Goal: Transaction & Acquisition: Purchase product/service

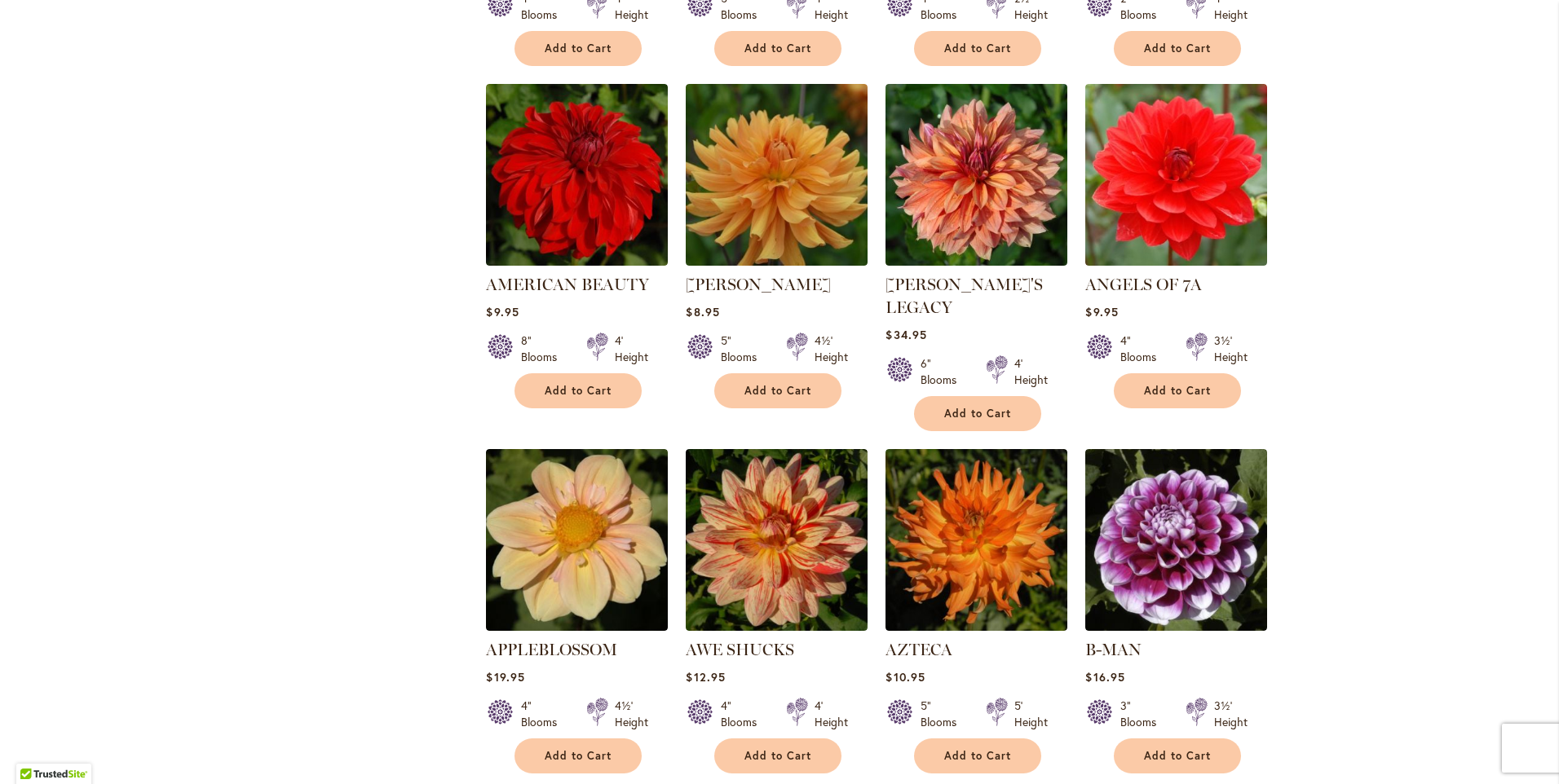
scroll to position [1060, 0]
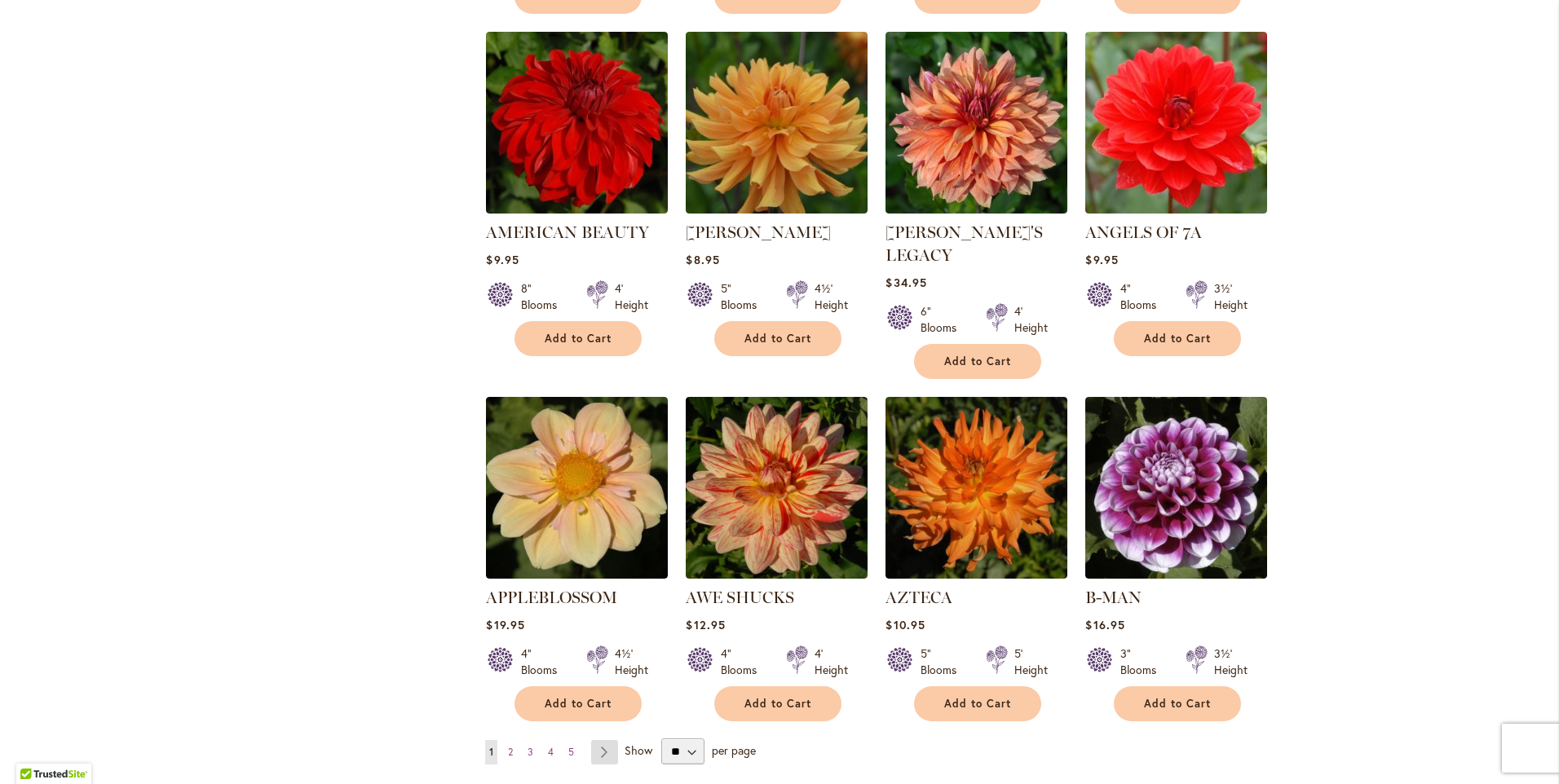
click at [592, 740] on link "Page Next" at bounding box center [604, 752] width 27 height 24
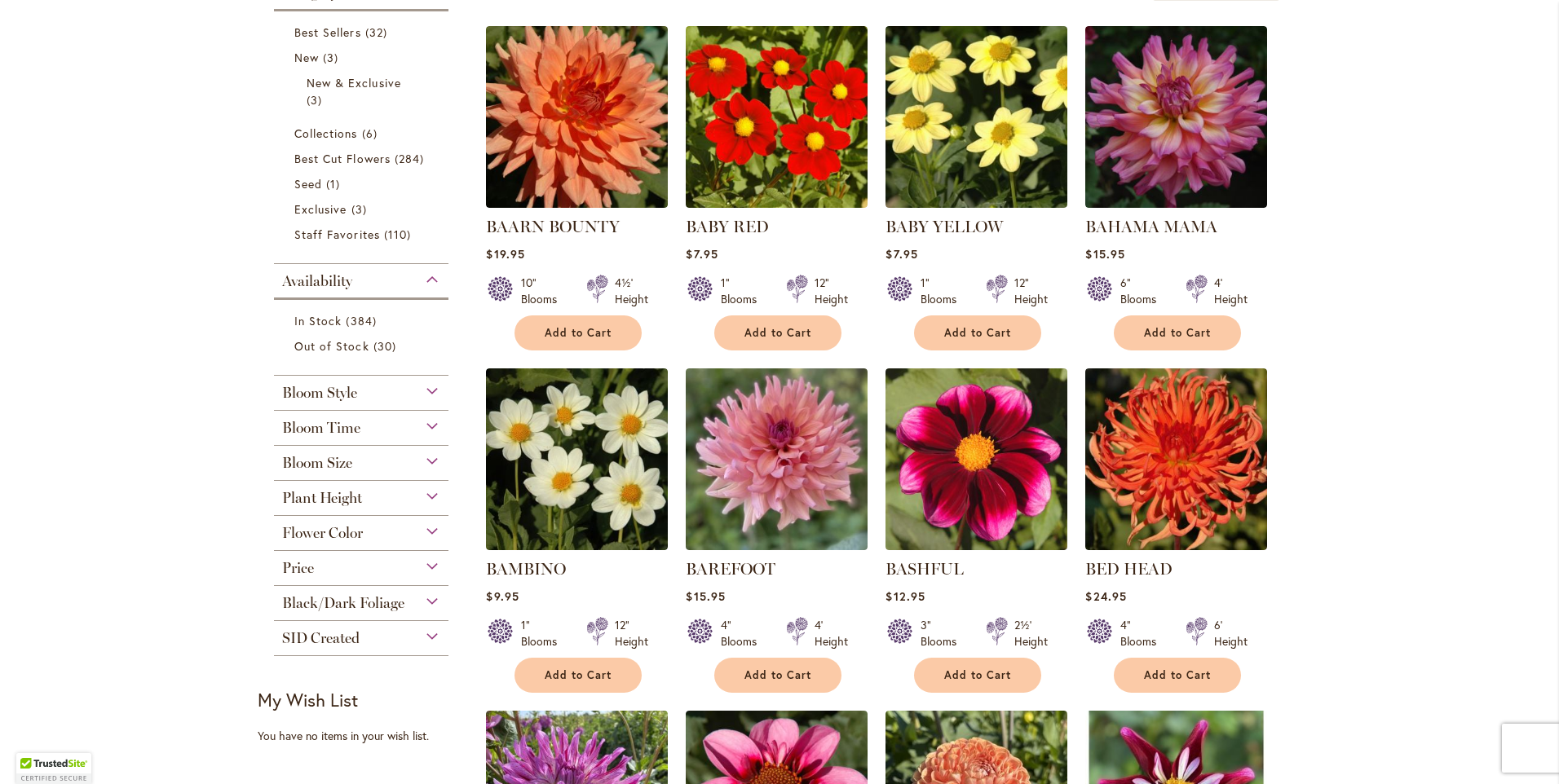
scroll to position [408, 0]
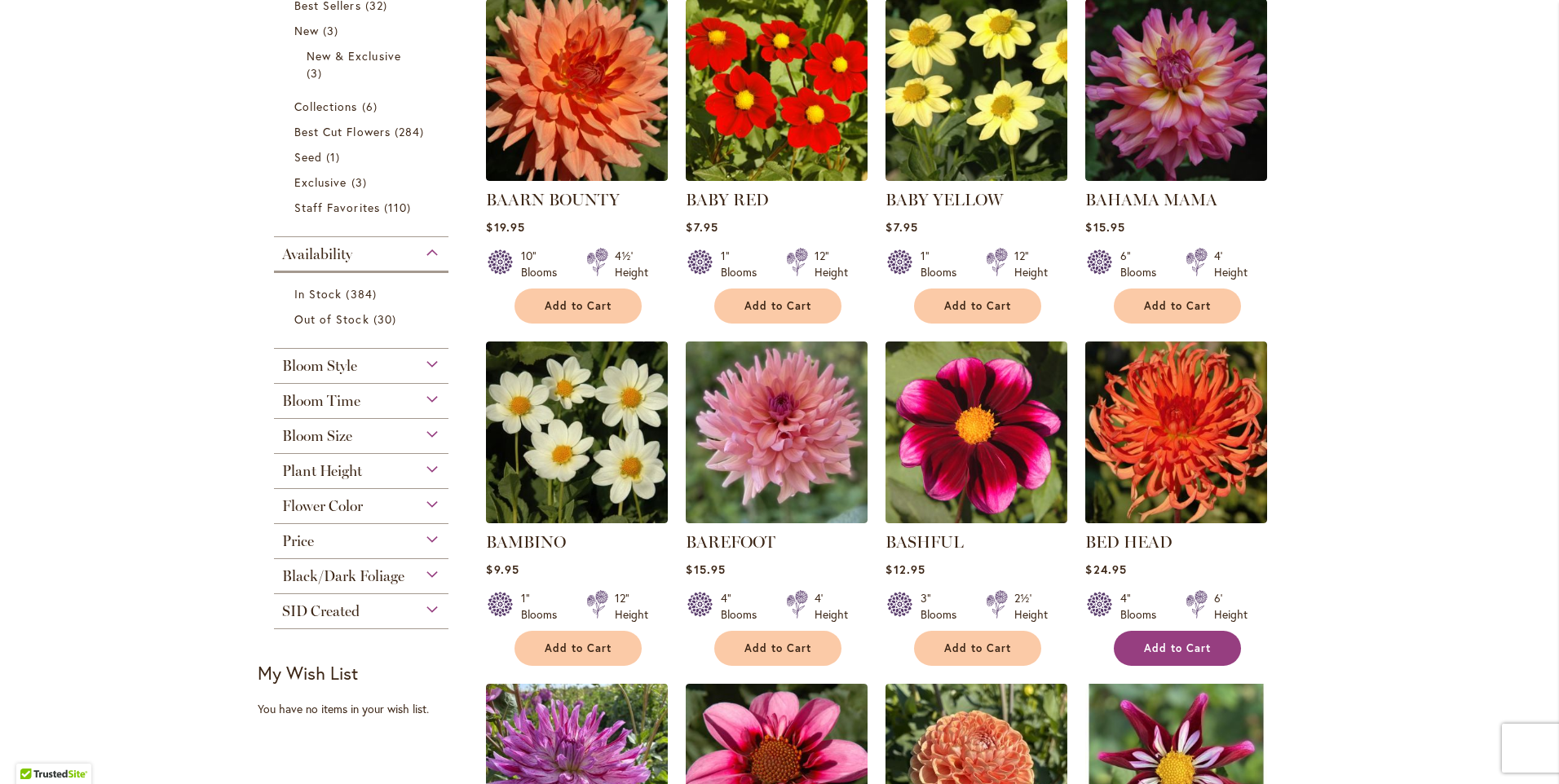
click at [1191, 653] on span "Add to Cart" at bounding box center [1178, 648] width 67 height 14
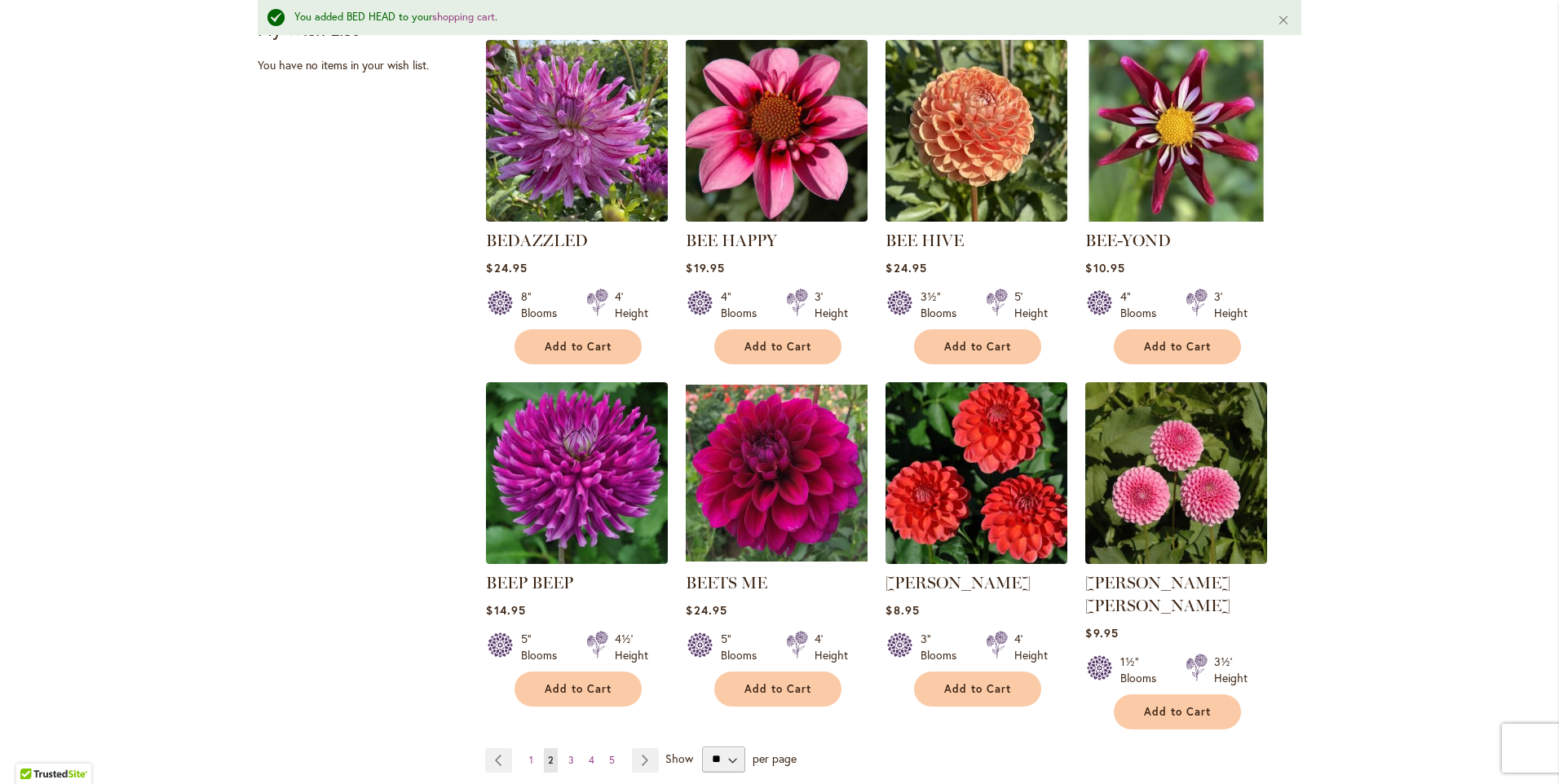
scroll to position [1103, 0]
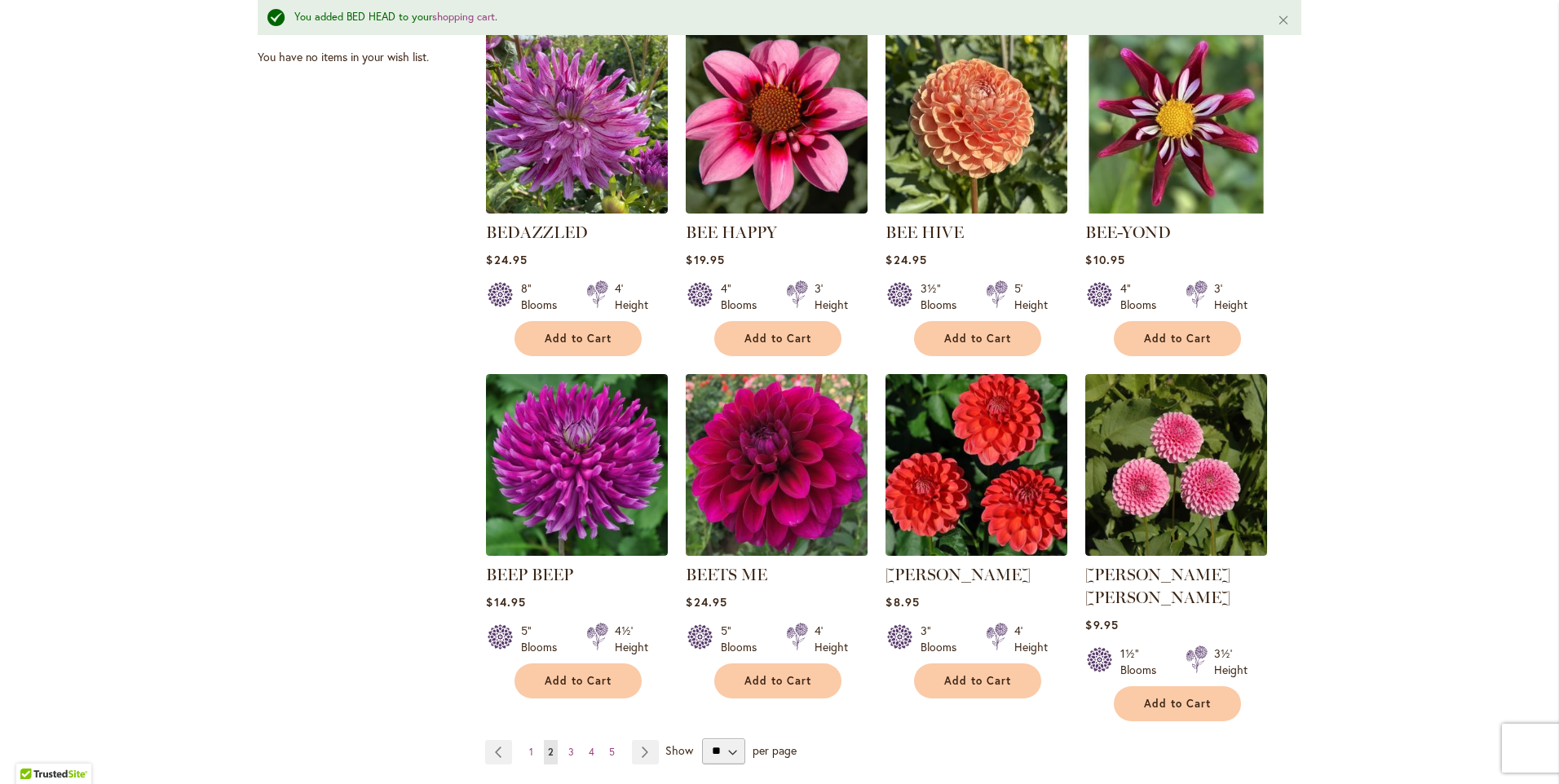
click at [807, 466] on img at bounding box center [777, 465] width 191 height 191
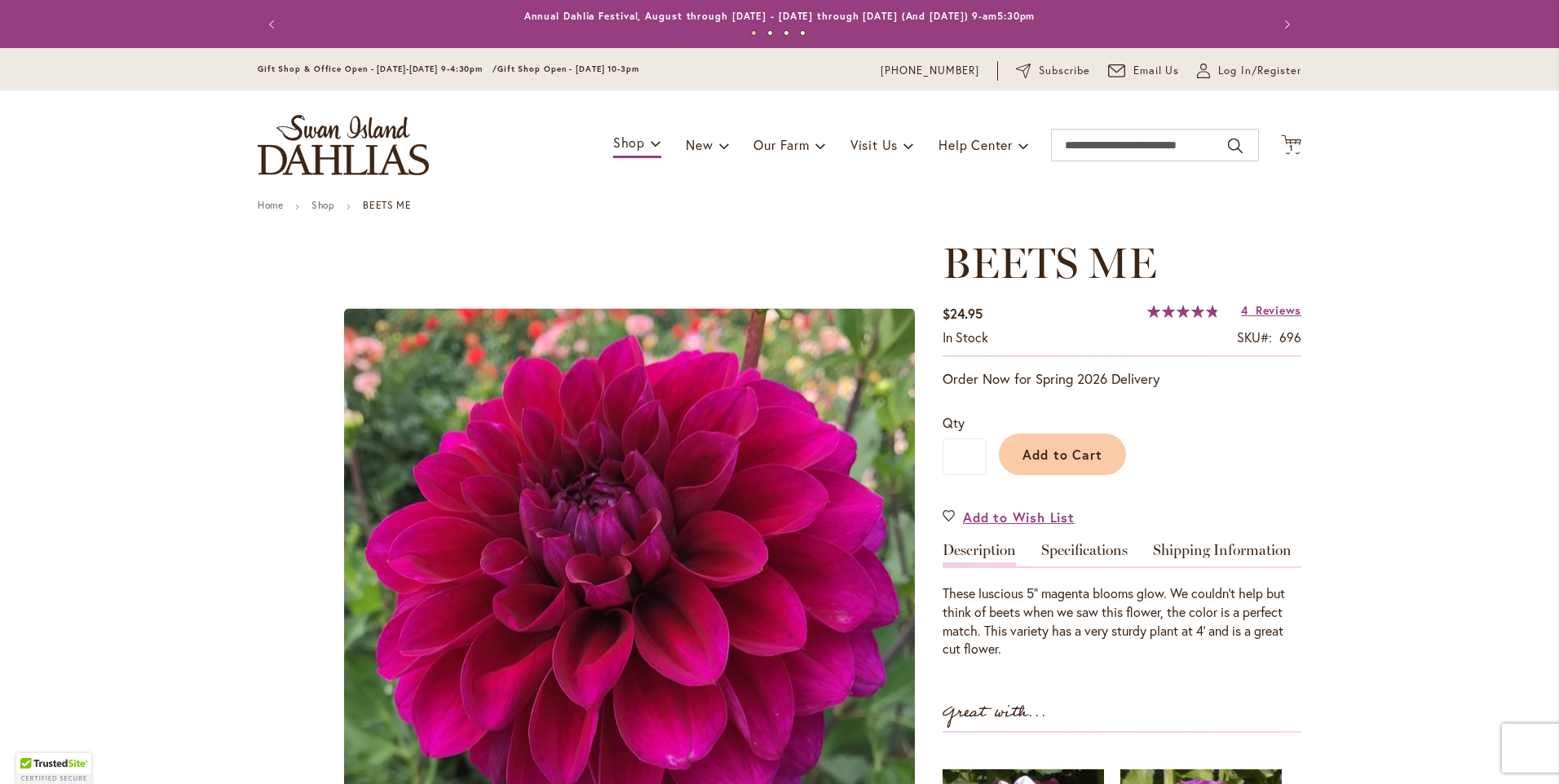
scroll to position [82, 0]
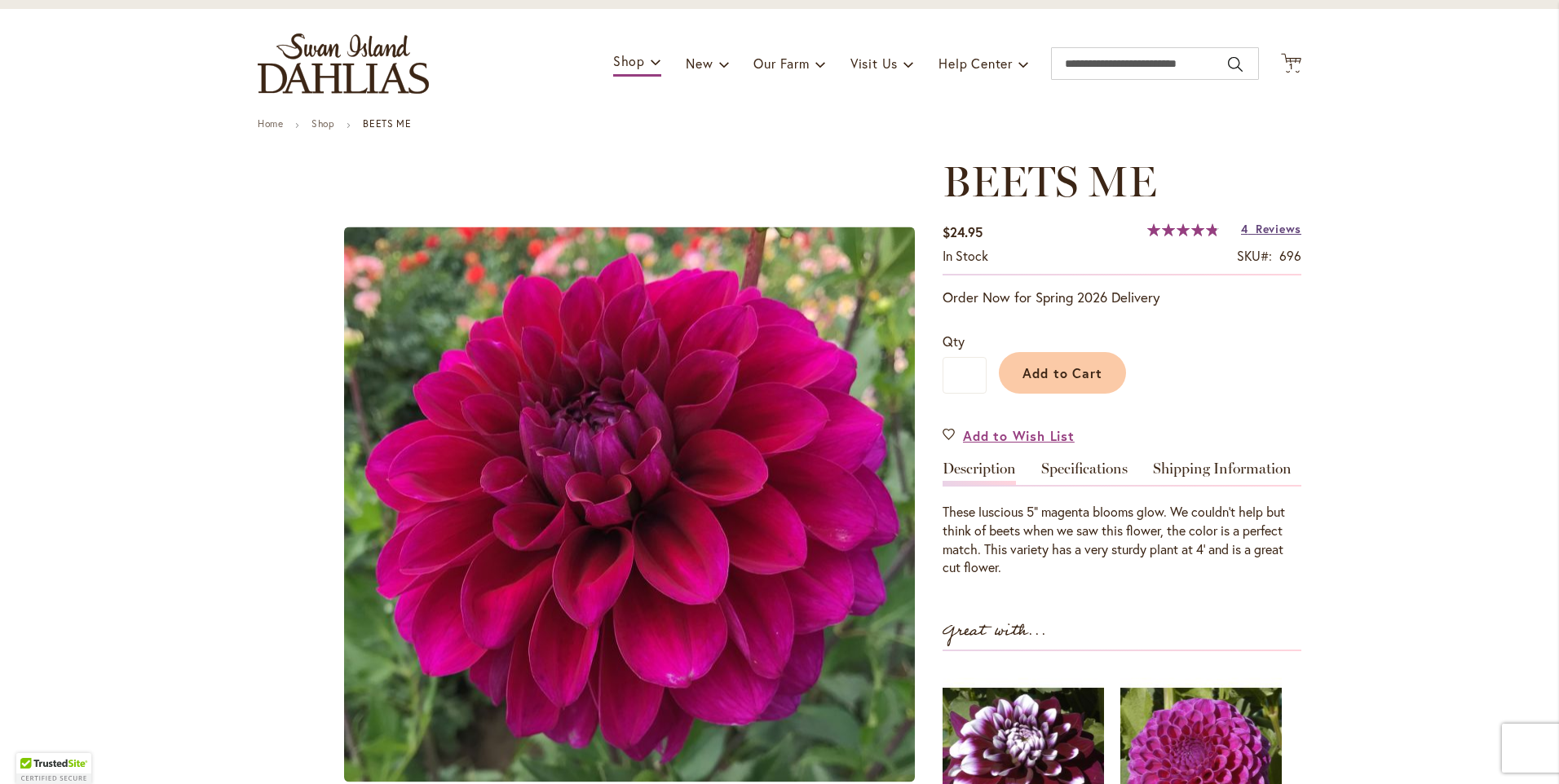
click at [1269, 226] on span "Reviews" at bounding box center [1279, 228] width 46 height 16
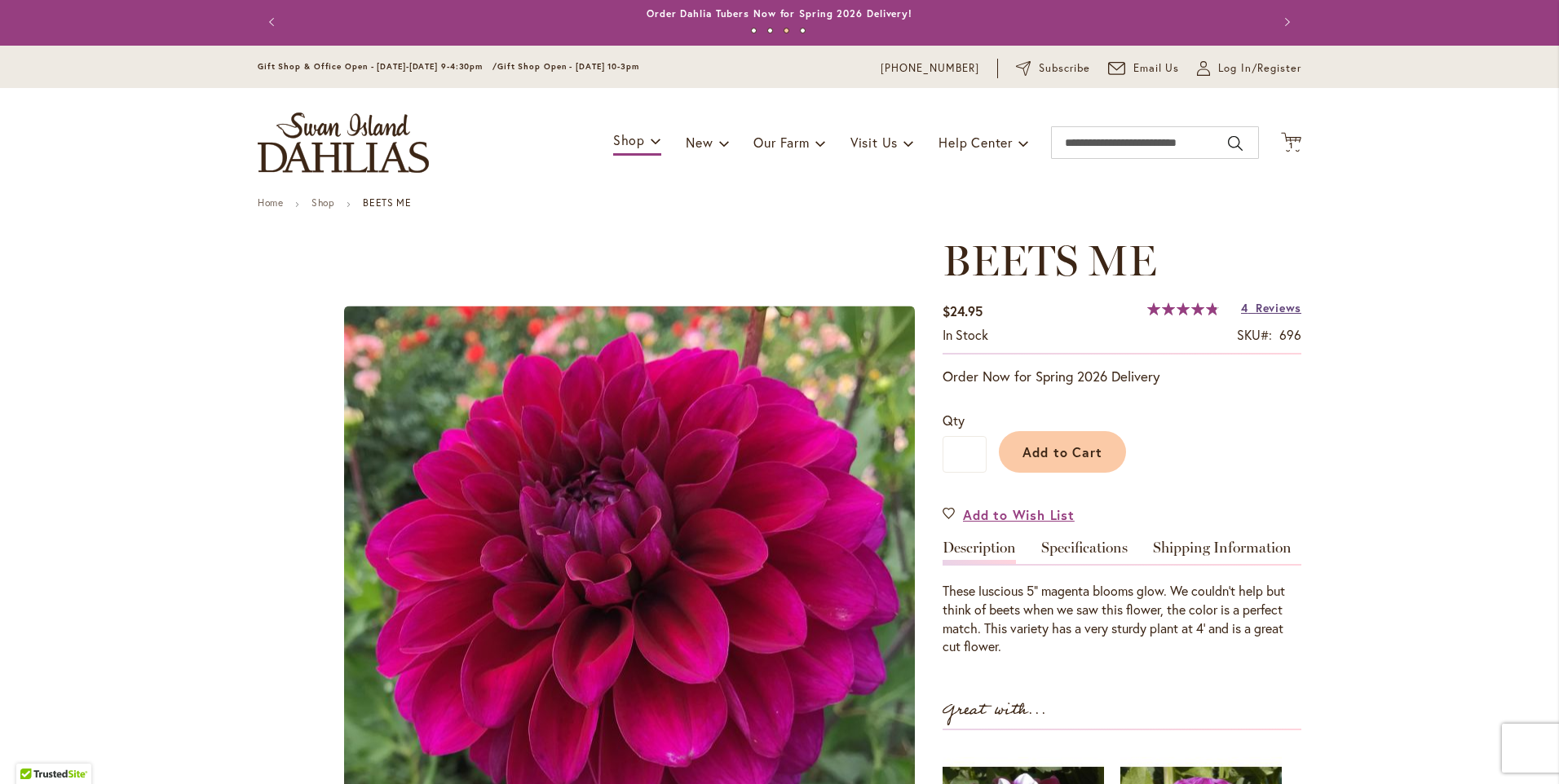
scroll to position [0, 0]
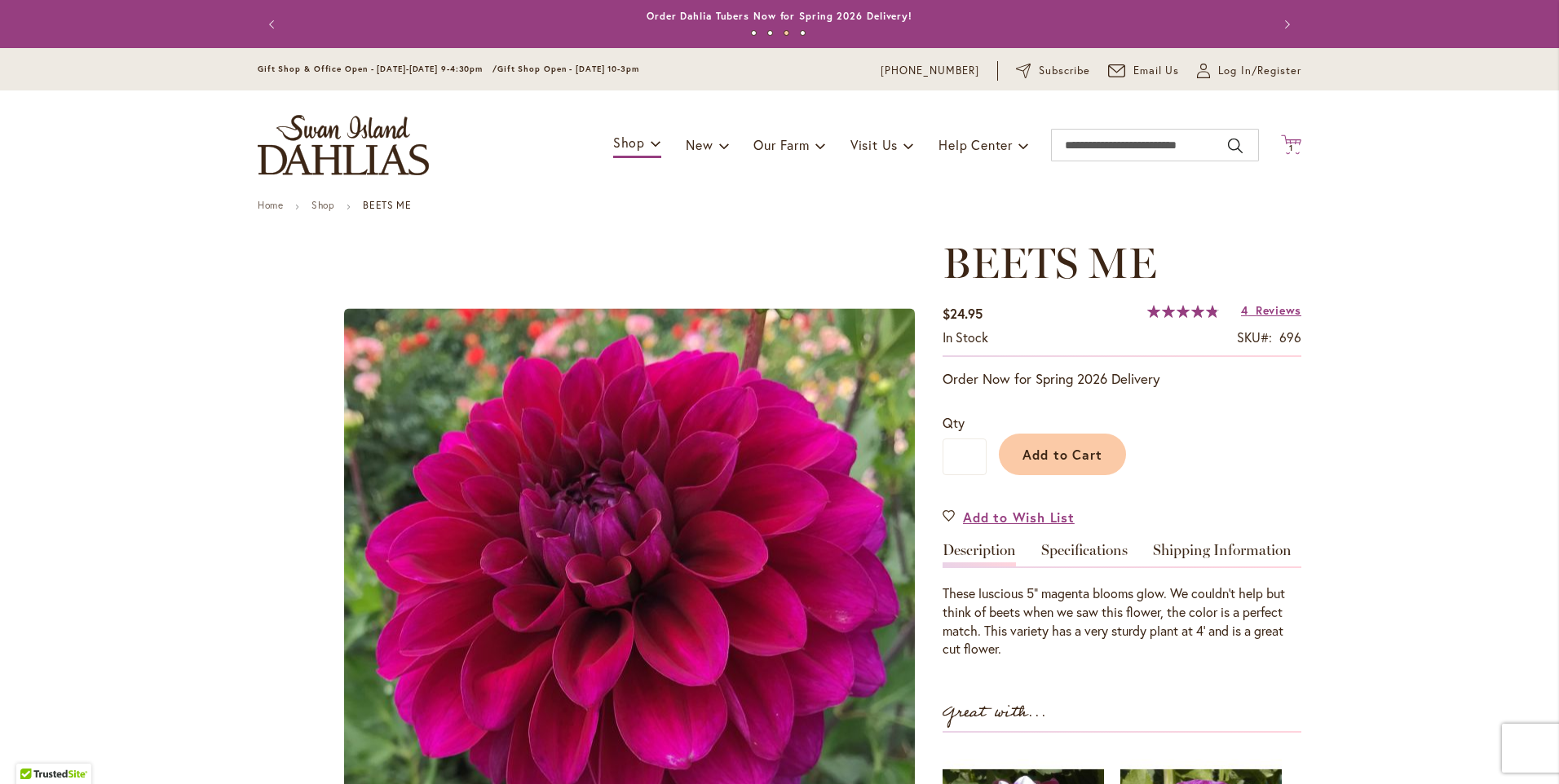
click at [1290, 142] on icon at bounding box center [1292, 143] width 20 height 20
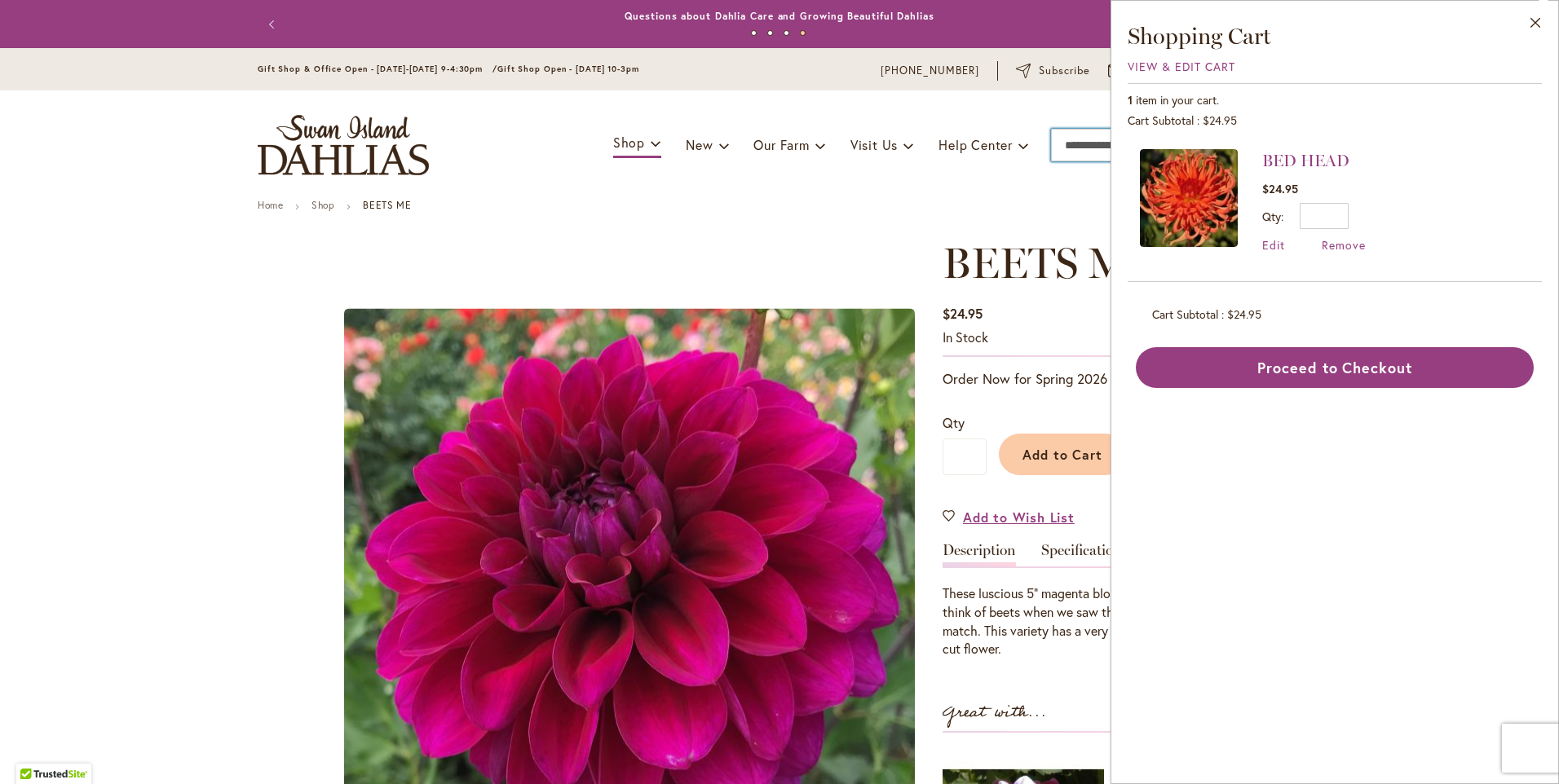
click at [1072, 147] on input "Search" at bounding box center [1155, 144] width 208 height 33
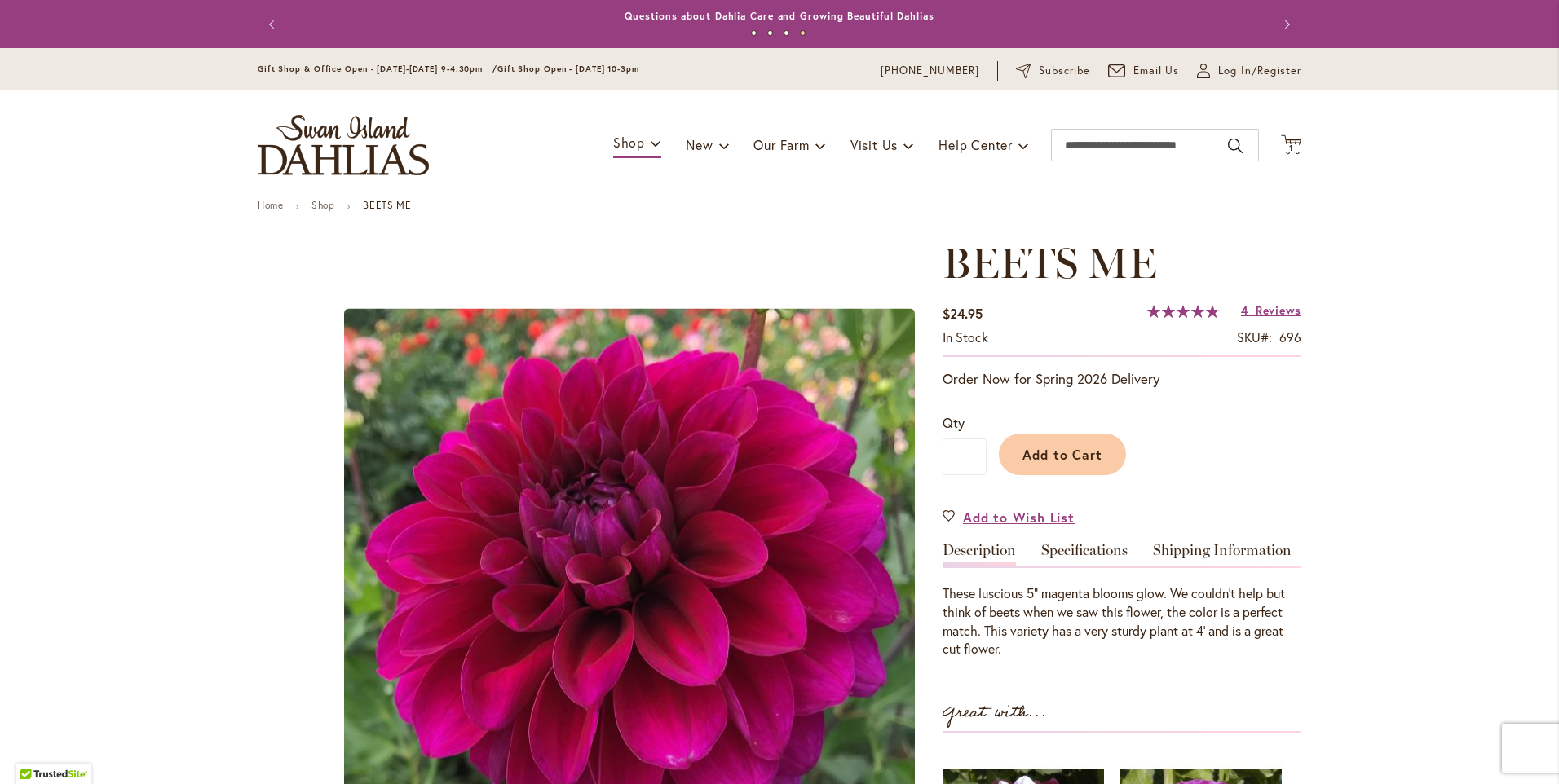
click at [1281, 134] on button "Cart .cls-1 { fill: #231f20; } 1 1 items" at bounding box center [1292, 145] width 20 height 22
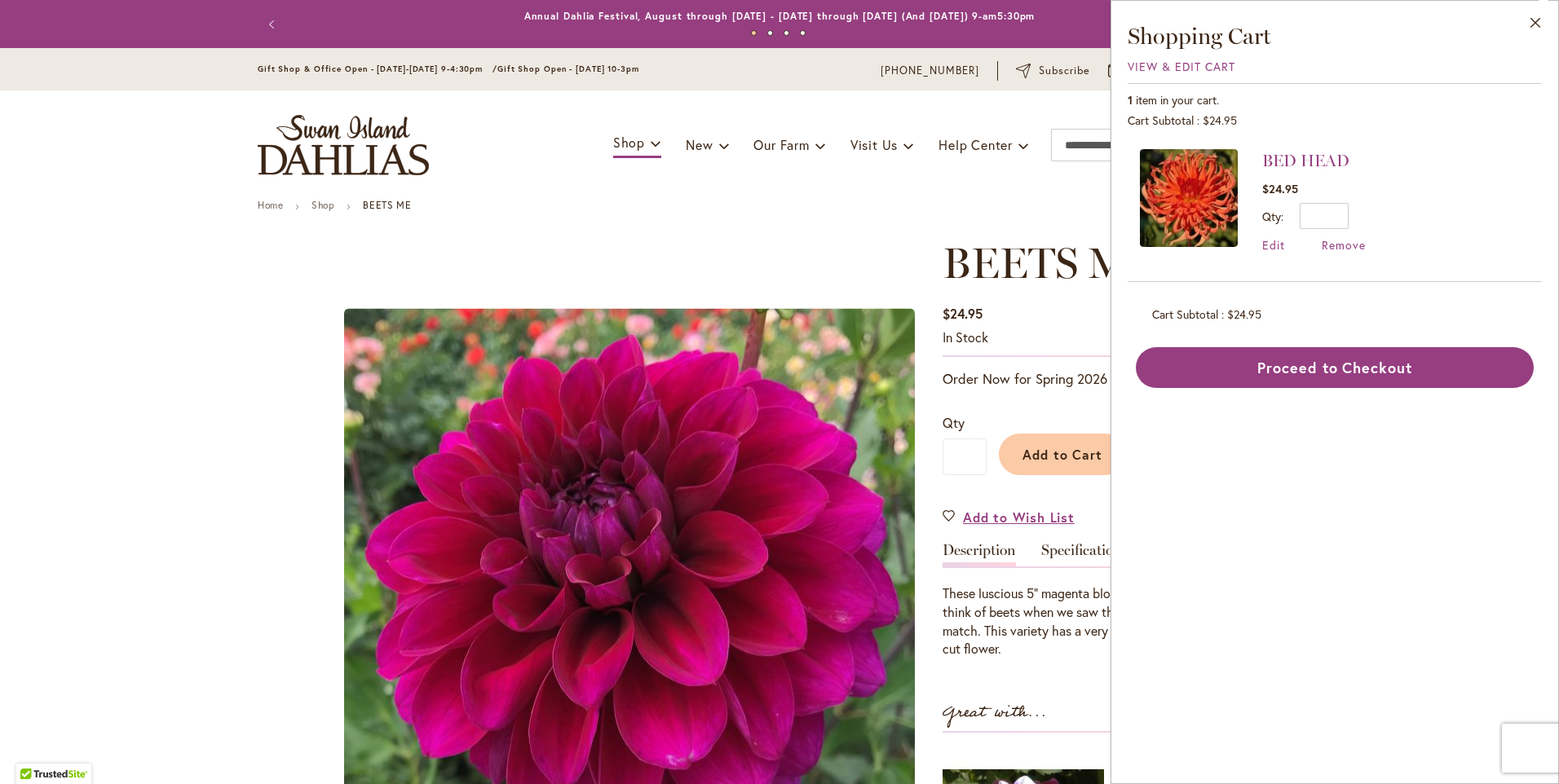
click at [1513, 1] on button "Close" at bounding box center [1536, 26] width 45 height 51
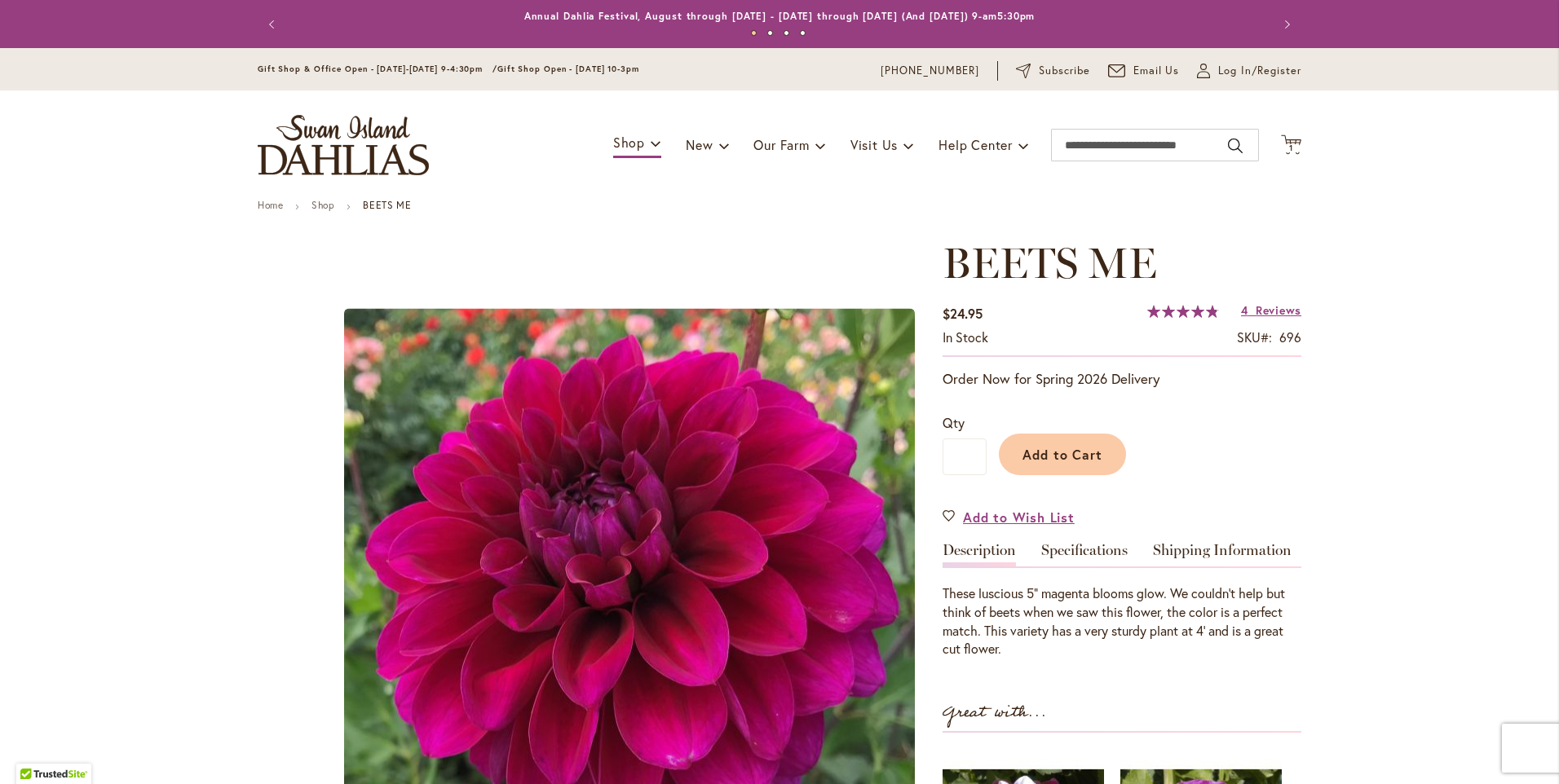
click at [1281, 134] on button "Cart .cls-1 { fill: #231f20; } 1 1 items" at bounding box center [1292, 145] width 20 height 22
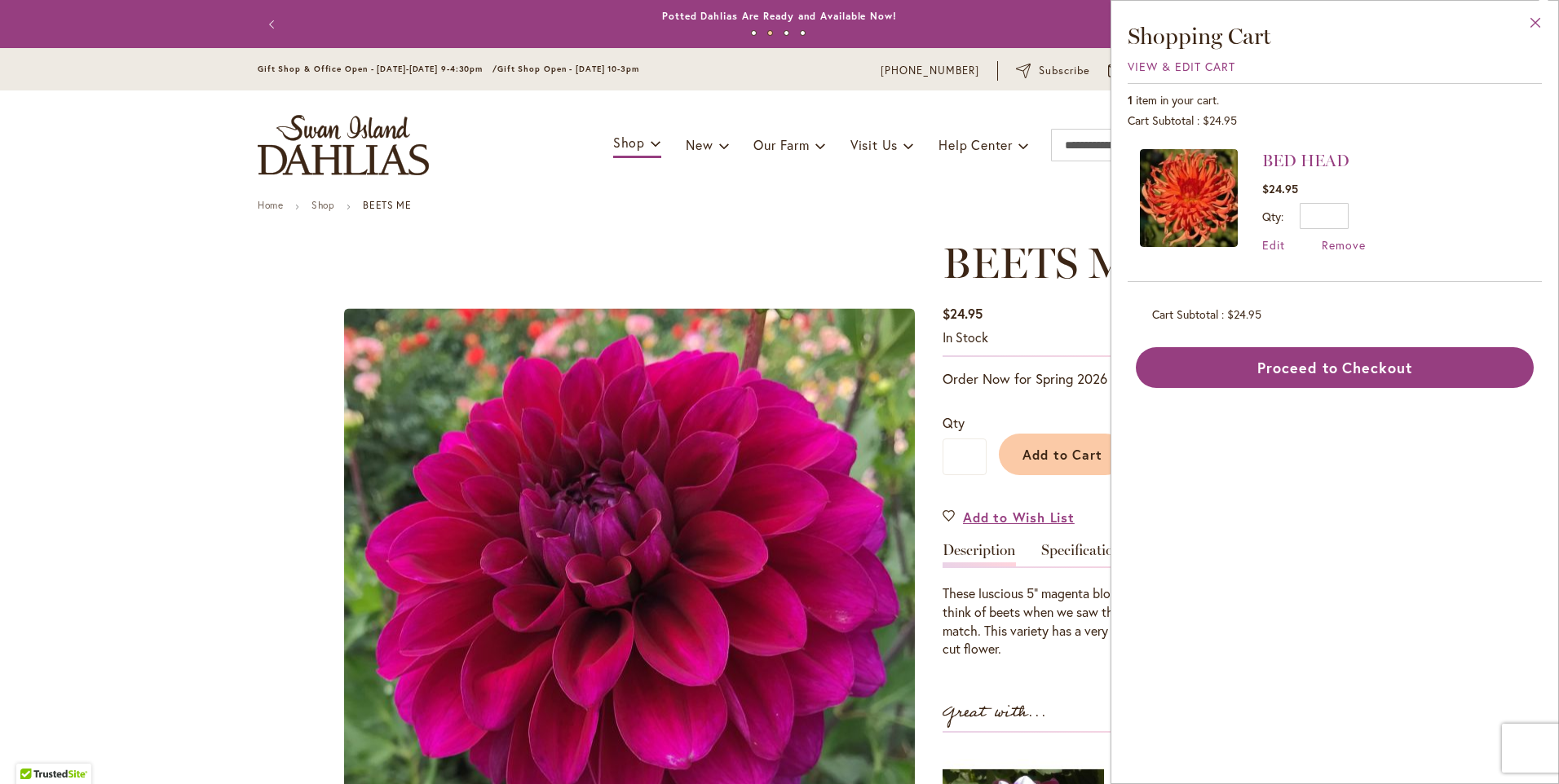
click at [1530, 20] on button "Close" at bounding box center [1536, 26] width 45 height 51
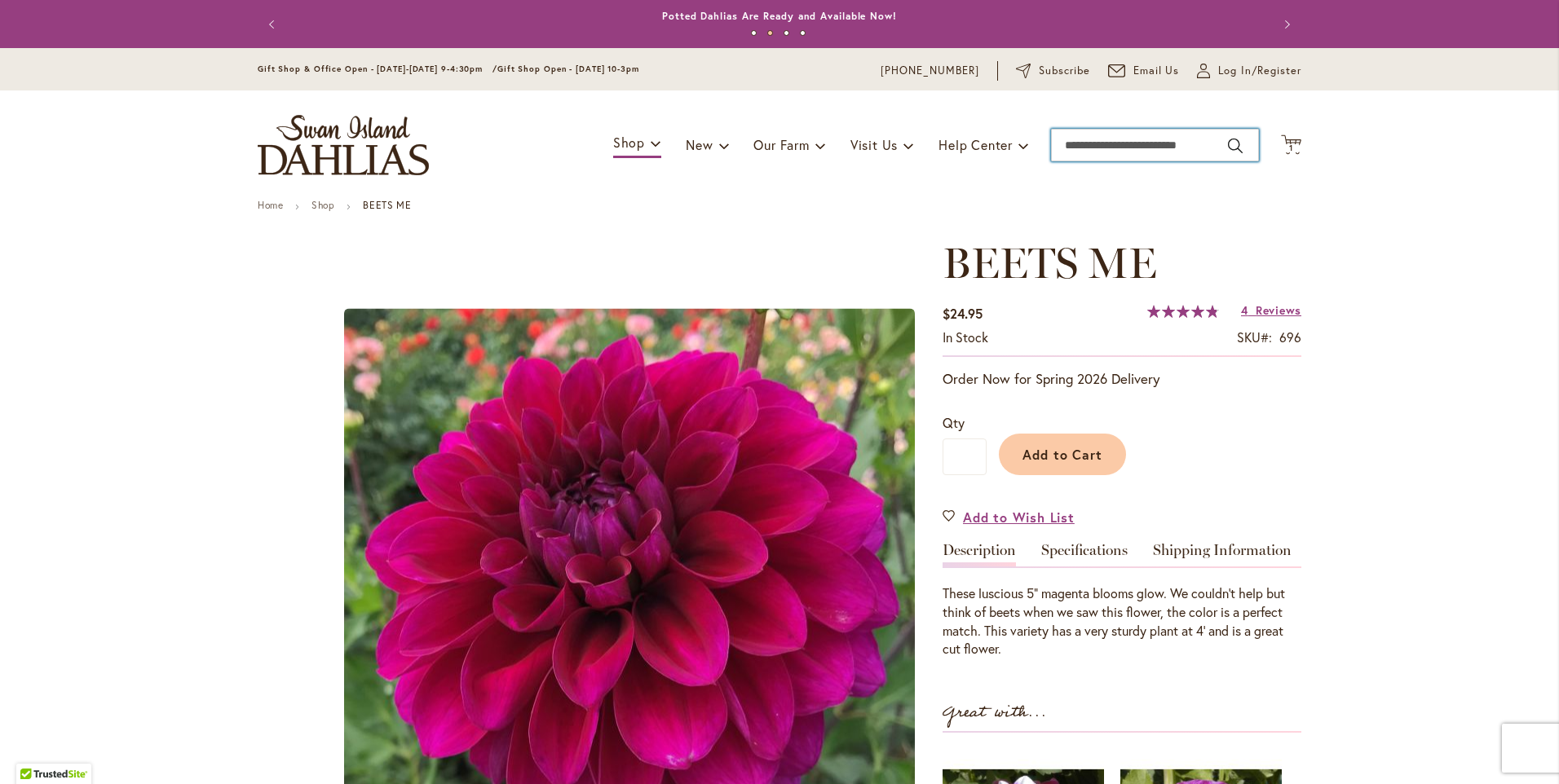
click at [1074, 148] on input "Search" at bounding box center [1155, 144] width 208 height 33
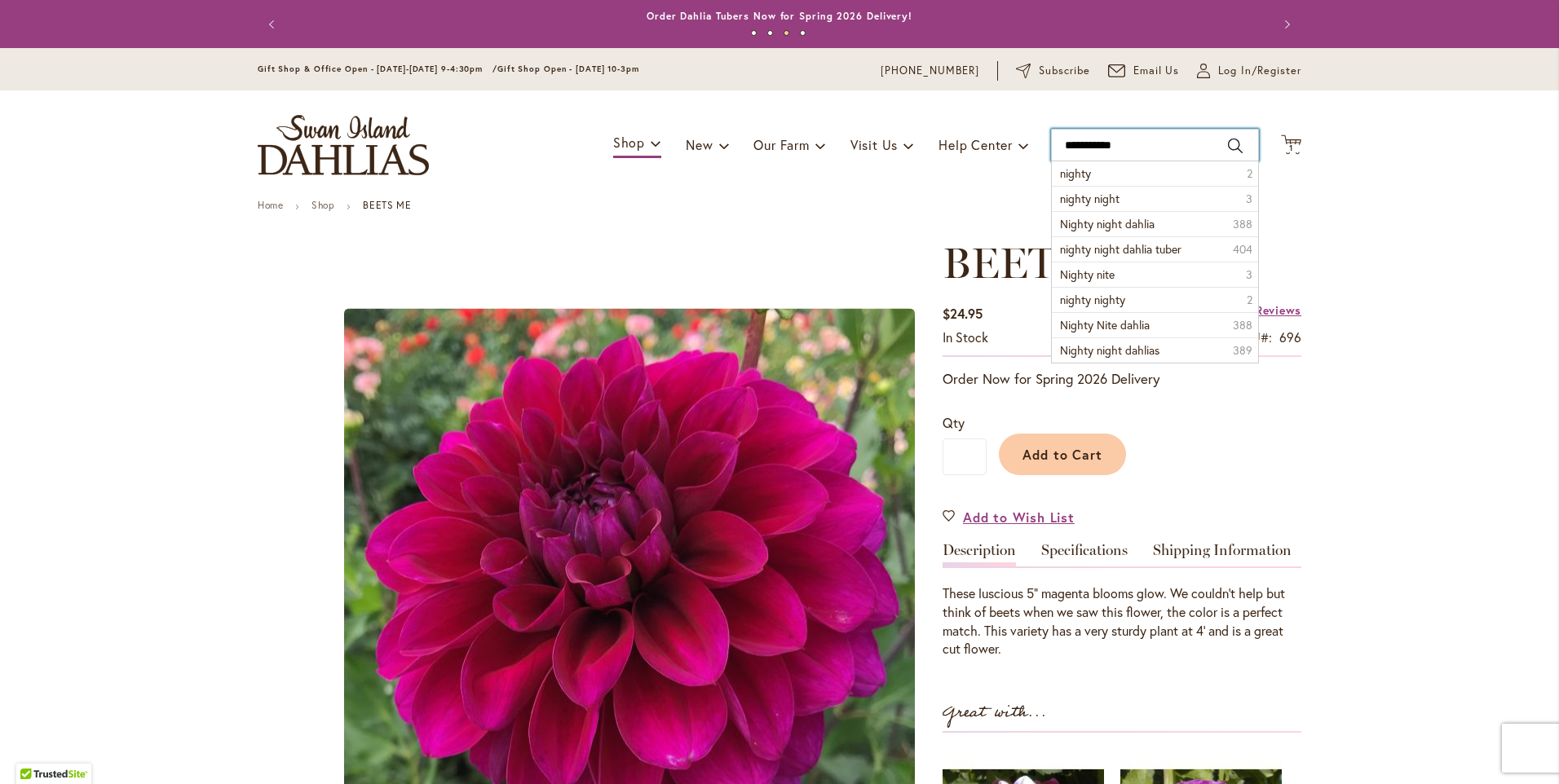
type input "**********"
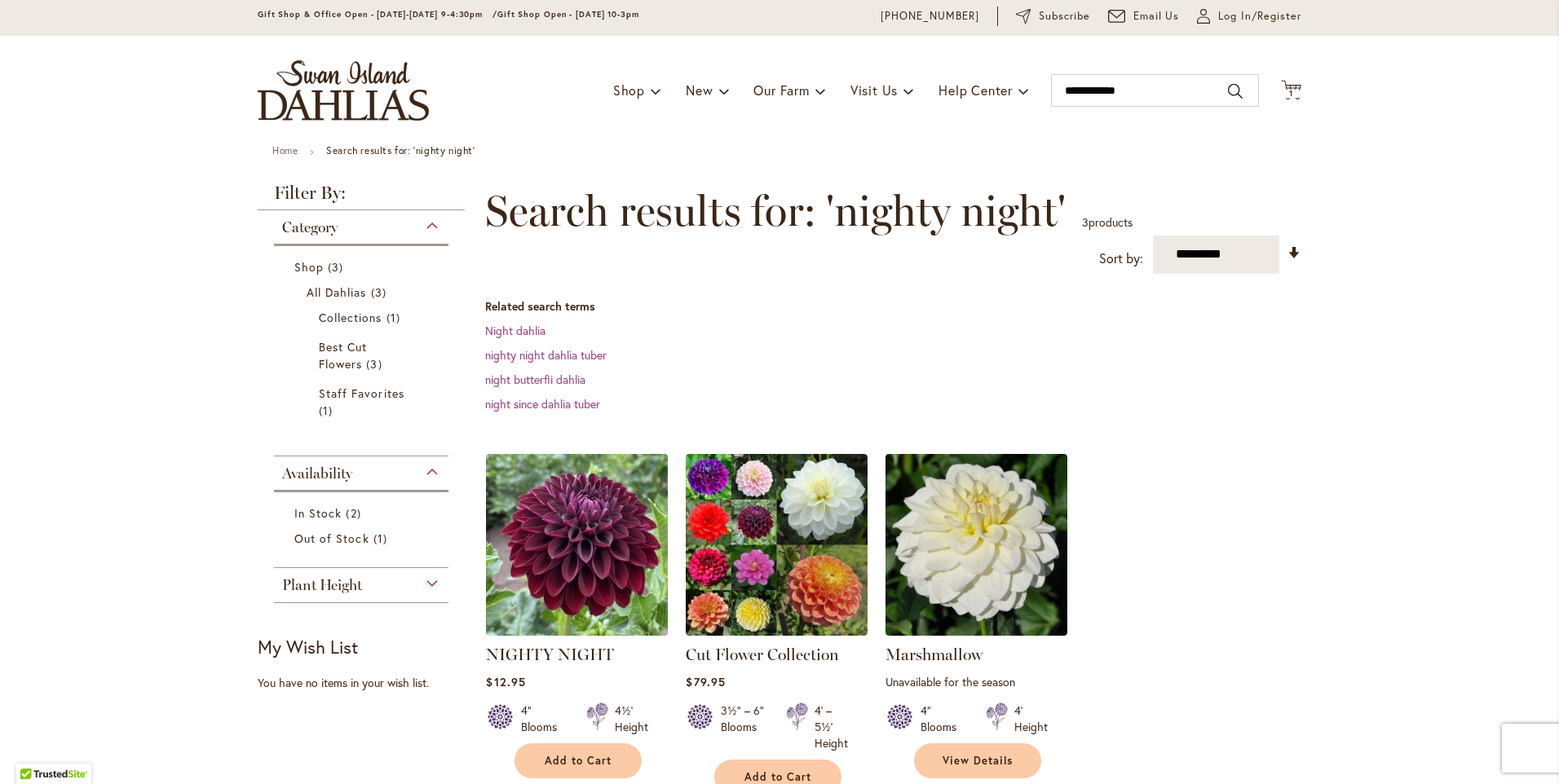
scroll to position [82, 0]
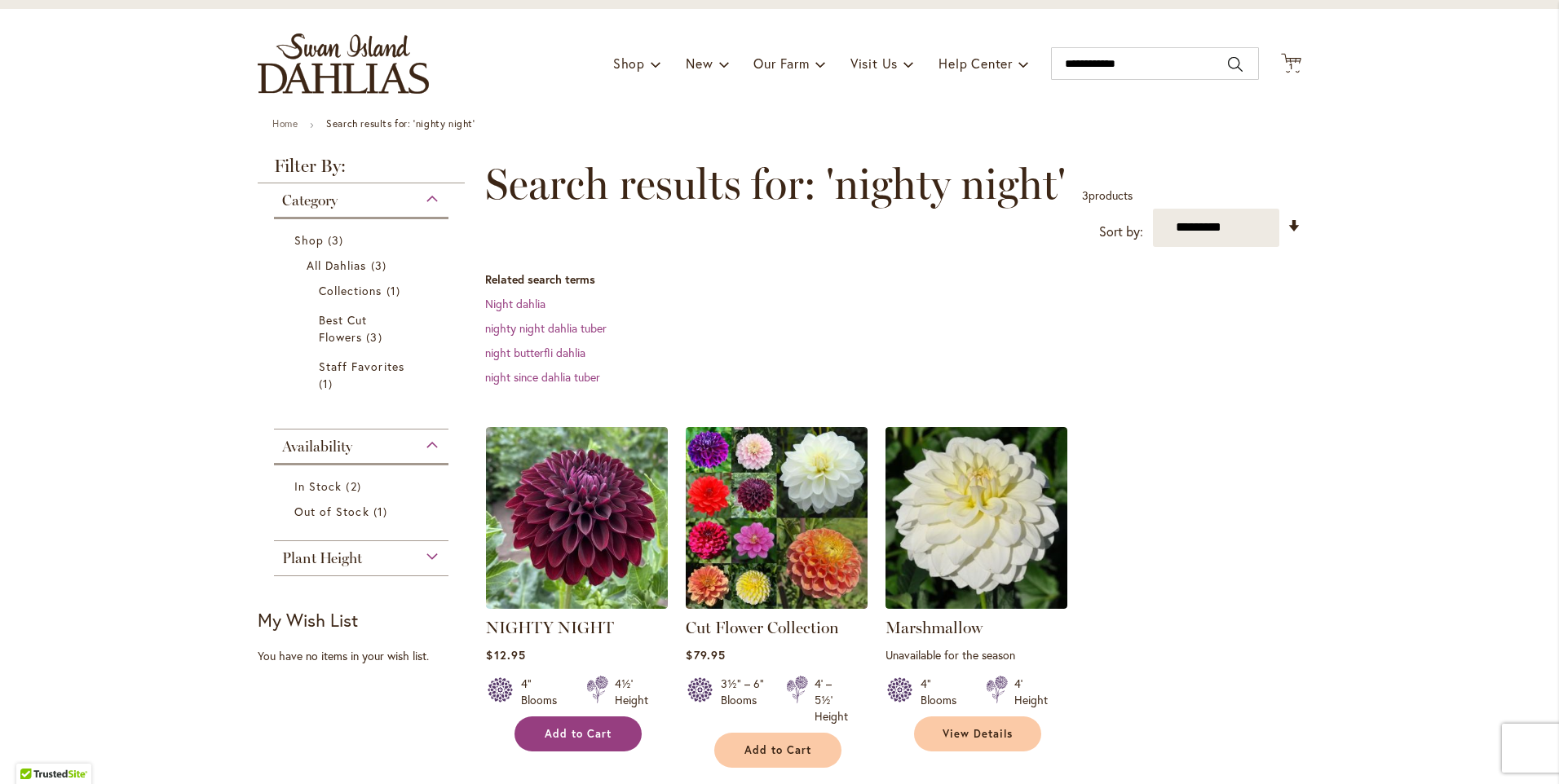
click at [563, 727] on span "Add to Cart" at bounding box center [578, 734] width 67 height 14
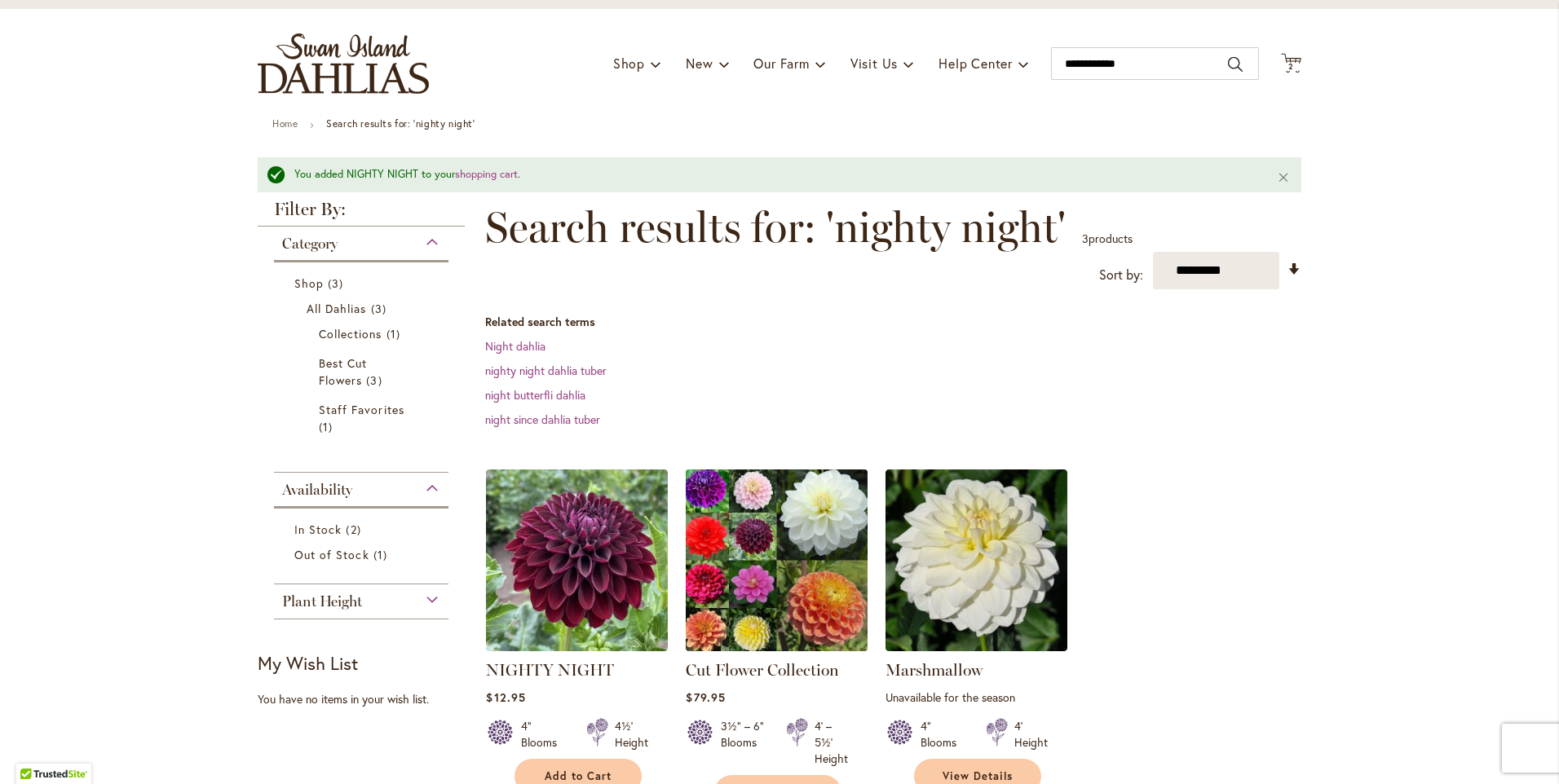
click at [822, 608] on img at bounding box center [777, 561] width 191 height 191
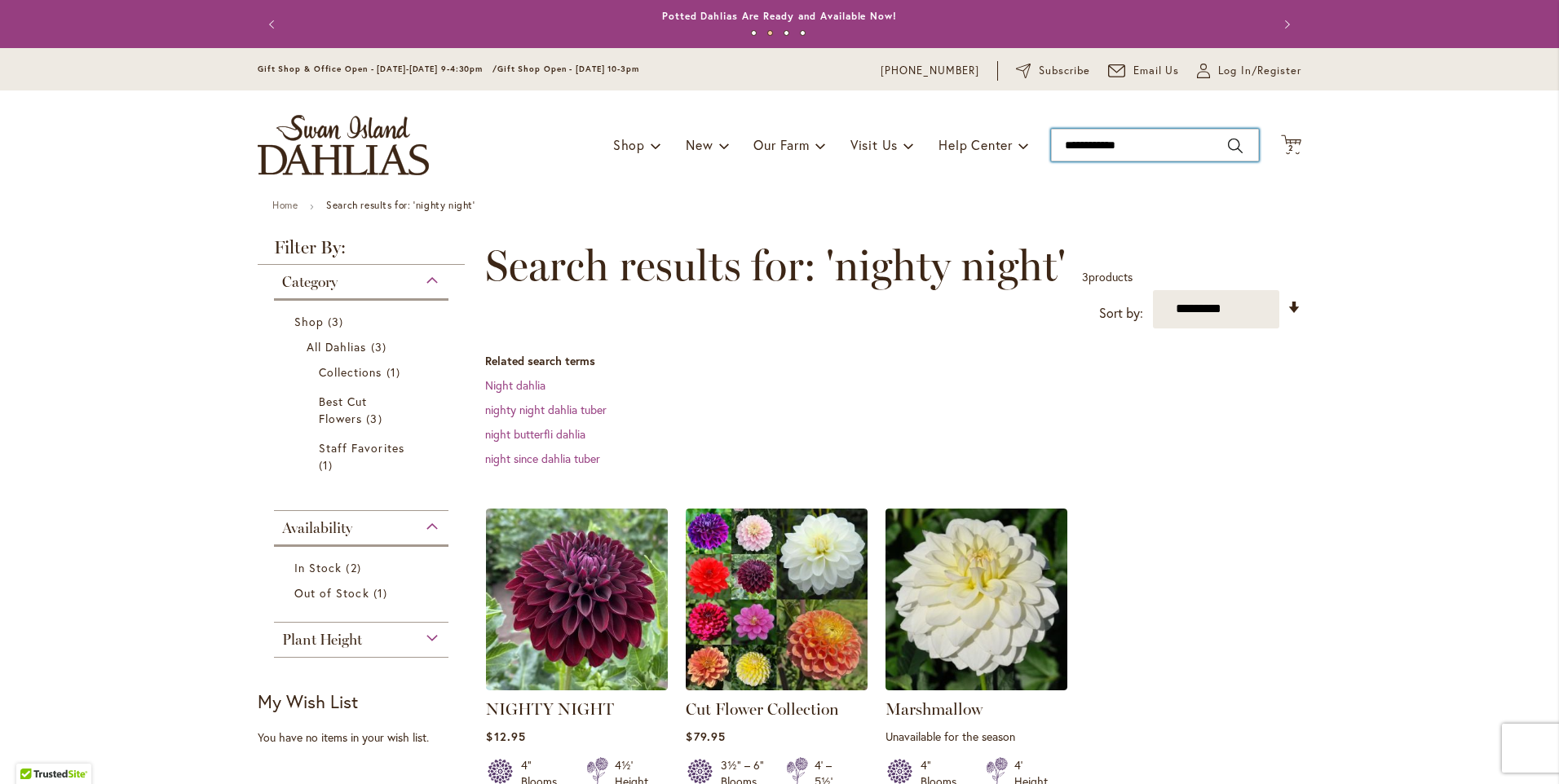
type input "**********"
drag, startPoint x: 1137, startPoint y: 146, endPoint x: 1061, endPoint y: 151, distance: 76.2
click at [1061, 151] on input "**********" at bounding box center [1155, 144] width 208 height 33
type input "*********"
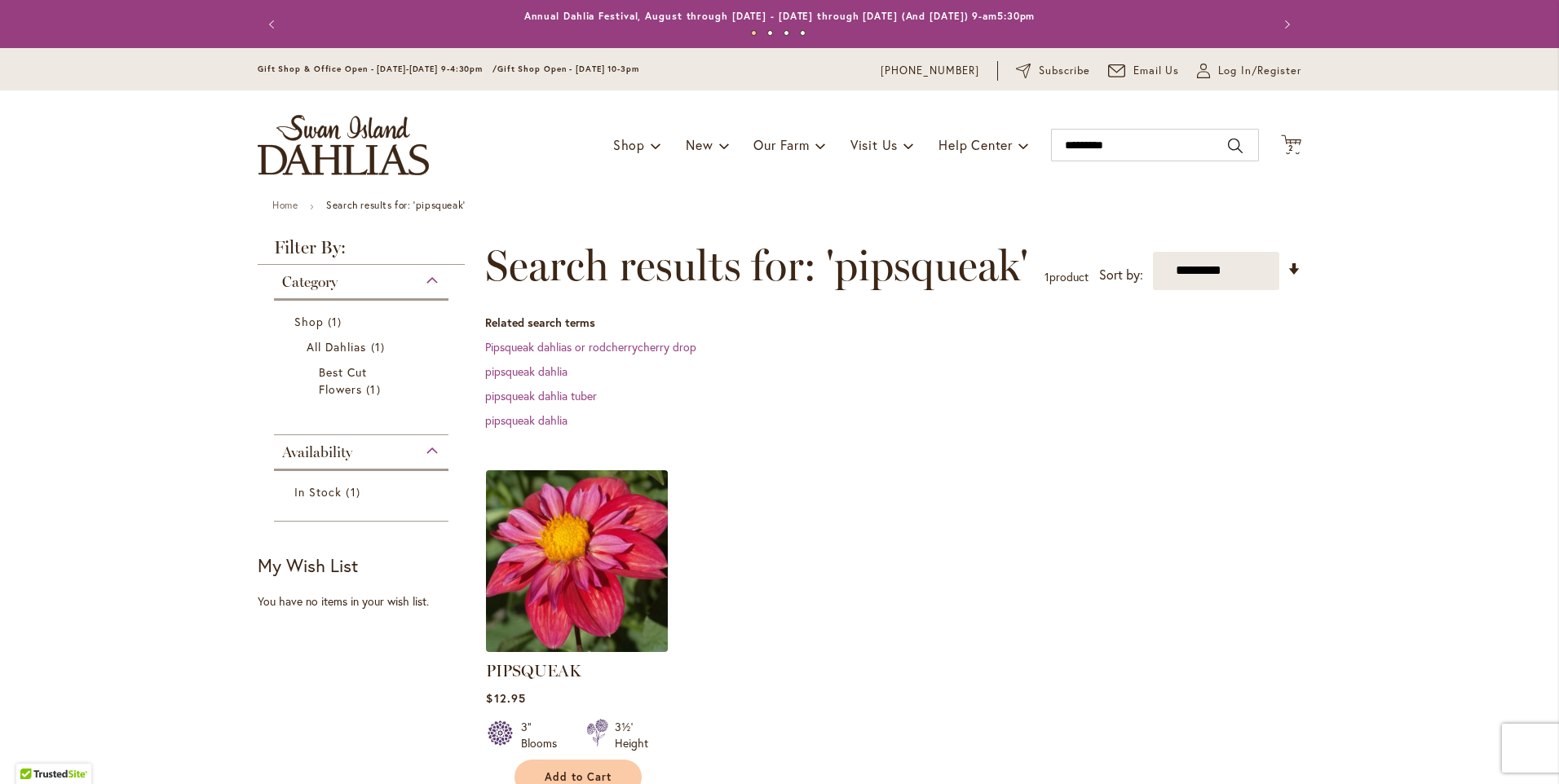
click at [585, 563] on img at bounding box center [577, 561] width 191 height 191
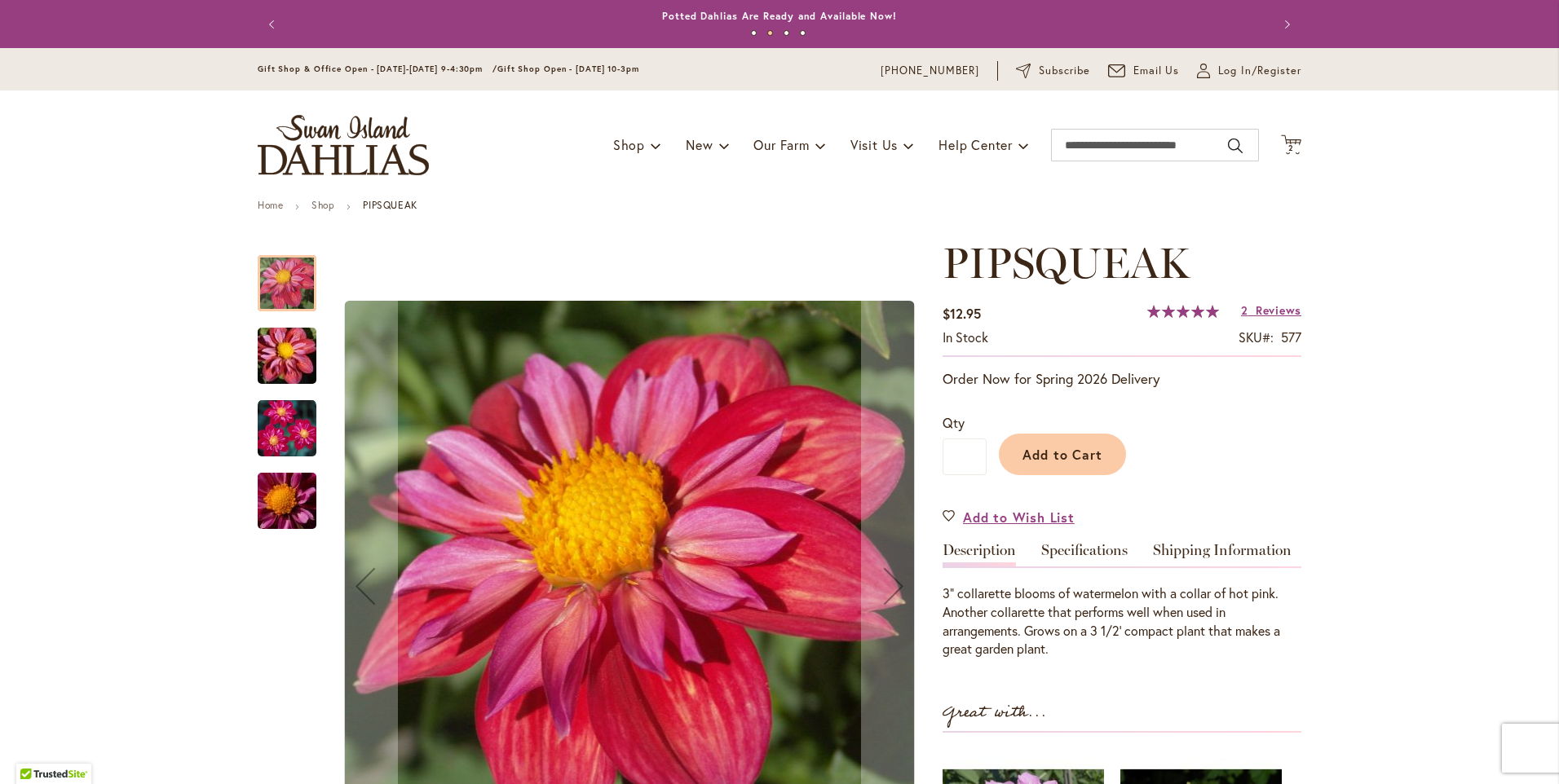
click at [267, 426] on img "PIPSQUEAK" at bounding box center [287, 428] width 59 height 59
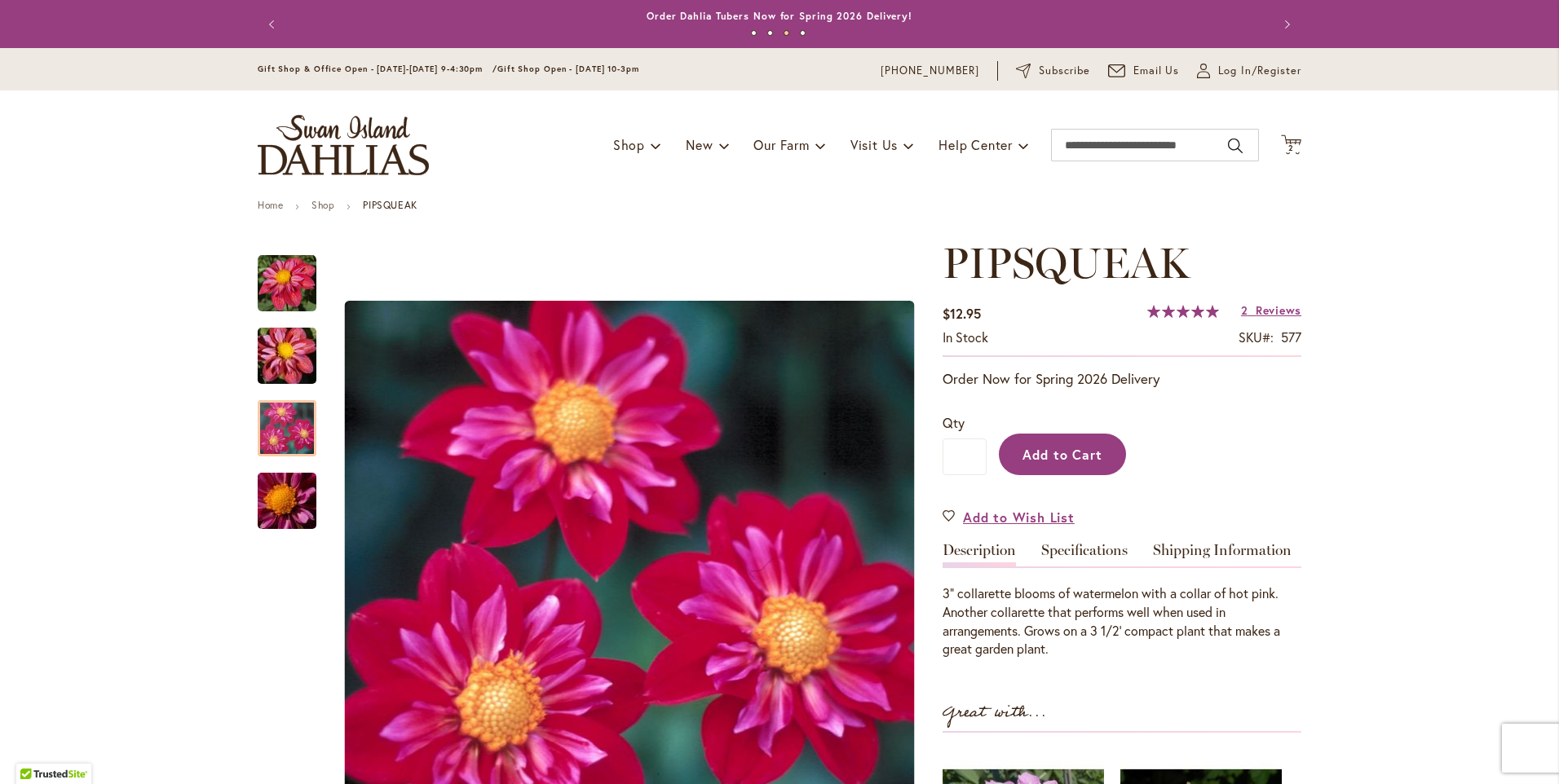
click at [1030, 463] on span "Add to Cart" at bounding box center [1063, 454] width 81 height 17
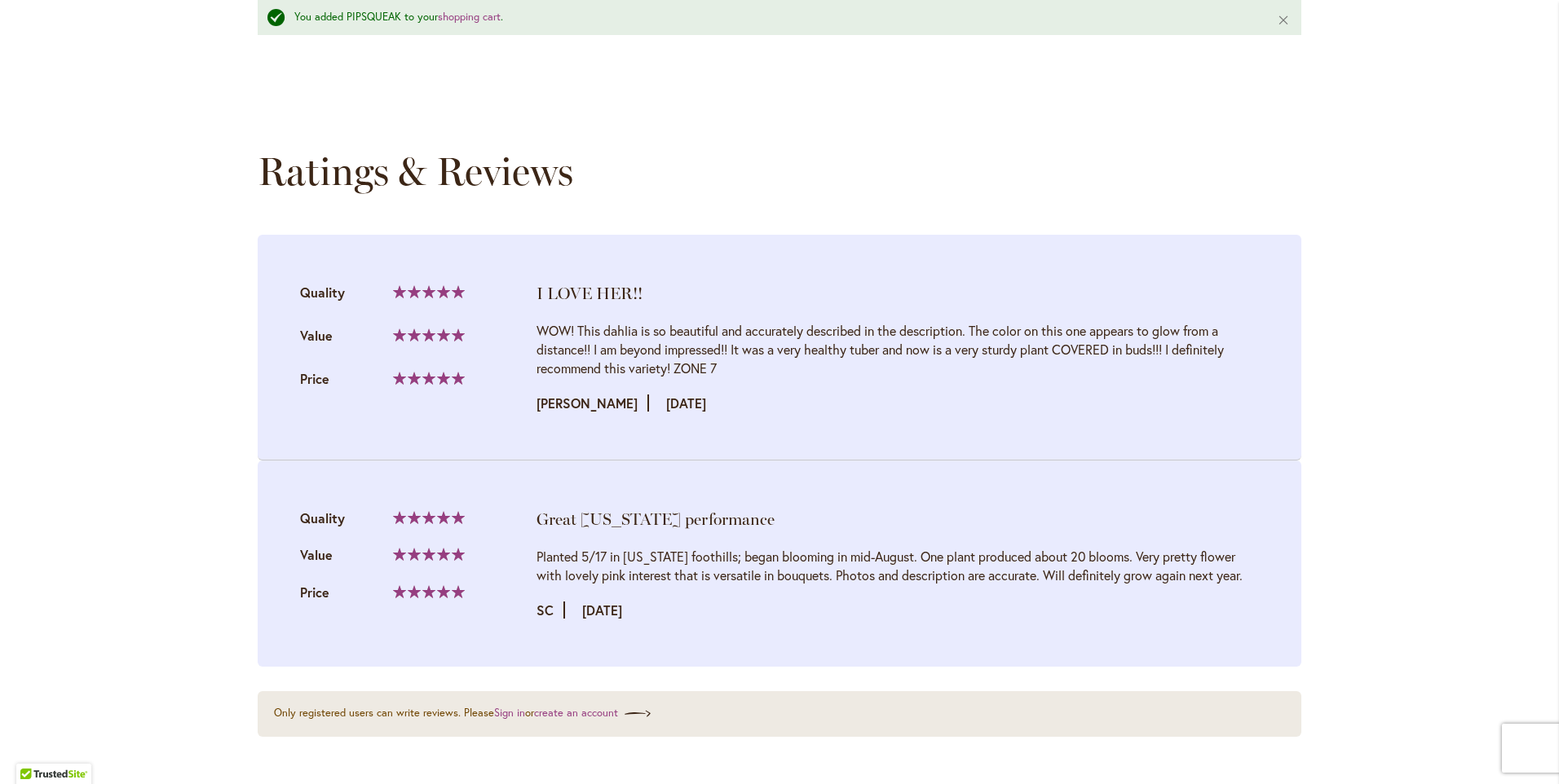
scroll to position [1630, 0]
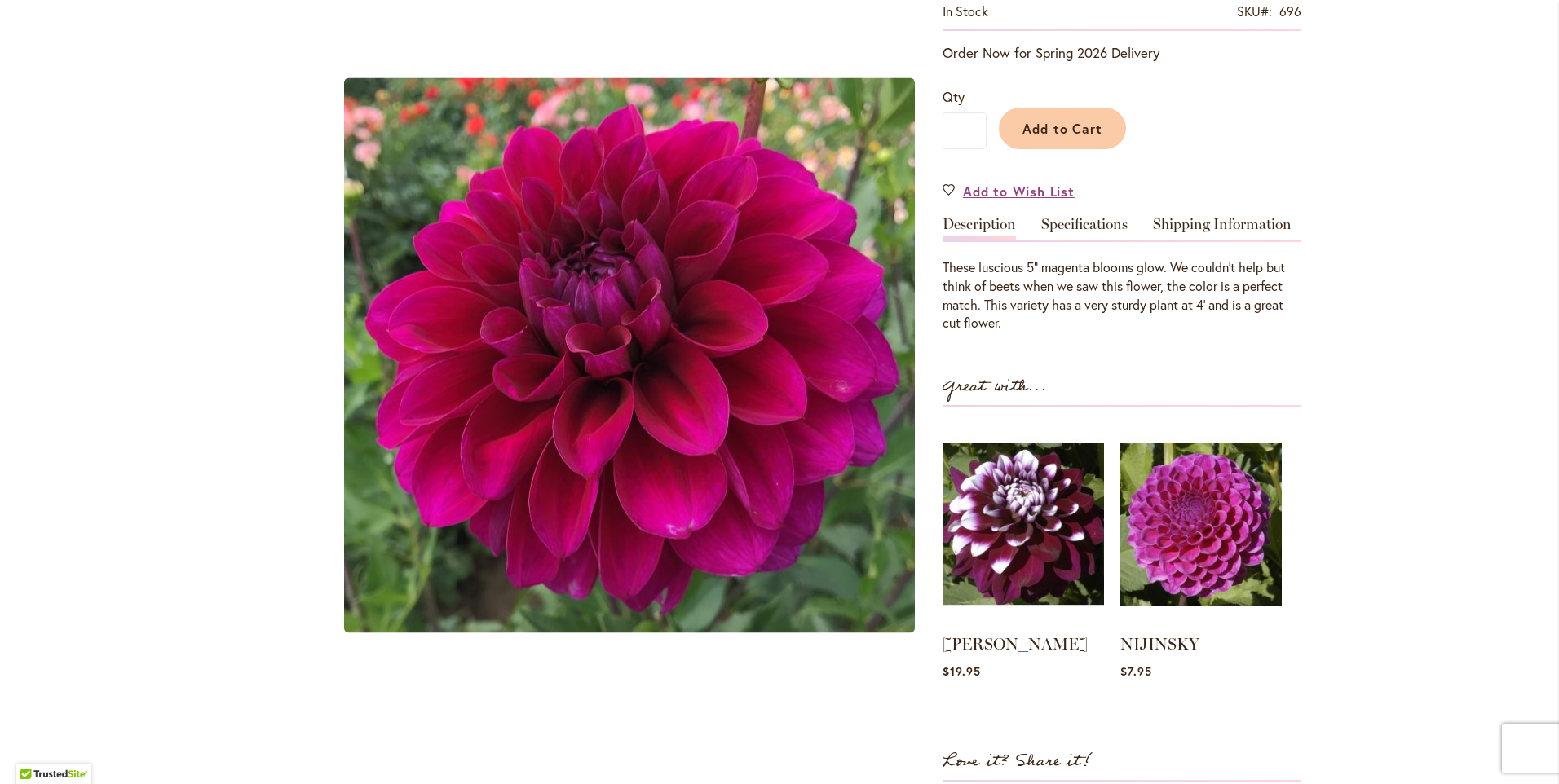
scroll to position [245, 0]
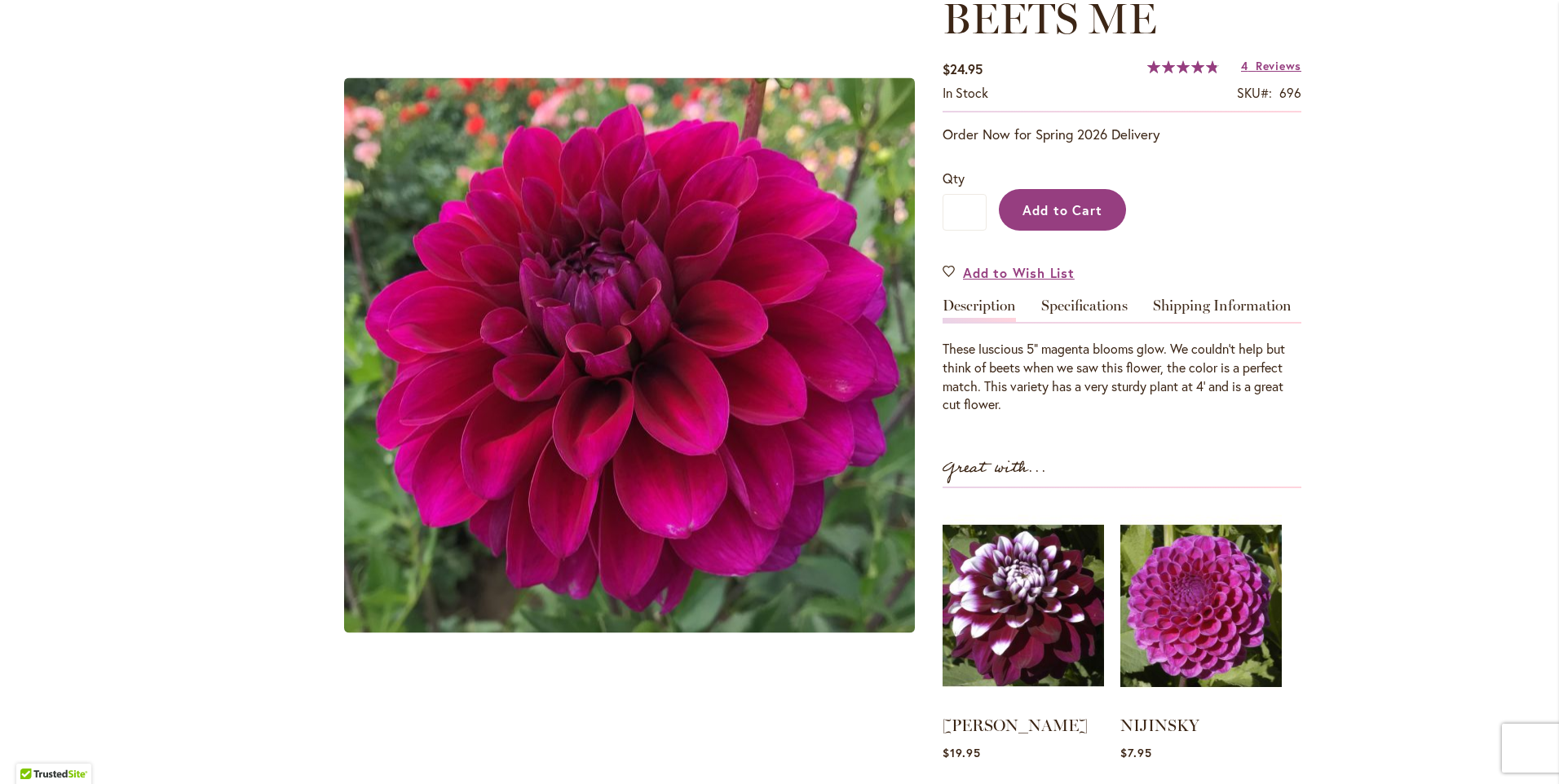
click at [1034, 223] on button "Add to Cart" at bounding box center [1063, 210] width 128 height 42
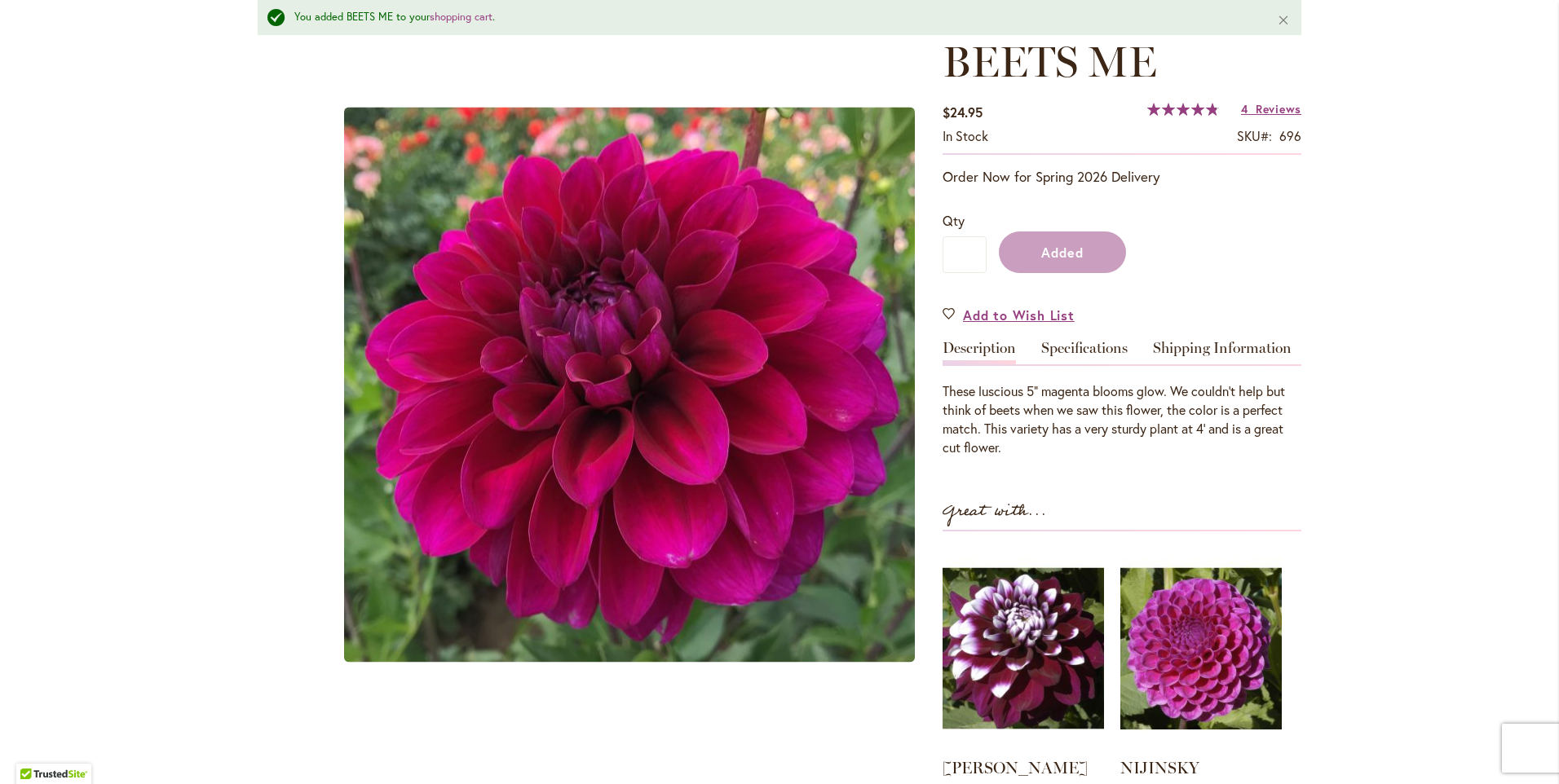
scroll to position [288, 0]
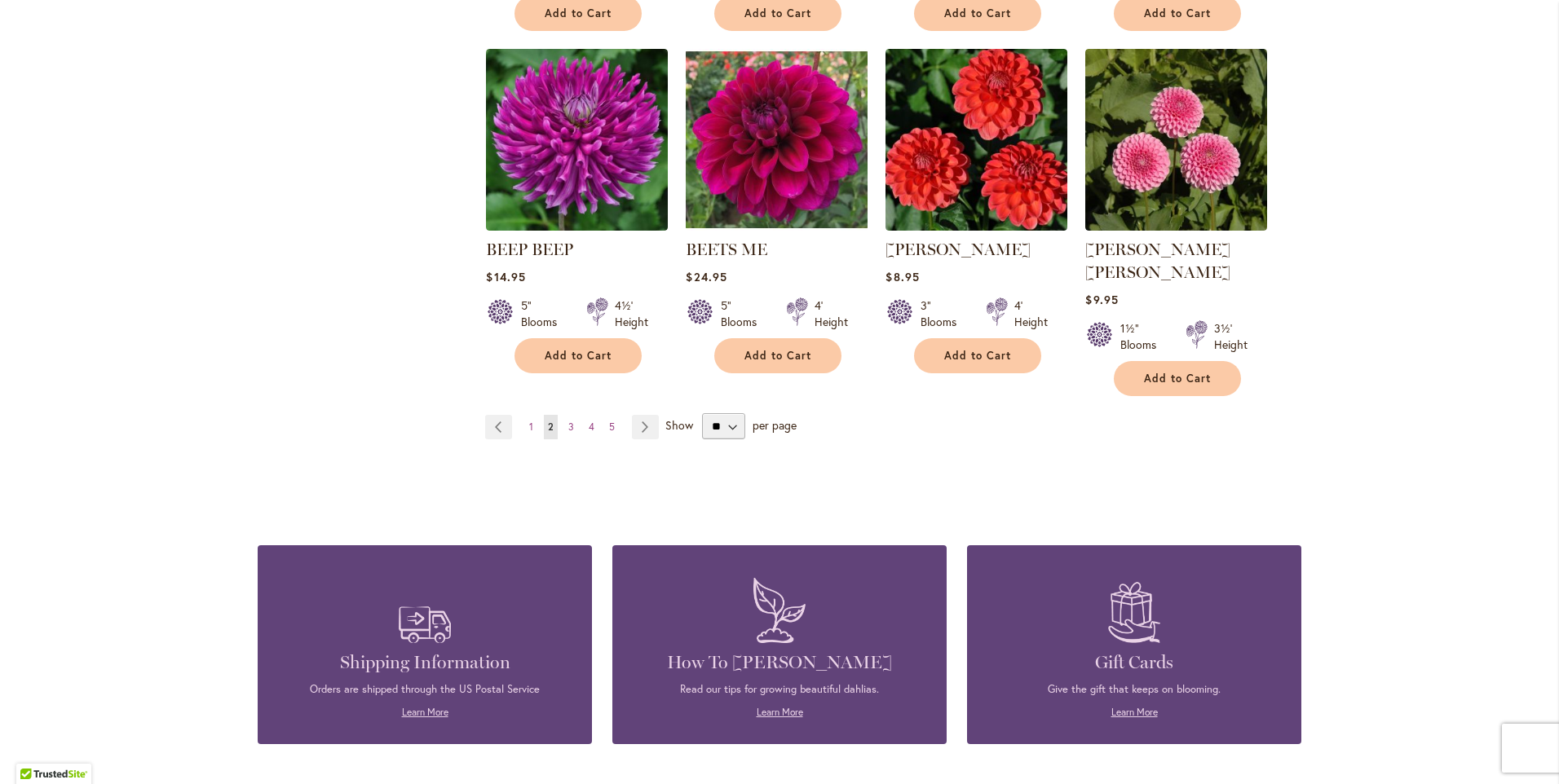
scroll to position [1386, 0]
click at [720, 412] on select "** ** ** **" at bounding box center [724, 426] width 43 height 26
select select "**"
click at [702, 412] on select "** ** ** **" at bounding box center [724, 426] width 43 height 26
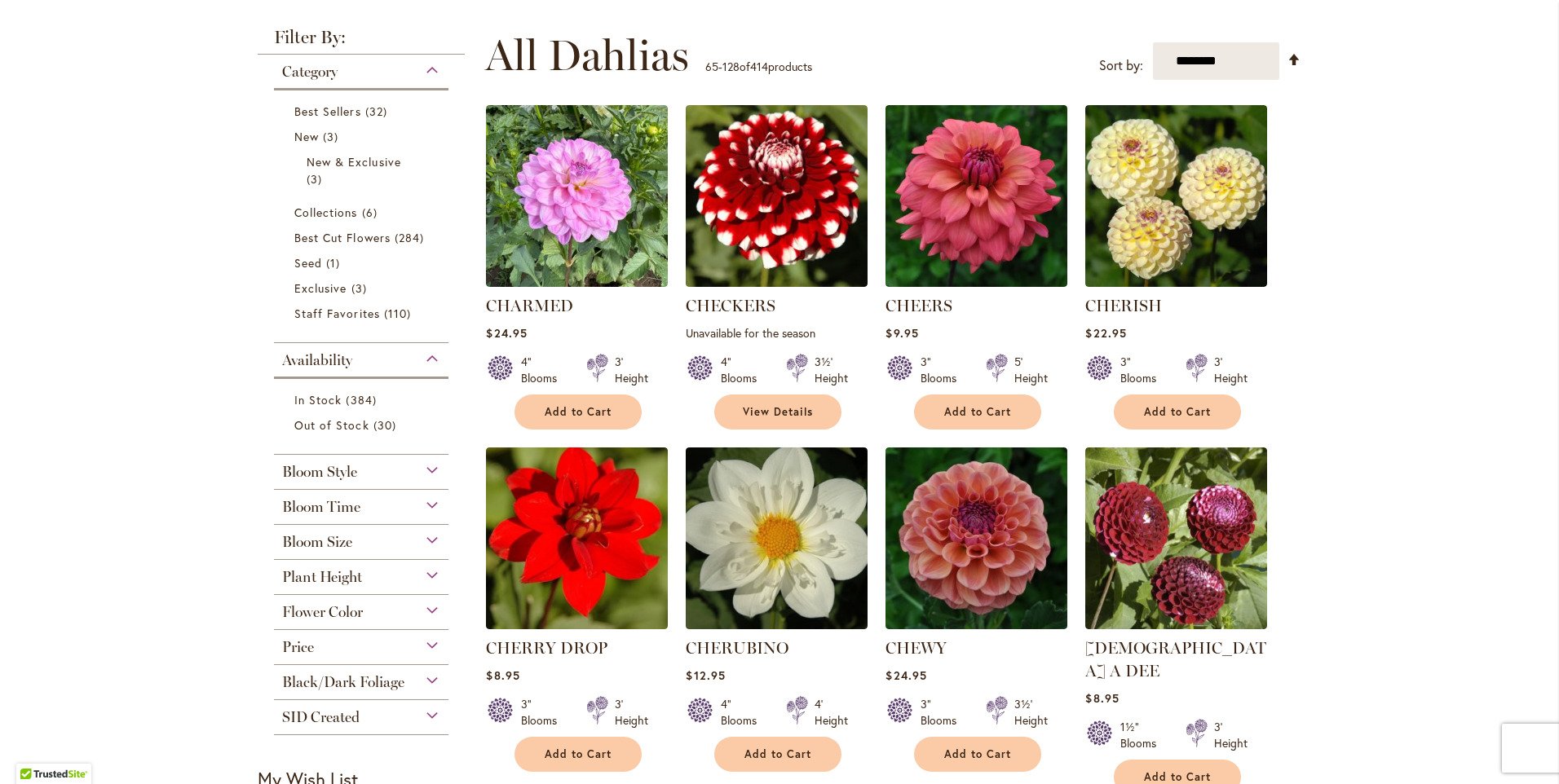
scroll to position [326, 0]
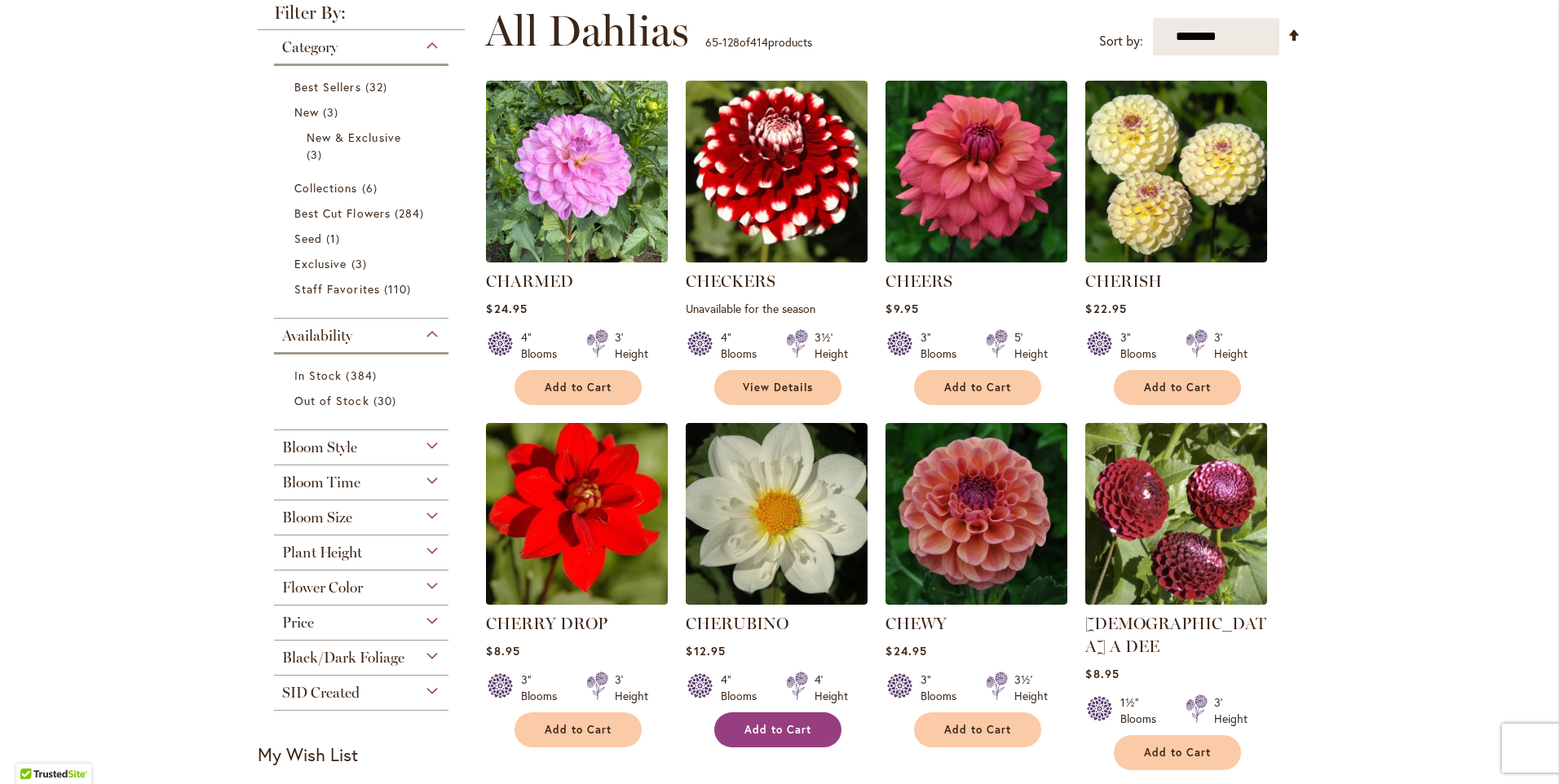
click at [804, 730] on span "Add to Cart" at bounding box center [779, 730] width 67 height 14
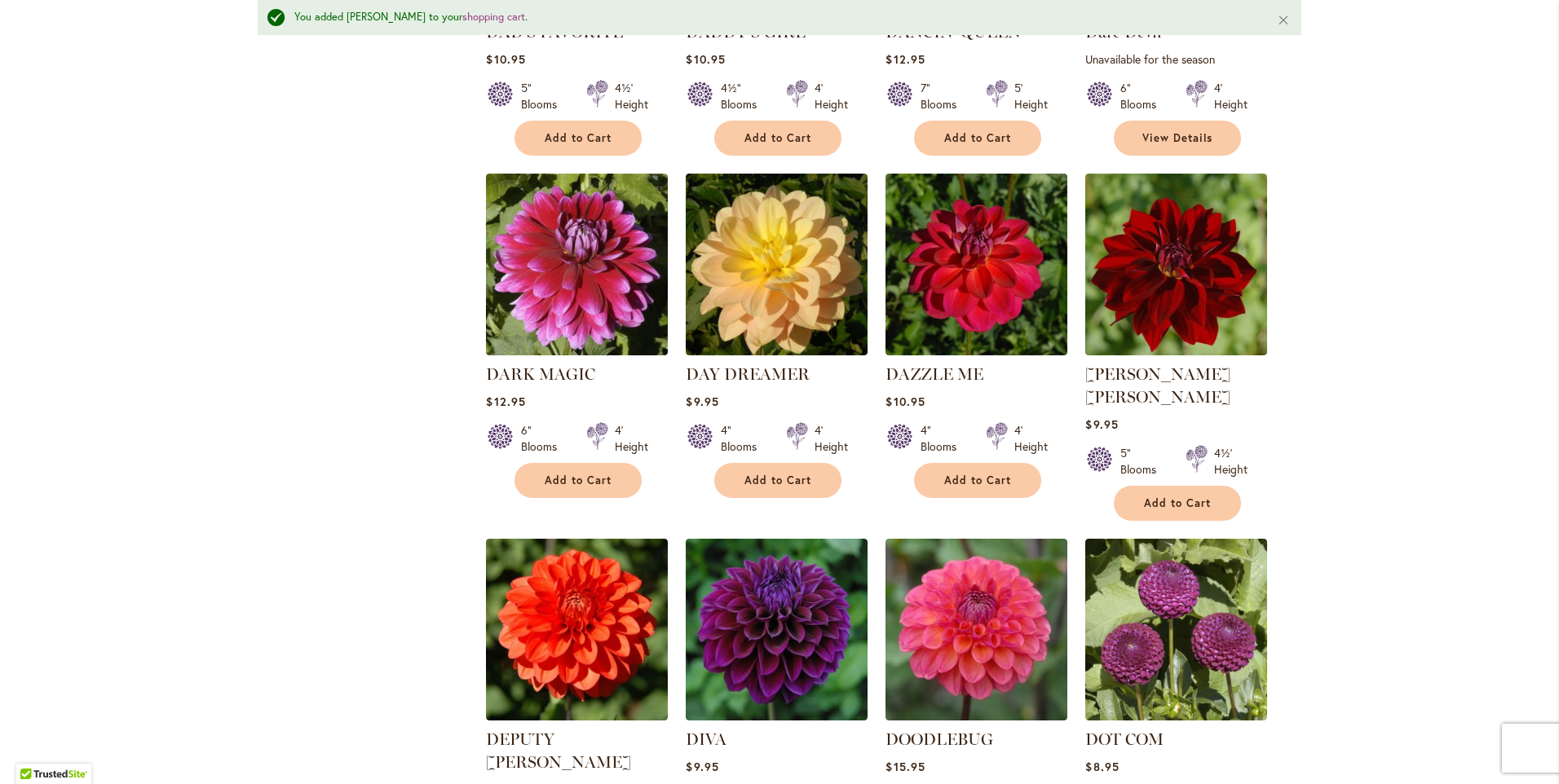
scroll to position [3142, 0]
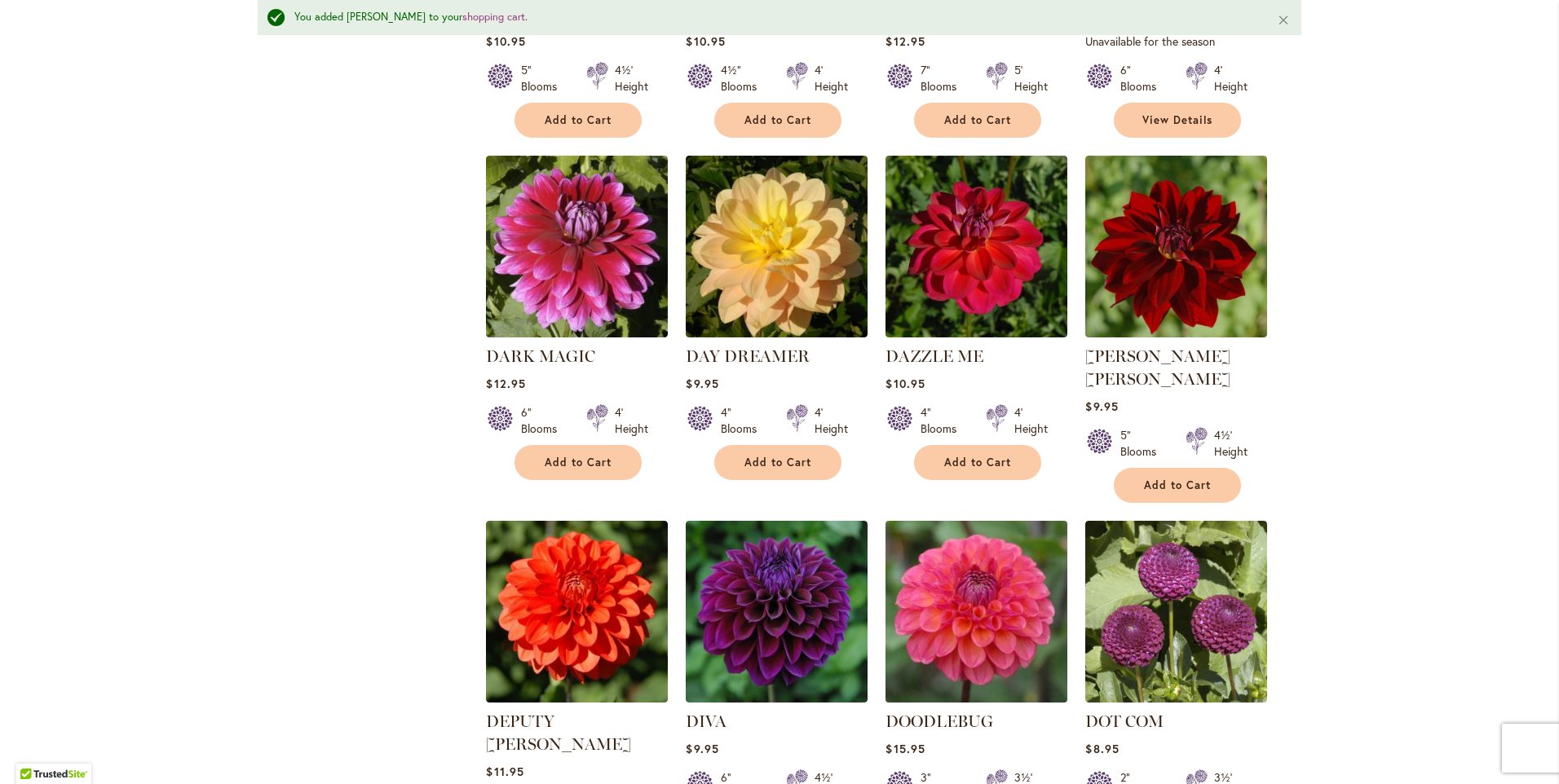
click at [1009, 547] on img at bounding box center [977, 611] width 191 height 191
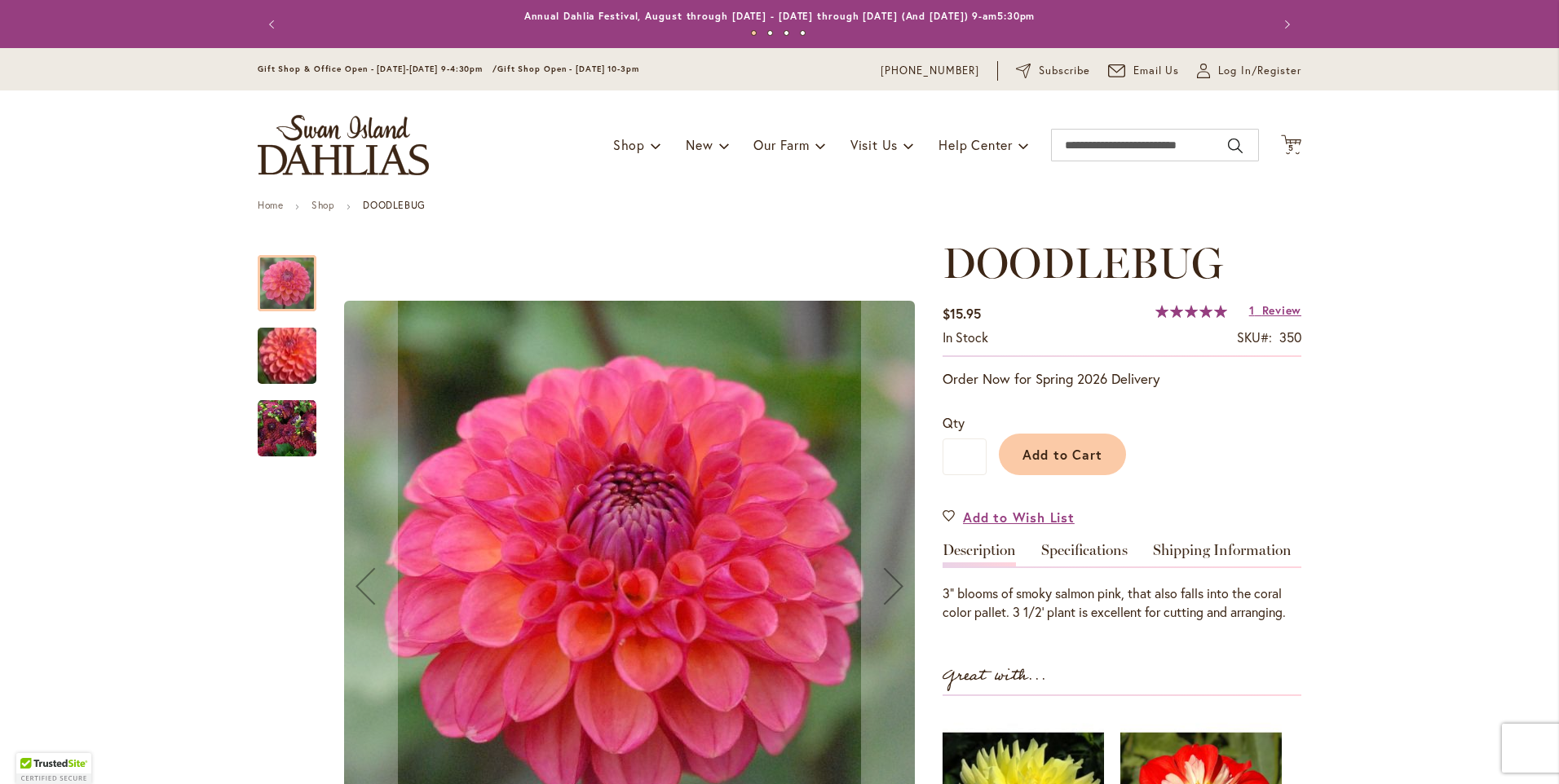
click at [273, 426] on img "DOODLEBUG" at bounding box center [287, 428] width 59 height 59
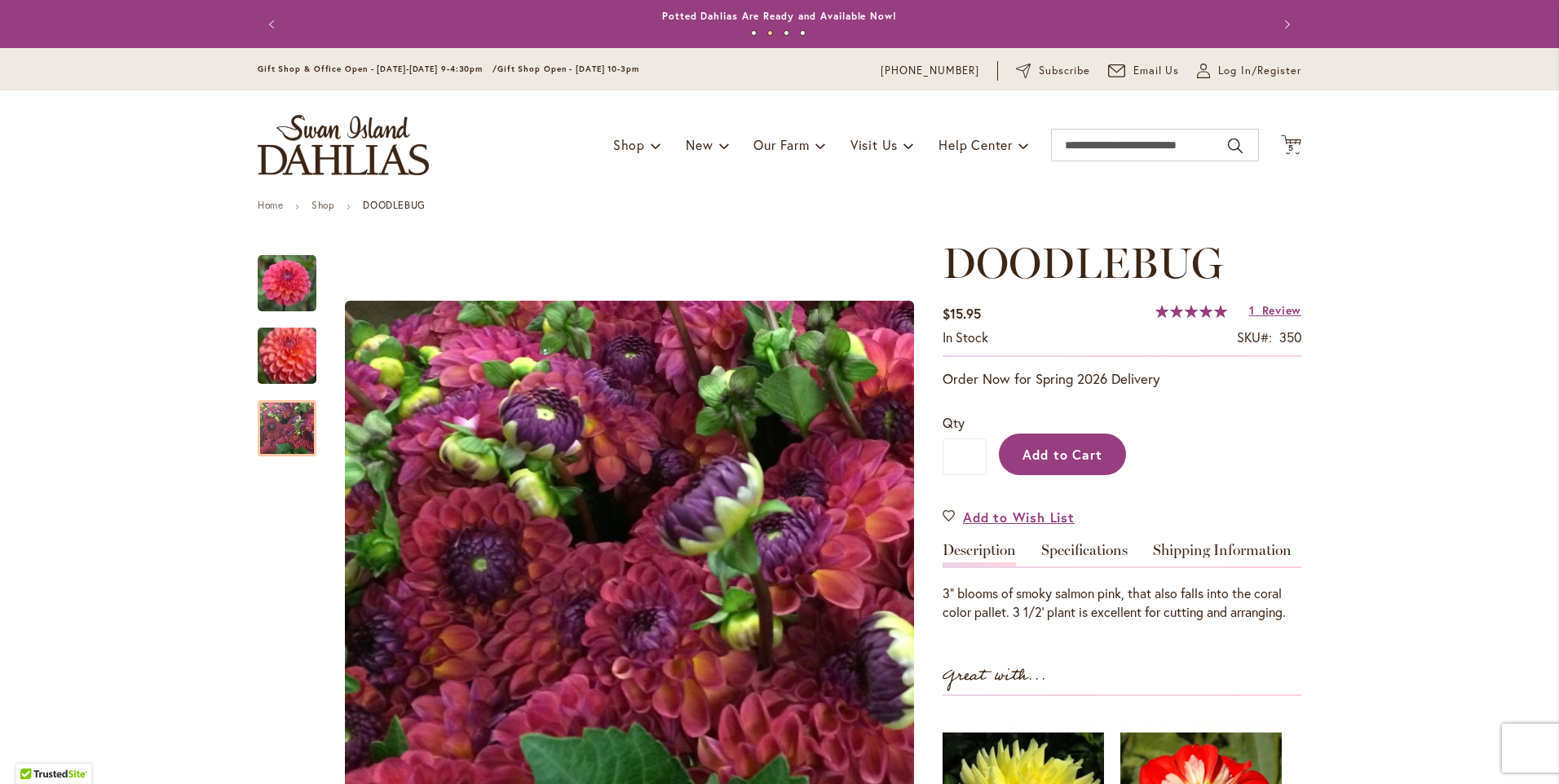
click at [1105, 459] on button "Add to Cart" at bounding box center [1063, 454] width 128 height 42
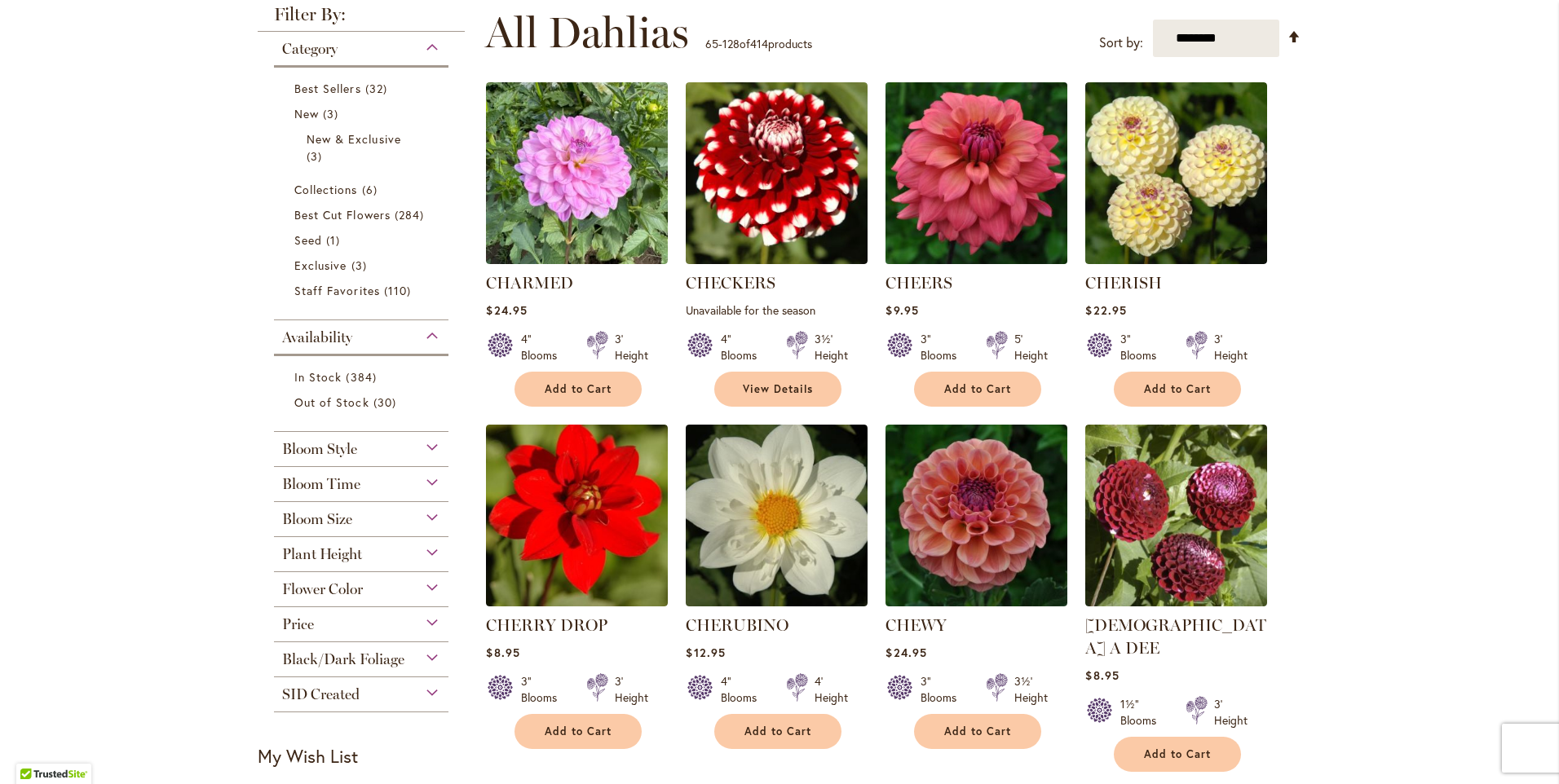
scroll to position [326, 0]
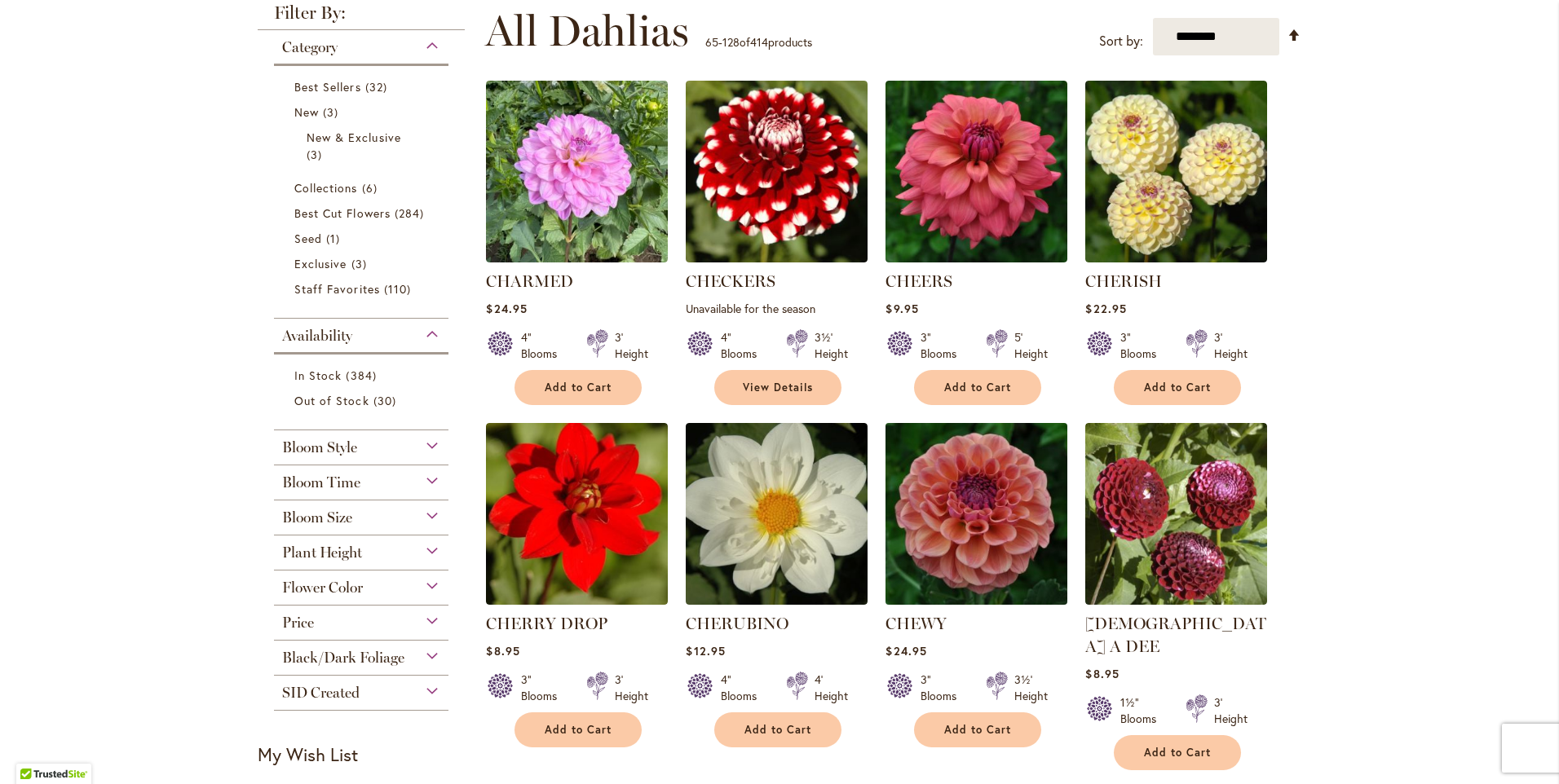
click at [1016, 524] on img at bounding box center [977, 514] width 191 height 191
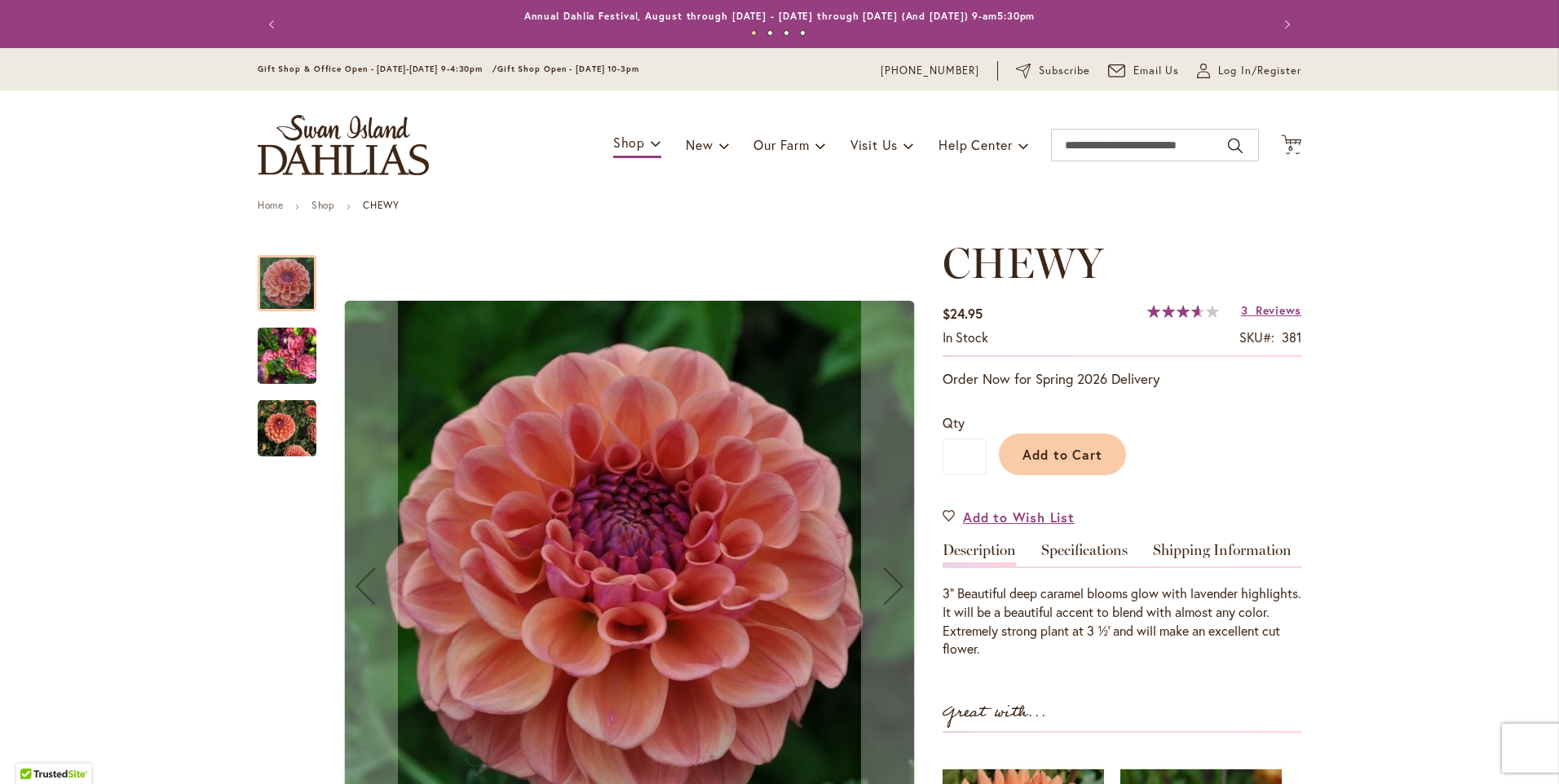
click at [266, 359] on img "CHEWY" at bounding box center [287, 357] width 59 height 78
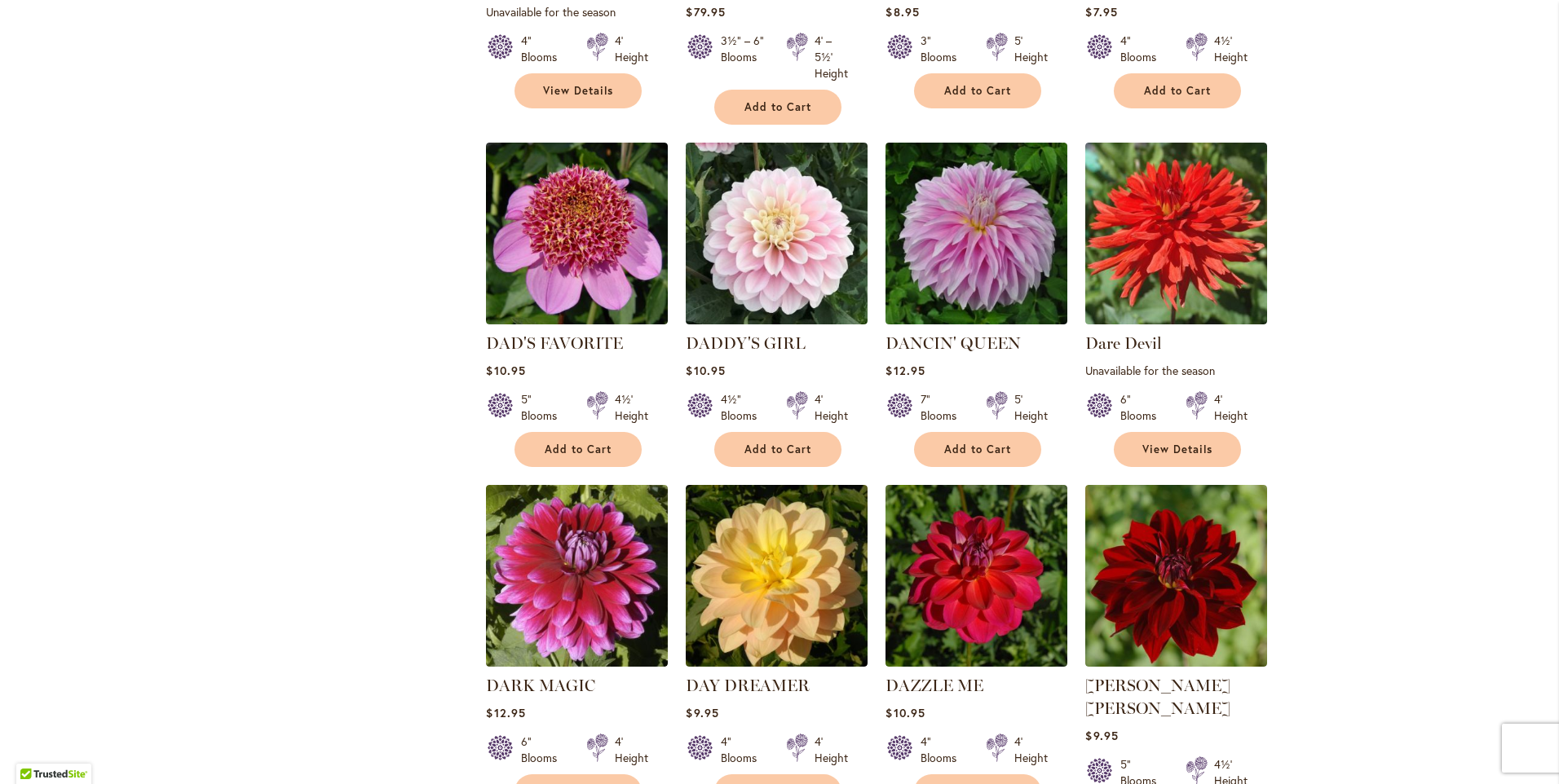
scroll to position [2772, 0]
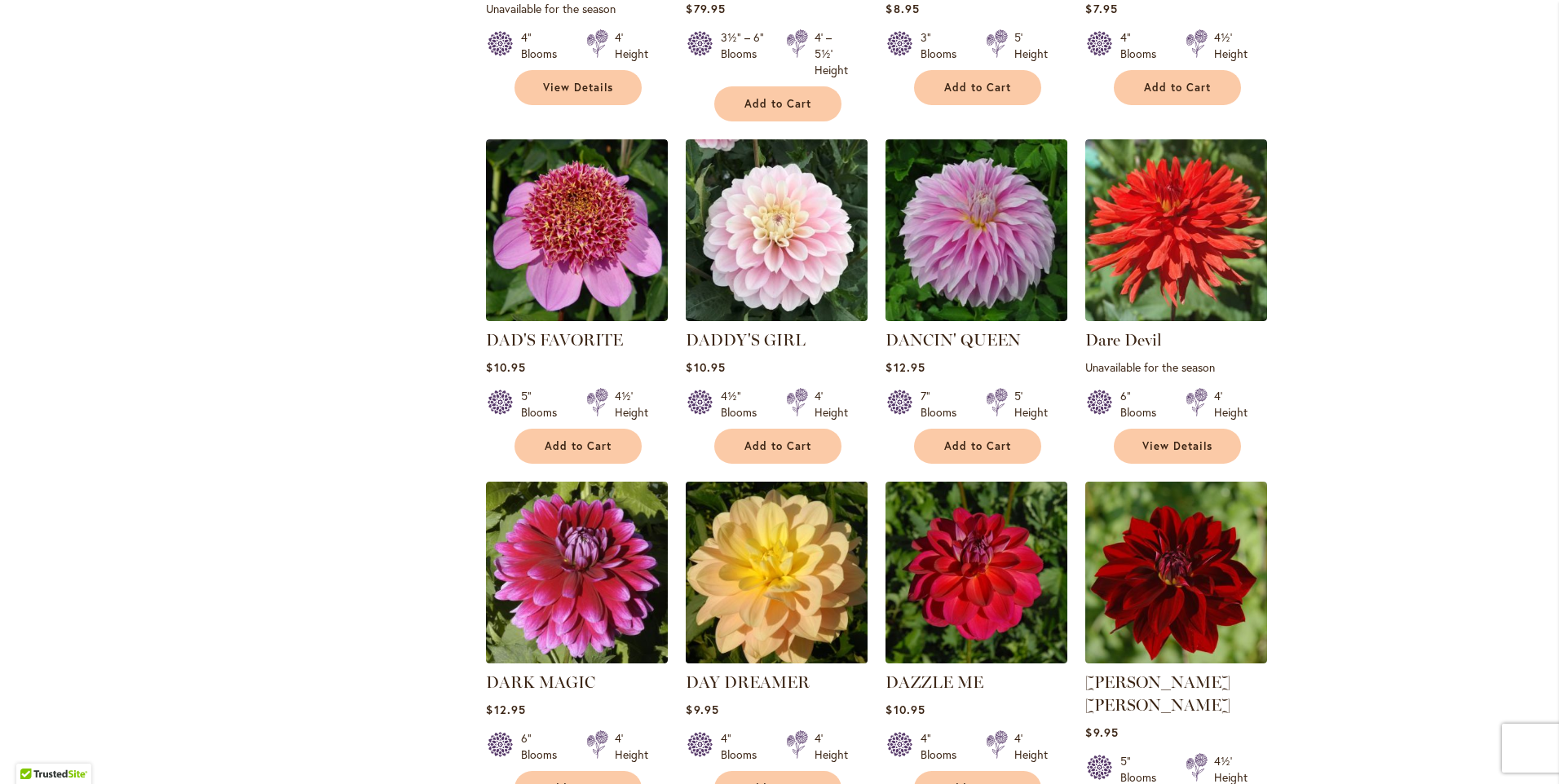
click at [829, 524] on img at bounding box center [777, 573] width 191 height 191
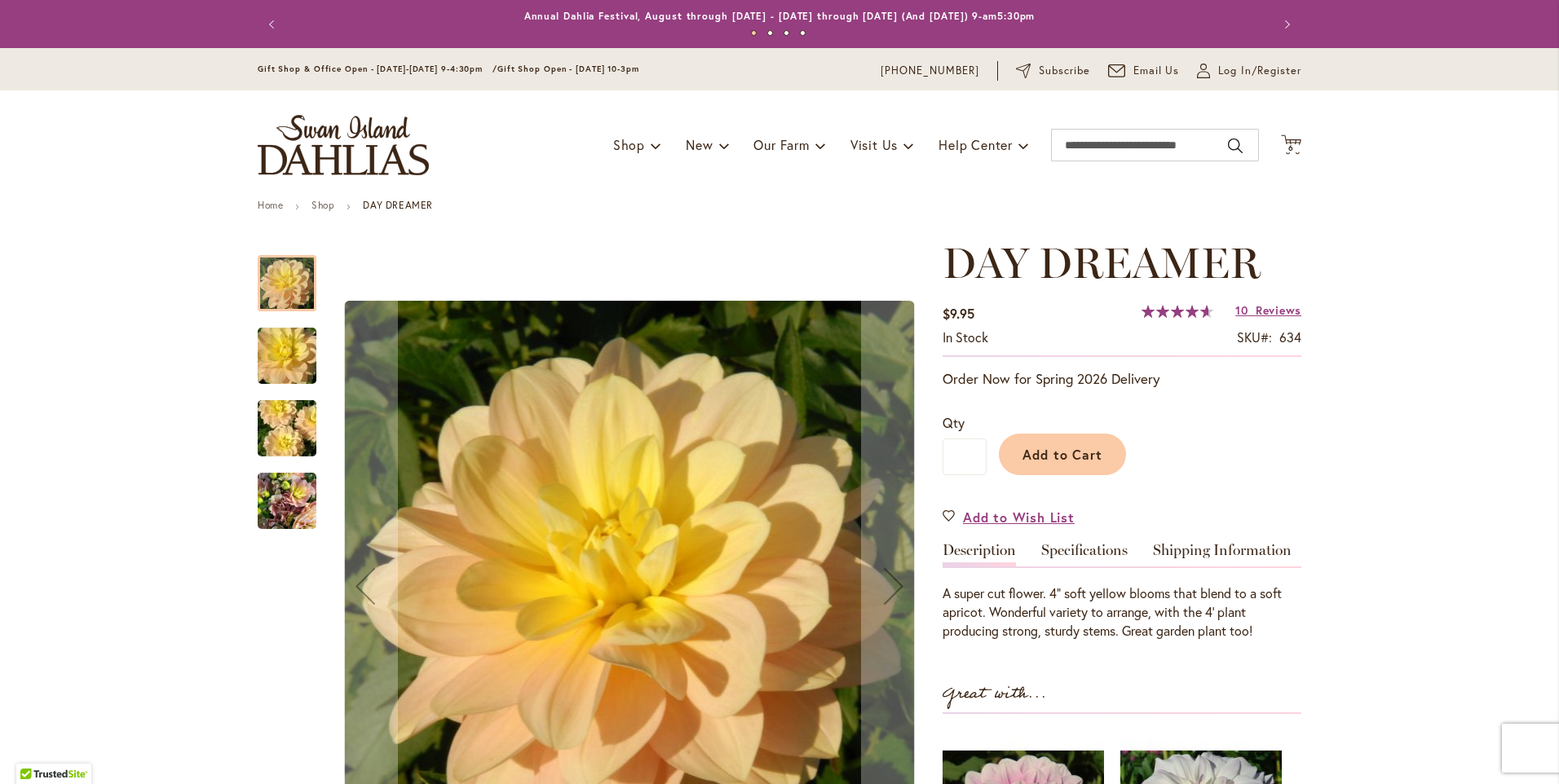
click at [269, 430] on img "DAY DREAMER" at bounding box center [287, 429] width 117 height 78
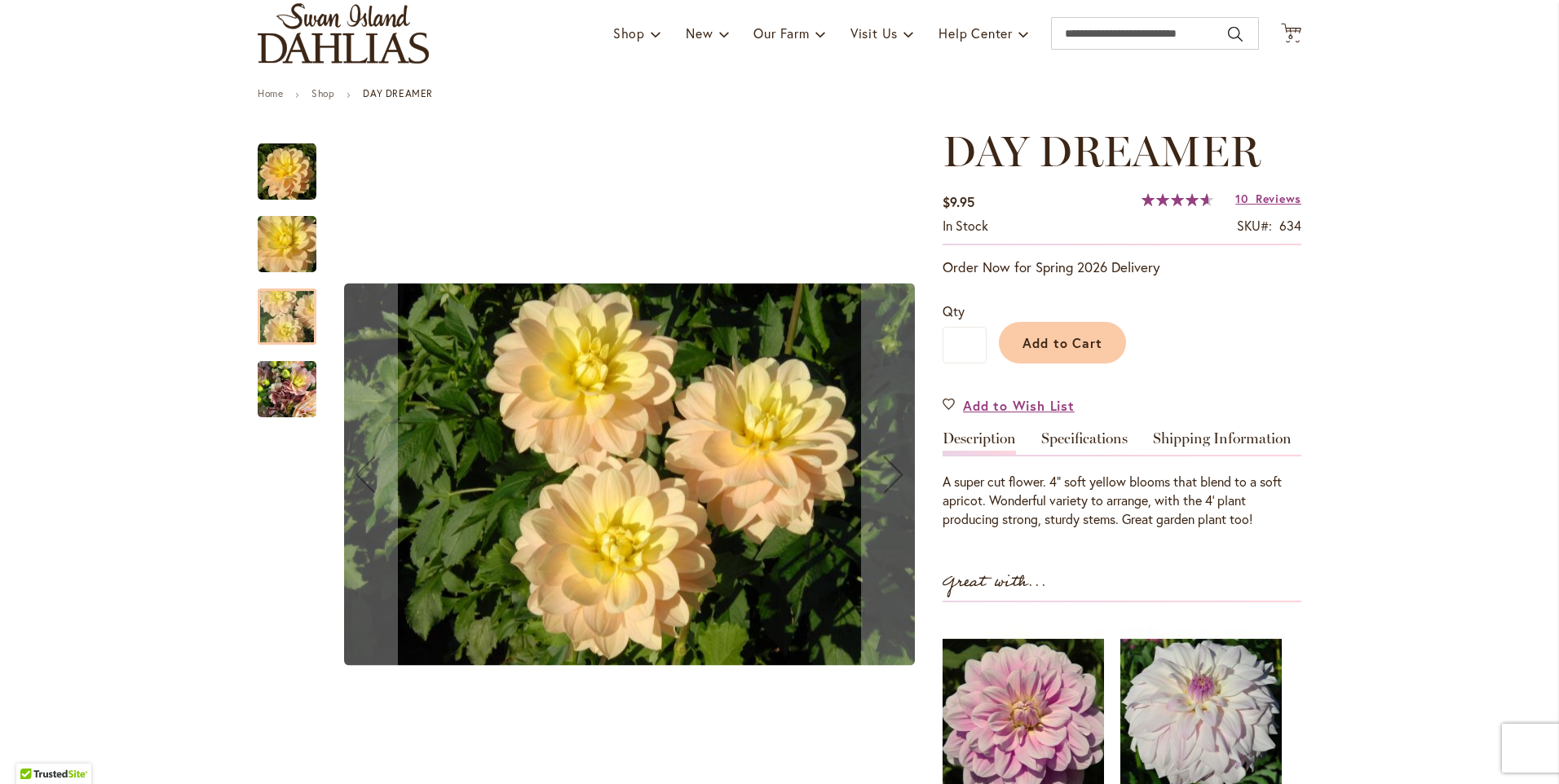
scroll to position [245, 0]
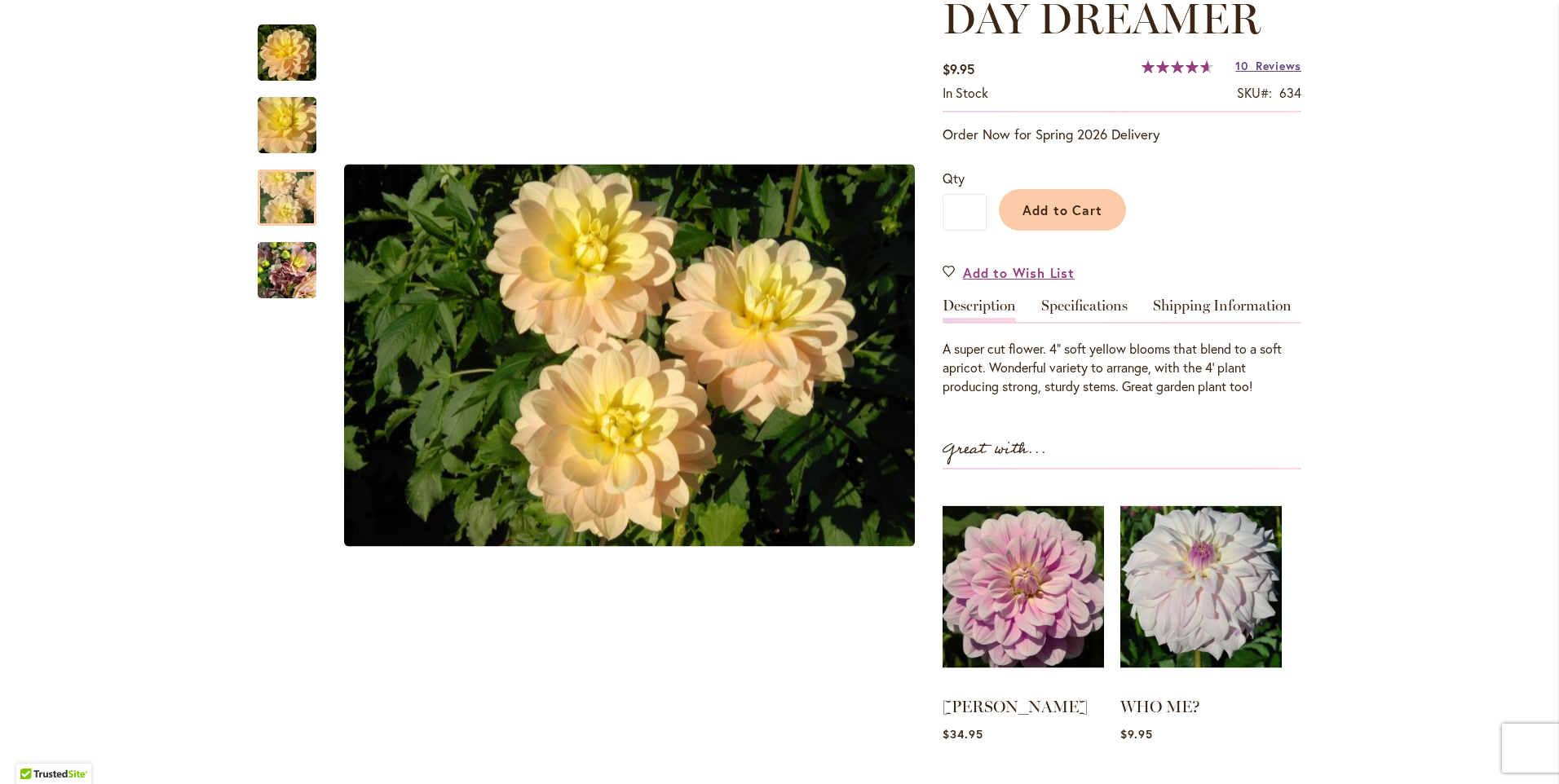
click at [1256, 62] on span "Reviews" at bounding box center [1279, 65] width 46 height 16
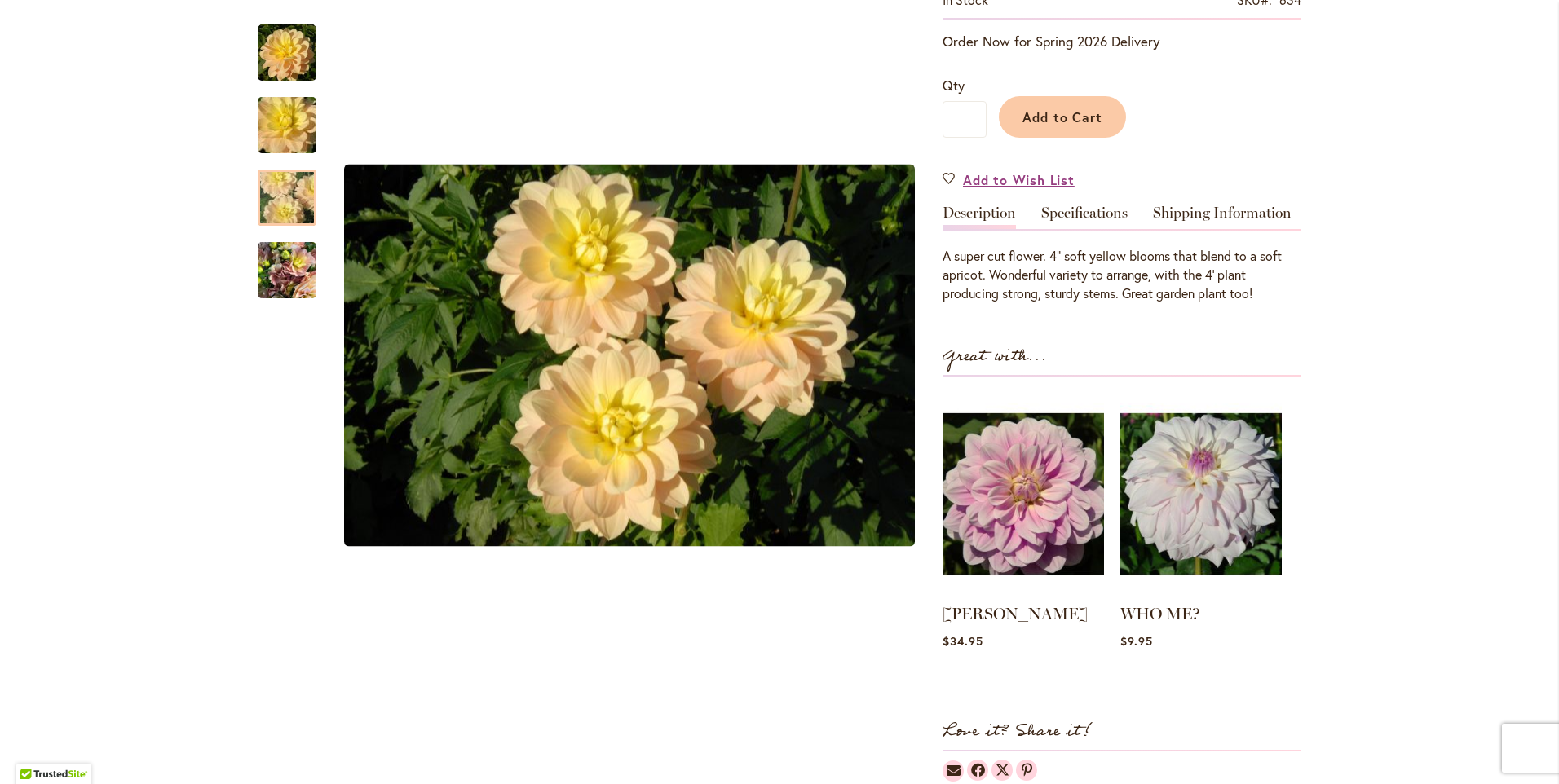
scroll to position [328, 0]
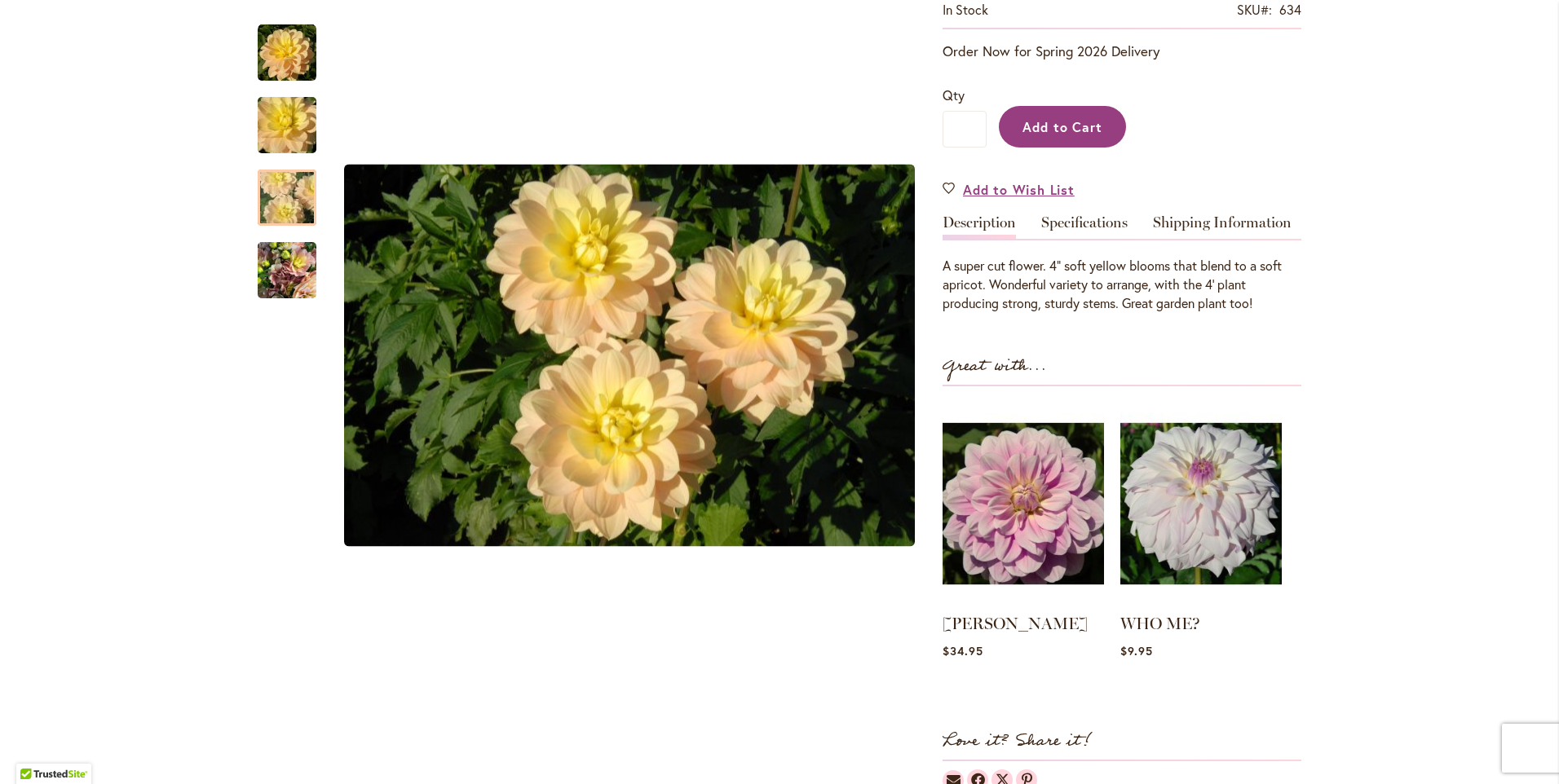
click at [1040, 122] on span "Add to Cart" at bounding box center [1063, 127] width 81 height 17
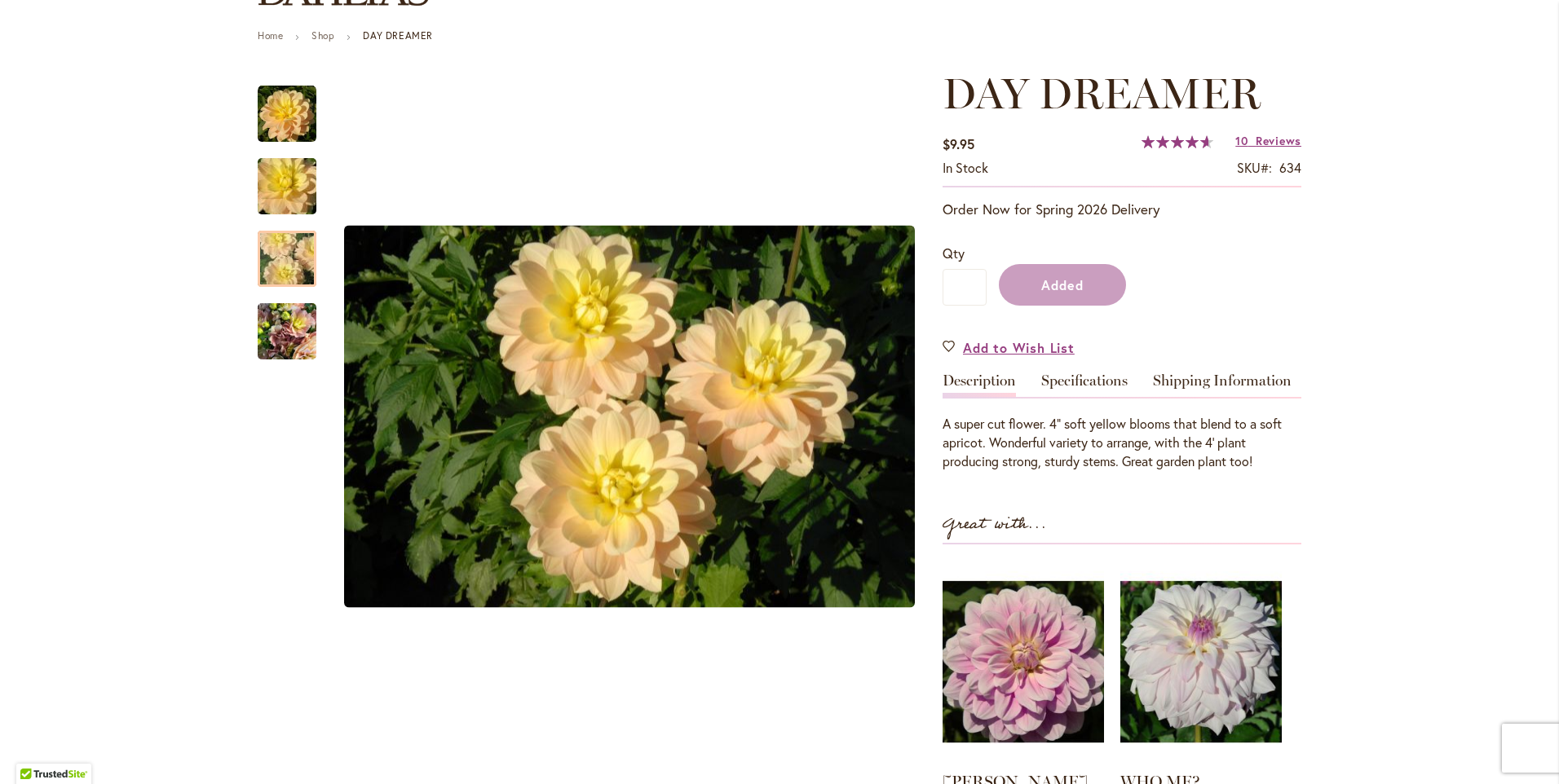
scroll to position [165, 0]
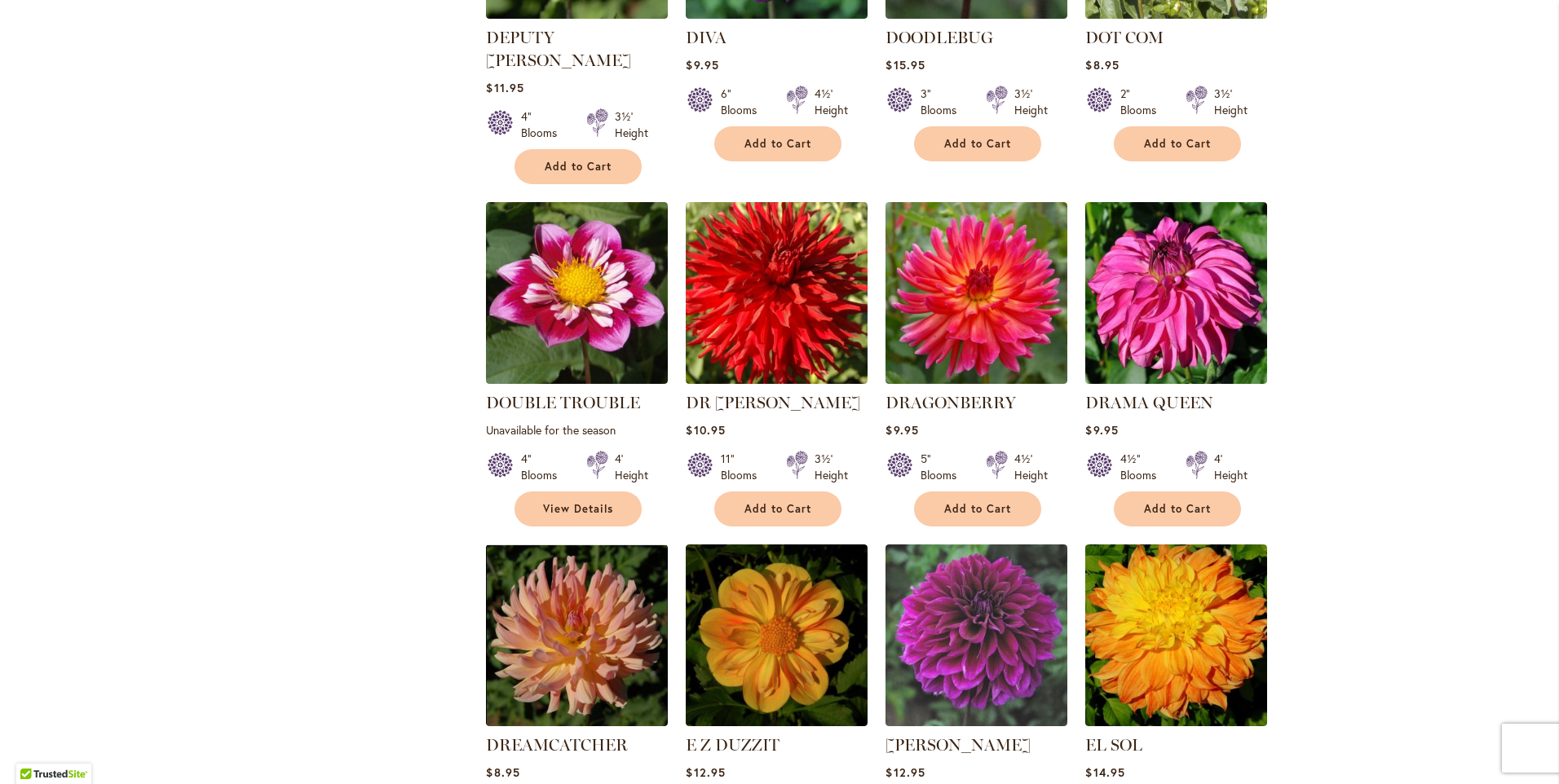
scroll to position [3832, 0]
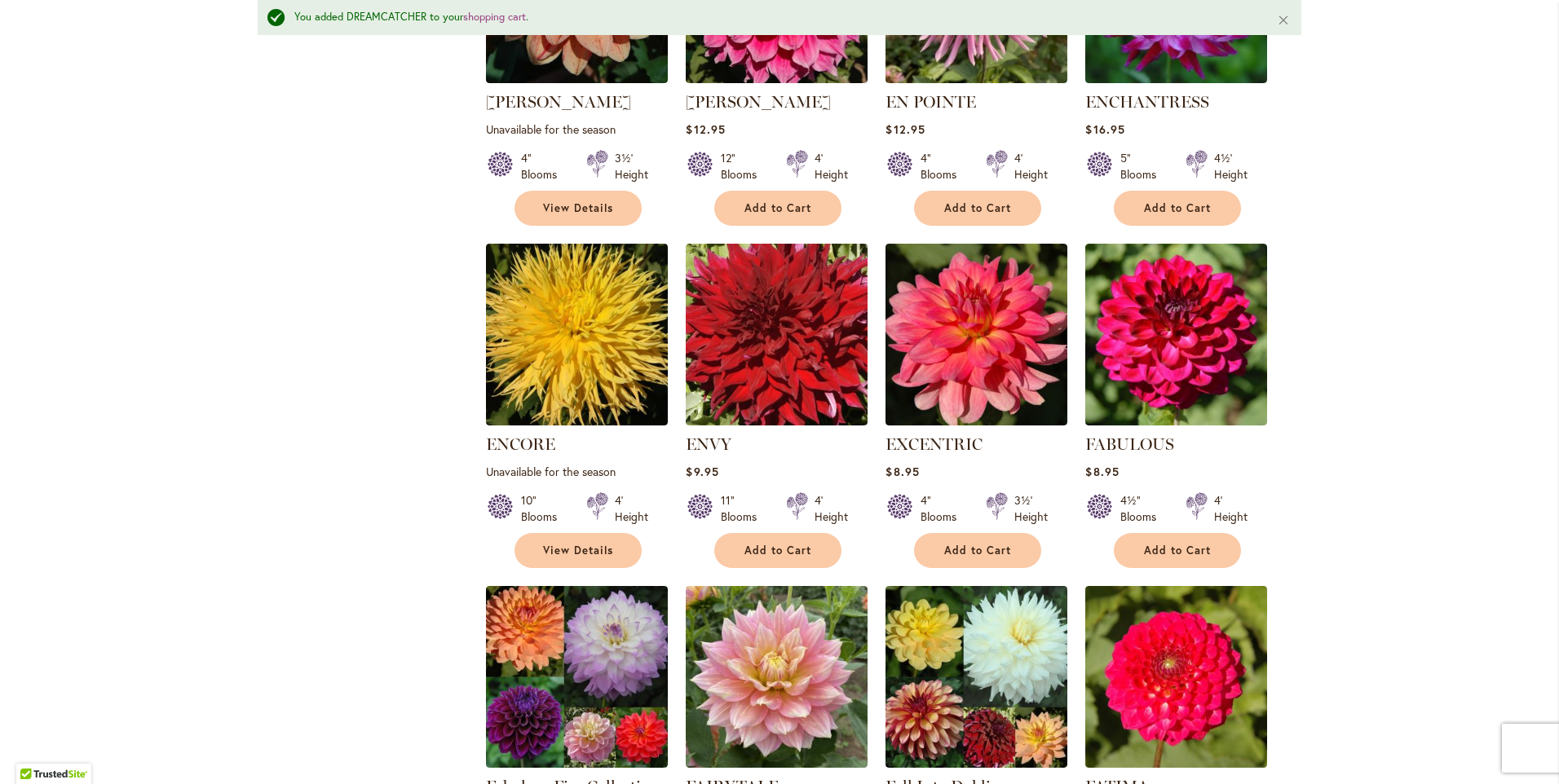
scroll to position [4936, 0]
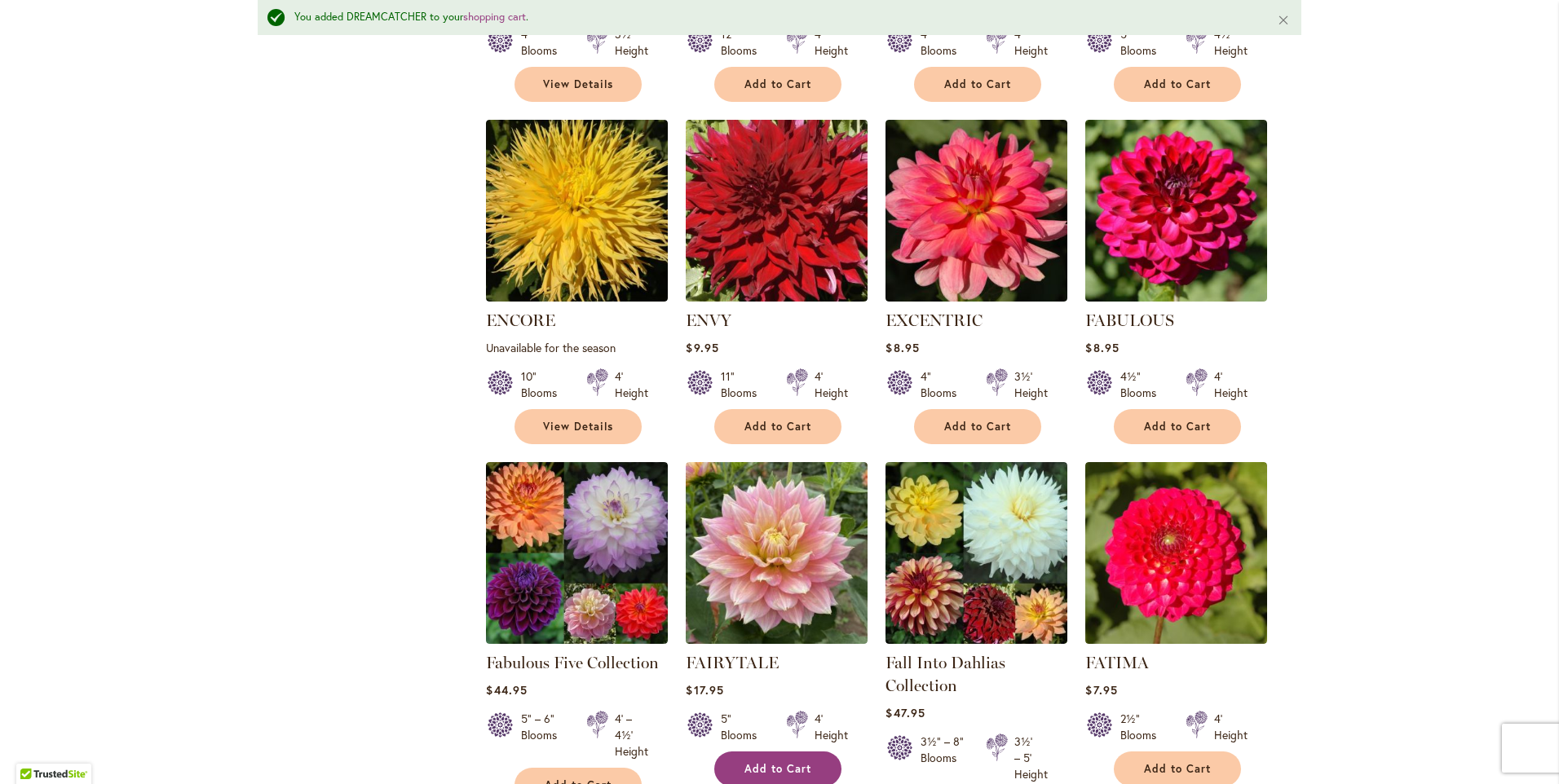
click at [771, 763] on span "Add to Cart" at bounding box center [779, 769] width 67 height 14
click at [1134, 751] on button "Add to Cart" at bounding box center [1177, 769] width 128 height 35
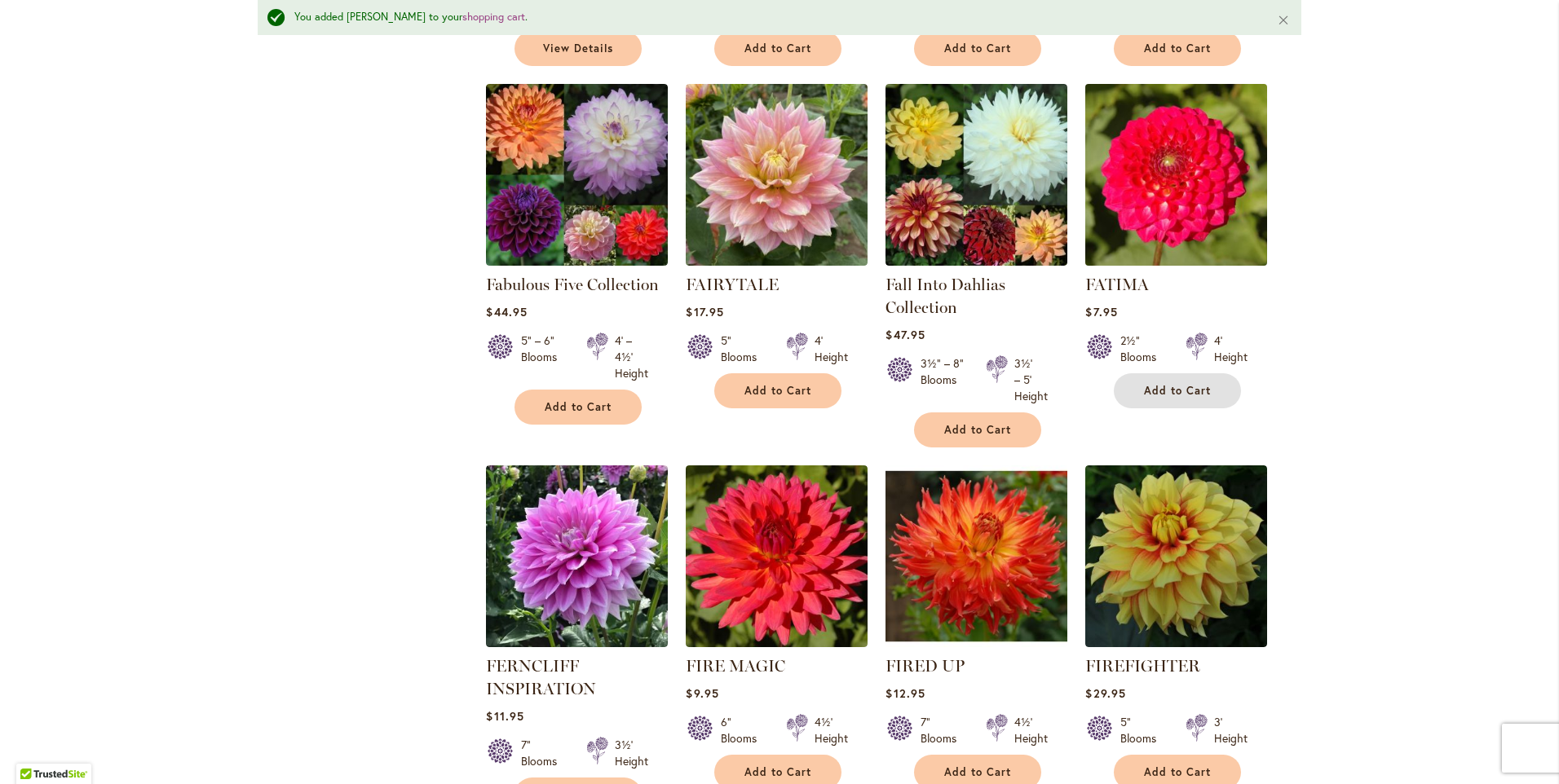
scroll to position [5343, 0]
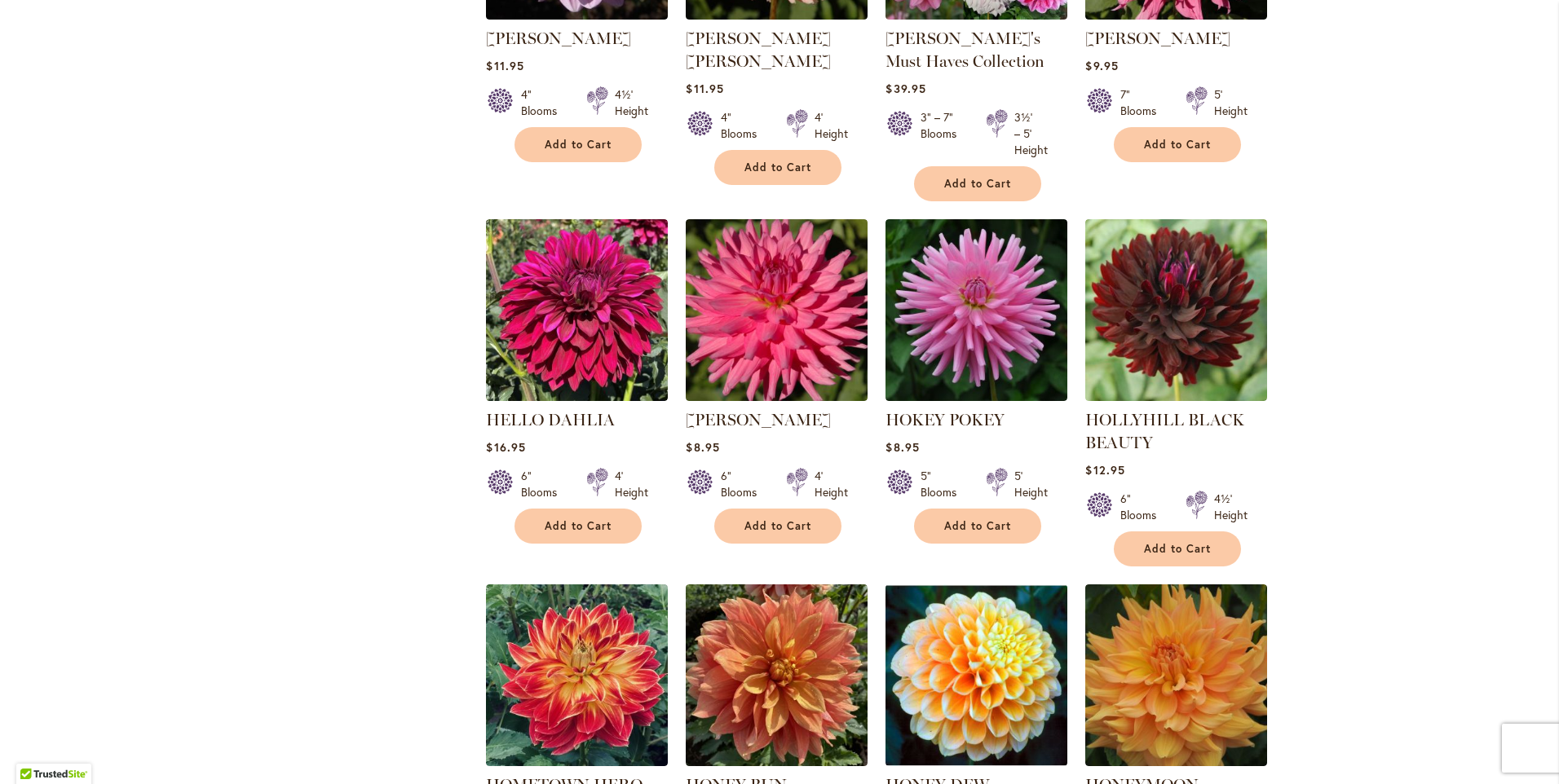
scroll to position [3995, 0]
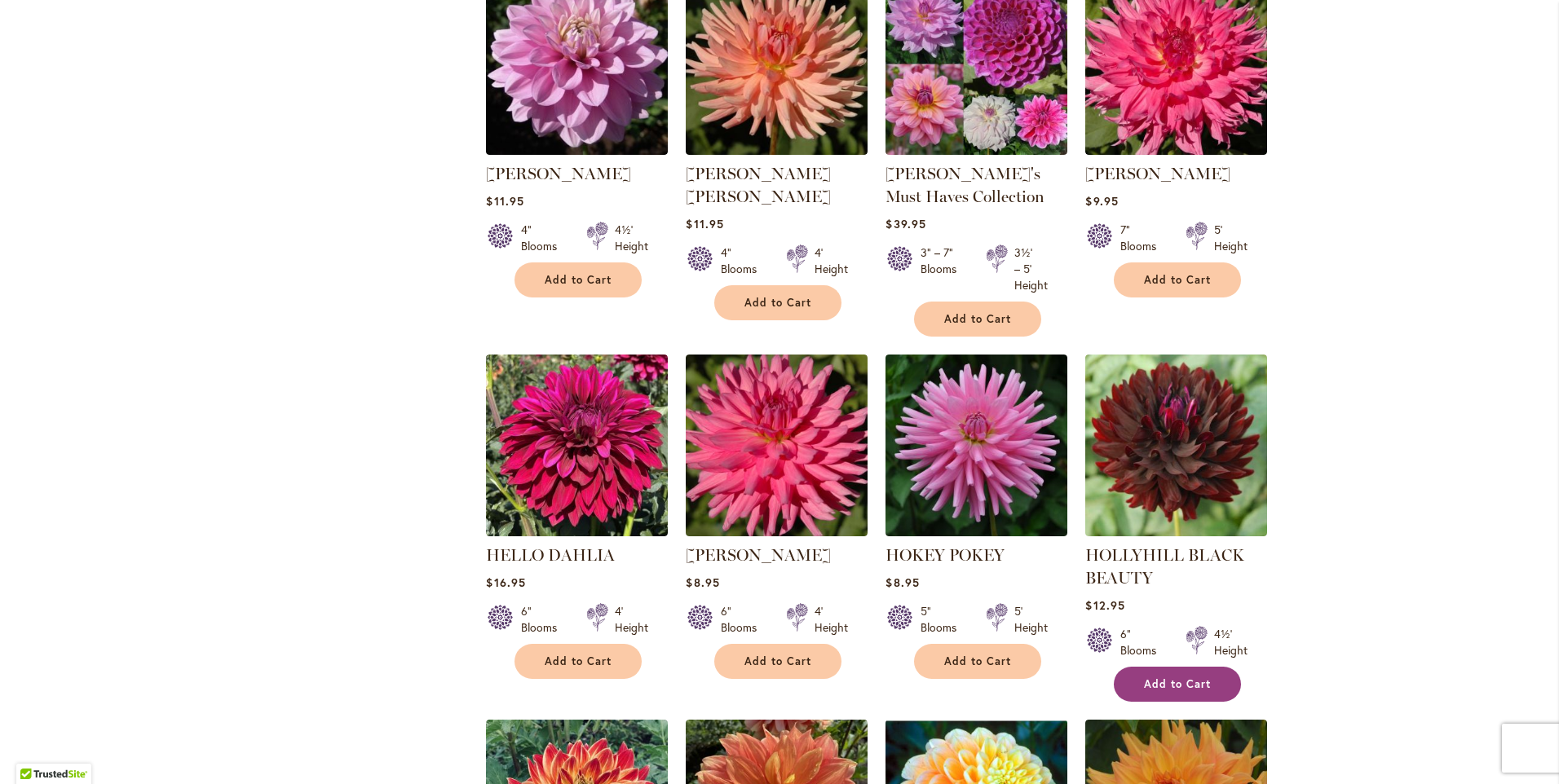
click at [1131, 667] on button "Add to Cart" at bounding box center [1177, 684] width 128 height 35
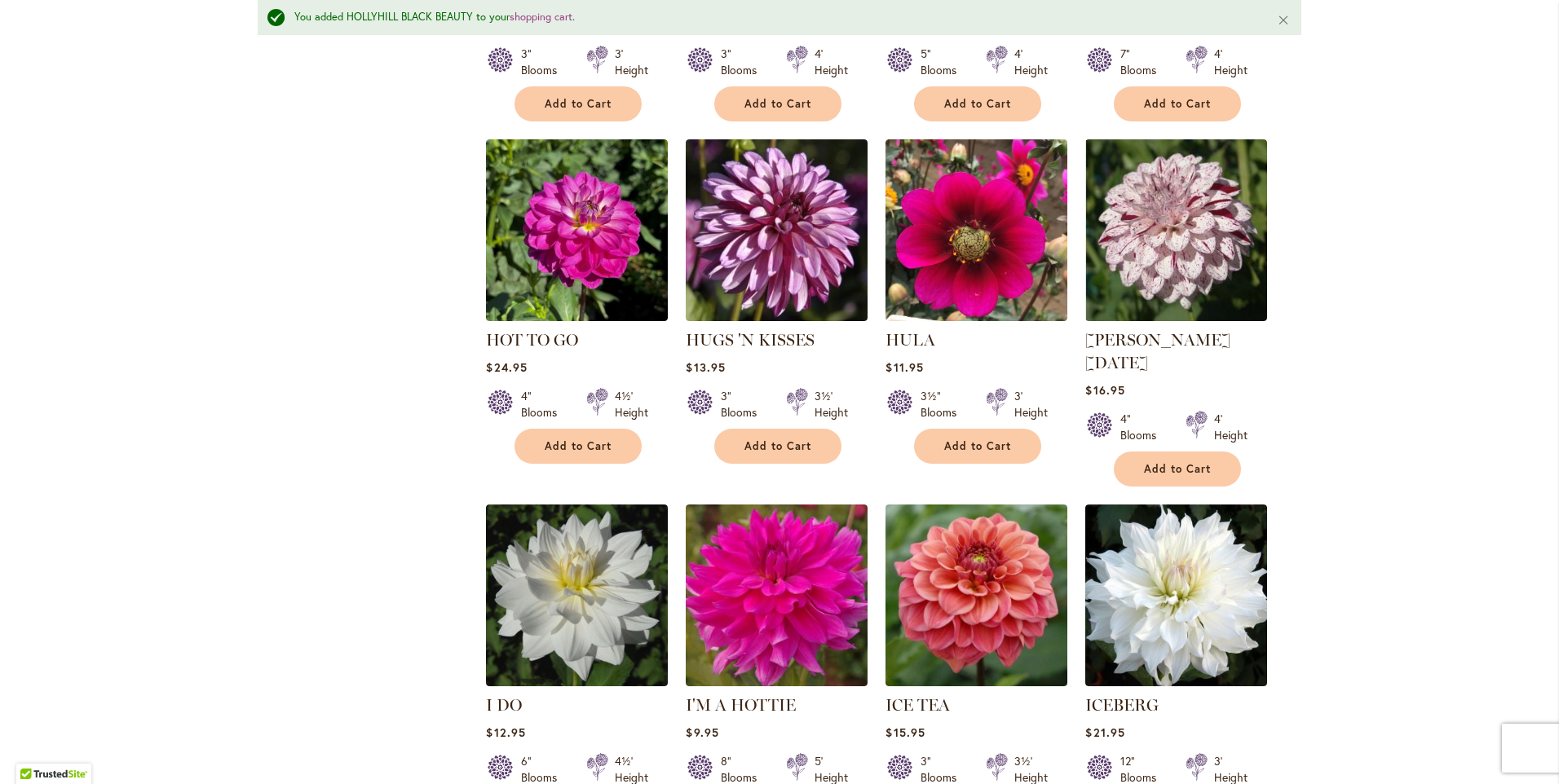
scroll to position [5343, 0]
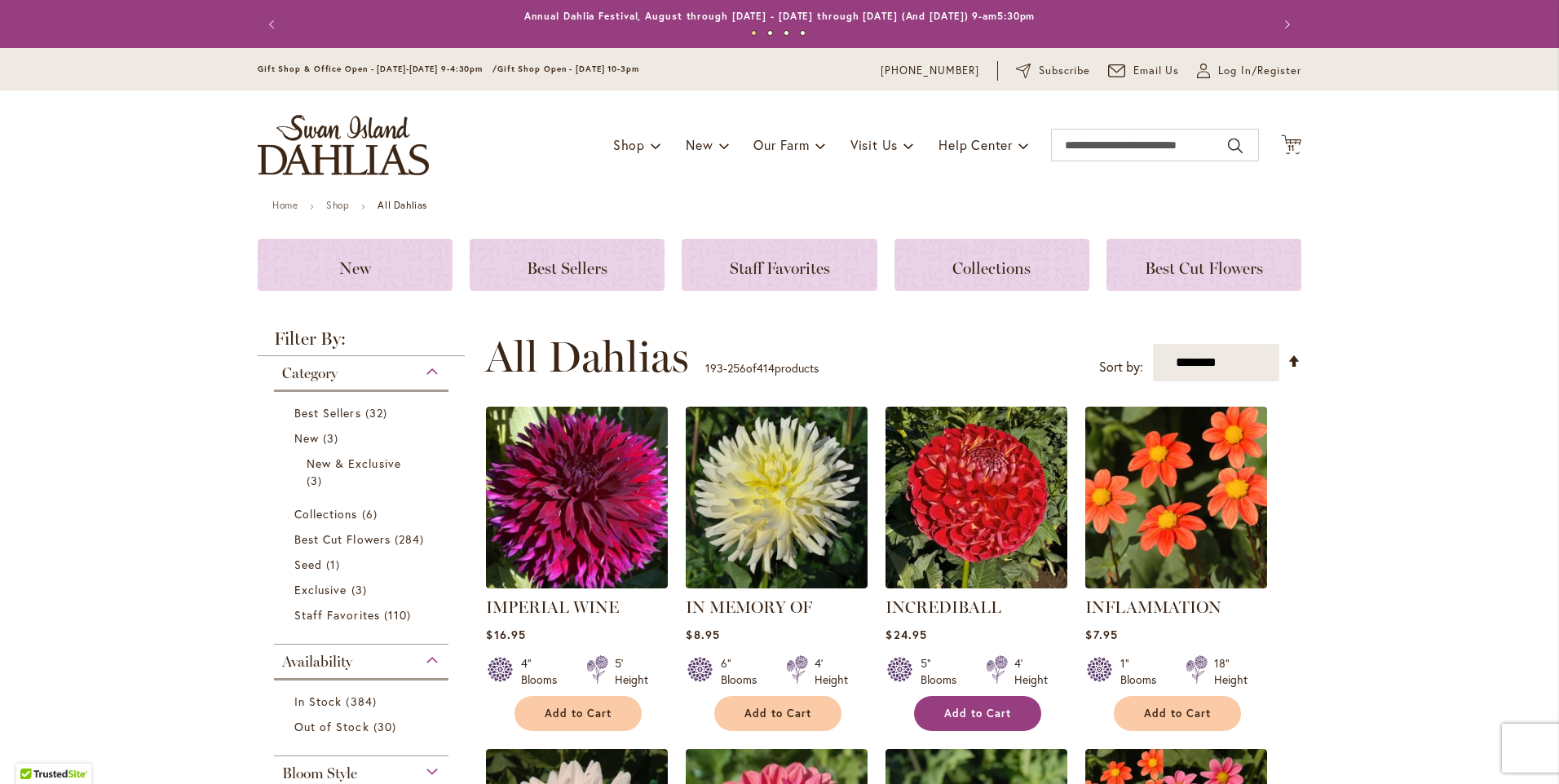
click at [947, 704] on button "Add to Cart" at bounding box center [978, 714] width 128 height 35
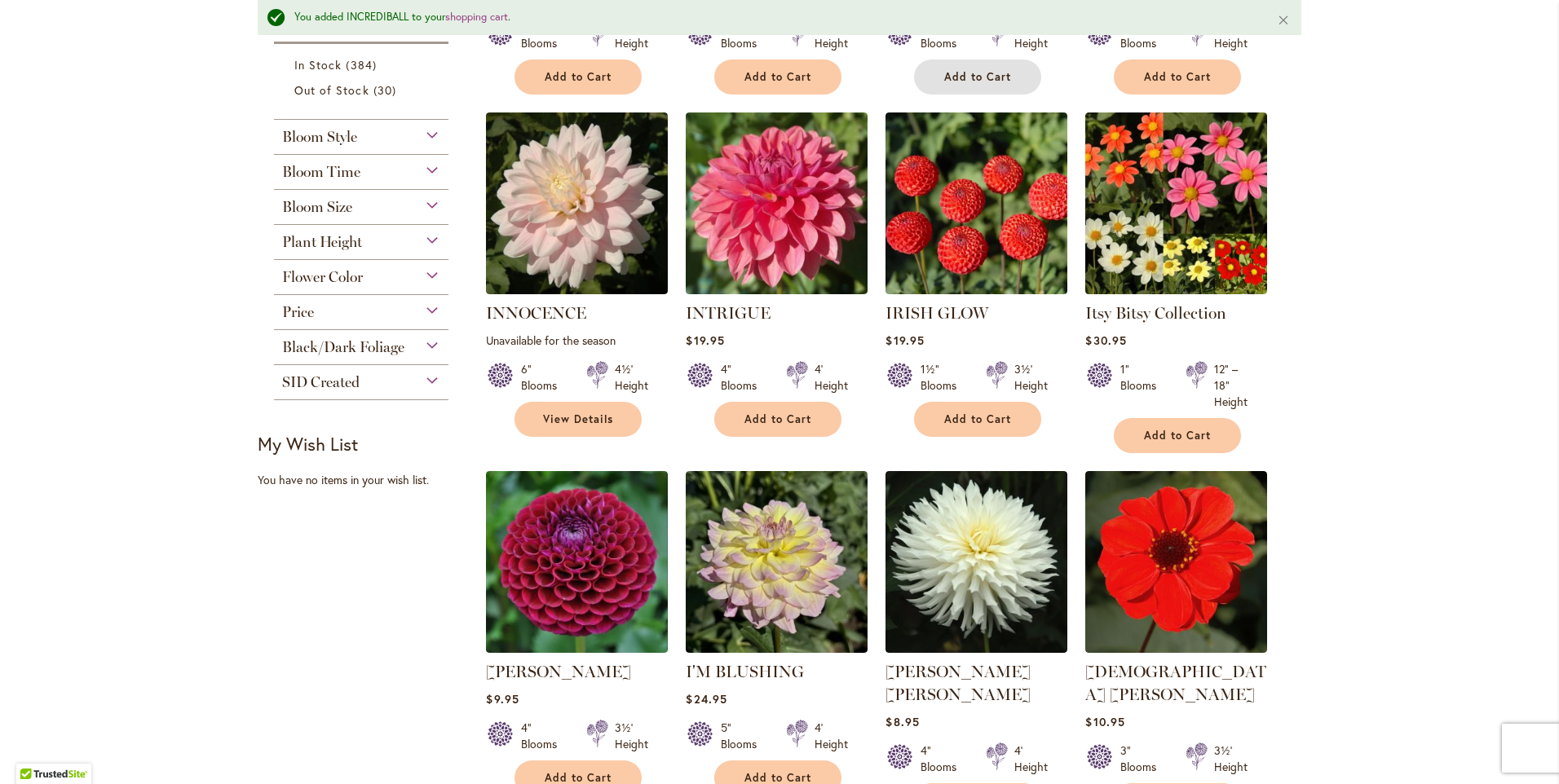
scroll to position [734, 0]
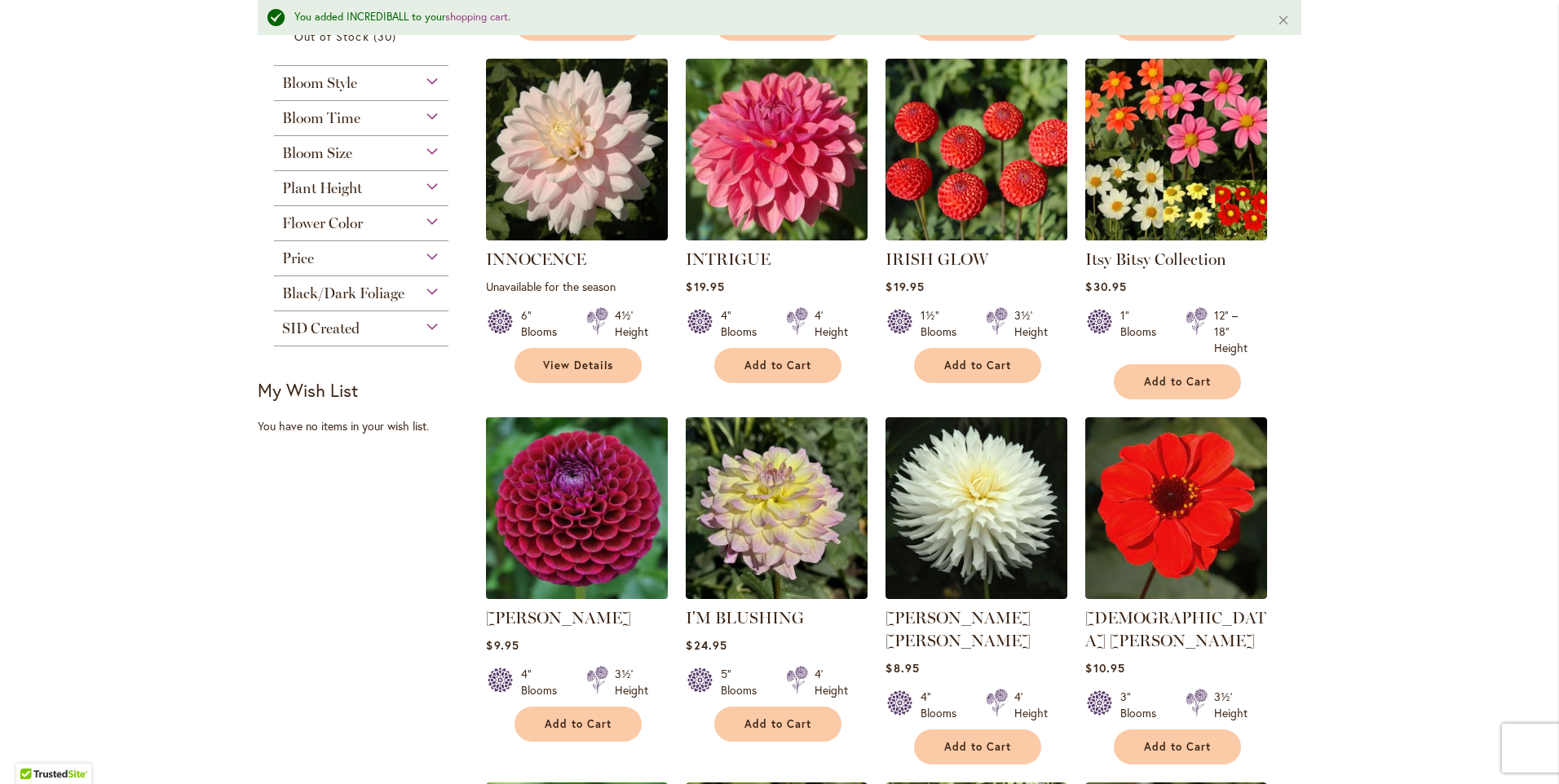
click at [563, 545] on img at bounding box center [577, 507] width 191 height 191
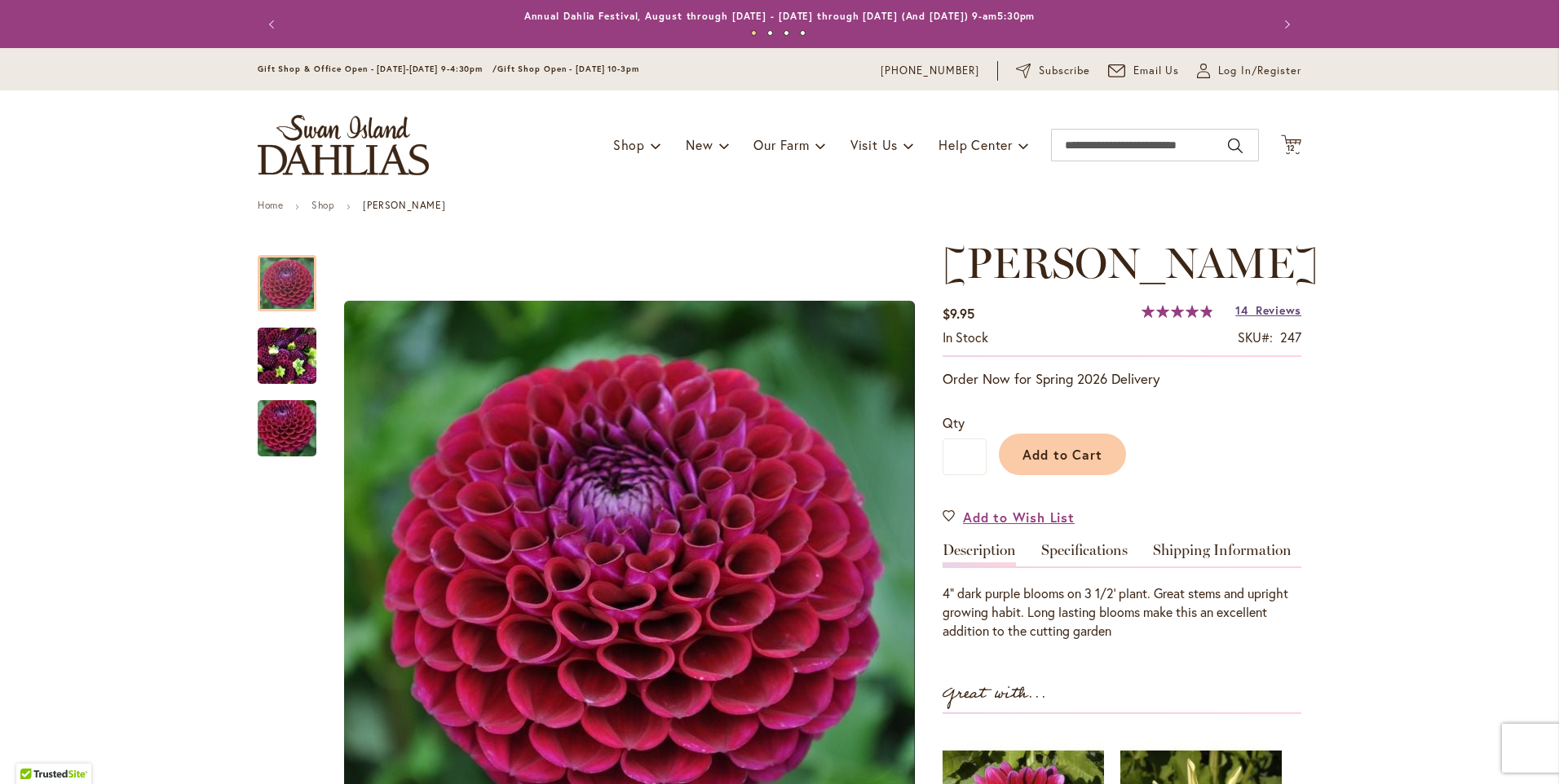
click at [1268, 311] on span "Reviews" at bounding box center [1279, 310] width 46 height 16
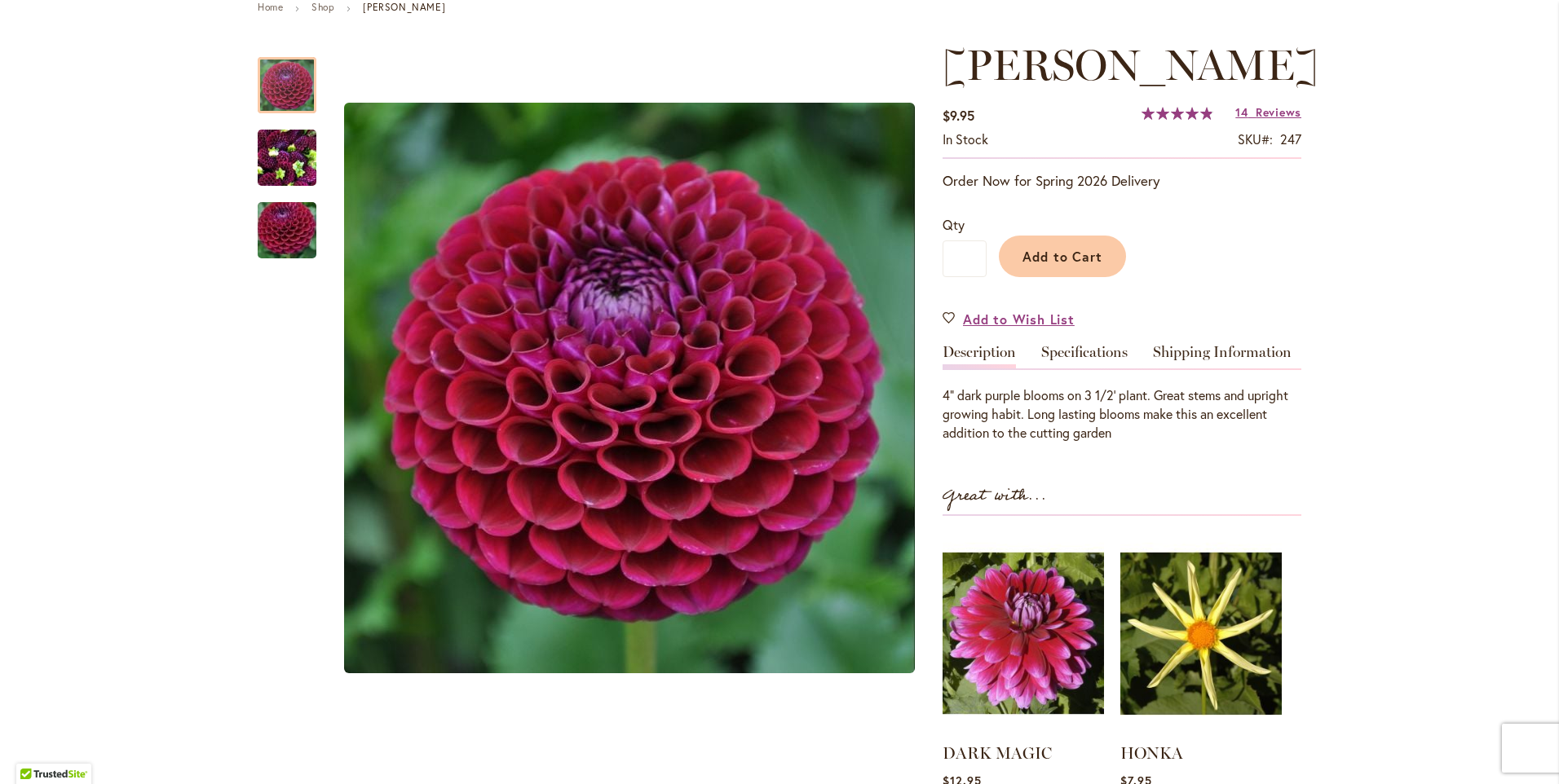
scroll to position [165, 0]
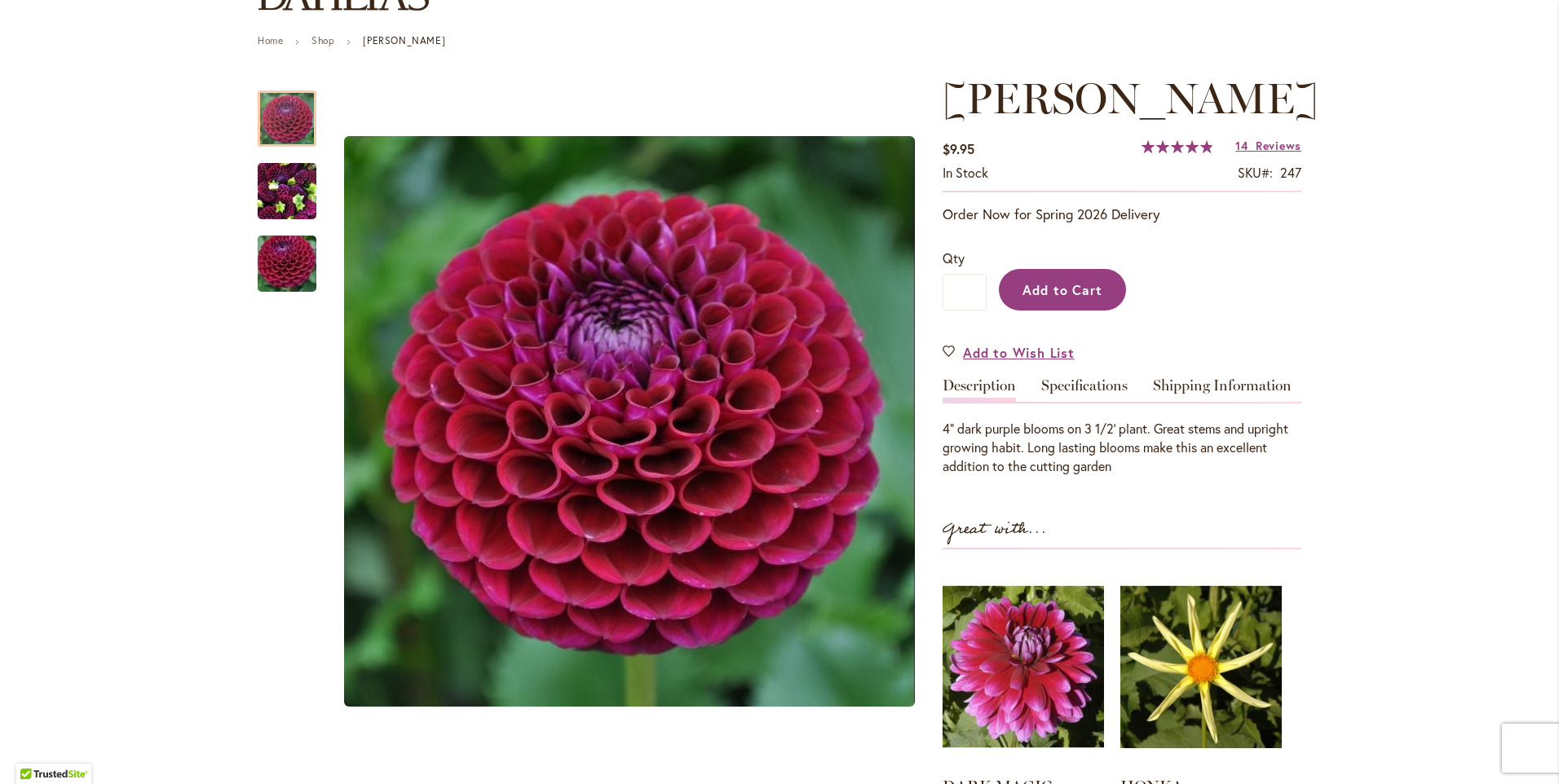
click at [1052, 294] on span "Add to Cart" at bounding box center [1063, 290] width 81 height 17
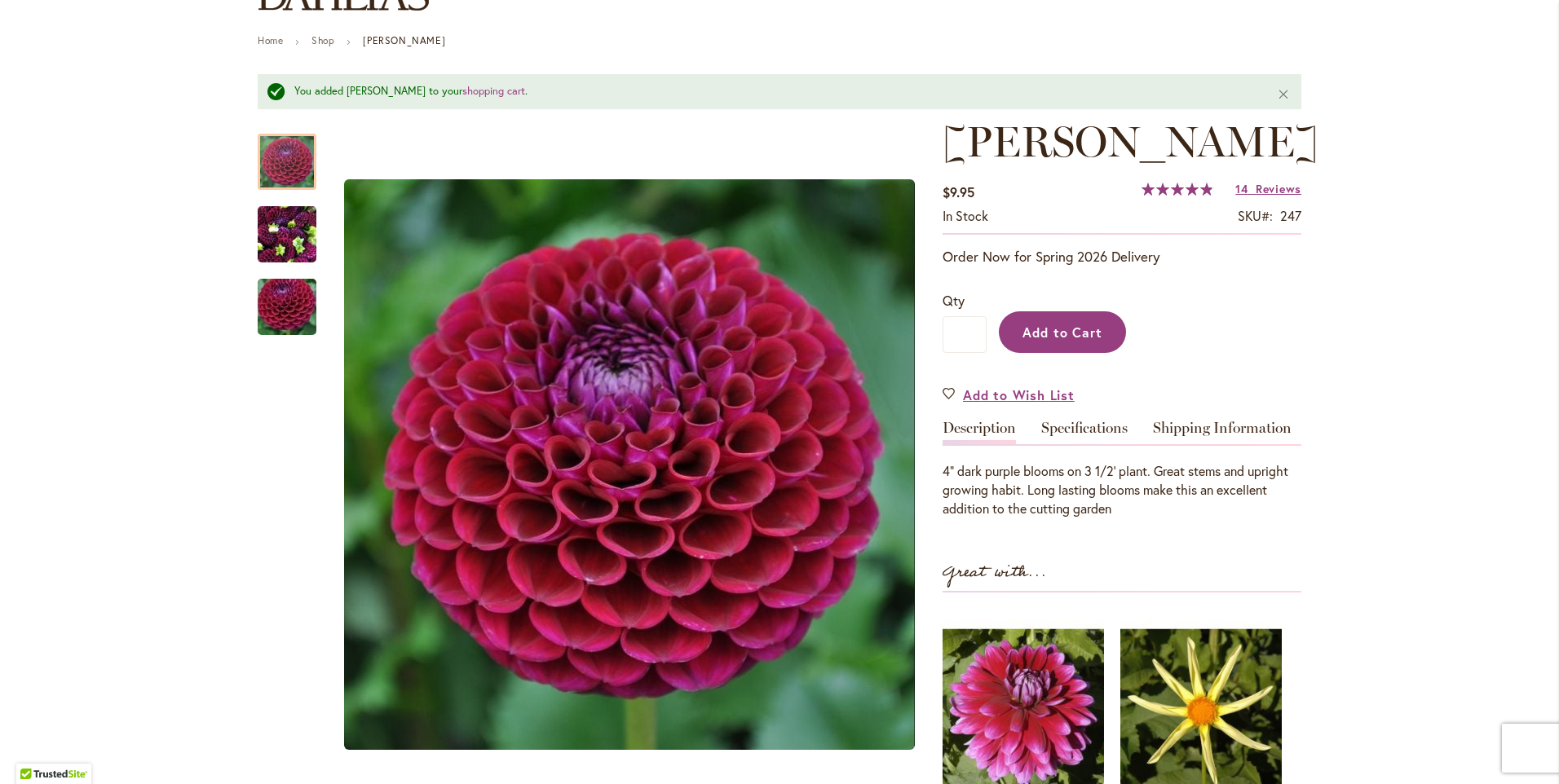
scroll to position [0, 0]
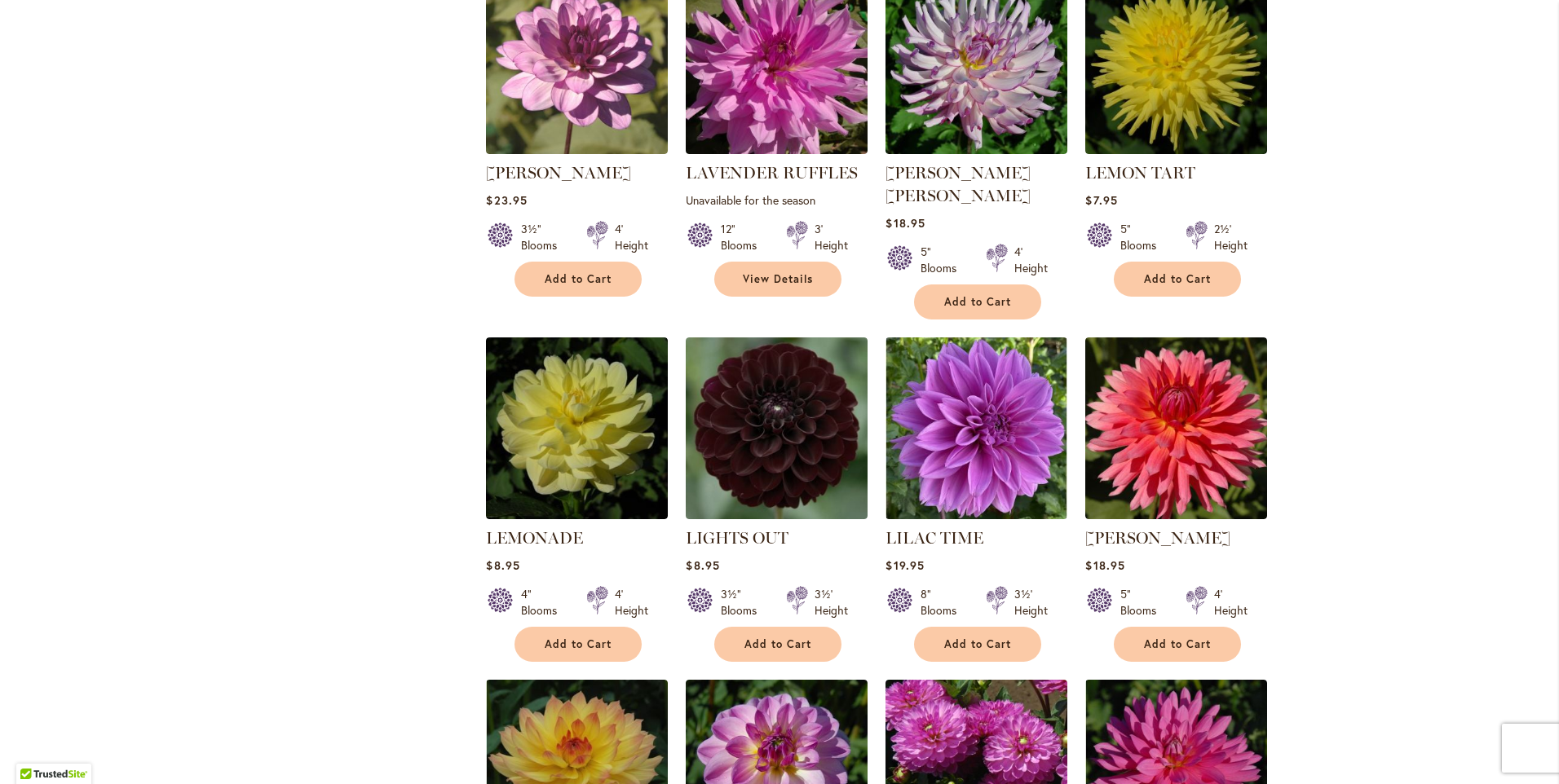
scroll to position [3262, 0]
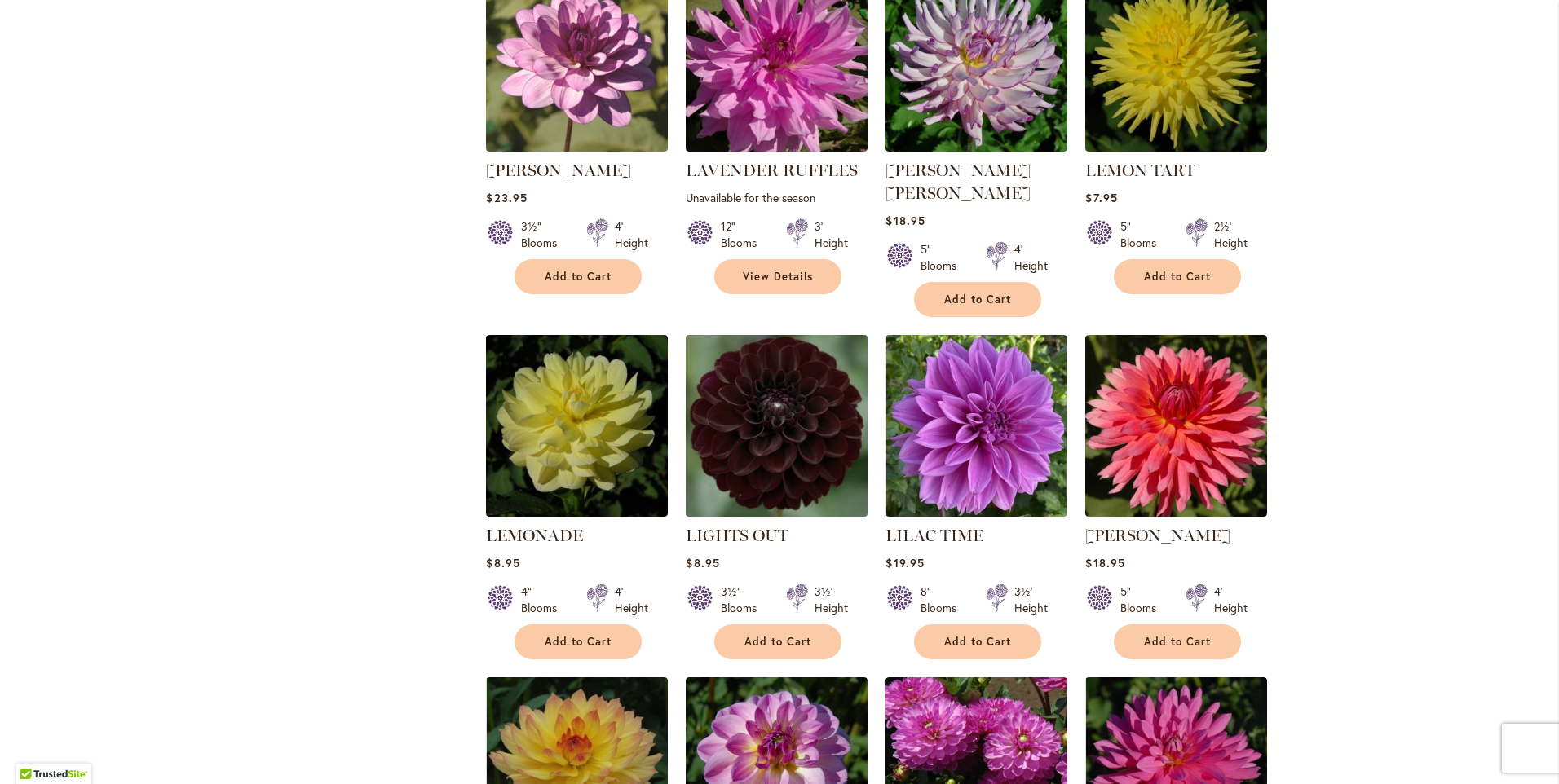
click at [774, 338] on img at bounding box center [777, 426] width 191 height 191
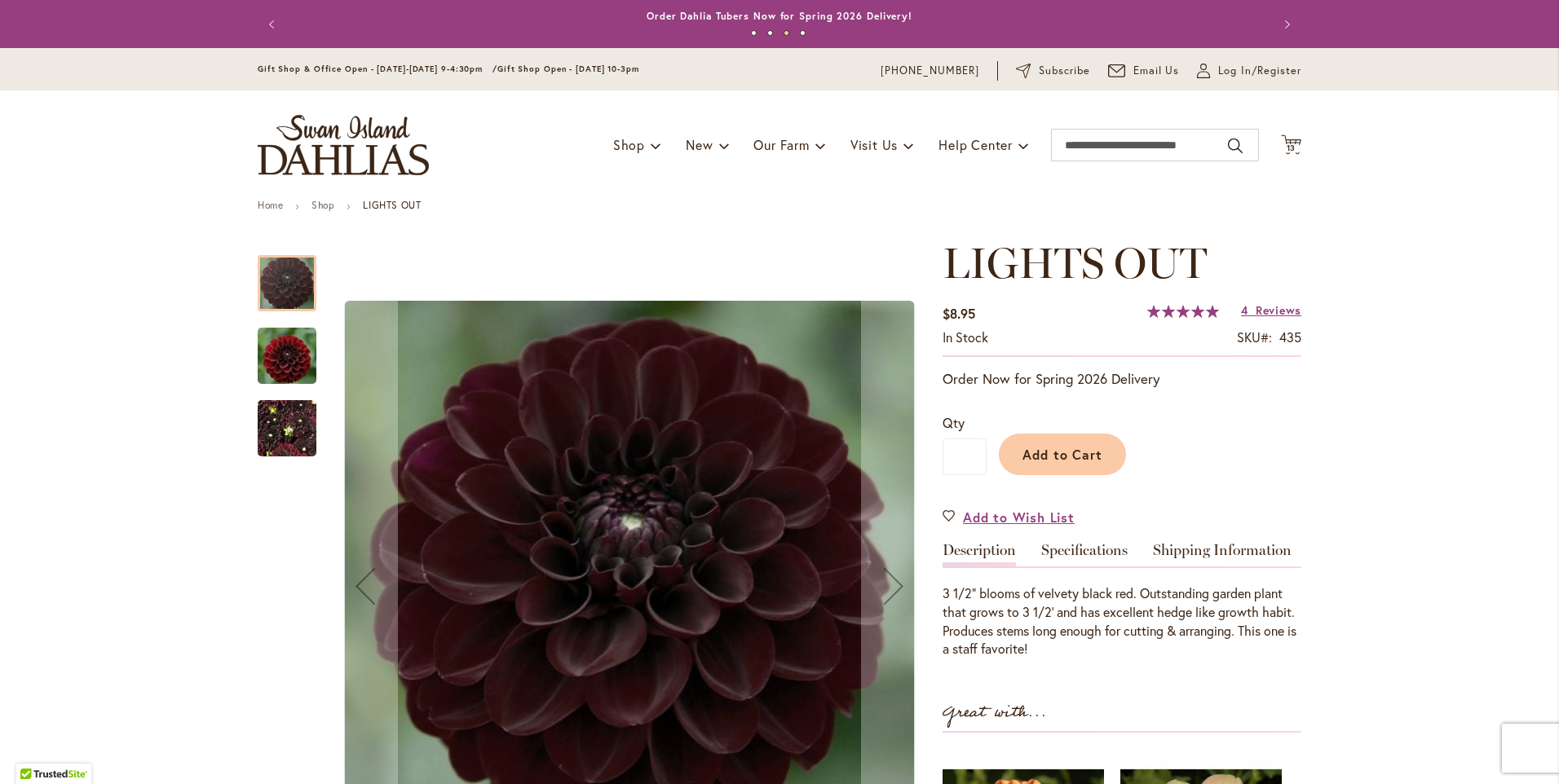
click at [269, 428] on img "LIGHTS OUT" at bounding box center [287, 429] width 59 height 78
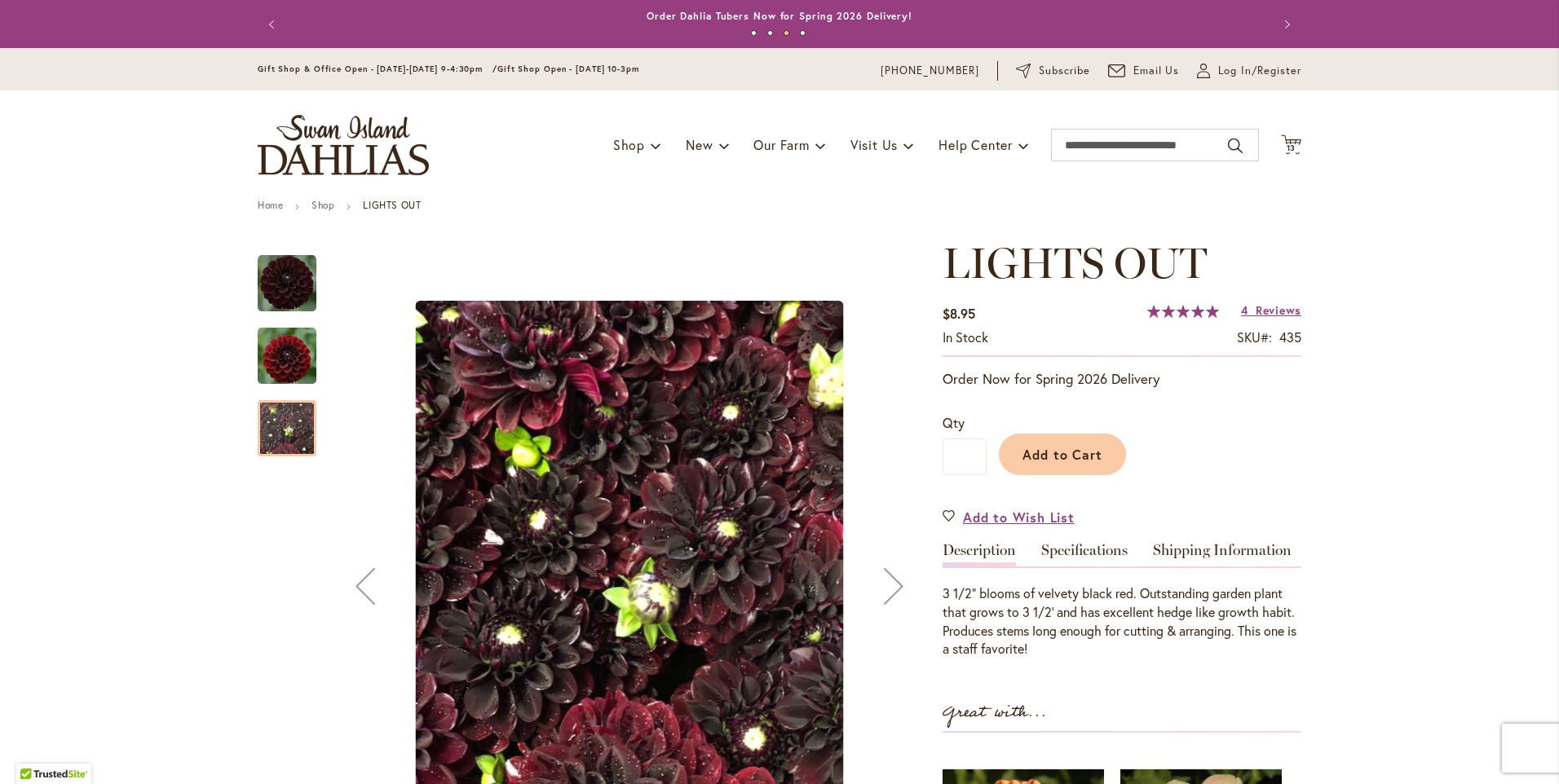
click at [274, 364] on img "LIGHTS OUT" at bounding box center [287, 355] width 59 height 61
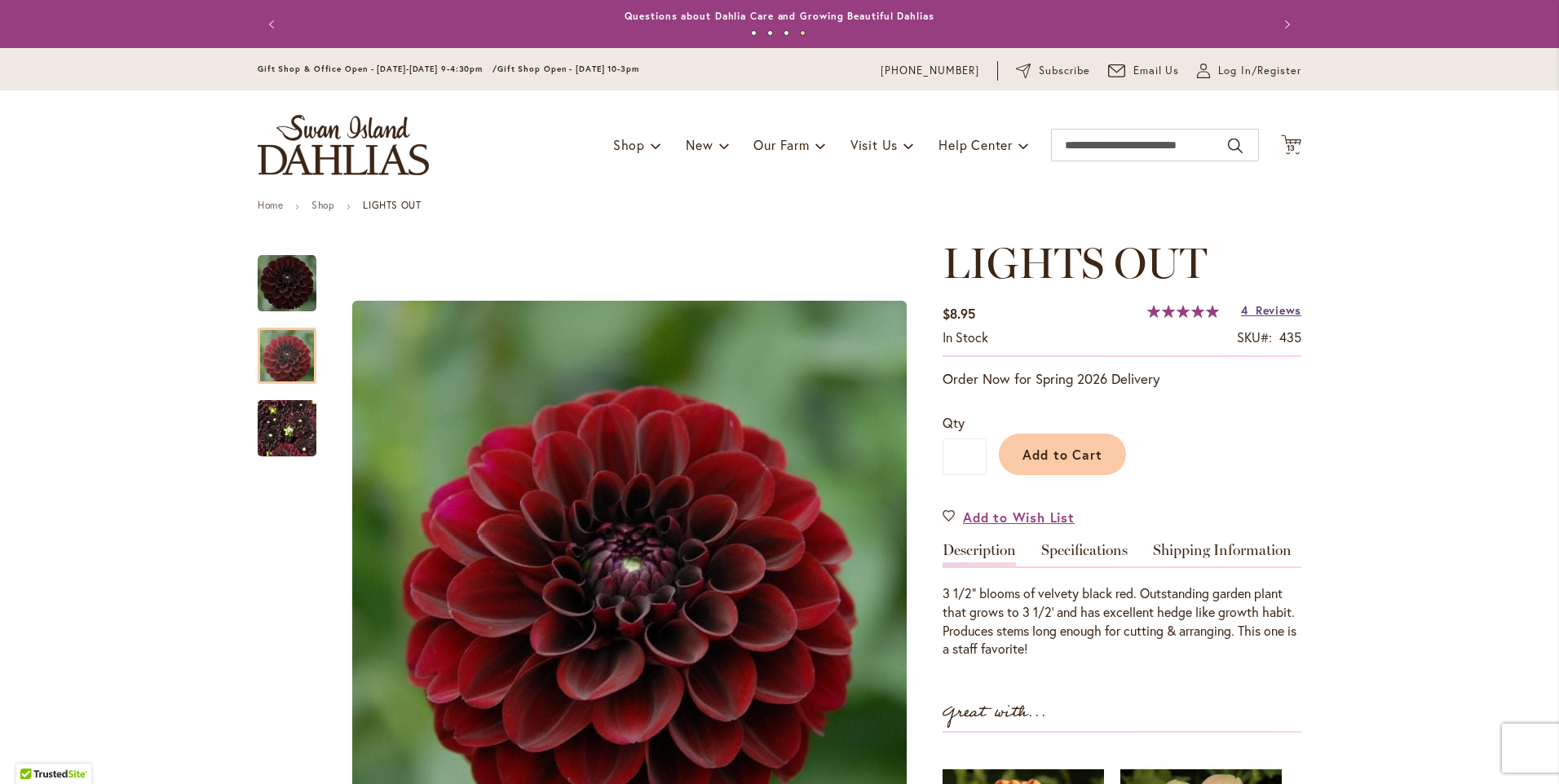
click at [1256, 304] on span "Reviews" at bounding box center [1279, 310] width 46 height 16
click at [1052, 460] on span "Add to Cart" at bounding box center [1063, 454] width 81 height 17
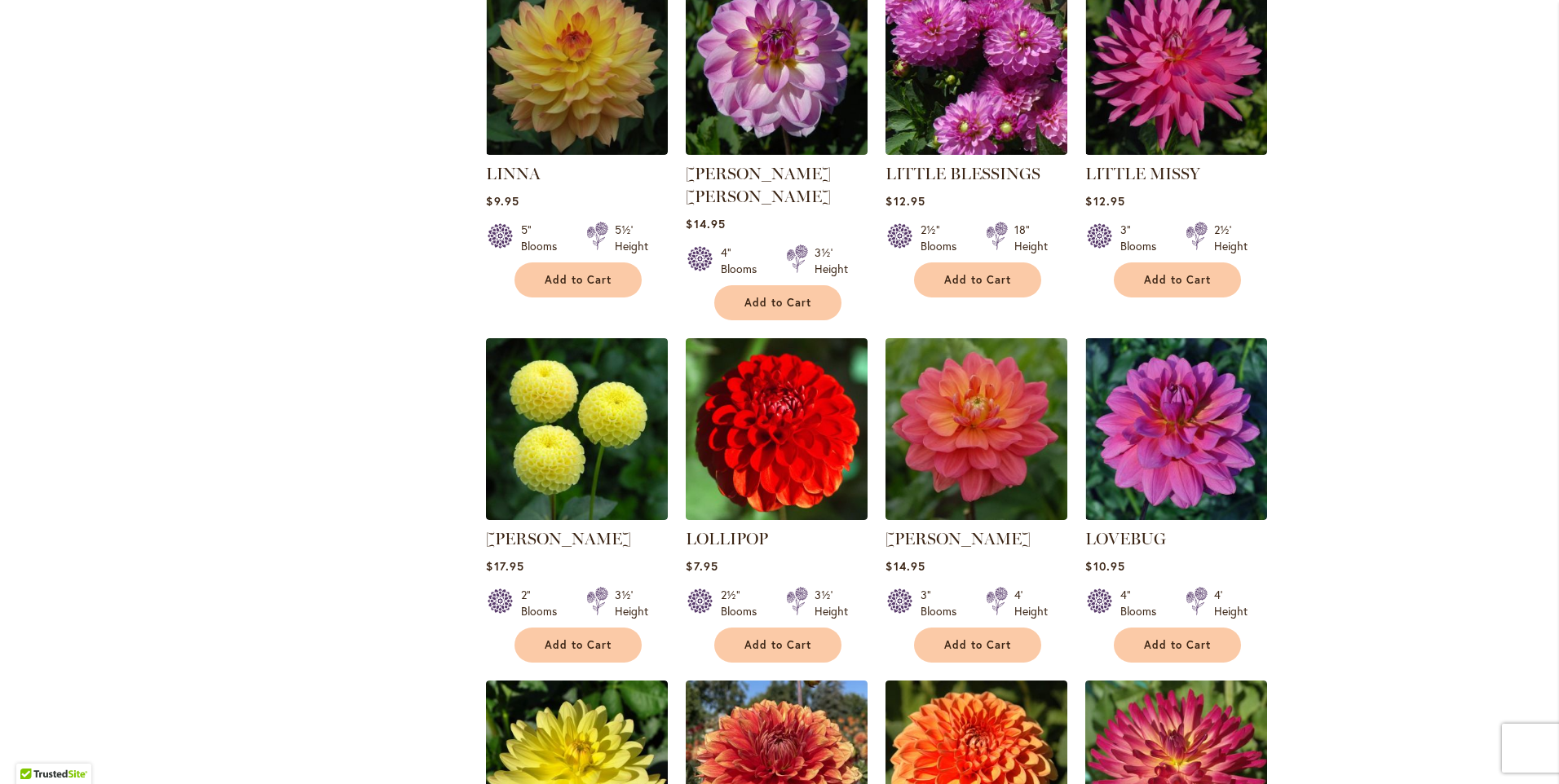
scroll to position [3995, 0]
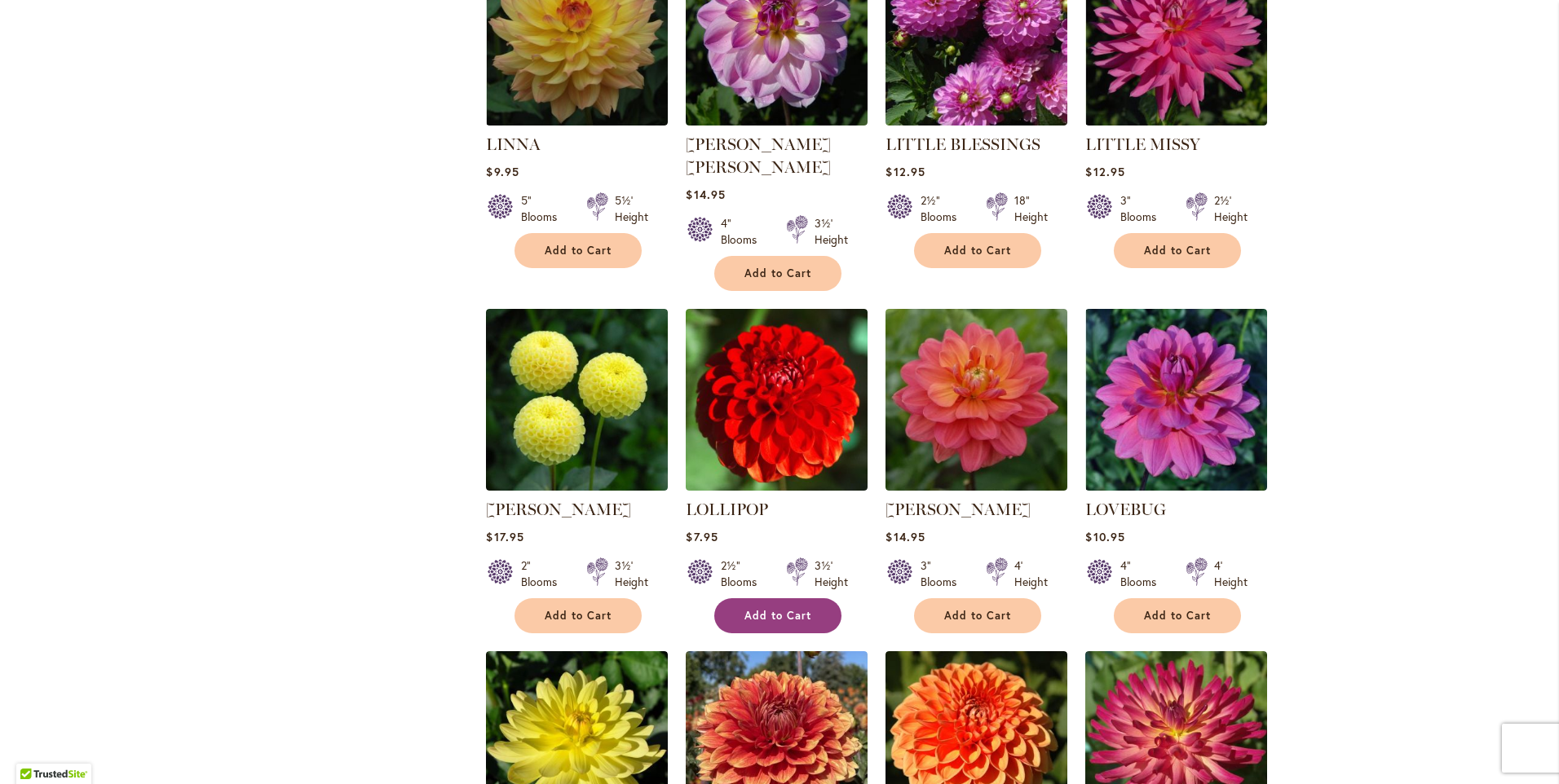
click at [789, 609] on span "Add to Cart" at bounding box center [779, 615] width 67 height 14
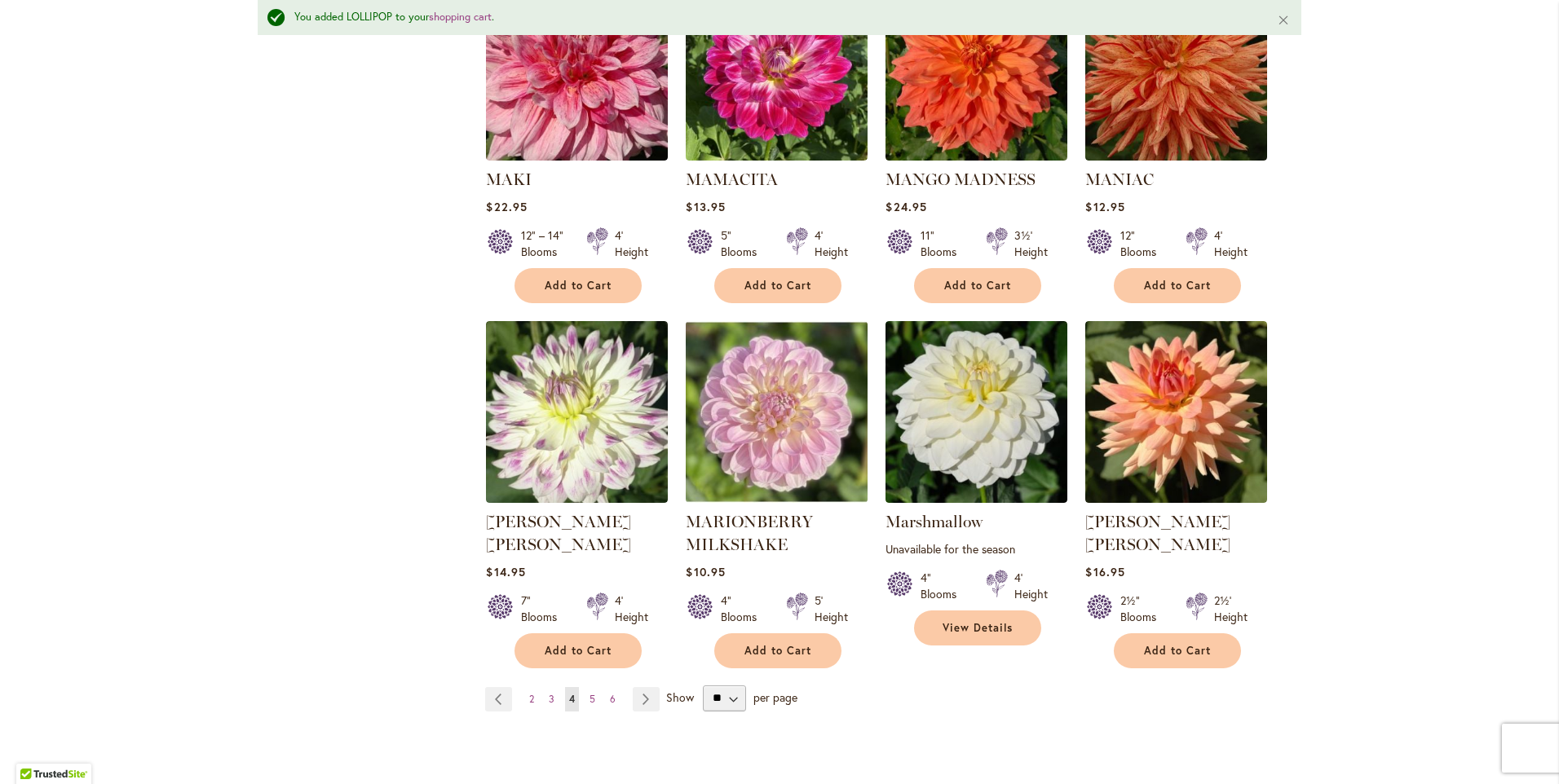
scroll to position [5425, 0]
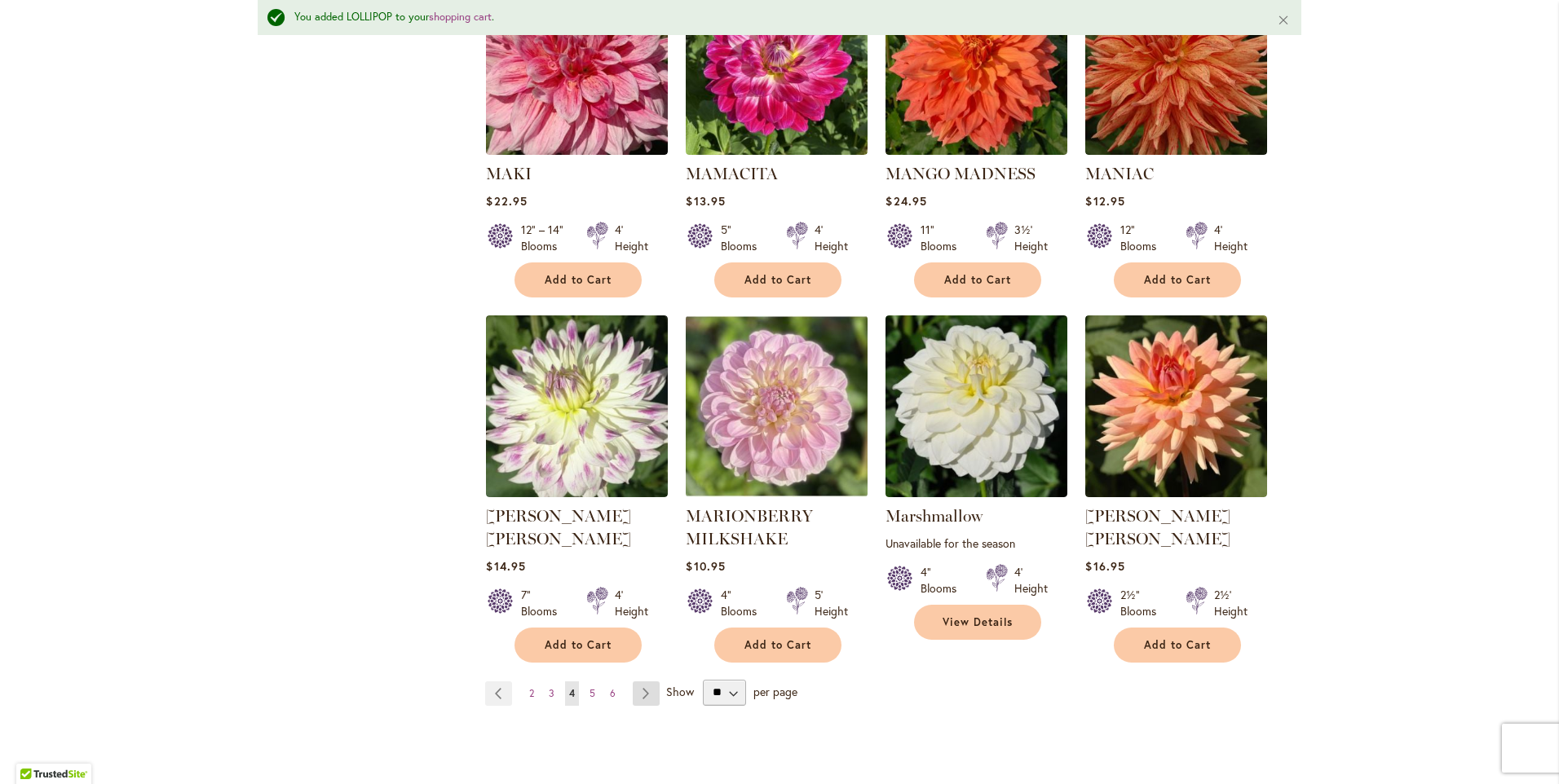
click at [639, 682] on link "Page Next" at bounding box center [646, 694] width 27 height 24
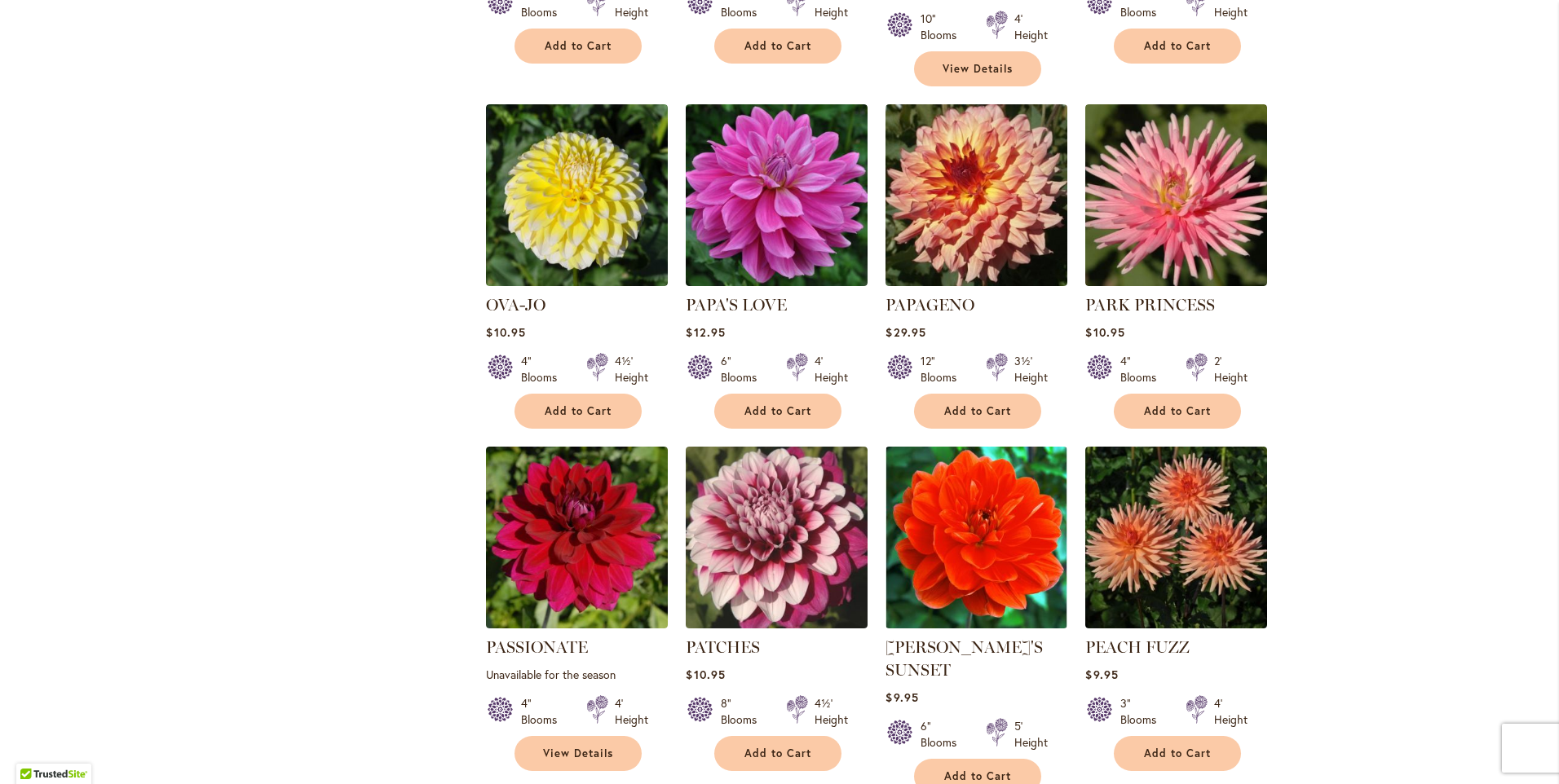
scroll to position [3832, 0]
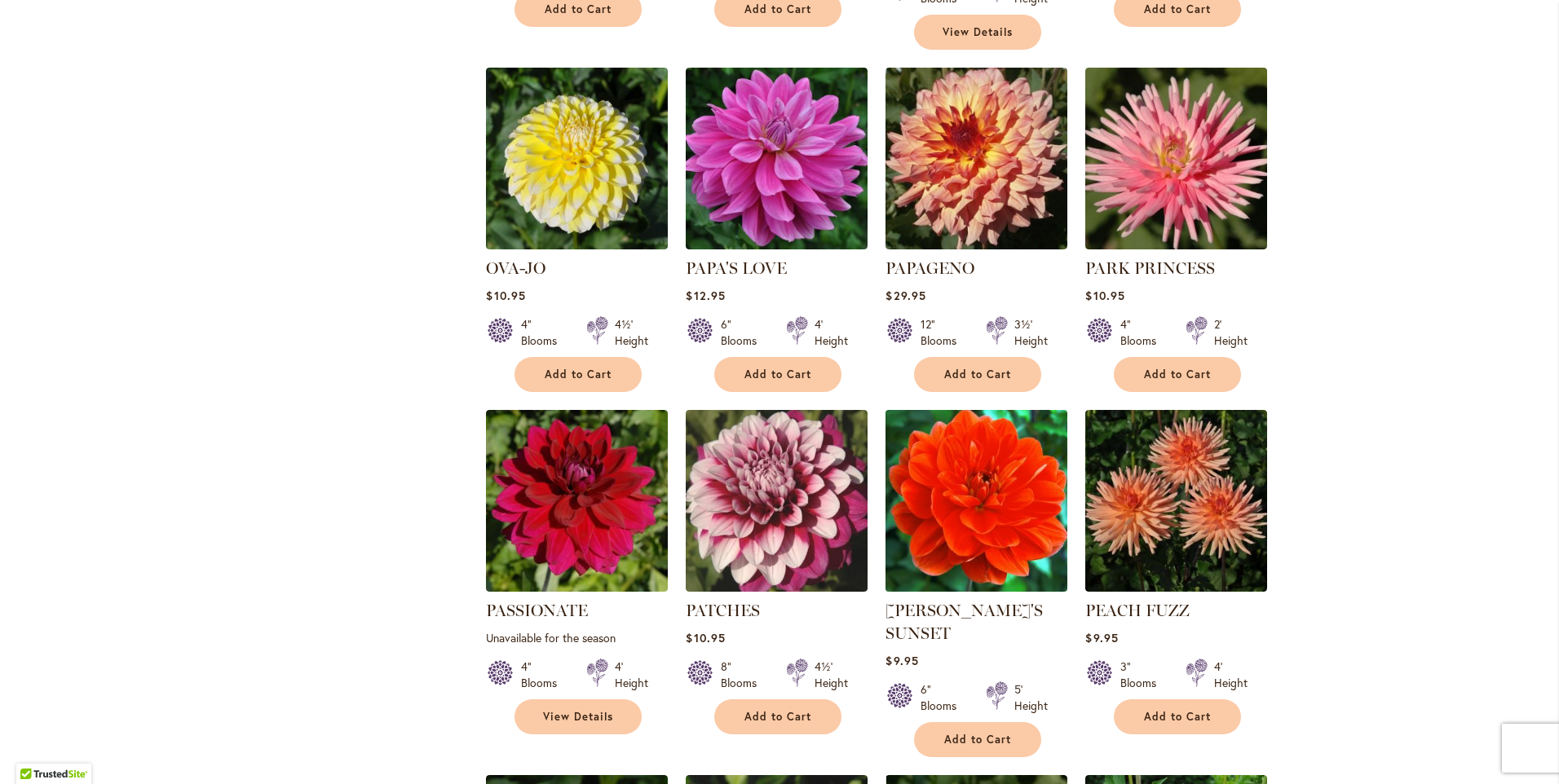
click at [994, 462] on img at bounding box center [977, 501] width 191 height 191
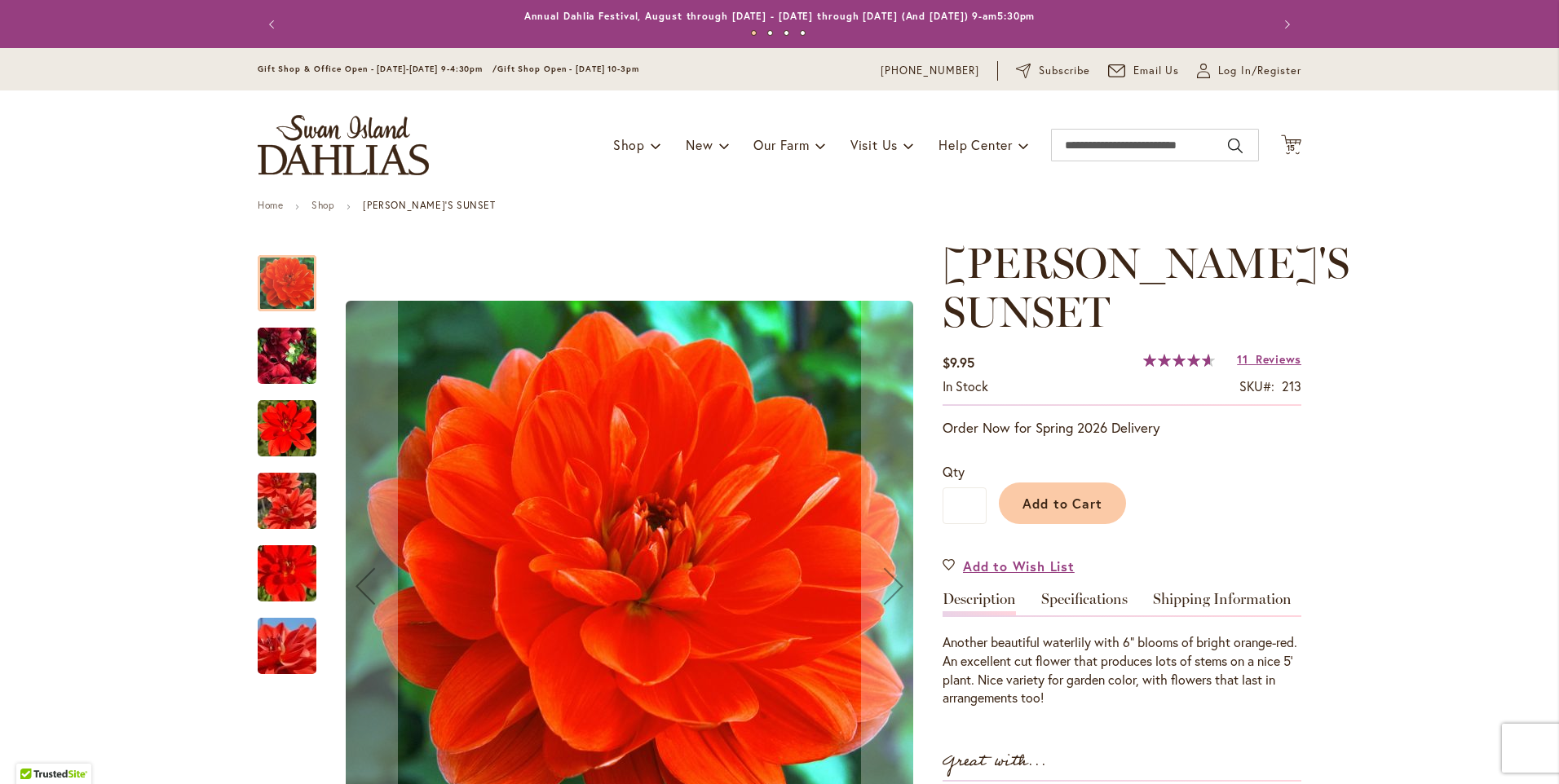
click at [289, 429] on img "PATRICIA ANN'S SUNSET" at bounding box center [287, 428] width 59 height 59
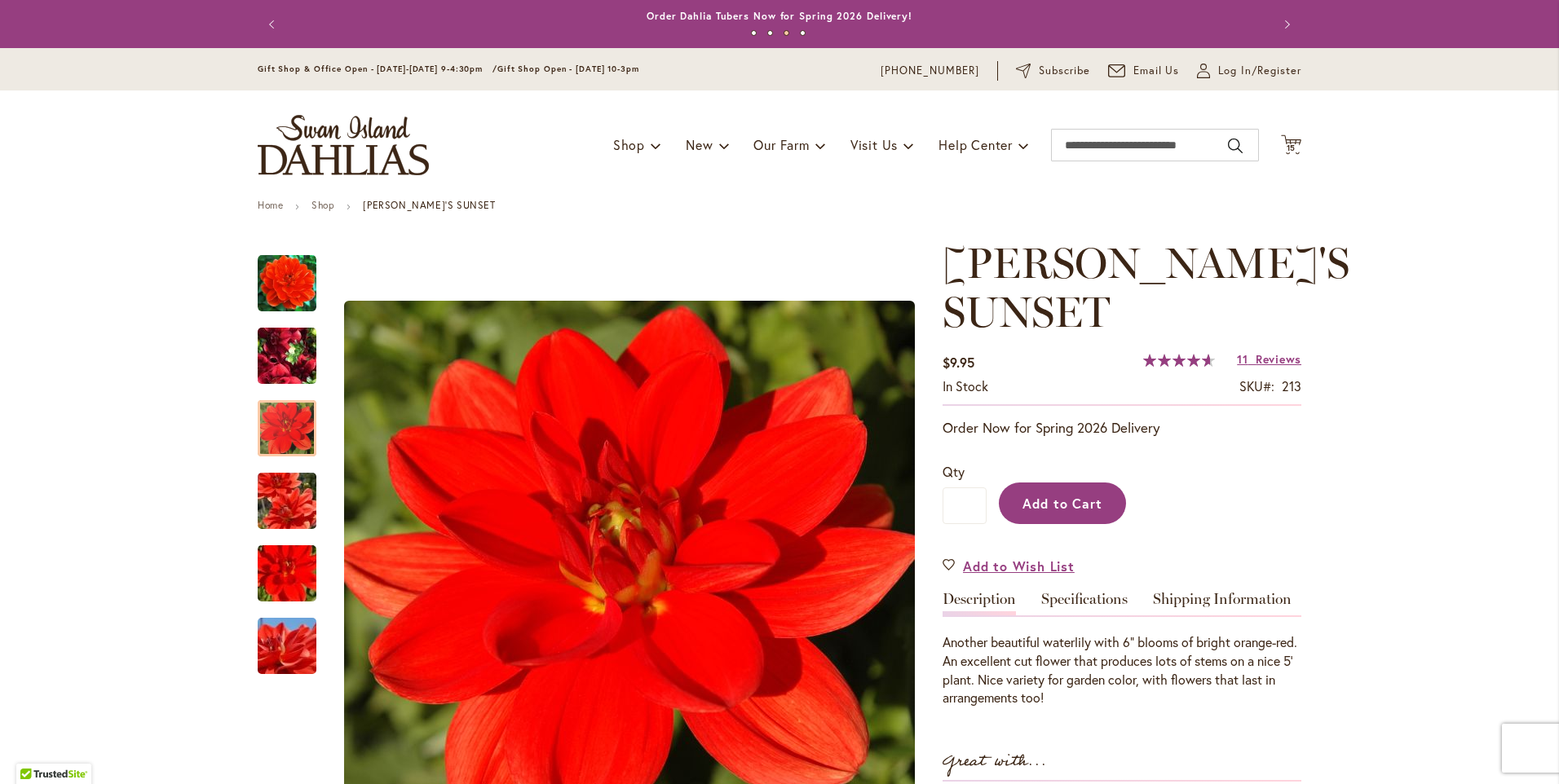
click at [1036, 506] on span "Add to Cart" at bounding box center [1063, 504] width 81 height 17
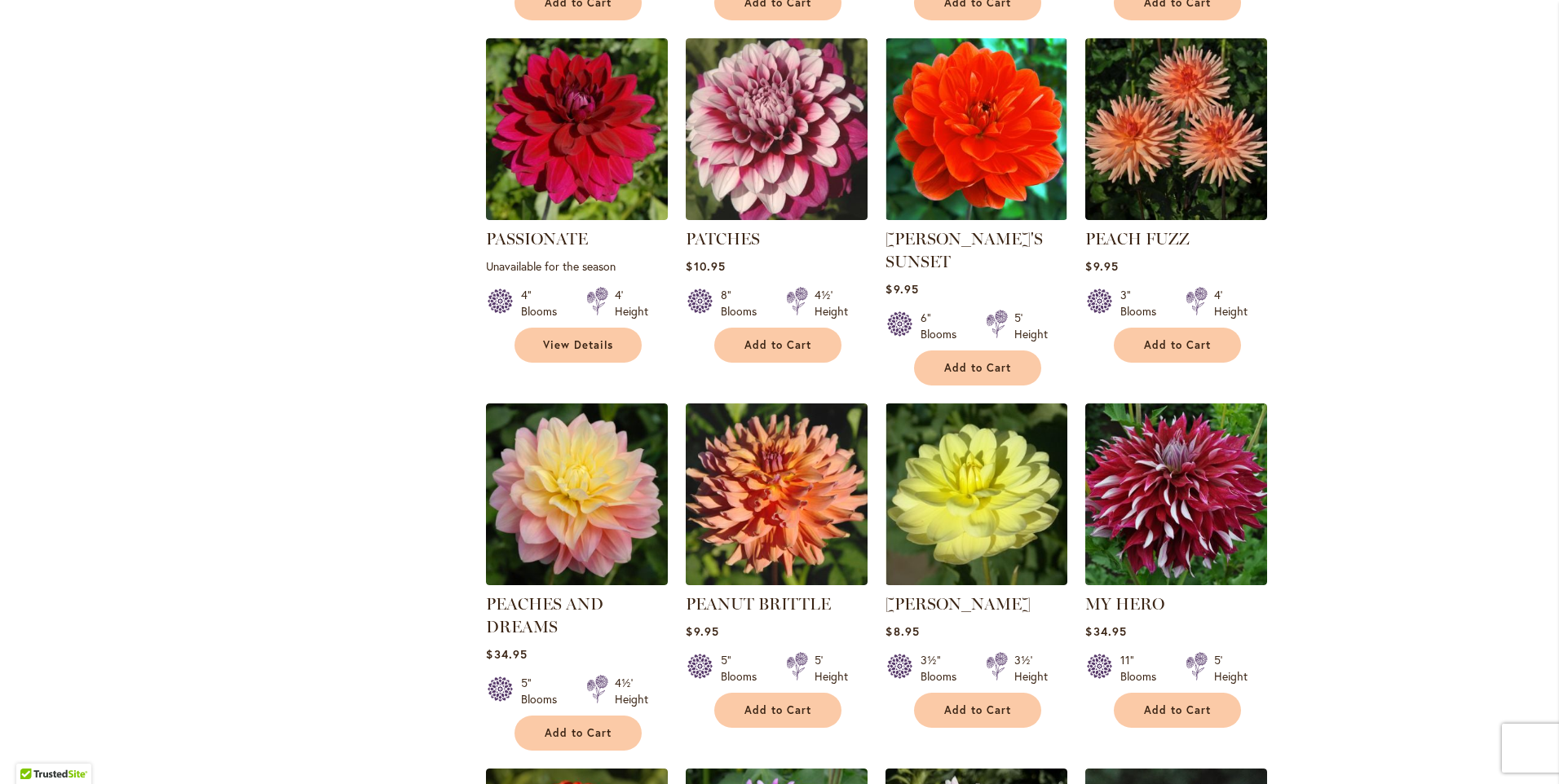
scroll to position [4240, 0]
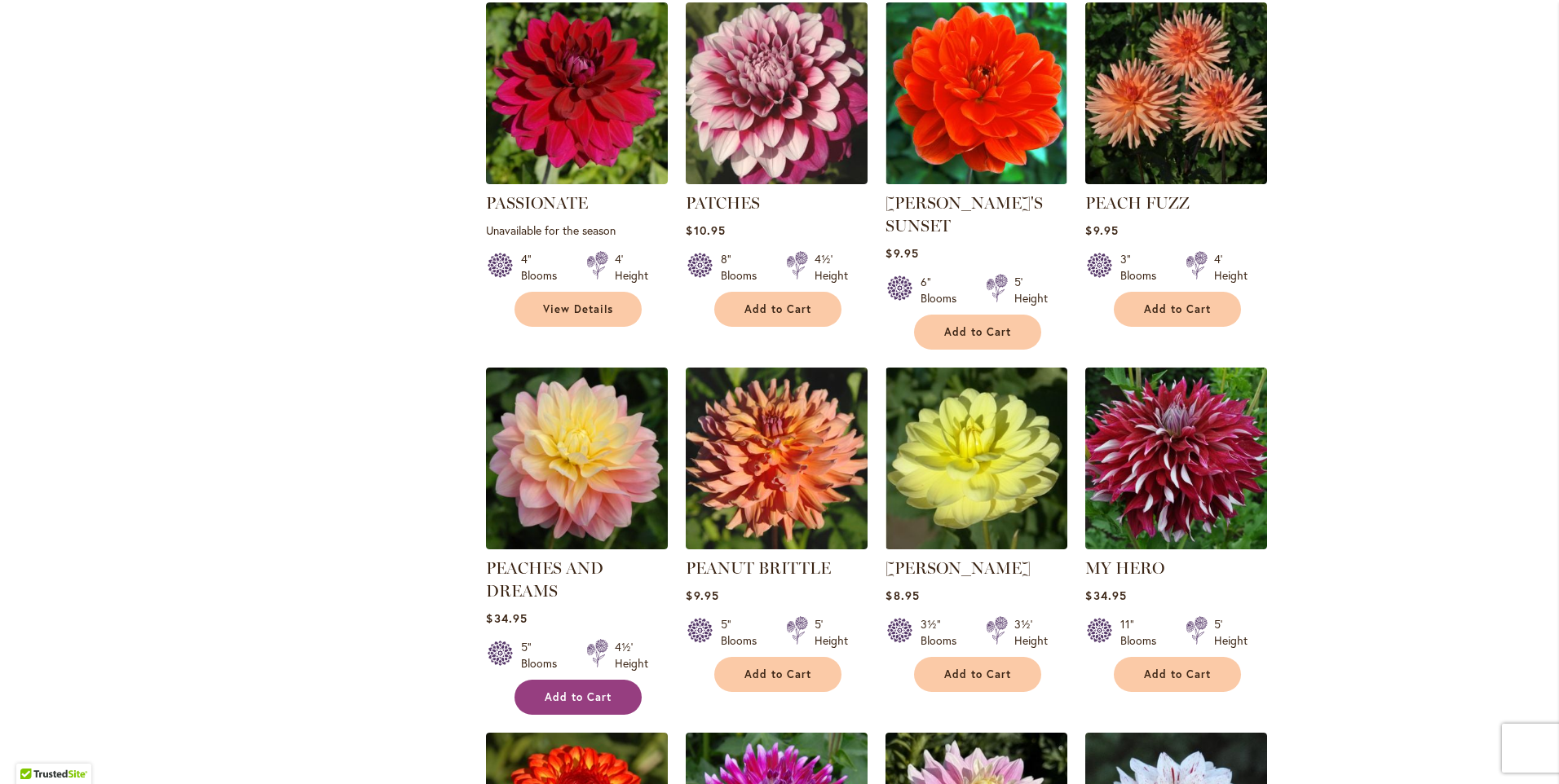
click at [577, 691] on span "Add to Cart" at bounding box center [578, 697] width 67 height 14
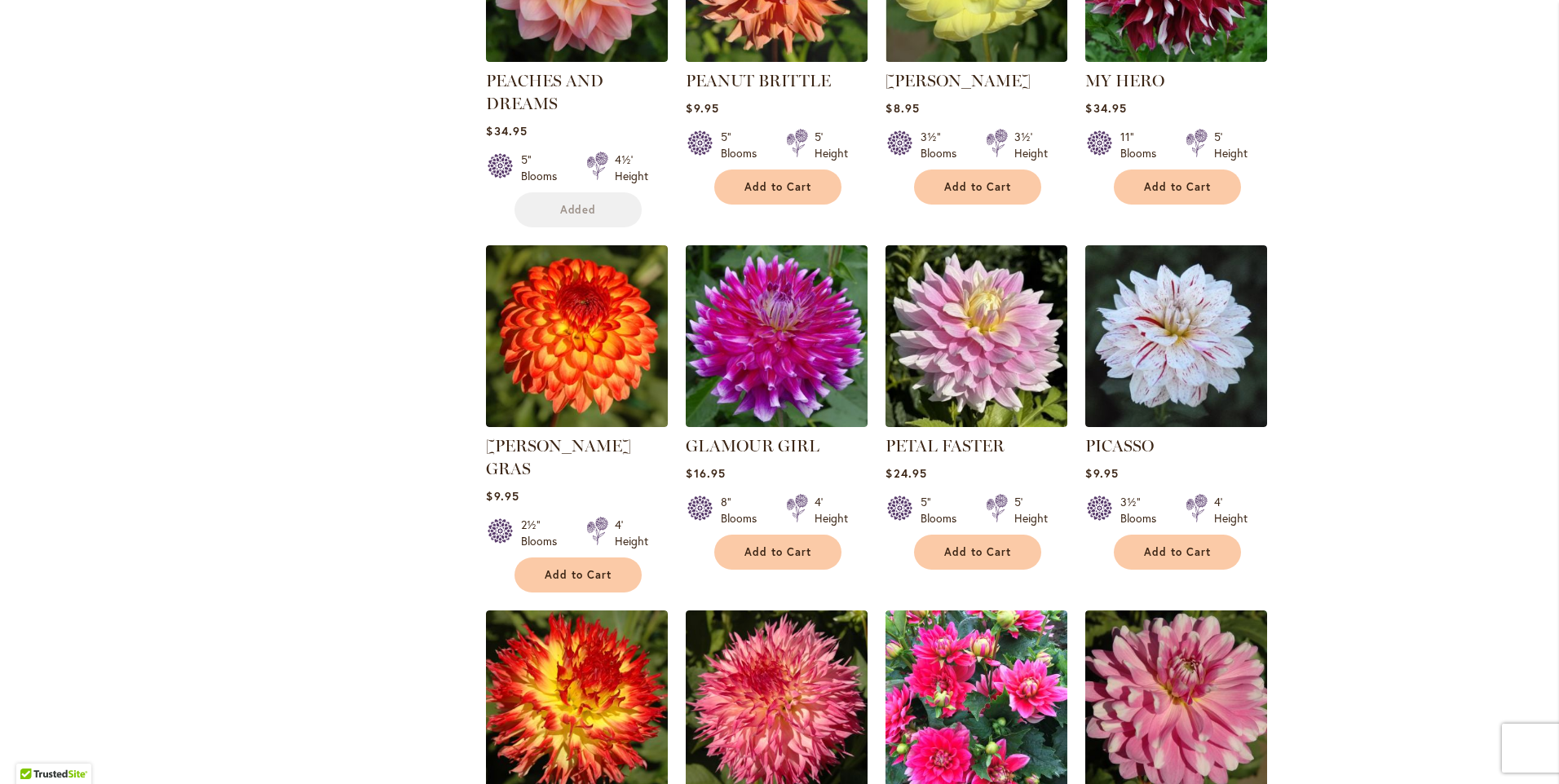
scroll to position [4772, 0]
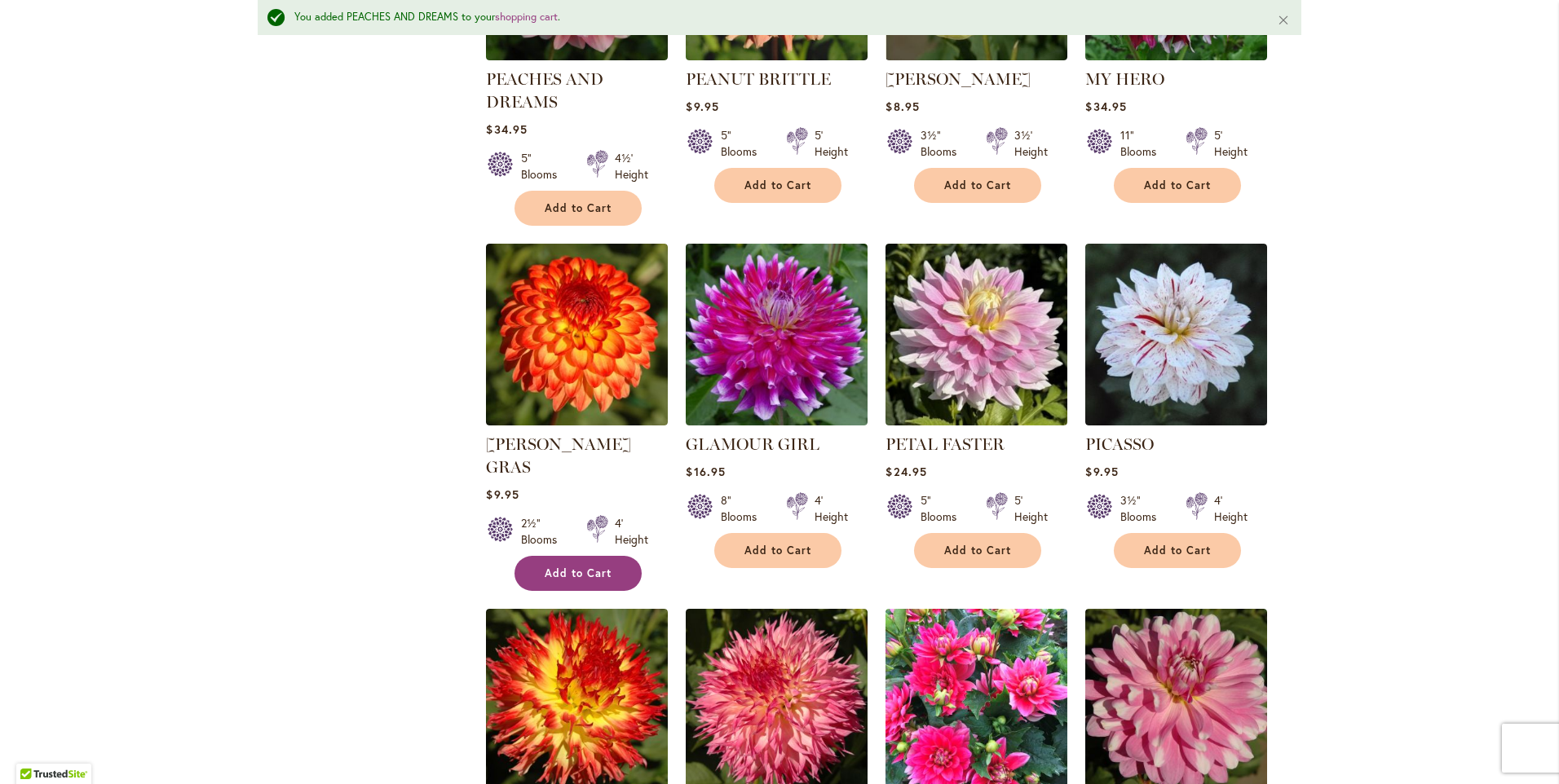
click at [577, 567] on span "Add to Cart" at bounding box center [578, 574] width 67 height 14
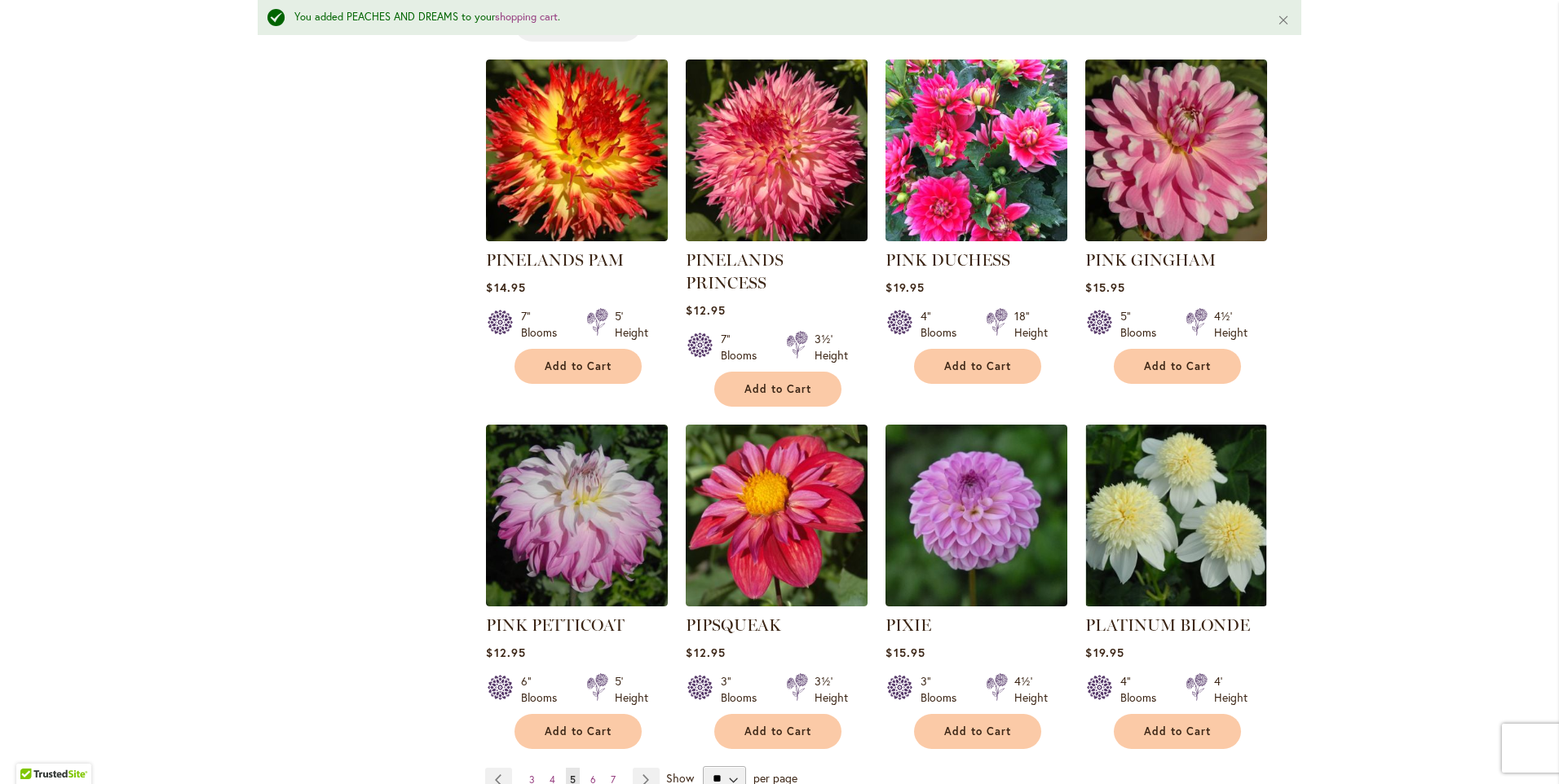
scroll to position [5343, 0]
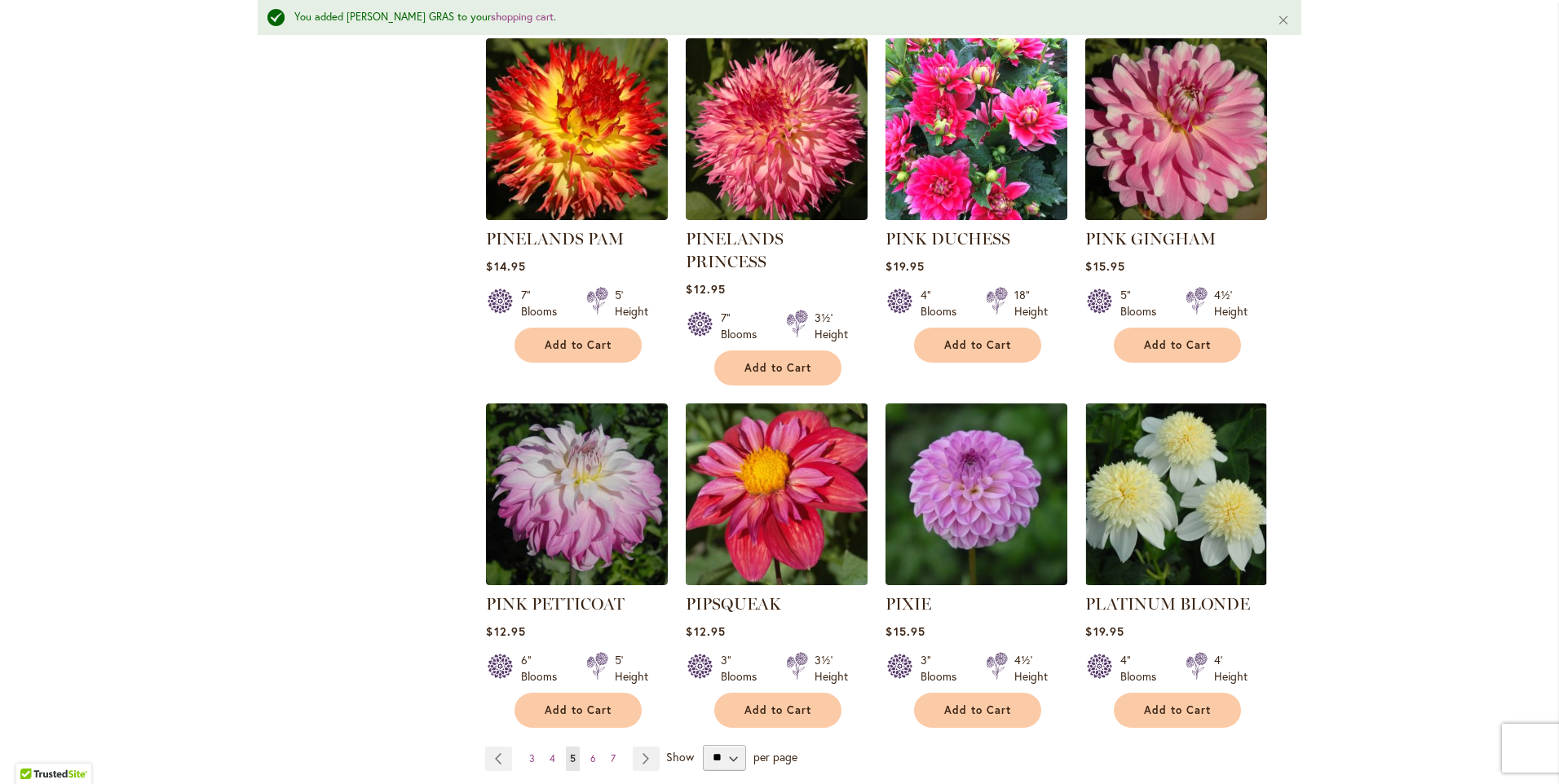
click at [752, 410] on img at bounding box center [777, 493] width 191 height 191
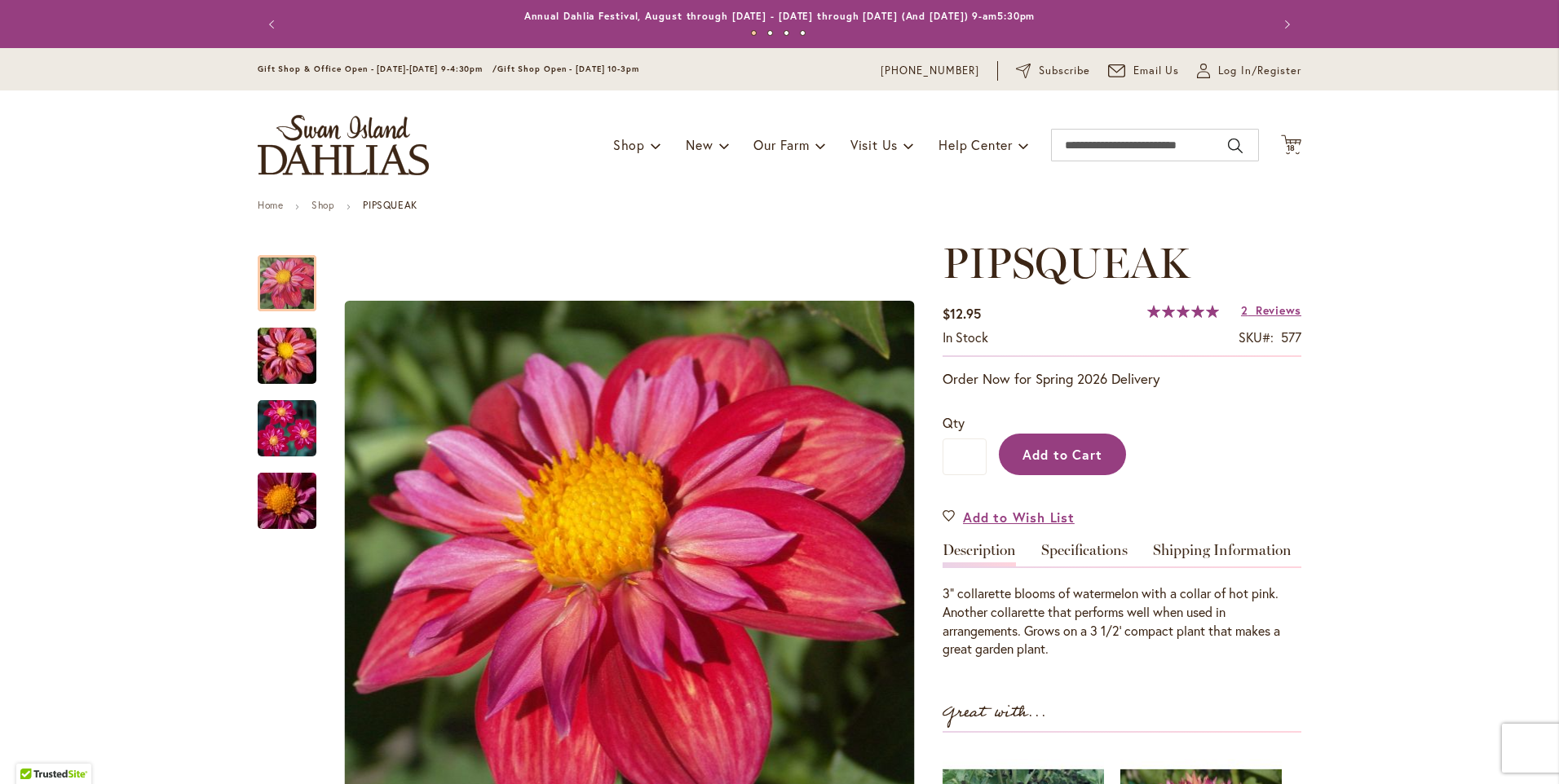
click at [1083, 456] on span "Add to Cart" at bounding box center [1063, 454] width 81 height 17
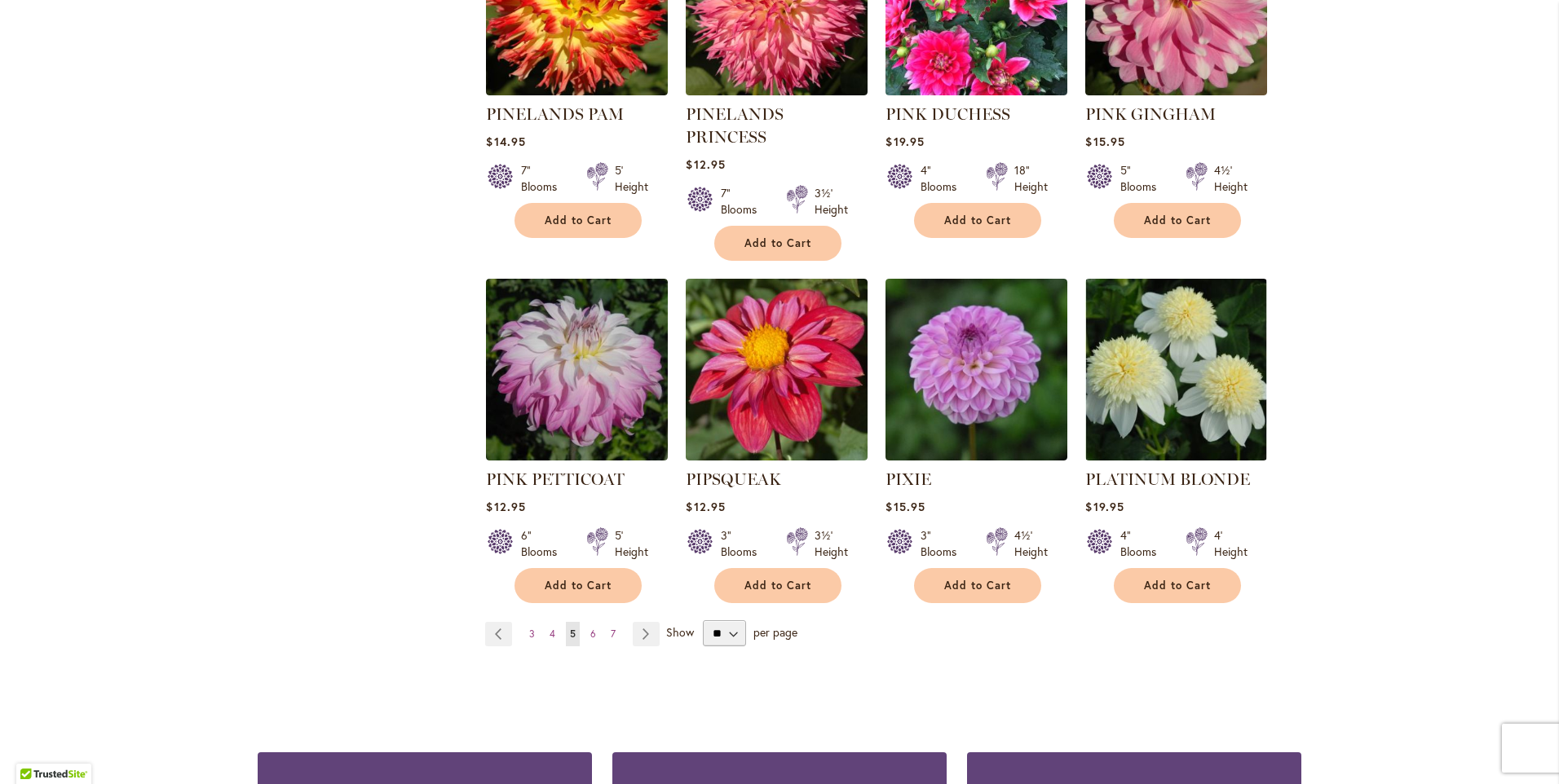
scroll to position [5545, 0]
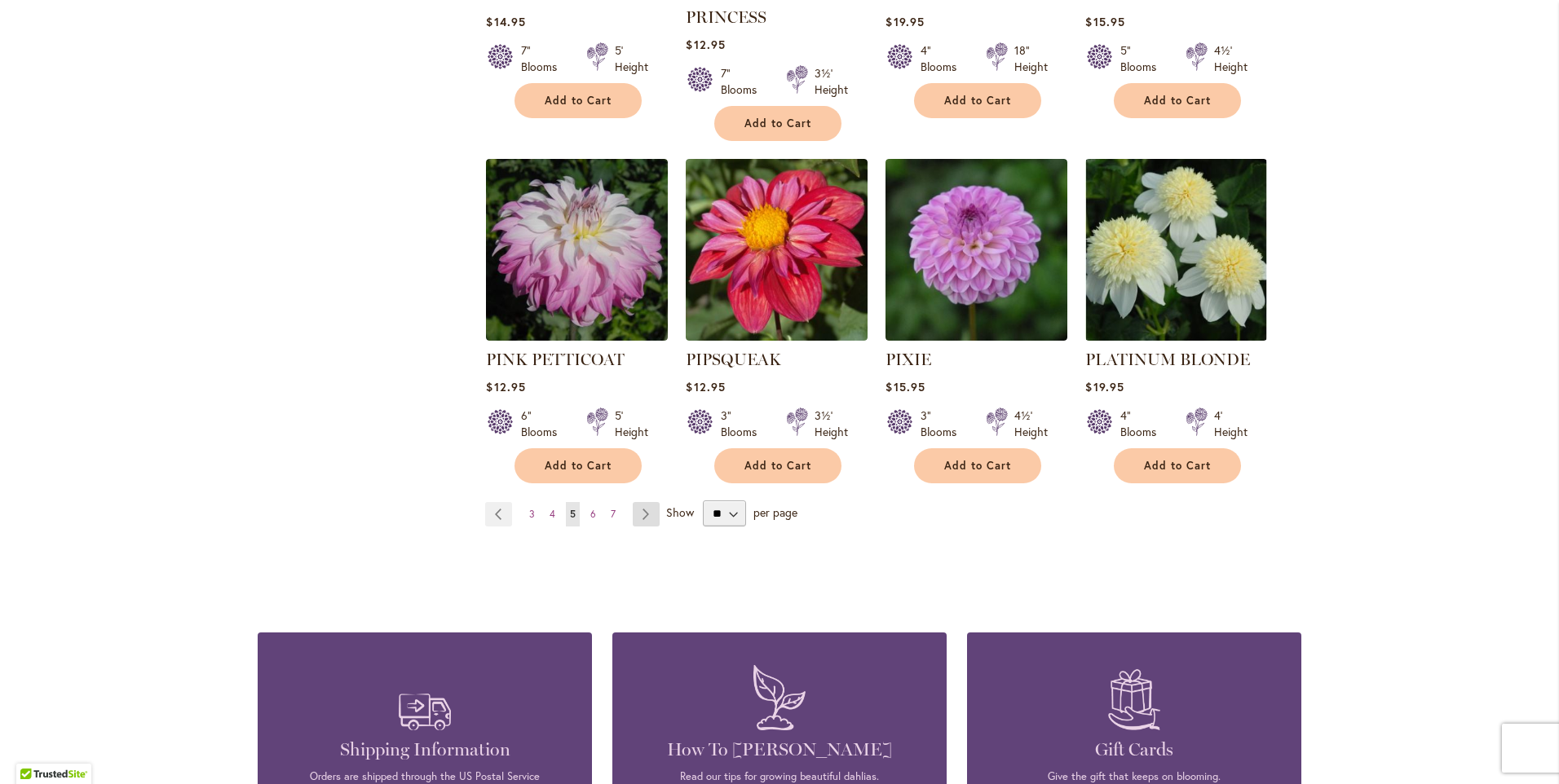
click at [642, 502] on link "Page Next" at bounding box center [646, 514] width 27 height 24
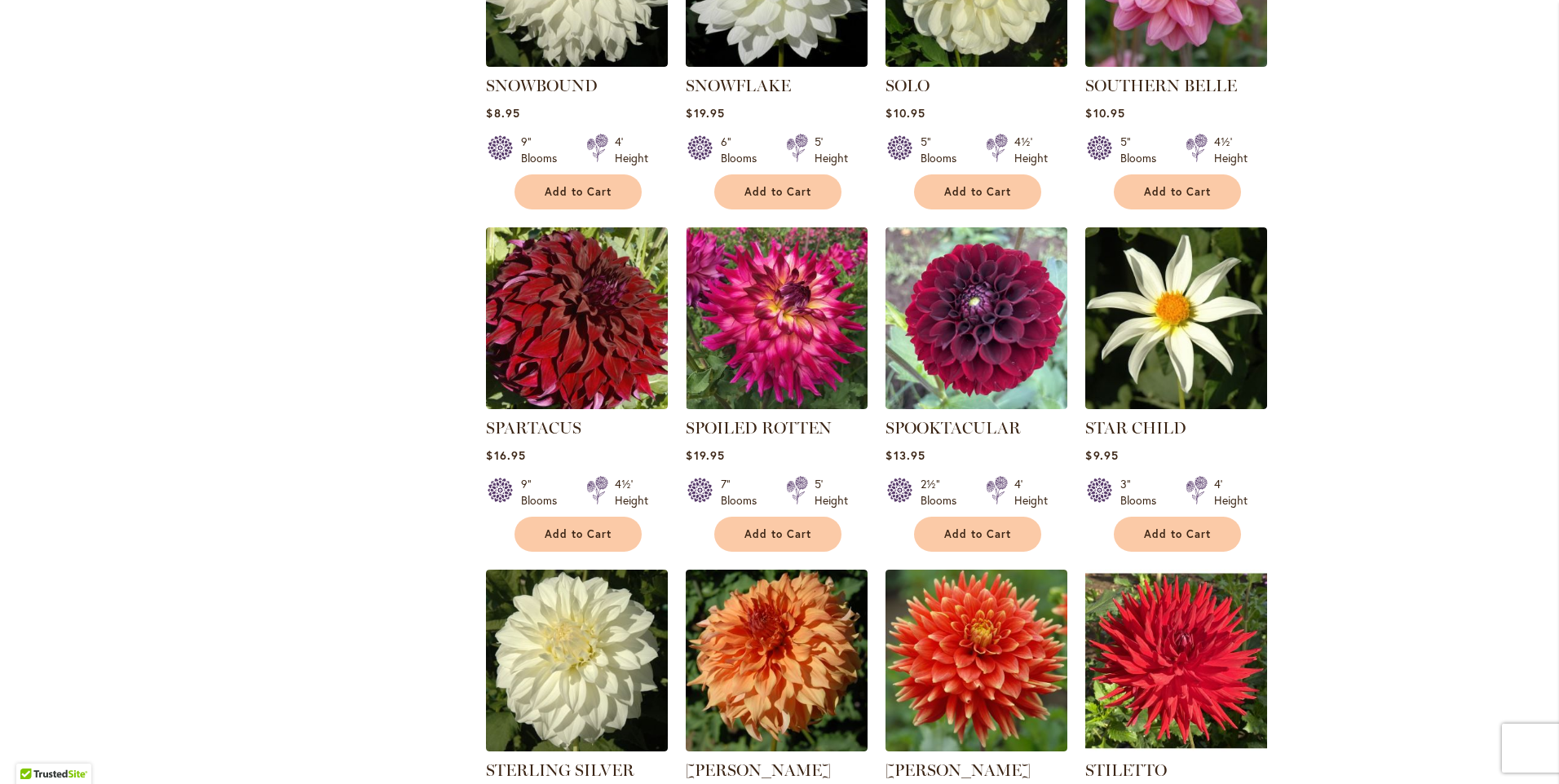
scroll to position [3017, 0]
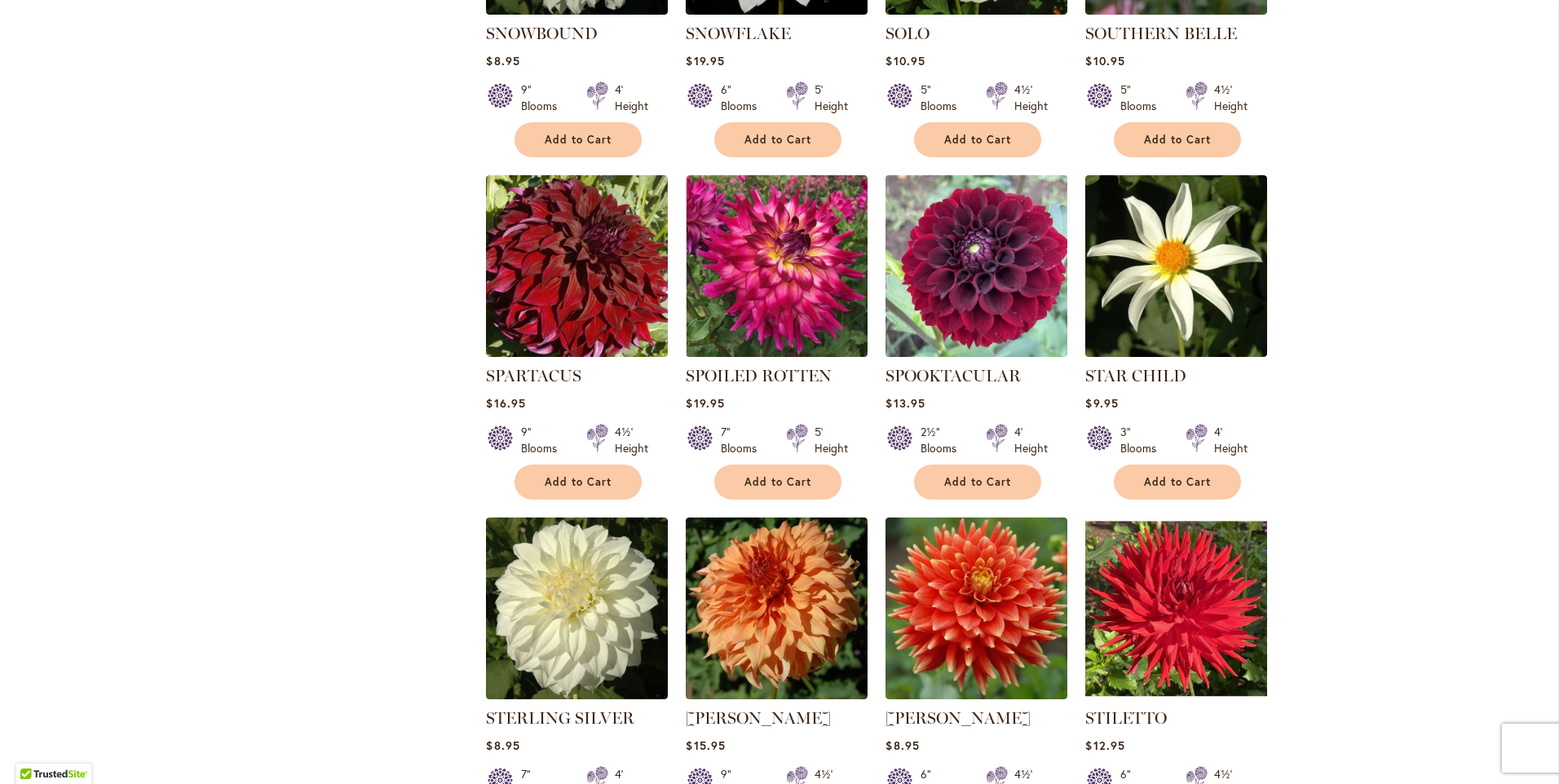
click at [989, 305] on img at bounding box center [977, 266] width 191 height 191
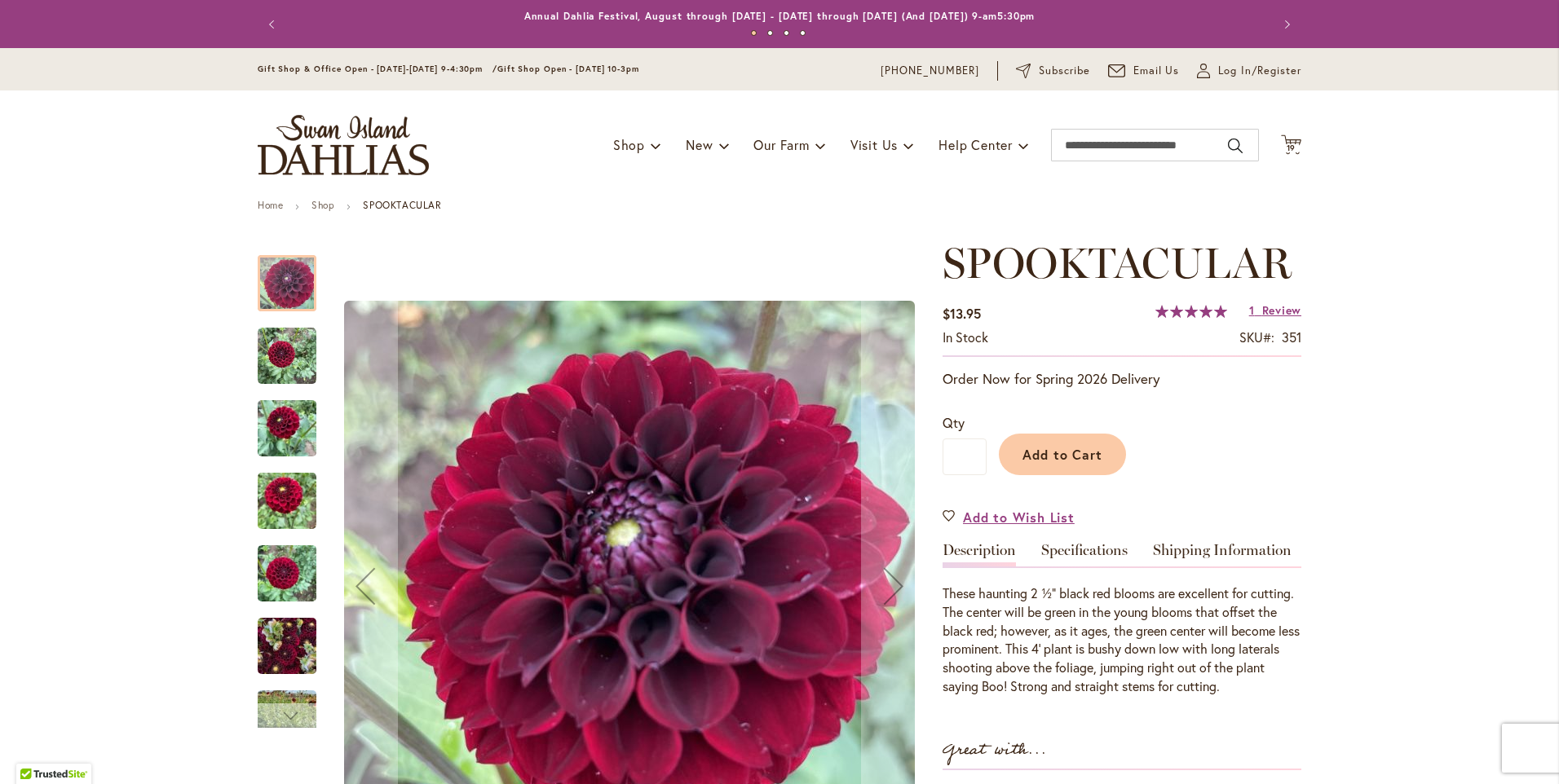
click at [288, 724] on div "Next" at bounding box center [287, 716] width 24 height 24
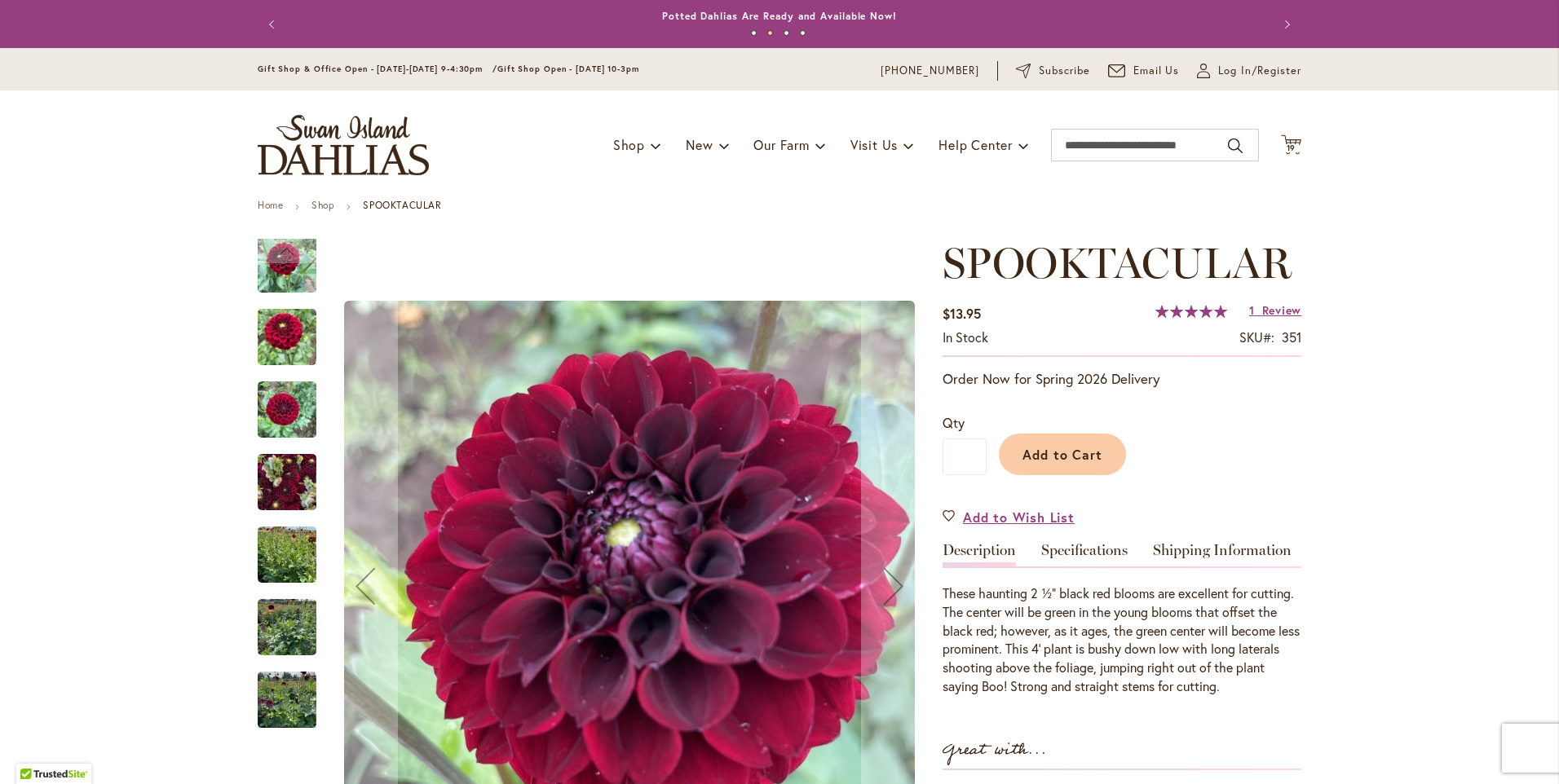
click at [289, 559] on img "Spooktacular" at bounding box center [287, 555] width 59 height 78
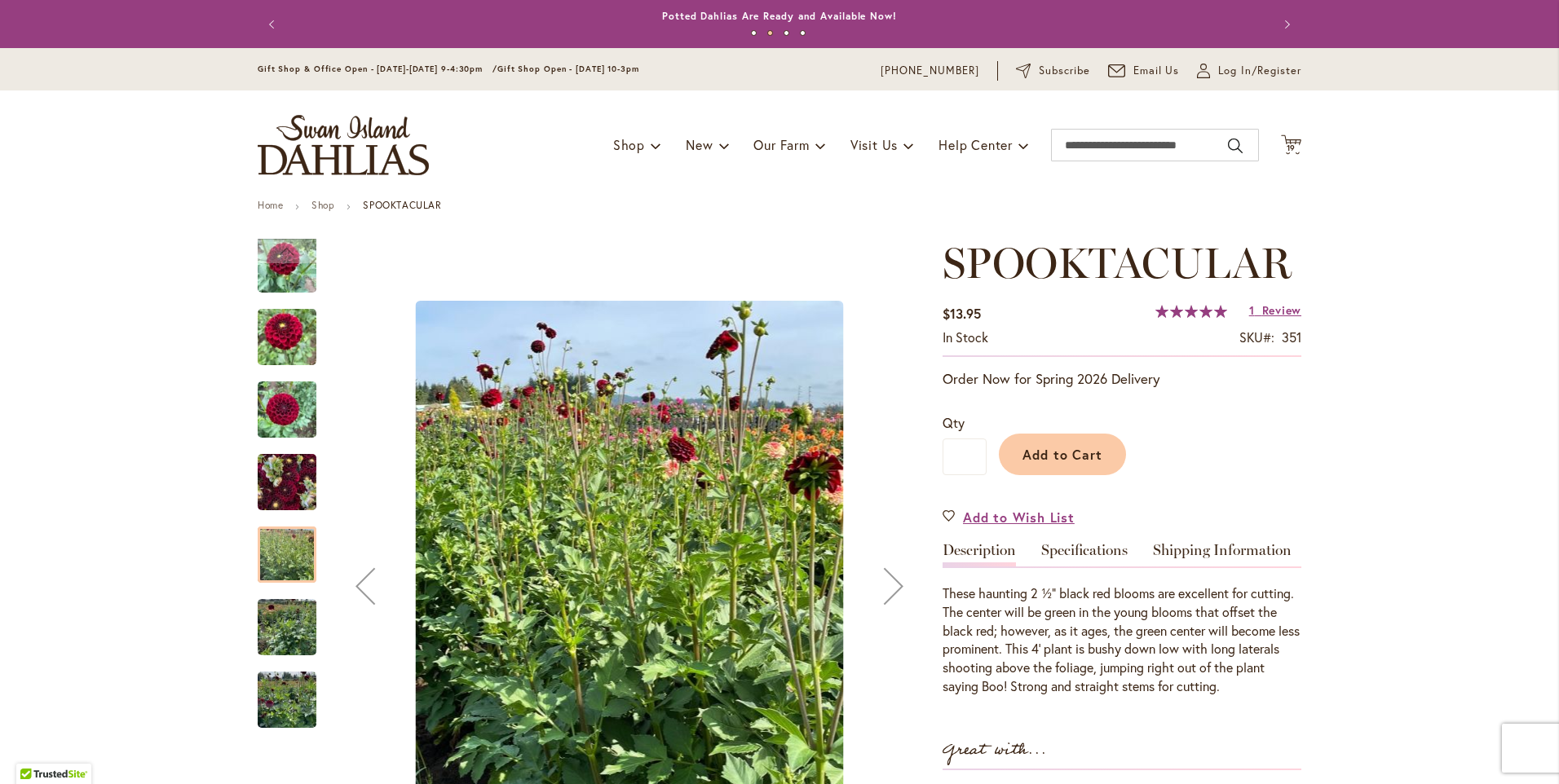
click at [282, 630] on img "Spooktacular" at bounding box center [287, 628] width 59 height 78
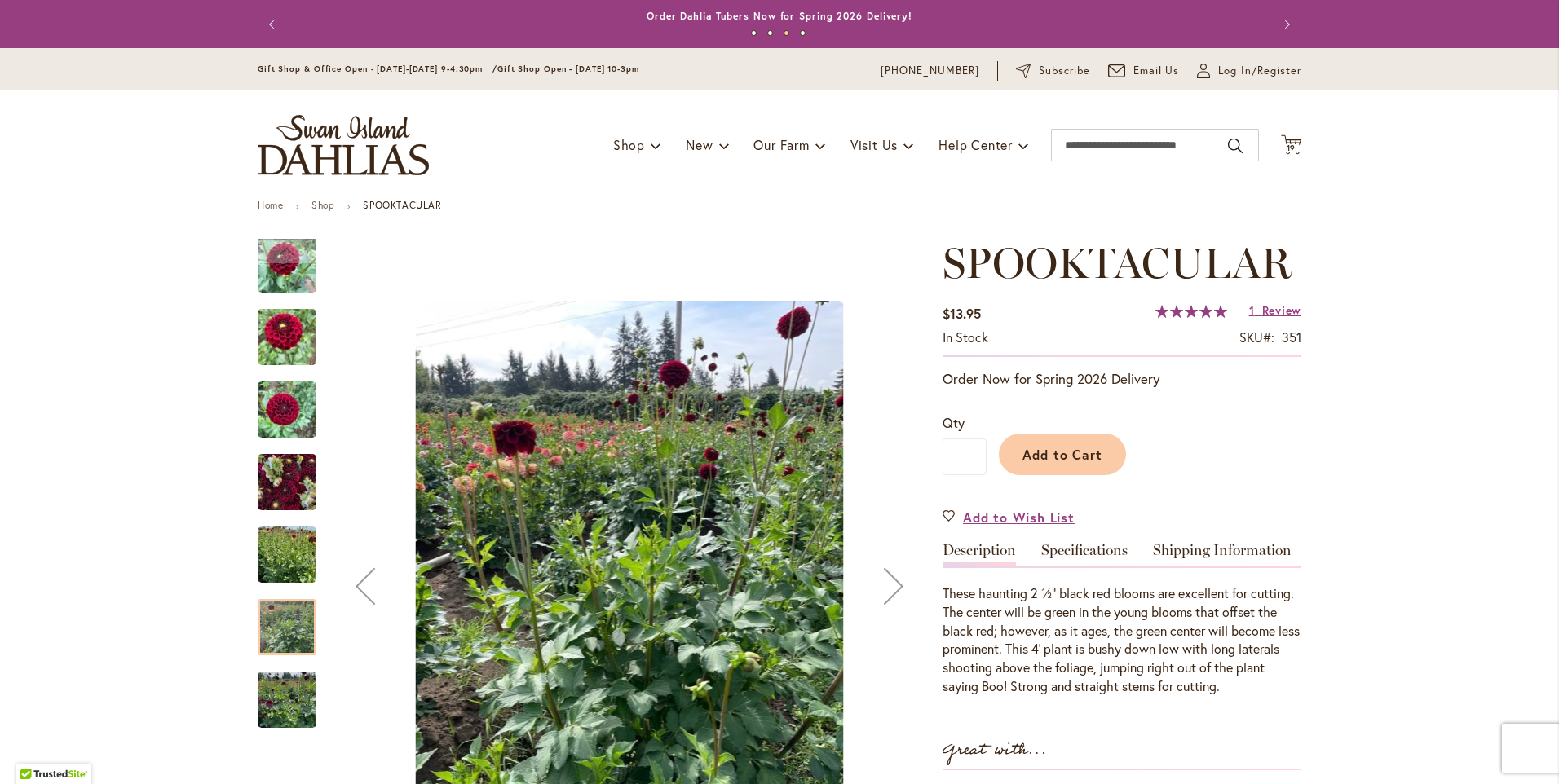
click at [276, 717] on img "Spooktacular" at bounding box center [287, 700] width 59 height 78
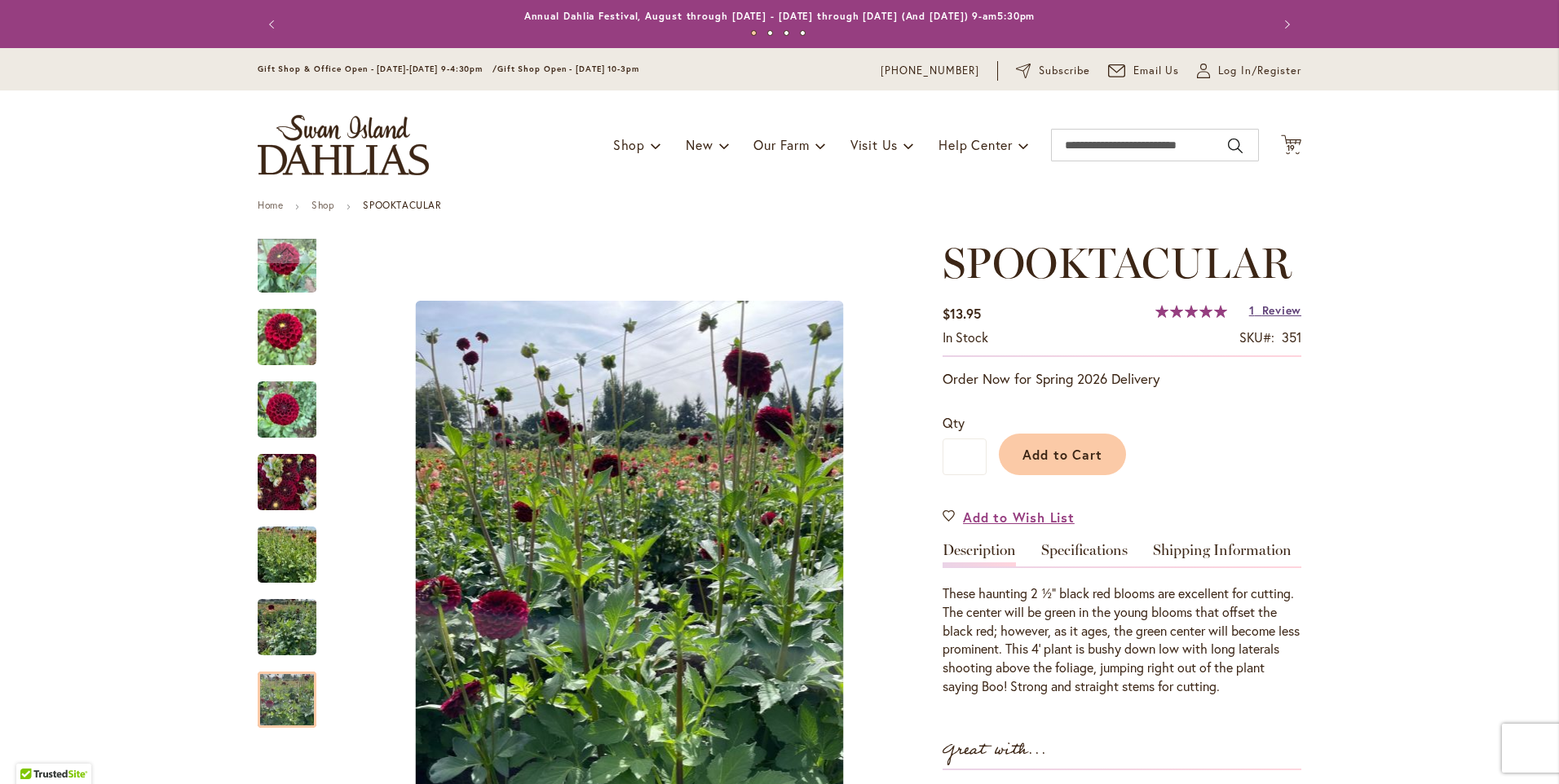
click at [1272, 308] on span "Review" at bounding box center [1282, 310] width 39 height 16
click at [1056, 453] on span "Add to Cart" at bounding box center [1063, 454] width 81 height 17
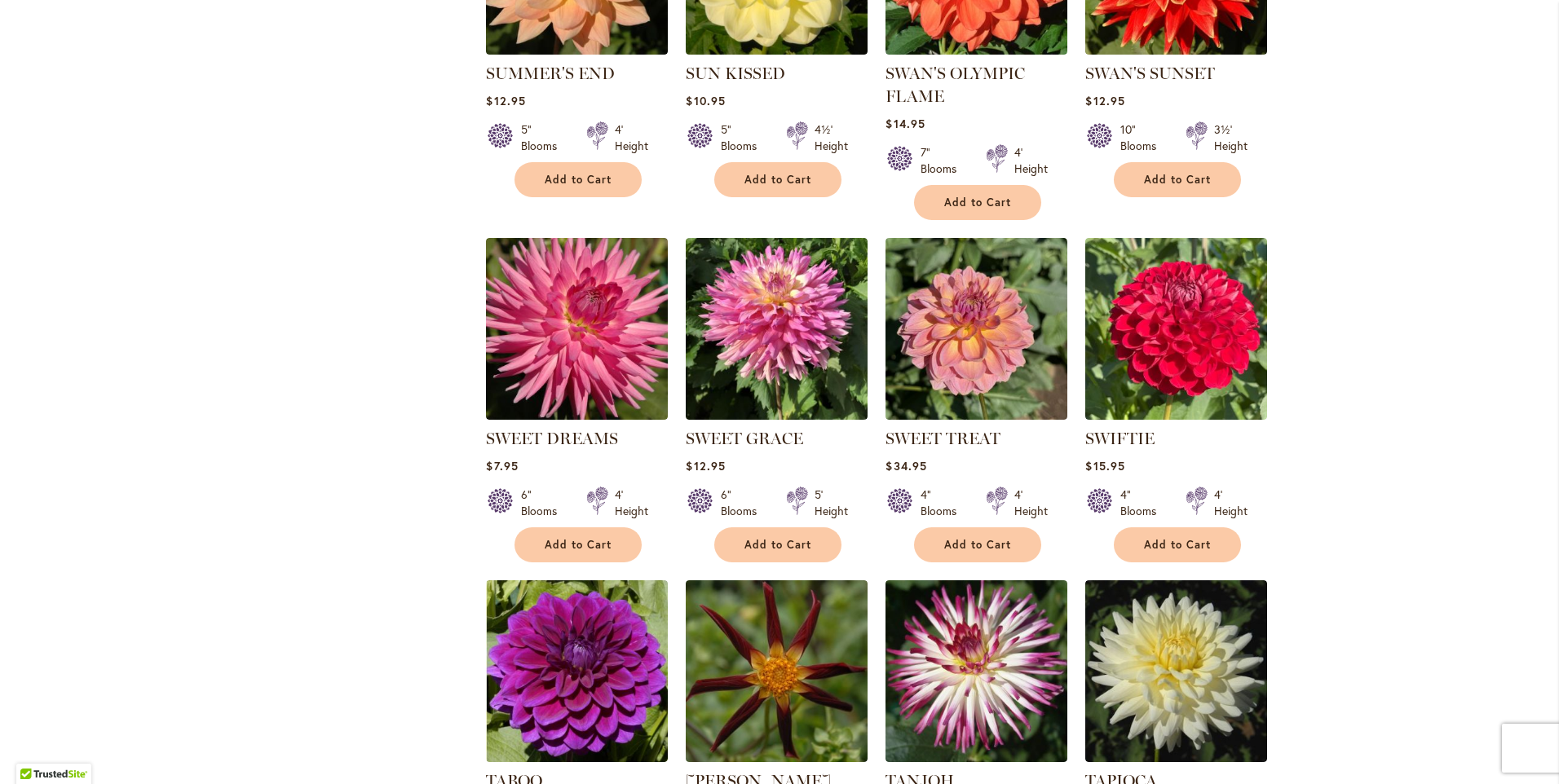
scroll to position [3995, 0]
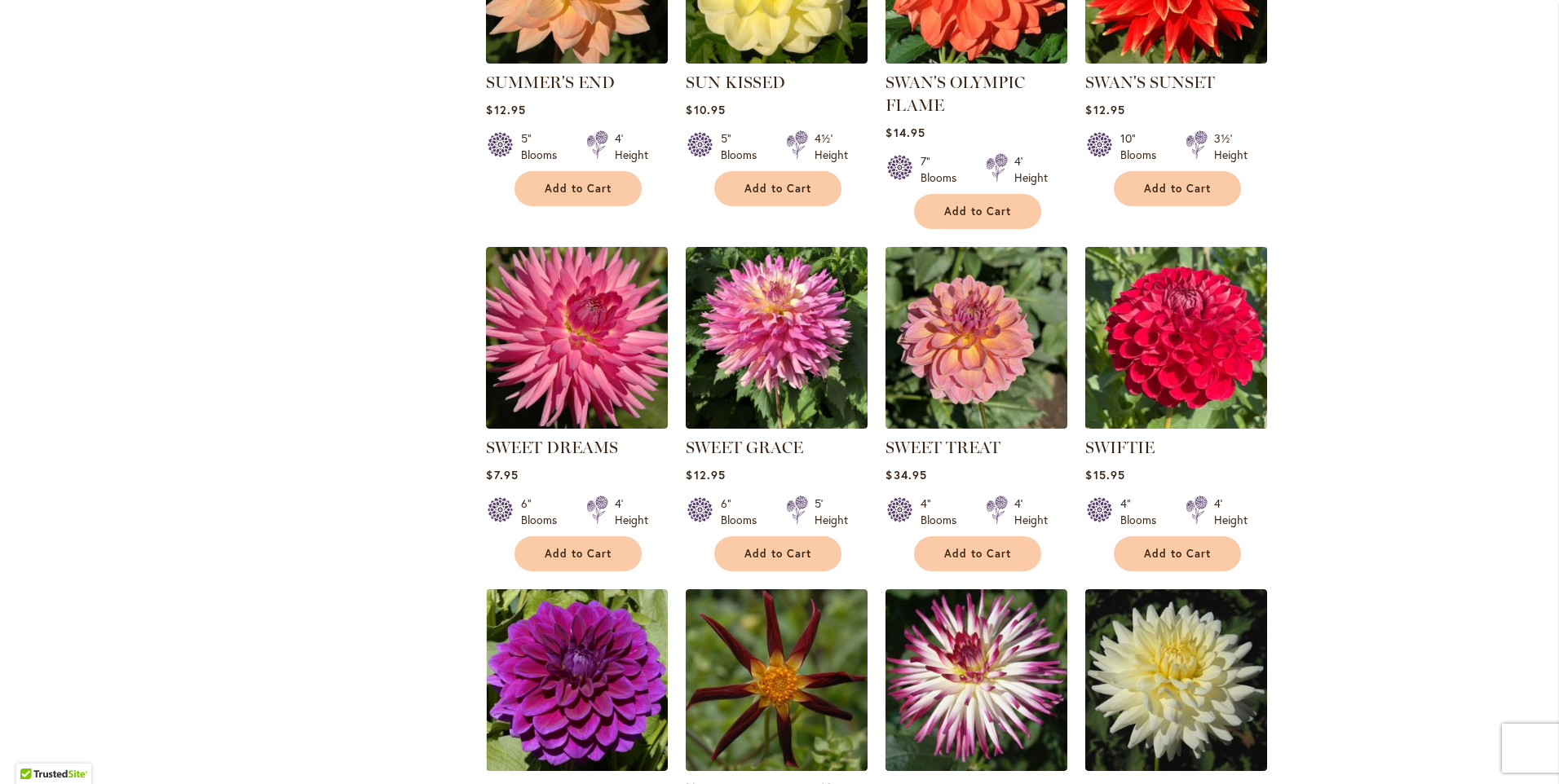
click at [1153, 338] on img at bounding box center [1176, 338] width 191 height 191
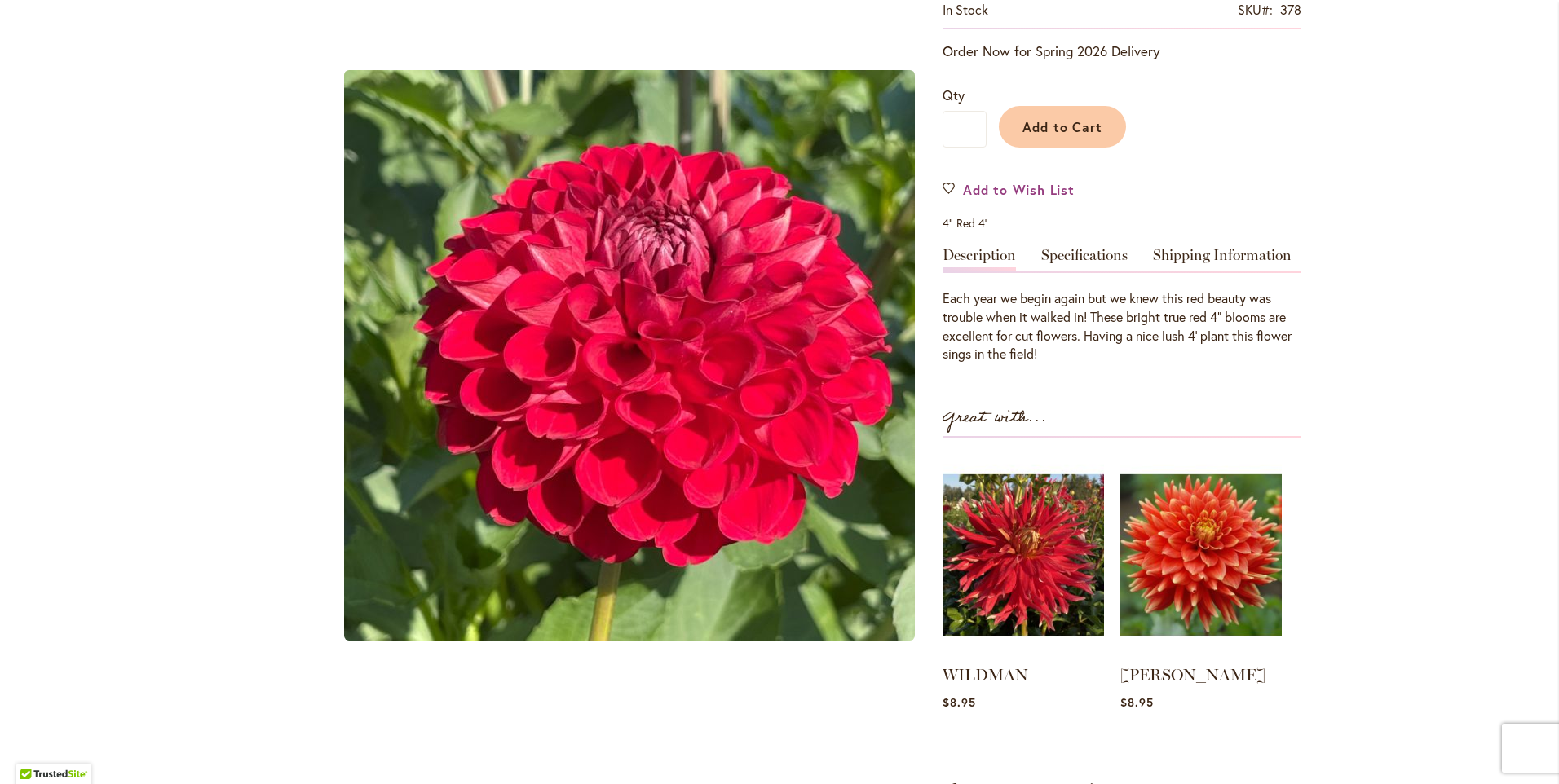
scroll to position [326, 0]
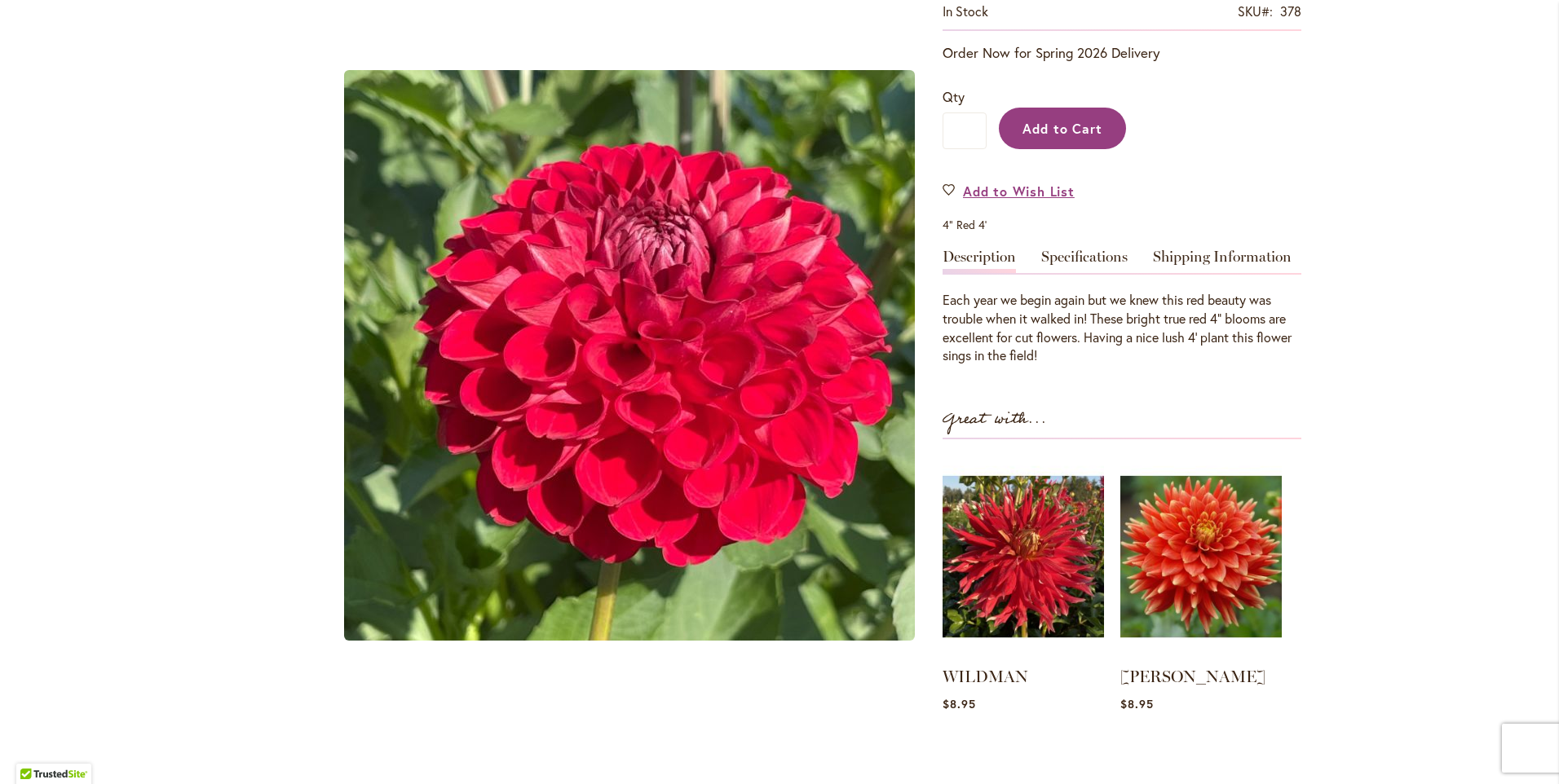
click at [1035, 126] on span "Add to Cart" at bounding box center [1063, 128] width 81 height 17
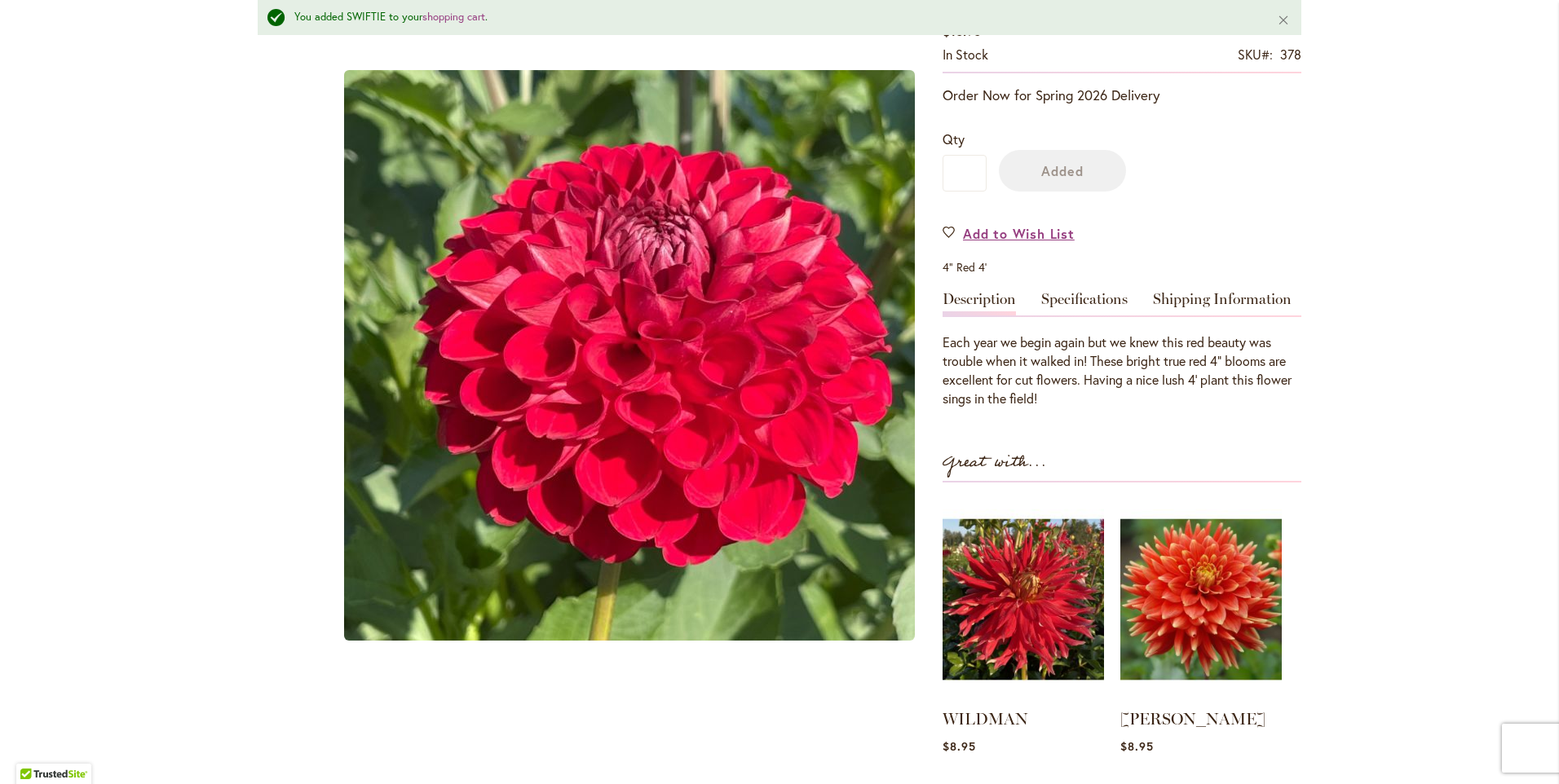
scroll to position [370, 0]
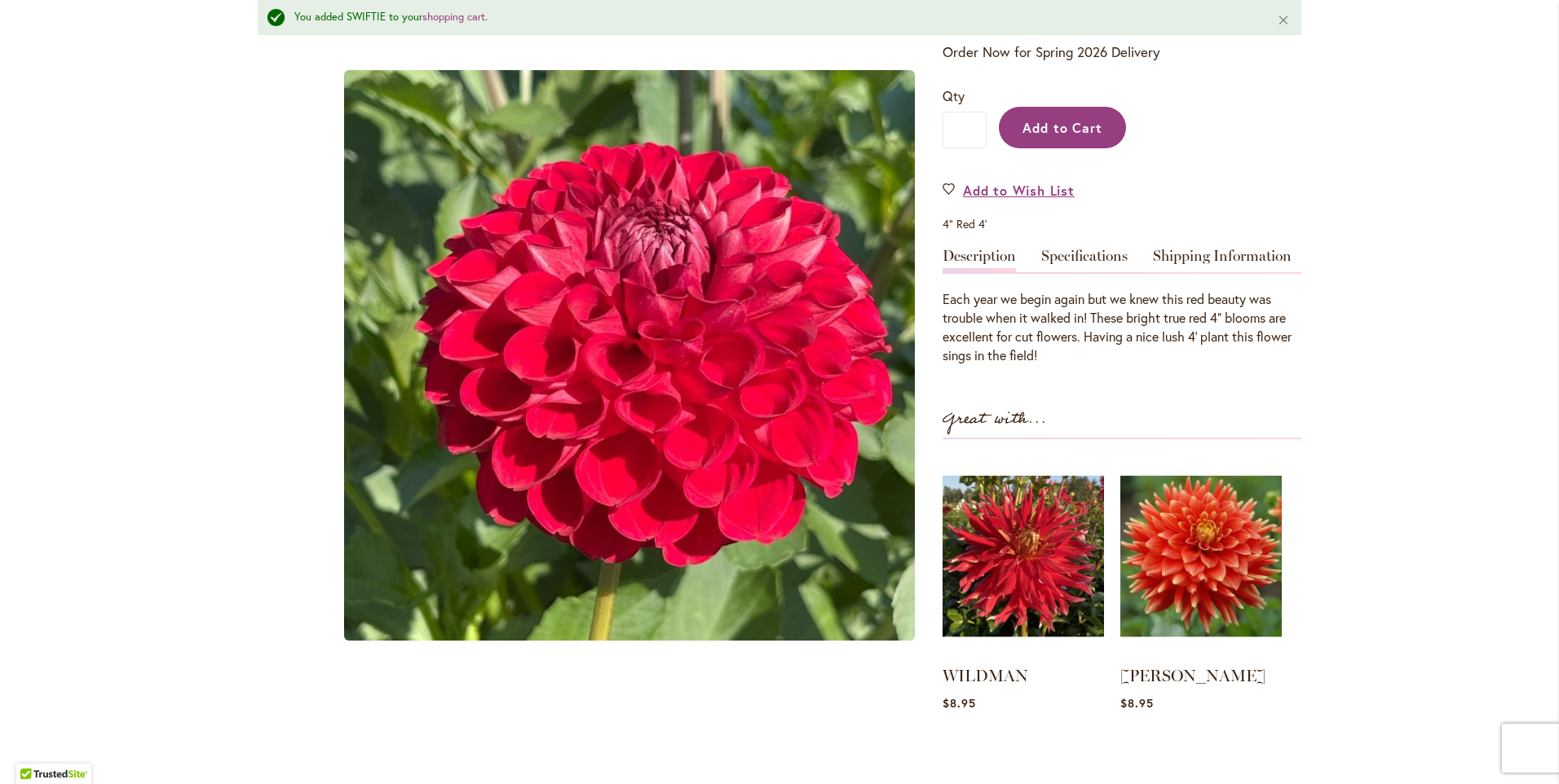
click at [1051, 140] on button "Add to Cart" at bounding box center [1063, 128] width 128 height 42
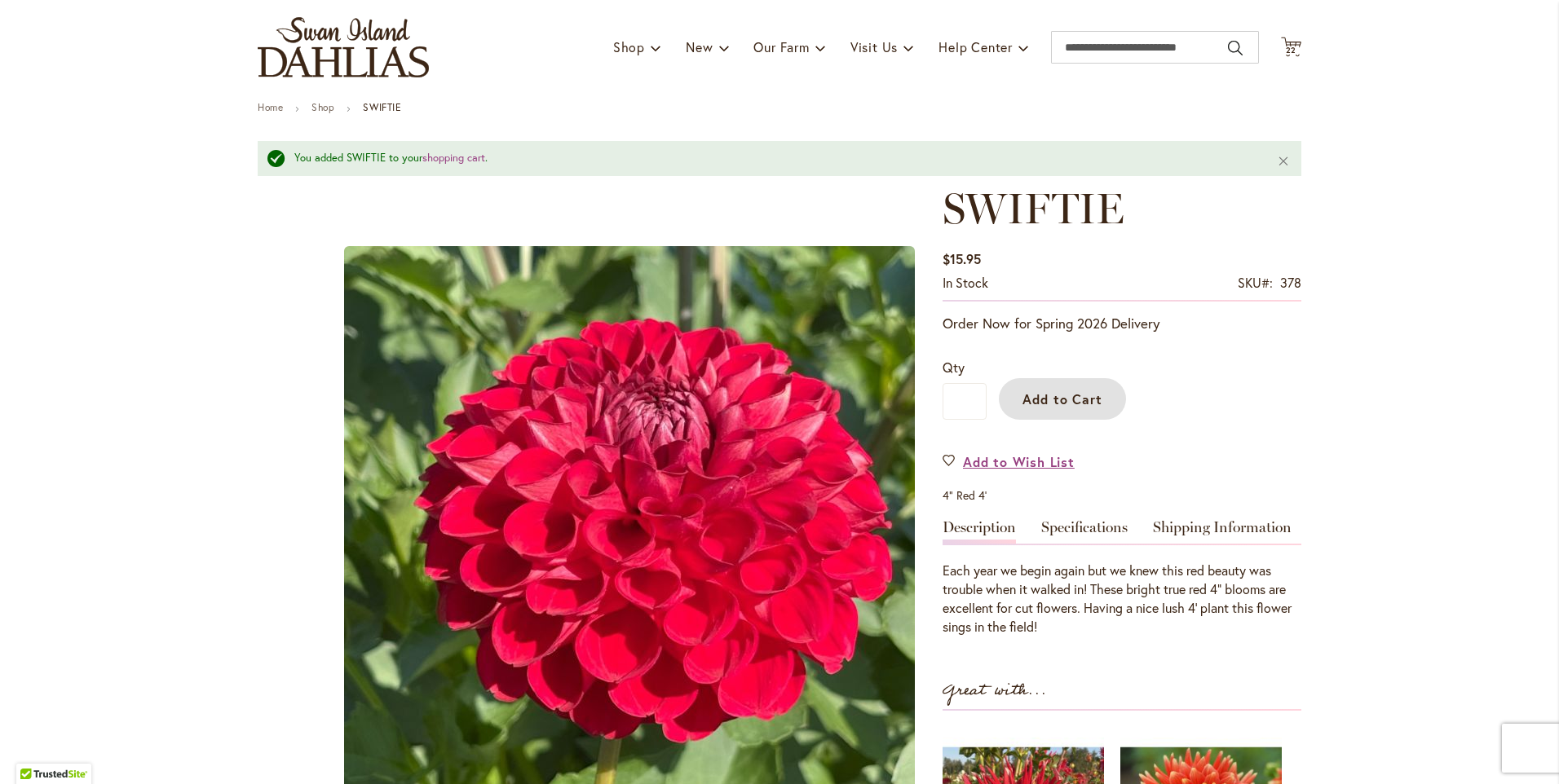
scroll to position [0, 0]
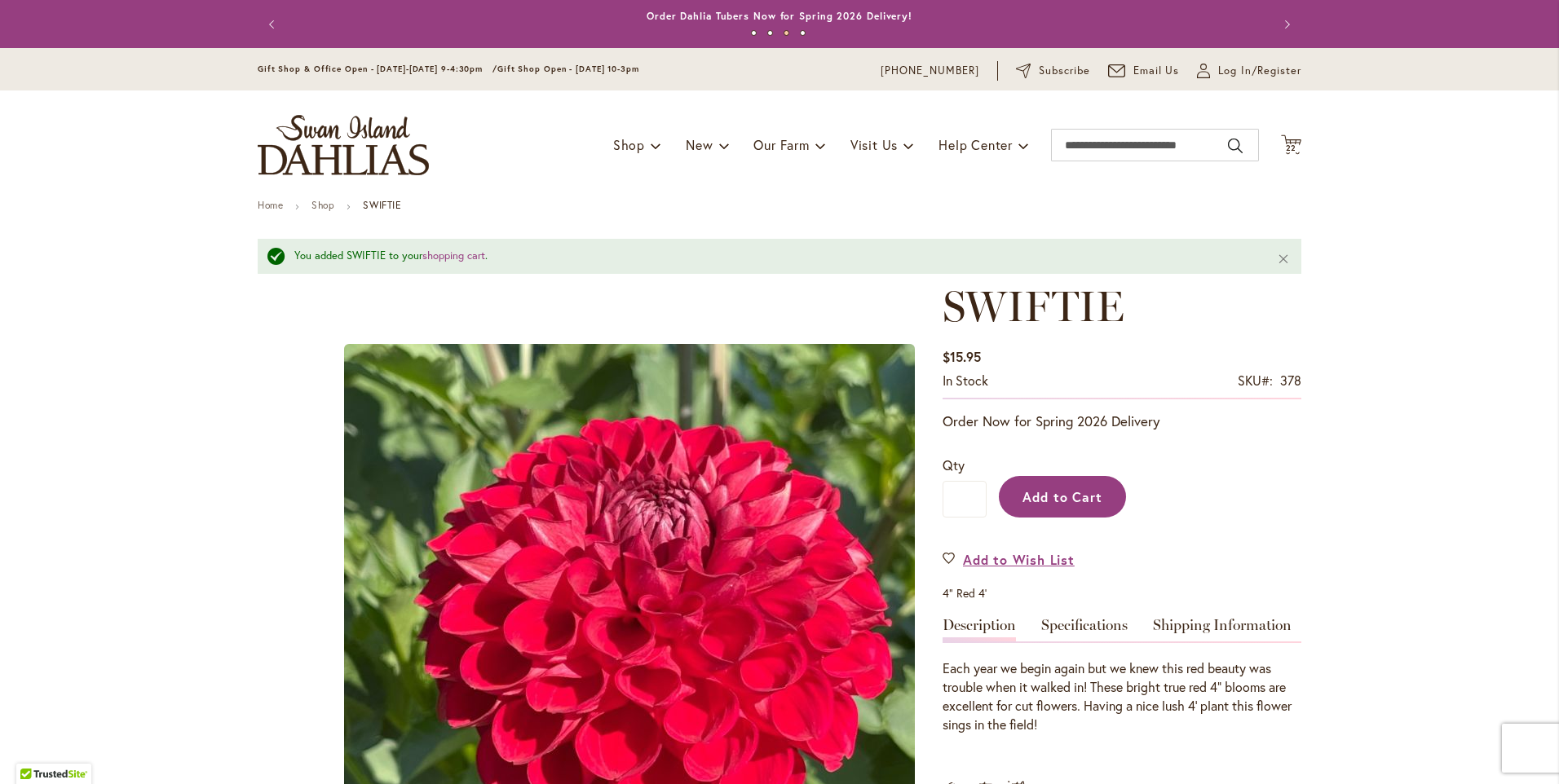
click at [1051, 505] on span "Add to Cart" at bounding box center [1063, 497] width 81 height 17
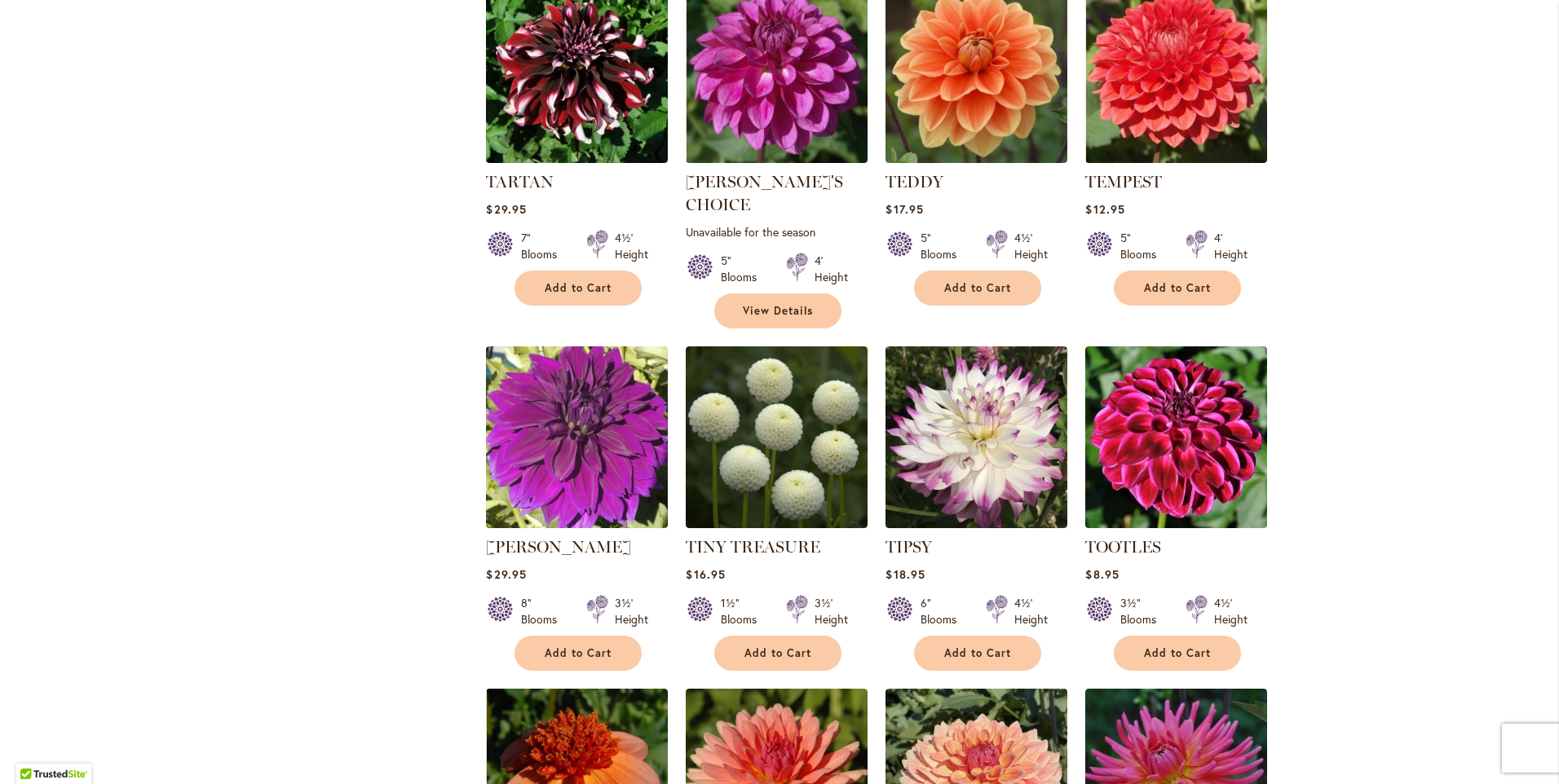
scroll to position [4993, 0]
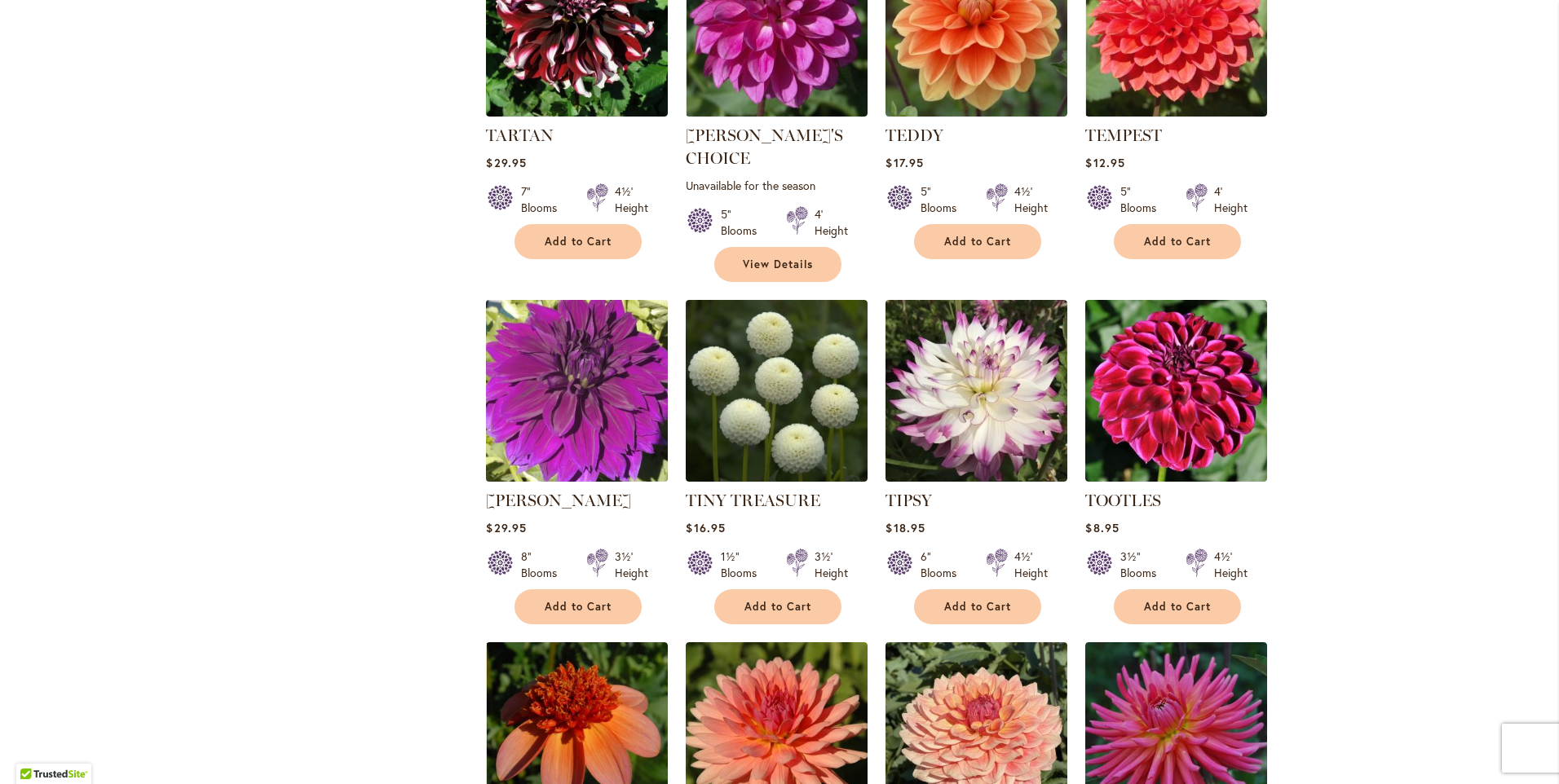
click at [522, 377] on img at bounding box center [577, 391] width 191 height 191
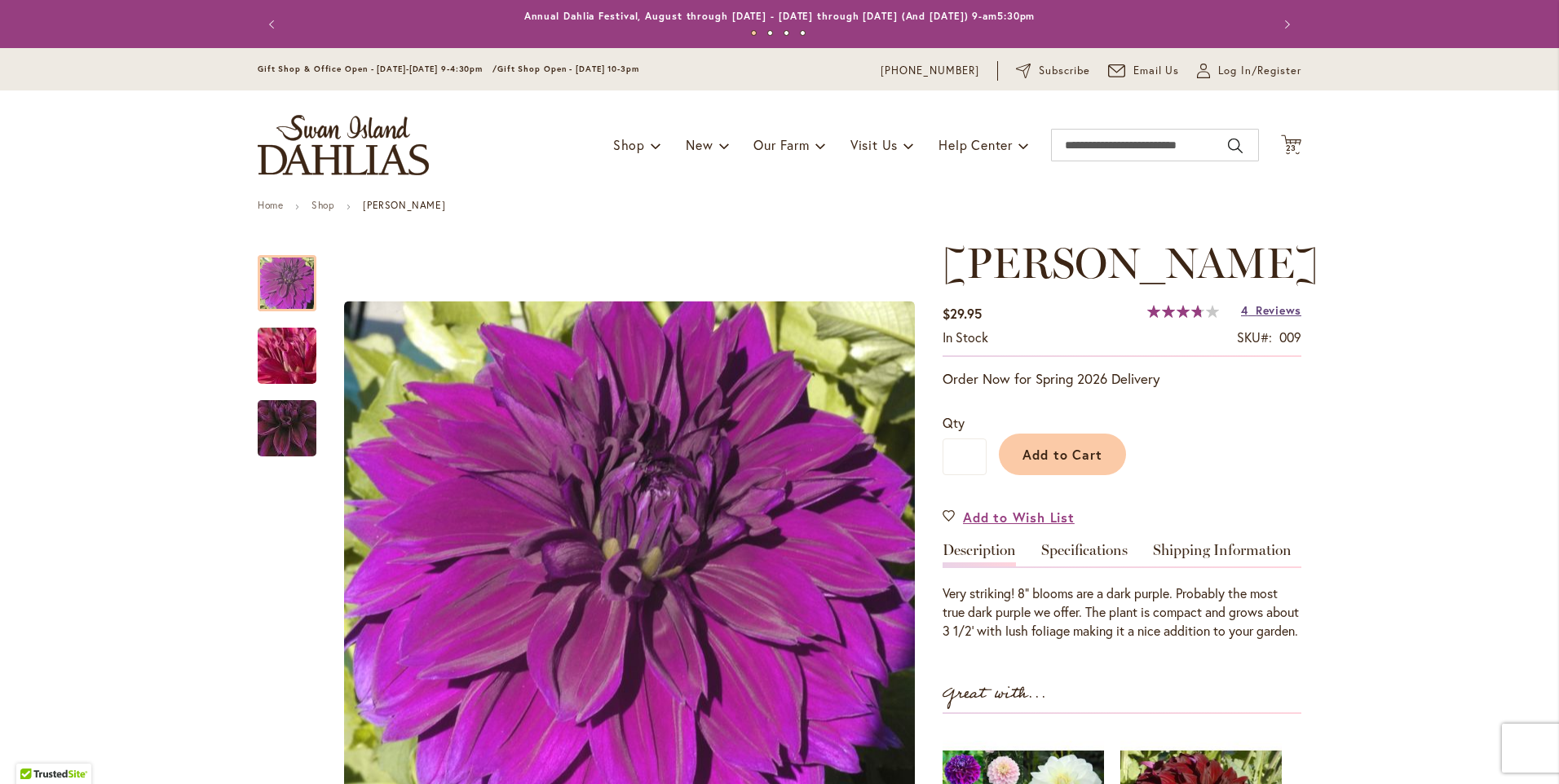
click at [1247, 318] on link "4 Reviews" at bounding box center [1271, 310] width 61 height 16
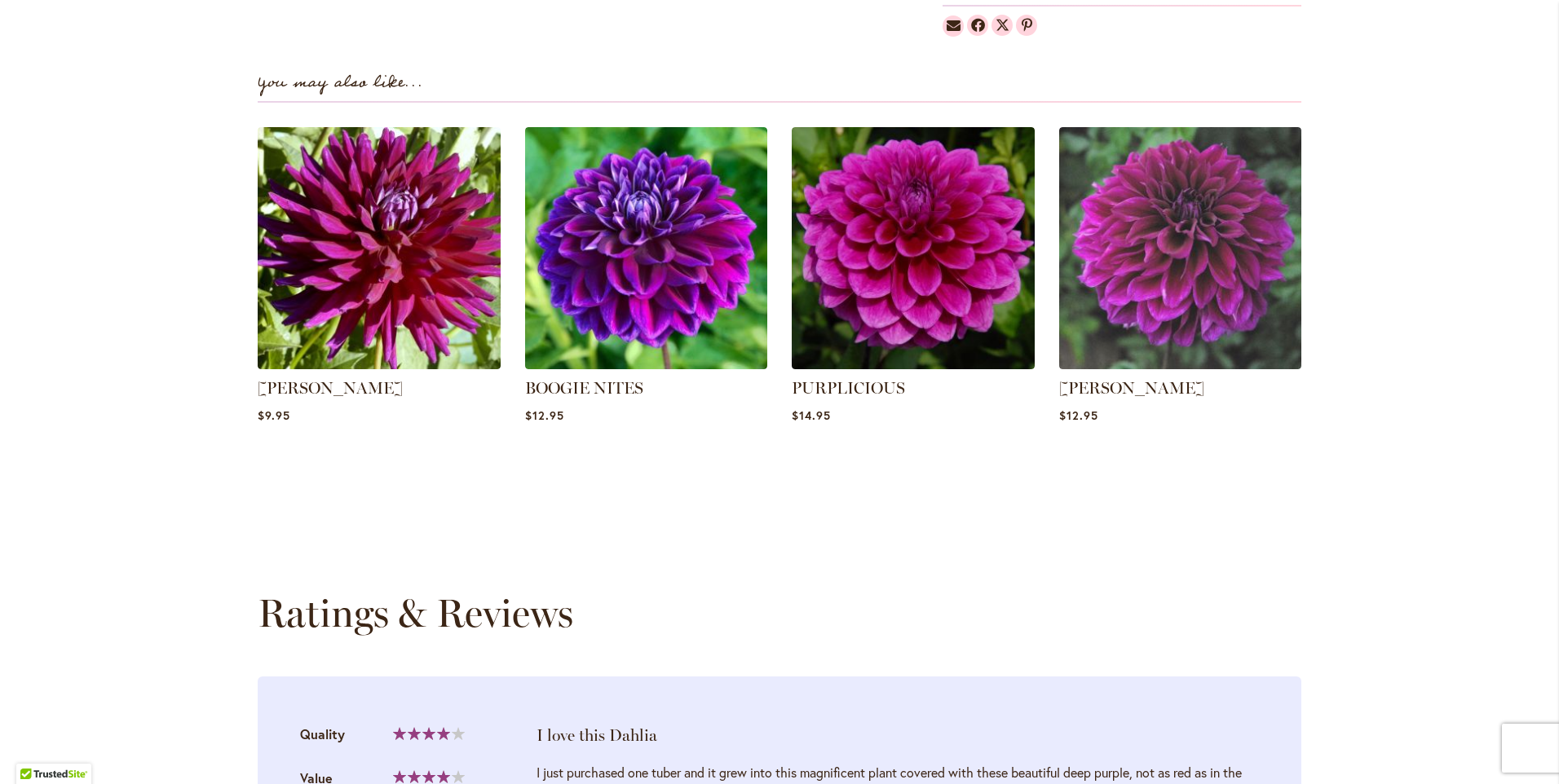
scroll to position [804, 0]
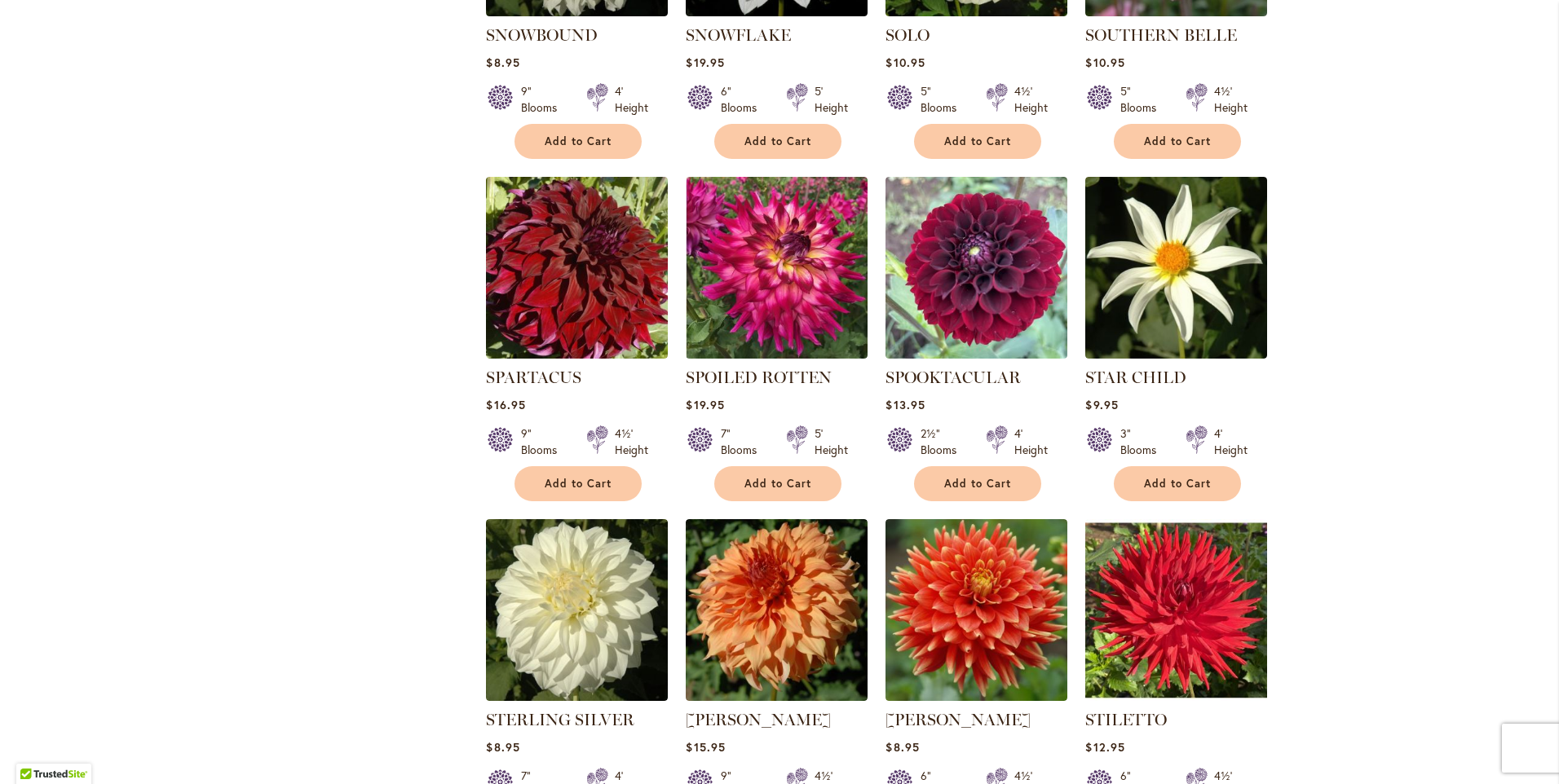
scroll to position [3017, 0]
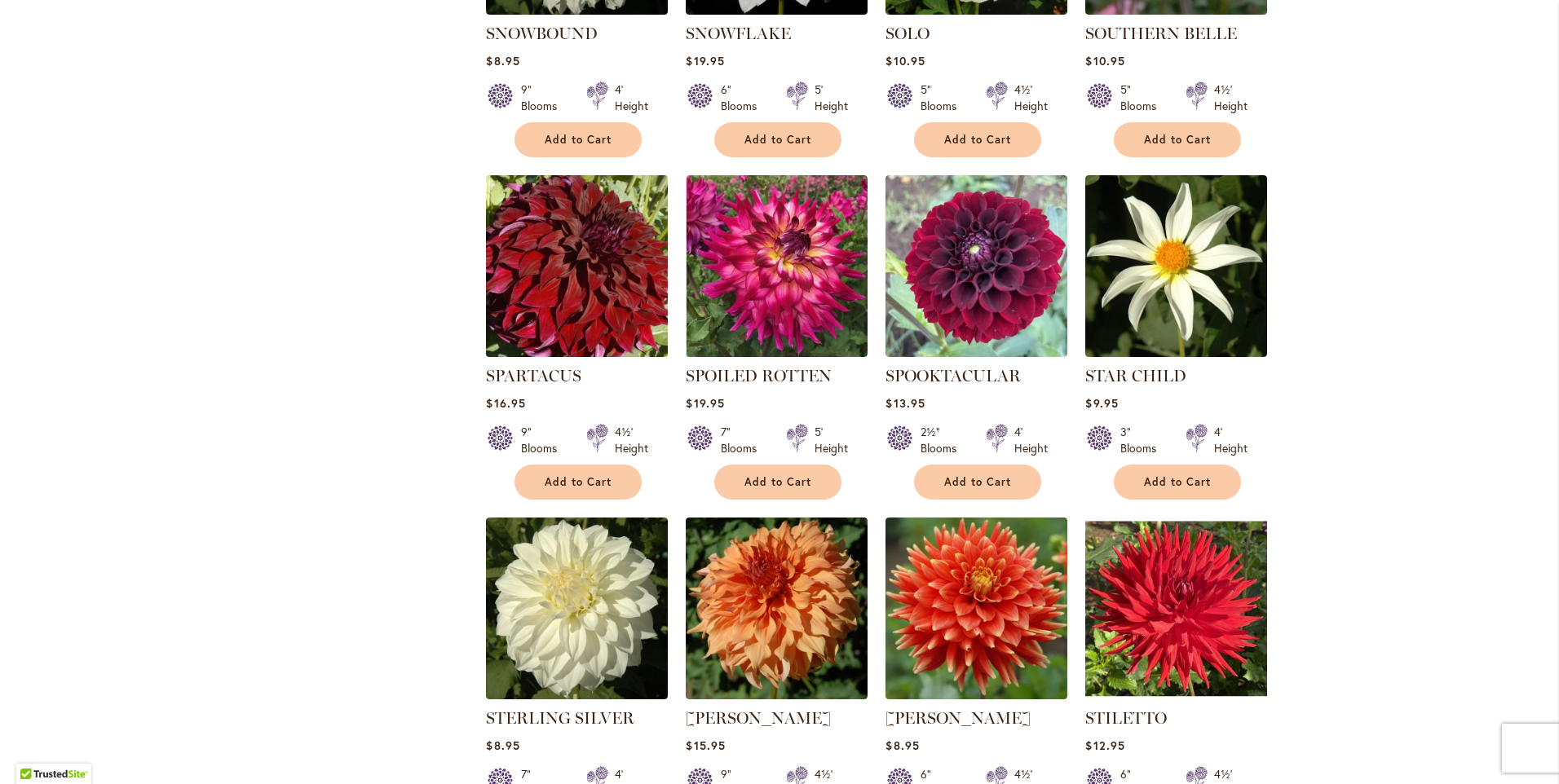
click at [636, 261] on img at bounding box center [577, 266] width 191 height 191
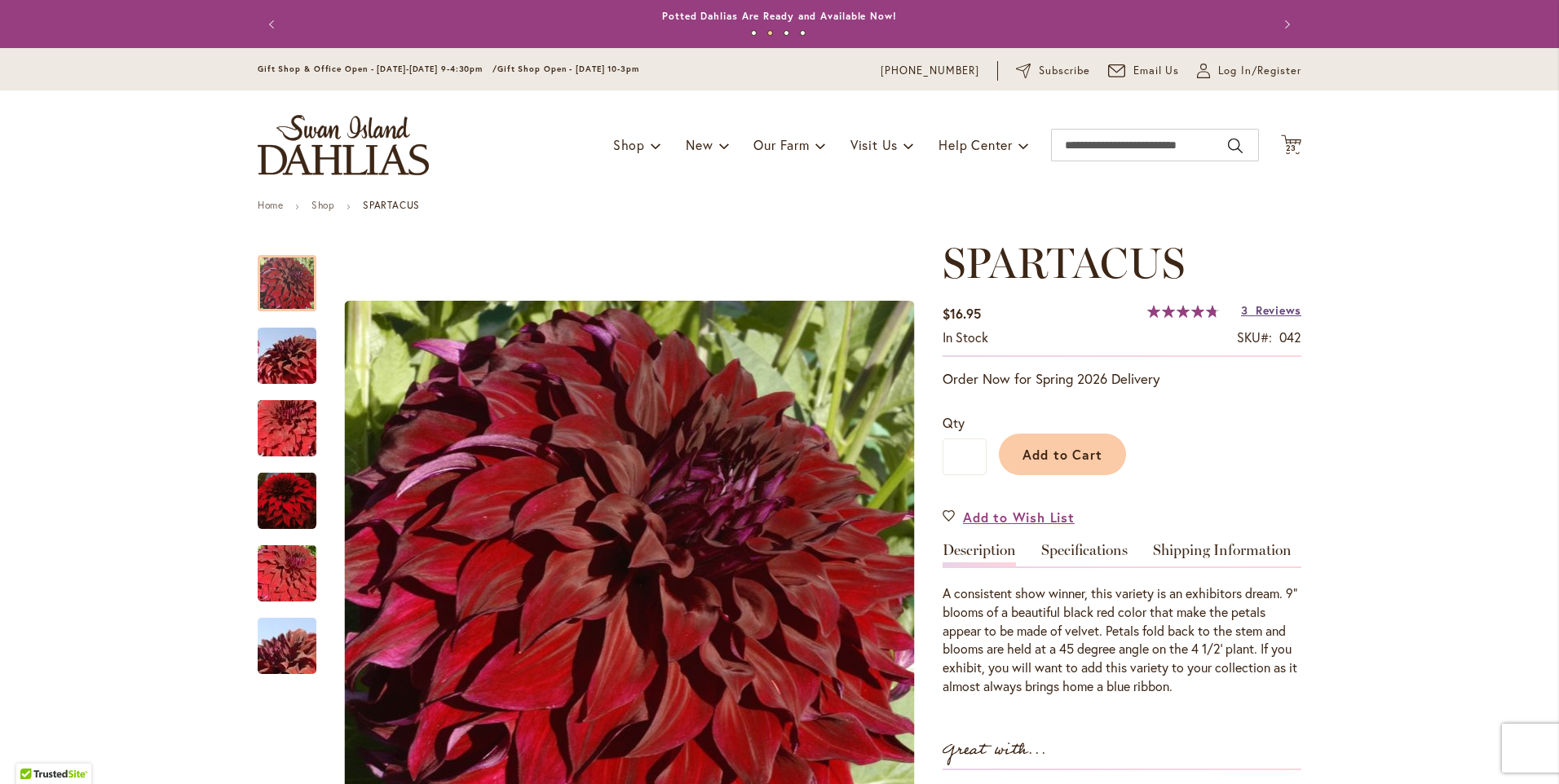
click at [1280, 312] on span "Reviews" at bounding box center [1279, 310] width 46 height 16
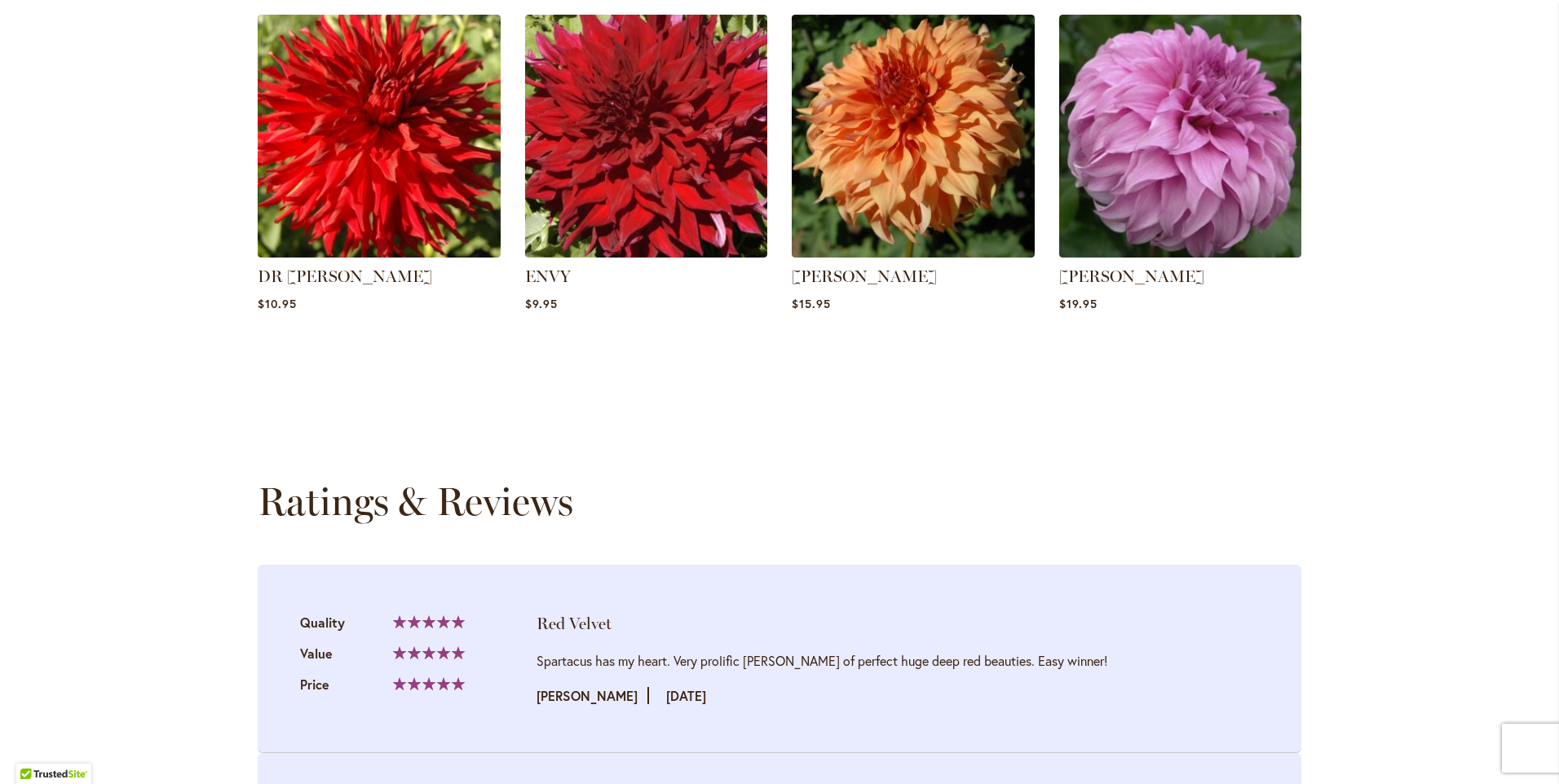
scroll to position [1689, 0]
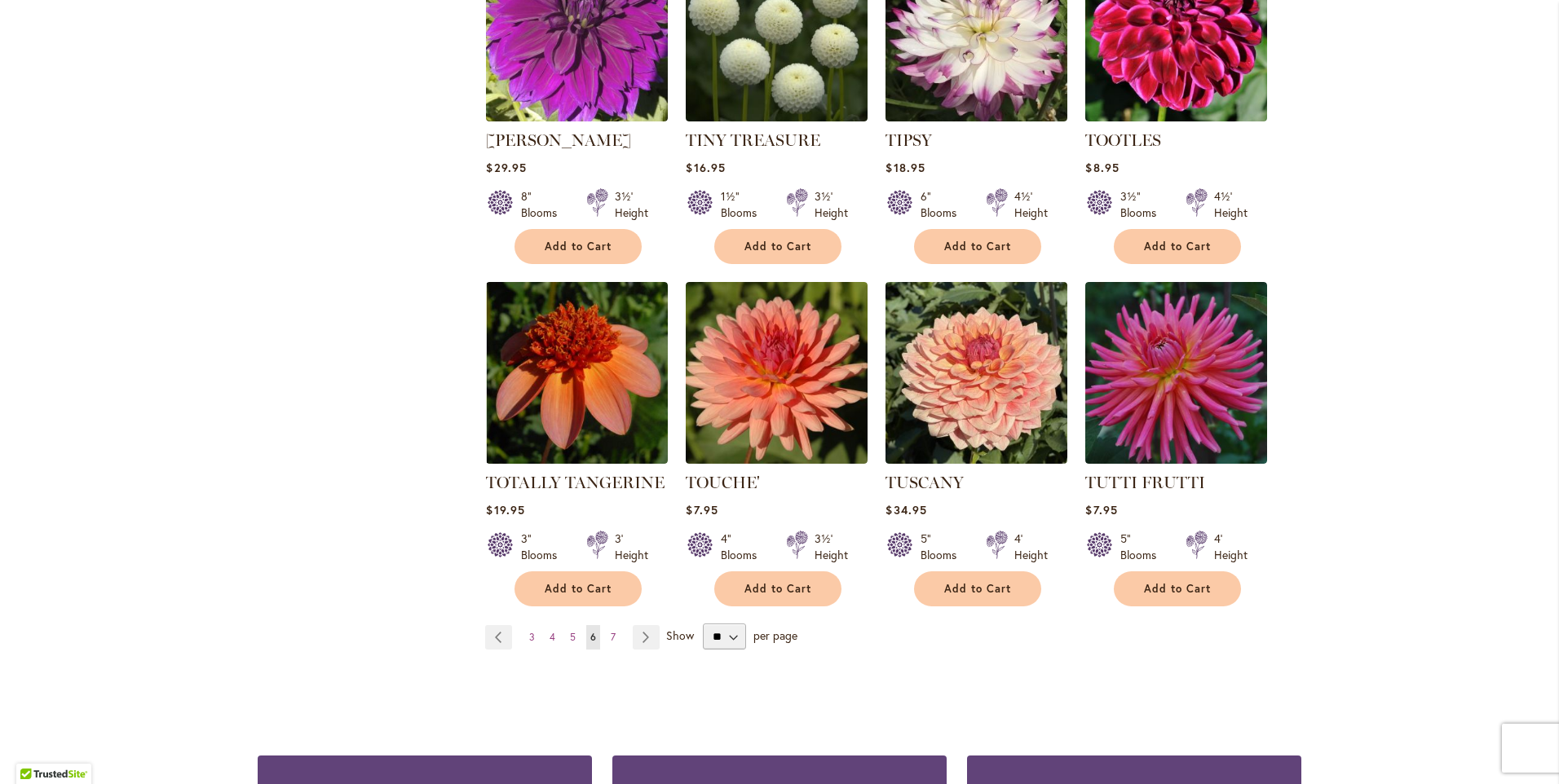
scroll to position [5382, 0]
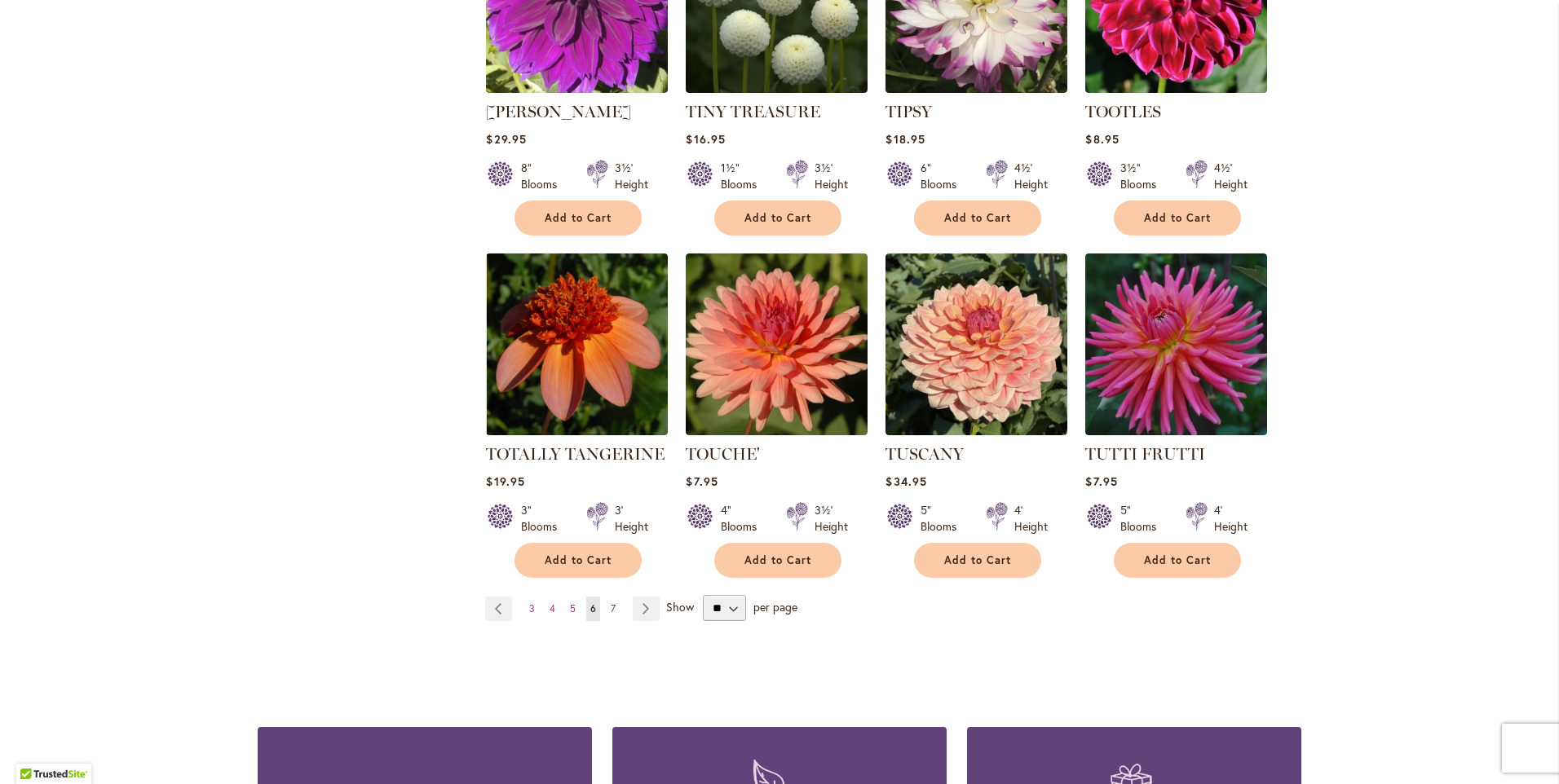
click at [611, 602] on span "7" at bounding box center [613, 608] width 5 height 12
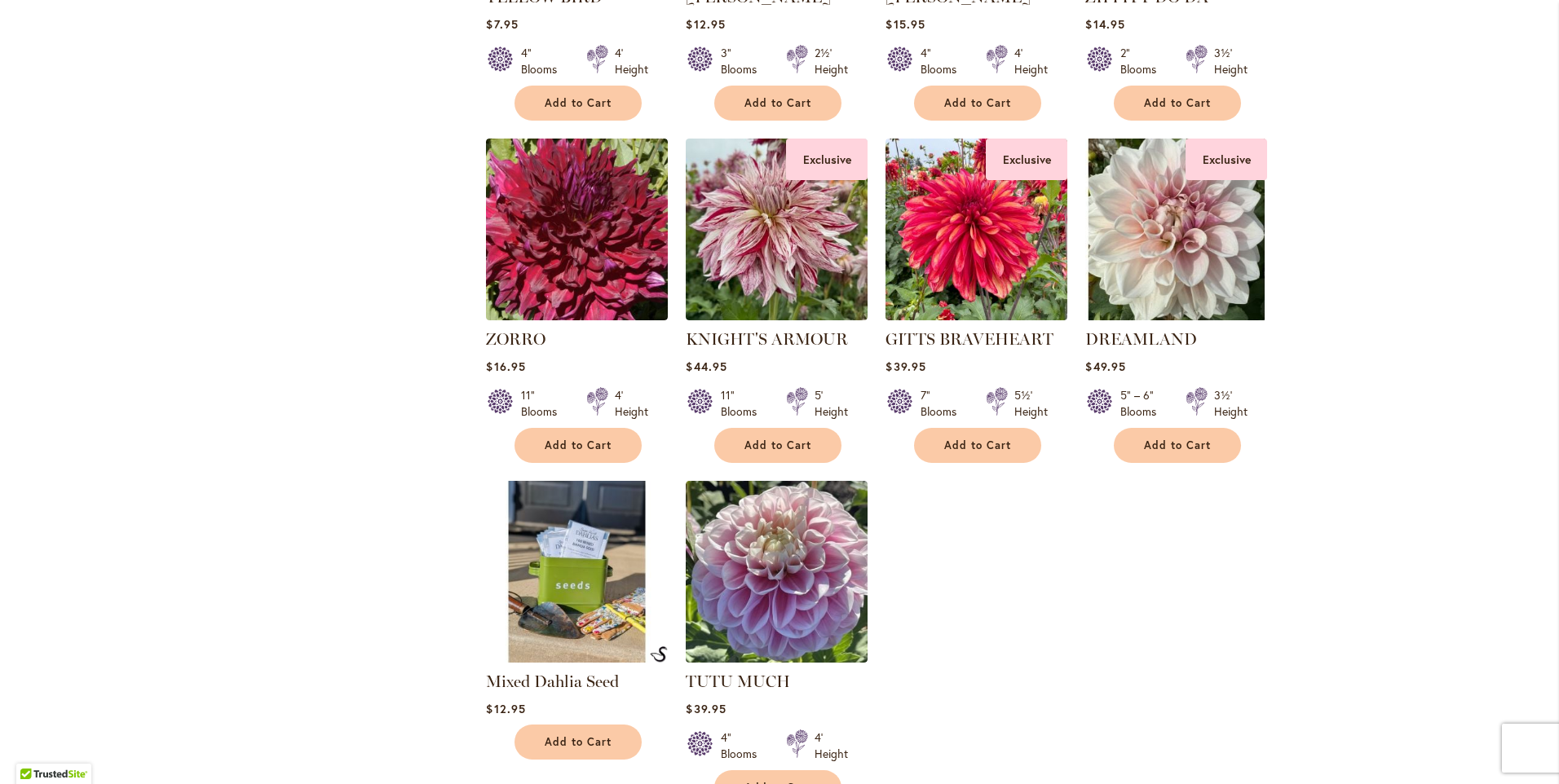
scroll to position [2365, 0]
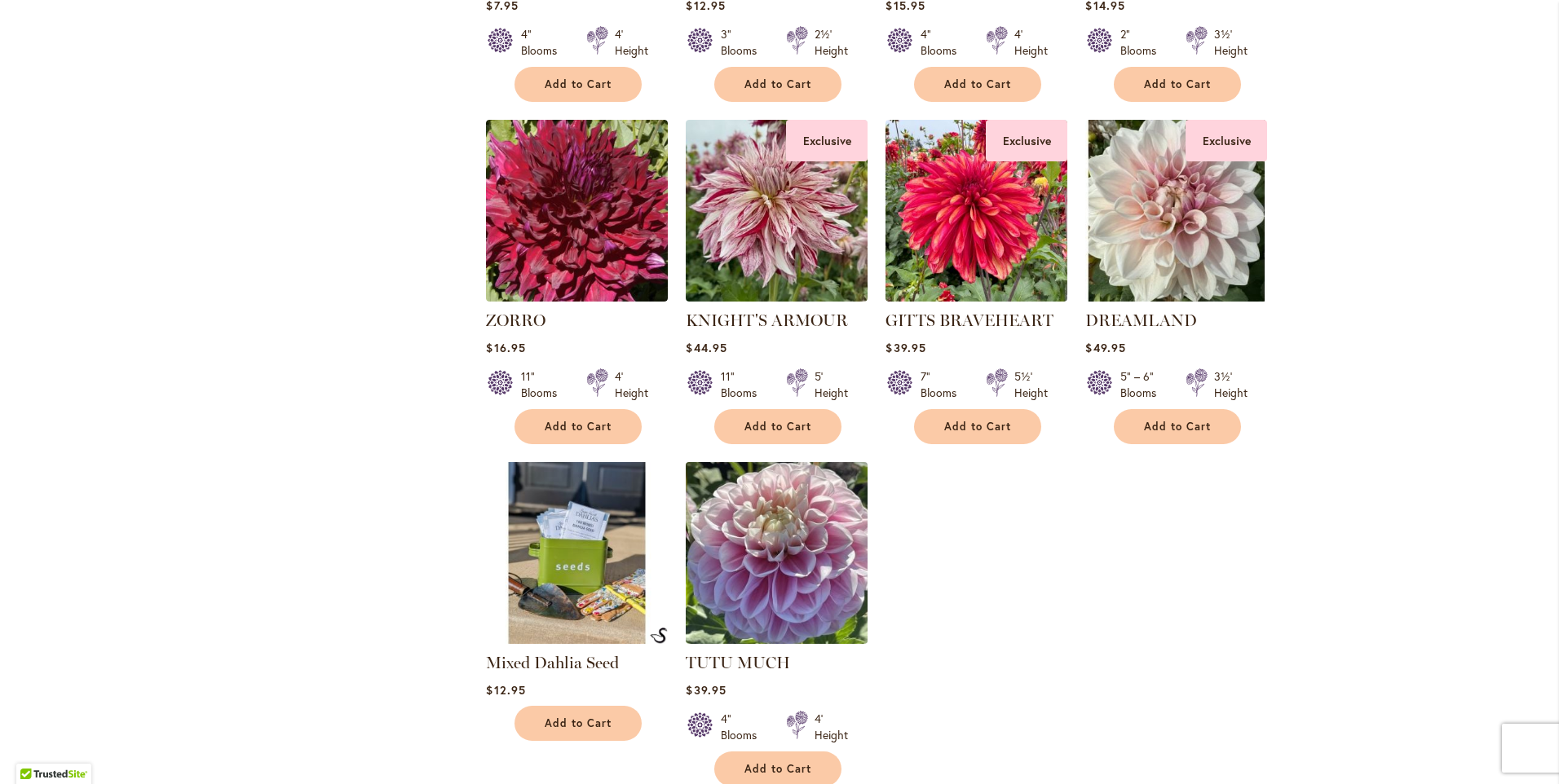
click at [788, 553] on img at bounding box center [777, 553] width 191 height 191
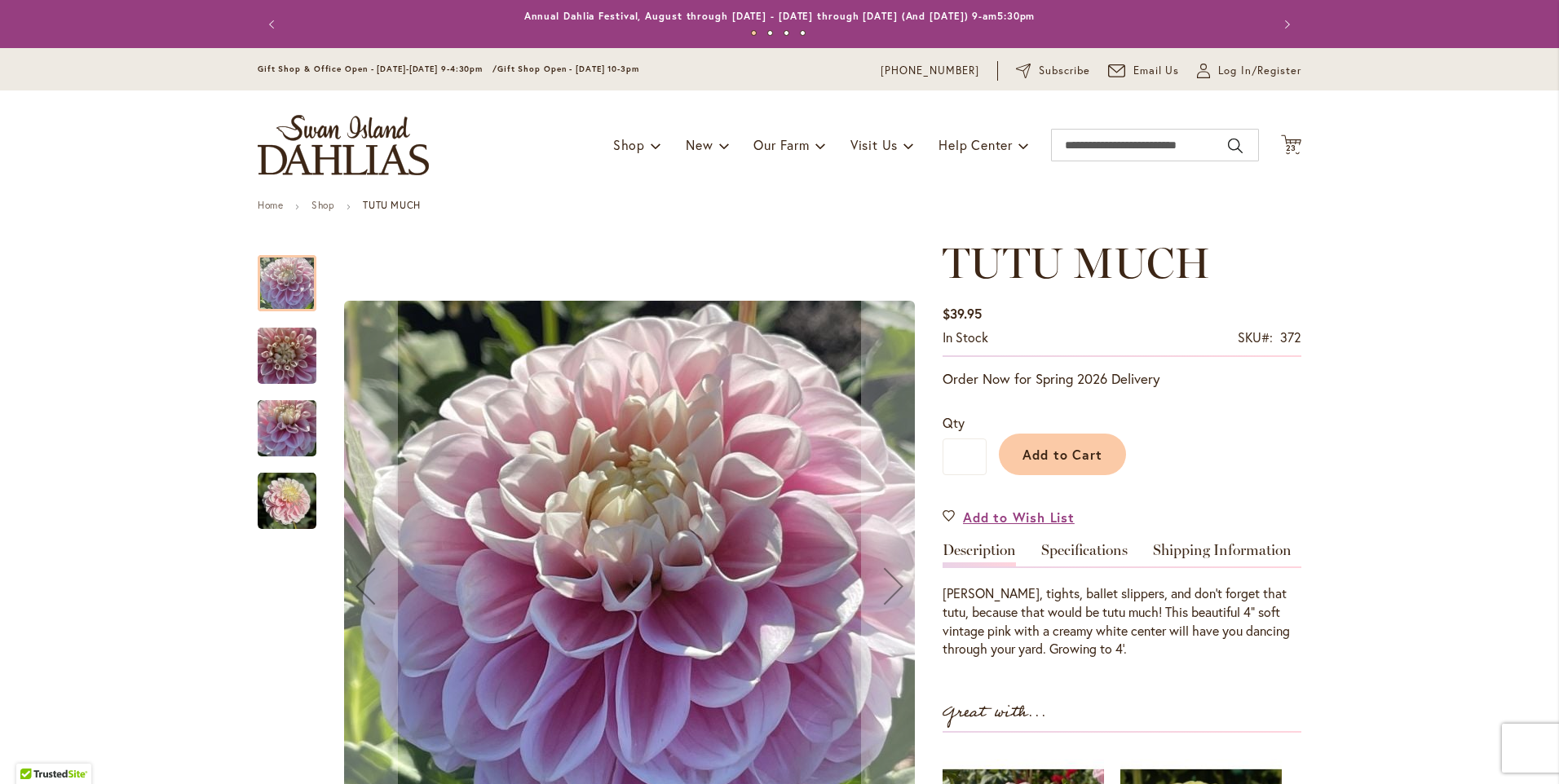
click at [278, 425] on img "TUTU MUCH" at bounding box center [287, 429] width 59 height 78
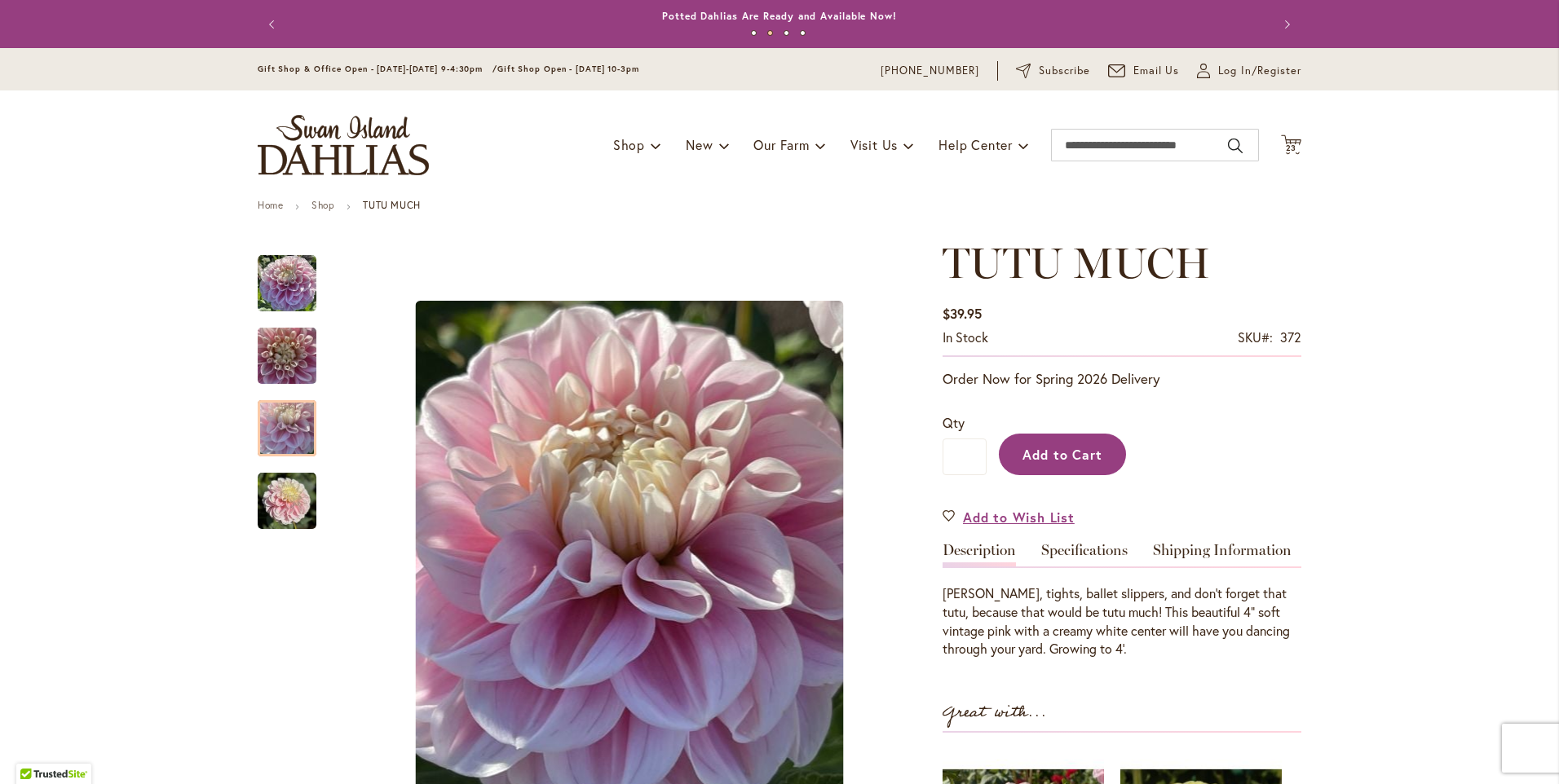
click at [1060, 453] on span "Add to Cart" at bounding box center [1063, 454] width 81 height 17
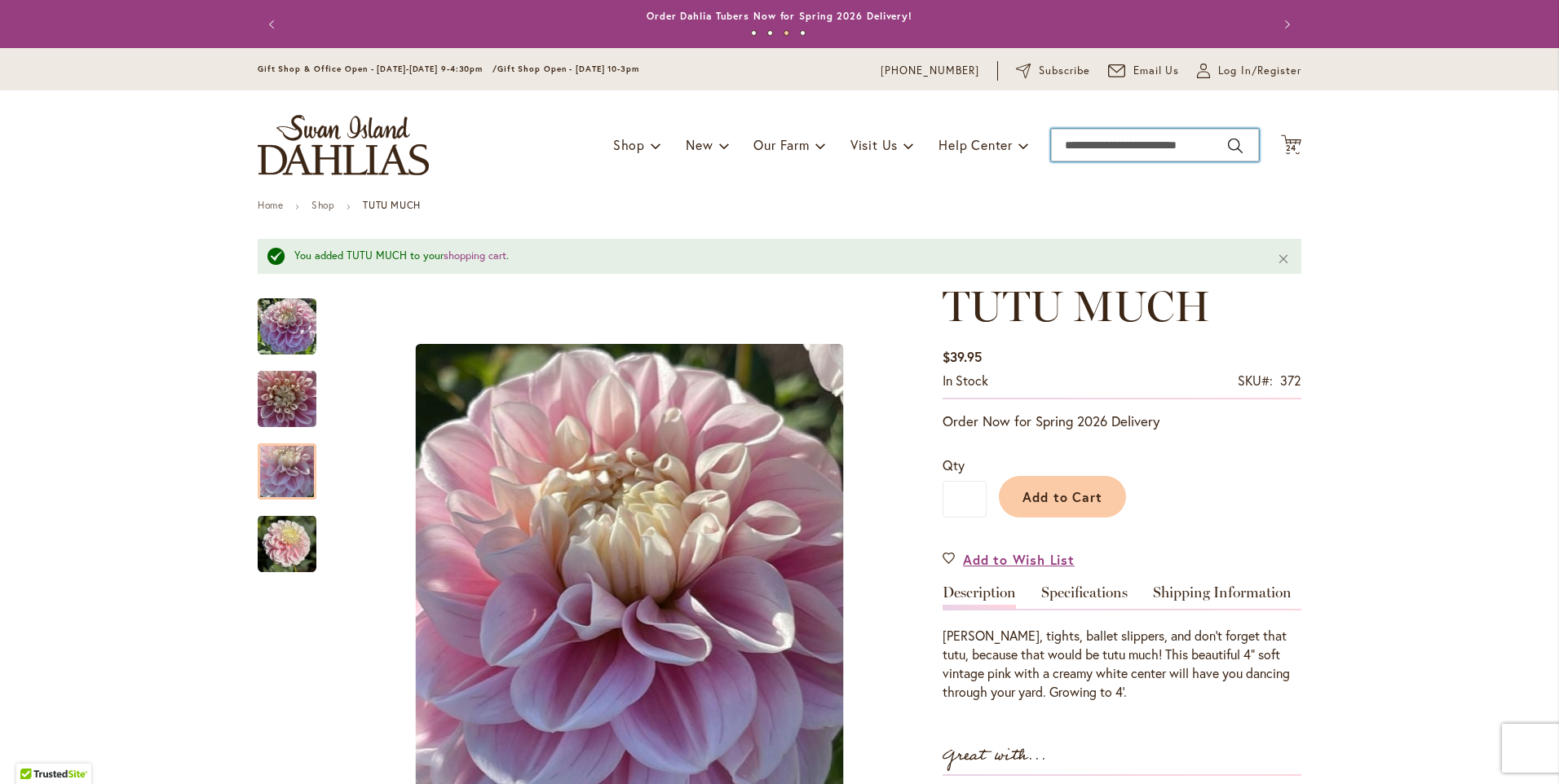
click at [1061, 142] on input "Search" at bounding box center [1155, 144] width 208 height 33
type input "**********"
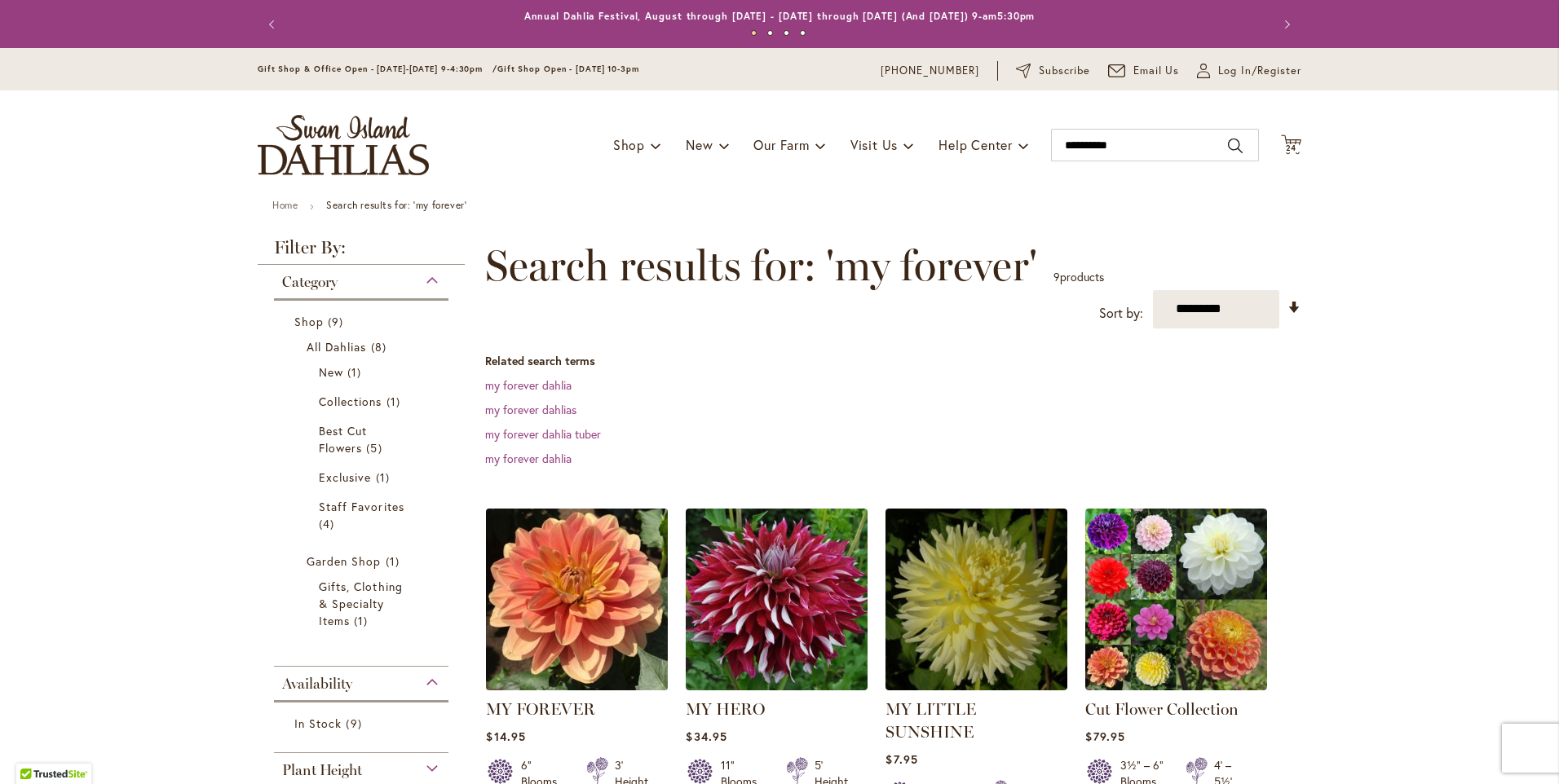
click at [588, 567] on img at bounding box center [577, 599] width 191 height 191
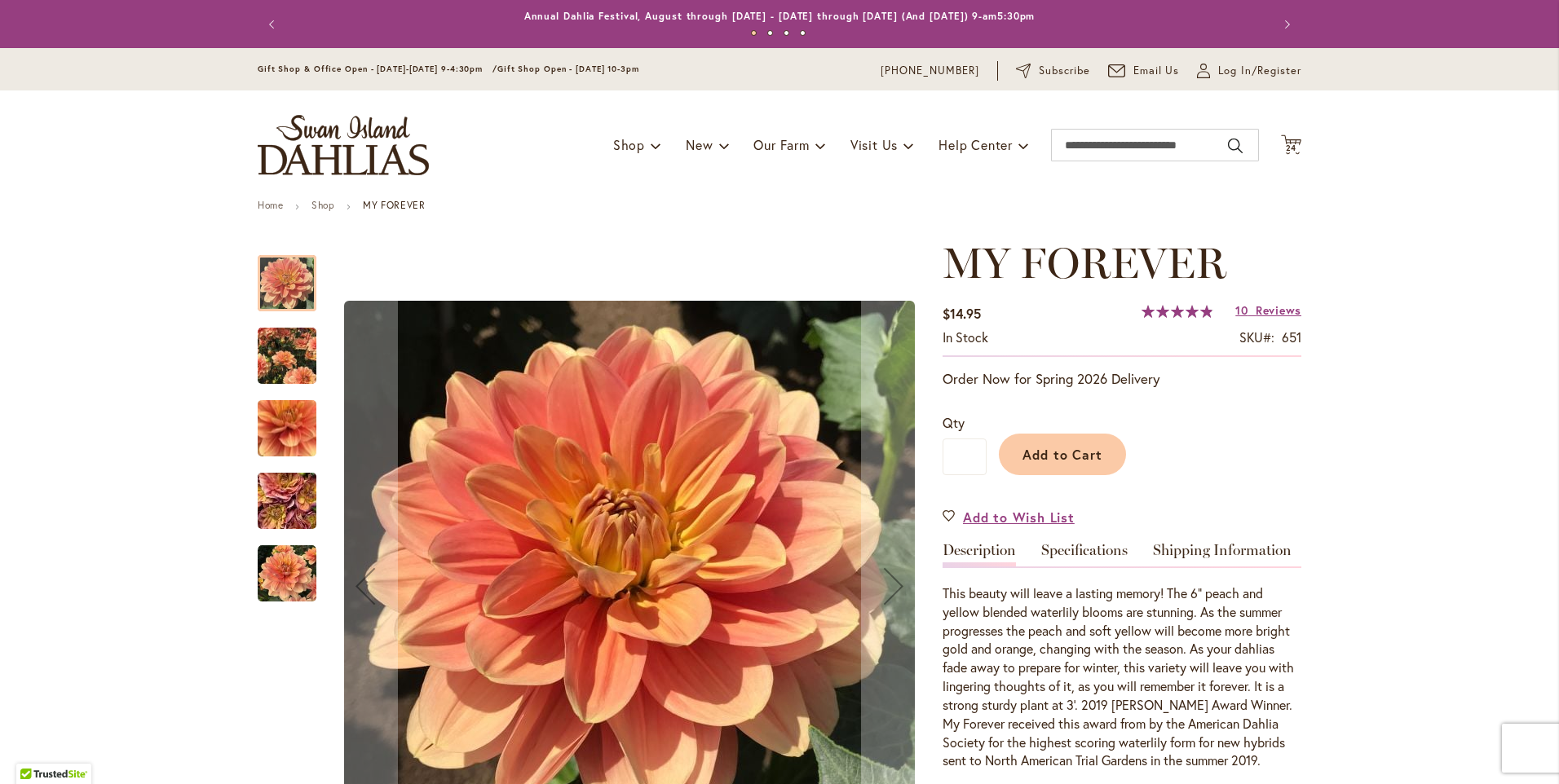
click at [277, 505] on img "MY FOREVER" at bounding box center [287, 501] width 117 height 88
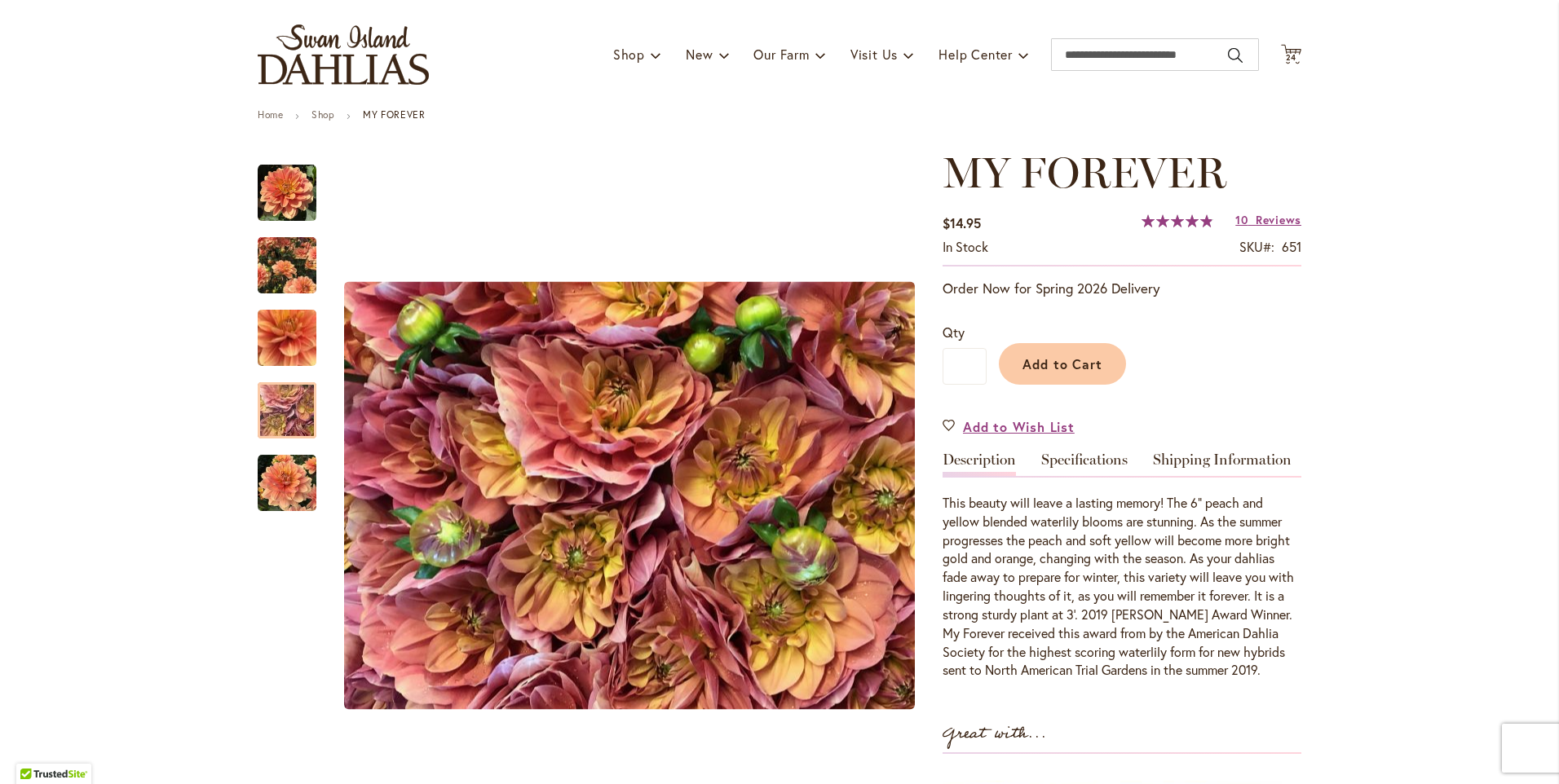
scroll to position [163, 0]
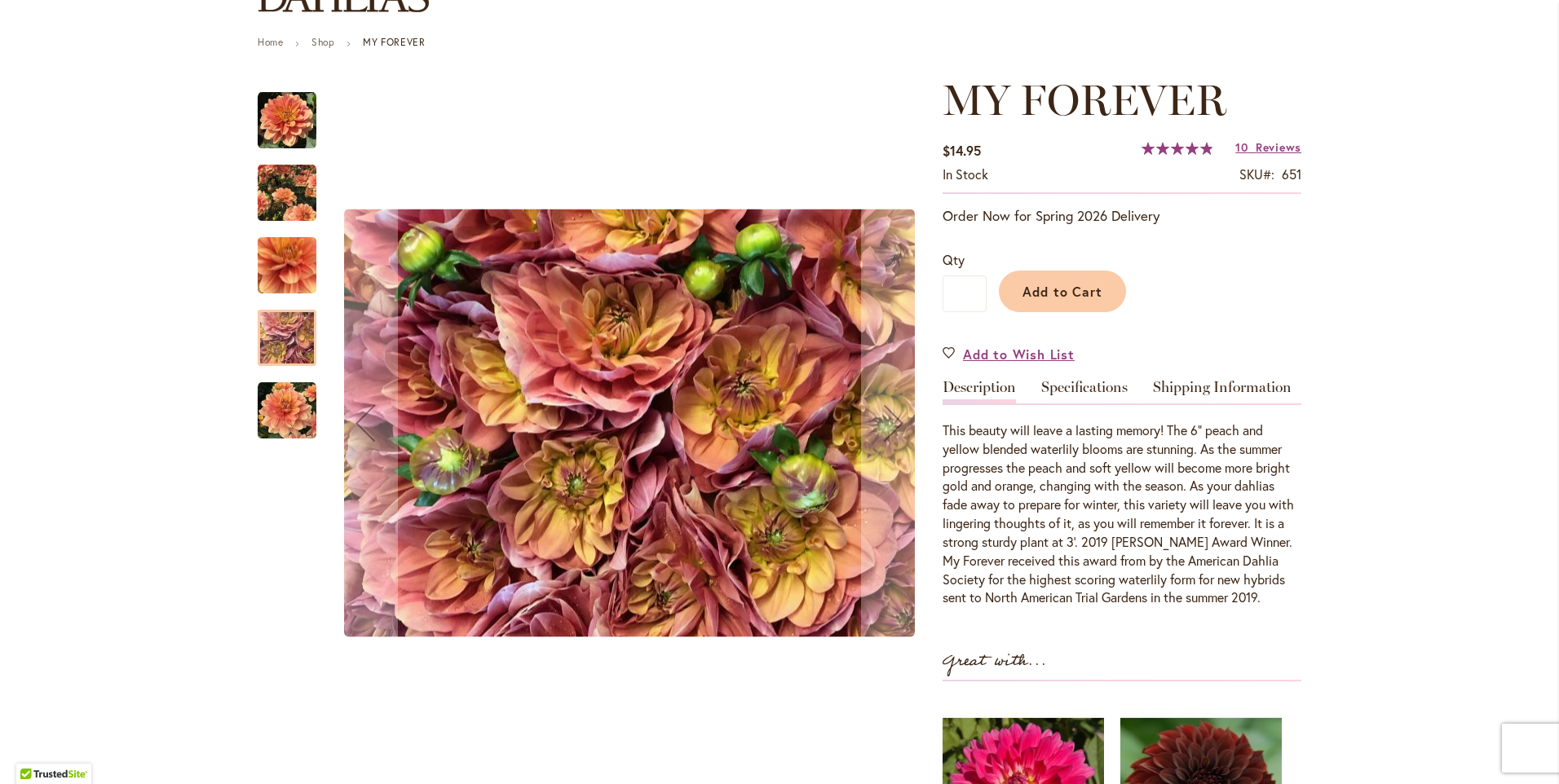
click at [290, 201] on img "MY FOREVER" at bounding box center [287, 193] width 59 height 73
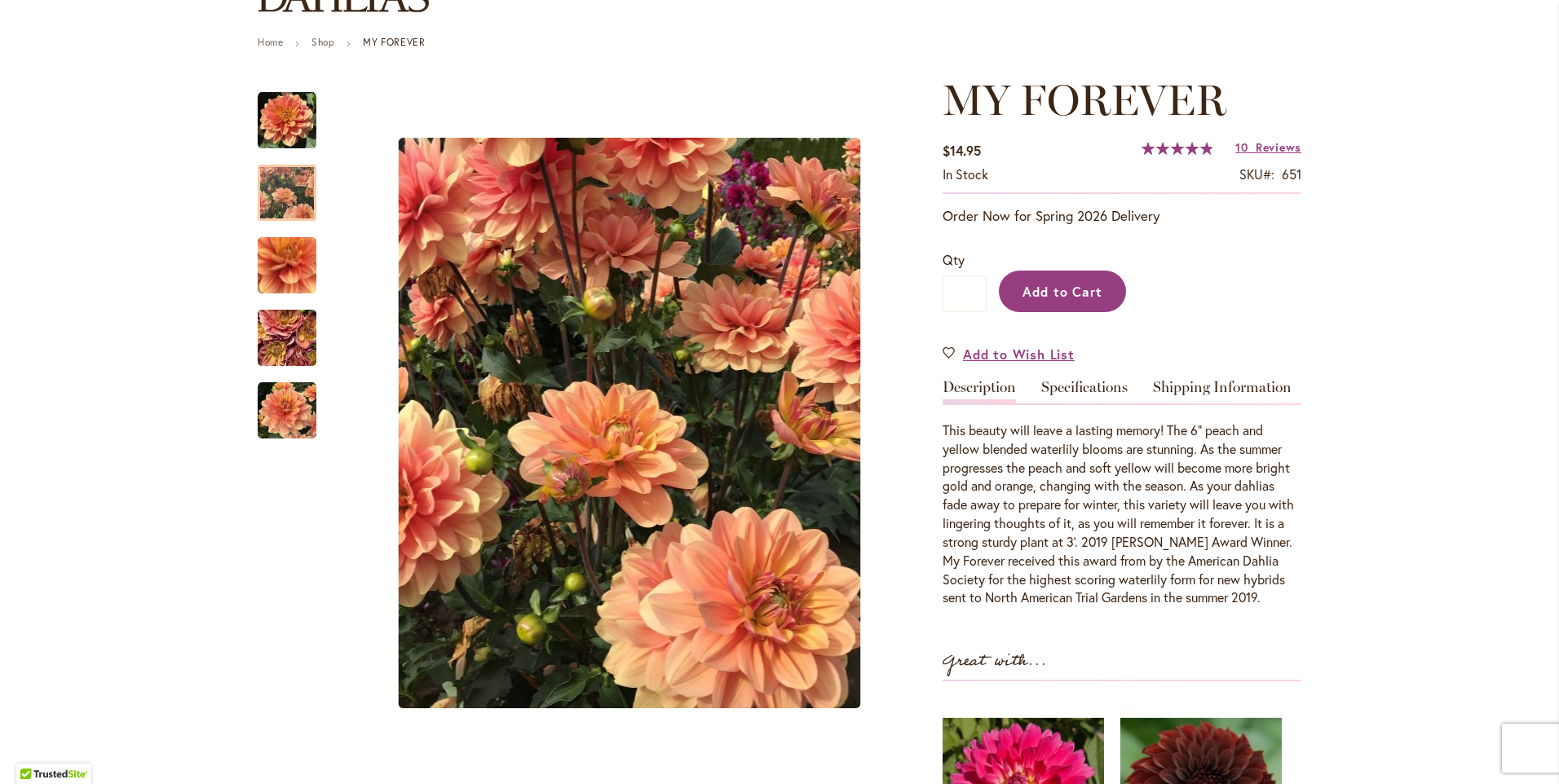
click at [1036, 289] on span "Add to Cart" at bounding box center [1063, 291] width 81 height 17
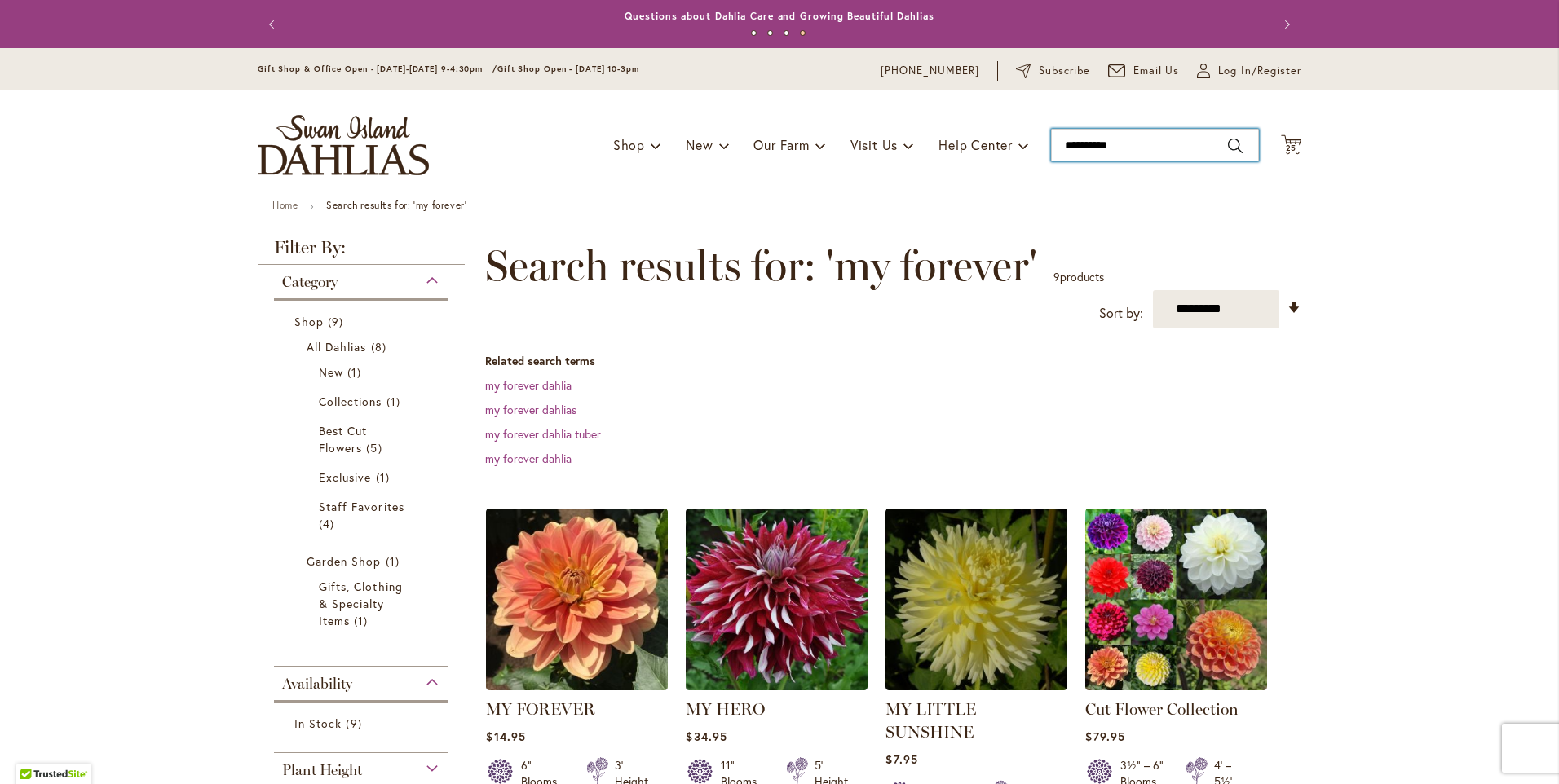
type input "**********"
drag, startPoint x: 1118, startPoint y: 147, endPoint x: 1036, endPoint y: 144, distance: 82.1
click at [1036, 144] on div "Toggle Nav Shop Dahlia Tubers Collections Fresh Cut Dahlias Gardening Supplies …" at bounding box center [780, 144] width 1077 height 109
type input "********"
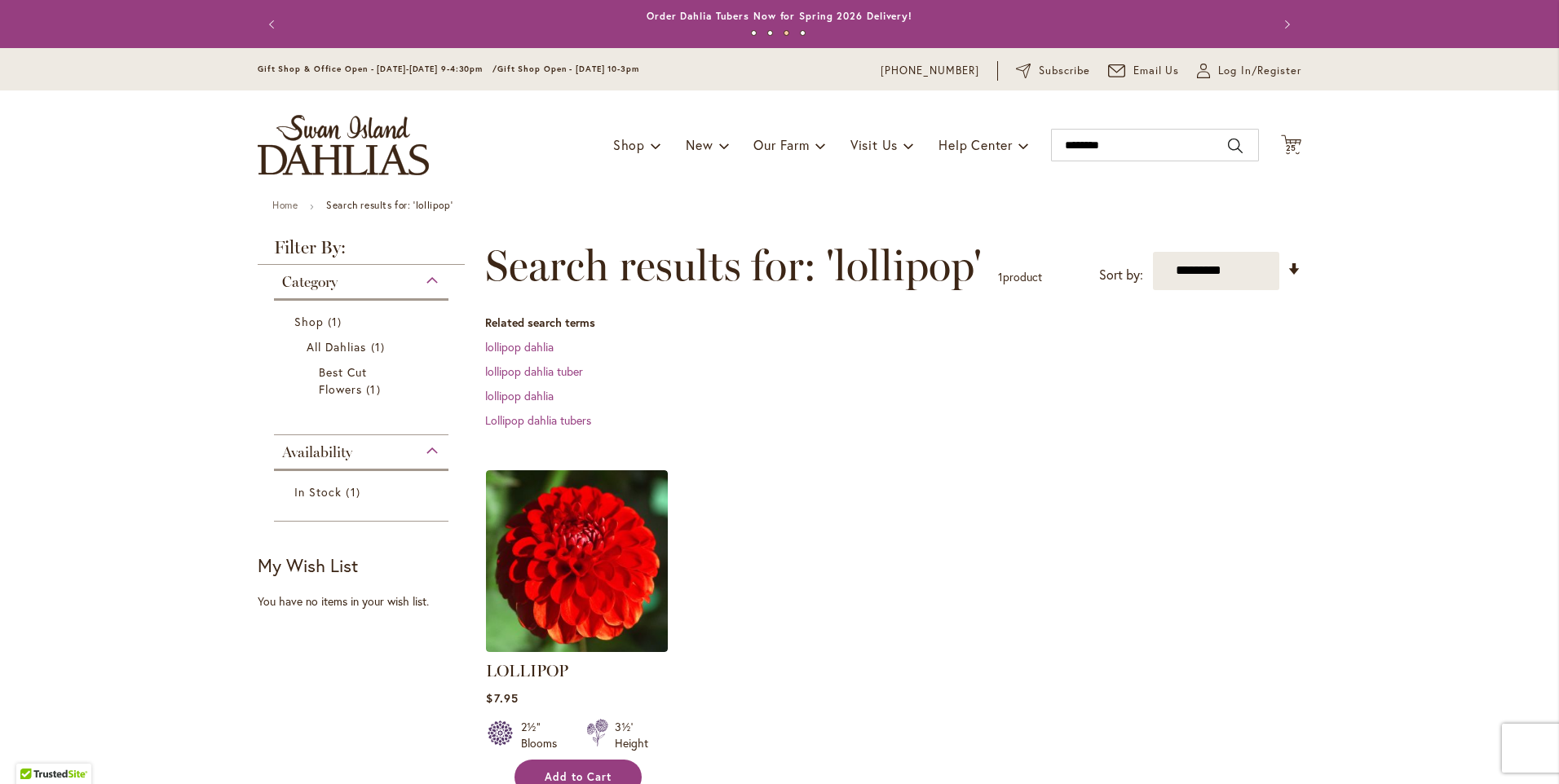
click at [531, 771] on button "Add to Cart" at bounding box center [578, 777] width 128 height 35
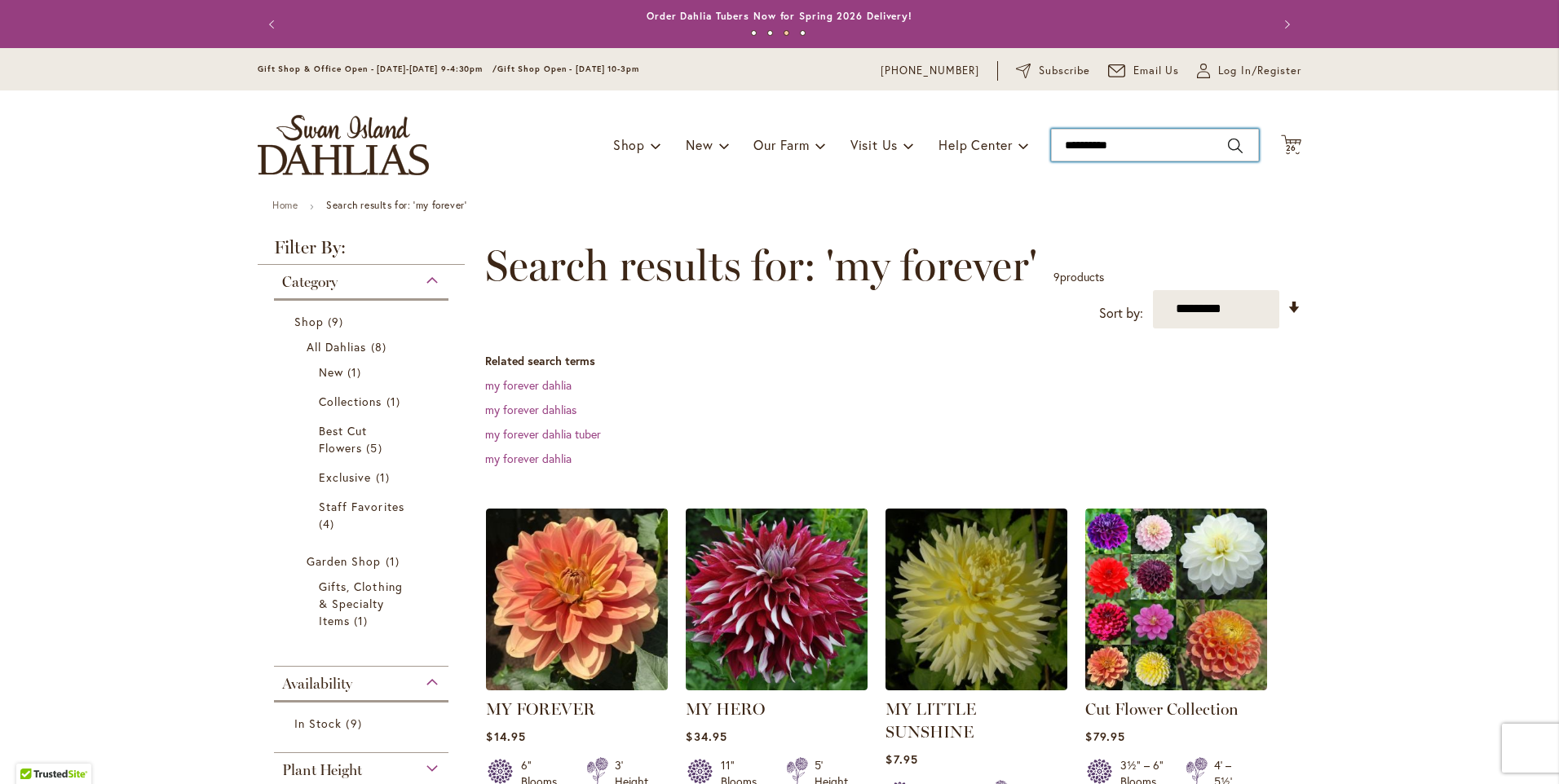
type input "**********"
drag, startPoint x: 1118, startPoint y: 143, endPoint x: 1055, endPoint y: 148, distance: 63.2
click at [1055, 148] on input "**********" at bounding box center [1155, 144] width 208 height 33
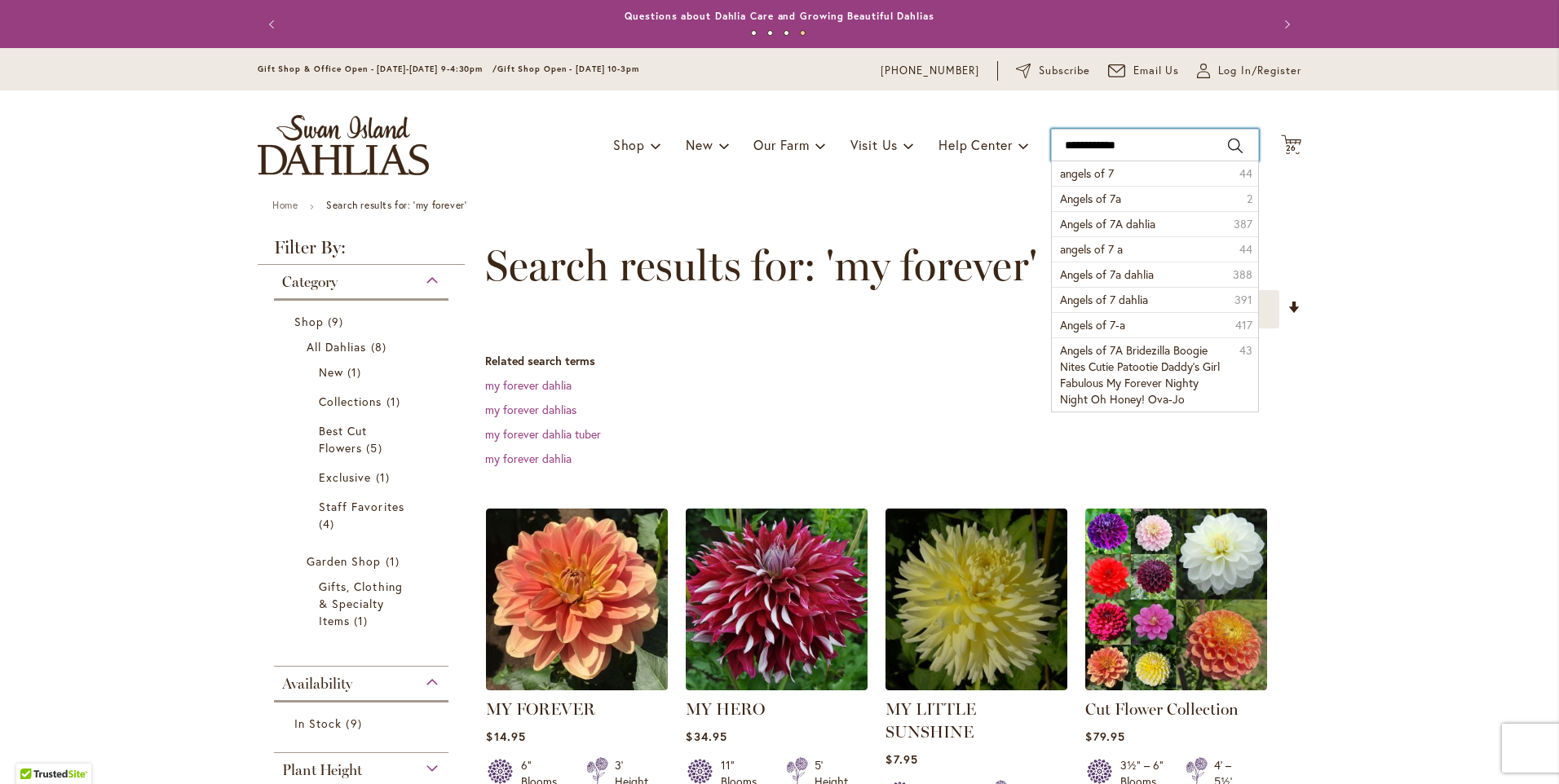
type input "**********"
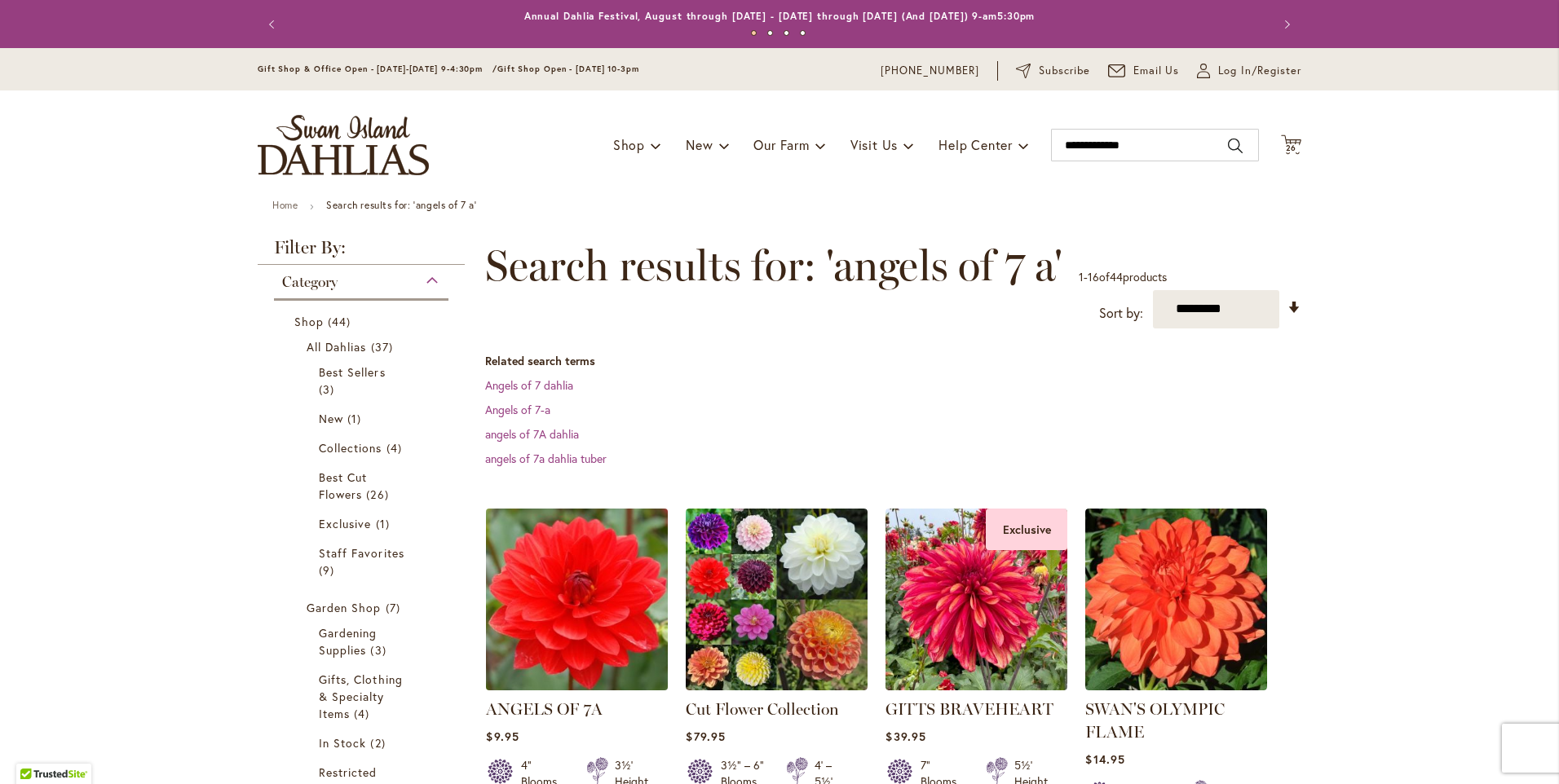
click at [558, 616] on img at bounding box center [577, 599] width 191 height 191
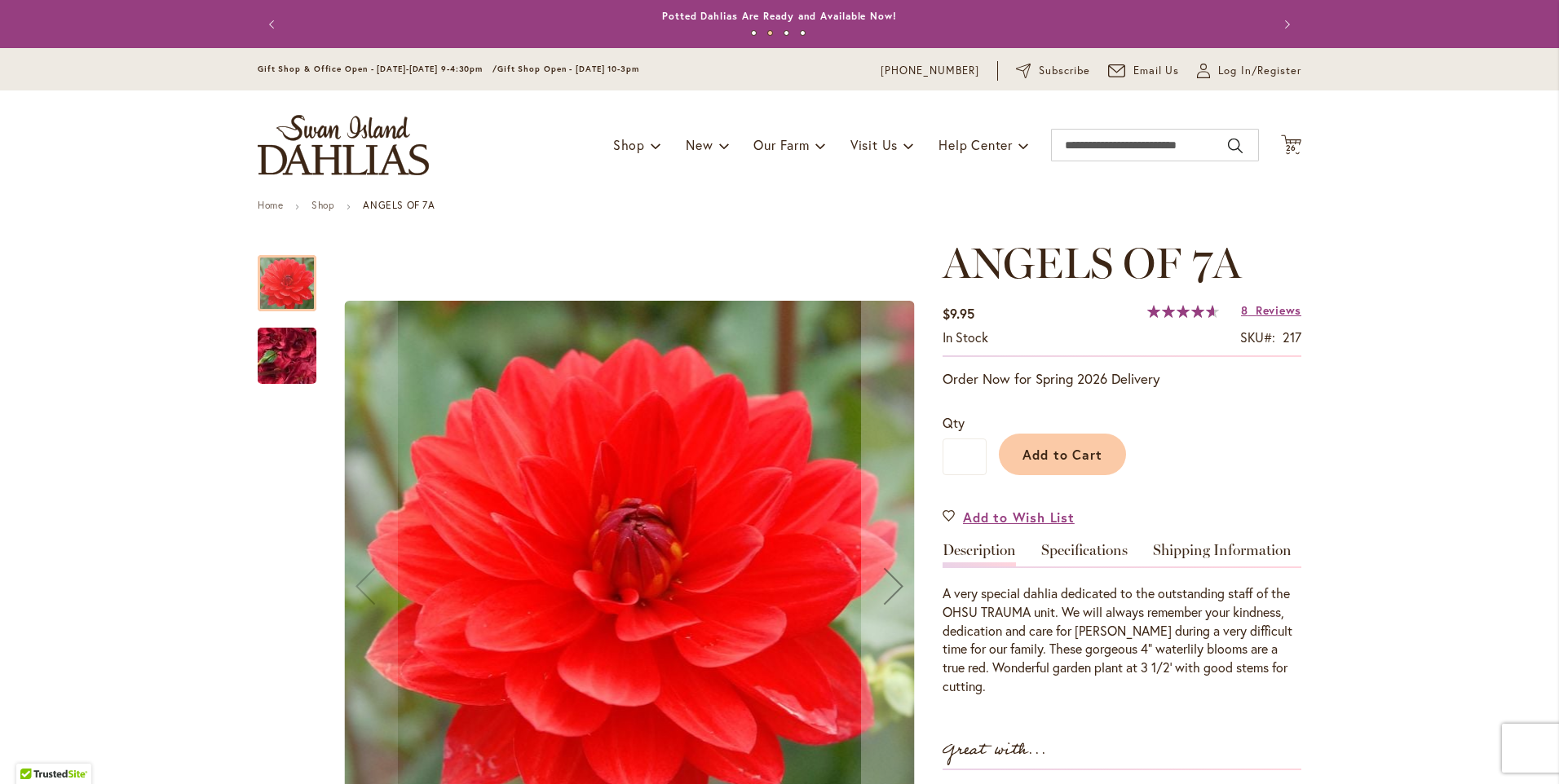
click at [285, 356] on img "ANGELS OF 7A" at bounding box center [287, 356] width 117 height 88
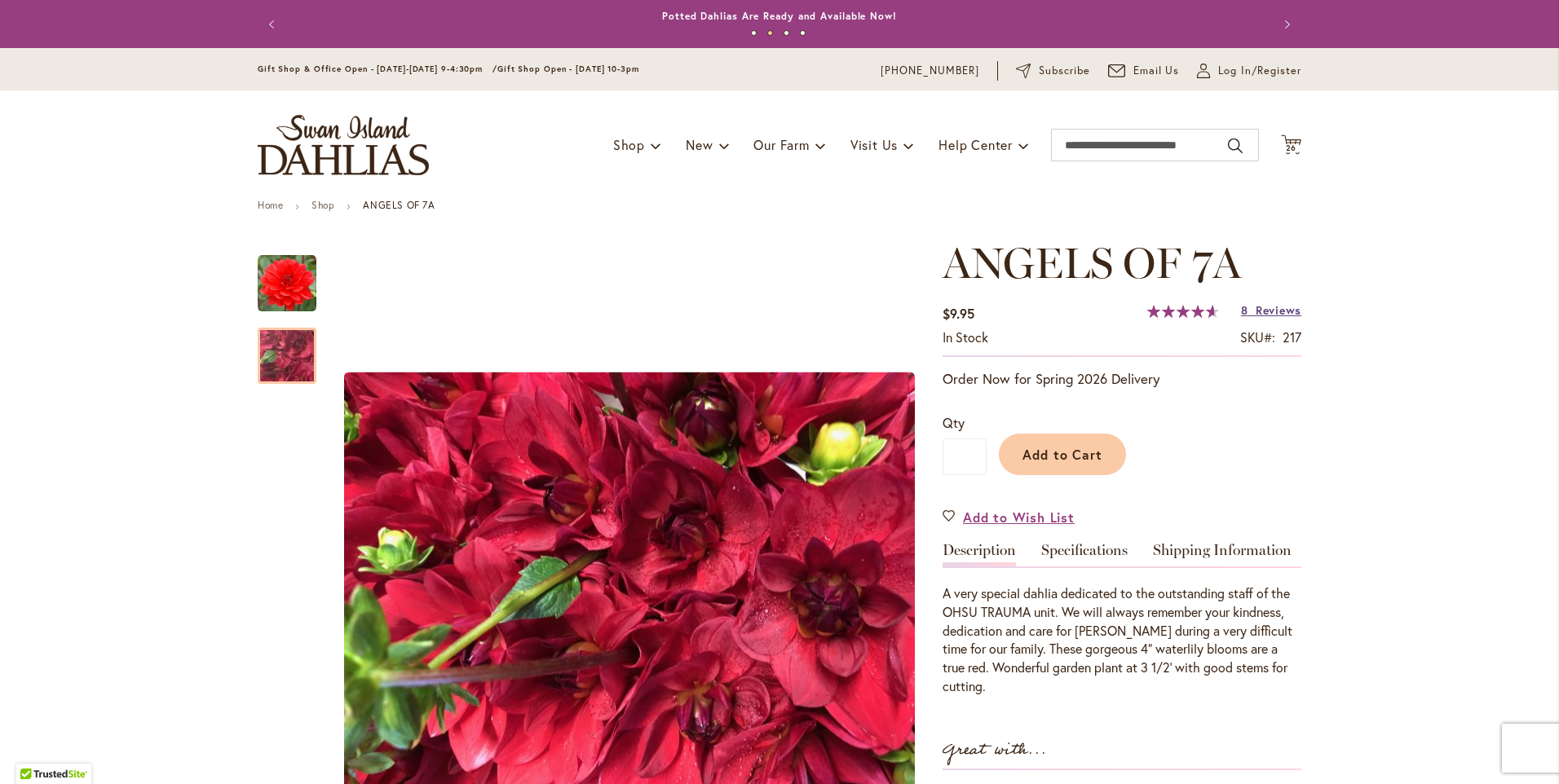
click at [1276, 311] on span "Reviews" at bounding box center [1279, 310] width 46 height 16
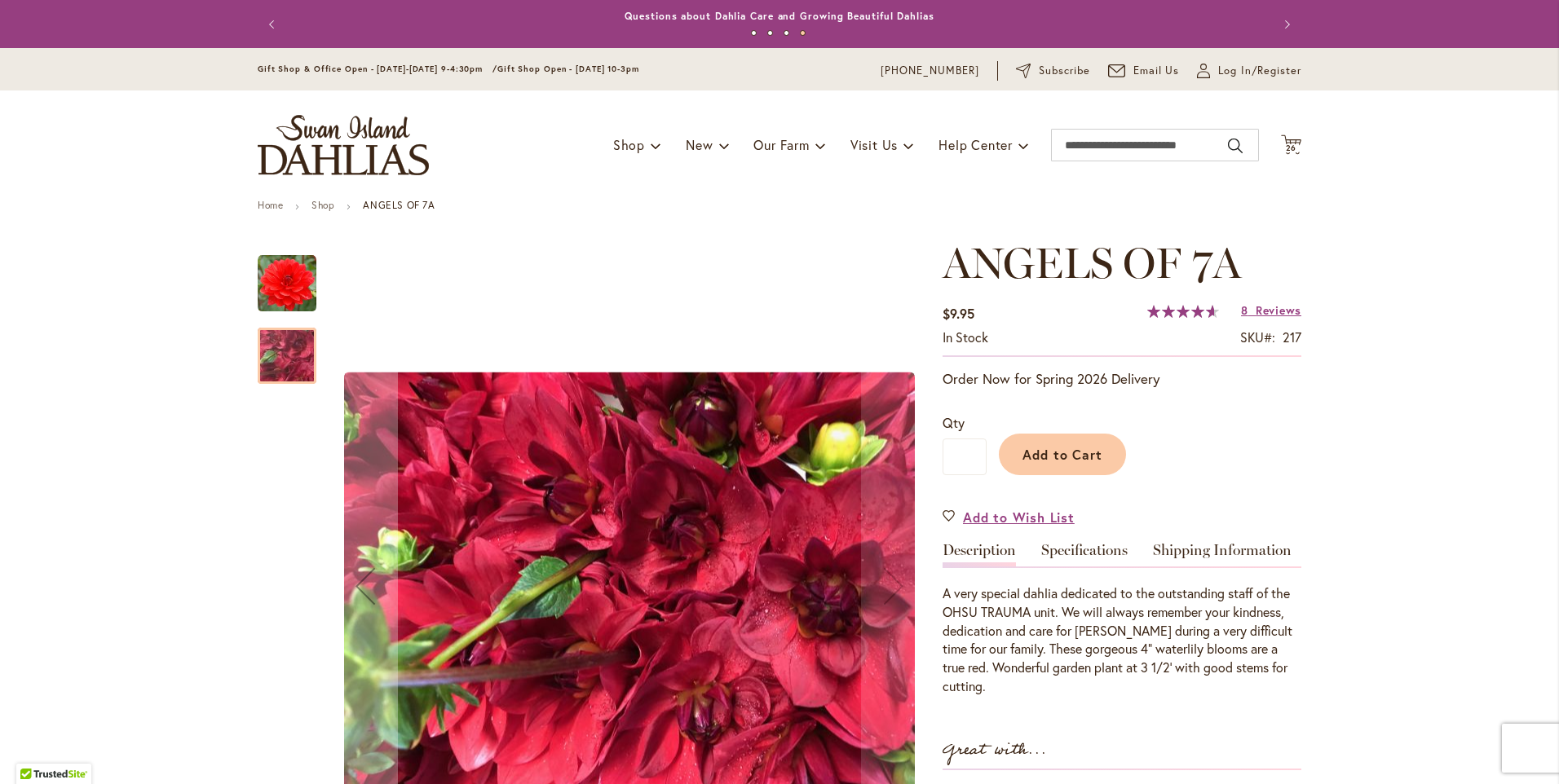
click at [286, 279] on img "ANGELS OF 7A" at bounding box center [287, 283] width 59 height 59
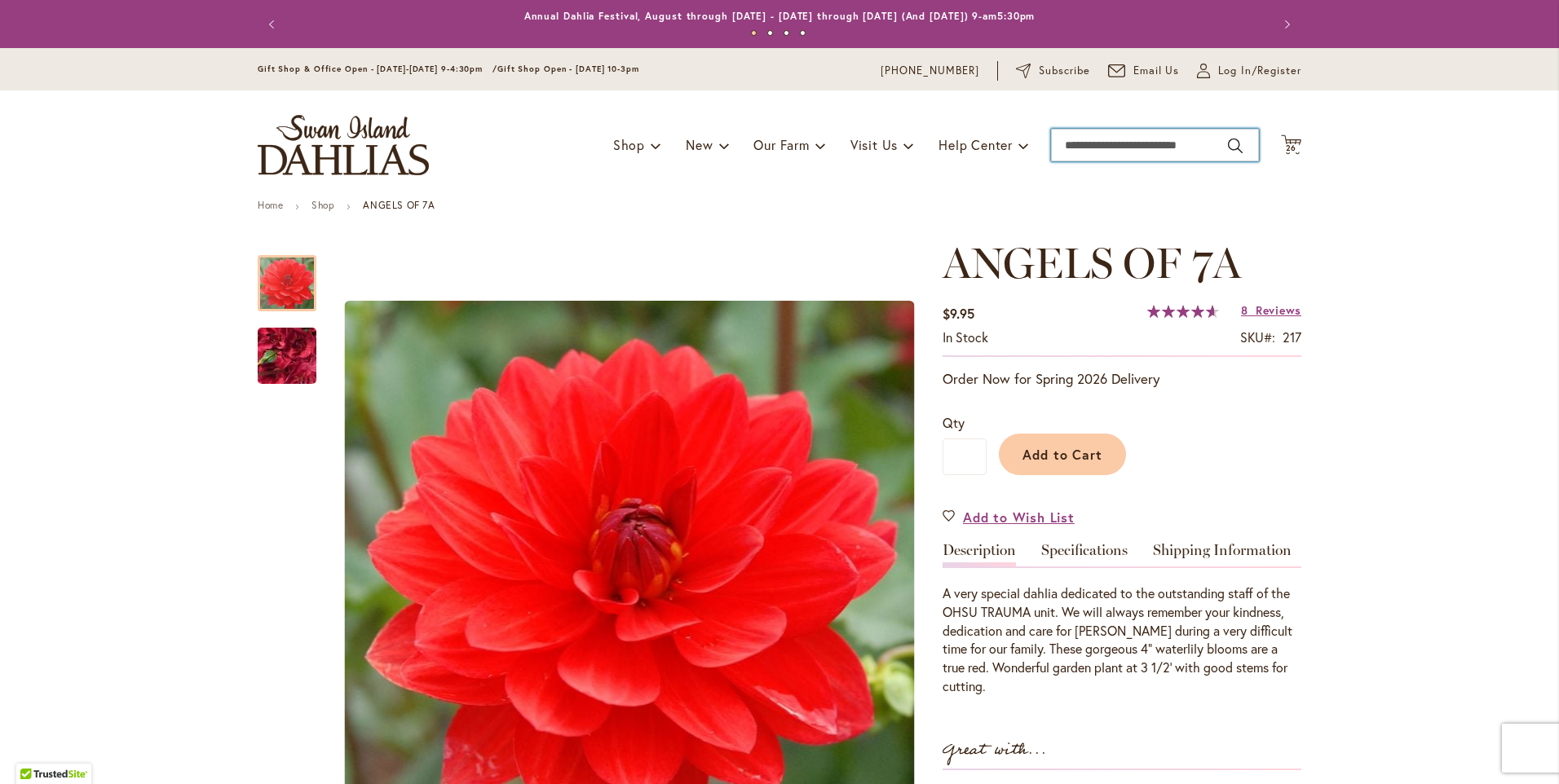
click at [1127, 143] on input "Search" at bounding box center [1155, 144] width 208 height 33
type input "******"
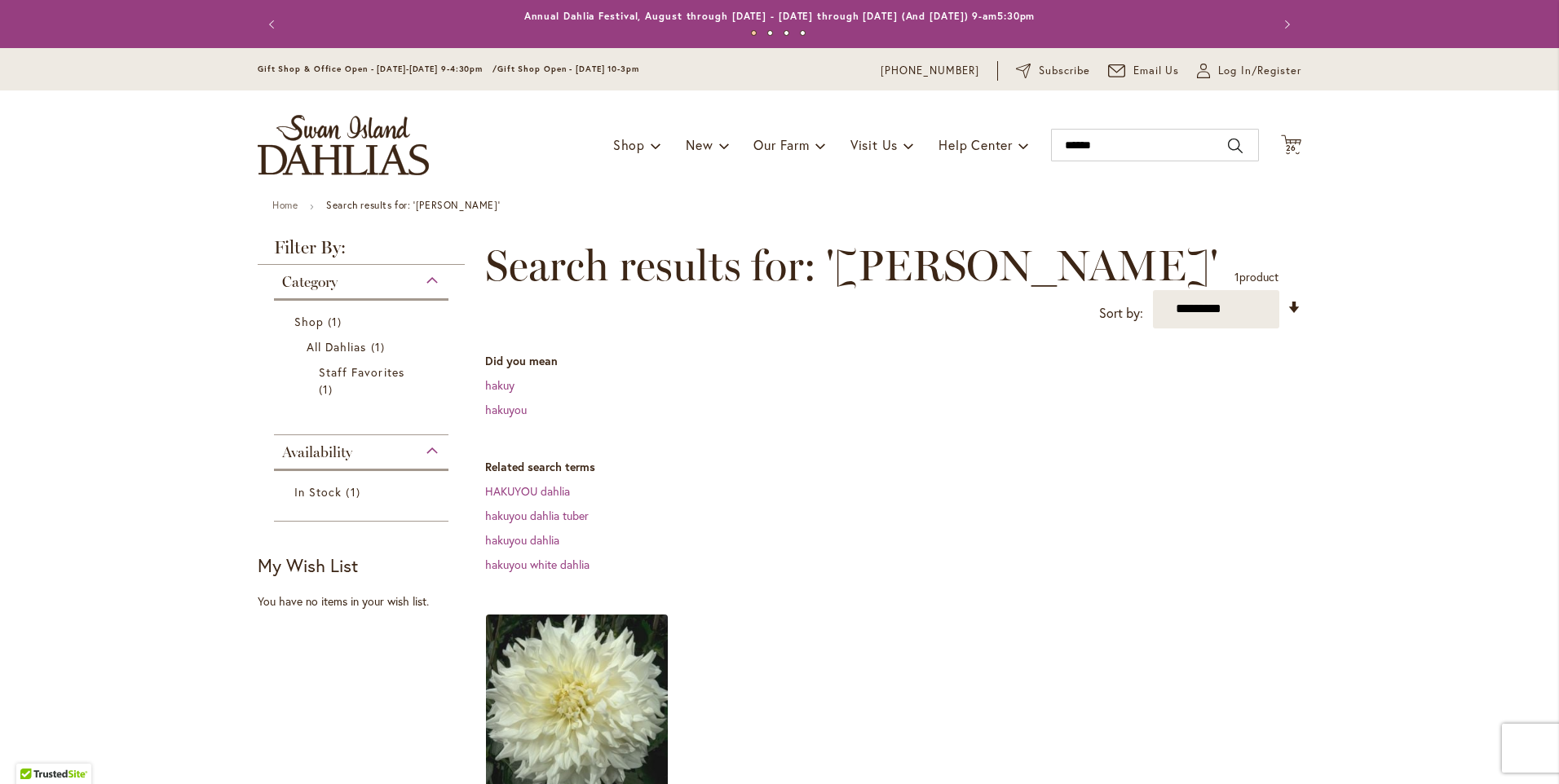
click at [556, 672] on img at bounding box center [577, 705] width 191 height 191
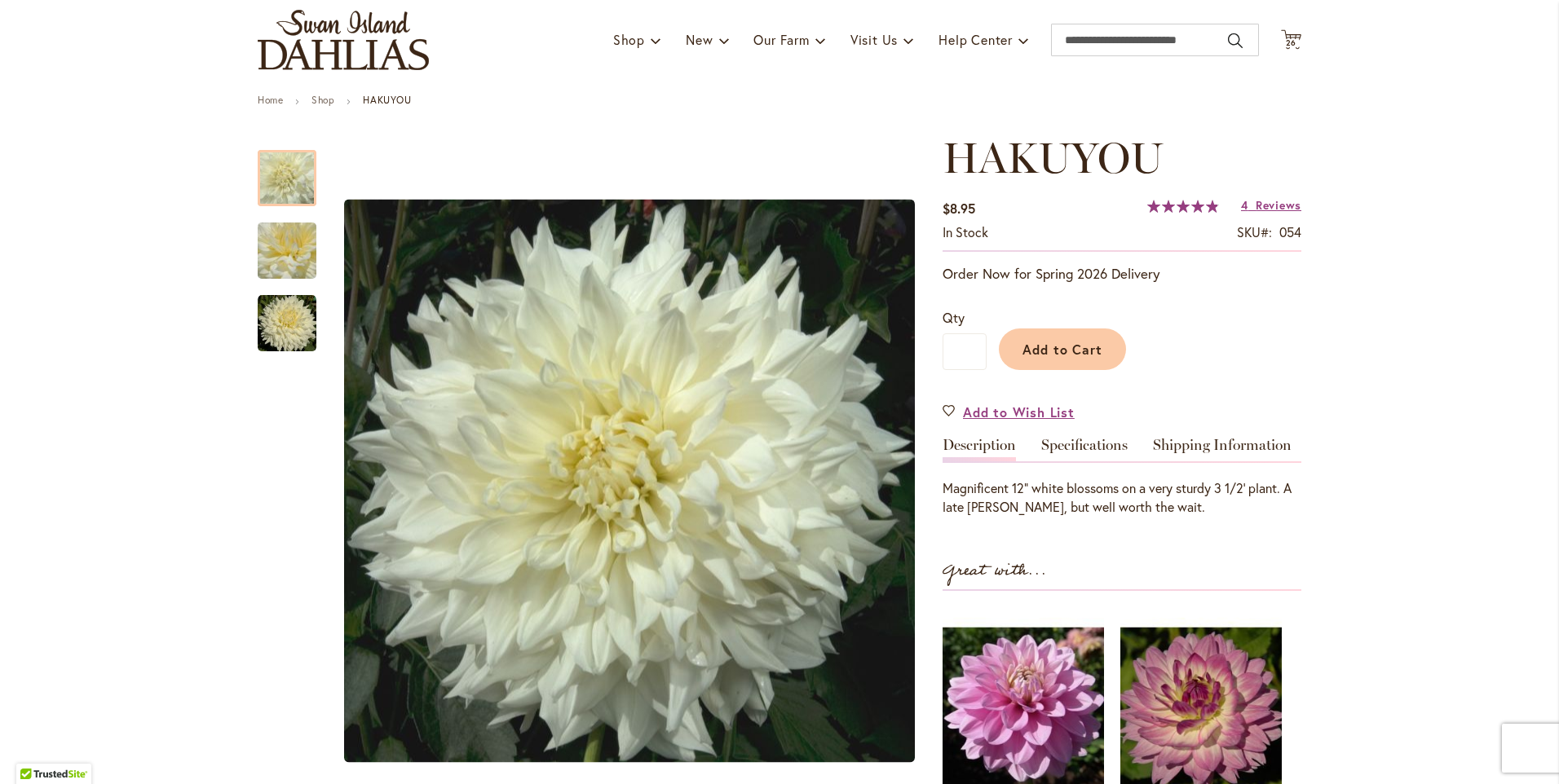
scroll to position [82, 0]
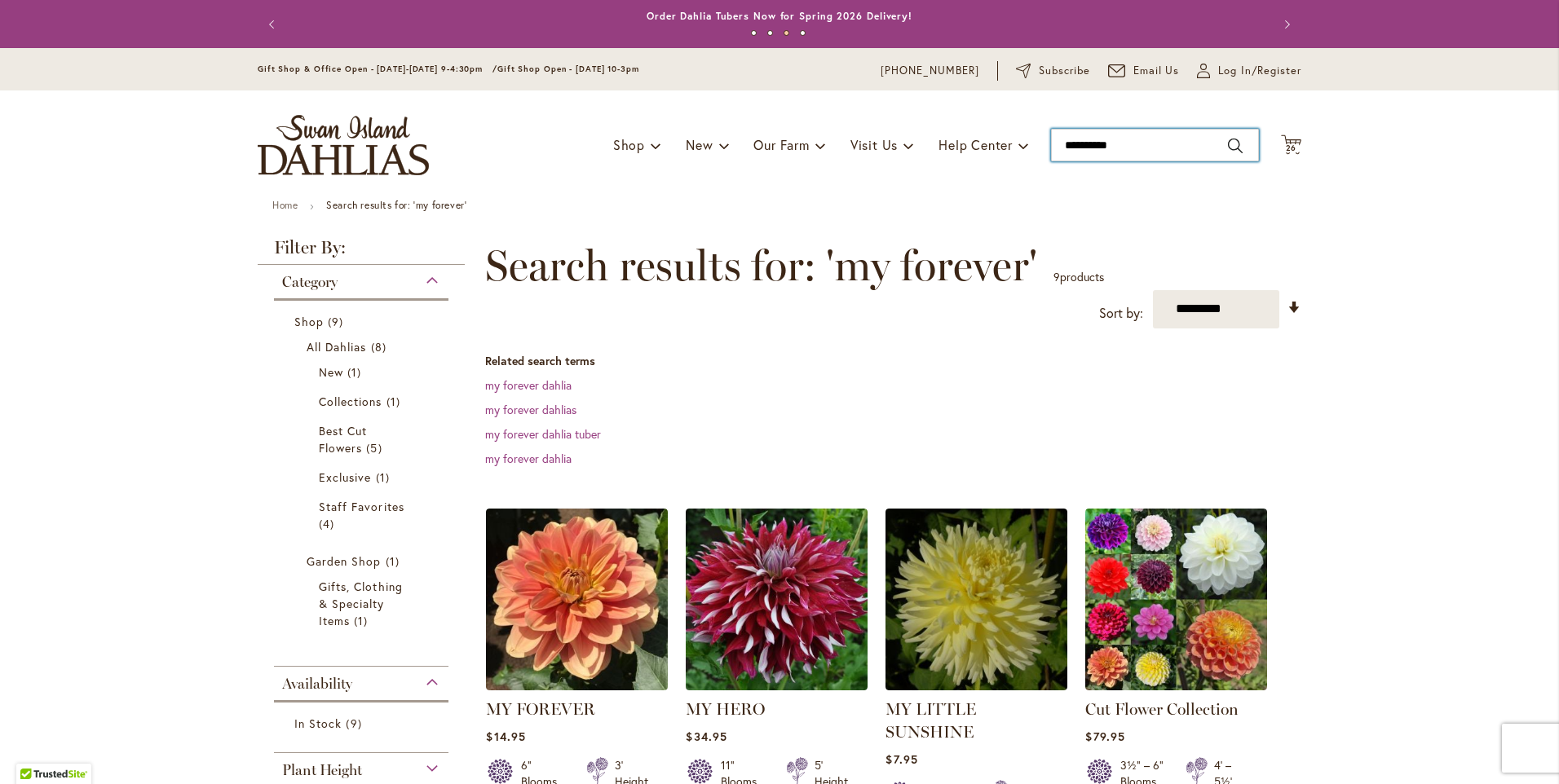
click input "**********"
type input "**********"
drag, startPoint x: 1168, startPoint y: 147, endPoint x: 1052, endPoint y: 148, distance: 116.0
click input "**********"
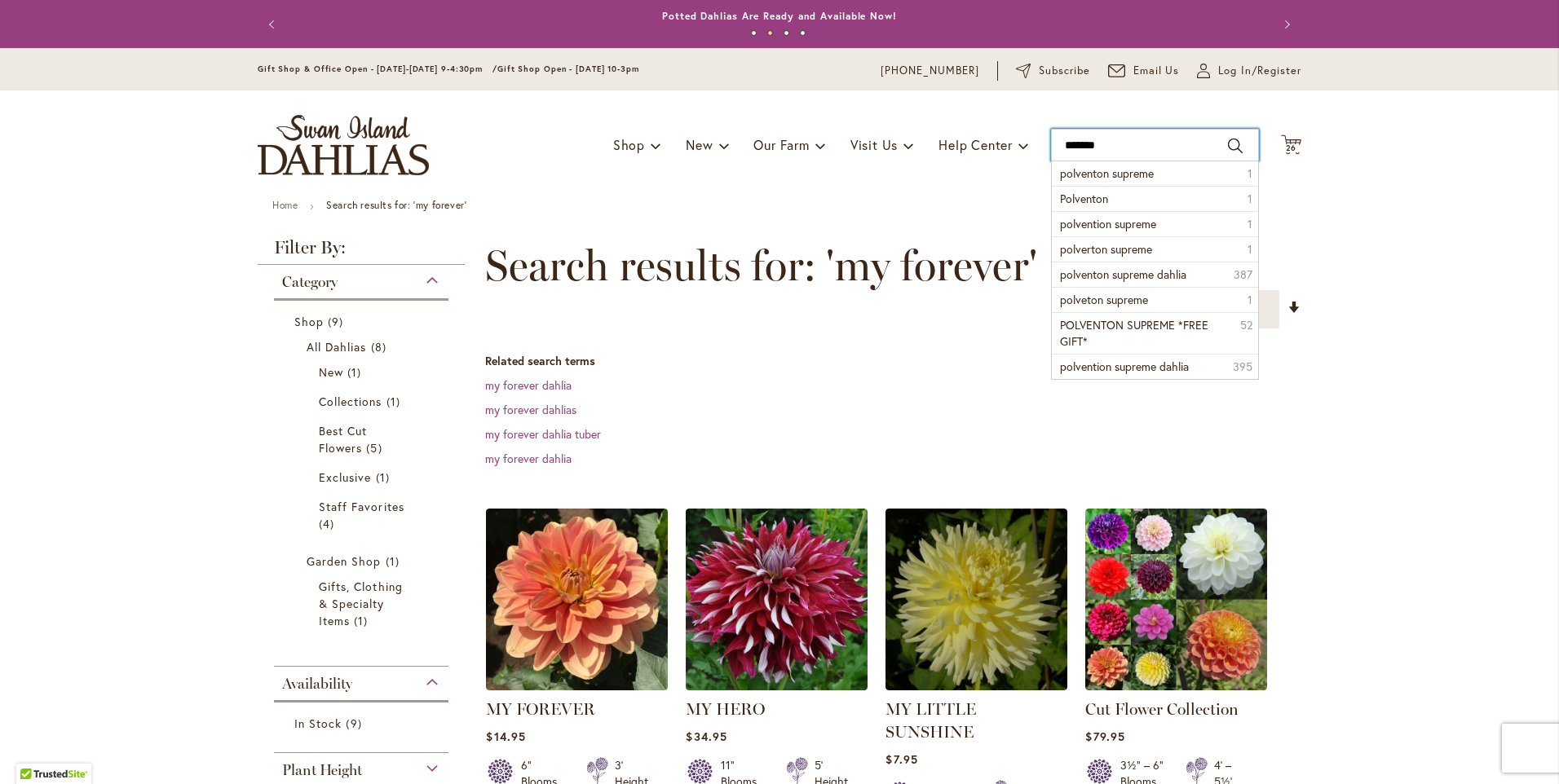
type input "********"
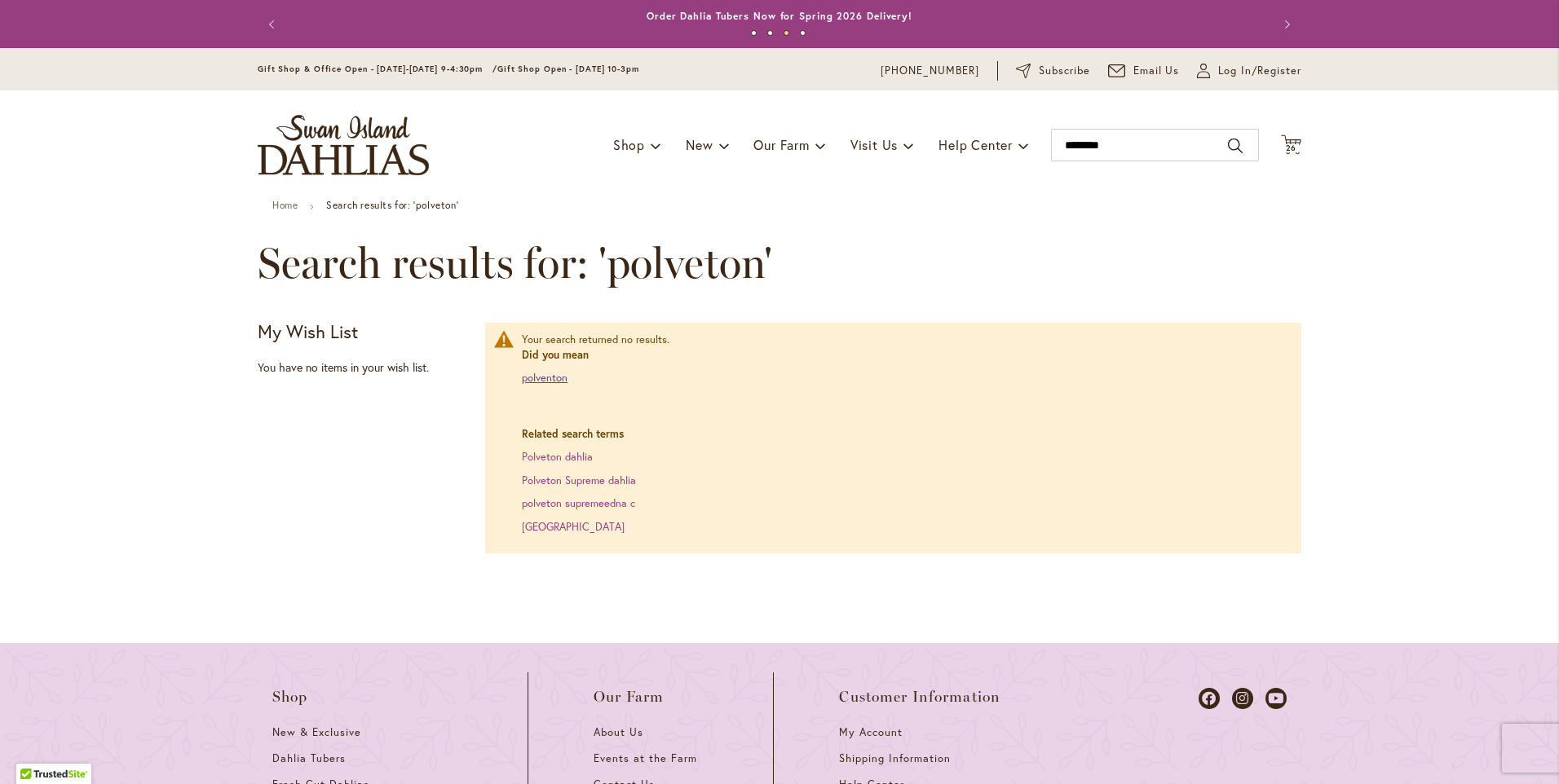
click at [542, 374] on link "polventon" at bounding box center [544, 377] width 46 height 14
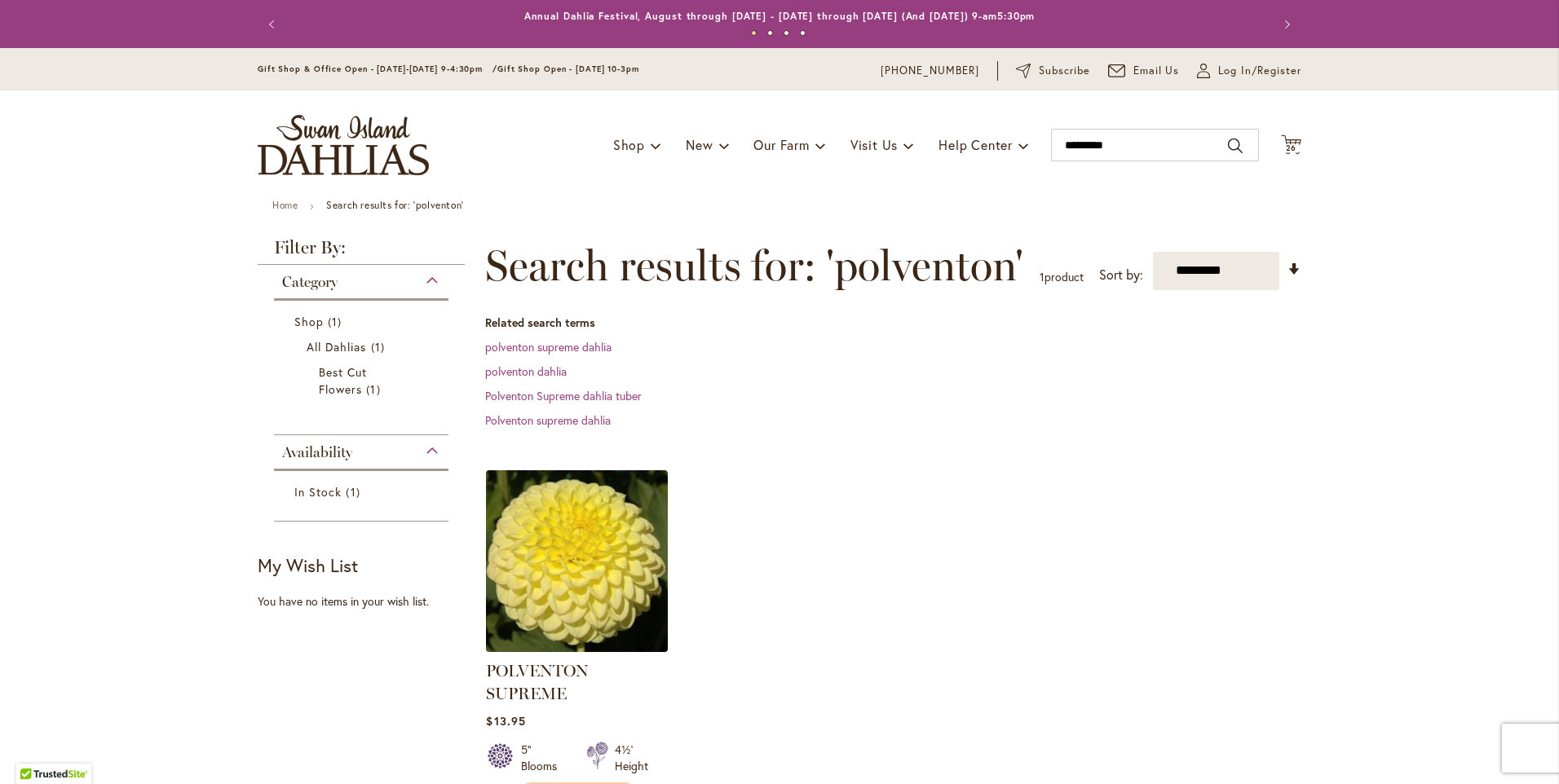
scroll to position [82, 0]
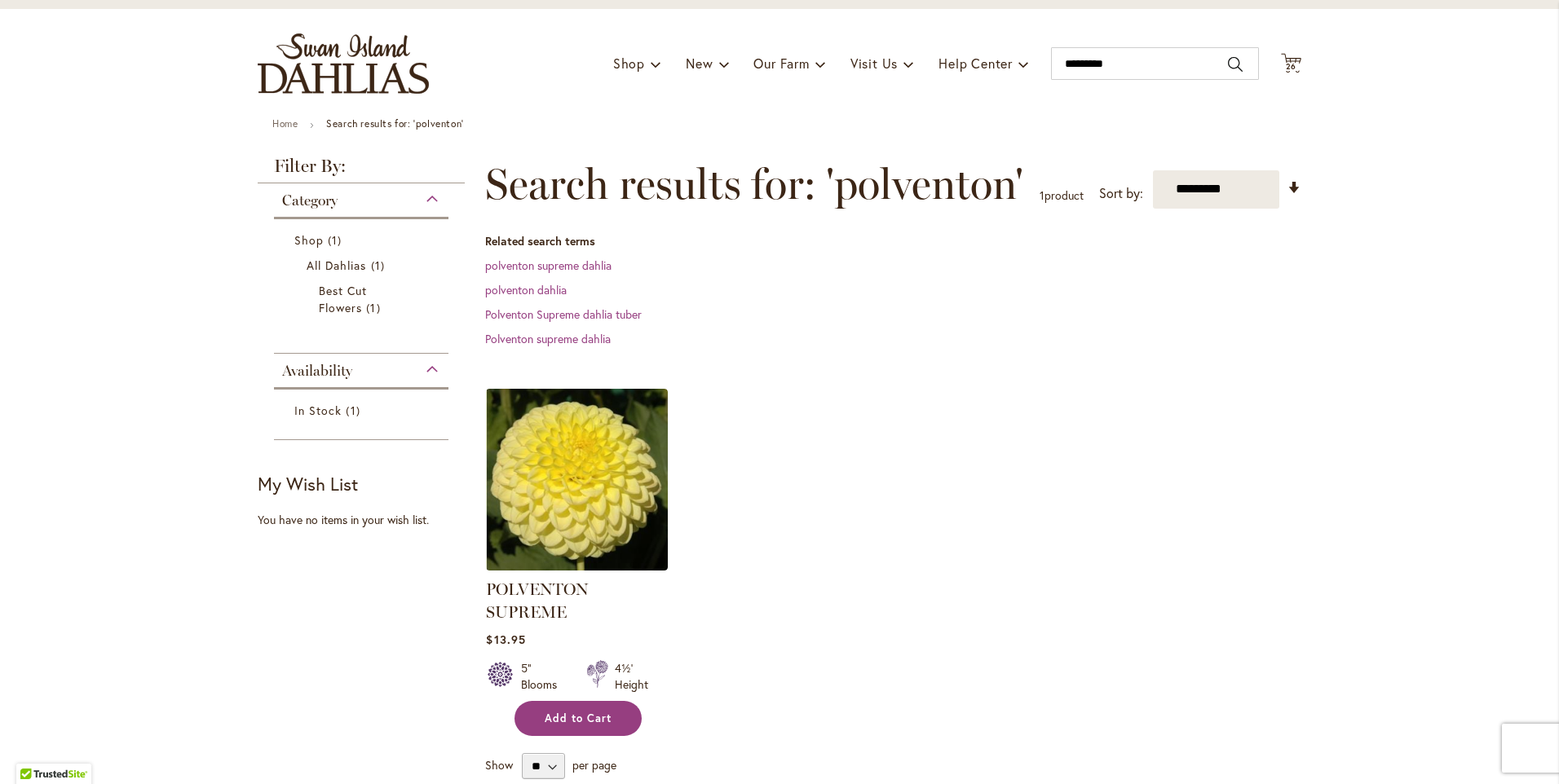
click at [553, 718] on span "Add to Cart" at bounding box center [578, 718] width 67 height 14
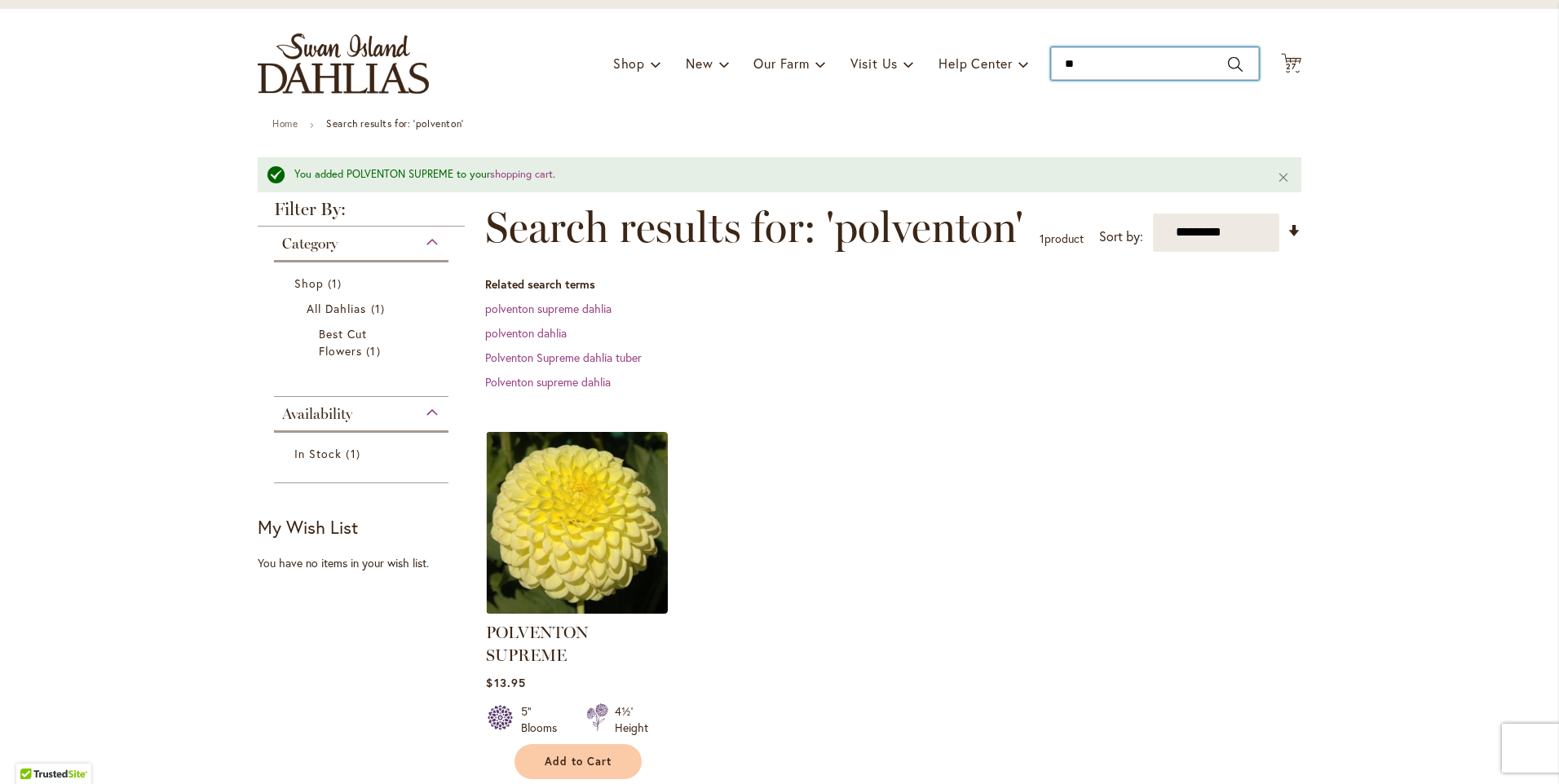
type input "*"
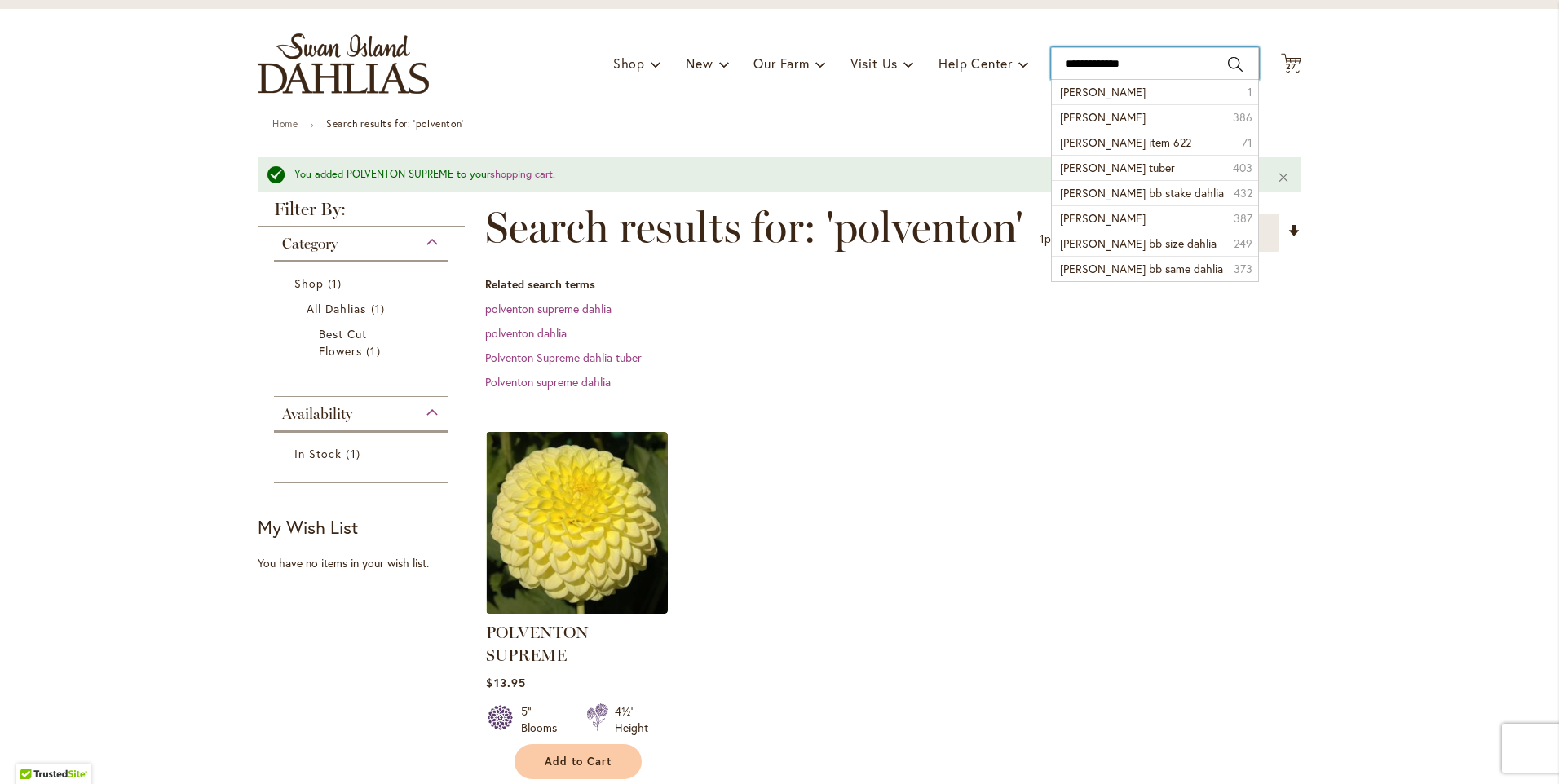
type input "**********"
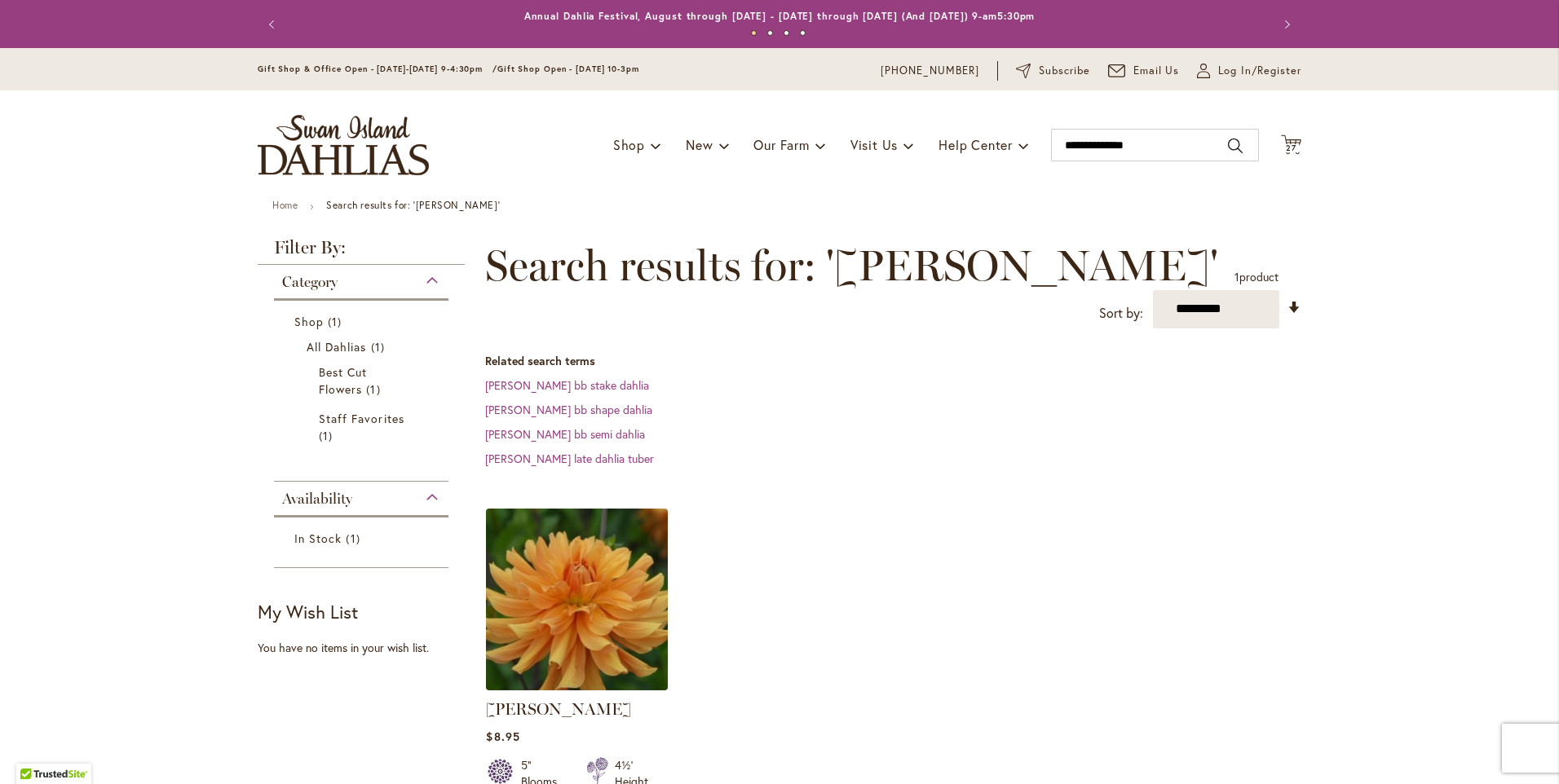
click at [541, 605] on img at bounding box center [577, 599] width 191 height 191
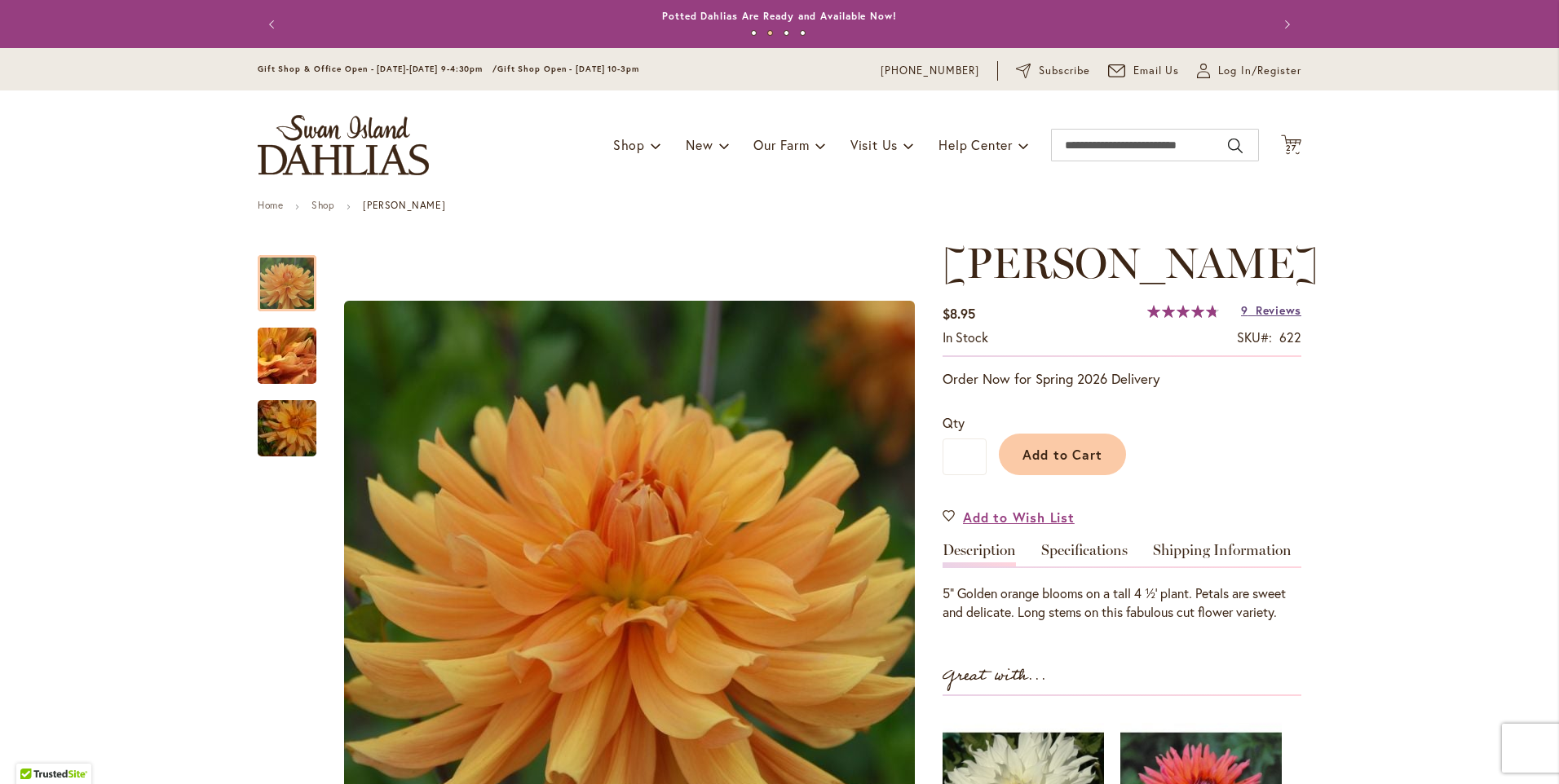
click at [1263, 318] on span "Reviews" at bounding box center [1279, 310] width 46 height 16
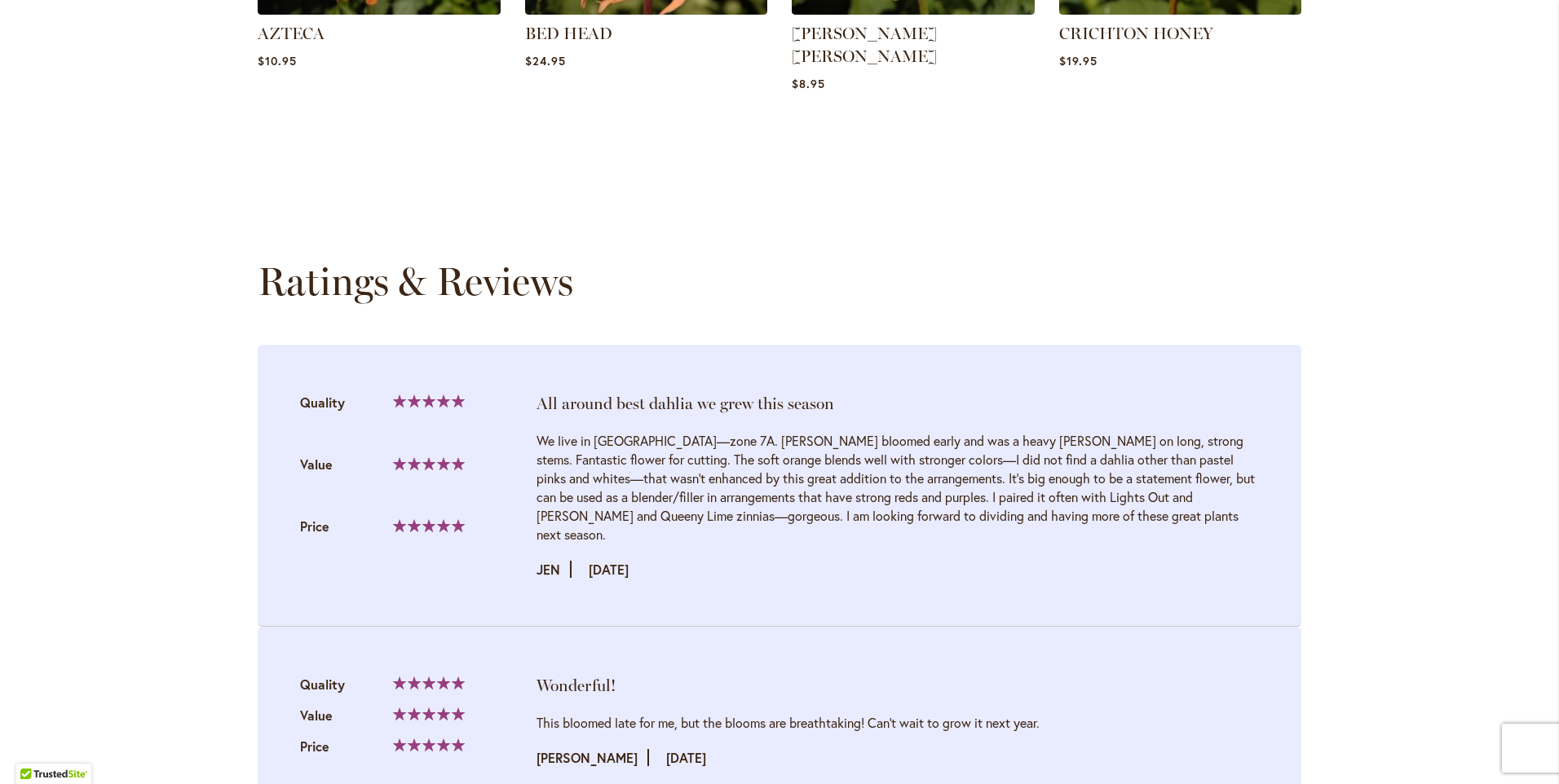
scroll to position [1663, 0]
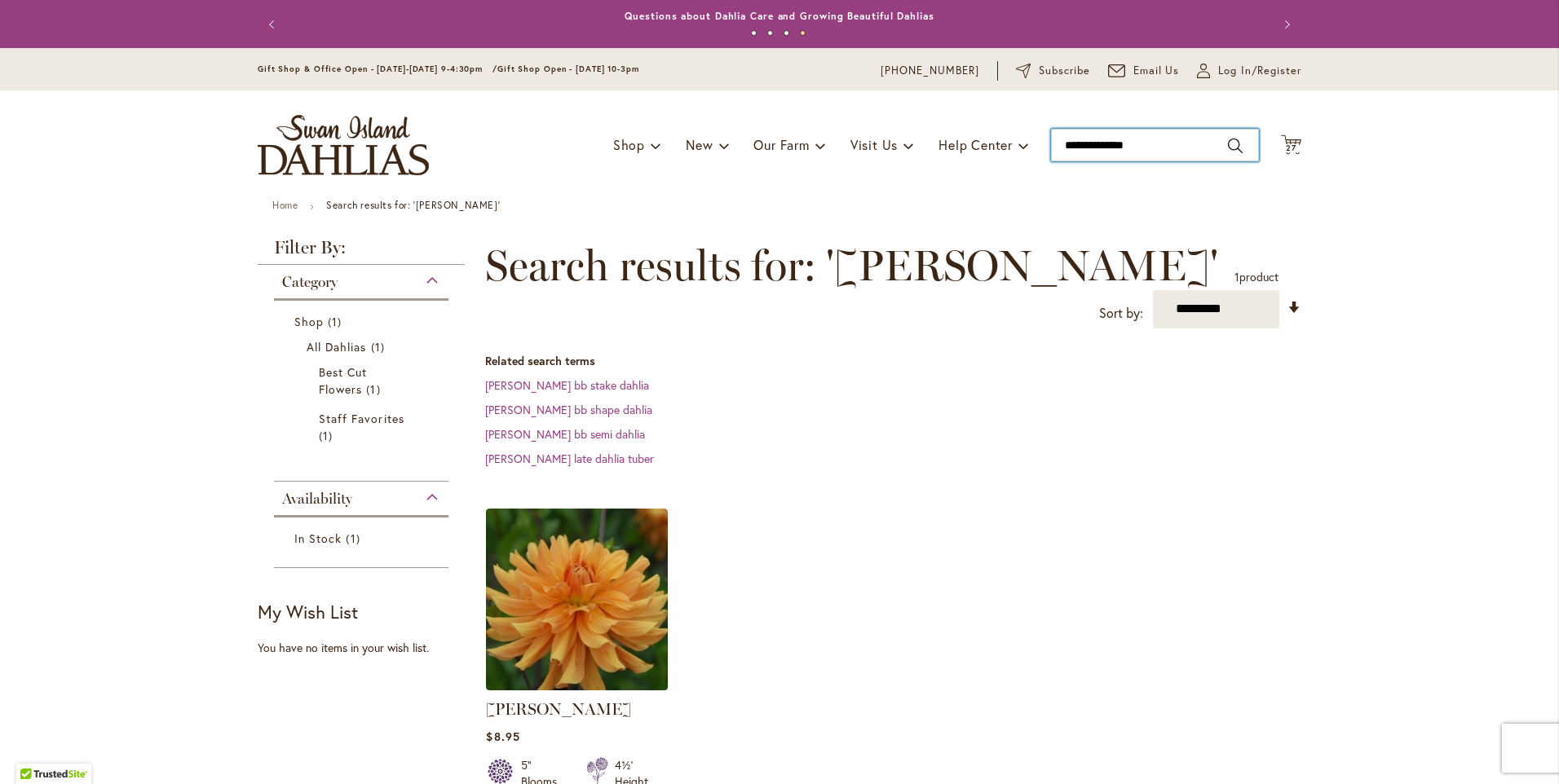
type input "**********"
drag, startPoint x: 1142, startPoint y: 142, endPoint x: 1040, endPoint y: 136, distance: 102.2
click at [1040, 136] on div "Toggle Nav Shop Dahlia Tubers Collections Fresh Cut Dahlias Gardening Supplies …" at bounding box center [780, 144] width 1077 height 109
type input "**********"
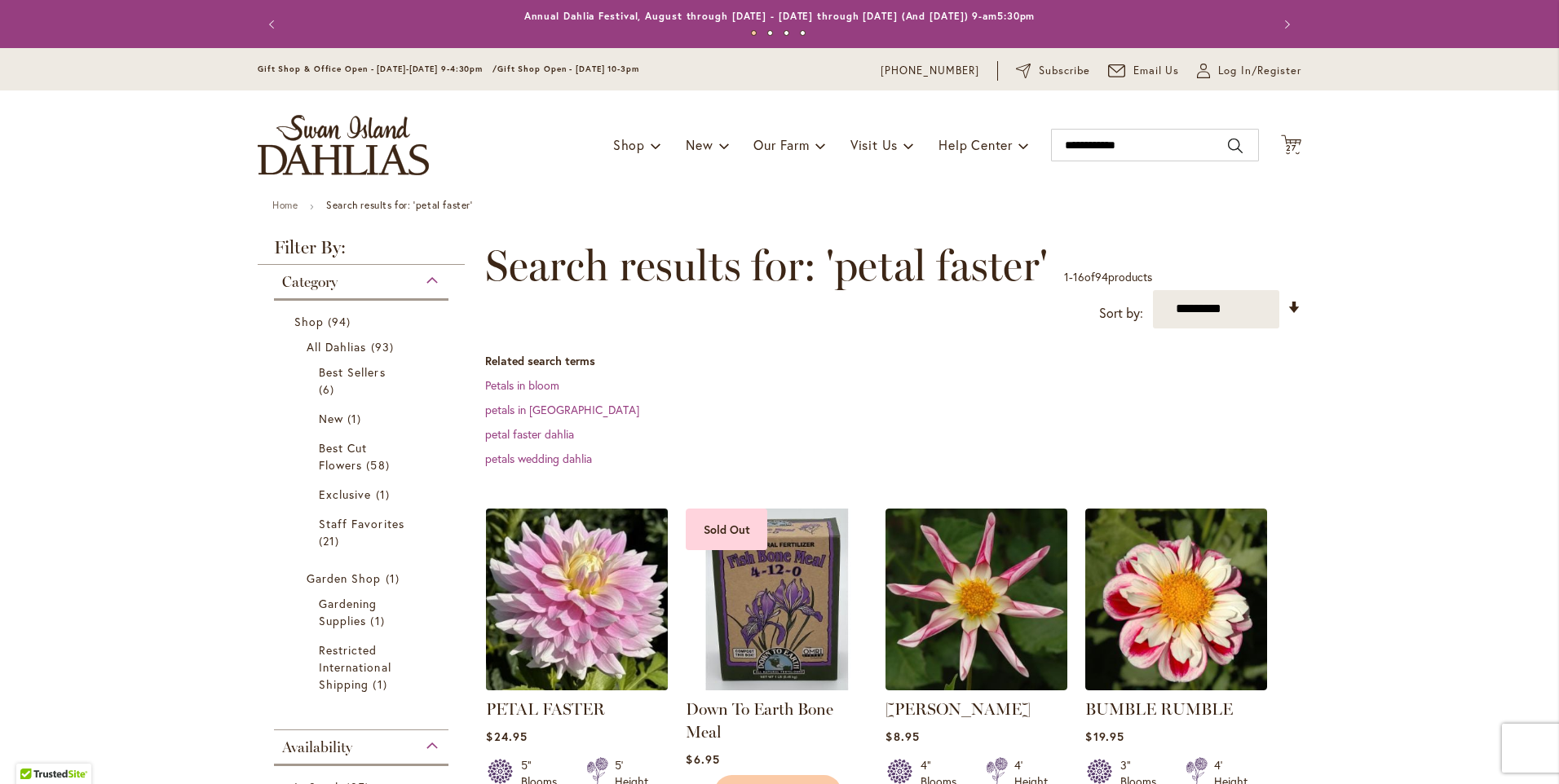
click at [618, 599] on img at bounding box center [577, 599] width 191 height 191
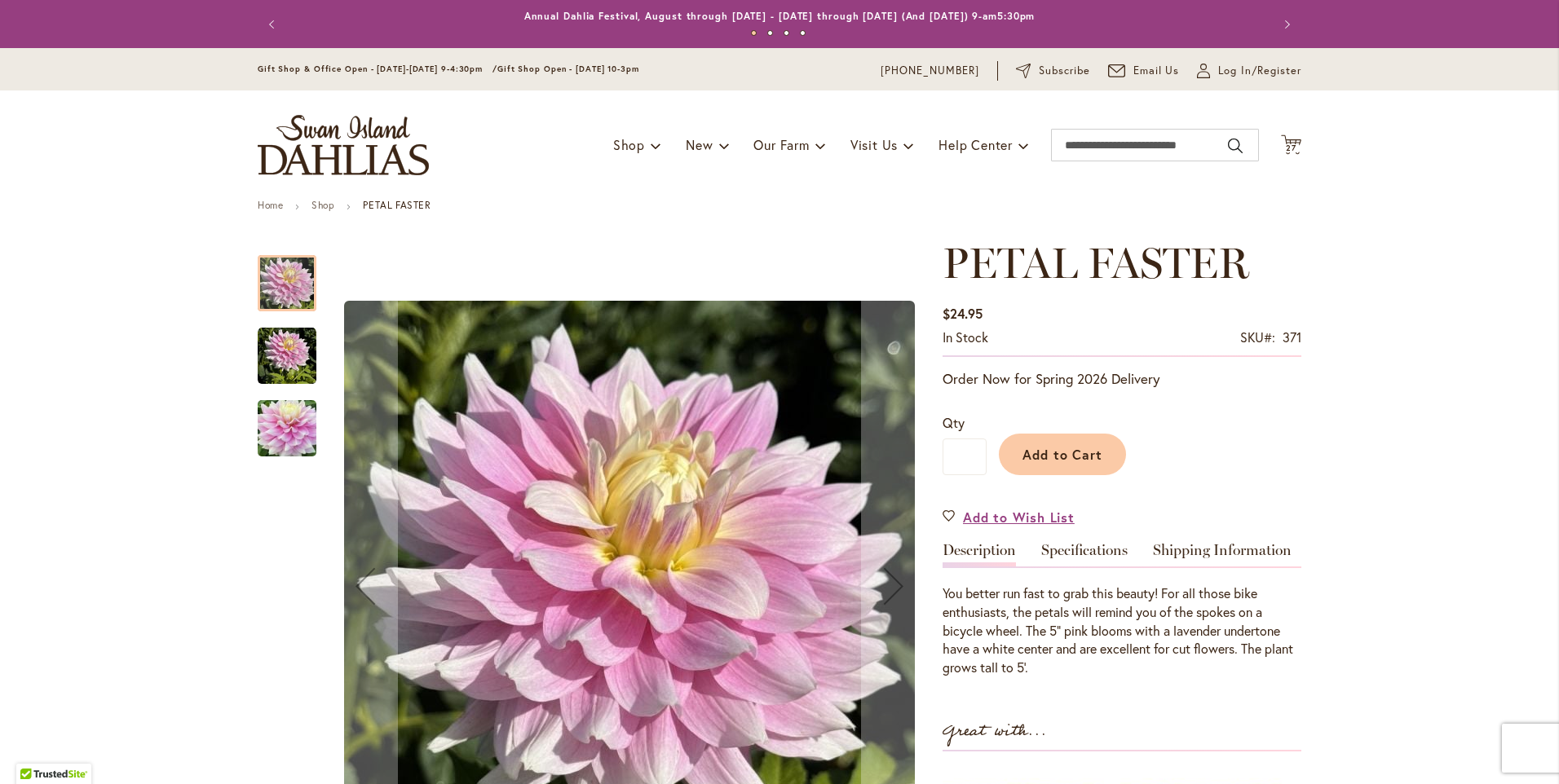
click at [305, 349] on img "PETAL FASTER" at bounding box center [287, 356] width 59 height 59
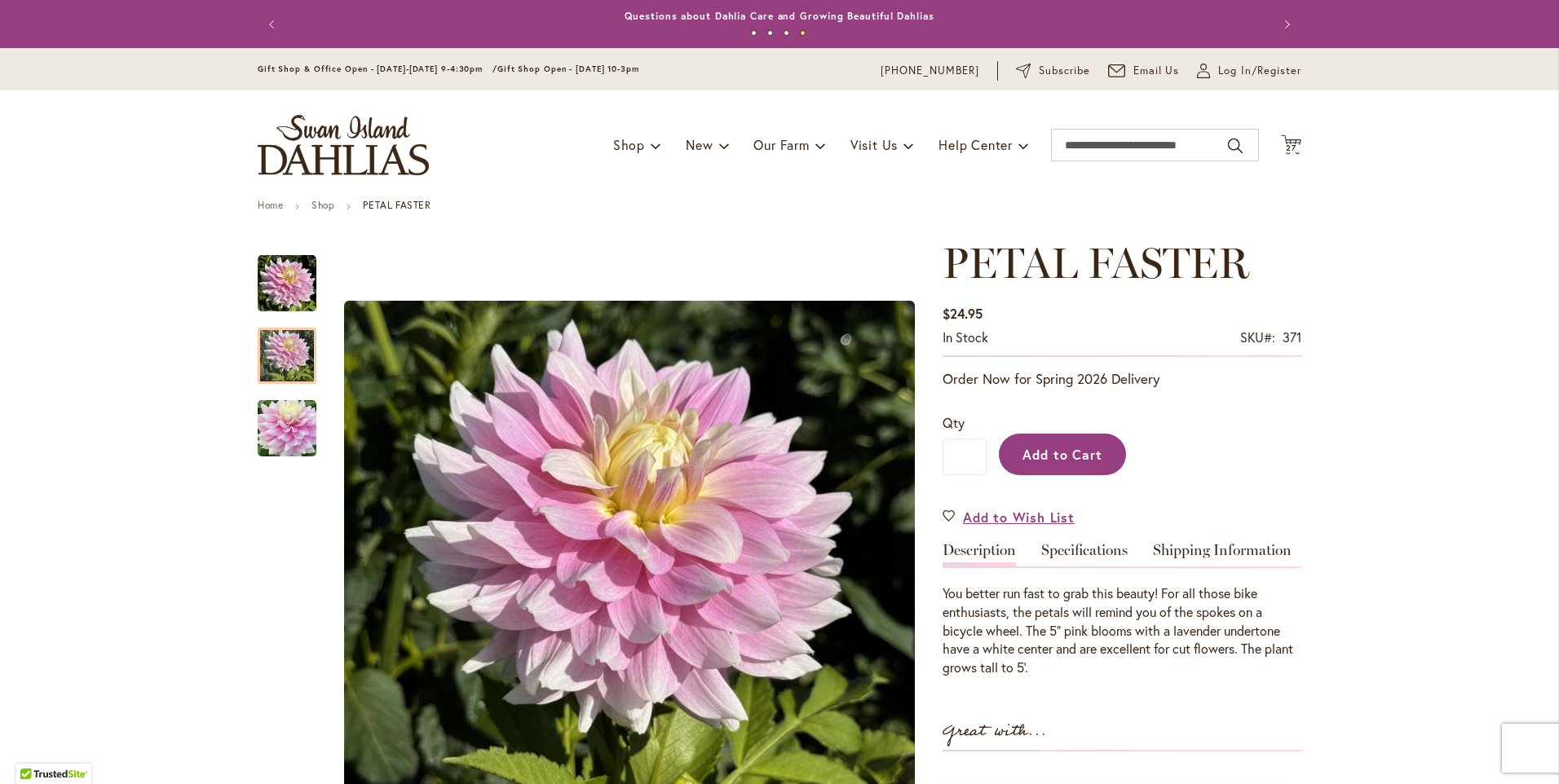
click at [1041, 462] on span "Add to Cart" at bounding box center [1063, 454] width 81 height 17
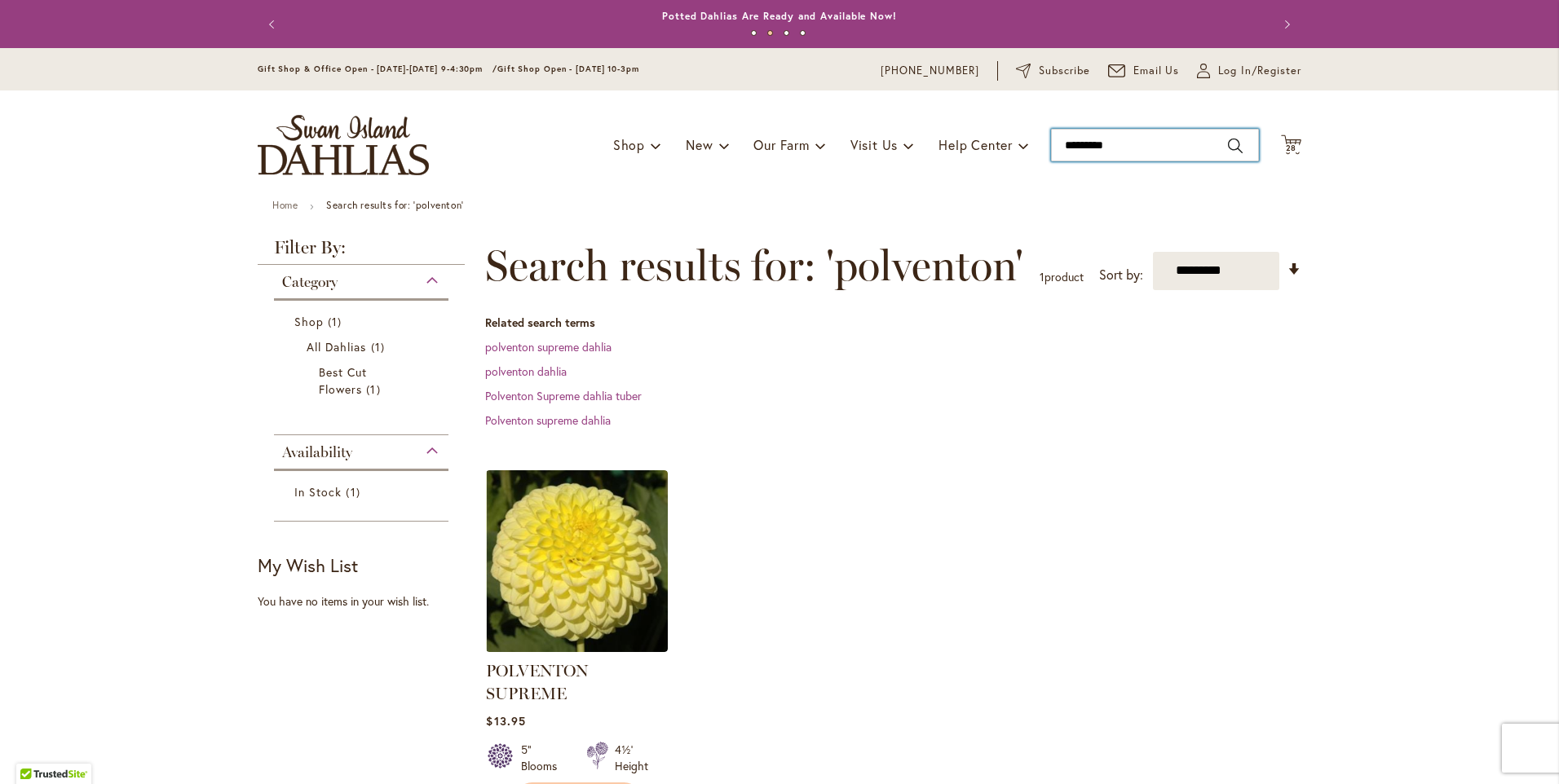
type input "*********"
drag, startPoint x: 1112, startPoint y: 146, endPoint x: 1056, endPoint y: 142, distance: 56.1
click at [1056, 142] on input "*********" at bounding box center [1155, 144] width 208 height 33
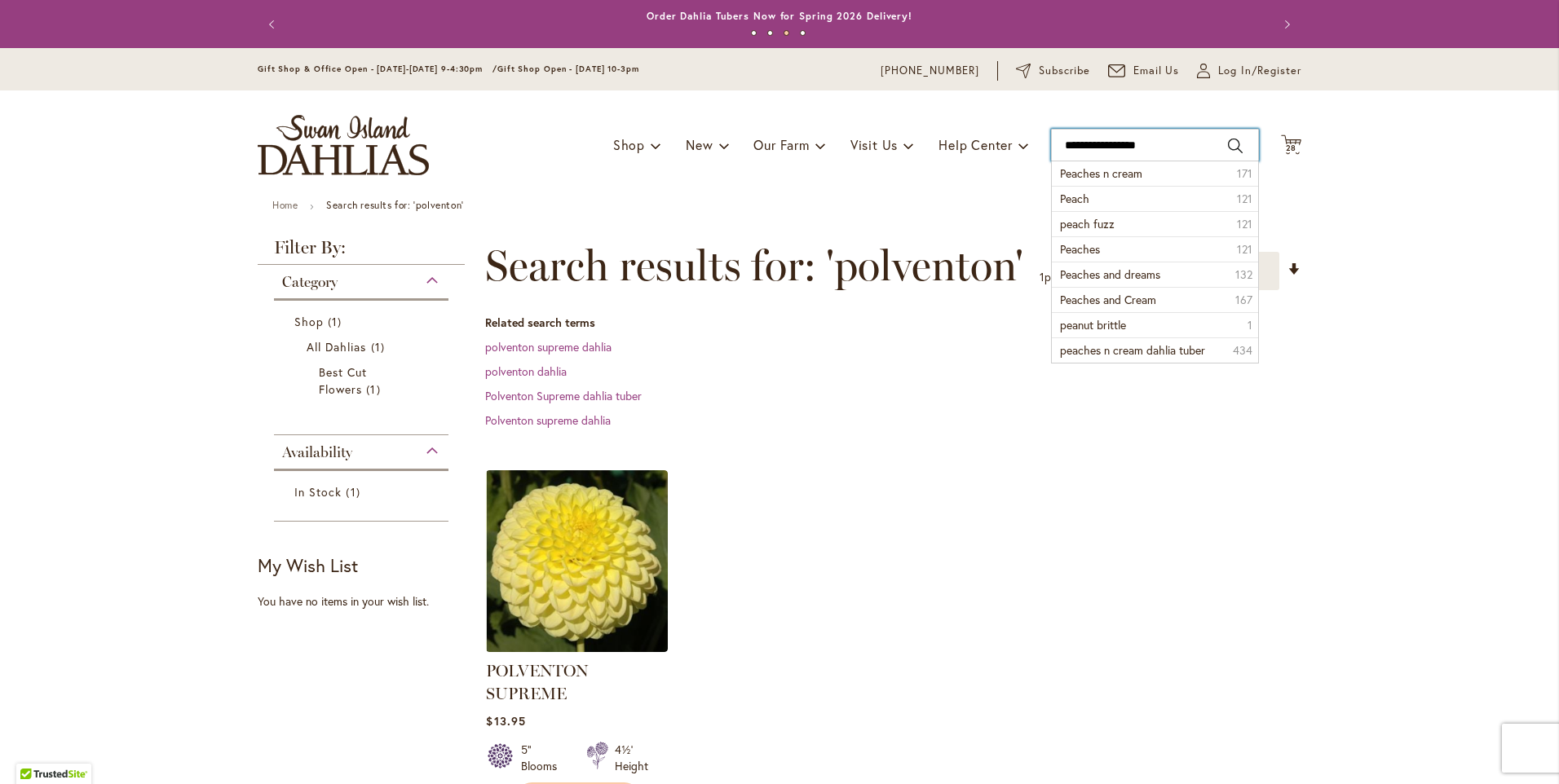
type input "**********"
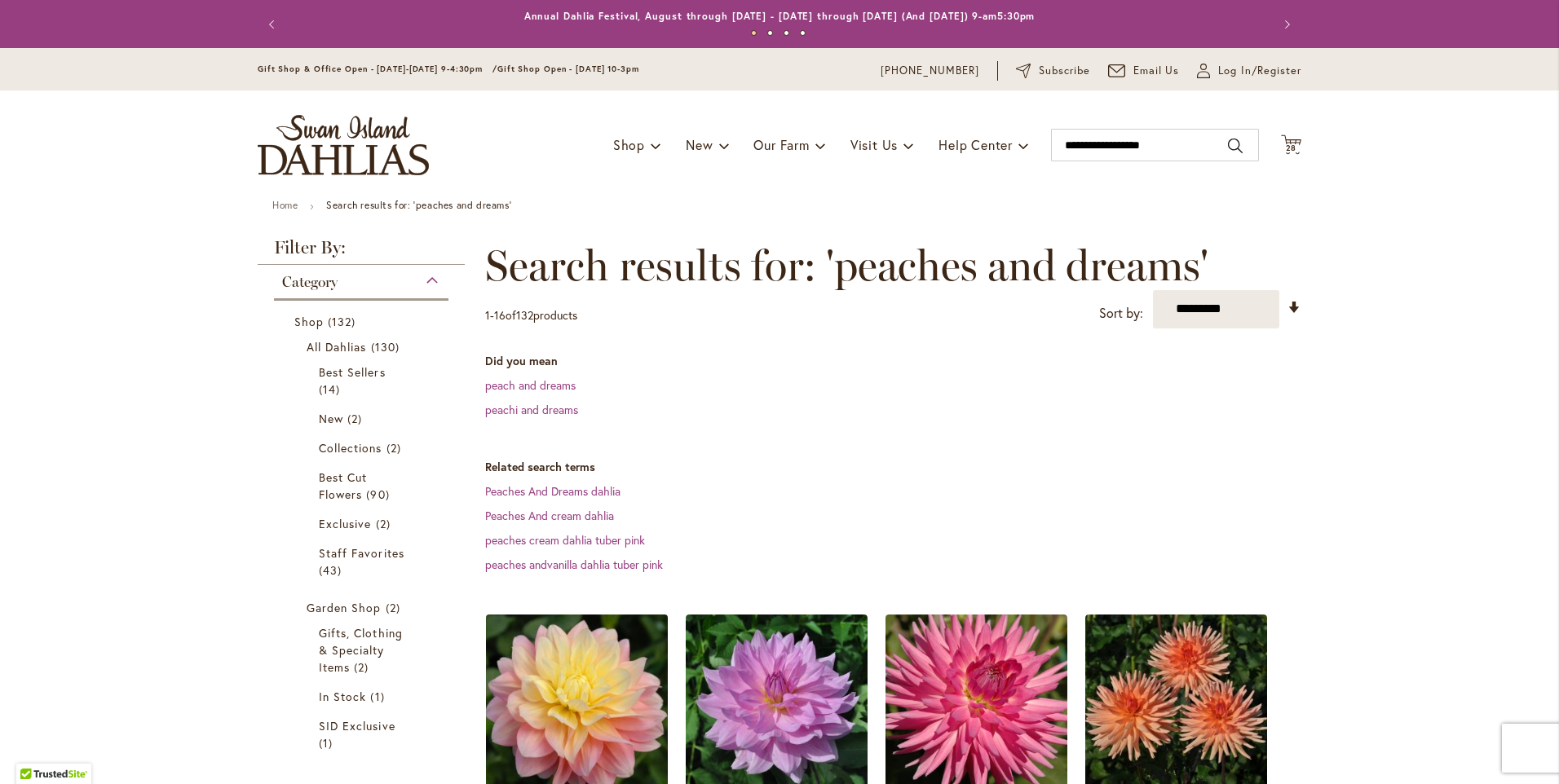
click at [541, 730] on img at bounding box center [577, 705] width 191 height 191
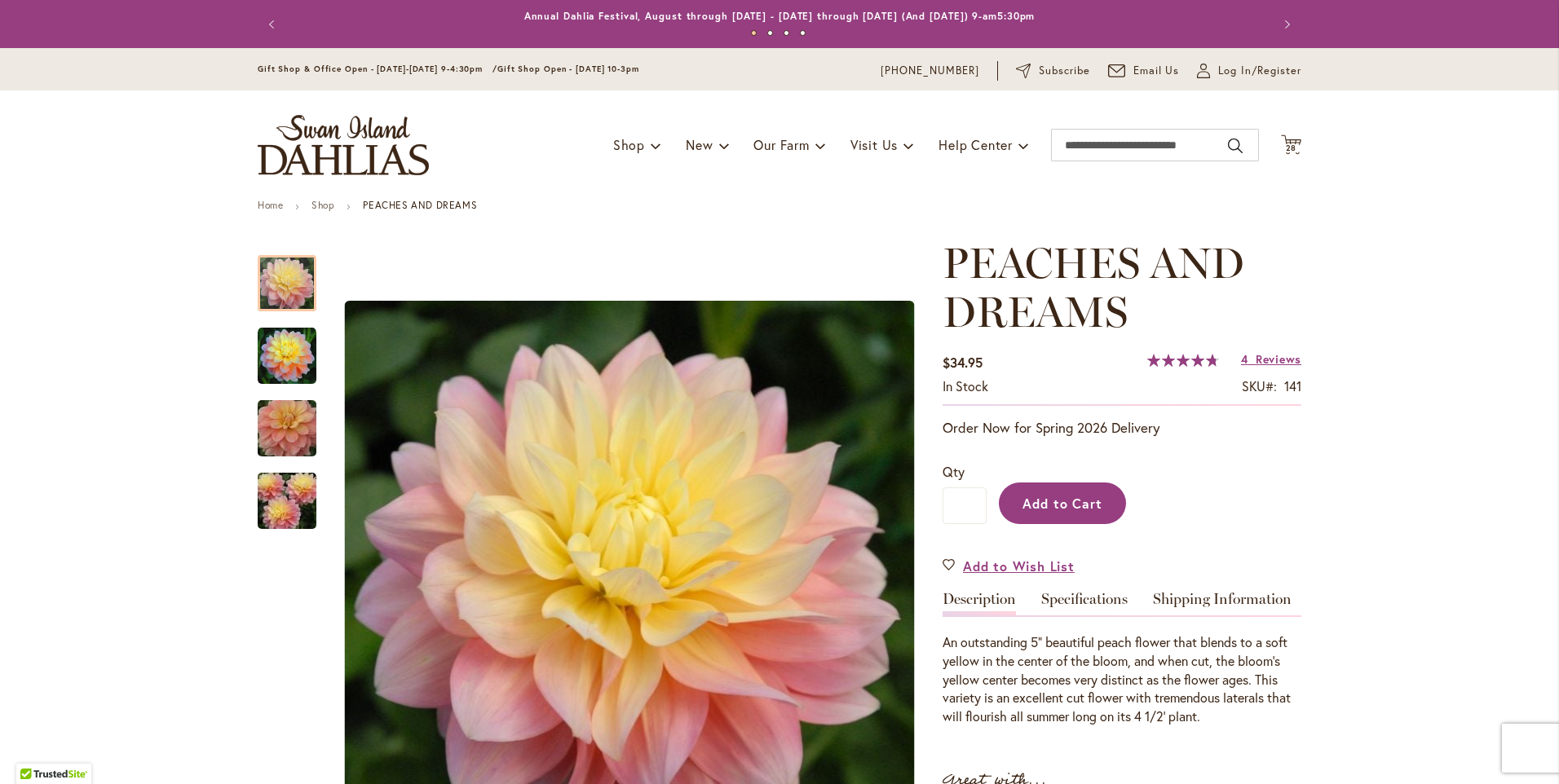
click at [1033, 507] on span "Add to Cart" at bounding box center [1063, 504] width 81 height 17
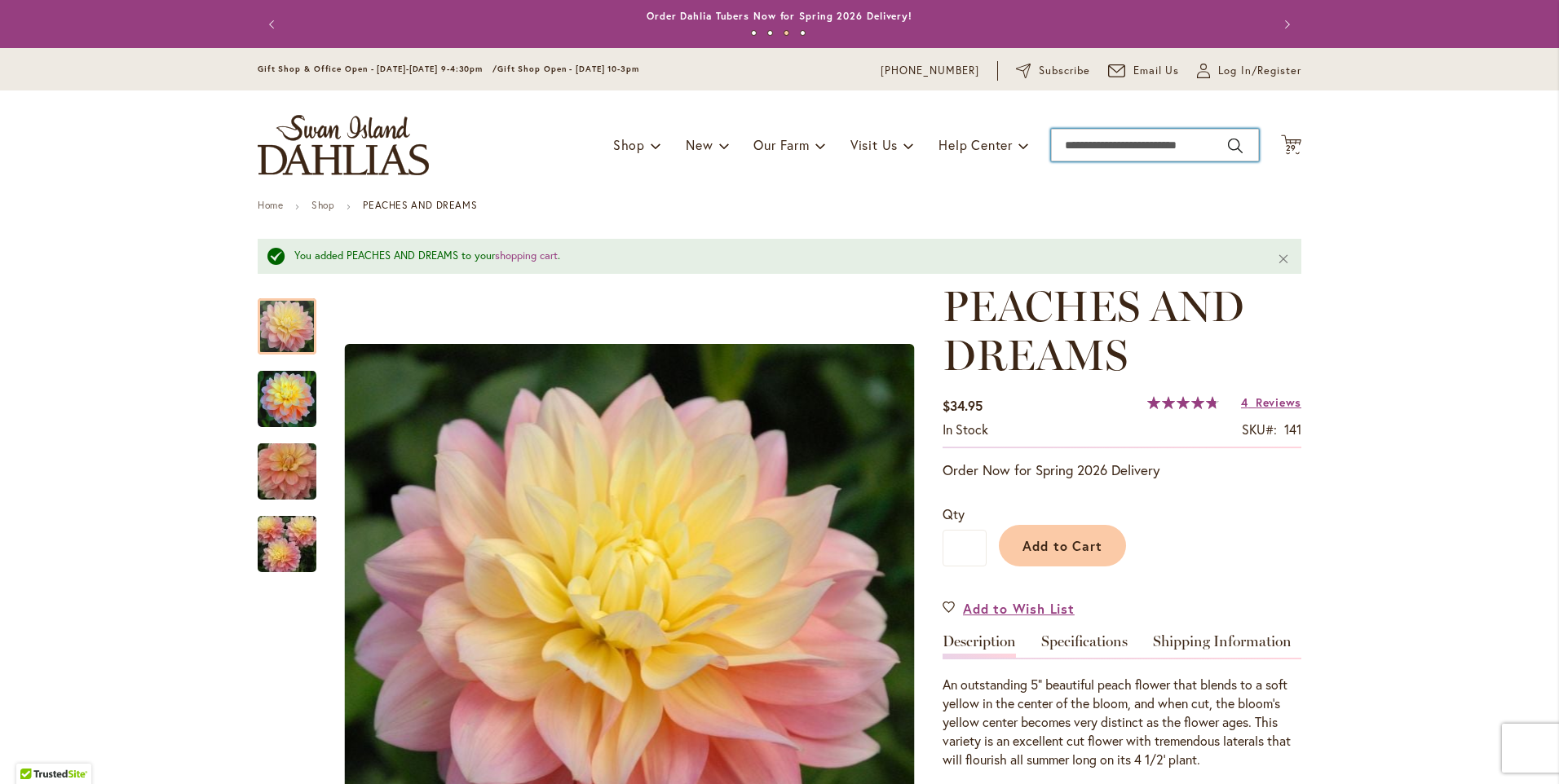
click at [1055, 146] on input "Search" at bounding box center [1155, 144] width 208 height 33
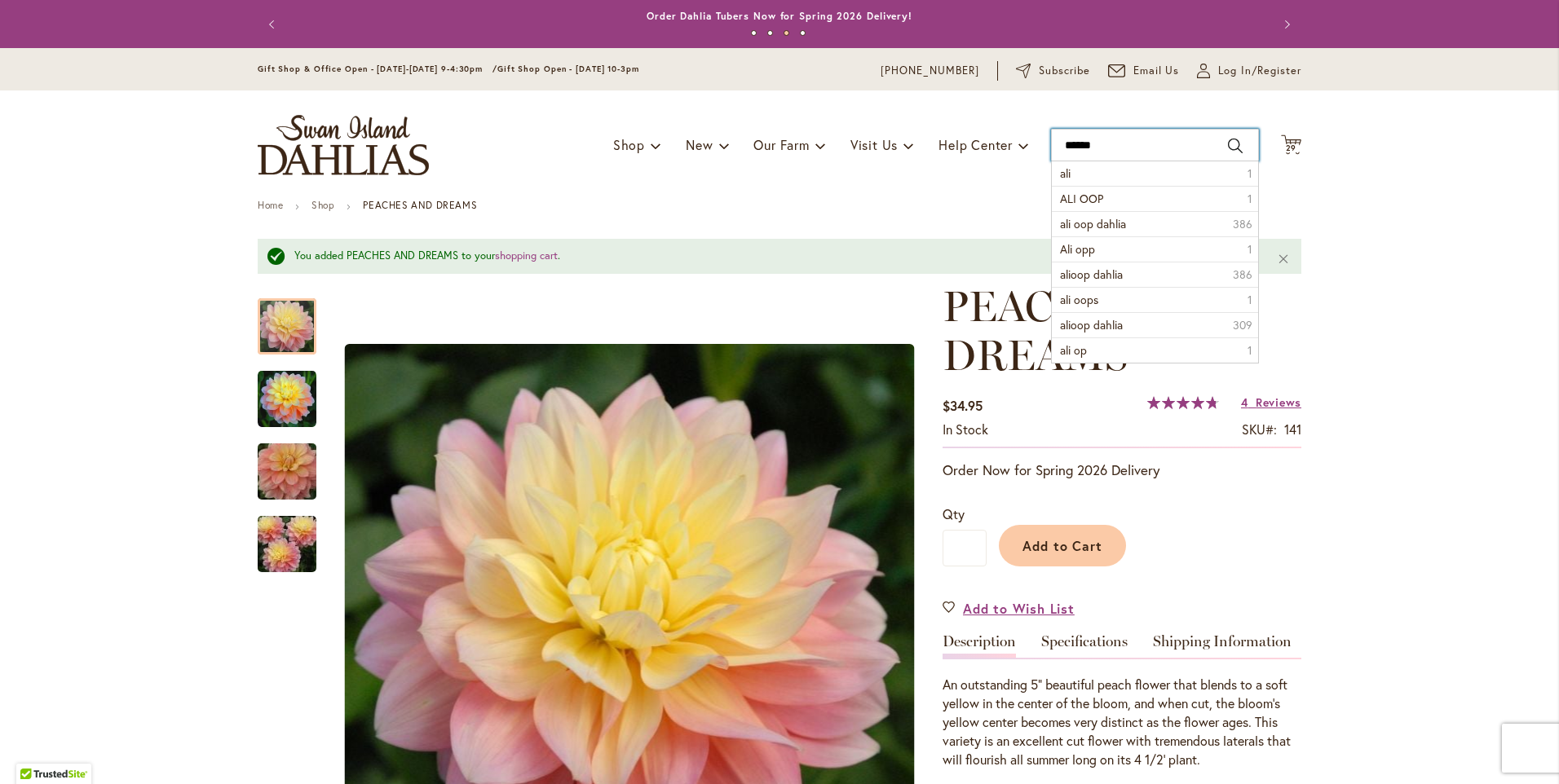
type input "*******"
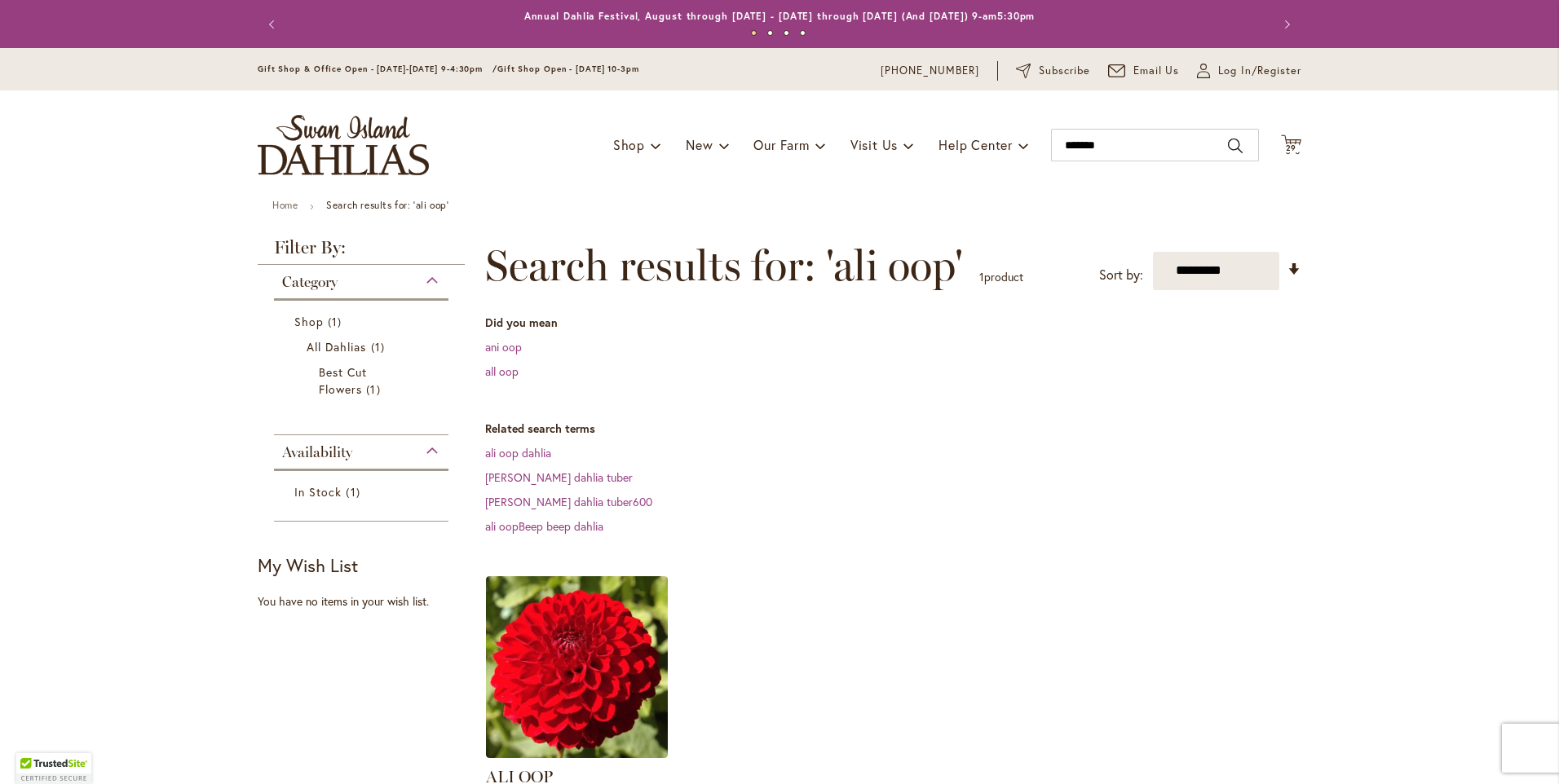
click at [552, 663] on img at bounding box center [576, 667] width 182 height 182
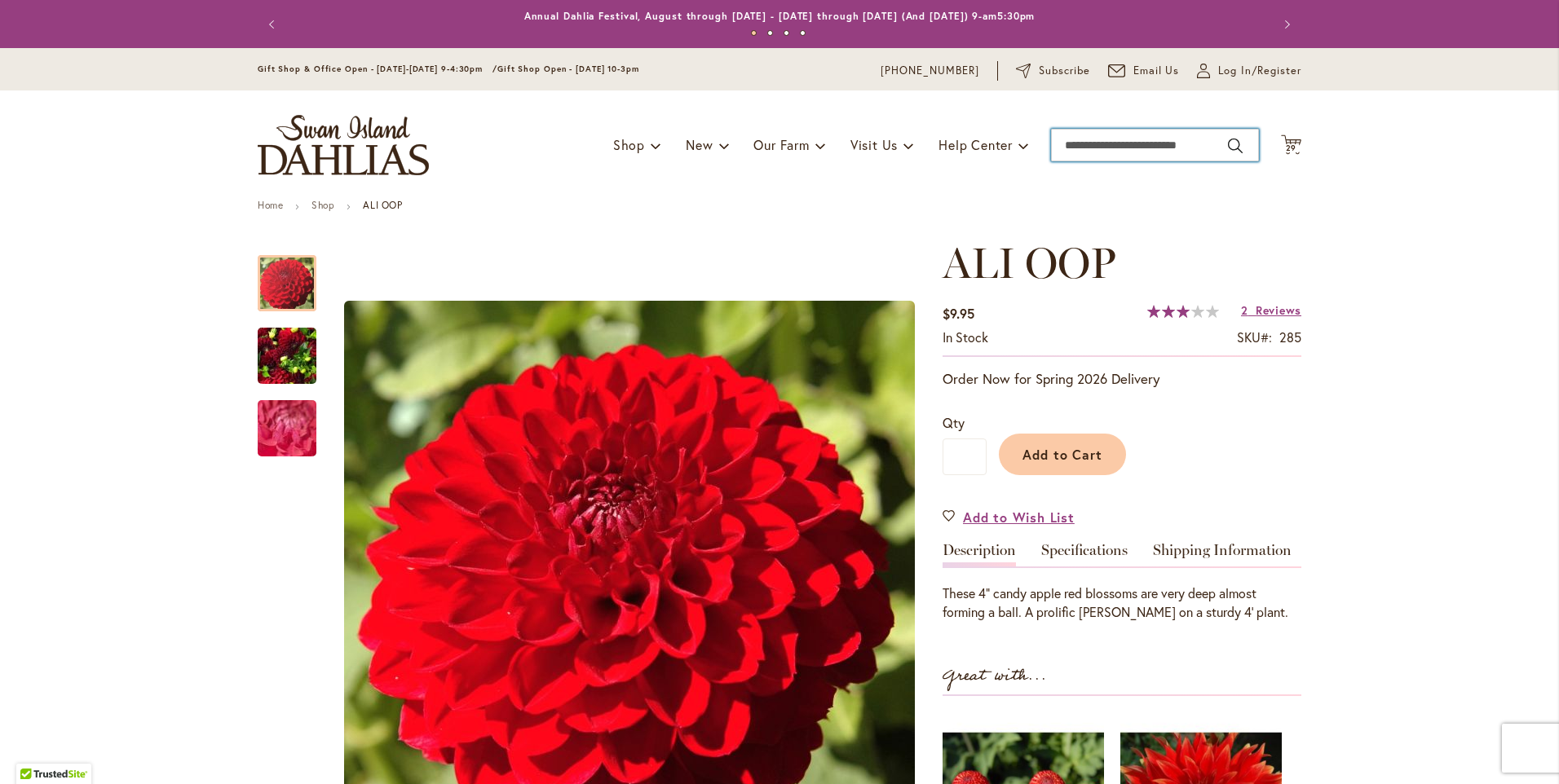
click at [1079, 149] on input "Search" at bounding box center [1155, 144] width 208 height 33
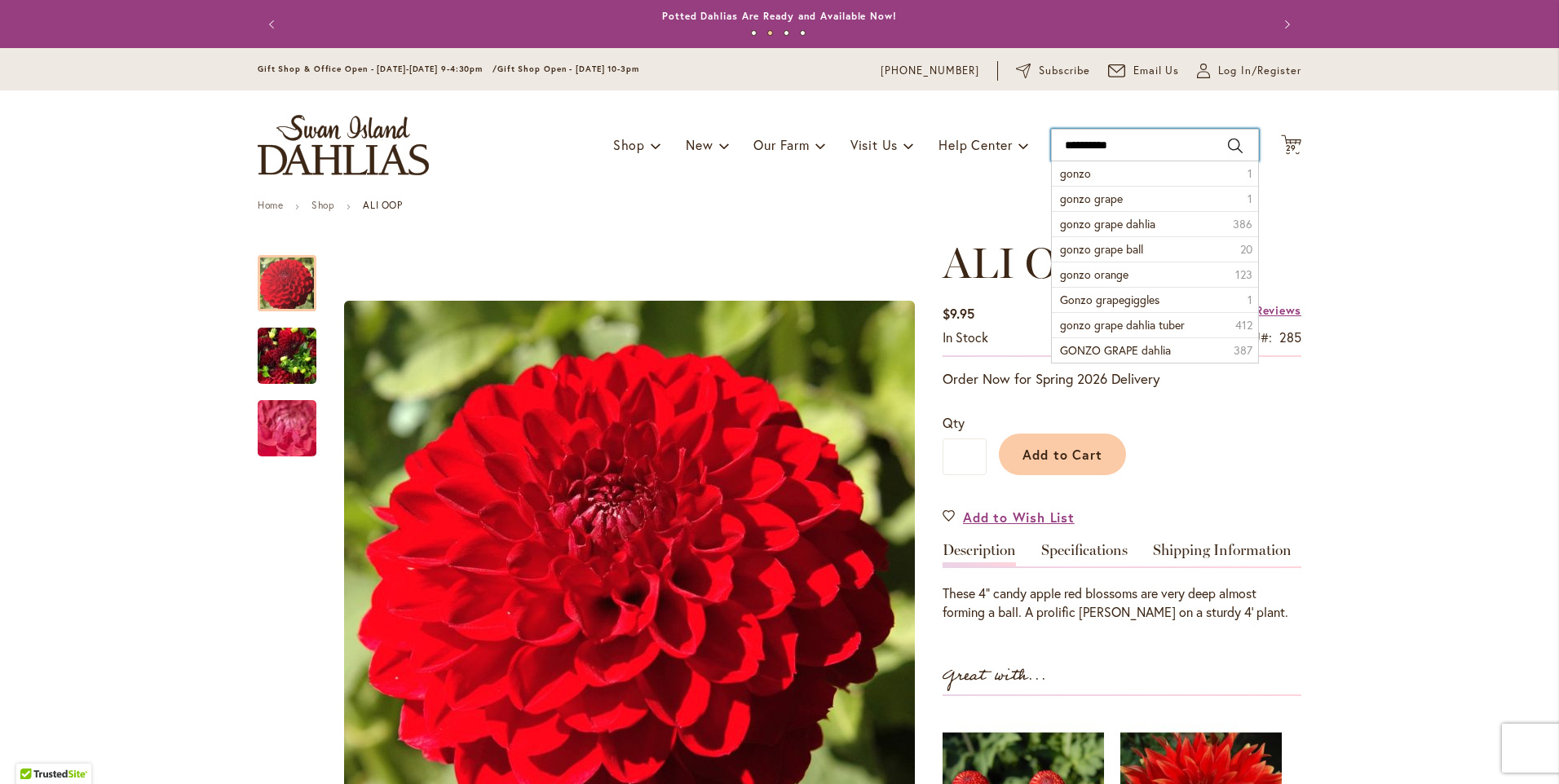
type input "**********"
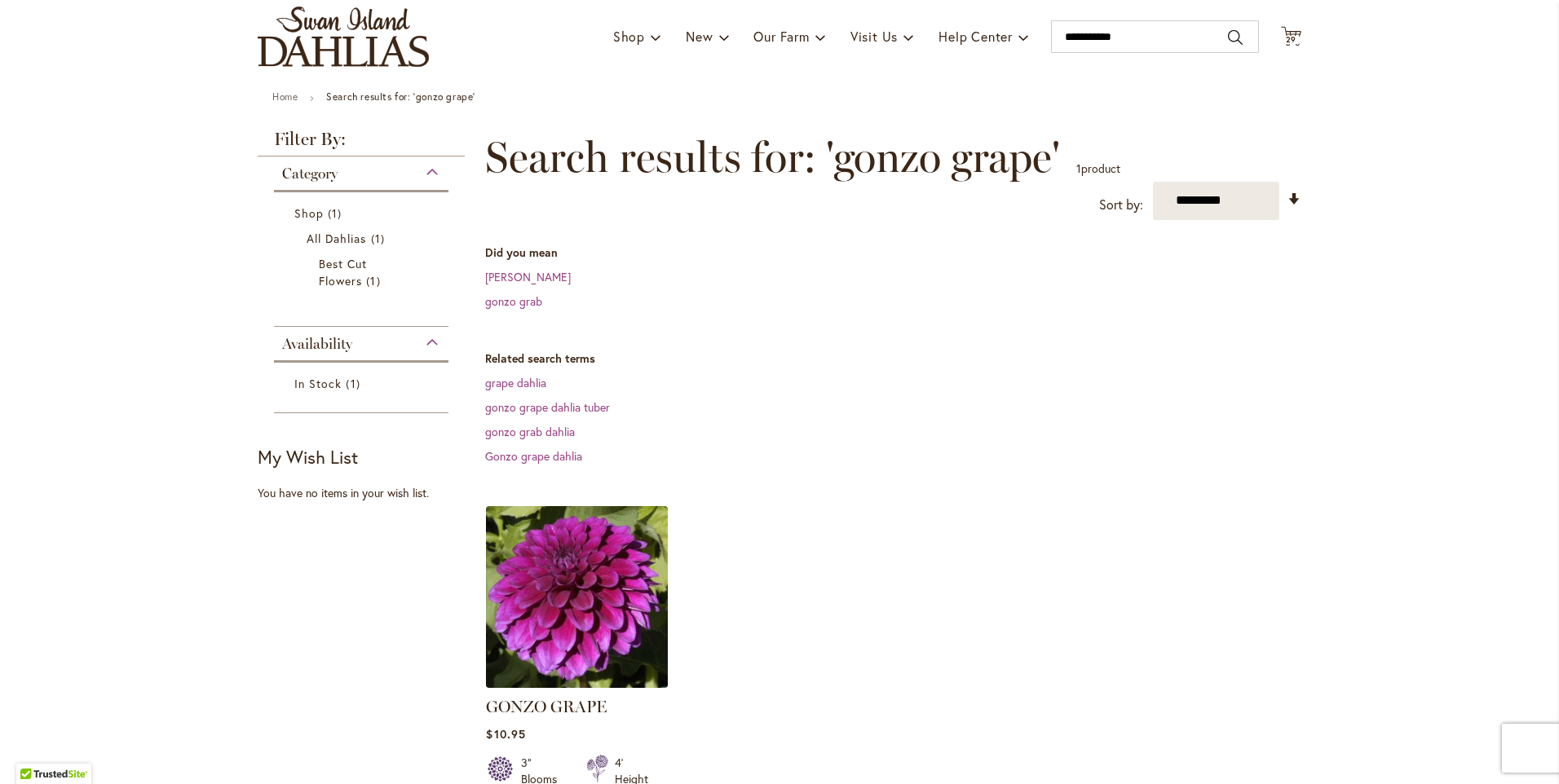
scroll to position [163, 0]
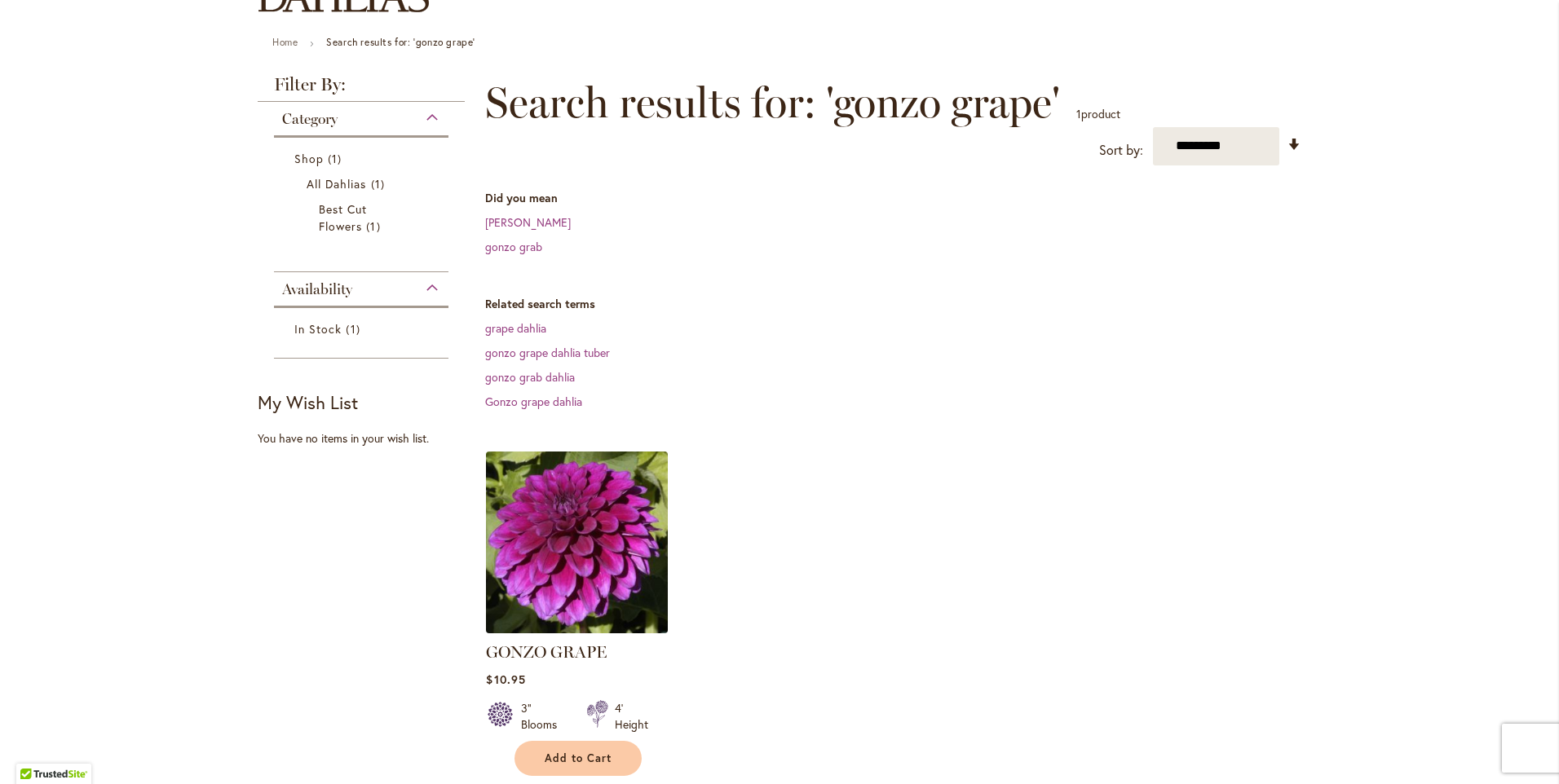
click at [590, 561] on img at bounding box center [577, 542] width 191 height 191
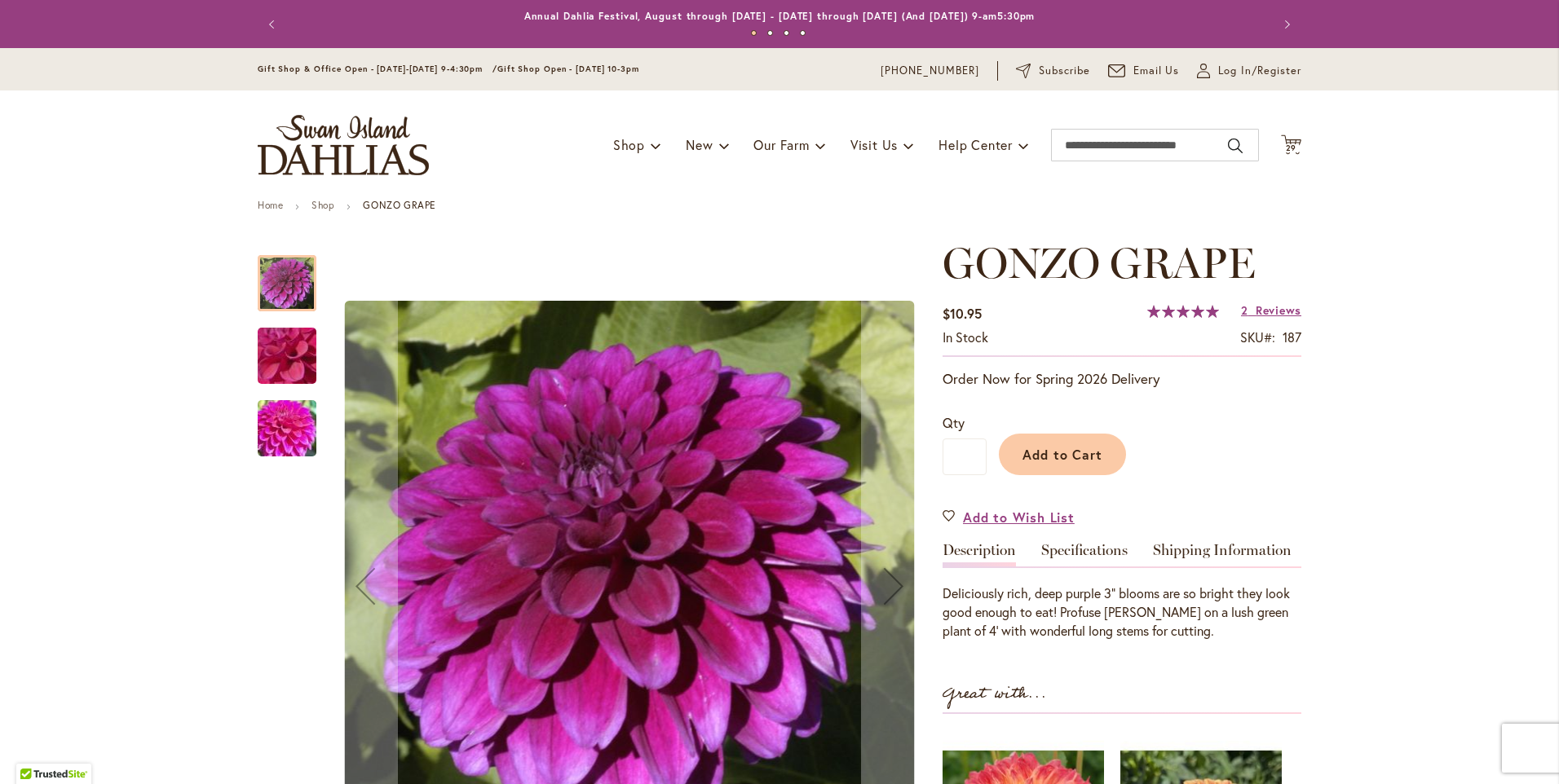
click at [284, 436] on img "GONZO GRAPE" at bounding box center [287, 428] width 117 height 88
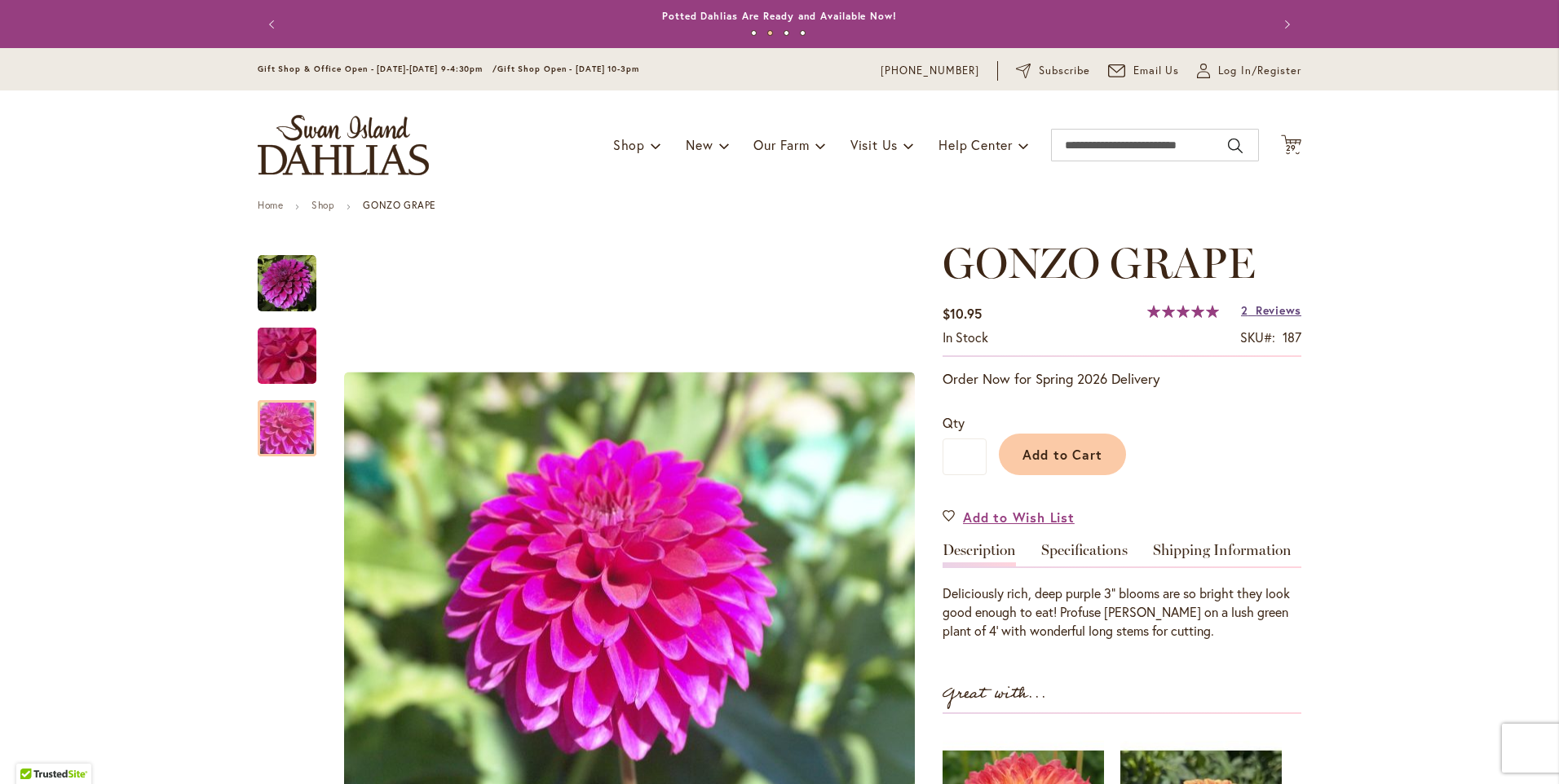
click at [1256, 312] on span "Reviews" at bounding box center [1279, 310] width 46 height 16
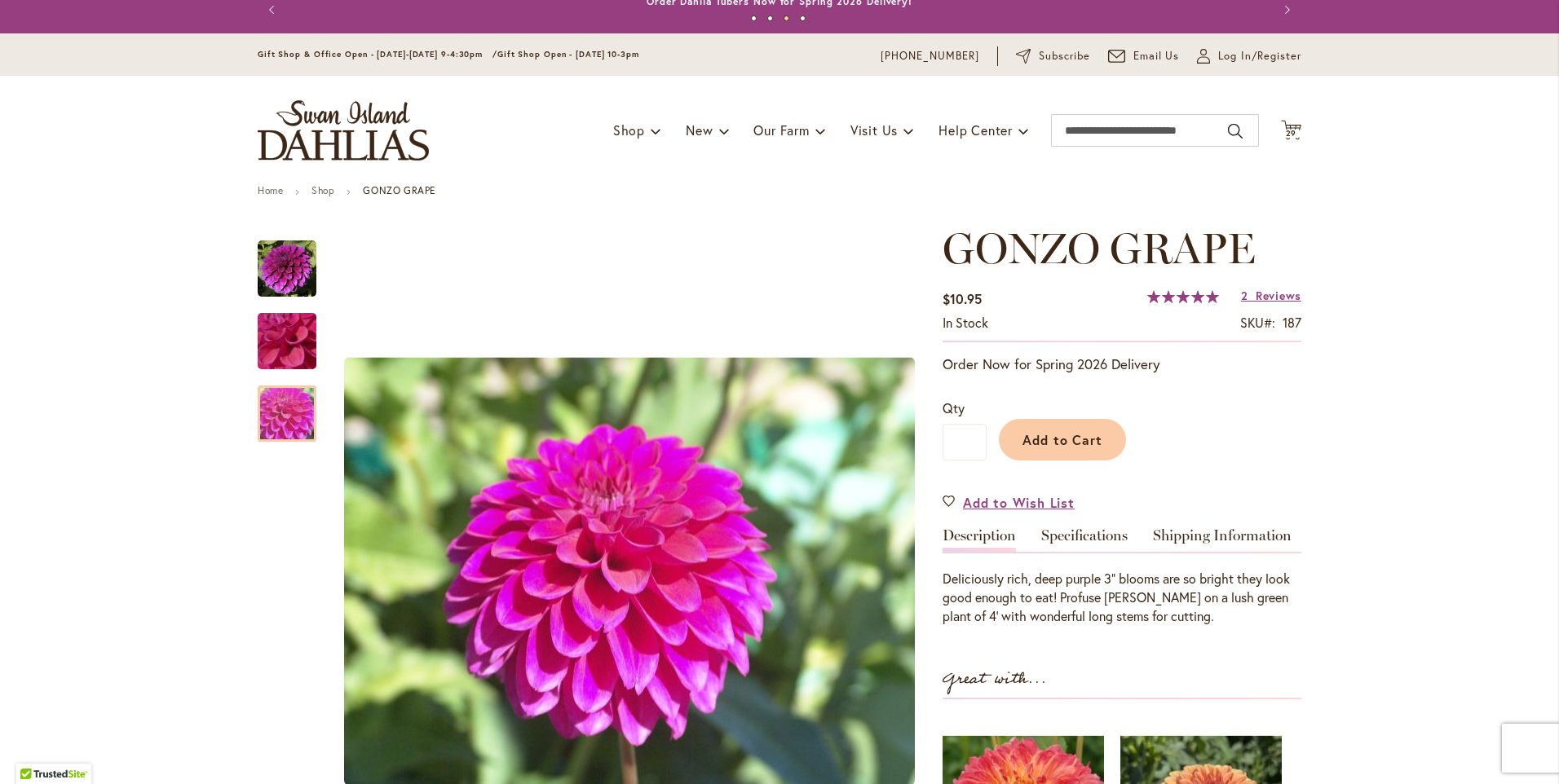
scroll to position [2, 0]
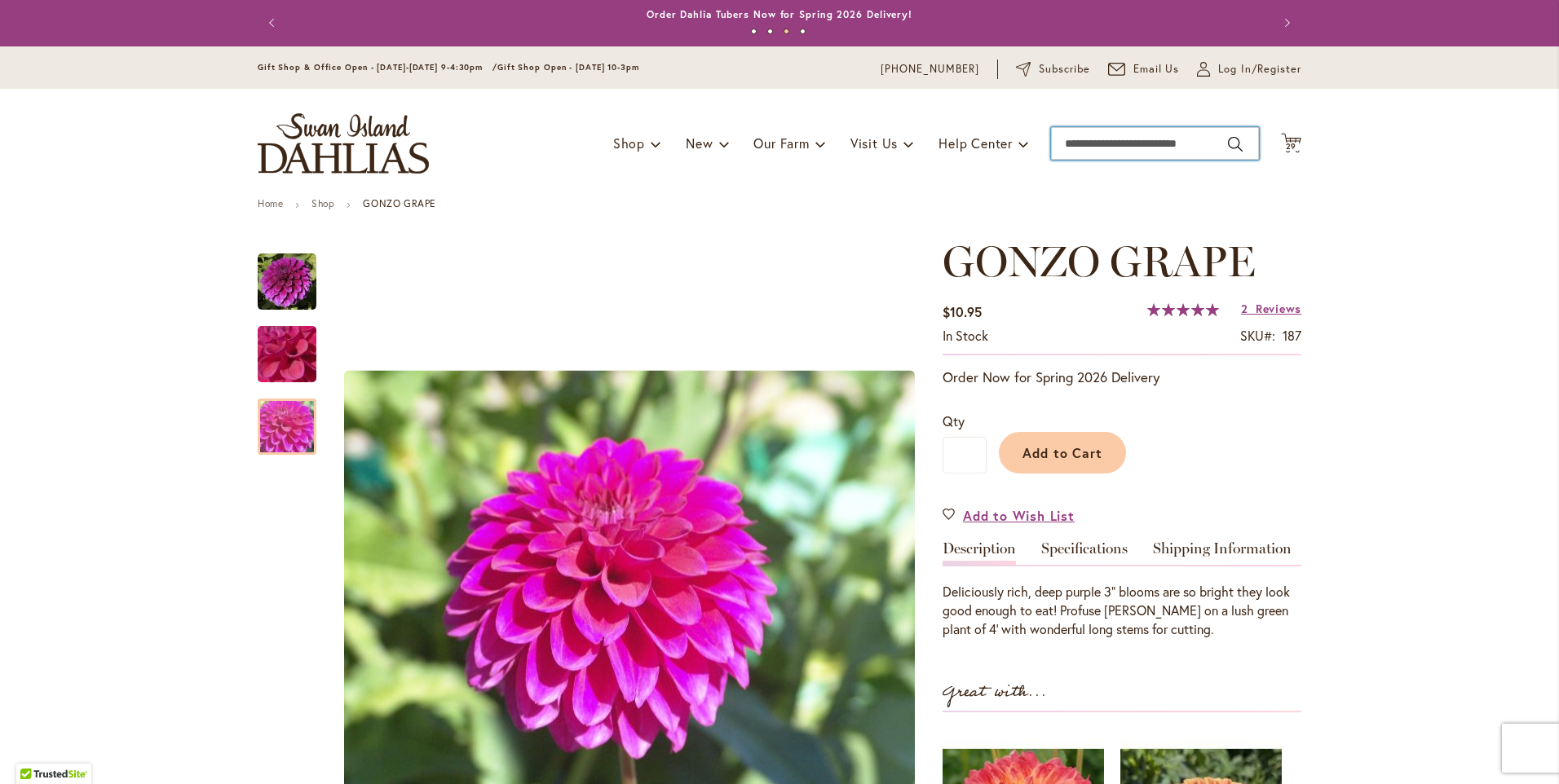
click at [1066, 145] on input "Search" at bounding box center [1155, 143] width 208 height 33
type input "*******"
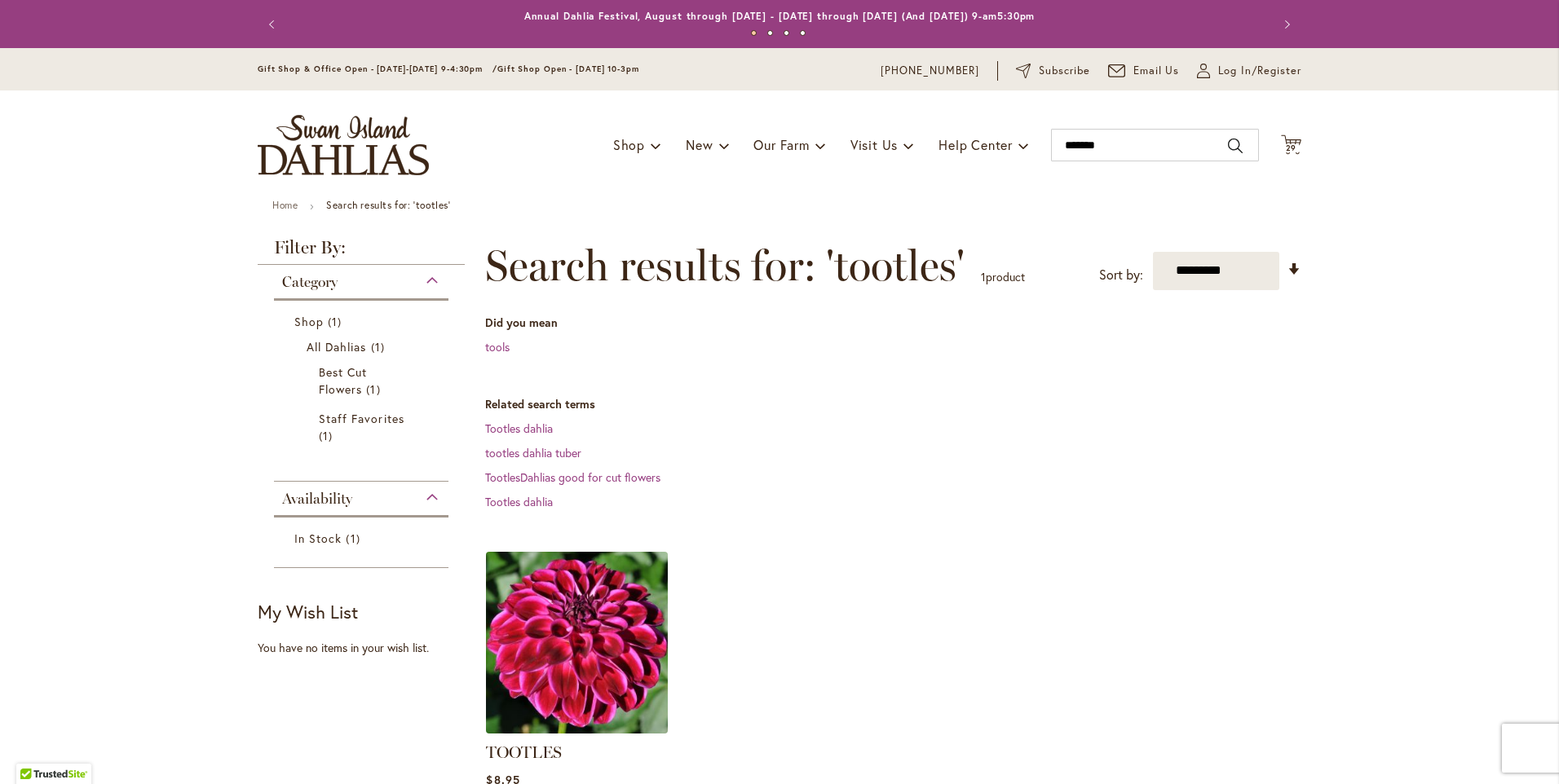
click at [576, 648] on img at bounding box center [577, 642] width 191 height 191
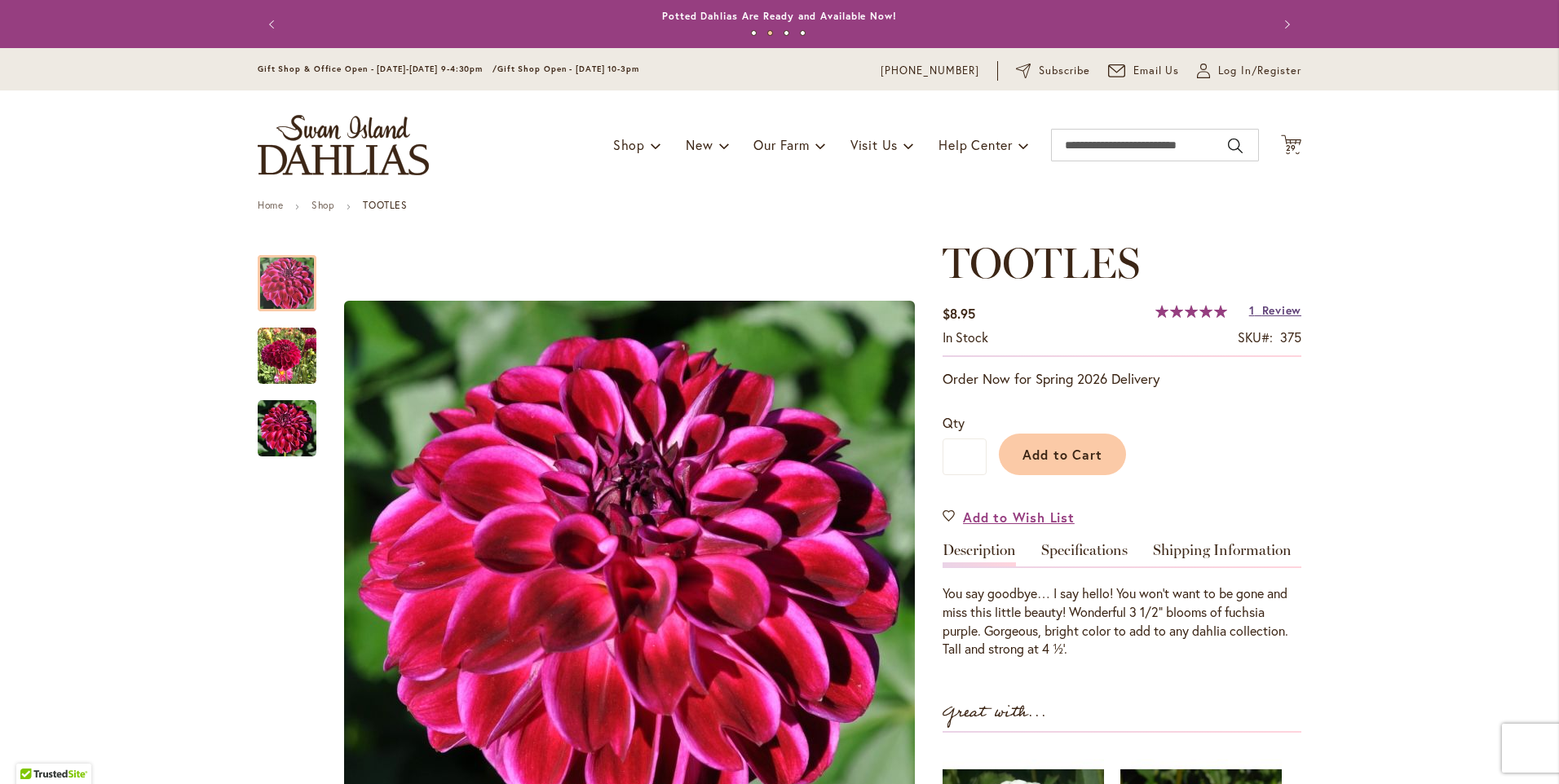
click at [1250, 310] on link "1 Review" at bounding box center [1276, 310] width 52 height 16
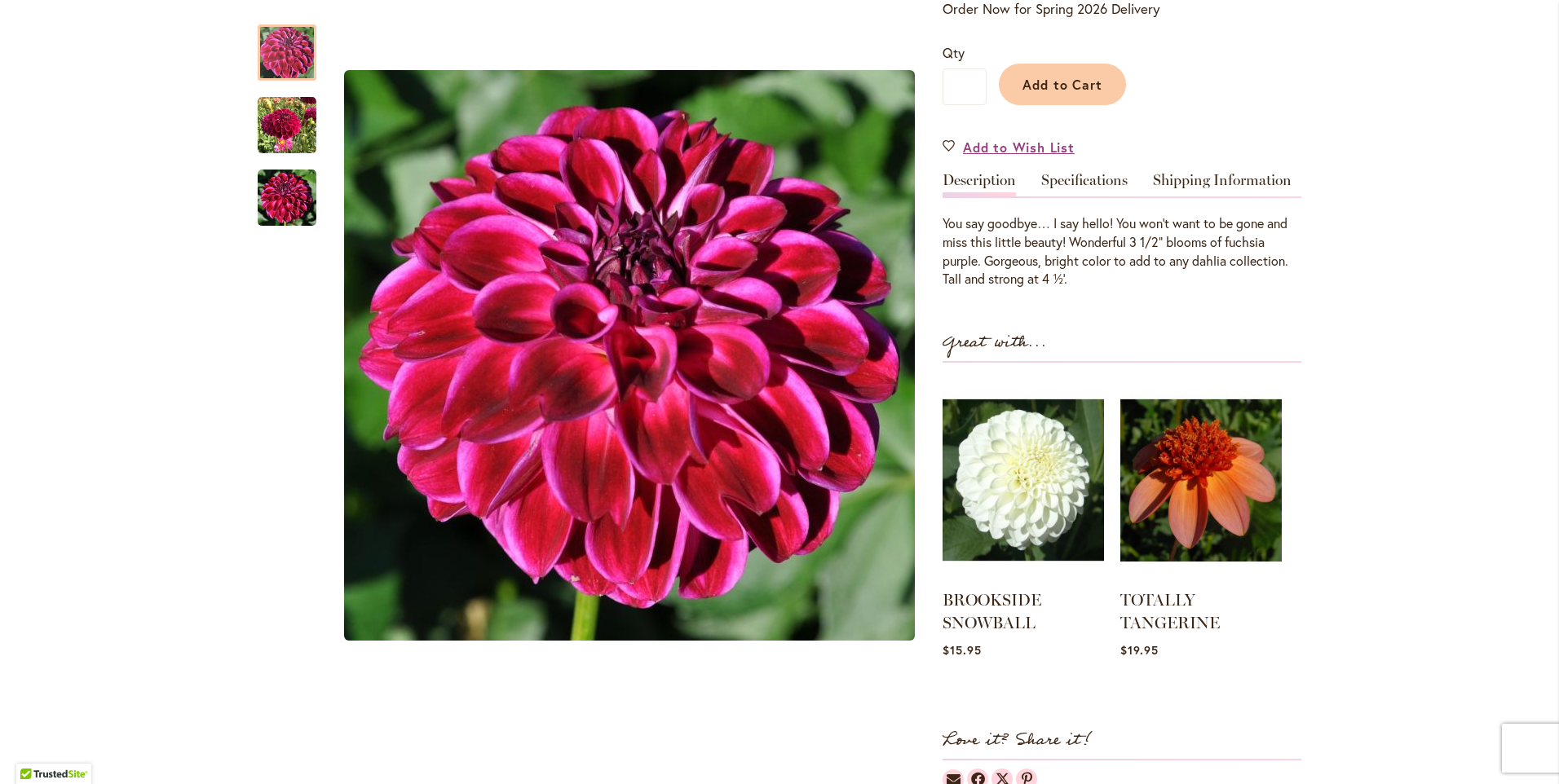
scroll to position [370, 0]
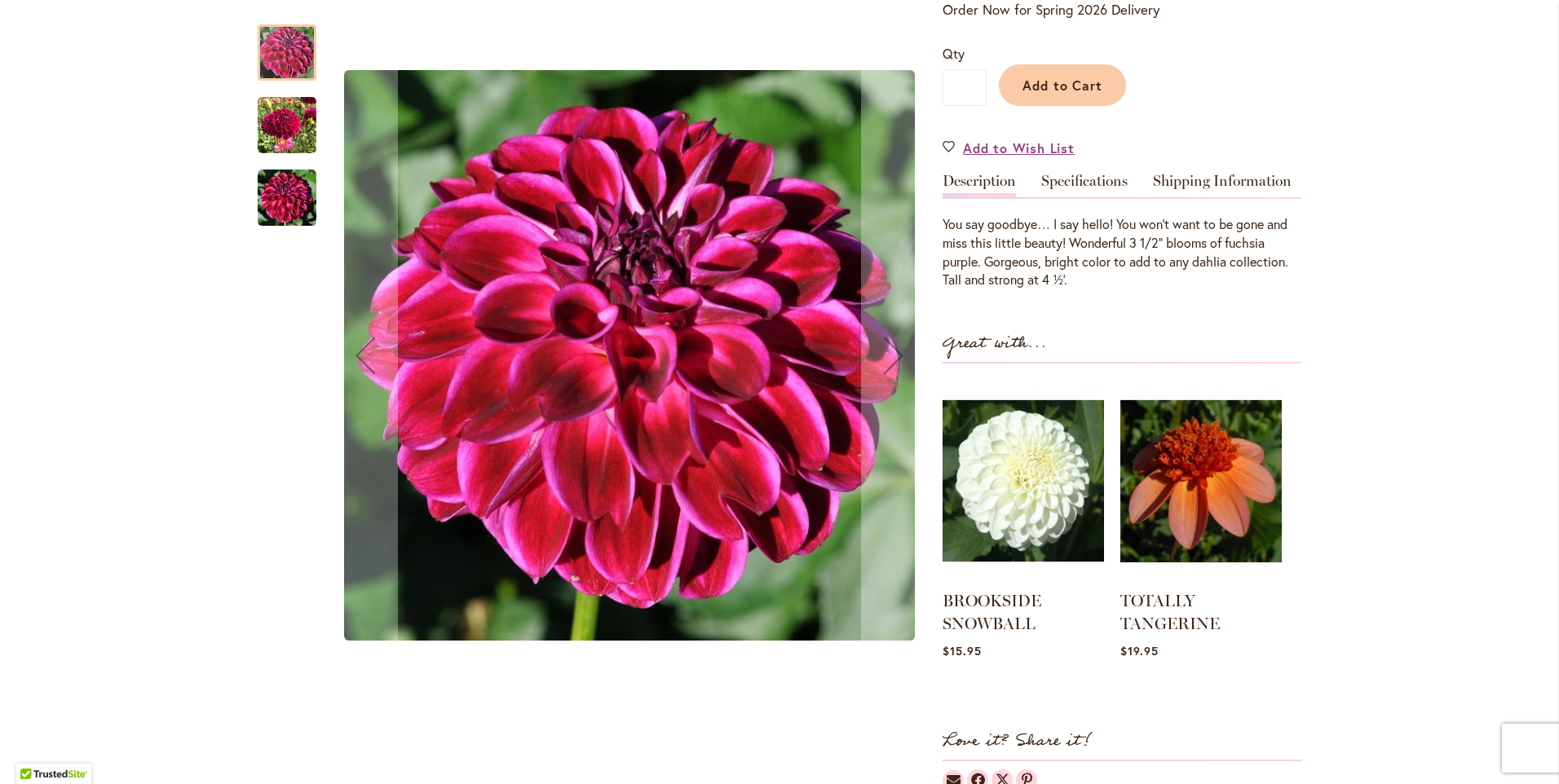
click at [278, 128] on img "Tootles" at bounding box center [287, 125] width 59 height 59
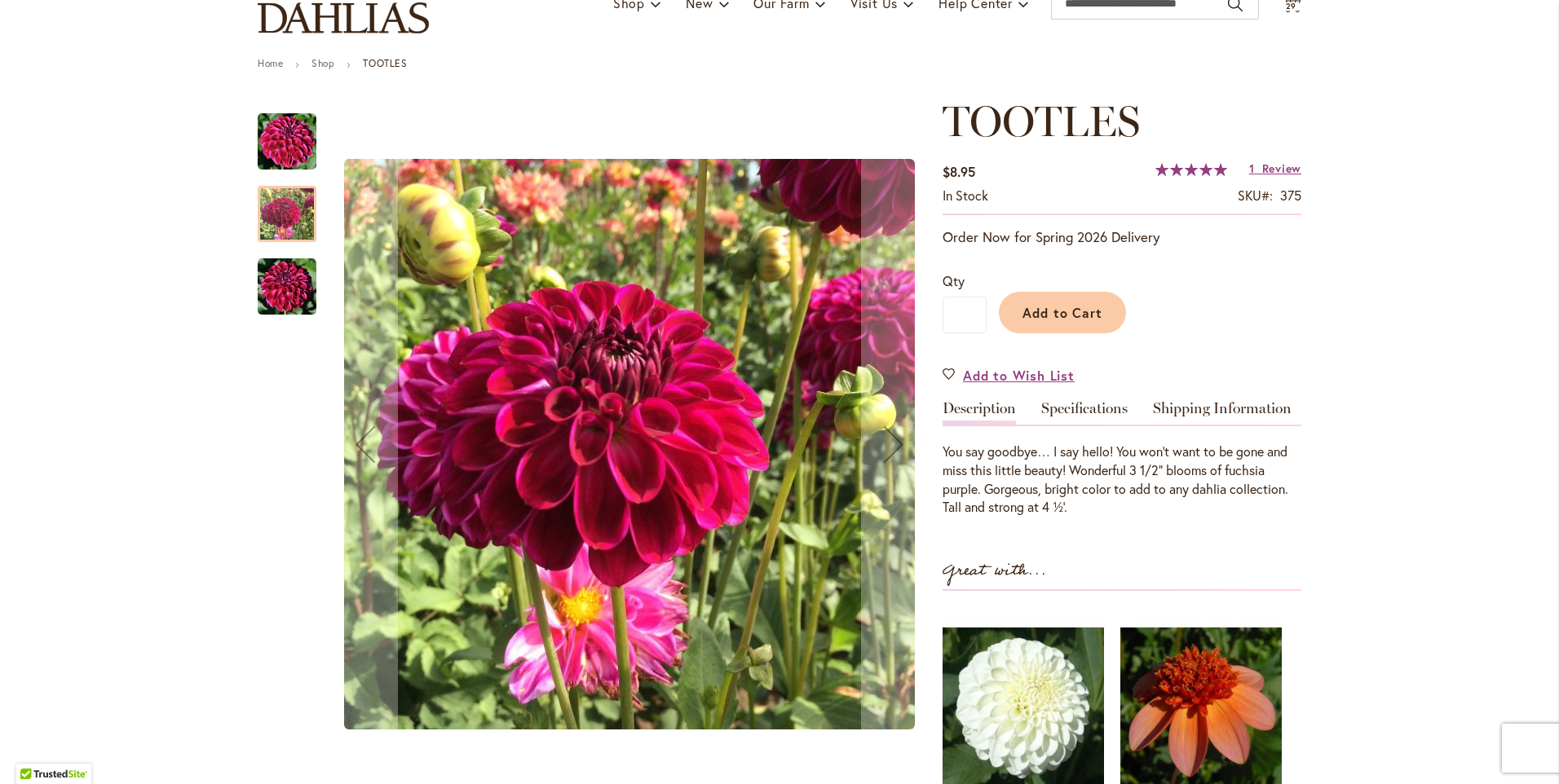
scroll to position [0, 0]
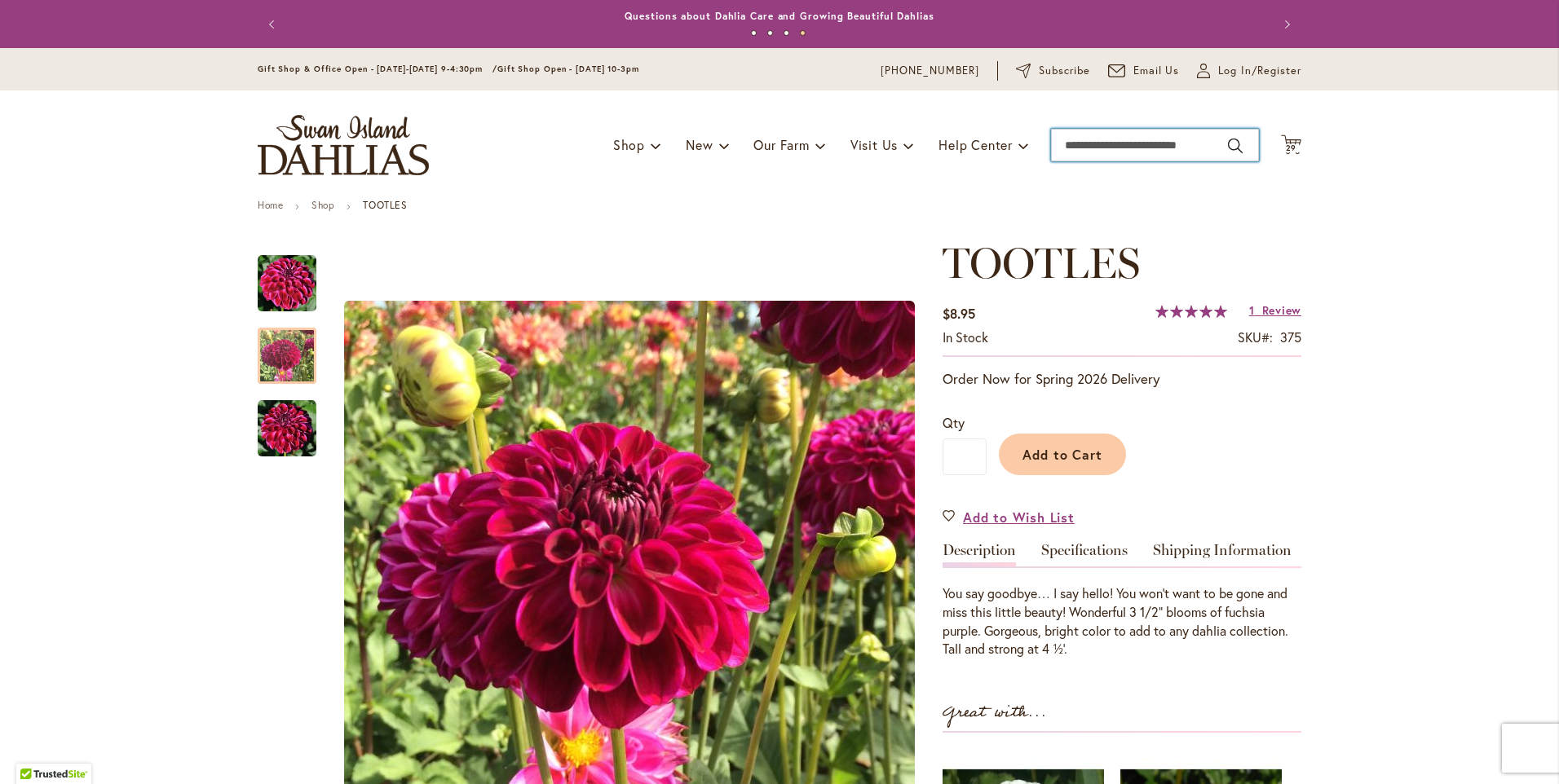
click at [1076, 143] on input "Search" at bounding box center [1155, 144] width 208 height 33
type input "*******"
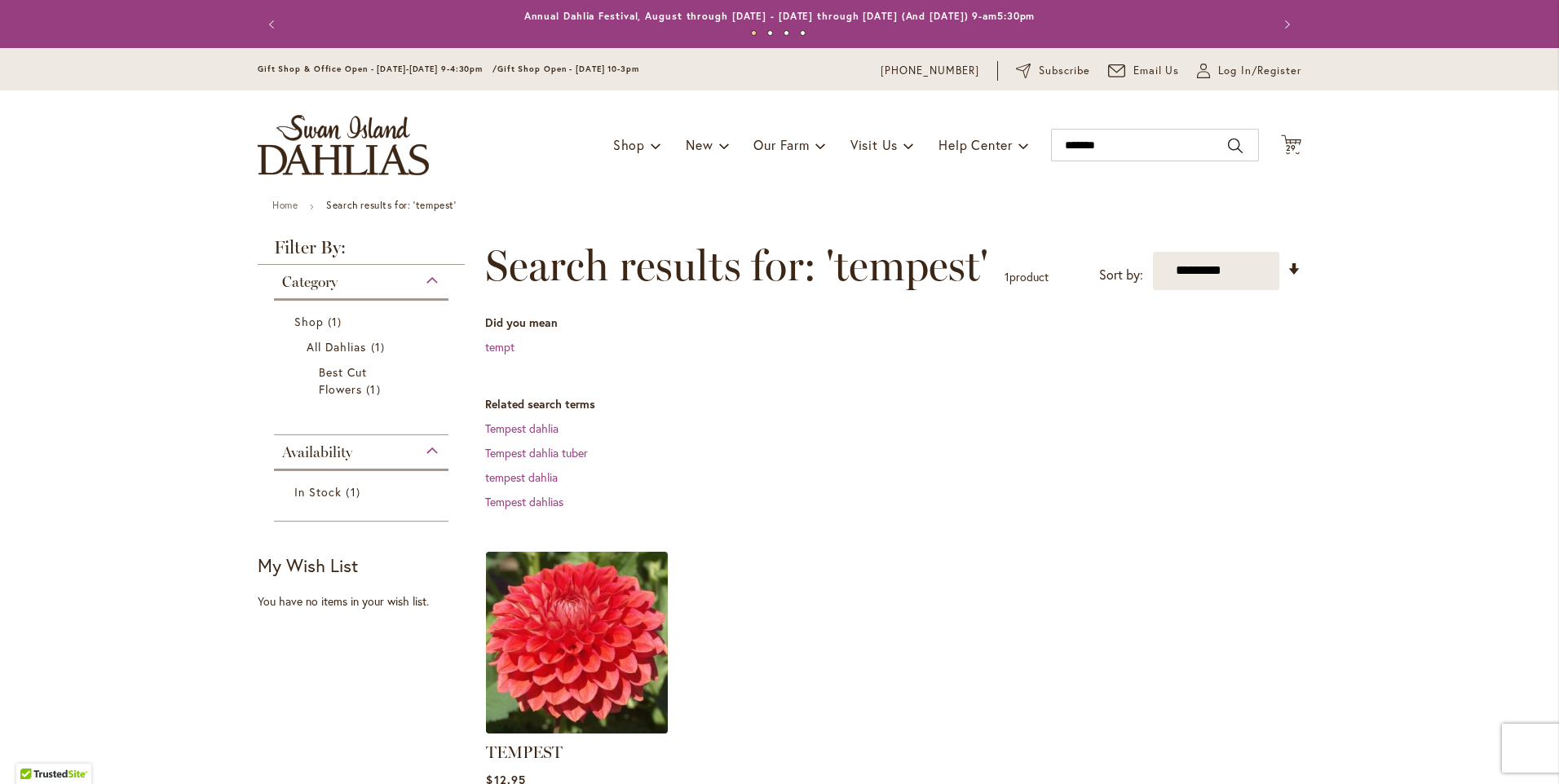
click at [549, 653] on img at bounding box center [577, 642] width 191 height 191
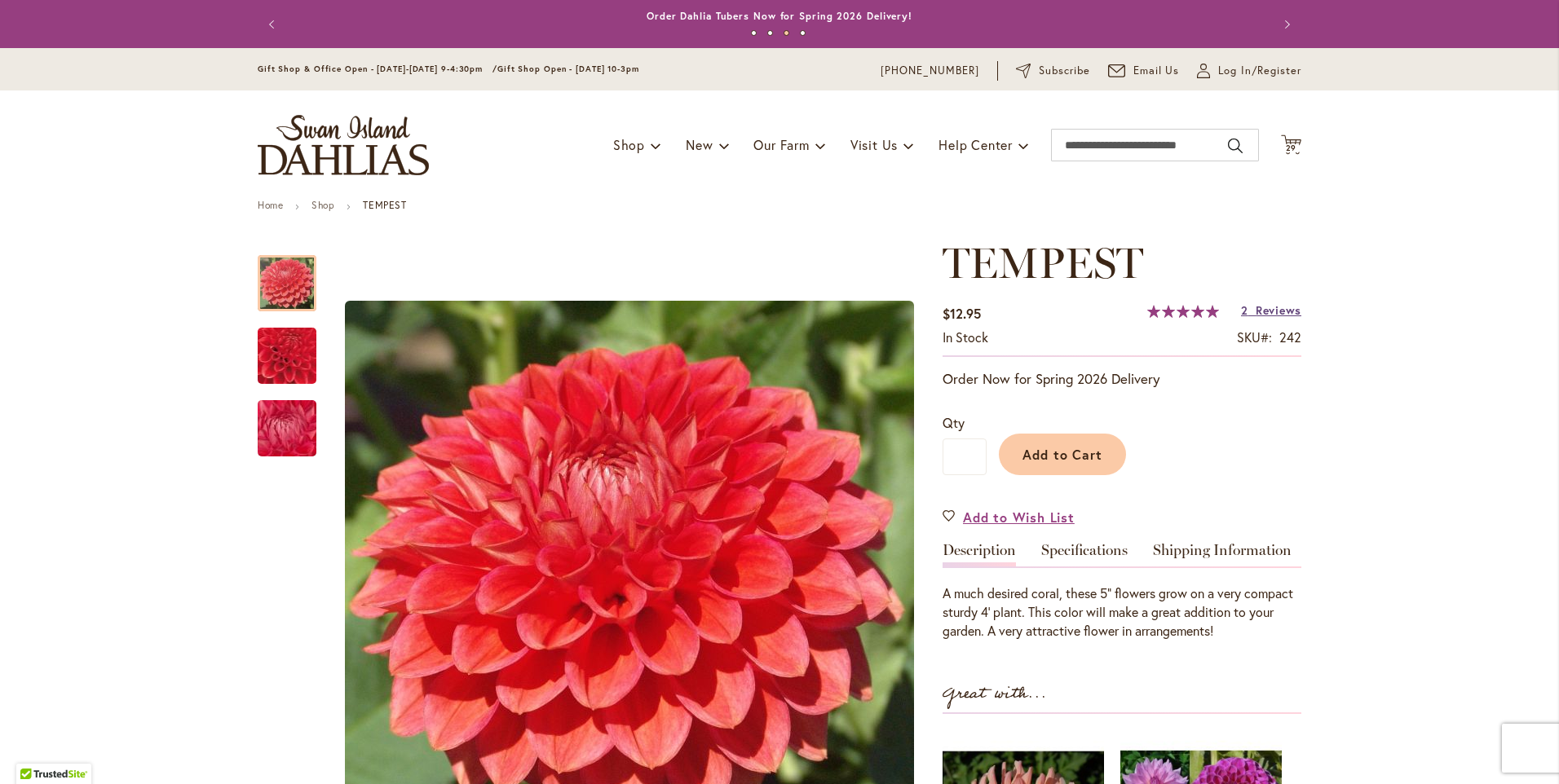
click at [1284, 312] on span "Reviews" at bounding box center [1279, 310] width 46 height 16
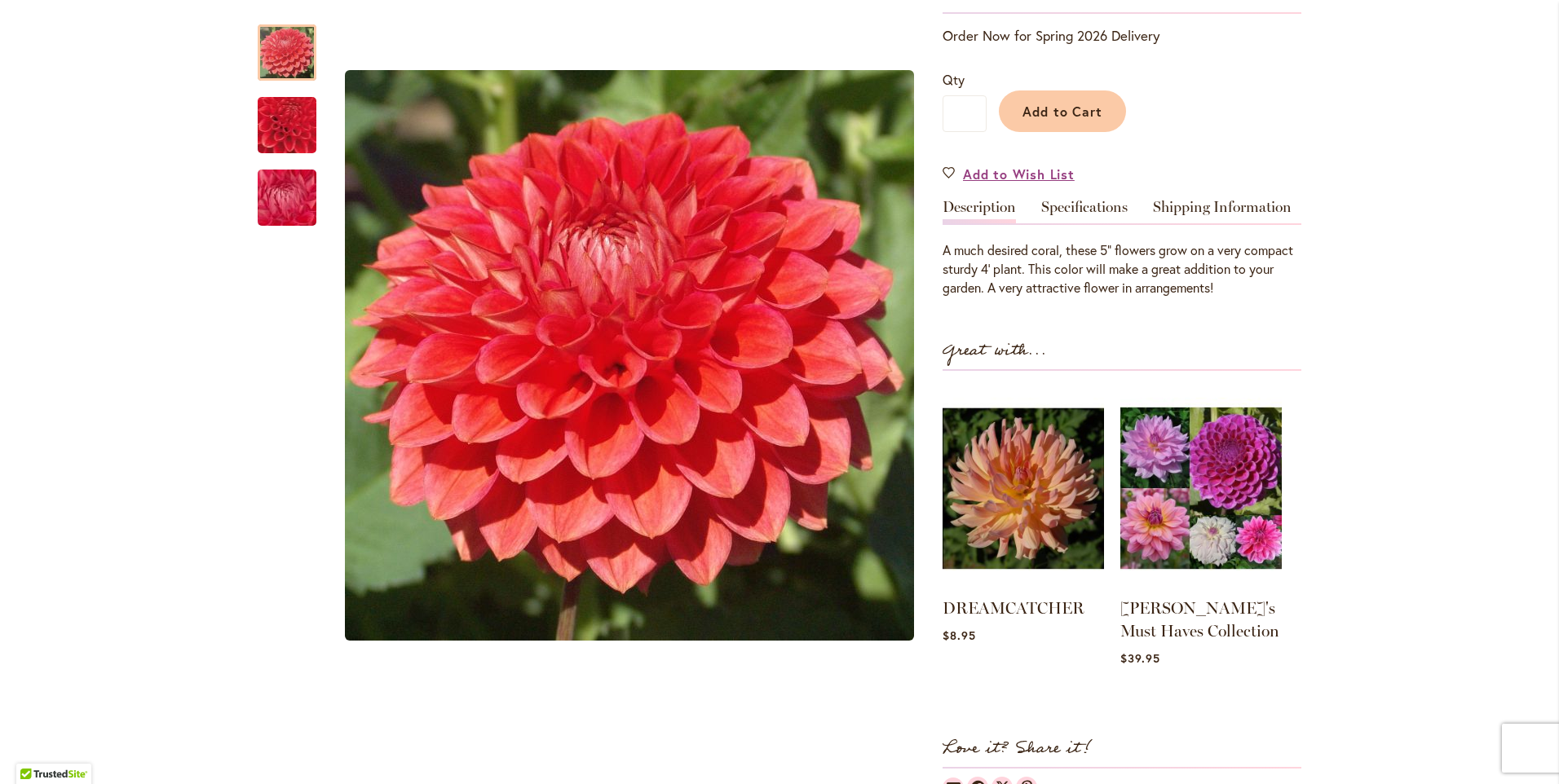
scroll to position [269, 0]
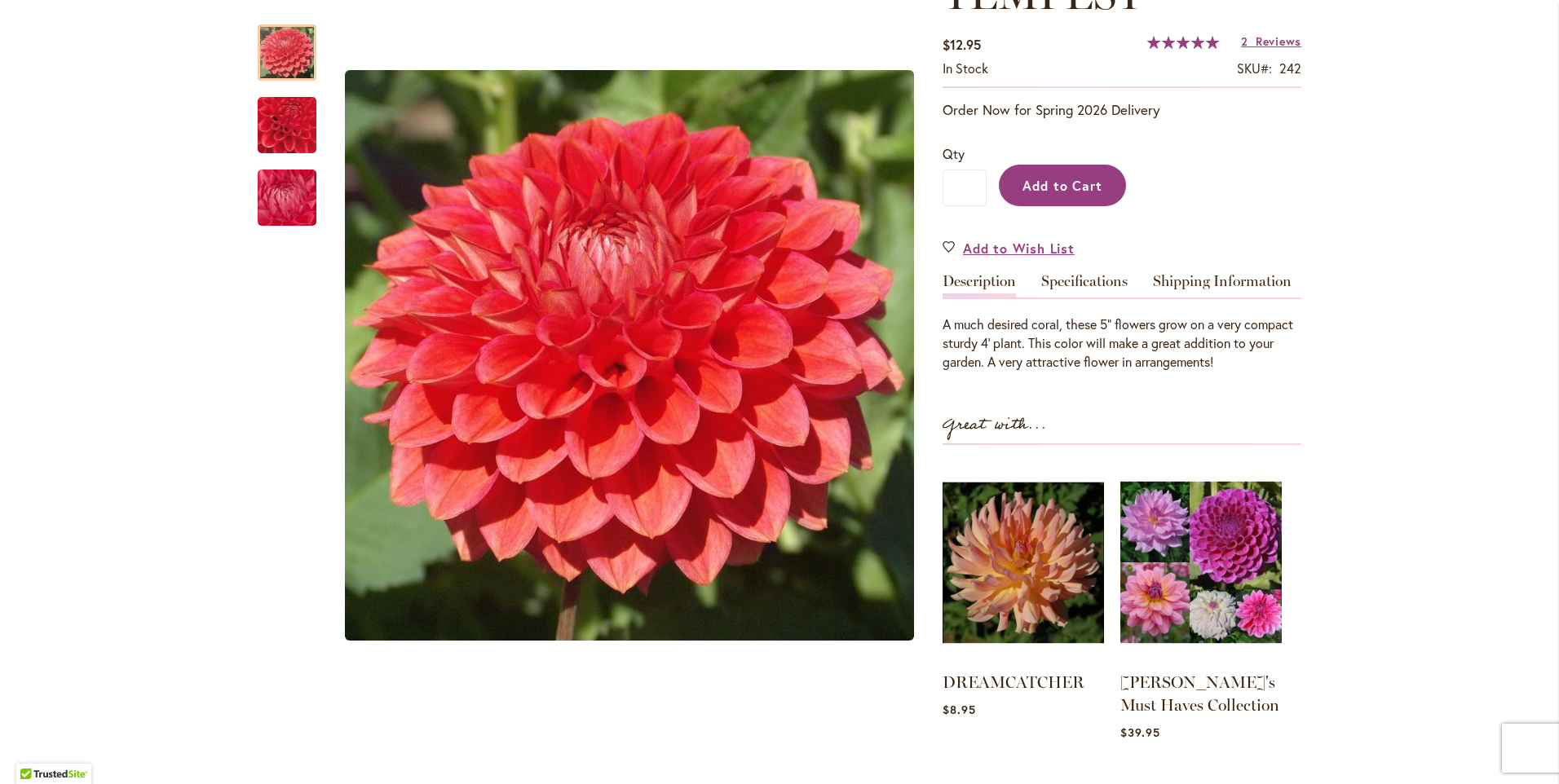
click at [1074, 186] on span "Add to Cart" at bounding box center [1063, 185] width 81 height 17
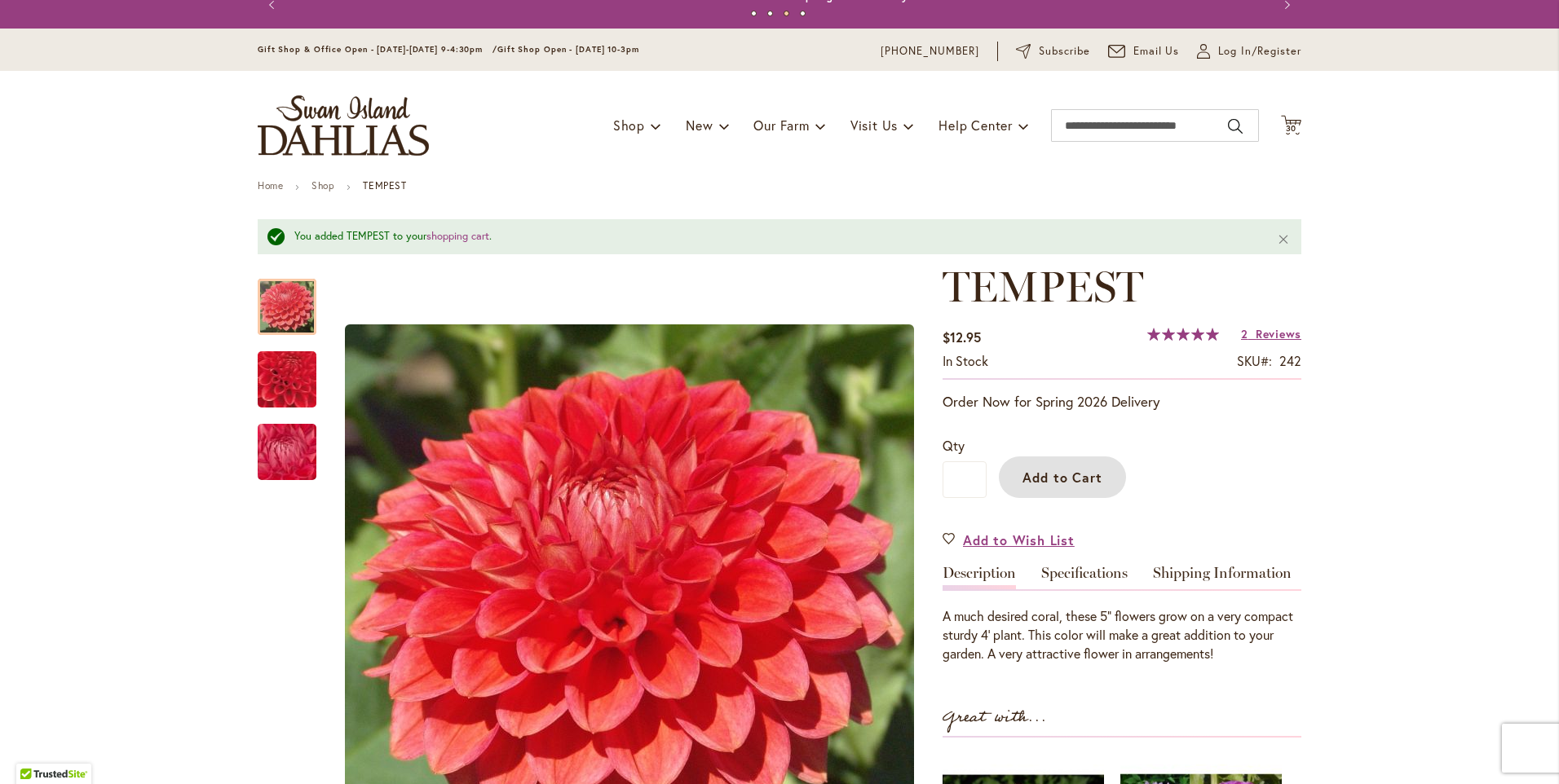
scroll to position [0, 0]
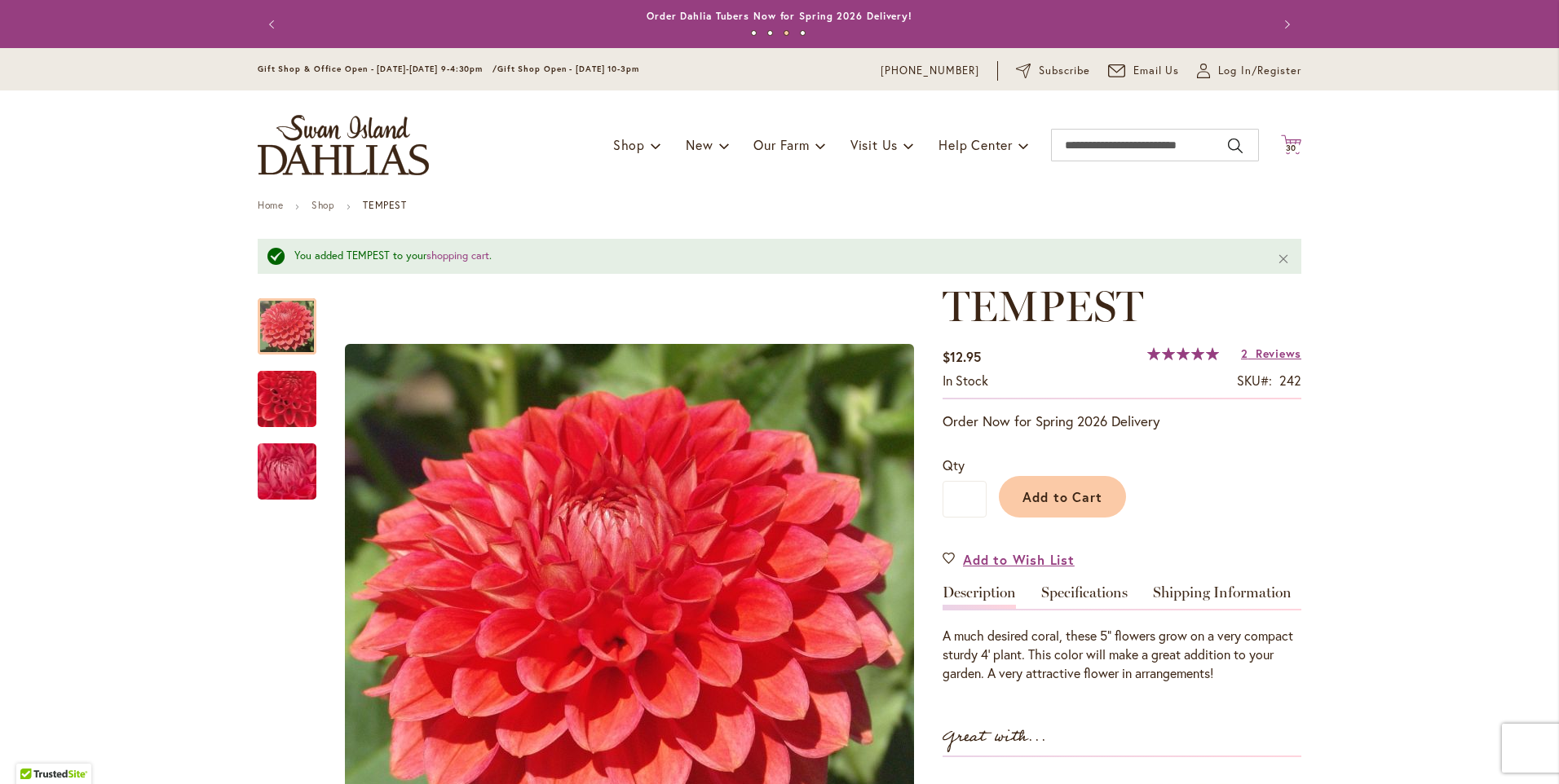
click at [1286, 150] on span "30" at bounding box center [1292, 147] width 11 height 10
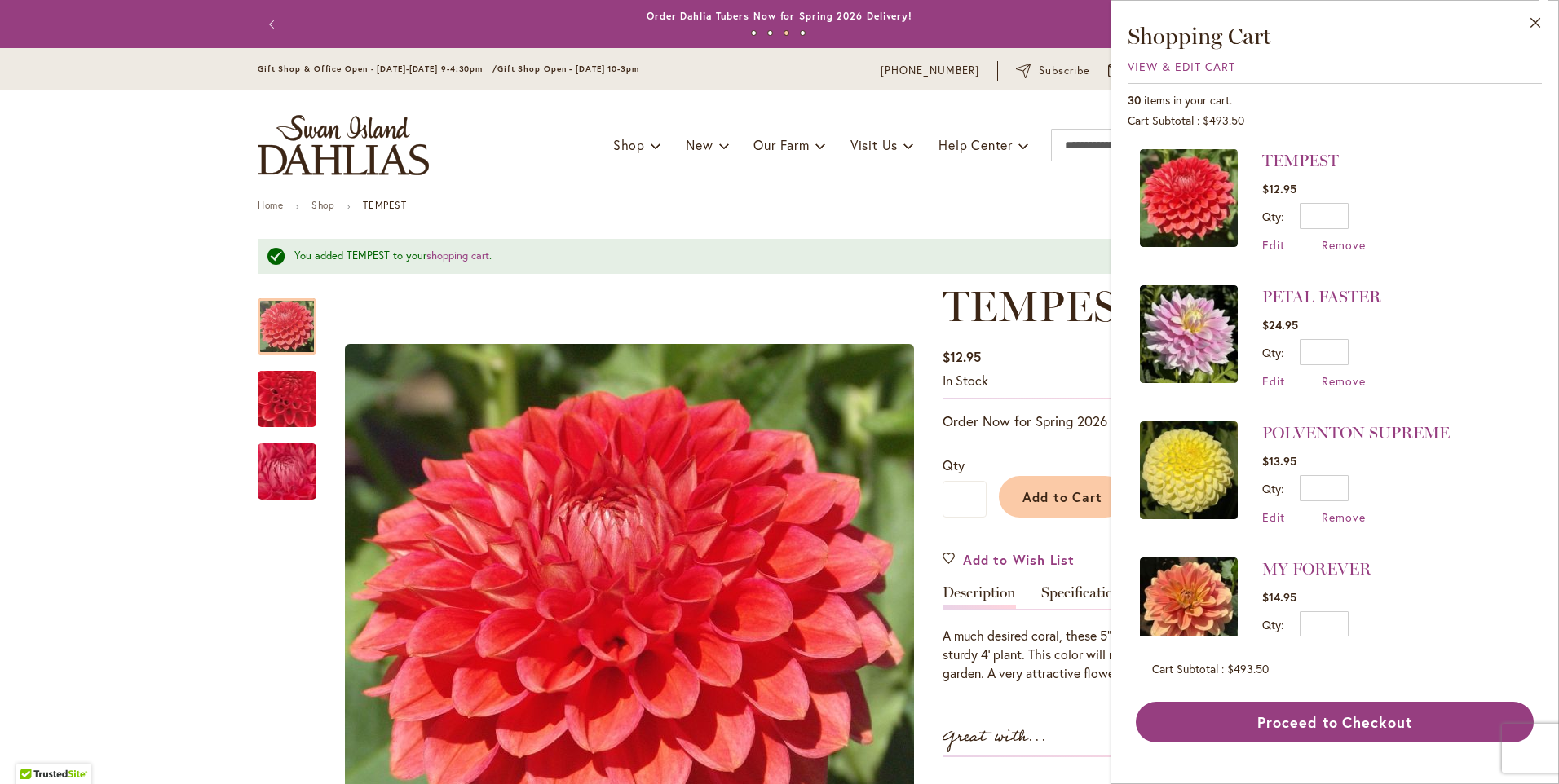
click at [1066, 200] on ul "Home Shop TEMPEST" at bounding box center [780, 208] width 1044 height 15
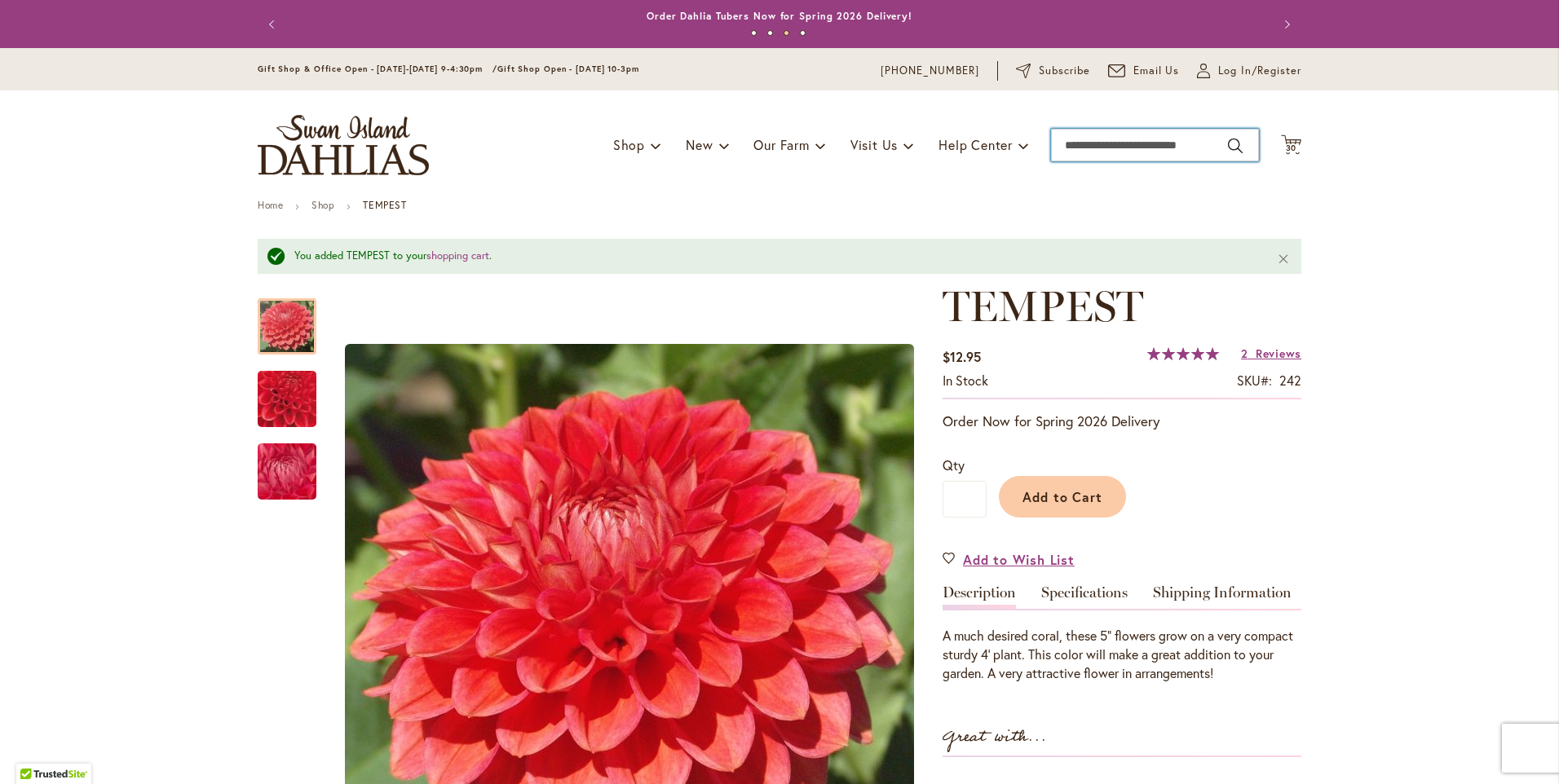
click at [1066, 146] on input "Search" at bounding box center [1155, 144] width 208 height 33
type input "******"
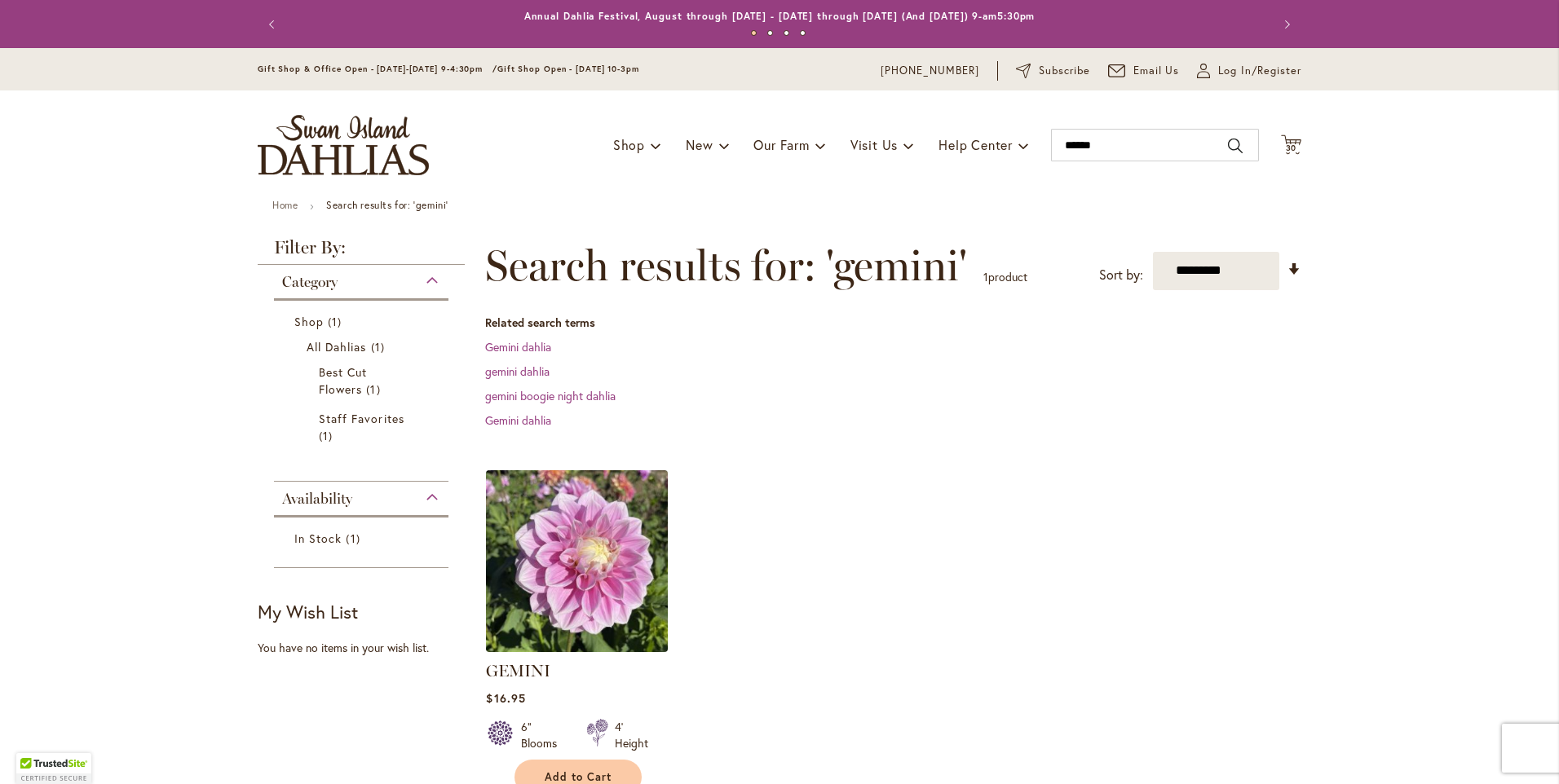
click at [556, 575] on img at bounding box center [577, 561] width 191 height 191
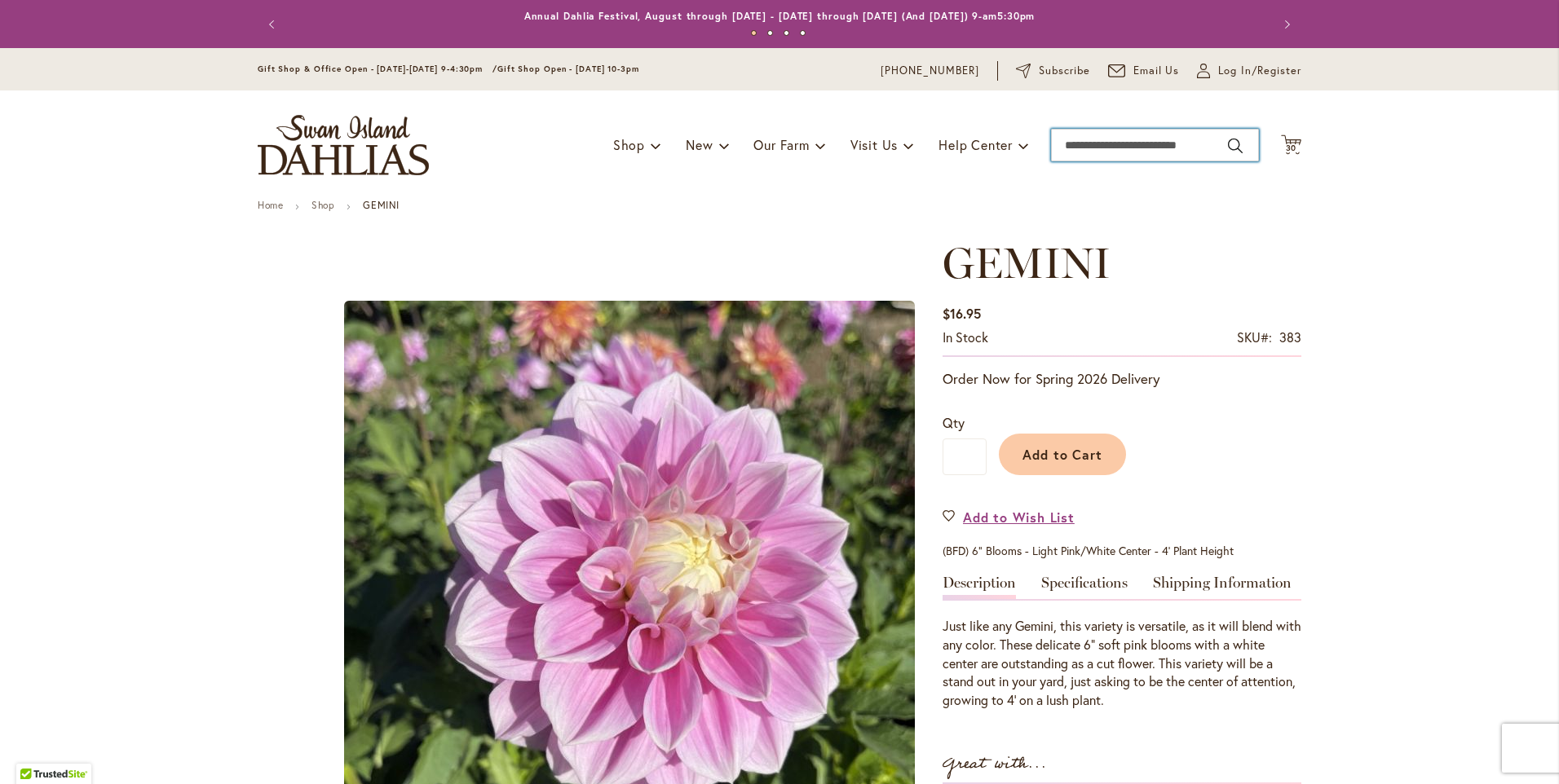
click at [1102, 144] on input "Search" at bounding box center [1155, 144] width 208 height 33
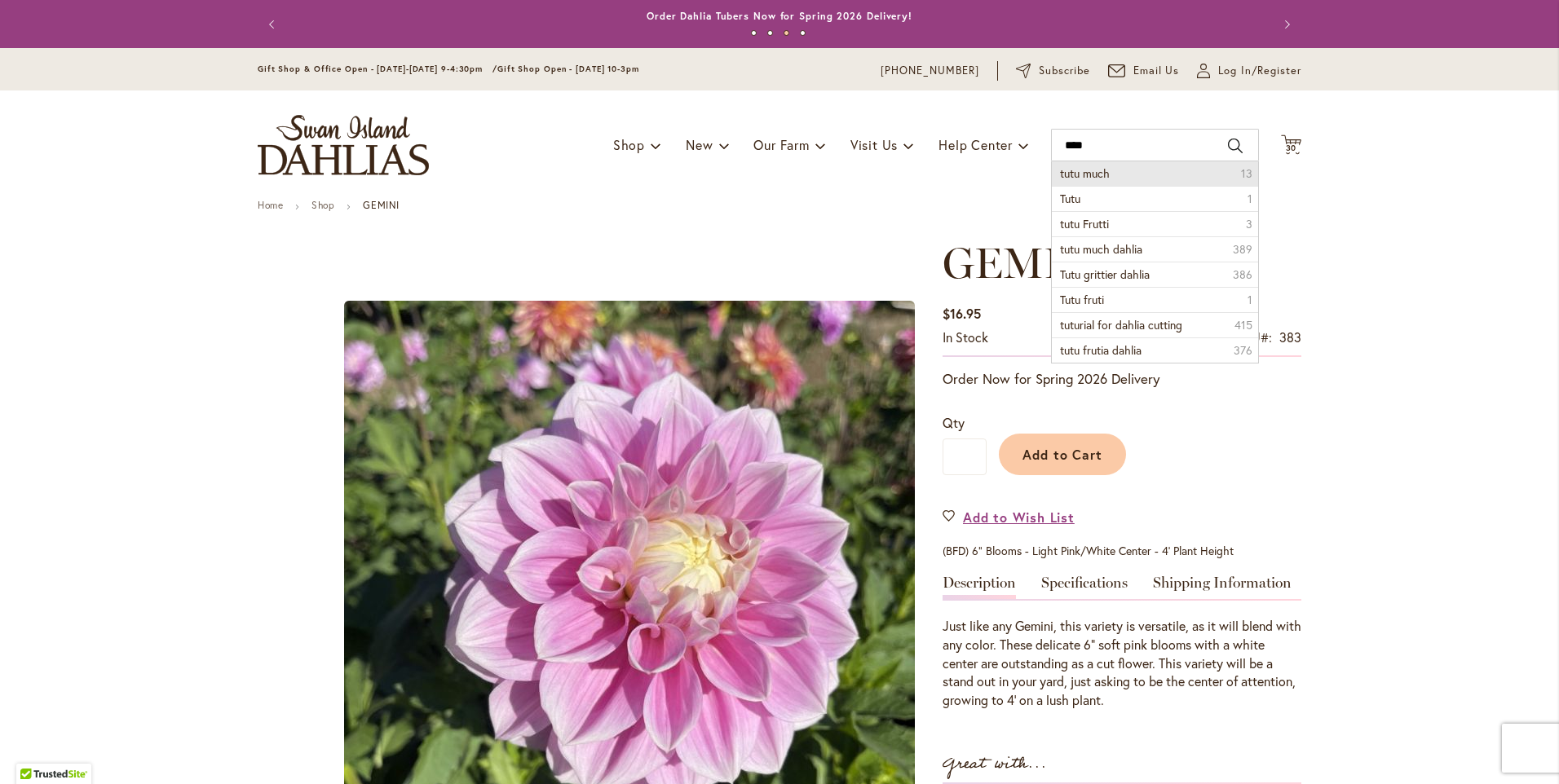
click at [1100, 170] on span "tutu much" at bounding box center [1084, 173] width 49 height 16
type input "*********"
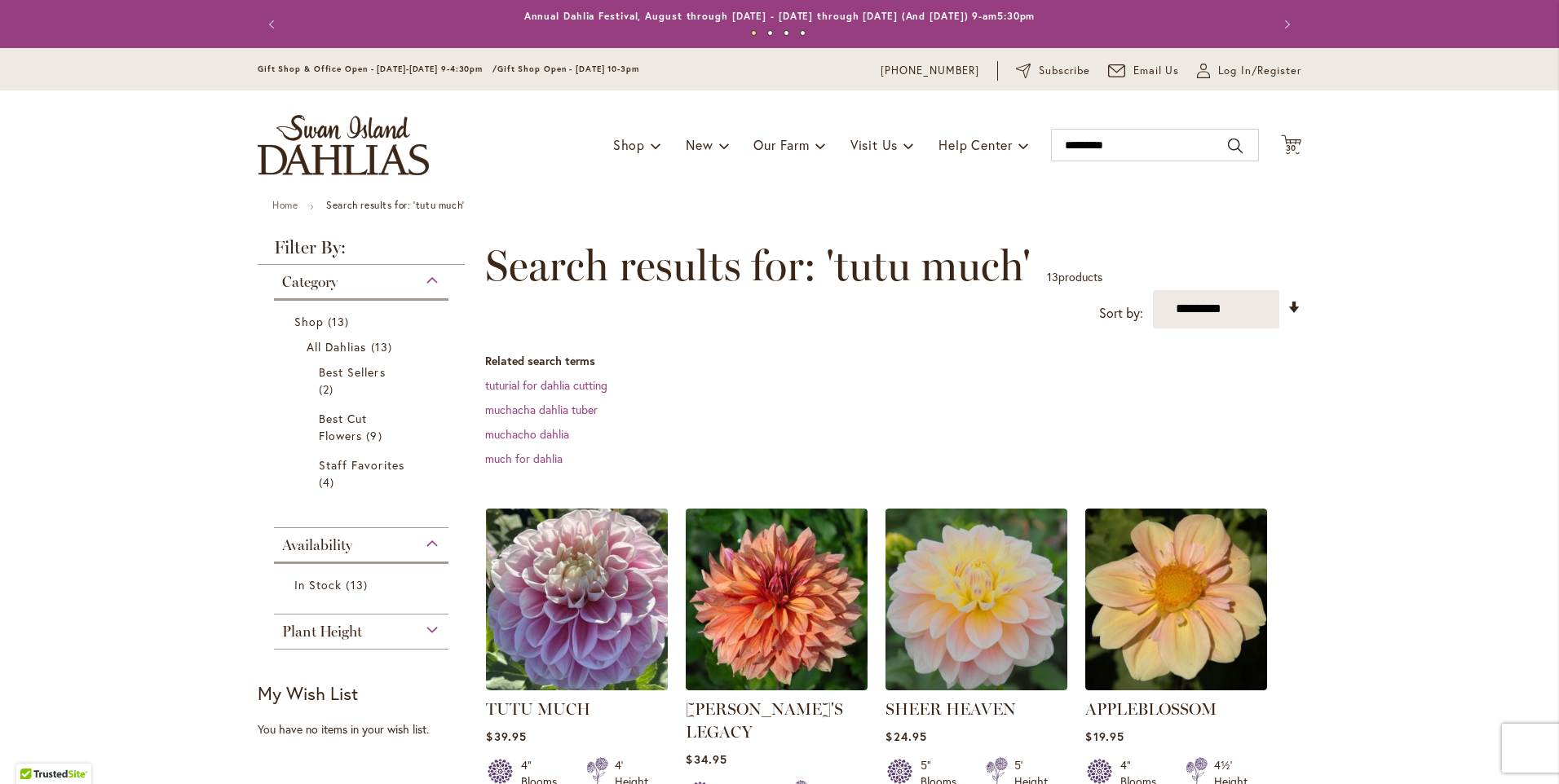
click at [550, 575] on img at bounding box center [577, 599] width 191 height 191
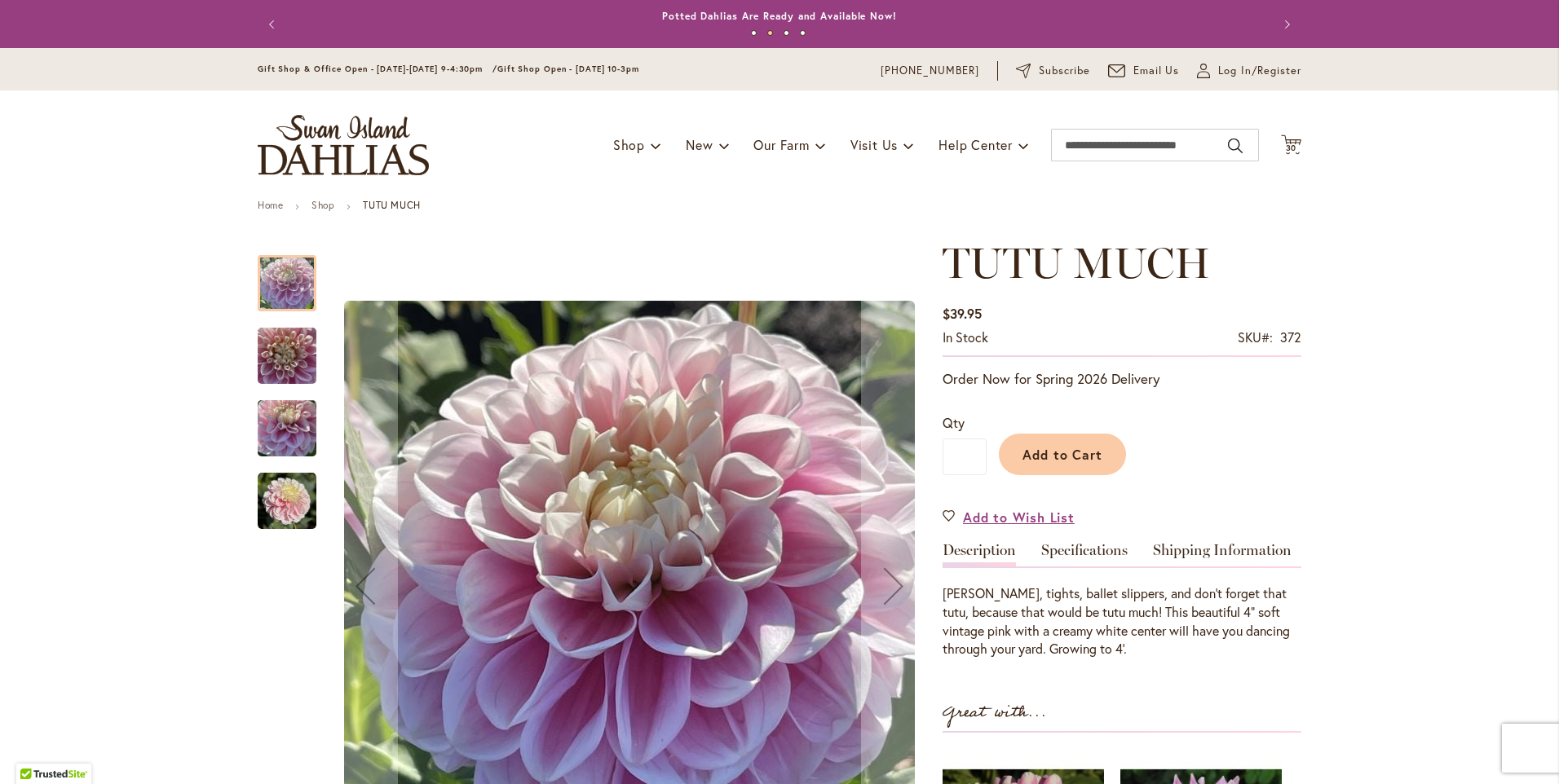
click at [278, 504] on img "TUTU MUCH" at bounding box center [287, 501] width 59 height 59
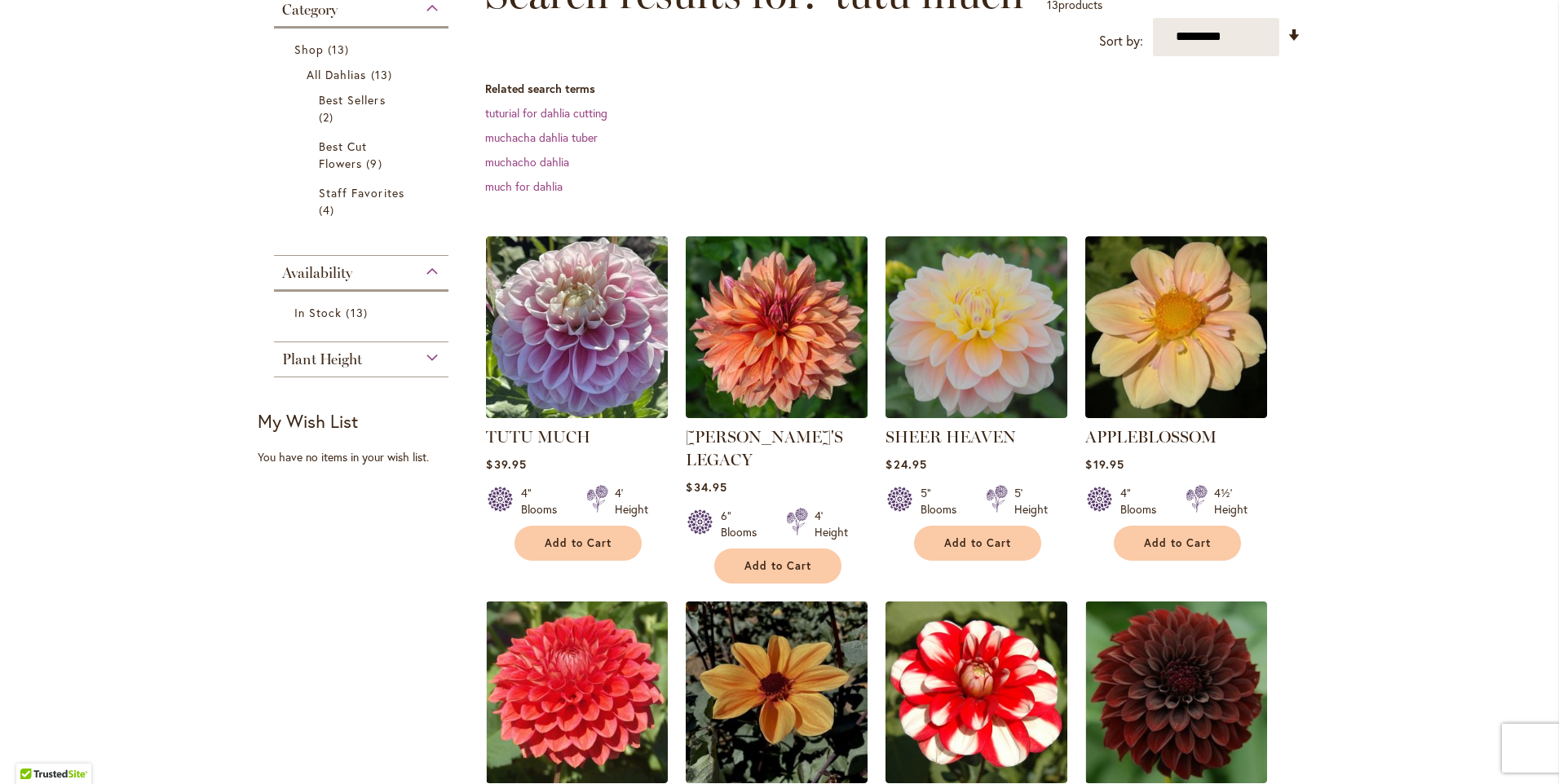
scroll to position [326, 0]
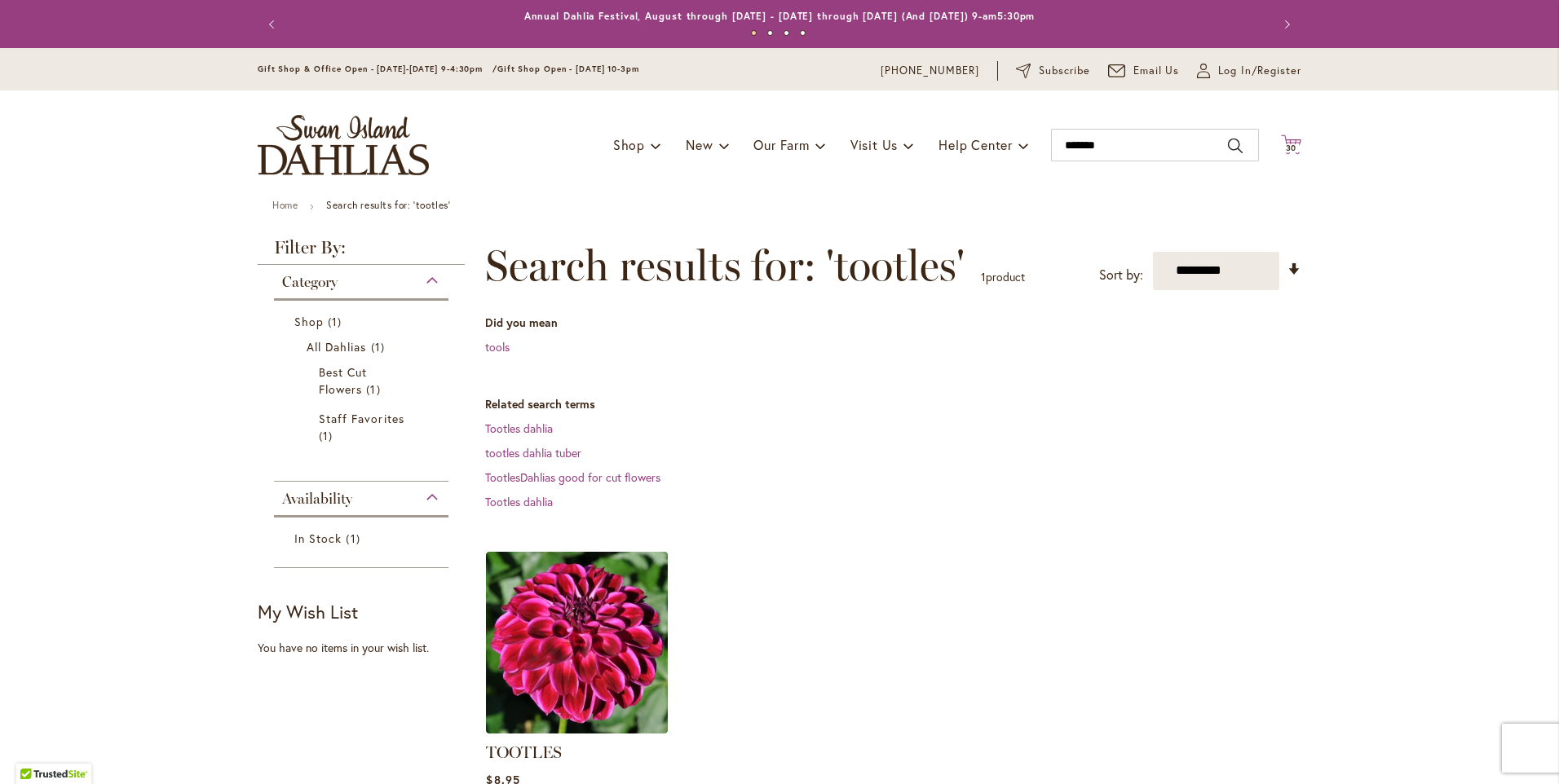
click at [1288, 151] on span "30" at bounding box center [1292, 147] width 11 height 10
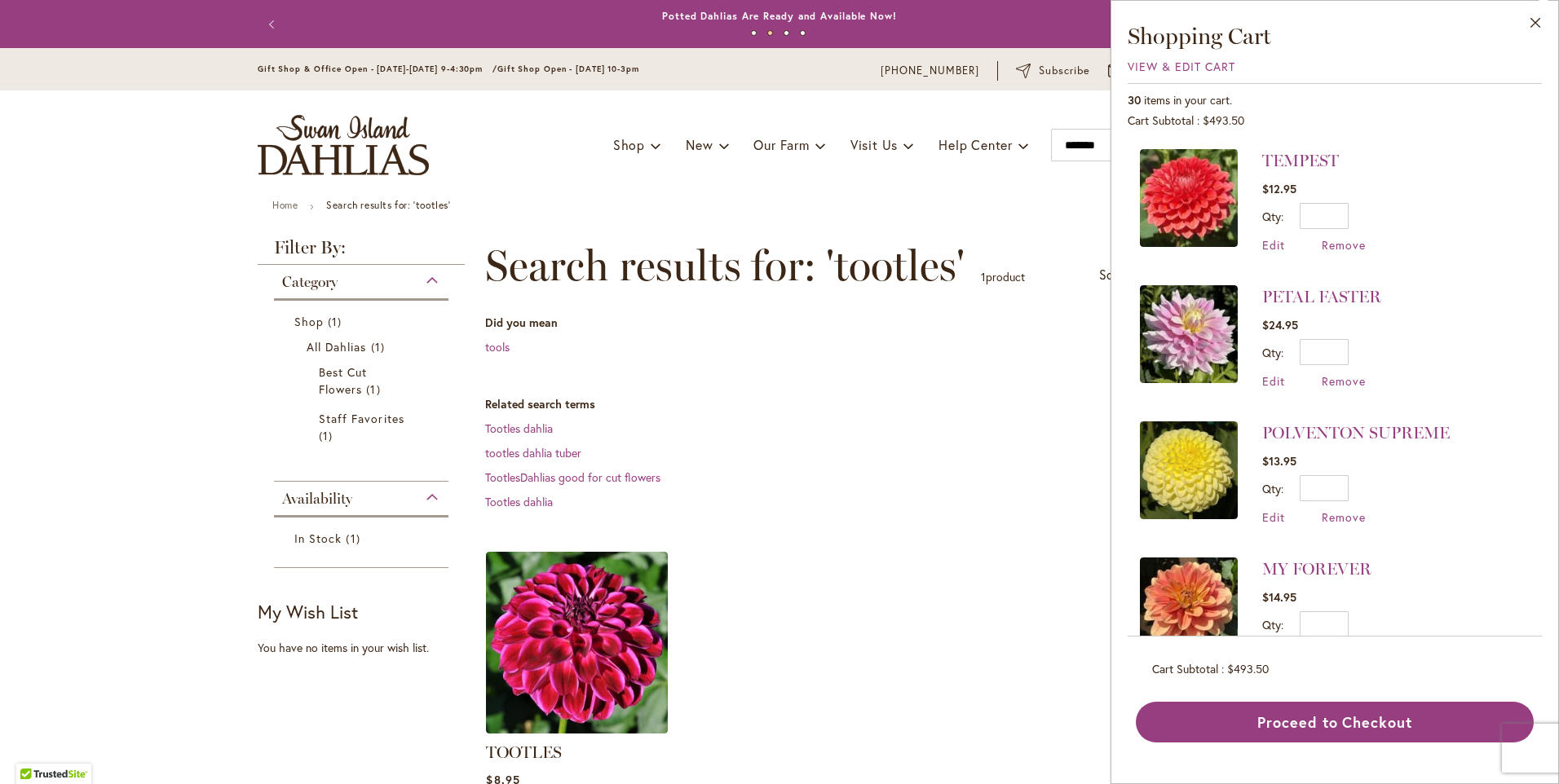
click at [1182, 338] on img at bounding box center [1188, 333] width 98 height 98
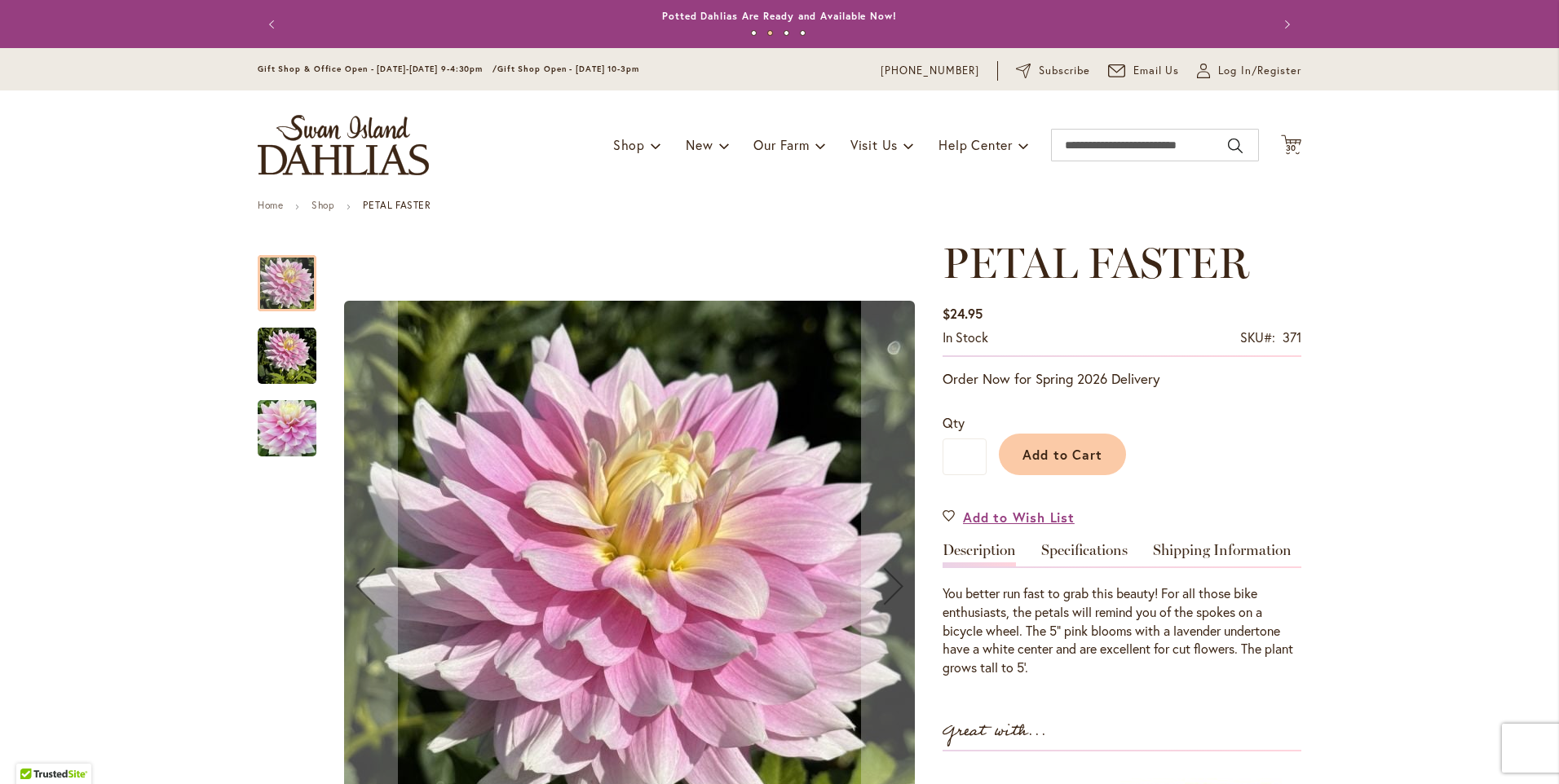
click at [291, 354] on img "PETAL FASTER" at bounding box center [287, 356] width 59 height 59
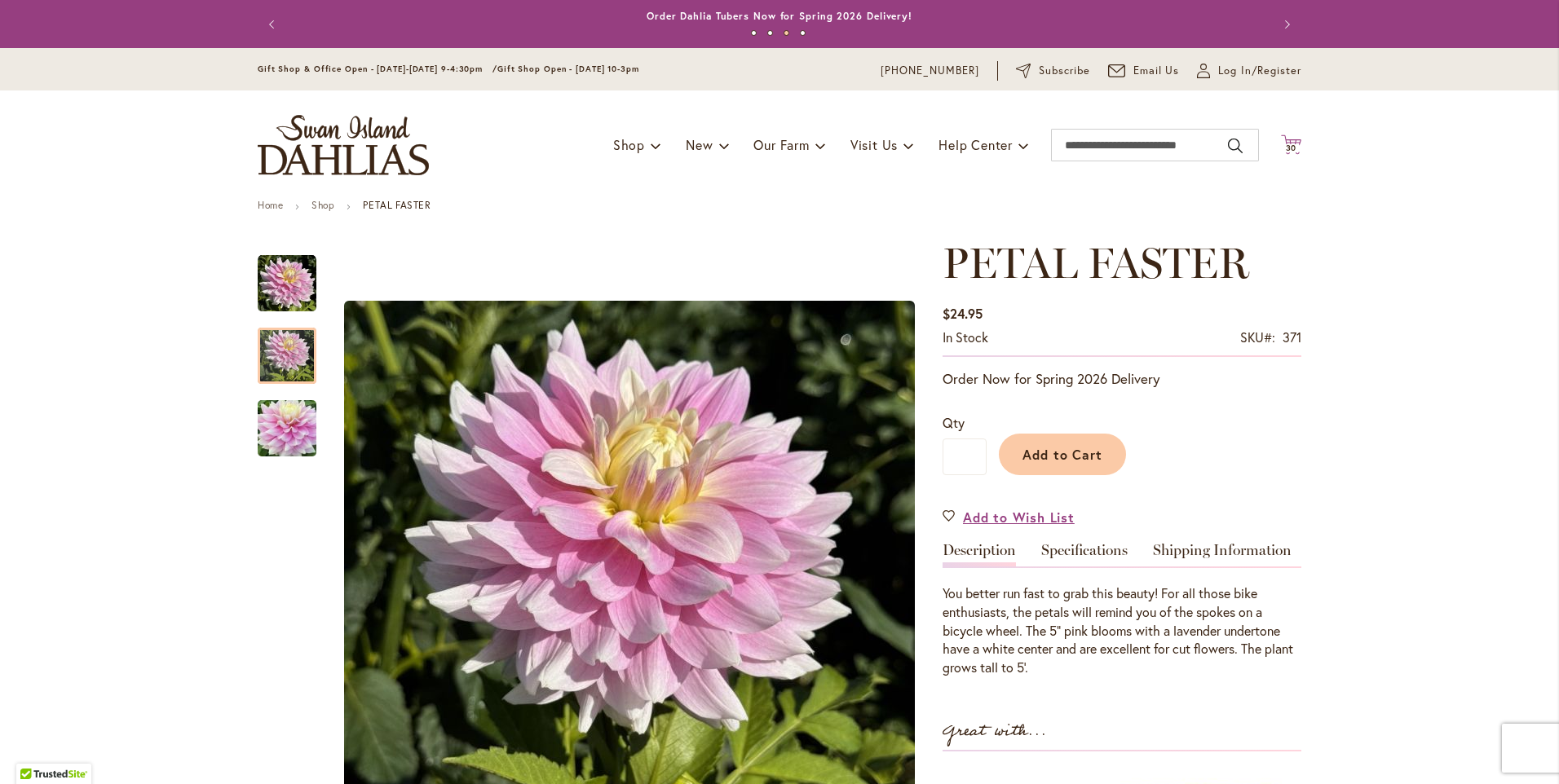
click at [1286, 147] on span "30" at bounding box center [1292, 147] width 11 height 10
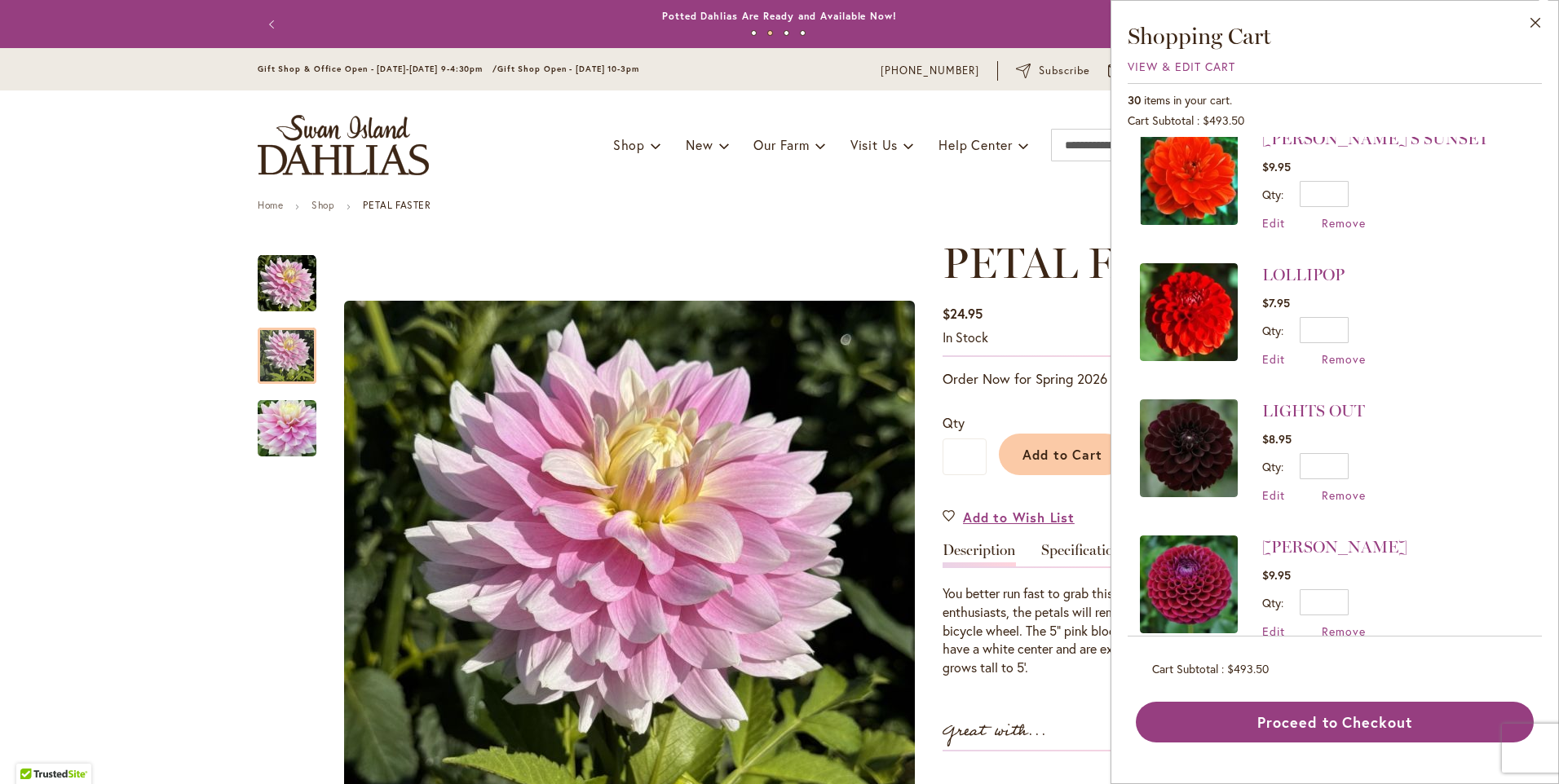
scroll to position [1038, 0]
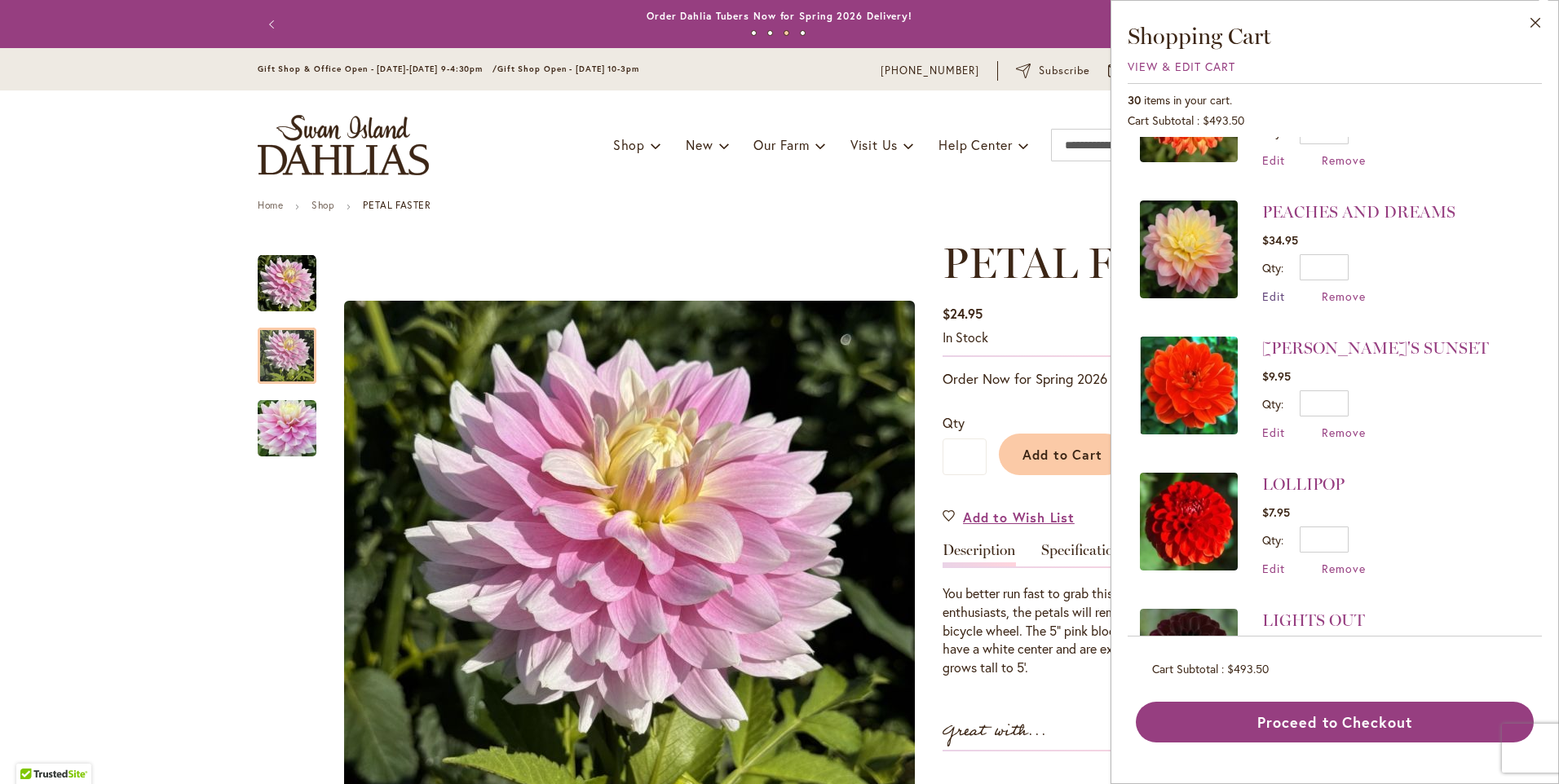
click at [1282, 296] on span "Edit" at bounding box center [1274, 296] width 23 height 16
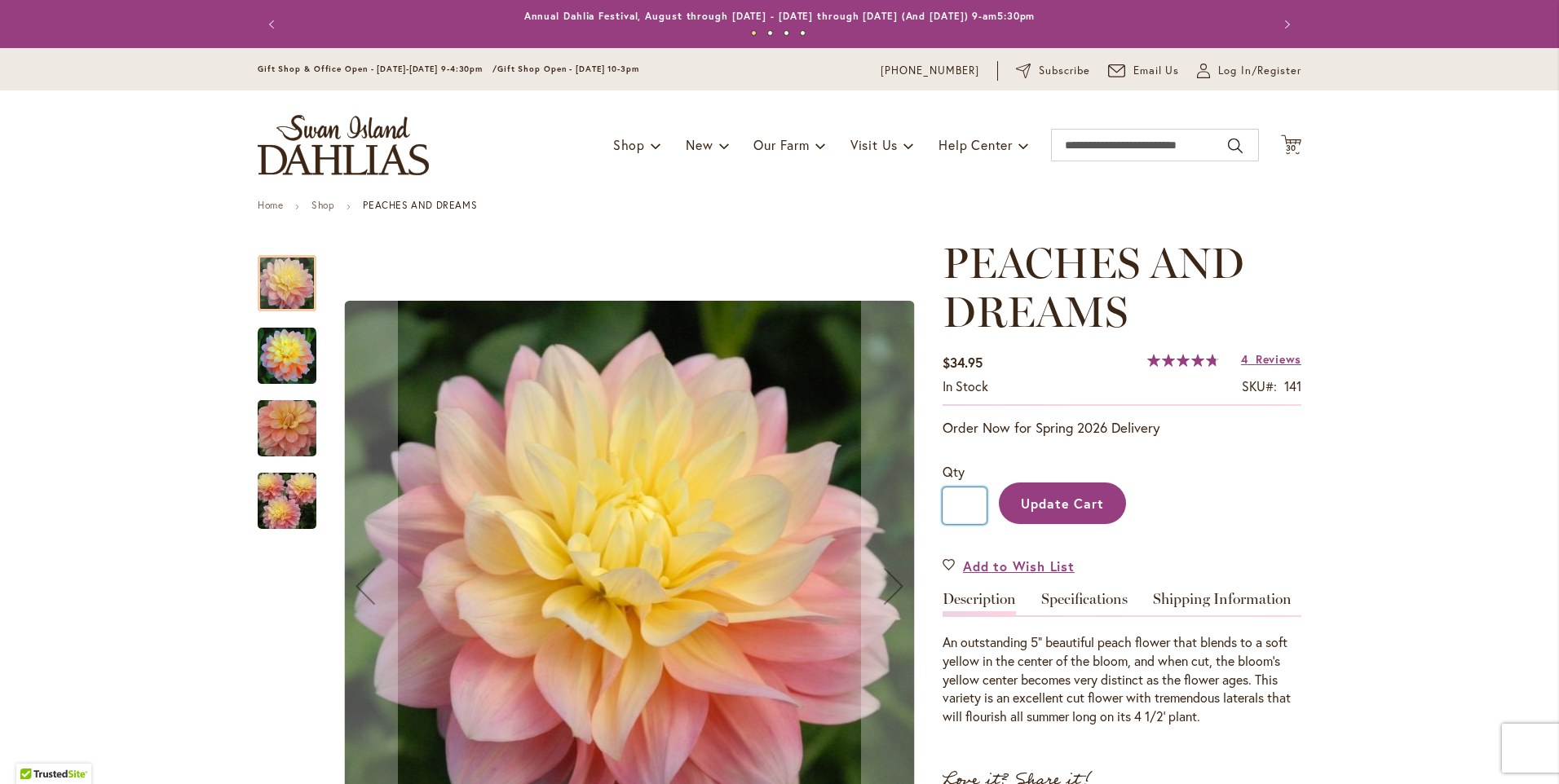
click at [969, 503] on input "*" at bounding box center [964, 506] width 44 height 36
type input "*"
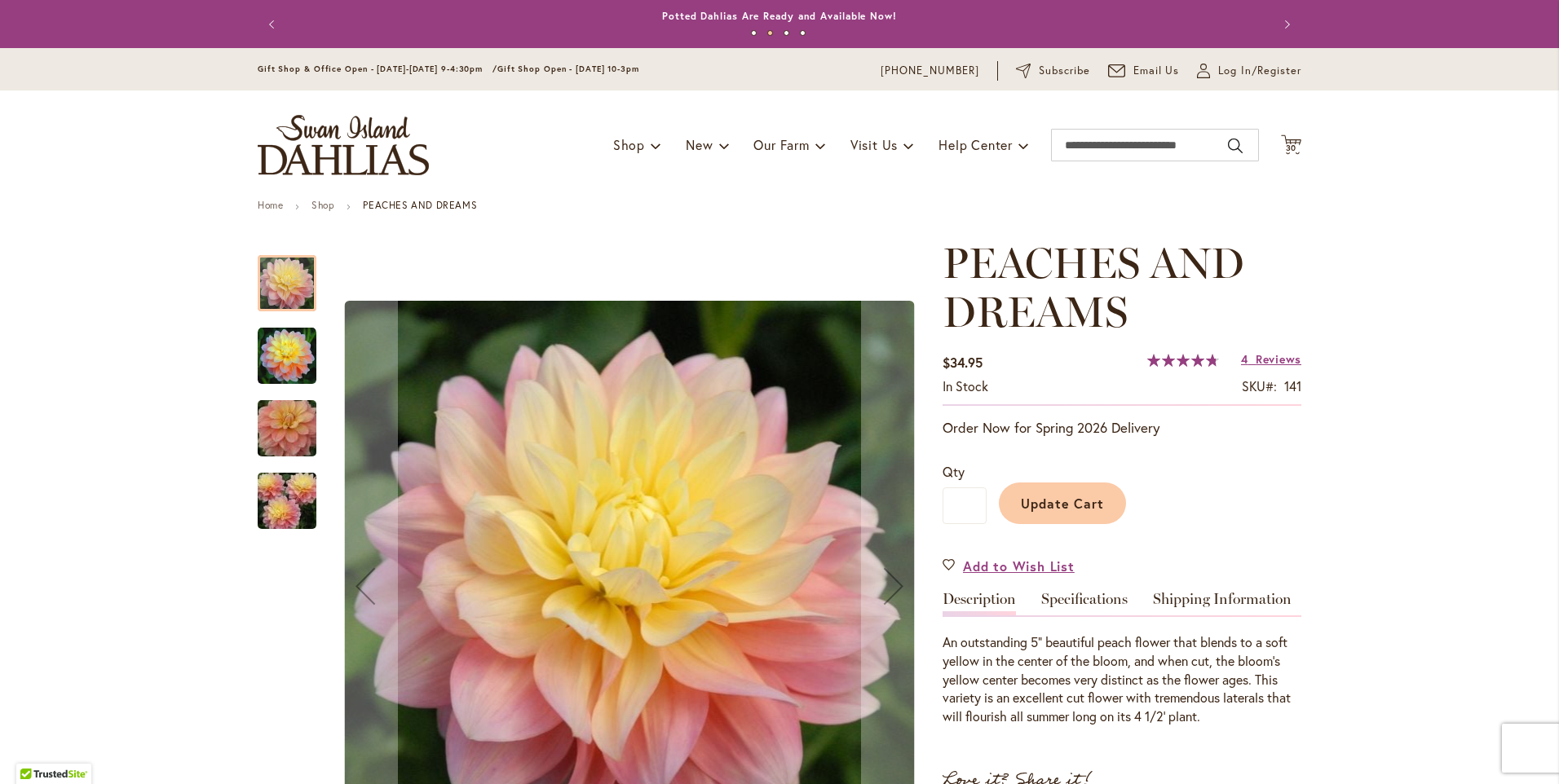
click at [1066, 508] on span "Update Cart" at bounding box center [1063, 504] width 84 height 17
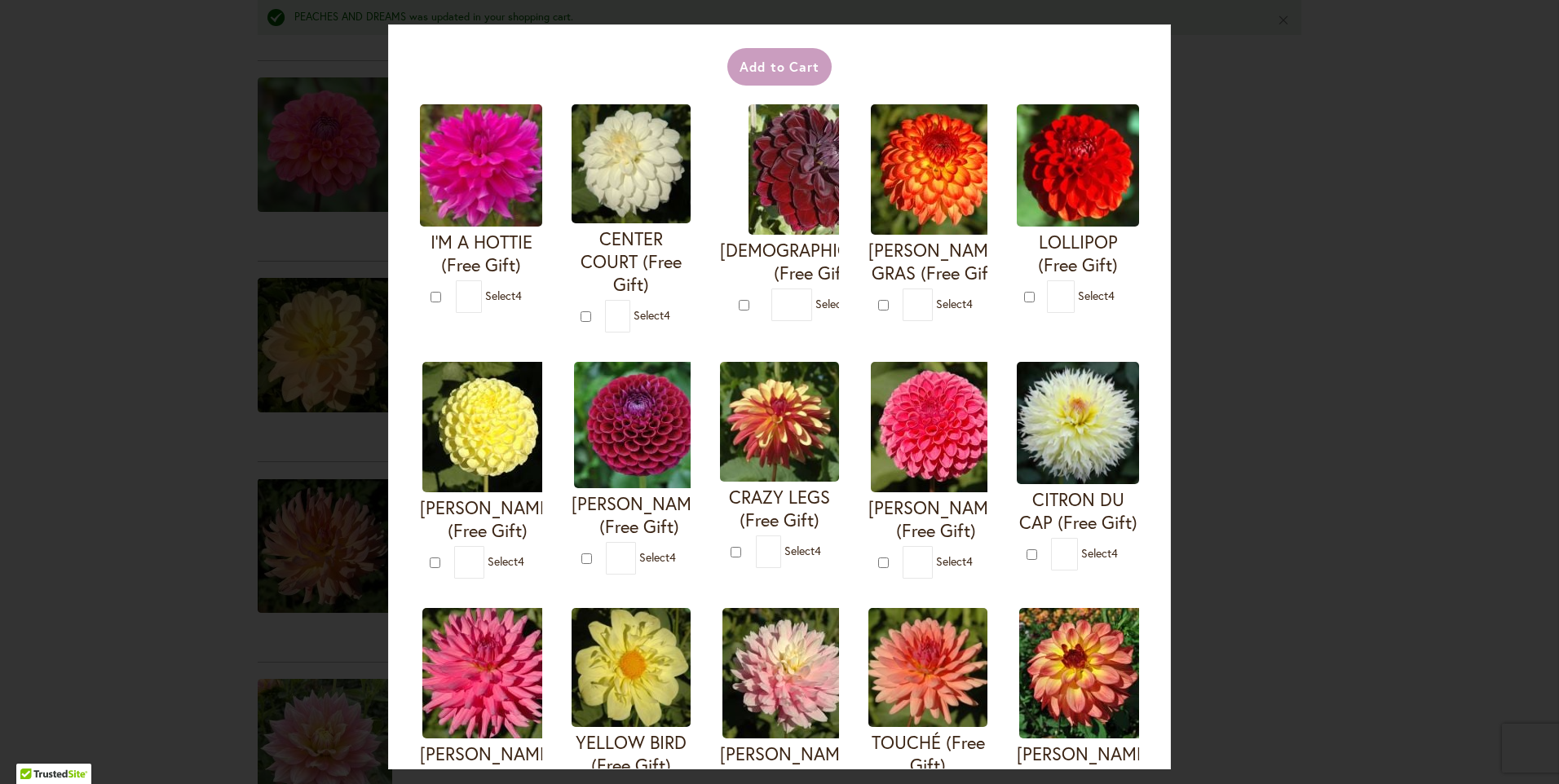
scroll to position [69, 0]
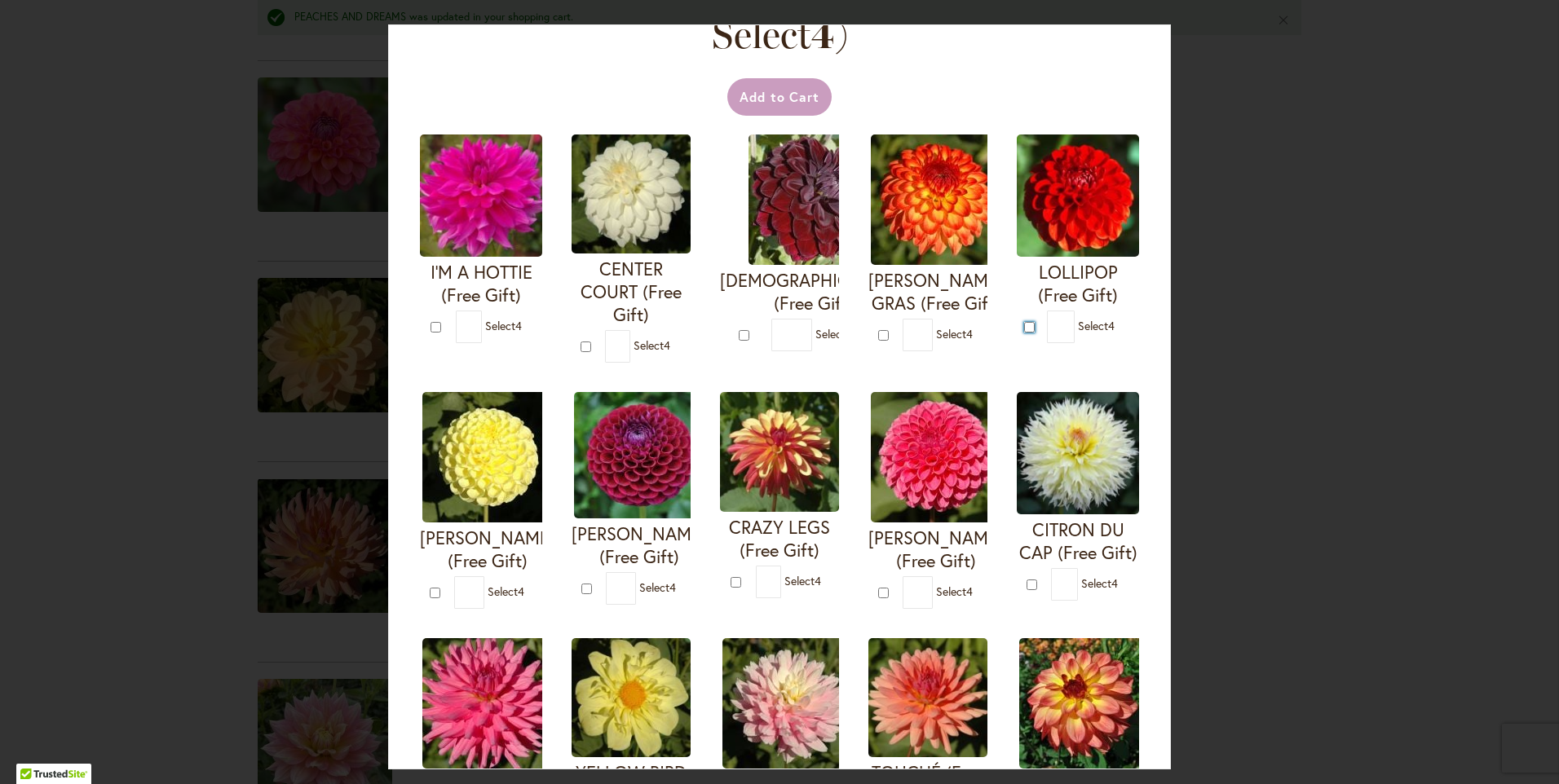
type input "*"
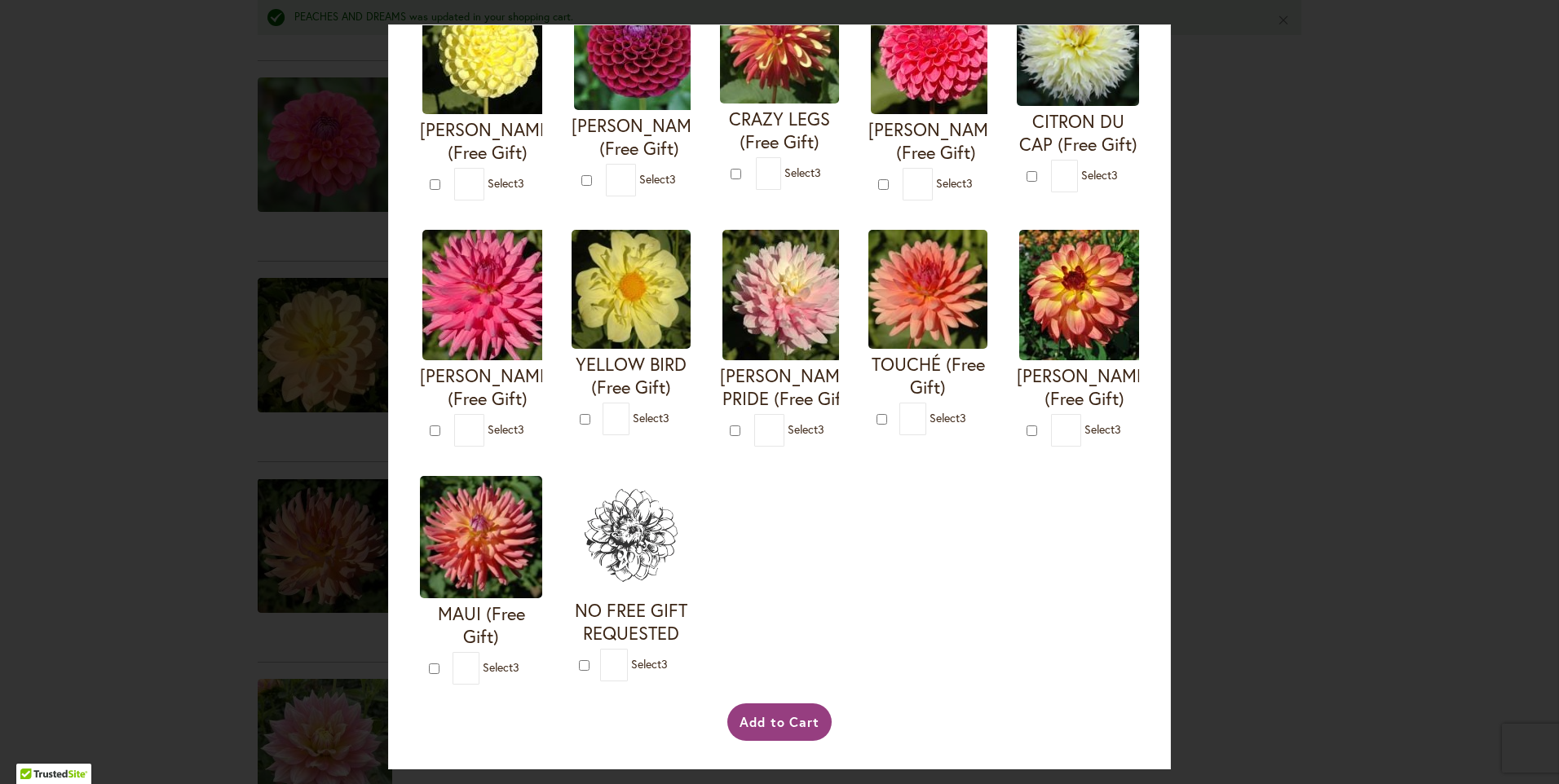
scroll to position [722, 0]
click at [791, 724] on button "Add to Cart" at bounding box center [780, 723] width 105 height 37
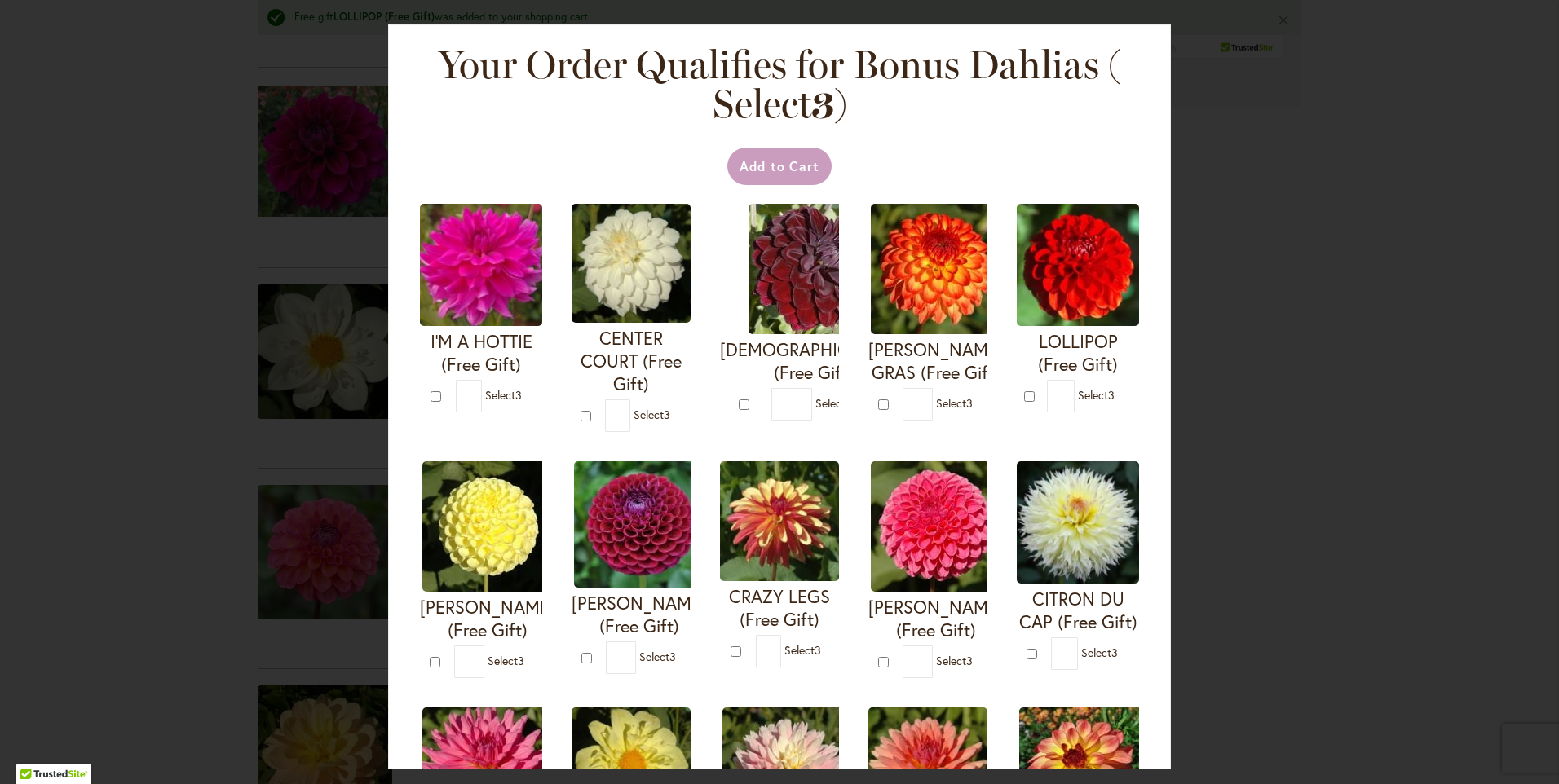
scroll to position [1018, 0]
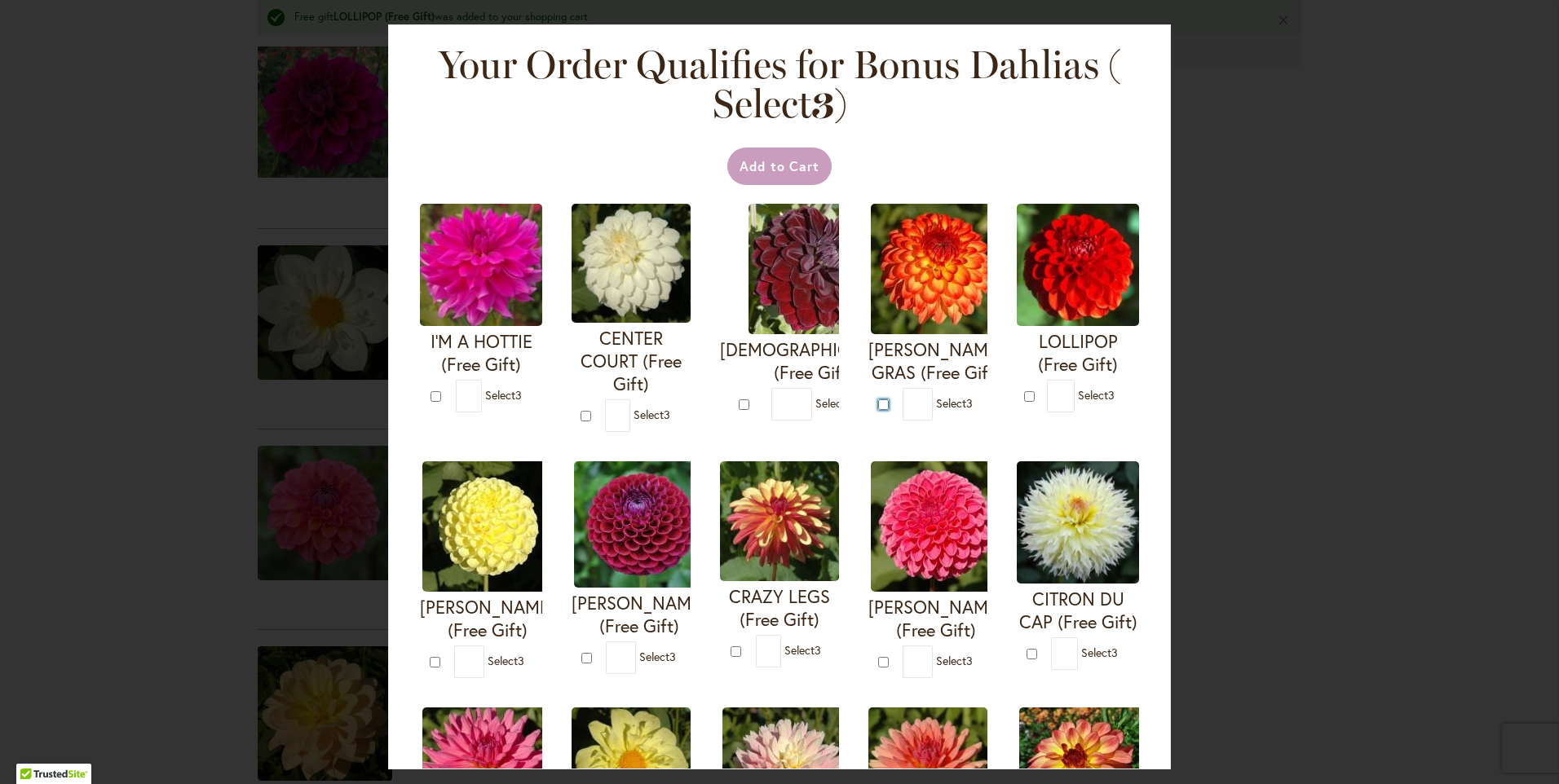
type input "*"
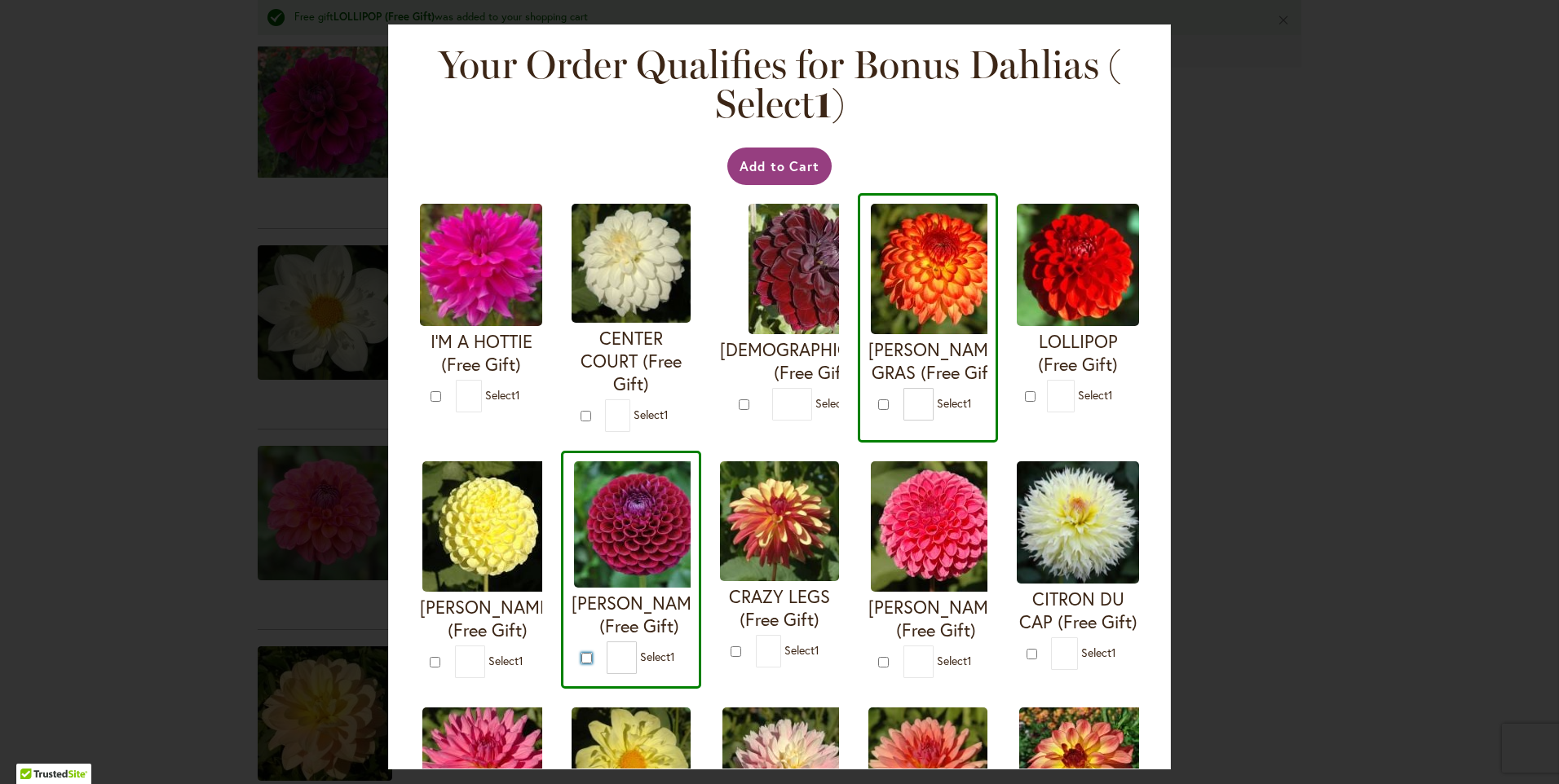
type input "*"
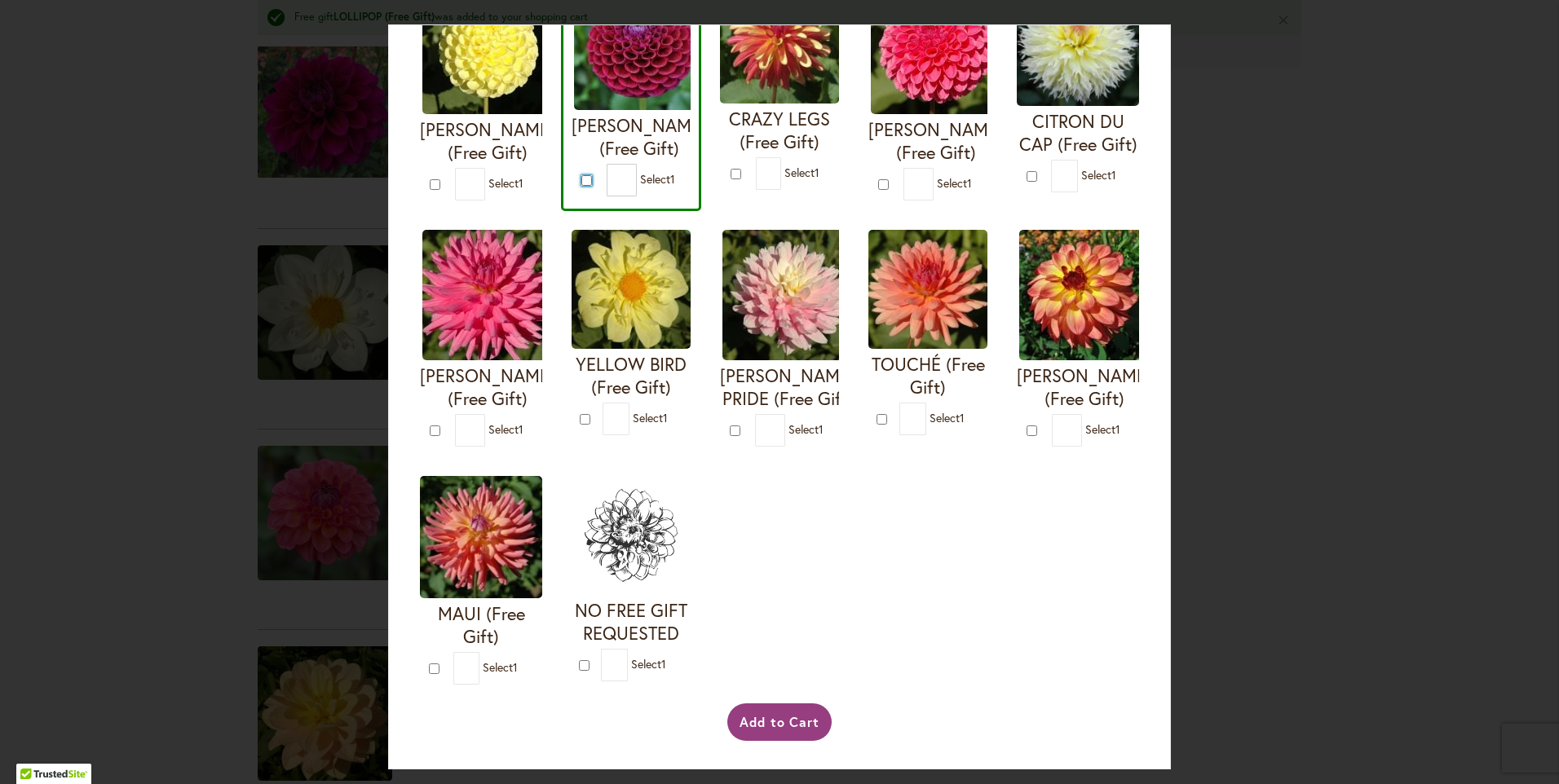
scroll to position [722, 0]
click at [743, 723] on button "Add to Cart" at bounding box center [780, 723] width 105 height 37
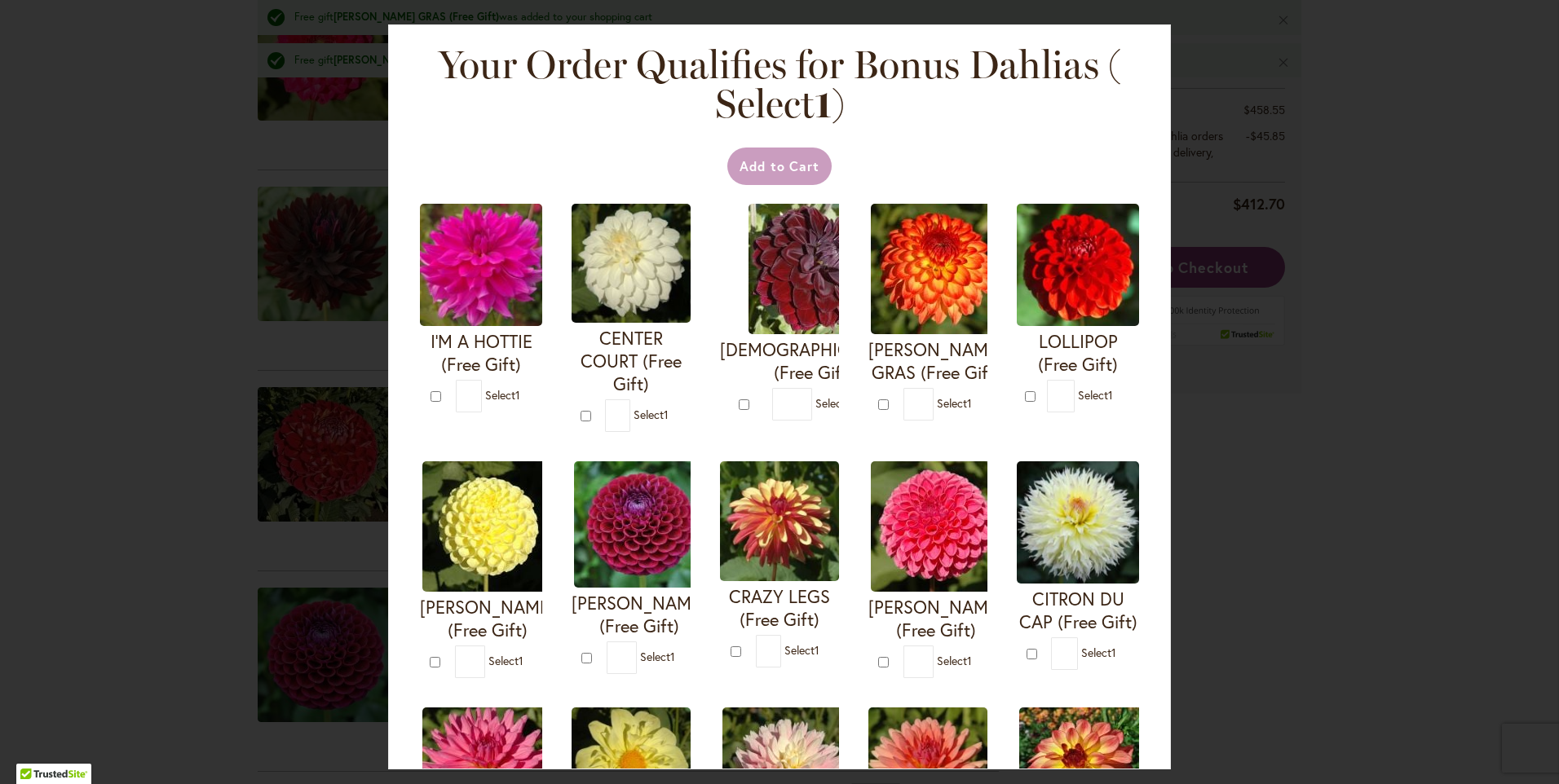
click at [1229, 90] on div "Your Order Qualifies for Bonus Dahlias ( Select 1 ) Add to Cart I'M A HOTTIE (F…" at bounding box center [780, 392] width 1559 height 784
type input "*"
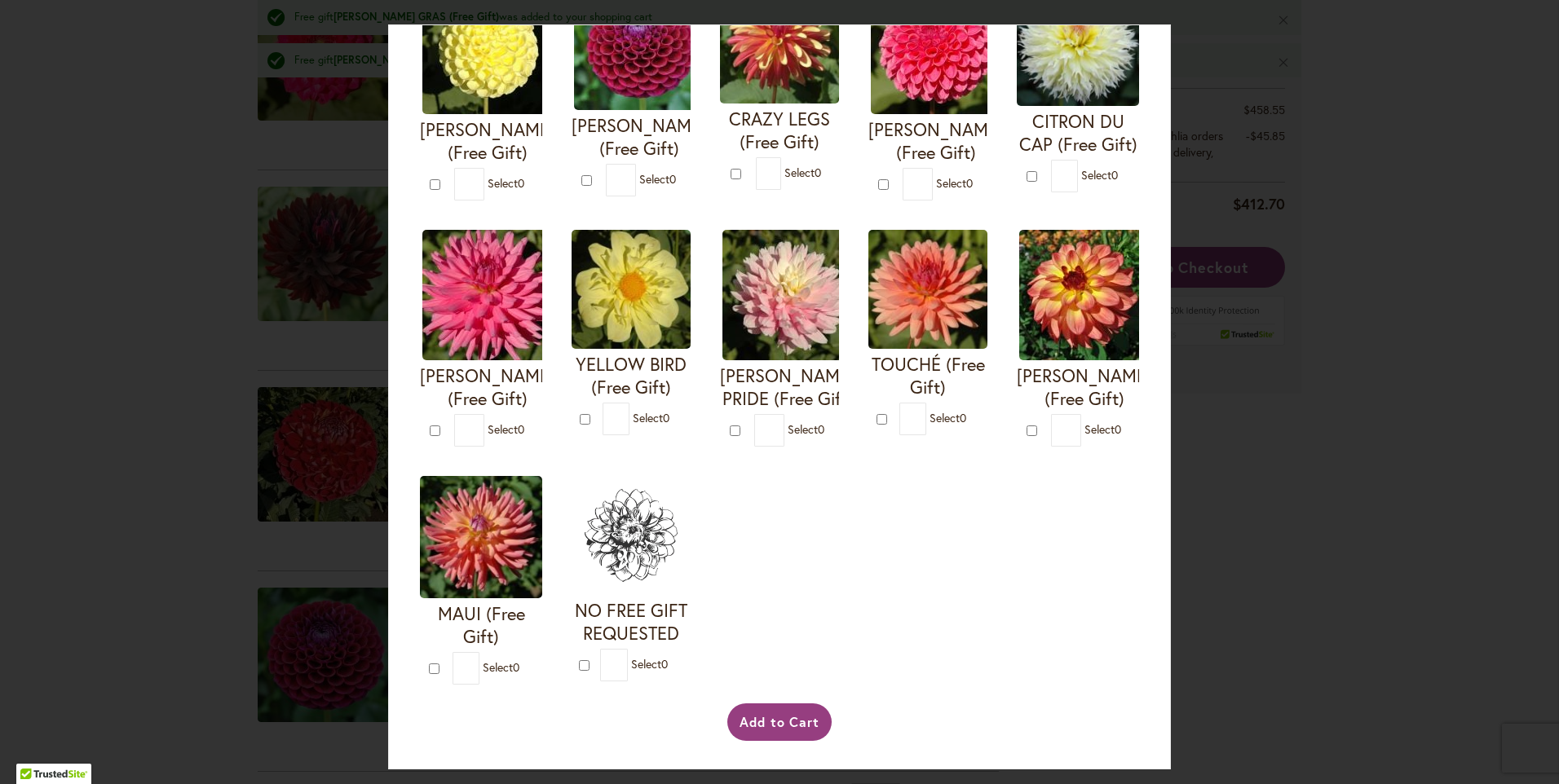
scroll to position [722, 0]
click at [771, 724] on button "Add to Cart" at bounding box center [780, 723] width 105 height 37
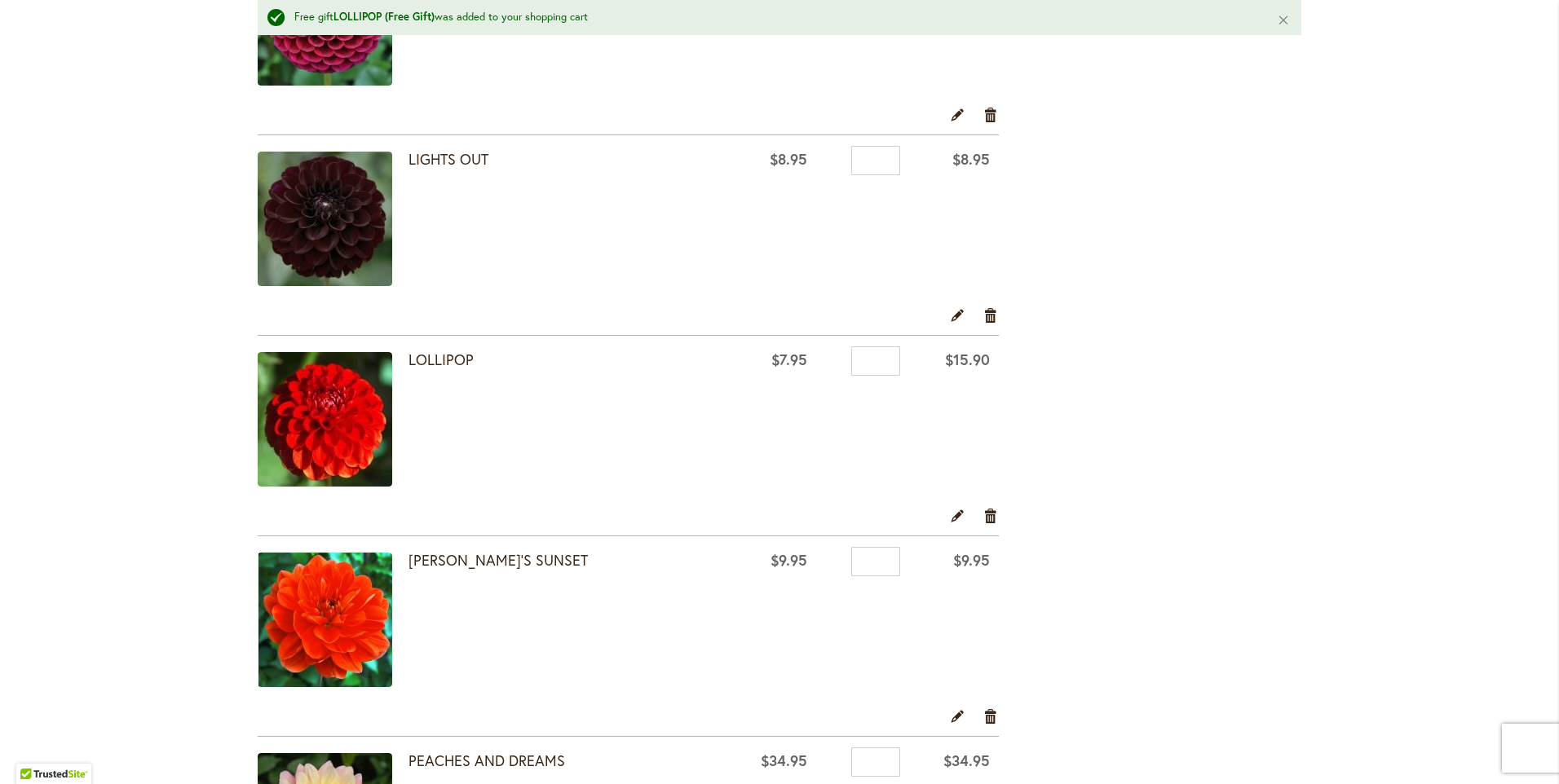
scroll to position [3017, 0]
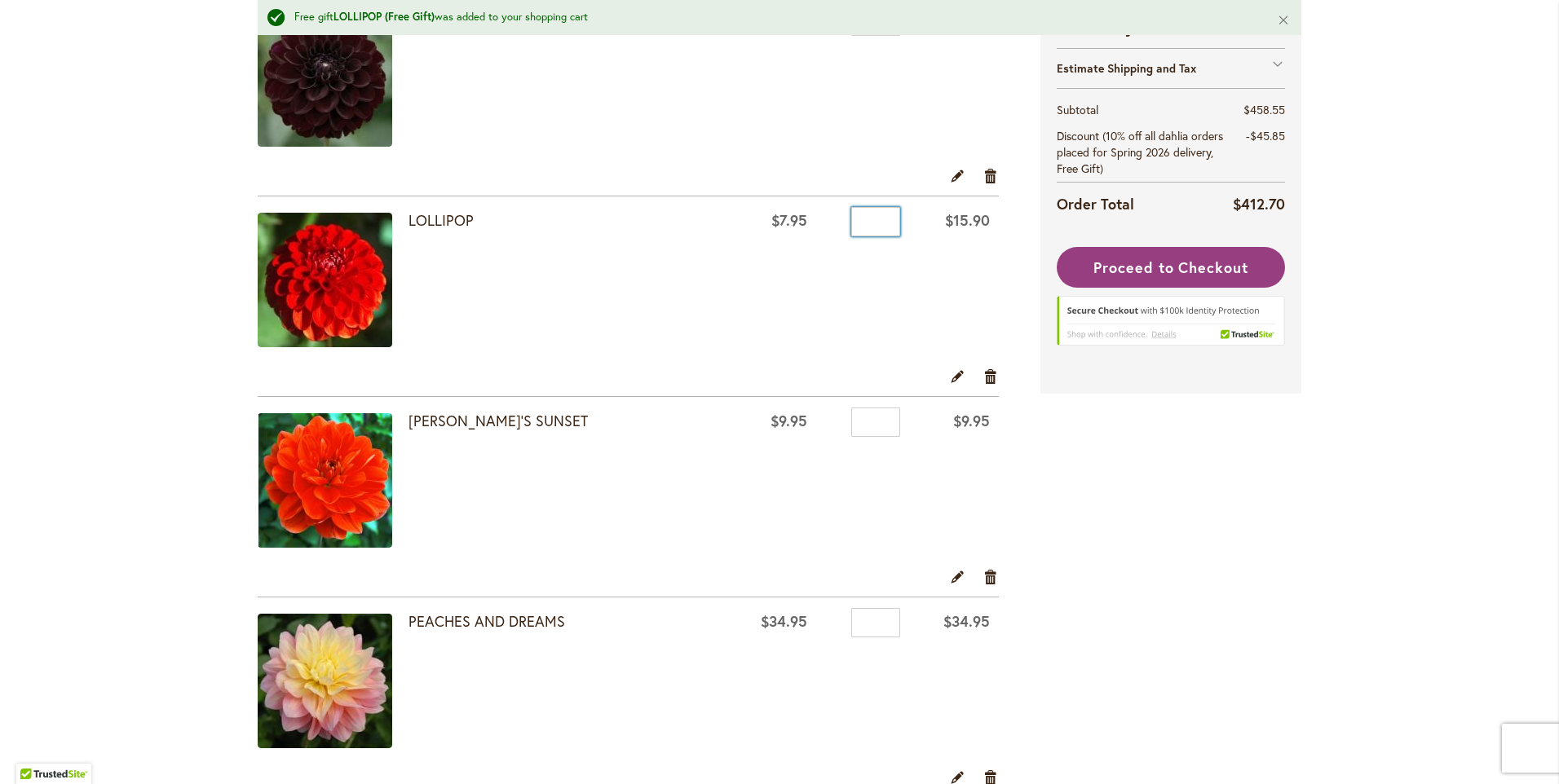
click at [880, 222] on input "*" at bounding box center [875, 222] width 49 height 30
type input "*"
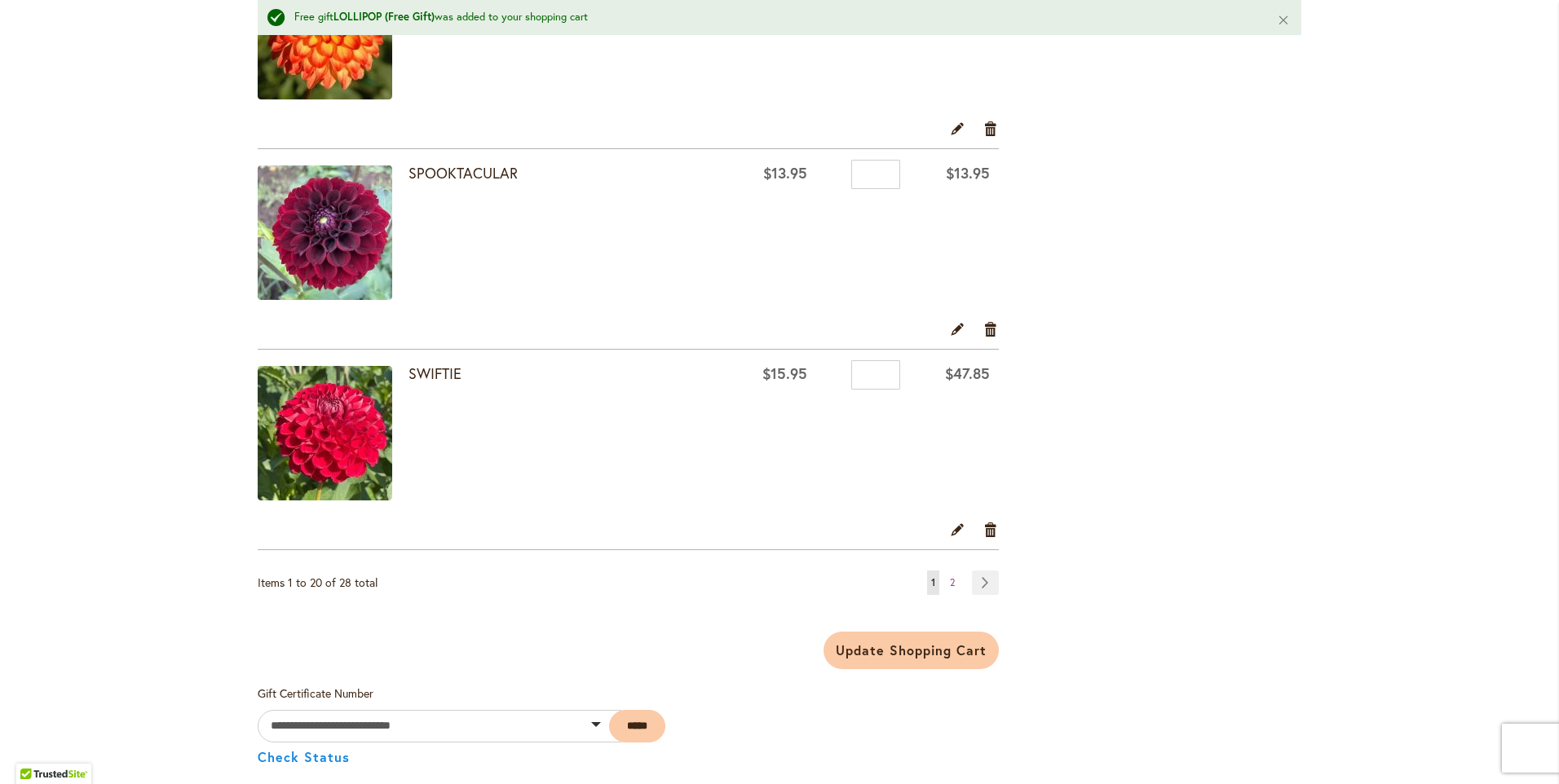
scroll to position [3913, 0]
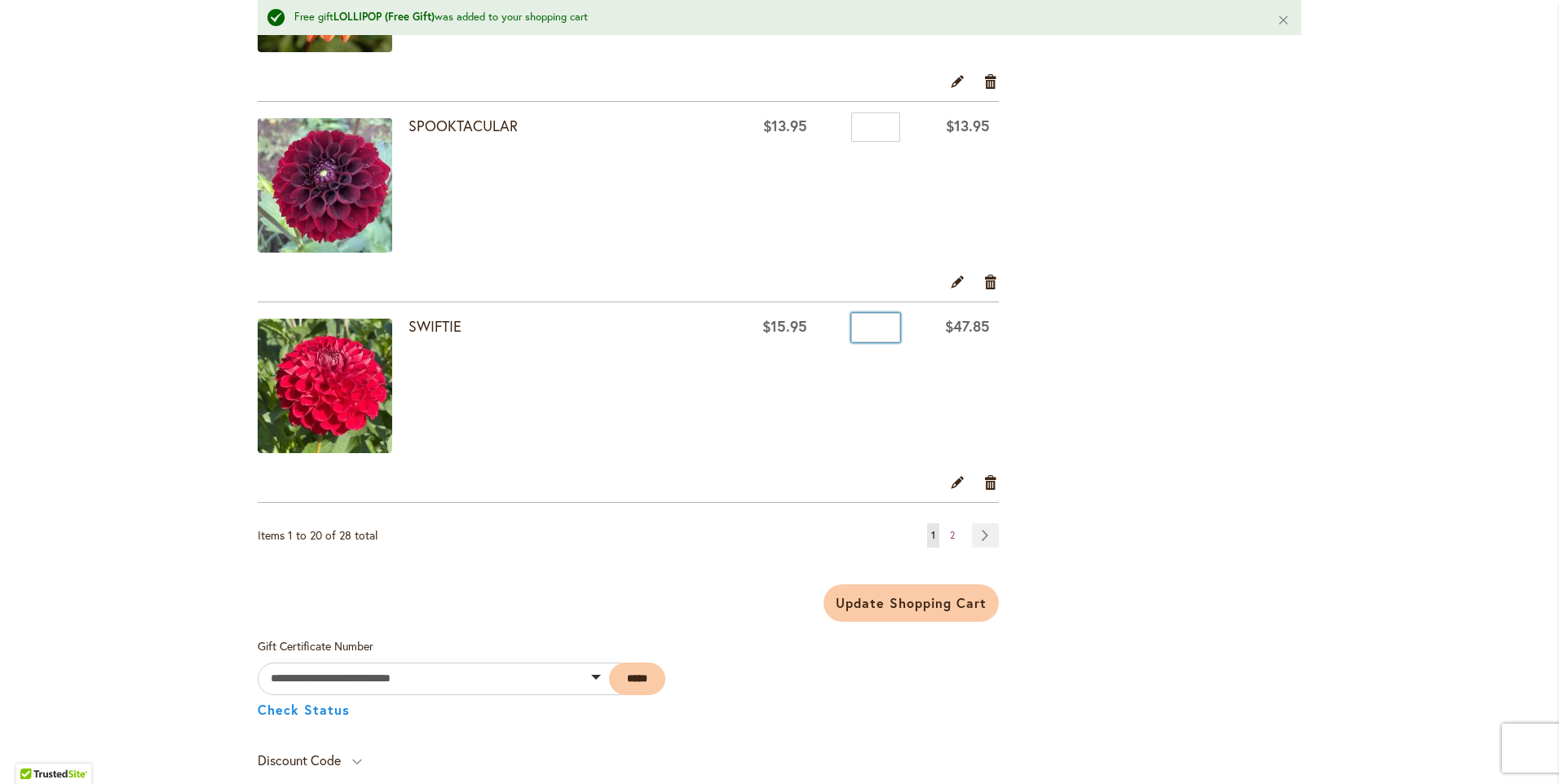
click at [878, 325] on input "*" at bounding box center [875, 328] width 49 height 30
type input "*"
click at [823, 585] on button "Update Shopping Cart" at bounding box center [910, 603] width 174 height 37
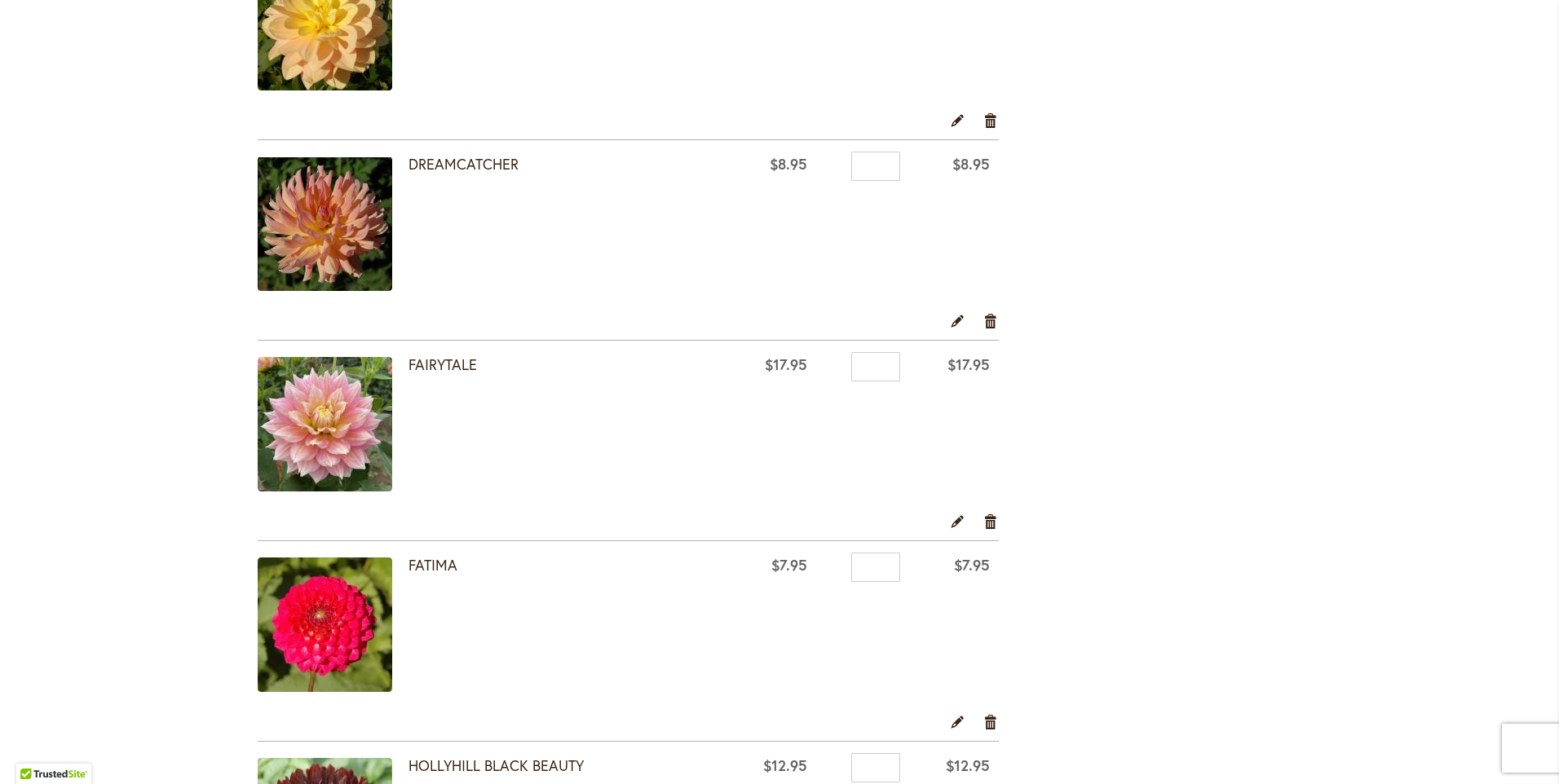
scroll to position [1794, 0]
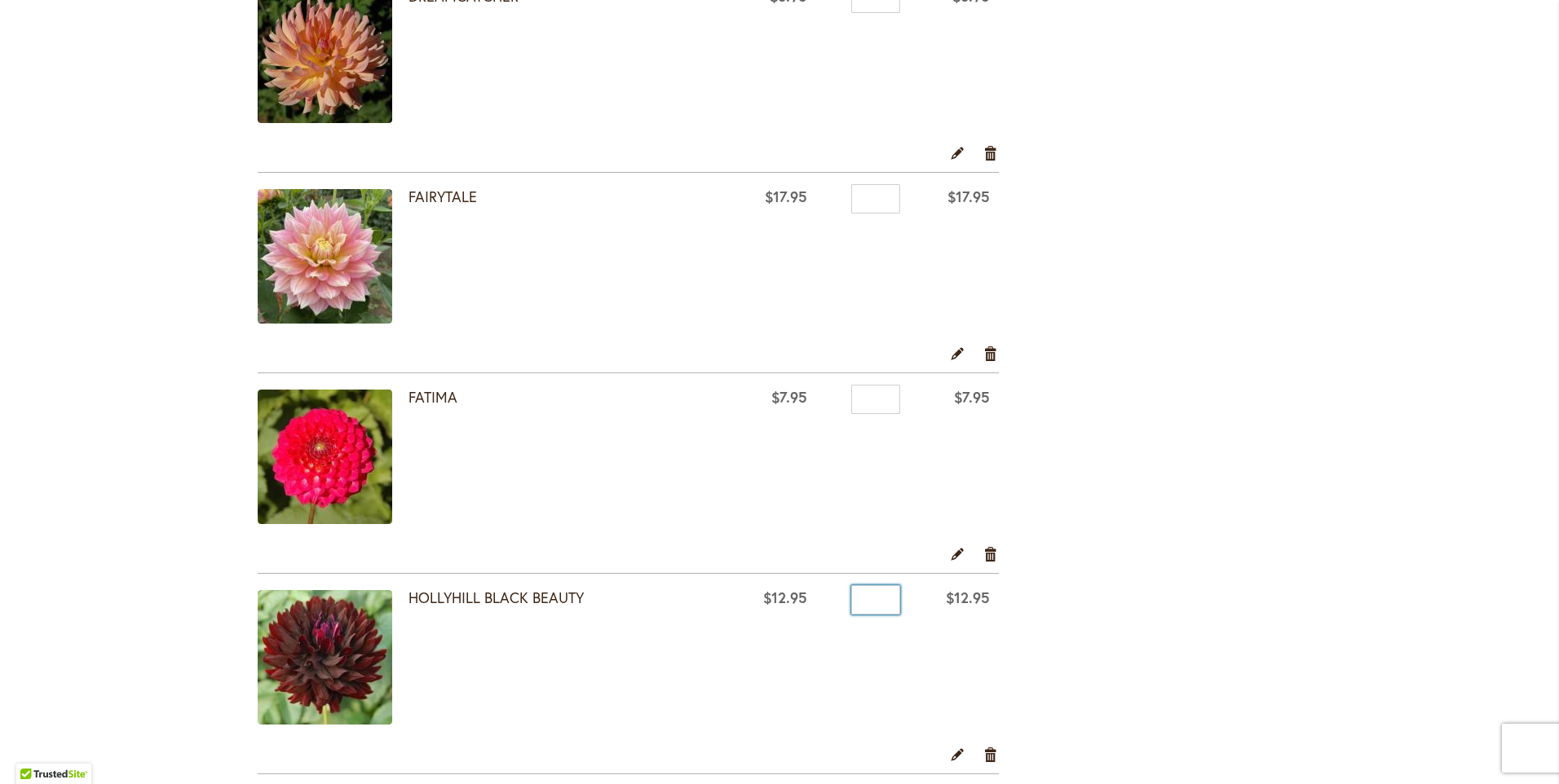
click at [878, 601] on input "*" at bounding box center [875, 601] width 49 height 30
click at [985, 753] on link "Remove item" at bounding box center [991, 753] width 16 height 18
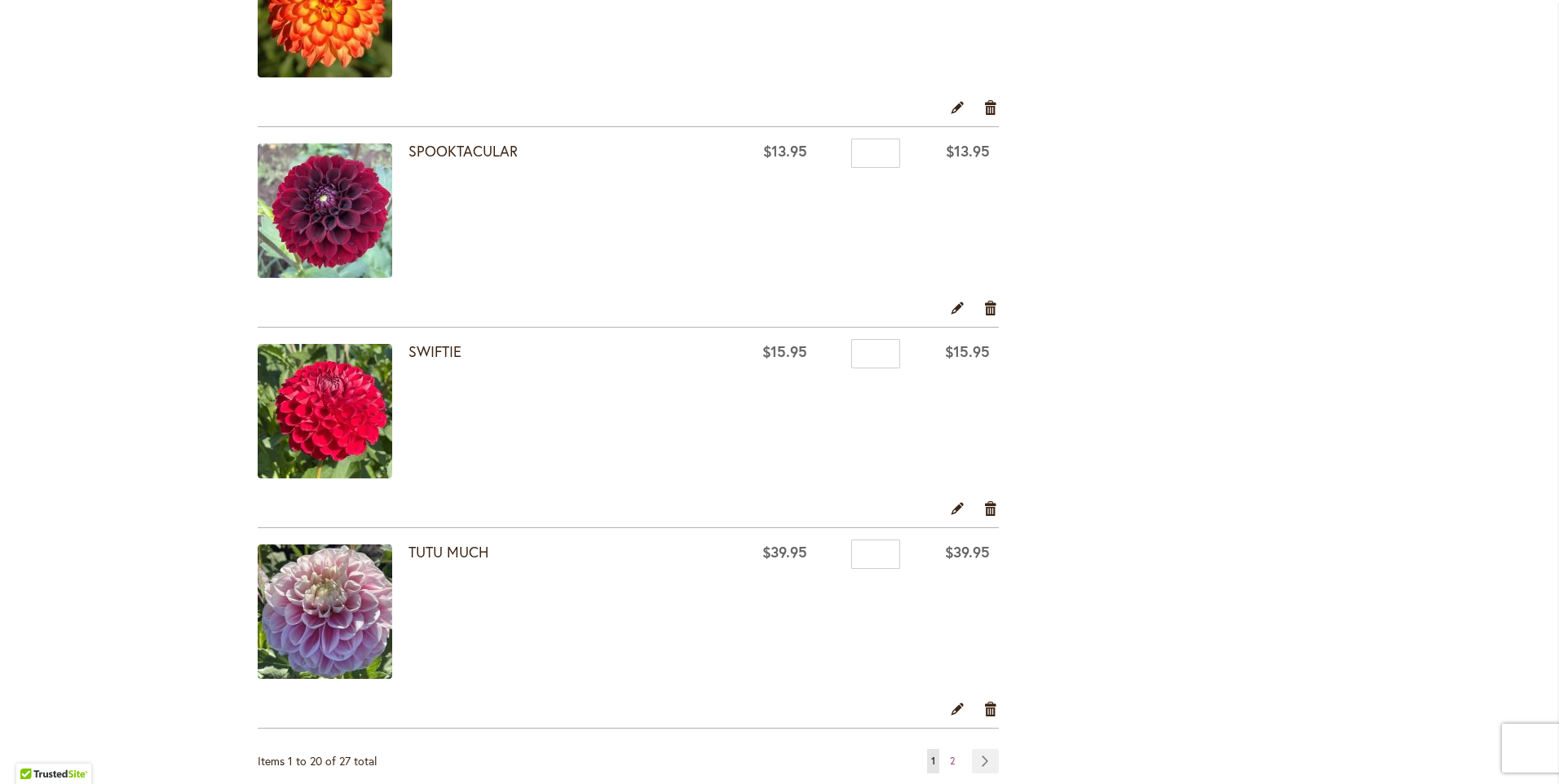
scroll to position [3670, 0]
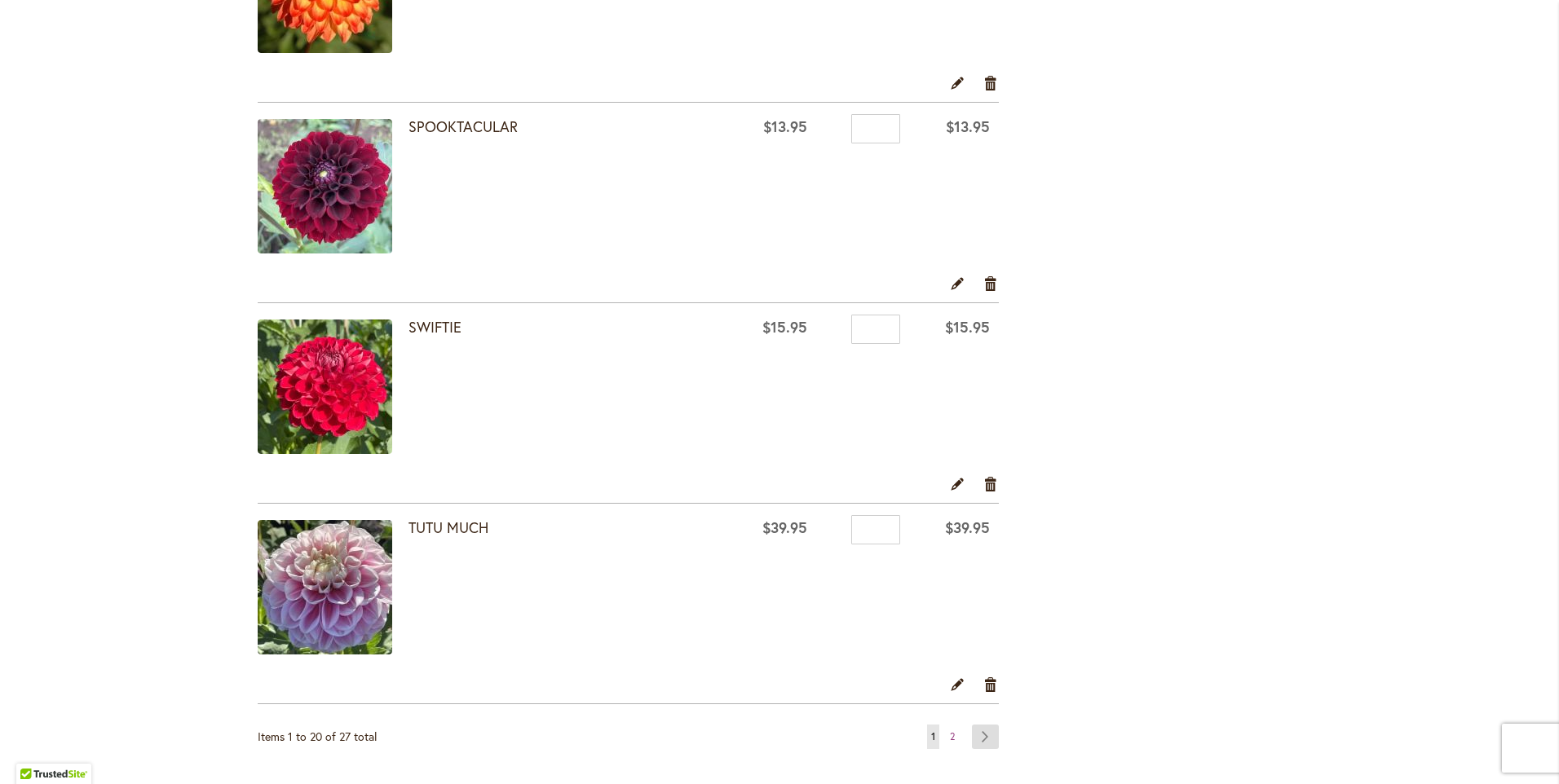
click at [979, 738] on link "Page Next" at bounding box center [985, 737] width 27 height 24
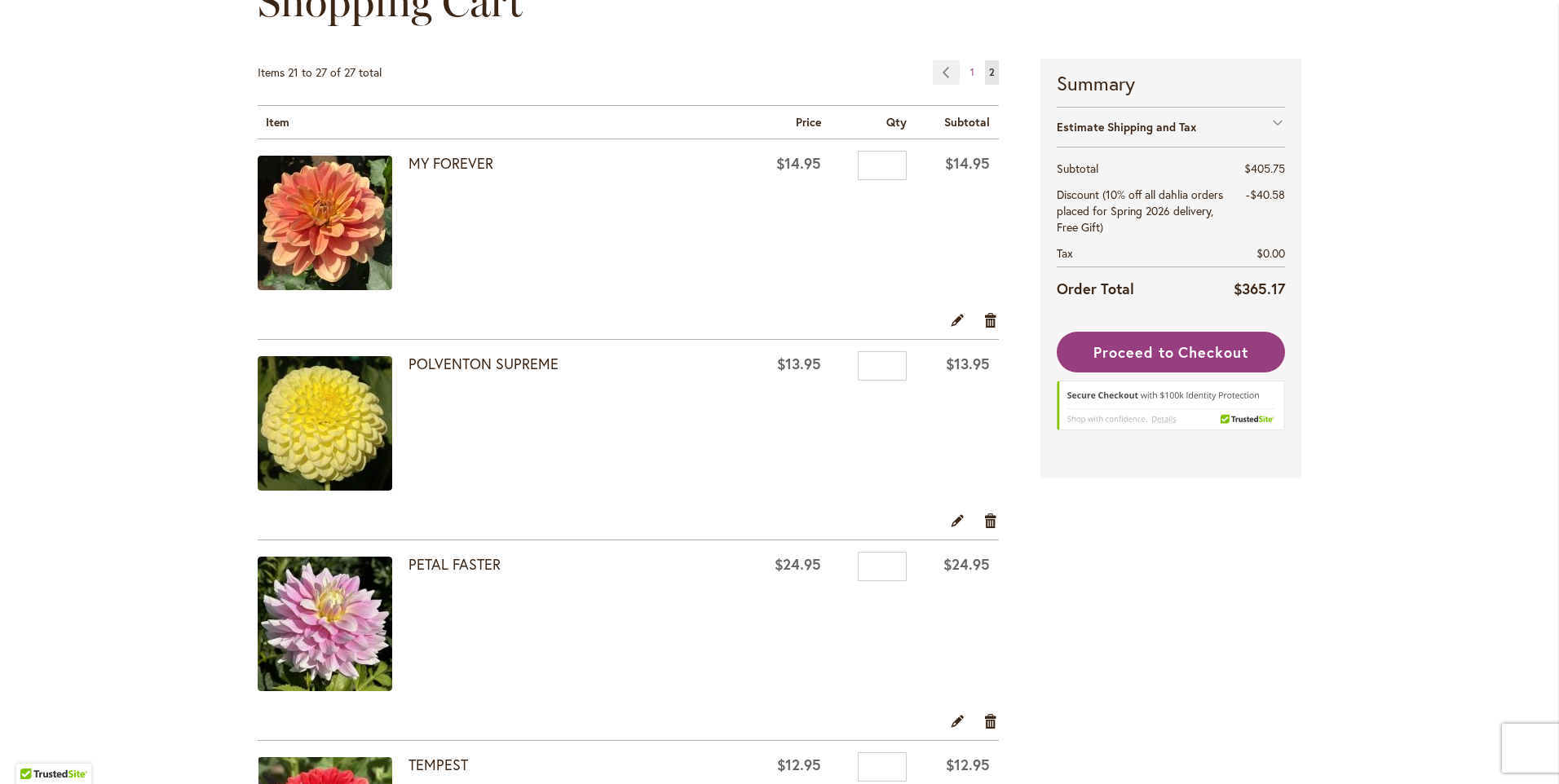
scroll to position [326, 0]
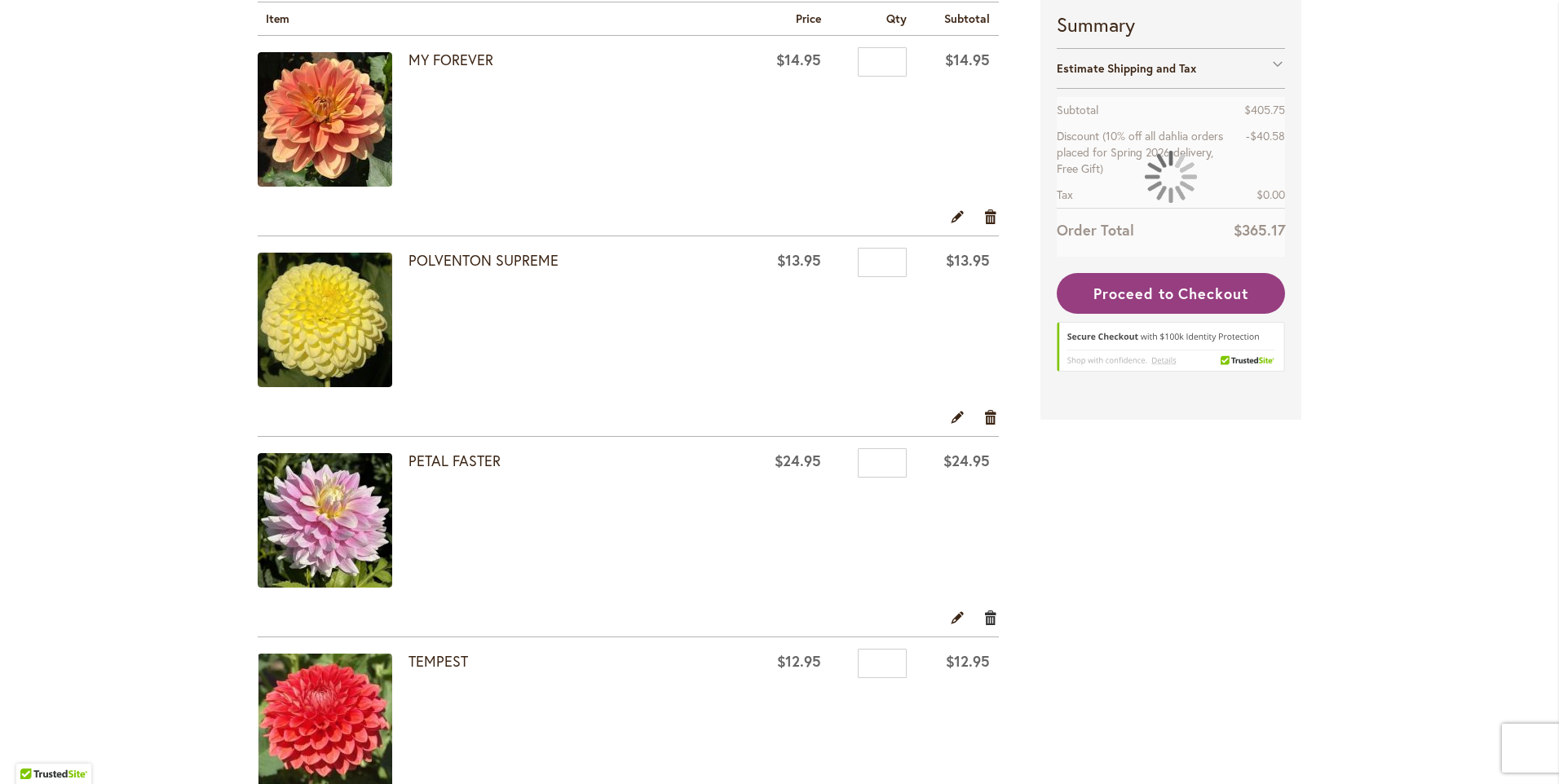
click at [984, 617] on link "Remove item" at bounding box center [991, 616] width 16 height 18
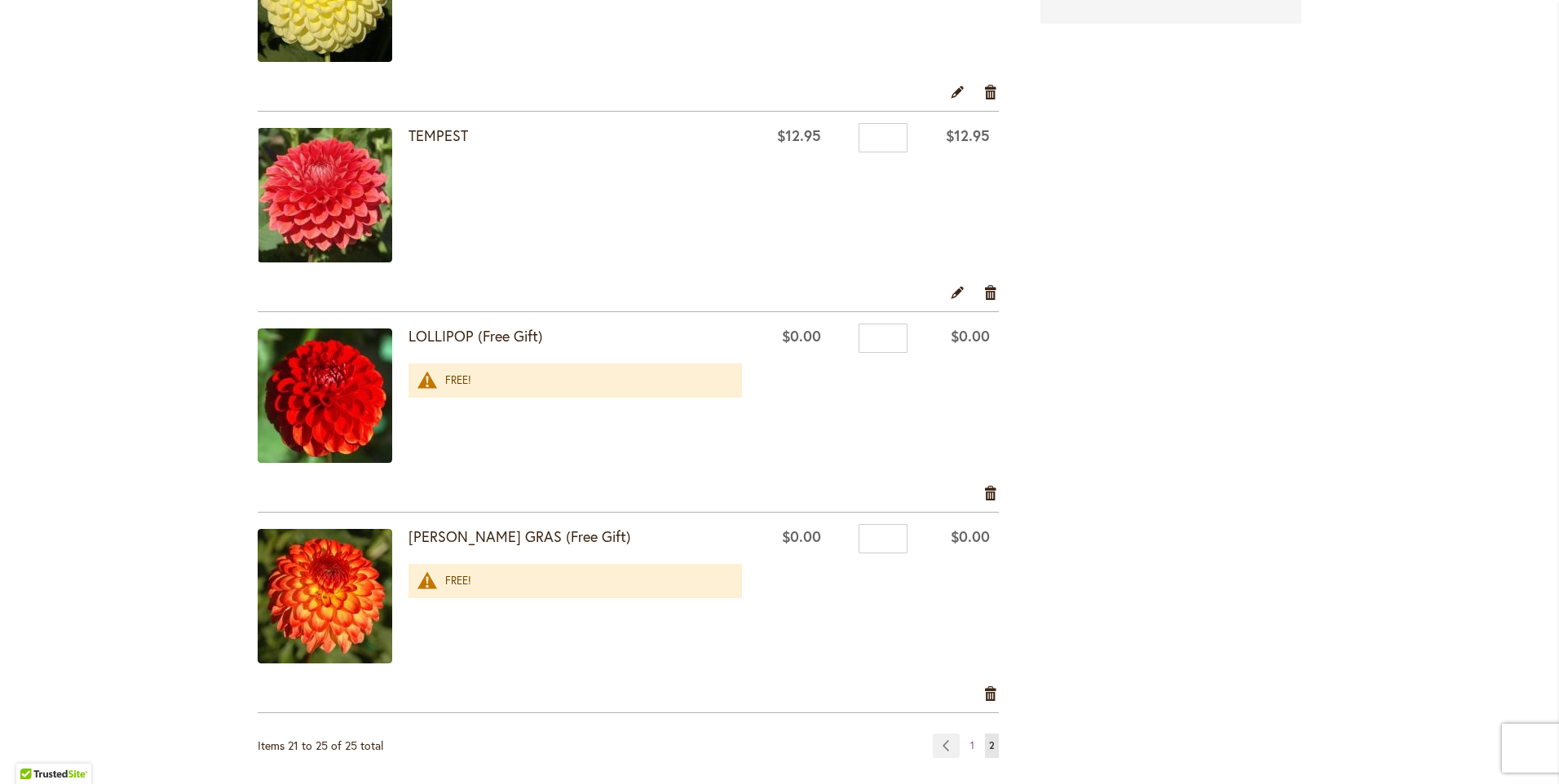
scroll to position [653, 0]
click at [877, 340] on input "*" at bounding box center [883, 338] width 49 height 30
type input "*"
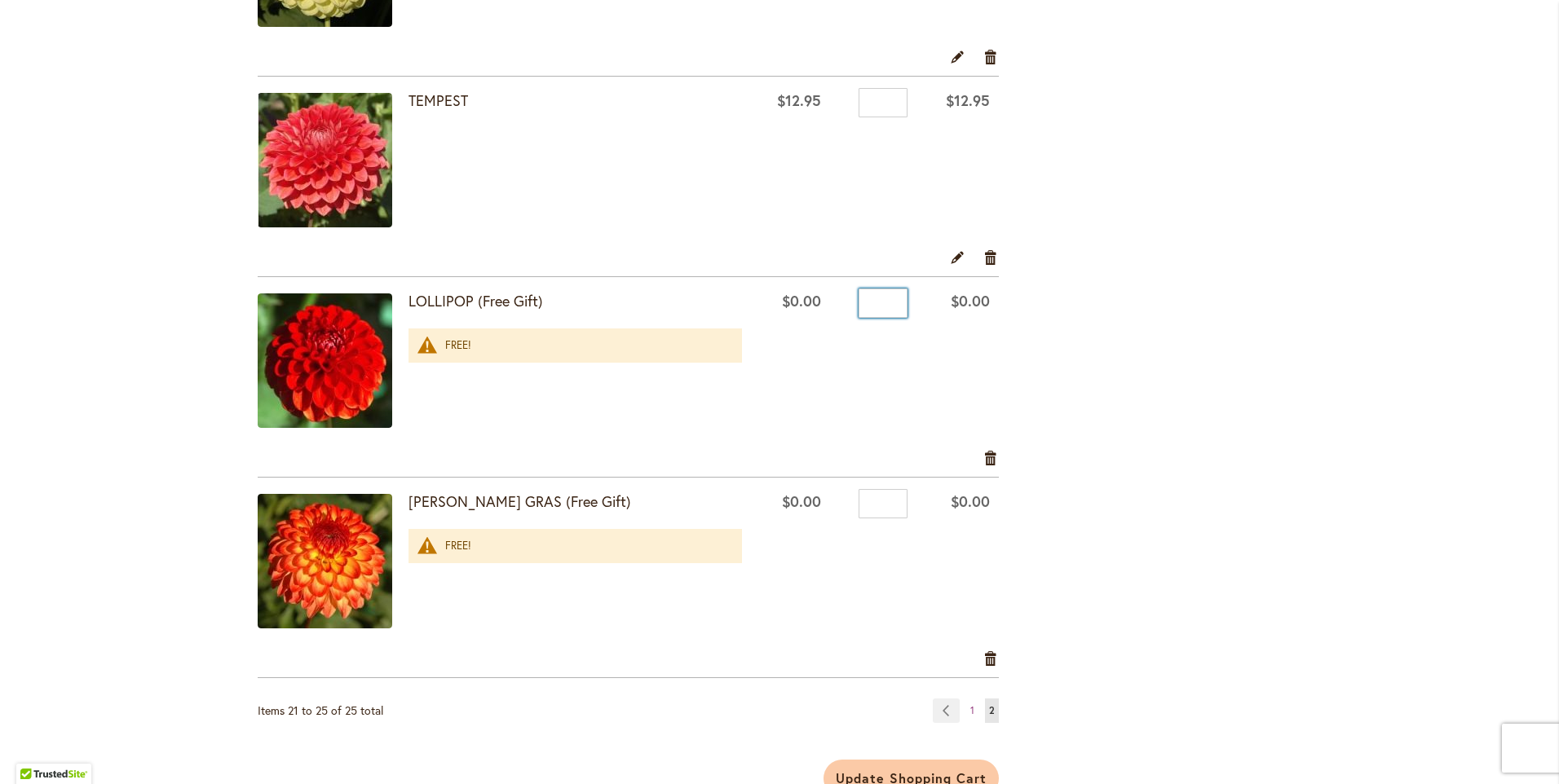
scroll to position [734, 0]
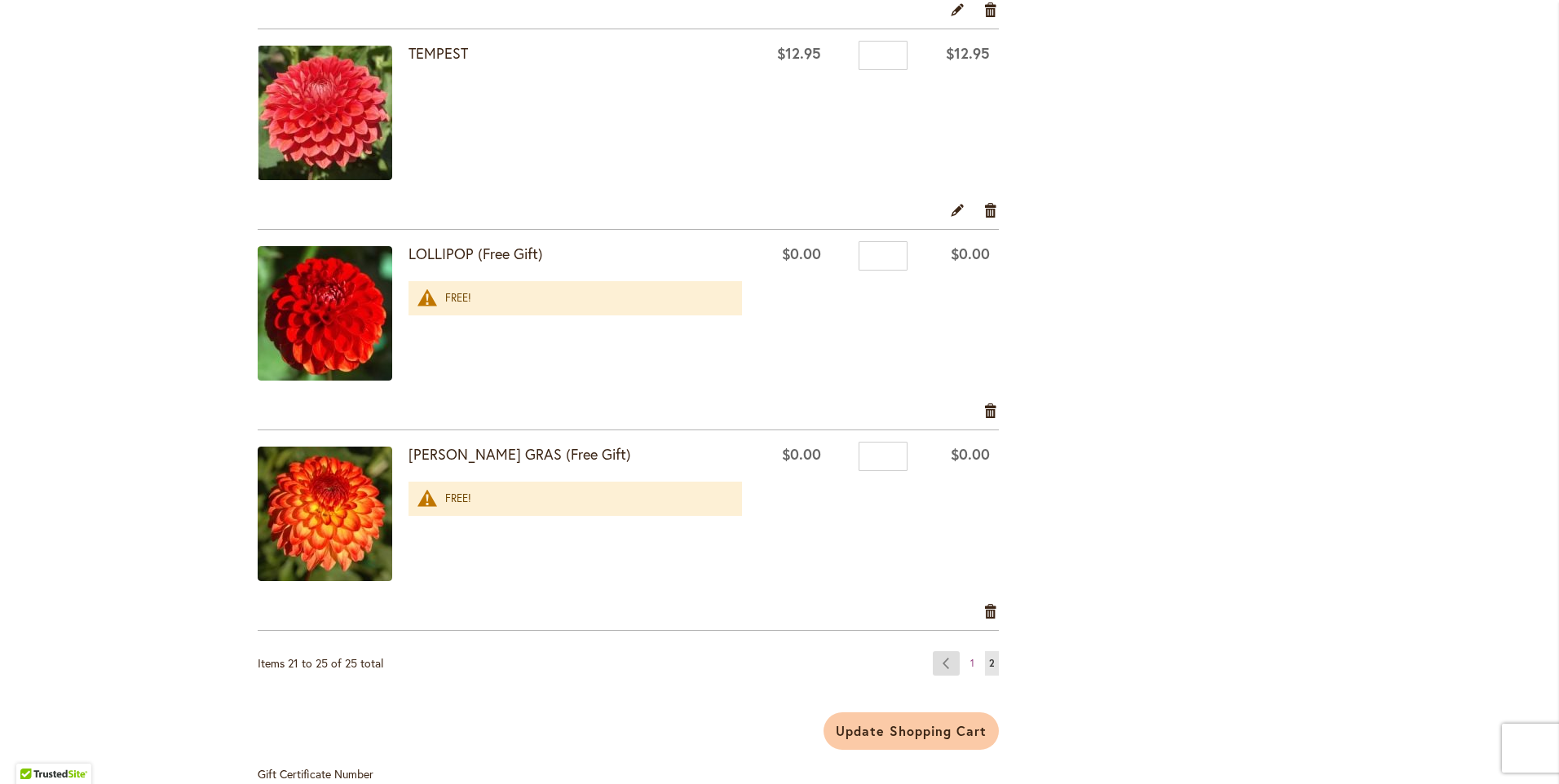
click at [937, 662] on link "Page Previous" at bounding box center [946, 664] width 27 height 24
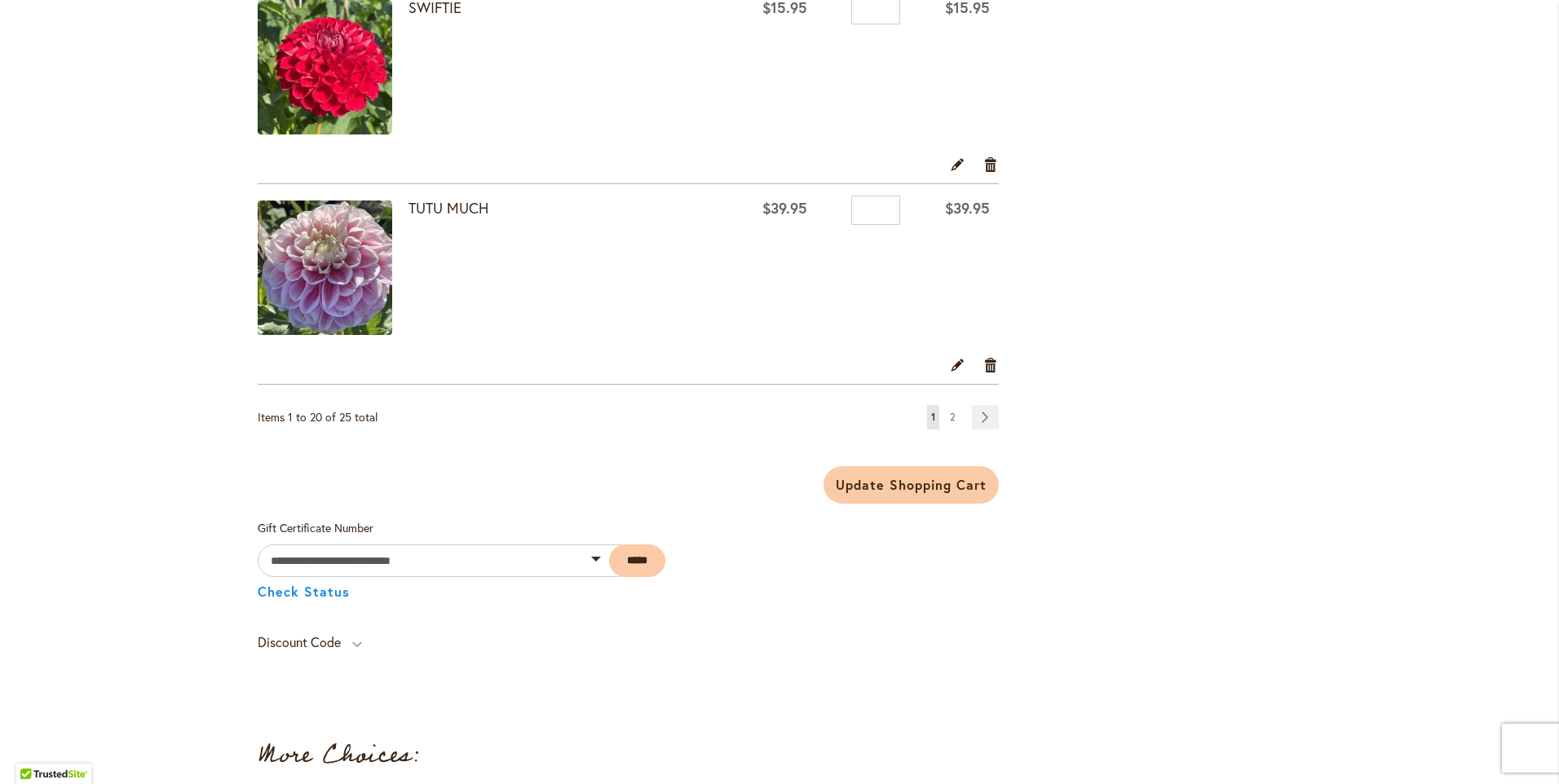
scroll to position [3995, 0]
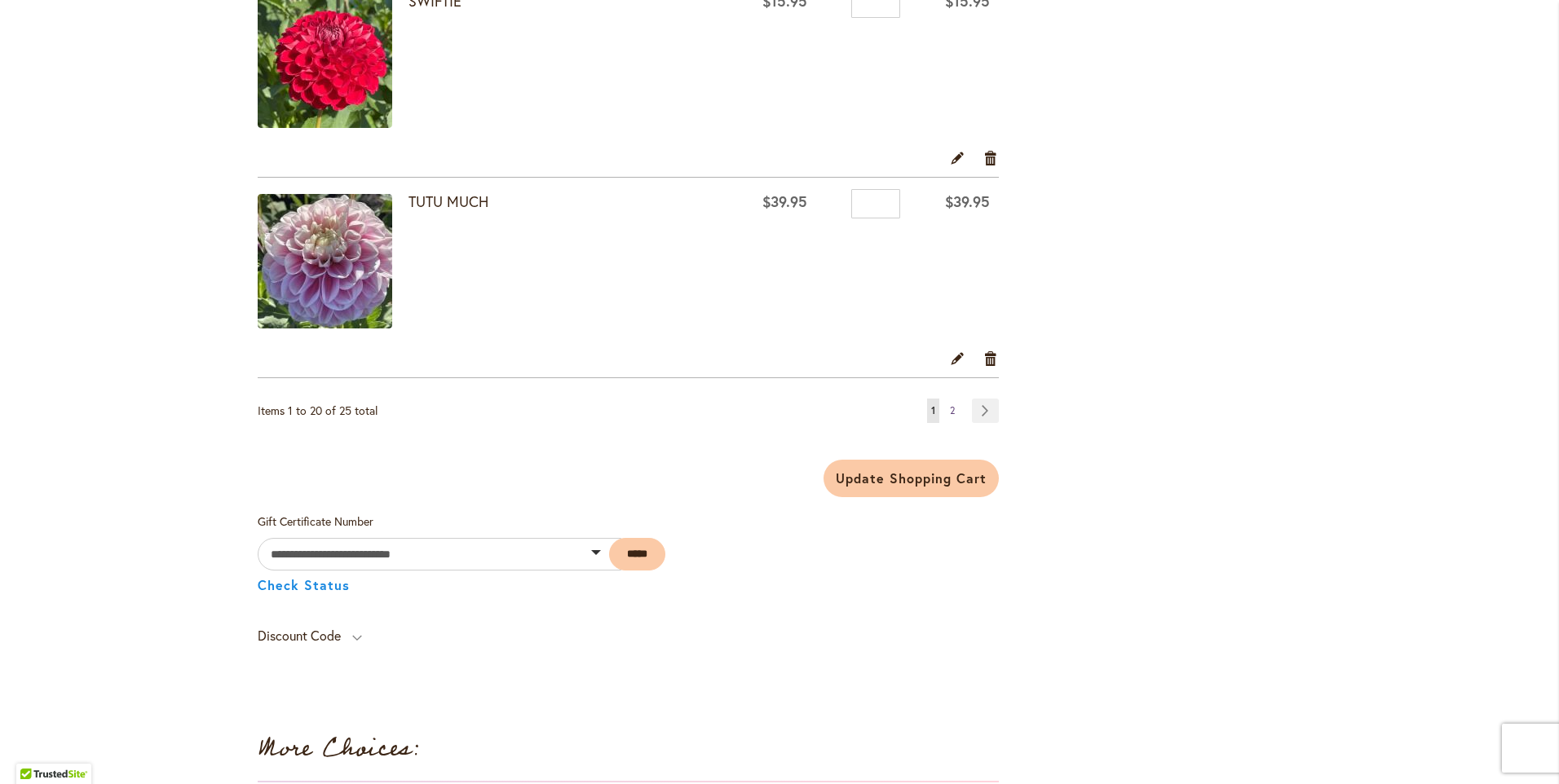
click at [950, 410] on link "Page 2" at bounding box center [953, 411] width 13 height 24
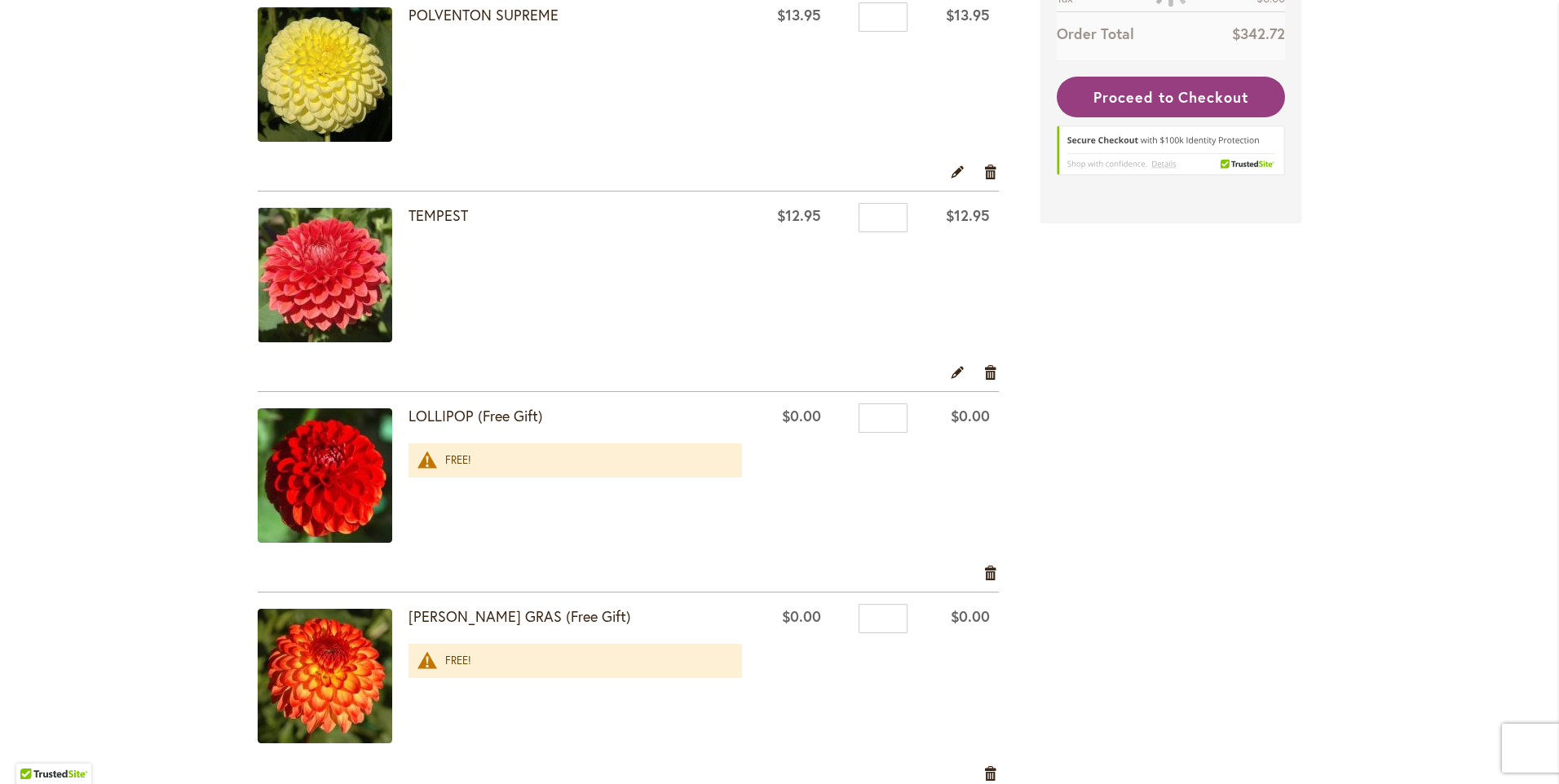
scroll to position [653, 0]
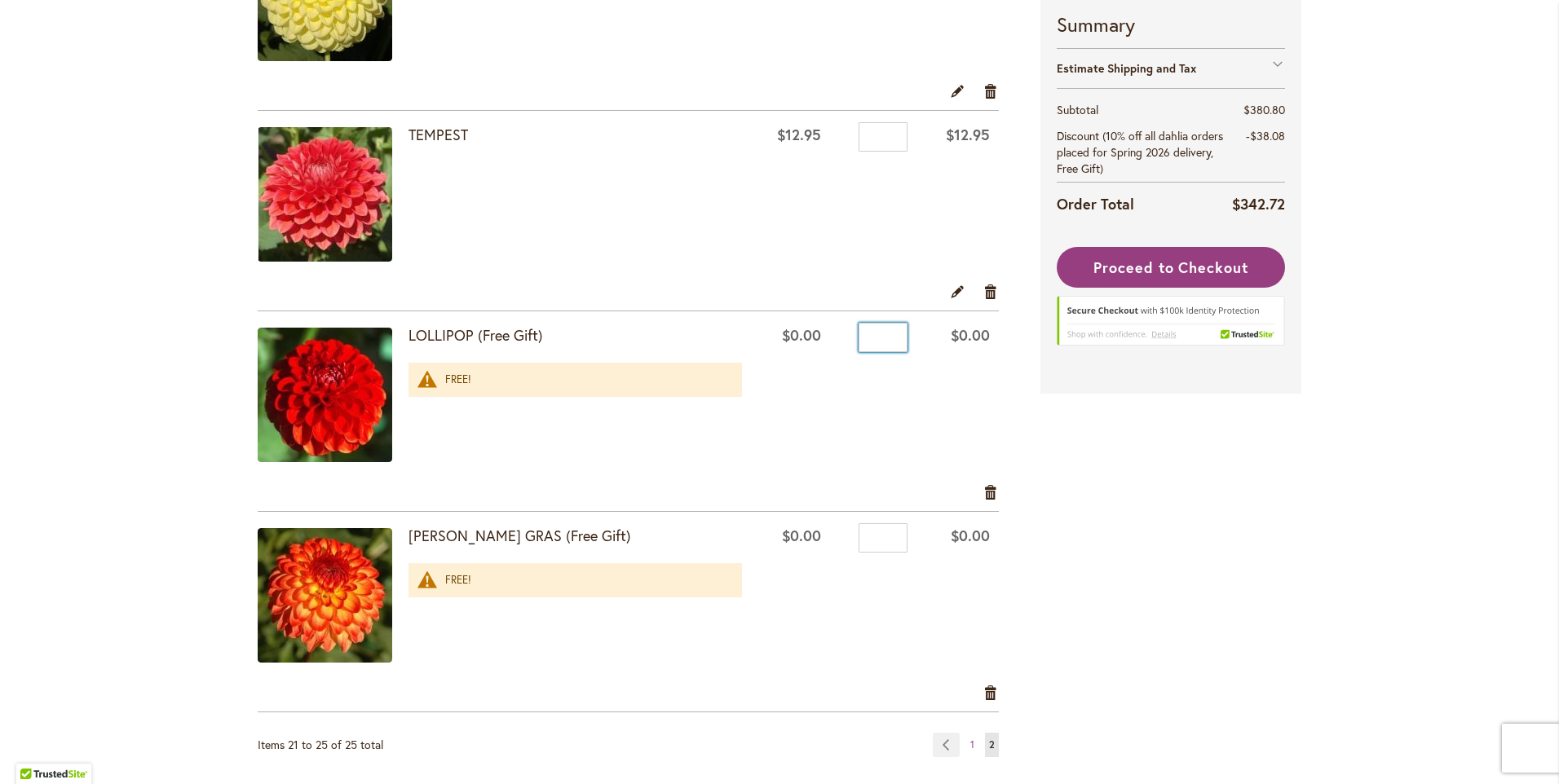
click at [880, 337] on input "*" at bounding box center [883, 338] width 49 height 30
type input "*"
click at [830, 395] on td "Qty *" at bounding box center [873, 398] width 87 height 172
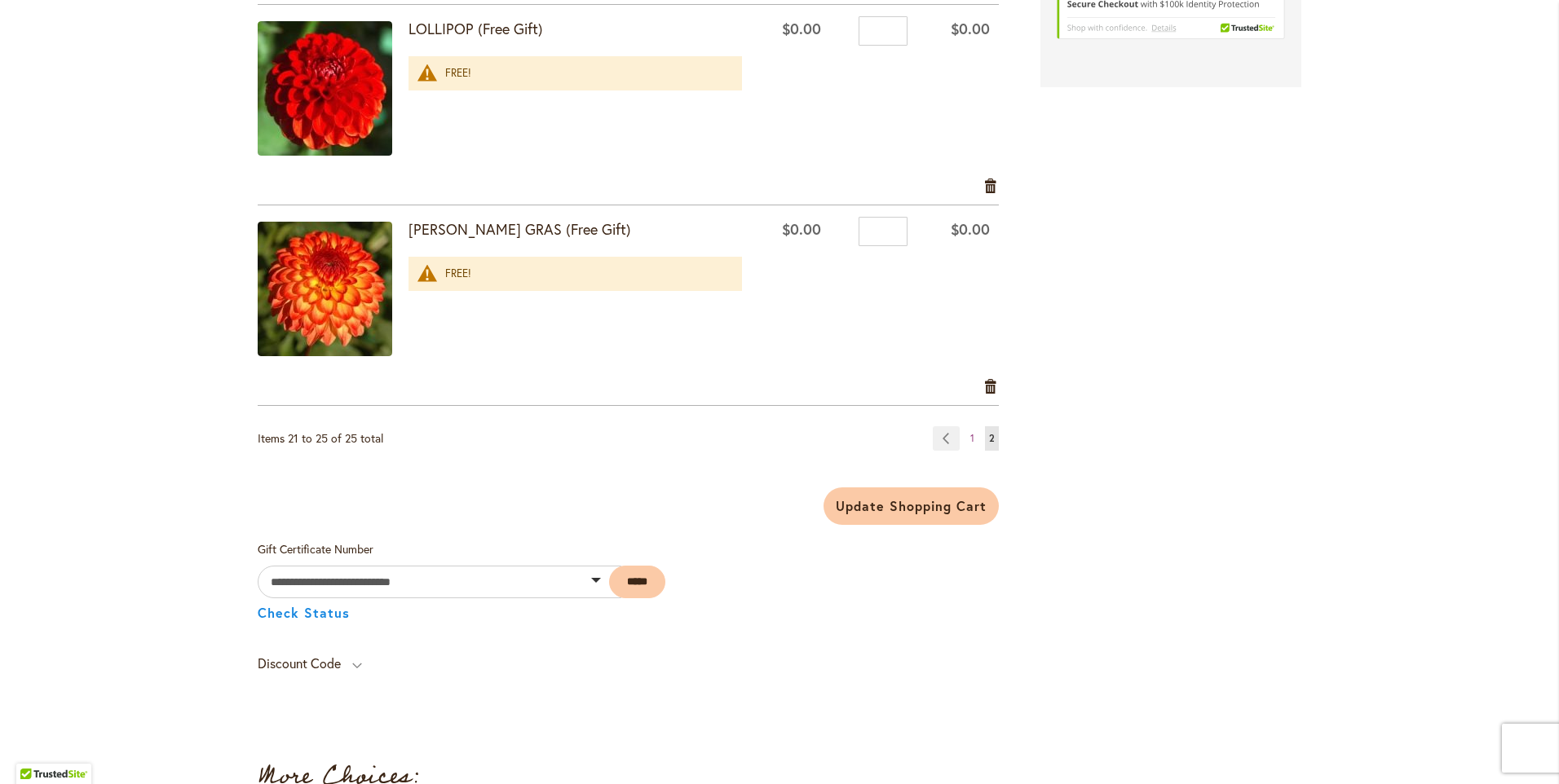
scroll to position [979, 0]
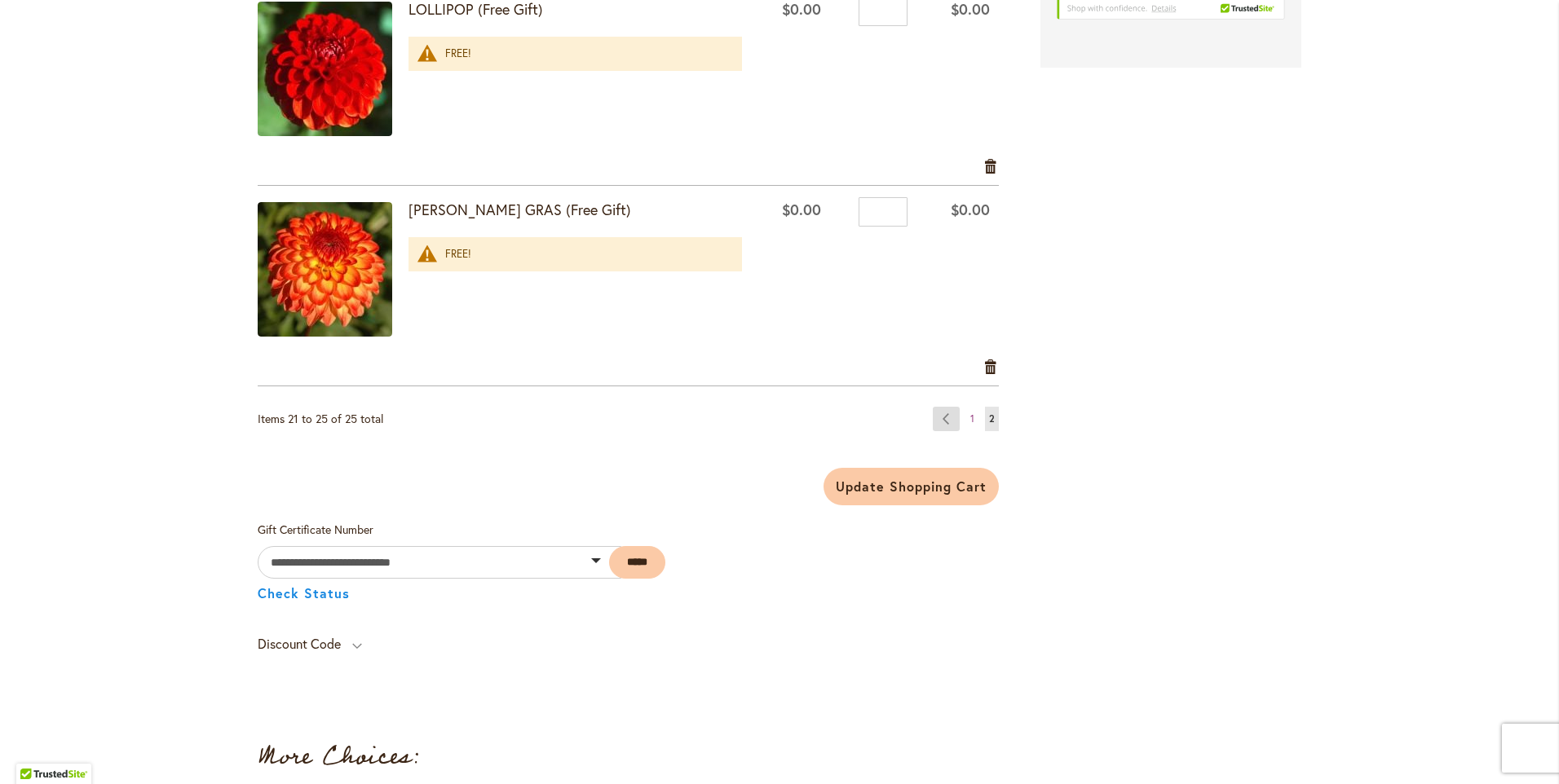
click at [936, 422] on link "Page Previous" at bounding box center [946, 419] width 27 height 24
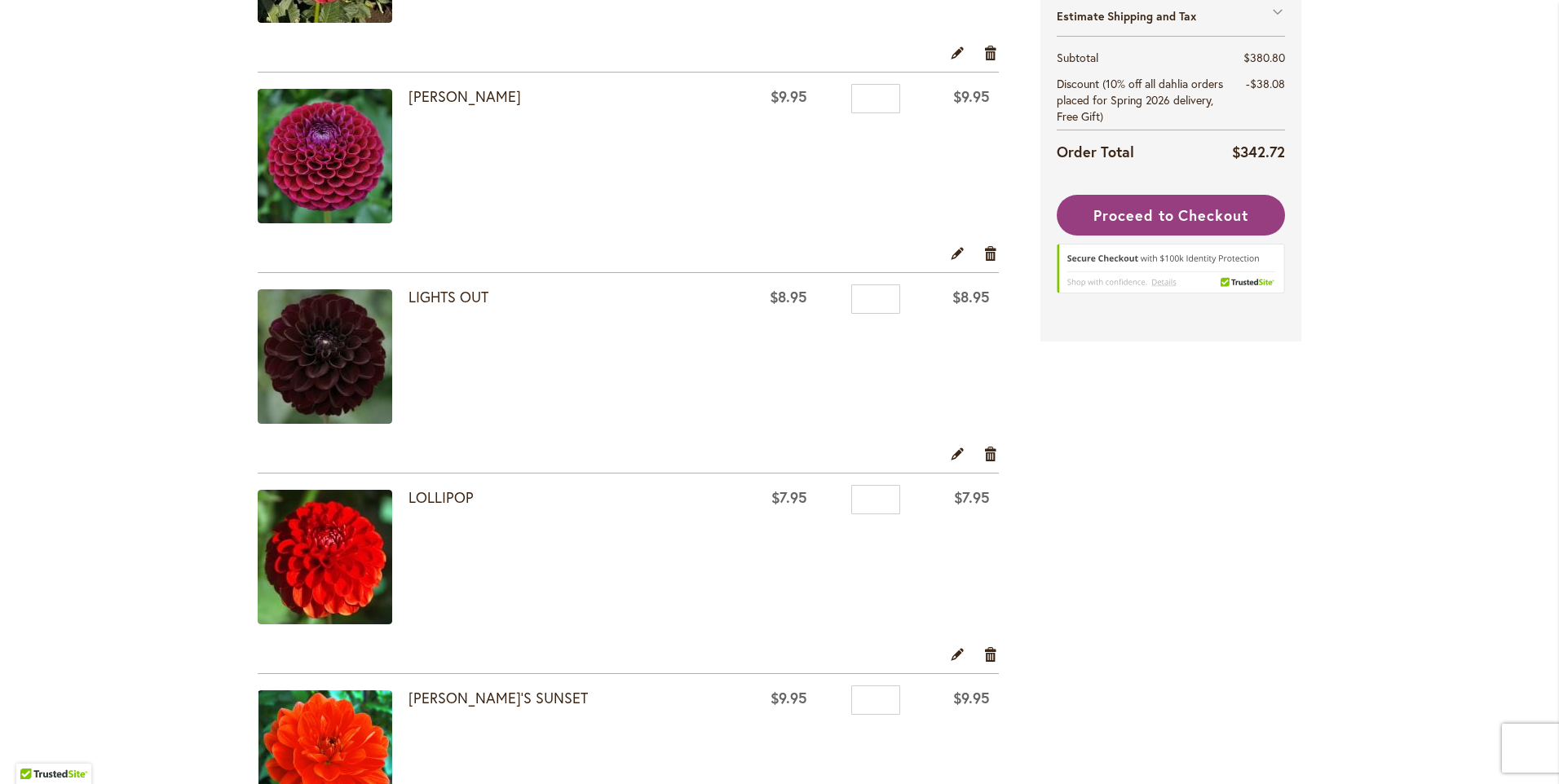
scroll to position [2524, 0]
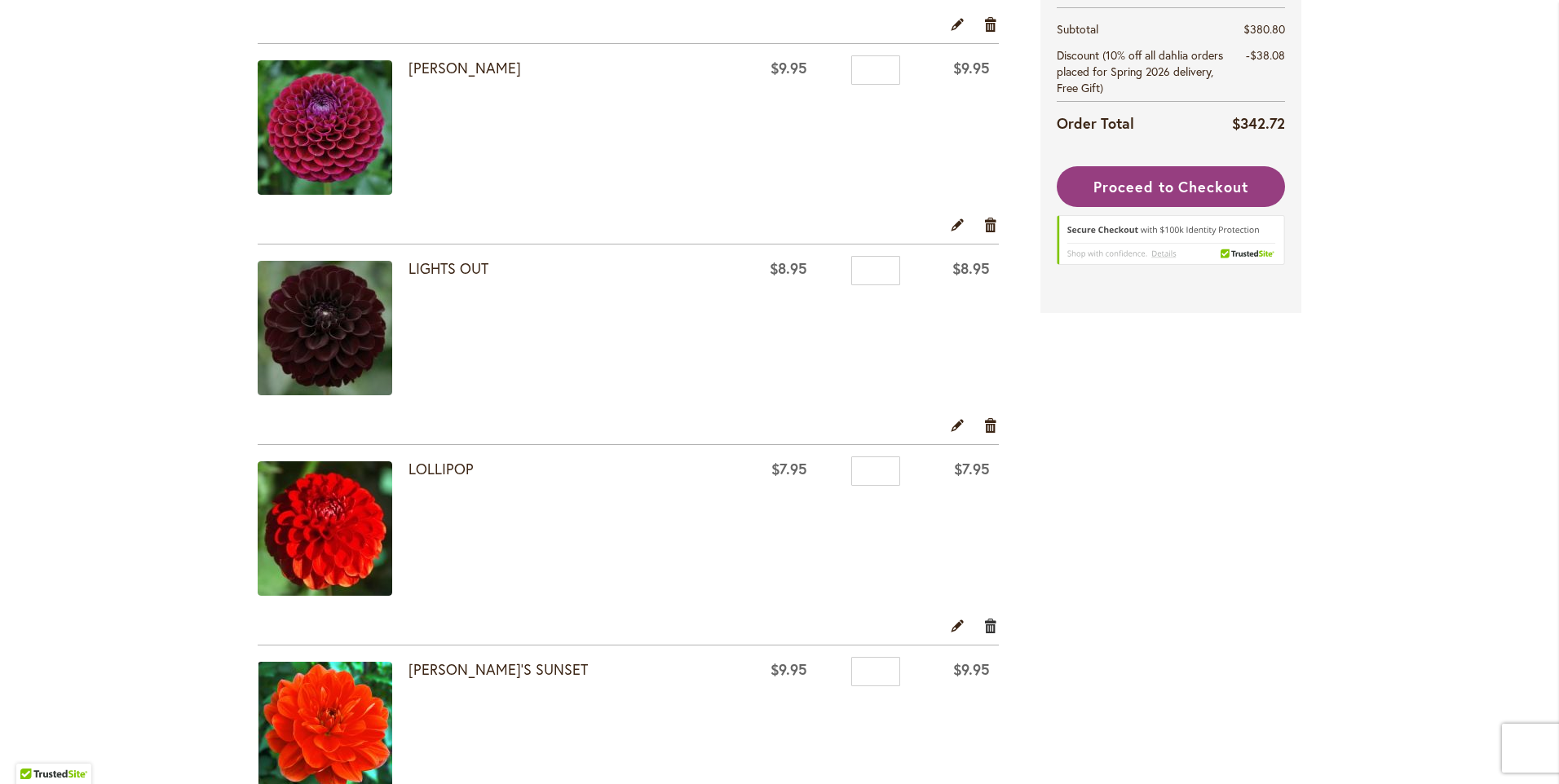
click at [985, 628] on link "Remove item" at bounding box center [991, 625] width 16 height 18
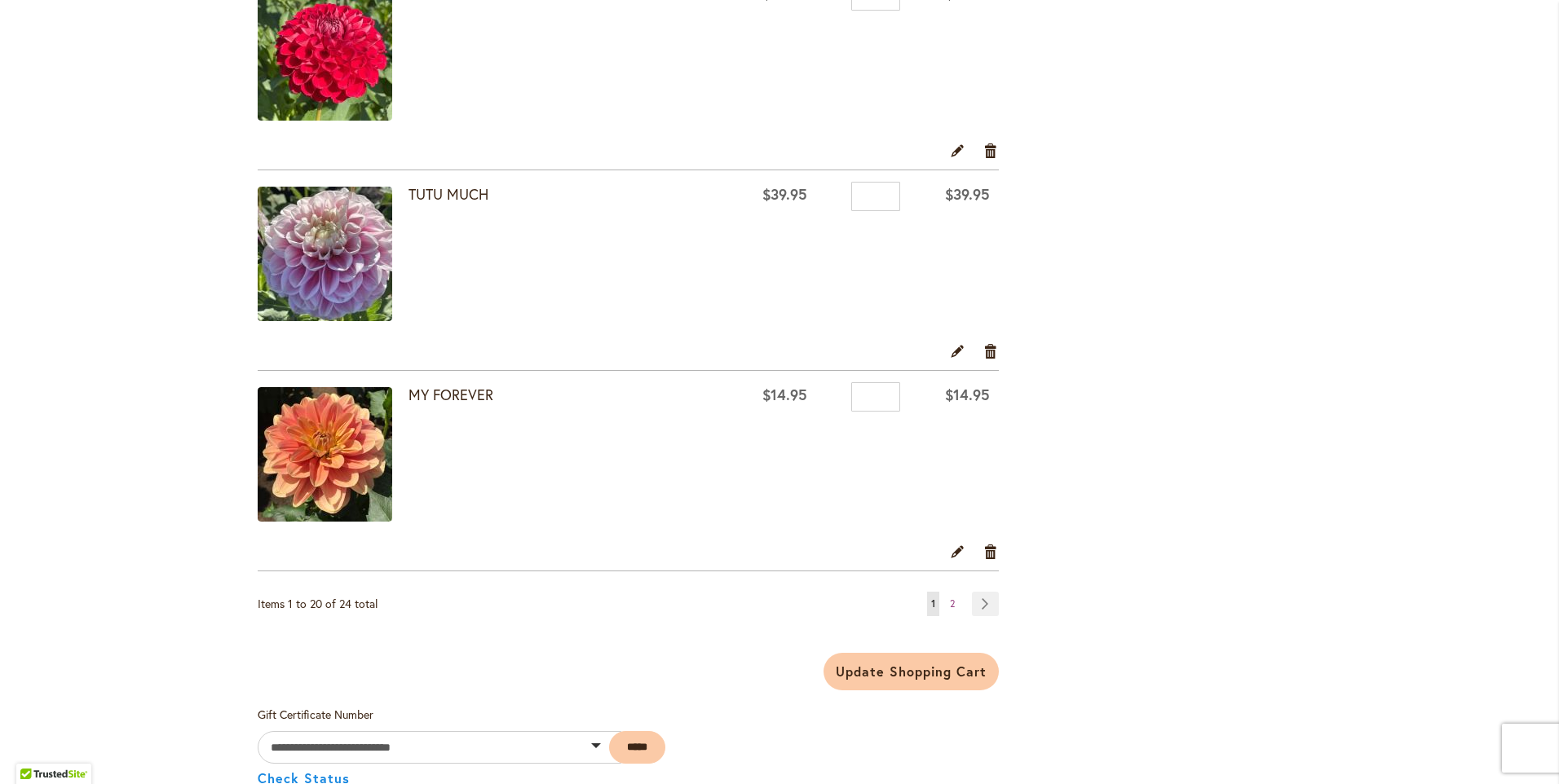
scroll to position [3832, 0]
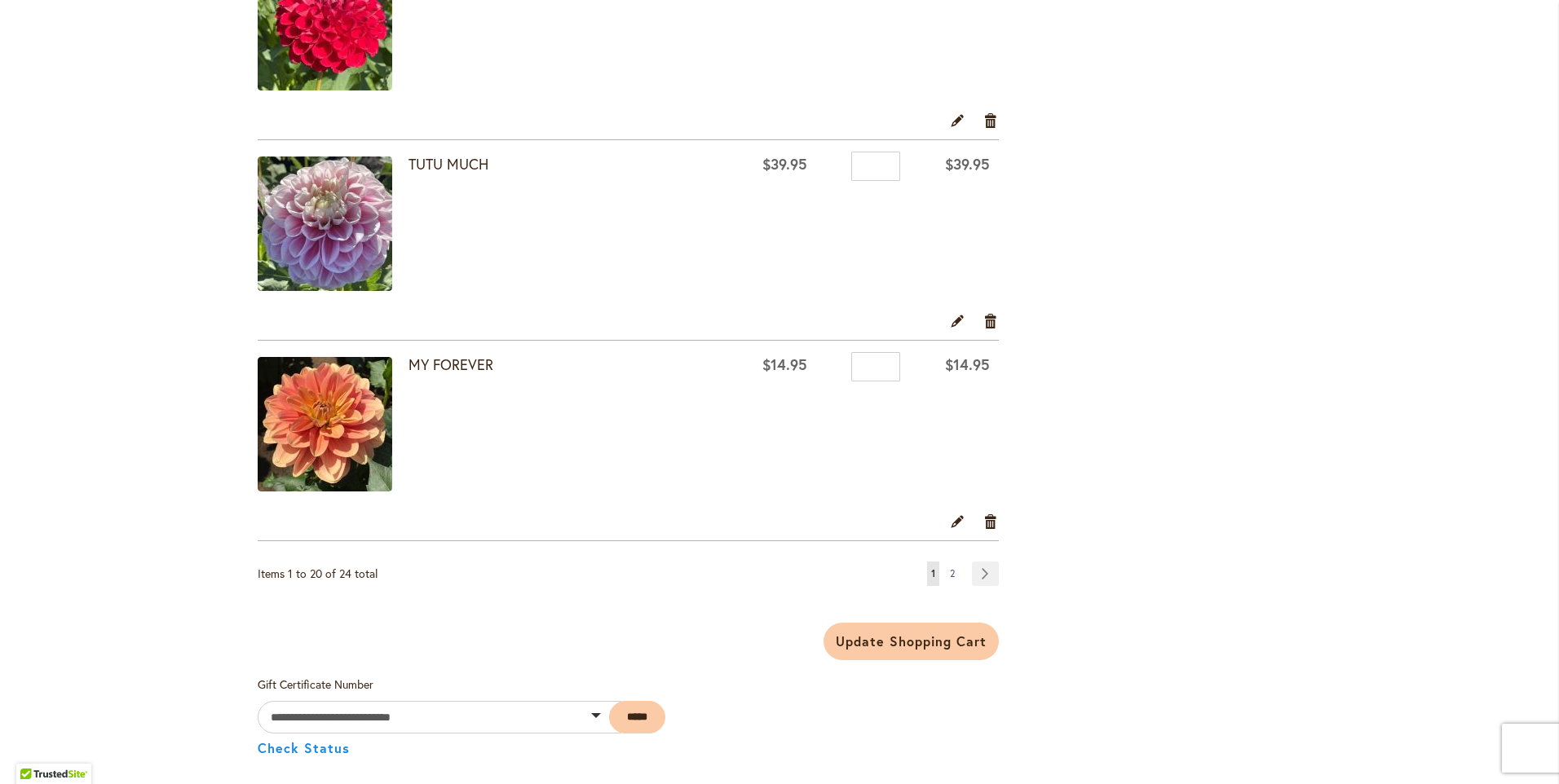
click at [950, 578] on span "2" at bounding box center [952, 573] width 5 height 12
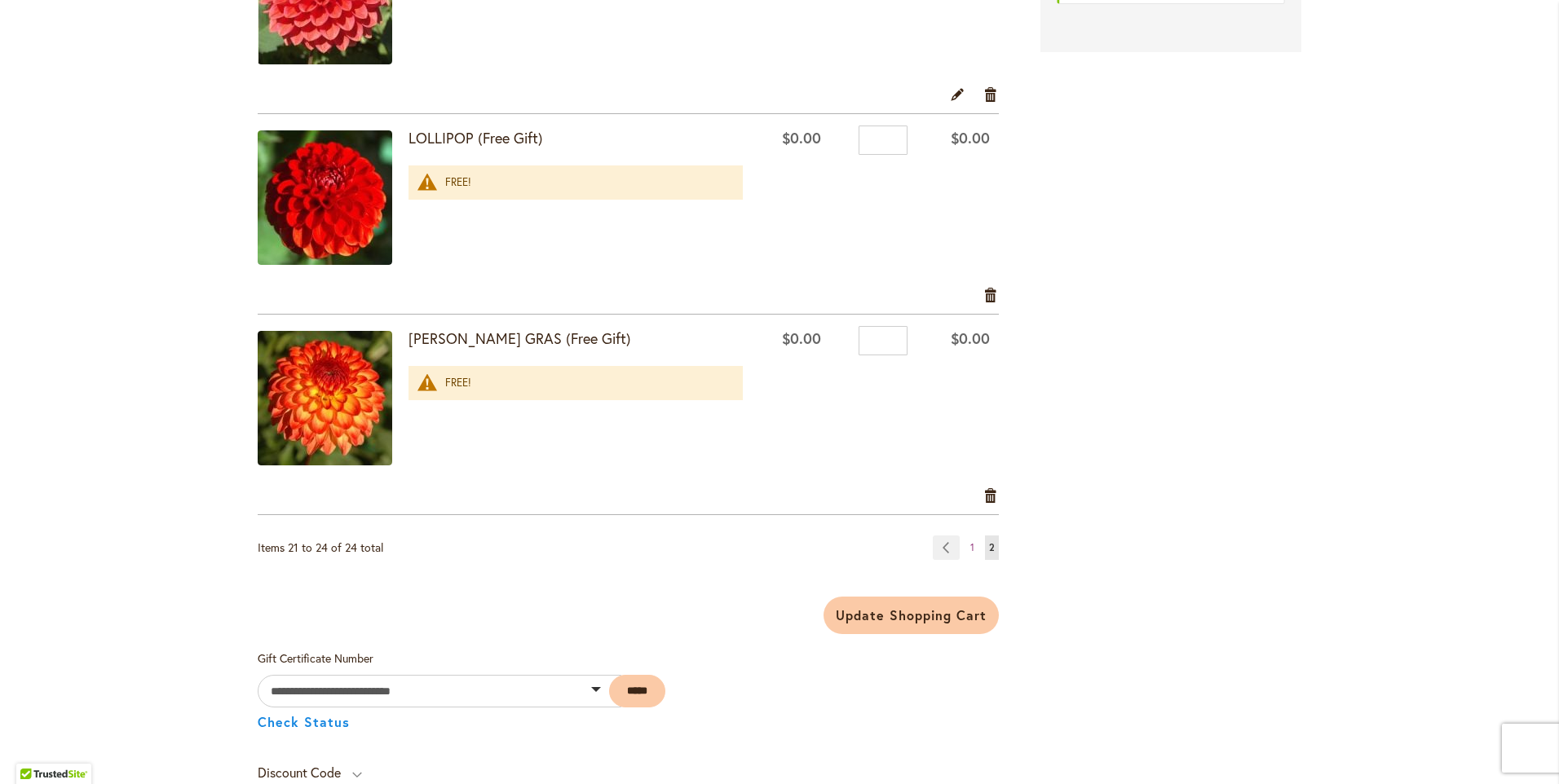
scroll to position [649, 0]
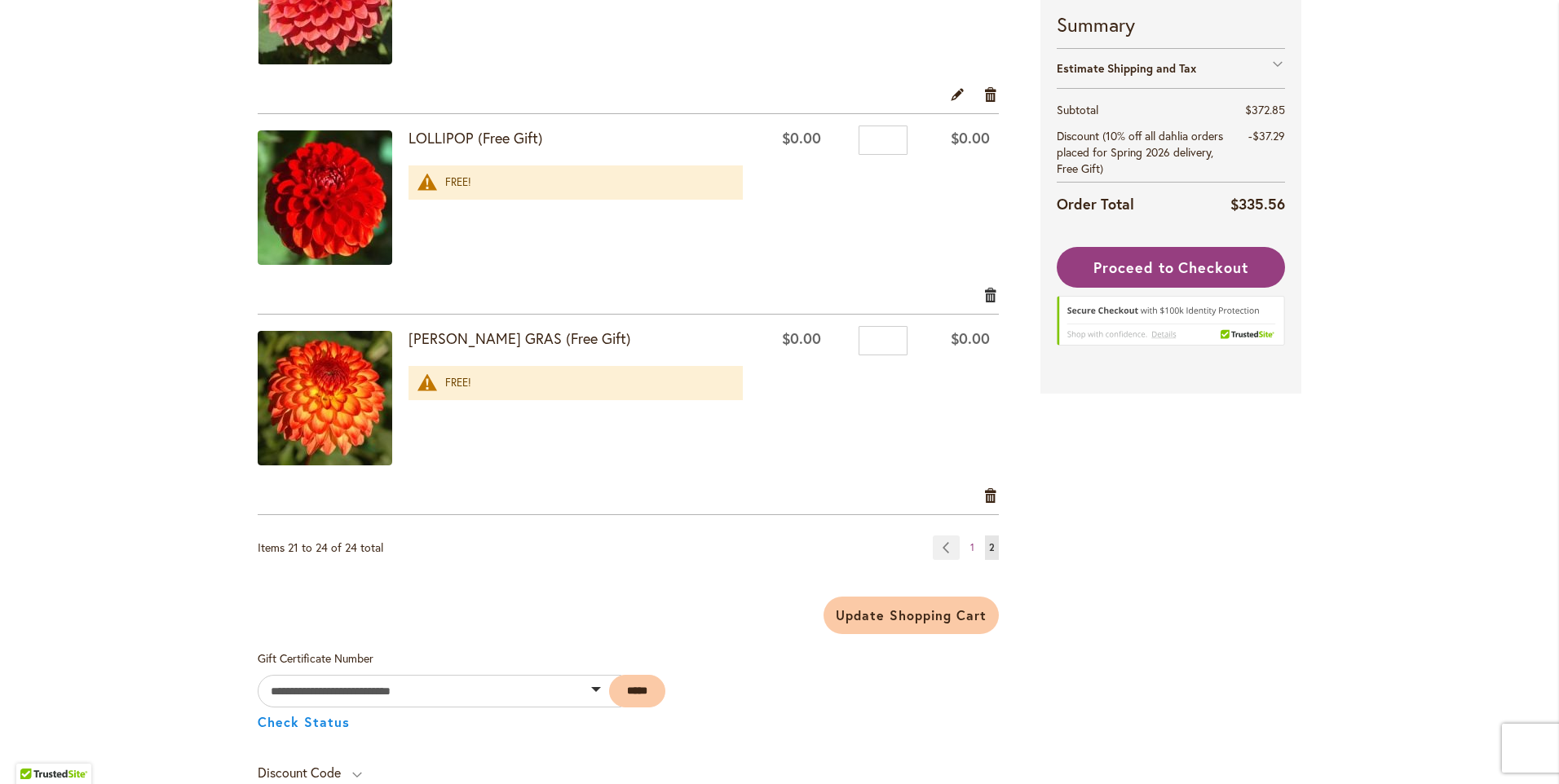
click at [983, 295] on link "Remove item" at bounding box center [991, 293] width 16 height 18
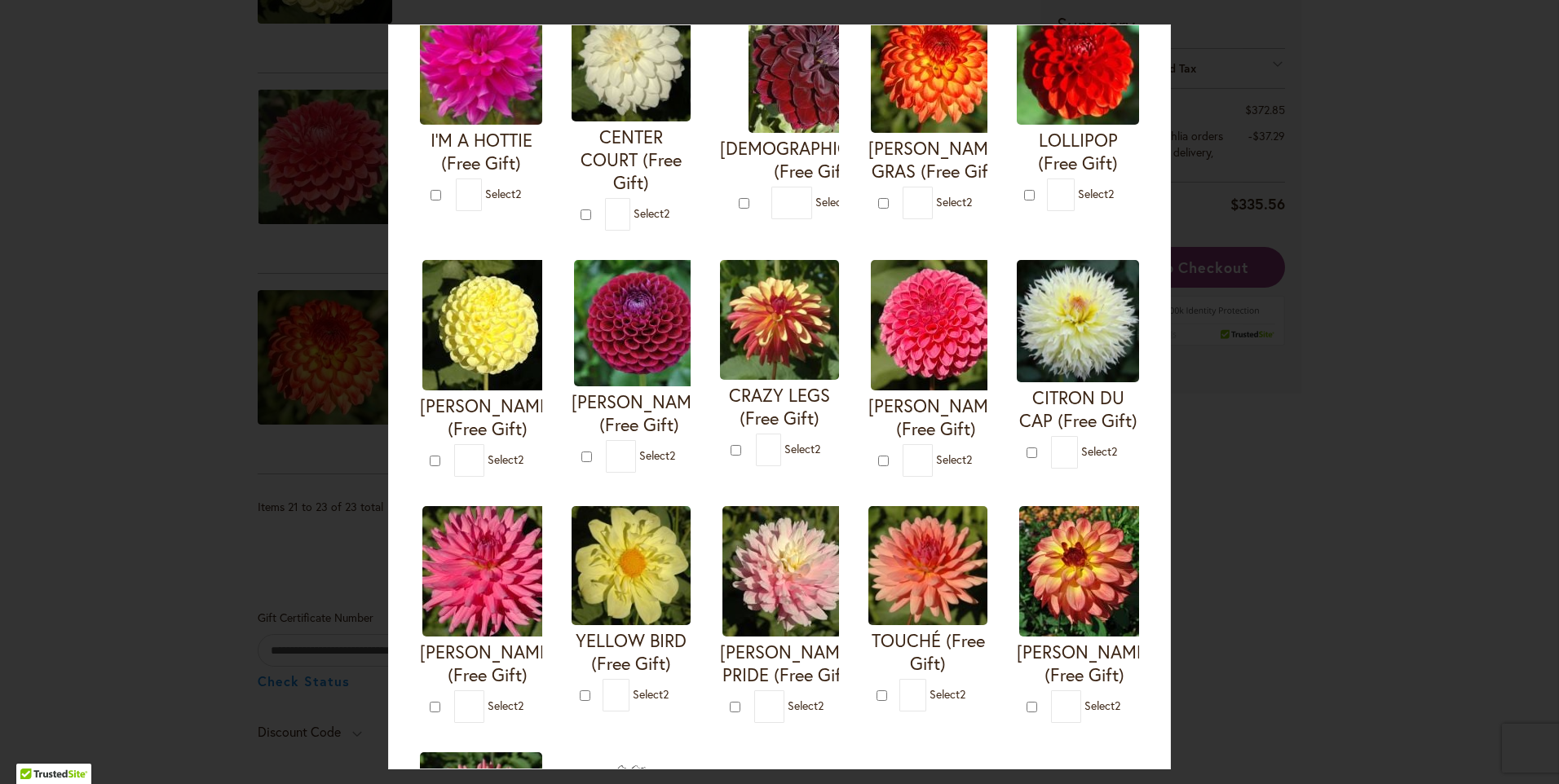
scroll to position [326, 0]
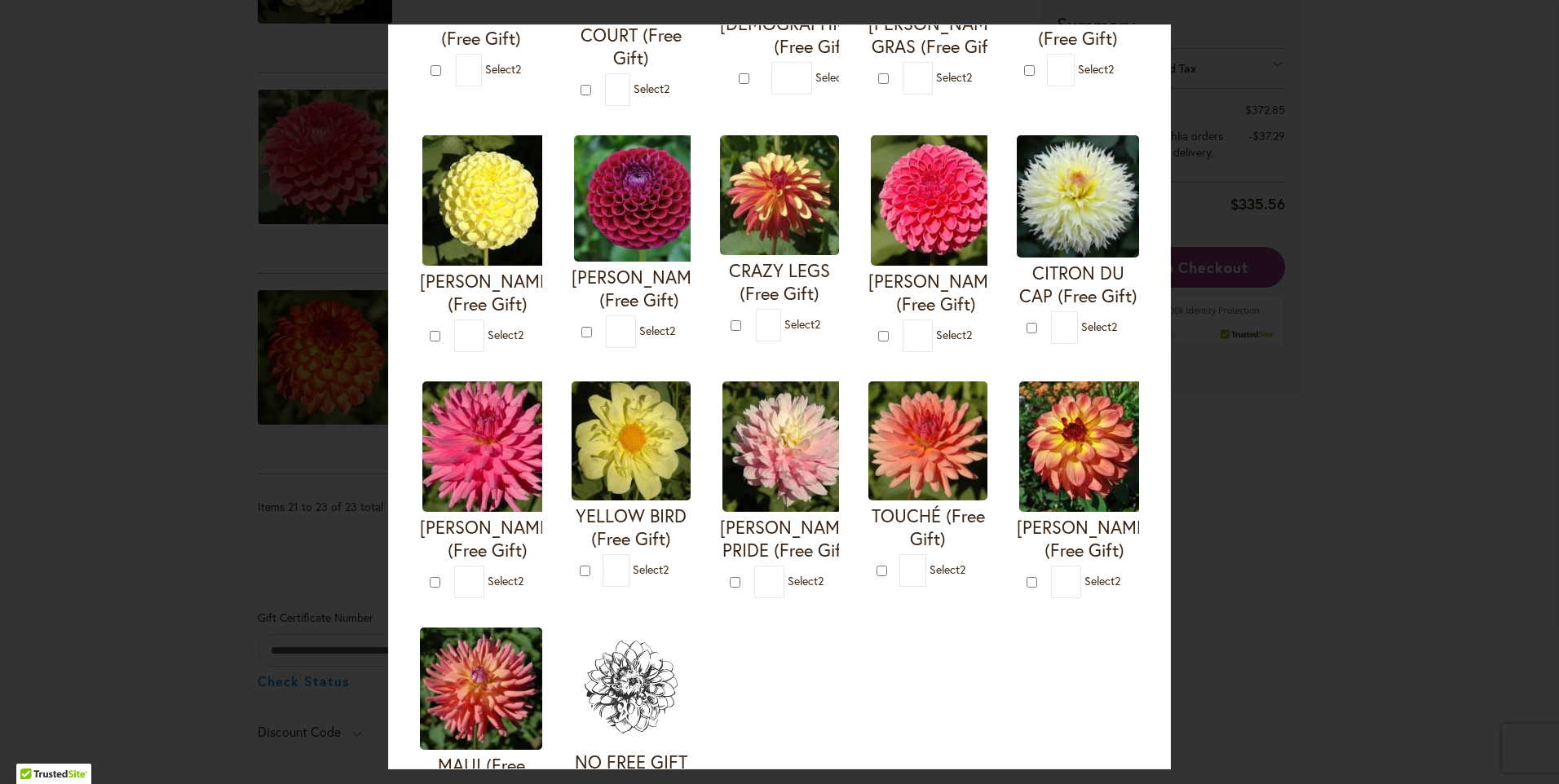
click at [1287, 341] on div "Your Order Qualifies for Bonus Dahlias ( Select 2 ) Add to Cart I'M A HOTTIE (F…" at bounding box center [780, 392] width 1559 height 784
type input "*"
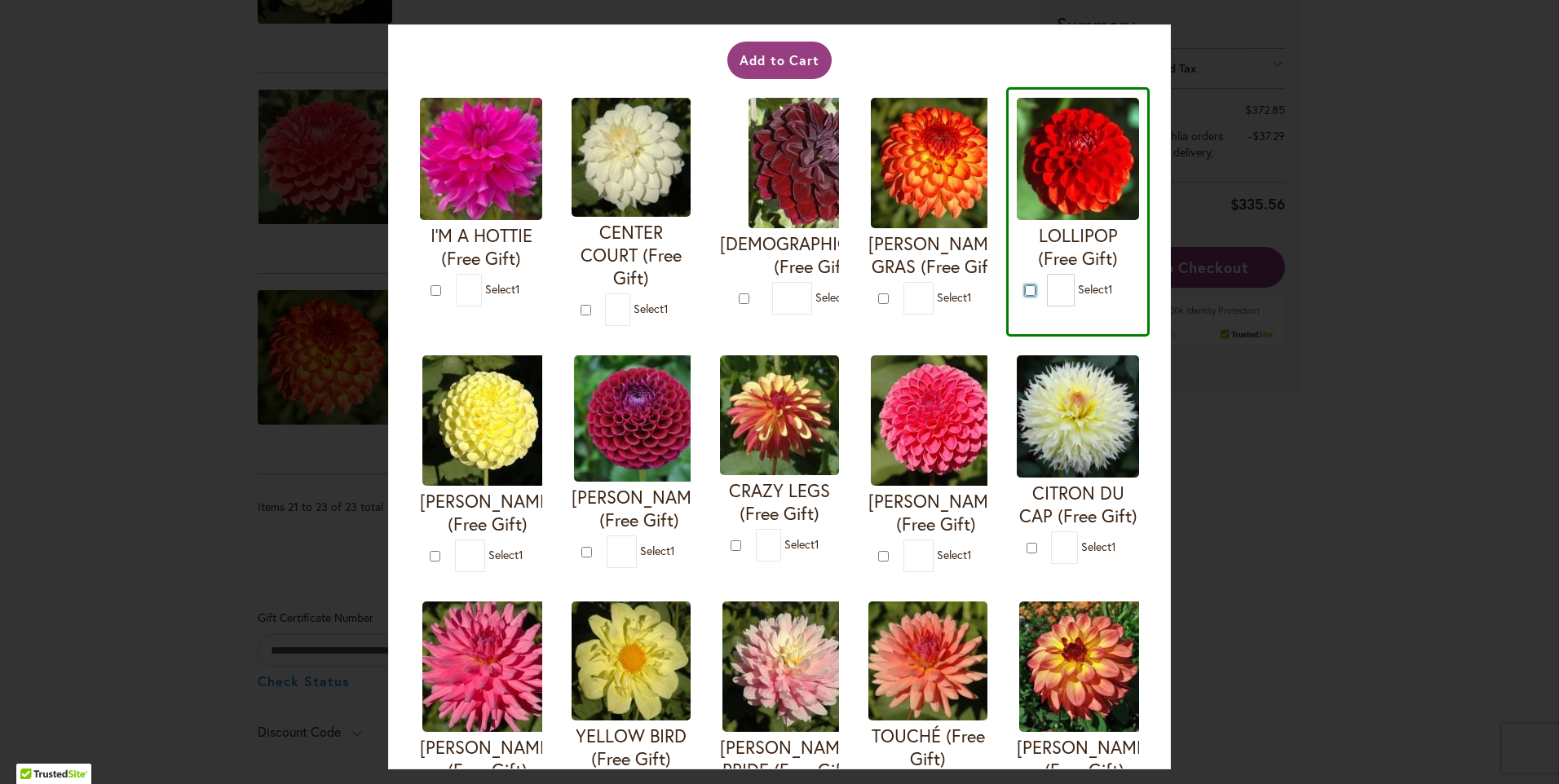
scroll to position [82, 0]
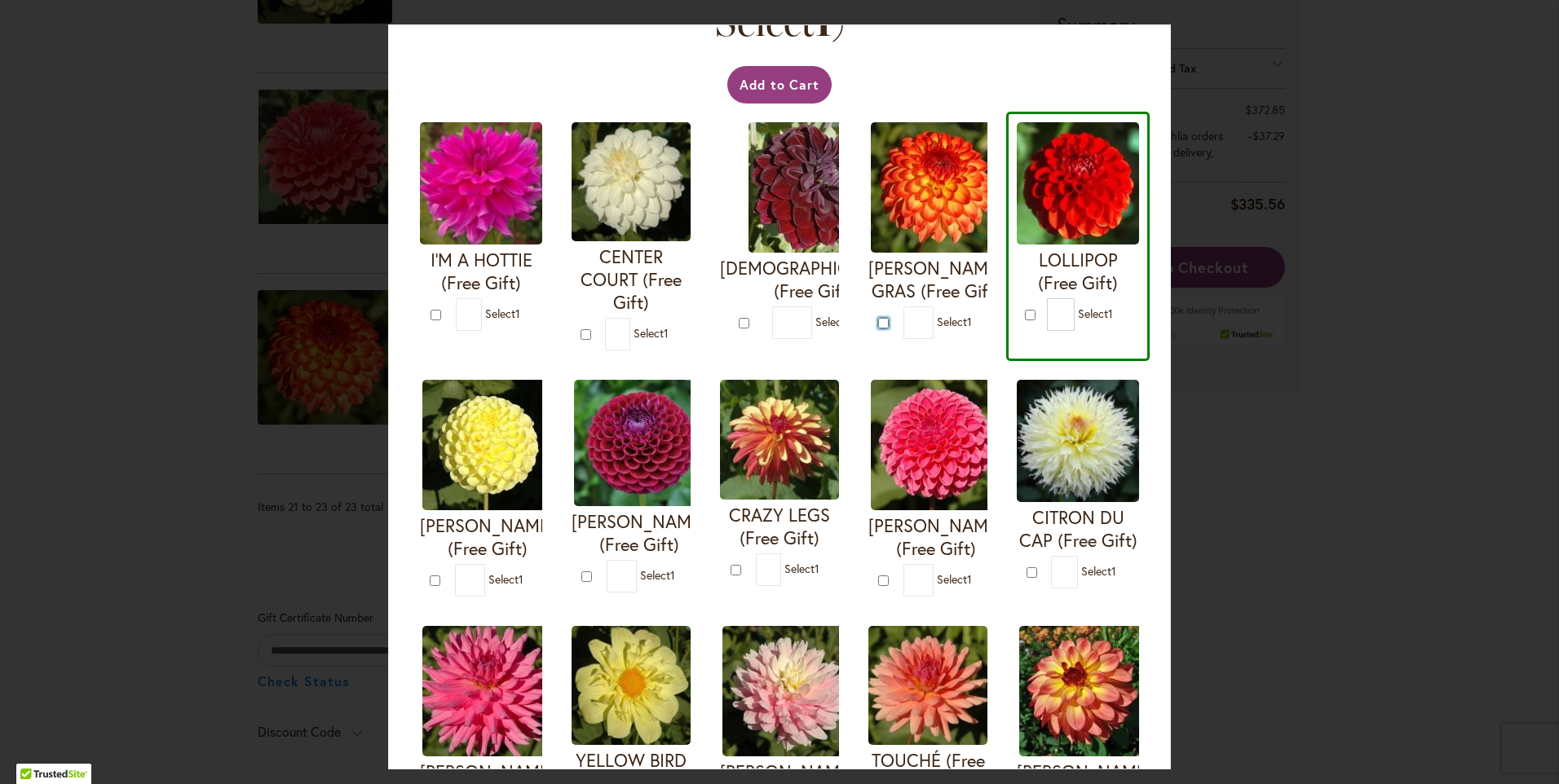
type input "*"
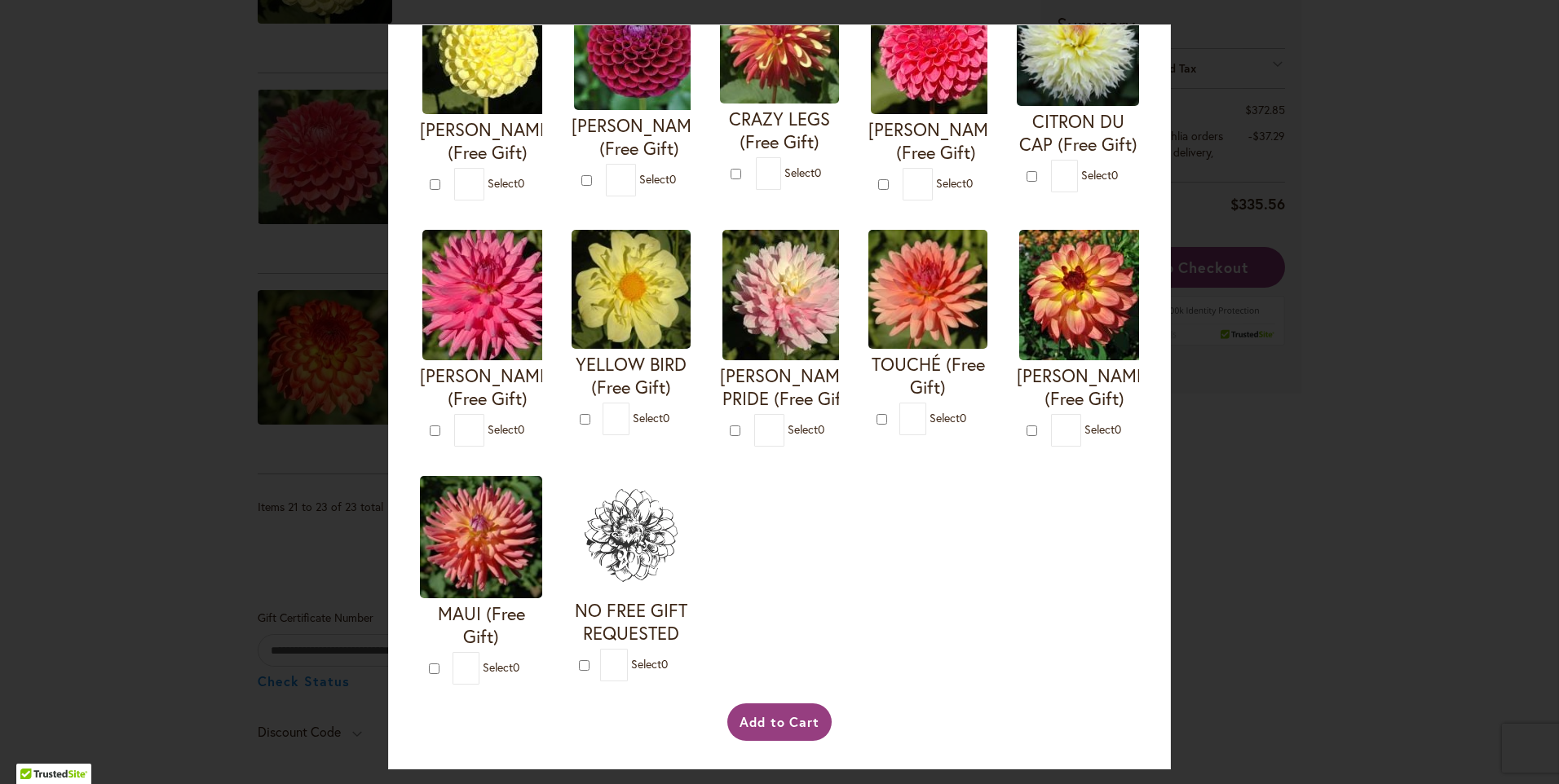
scroll to position [722, 0]
click at [783, 711] on button "Add to Cart" at bounding box center [780, 723] width 105 height 37
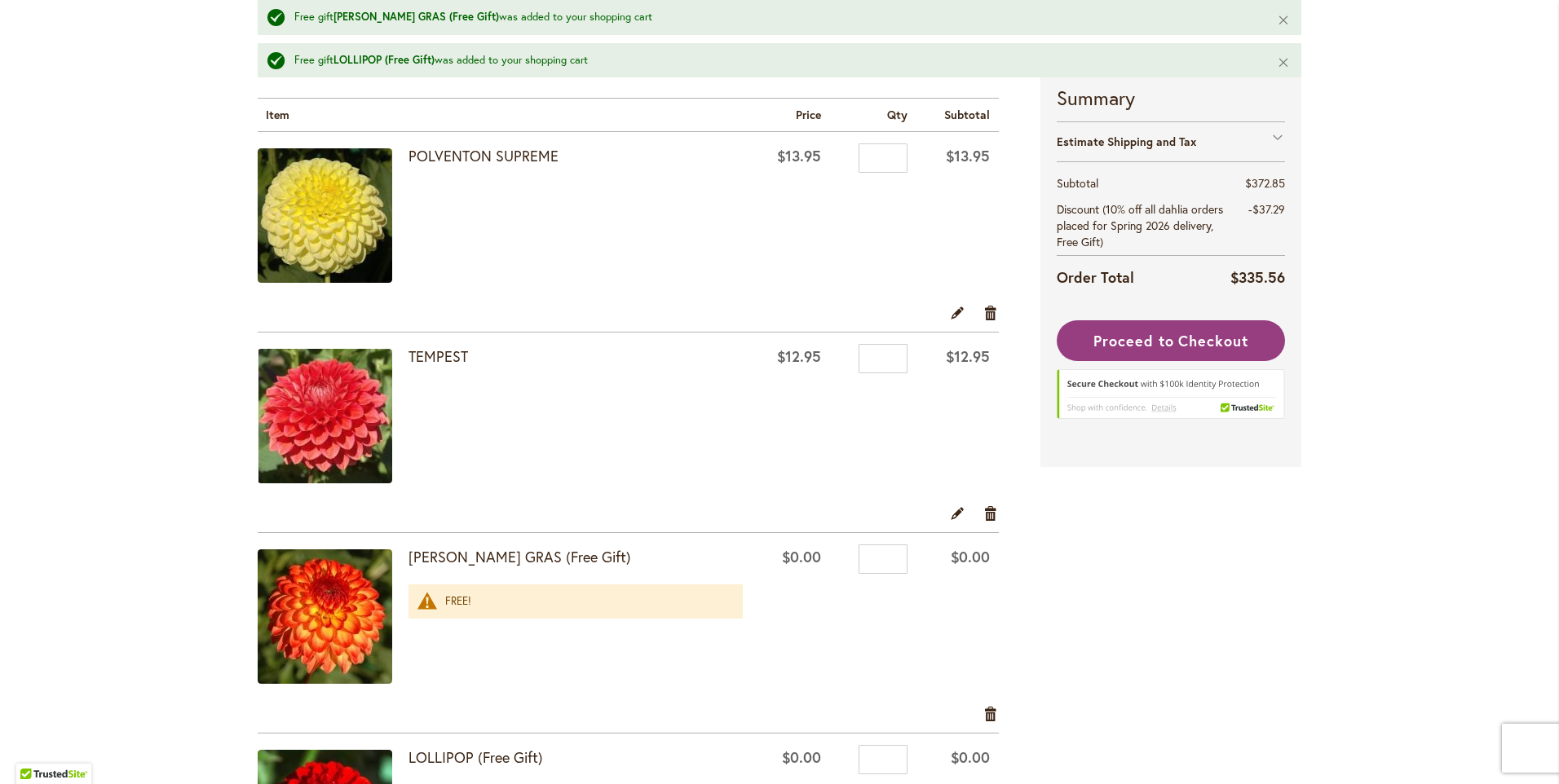
scroll to position [653, 0]
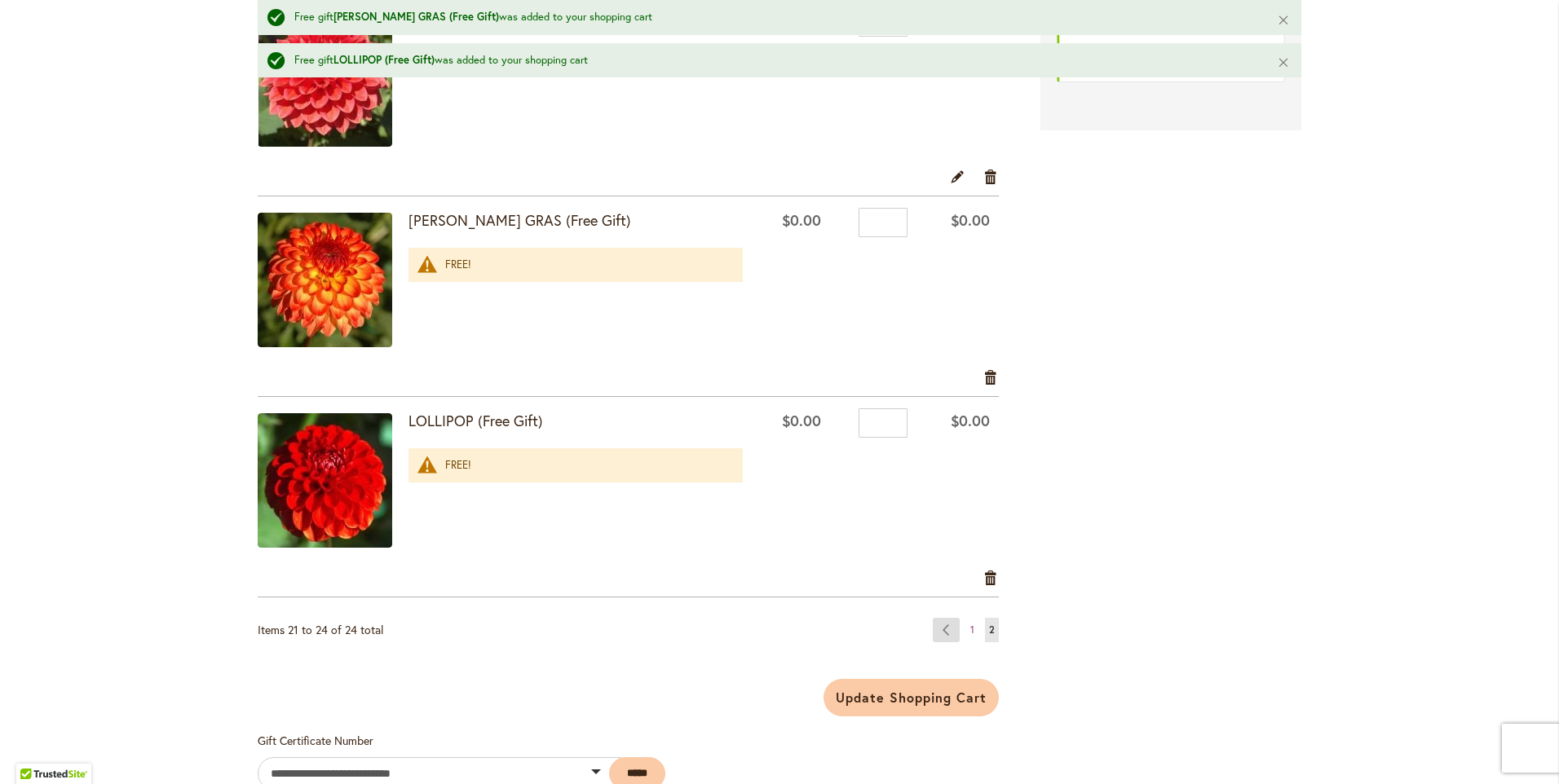
click at [942, 633] on link "Page Previous" at bounding box center [946, 630] width 27 height 24
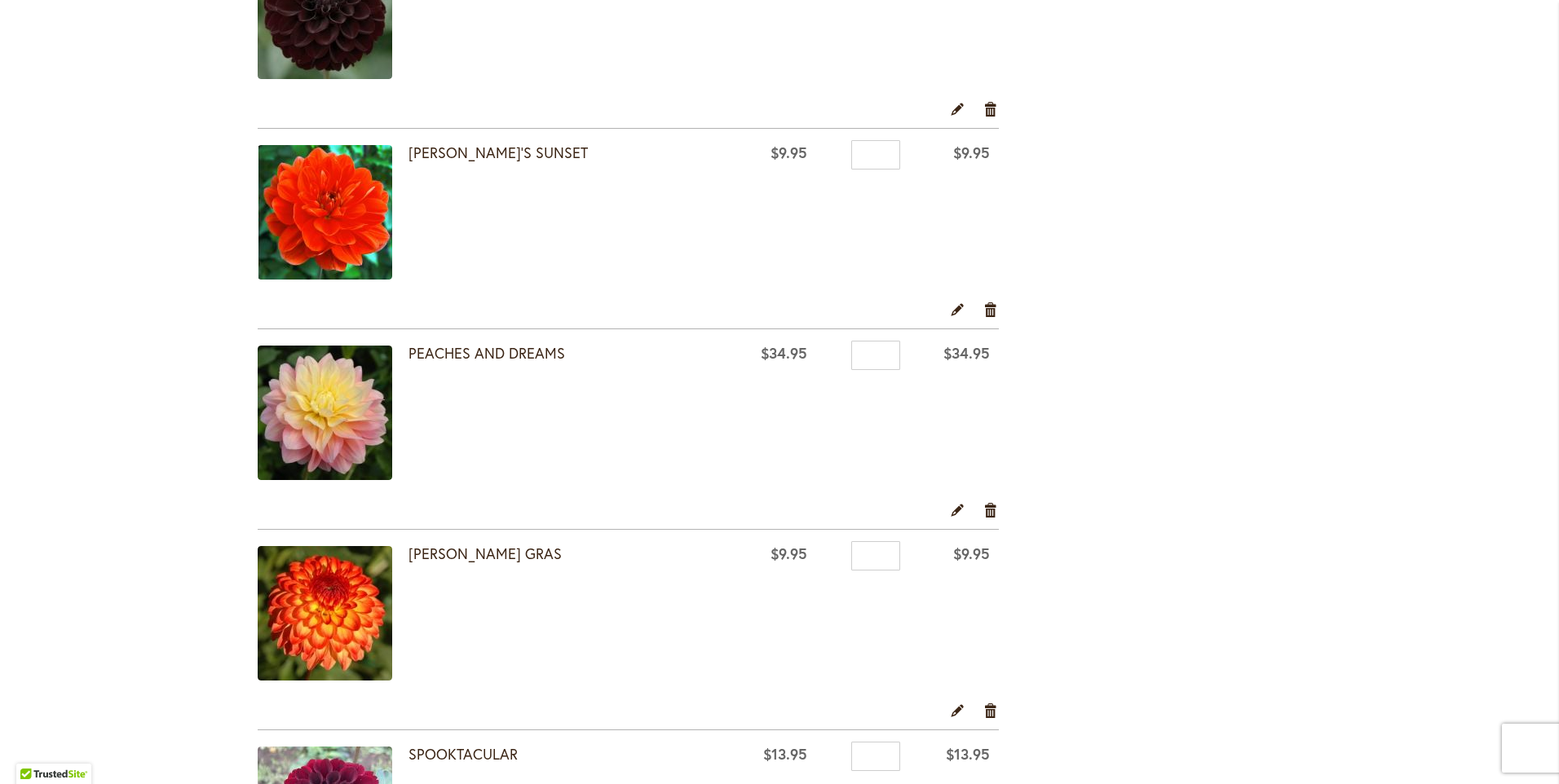
scroll to position [2854, 0]
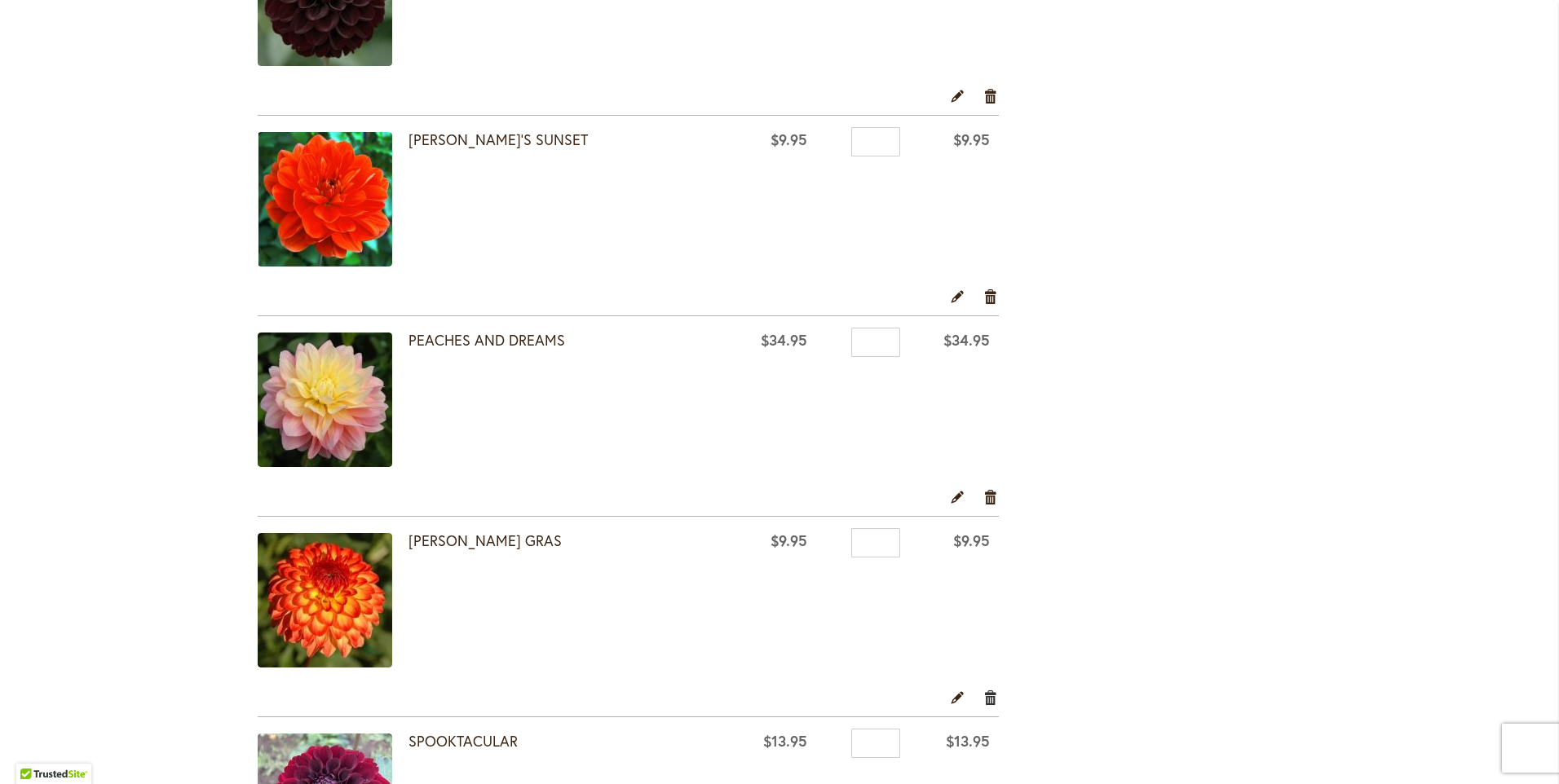
click at [983, 700] on link "Remove item" at bounding box center [991, 696] width 16 height 18
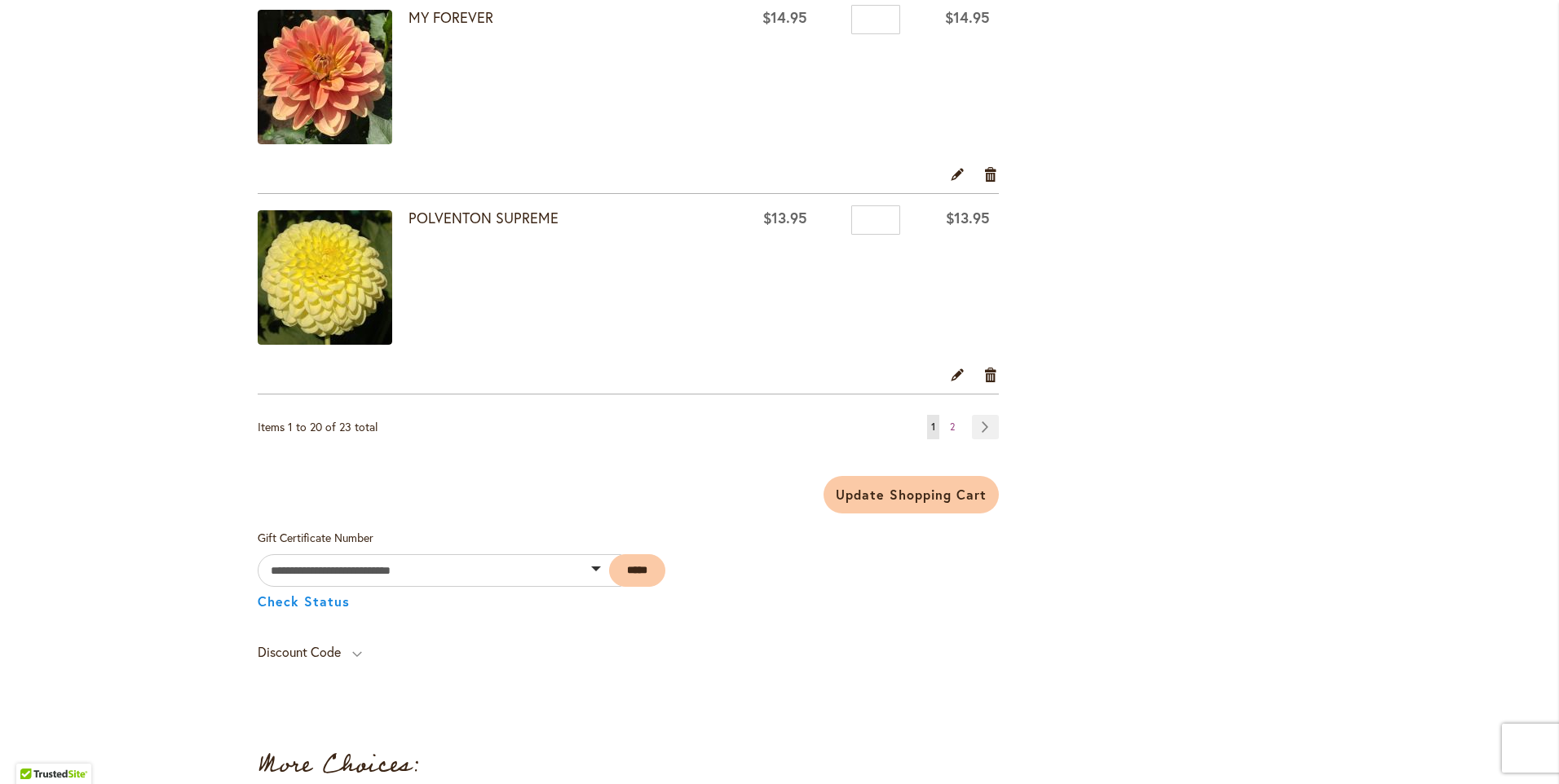
scroll to position [3995, 0]
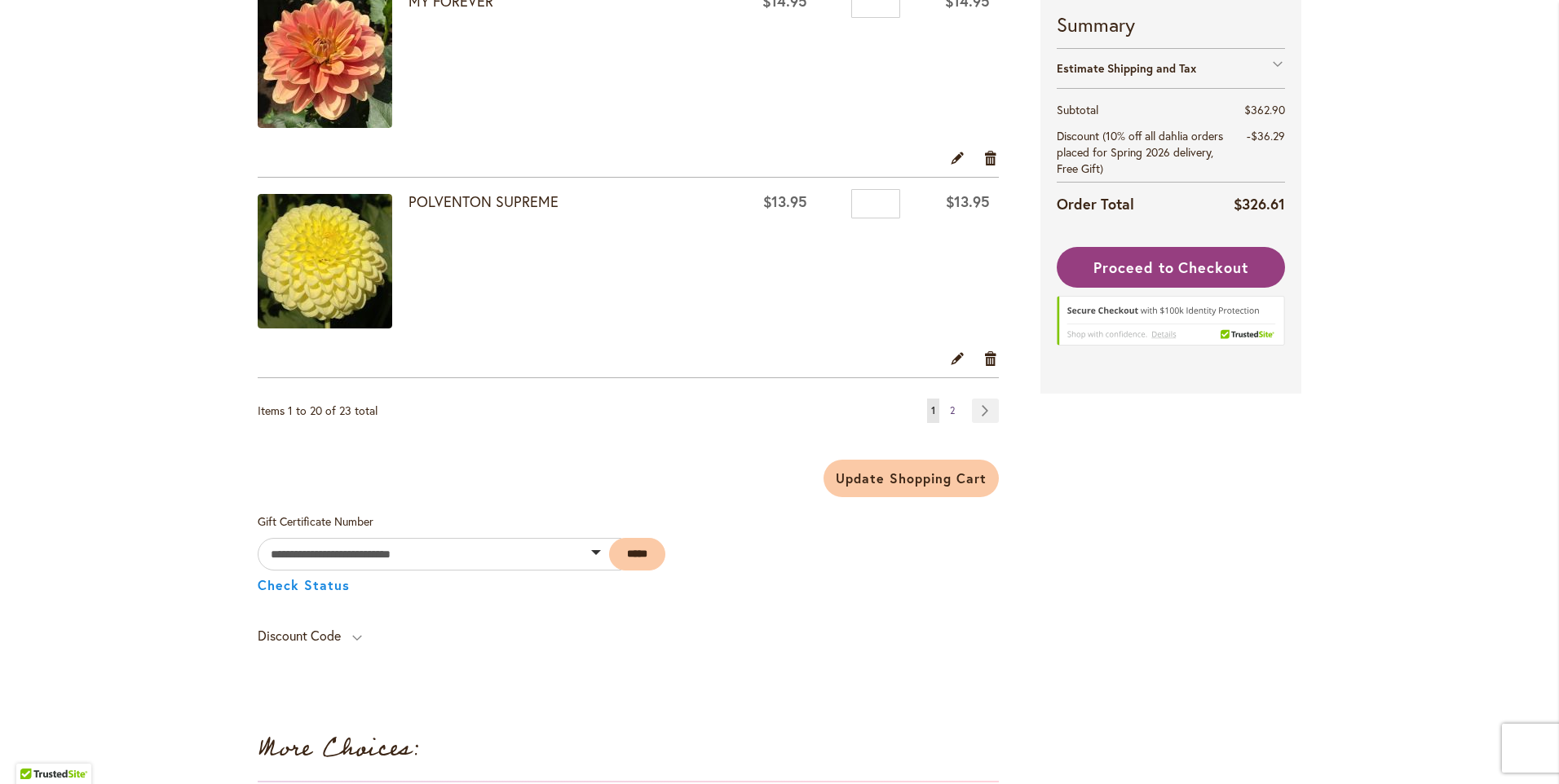
click at [950, 412] on span "2" at bounding box center [952, 410] width 5 height 12
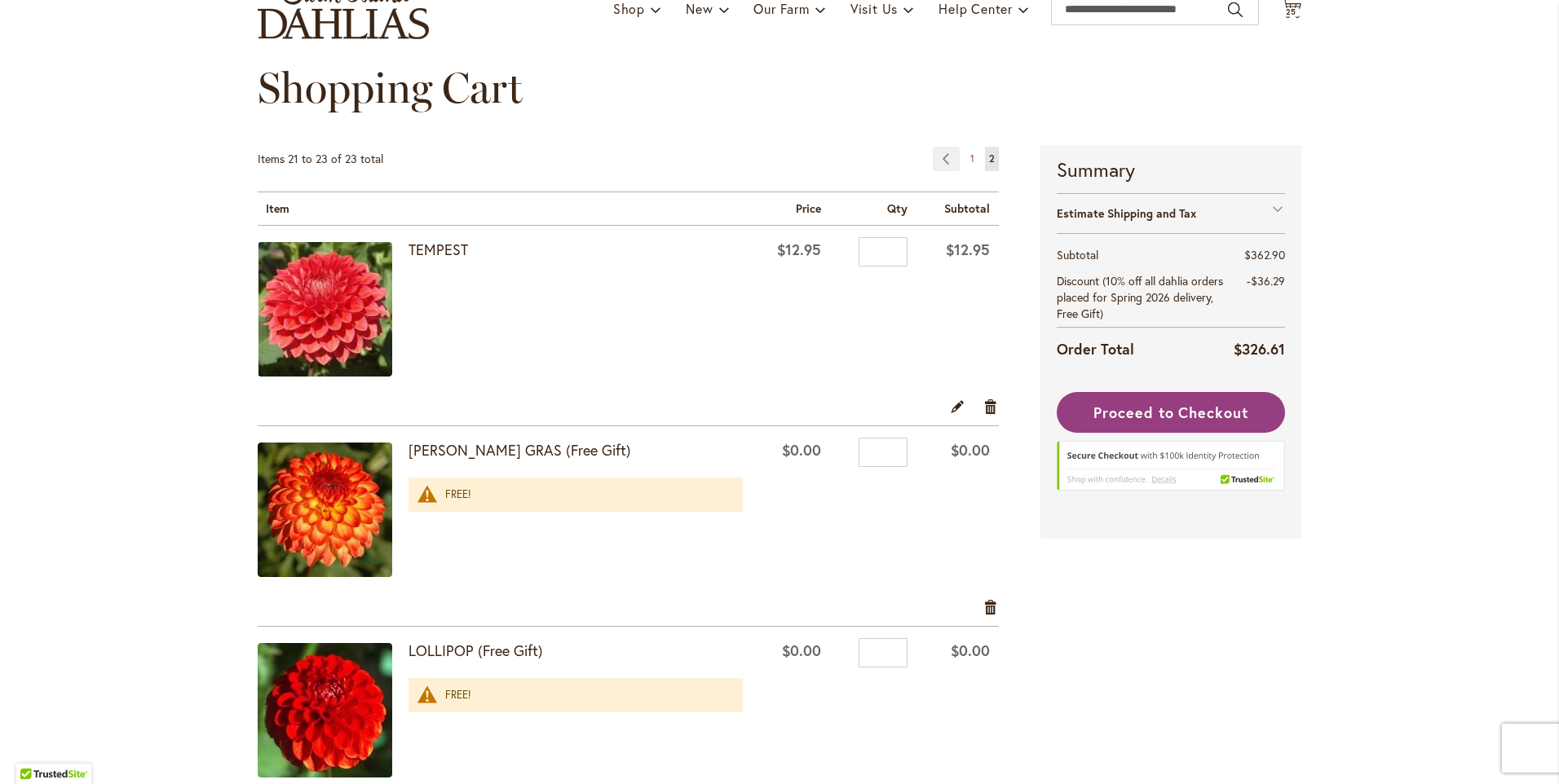
scroll to position [408, 0]
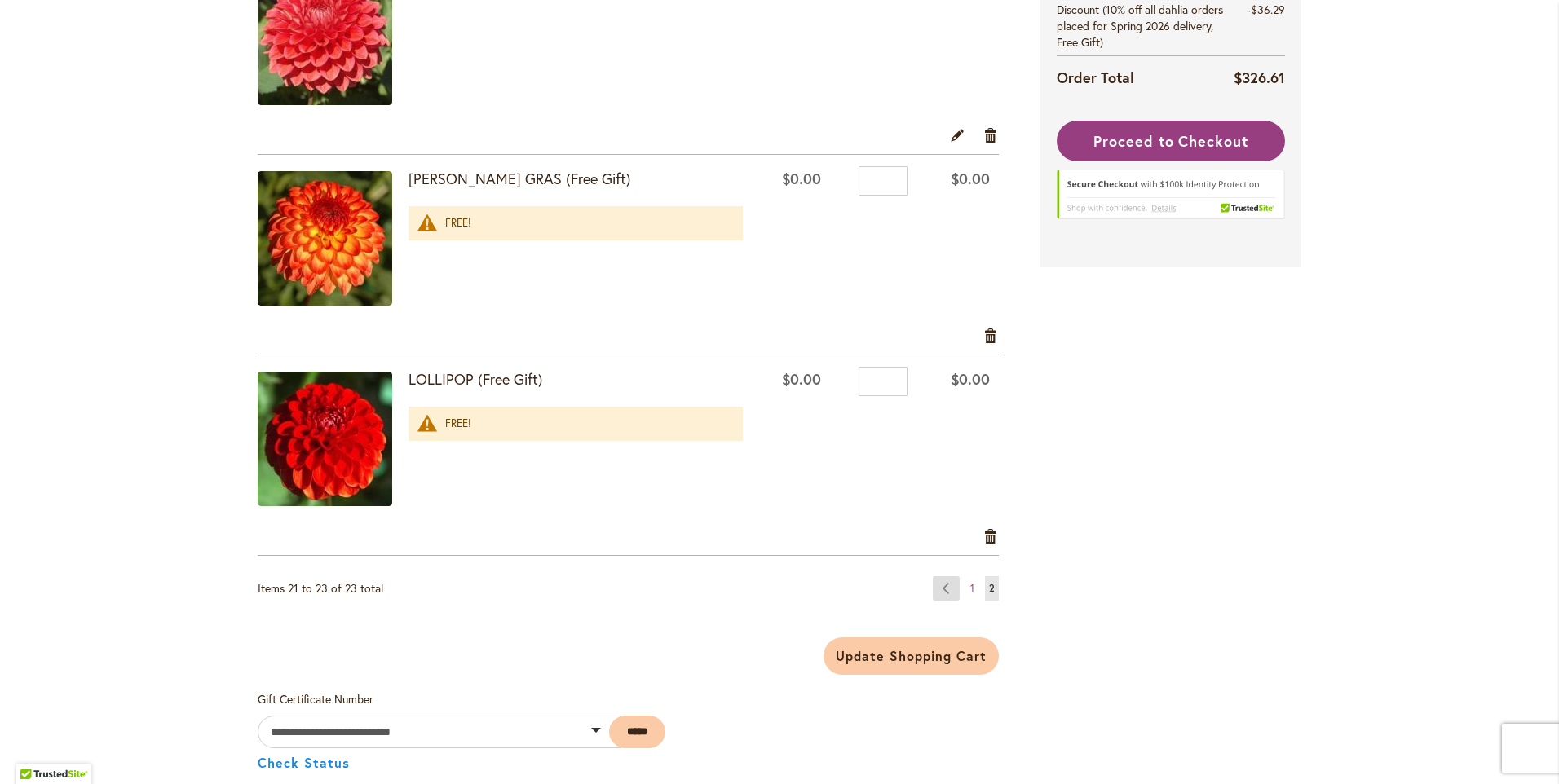
click at [946, 591] on link "Page Previous" at bounding box center [946, 588] width 27 height 24
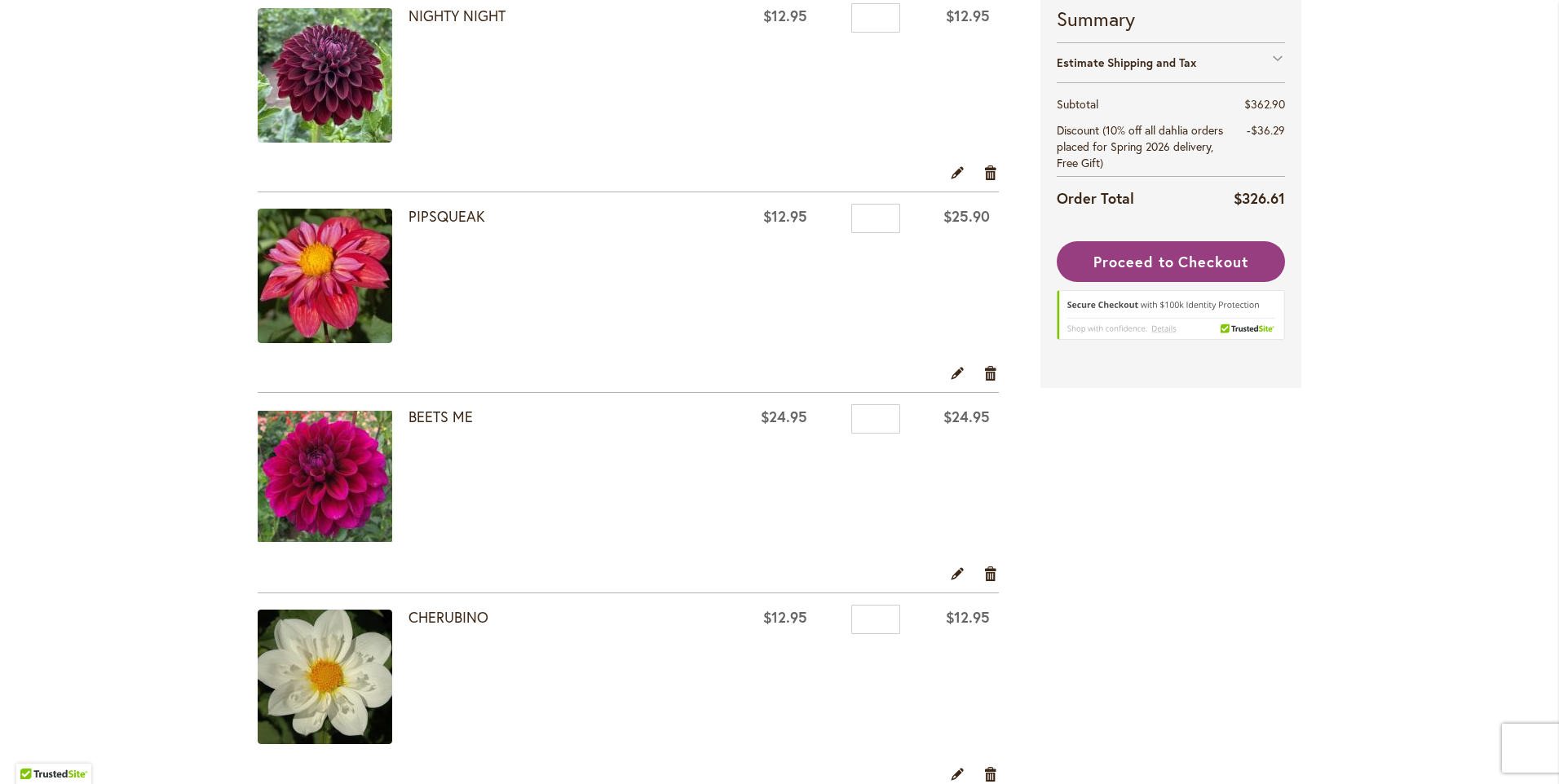
scroll to position [82, 0]
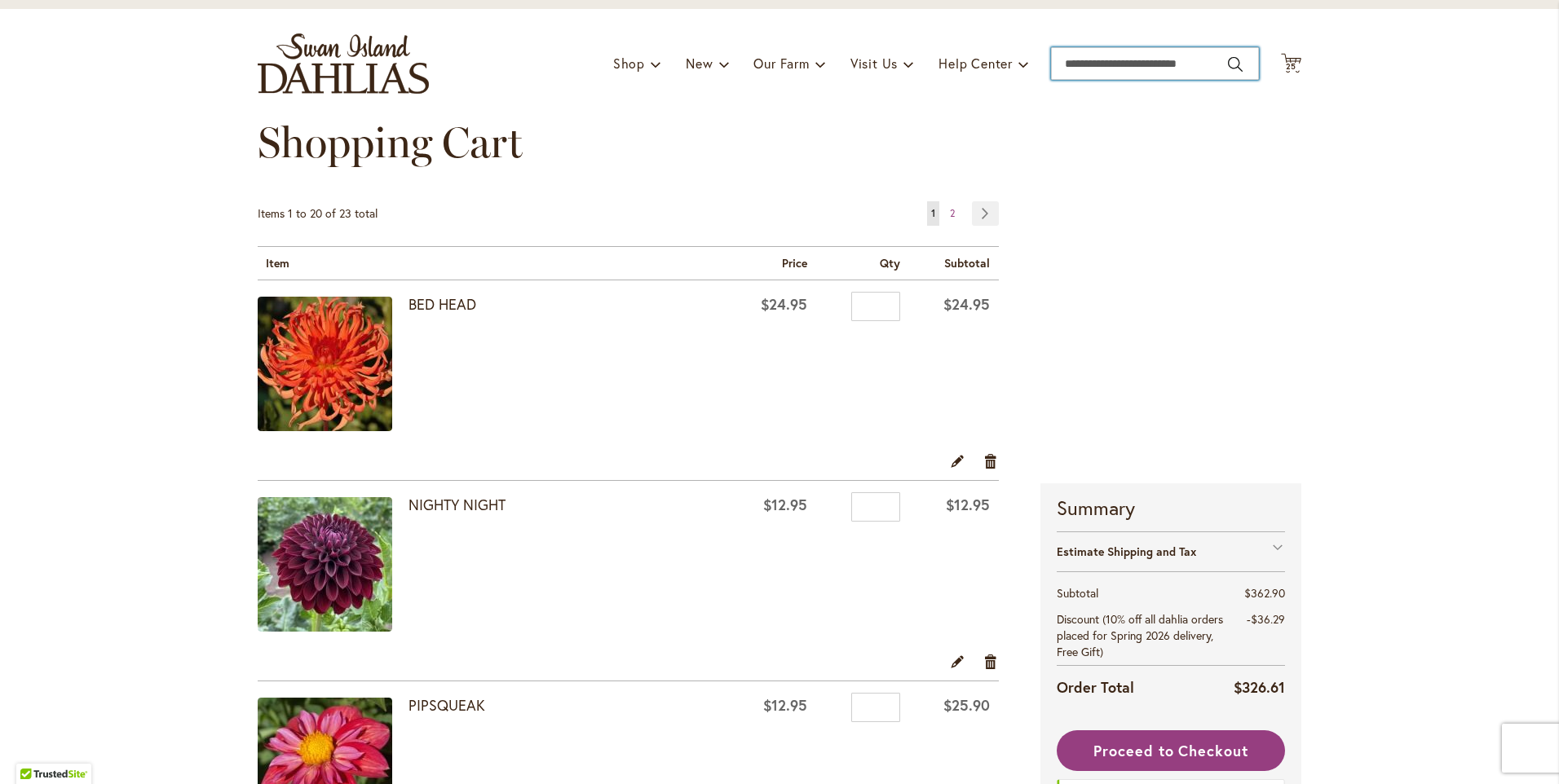
click at [1057, 65] on input "Search" at bounding box center [1155, 63] width 208 height 33
type input "*******"
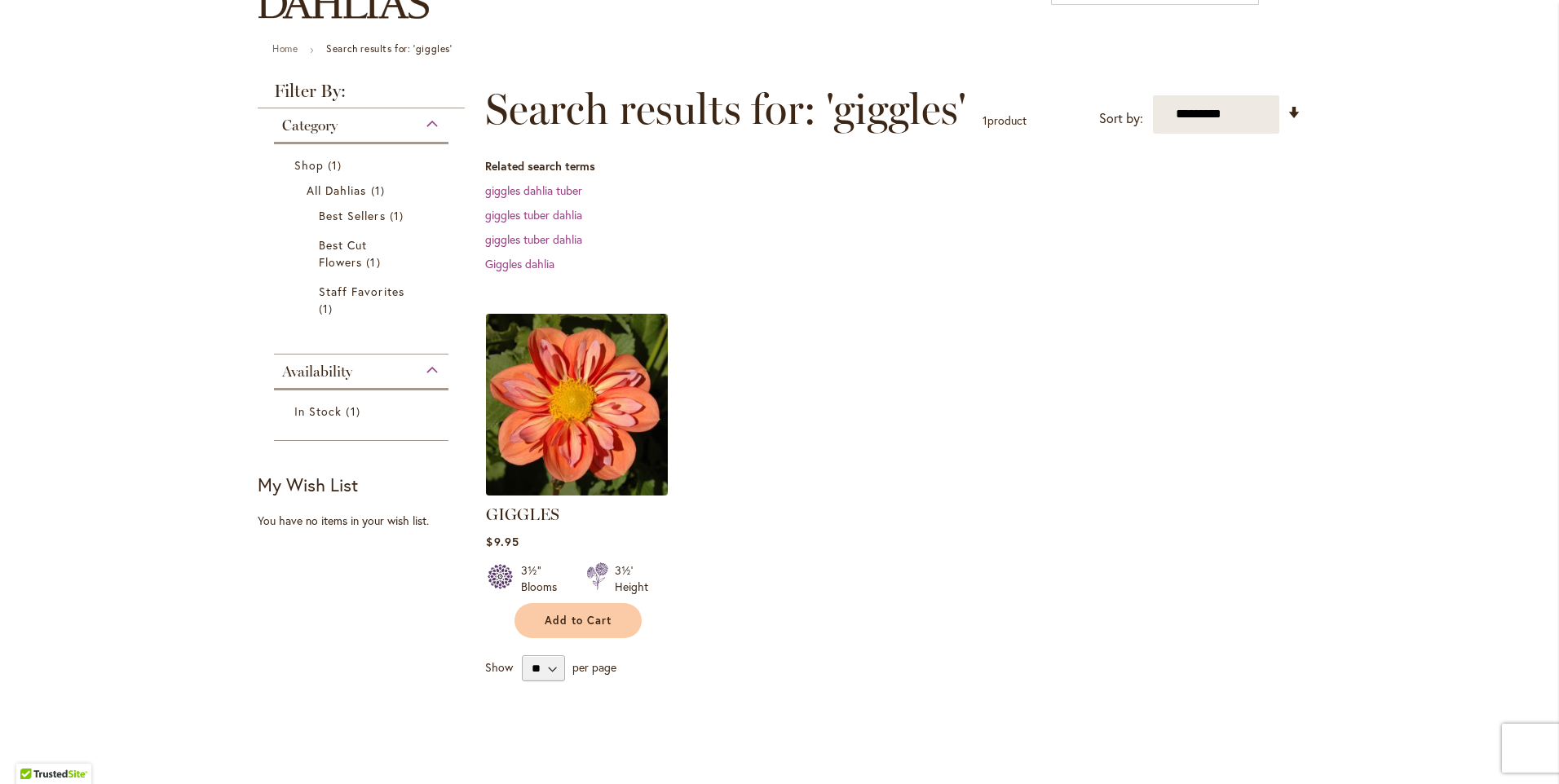
scroll to position [163, 0]
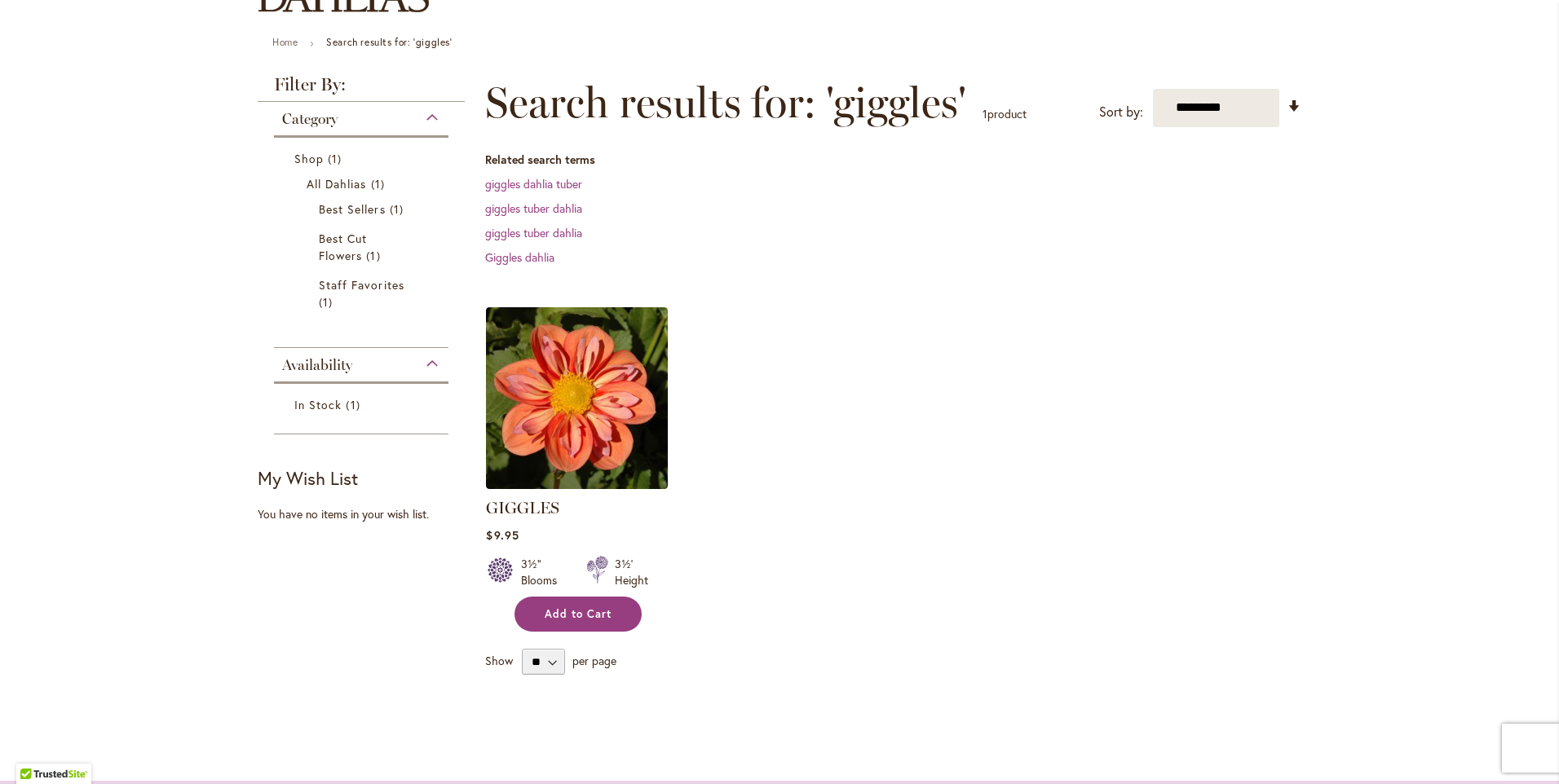
click at [607, 616] on button "Add to Cart" at bounding box center [578, 615] width 128 height 35
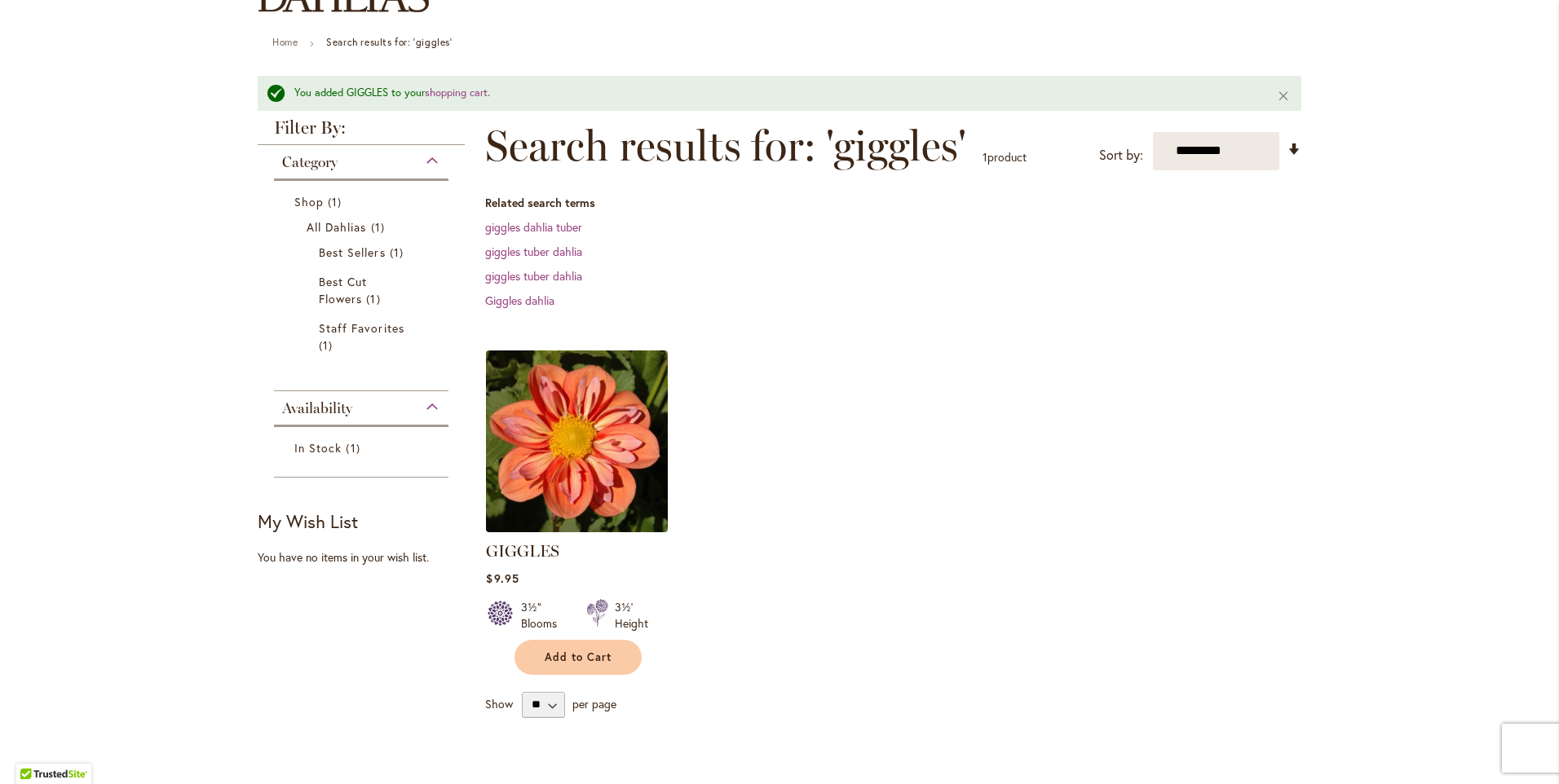
click at [603, 490] on img at bounding box center [577, 440] width 191 height 191
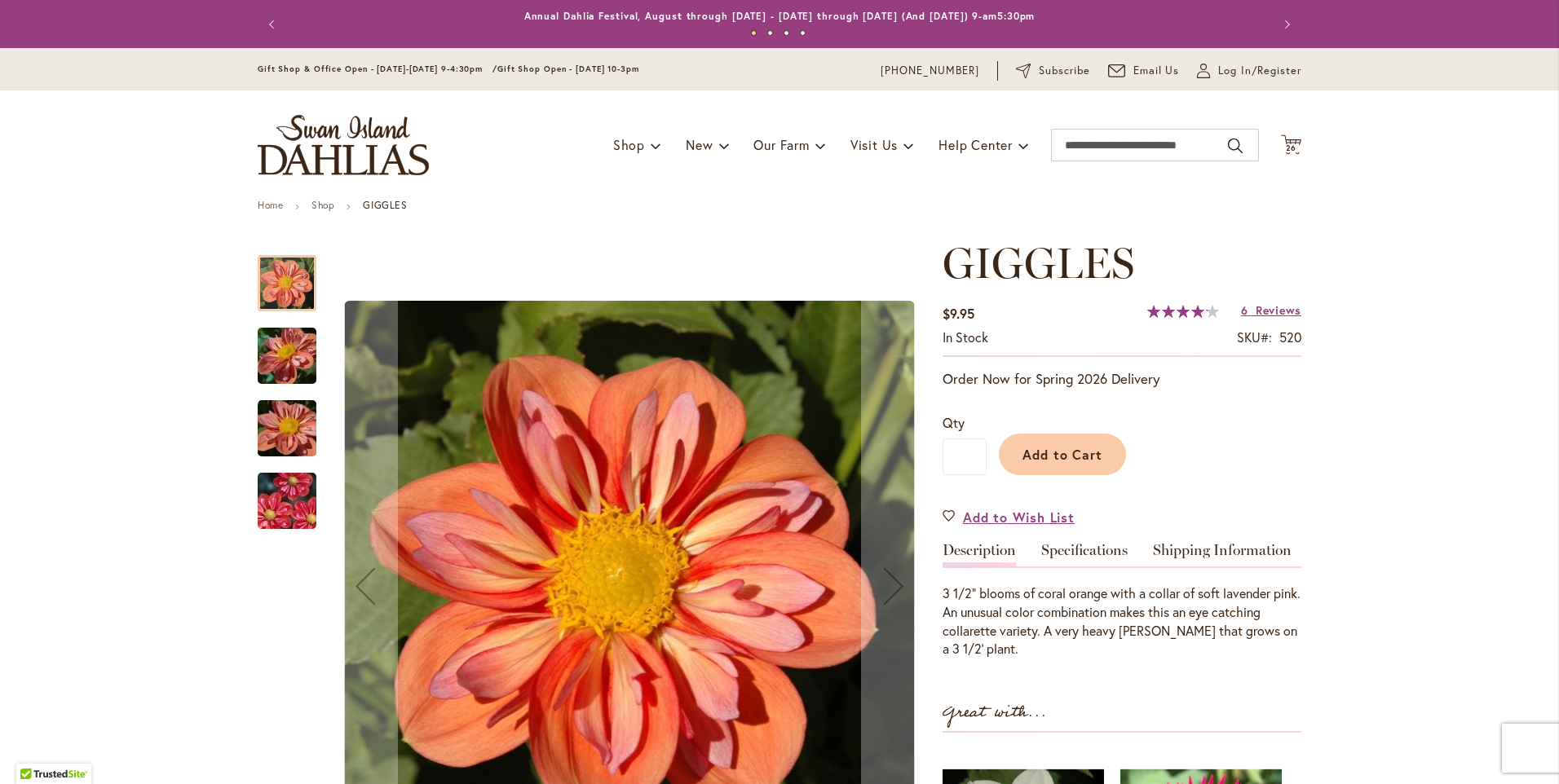
click at [289, 426] on img "GIGGLES" at bounding box center [287, 428] width 117 height 88
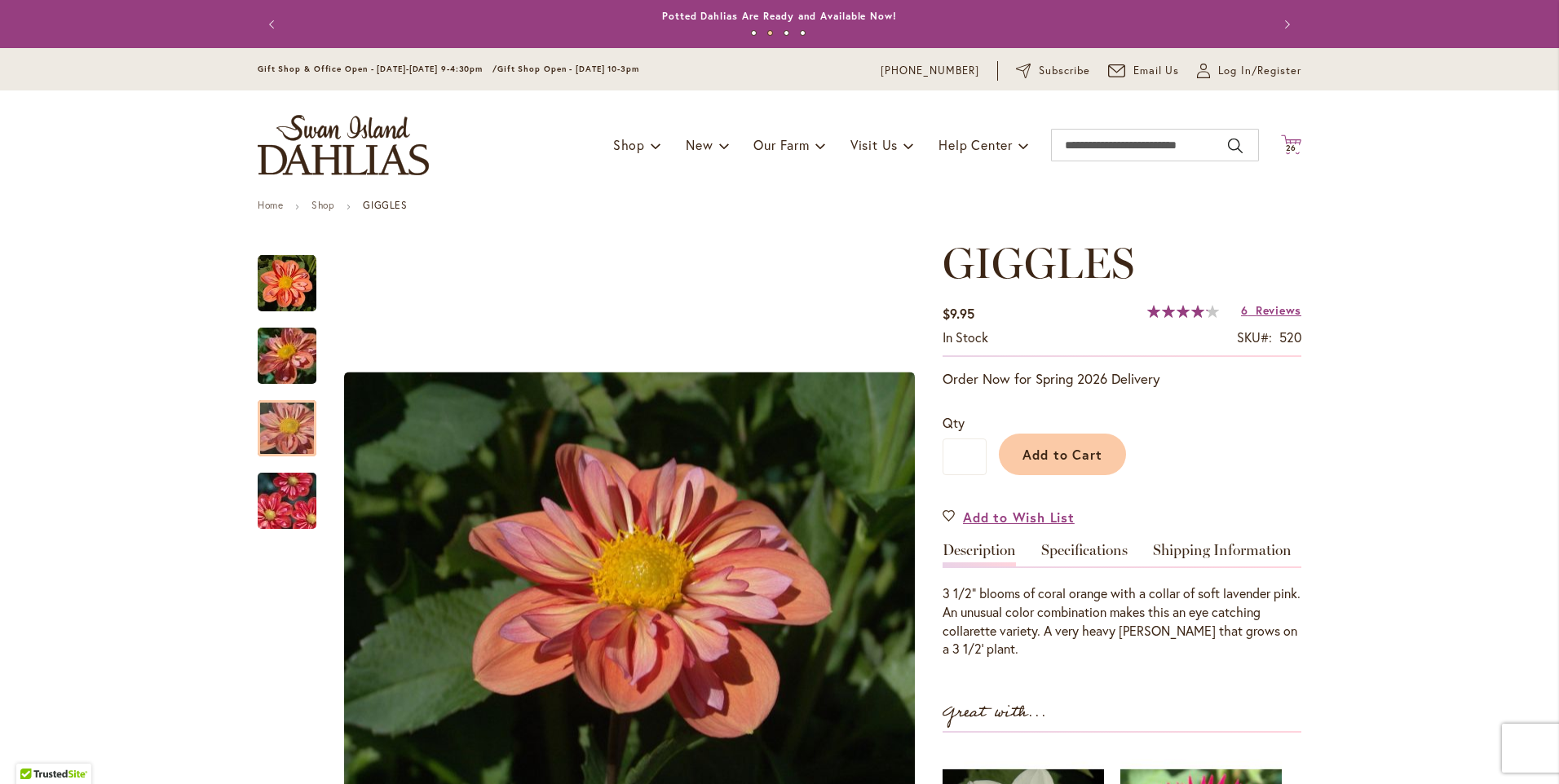
click at [1291, 144] on span "26 26 items" at bounding box center [1292, 148] width 17 height 8
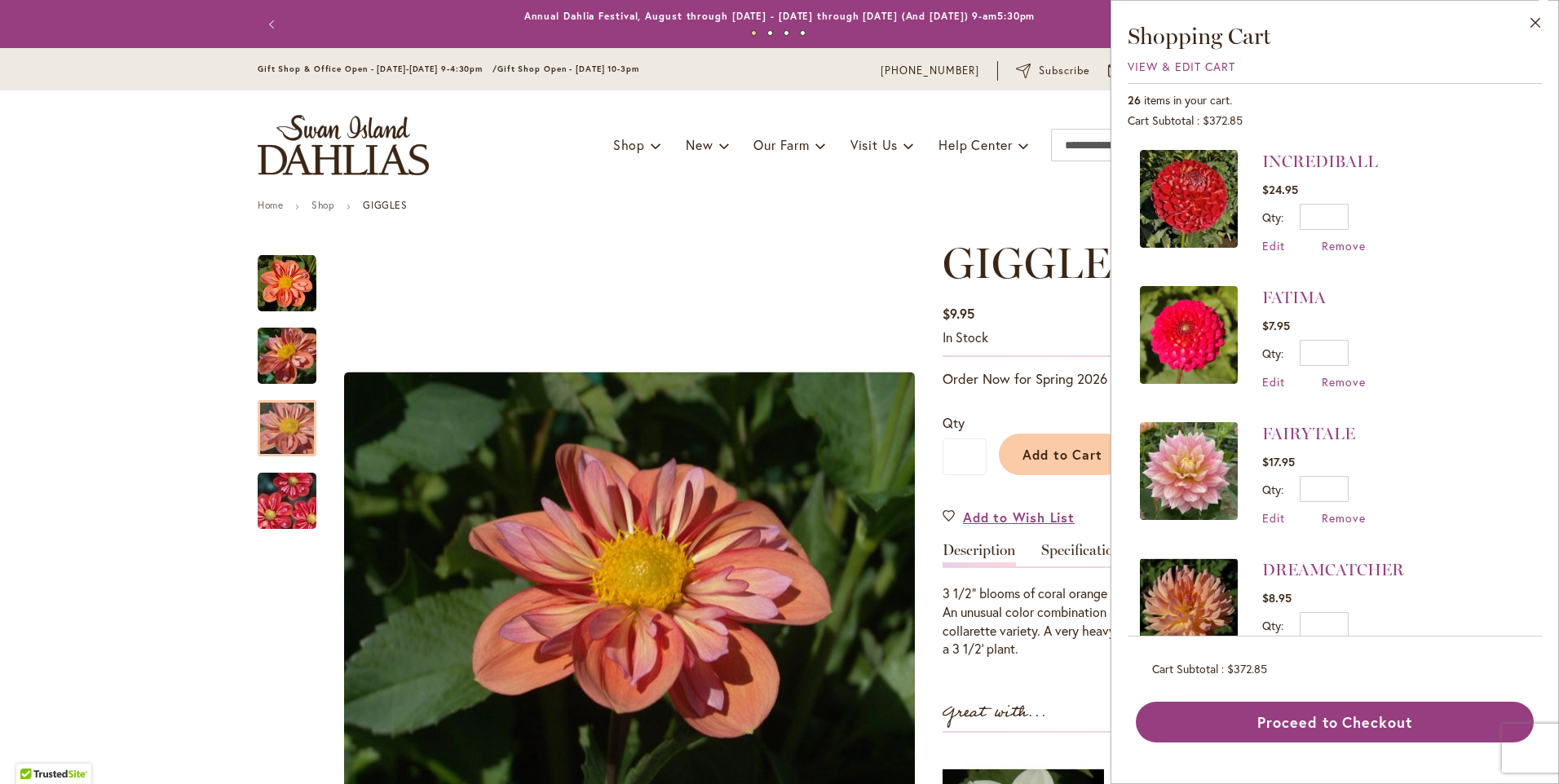
scroll to position [1467, 0]
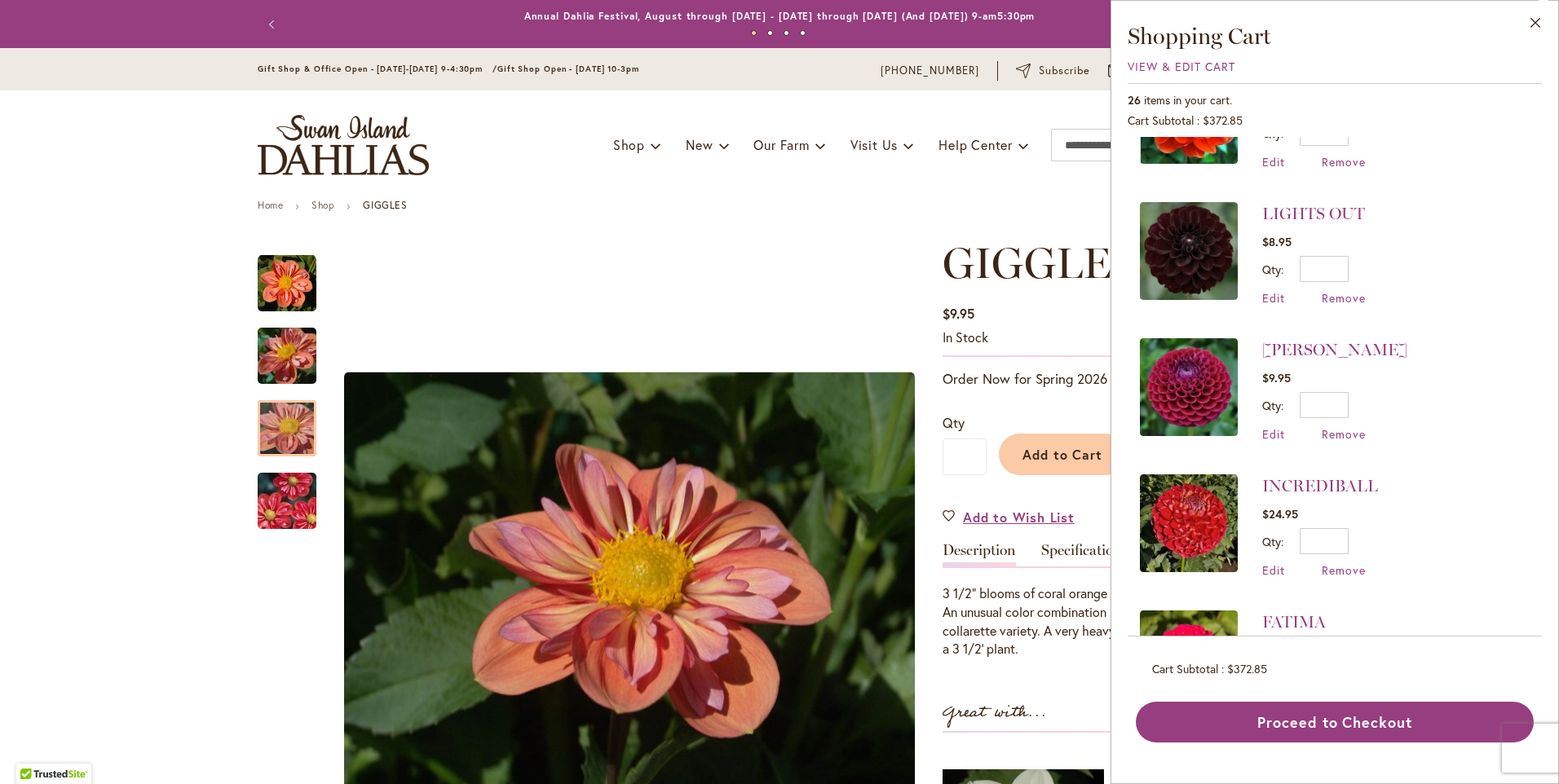
click at [802, 207] on ul "Home Shop GIGGLES" at bounding box center [780, 208] width 1044 height 15
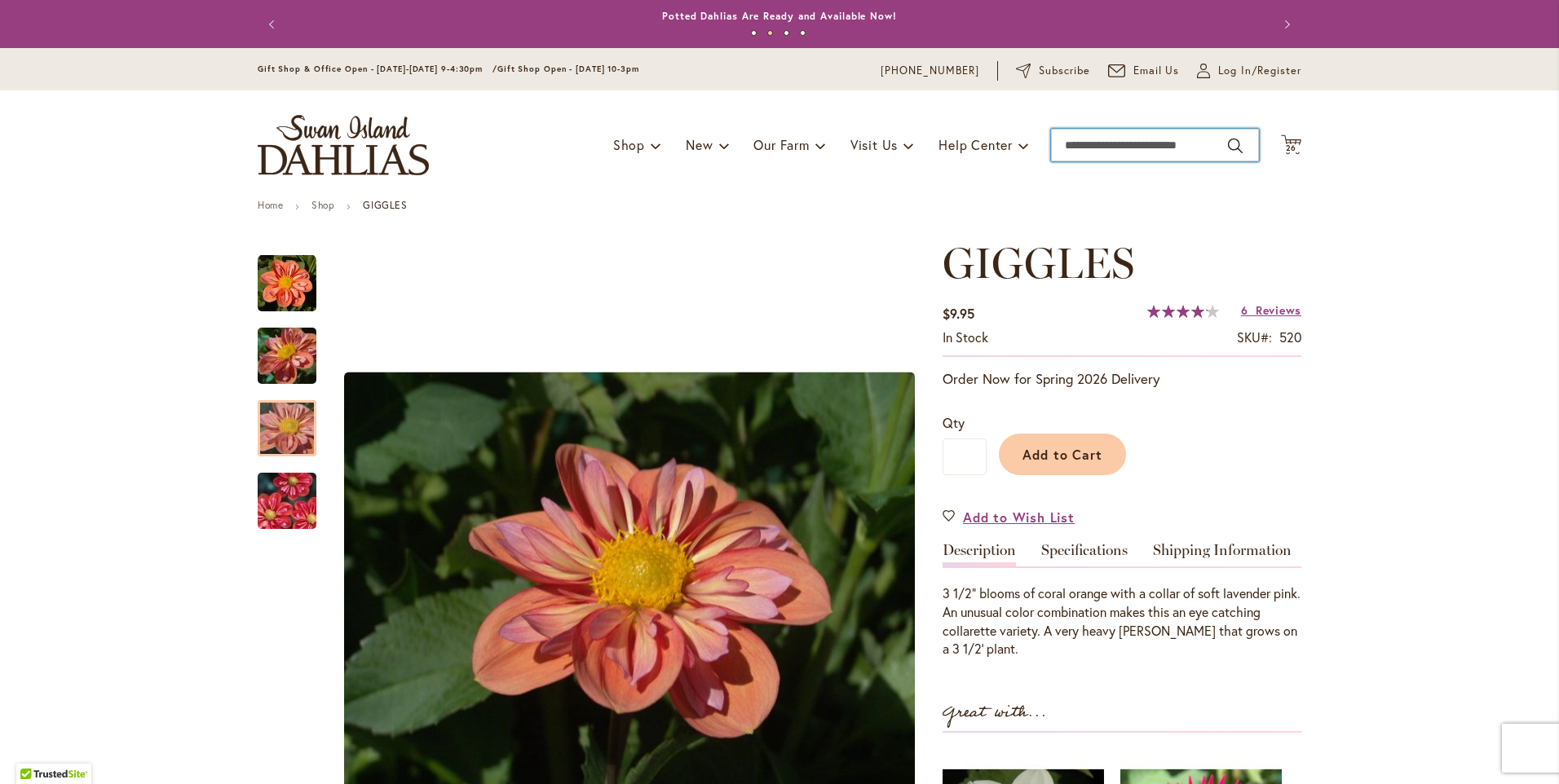
click at [1072, 145] on input "Search" at bounding box center [1155, 144] width 208 height 33
type input "******"
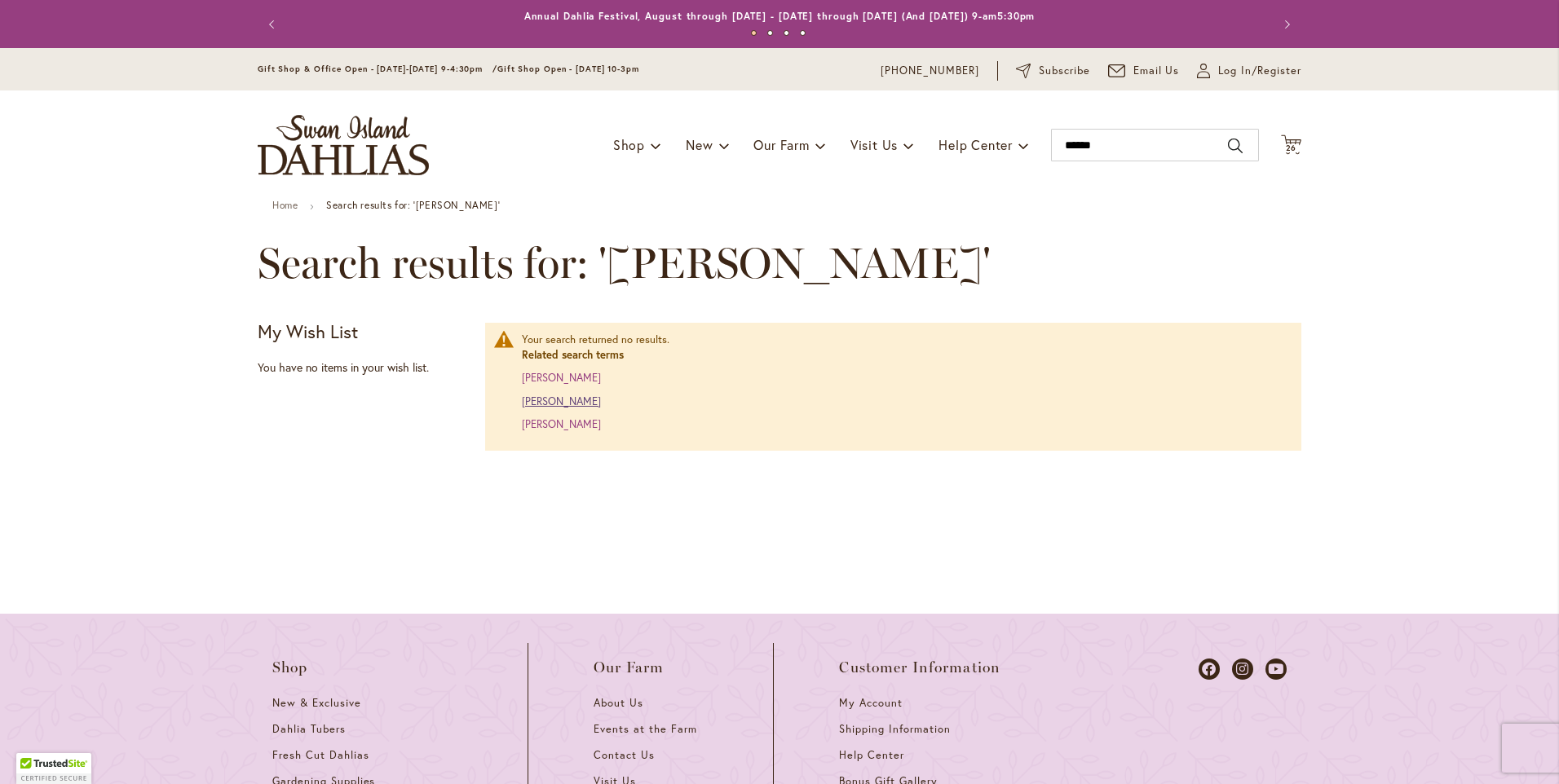
click at [578, 403] on link "edward charles" at bounding box center [561, 401] width 79 height 14
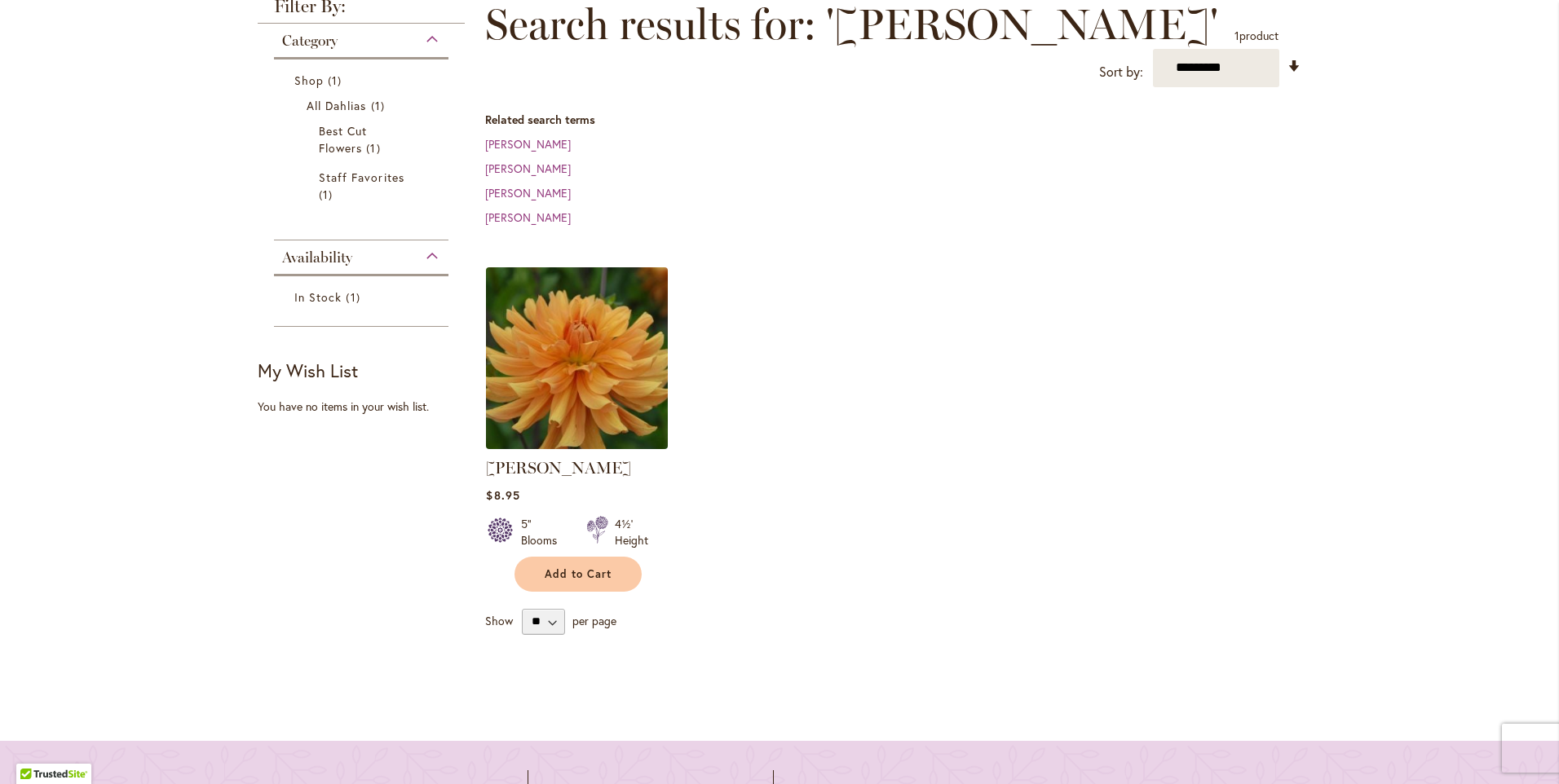
scroll to position [245, 0]
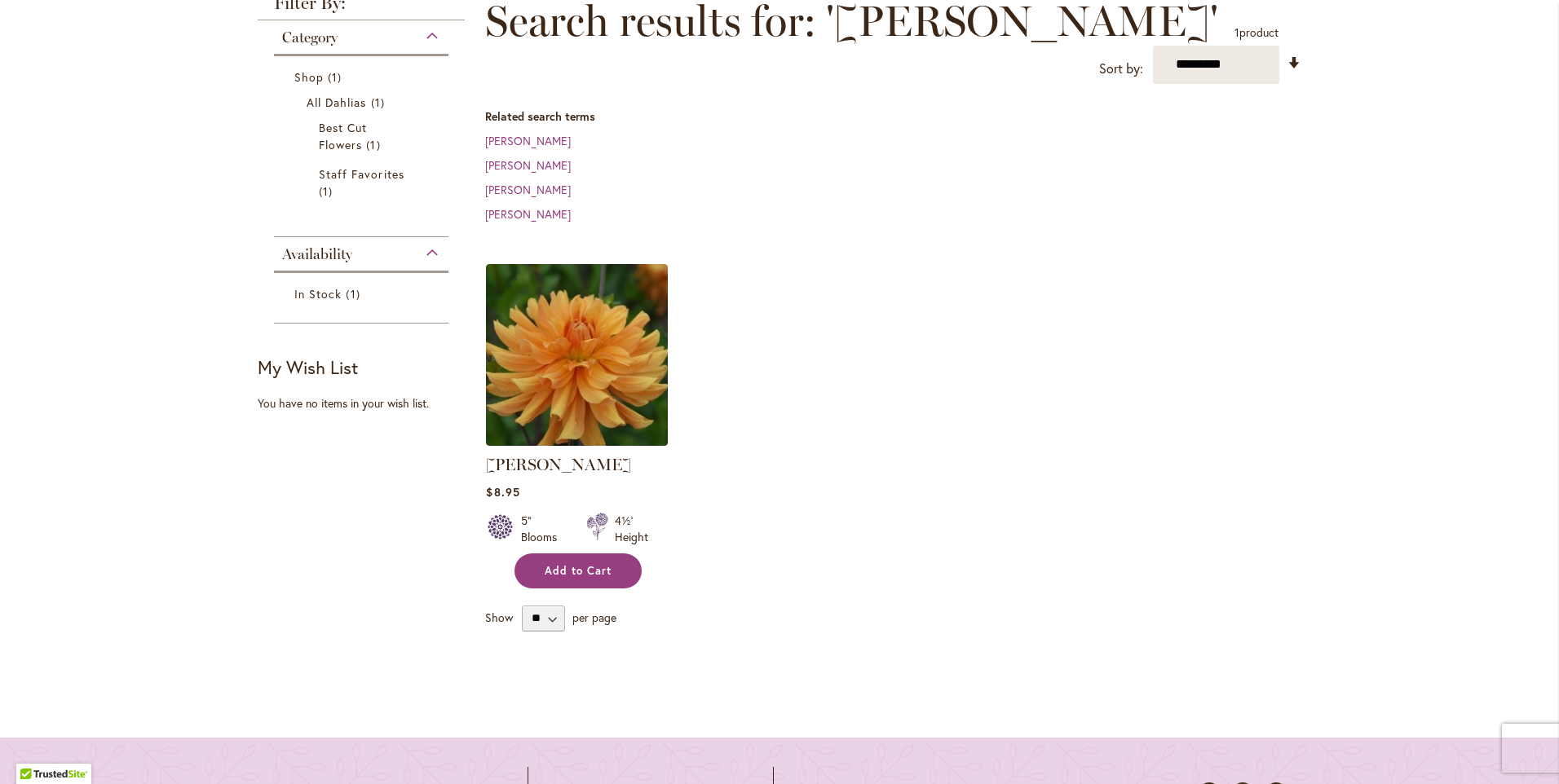
click at [576, 579] on button "Add to Cart" at bounding box center [578, 572] width 128 height 35
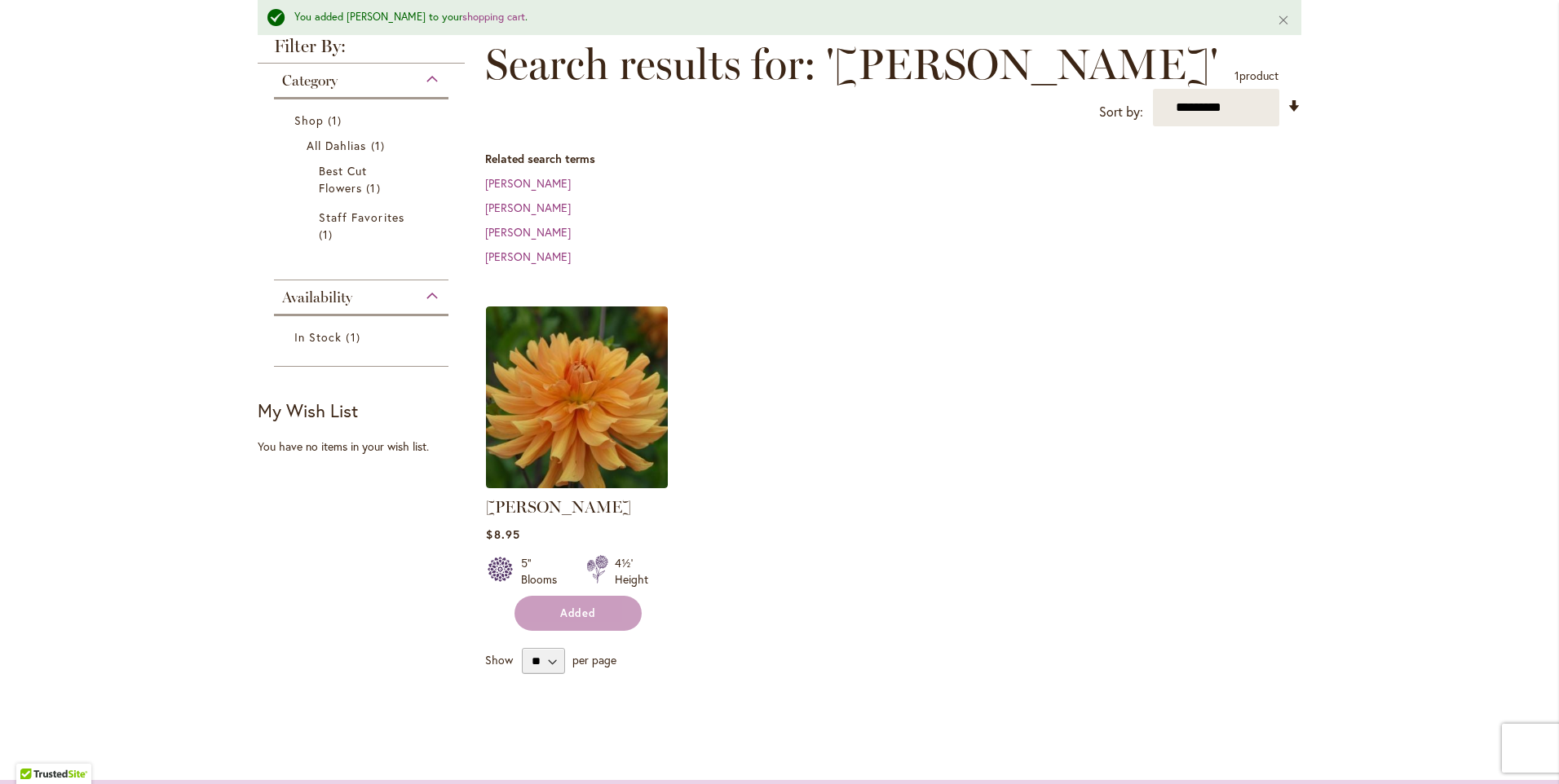
scroll to position [288, 0]
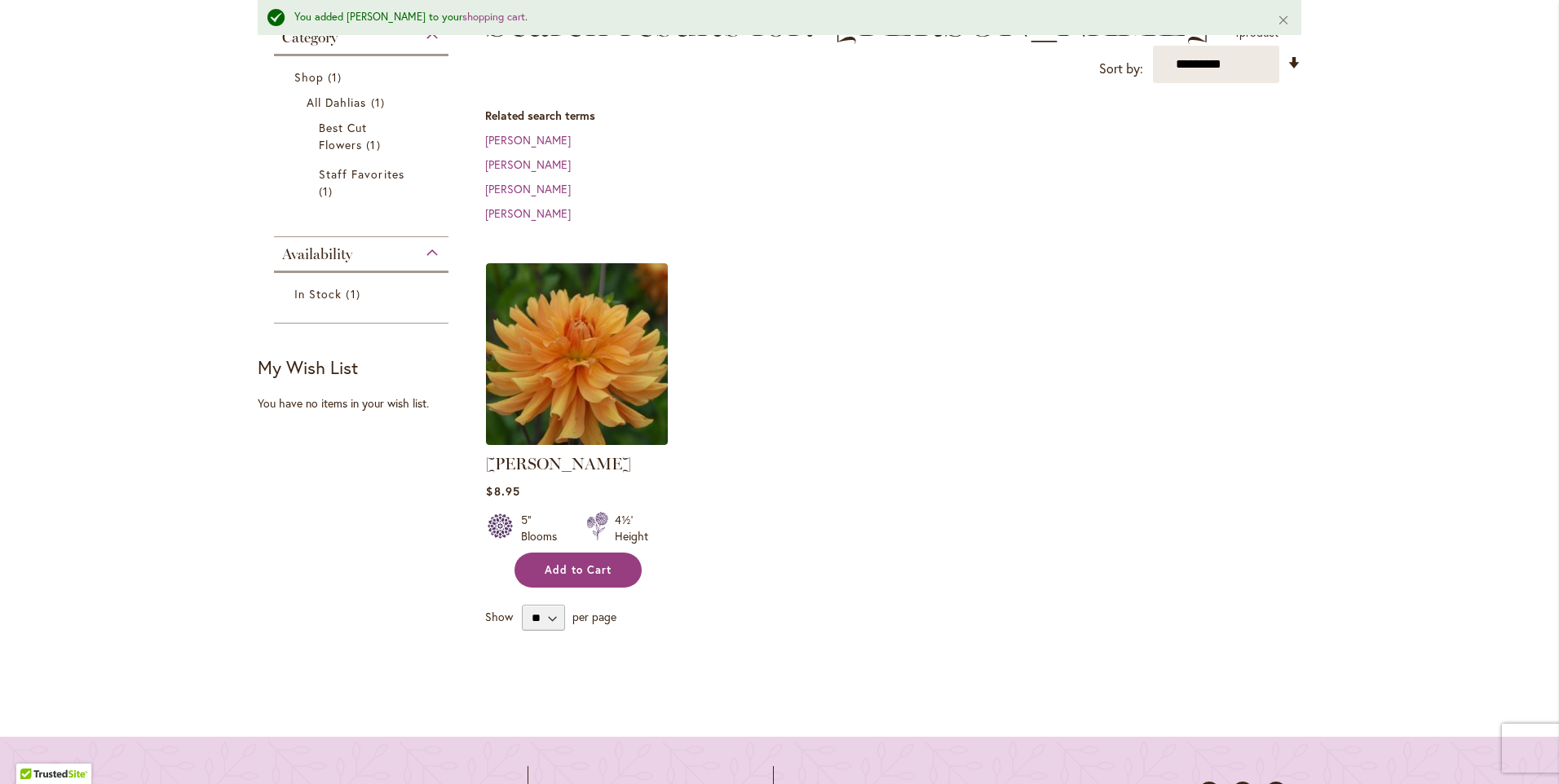
click at [576, 579] on button "Add to Cart" at bounding box center [578, 571] width 128 height 35
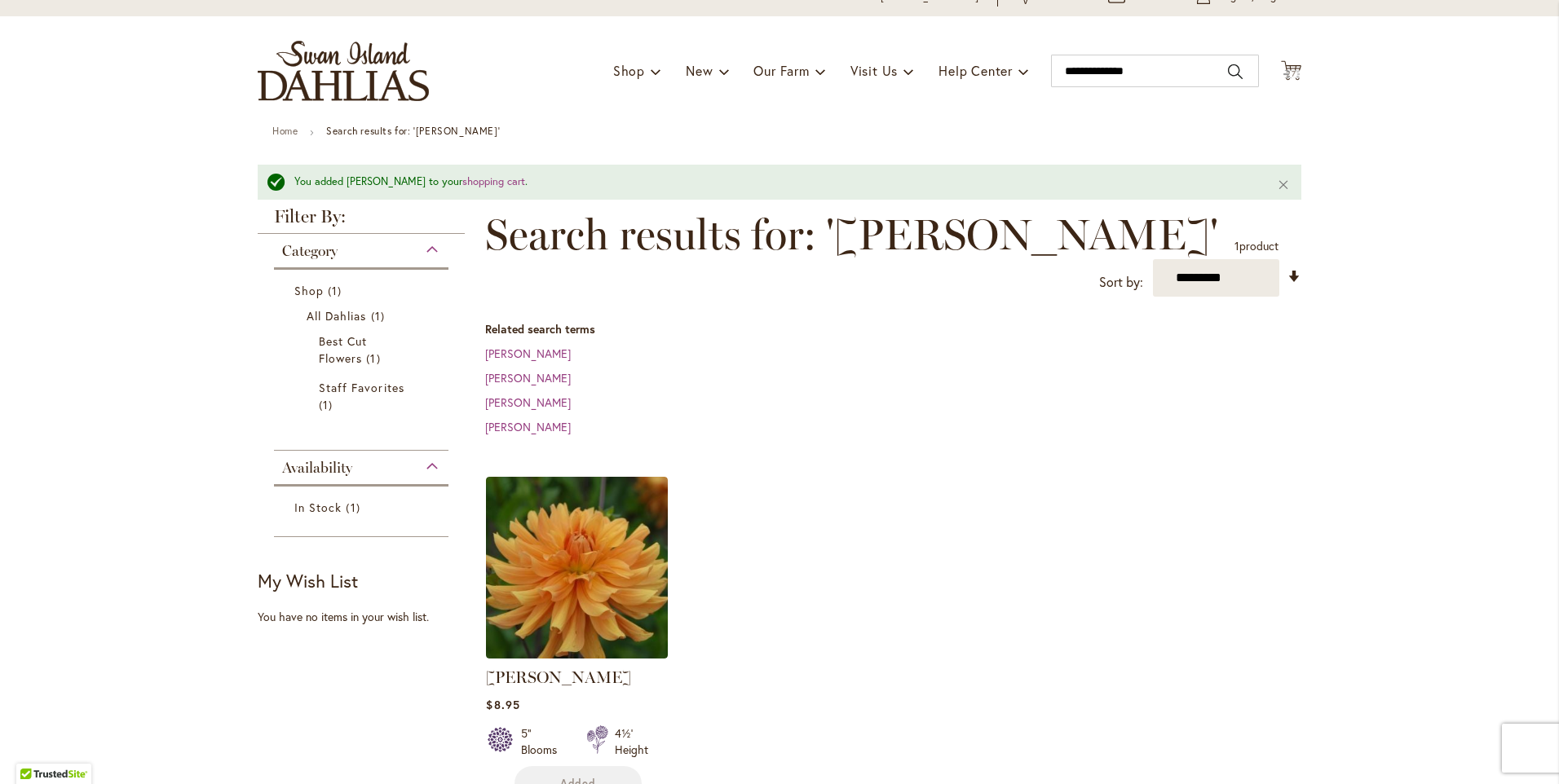
scroll to position [0, 0]
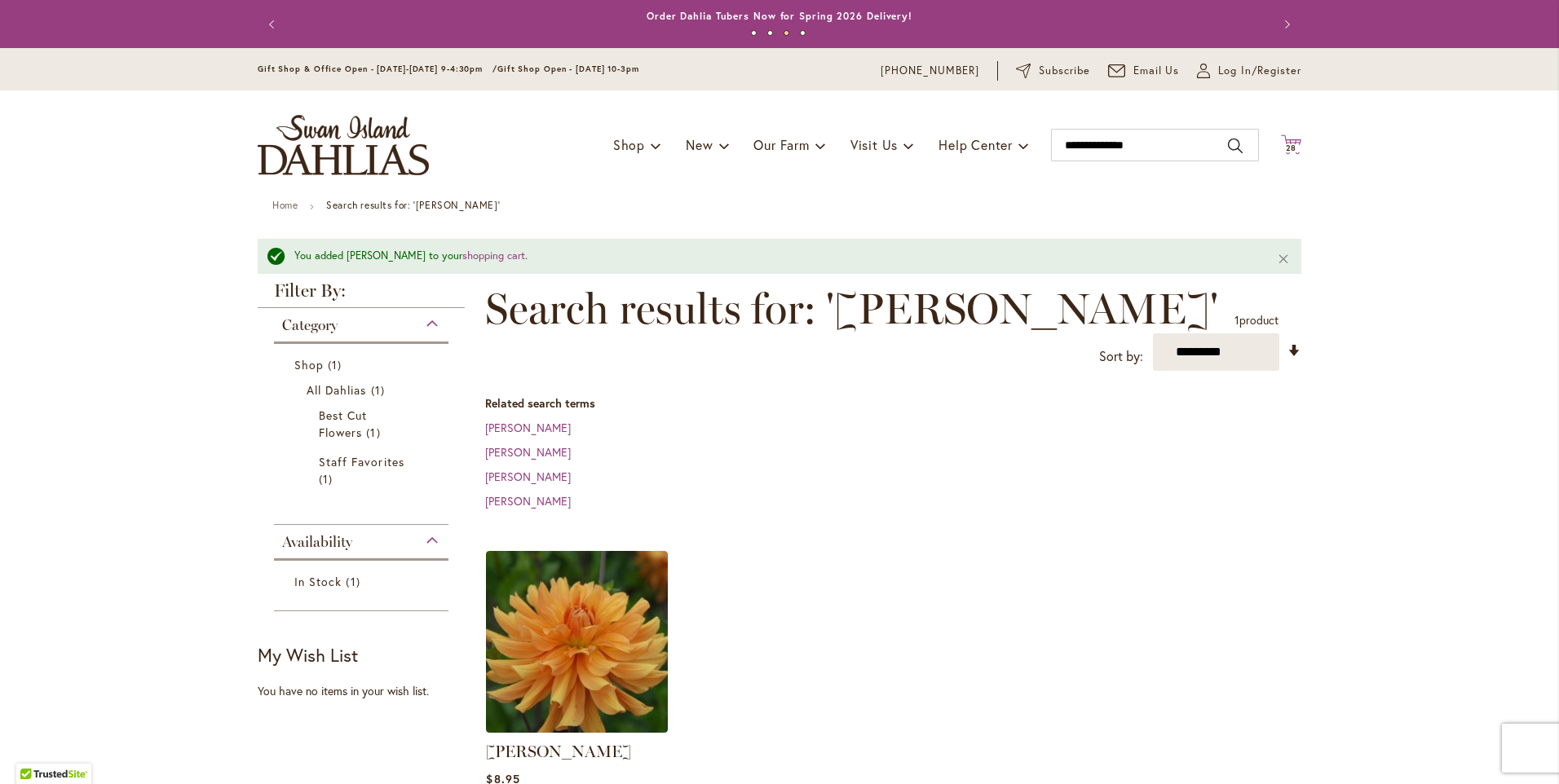
click at [1286, 146] on span "28" at bounding box center [1292, 147] width 11 height 10
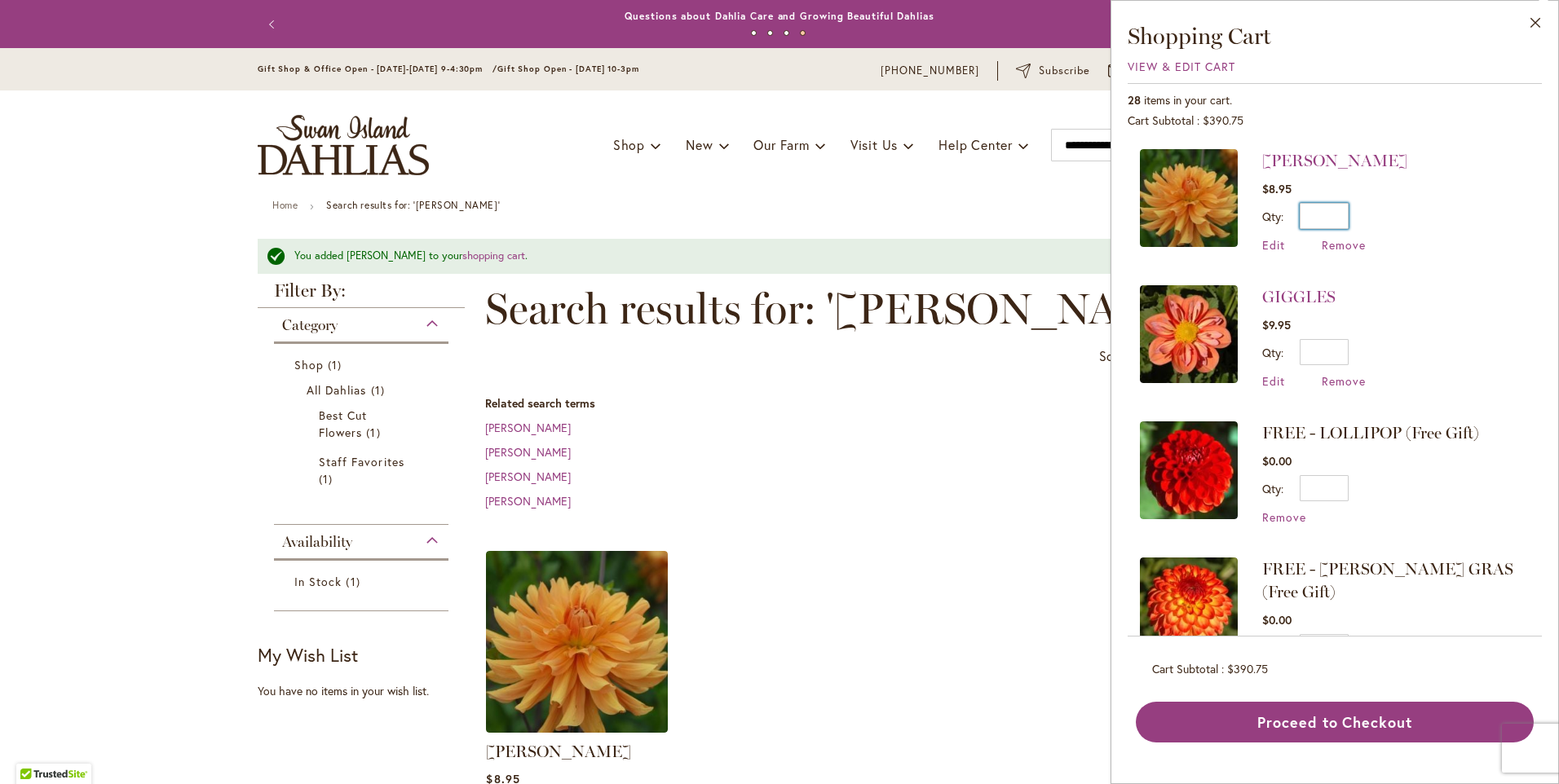
click at [1343, 219] on input "*" at bounding box center [1324, 216] width 49 height 26
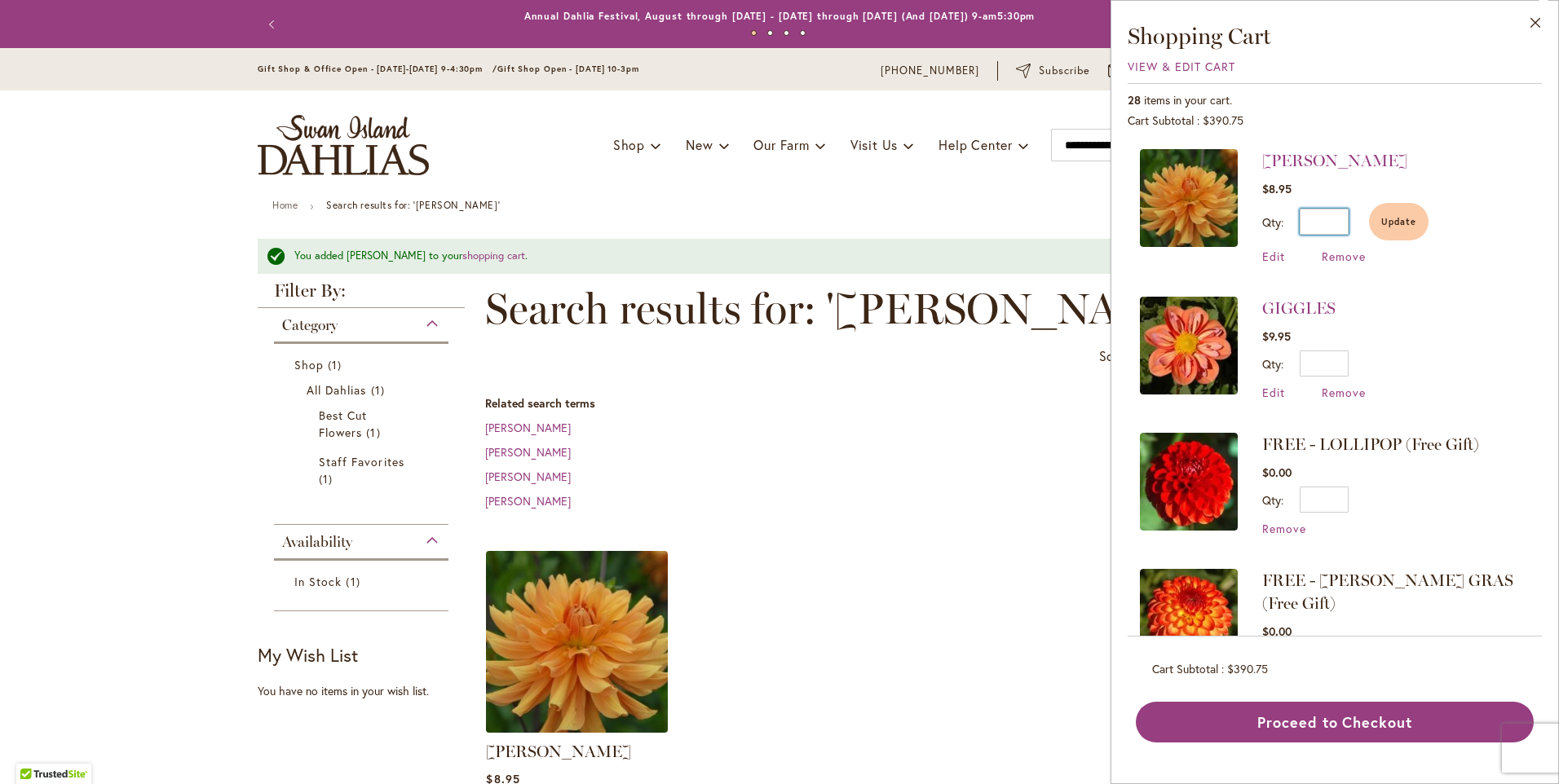
type input "*"
click at [555, 642] on img at bounding box center [577, 642] width 191 height 191
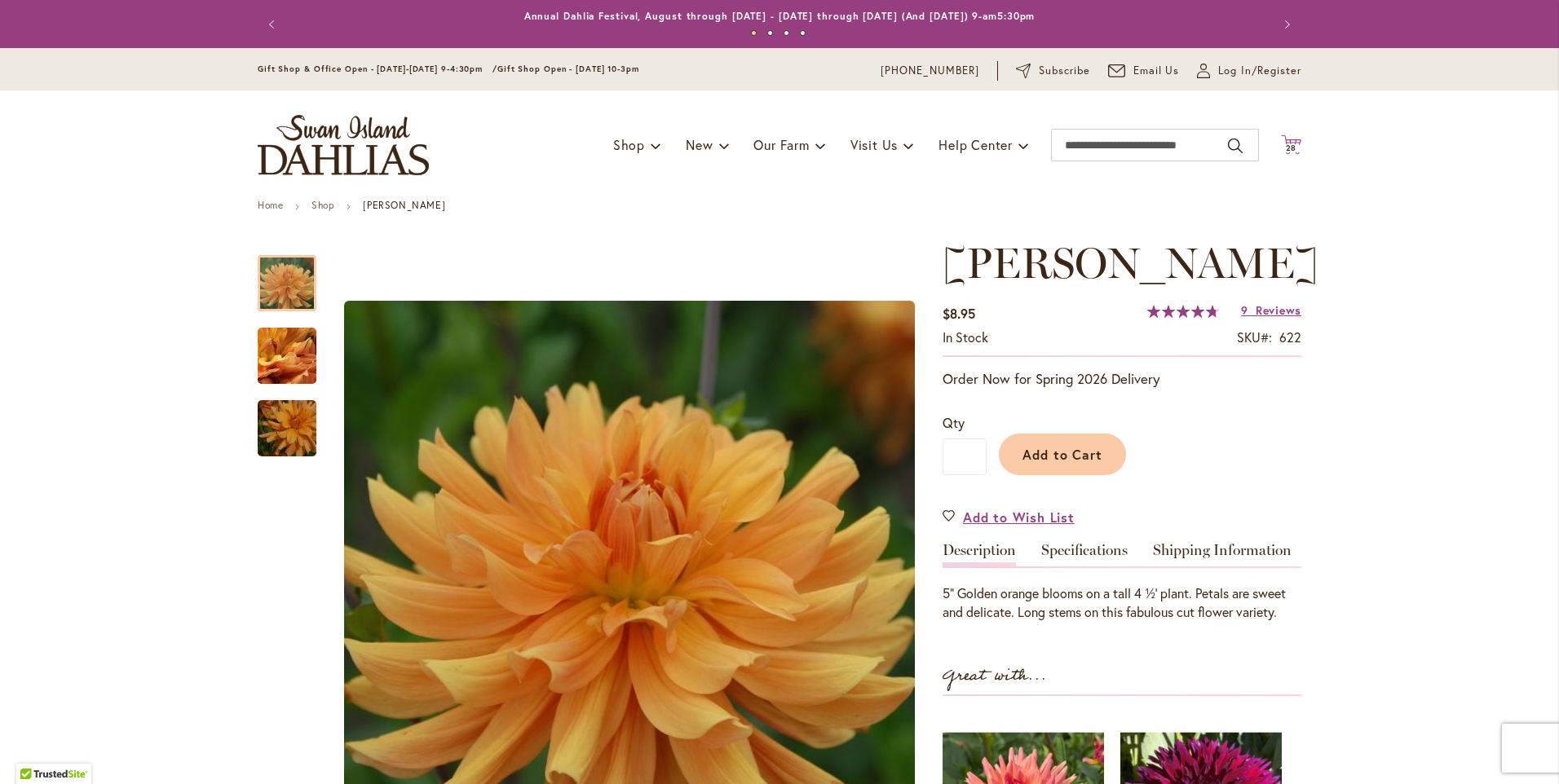
click at [1289, 147] on span "28" at bounding box center [1292, 147] width 11 height 10
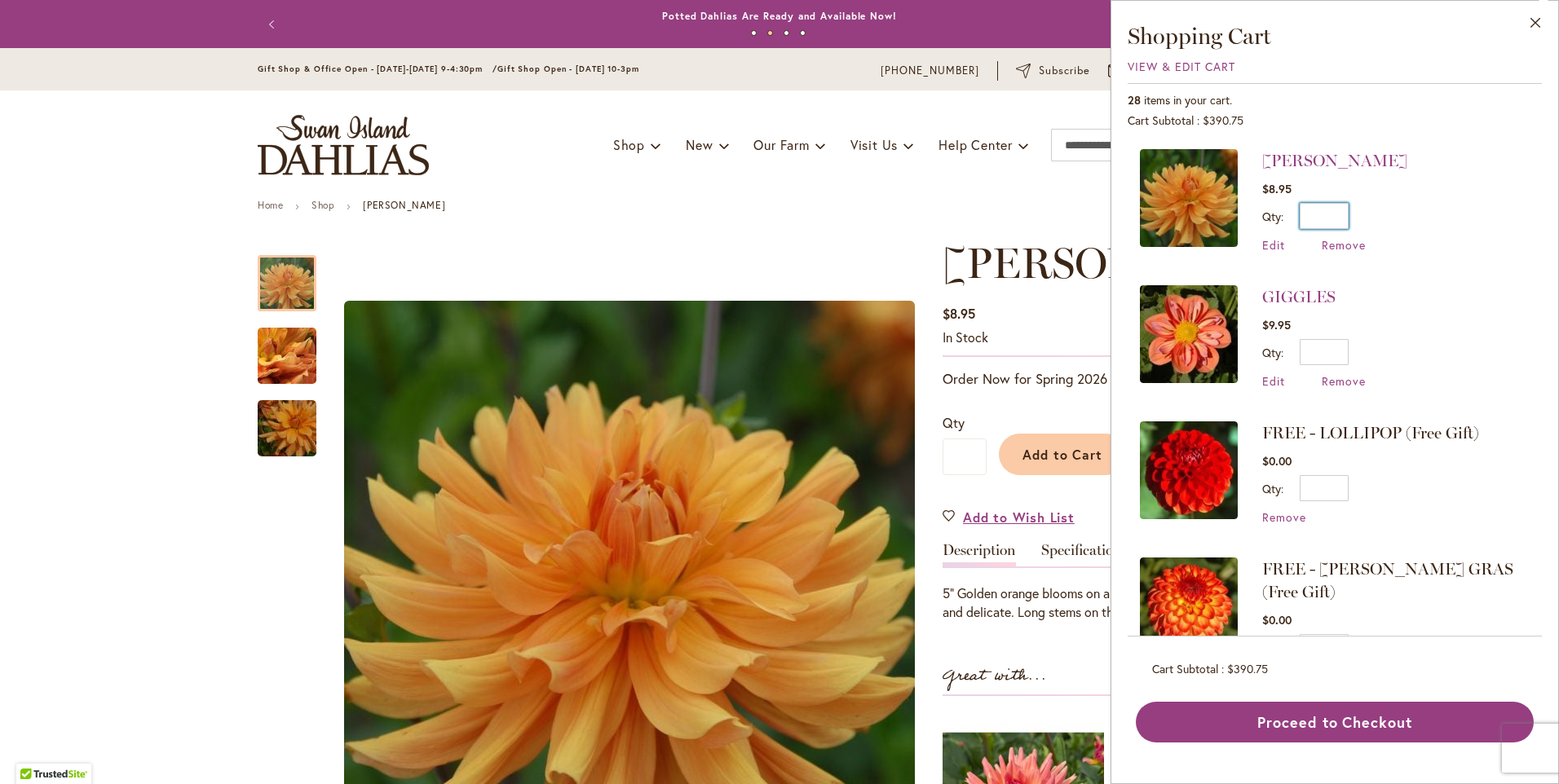
click at [1333, 219] on input "*" at bounding box center [1324, 216] width 49 height 26
click at [1276, 247] on span "Edit" at bounding box center [1274, 245] width 23 height 16
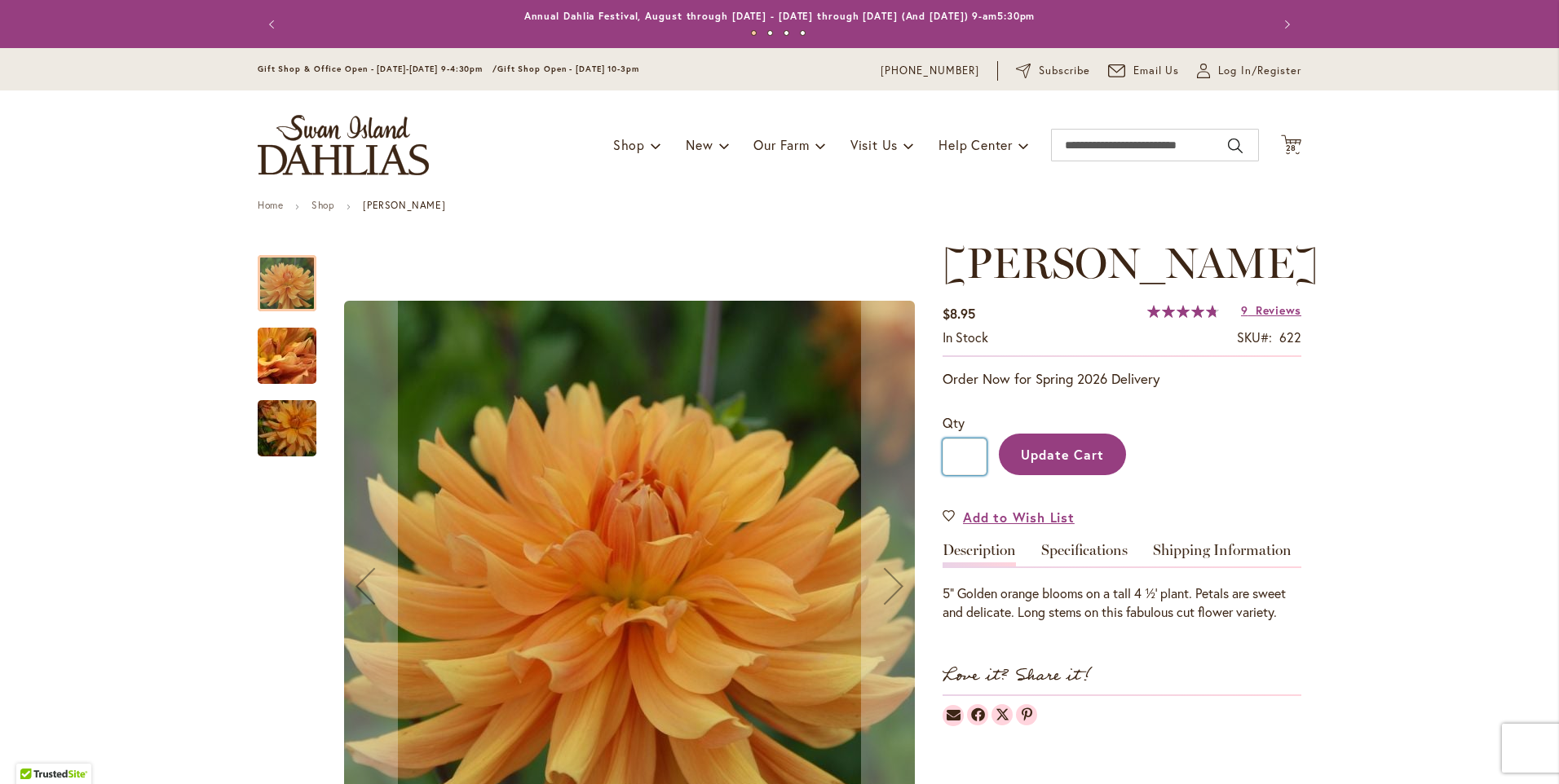
click at [969, 476] on input "*" at bounding box center [964, 456] width 44 height 36
type input "*"
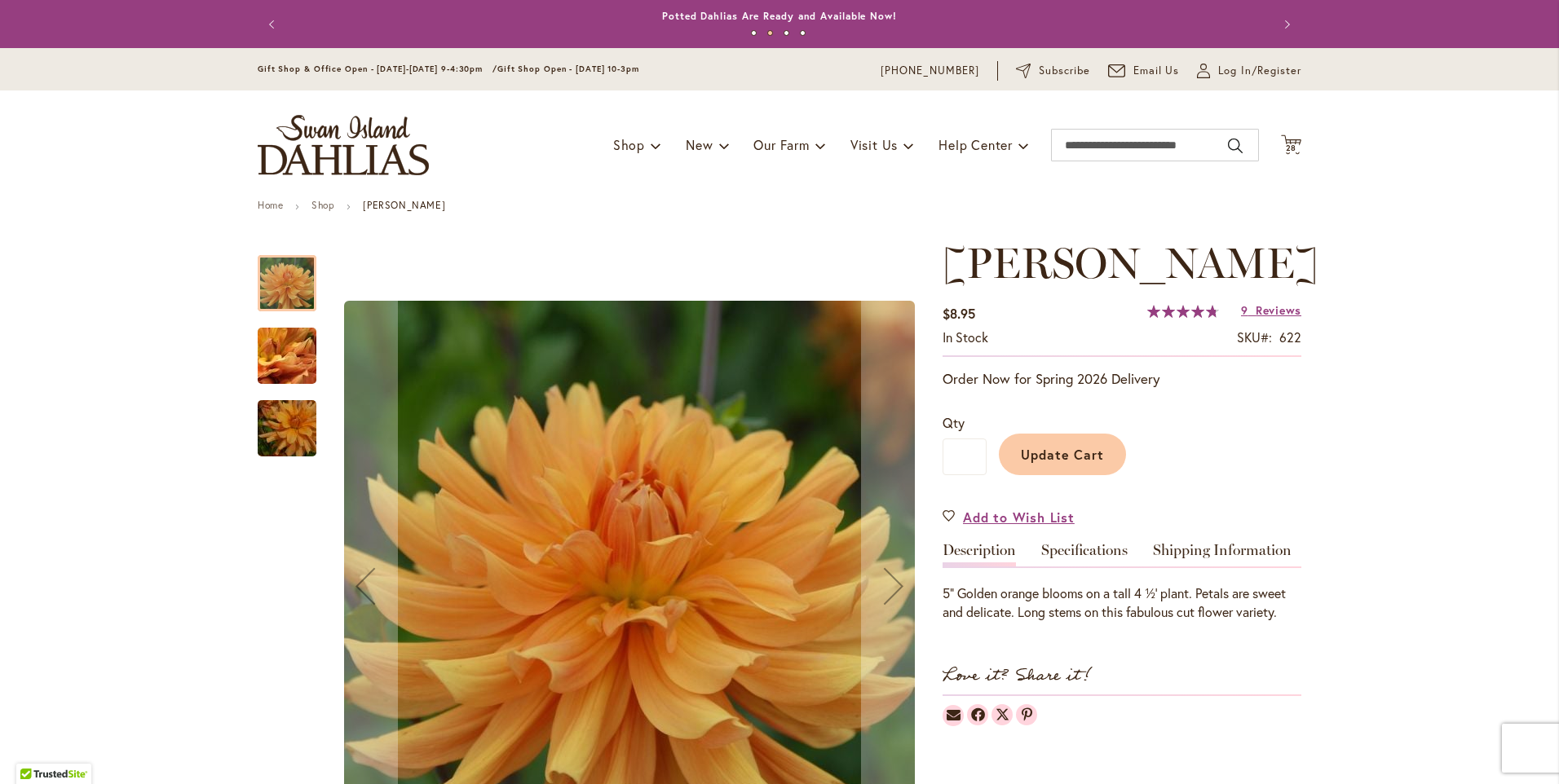
click at [1042, 463] on span "Update Cart" at bounding box center [1063, 454] width 84 height 17
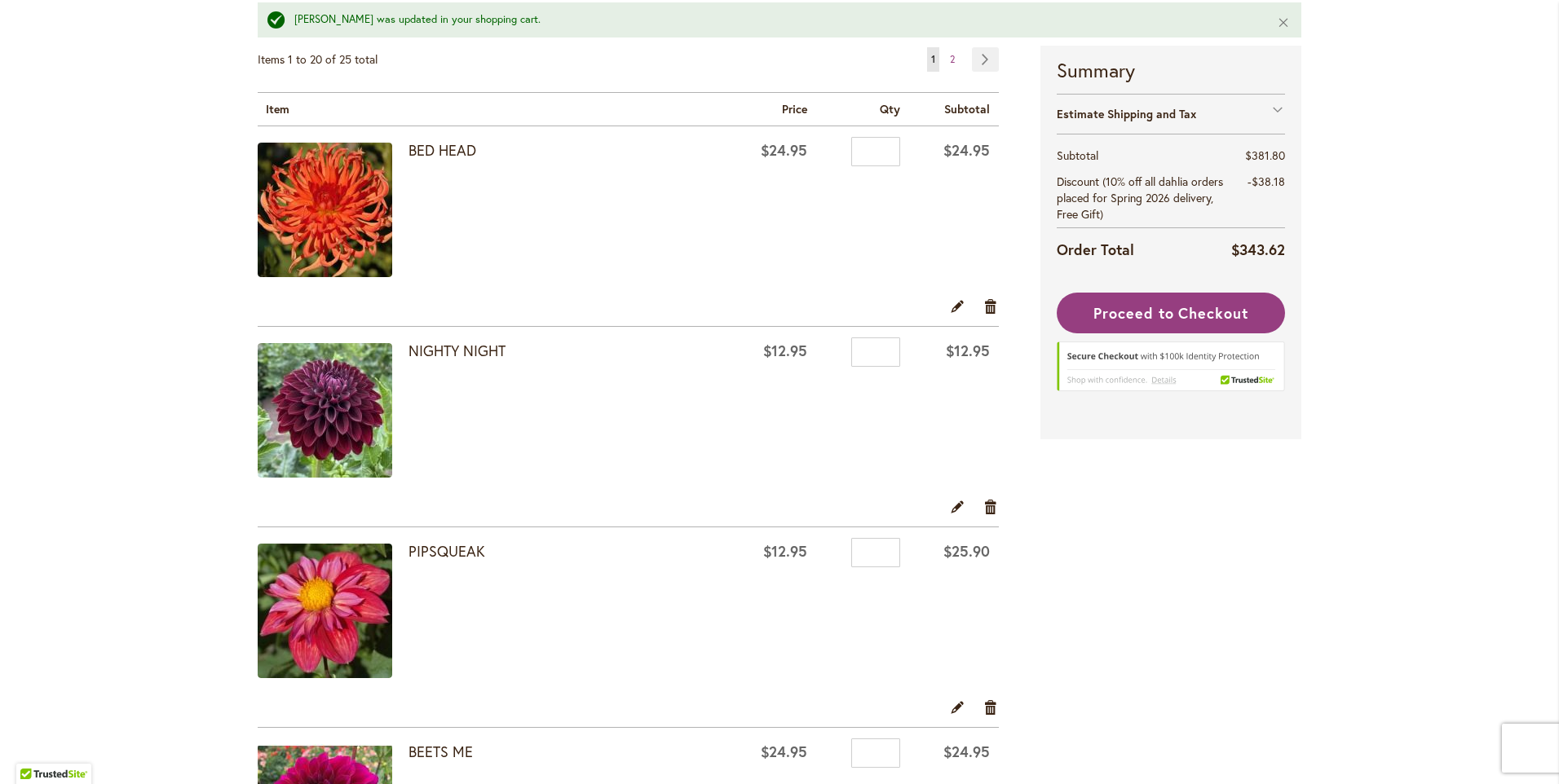
scroll to position [326, 0]
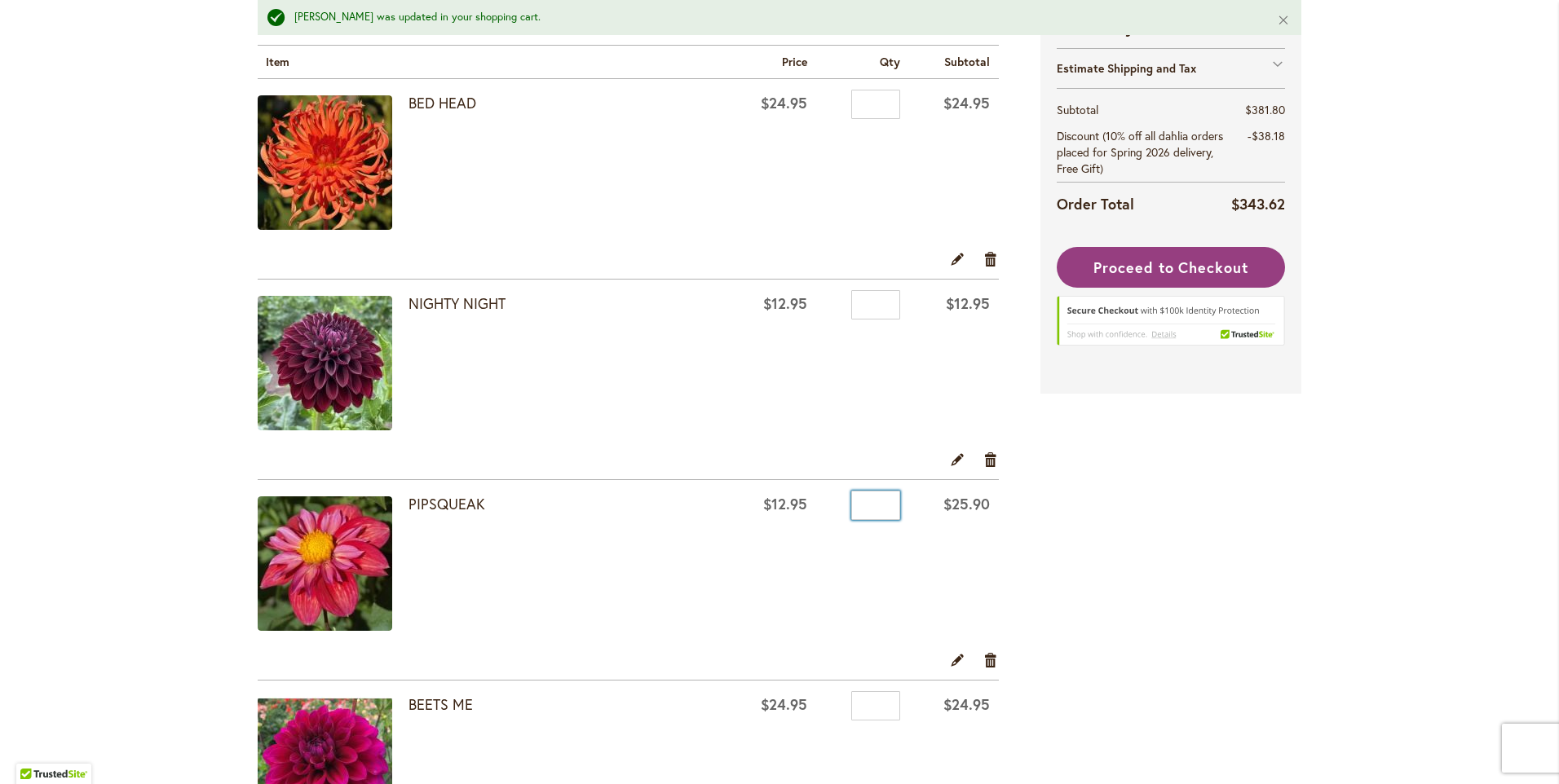
click at [875, 505] on input "*" at bounding box center [875, 506] width 49 height 30
type input "*"
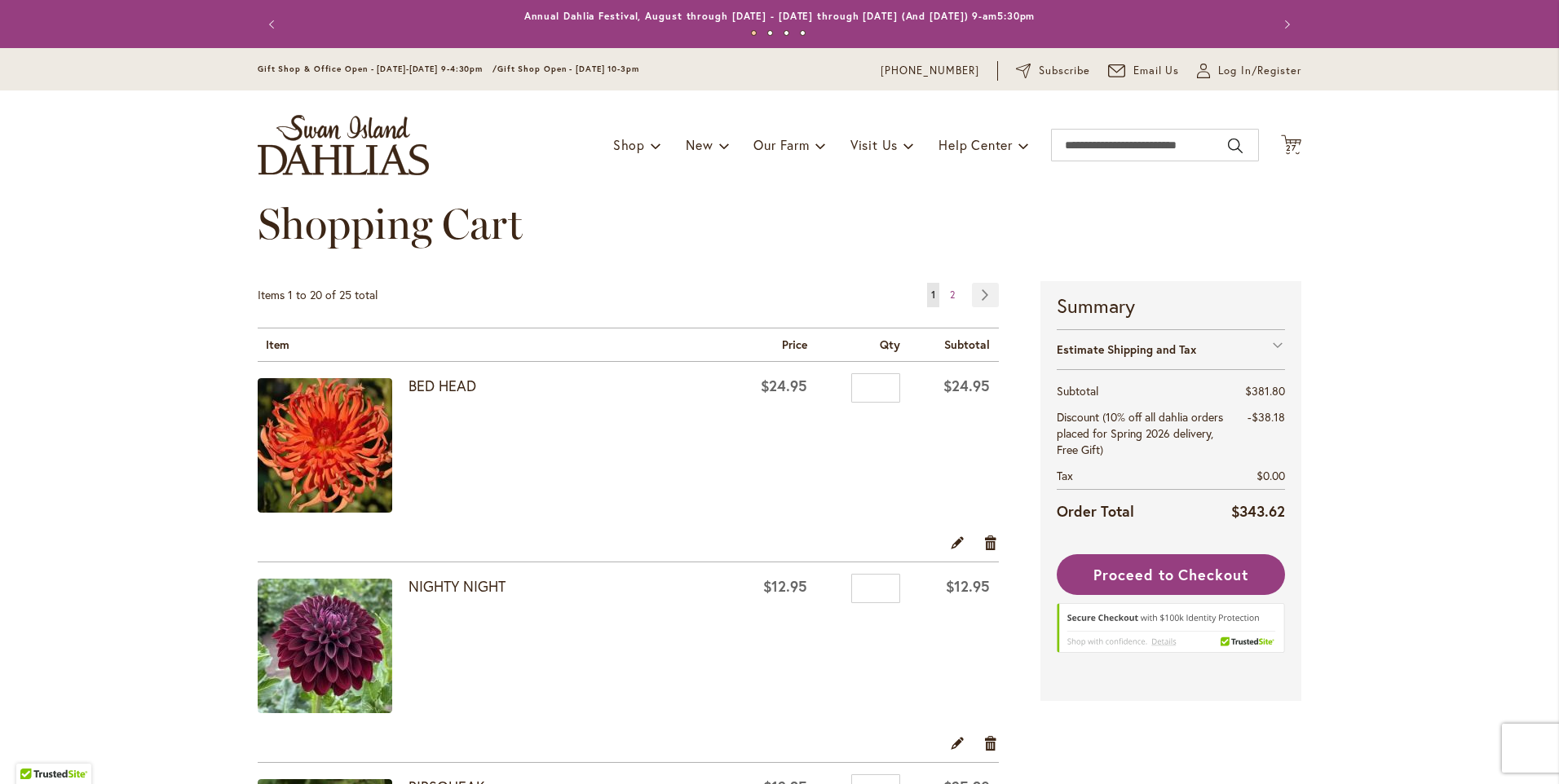
scroll to position [326, 0]
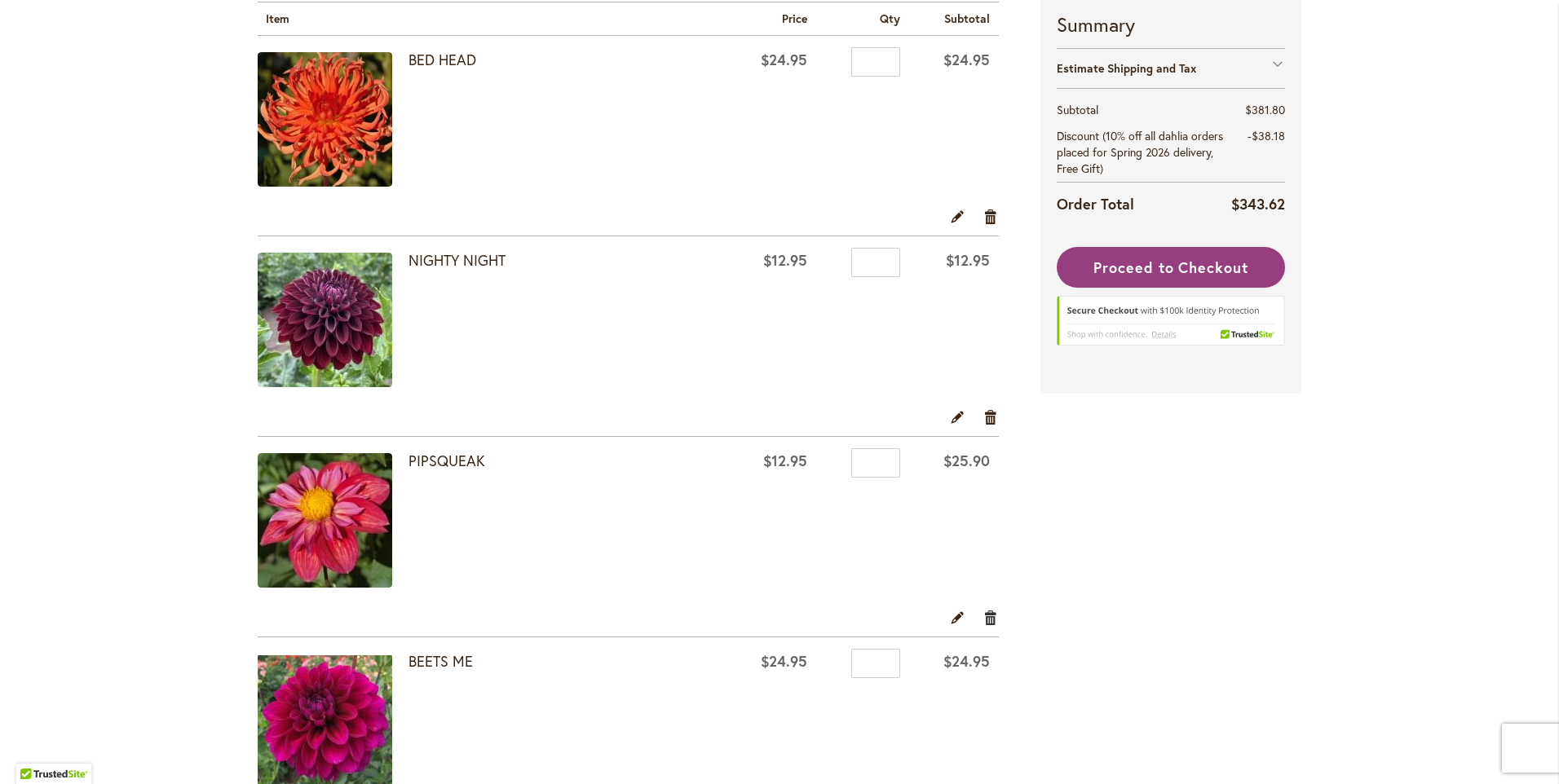
click at [985, 618] on link "Remove item" at bounding box center [991, 616] width 16 height 18
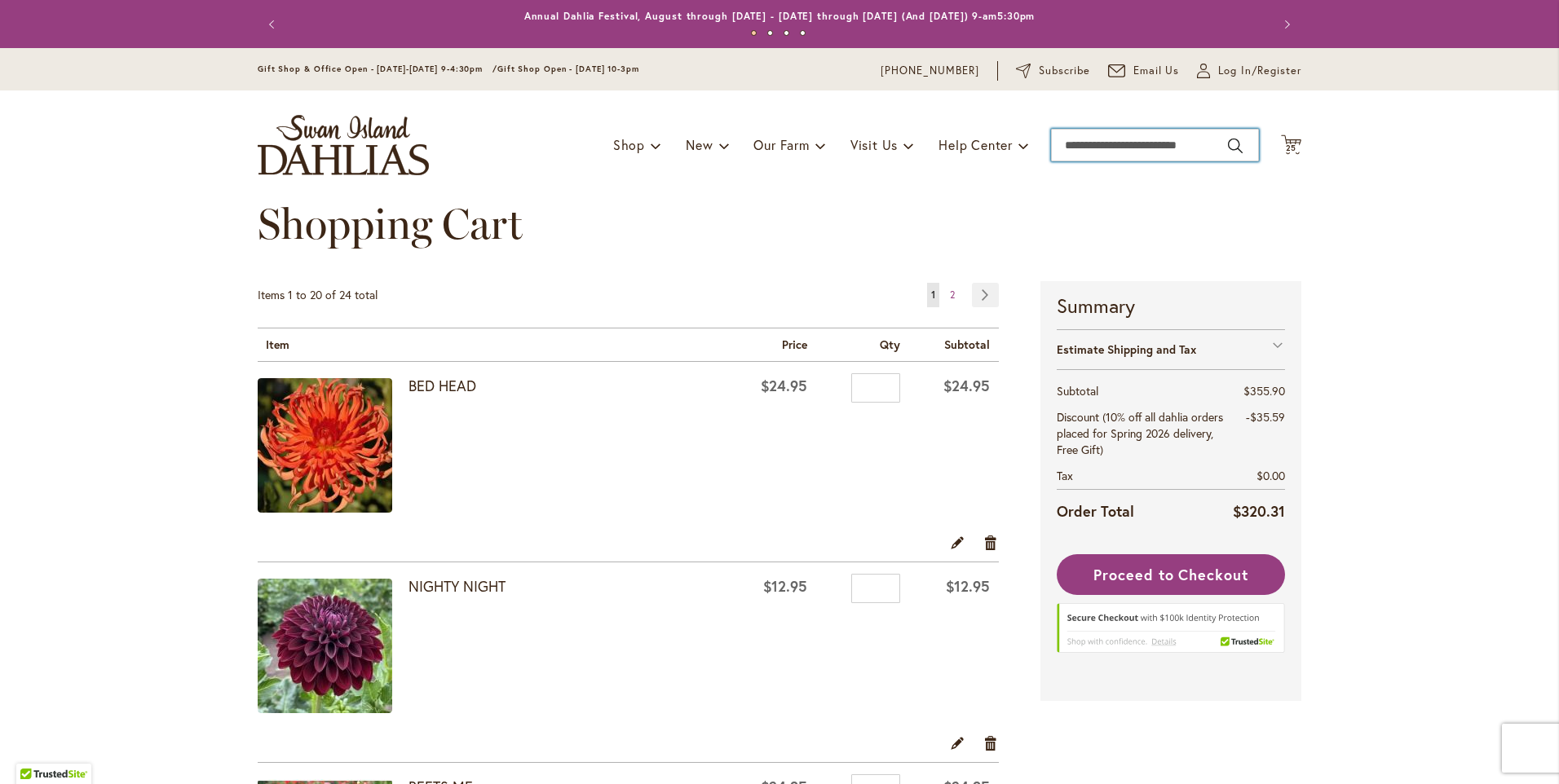
click at [1064, 144] on input "Search" at bounding box center [1155, 144] width 208 height 33
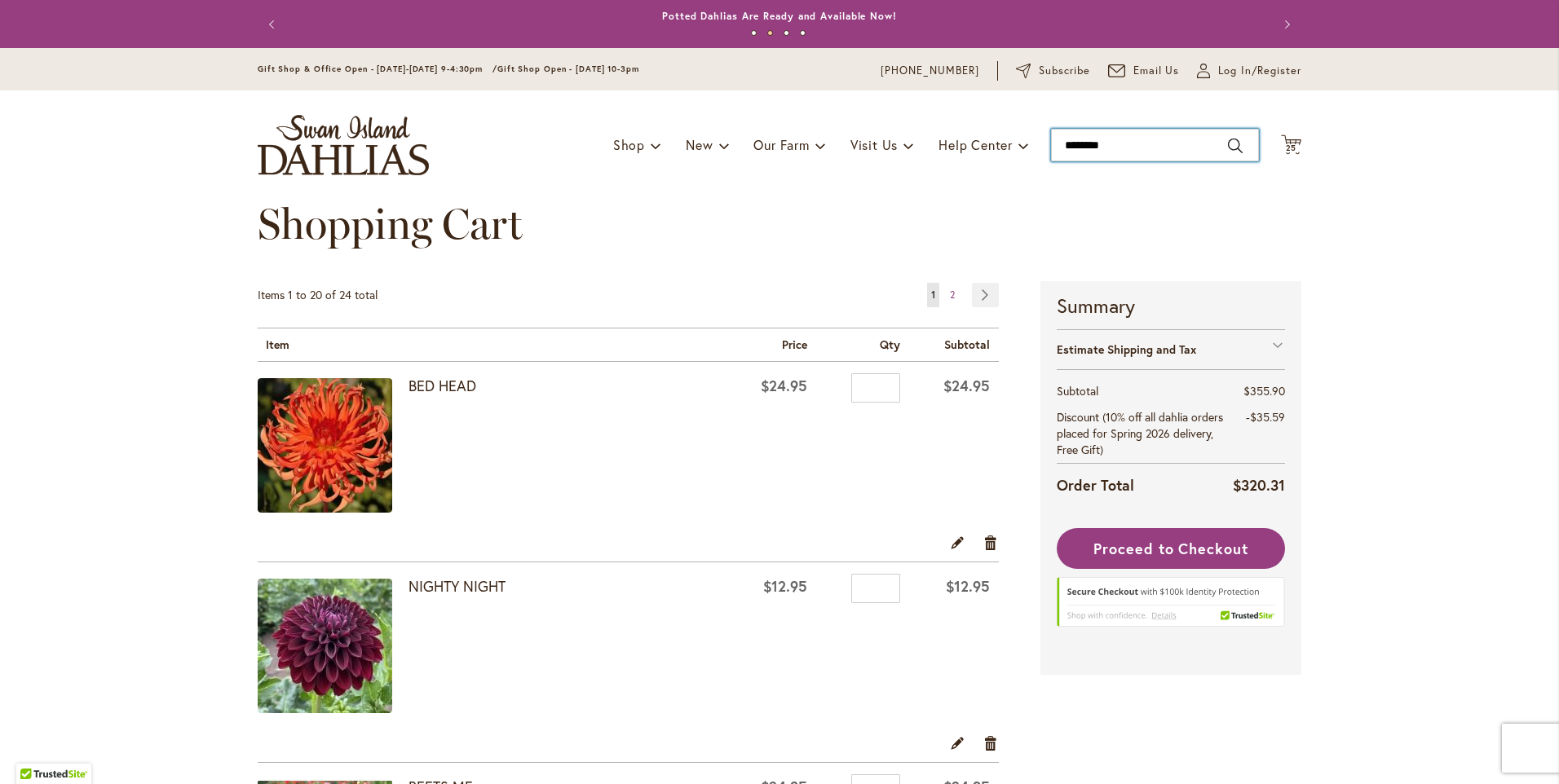
type input "*********"
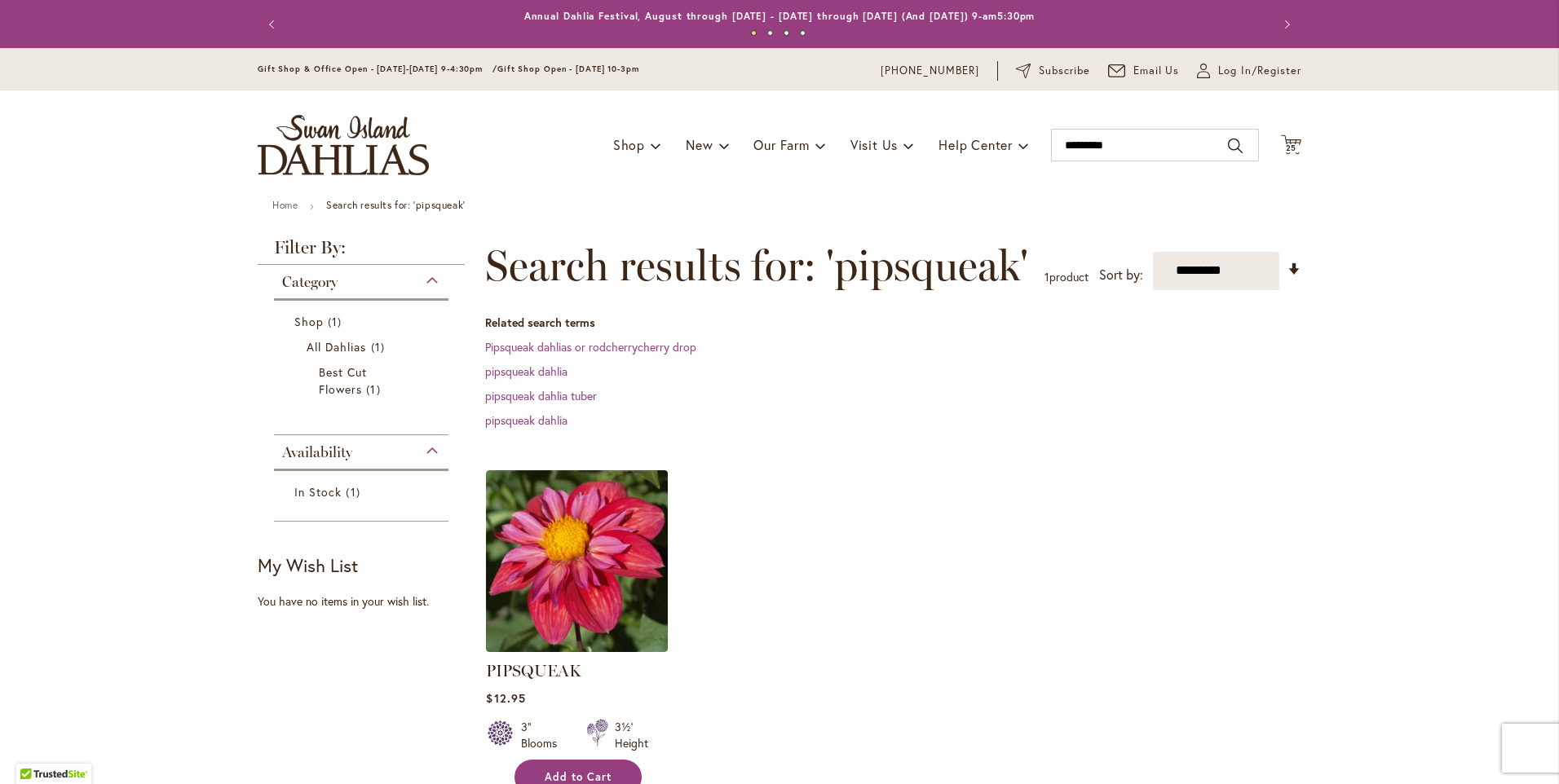
click at [527, 777] on button "Add to Cart" at bounding box center [578, 777] width 128 height 35
click at [1287, 152] on span "26" at bounding box center [1292, 147] width 11 height 10
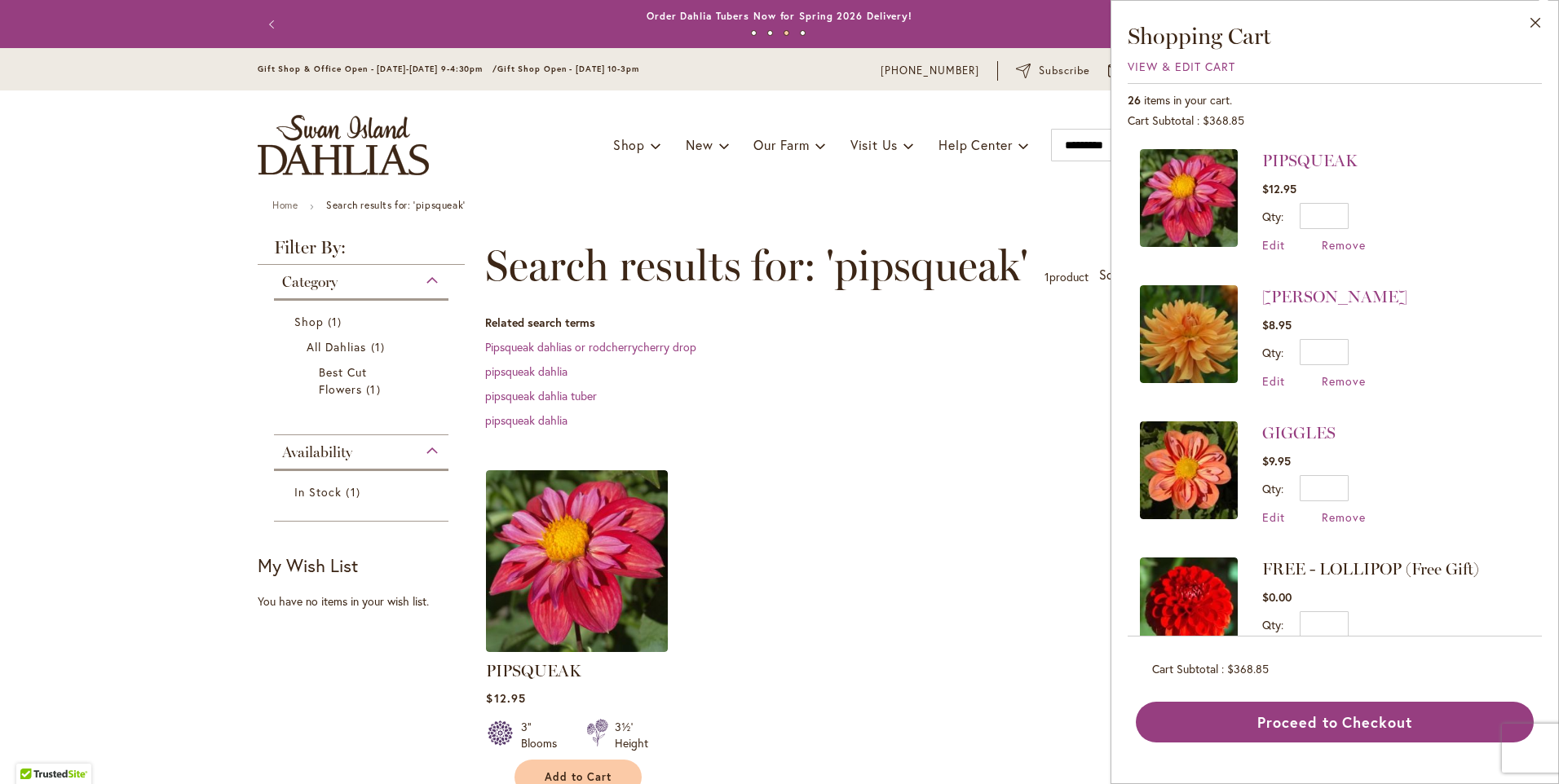
click at [1047, 364] on dd "pipsqueak dahlia" at bounding box center [893, 372] width 817 height 17
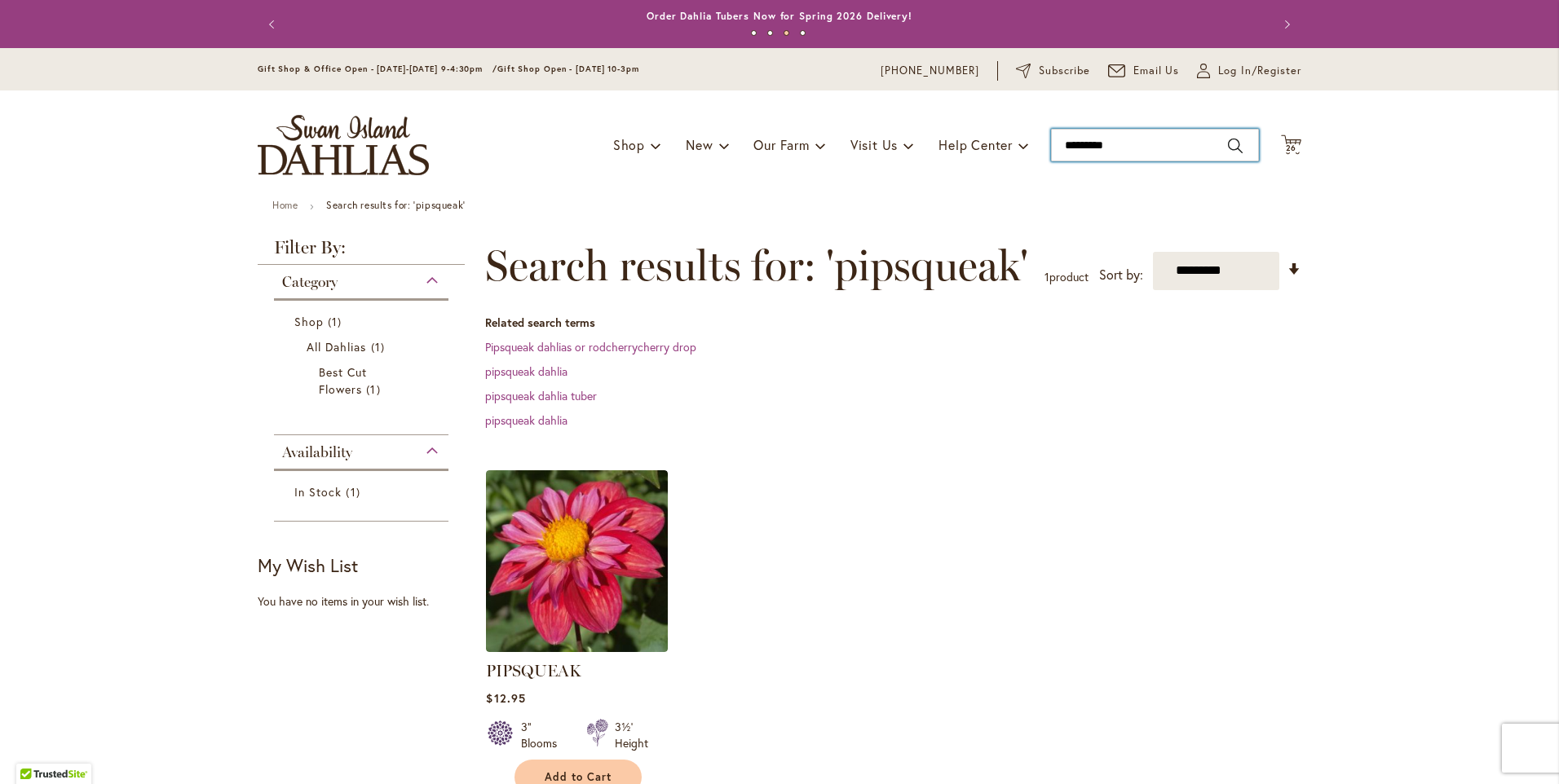
click at [1113, 144] on input "*********" at bounding box center [1155, 144] width 208 height 33
type input "*"
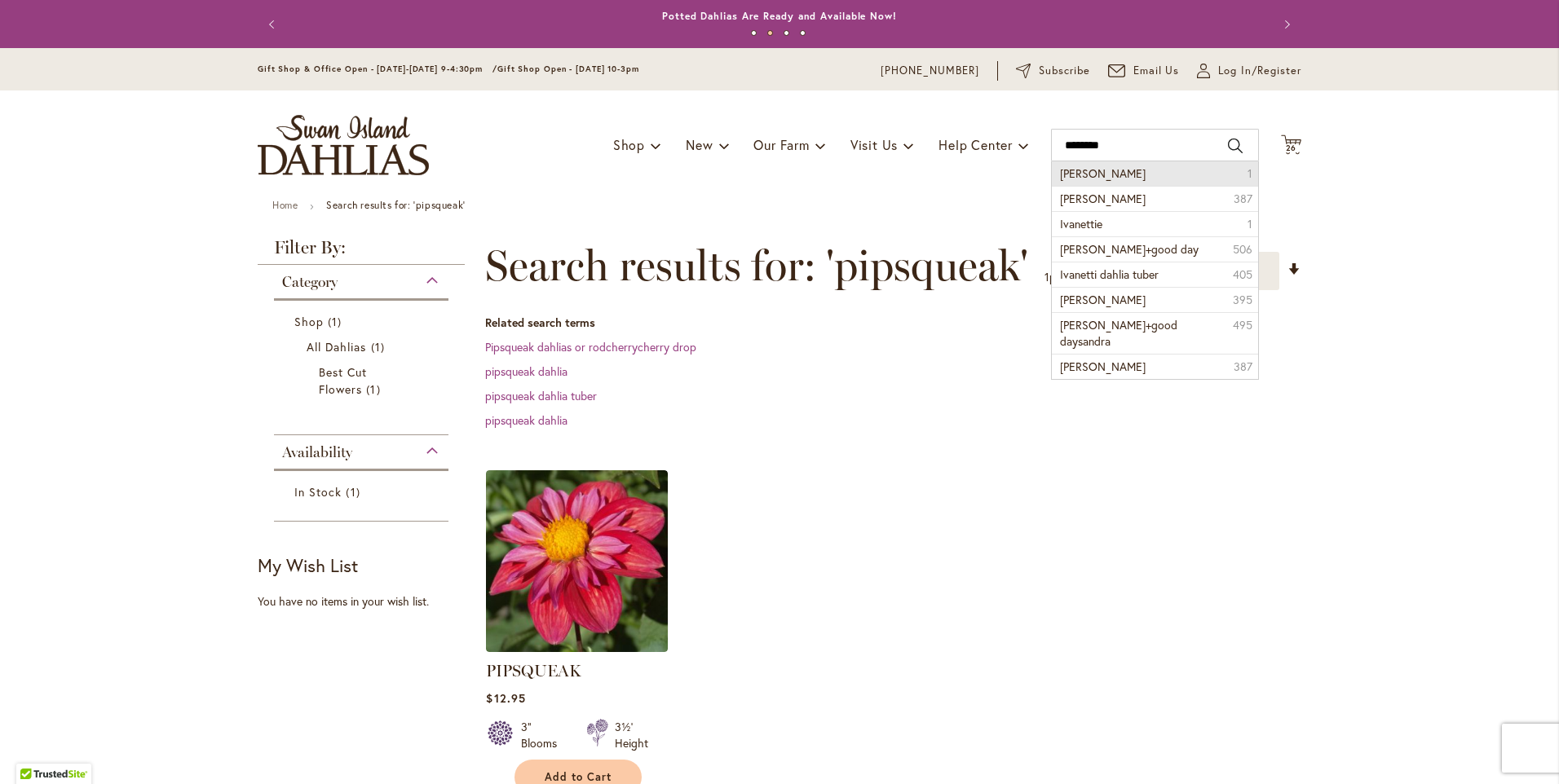
click at [1110, 172] on li "ivanetti 1" at bounding box center [1156, 173] width 207 height 24
type input "********"
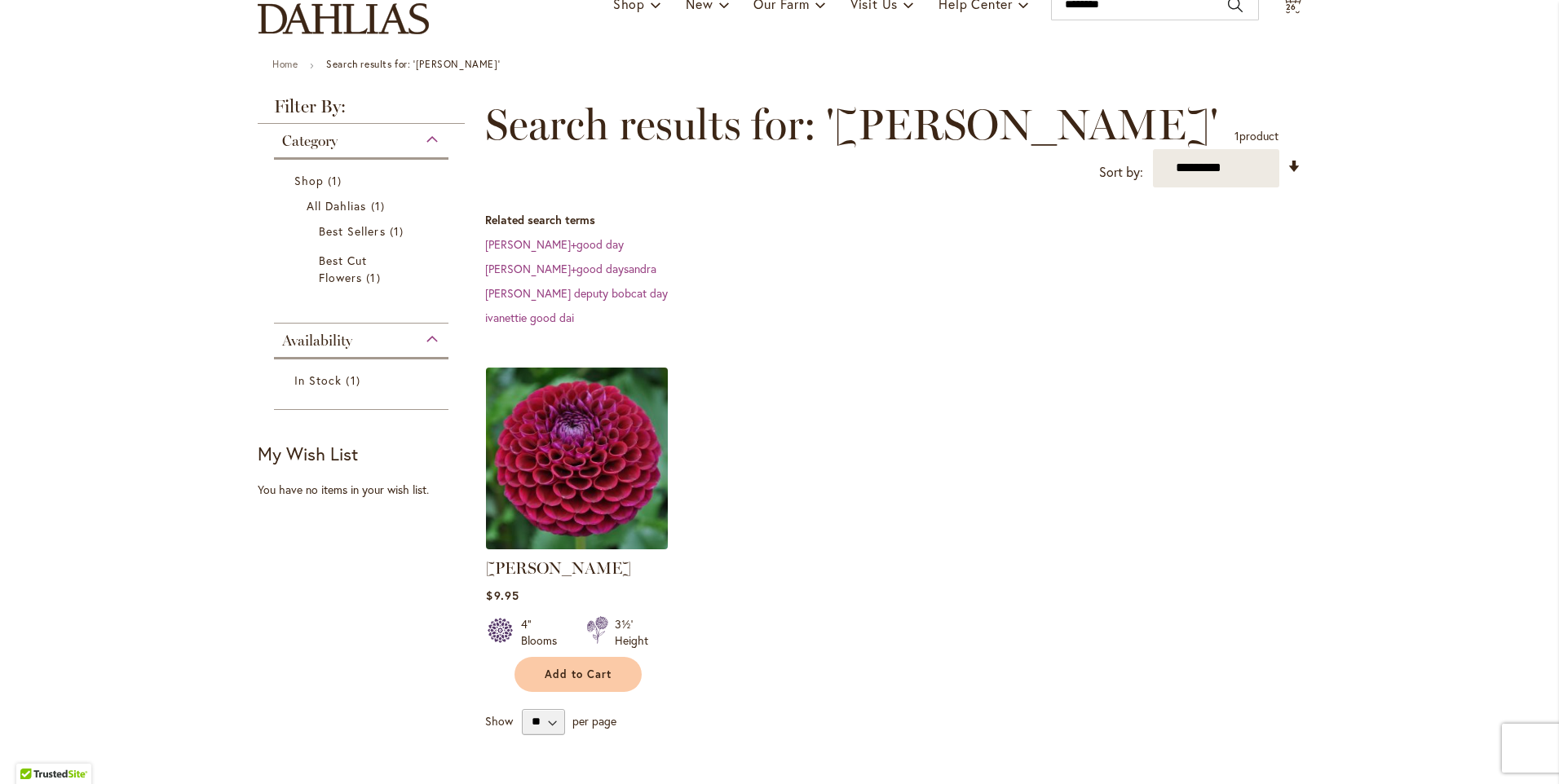
scroll to position [163, 0]
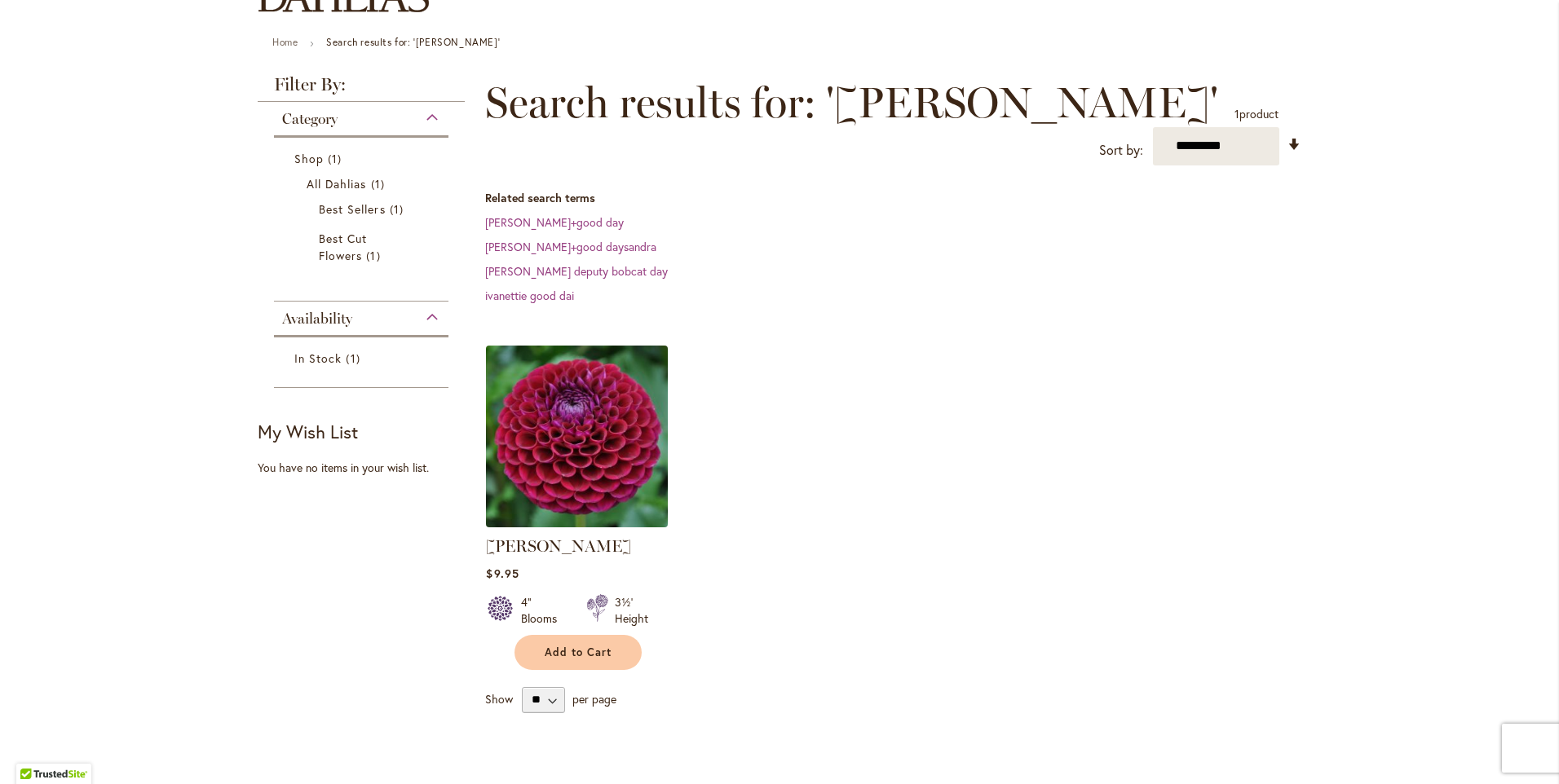
click at [597, 419] on img at bounding box center [577, 436] width 191 height 191
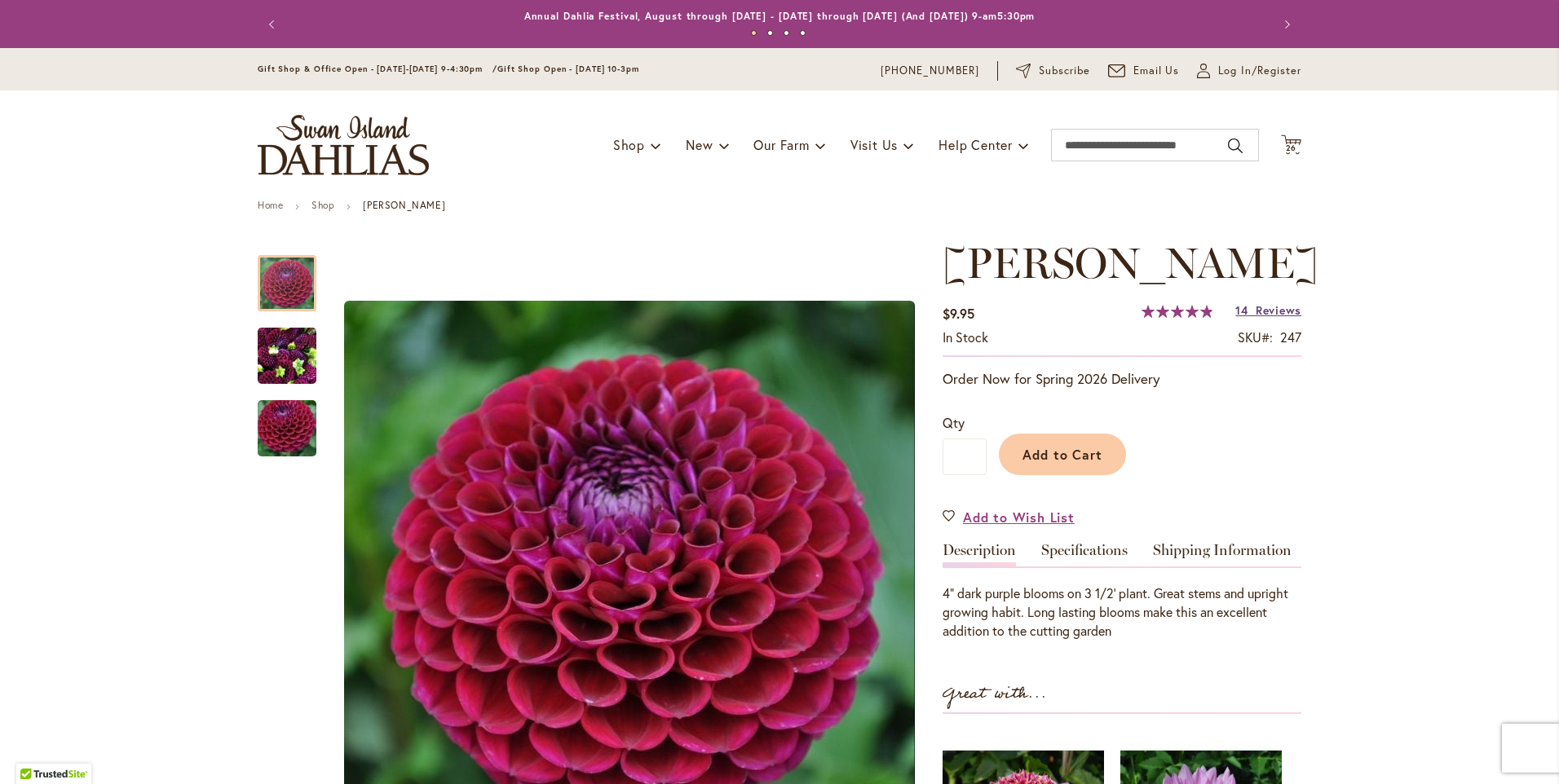
click at [1240, 311] on span "14" at bounding box center [1241, 310] width 12 height 16
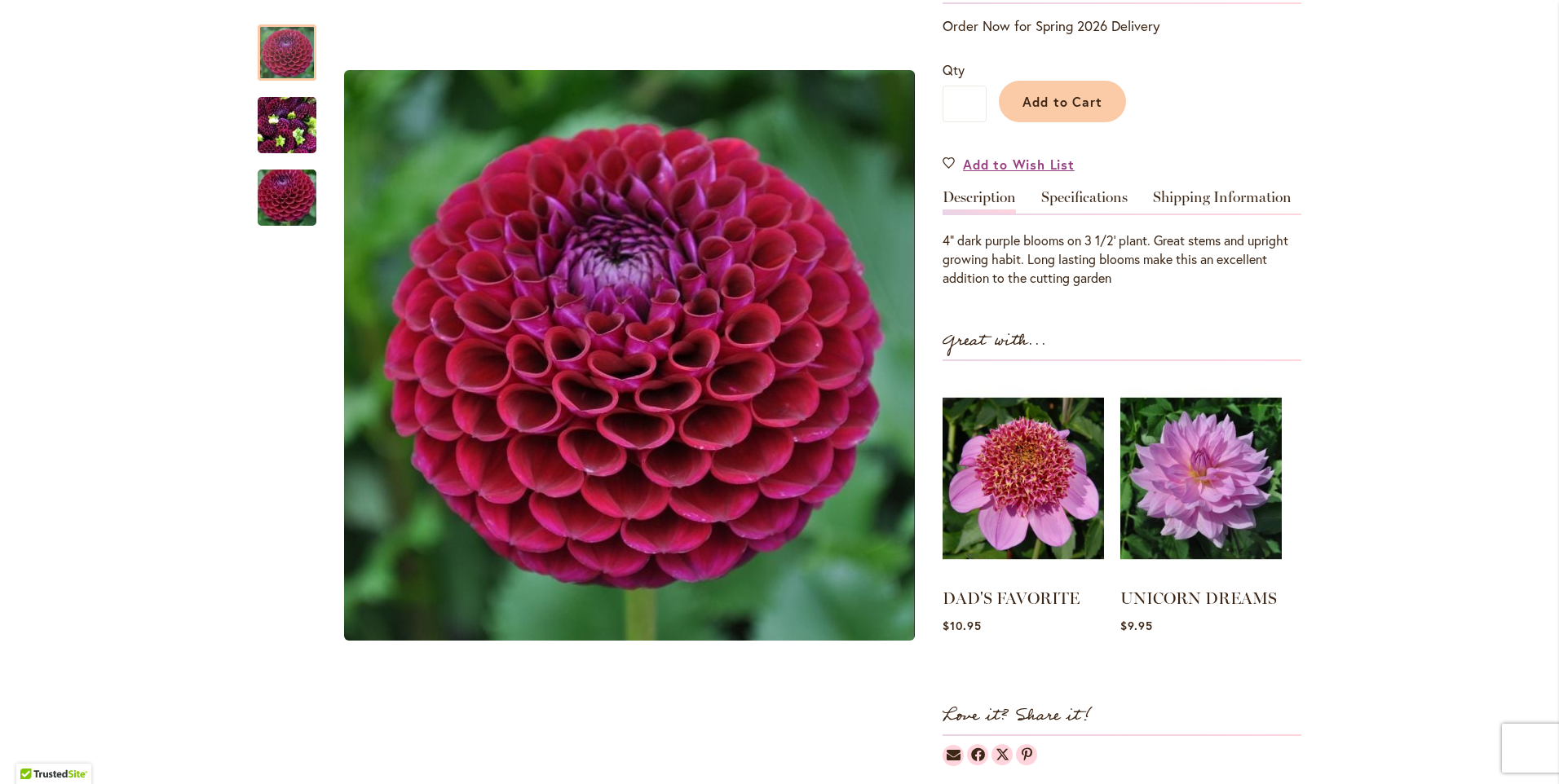
scroll to position [2, 0]
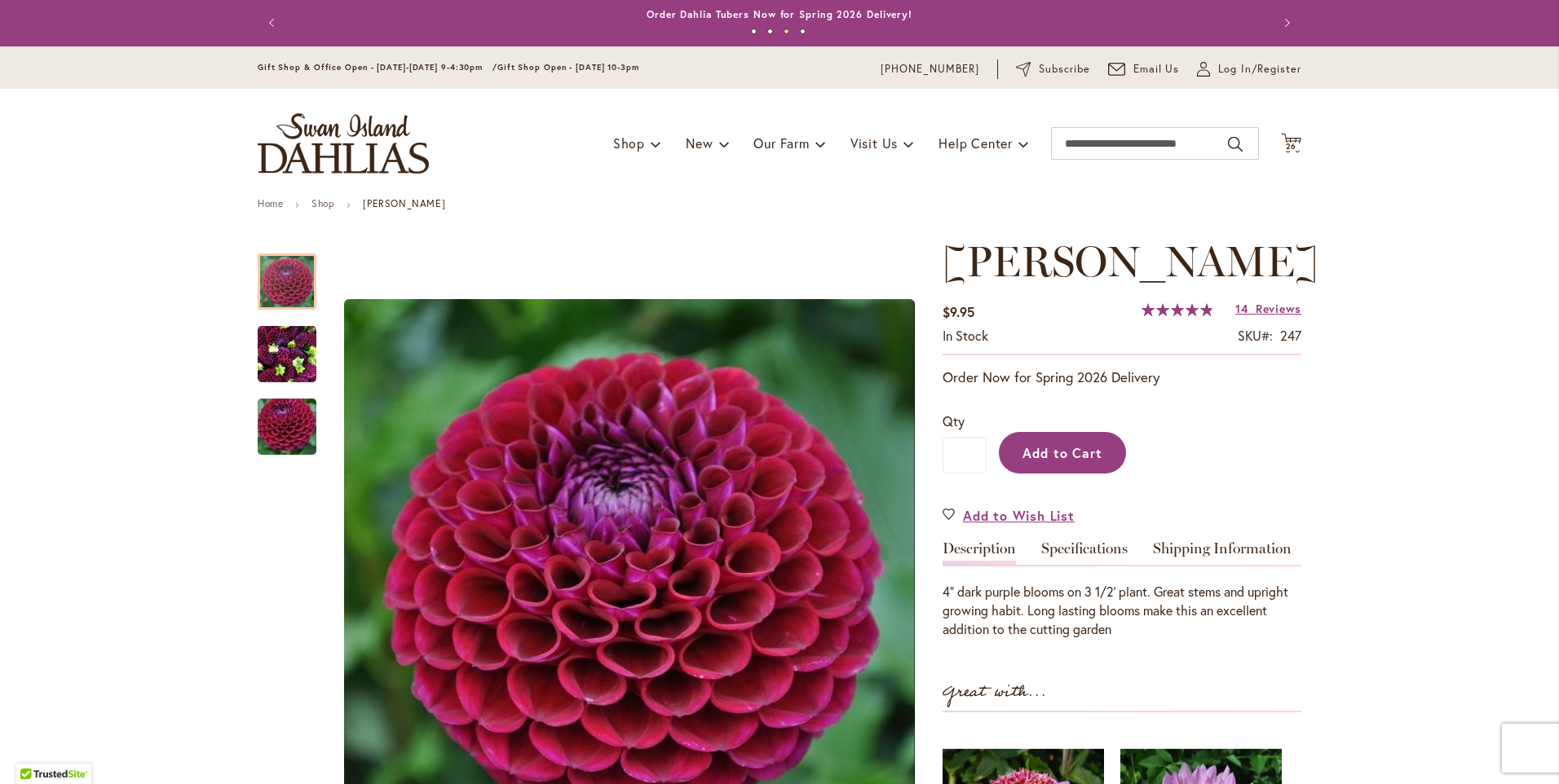
click at [1095, 454] on span "Add to Cart" at bounding box center [1063, 453] width 81 height 17
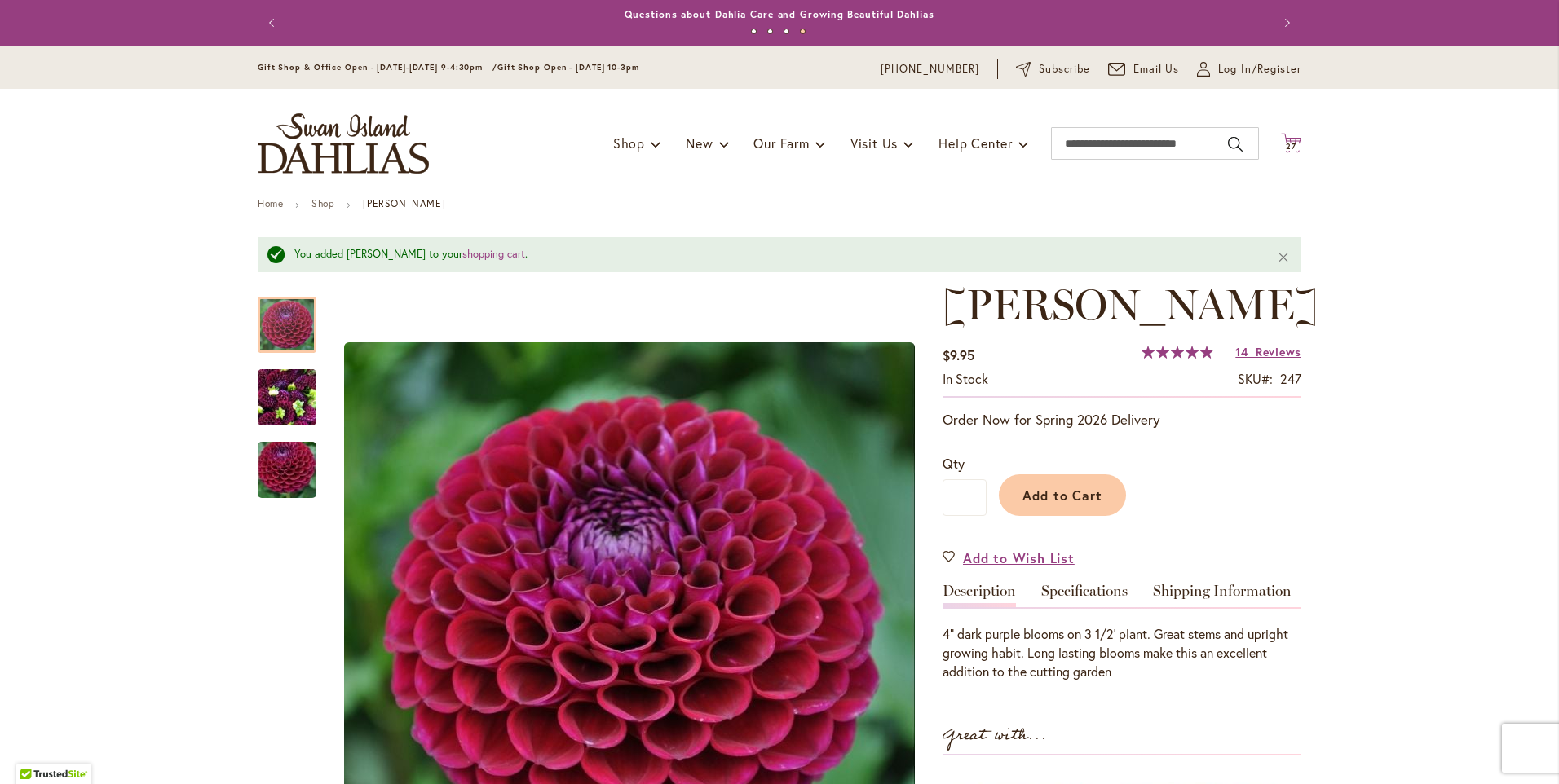
click at [1281, 139] on icon at bounding box center [1292, 142] width 20 height 20
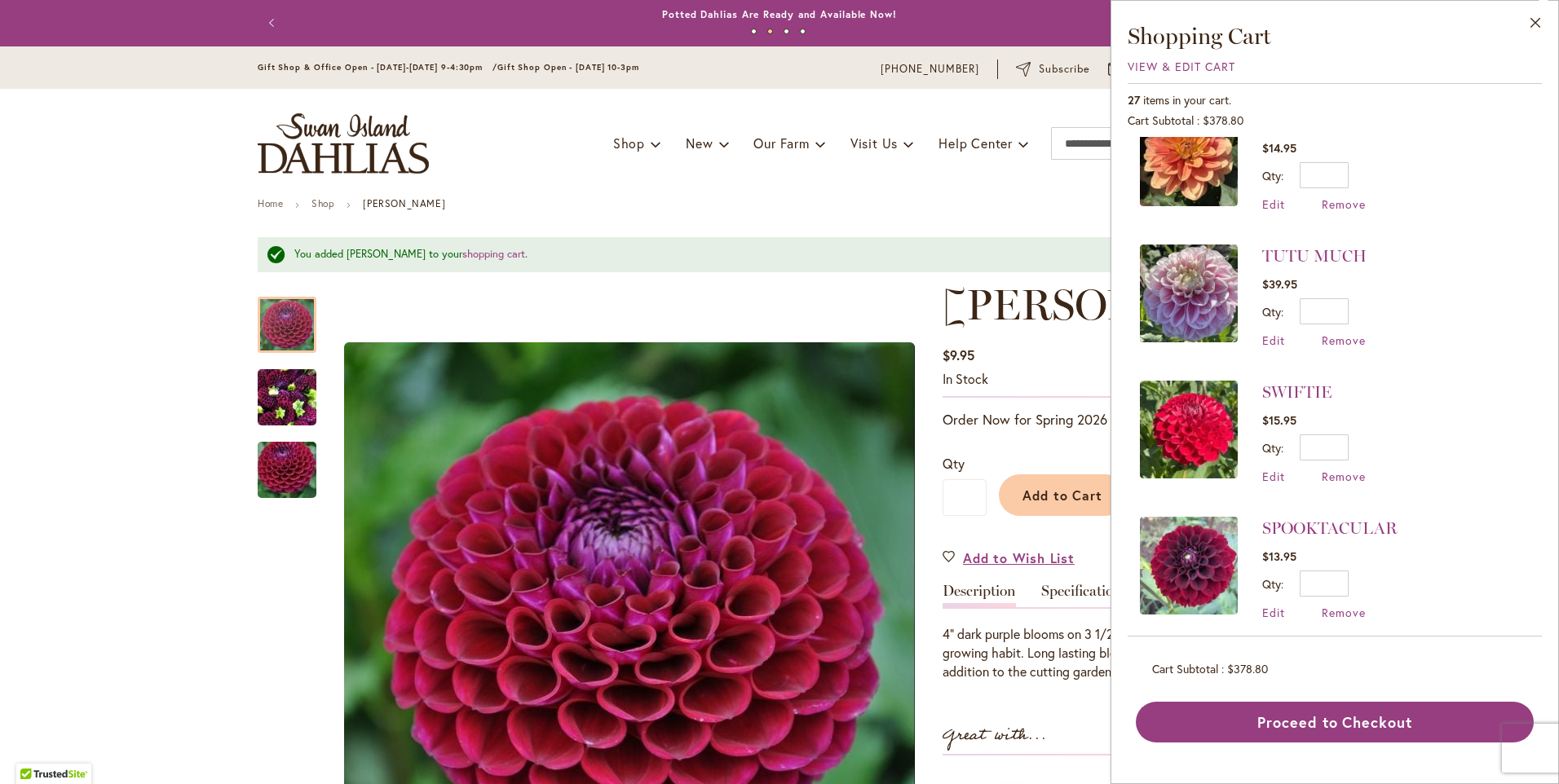
scroll to position [1060, 0]
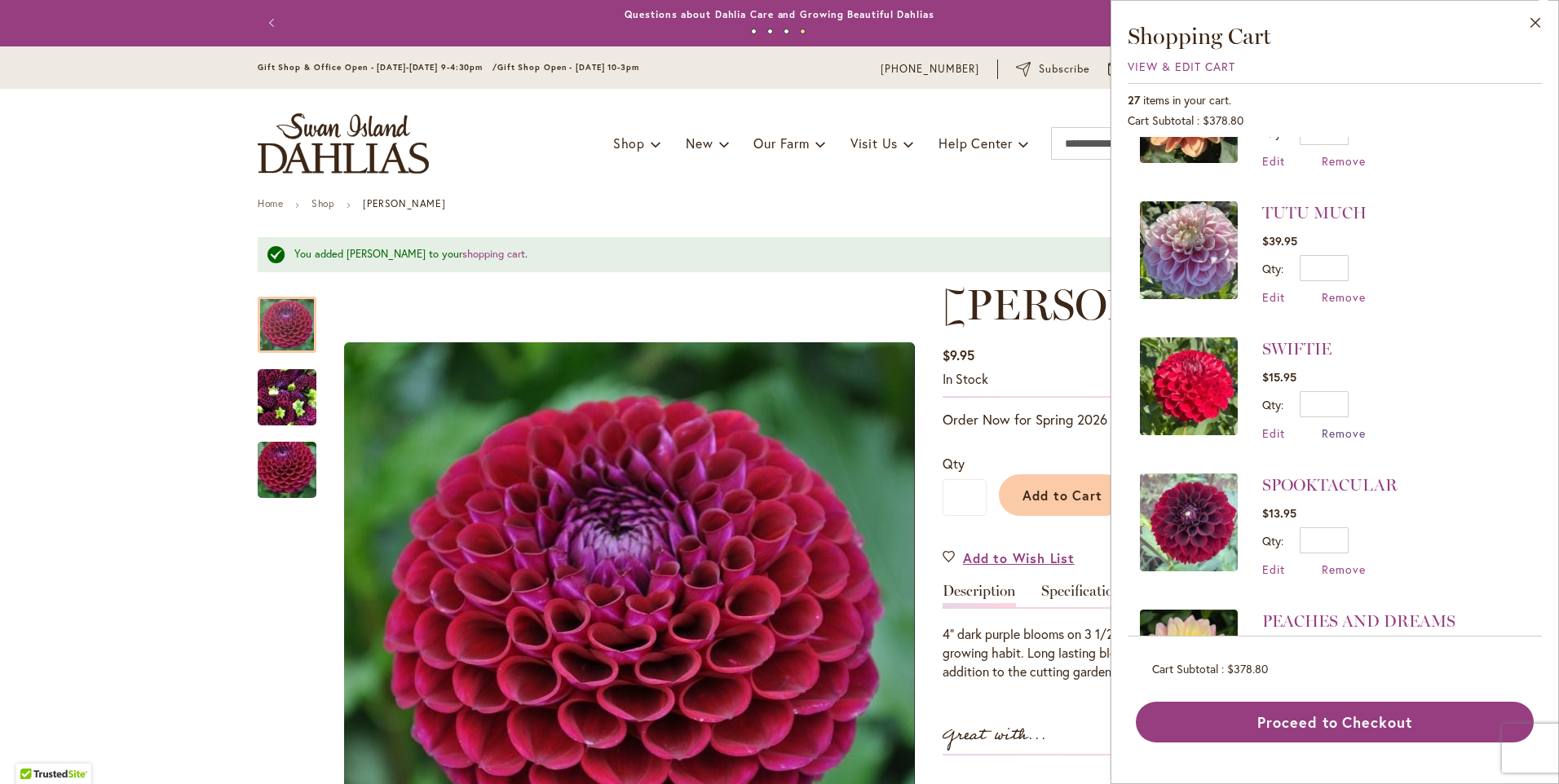
click at [1327, 426] on span "Remove" at bounding box center [1344, 433] width 44 height 16
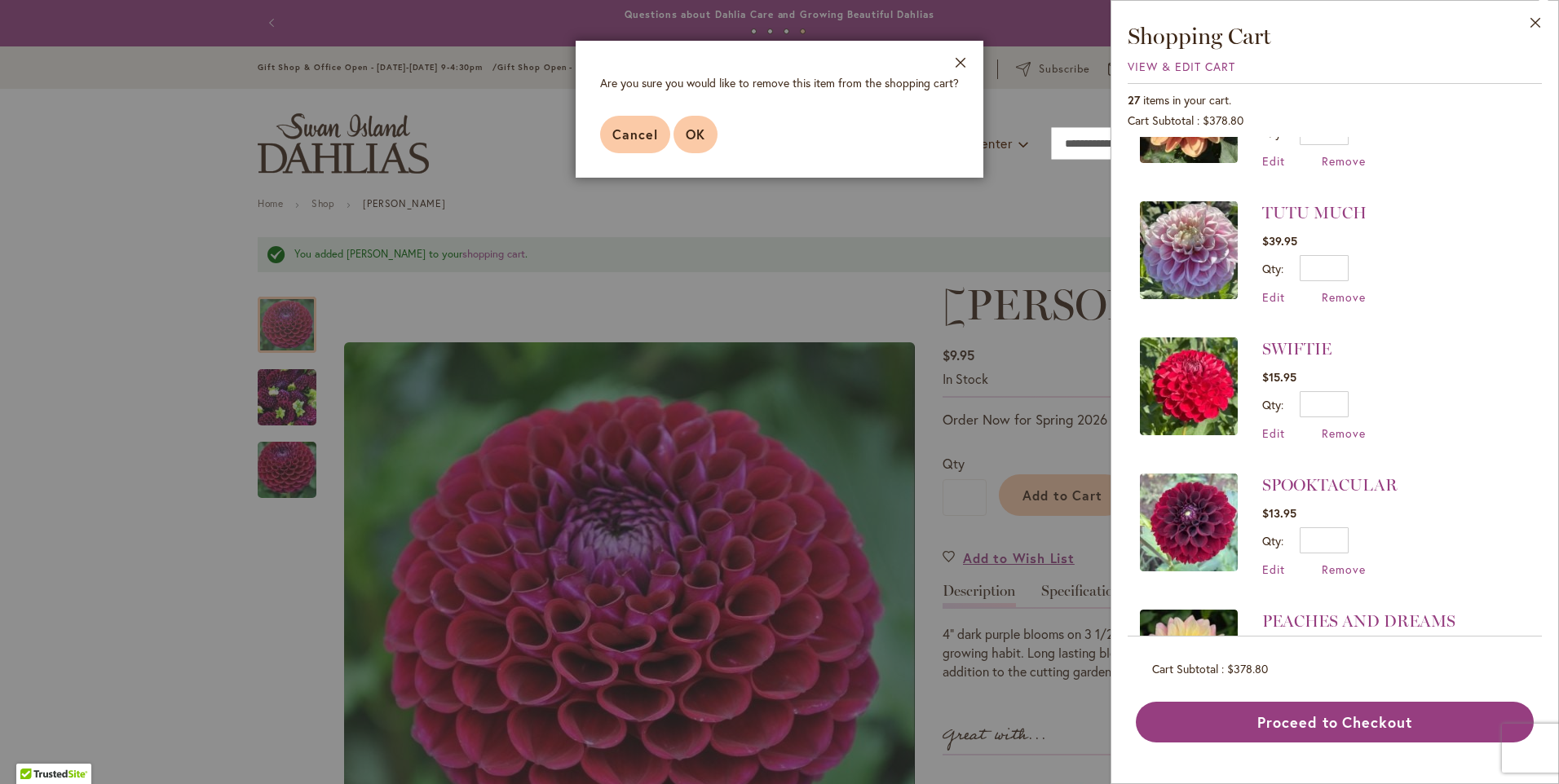
click at [692, 132] on span "OK" at bounding box center [695, 134] width 20 height 17
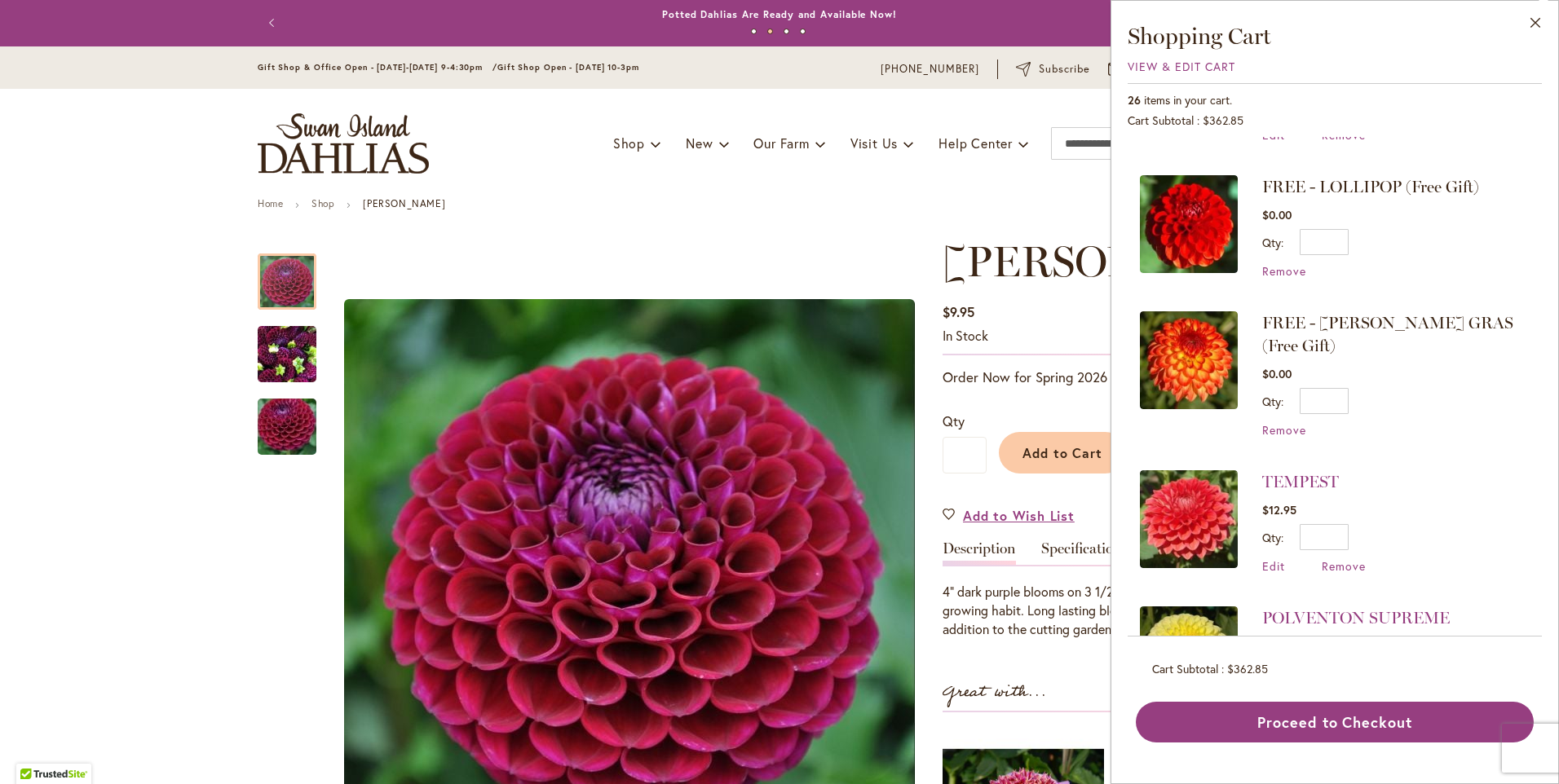
scroll to position [489, 0]
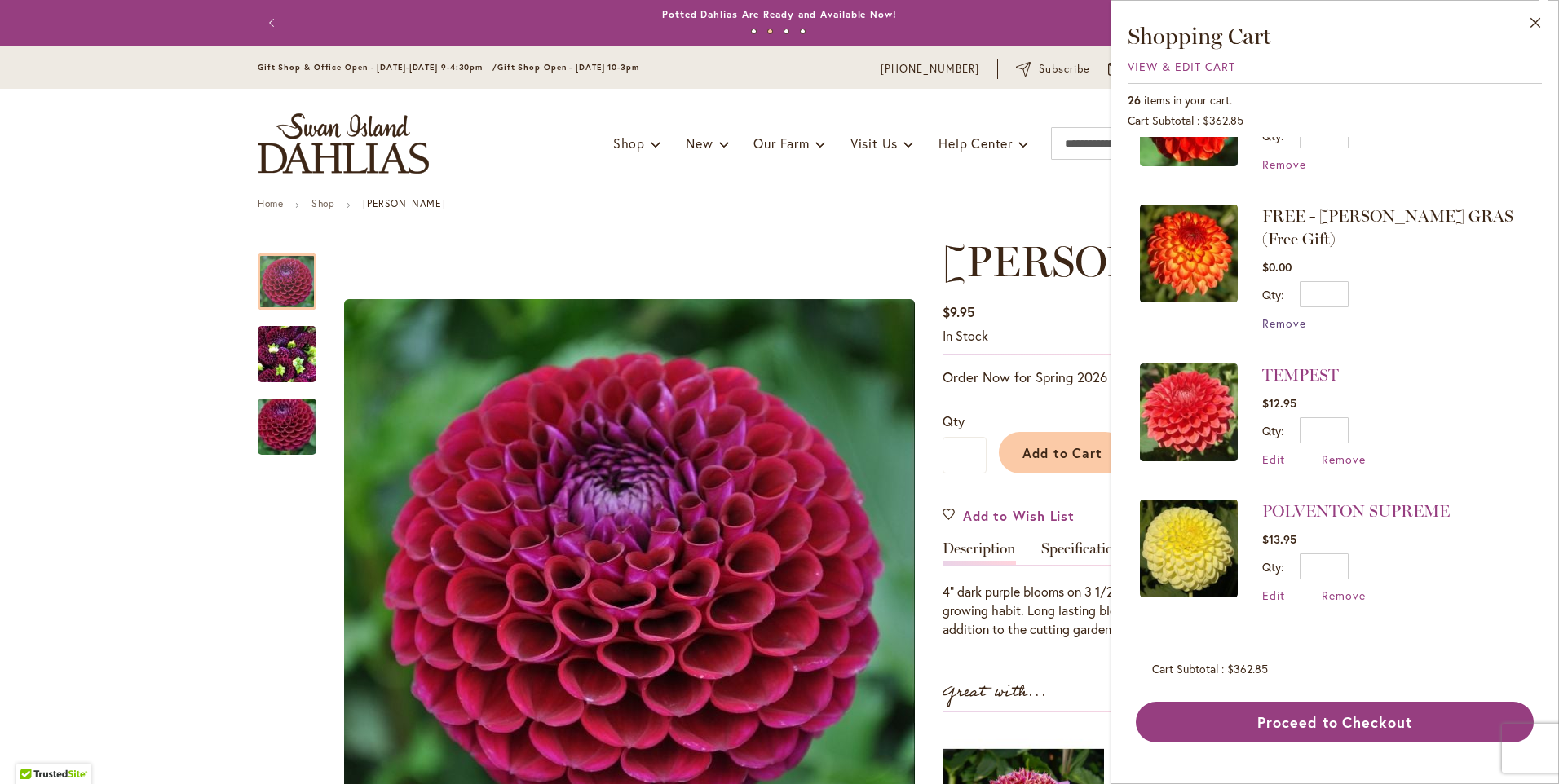
click at [1297, 316] on span "Remove" at bounding box center [1284, 323] width 44 height 16
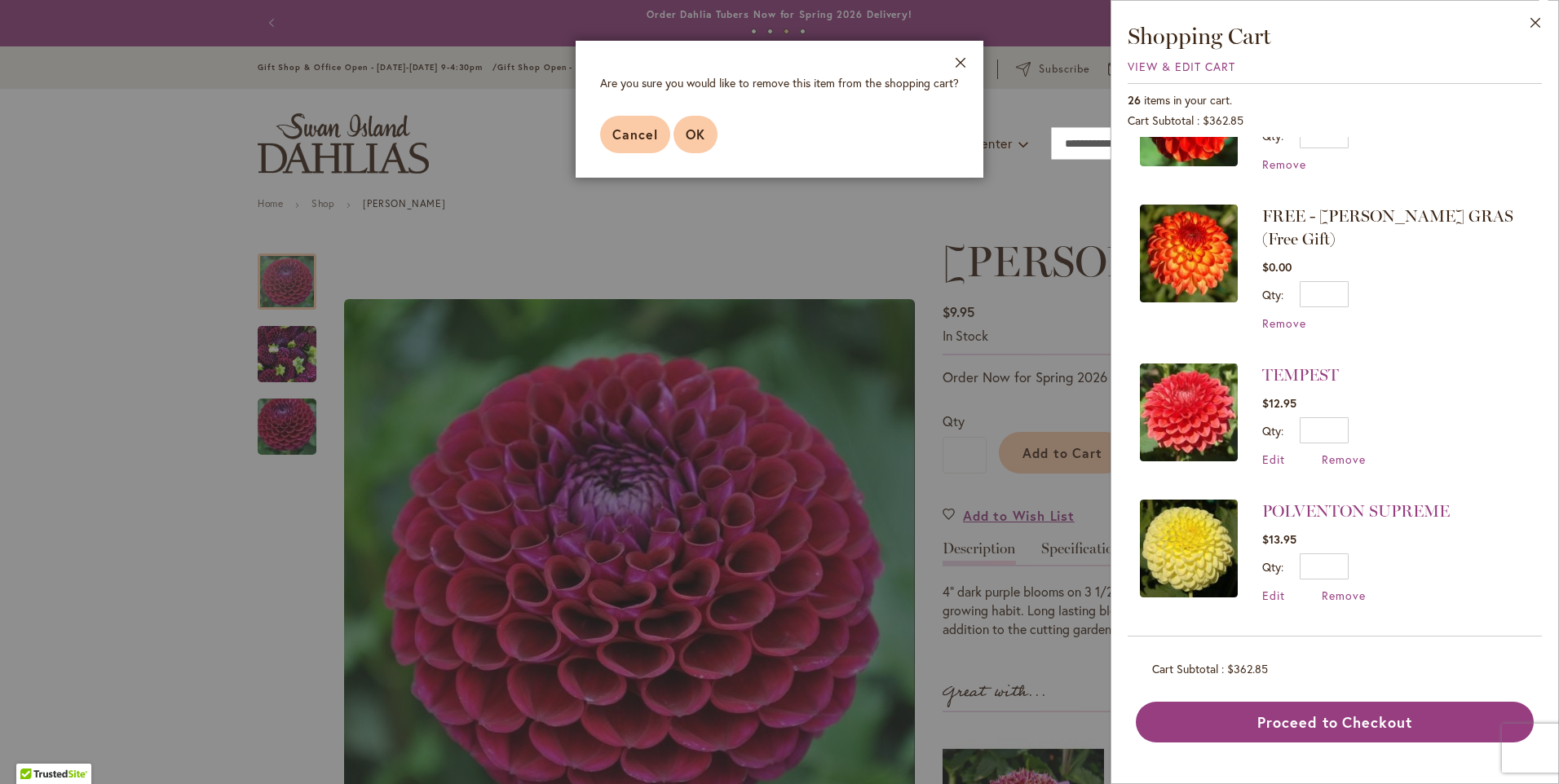
click at [705, 137] on span "OK" at bounding box center [695, 134] width 20 height 17
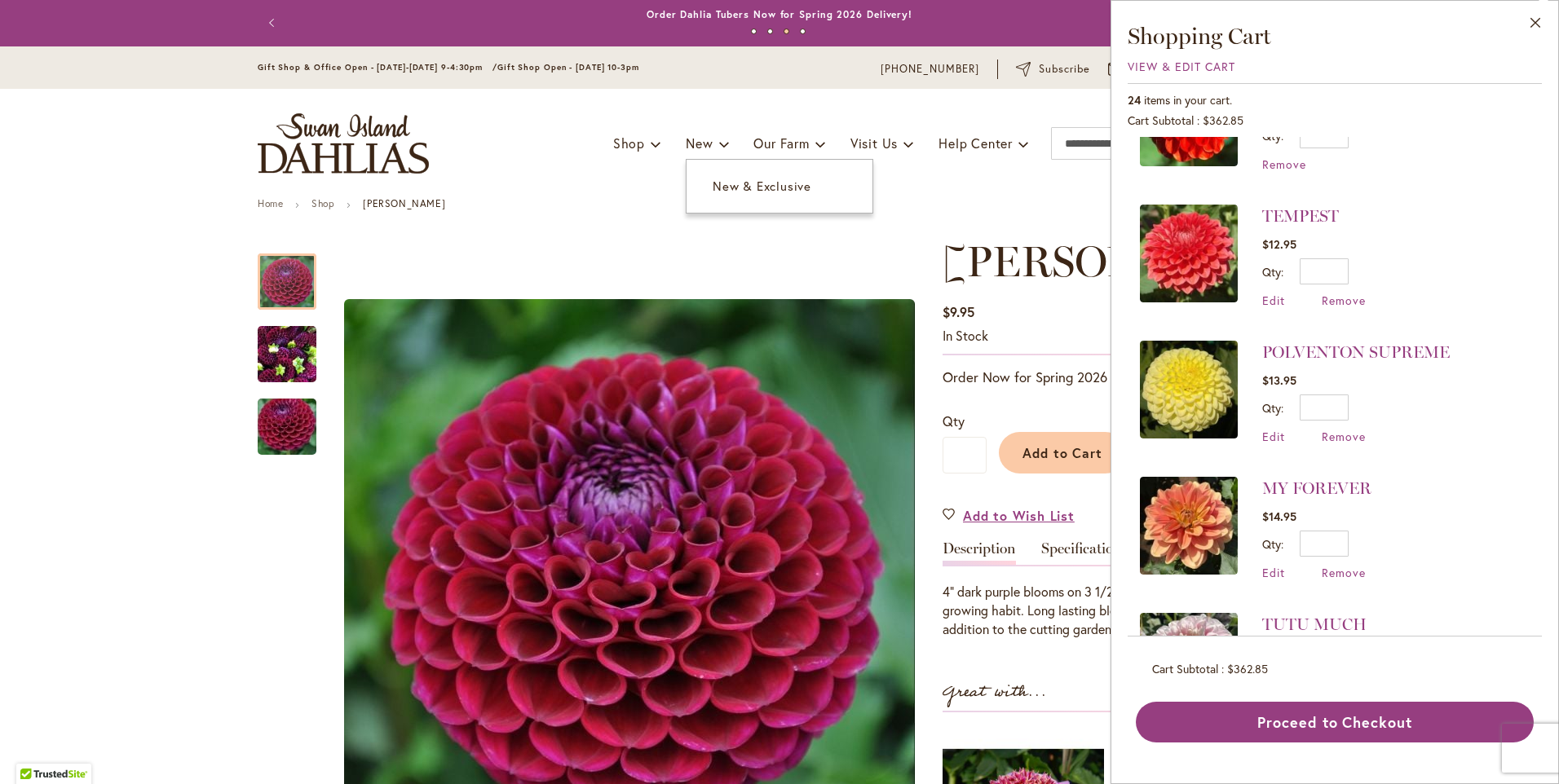
scroll to position [0, 0]
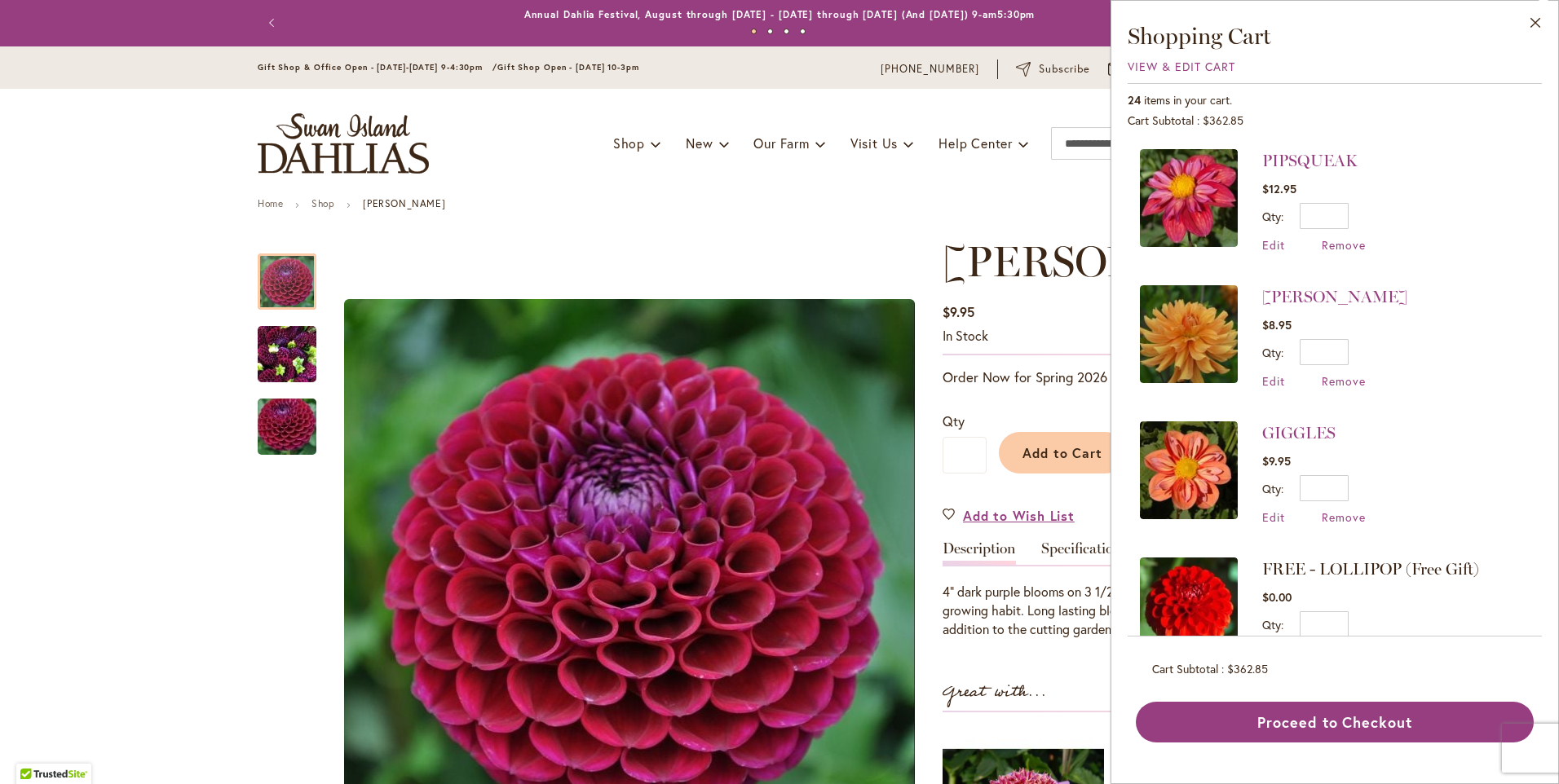
click at [853, 175] on div "Toggle Nav Shop Dahlia Tubers Collections Fresh Cut Dahlias Gardening Supplies …" at bounding box center [780, 142] width 1077 height 109
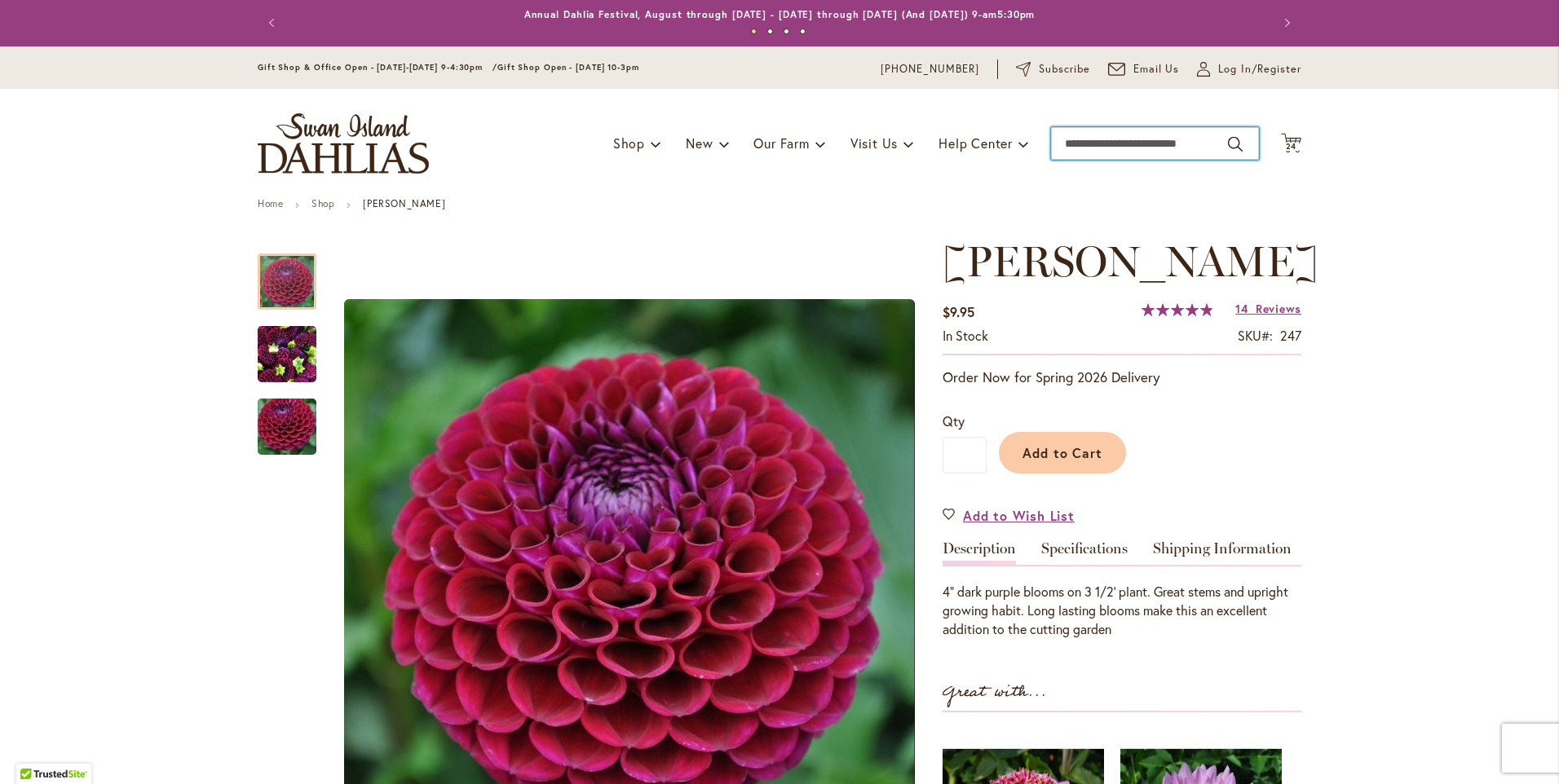
click at [1055, 142] on input "Search" at bounding box center [1155, 143] width 208 height 33
type input "*********"
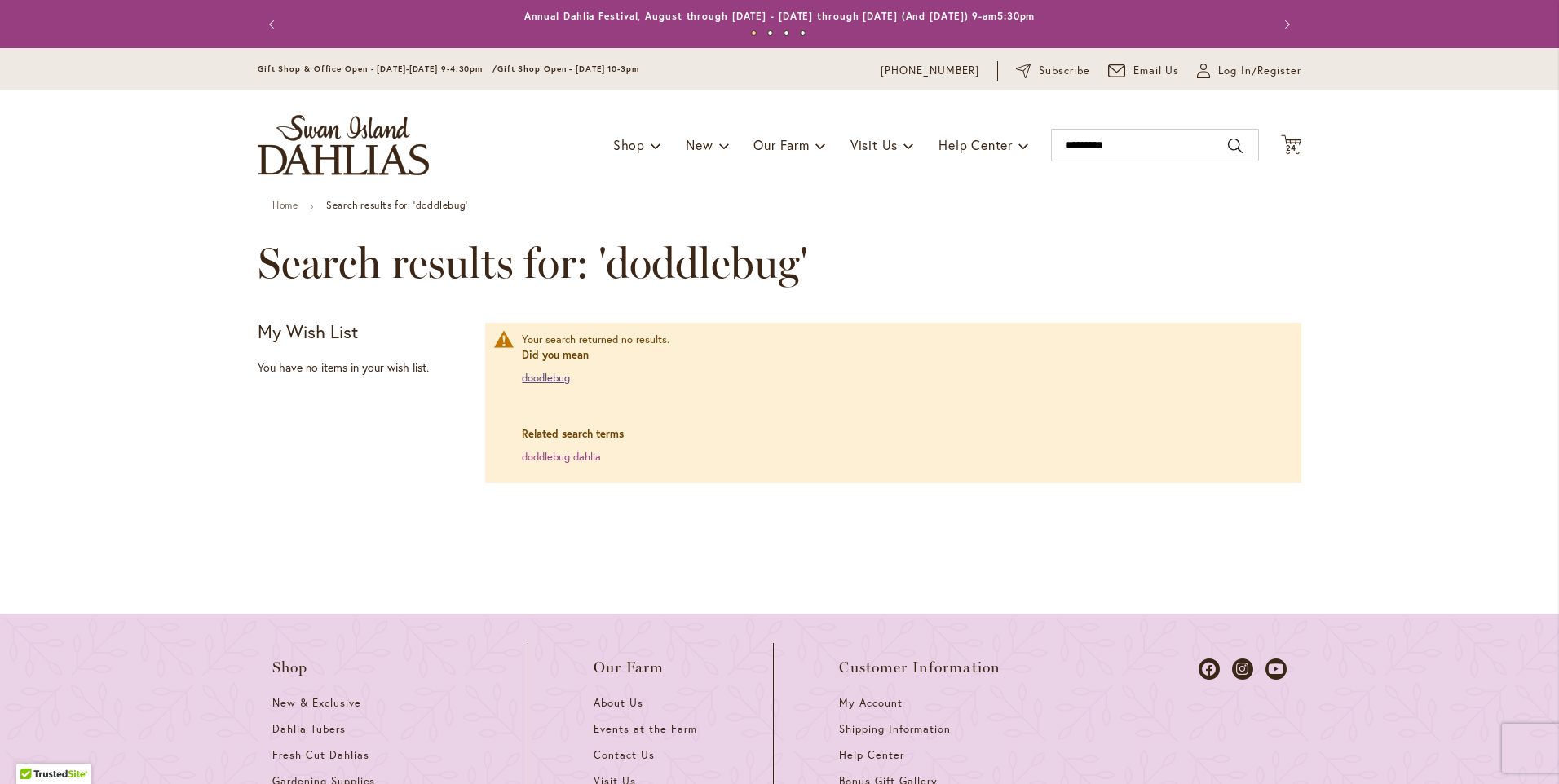
click at [550, 378] on link "doodlebug" at bounding box center [546, 377] width 48 height 14
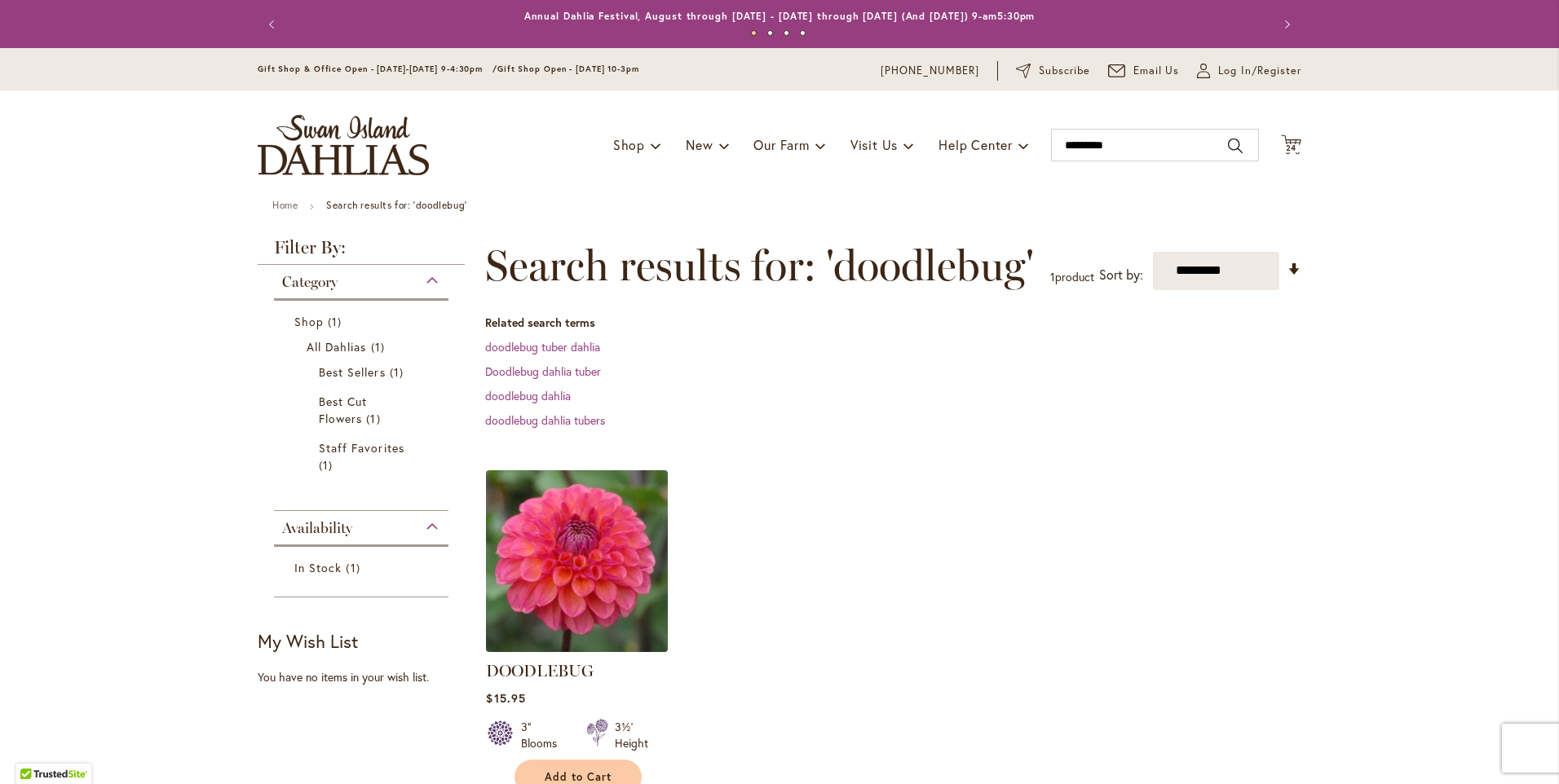
click at [544, 491] on img at bounding box center [577, 561] width 191 height 191
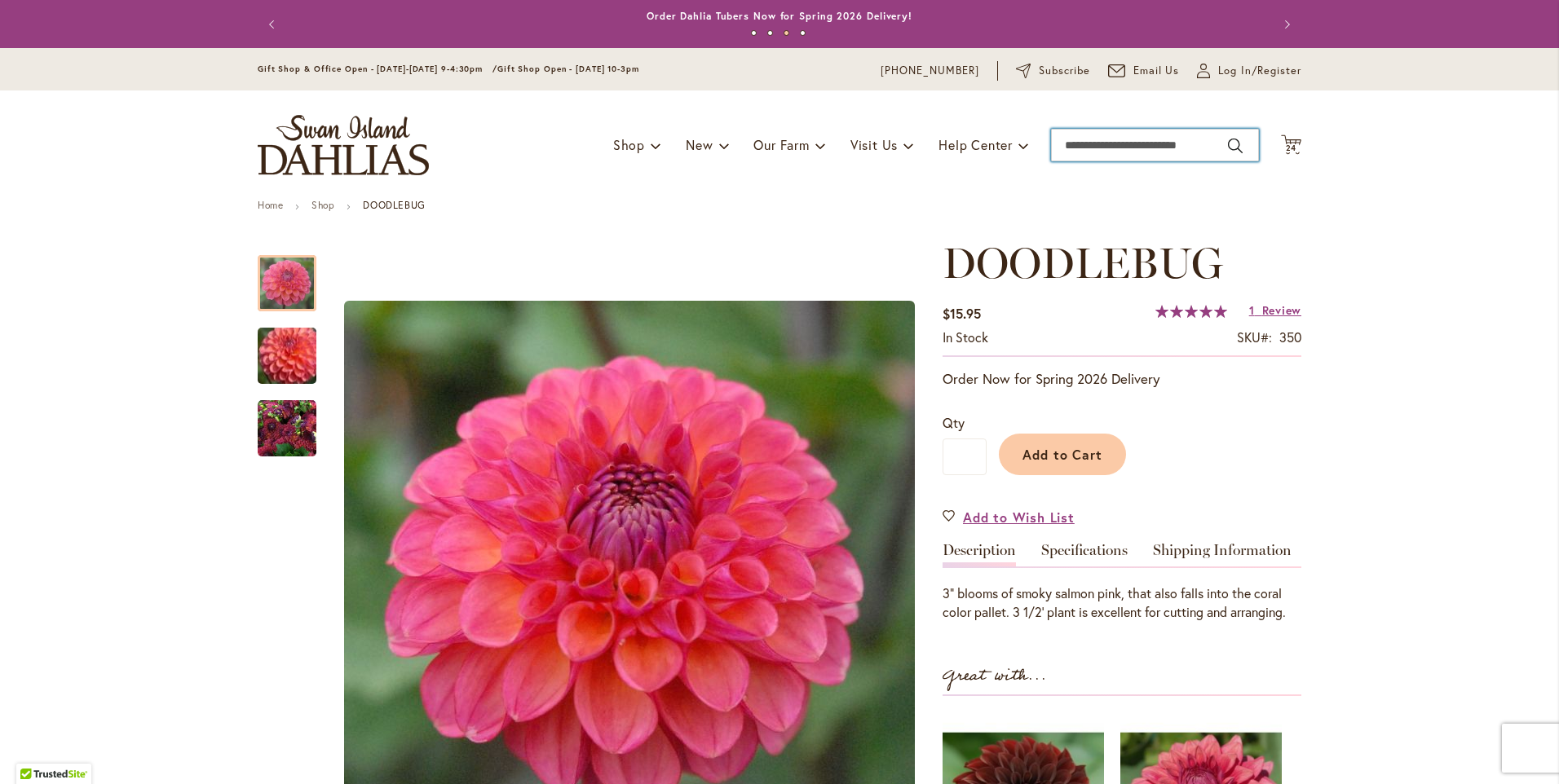
click at [1080, 142] on input "Search" at bounding box center [1155, 144] width 208 height 33
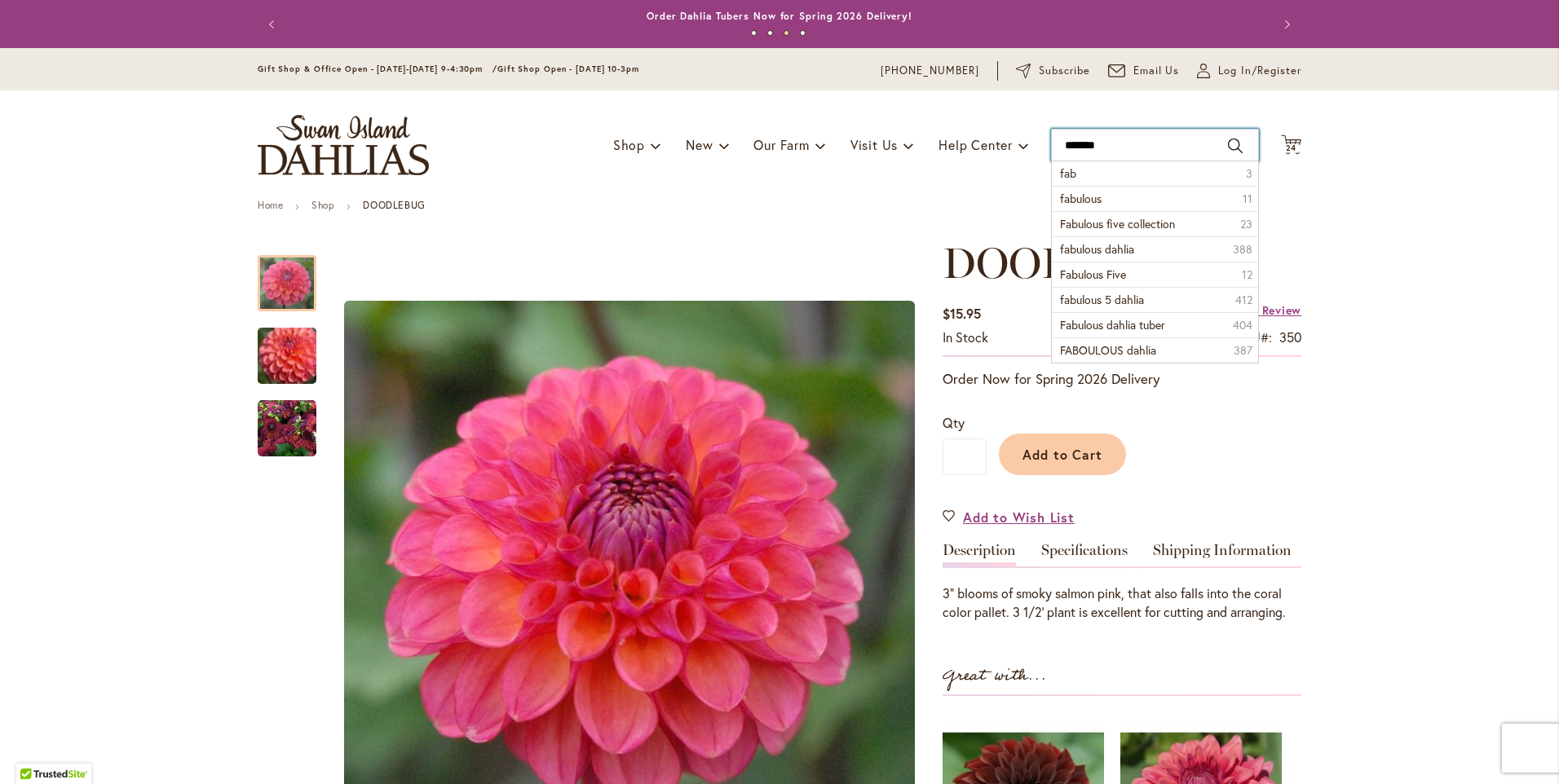
type input "********"
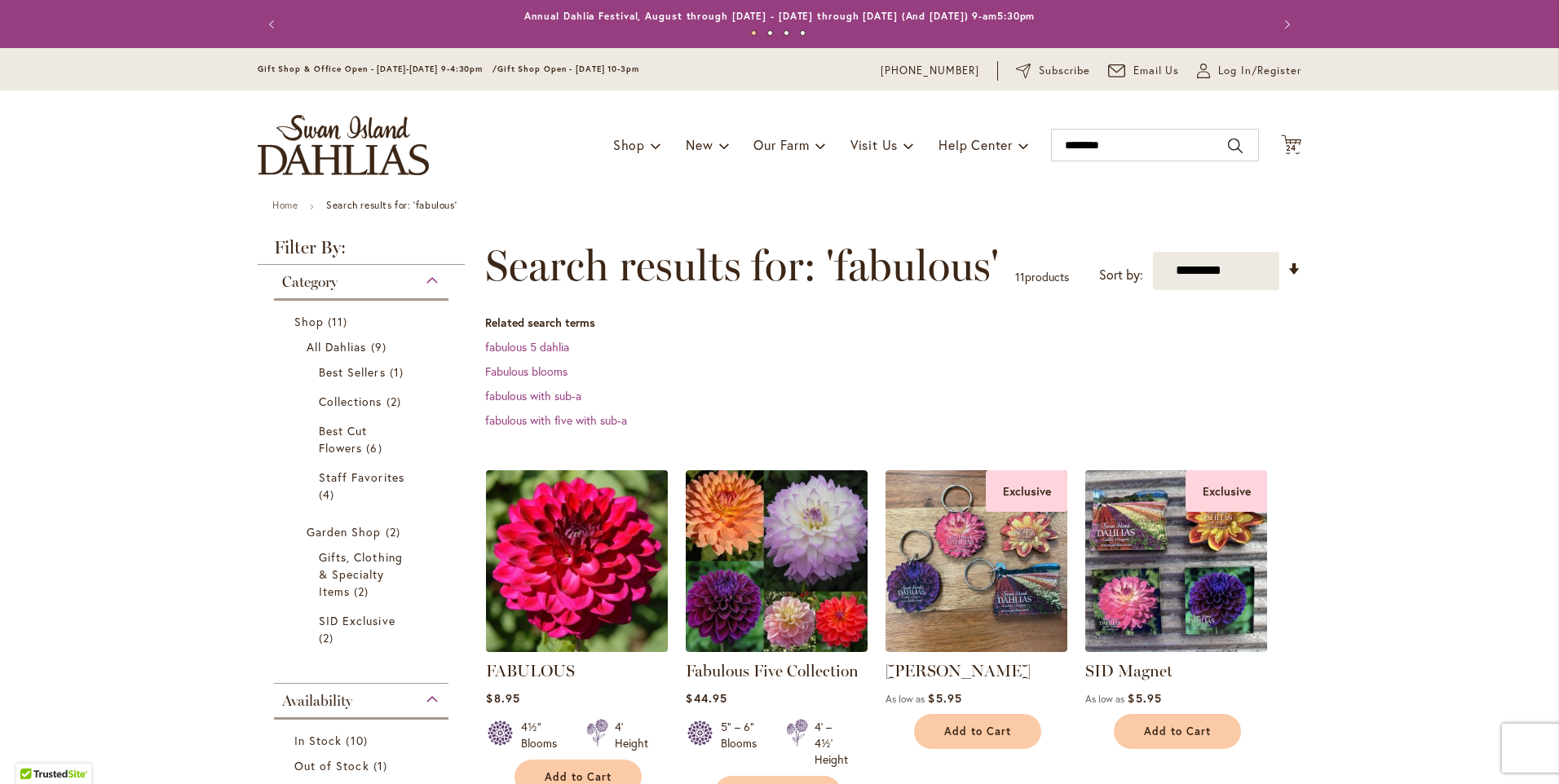
click at [560, 586] on img at bounding box center [577, 561] width 191 height 191
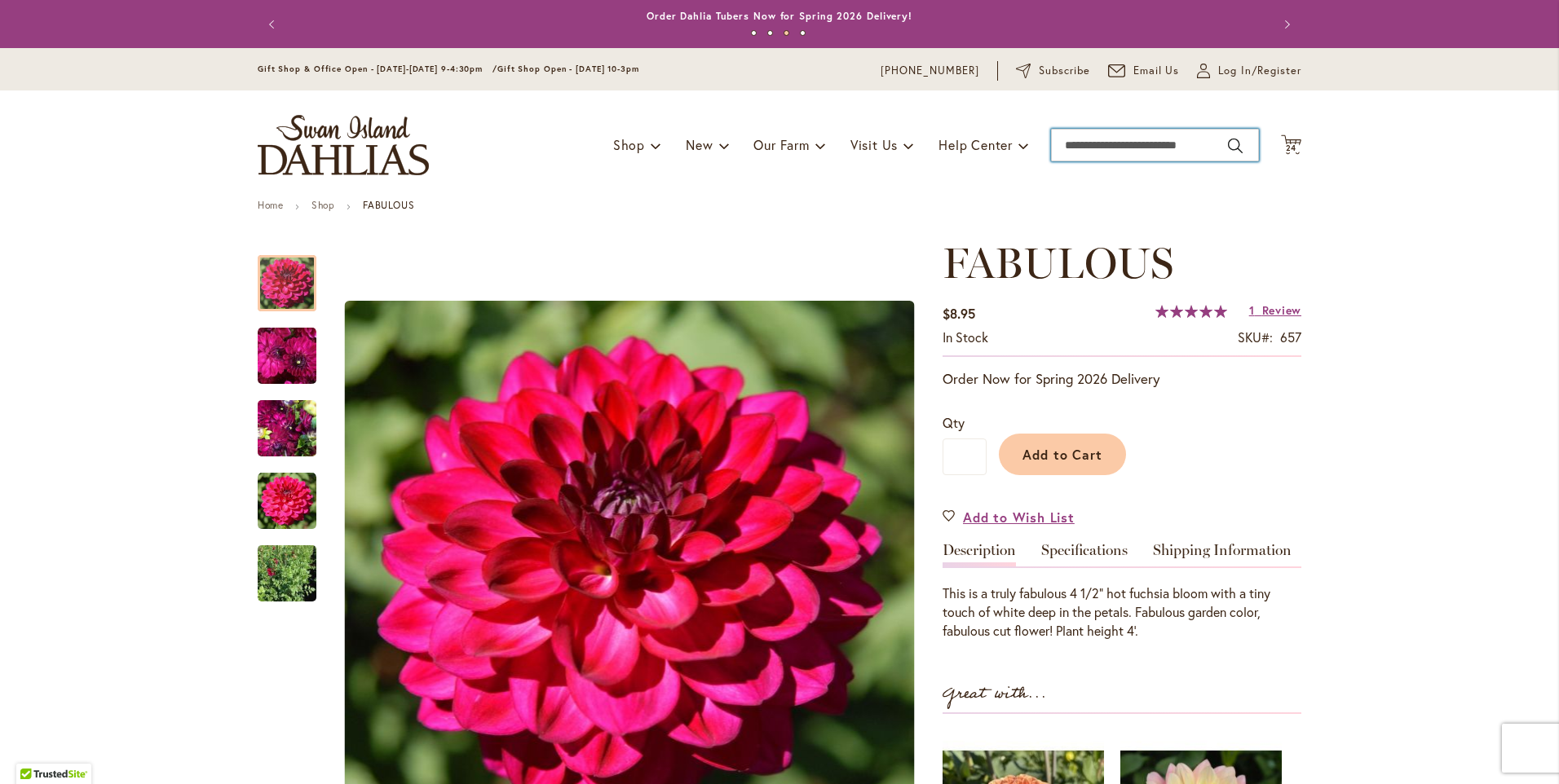
click at [1051, 139] on input "Search" at bounding box center [1155, 144] width 208 height 33
type input "******"
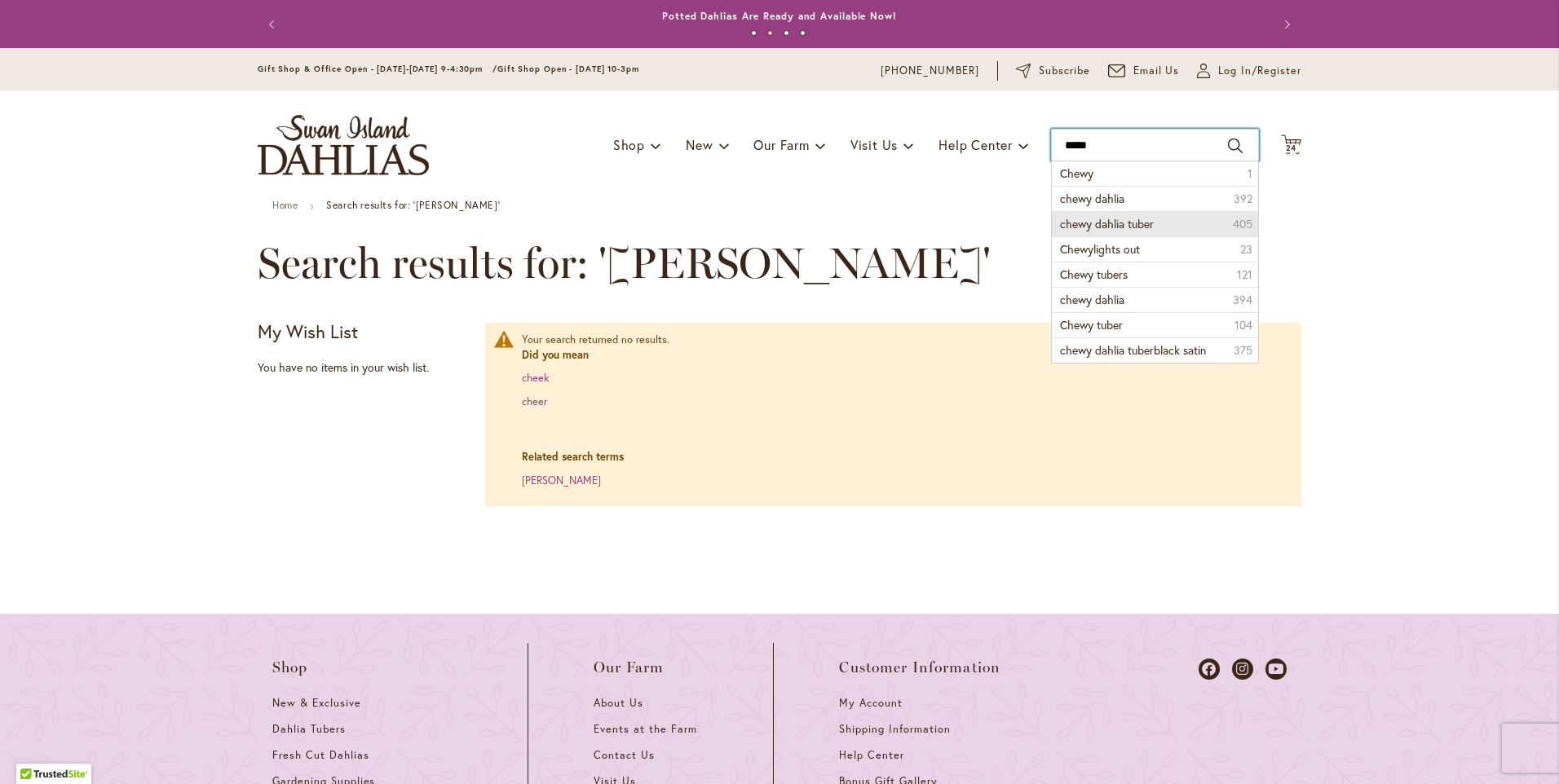
type input "**********"
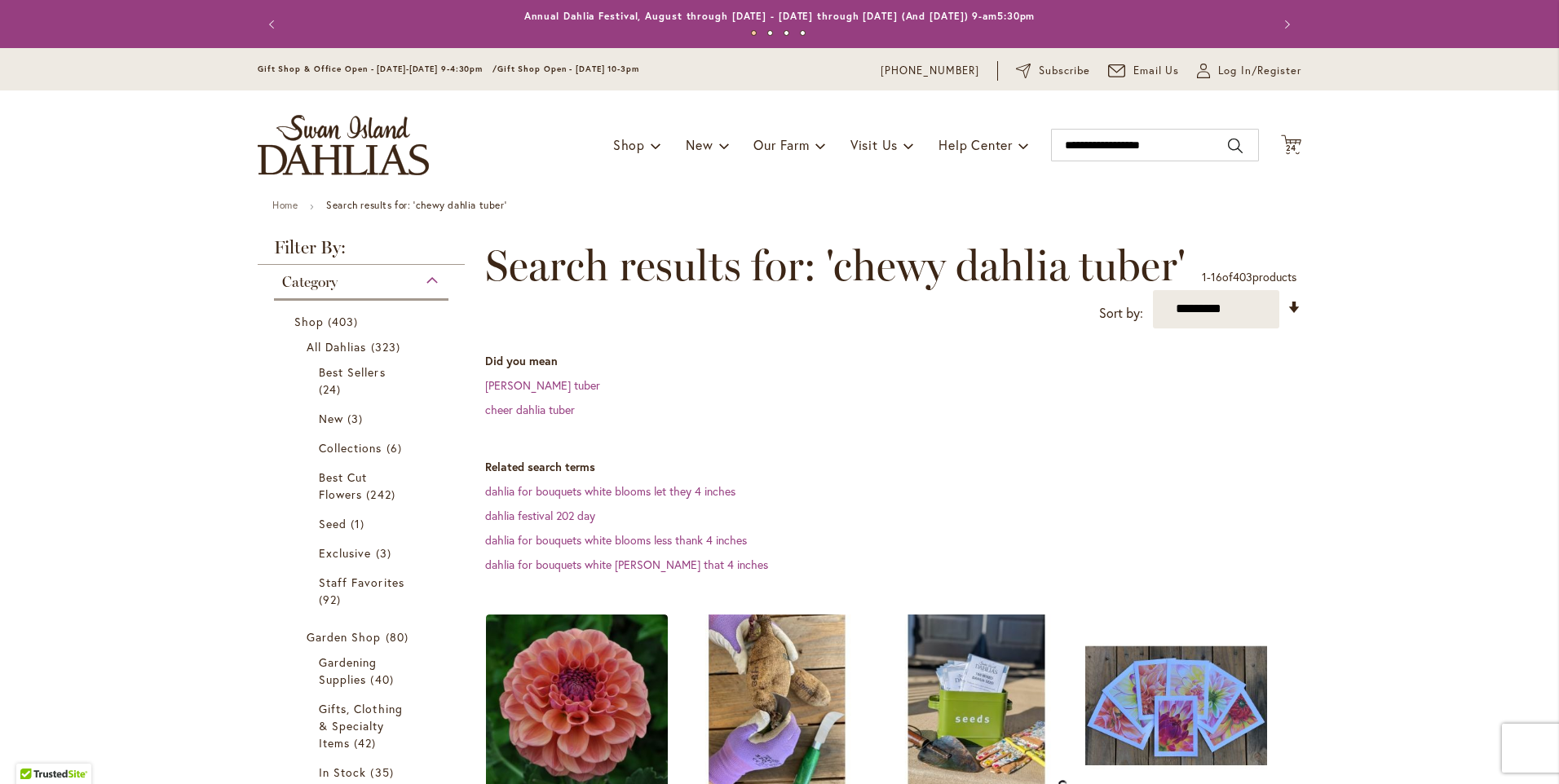
scroll to position [163, 0]
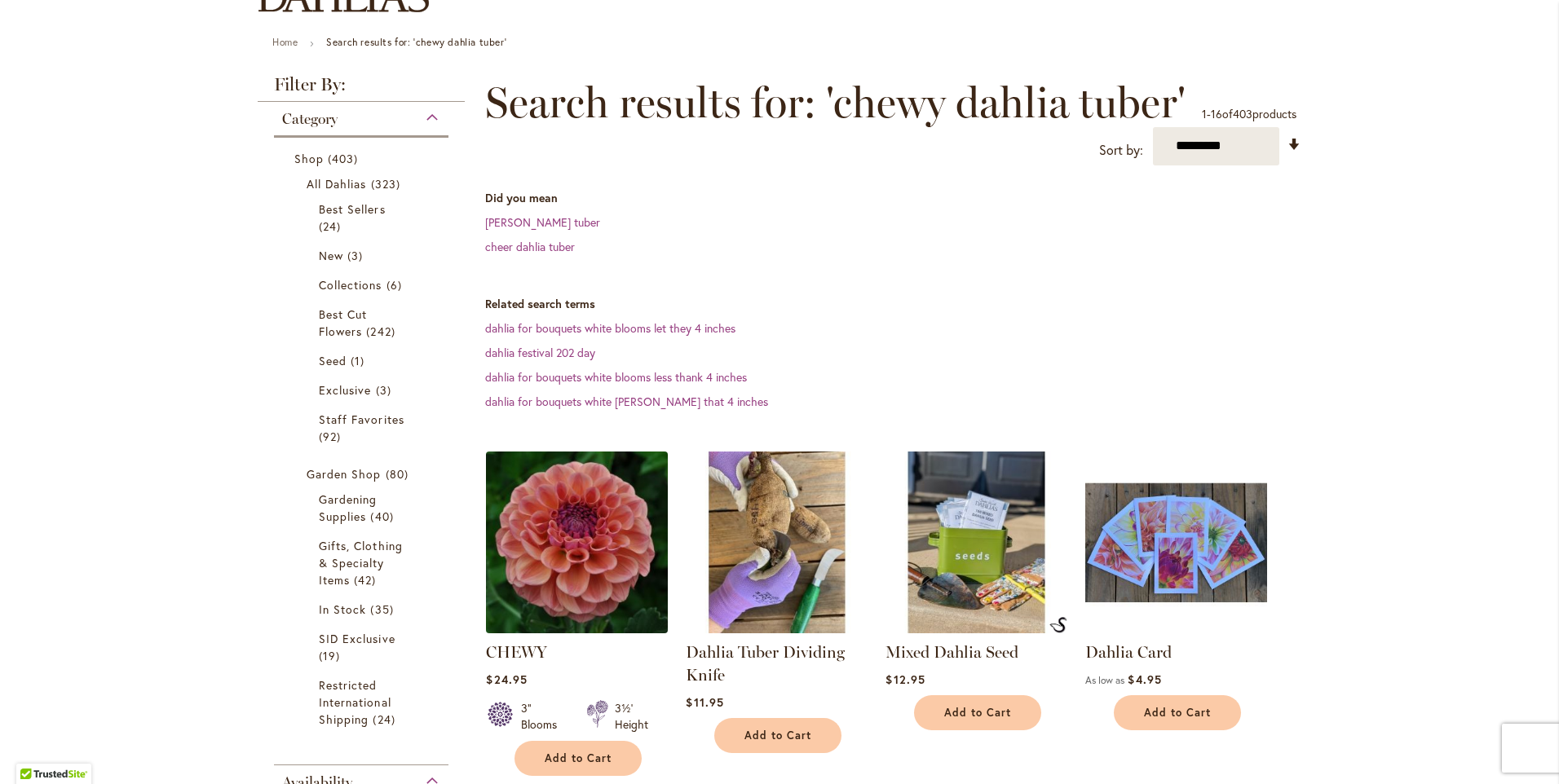
click at [548, 559] on img at bounding box center [577, 542] width 191 height 191
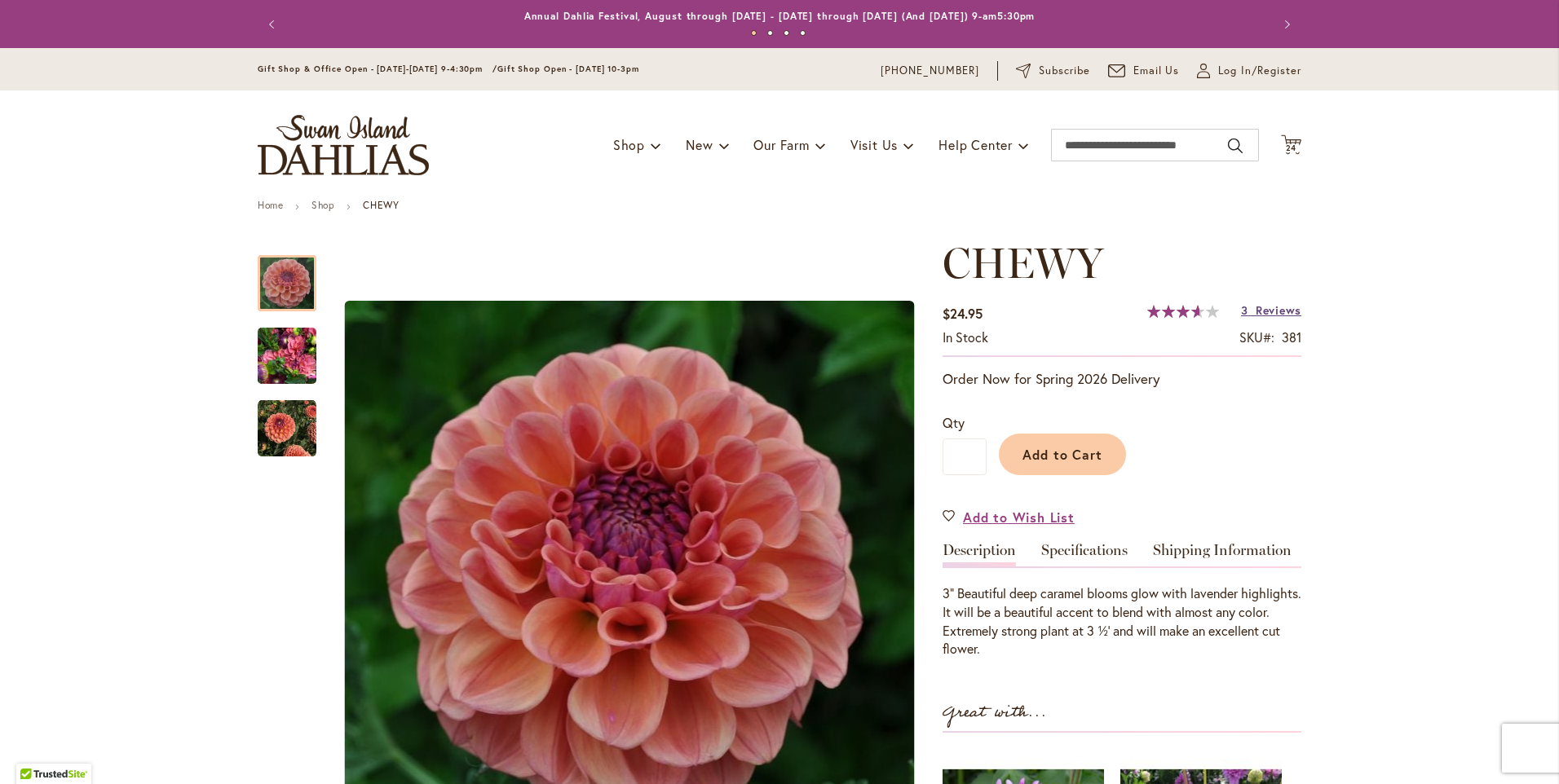
click at [1266, 309] on span "Reviews" at bounding box center [1279, 310] width 46 height 16
click at [1061, 142] on input "Search" at bounding box center [1155, 144] width 208 height 33
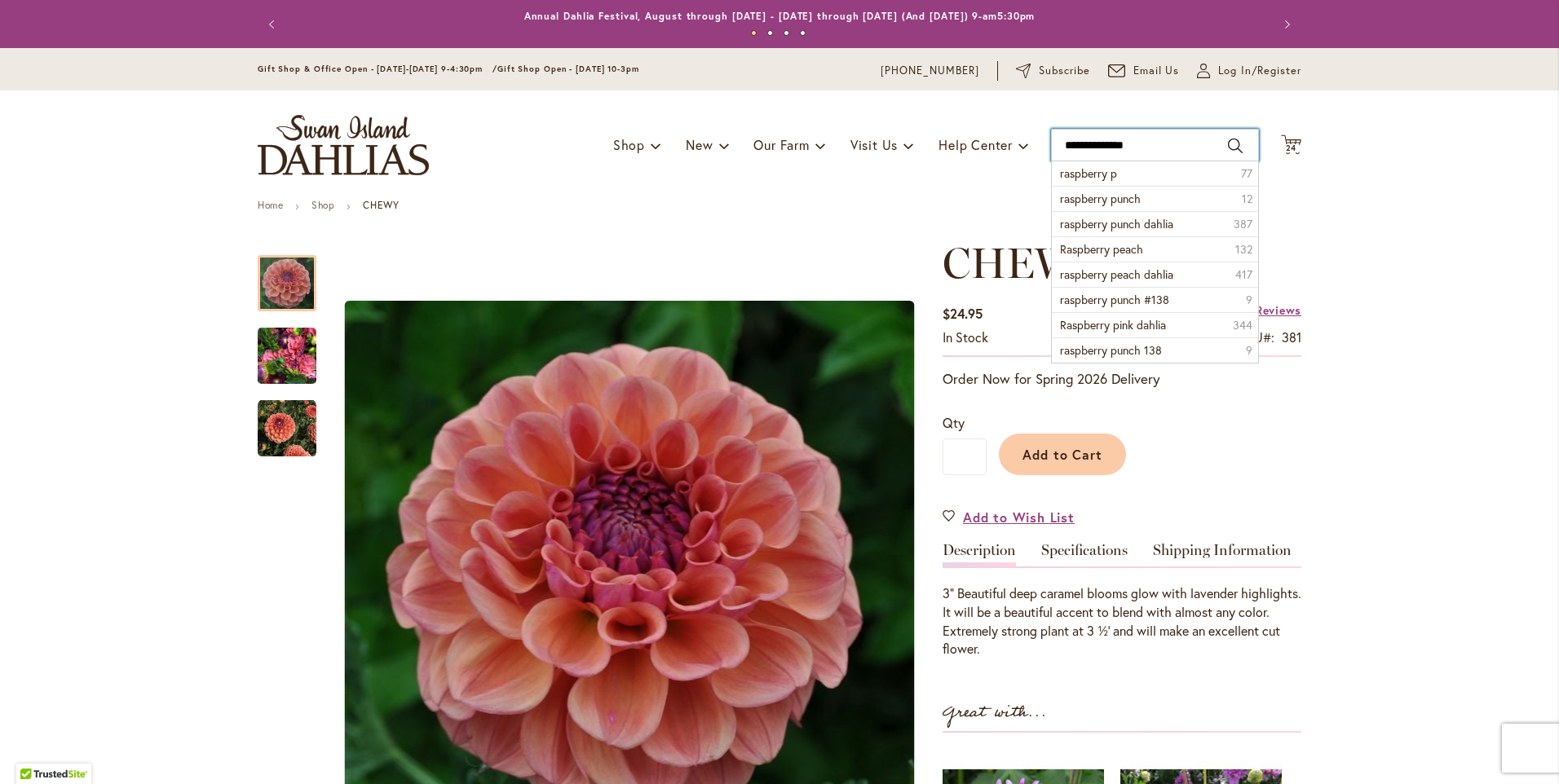
type input "**********"
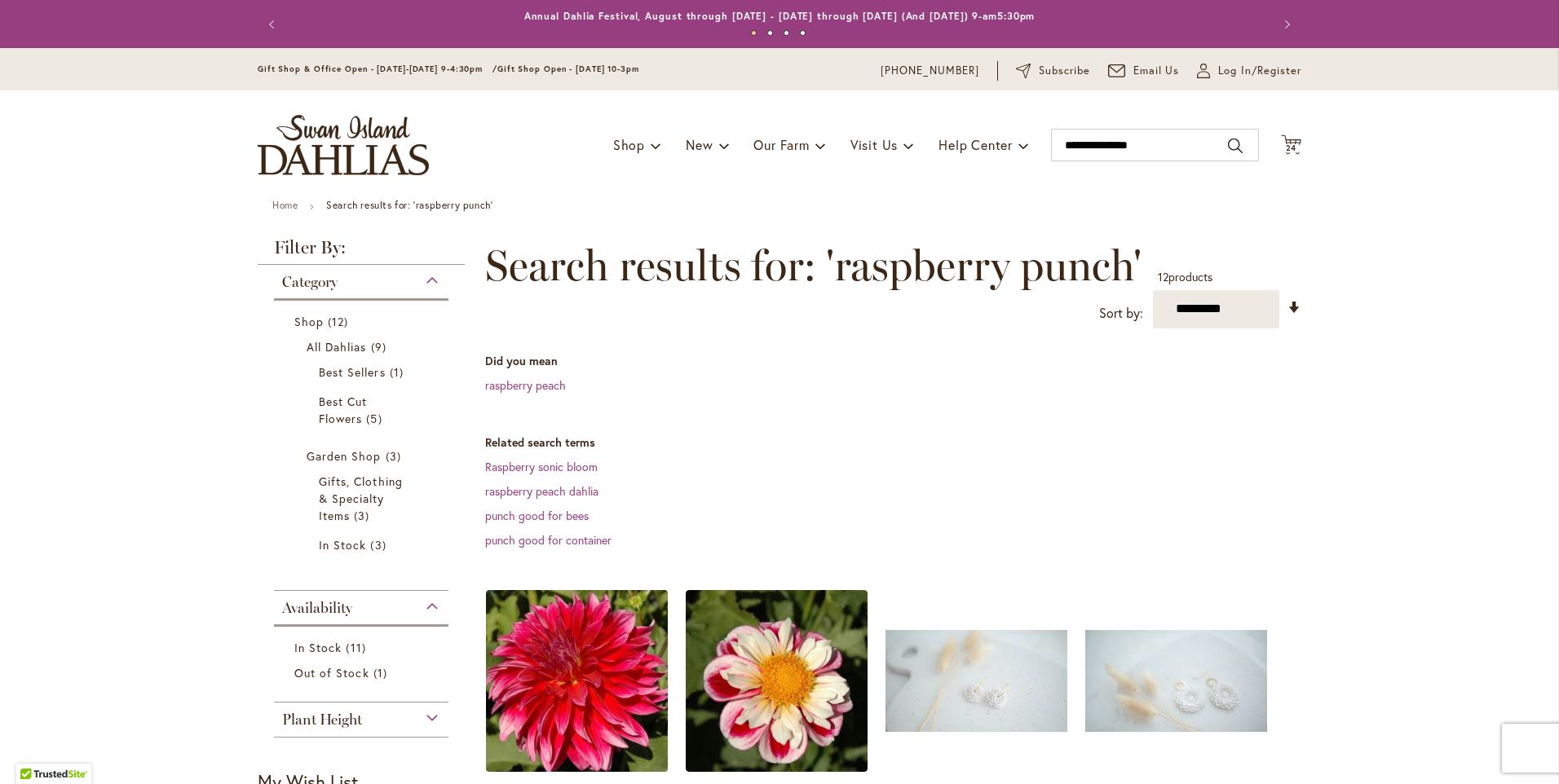
click at [575, 656] on img at bounding box center [577, 681] width 191 height 191
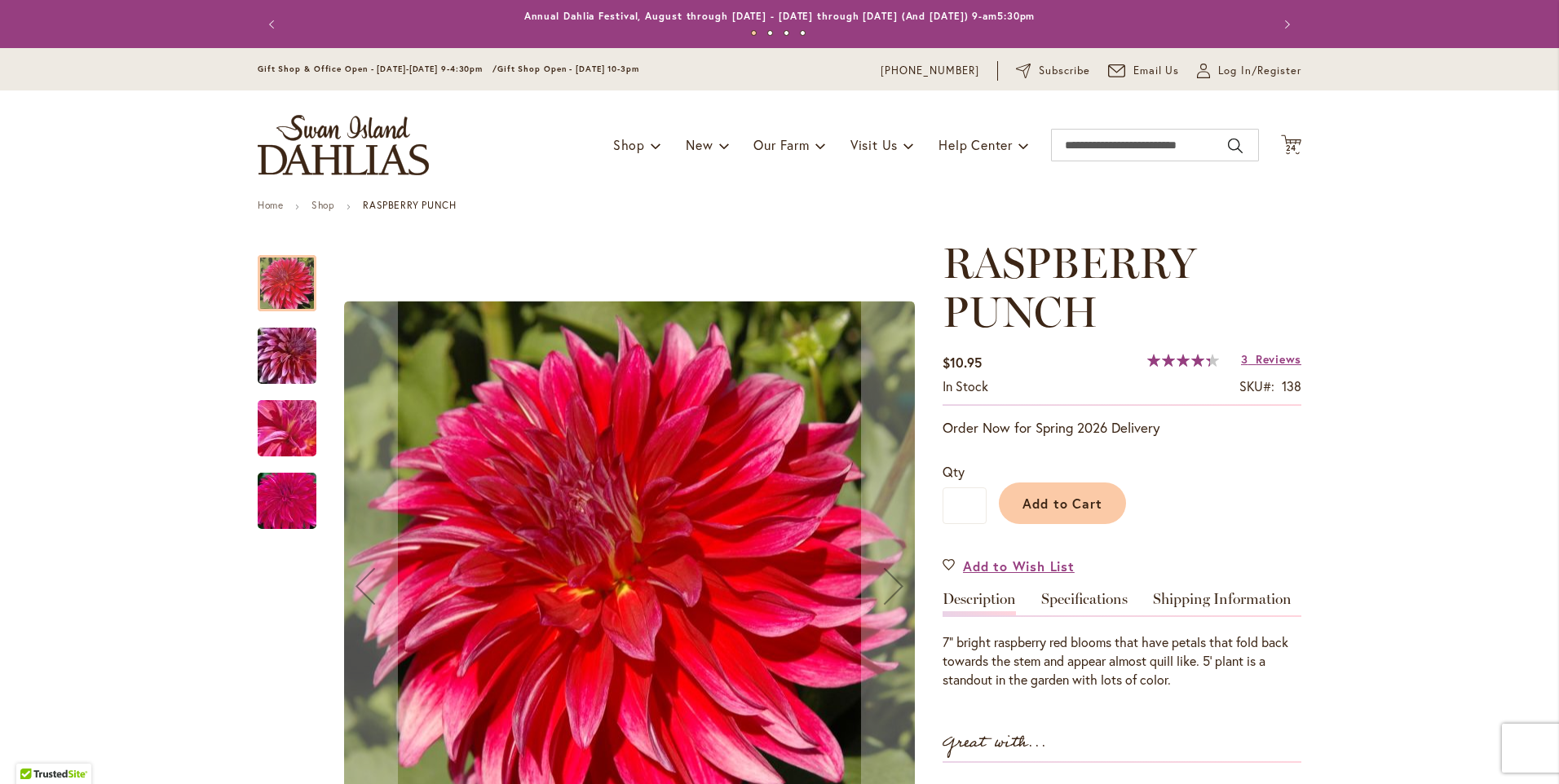
click at [291, 501] on img "RASPBERRY PUNCH" at bounding box center [287, 502] width 117 height 78
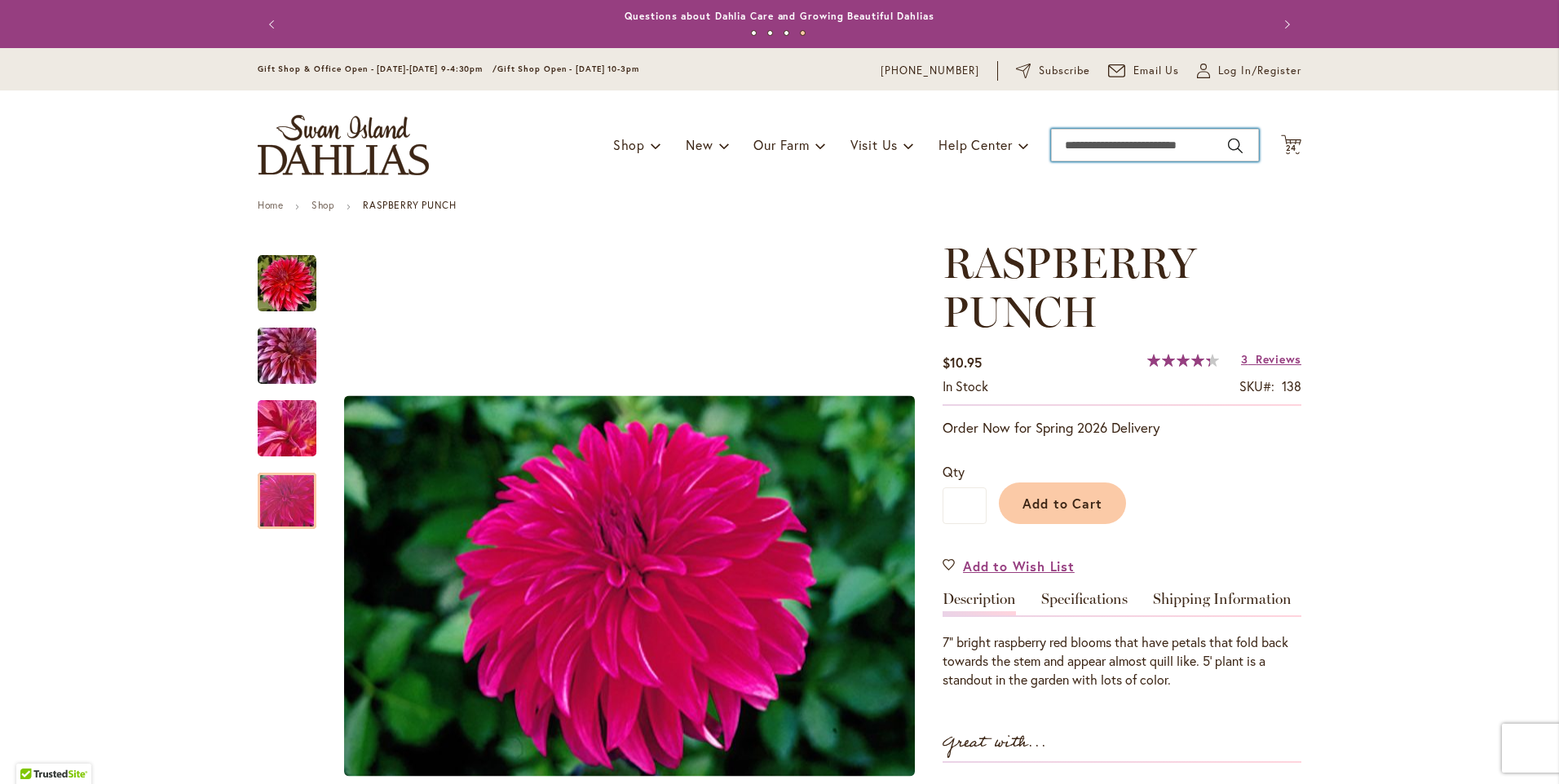
click at [1070, 152] on input "Search" at bounding box center [1155, 144] width 208 height 33
type input "*********"
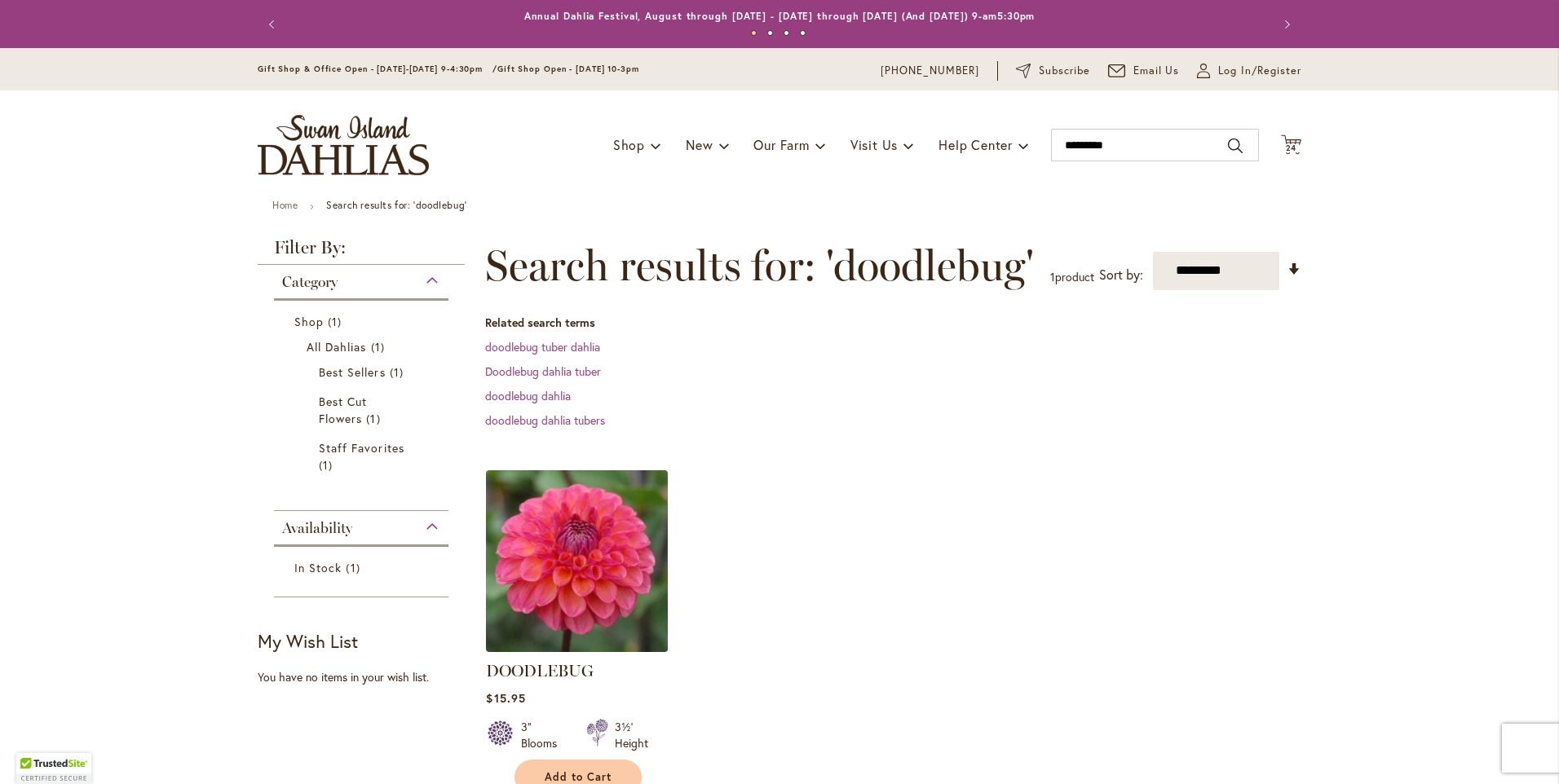
click at [603, 545] on img at bounding box center [577, 561] width 191 height 191
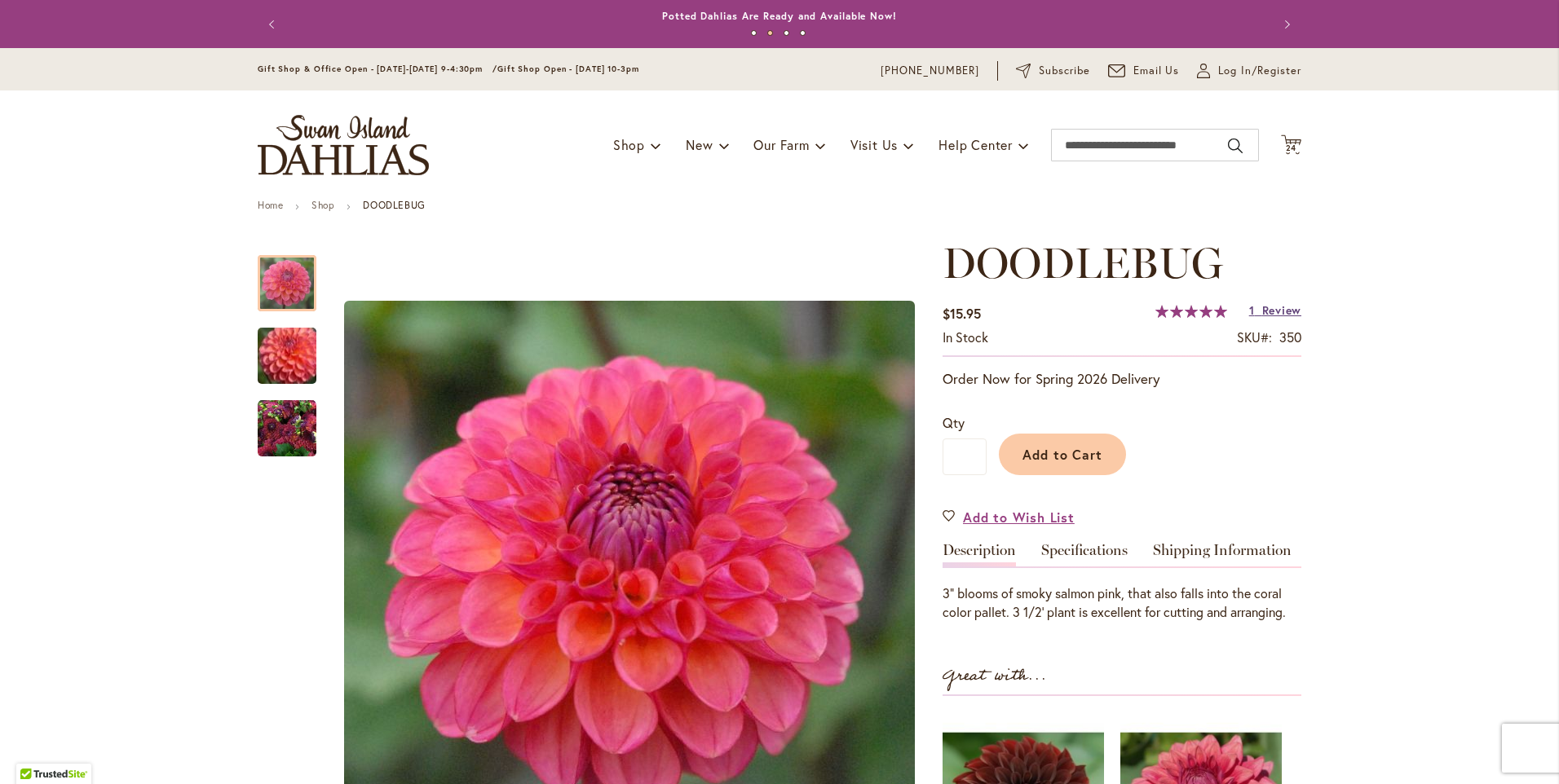
click at [1250, 312] on span "1" at bounding box center [1253, 310] width 6 height 16
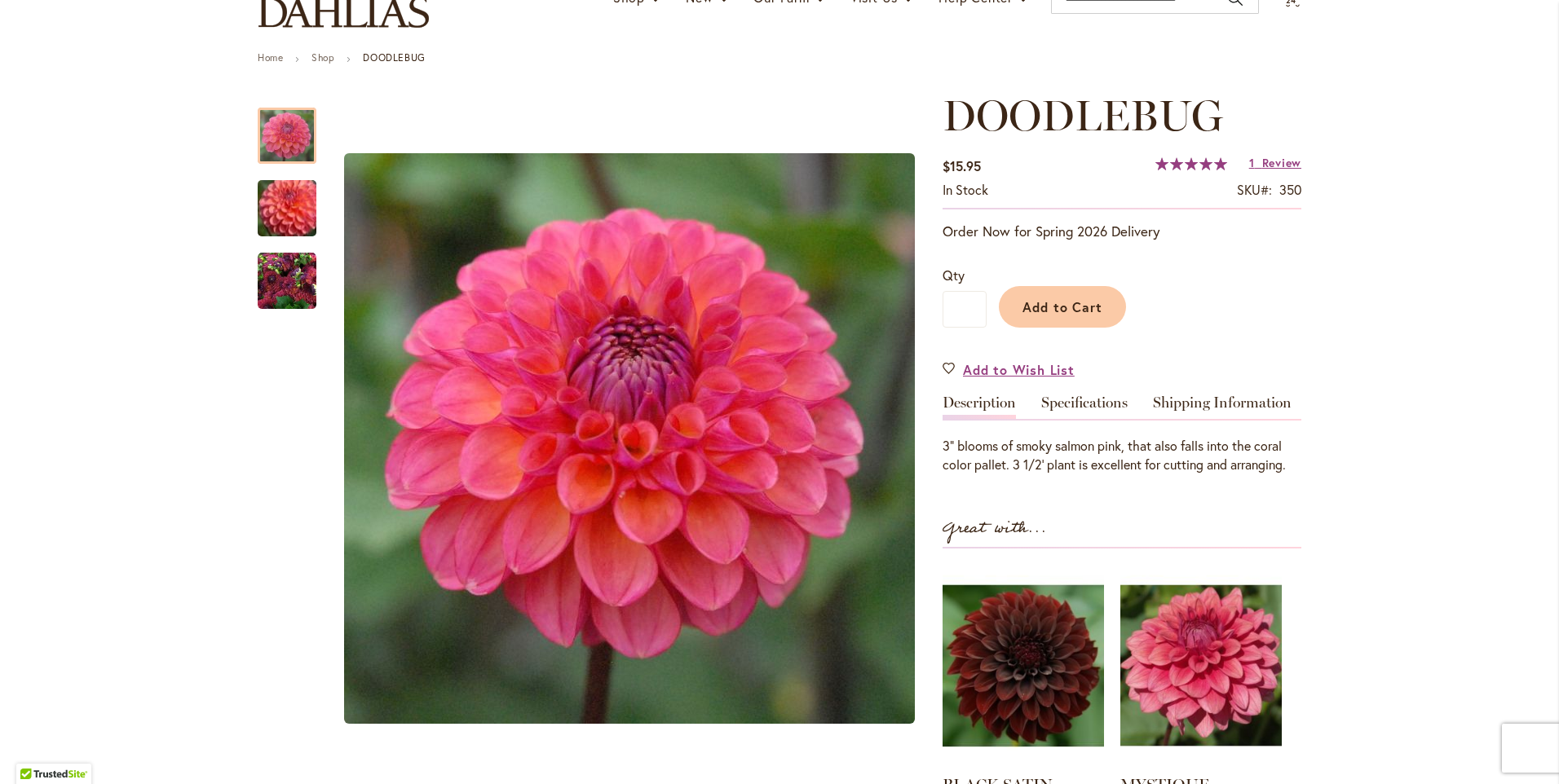
scroll to position [147, 0]
click at [1067, 305] on span "Add to Cart" at bounding box center [1063, 307] width 81 height 17
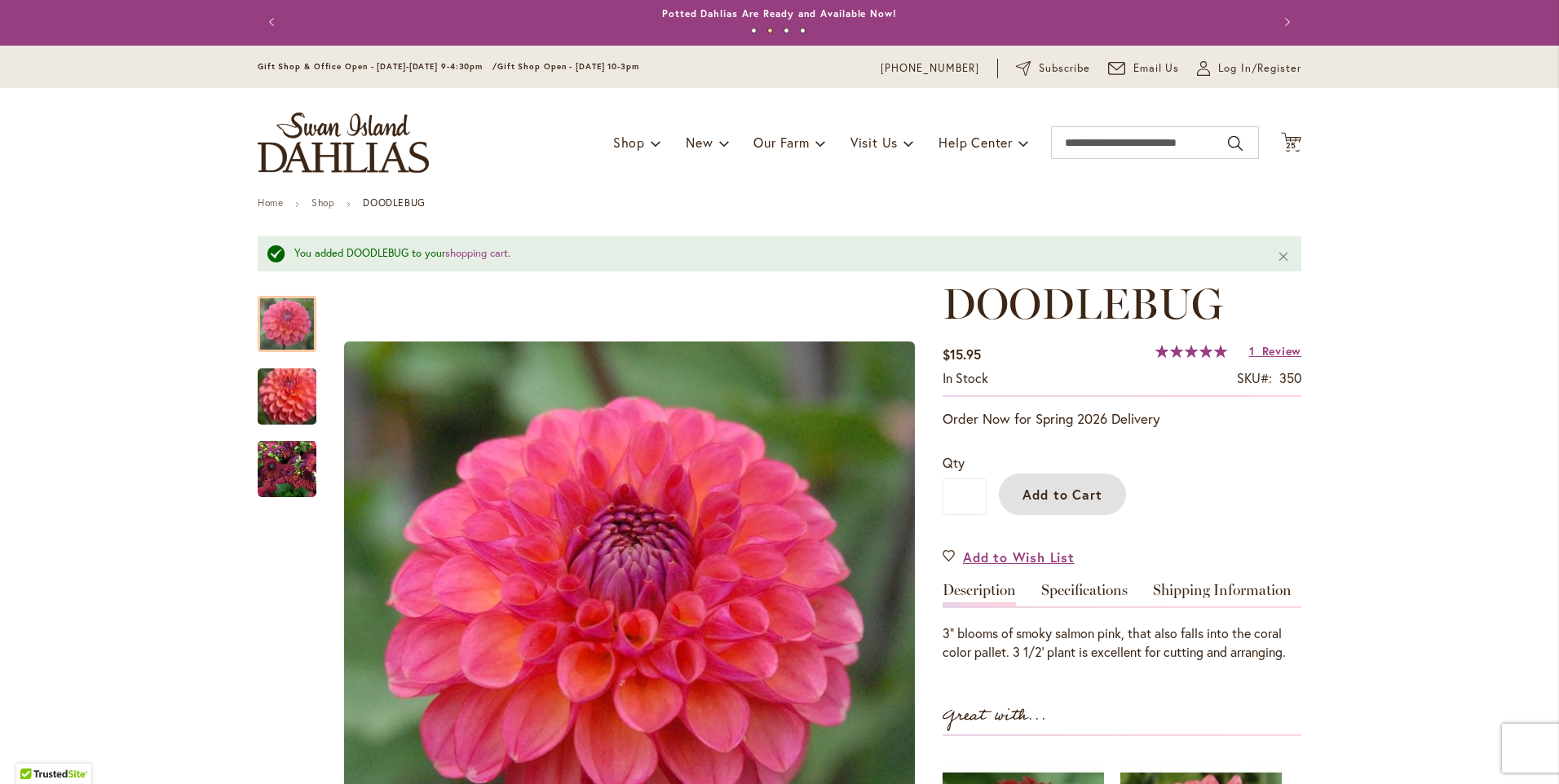
scroll to position [0, 0]
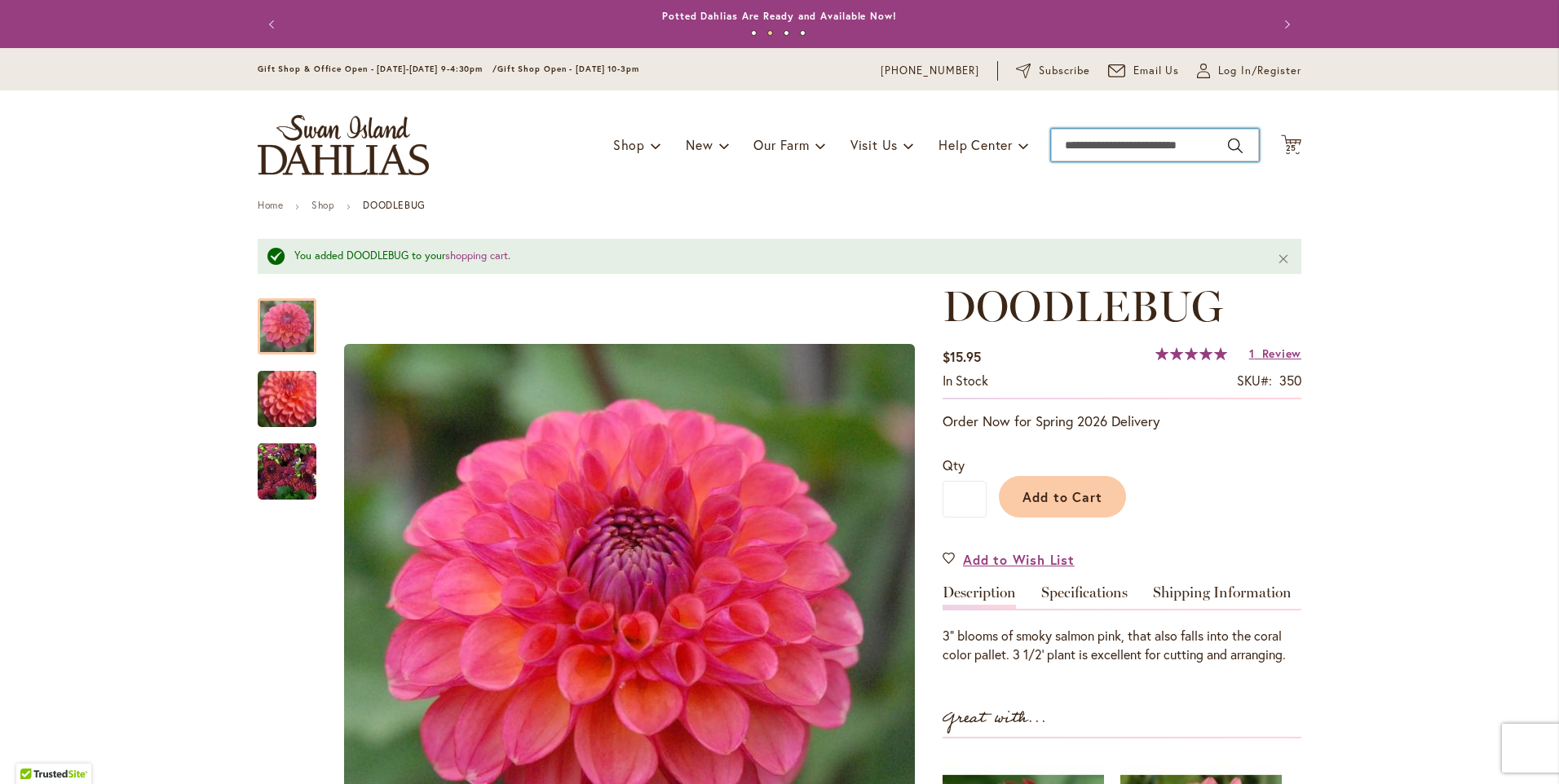
click at [1104, 142] on input "Search" at bounding box center [1155, 144] width 208 height 33
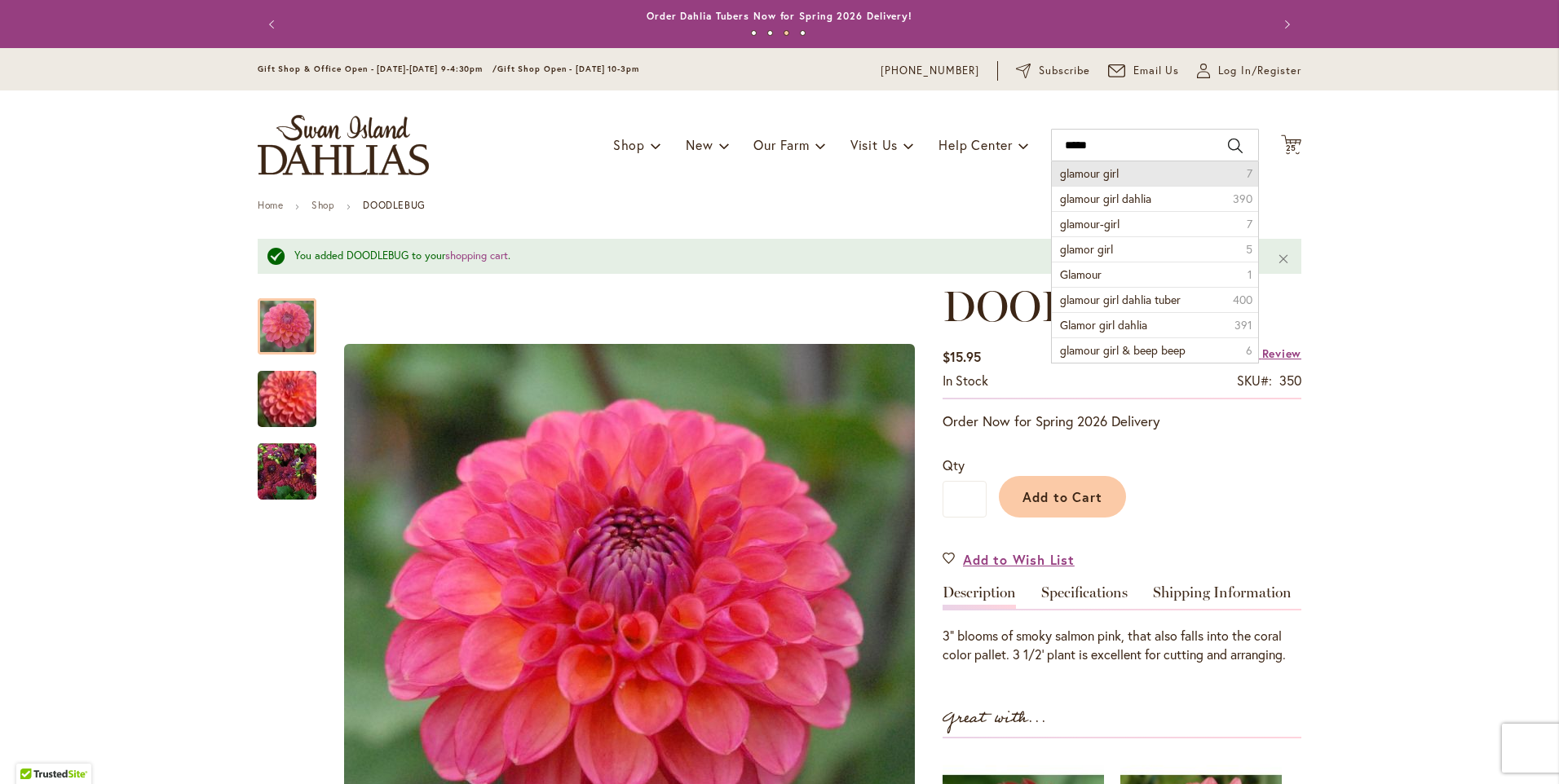
click at [1100, 172] on span "glamour girl" at bounding box center [1089, 173] width 59 height 16
type input "**********"
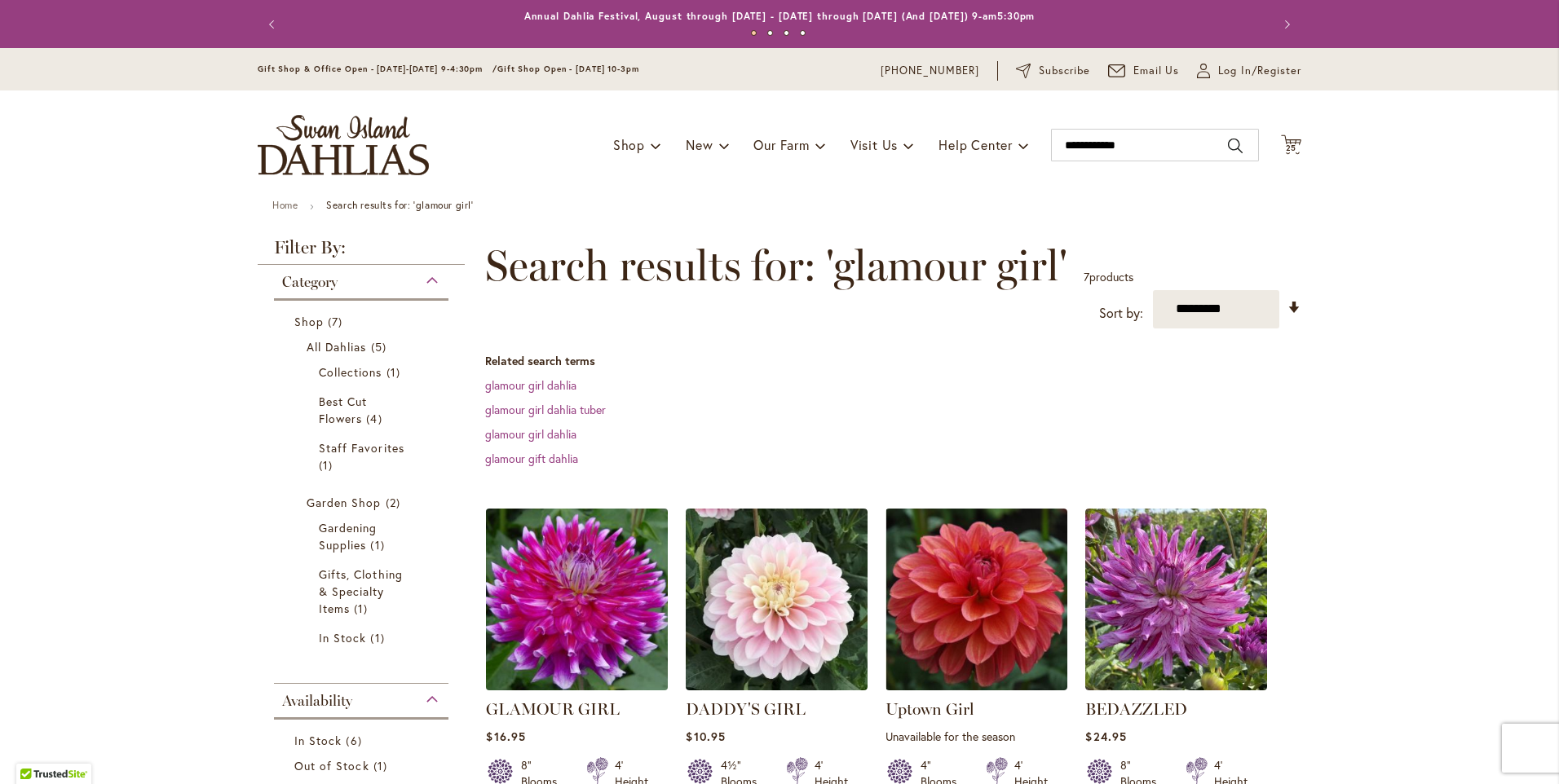
click at [573, 600] on img at bounding box center [577, 599] width 191 height 191
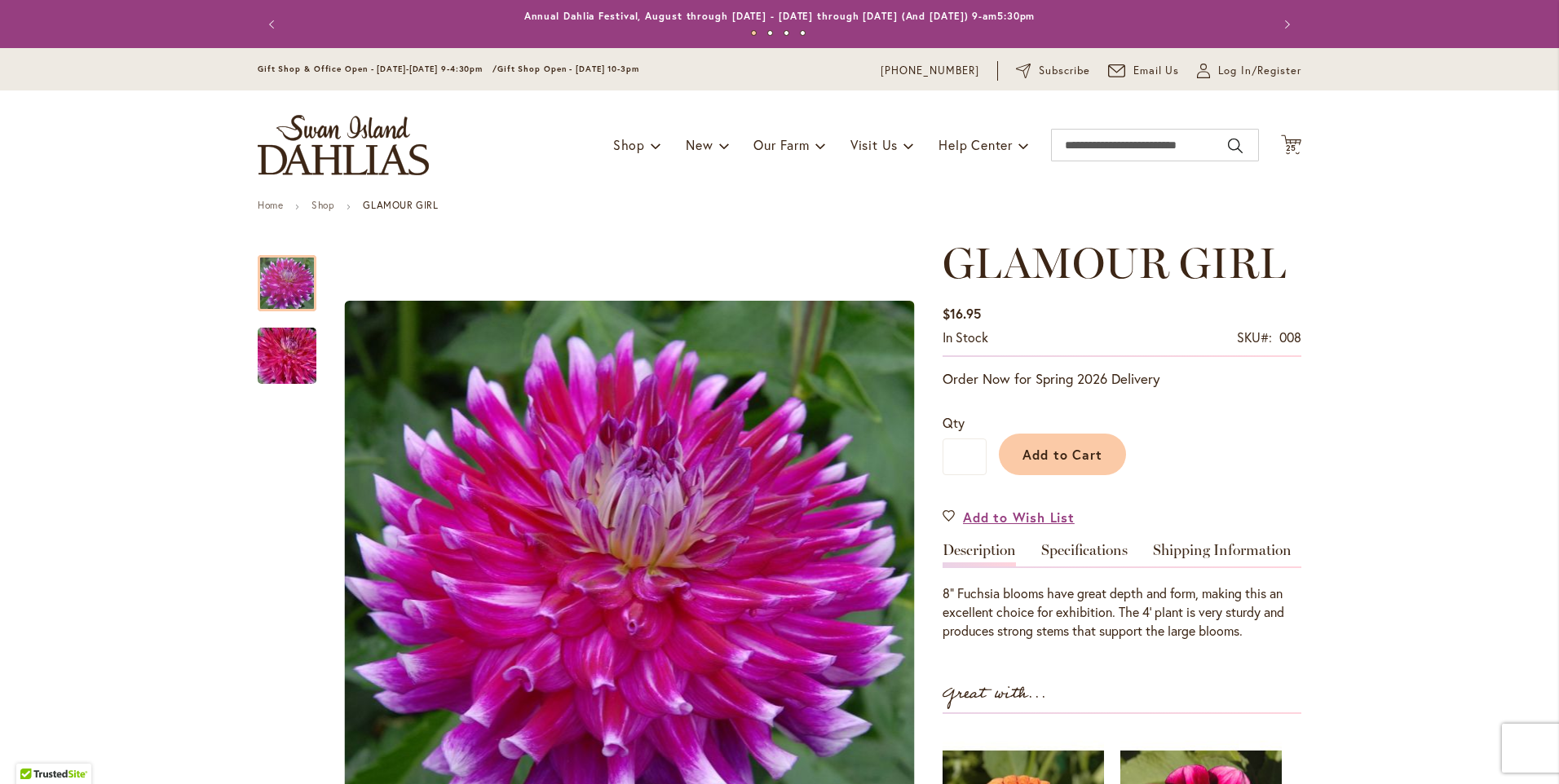
scroll to position [82, 0]
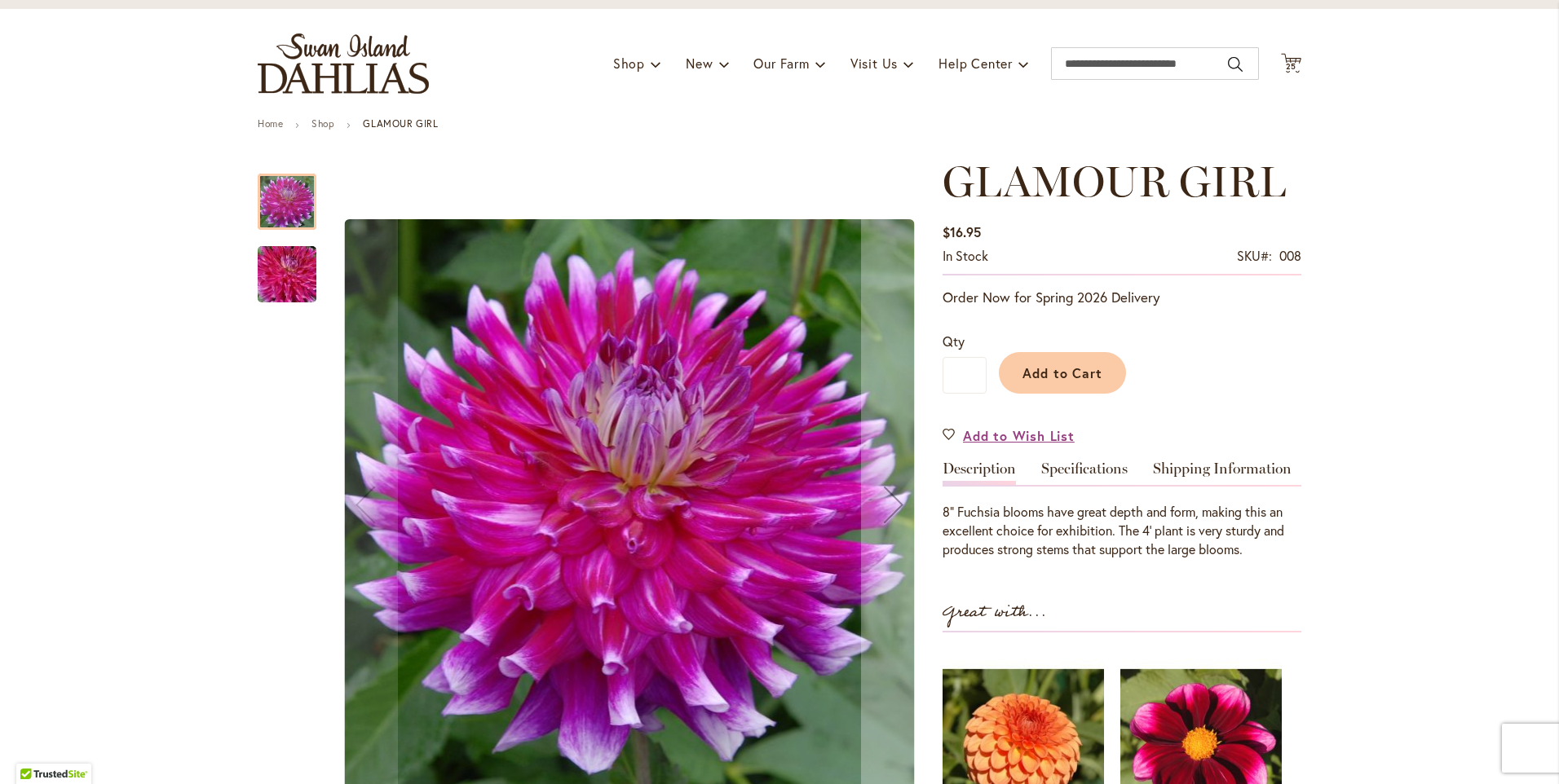
click at [257, 276] on img "GLAMOUR GIRL" at bounding box center [287, 275] width 117 height 78
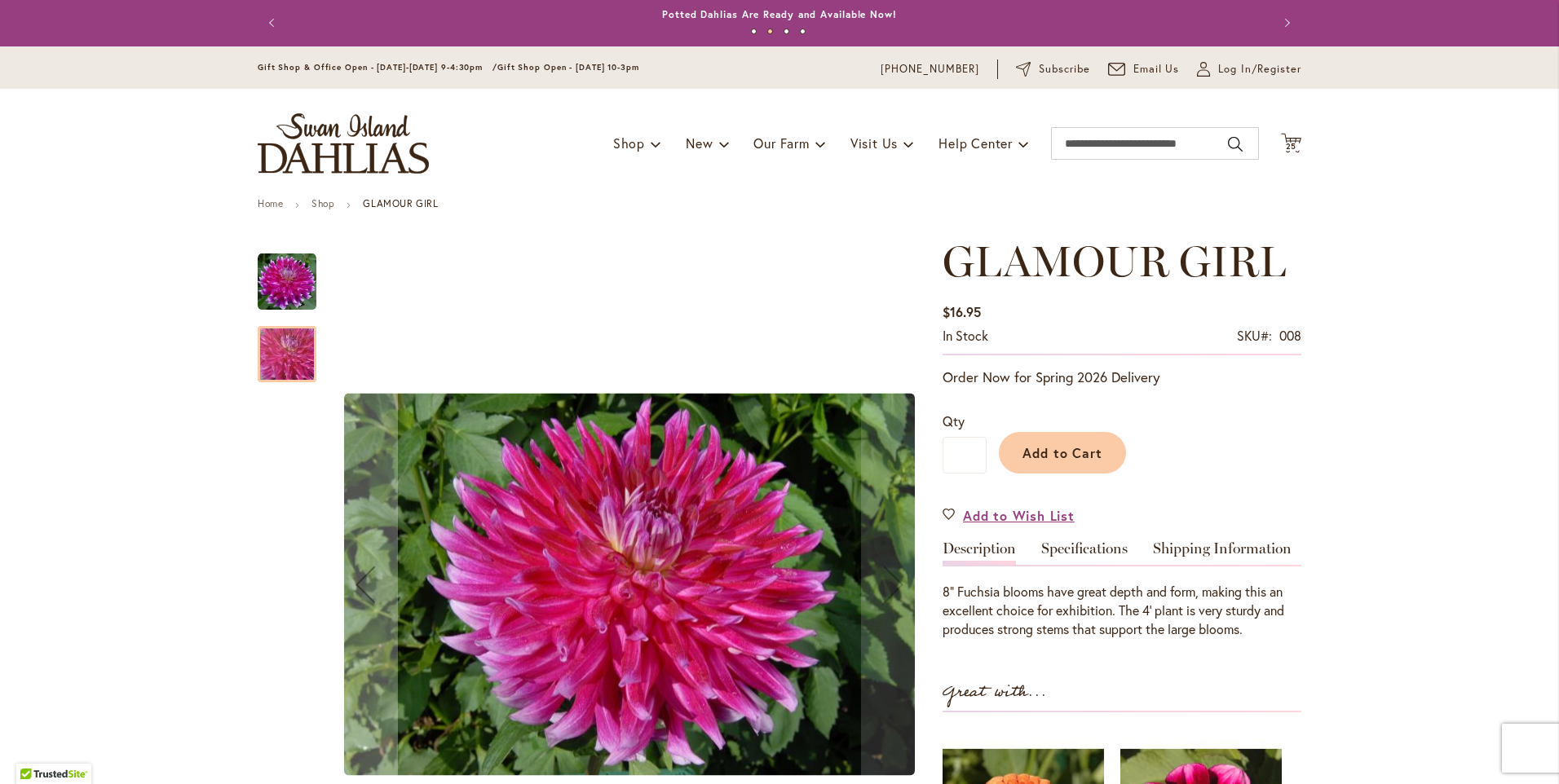
scroll to position [0, 0]
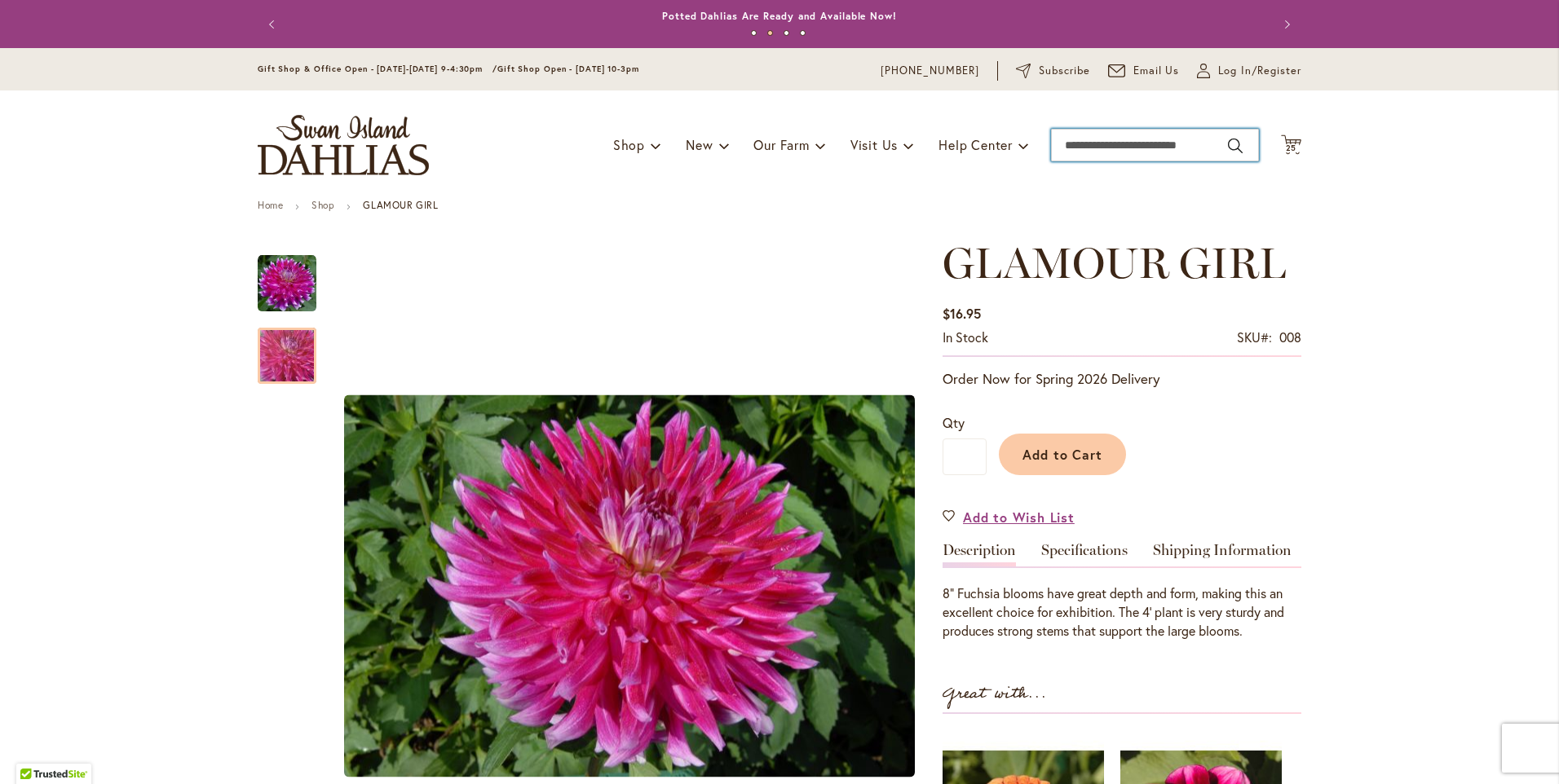
click at [1072, 151] on input "Search" at bounding box center [1155, 144] width 208 height 33
type input "**********"
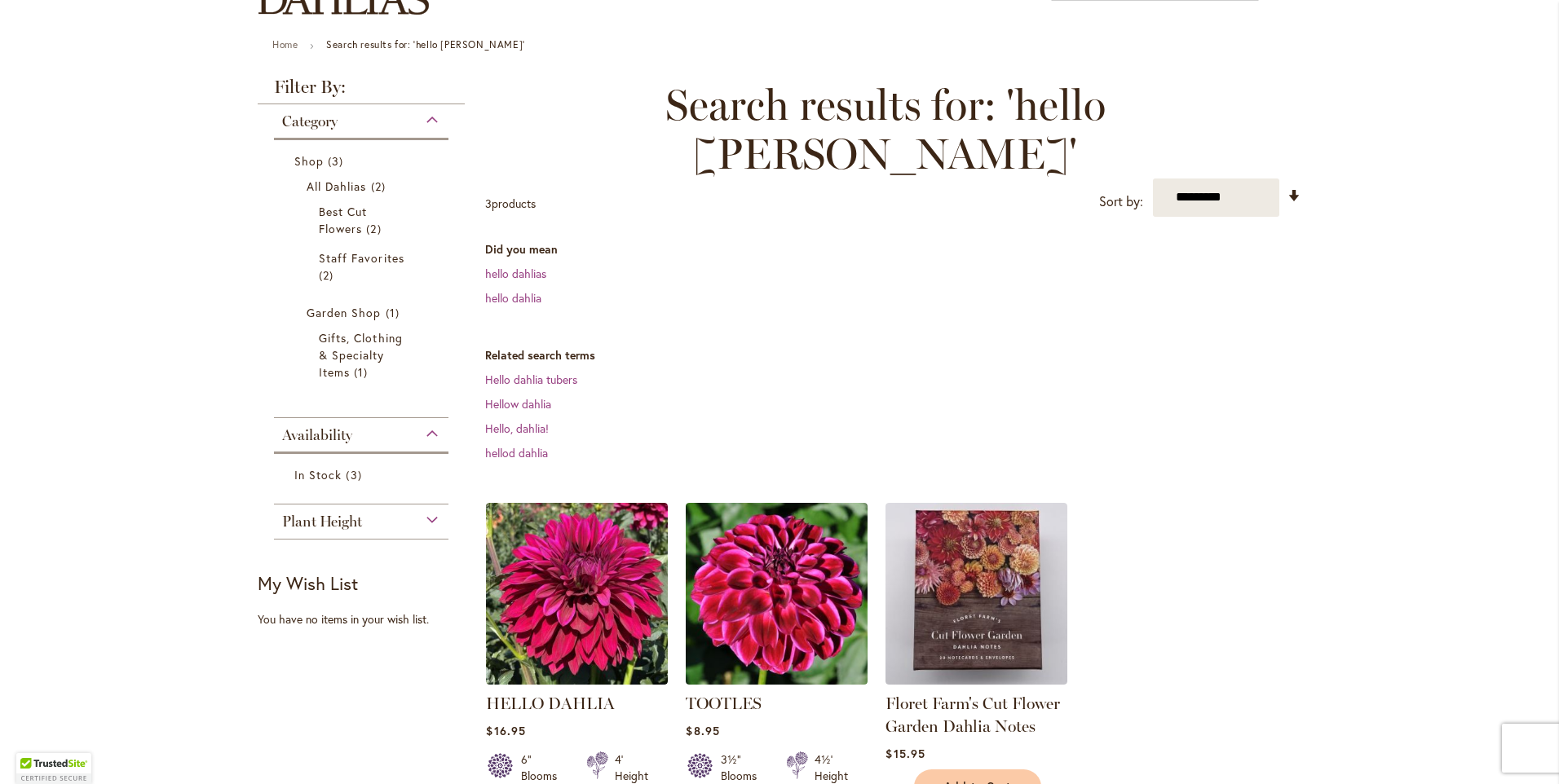
scroll to position [245, 0]
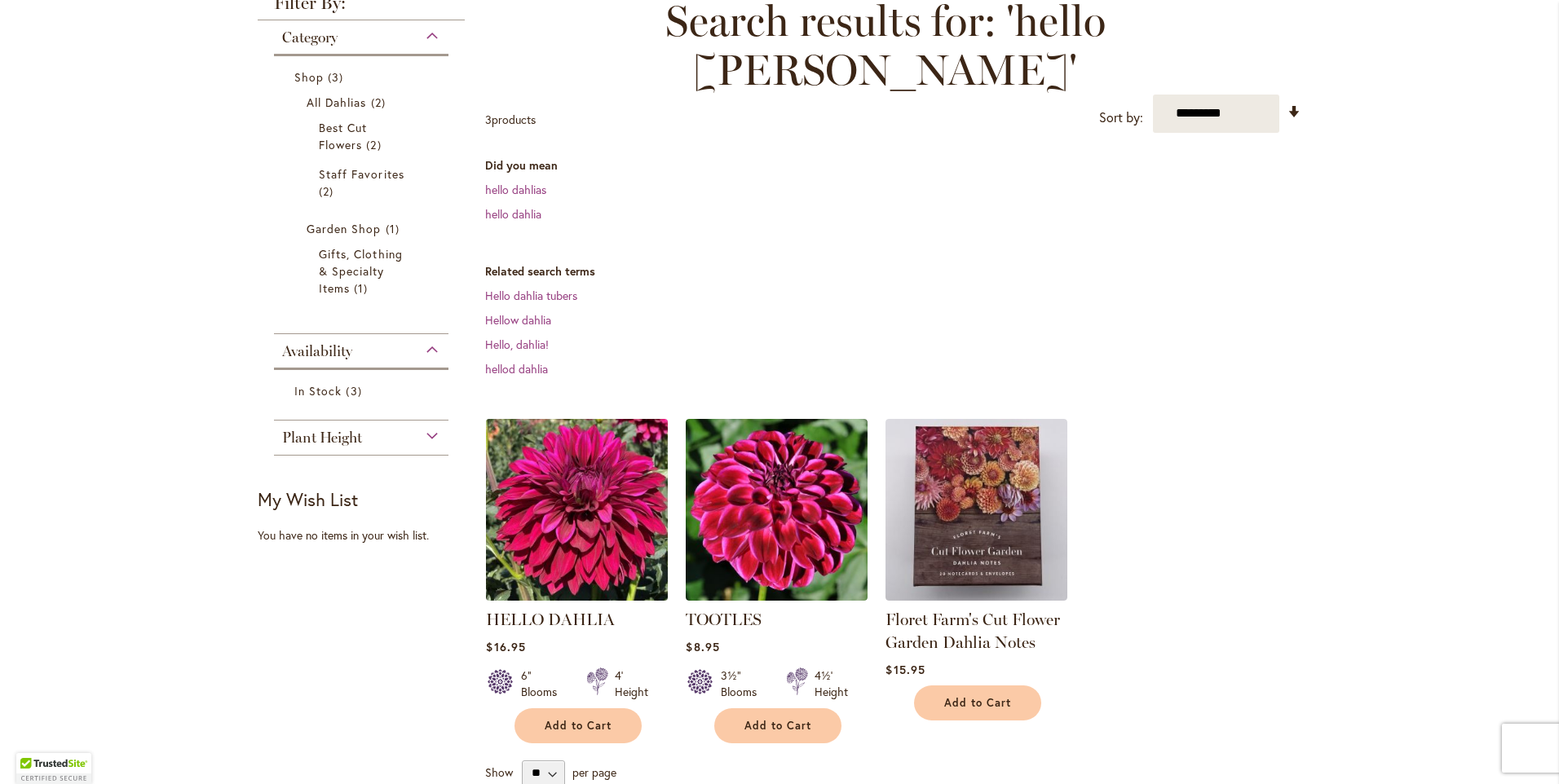
click at [617, 487] on img at bounding box center [577, 509] width 191 height 191
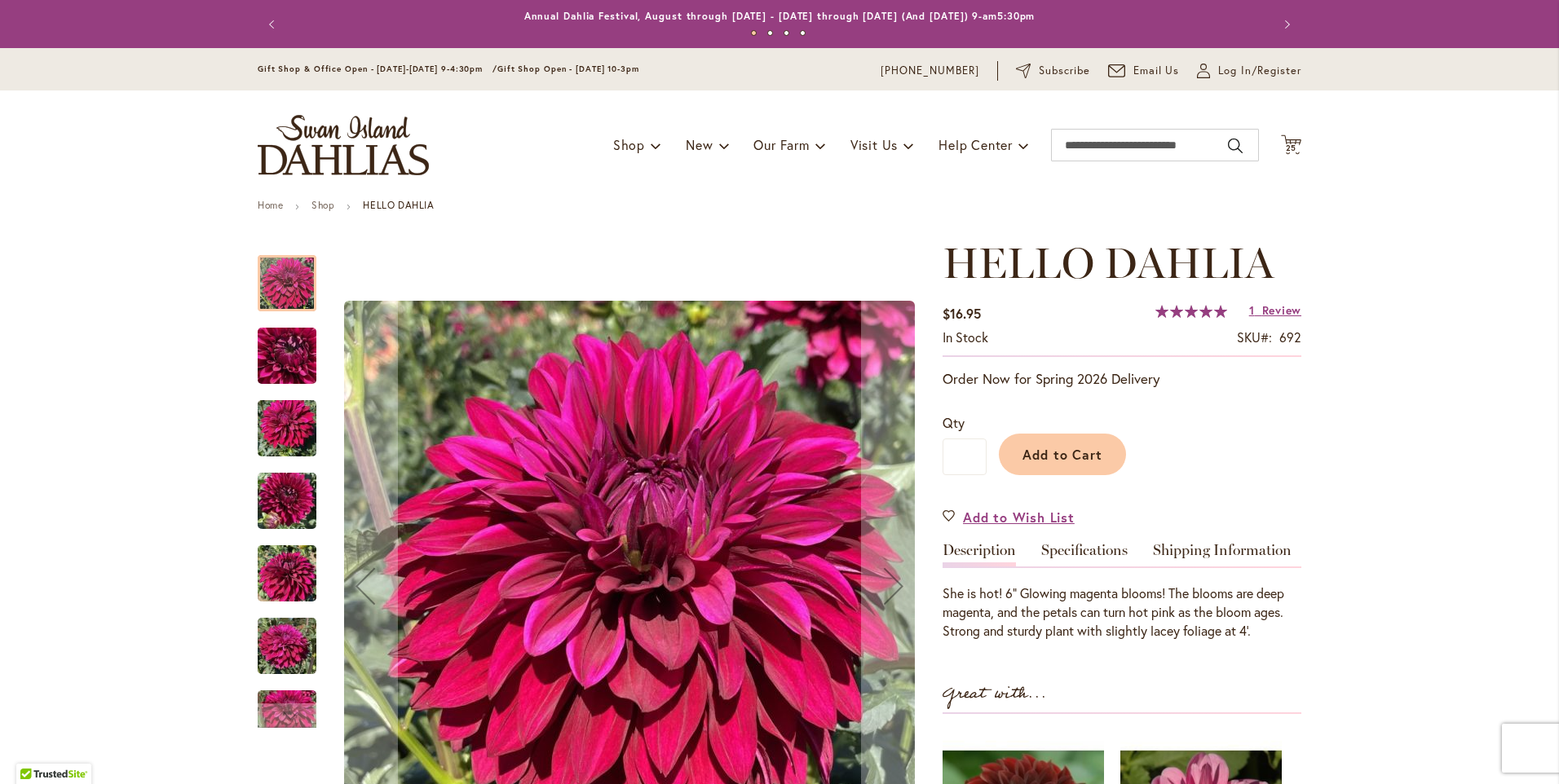
click at [265, 425] on img "Hello Dahlia" at bounding box center [287, 429] width 59 height 78
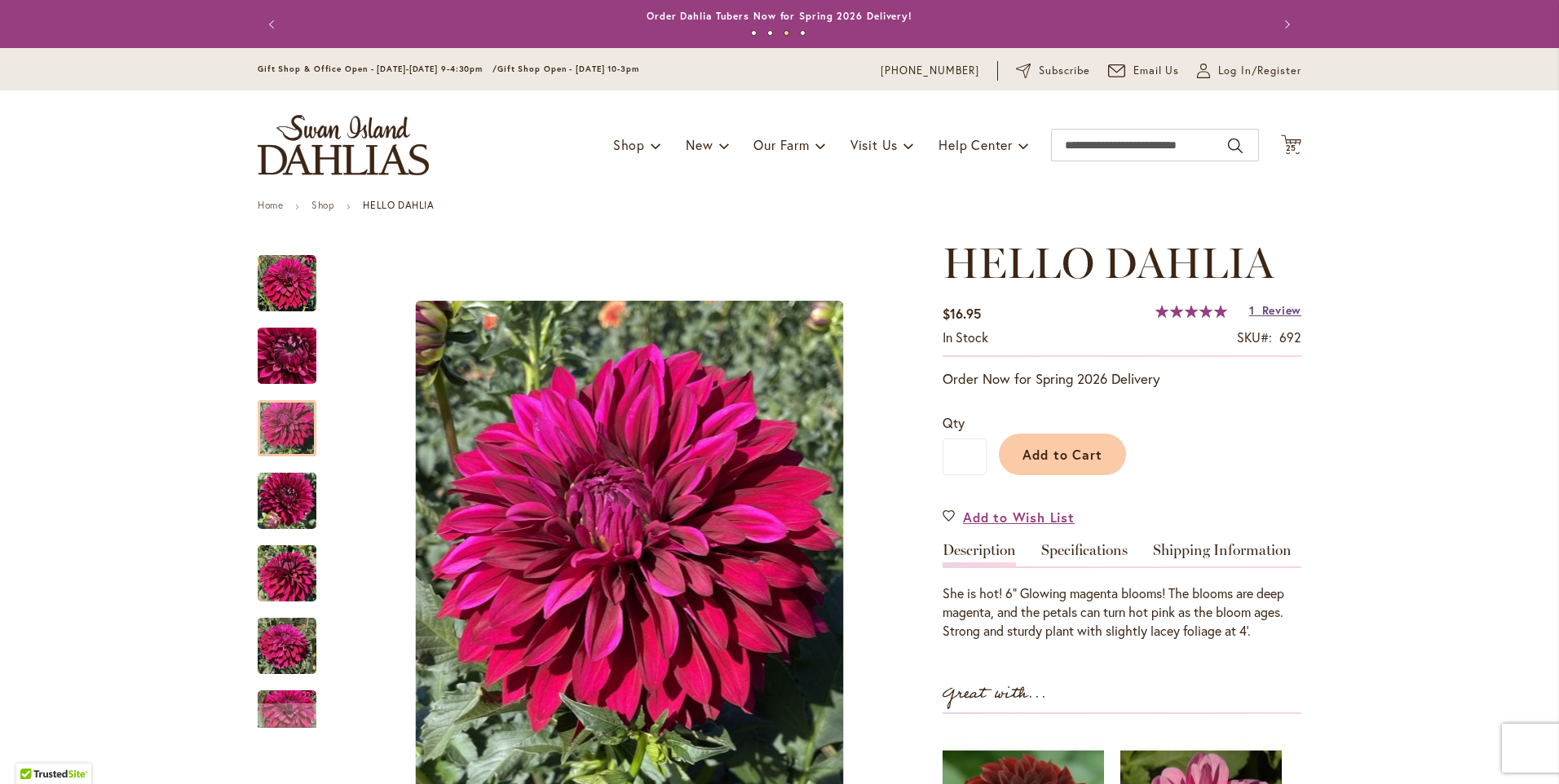
click at [1263, 314] on span "Review" at bounding box center [1282, 310] width 39 height 16
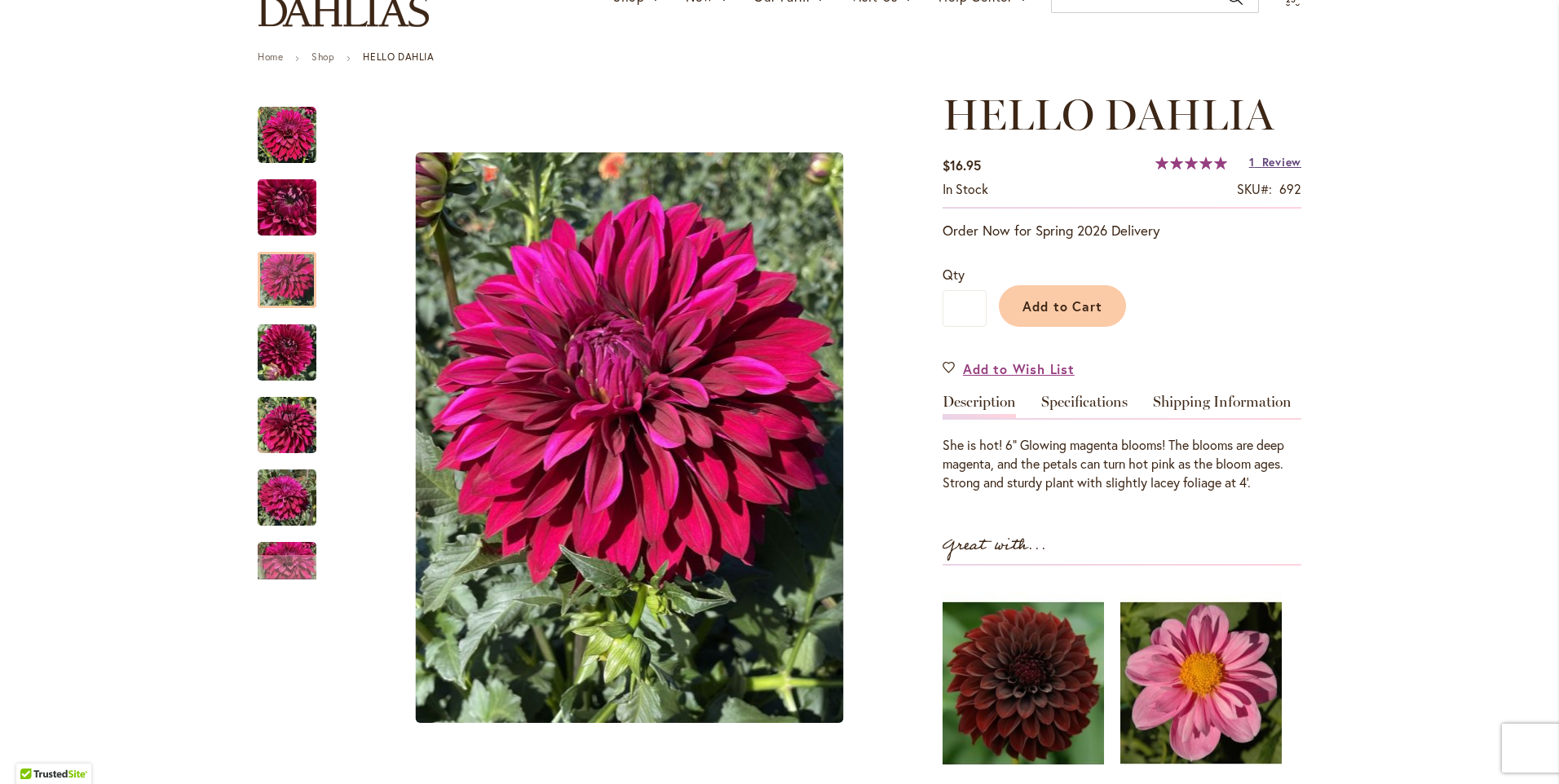
scroll to position [163, 0]
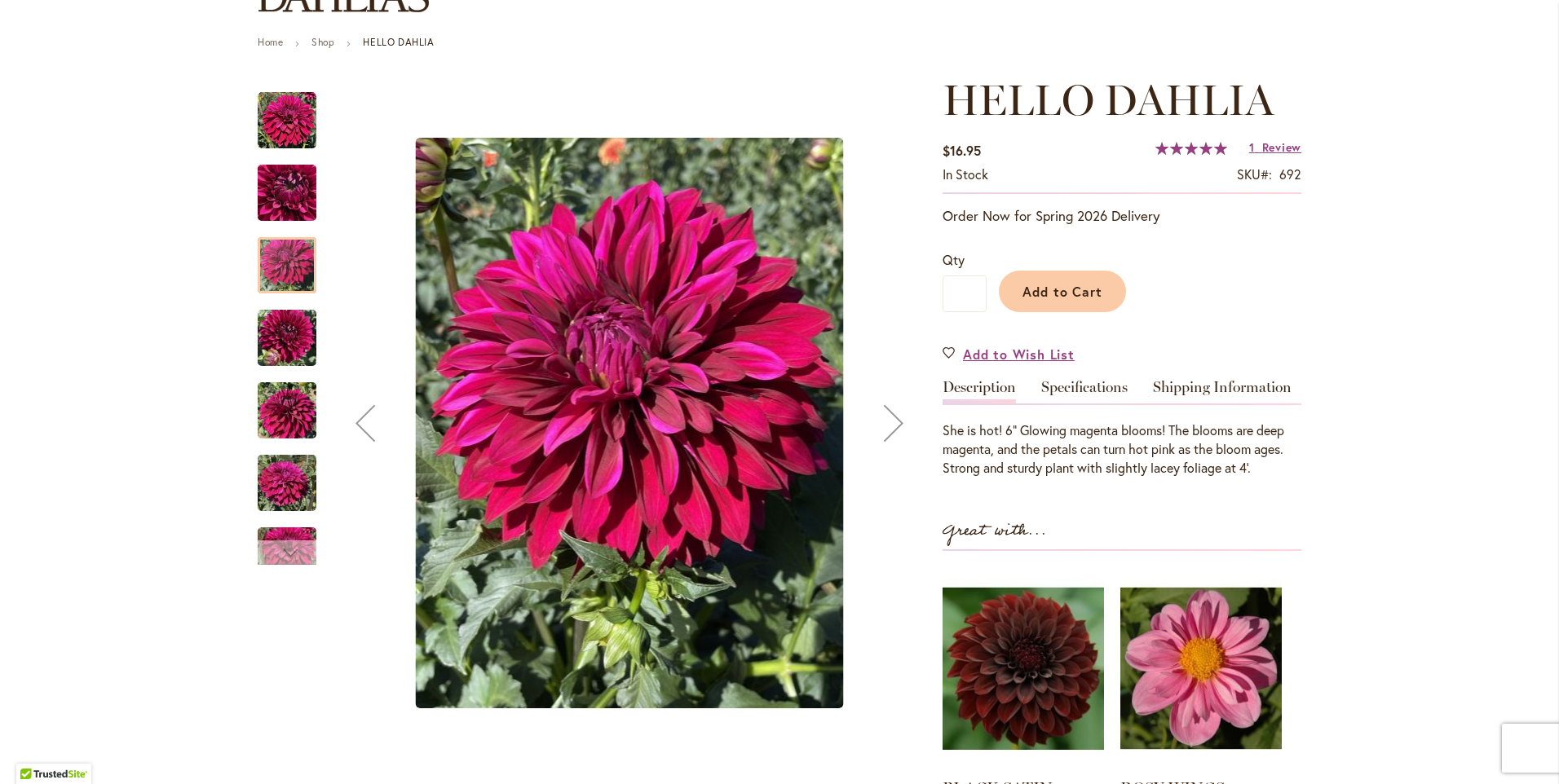
click at [275, 548] on div "Next" at bounding box center [287, 553] width 24 height 24
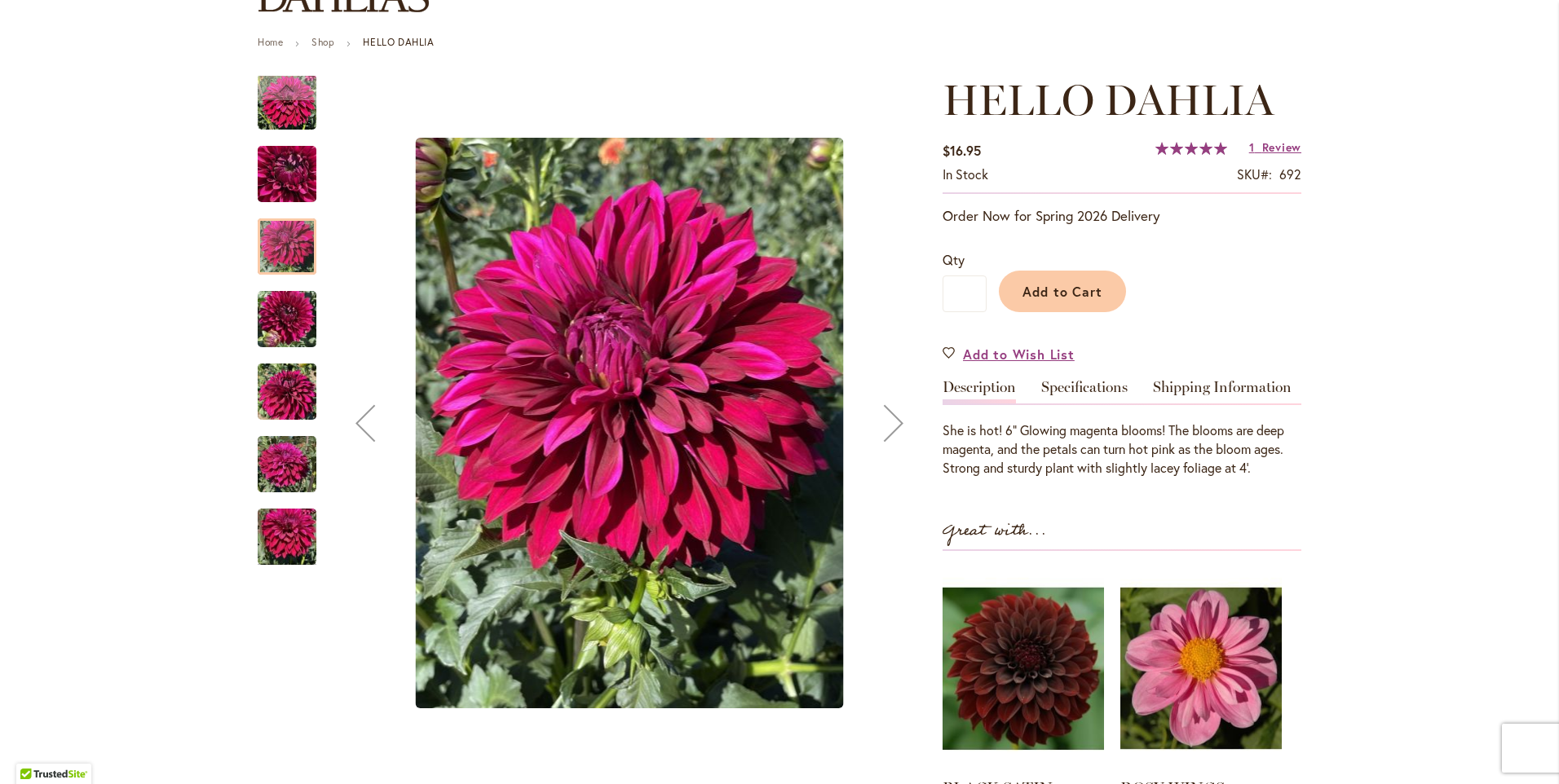
click at [283, 468] on img "Hello Dahlia" at bounding box center [287, 465] width 59 height 78
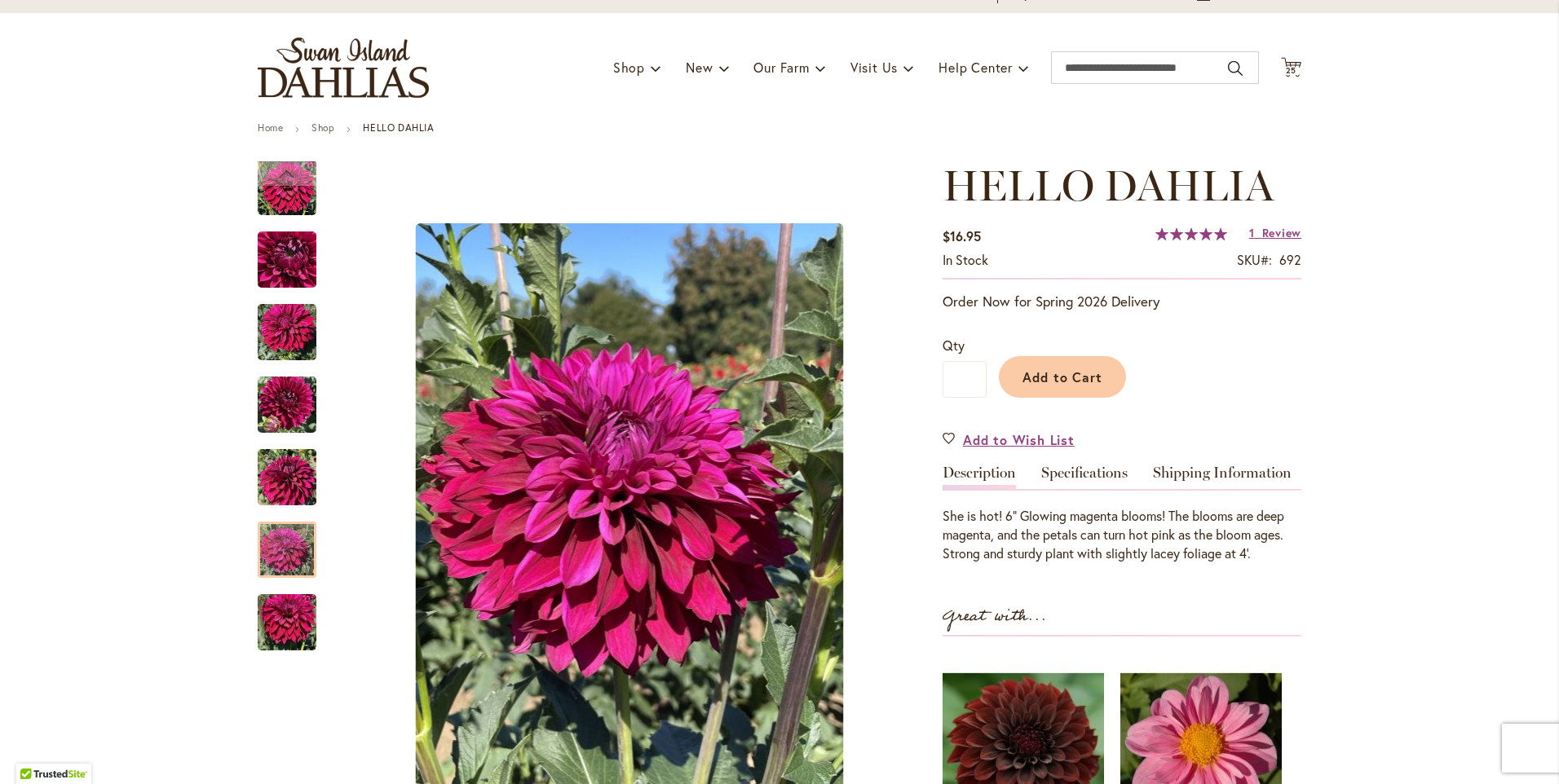
scroll to position [0, 0]
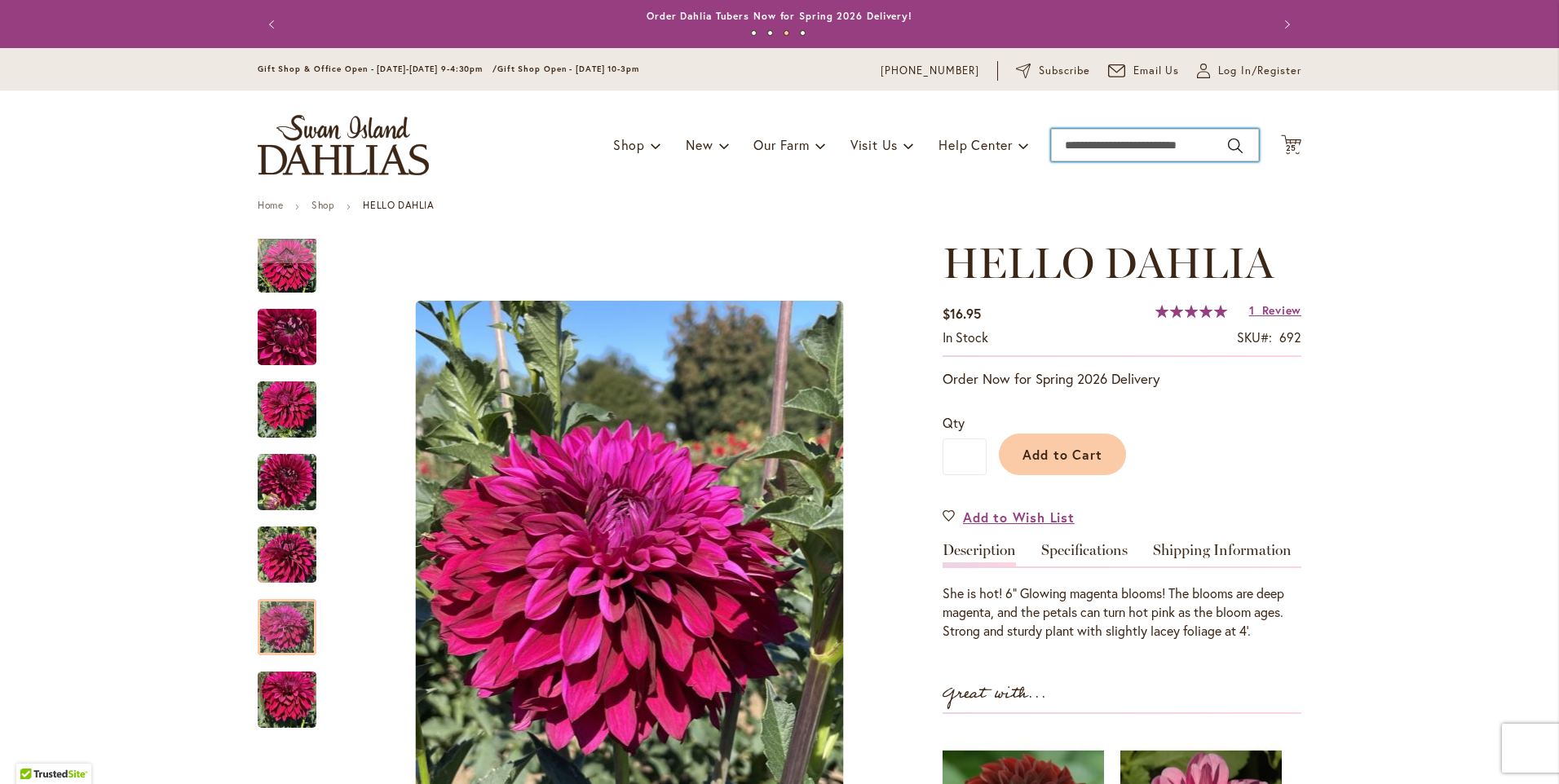
click at [1131, 146] on input "Search" at bounding box center [1155, 144] width 208 height 33
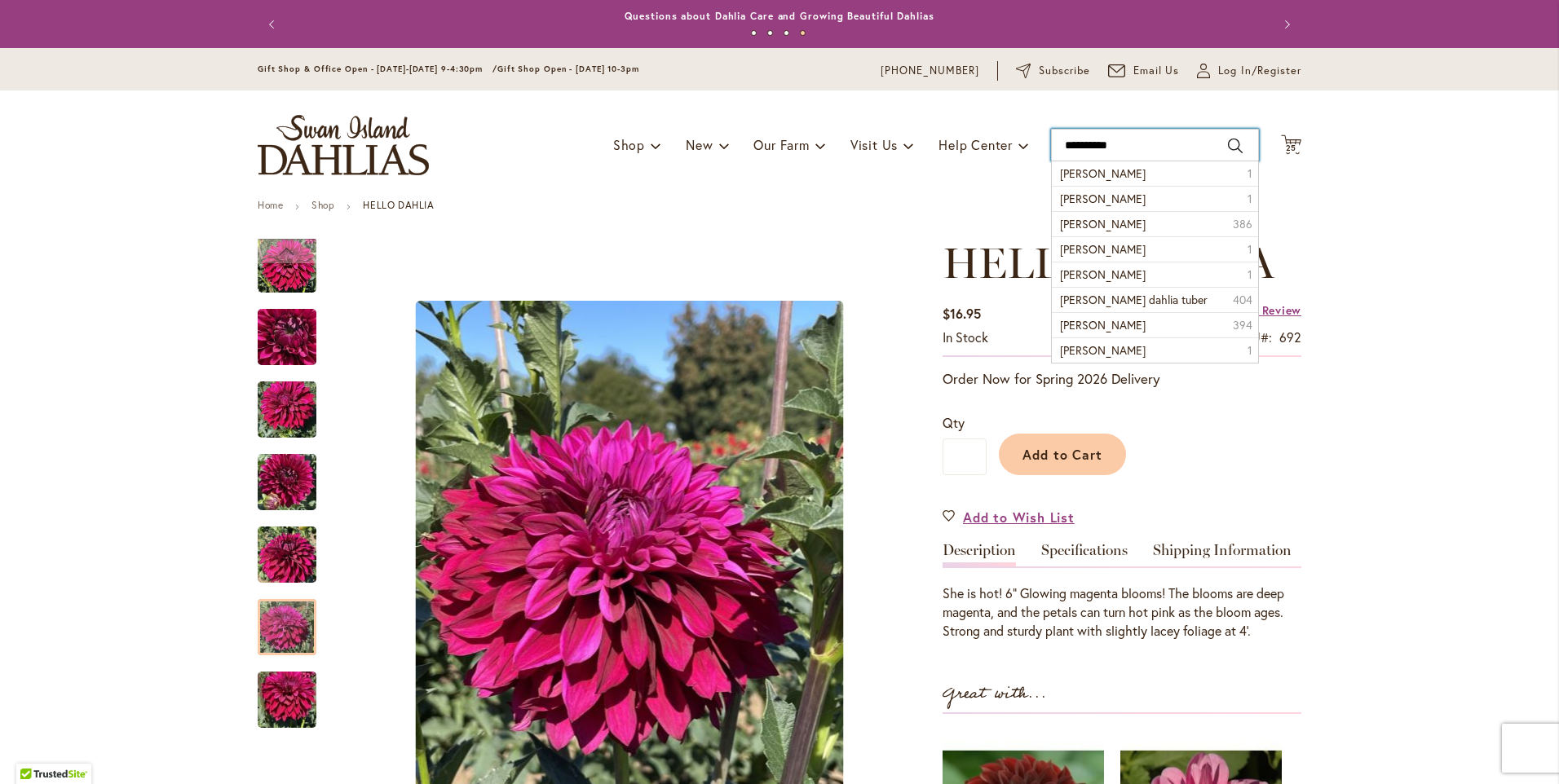
type input "**********"
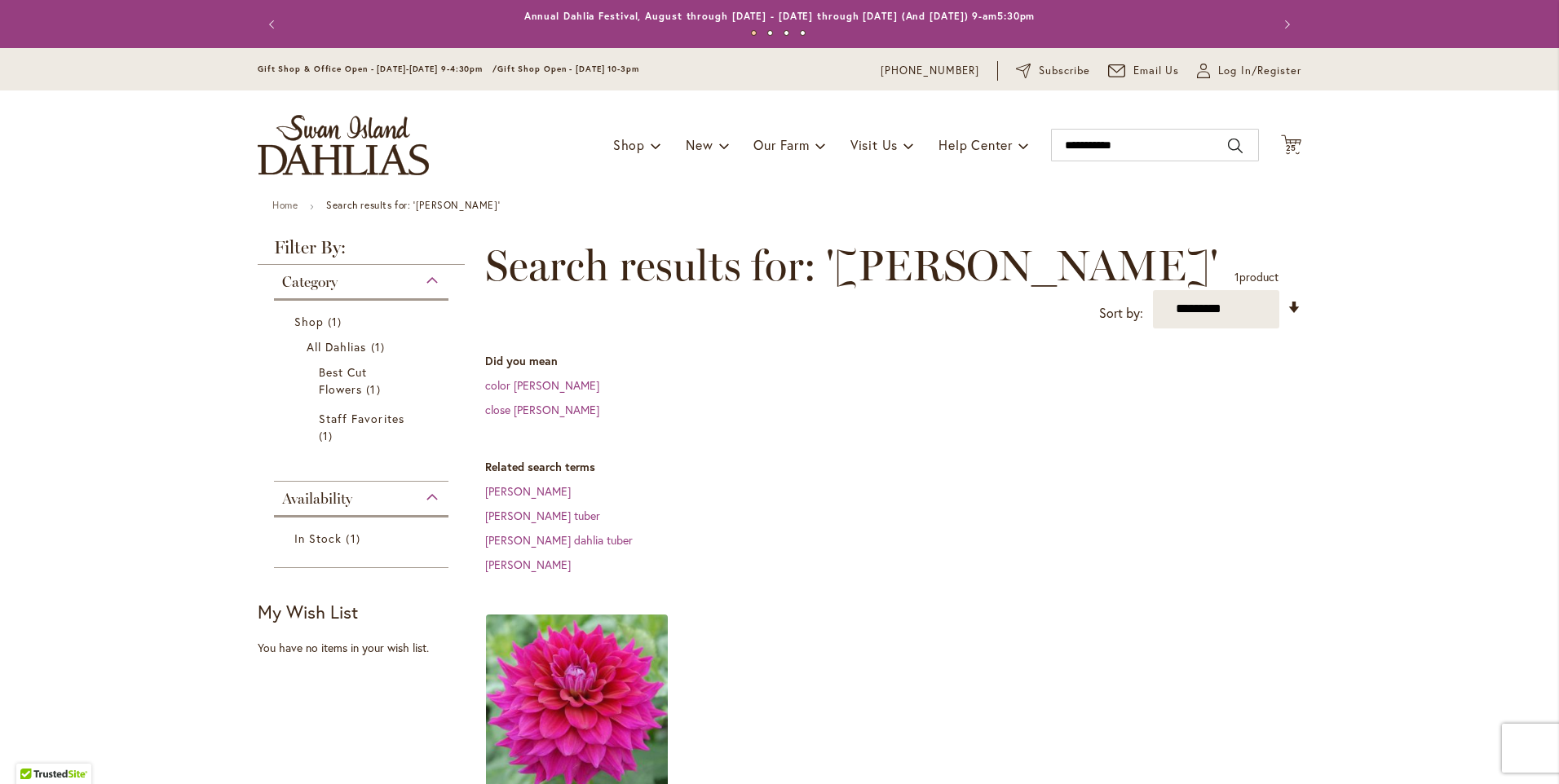
drag, startPoint x: 0, startPoint y: 0, endPoint x: 620, endPoint y: 702, distance: 936.6
click at [620, 702] on img at bounding box center [577, 705] width 191 height 191
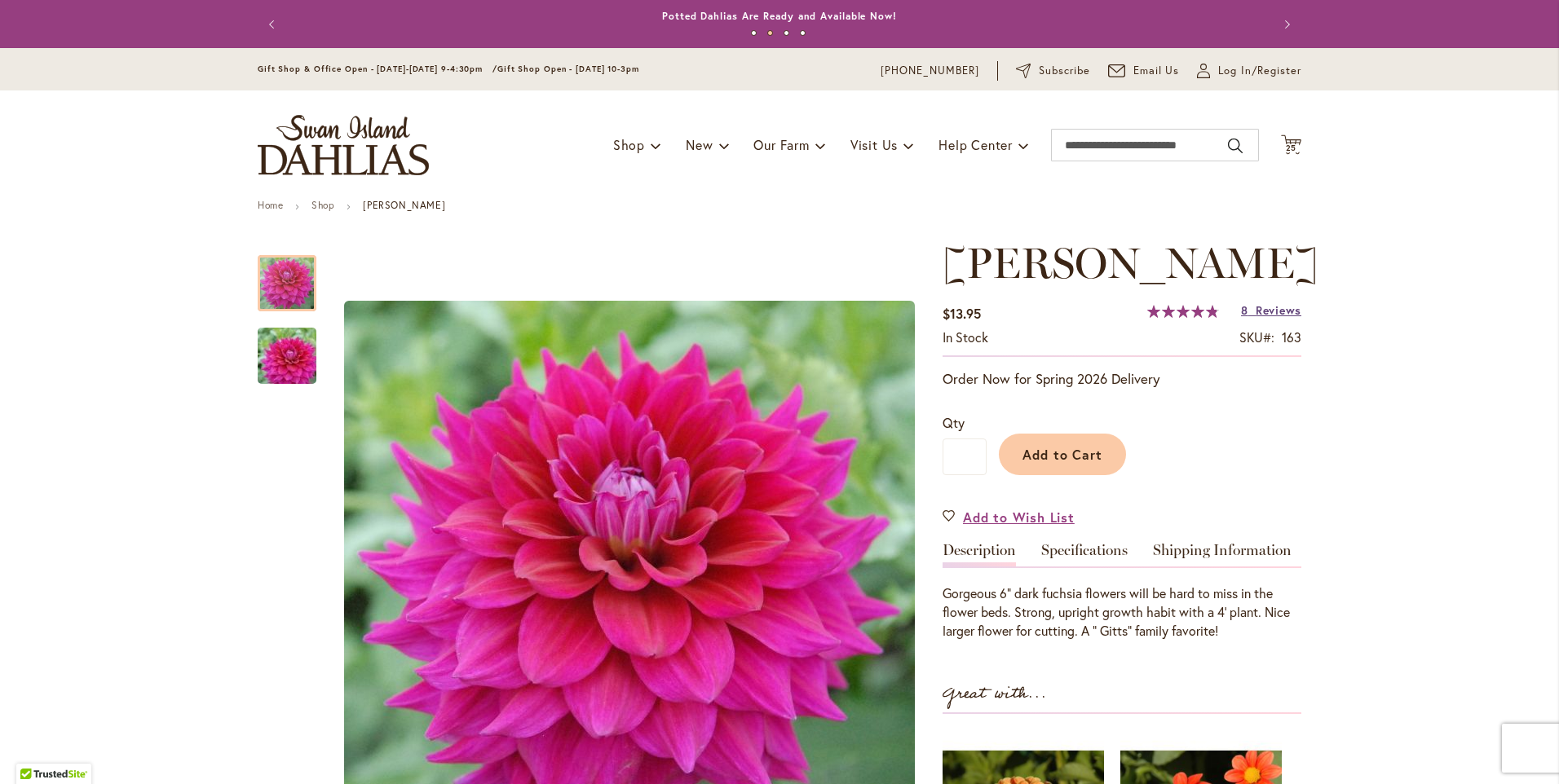
click at [1241, 311] on span "8" at bounding box center [1245, 310] width 7 height 16
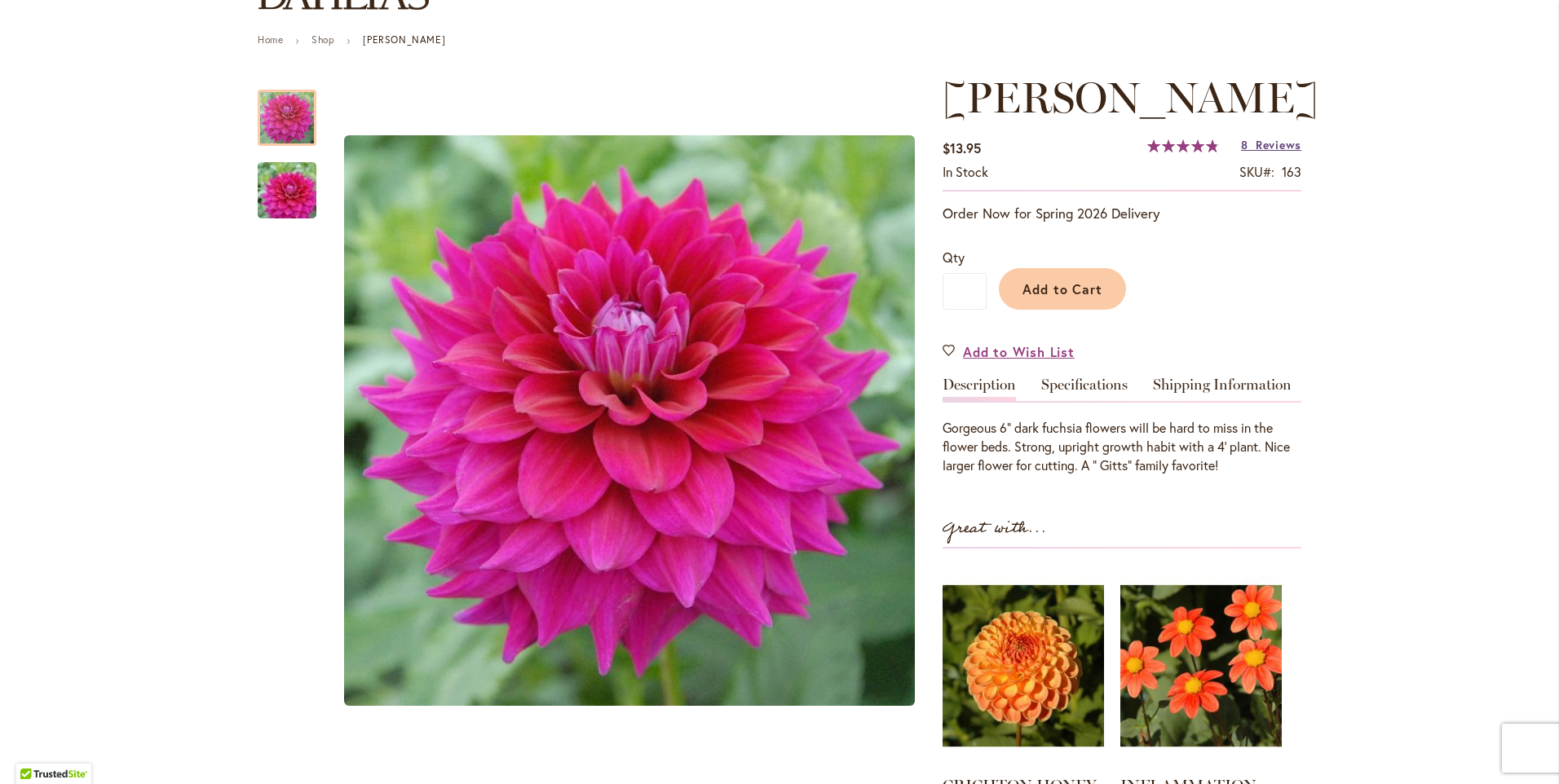
scroll to position [165, 0]
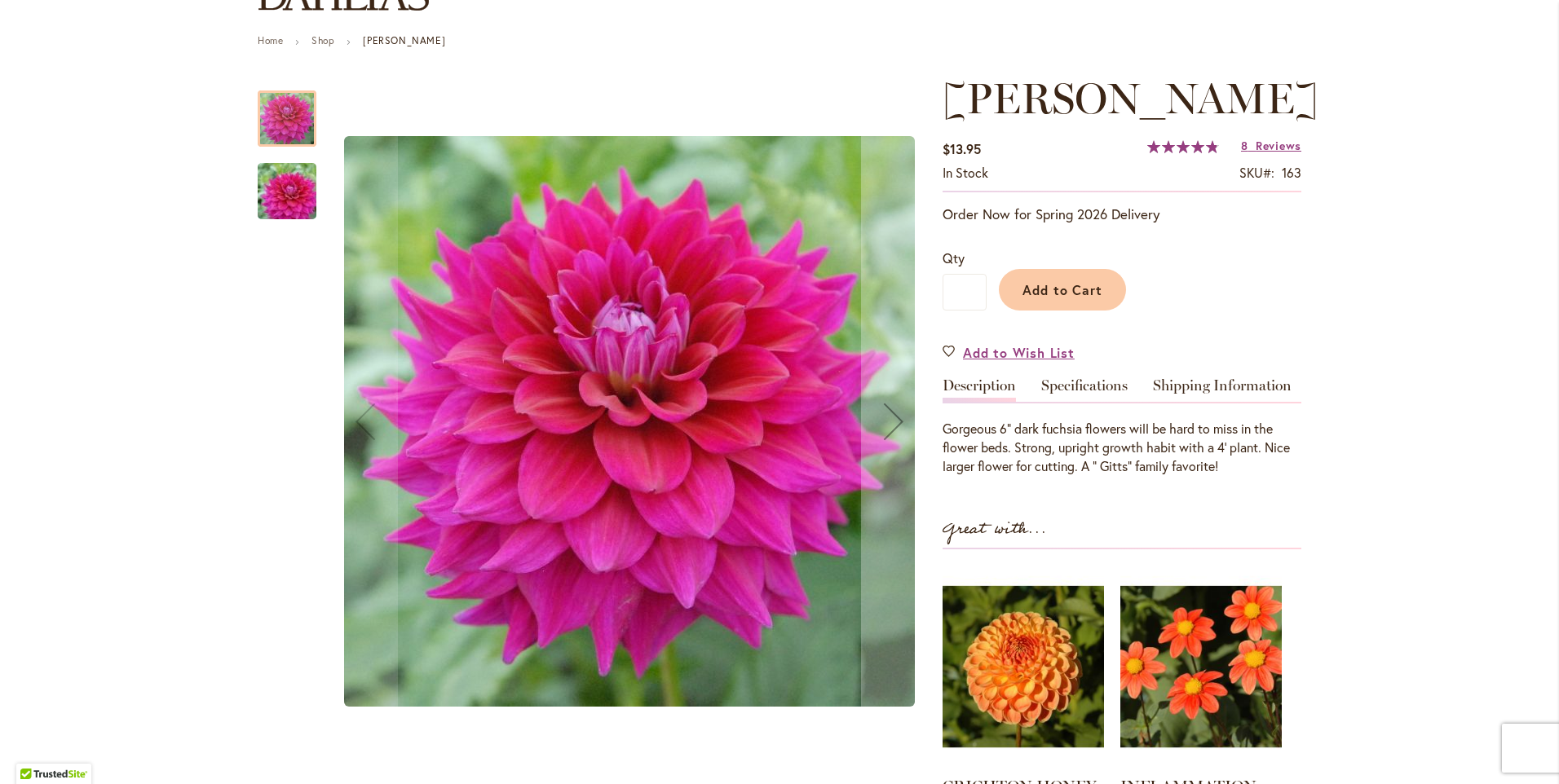
click at [278, 198] on img "CHLOE JANAE" at bounding box center [287, 192] width 117 height 78
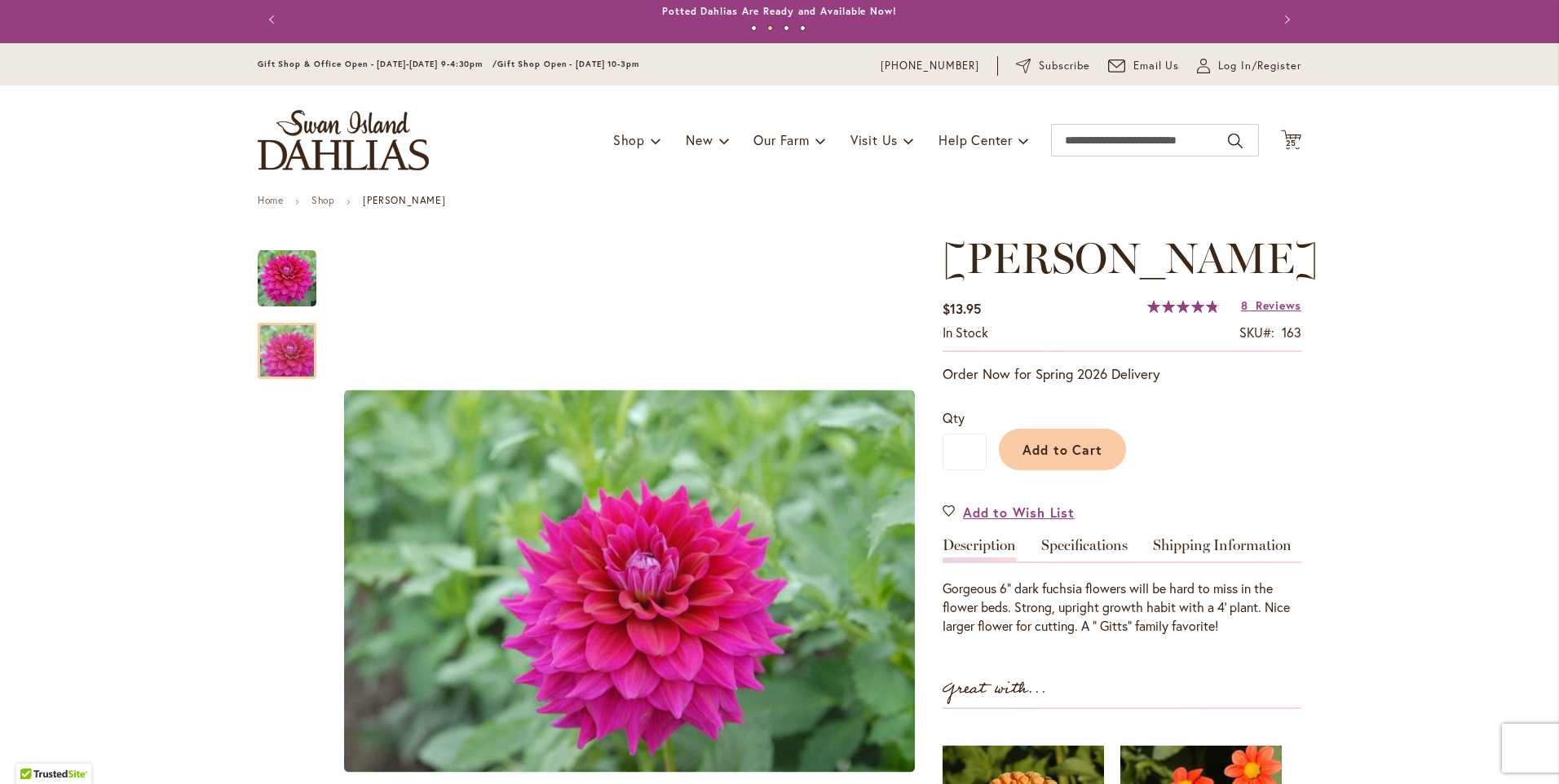
scroll to position [0, 0]
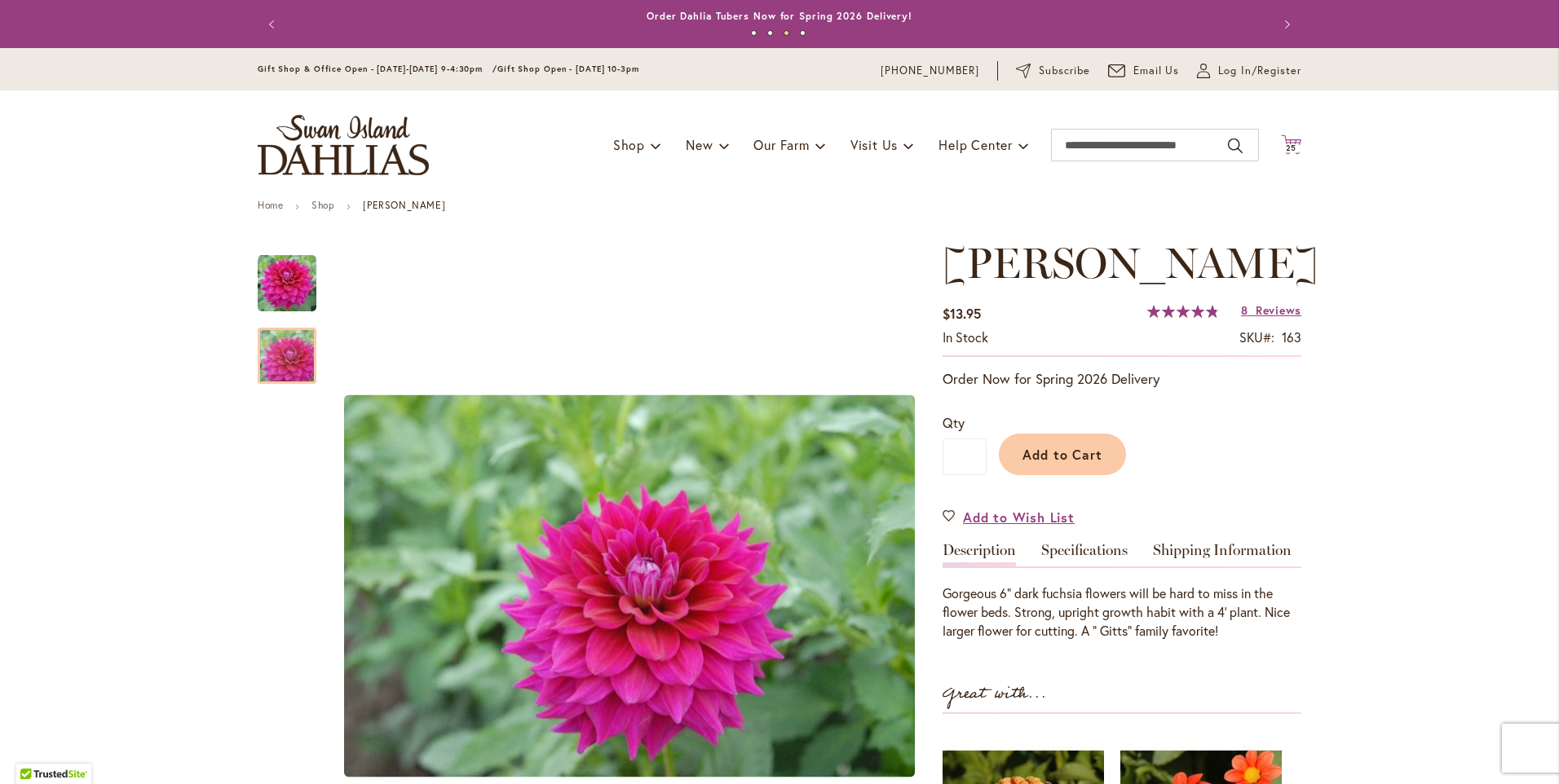
click at [1290, 141] on icon at bounding box center [1292, 143] width 20 height 20
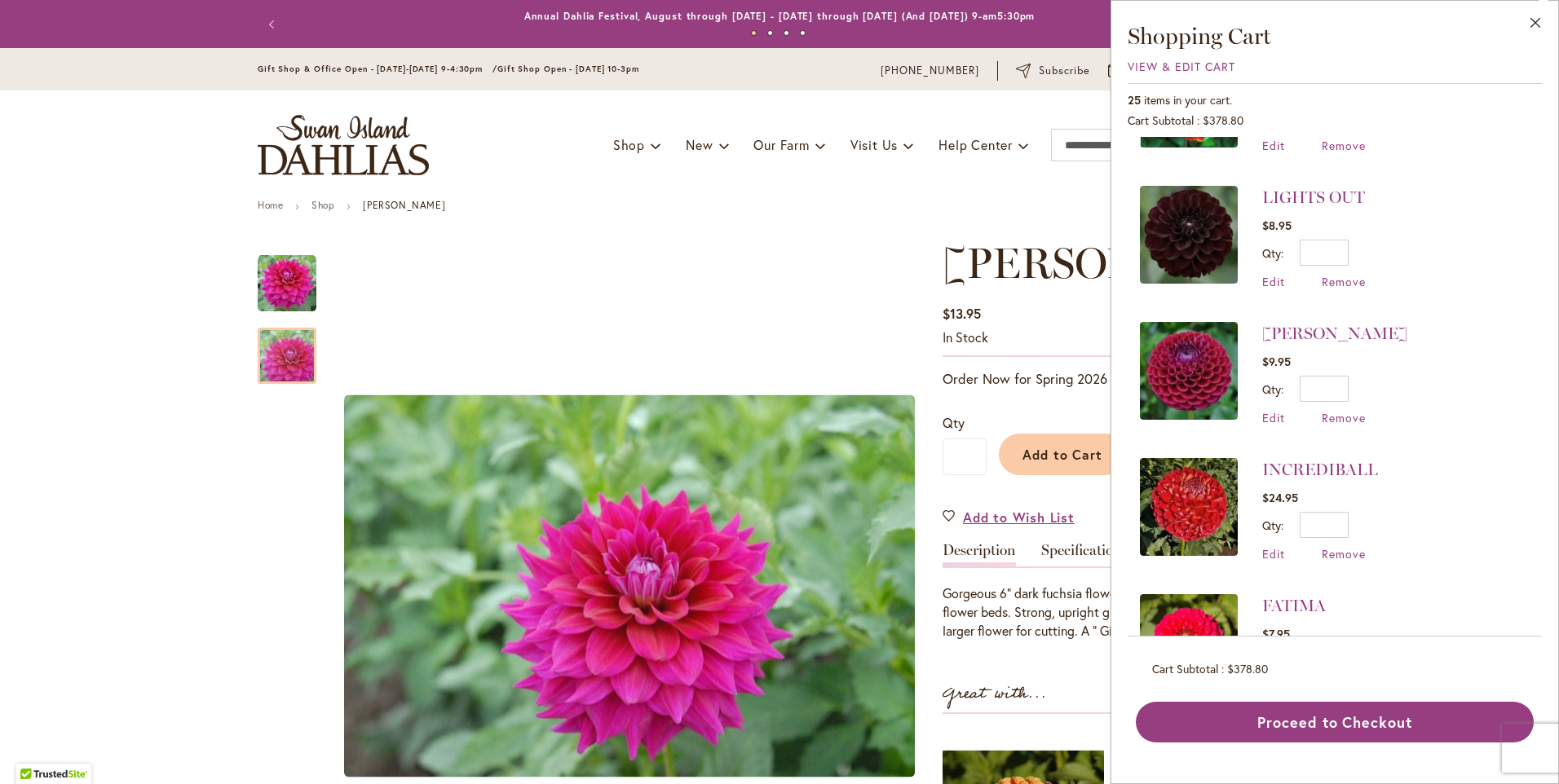
scroll to position [1467, 0]
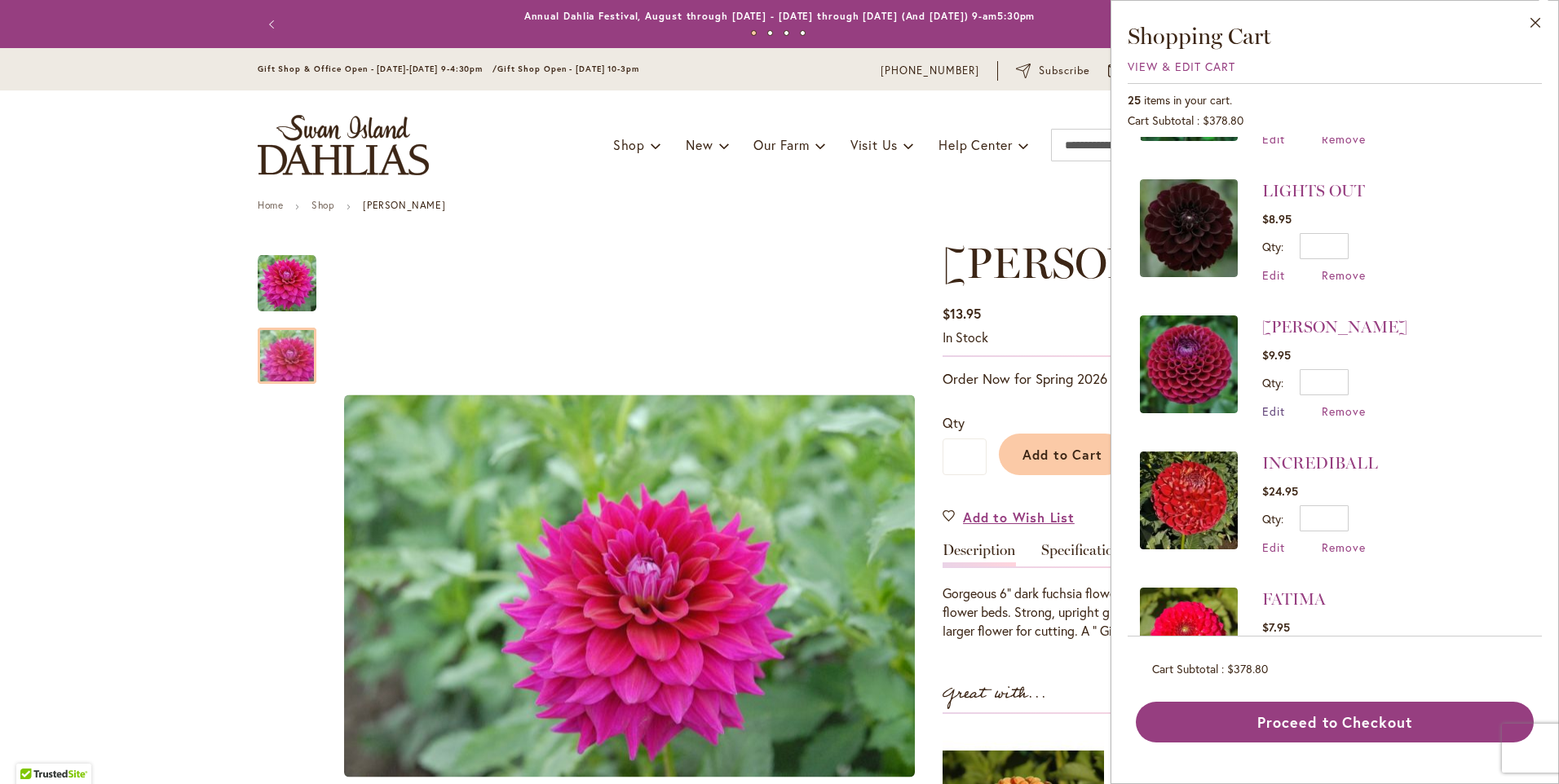
click at [1272, 413] on span "Edit" at bounding box center [1274, 411] width 23 height 16
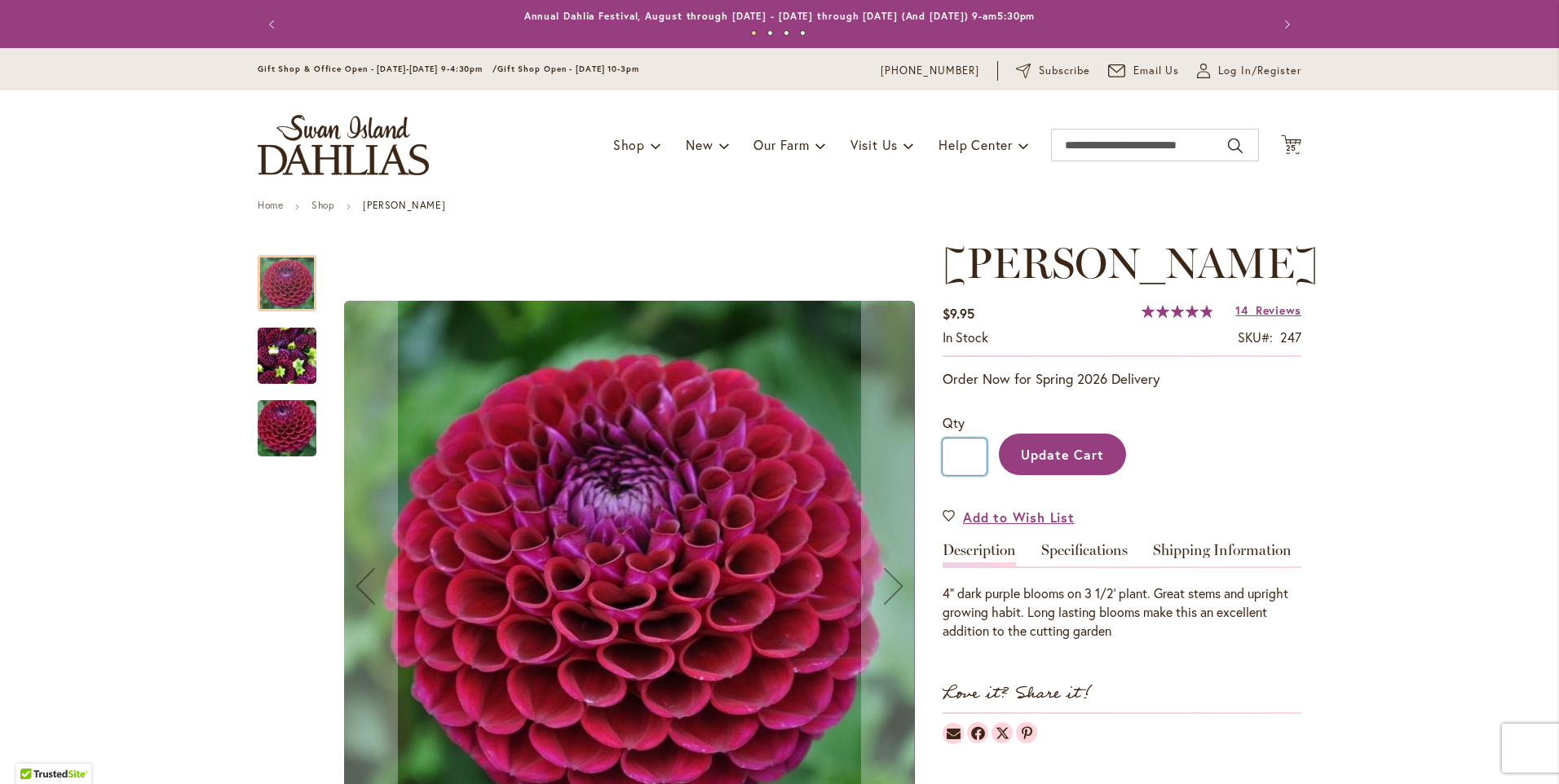
click at [966, 453] on input "*" at bounding box center [964, 456] width 44 height 36
type input "*"
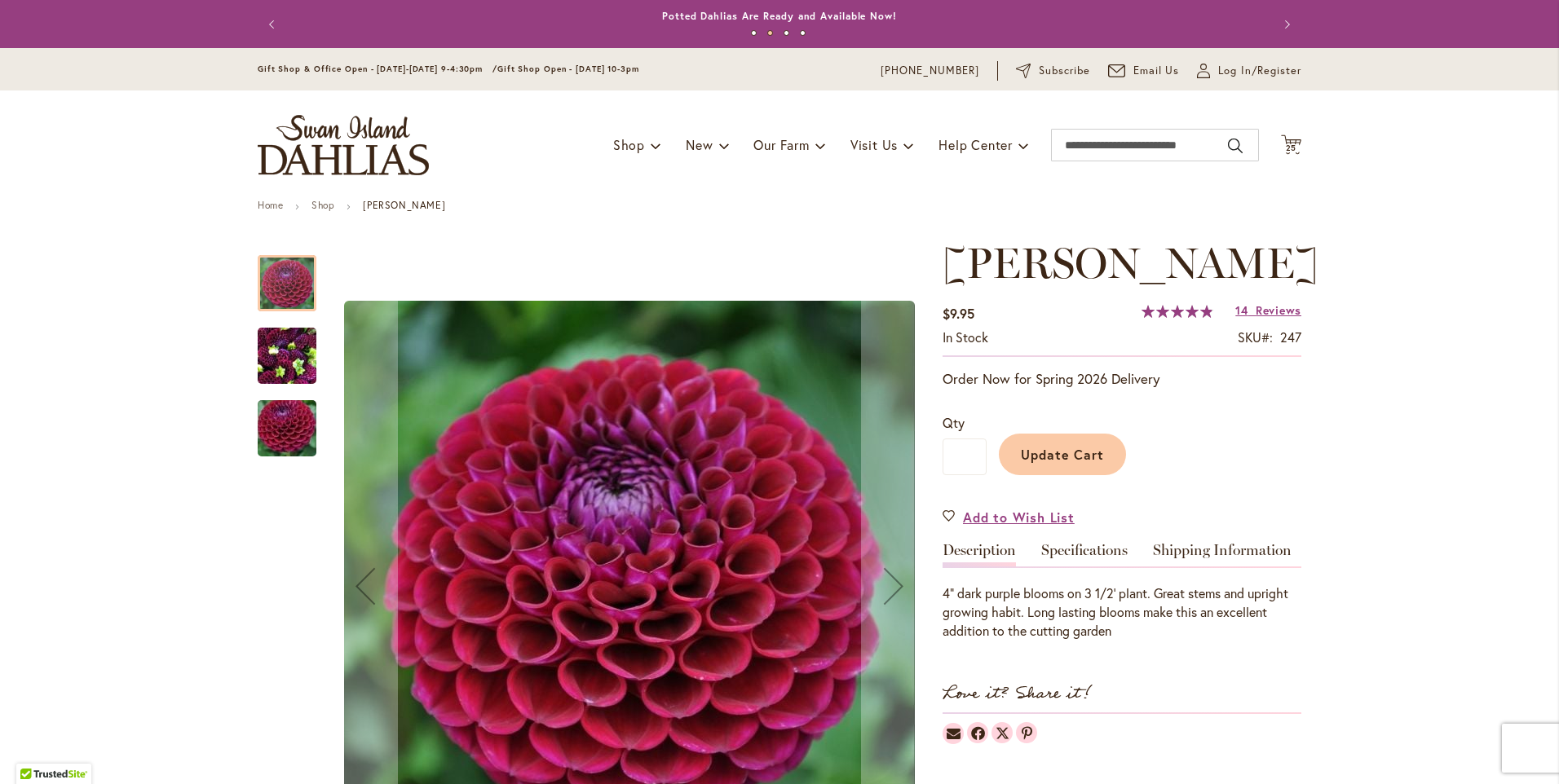
click at [1012, 466] on button "Update Cart" at bounding box center [1063, 454] width 128 height 42
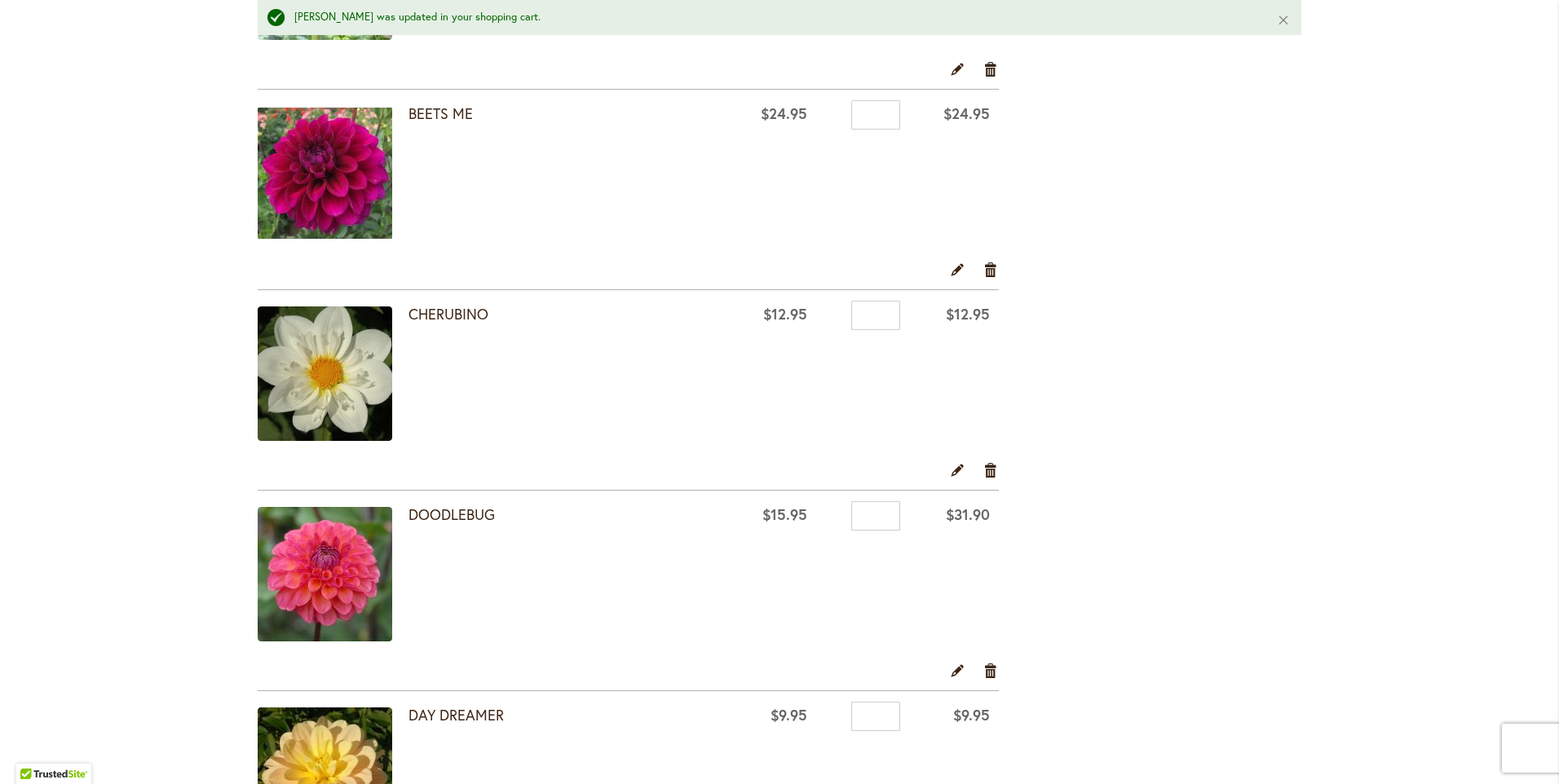
scroll to position [734, 0]
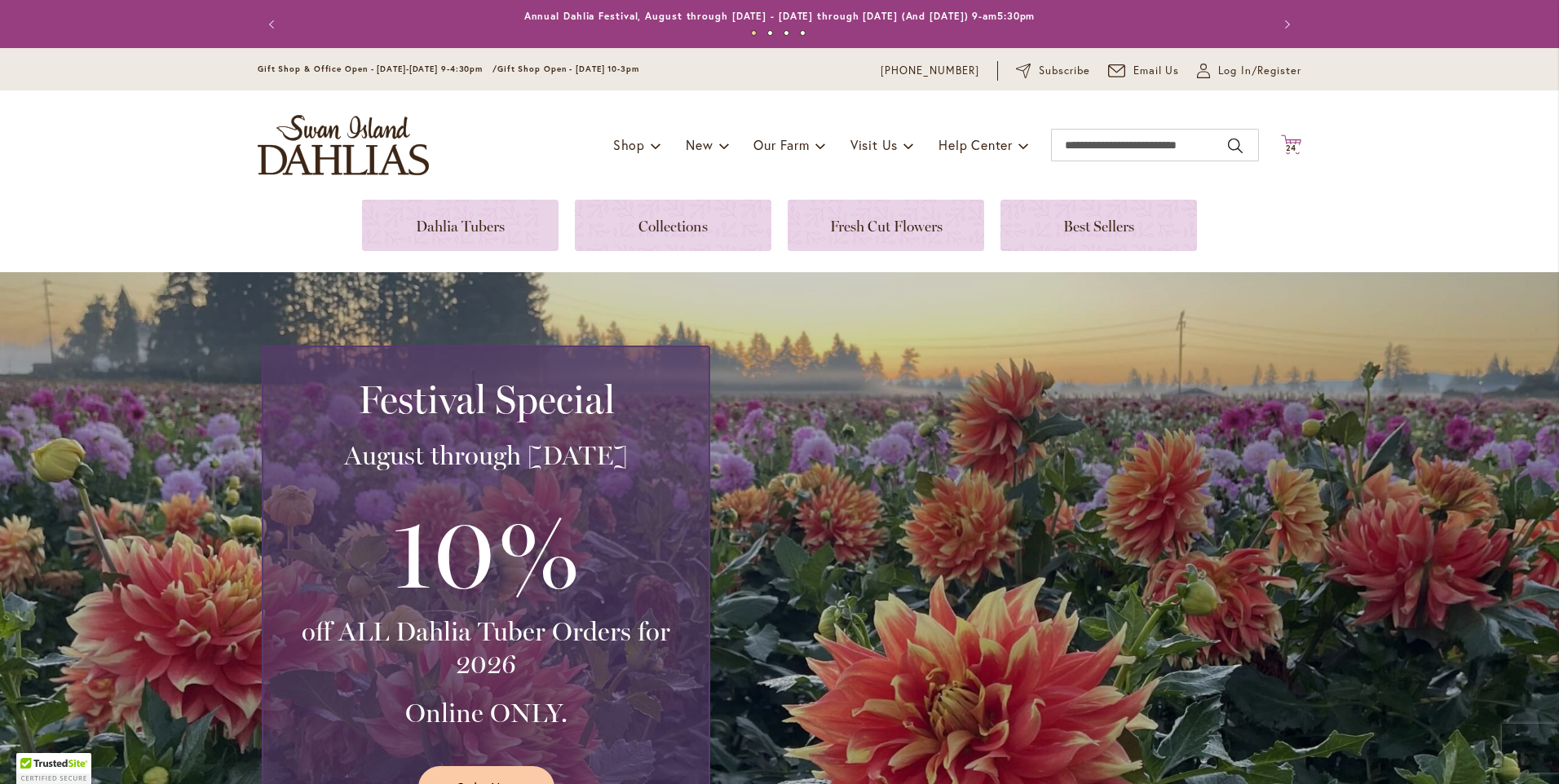
click at [1282, 143] on icon "Cart .cls-1 { fill: #231f20; }" at bounding box center [1292, 144] width 20 height 20
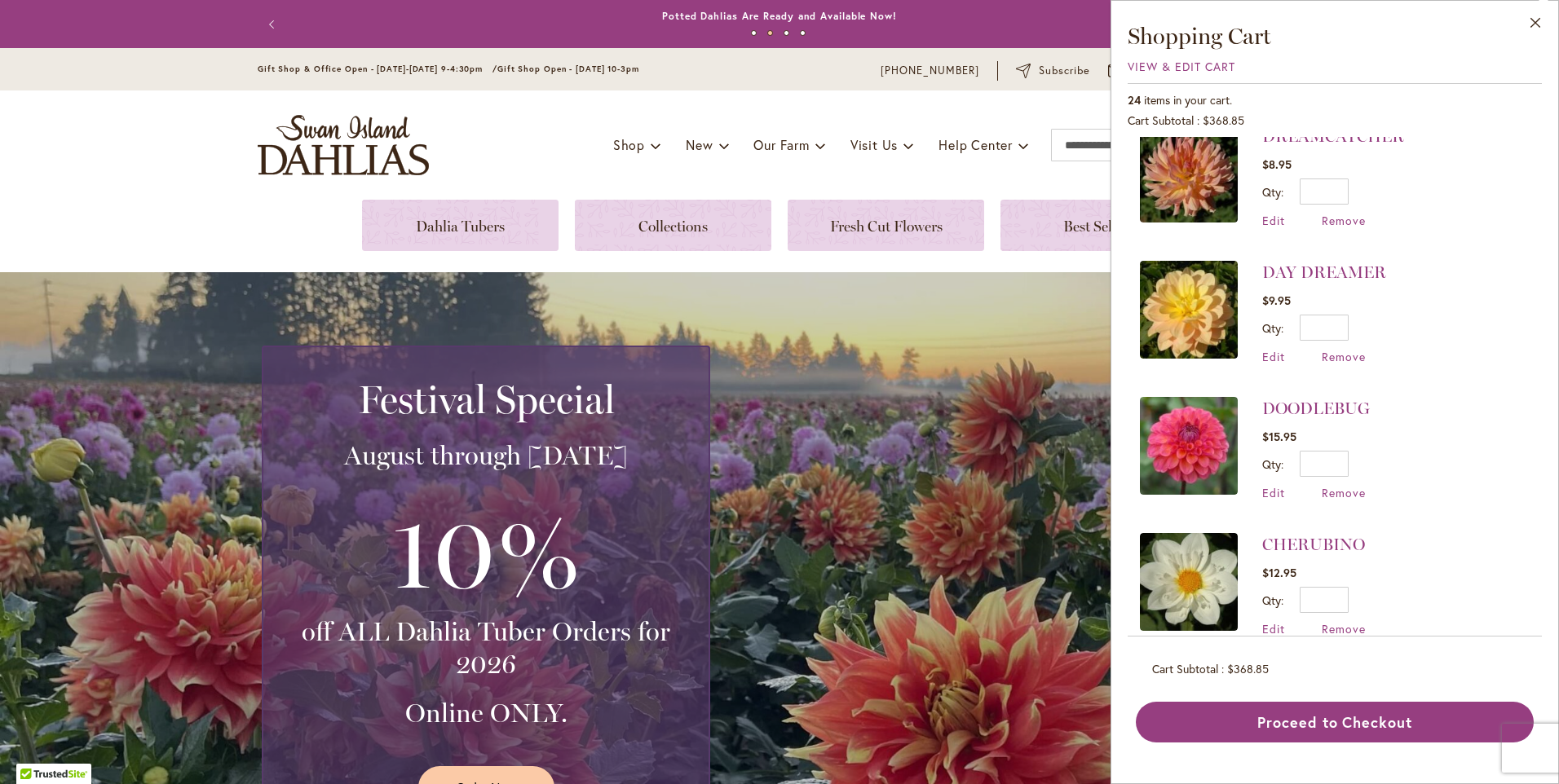
scroll to position [2201, 0]
click at [1269, 495] on span "Edit" at bounding box center [1274, 494] width 23 height 16
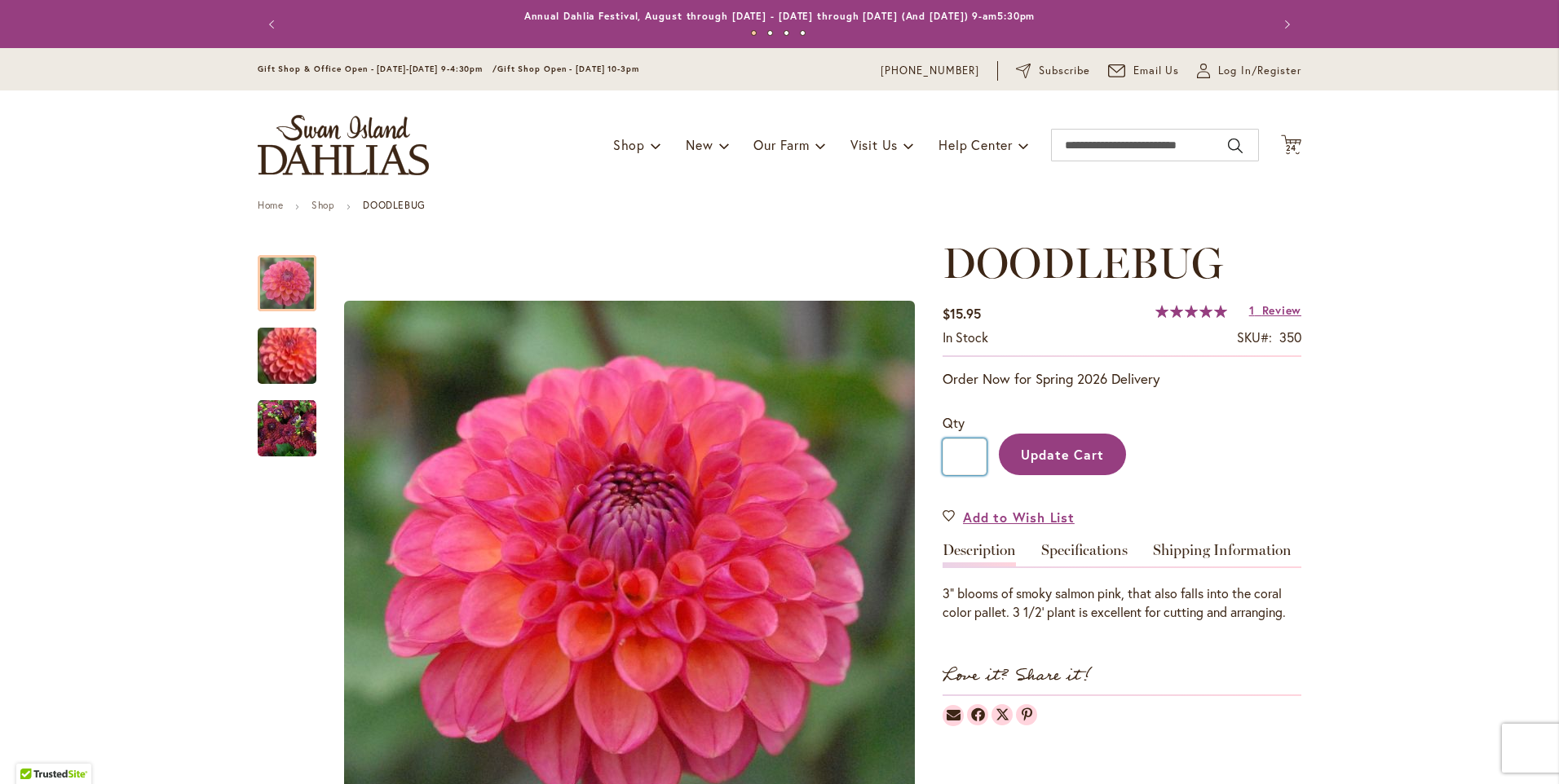
click at [967, 456] on input "*" at bounding box center [964, 456] width 44 height 36
type input "*"
click at [999, 434] on button "Update Cart" at bounding box center [1063, 454] width 128 height 42
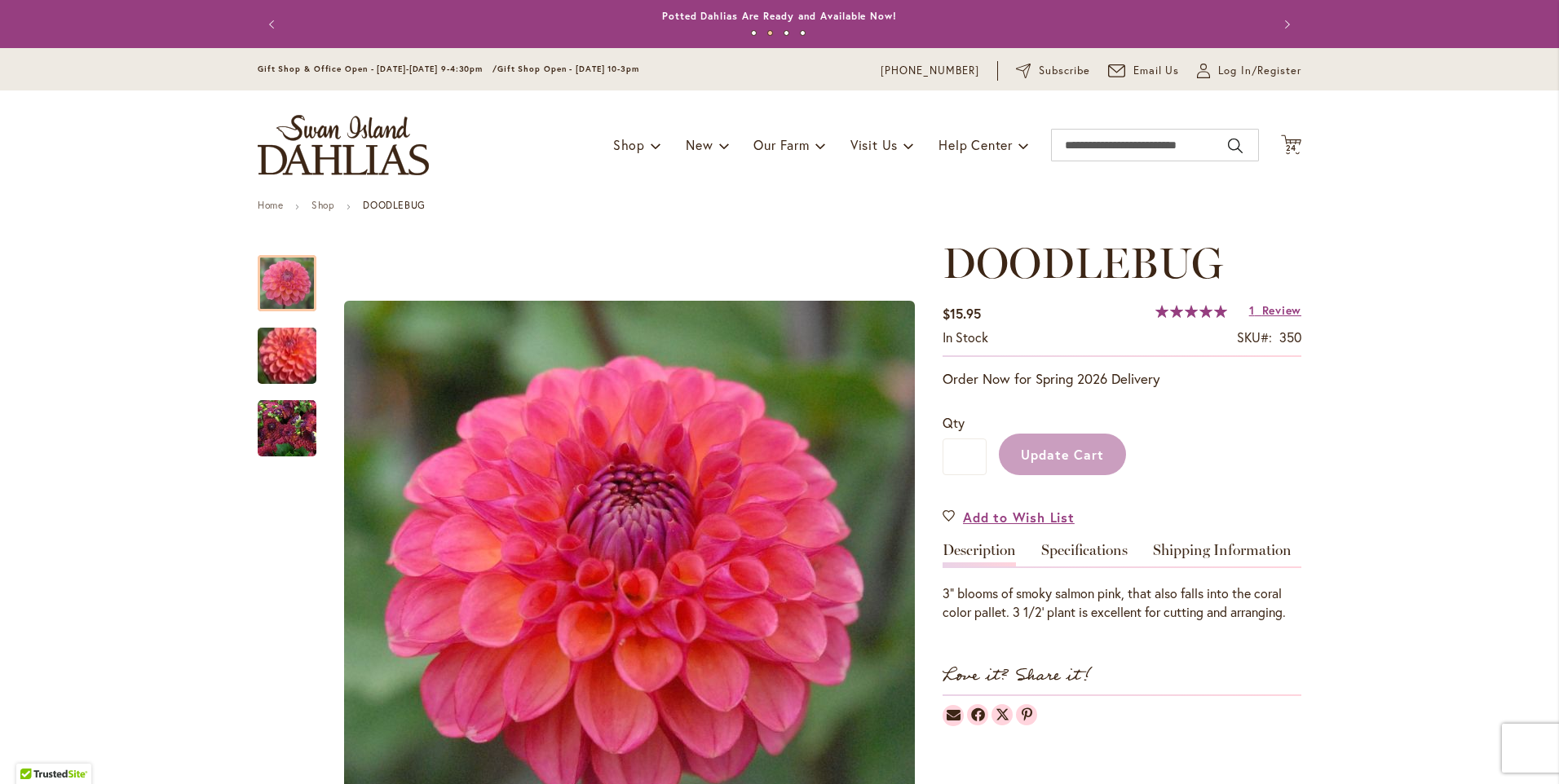
click at [1041, 452] on div "Update Cart" at bounding box center [1145, 451] width 315 height 74
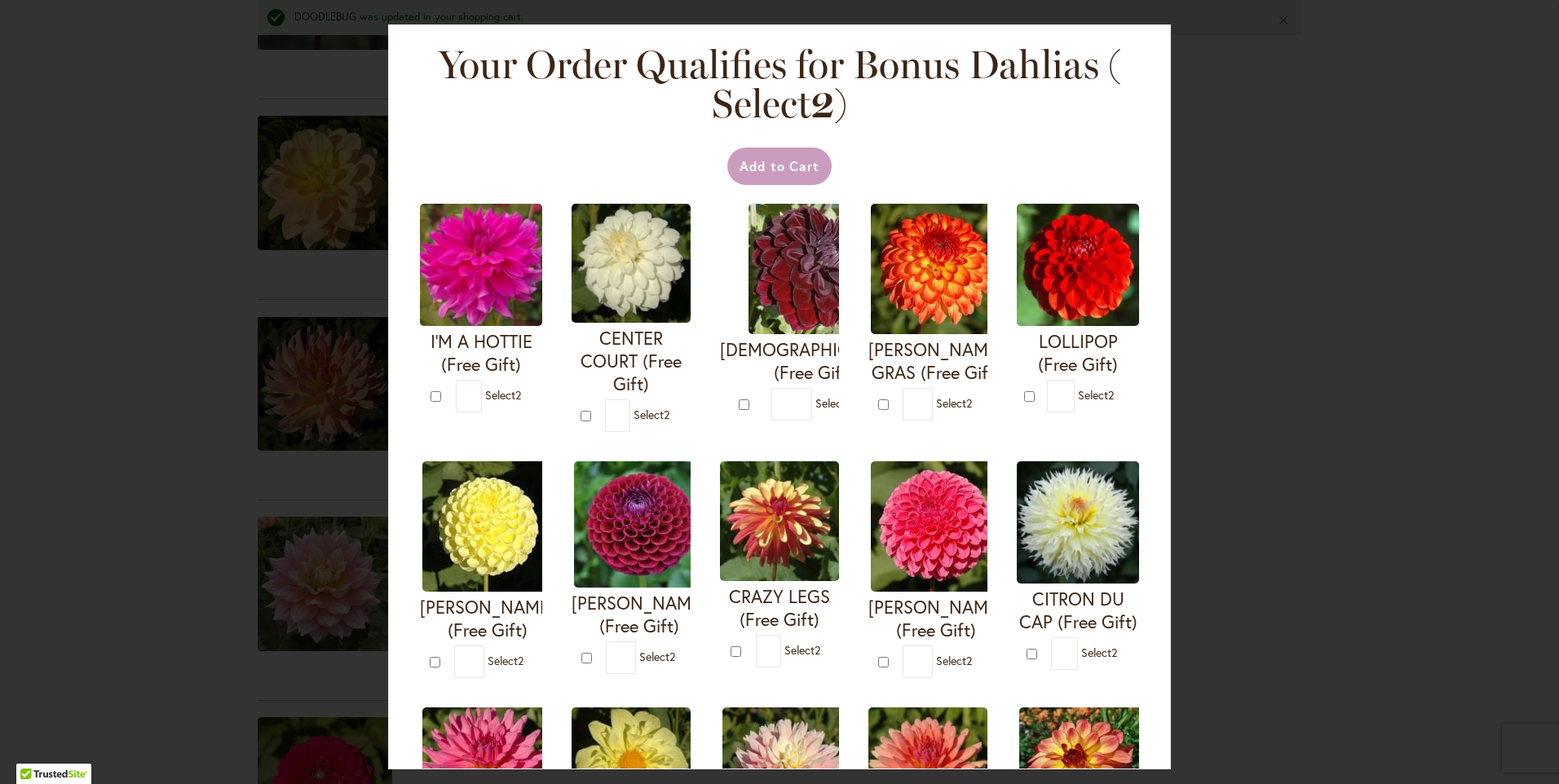
scroll to position [1426, 0]
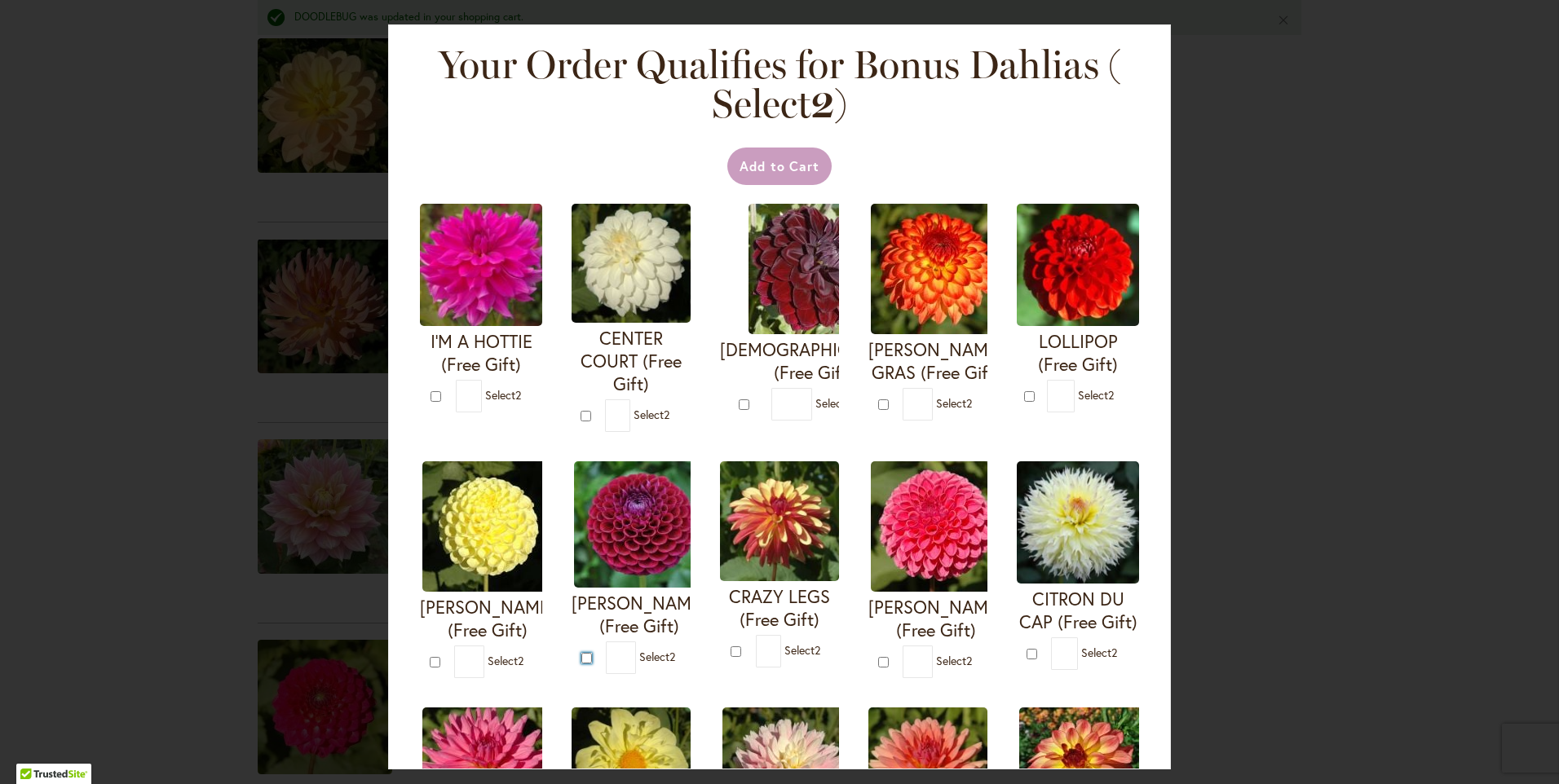
type input "*"
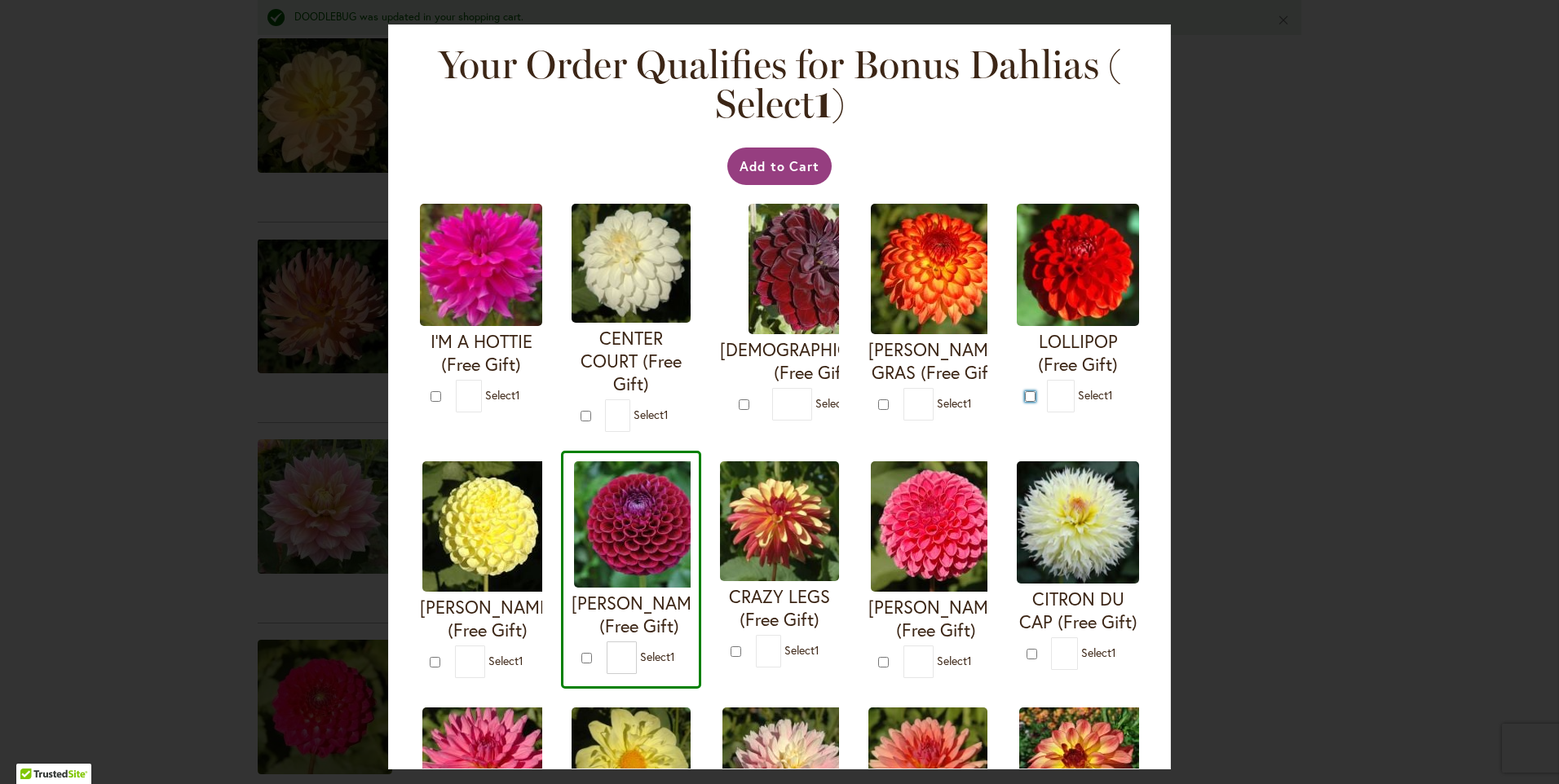
type input "*"
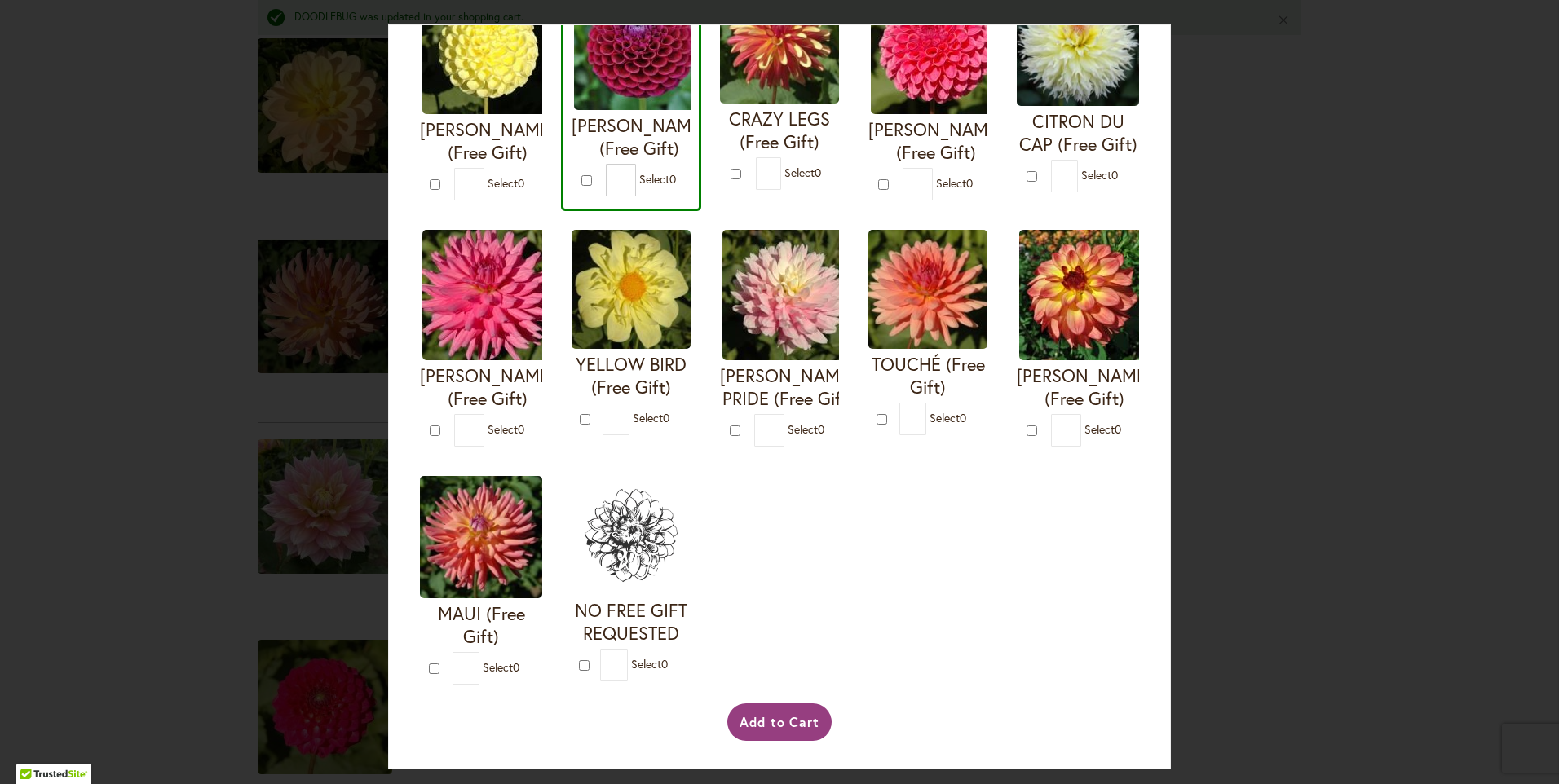
scroll to position [722, 0]
click at [796, 714] on button "Add to Cart" at bounding box center [780, 723] width 105 height 37
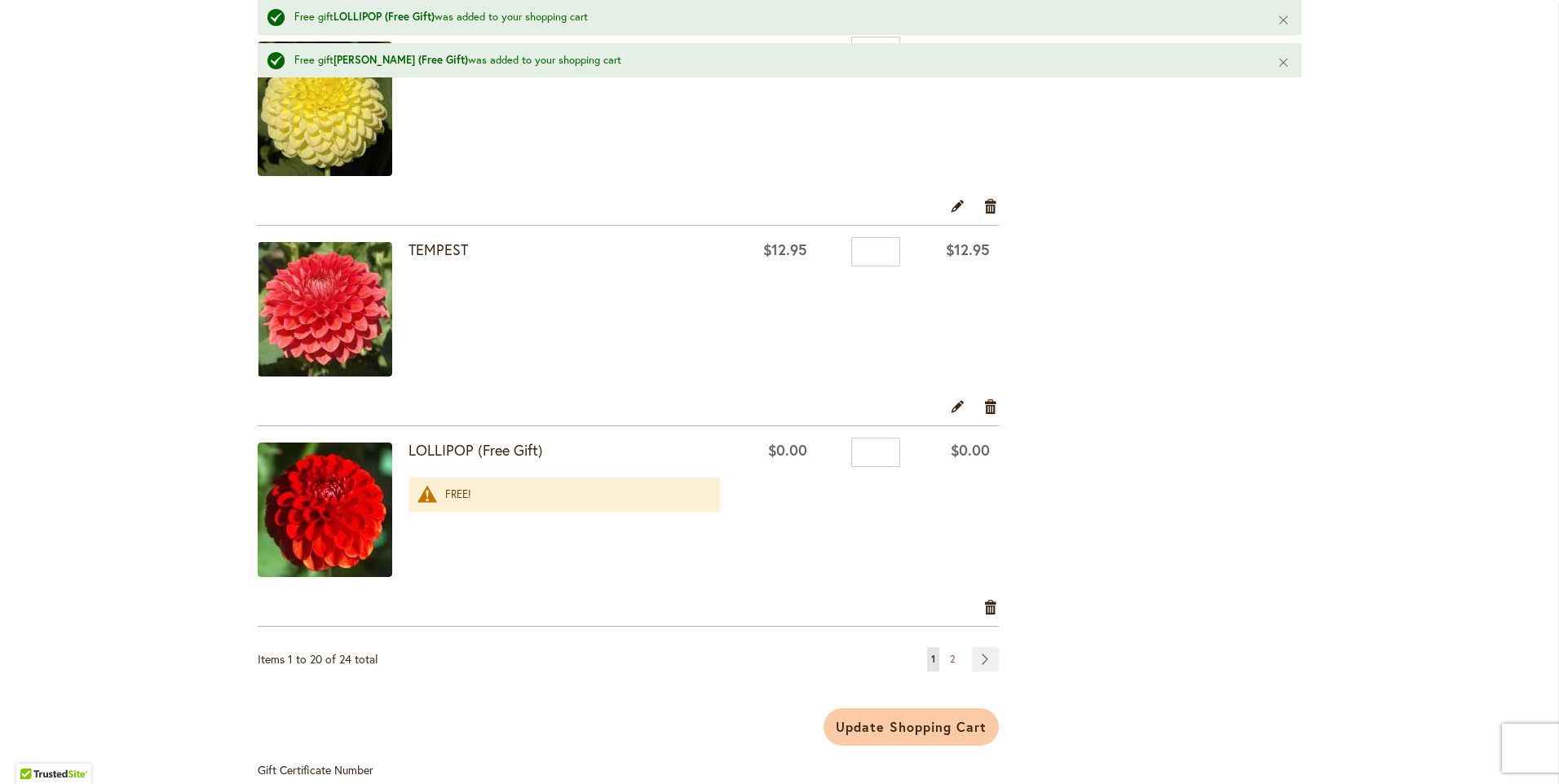
scroll to position [3913, 0]
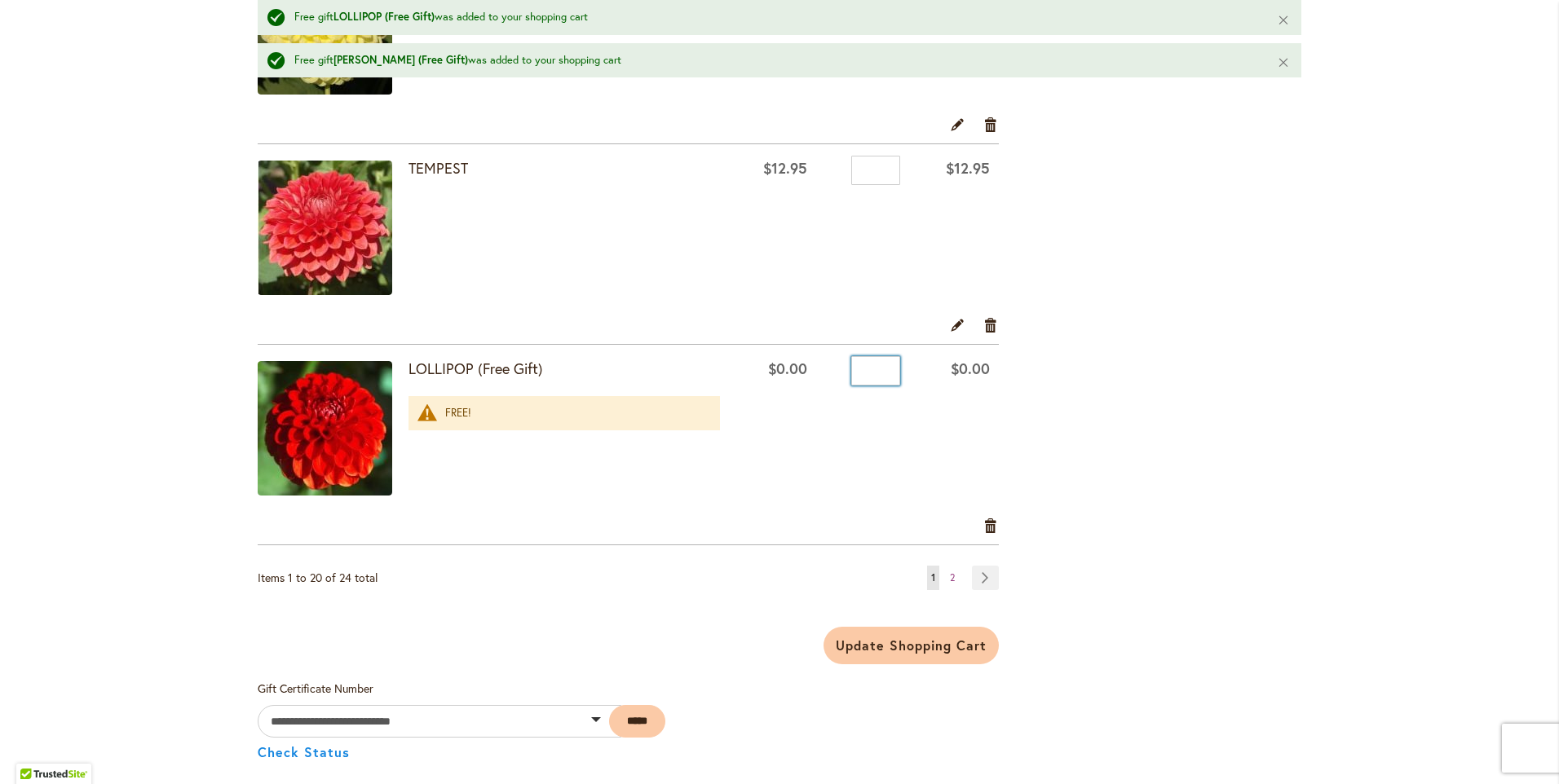
click at [874, 374] on input "*" at bounding box center [875, 372] width 49 height 30
type input "*"
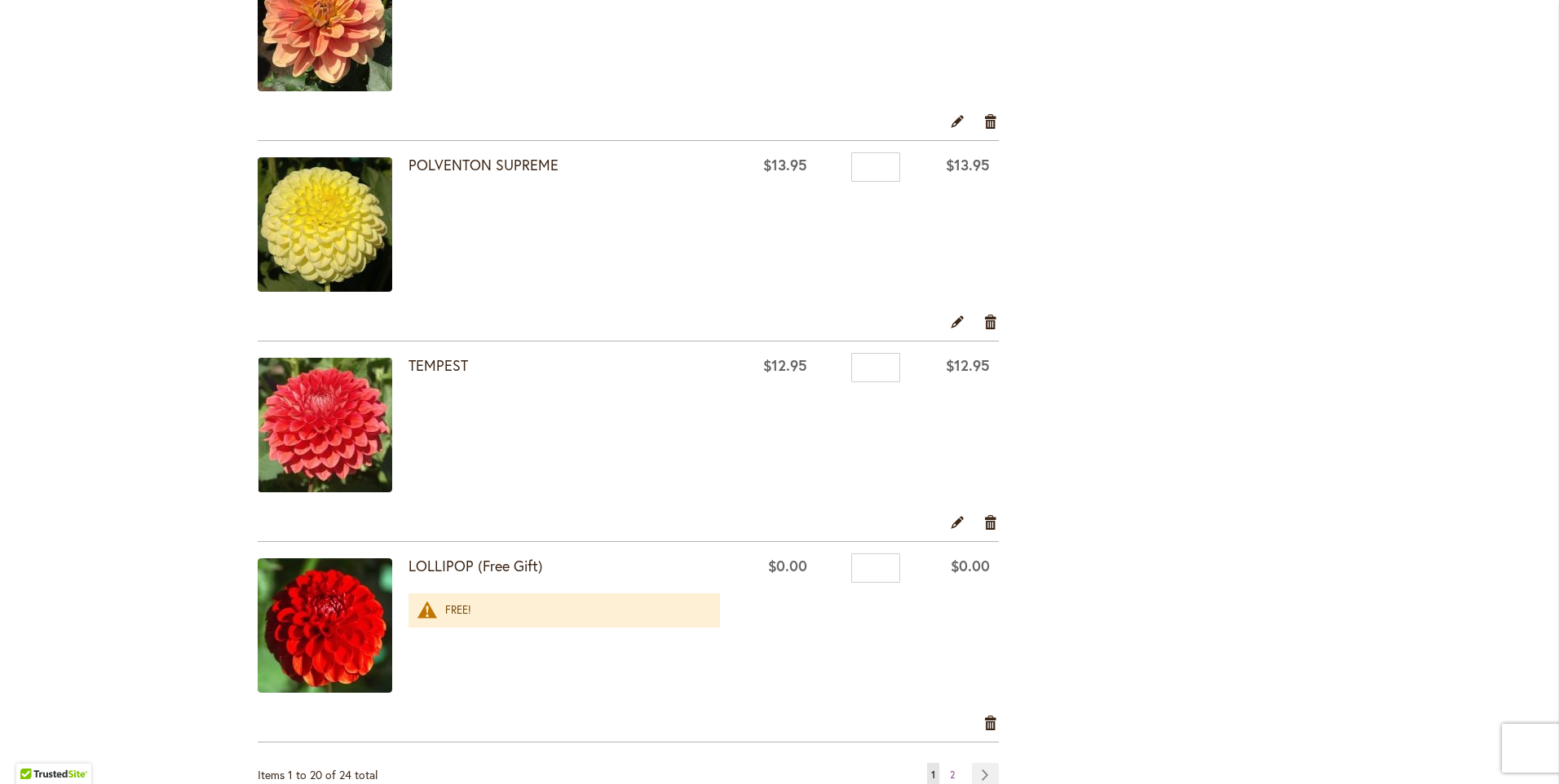
scroll to position [3913, 0]
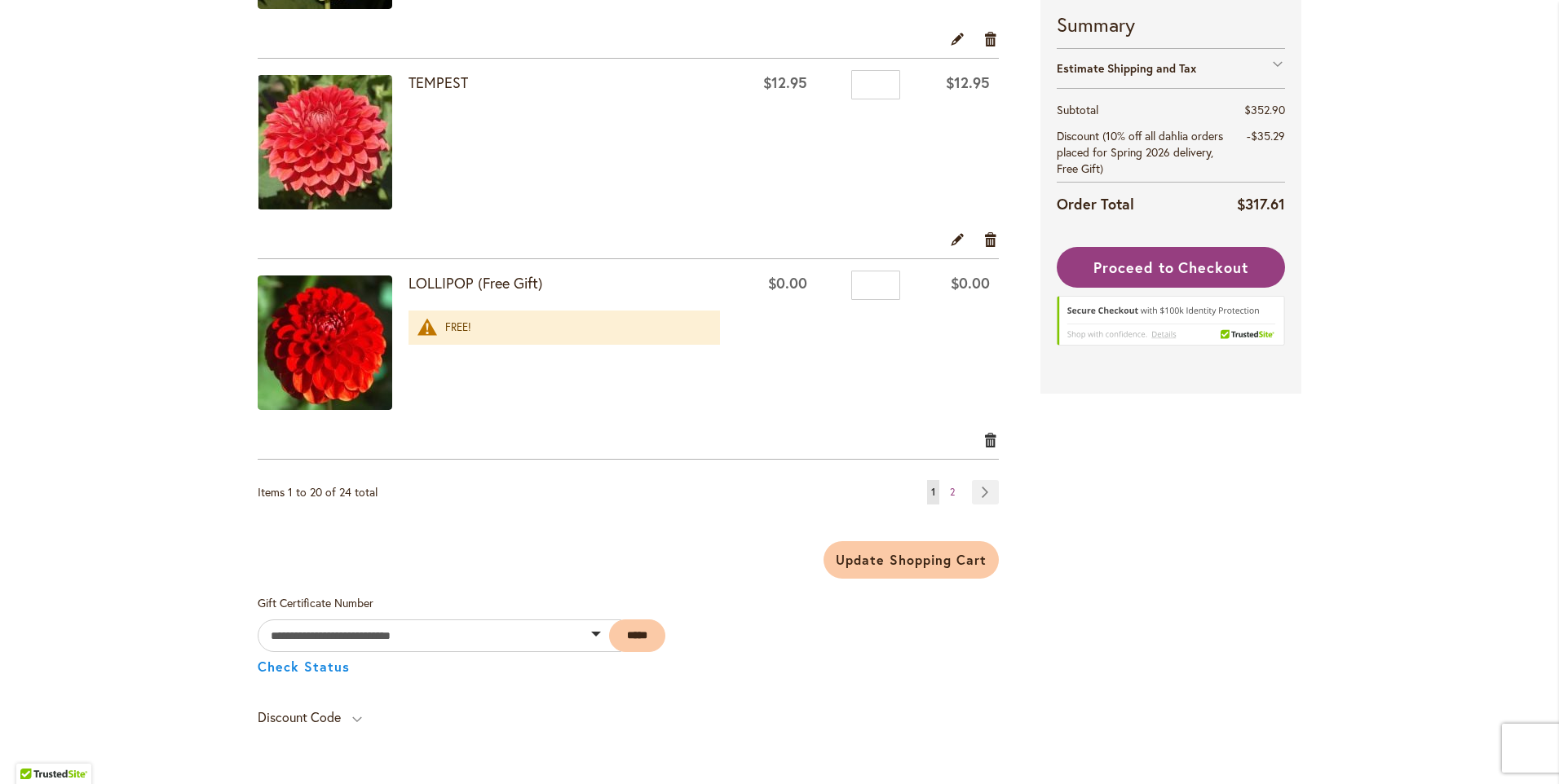
click at [985, 443] on link "Remove item" at bounding box center [991, 439] width 16 height 18
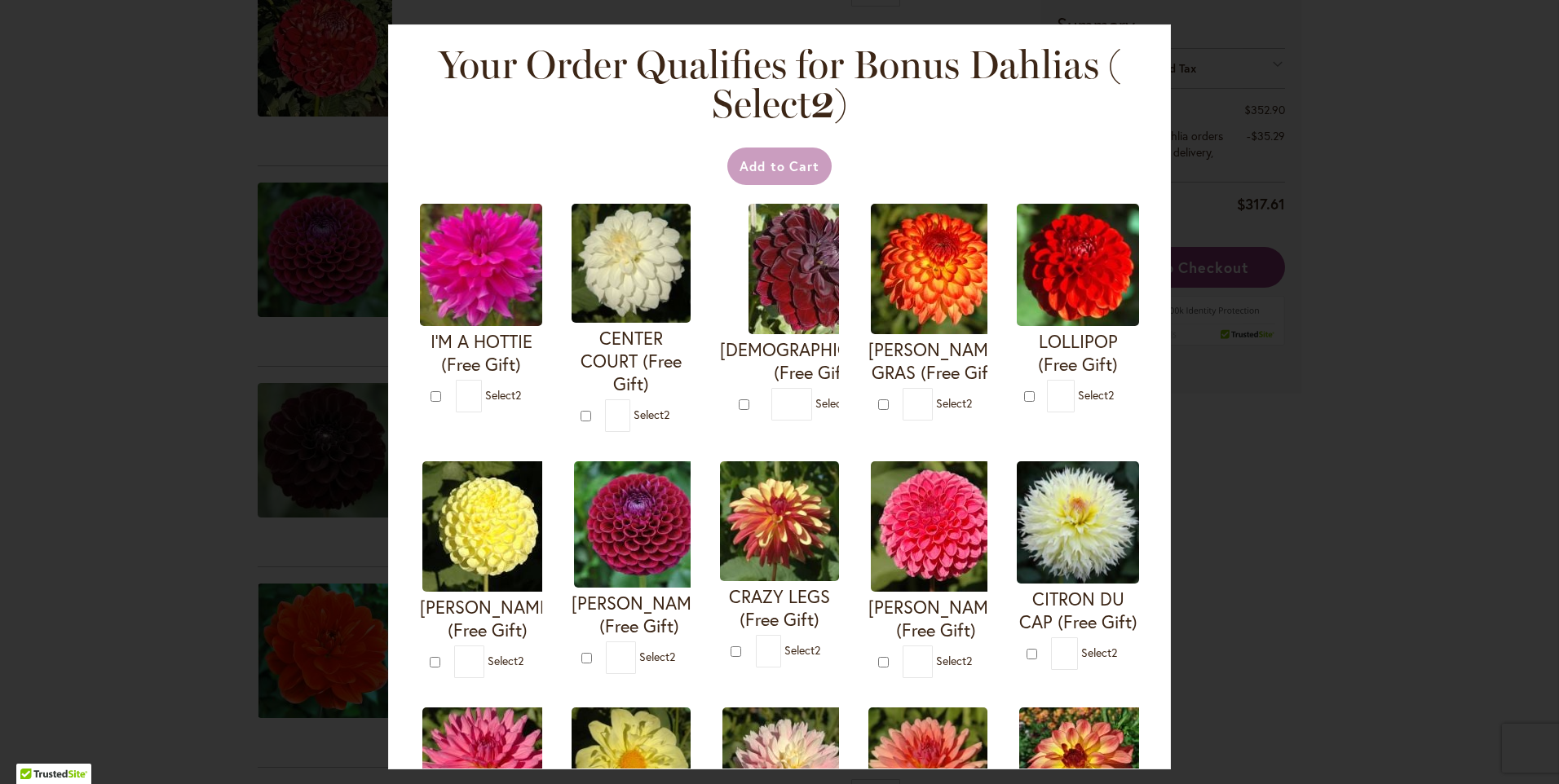
click at [521, 303] on img at bounding box center [481, 264] width 122 height 122
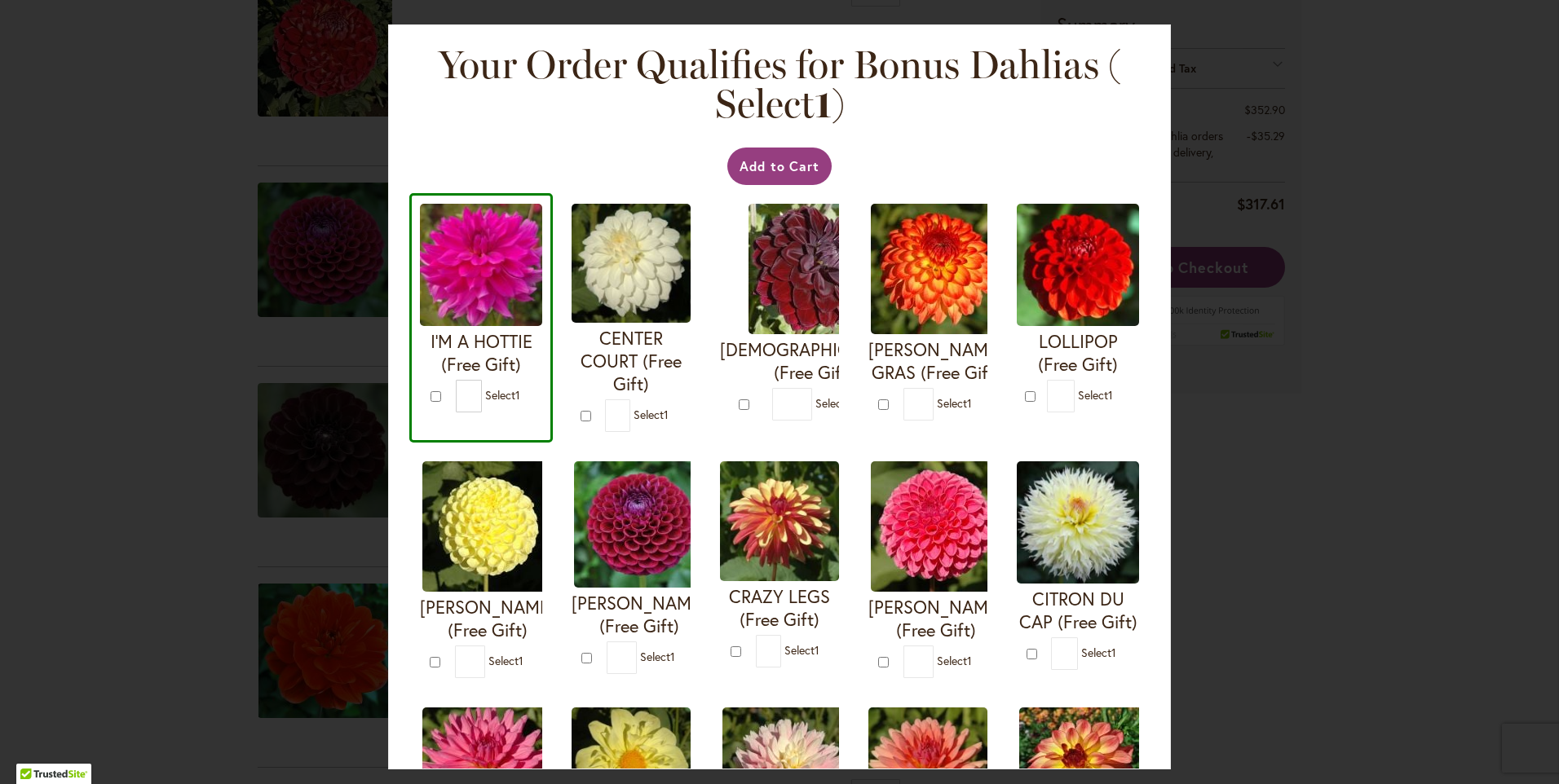
click at [520, 315] on img at bounding box center [481, 264] width 122 height 122
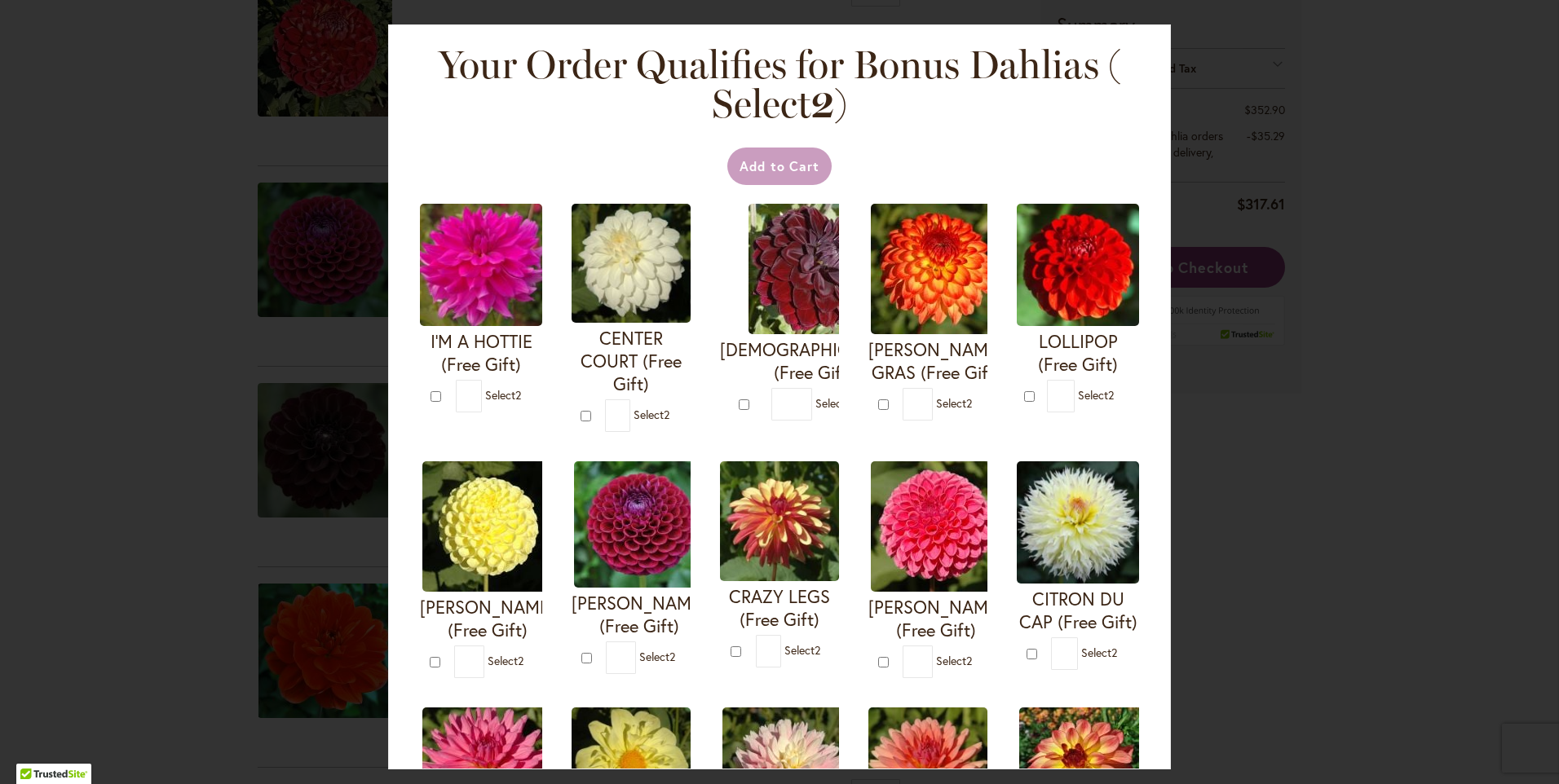
click at [520, 315] on img at bounding box center [481, 264] width 122 height 122
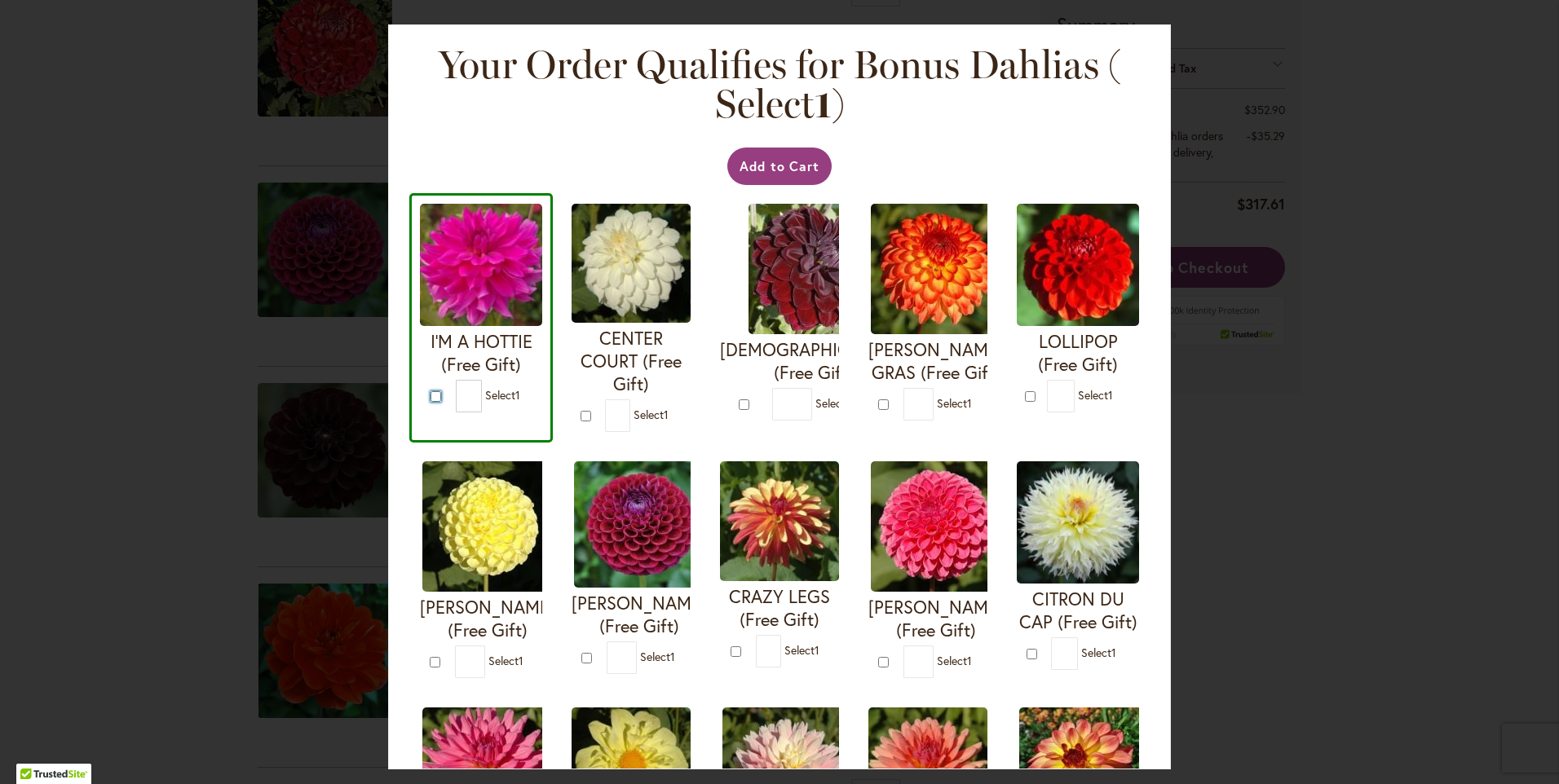
type input "*"
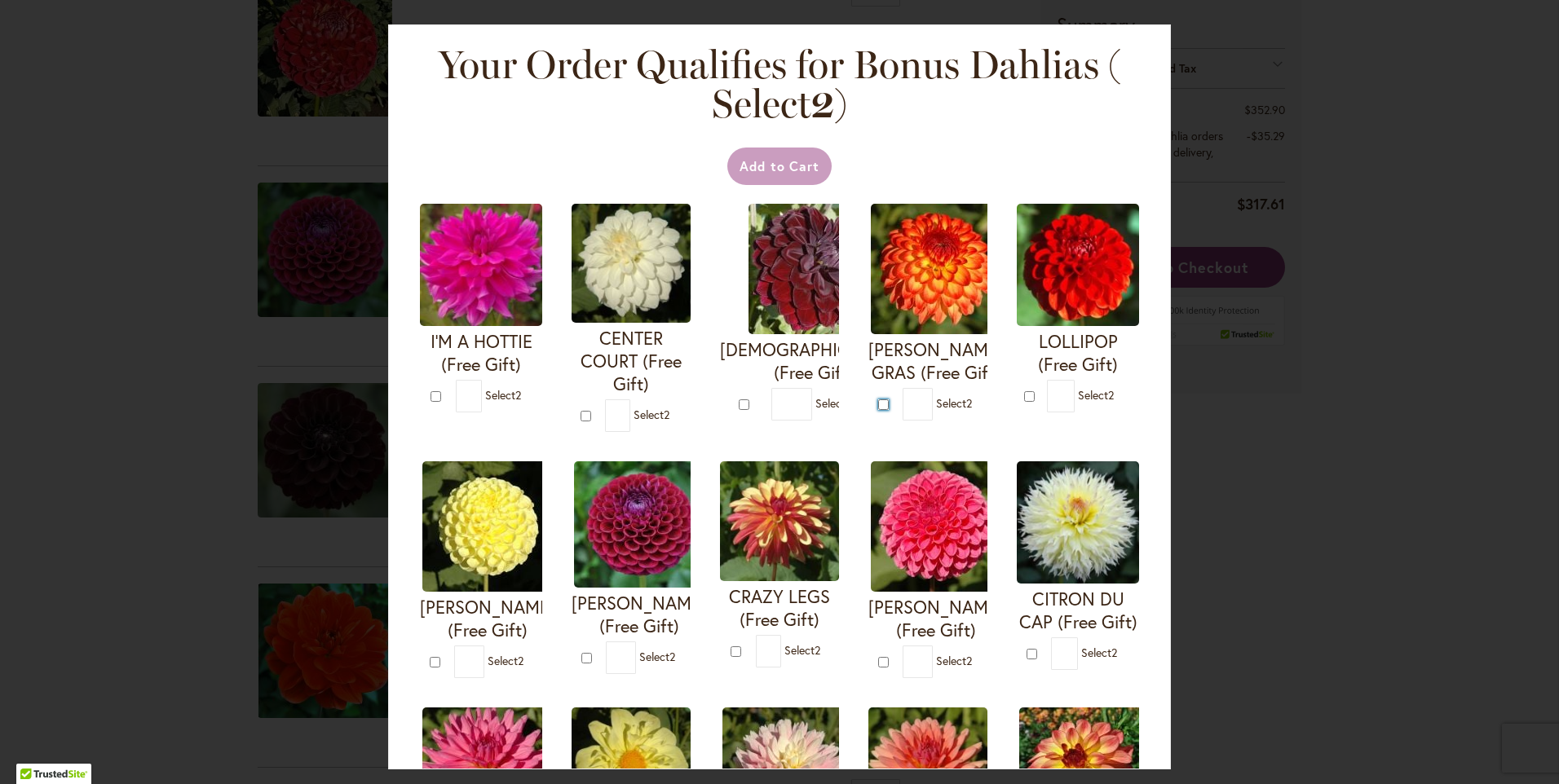
type input "*"
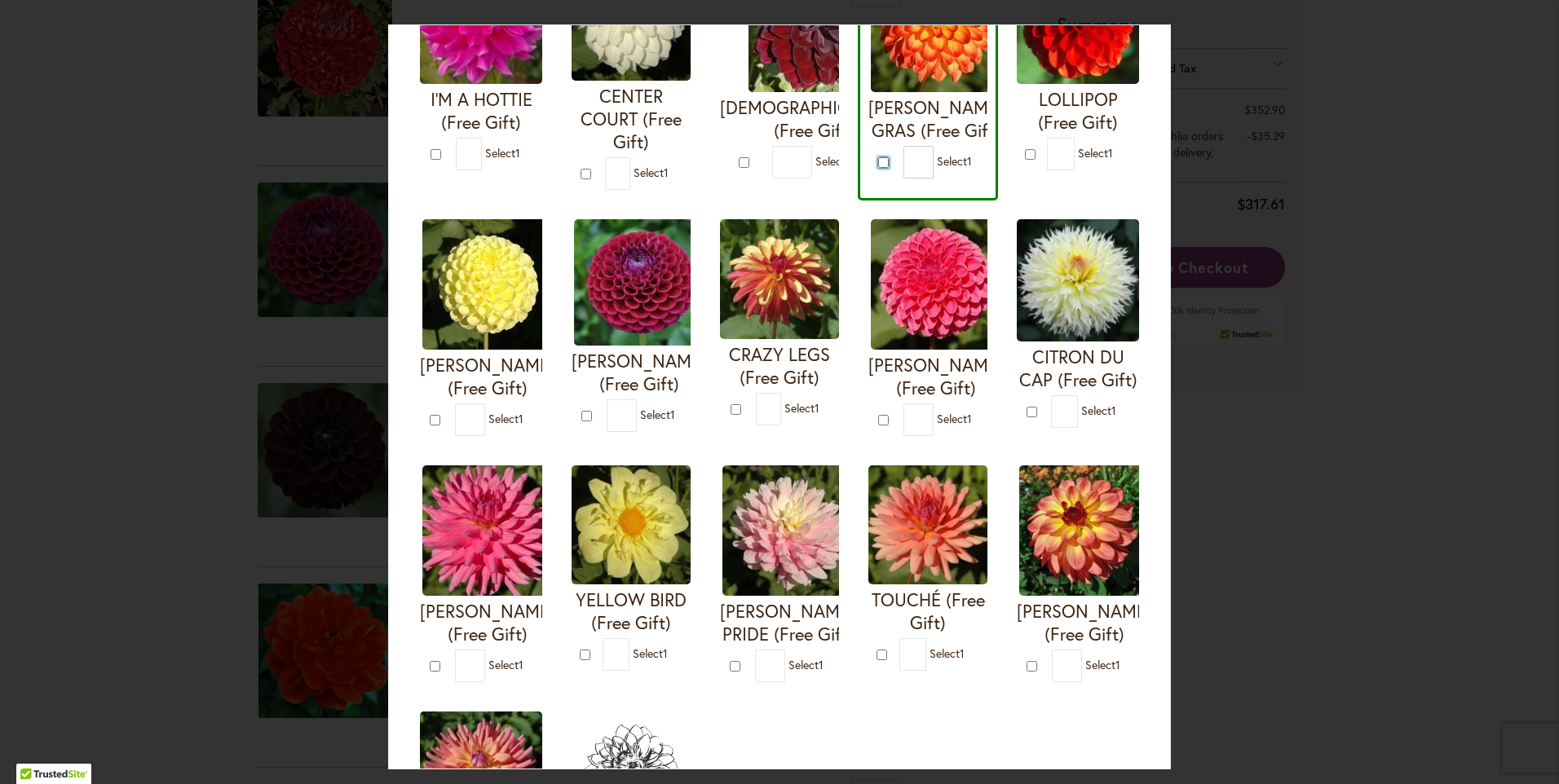
scroll to position [245, 0]
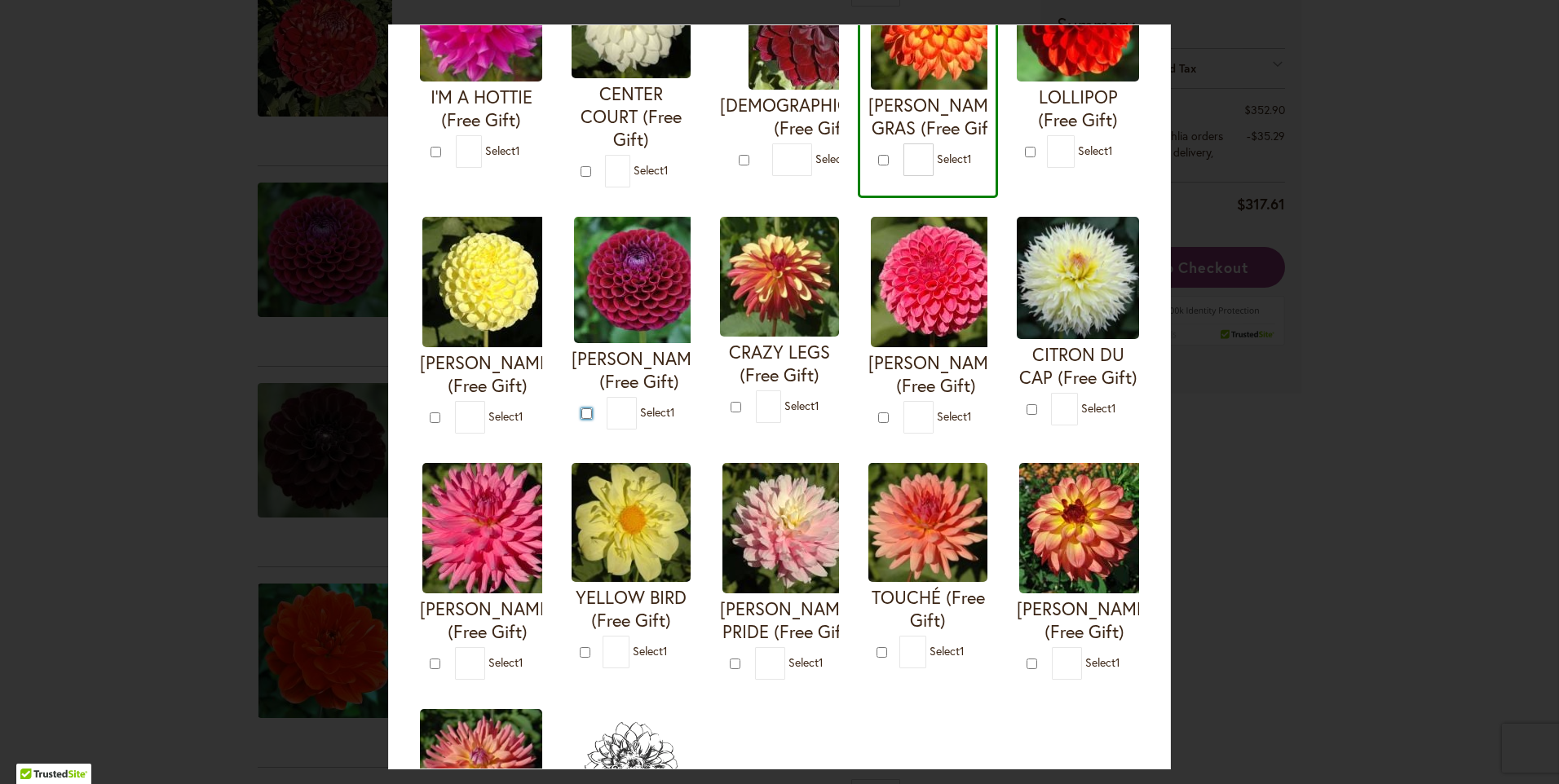
type input "*"
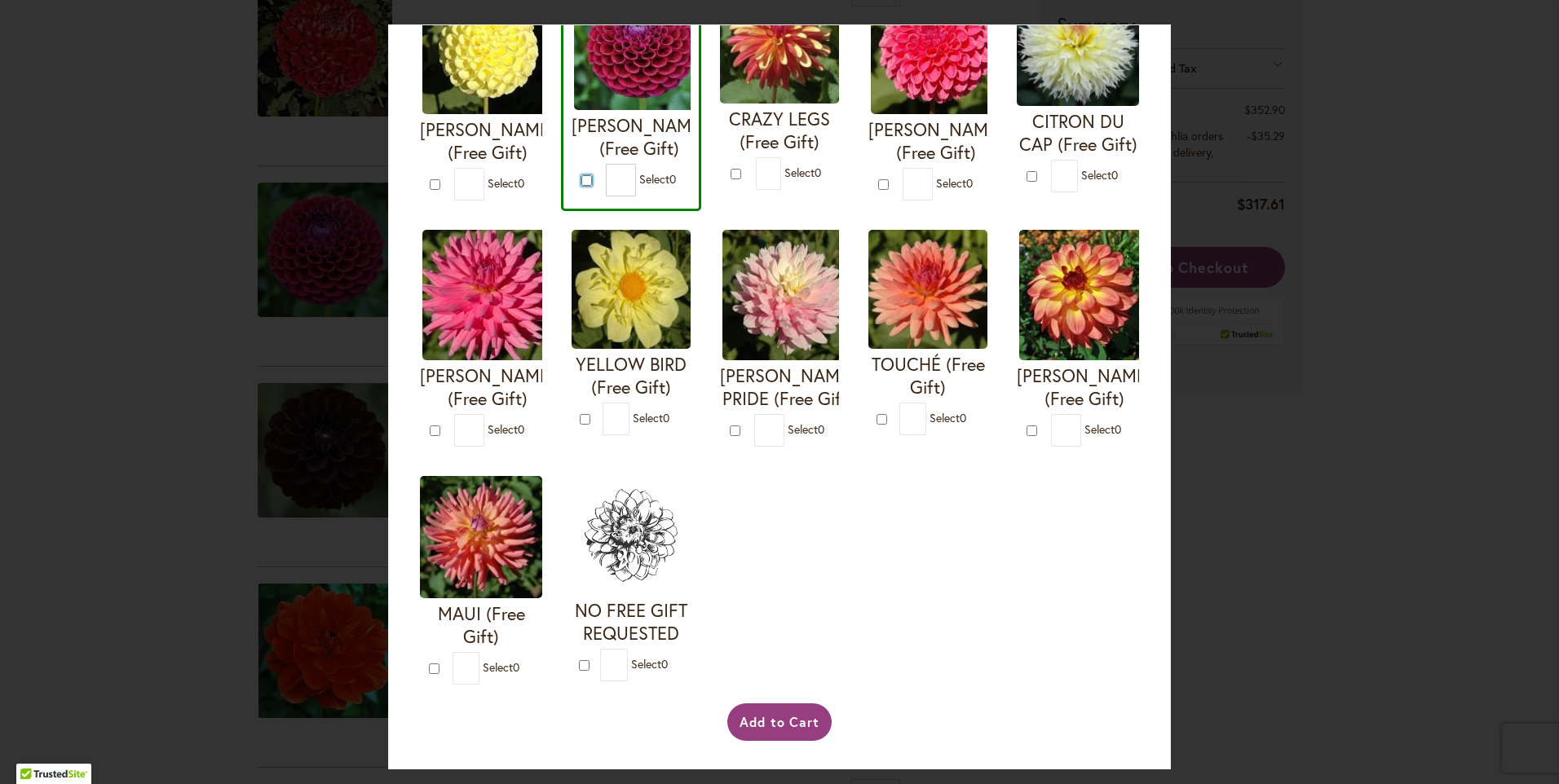
scroll to position [722, 0]
click at [758, 723] on button "Add to Cart" at bounding box center [780, 723] width 105 height 37
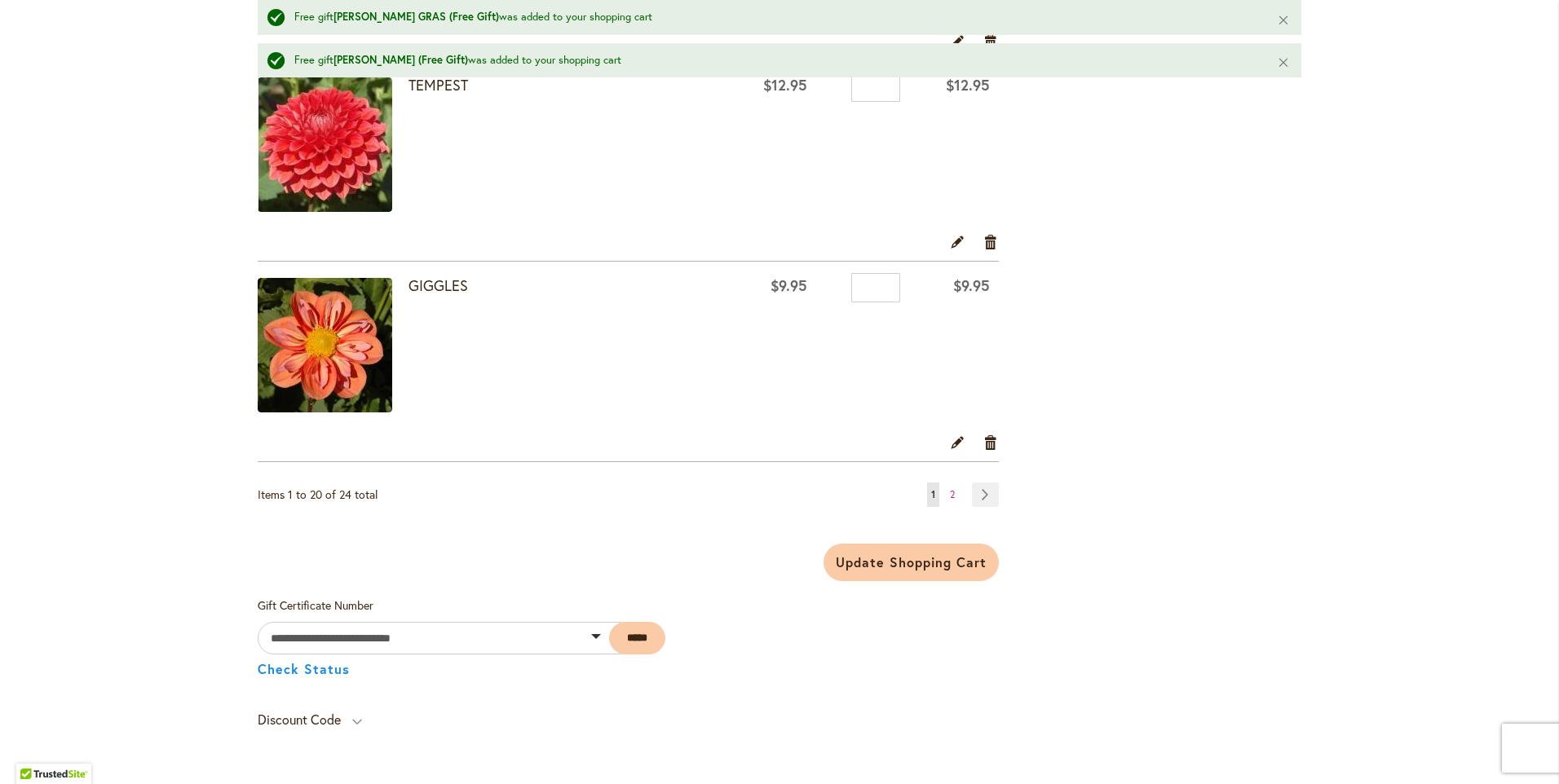
scroll to position [4076, 0]
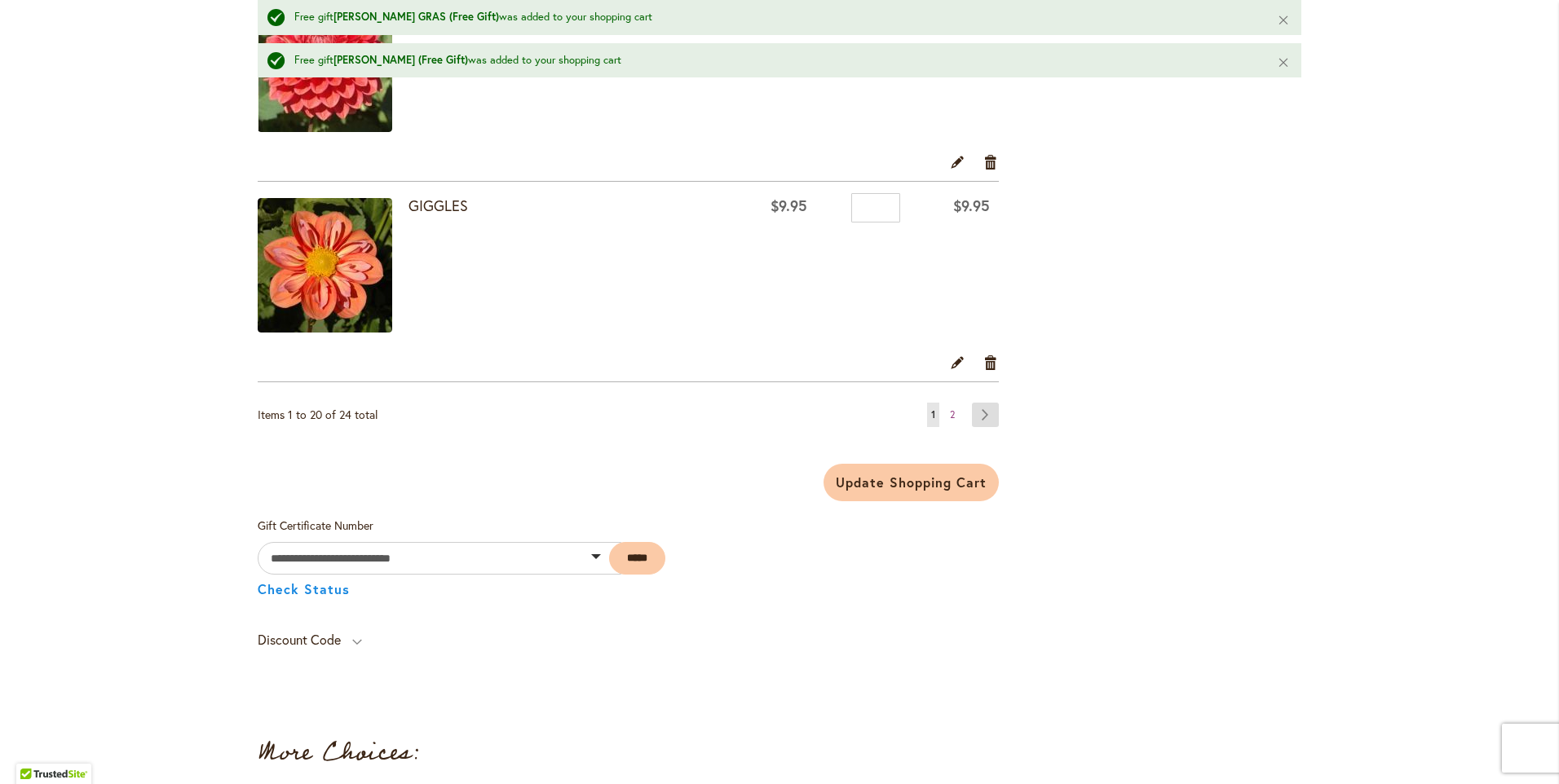
click at [978, 421] on link "Page Next" at bounding box center [985, 415] width 27 height 24
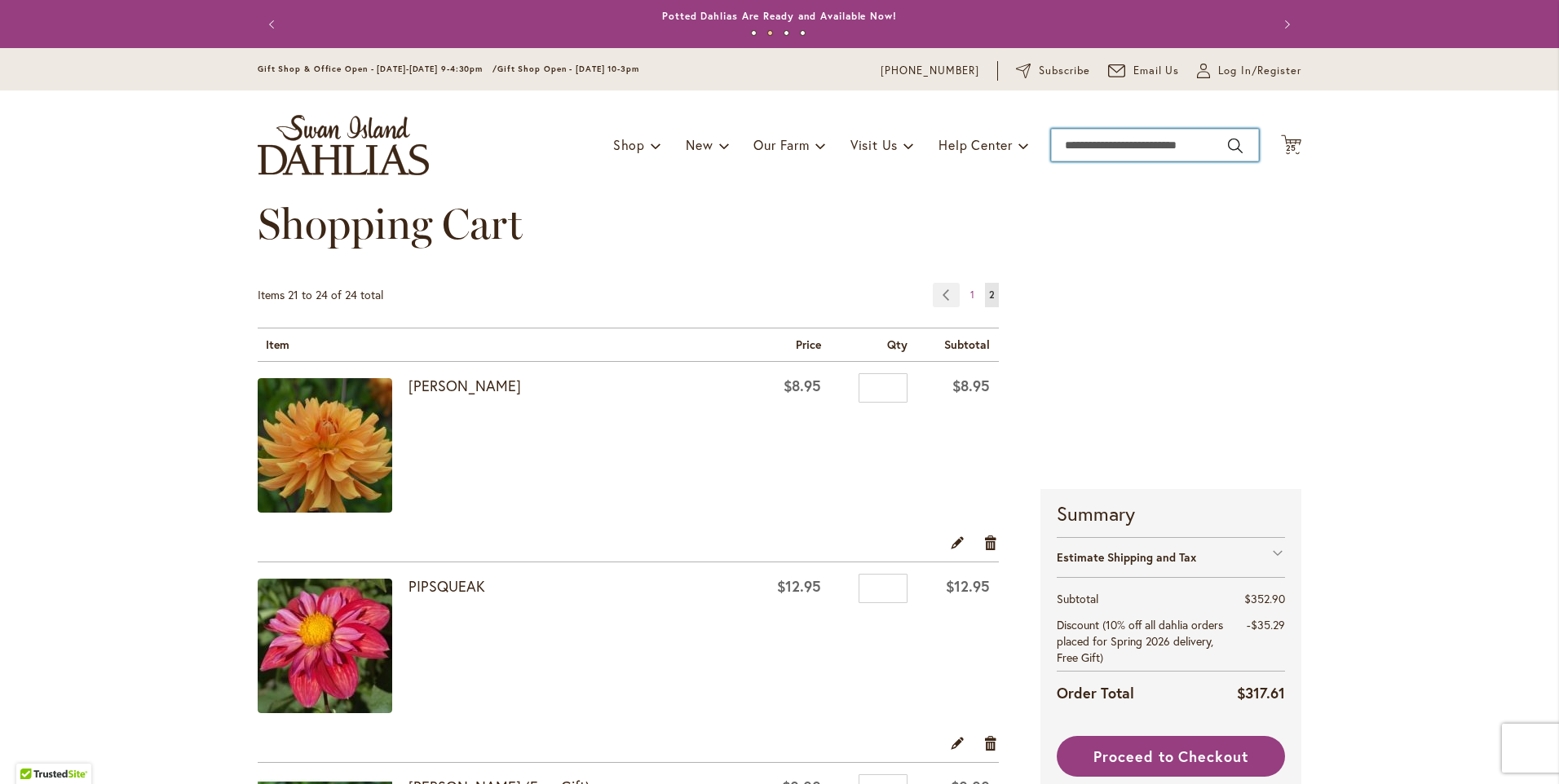
click at [1066, 138] on input "Search" at bounding box center [1155, 144] width 208 height 33
type input "********"
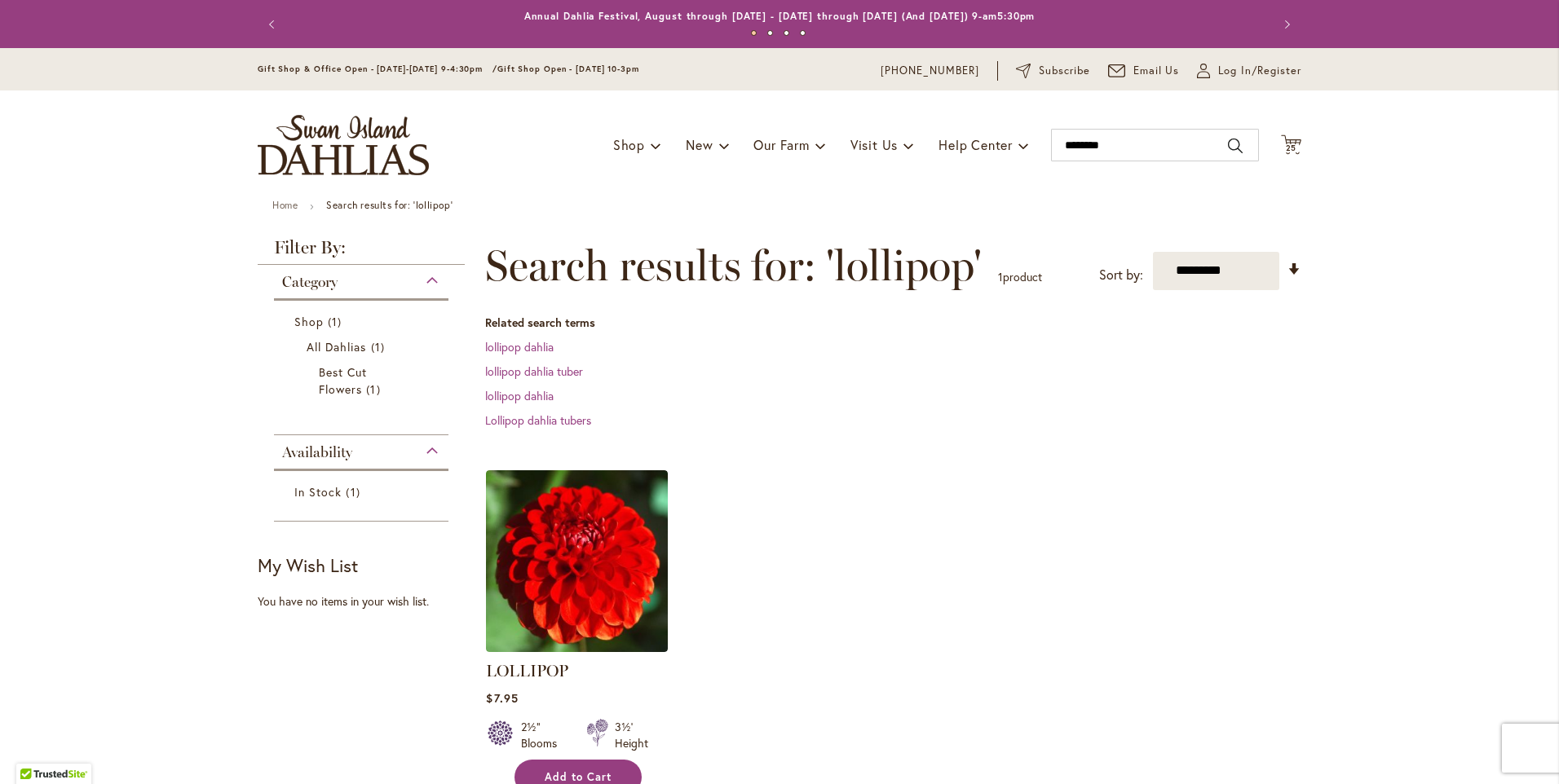
click at [545, 775] on span "Add to Cart" at bounding box center [578, 777] width 67 height 14
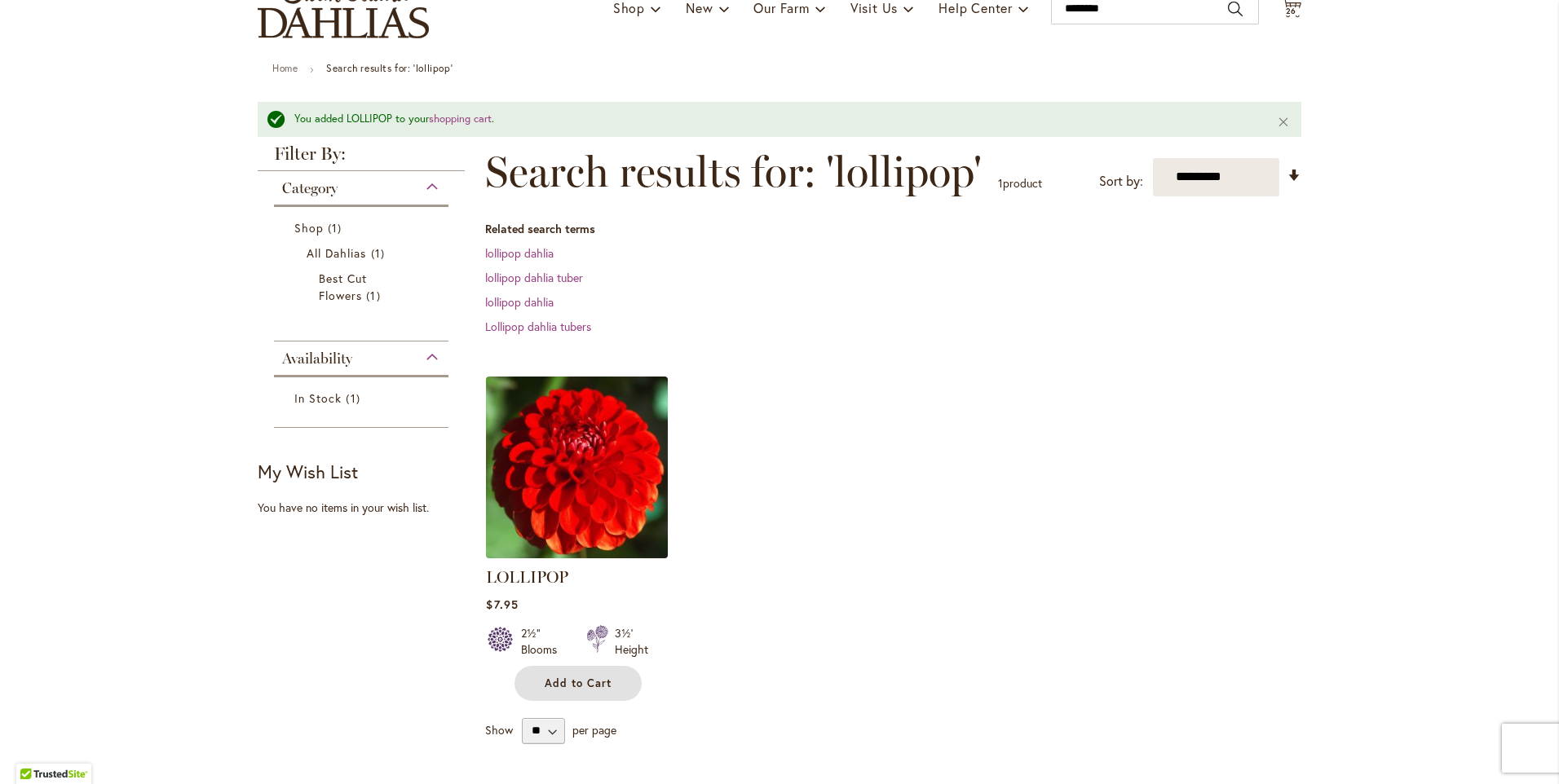
scroll to position [245, 0]
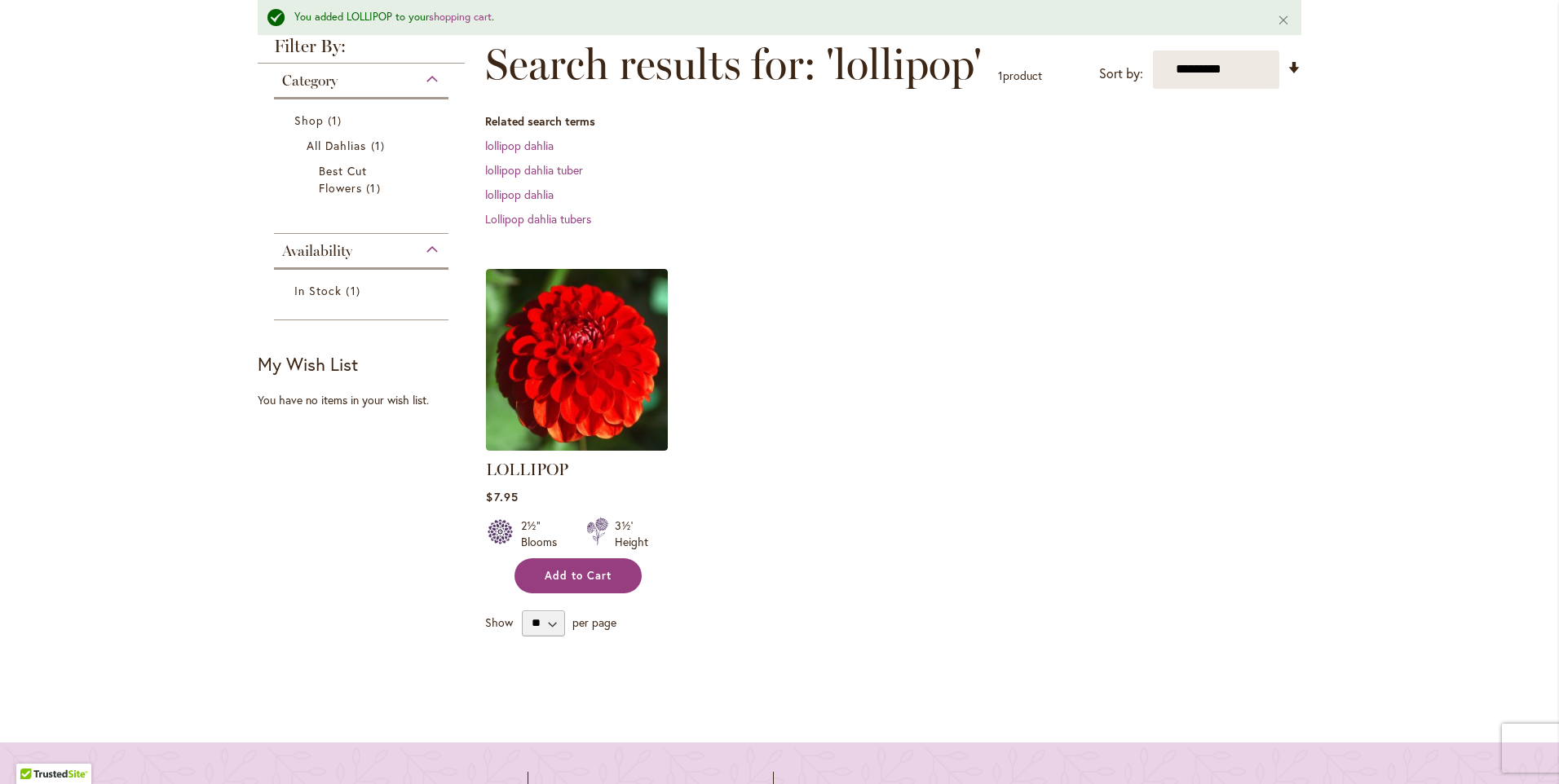
click at [580, 574] on span "Add to Cart" at bounding box center [578, 575] width 67 height 14
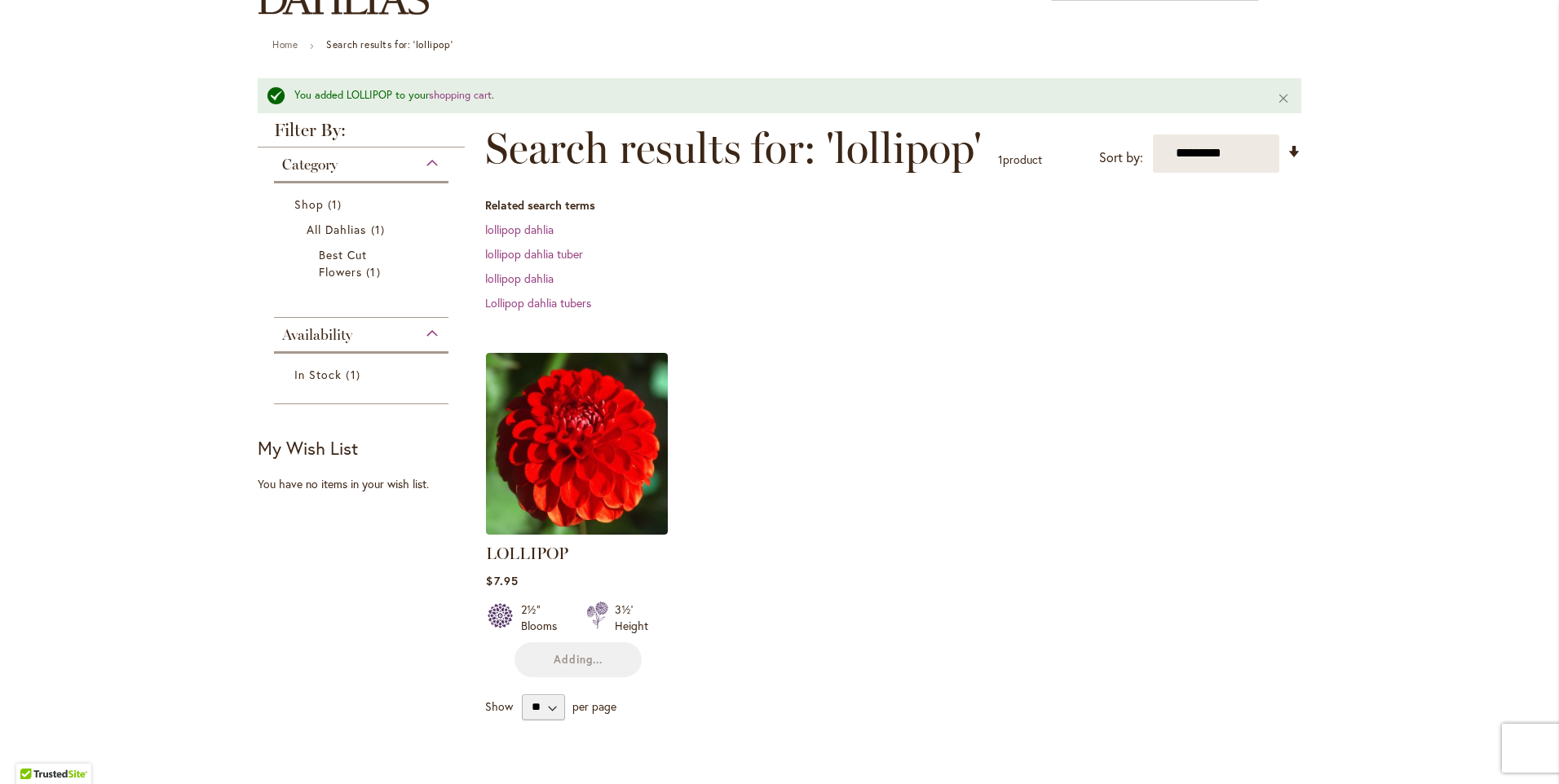
scroll to position [0, 0]
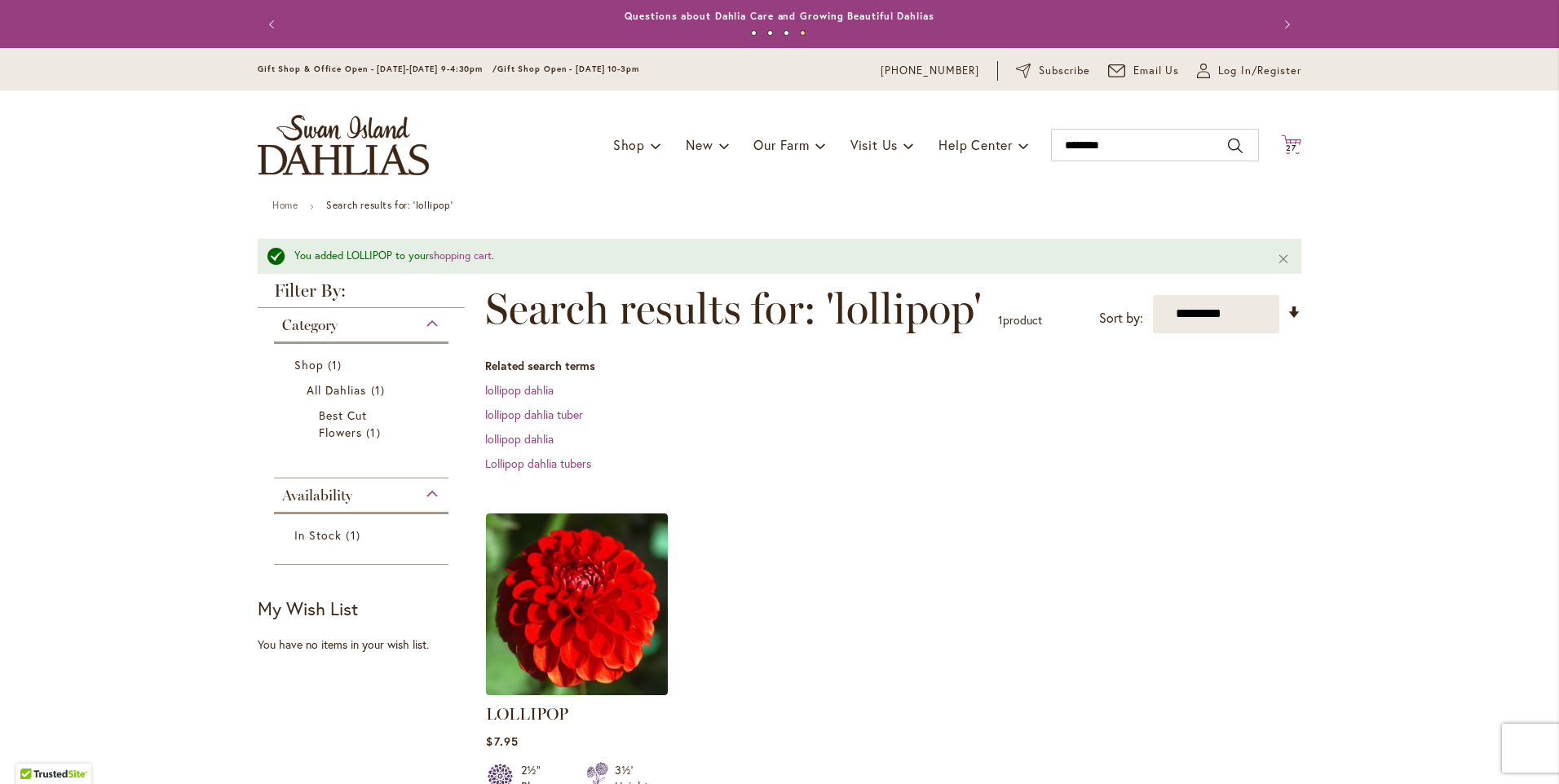
click at [1290, 149] on span "27" at bounding box center [1291, 147] width 10 height 10
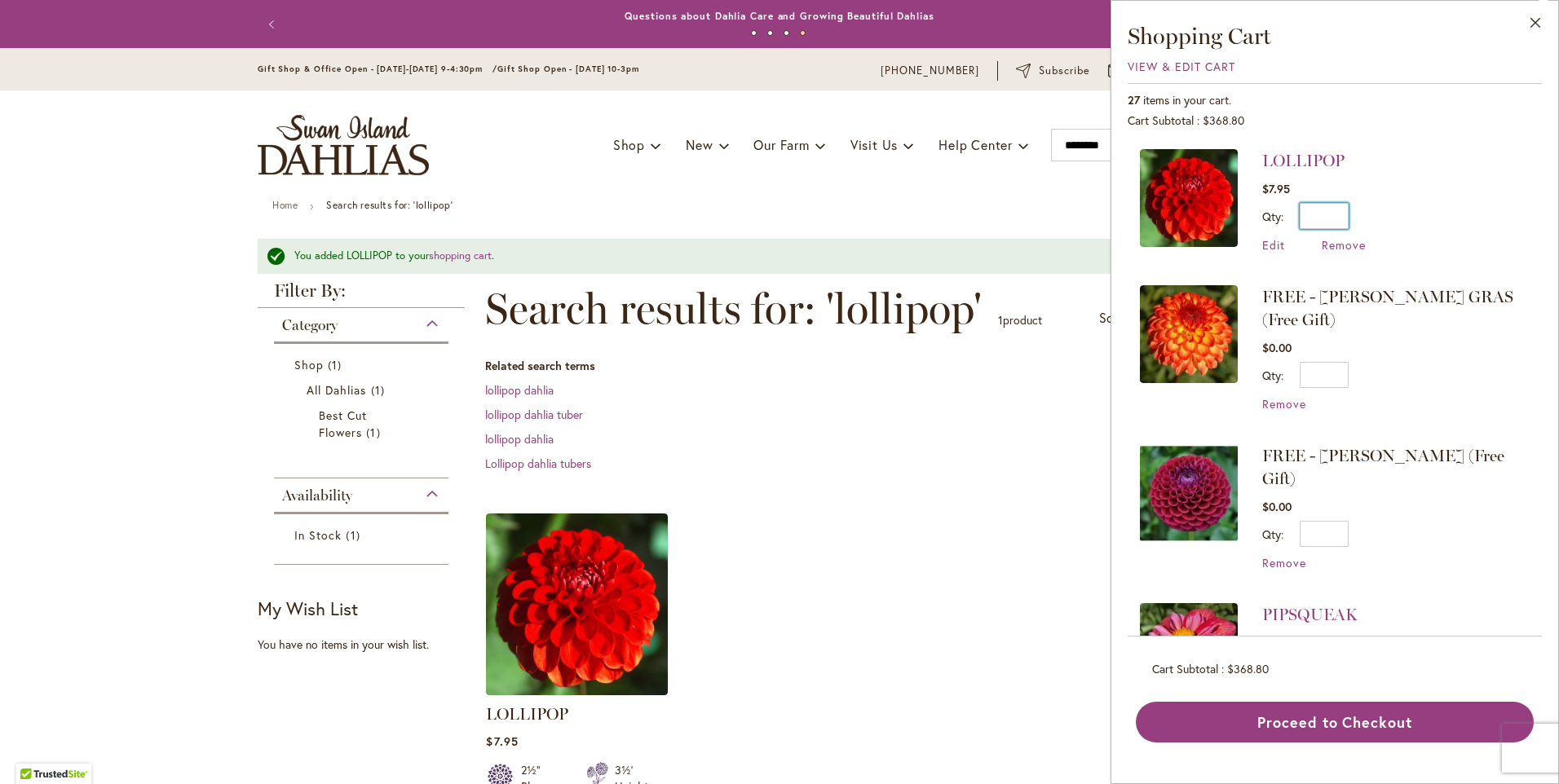
click at [1321, 215] on input "*" at bounding box center [1324, 216] width 49 height 26
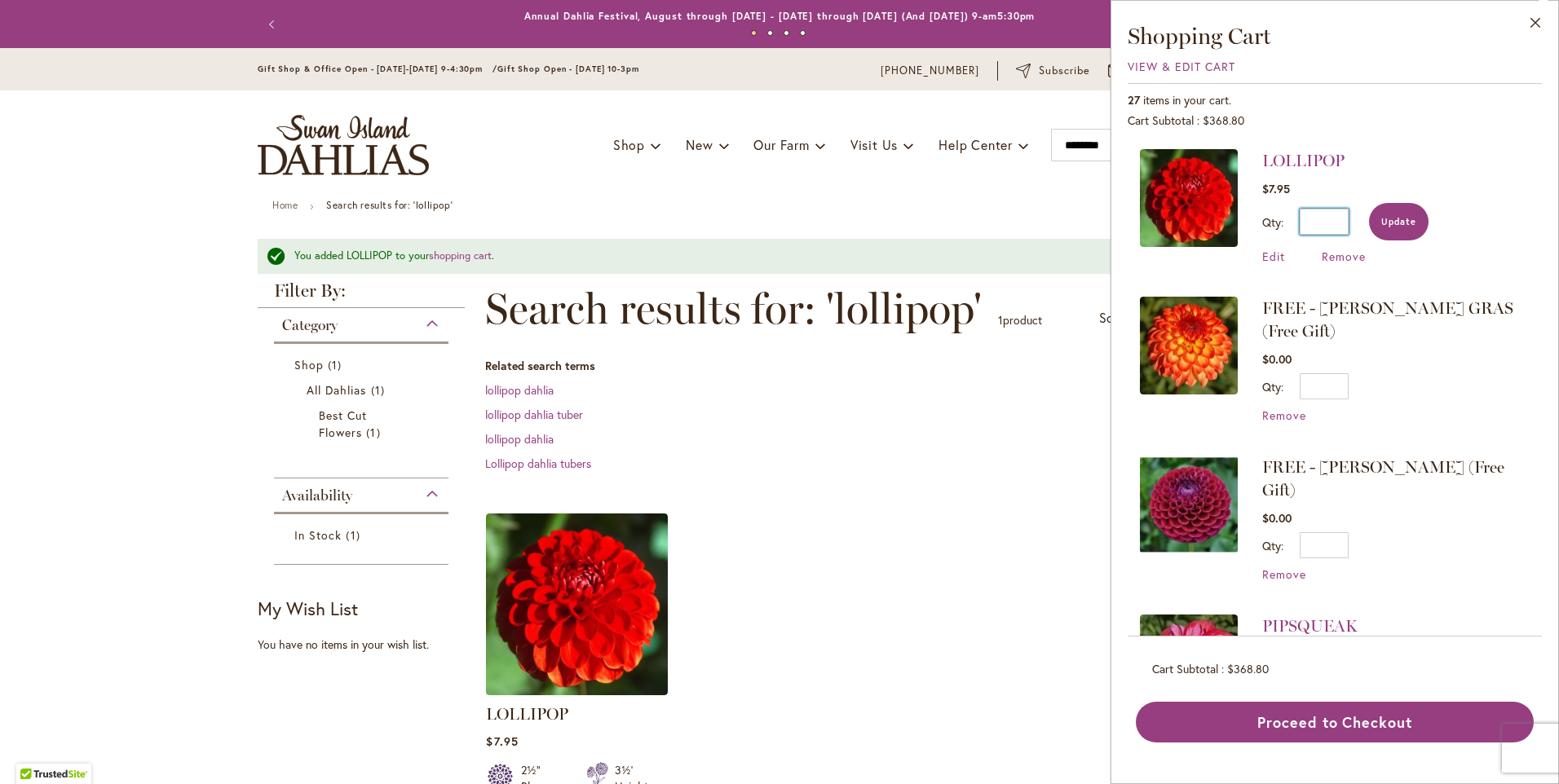
type input "*"
click at [1418, 230] on button "Update" at bounding box center [1399, 222] width 60 height 37
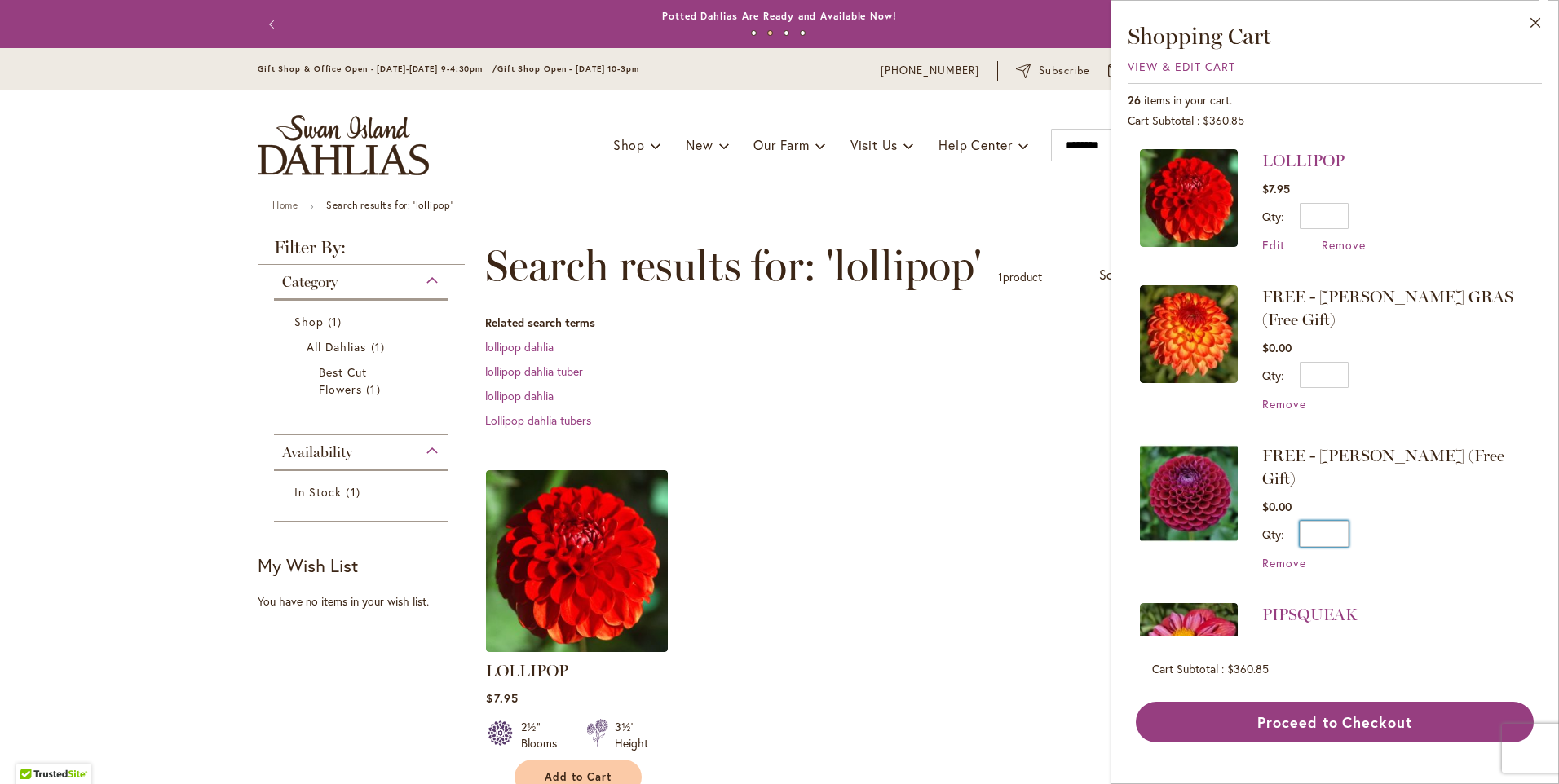
click at [1345, 521] on input "*" at bounding box center [1324, 534] width 49 height 26
type input "*"
click at [1385, 534] on span "Update" at bounding box center [1399, 540] width 35 height 11
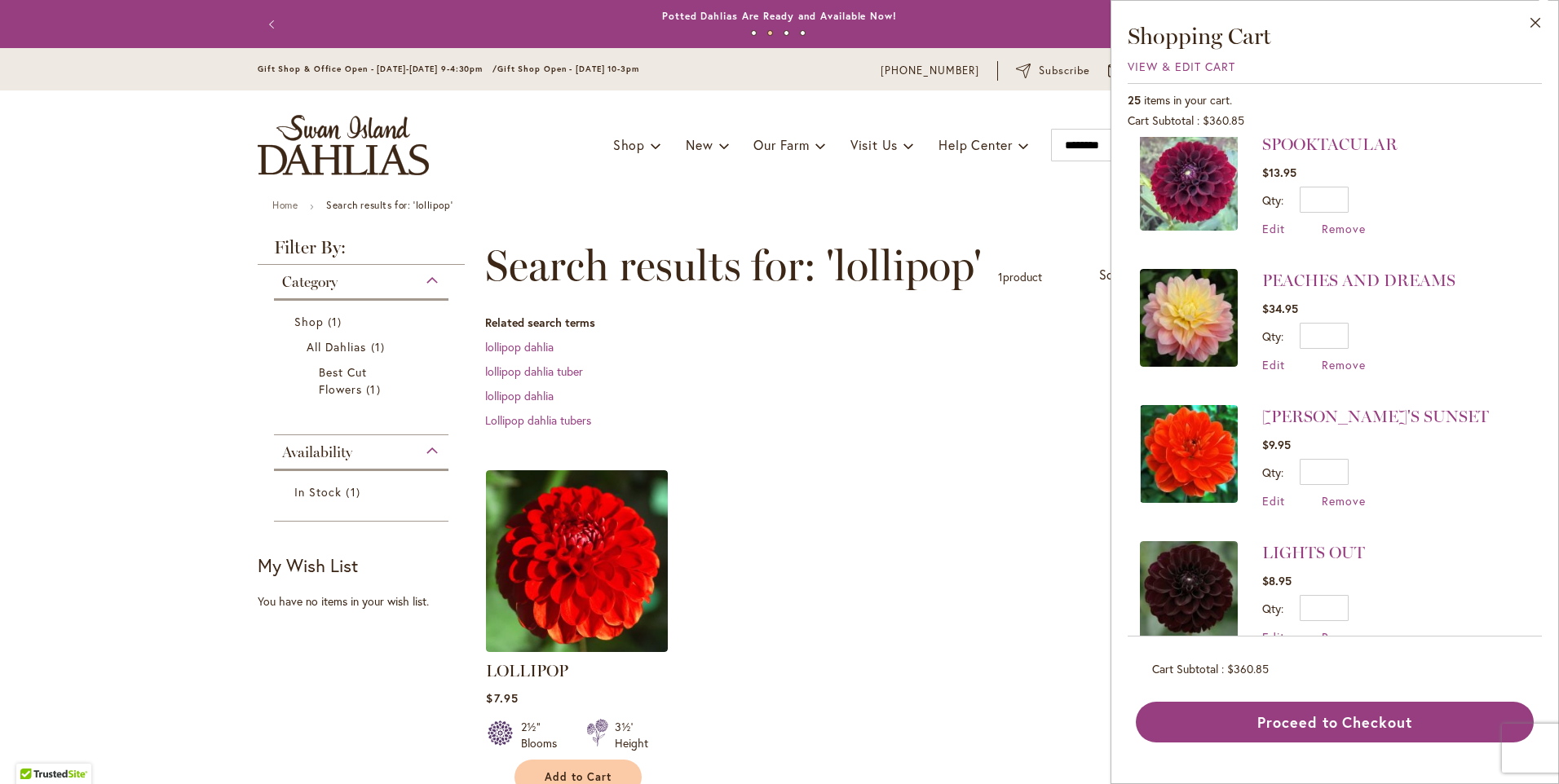
scroll to position [1467, 0]
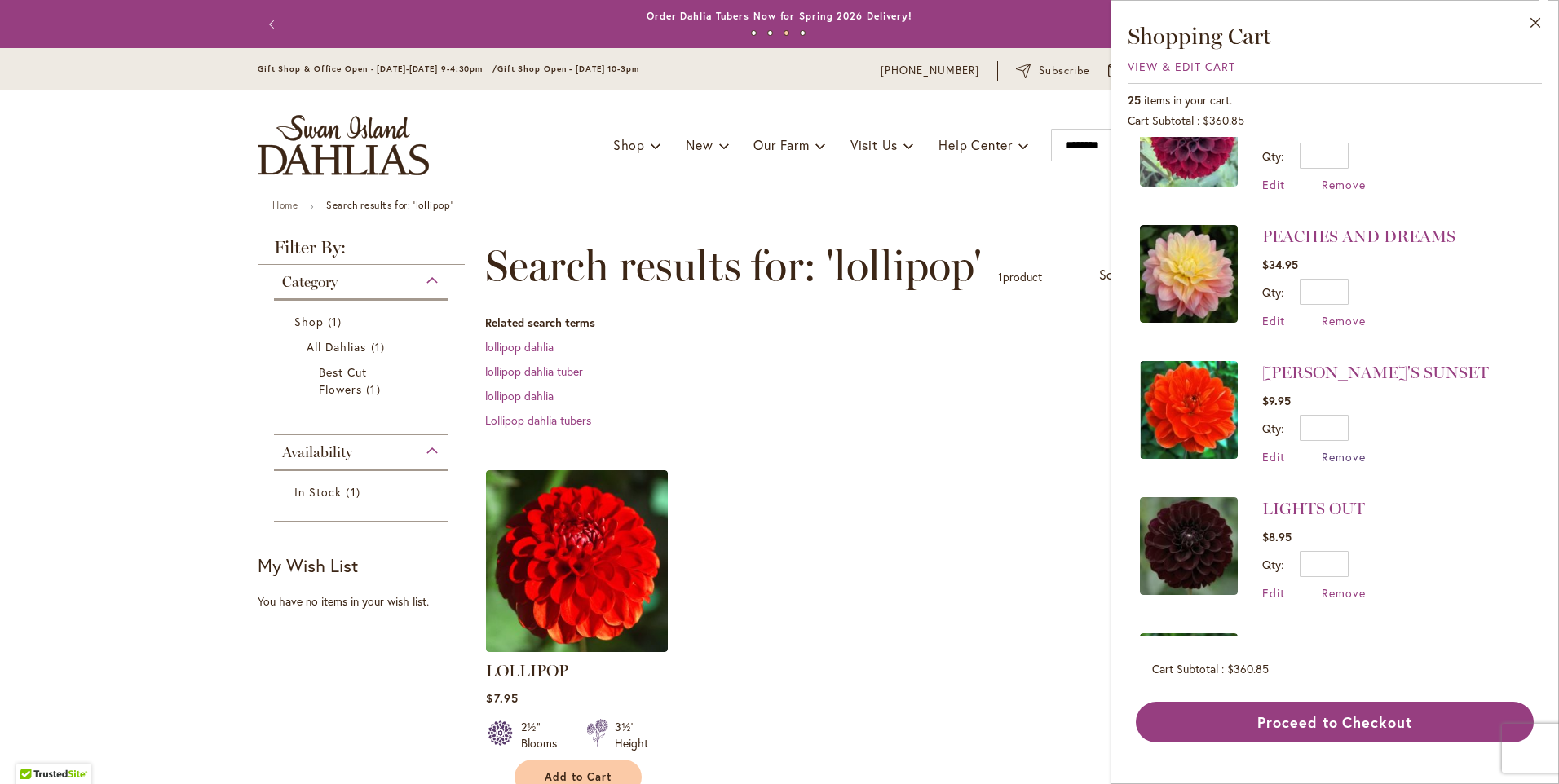
click at [1335, 450] on span "Remove" at bounding box center [1344, 457] width 44 height 16
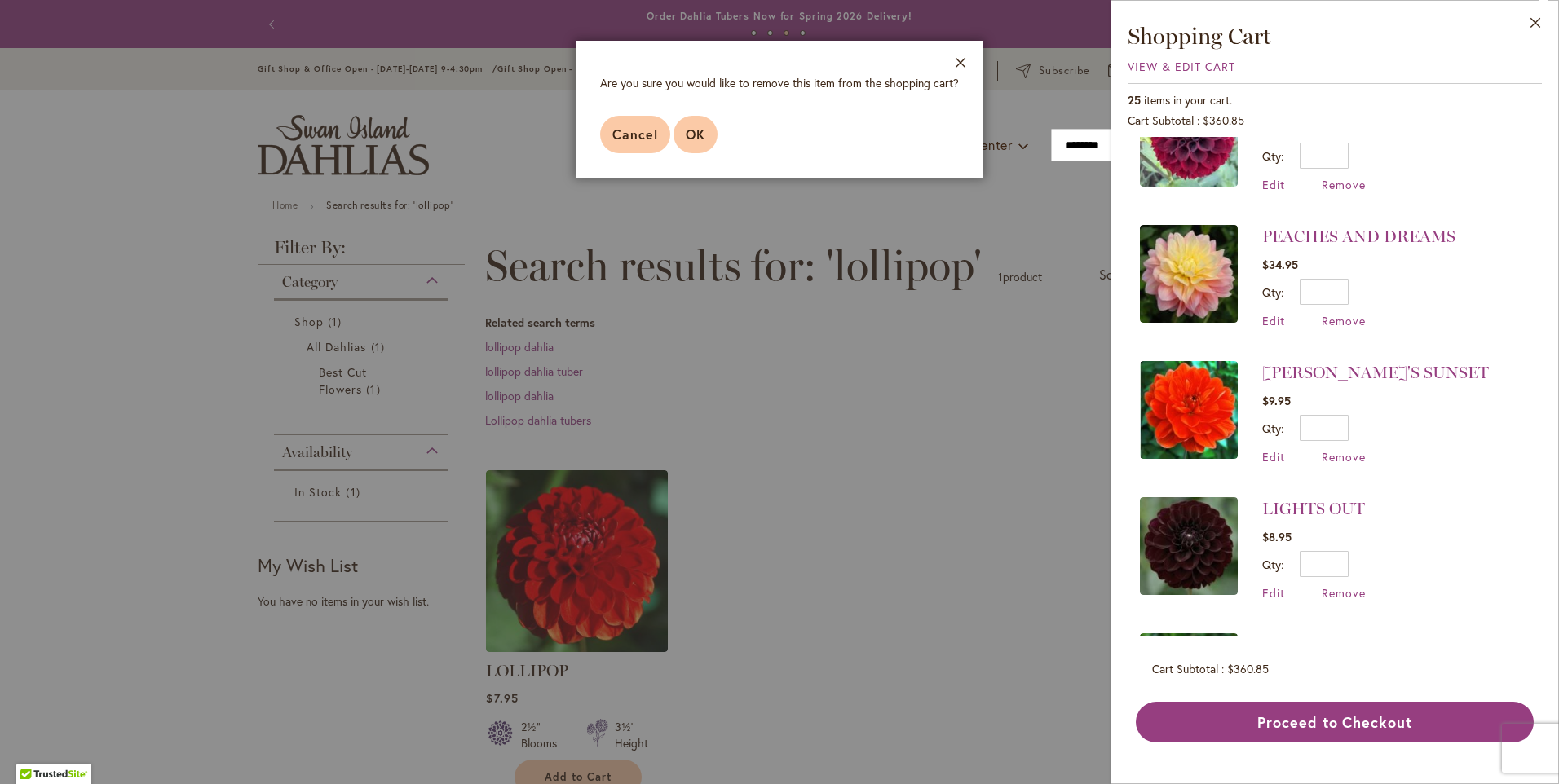
click at [698, 141] on span "OK" at bounding box center [695, 134] width 20 height 17
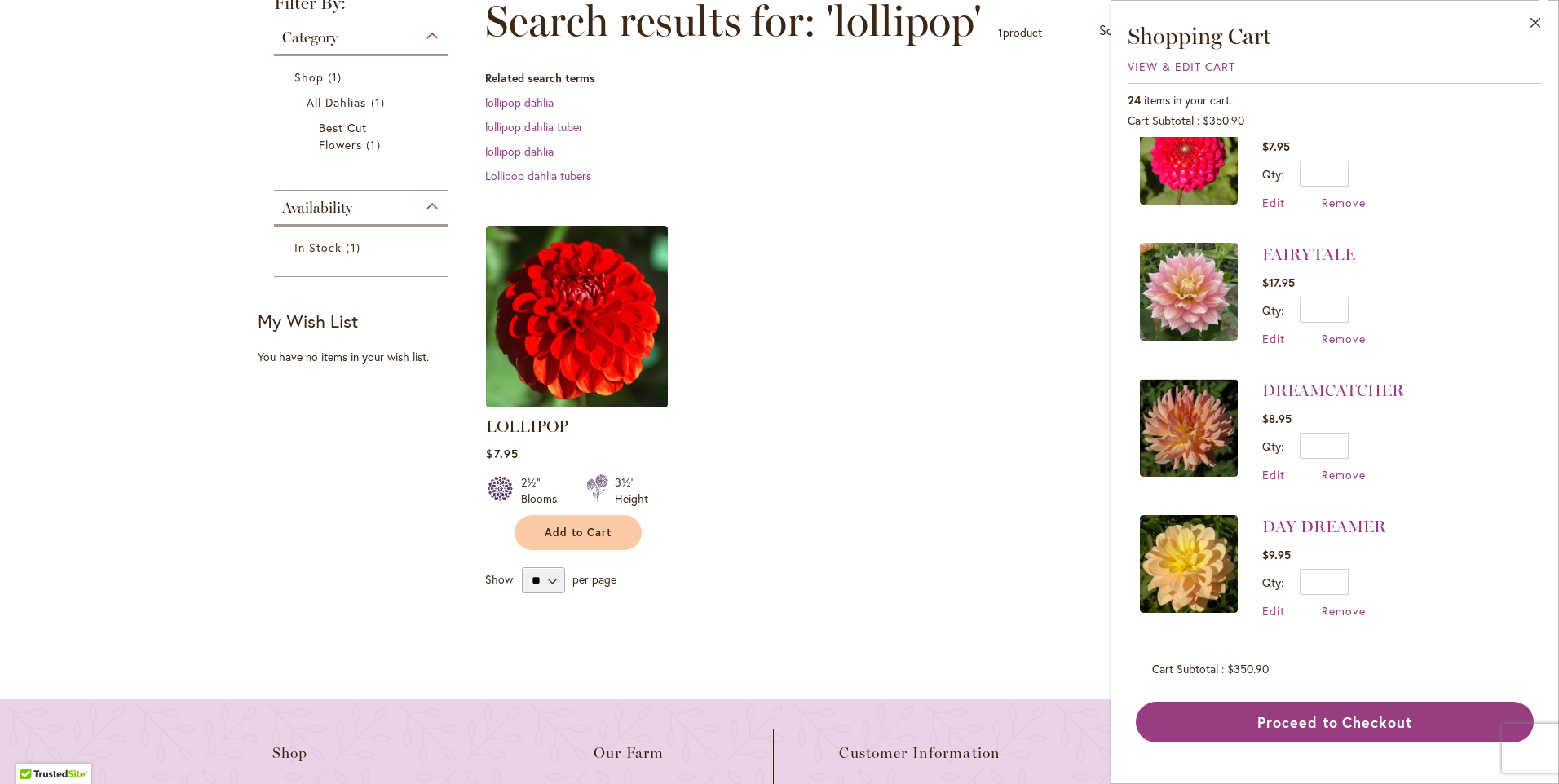
scroll to position [2125, 0]
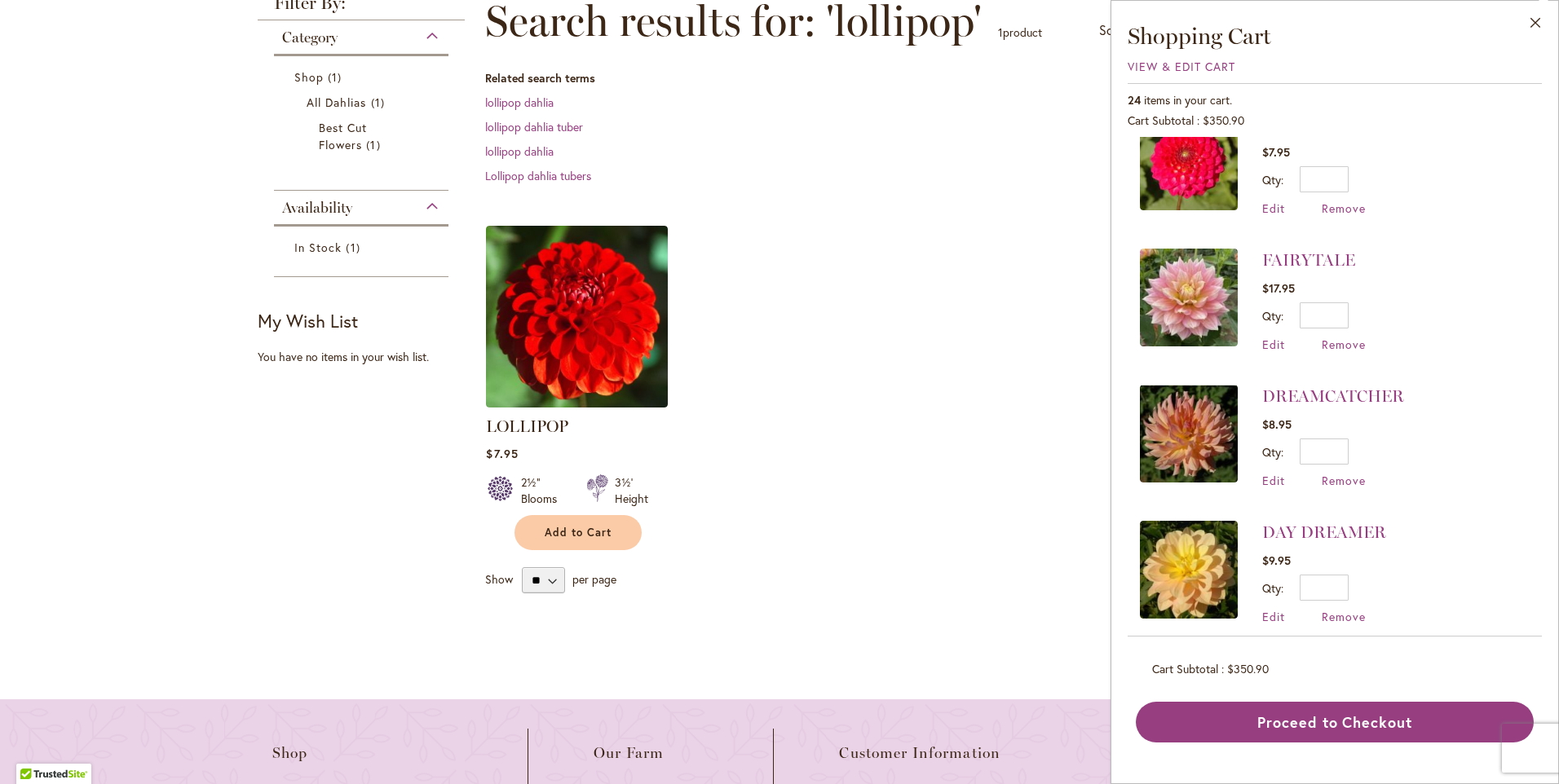
click at [1173, 525] on img at bounding box center [1188, 570] width 98 height 98
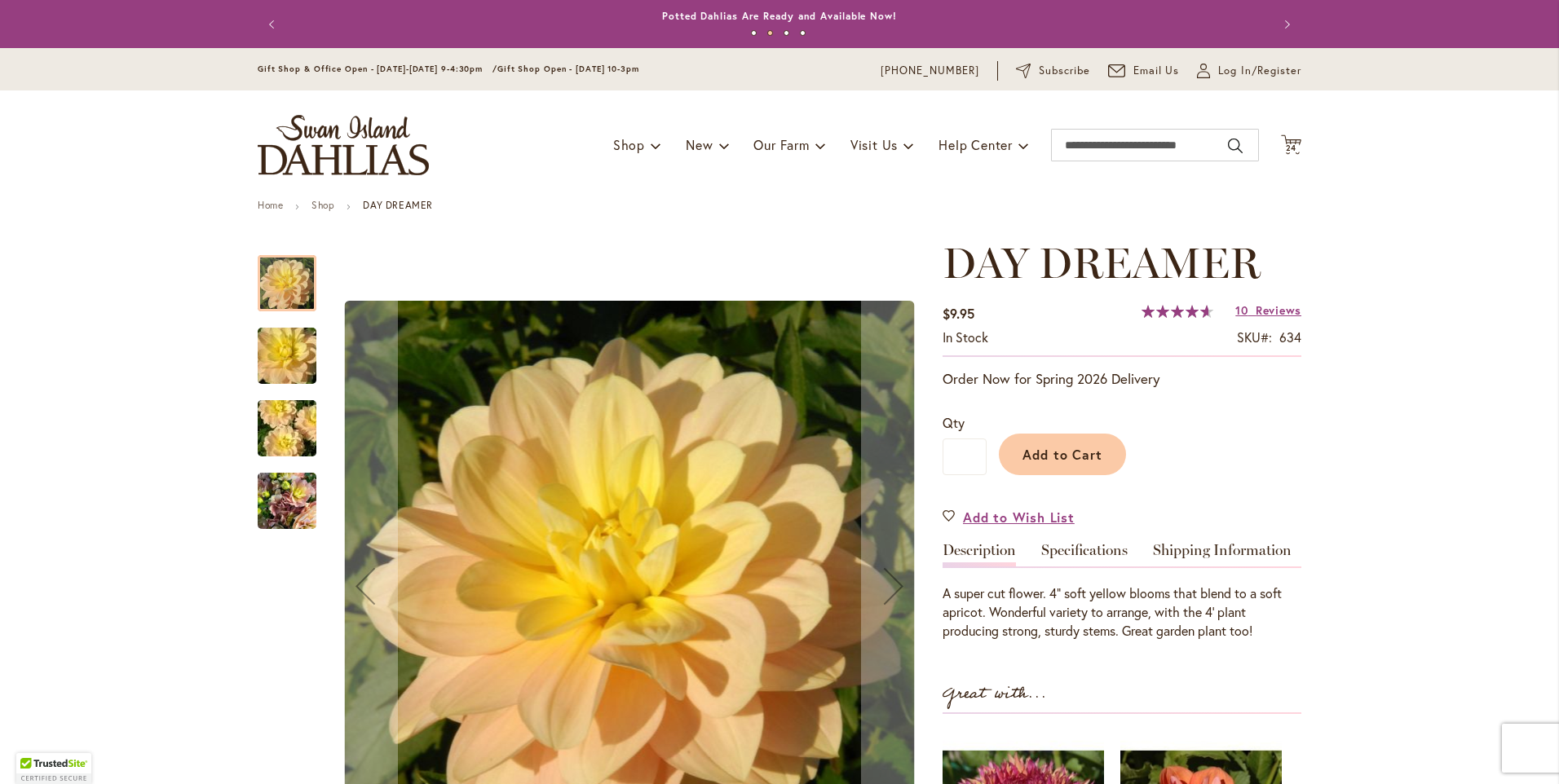
click at [300, 427] on img "DAY DREAMER" at bounding box center [287, 429] width 117 height 78
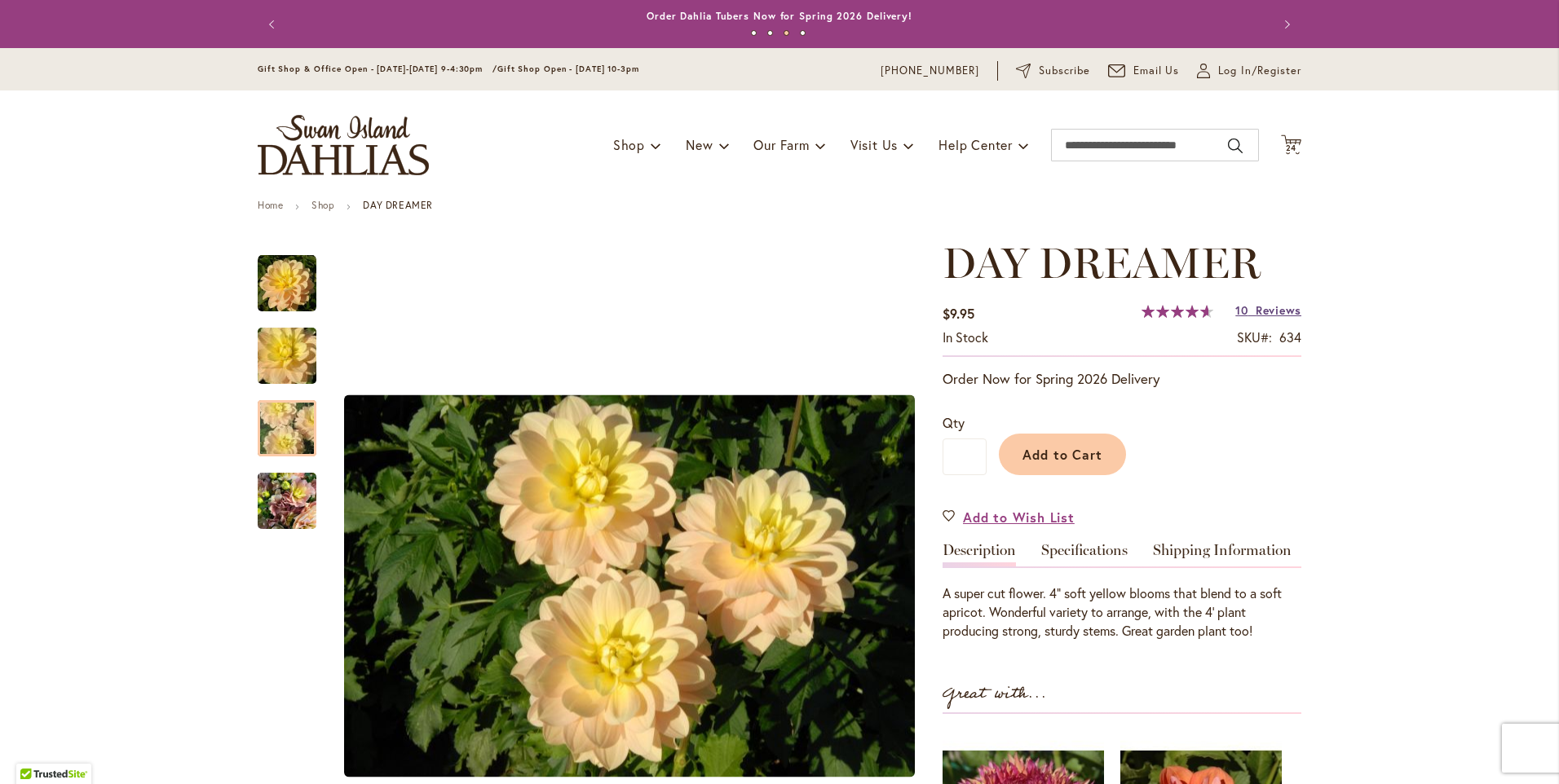
click at [1242, 312] on link "10 Reviews" at bounding box center [1268, 310] width 66 height 16
click at [1286, 146] on span "24" at bounding box center [1292, 147] width 11 height 10
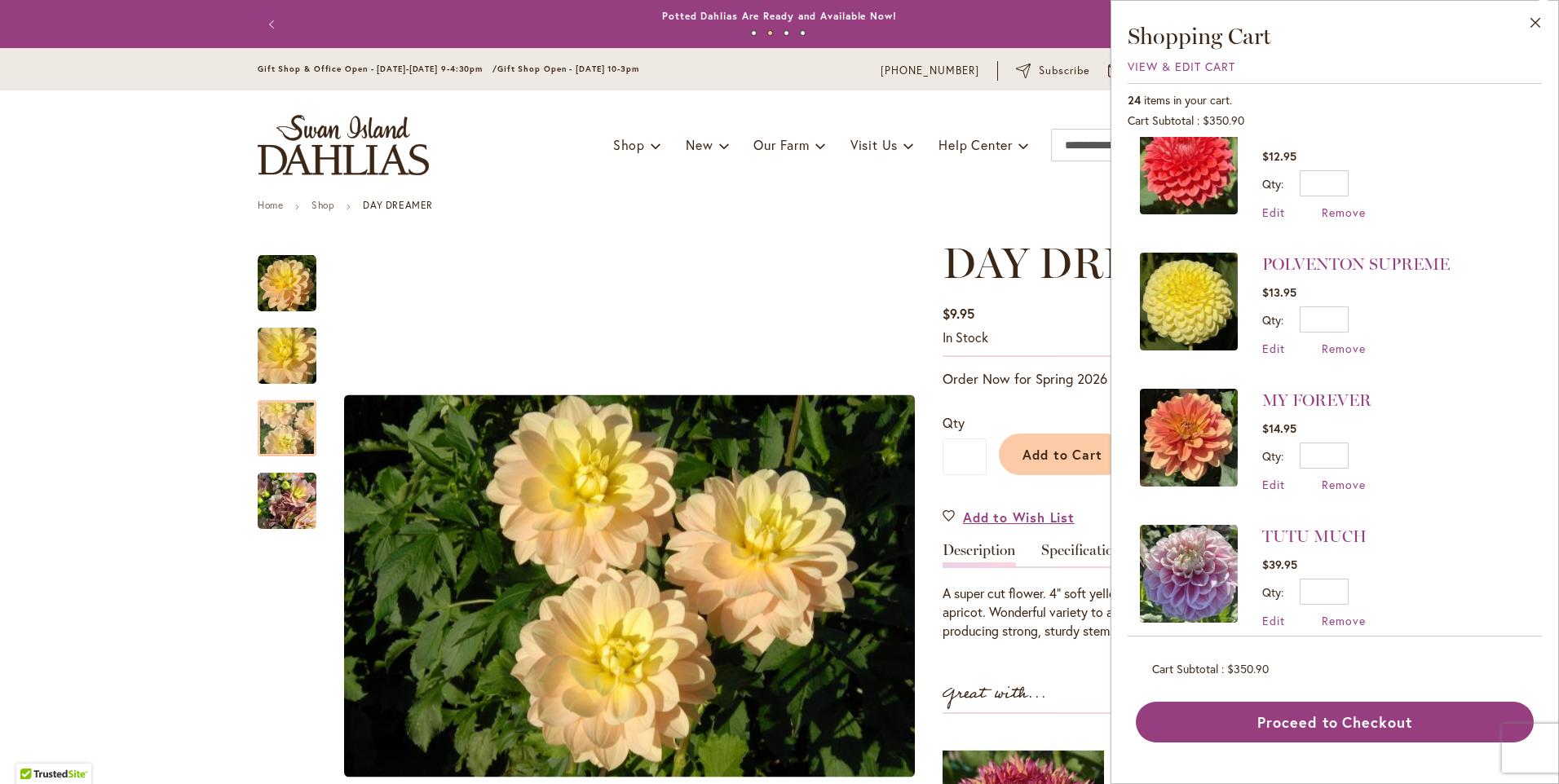
scroll to position [1060, 0]
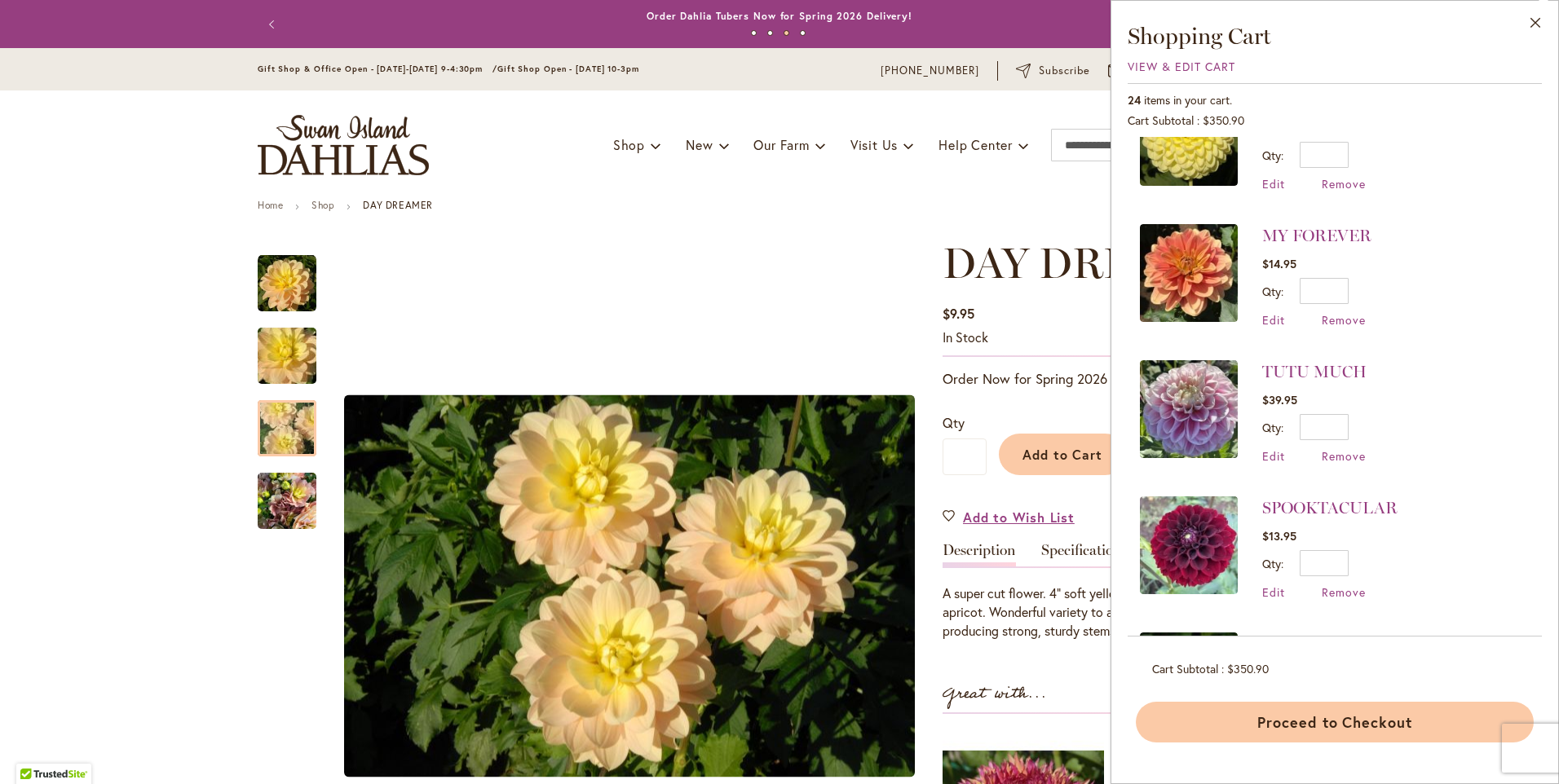
click at [1322, 723] on button "Proceed to Checkout" at bounding box center [1335, 723] width 398 height 41
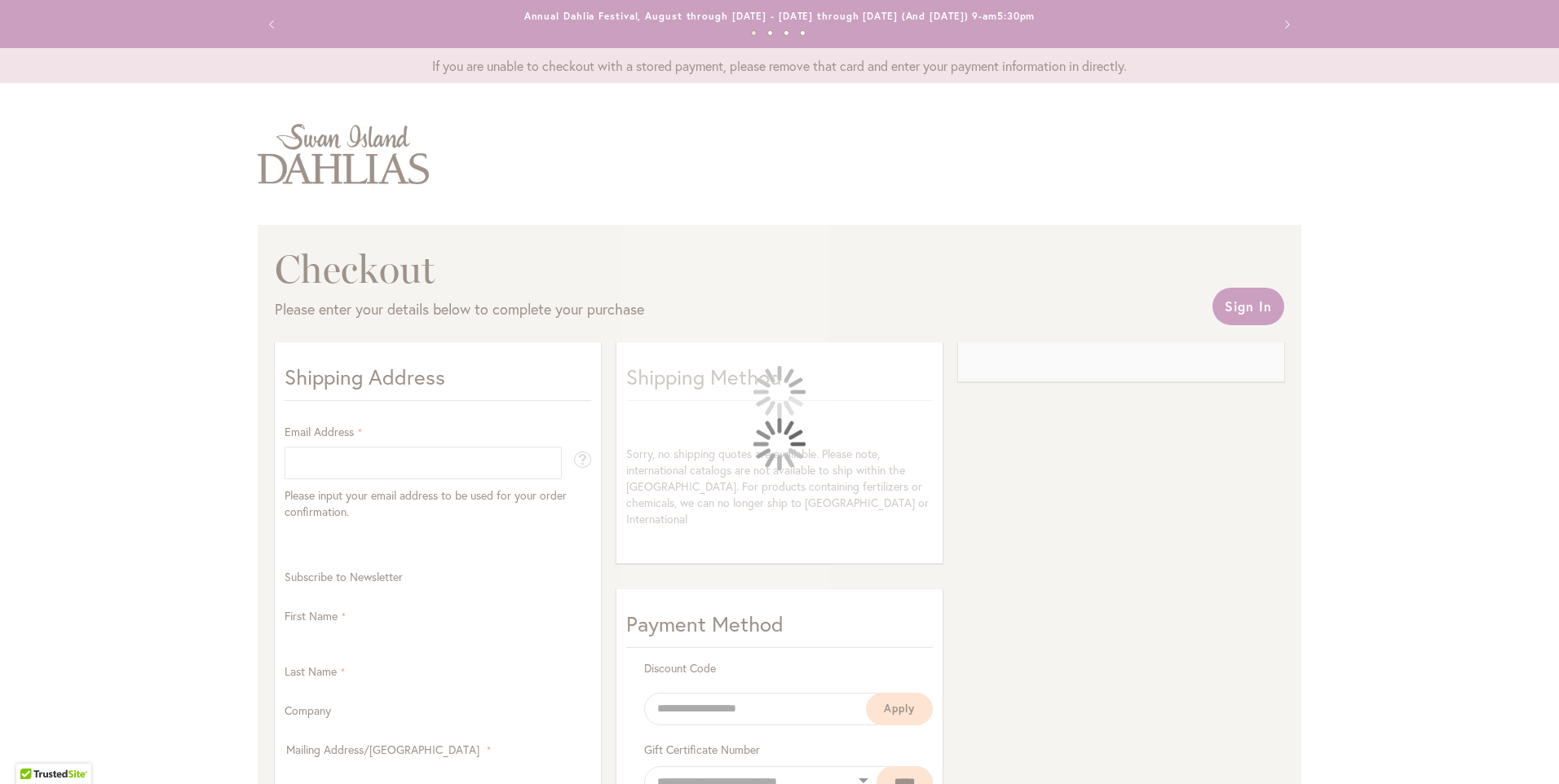
select select "**"
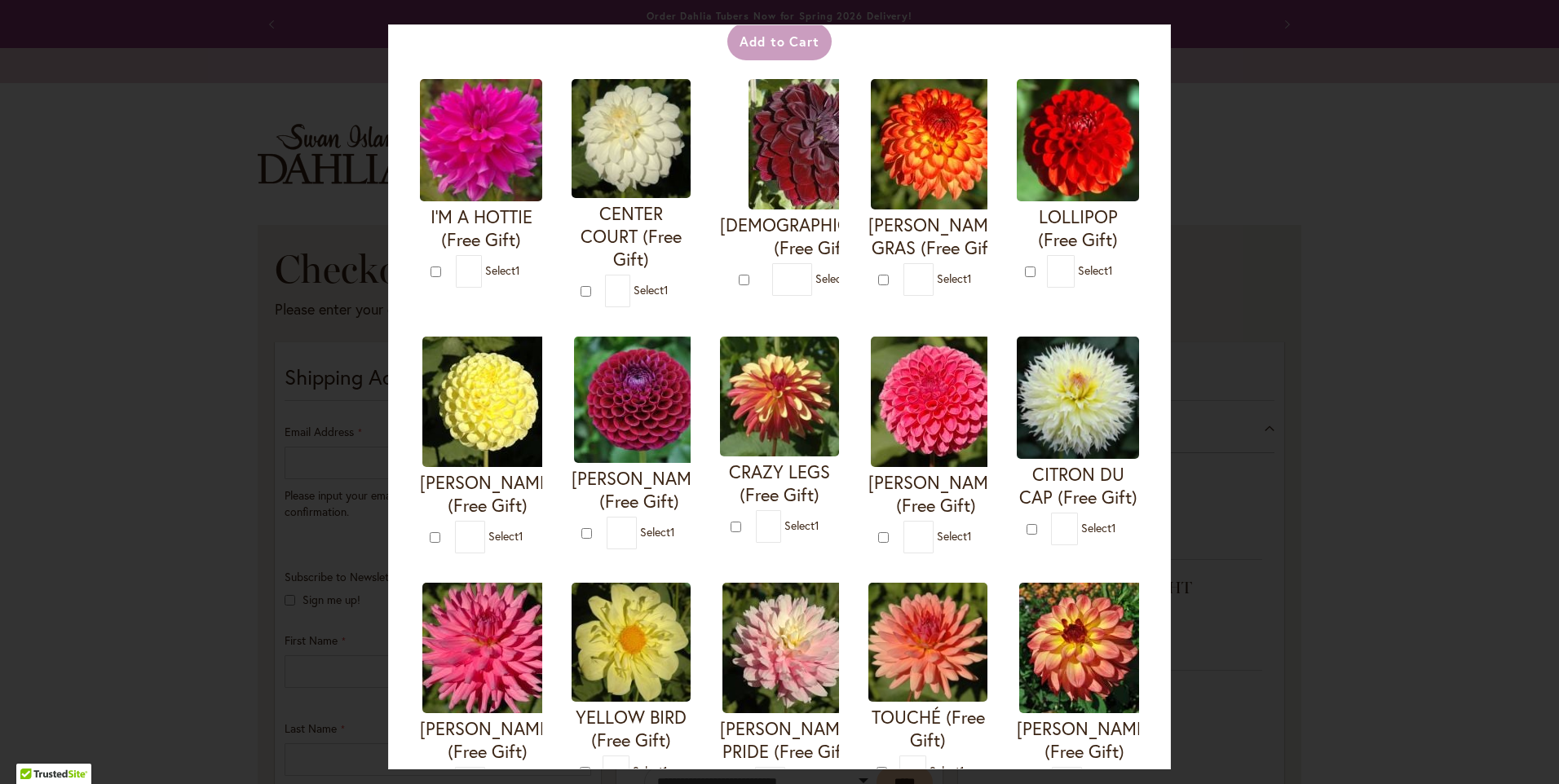
scroll to position [82, 0]
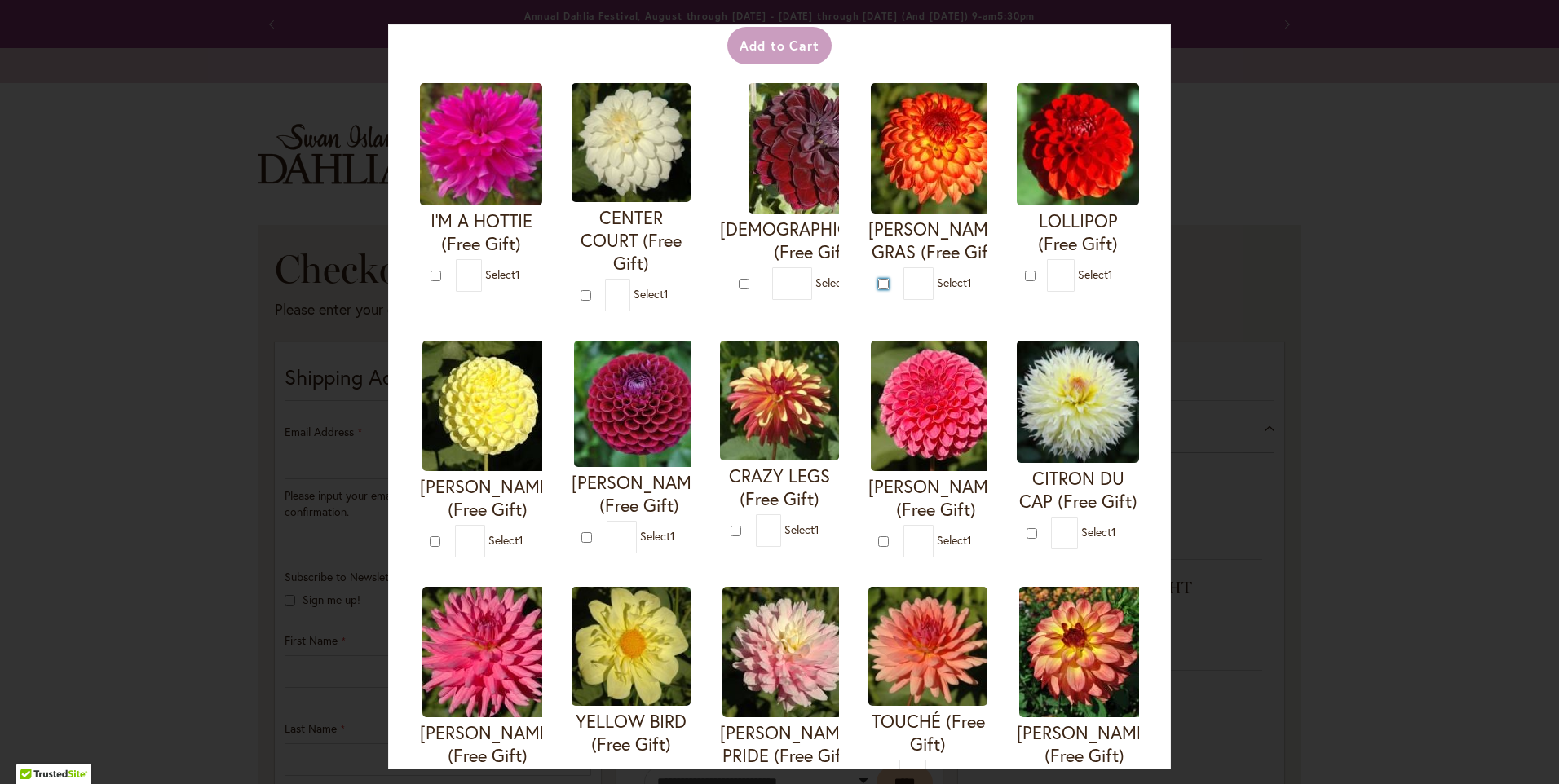
type input "*"
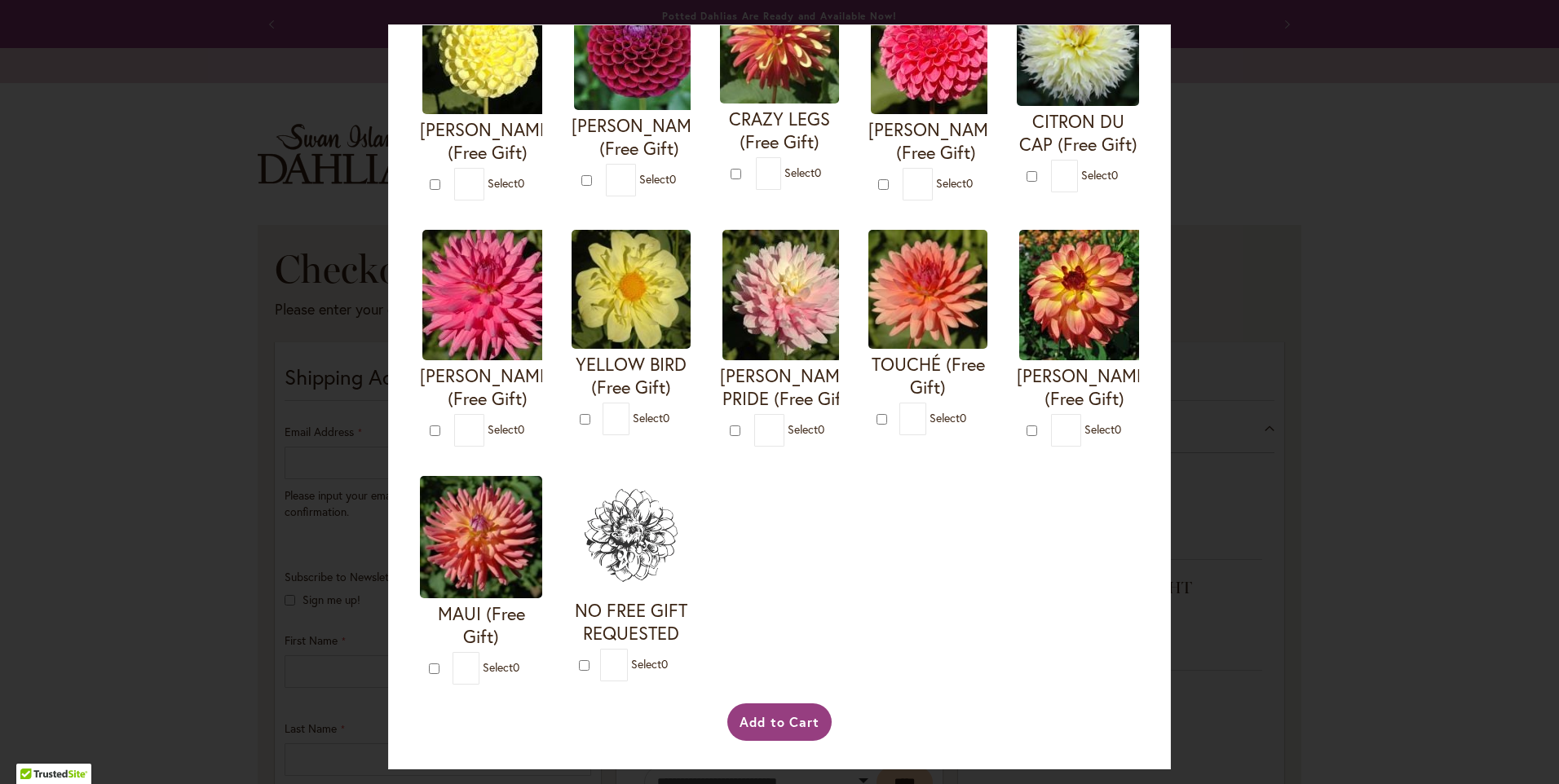
scroll to position [653, 0]
click at [743, 741] on button "Add to Cart" at bounding box center [780, 723] width 105 height 37
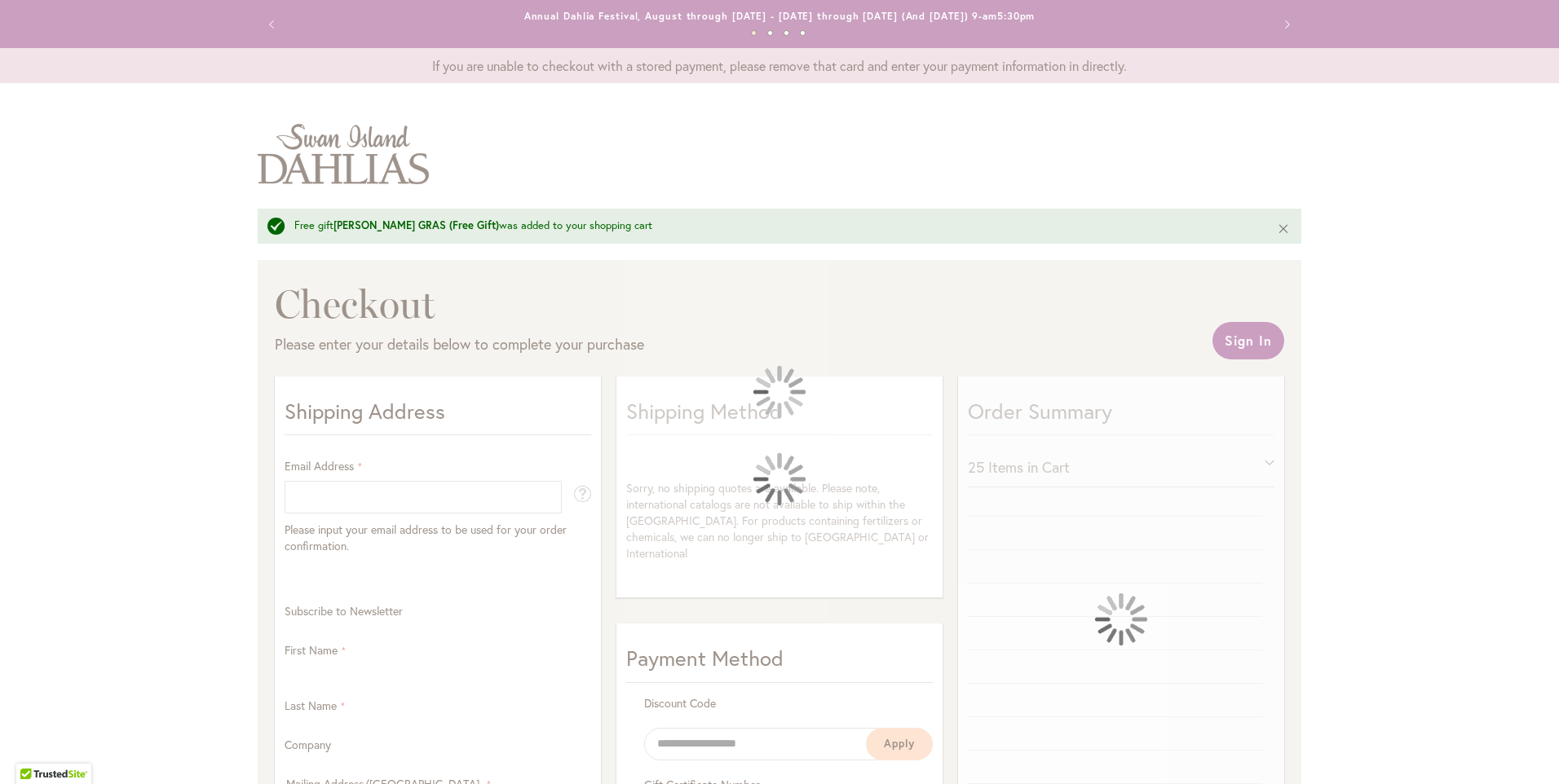
select select "**"
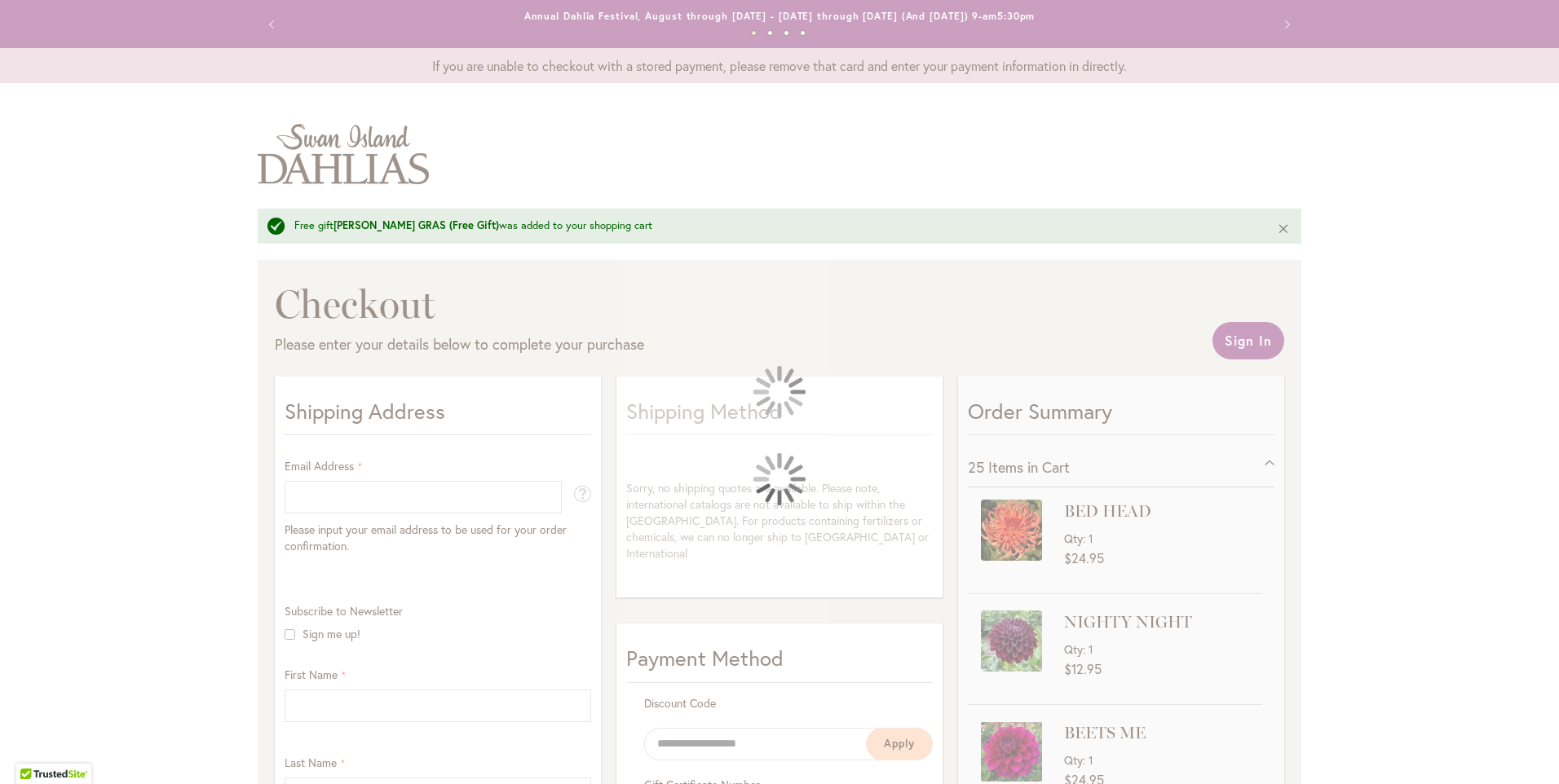
click at [1371, 536] on div at bounding box center [780, 392] width 1559 height 784
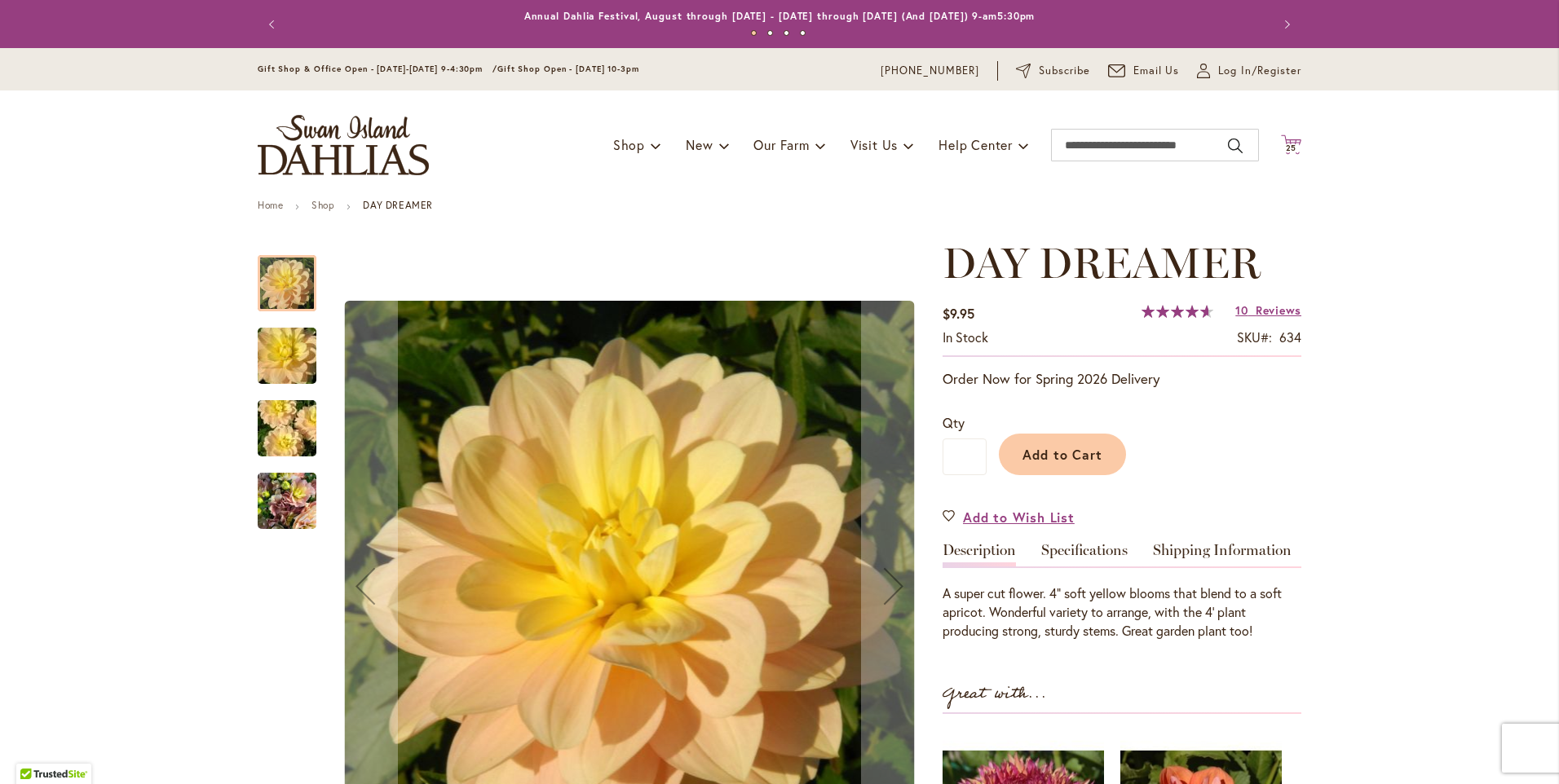
click at [1286, 145] on span "25" at bounding box center [1292, 147] width 11 height 10
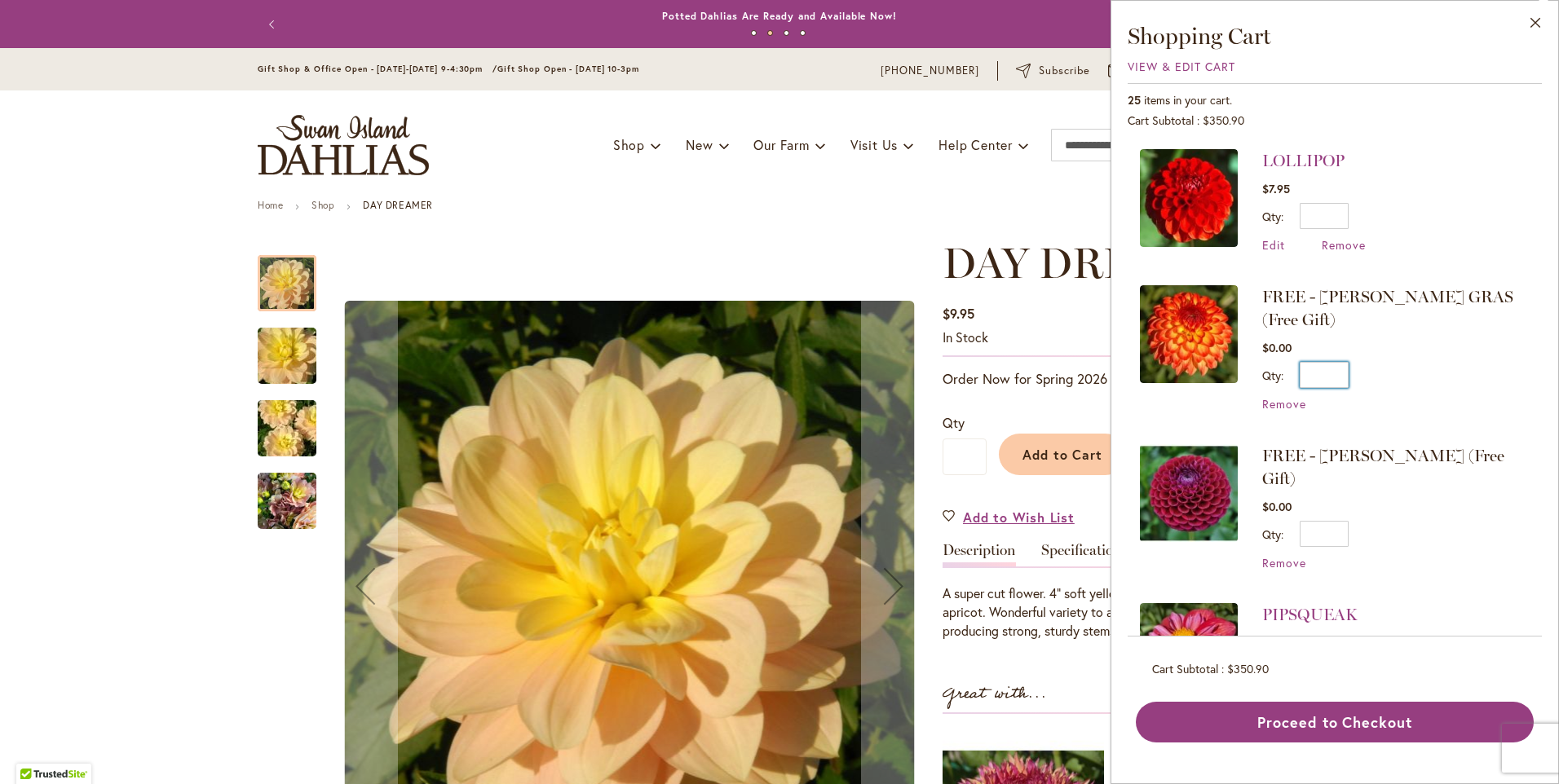
click at [1332, 362] on input "*" at bounding box center [1324, 375] width 49 height 26
click at [1342, 362] on input "*" at bounding box center [1324, 375] width 49 height 26
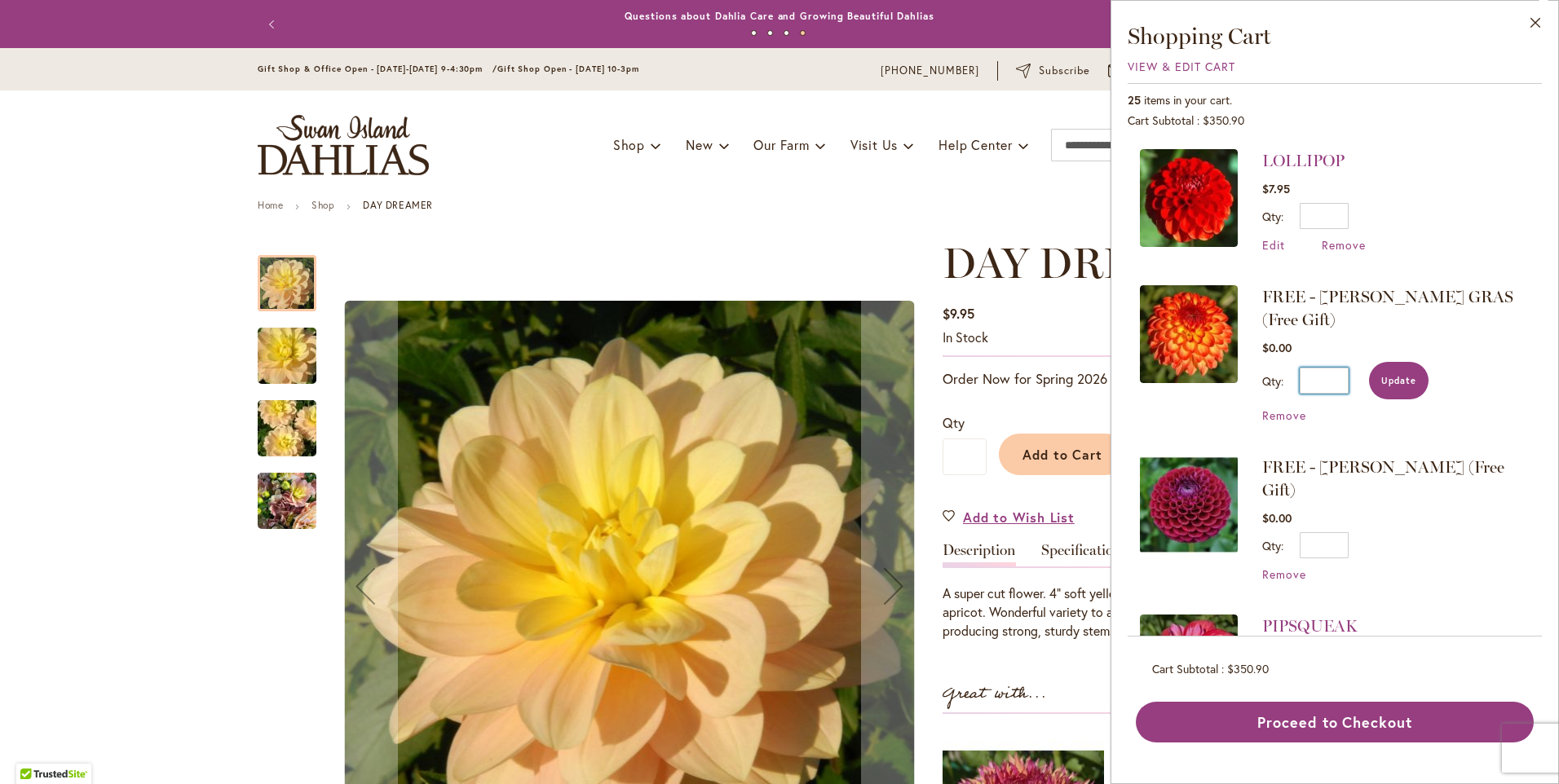
type input "*"
click at [1411, 375] on span "Update" at bounding box center [1399, 381] width 35 height 11
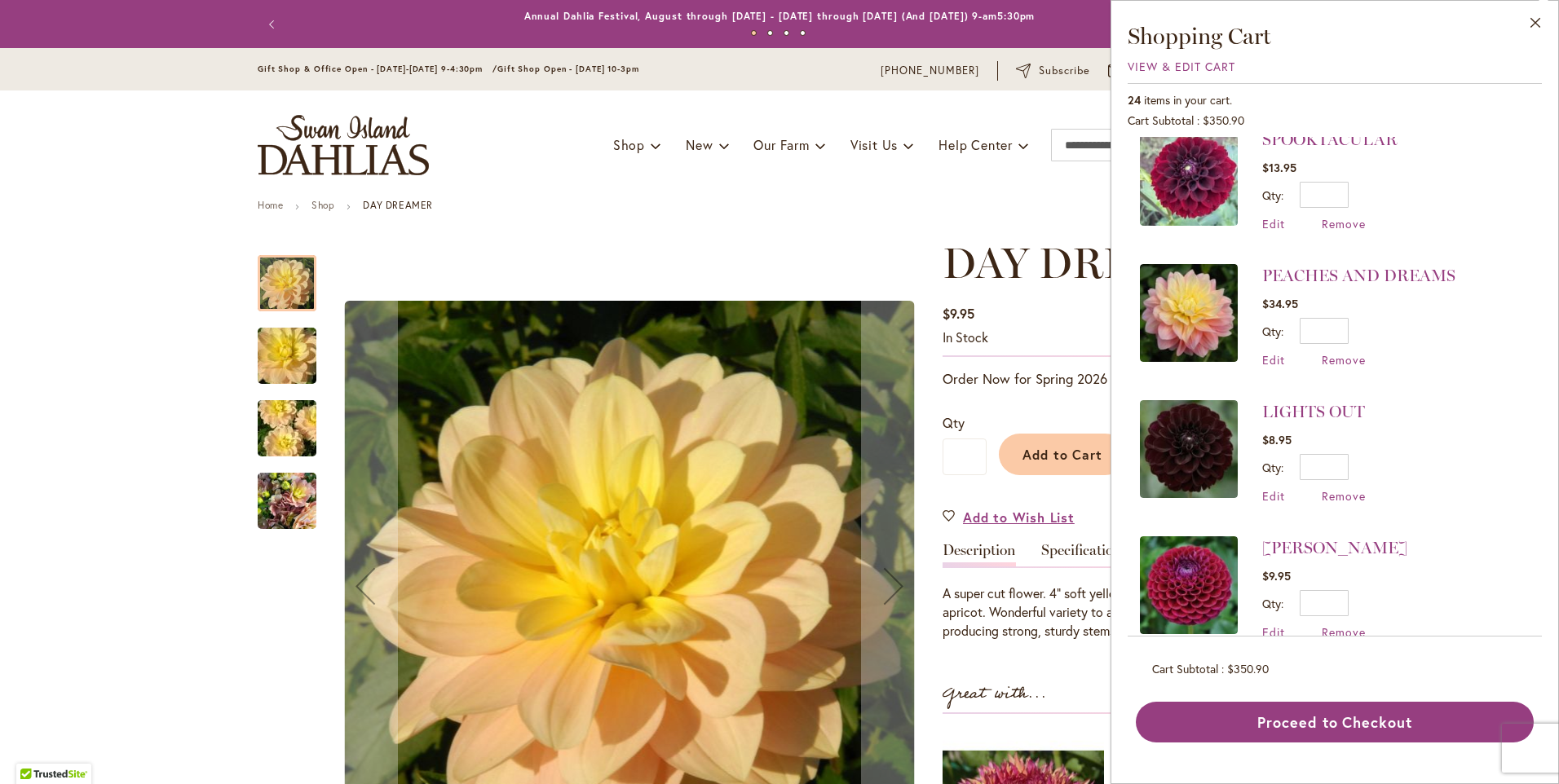
scroll to position [1467, 0]
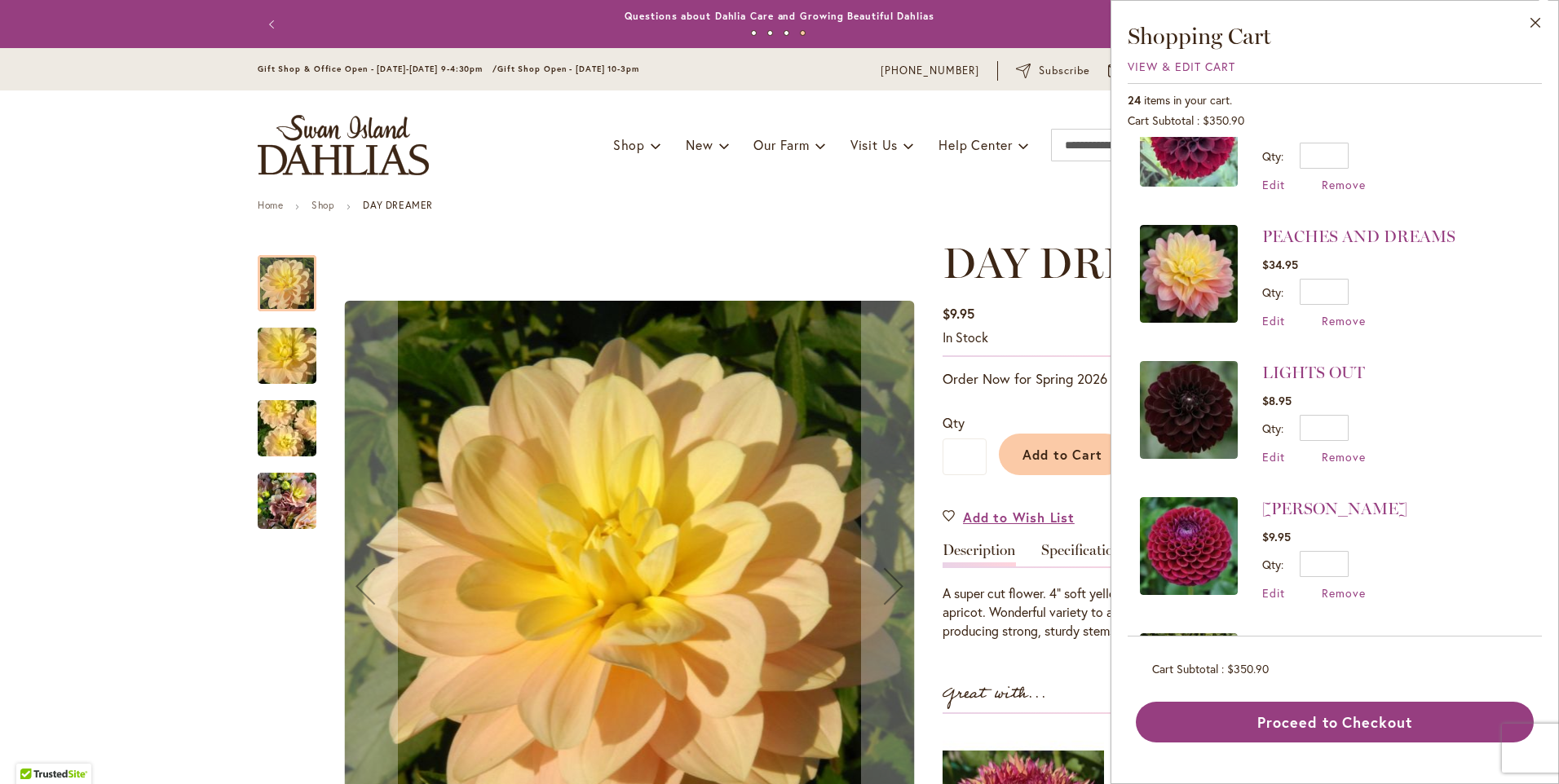
click at [956, 182] on div "Toggle Nav Shop Dahlia Tubers Collections Fresh Cut Dahlias Gardening Supplies …" at bounding box center [780, 144] width 1077 height 109
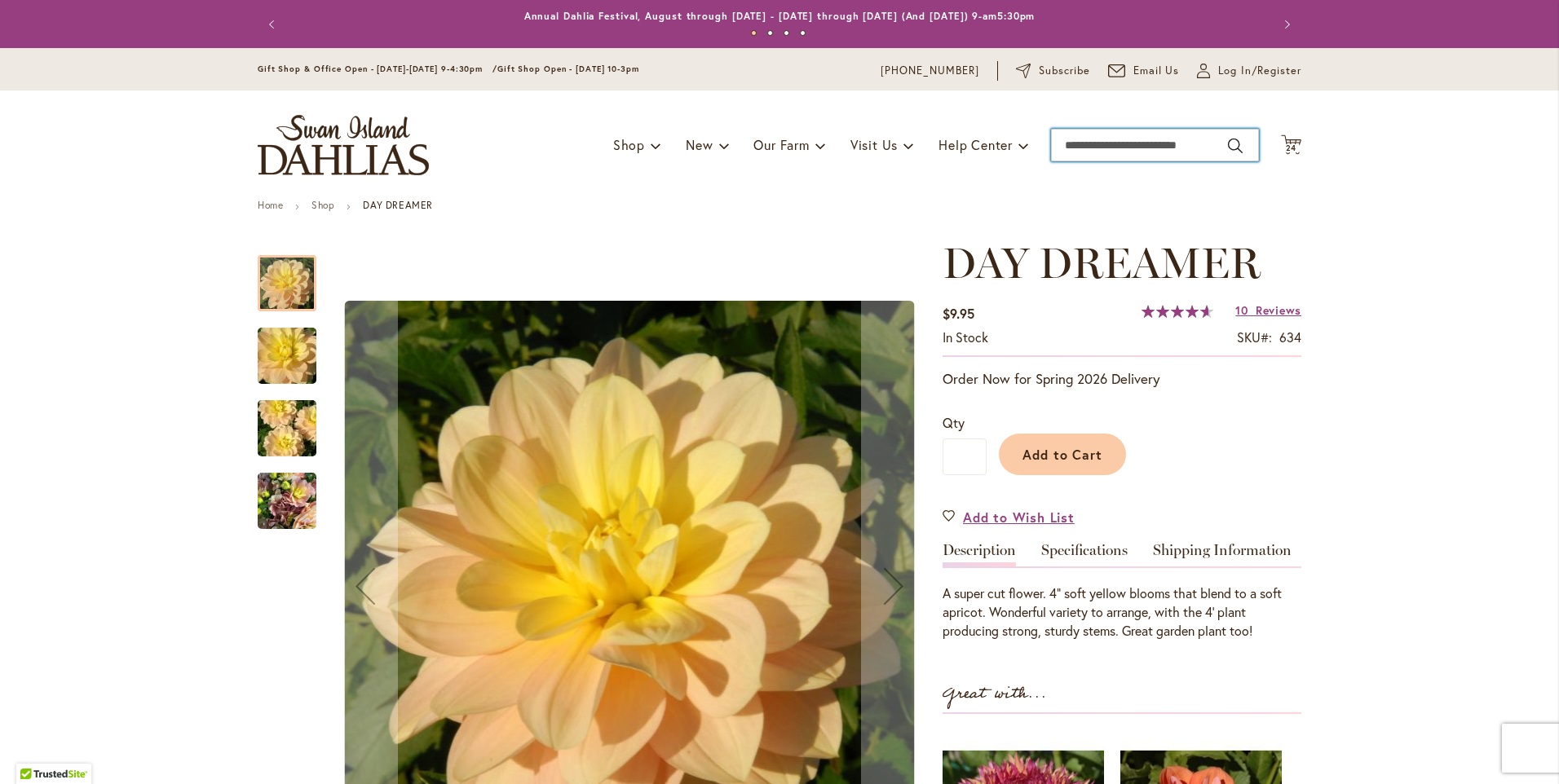
click at [1095, 150] on input "Search" at bounding box center [1155, 144] width 208 height 33
type input "**********"
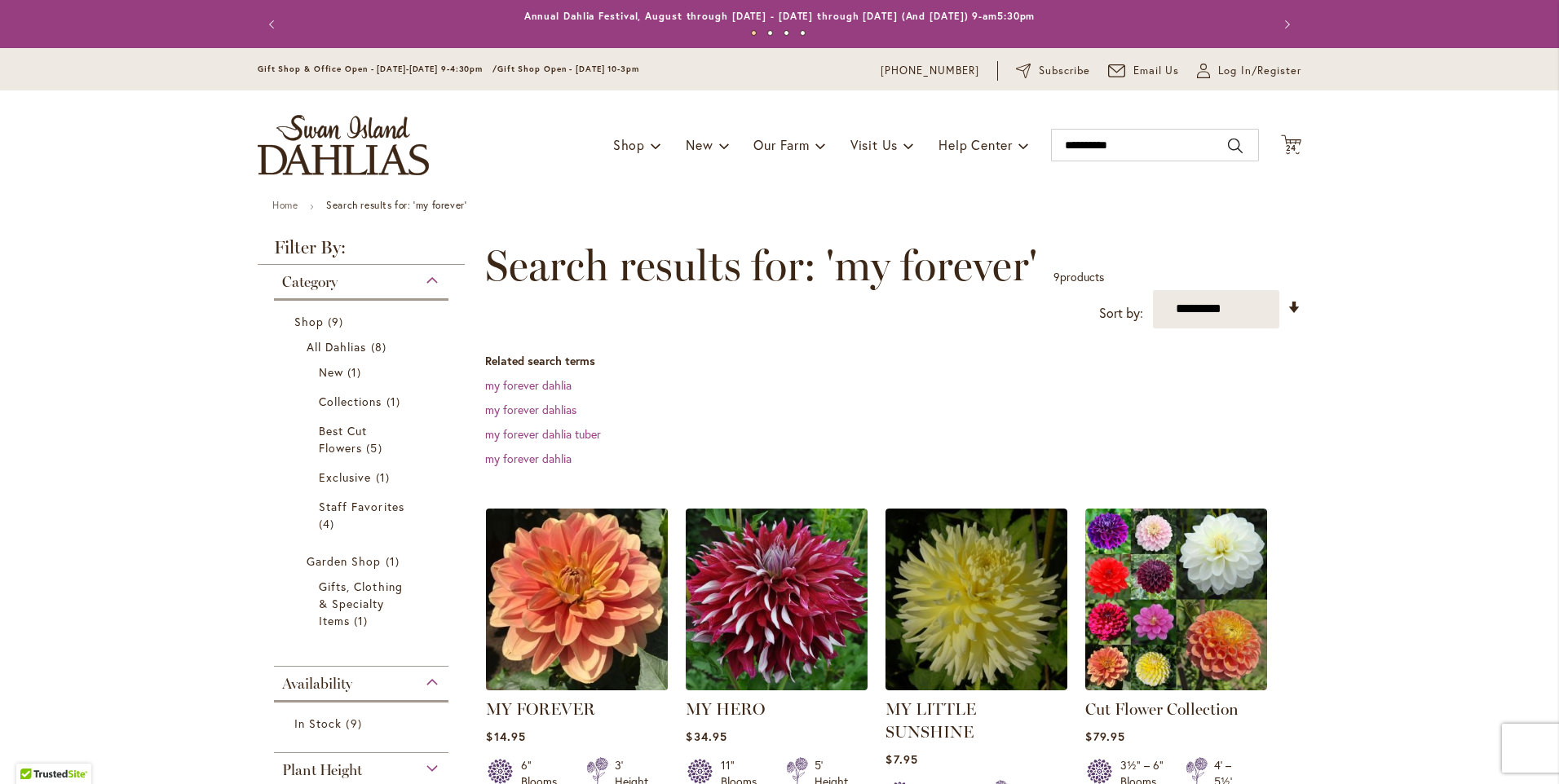
click at [557, 567] on img at bounding box center [577, 599] width 191 height 191
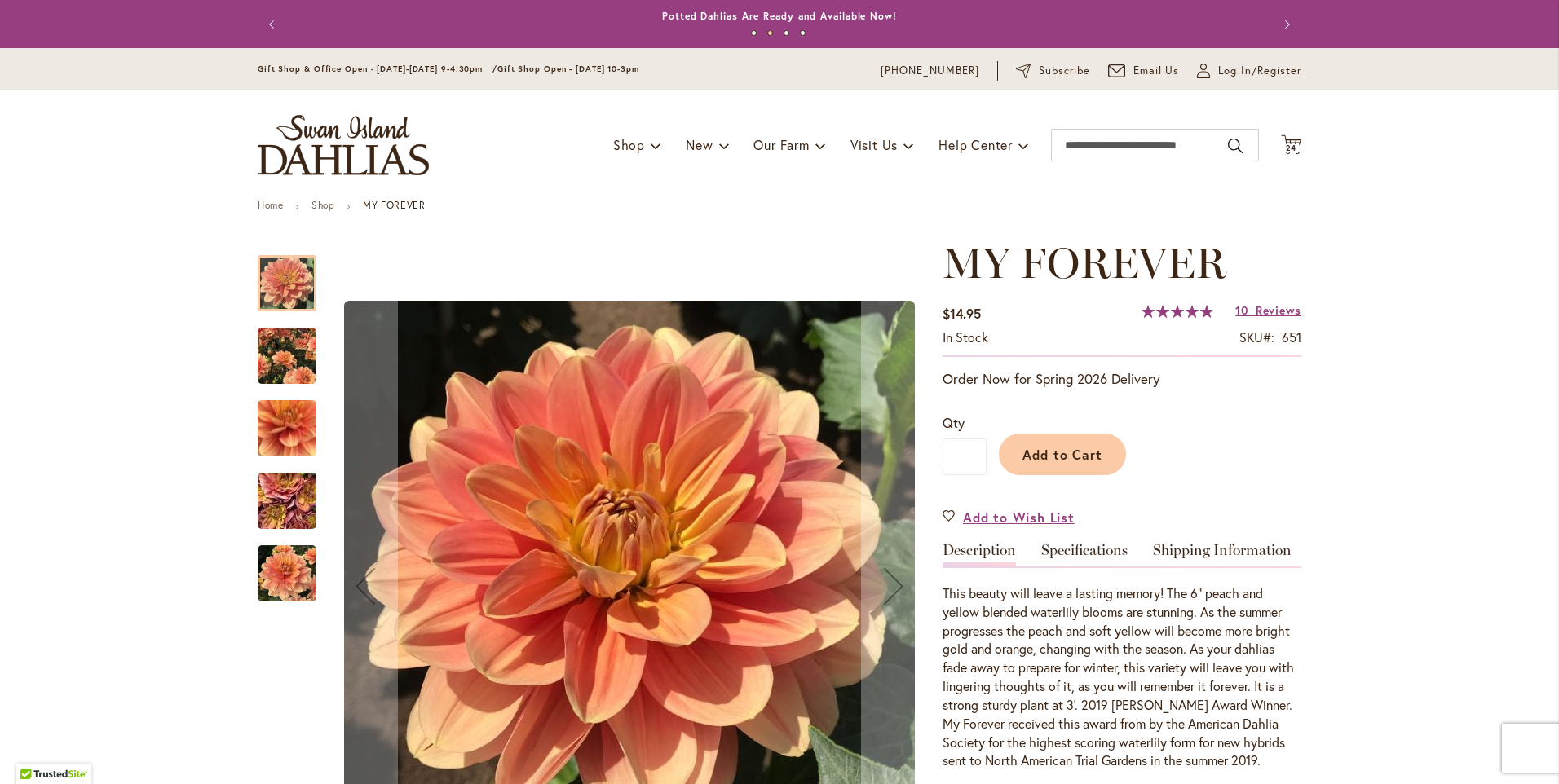
click at [277, 372] on img "MY FOREVER" at bounding box center [287, 356] width 59 height 73
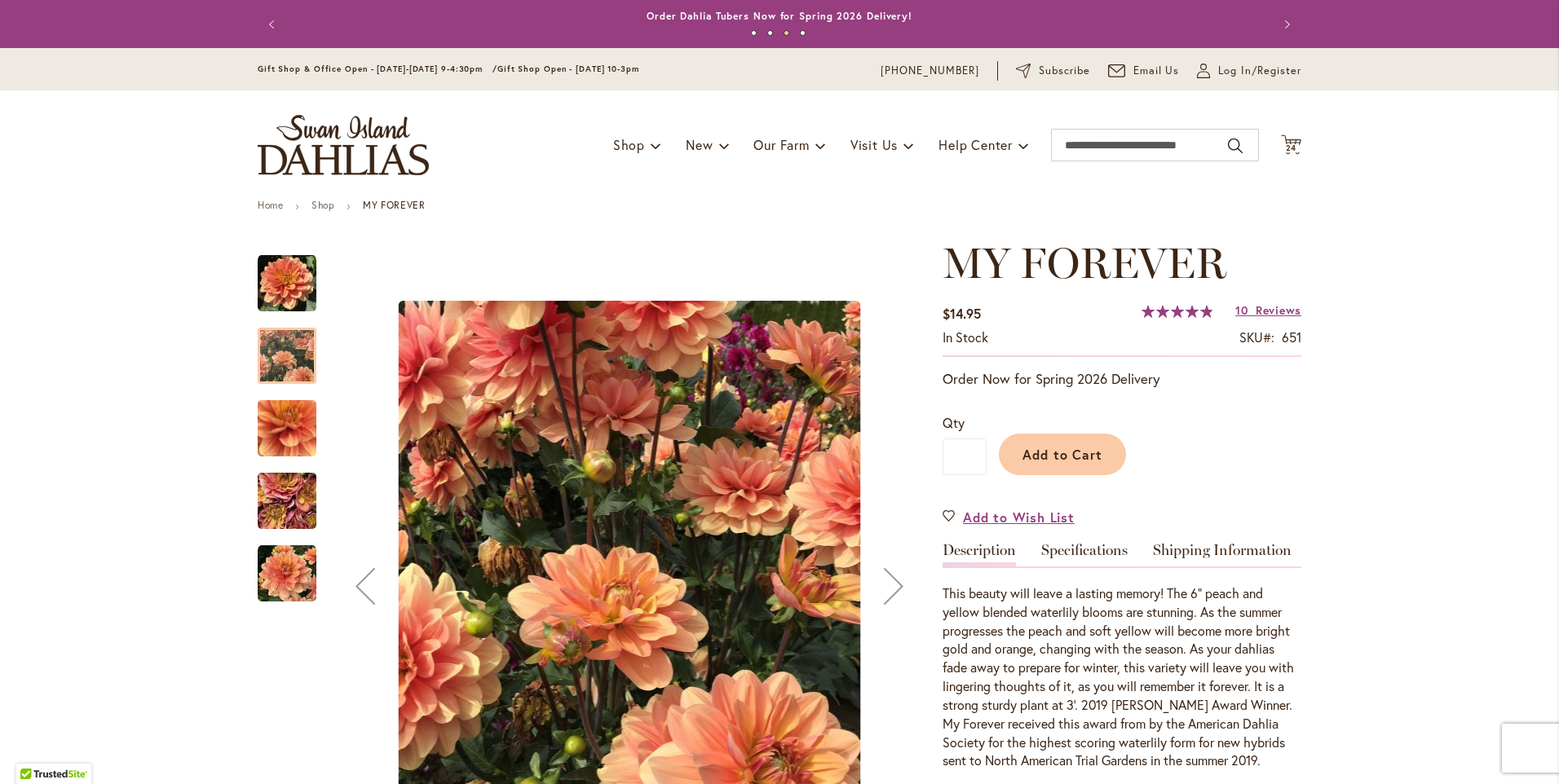
click at [272, 570] on img "MY FOREVER" at bounding box center [287, 574] width 59 height 59
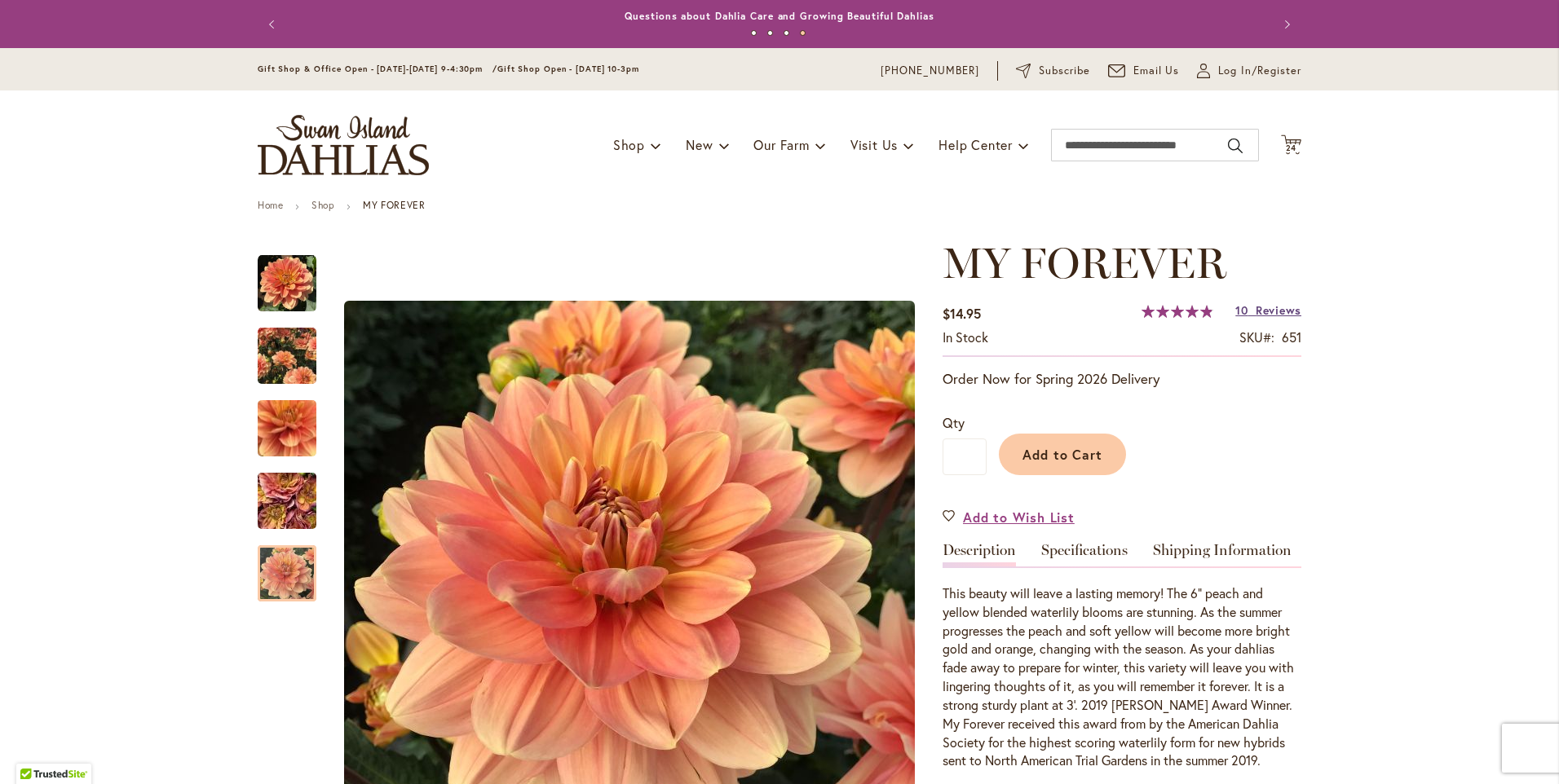
click at [1256, 308] on span "Reviews" at bounding box center [1279, 310] width 46 height 16
click at [1286, 145] on span "24" at bounding box center [1292, 147] width 11 height 10
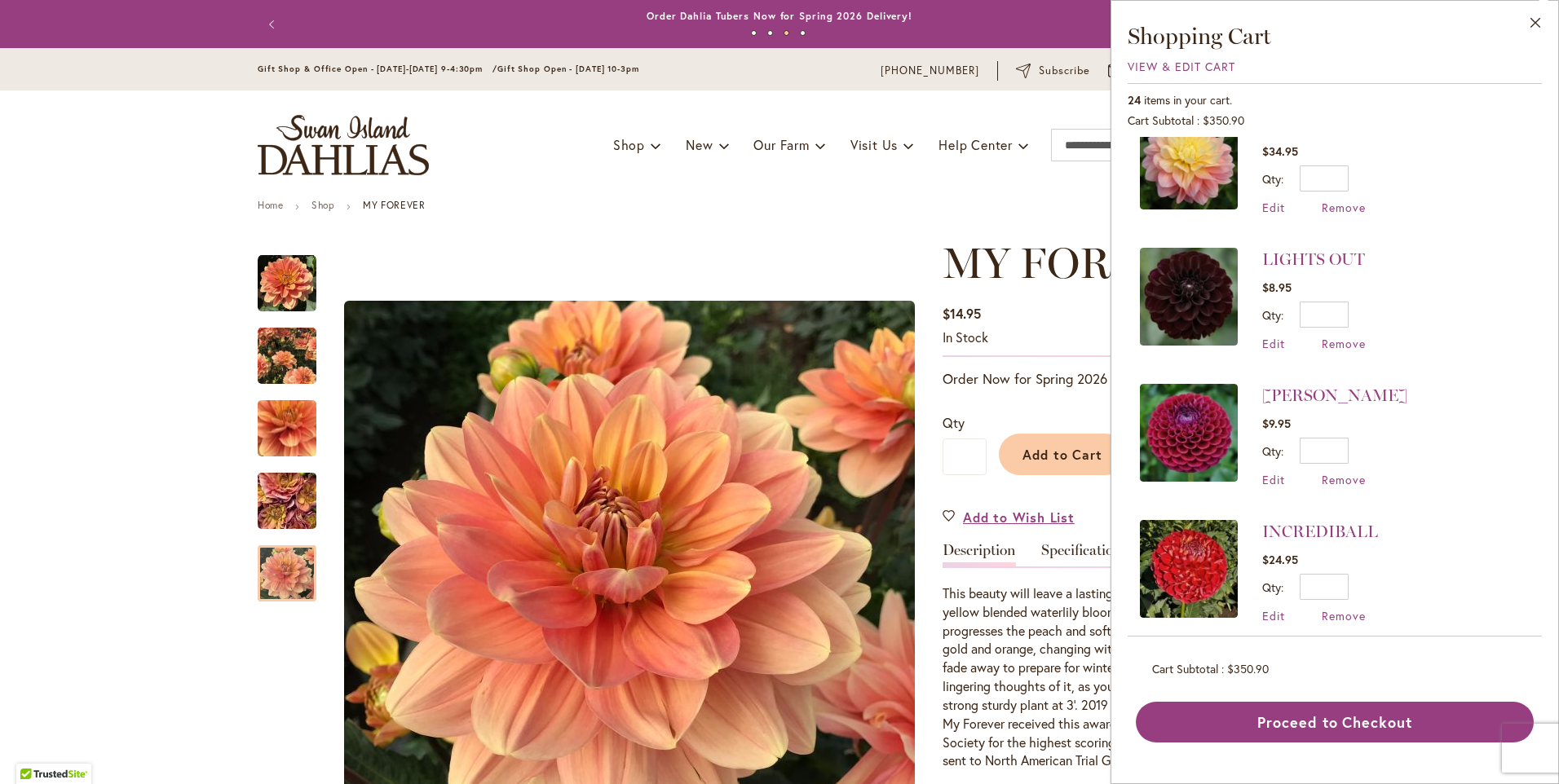
scroll to position [1554, 0]
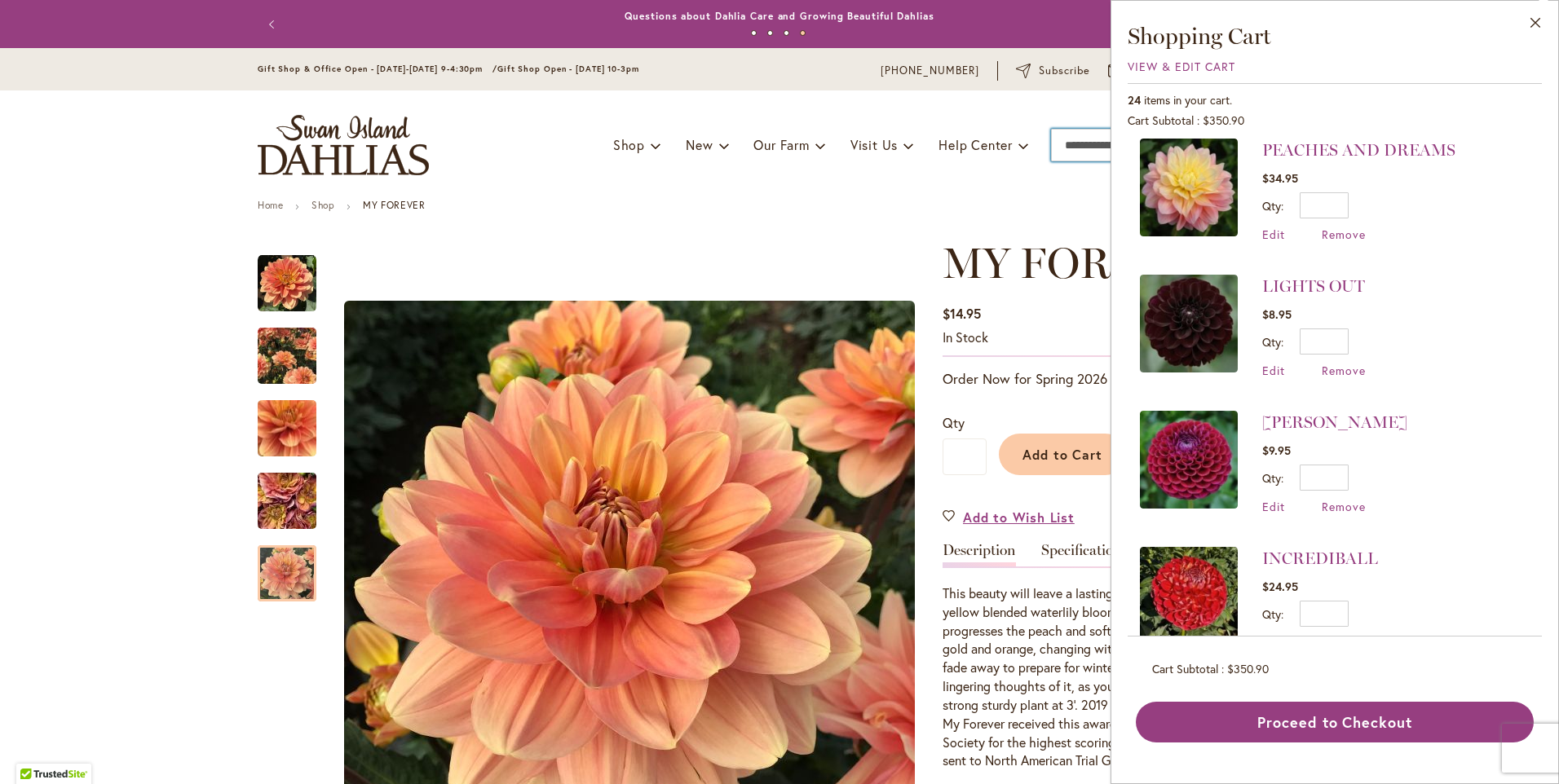
click at [1063, 152] on input "Search" at bounding box center [1155, 144] width 208 height 33
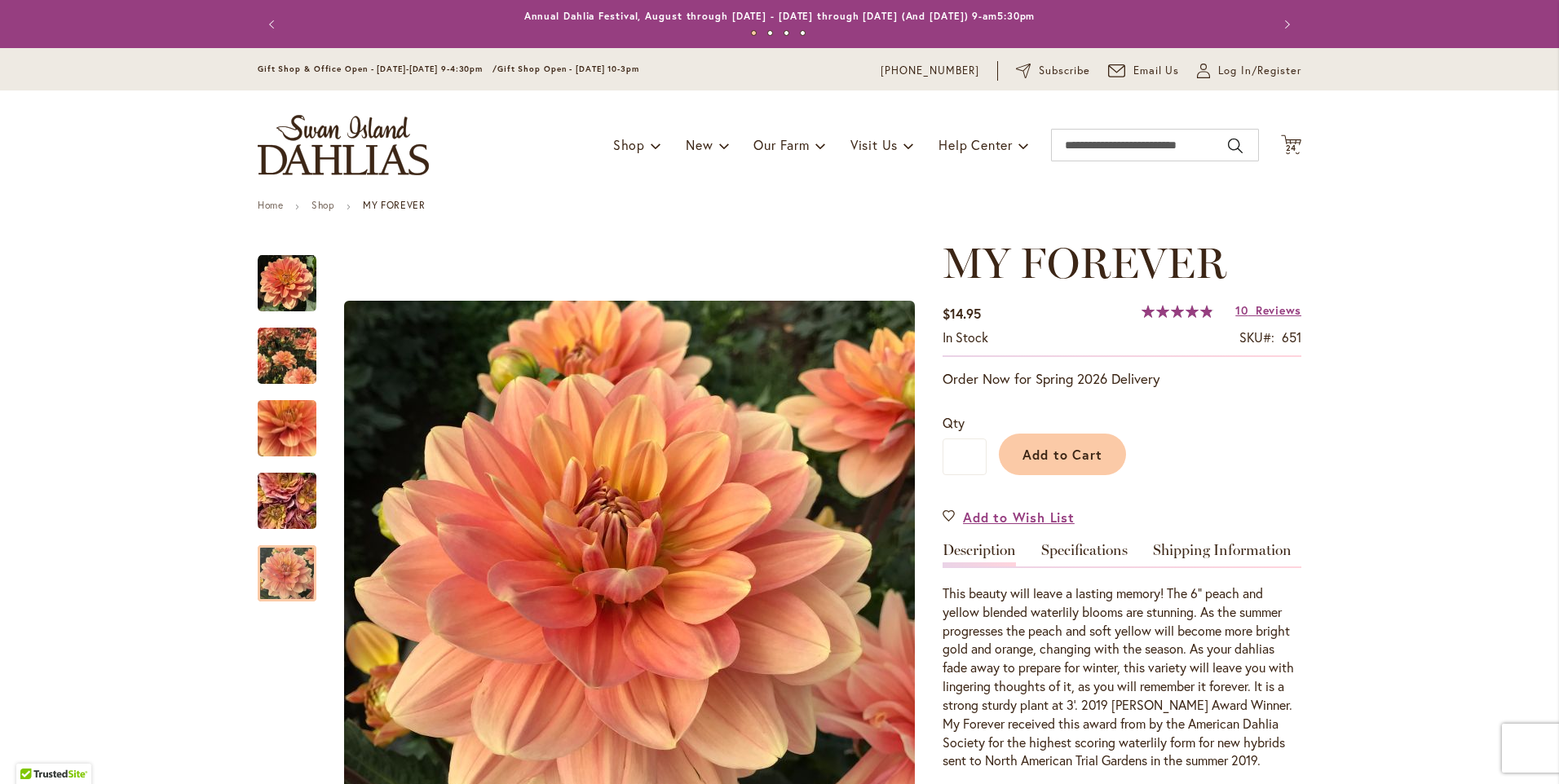
click at [1281, 134] on button "Cart .cls-1 { fill: #231f20; } 24 24 items" at bounding box center [1292, 145] width 20 height 22
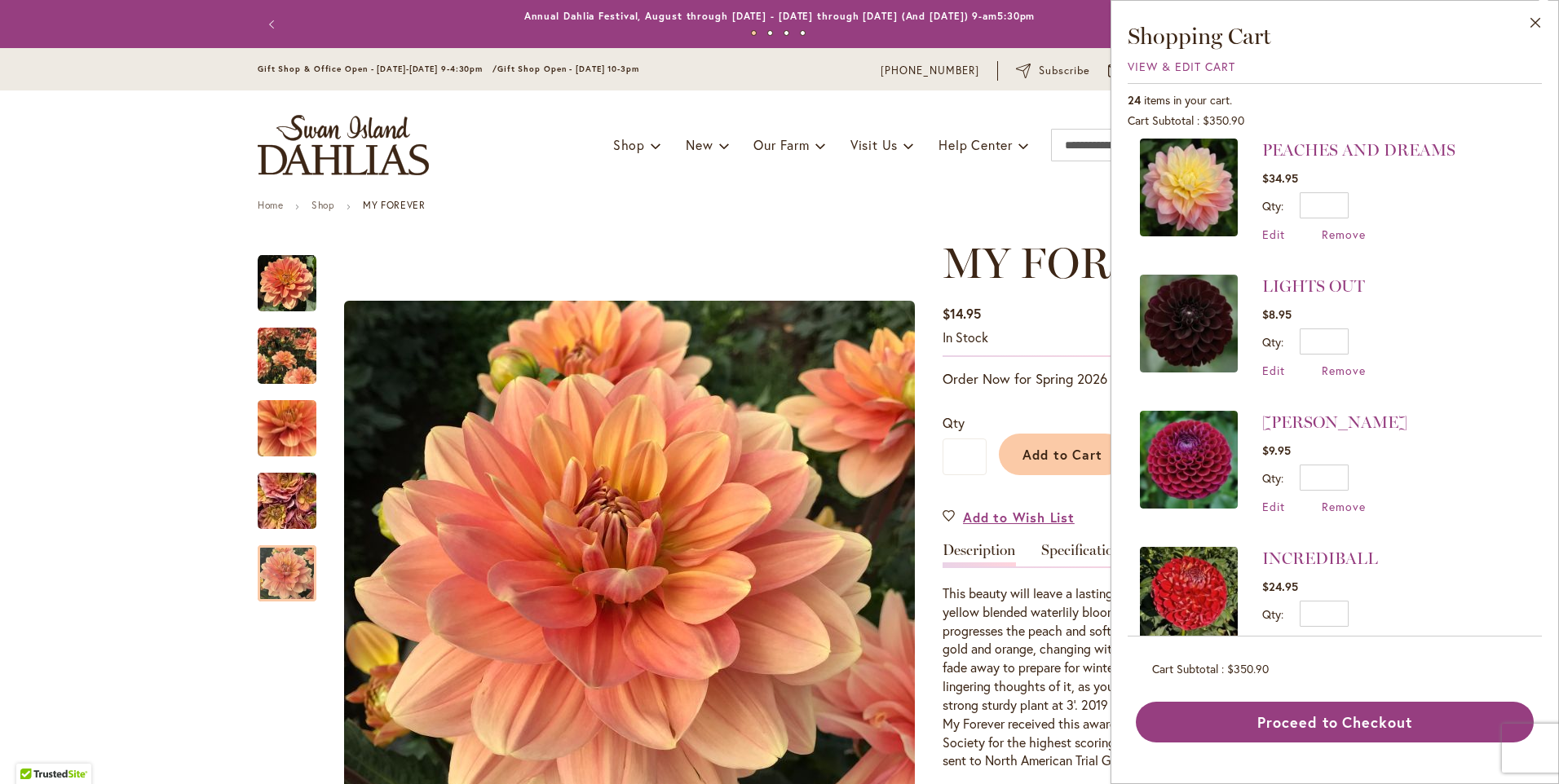
click at [1513, 1] on button "Close" at bounding box center [1536, 26] width 45 height 51
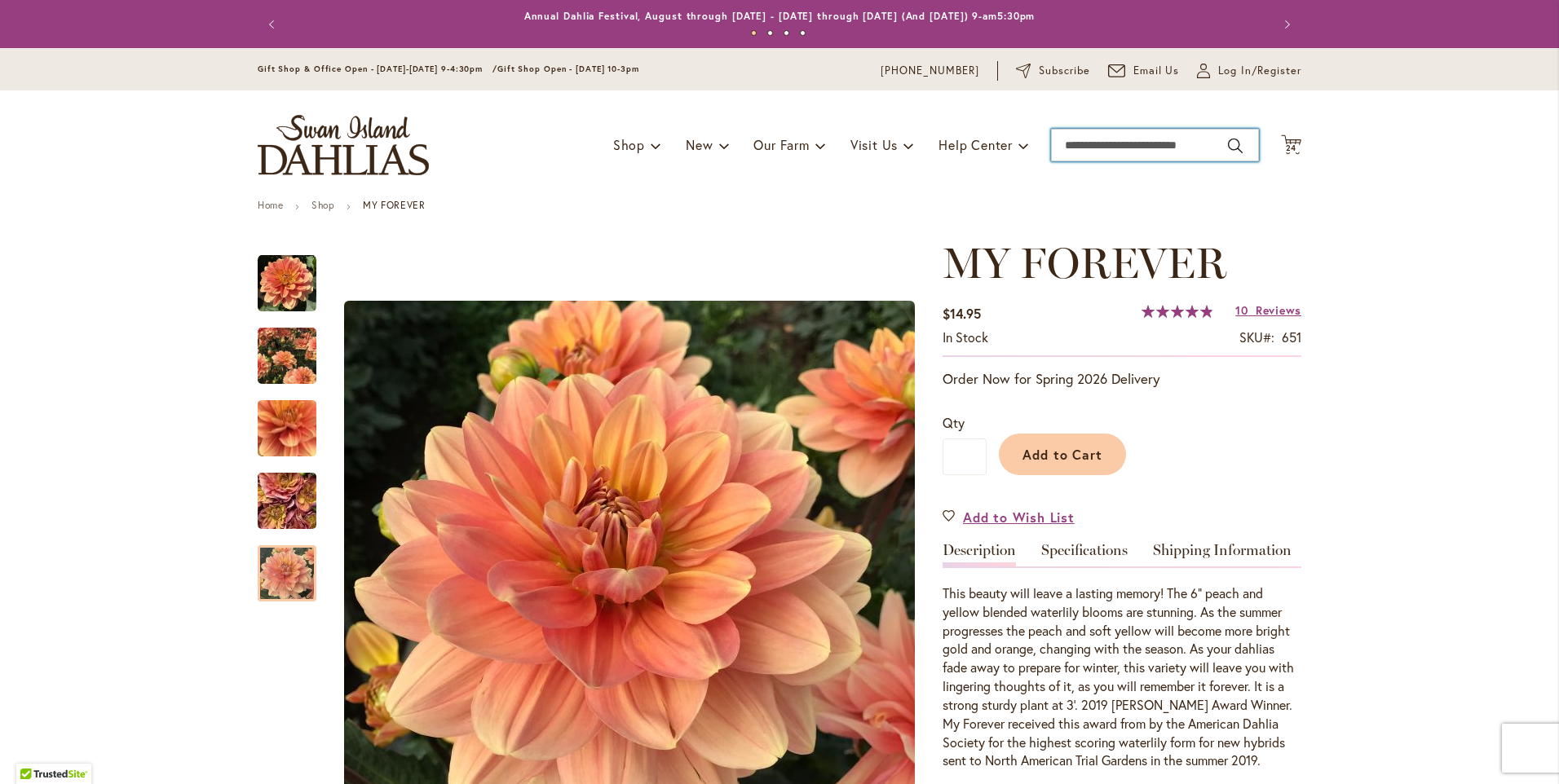
click at [1063, 145] on input "Search" at bounding box center [1155, 144] width 208 height 33
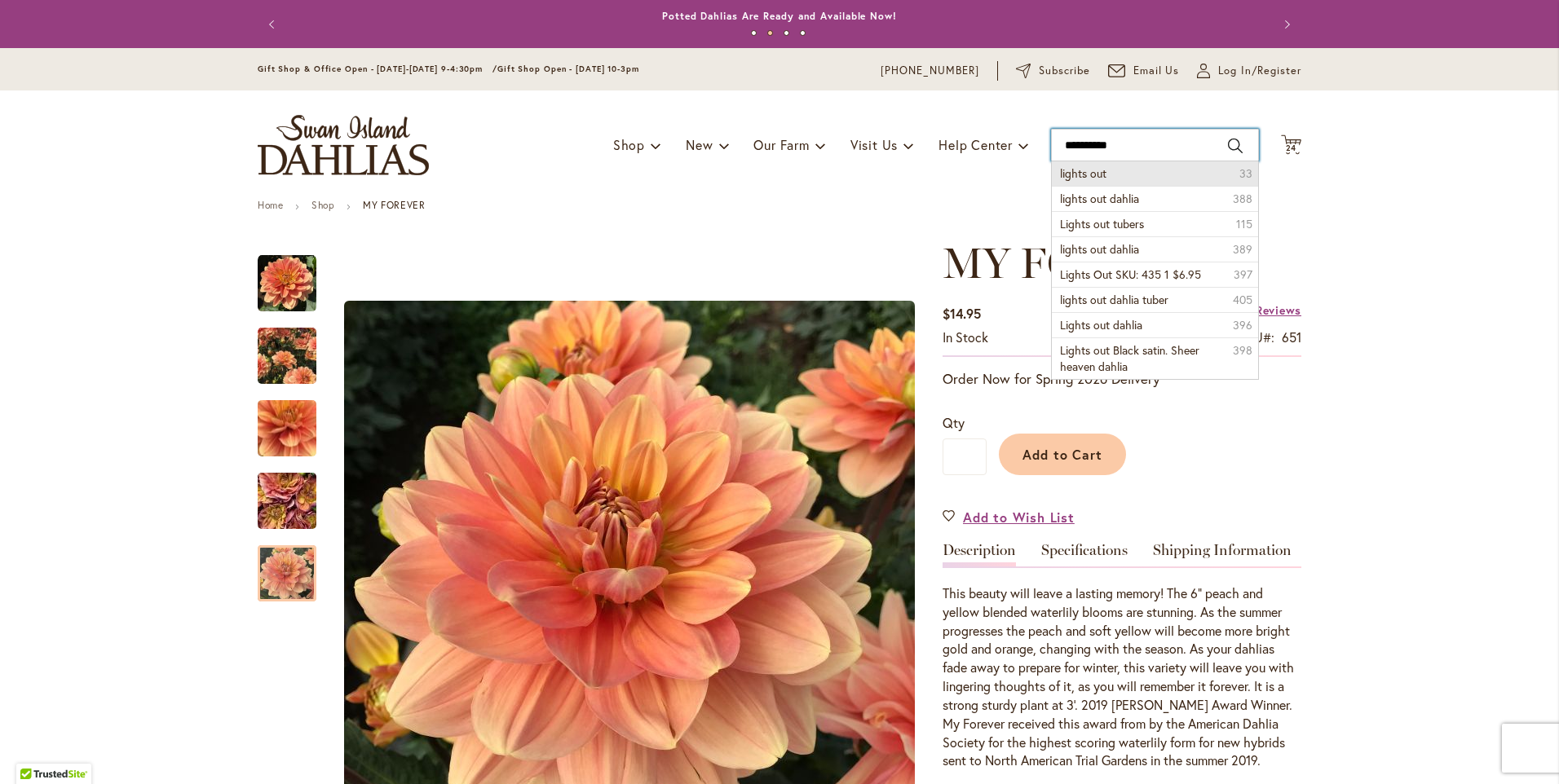
type input "**********"
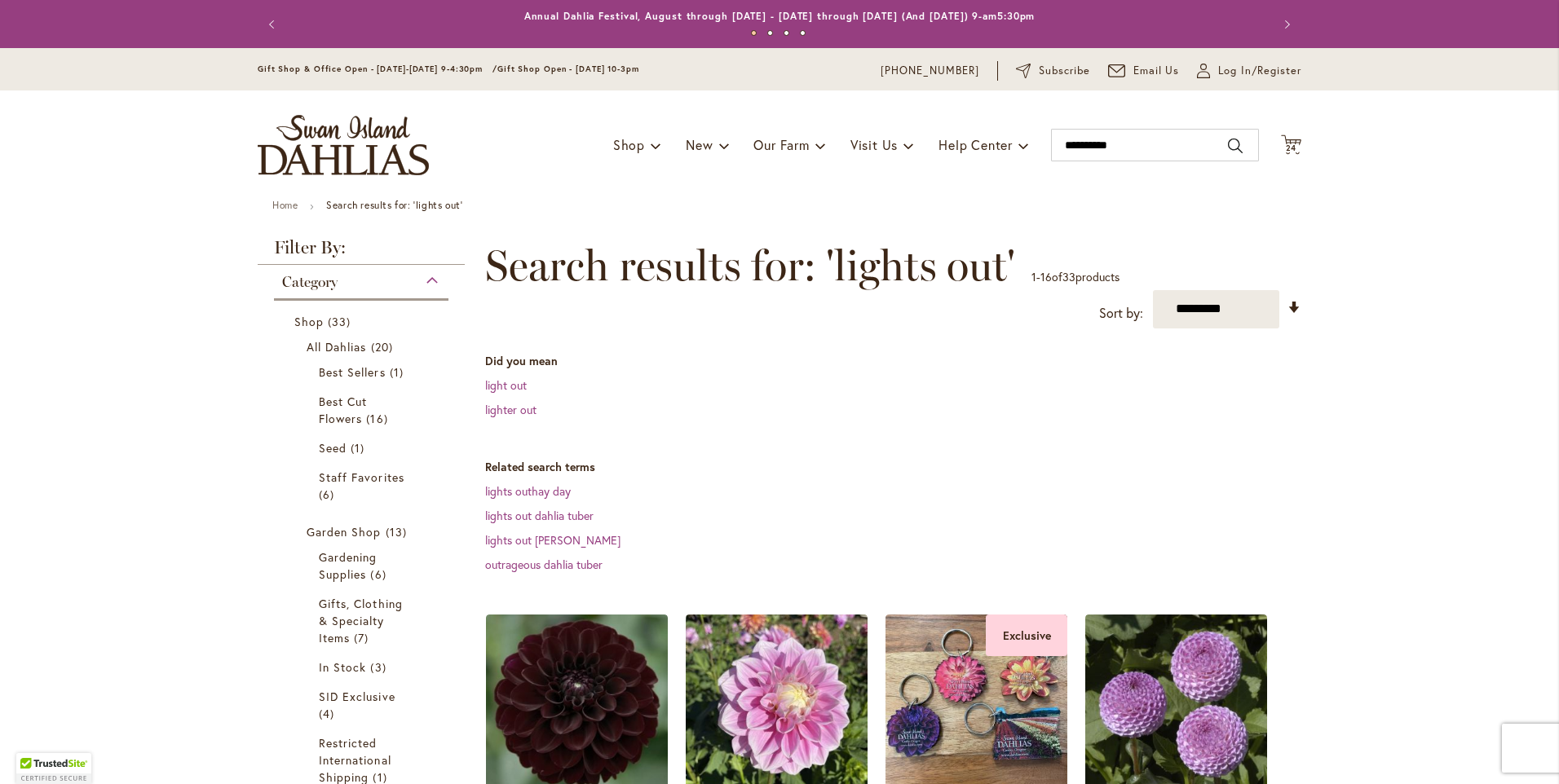
scroll to position [163, 0]
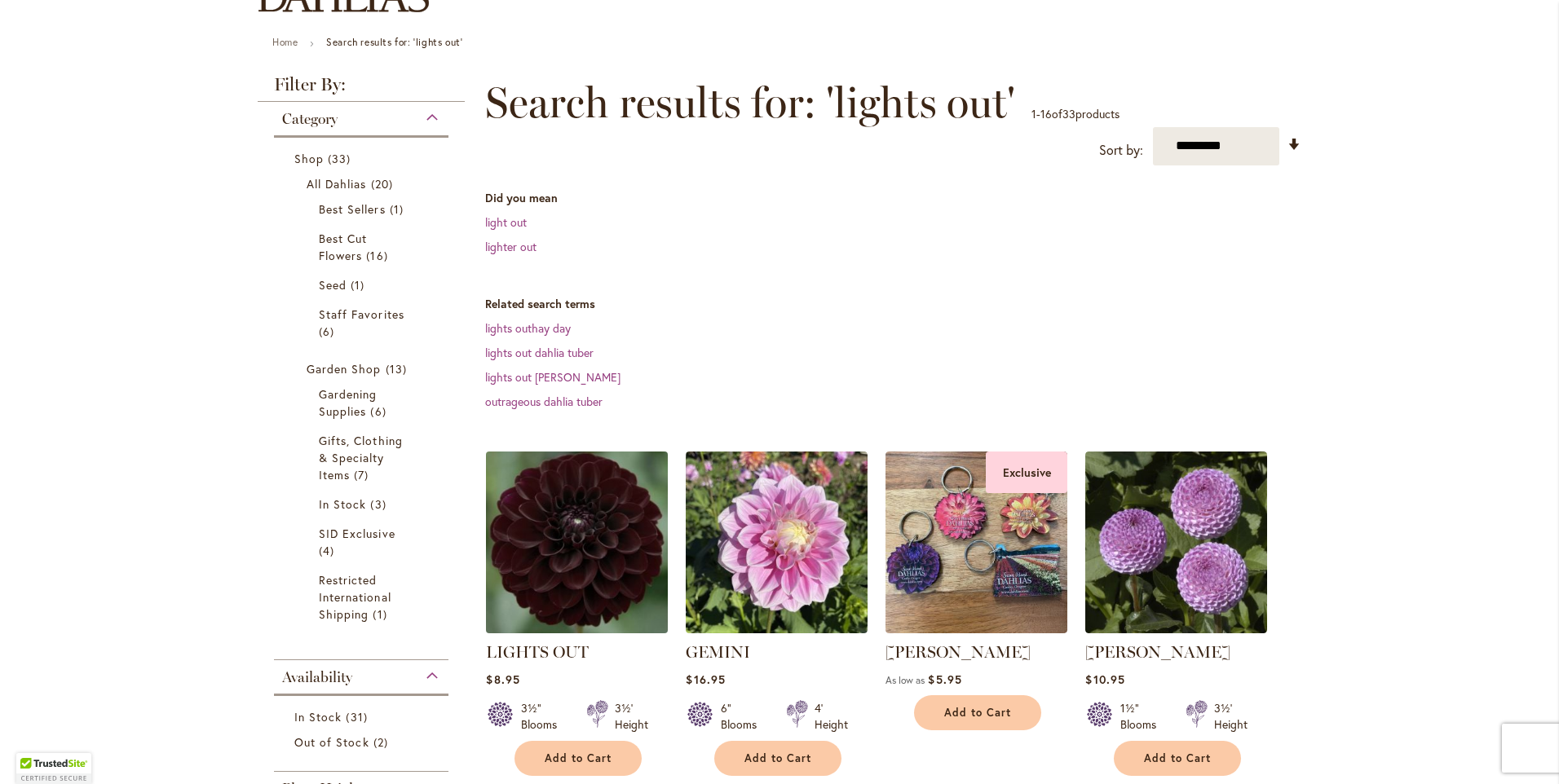
click at [564, 547] on img at bounding box center [577, 542] width 191 height 191
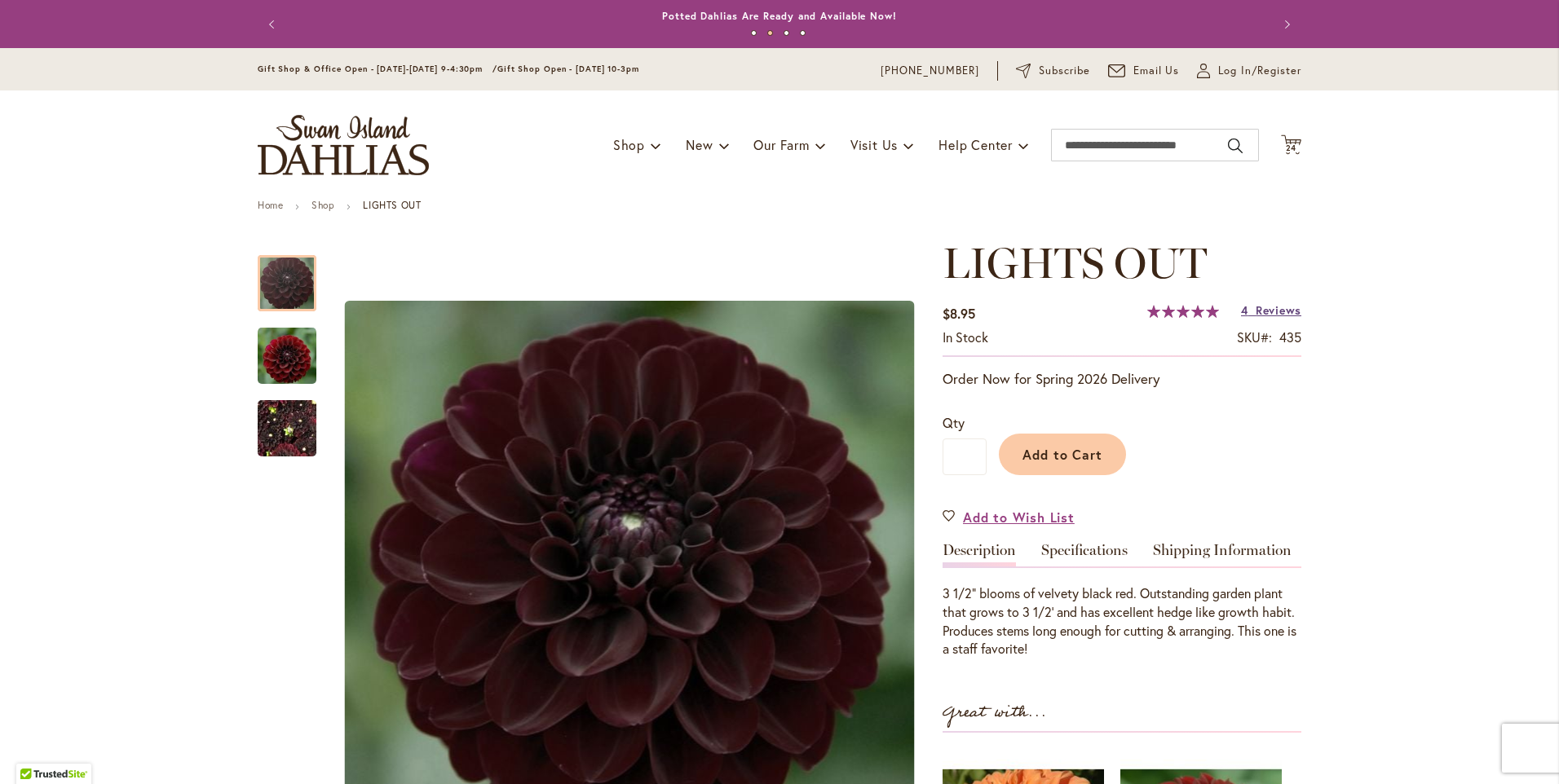
click at [1276, 312] on span "Reviews" at bounding box center [1279, 310] width 46 height 16
click at [1289, 144] on span "24" at bounding box center [1292, 147] width 11 height 10
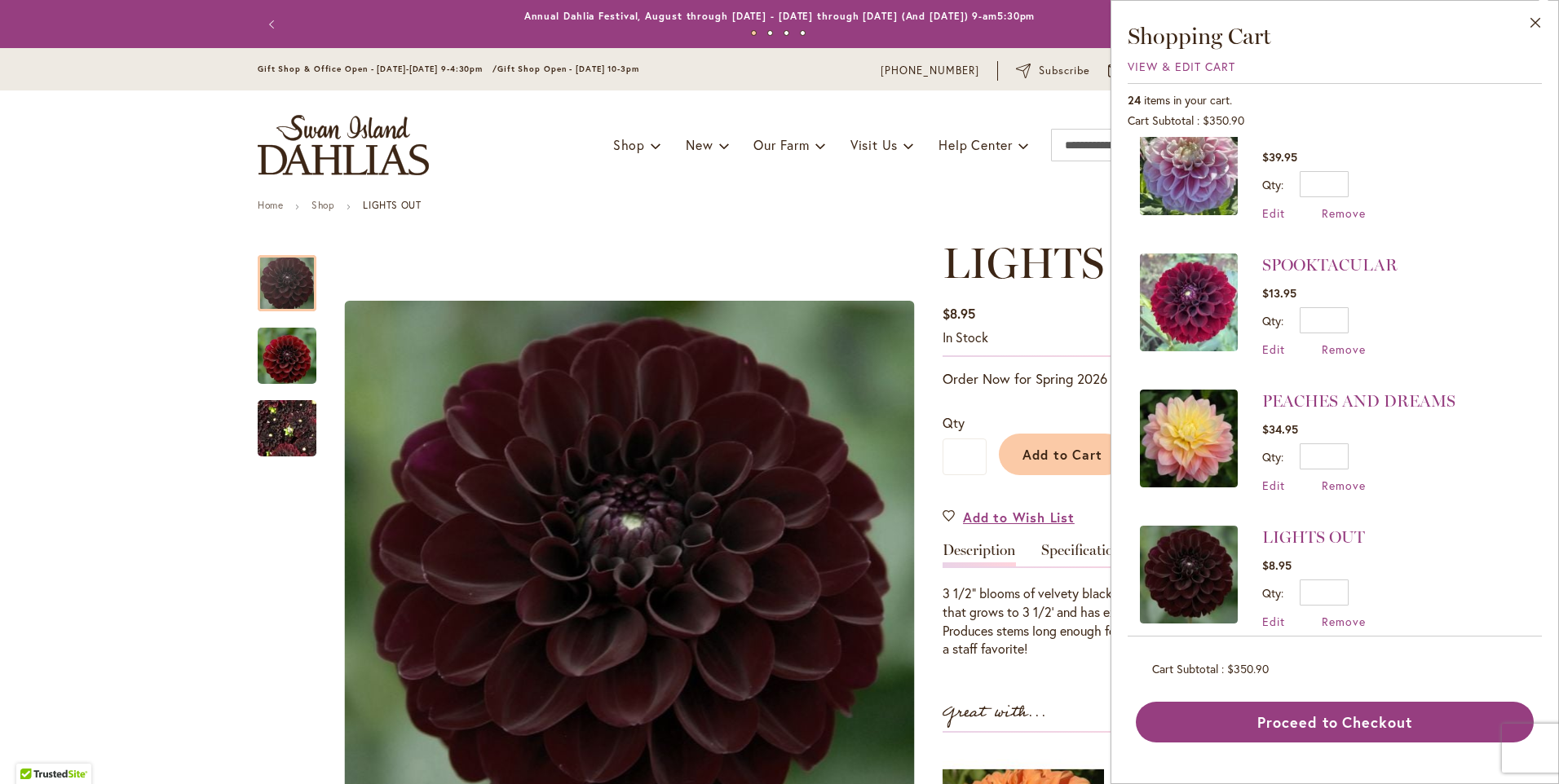
scroll to position [1386, 0]
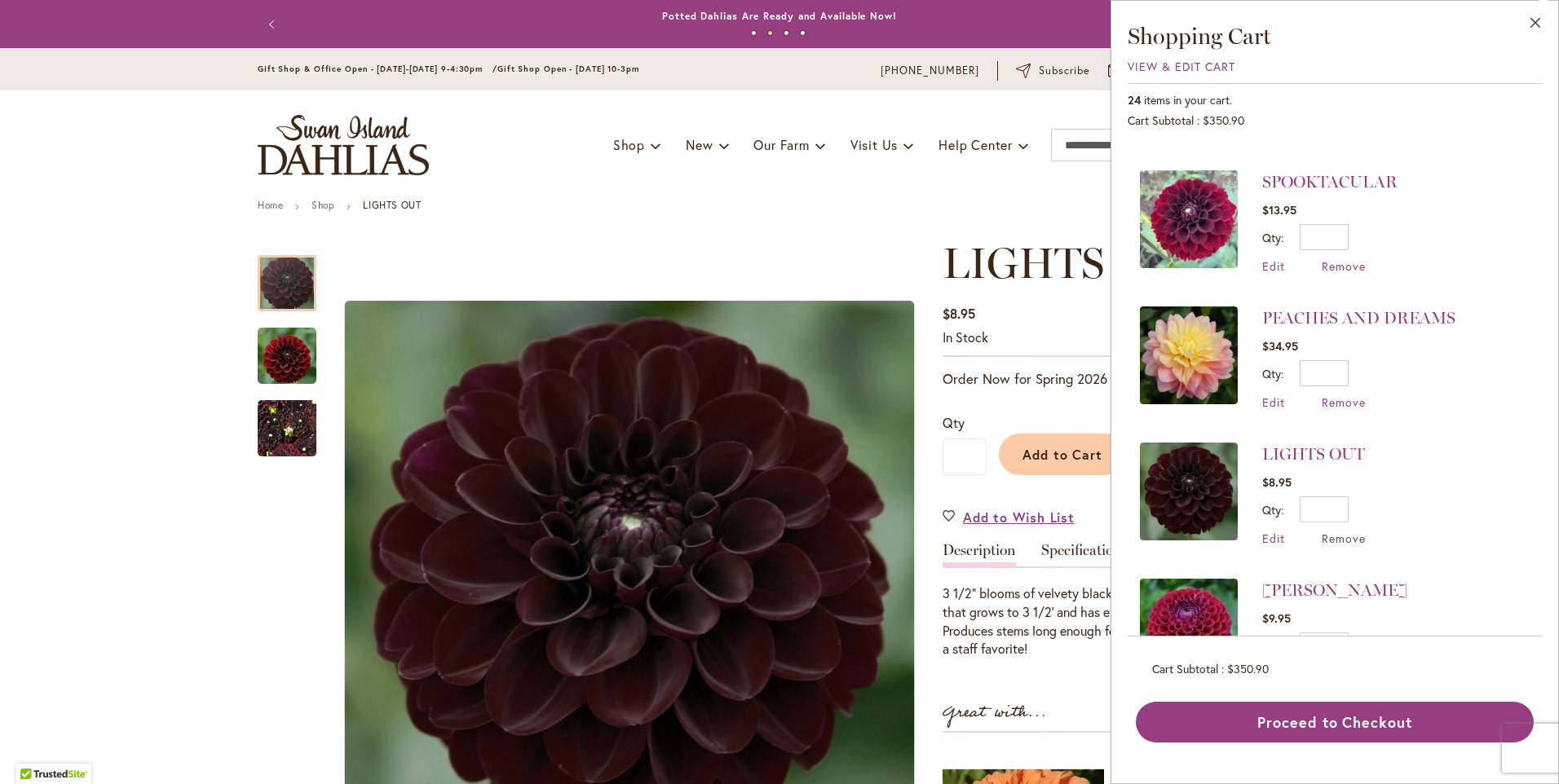
click at [1328, 531] on span "Remove" at bounding box center [1344, 538] width 44 height 16
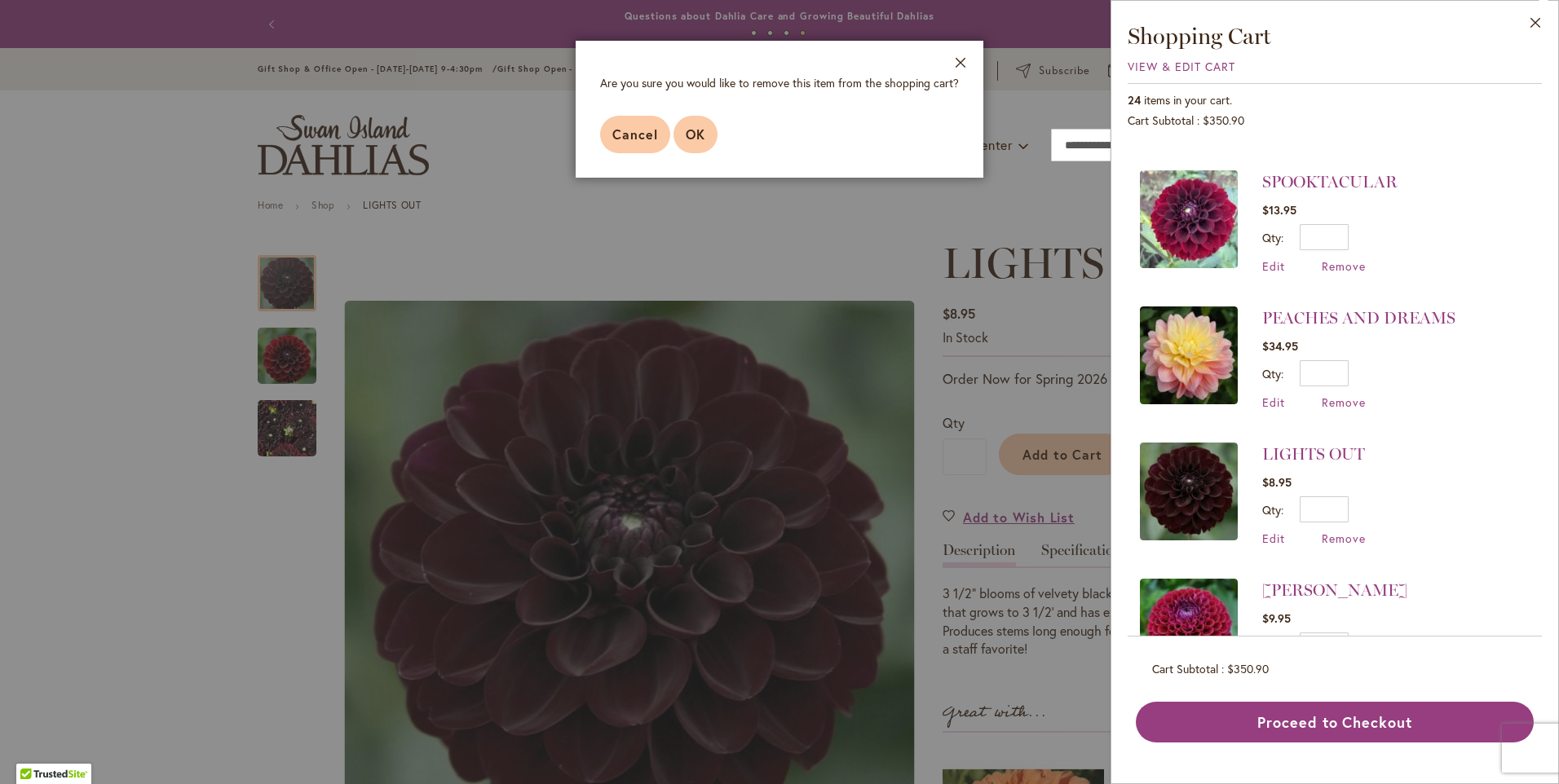
click at [695, 131] on span "OK" at bounding box center [695, 134] width 20 height 17
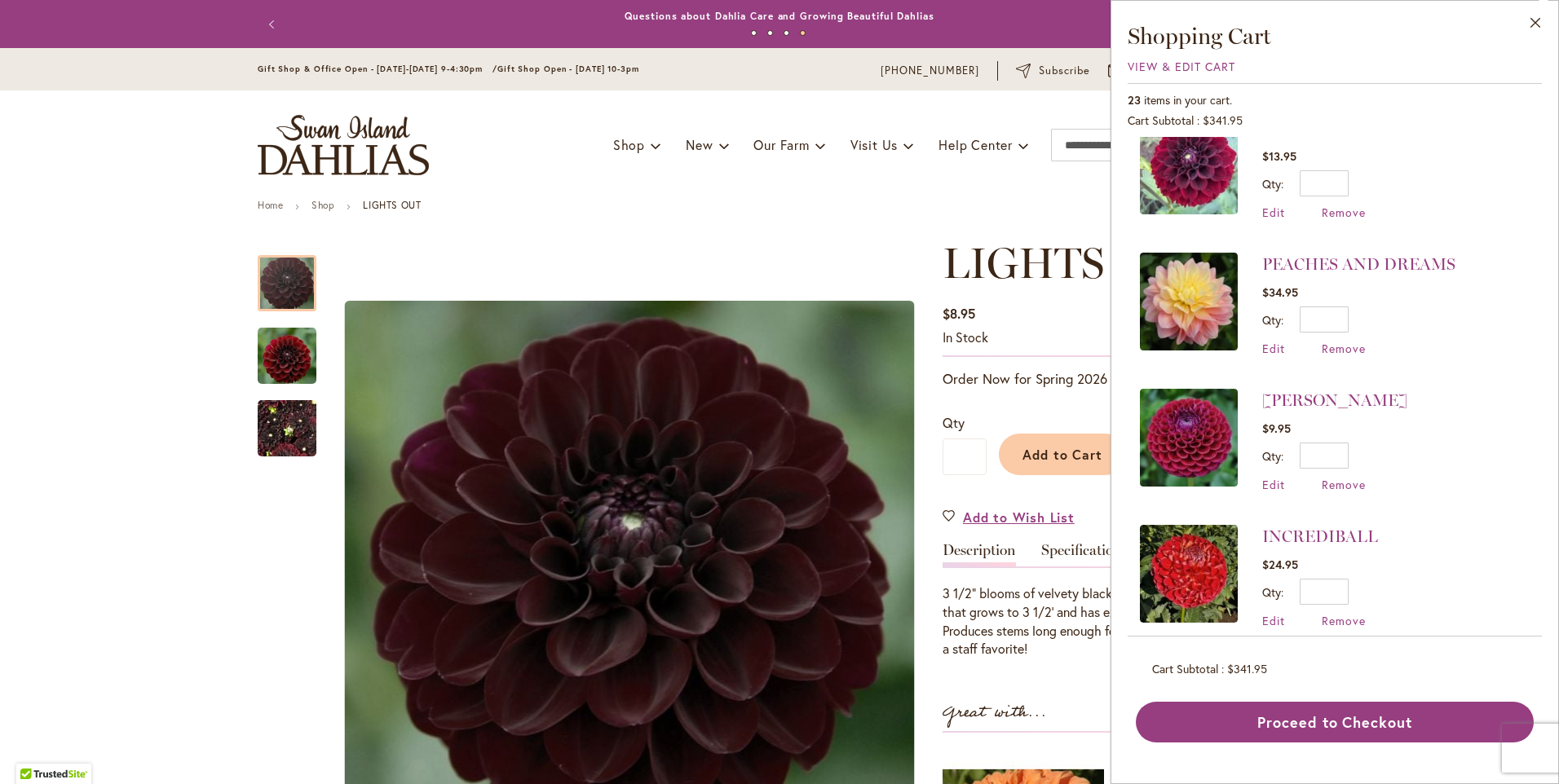
scroll to position [1467, 0]
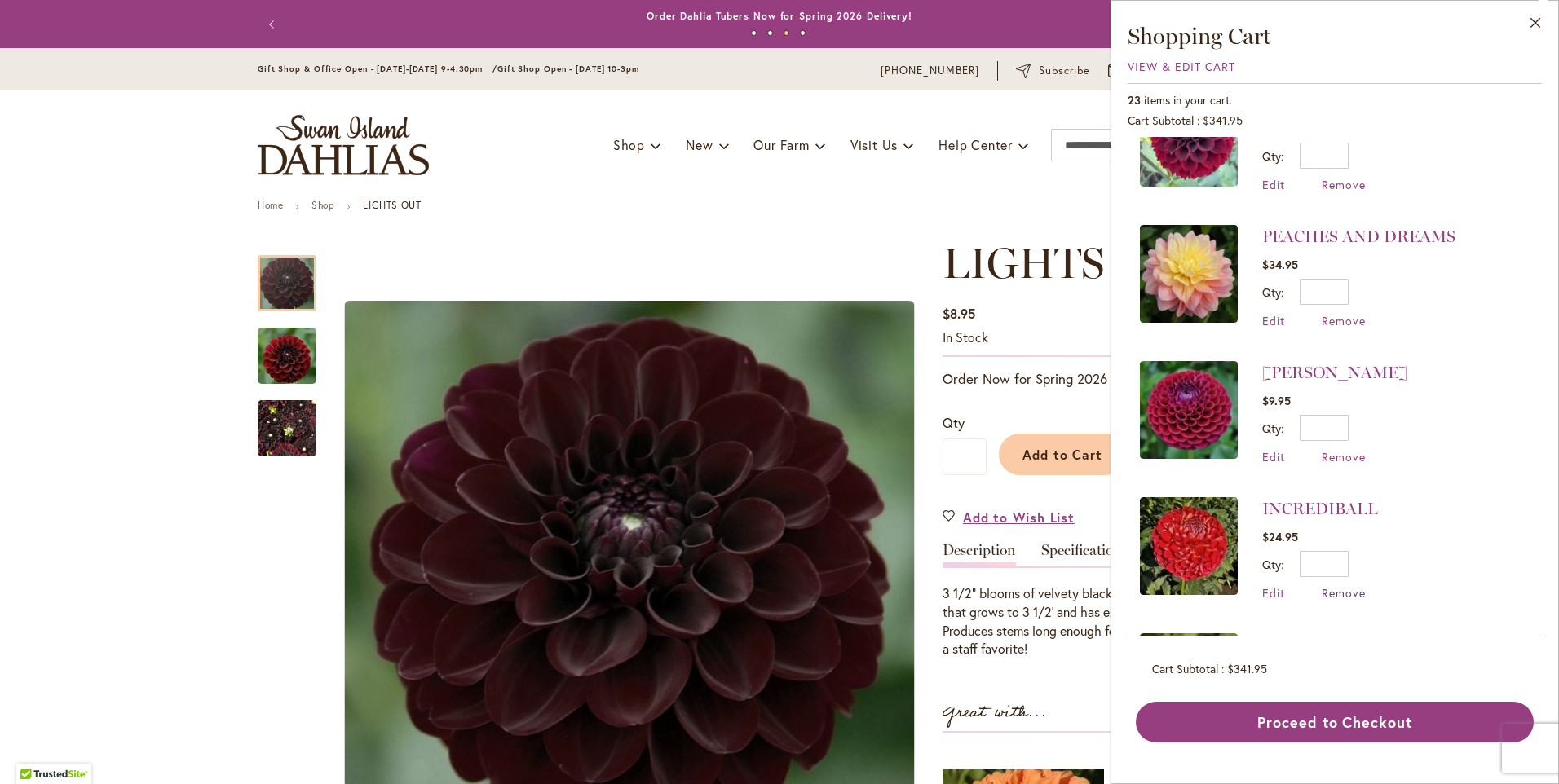
click at [1337, 586] on span "Remove" at bounding box center [1344, 593] width 44 height 16
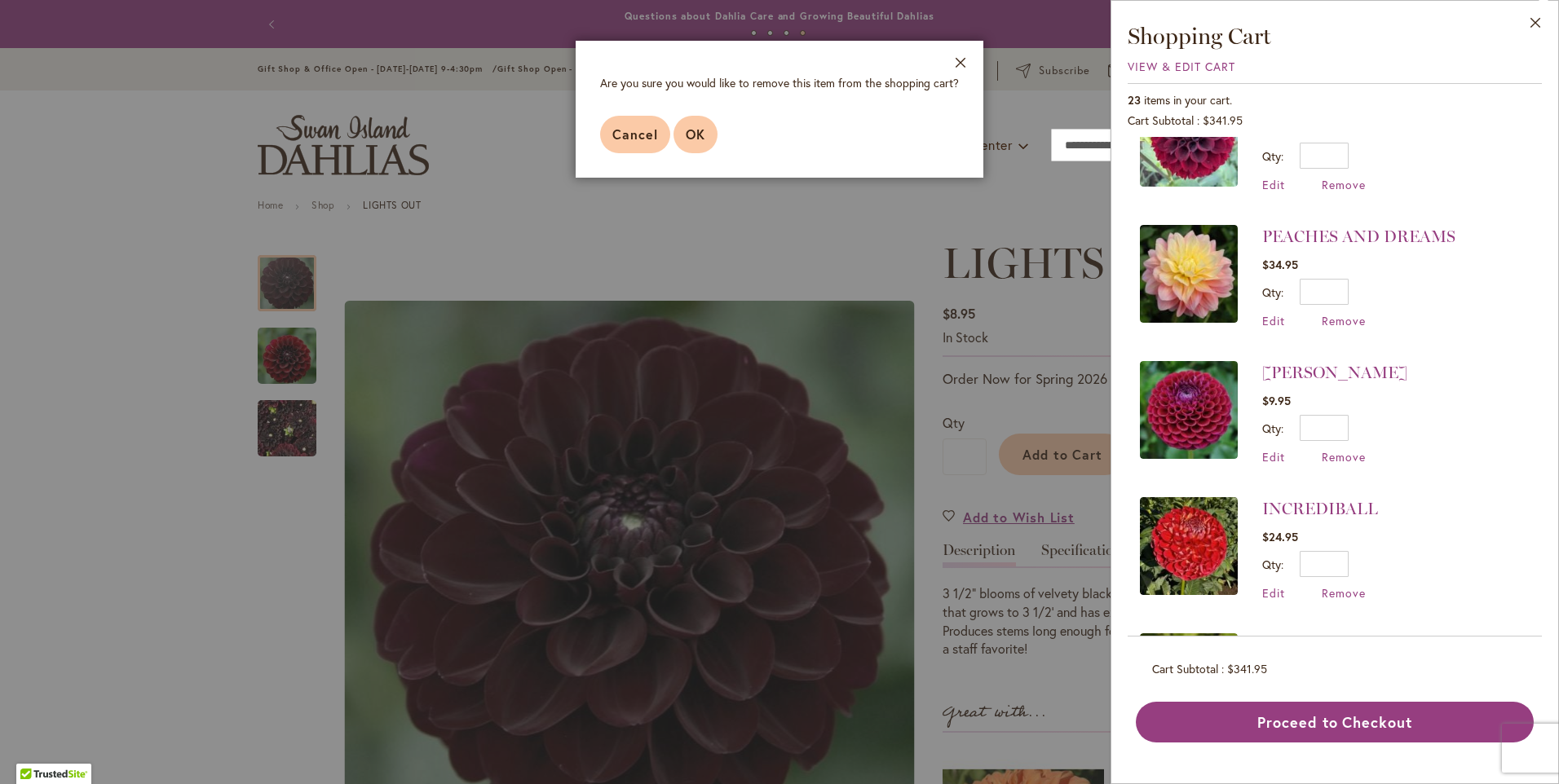
click at [699, 141] on span "OK" at bounding box center [695, 134] width 20 height 17
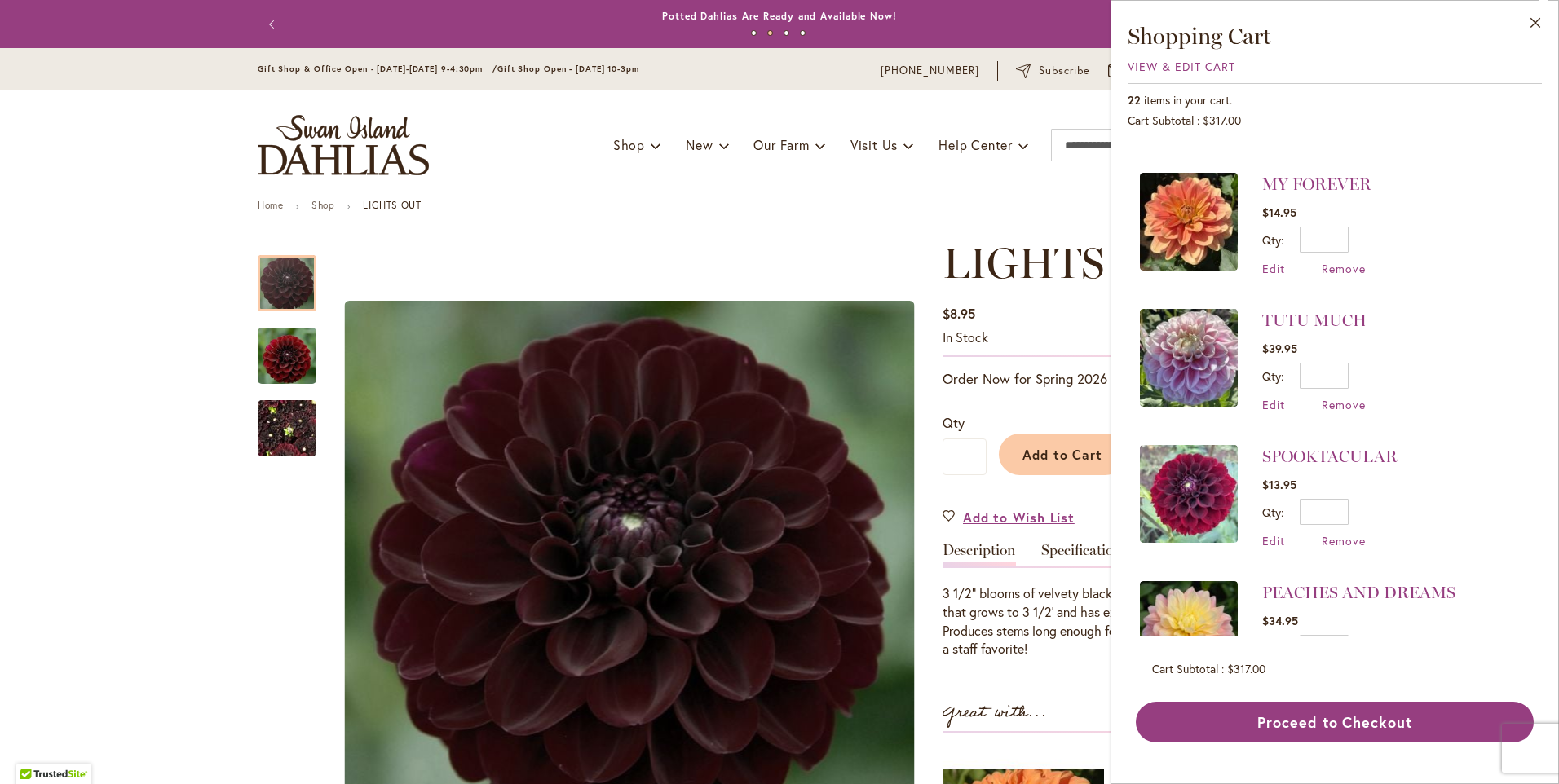
scroll to position [1118, 0]
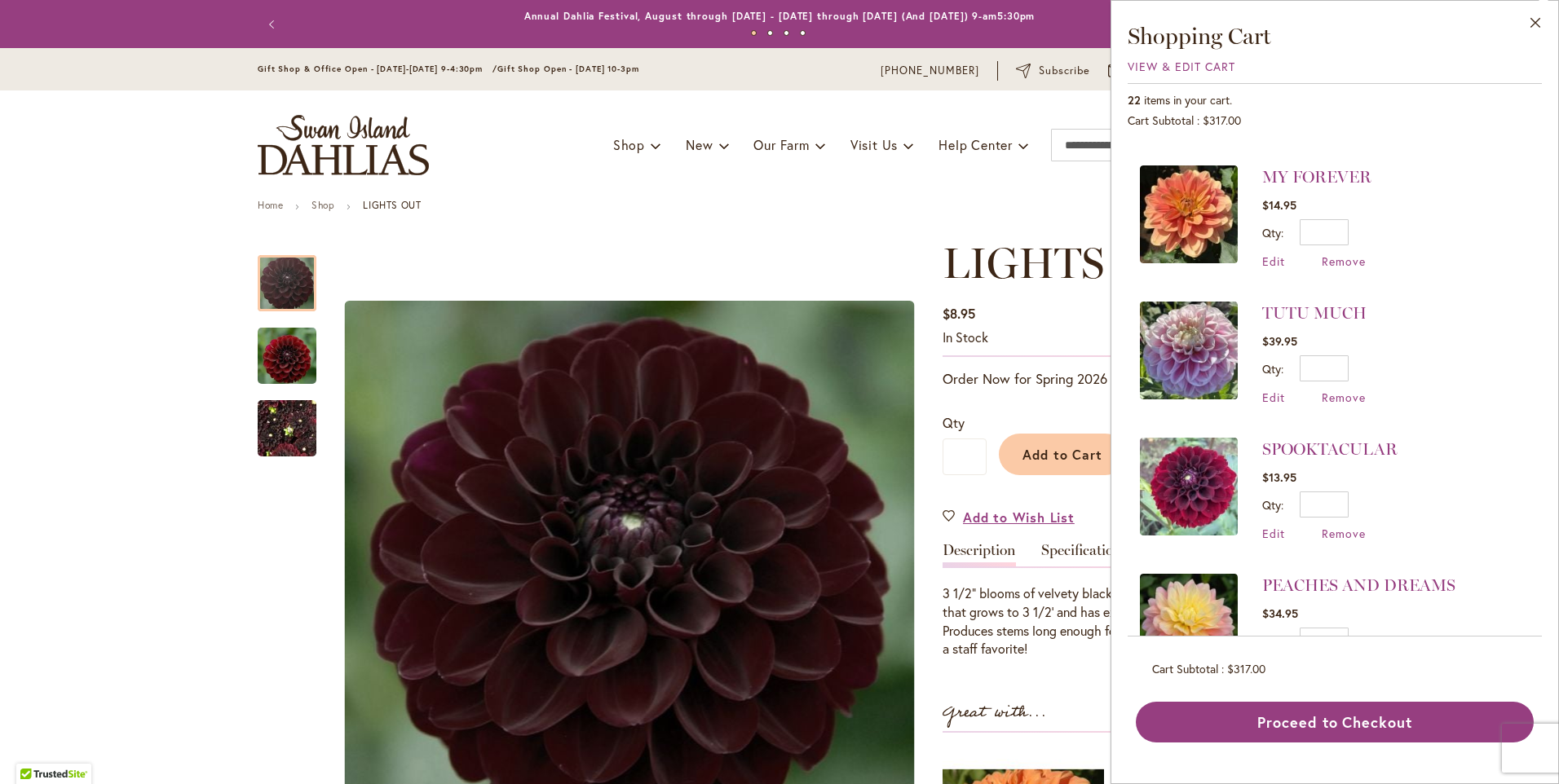
click at [1010, 165] on div "Toggle Nav Shop Dahlia Tubers Collections Fresh Cut Dahlias Gardening Supplies …" at bounding box center [780, 144] width 1077 height 109
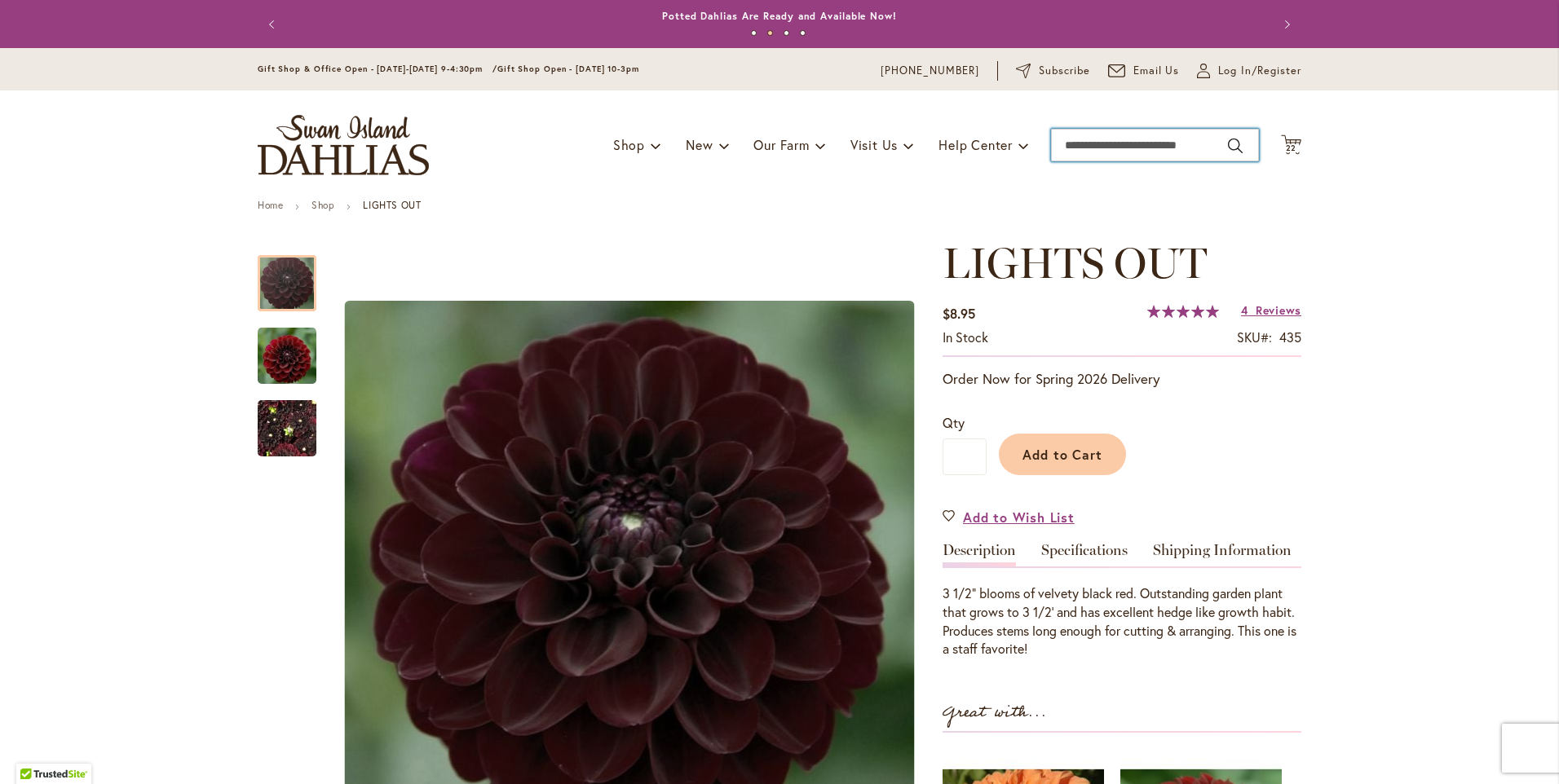
click at [1054, 146] on input "Search" at bounding box center [1155, 144] width 208 height 33
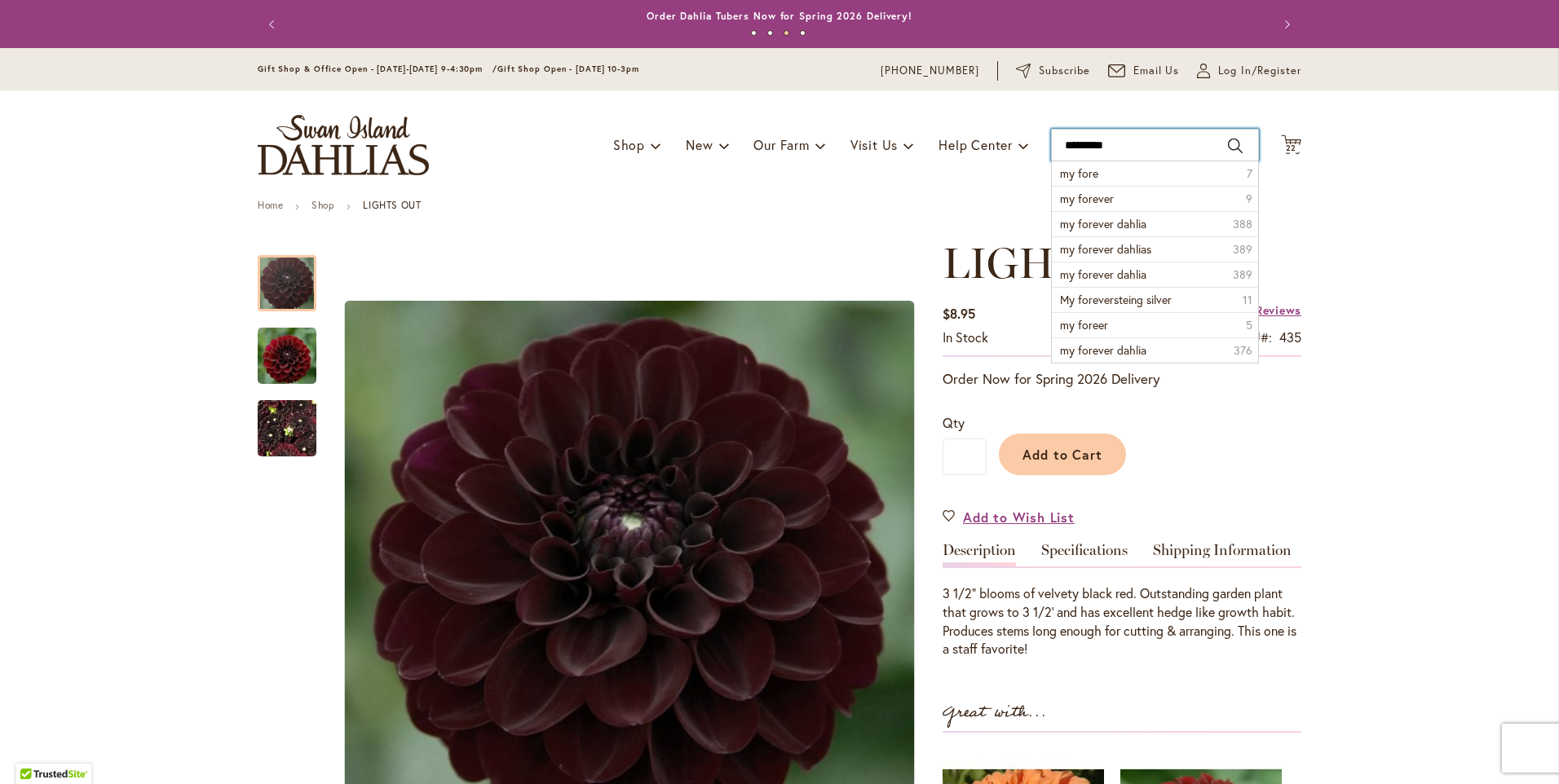
type input "**********"
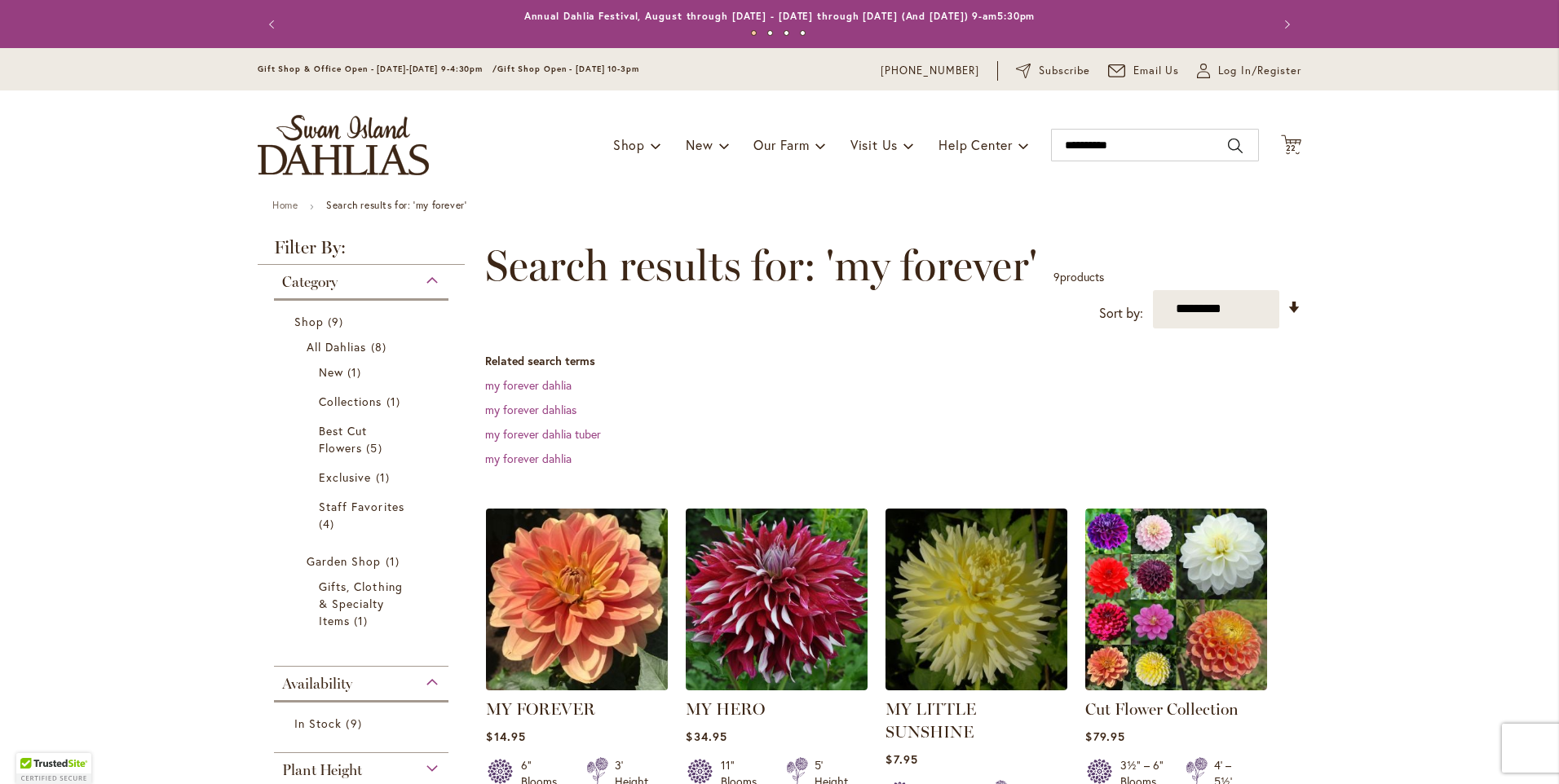
click at [620, 602] on img at bounding box center [577, 599] width 191 height 191
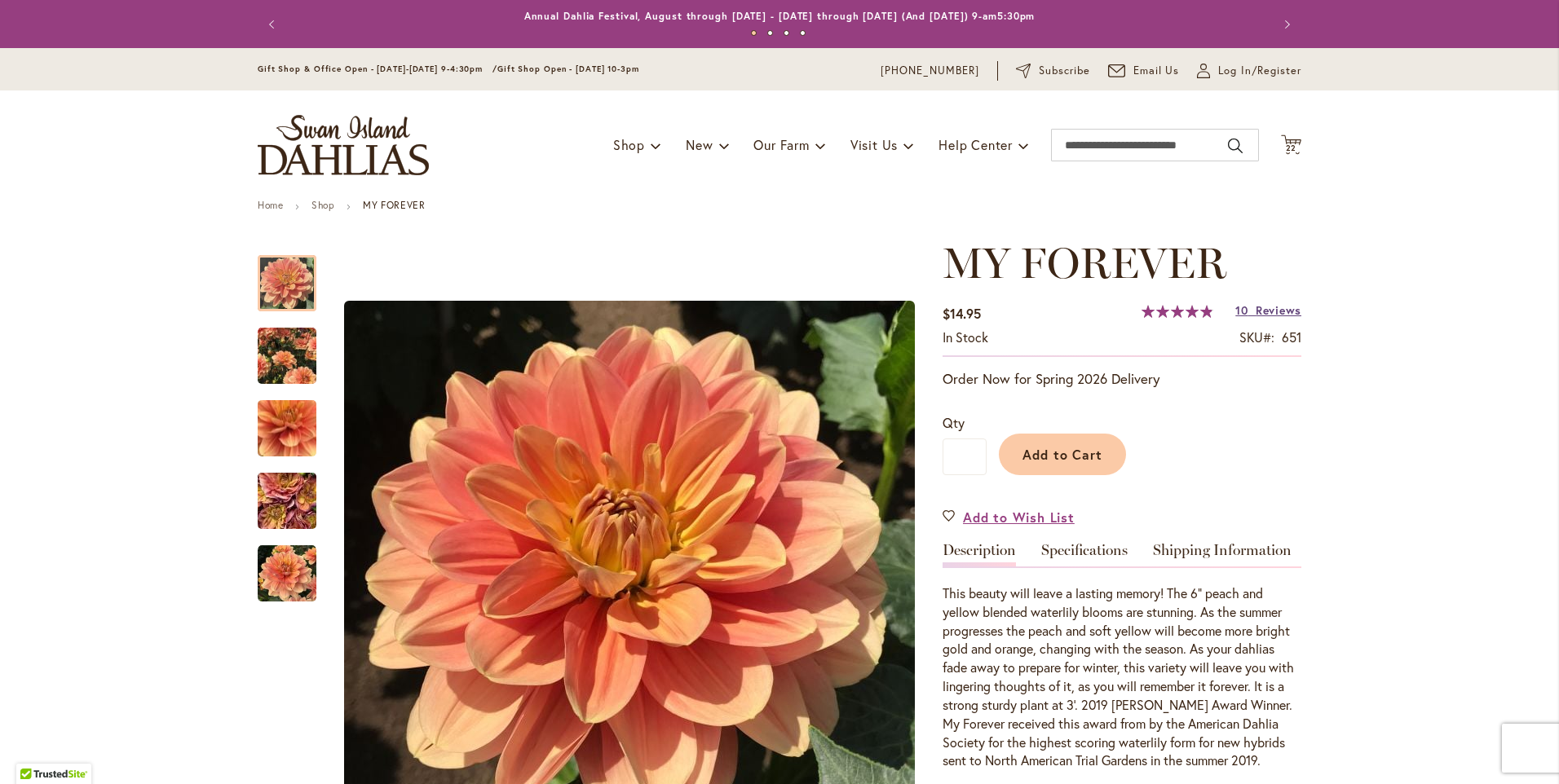
click at [1266, 311] on span "Reviews" at bounding box center [1279, 310] width 46 height 16
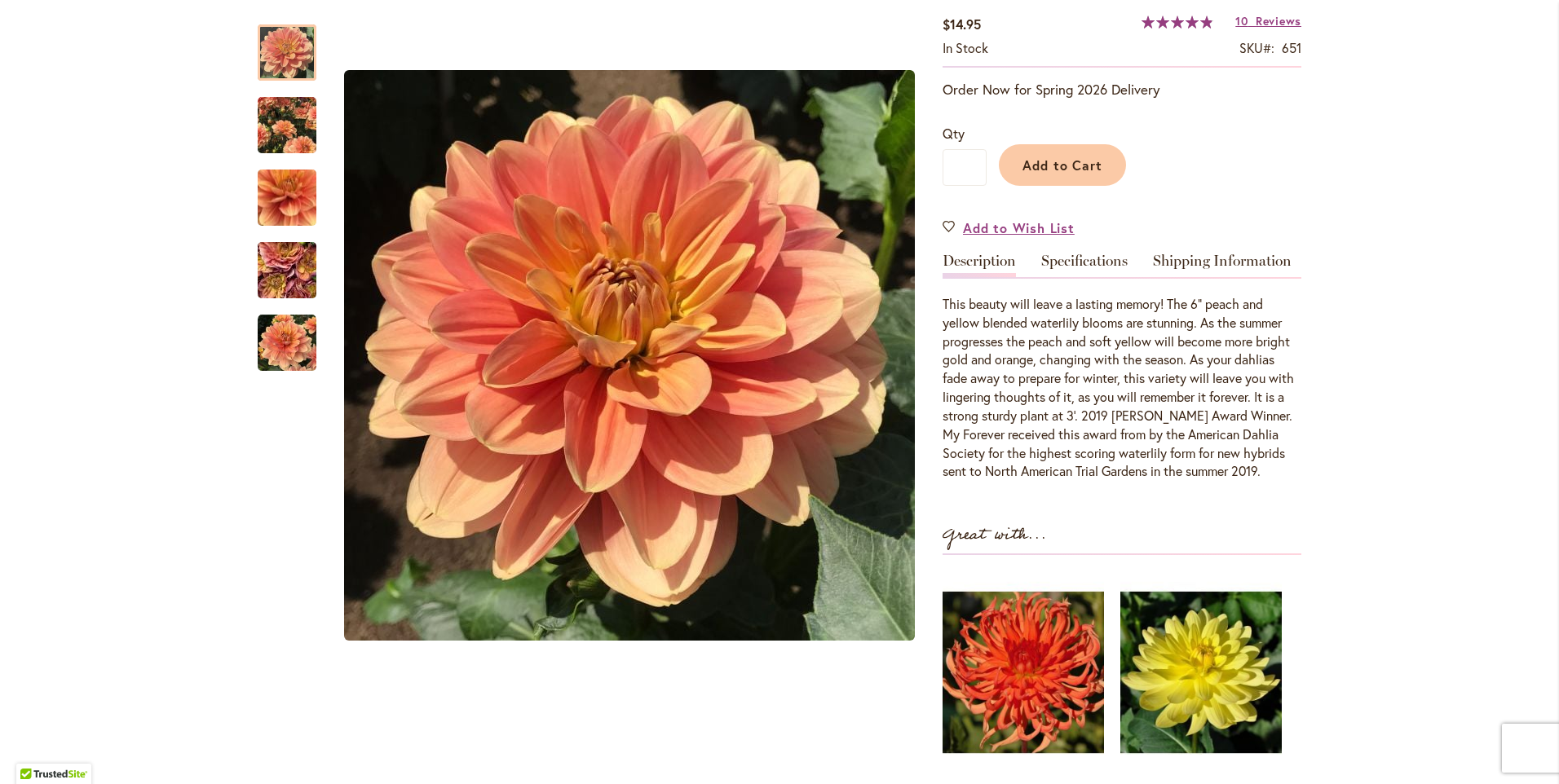
scroll to position [132, 0]
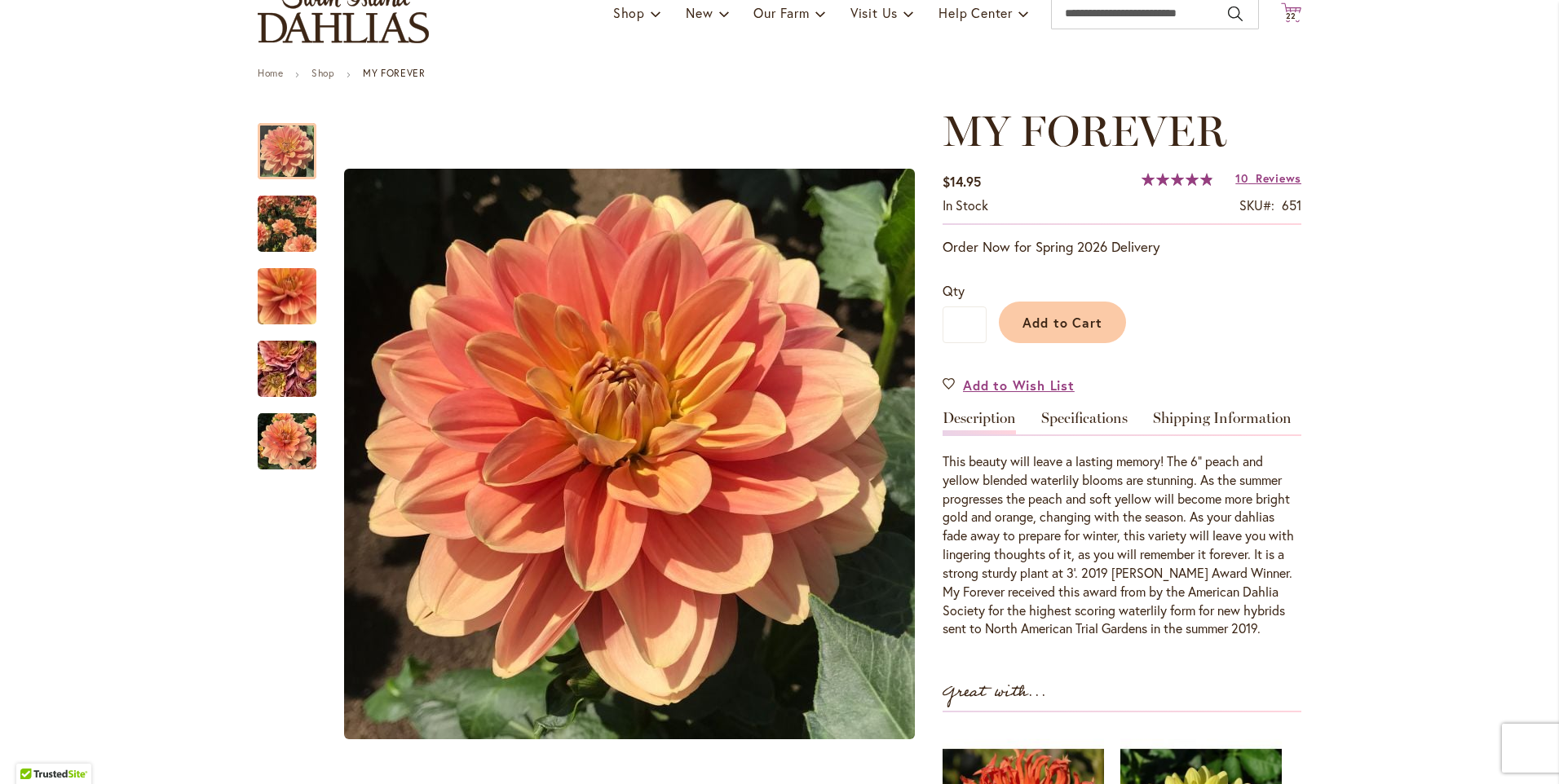
click at [1288, 15] on span "22" at bounding box center [1292, 15] width 11 height 10
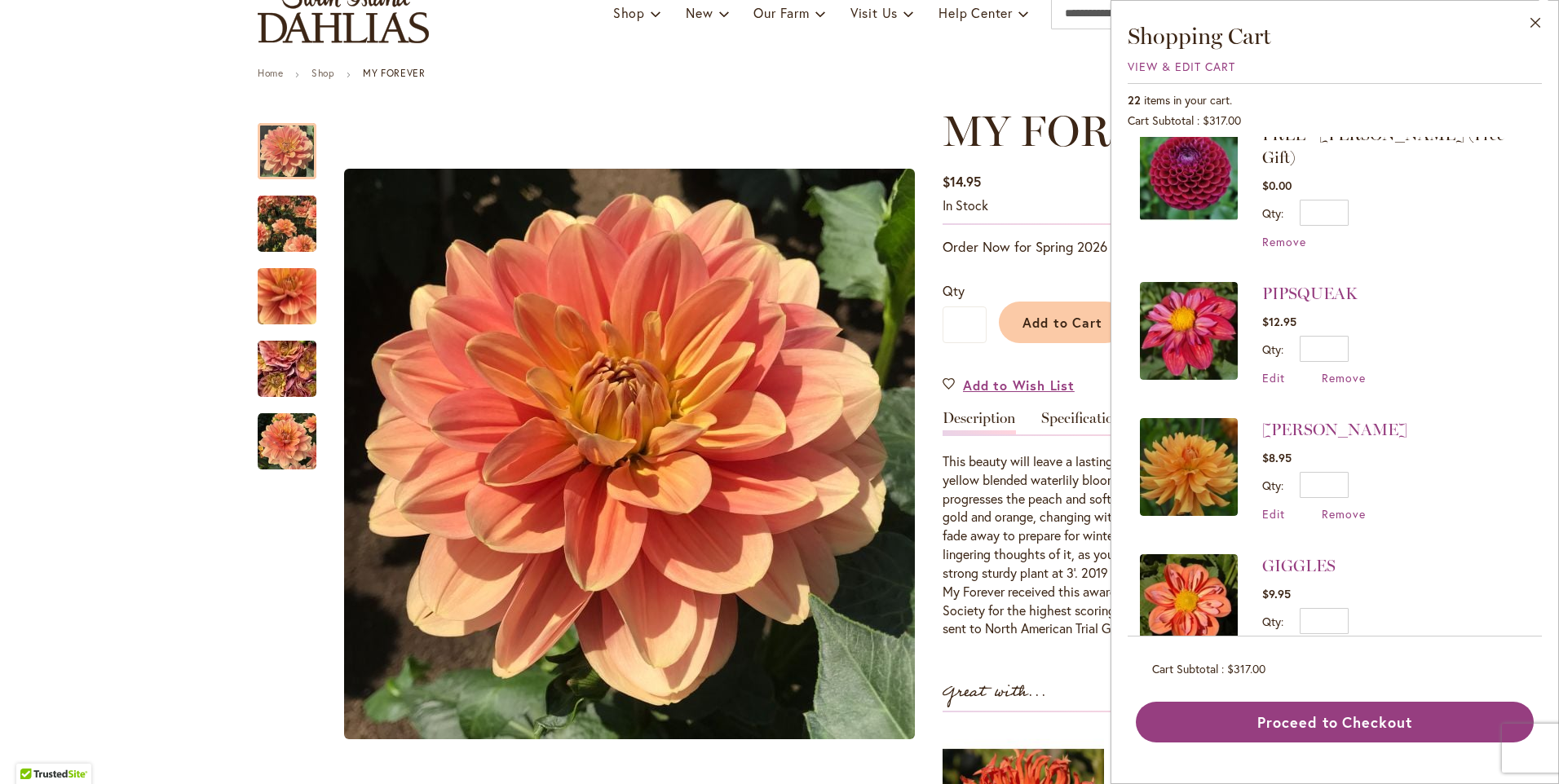
scroll to position [326, 0]
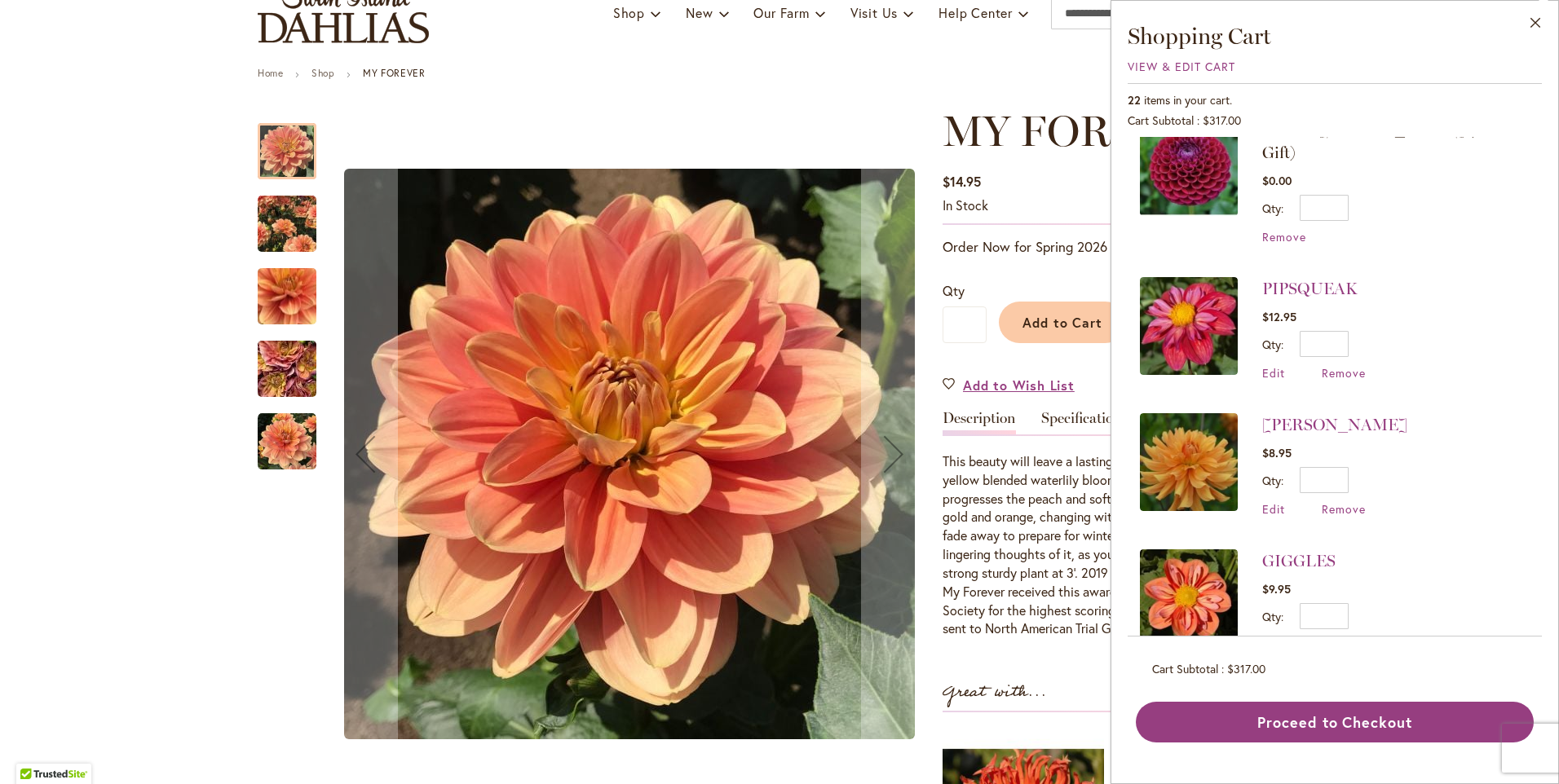
click at [280, 443] on img "MY FOREVER" at bounding box center [287, 441] width 59 height 59
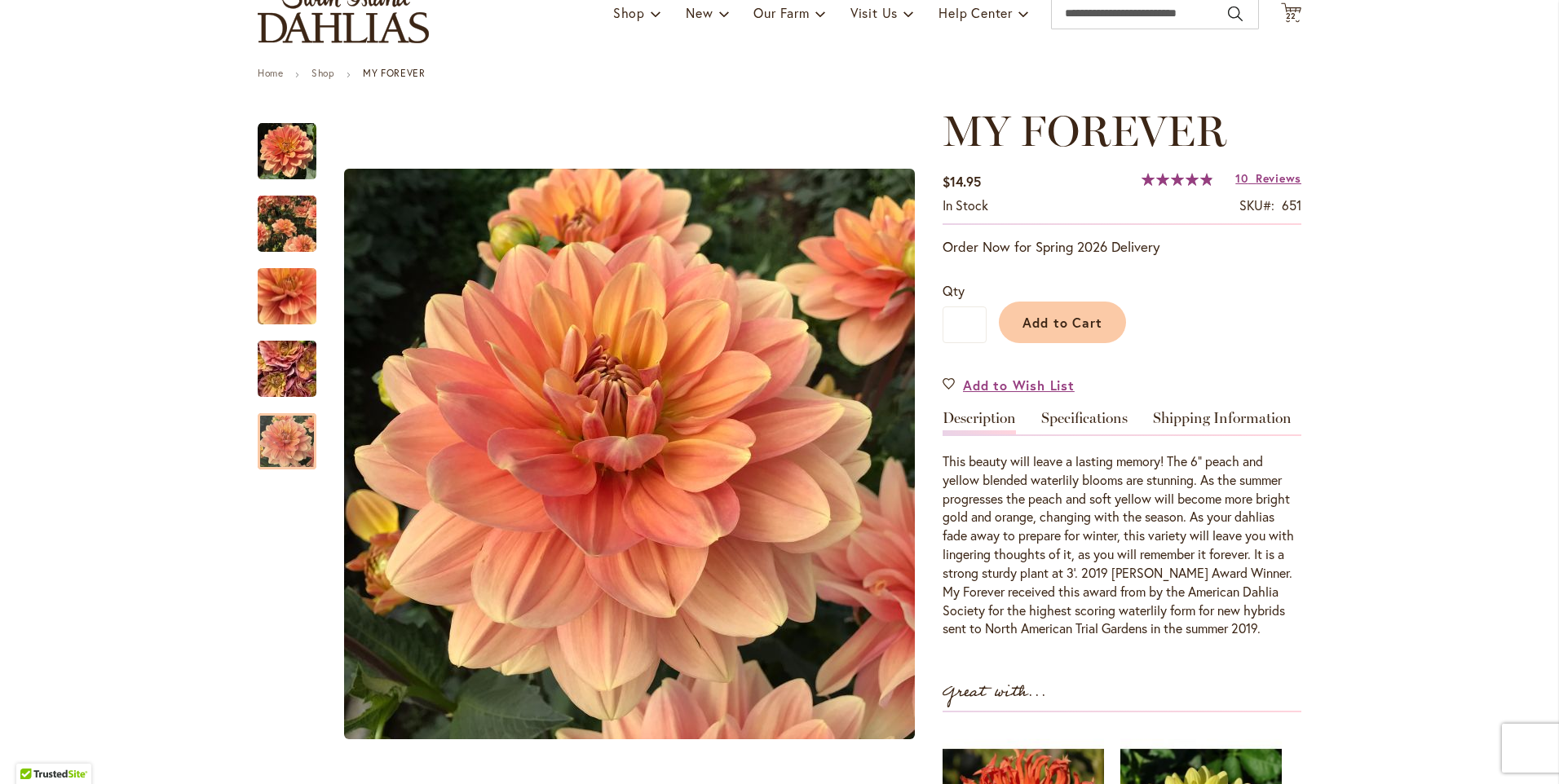
scroll to position [0, 0]
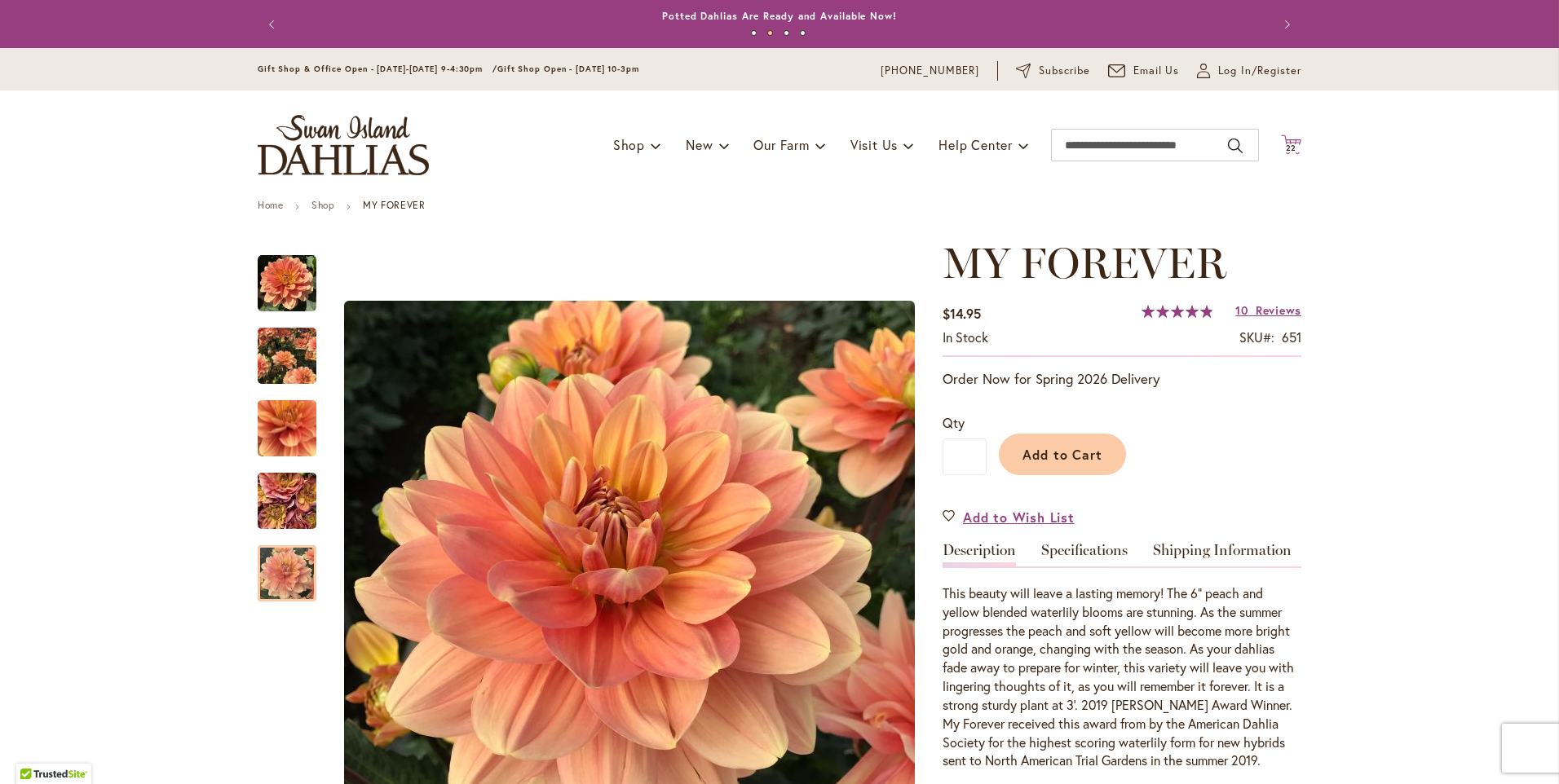
click at [1281, 143] on icon at bounding box center [1292, 143] width 20 height 20
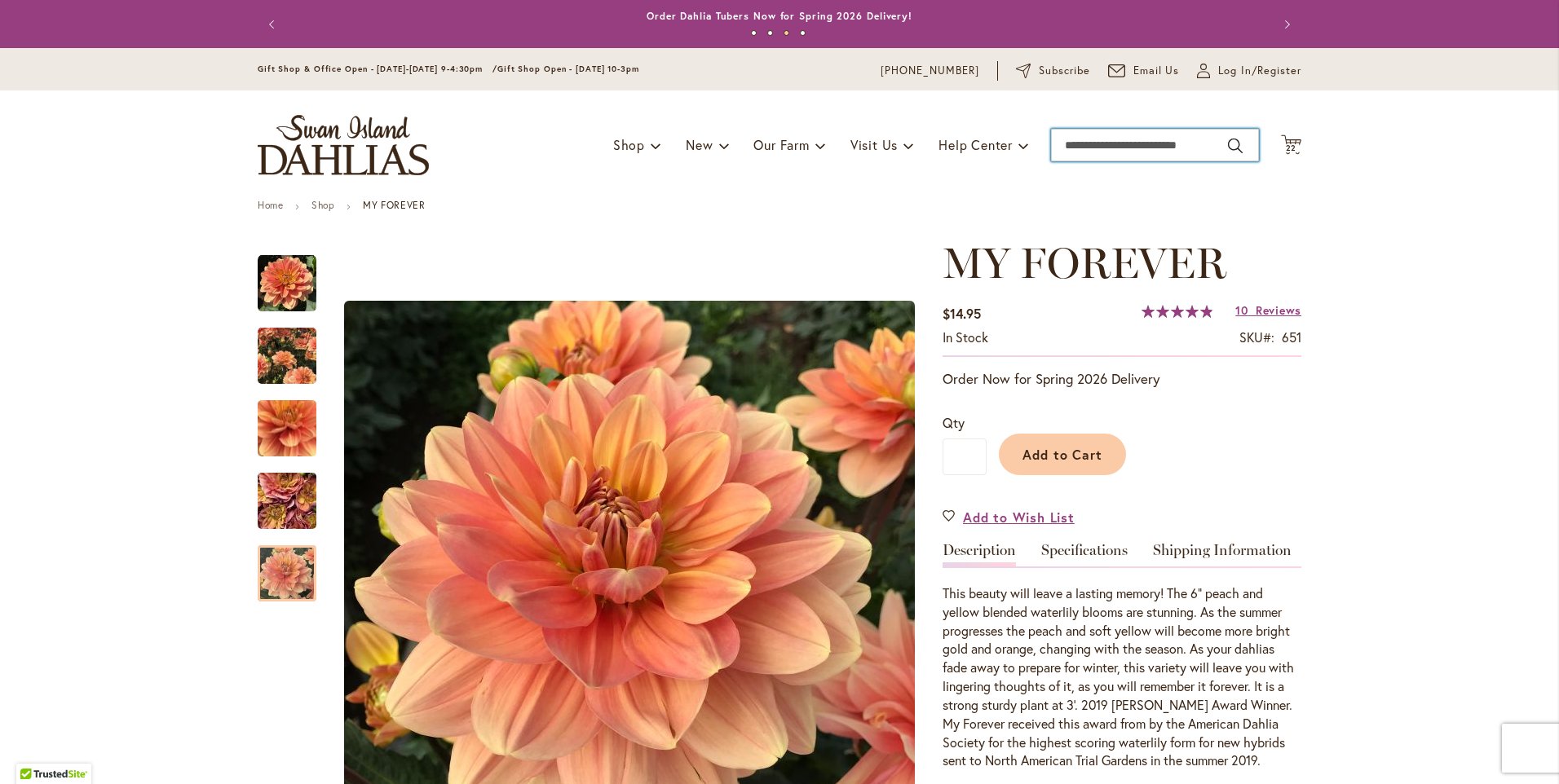
click at [1072, 143] on input "Search" at bounding box center [1155, 144] width 208 height 33
type input "**********"
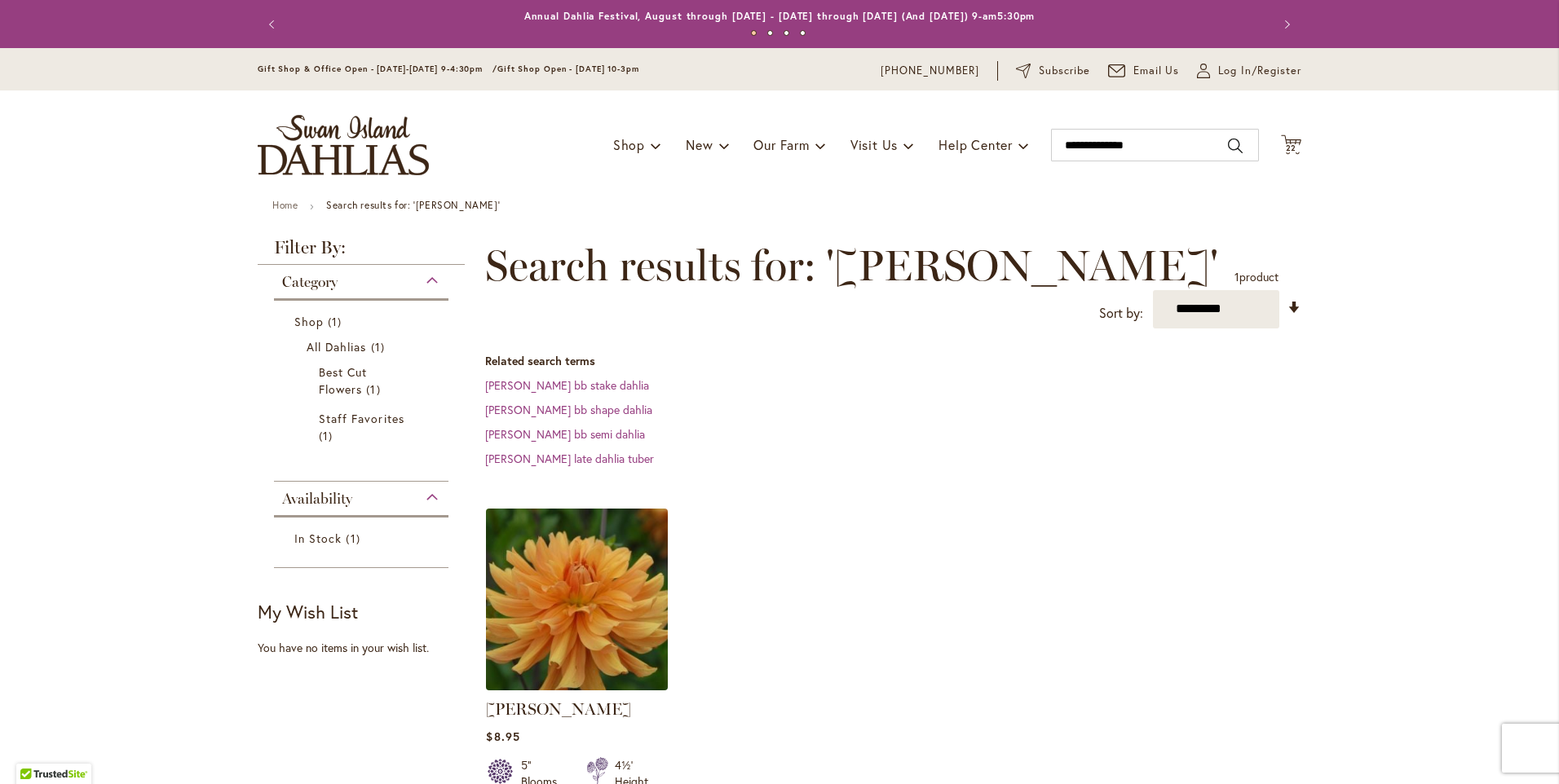
click at [549, 588] on img at bounding box center [577, 599] width 191 height 191
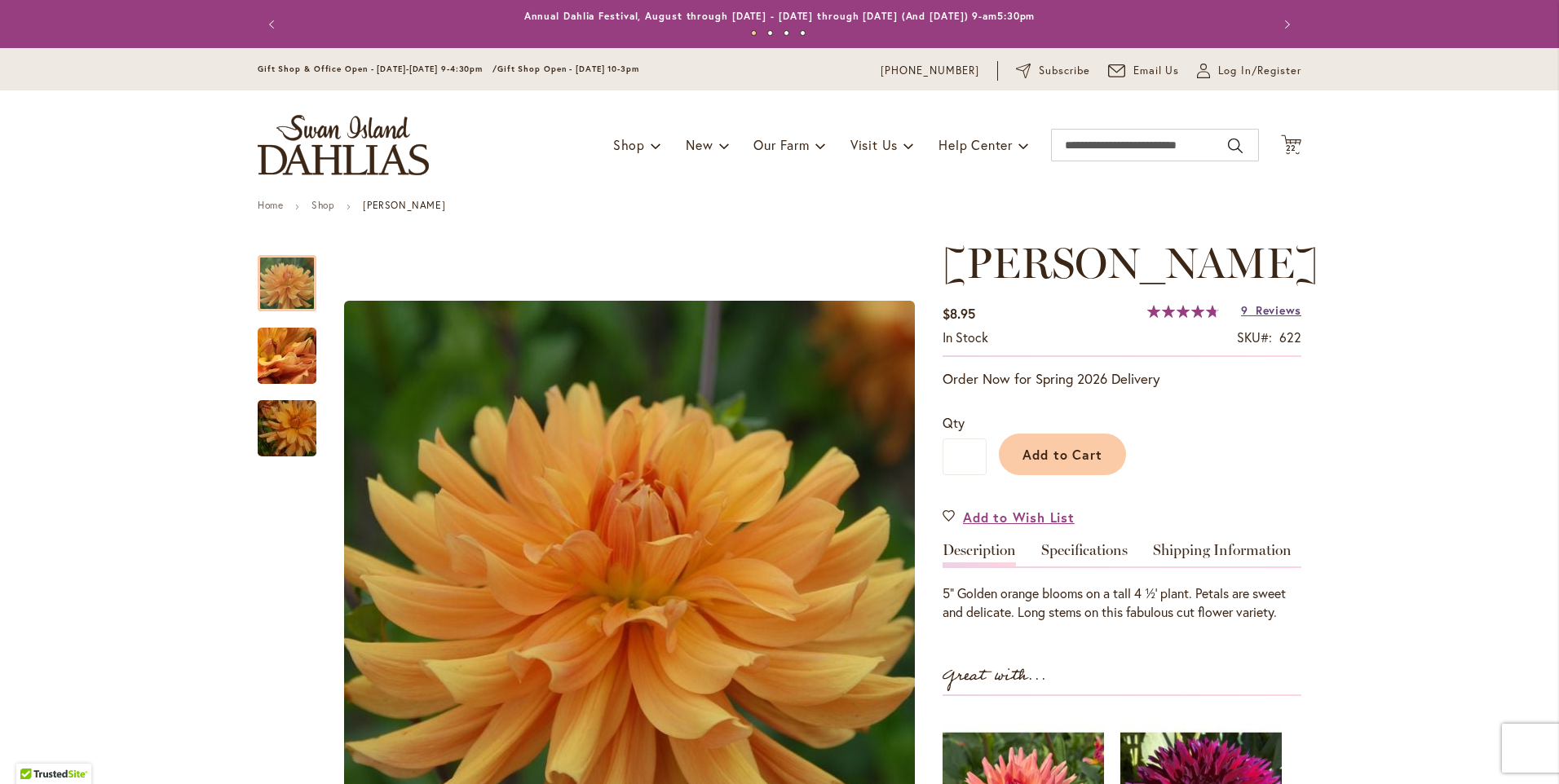
click at [1256, 318] on span "Reviews" at bounding box center [1279, 310] width 46 height 16
click at [1290, 144] on span "22" at bounding box center [1292, 147] width 11 height 10
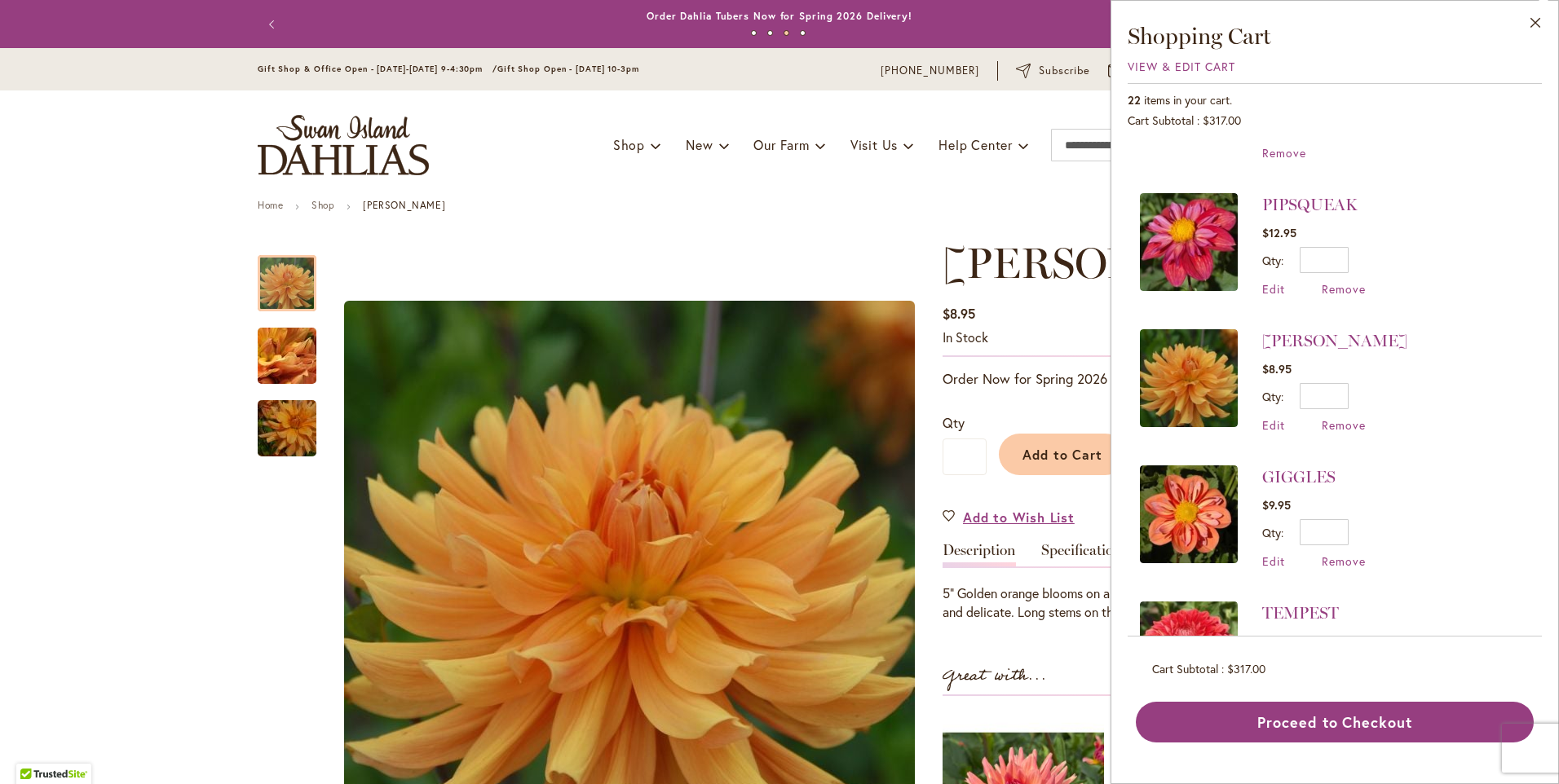
scroll to position [408, 0]
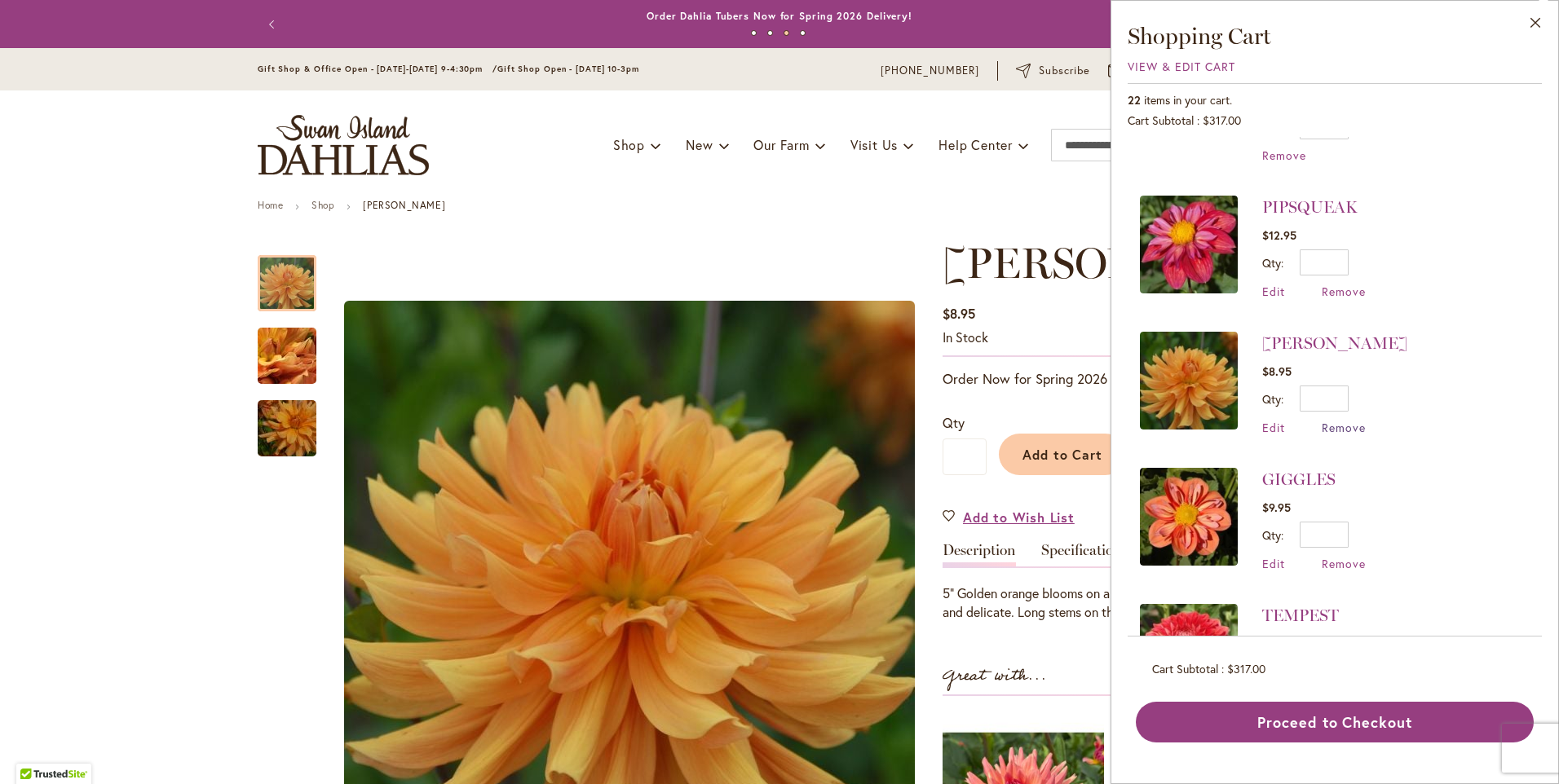
click at [1332, 420] on span "Remove" at bounding box center [1344, 427] width 44 height 16
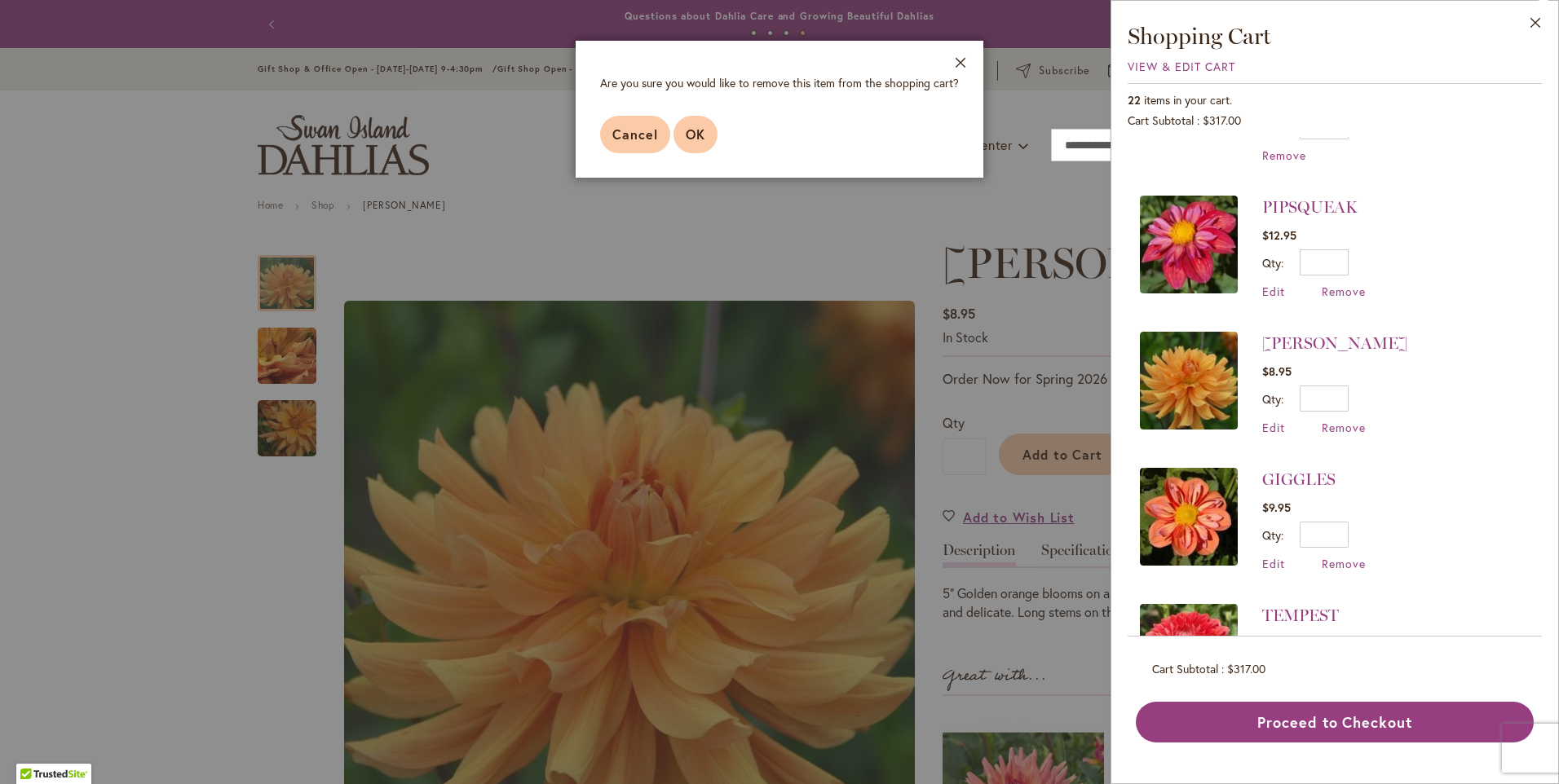
click at [690, 136] on span "OK" at bounding box center [695, 134] width 20 height 17
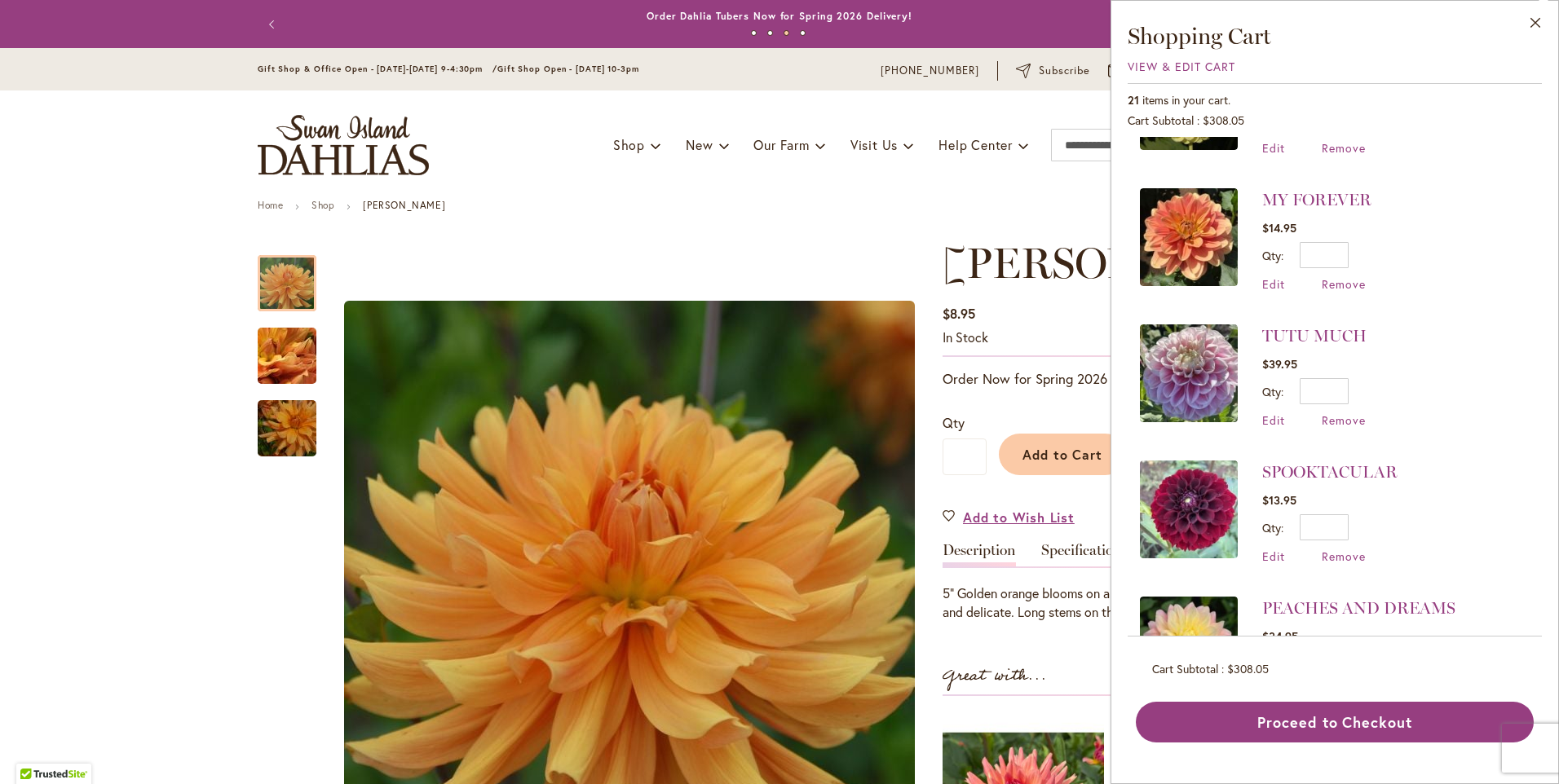
scroll to position [979, 0]
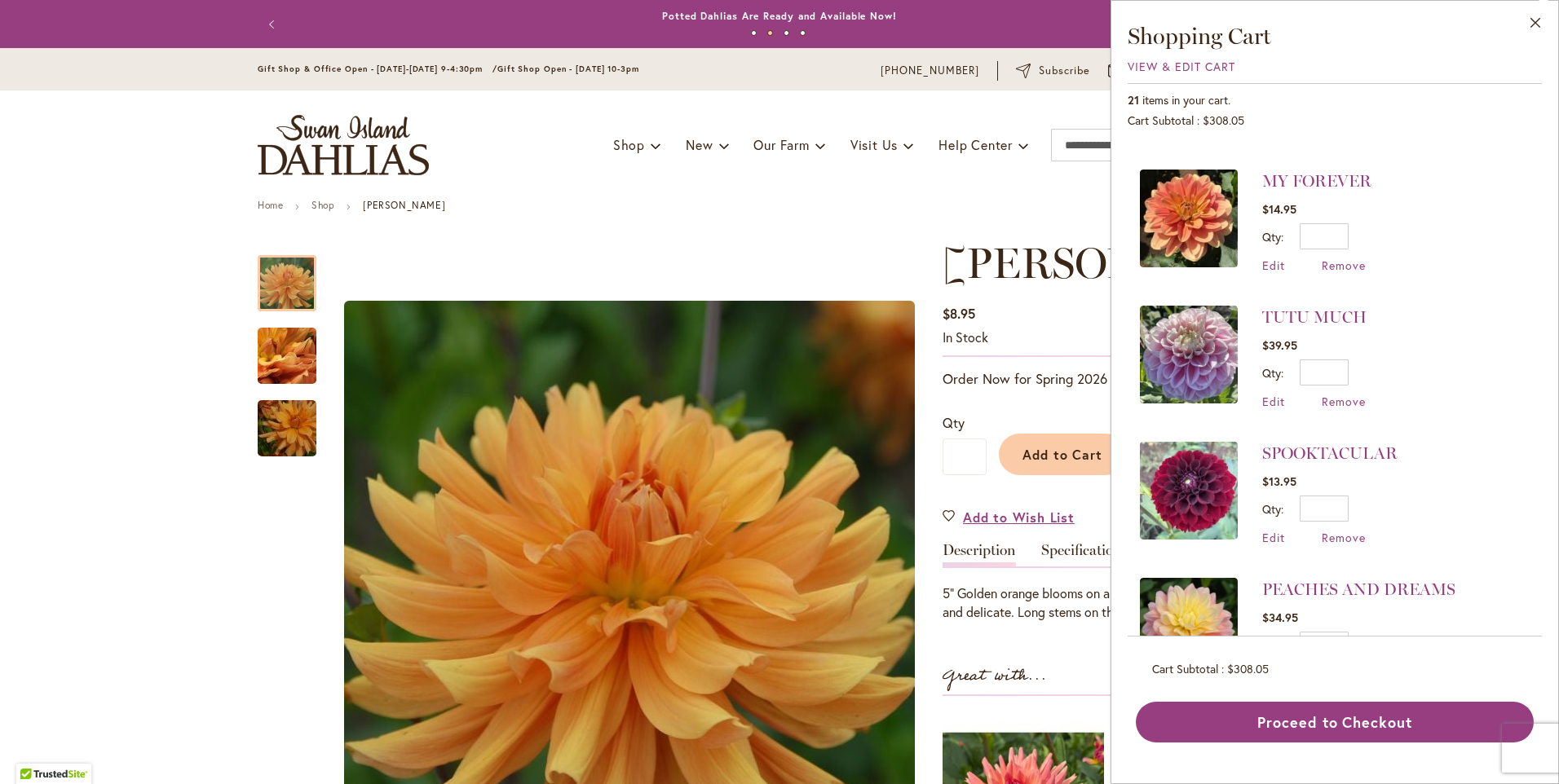
click at [830, 209] on ul "Home Shop ANDREW CHARLES" at bounding box center [780, 208] width 1044 height 15
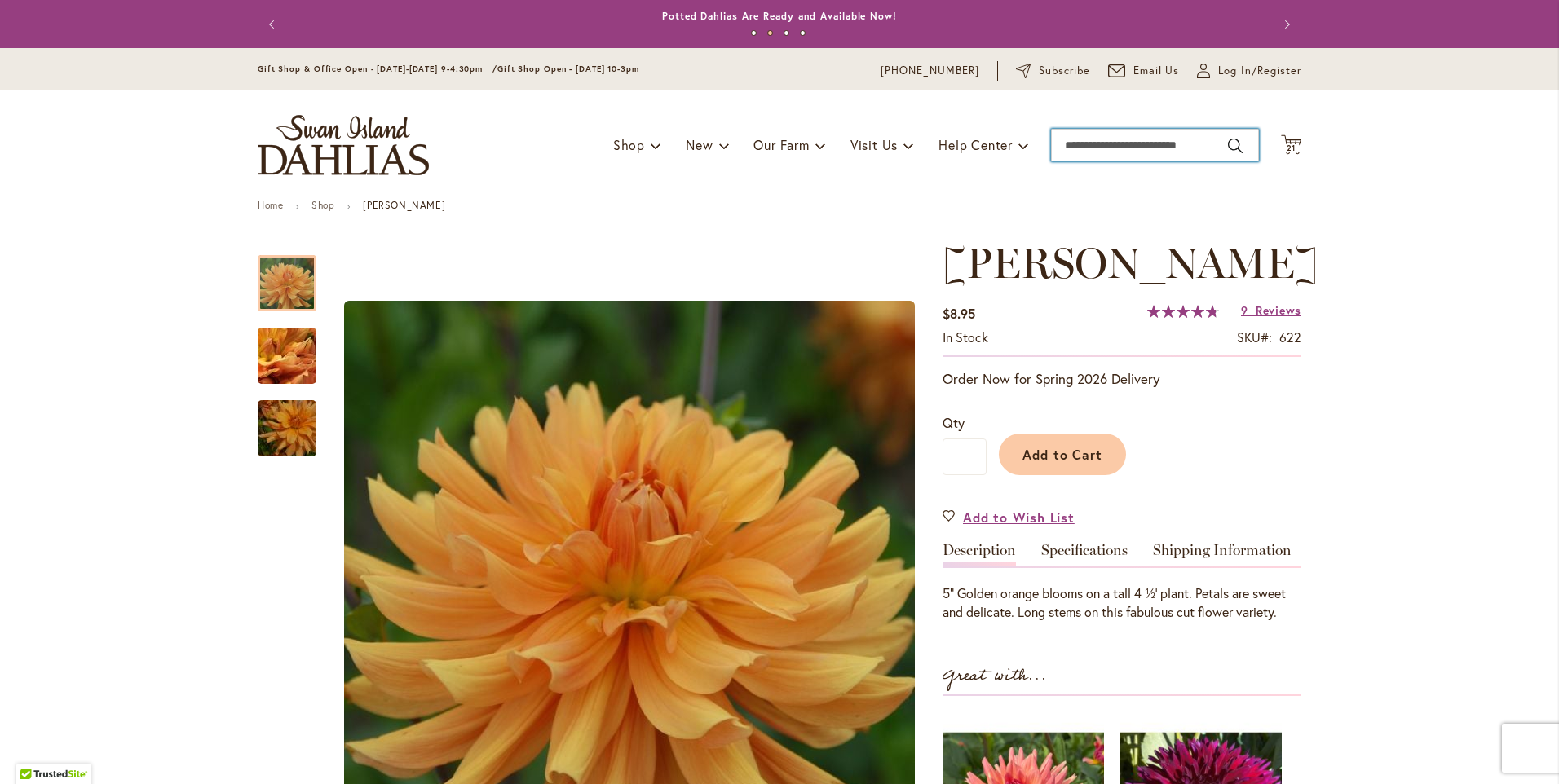
click at [1062, 143] on input "Search" at bounding box center [1155, 144] width 208 height 33
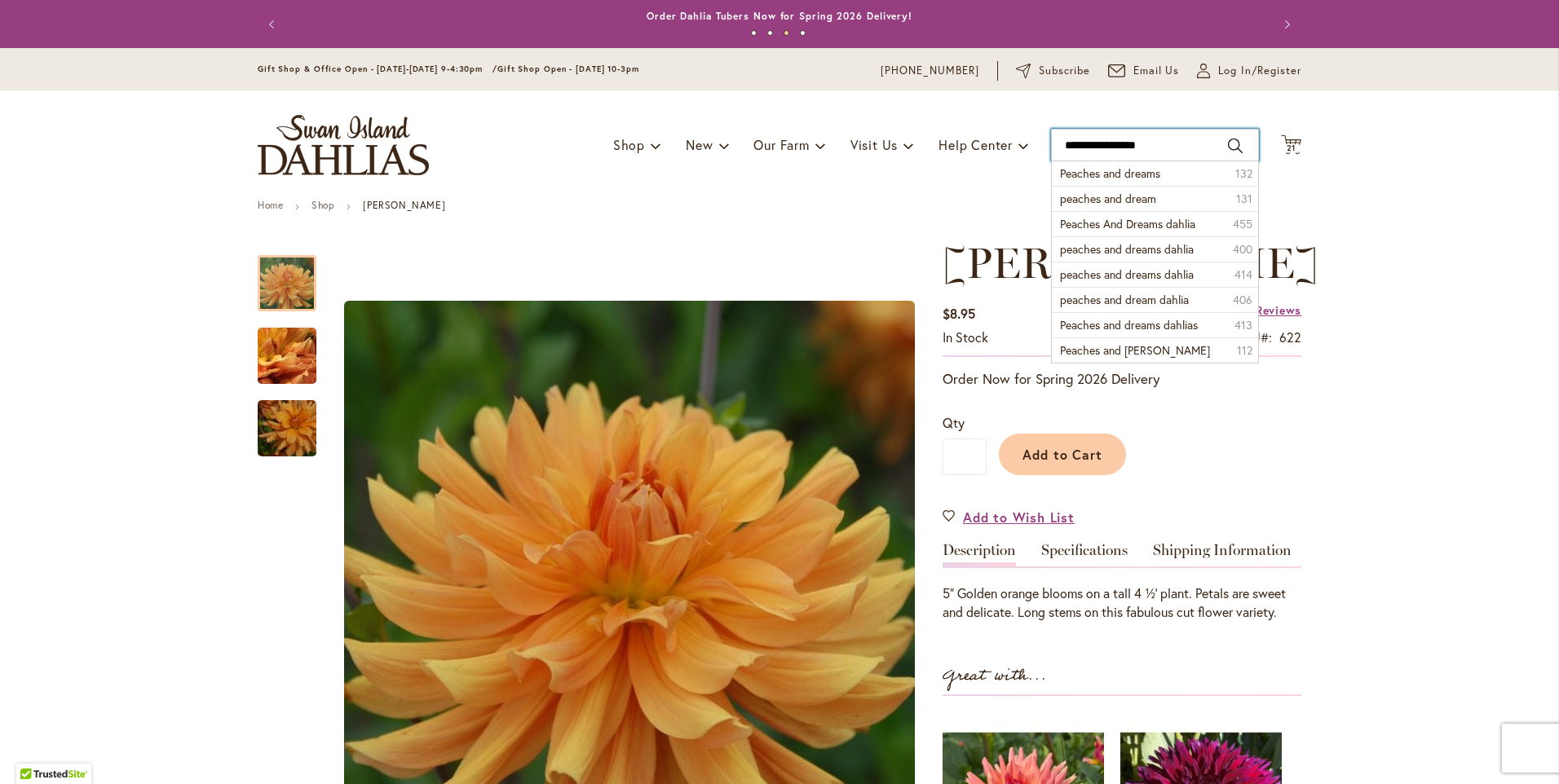
type input "**********"
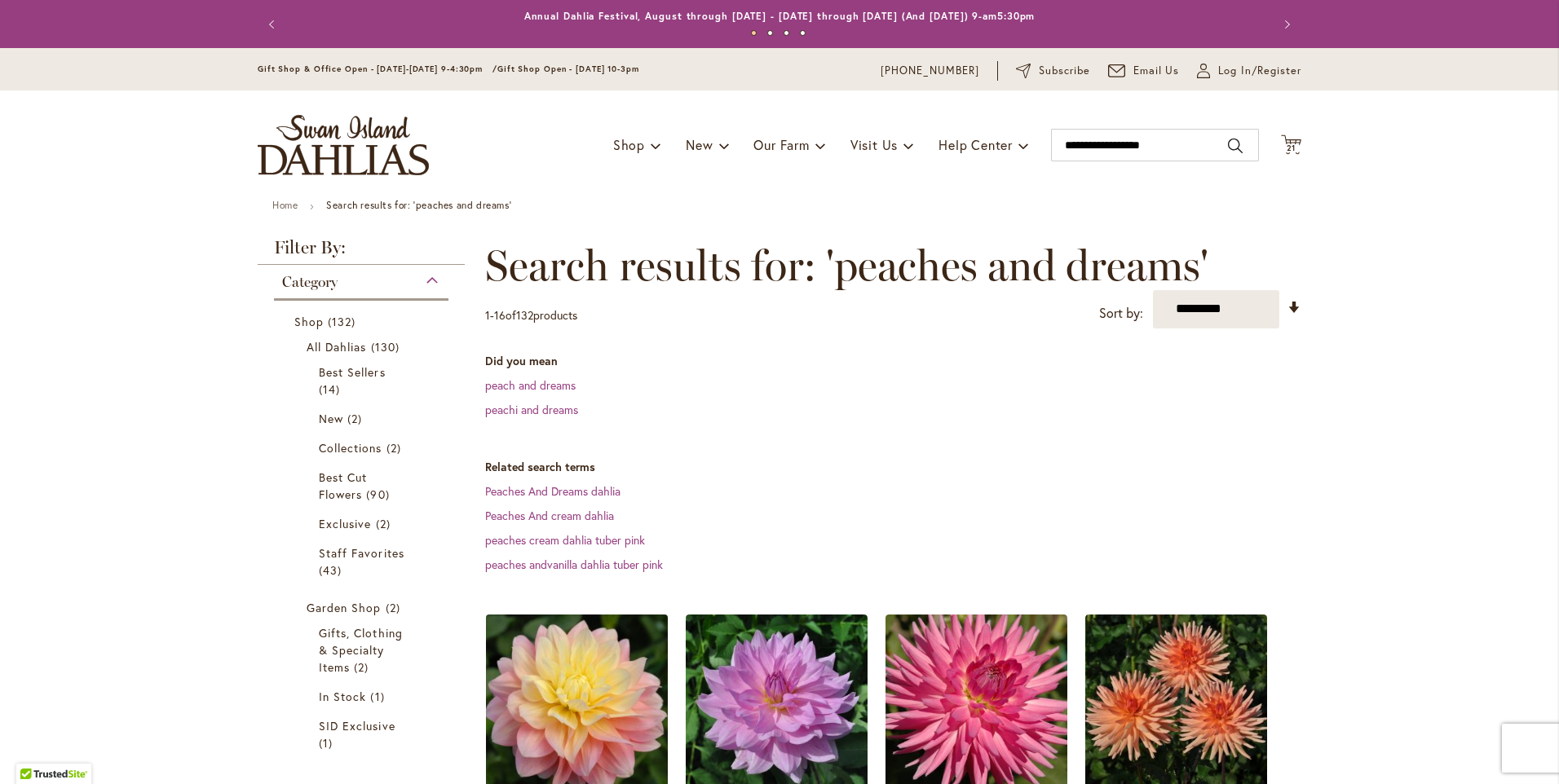
click at [603, 690] on img at bounding box center [577, 705] width 191 height 191
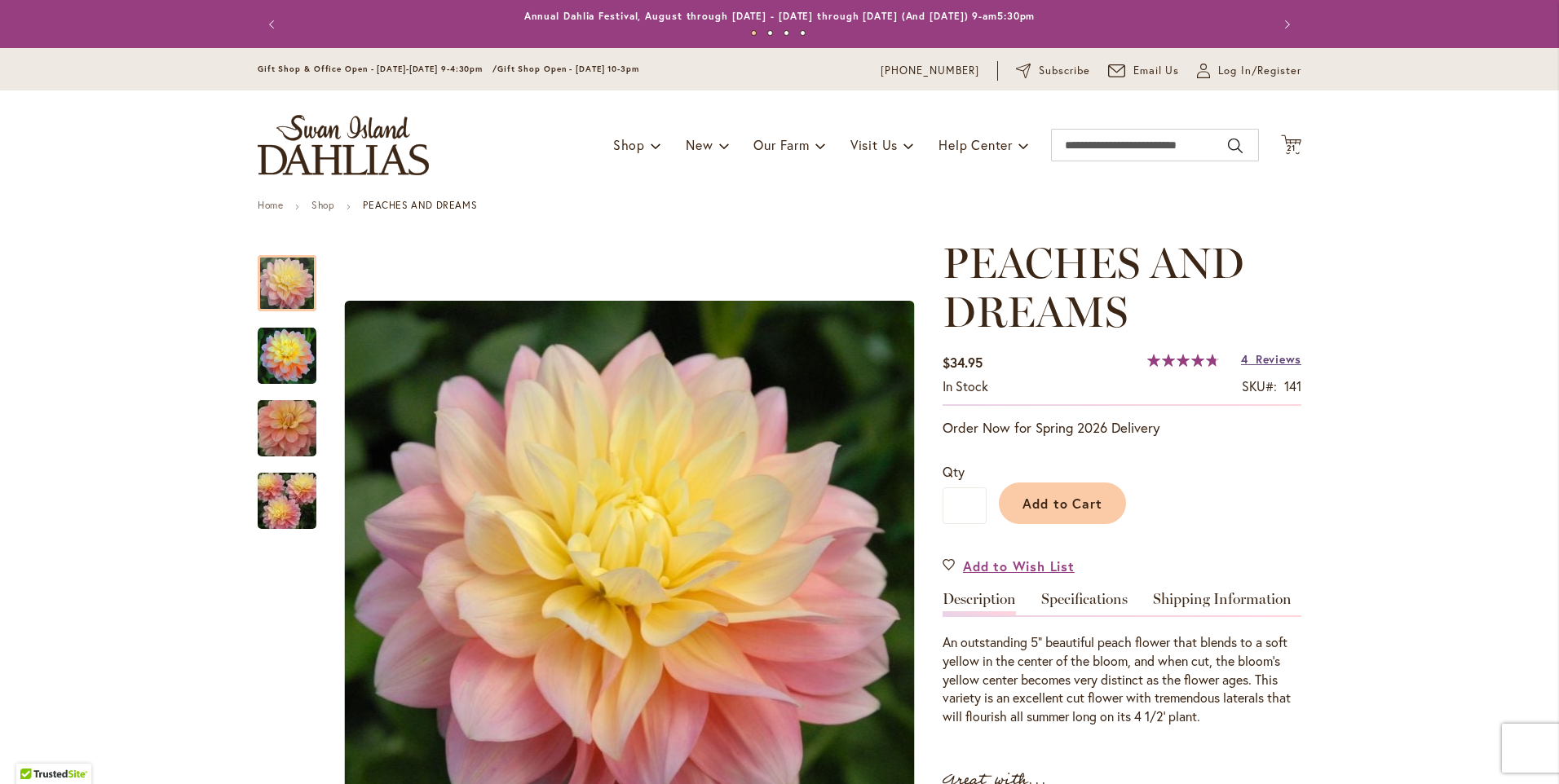
click at [1247, 360] on link "4 Reviews" at bounding box center [1271, 358] width 61 height 16
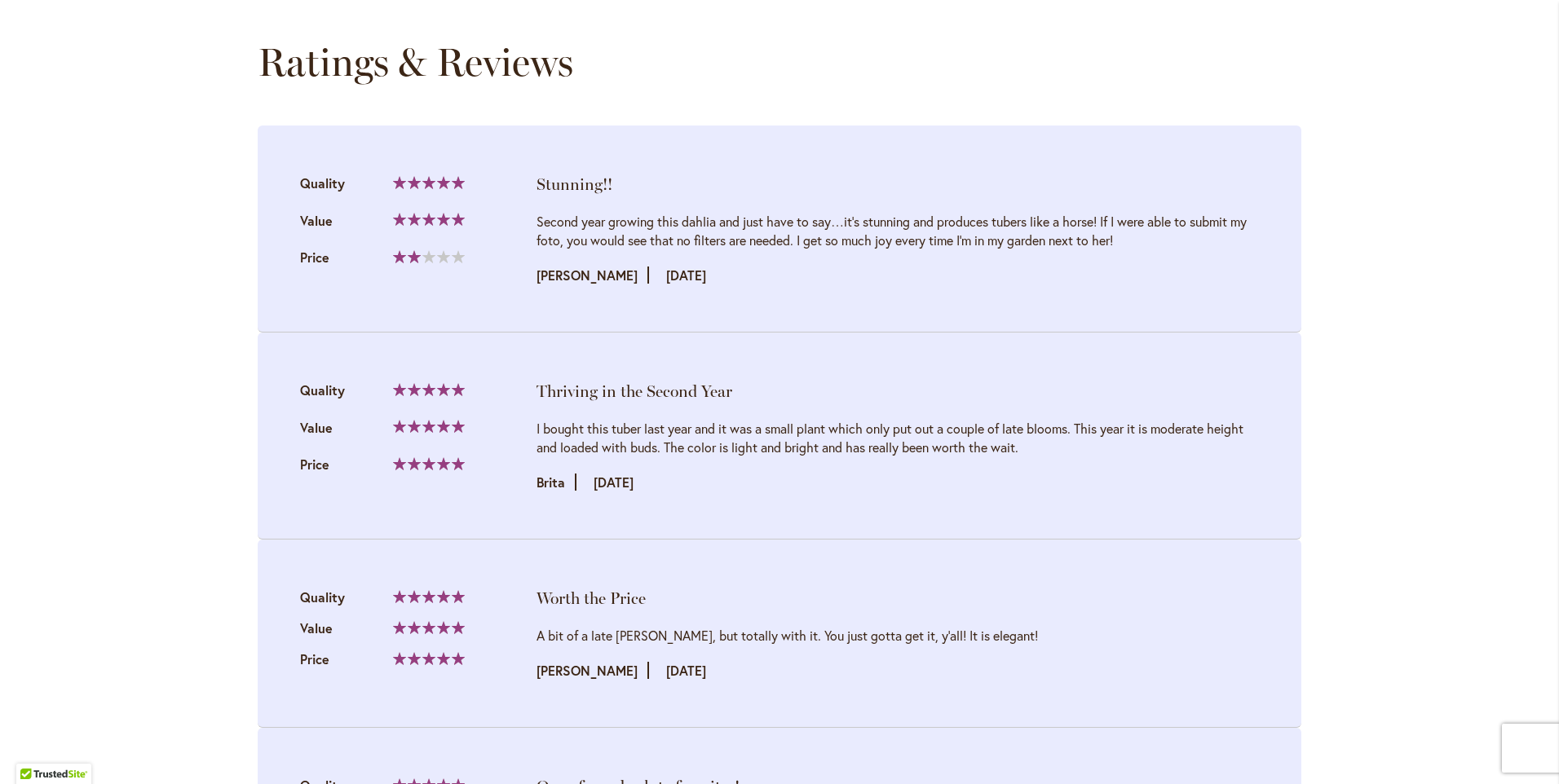
scroll to position [1719, 0]
click at [1403, 397] on div "Skip to Content Gift Shop & Office Open - Monday-Friday 9-4:30pm / Gift Shop Op…" at bounding box center [780, 90] width 1559 height 3522
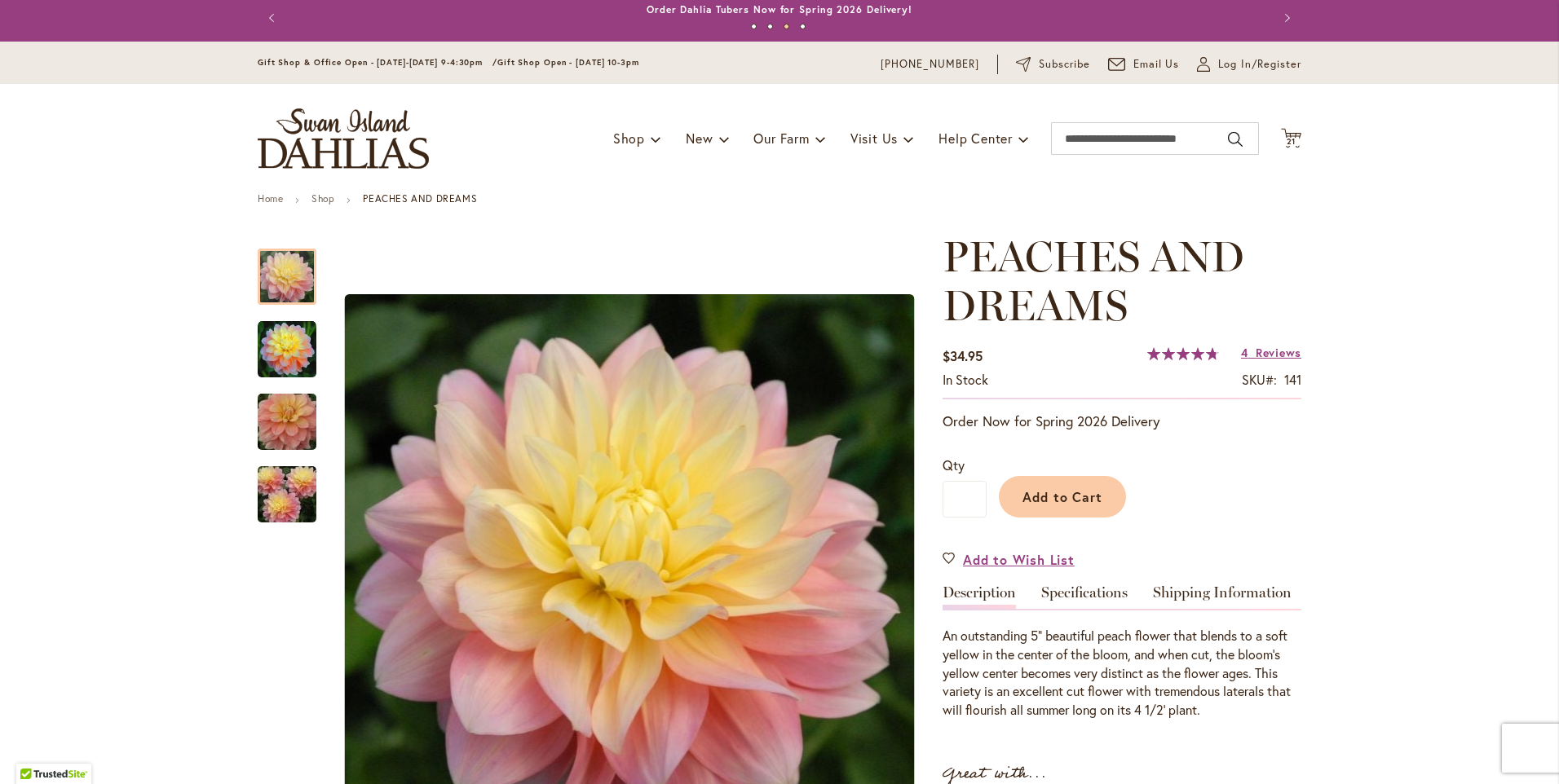
scroll to position [0, 0]
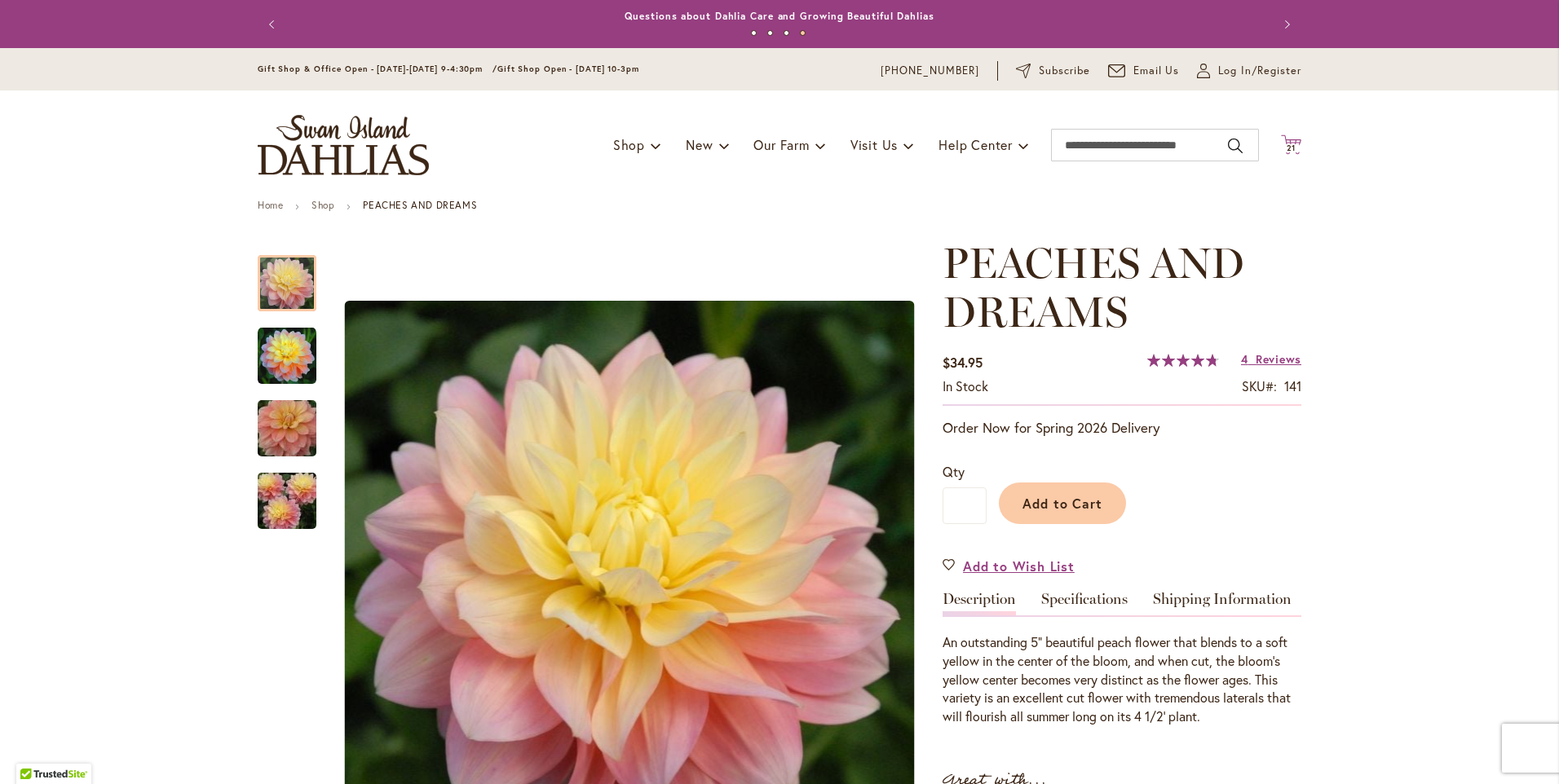
click at [1287, 146] on span "21" at bounding box center [1292, 147] width 10 height 10
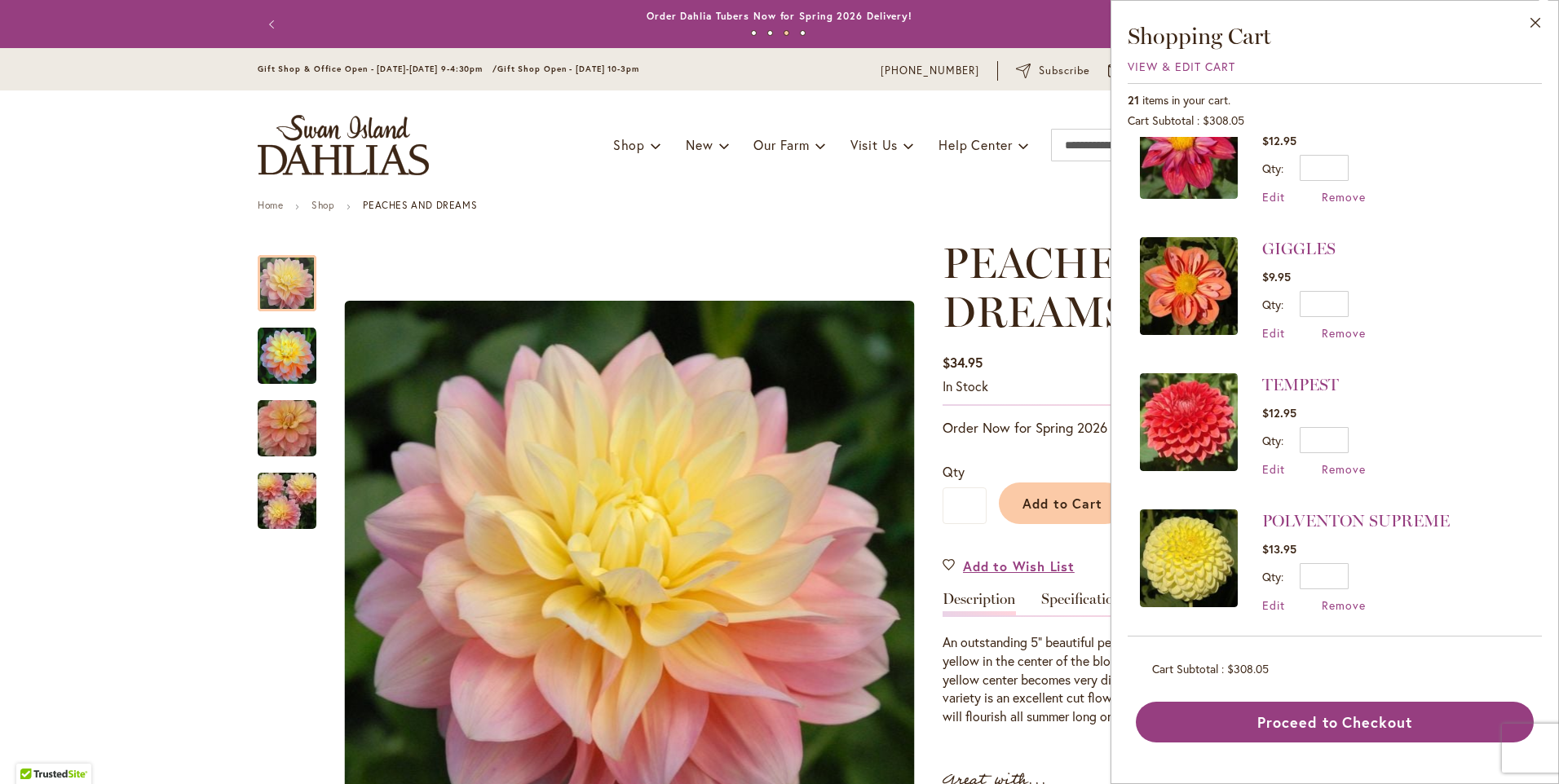
scroll to position [489, 0]
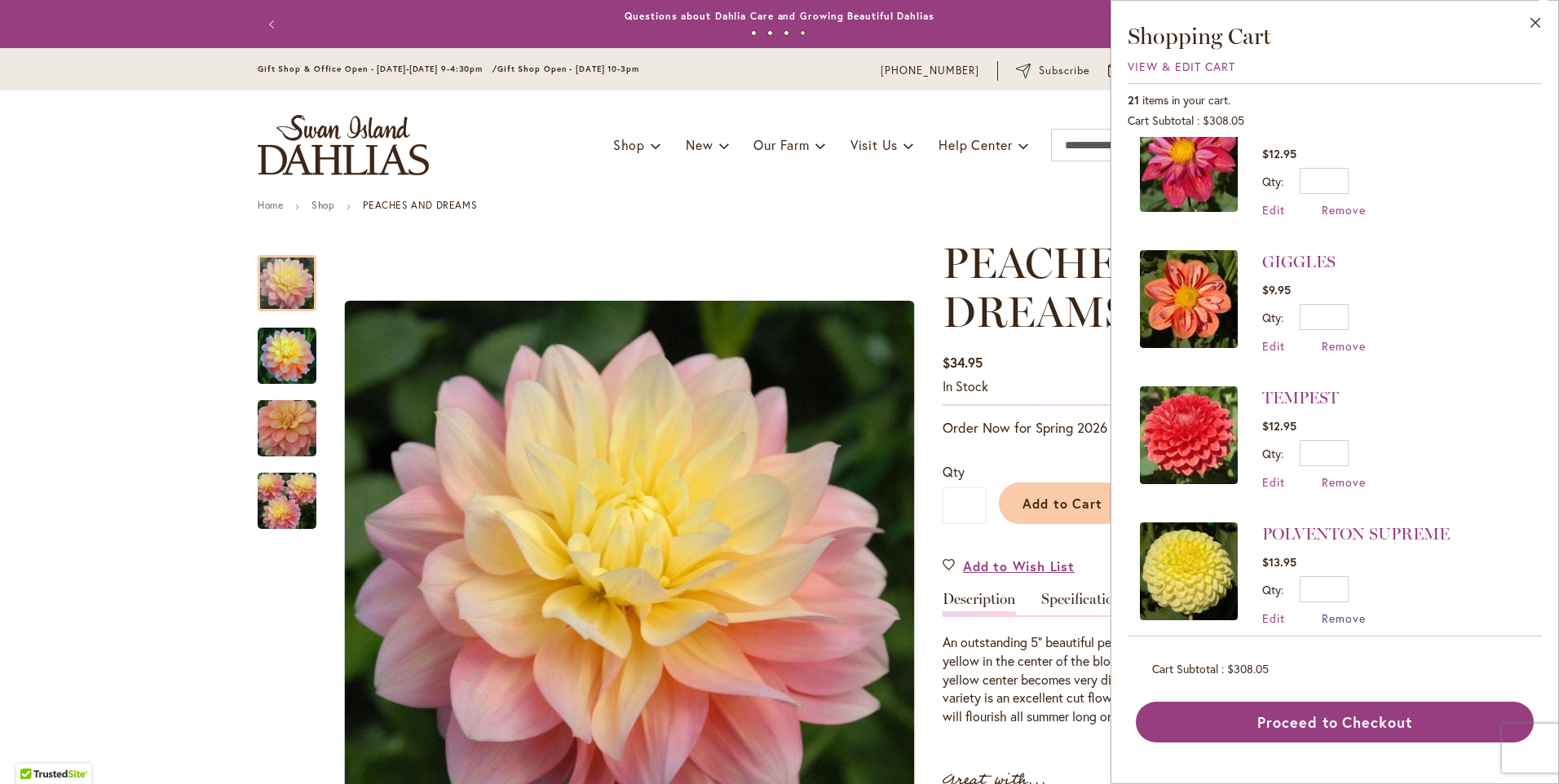
click at [1333, 611] on span "Remove" at bounding box center [1344, 618] width 44 height 16
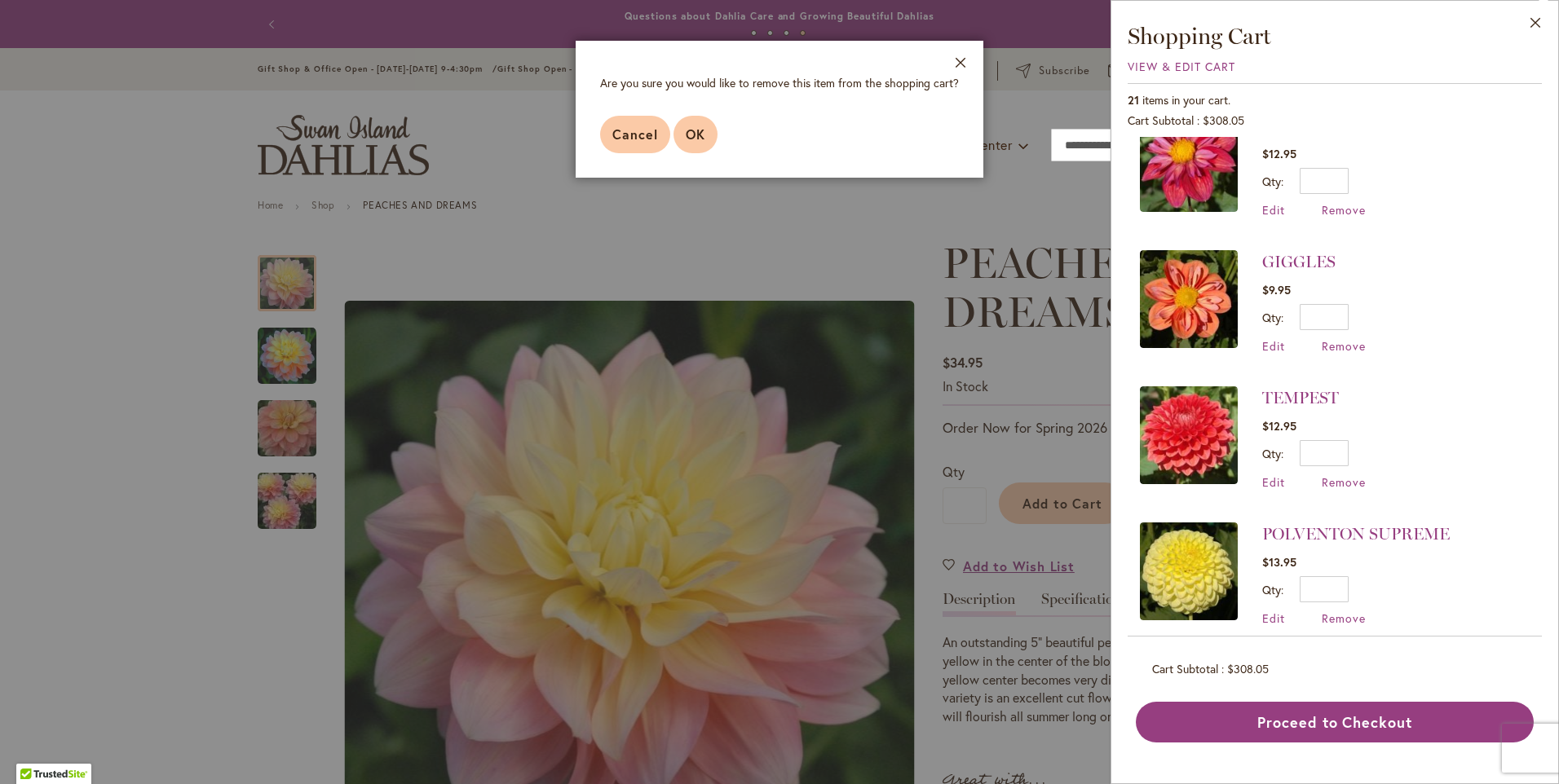
click at [698, 142] on span "OK" at bounding box center [695, 134] width 20 height 17
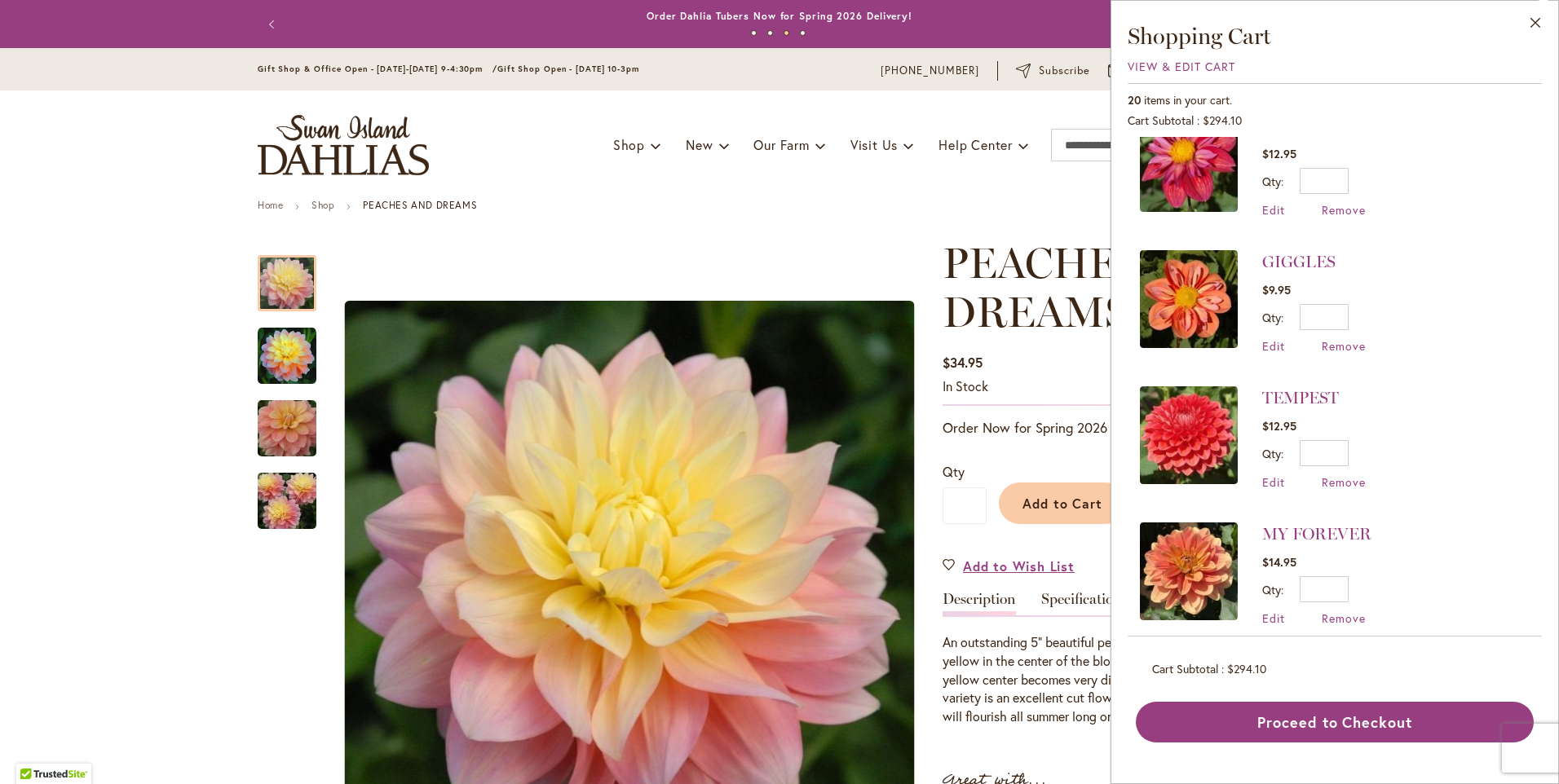
scroll to position [571, 0]
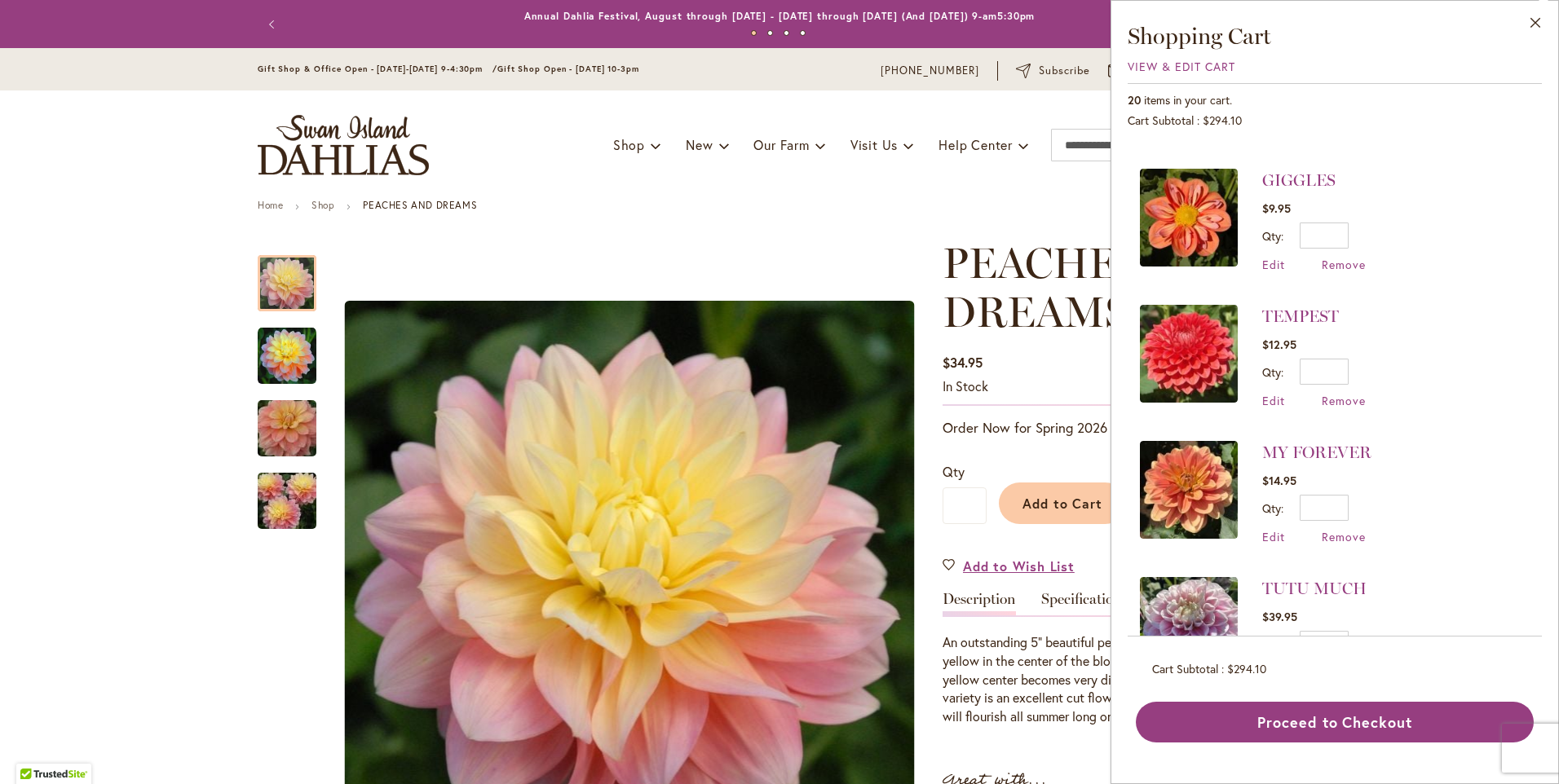
click at [1059, 210] on ul "Home Shop PEACHES AND DREAMS" at bounding box center [780, 208] width 1044 height 15
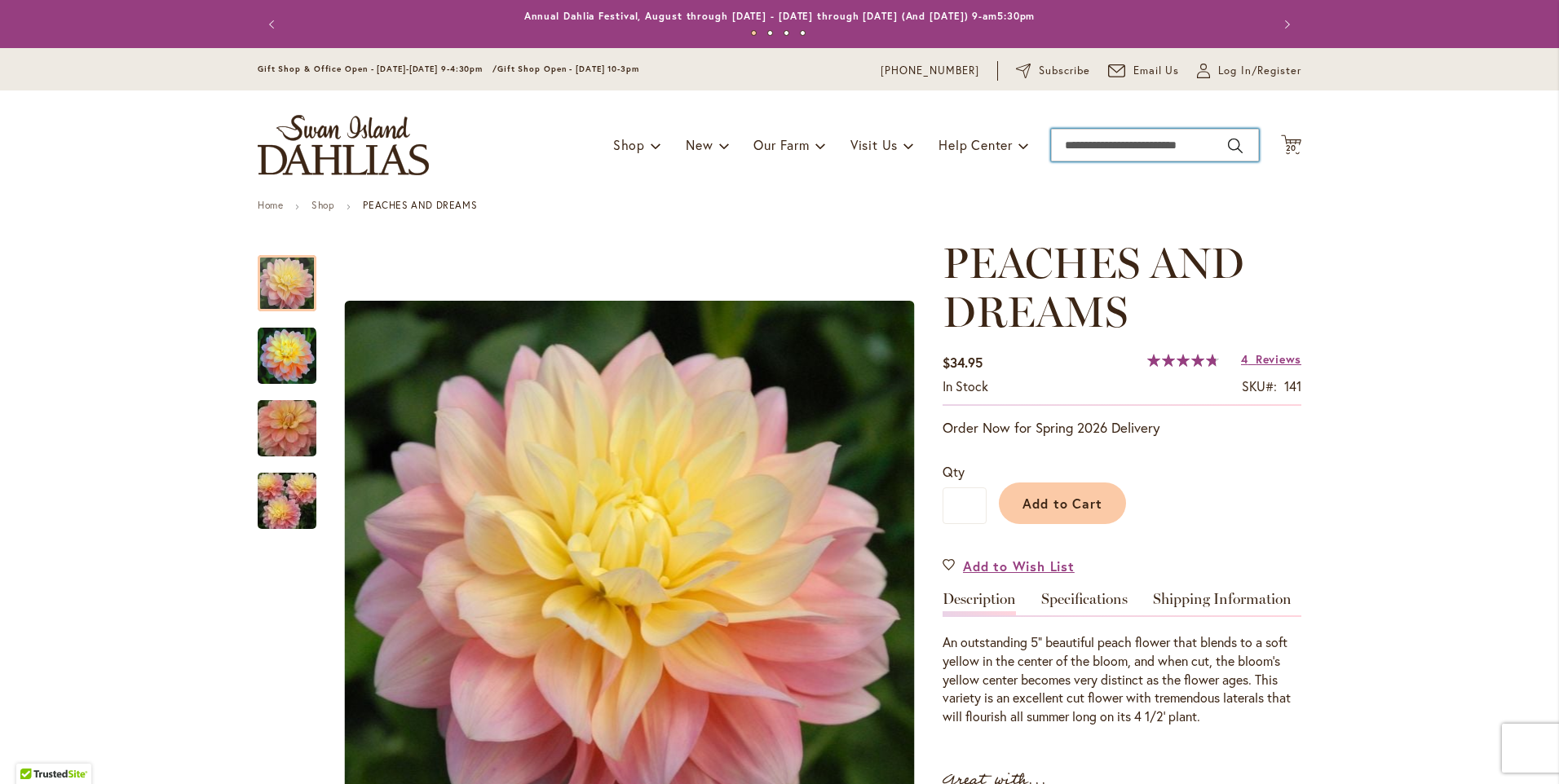
click at [1062, 142] on input "Search" at bounding box center [1155, 144] width 208 height 33
type input "*******"
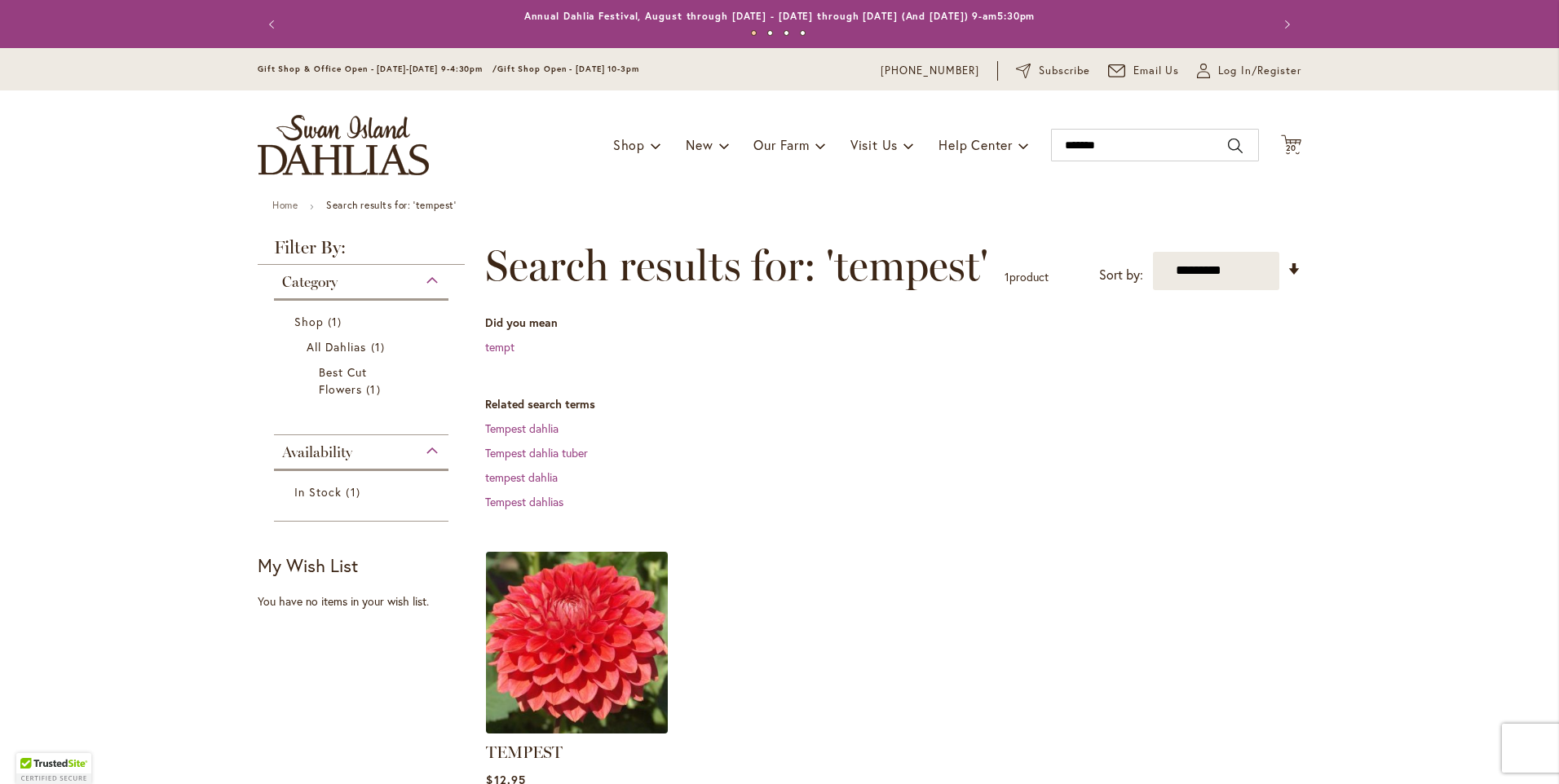
click at [540, 658] on img at bounding box center [577, 642] width 191 height 191
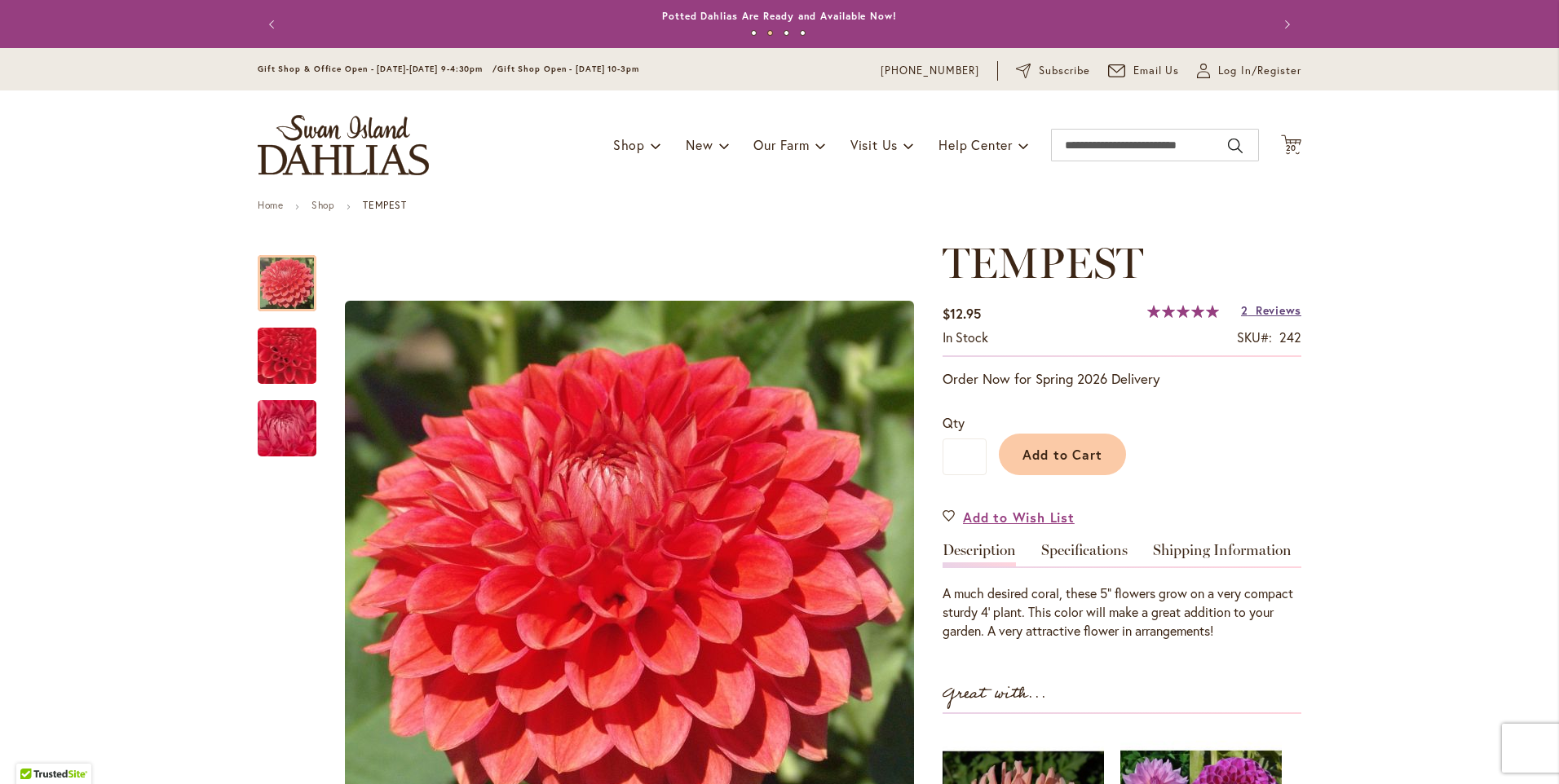
click at [1258, 311] on span "Reviews" at bounding box center [1279, 310] width 46 height 16
click at [1286, 145] on span "20" at bounding box center [1292, 147] width 11 height 10
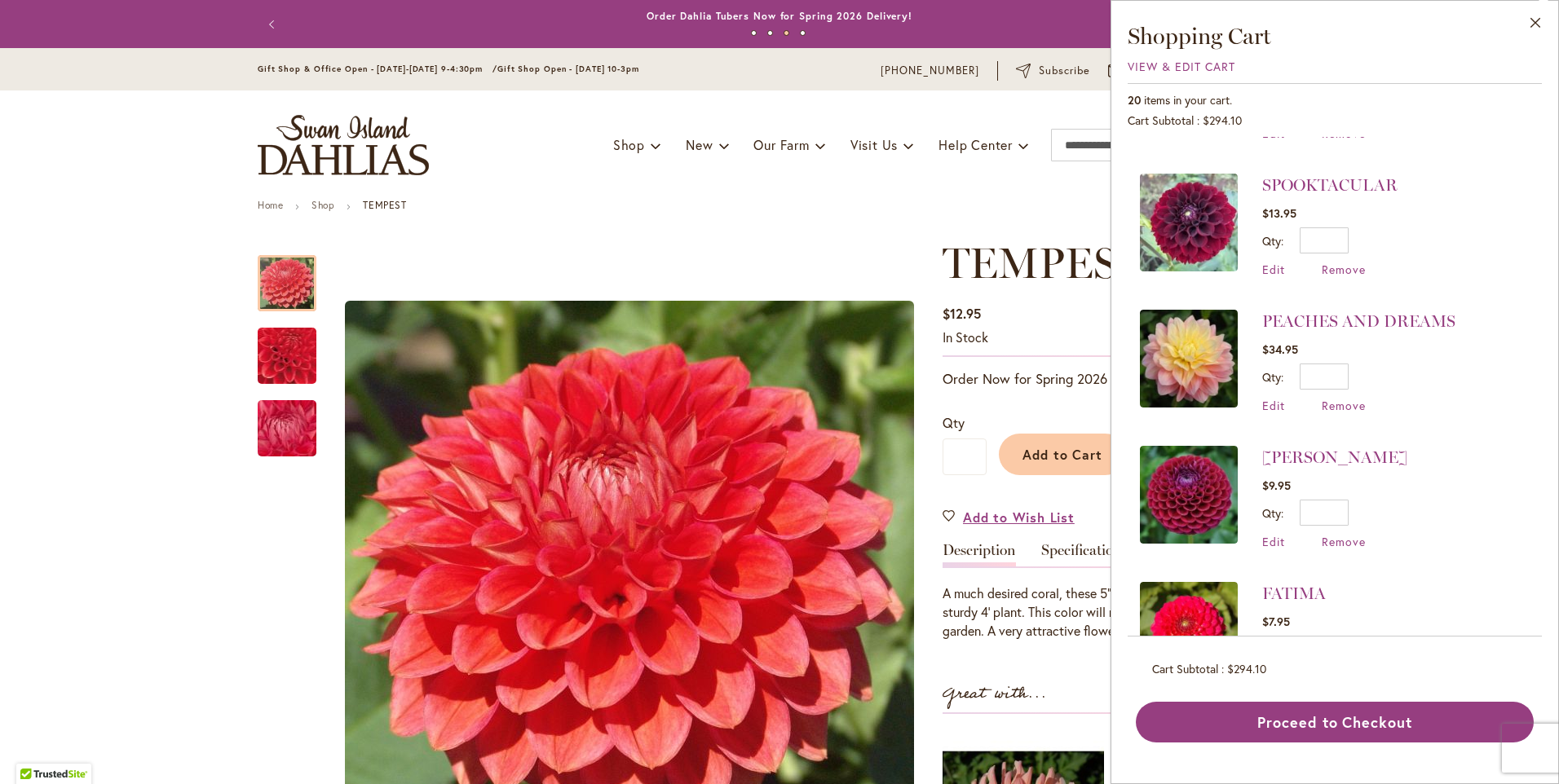
scroll to position [1060, 0]
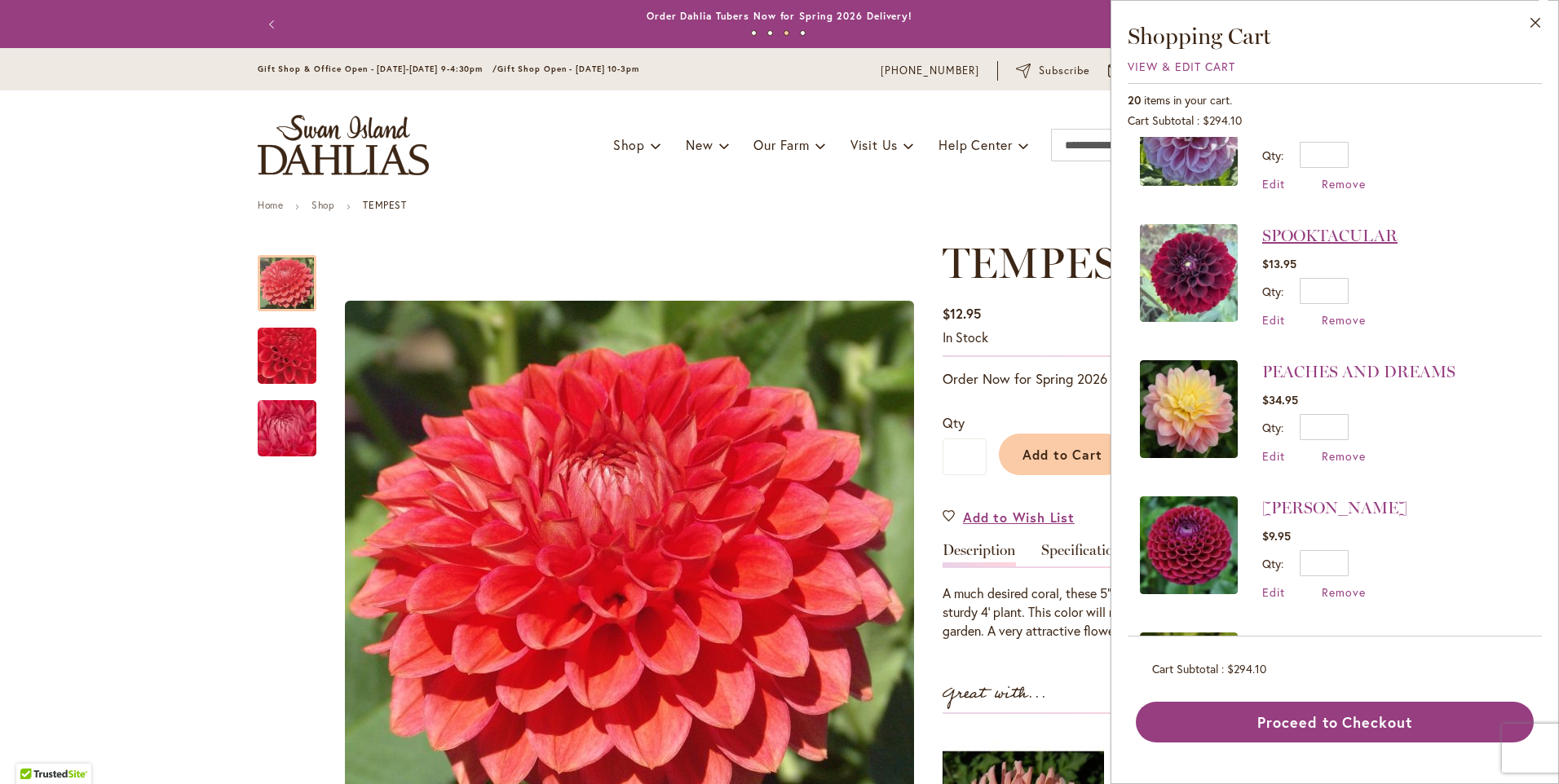
click at [1298, 226] on link "SPOOKTACULAR" at bounding box center [1330, 236] width 135 height 20
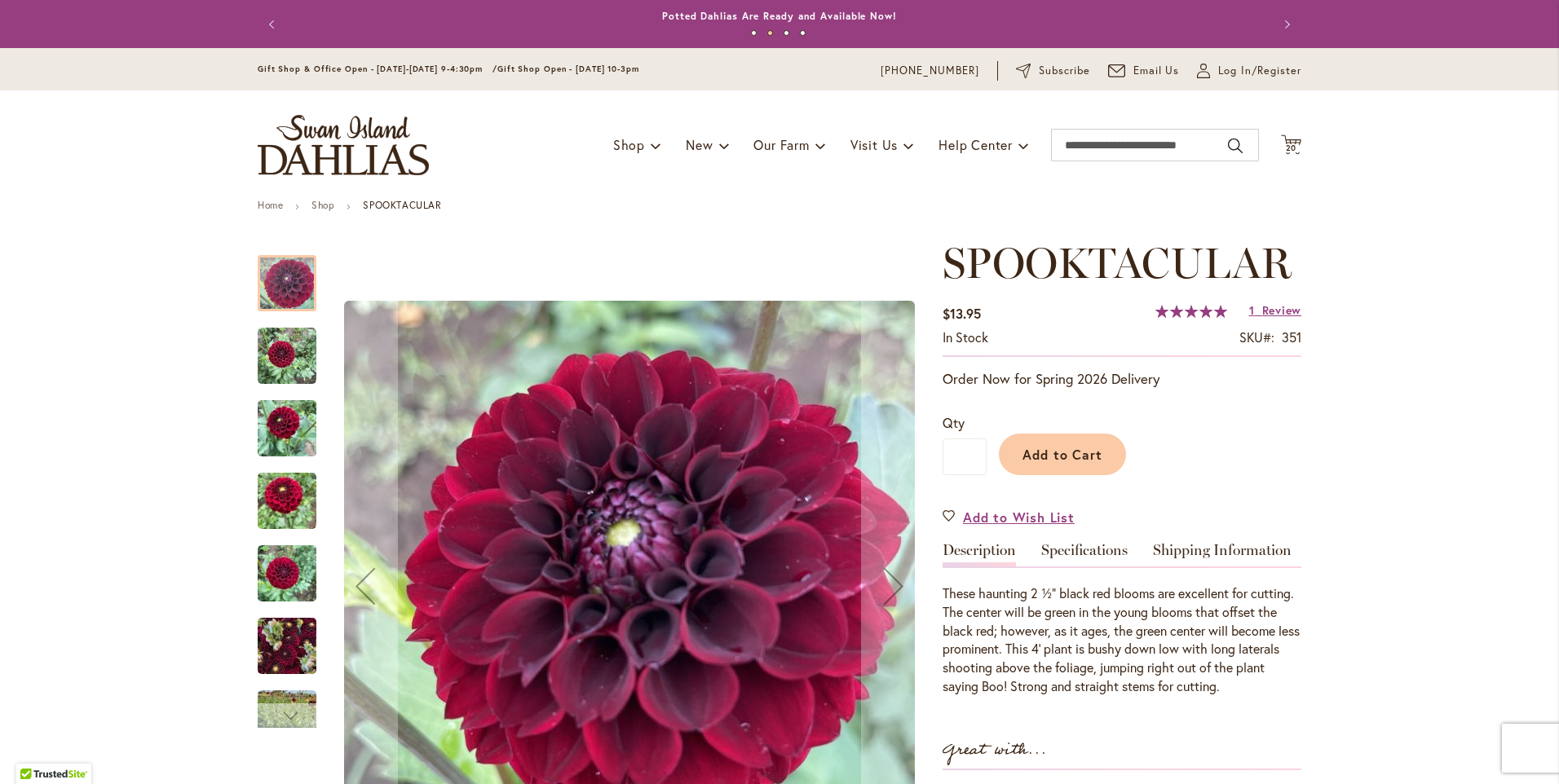
click at [282, 715] on div "Next" at bounding box center [287, 716] width 24 height 24
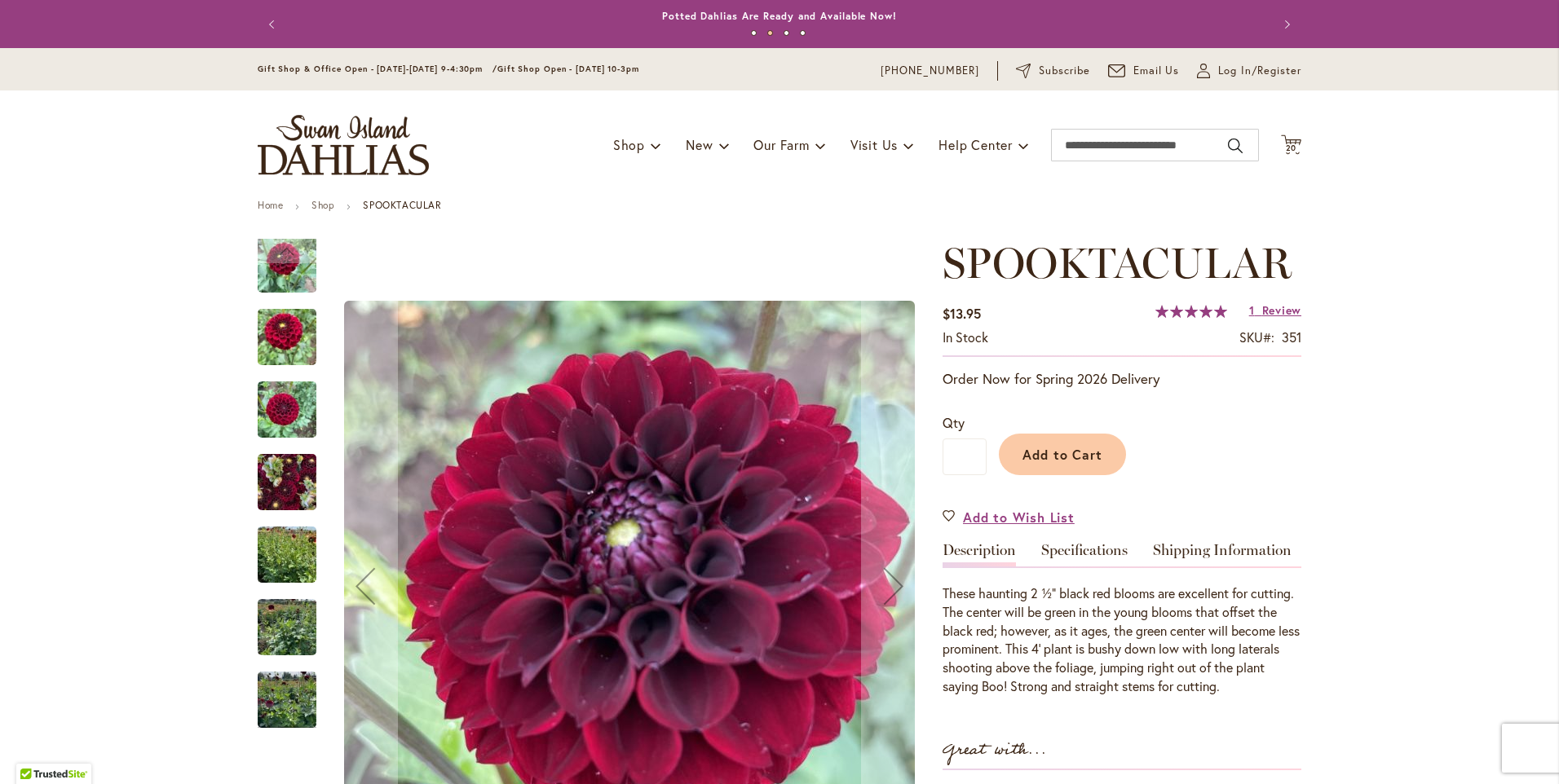
click at [284, 701] on img "Spooktacular" at bounding box center [287, 700] width 59 height 78
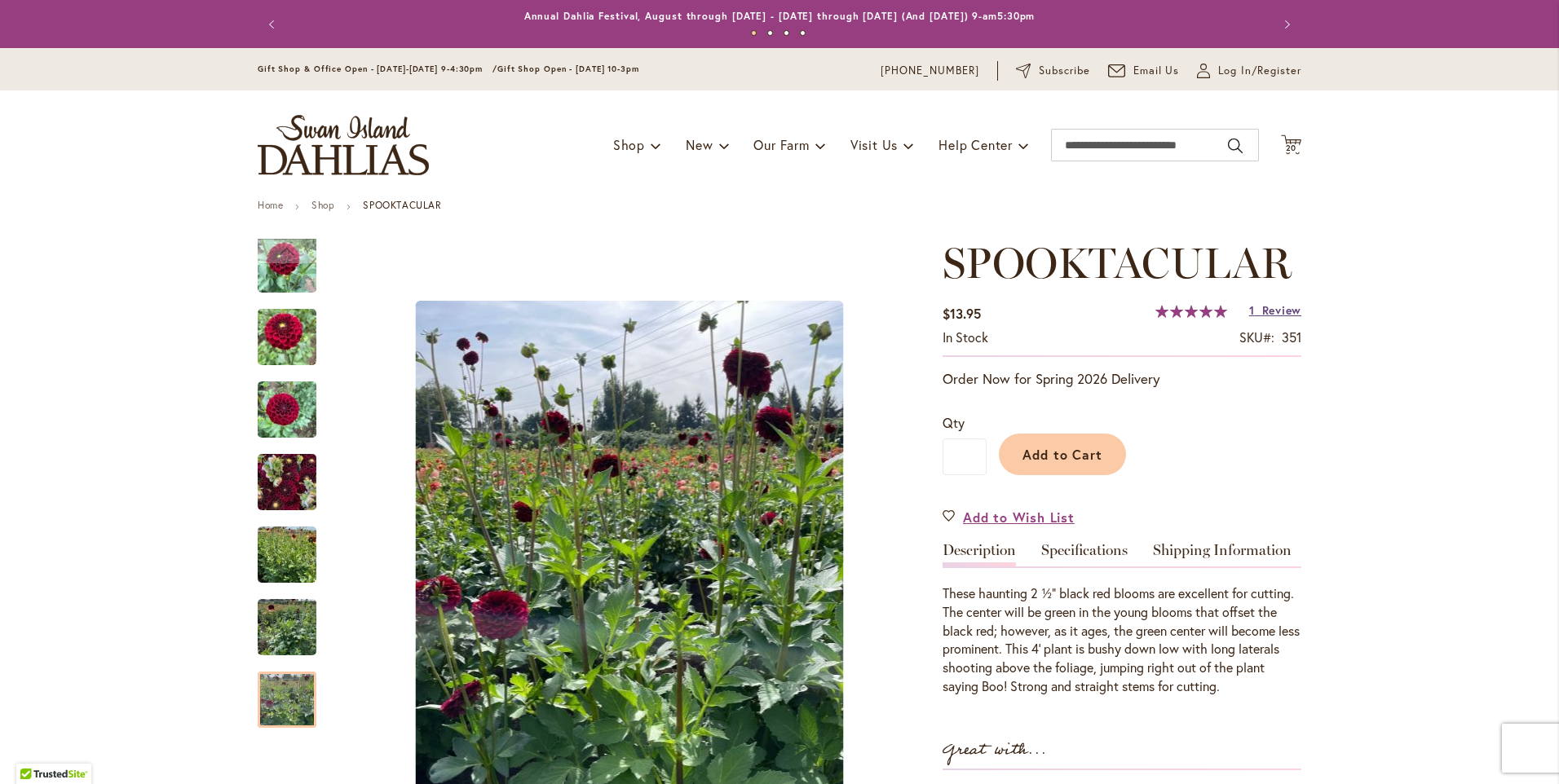
click at [1269, 311] on span "Review" at bounding box center [1282, 310] width 39 height 16
click at [1286, 148] on span "20" at bounding box center [1292, 147] width 11 height 10
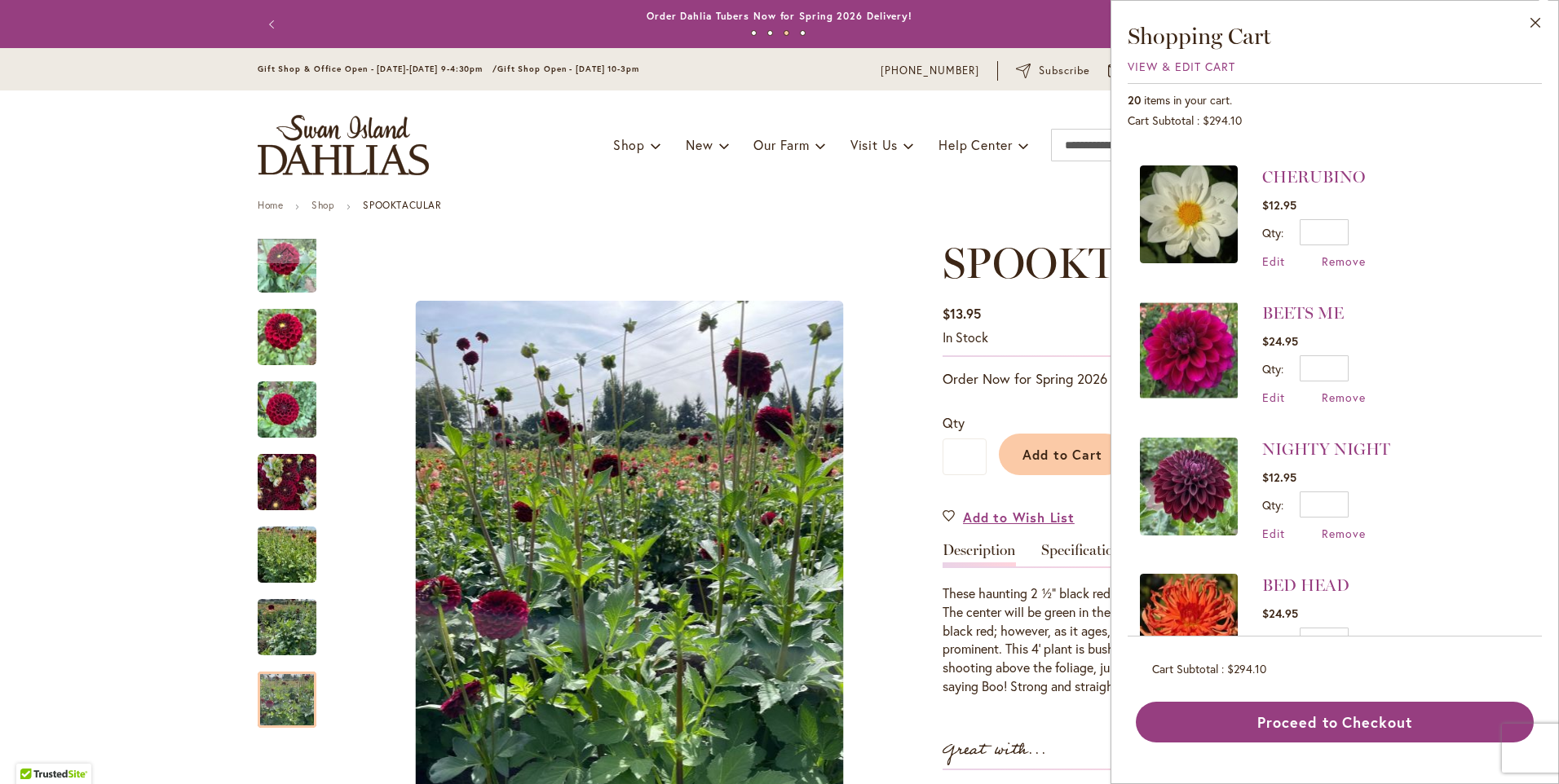
scroll to position [2233, 0]
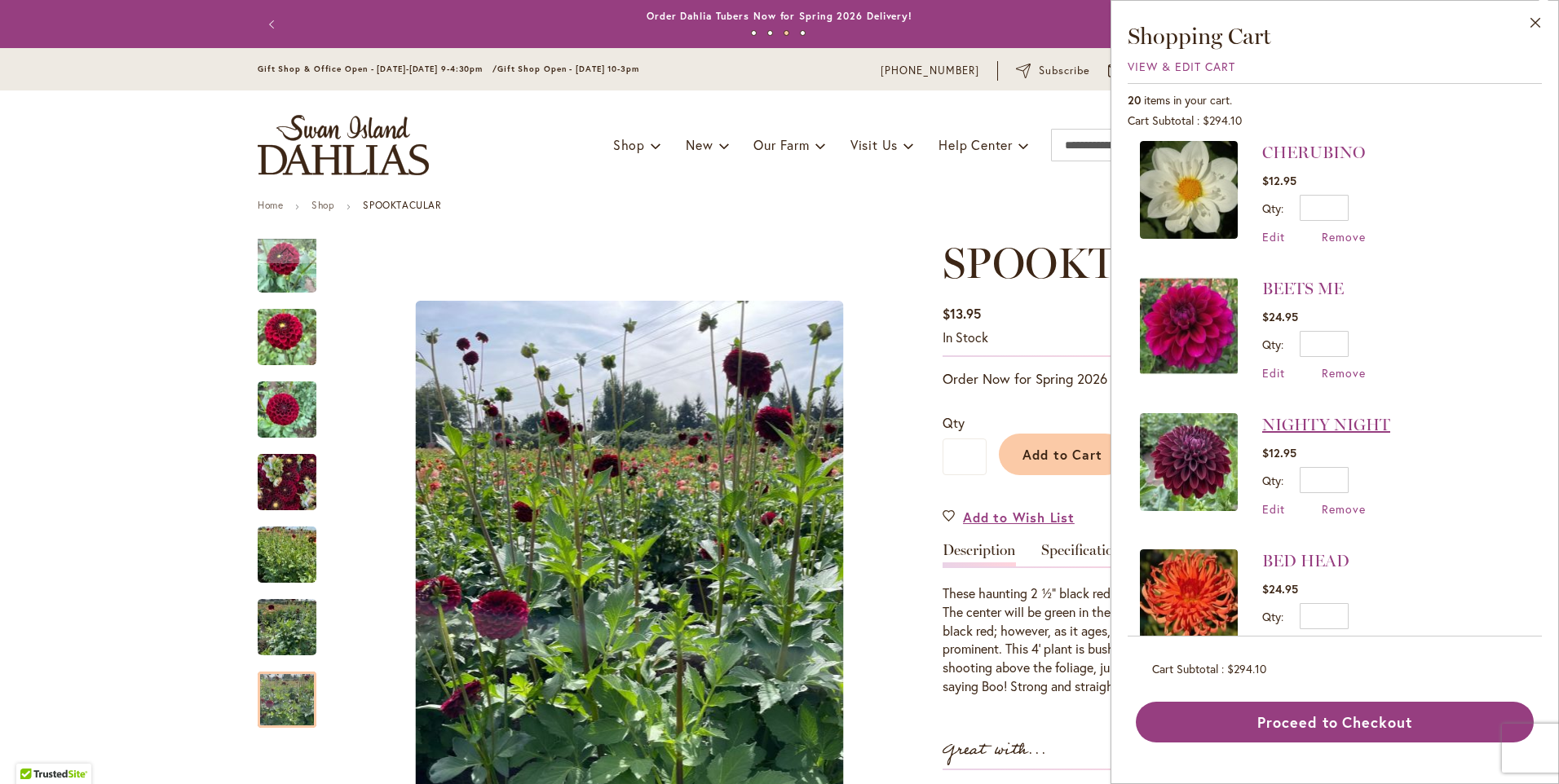
click at [1314, 415] on link "NIGHTY NIGHT" at bounding box center [1326, 425] width 128 height 20
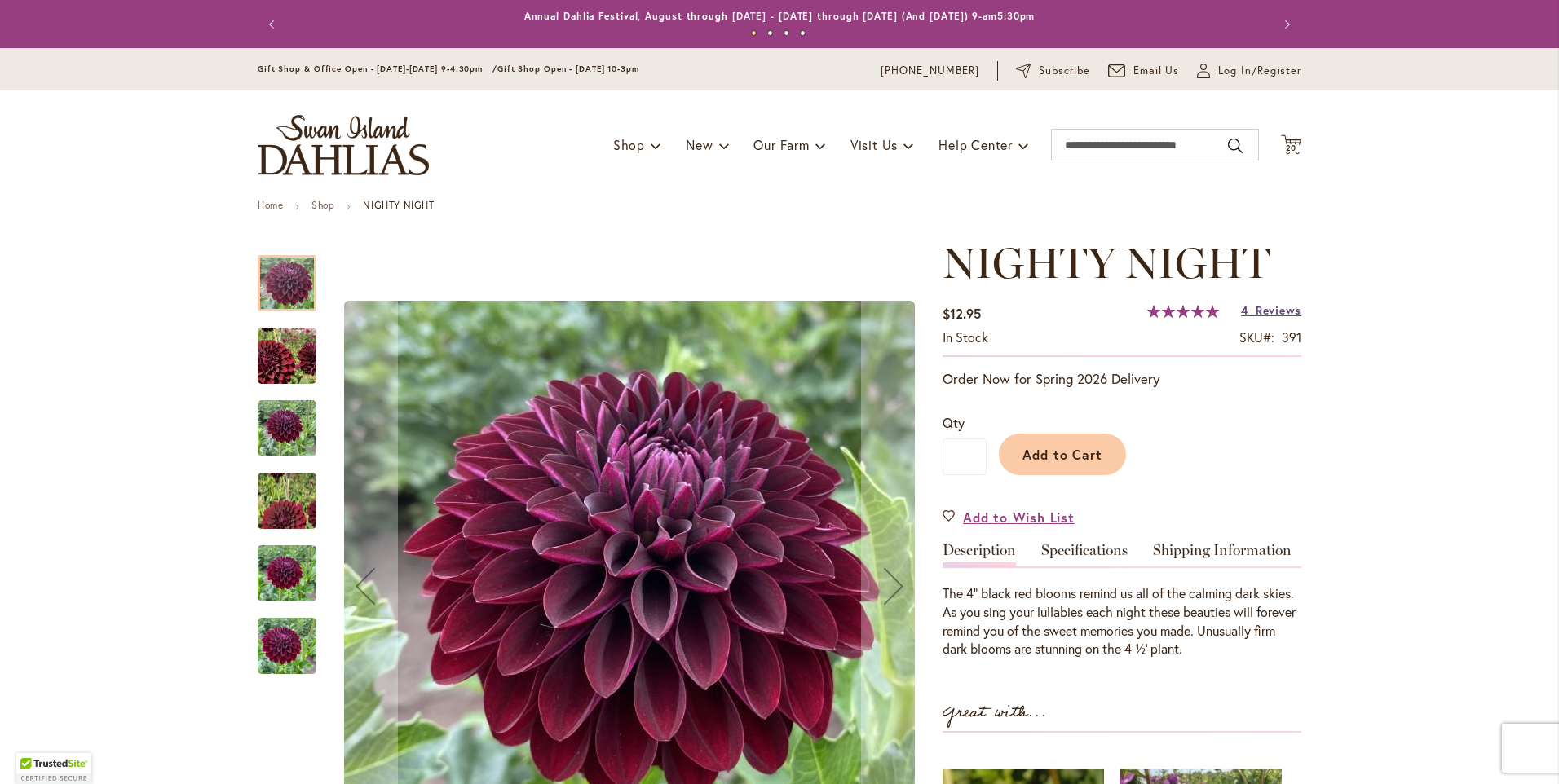
click at [1256, 311] on span "Reviews" at bounding box center [1279, 310] width 46 height 16
click at [1286, 146] on span "20" at bounding box center [1292, 147] width 11 height 10
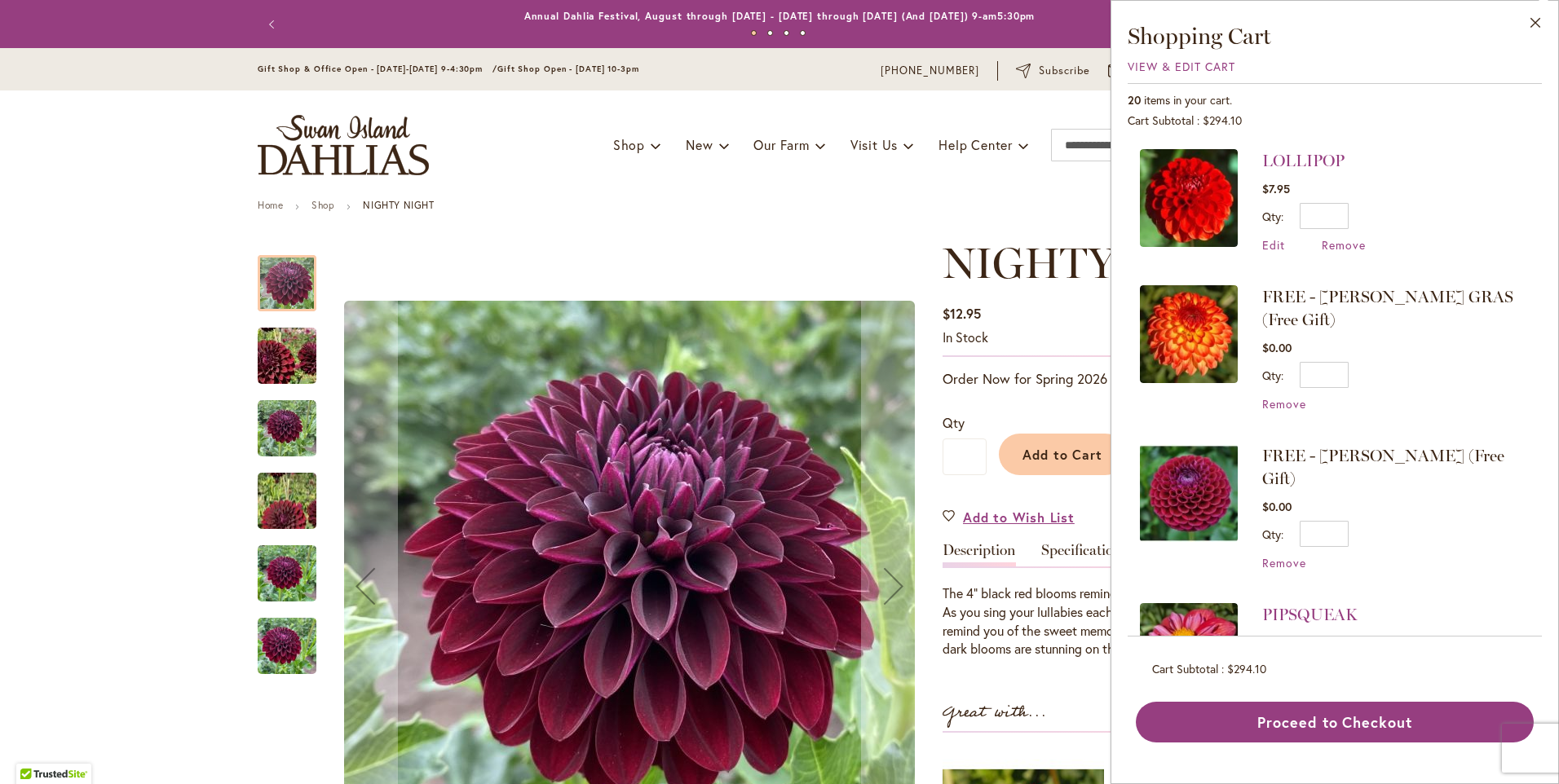
click at [1284, 446] on span "FREE - [PERSON_NAME] (Free Gift)" at bounding box center [1384, 467] width 242 height 43
click at [1188, 494] on img at bounding box center [1188, 493] width 98 height 98
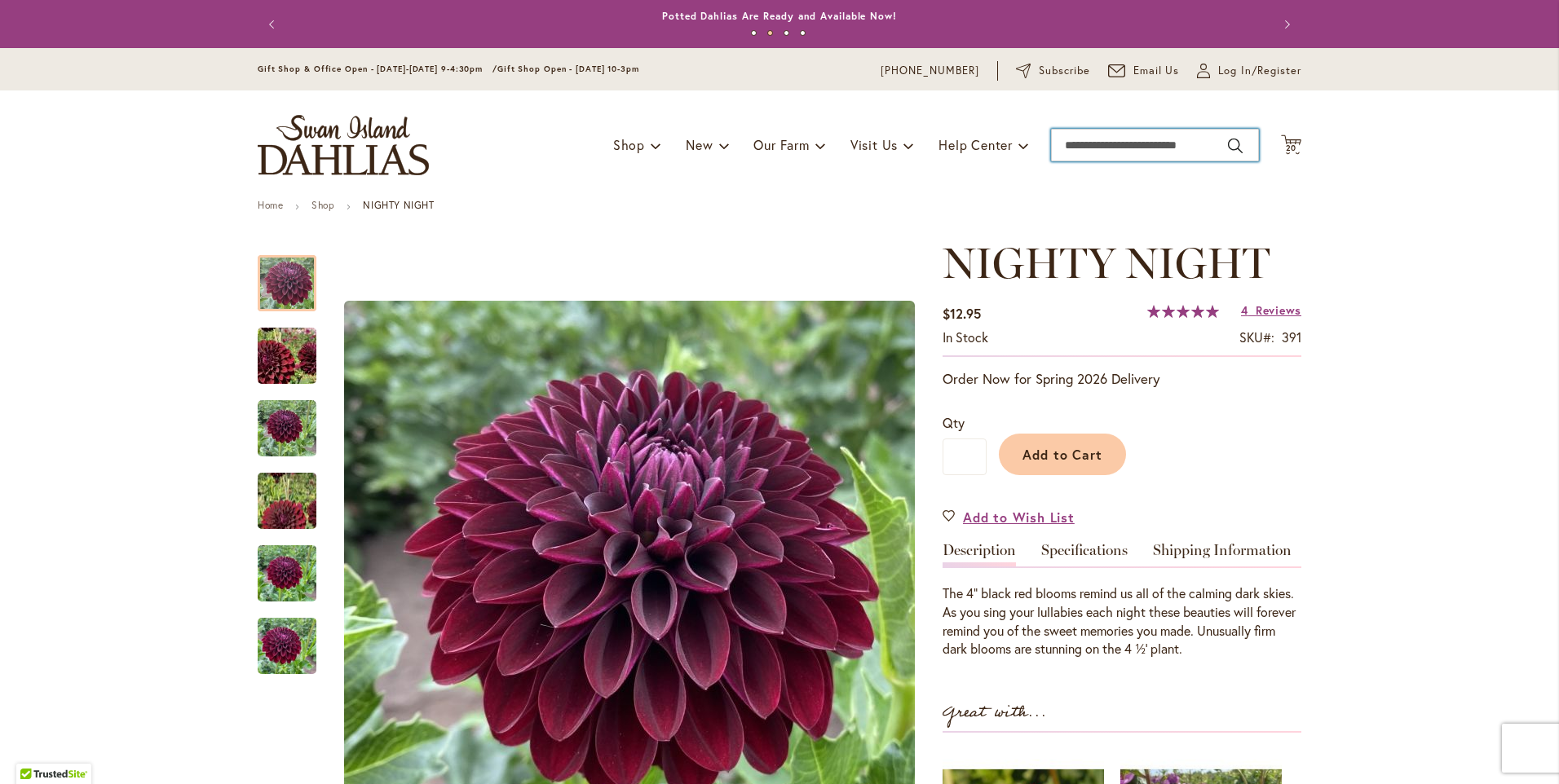
click at [1082, 140] on input "Search" at bounding box center [1155, 144] width 208 height 33
type input "********"
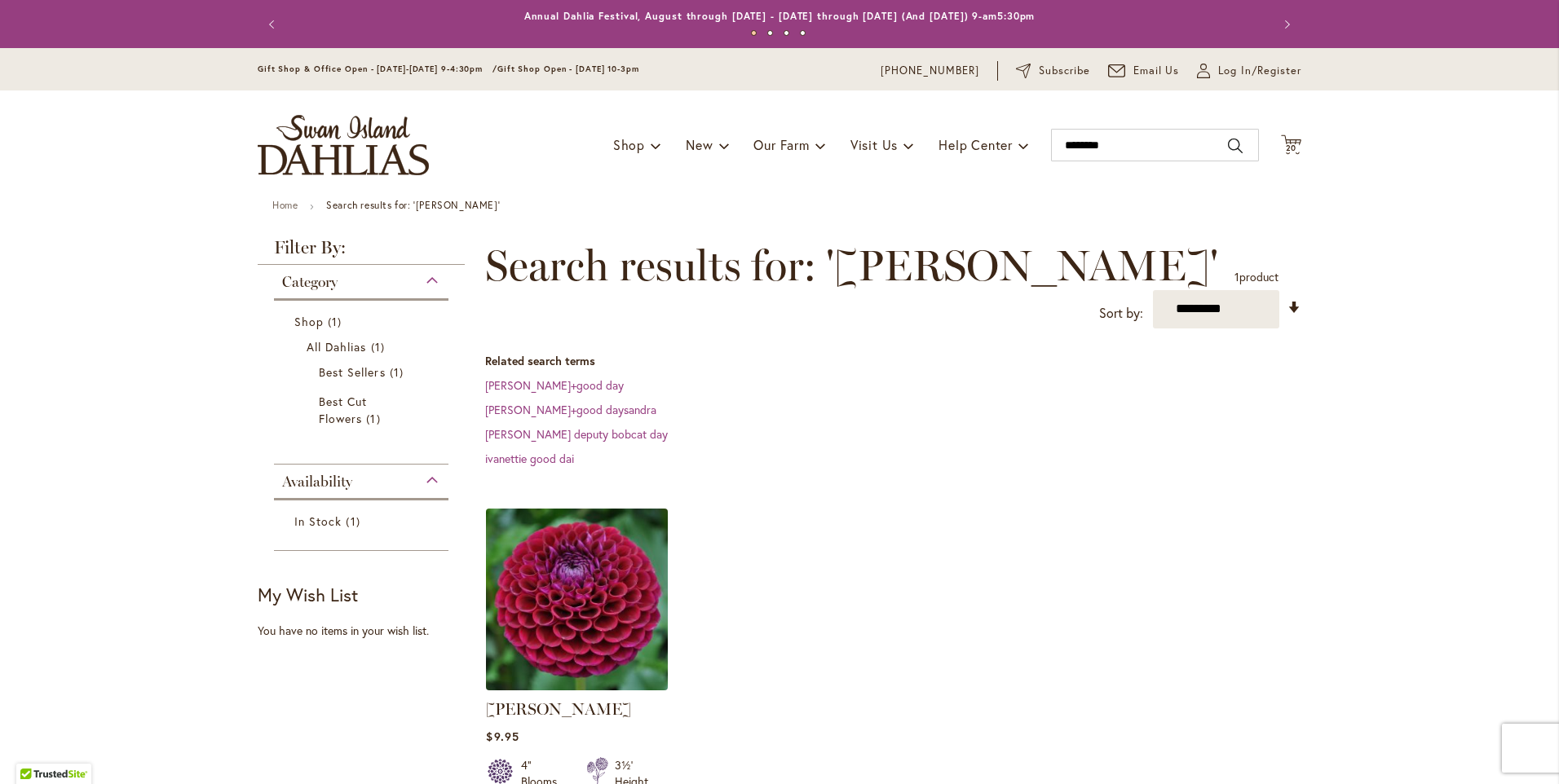
click at [553, 570] on img at bounding box center [577, 599] width 191 height 191
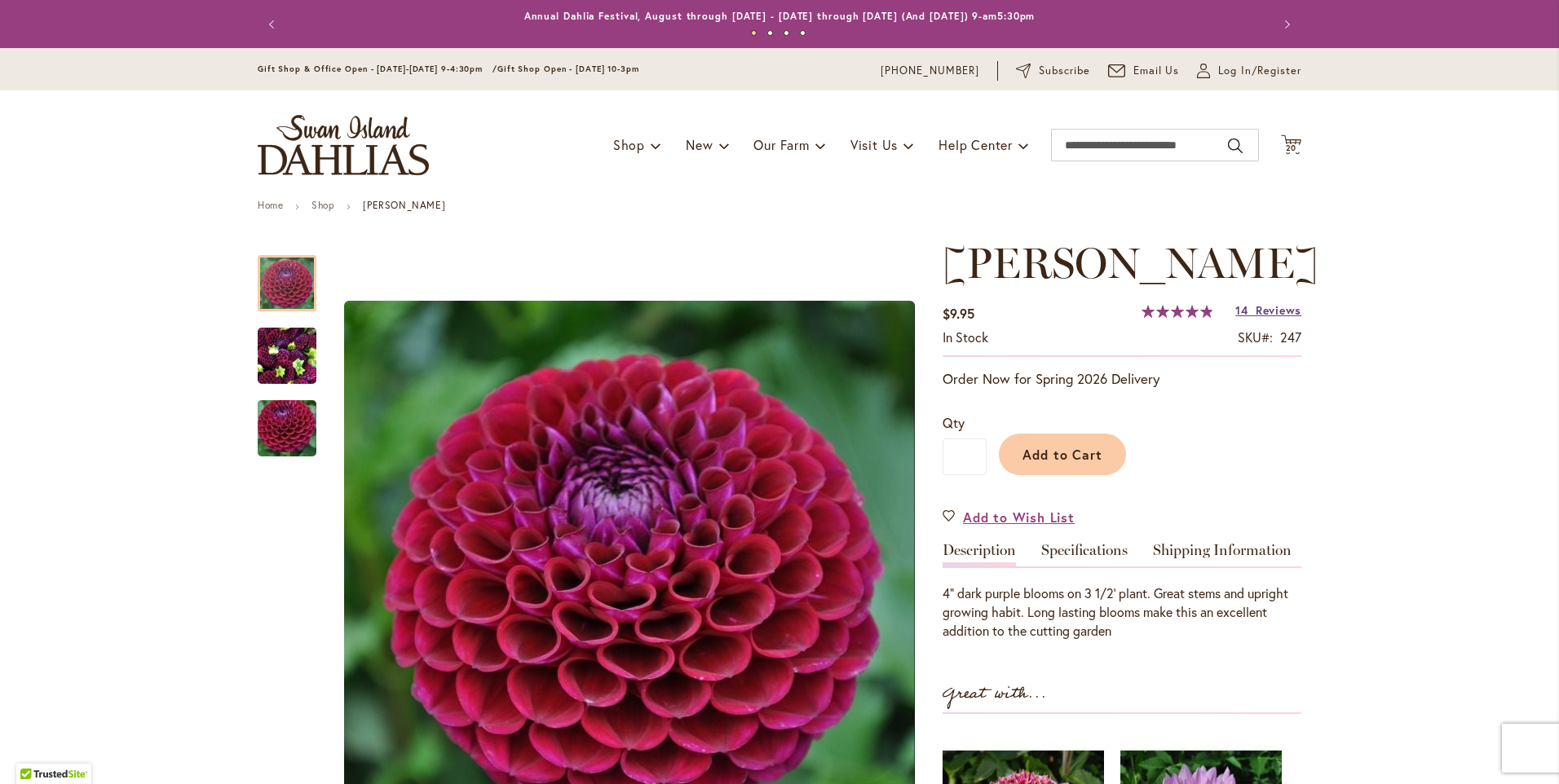
click at [1256, 311] on span "Reviews" at bounding box center [1279, 310] width 46 height 16
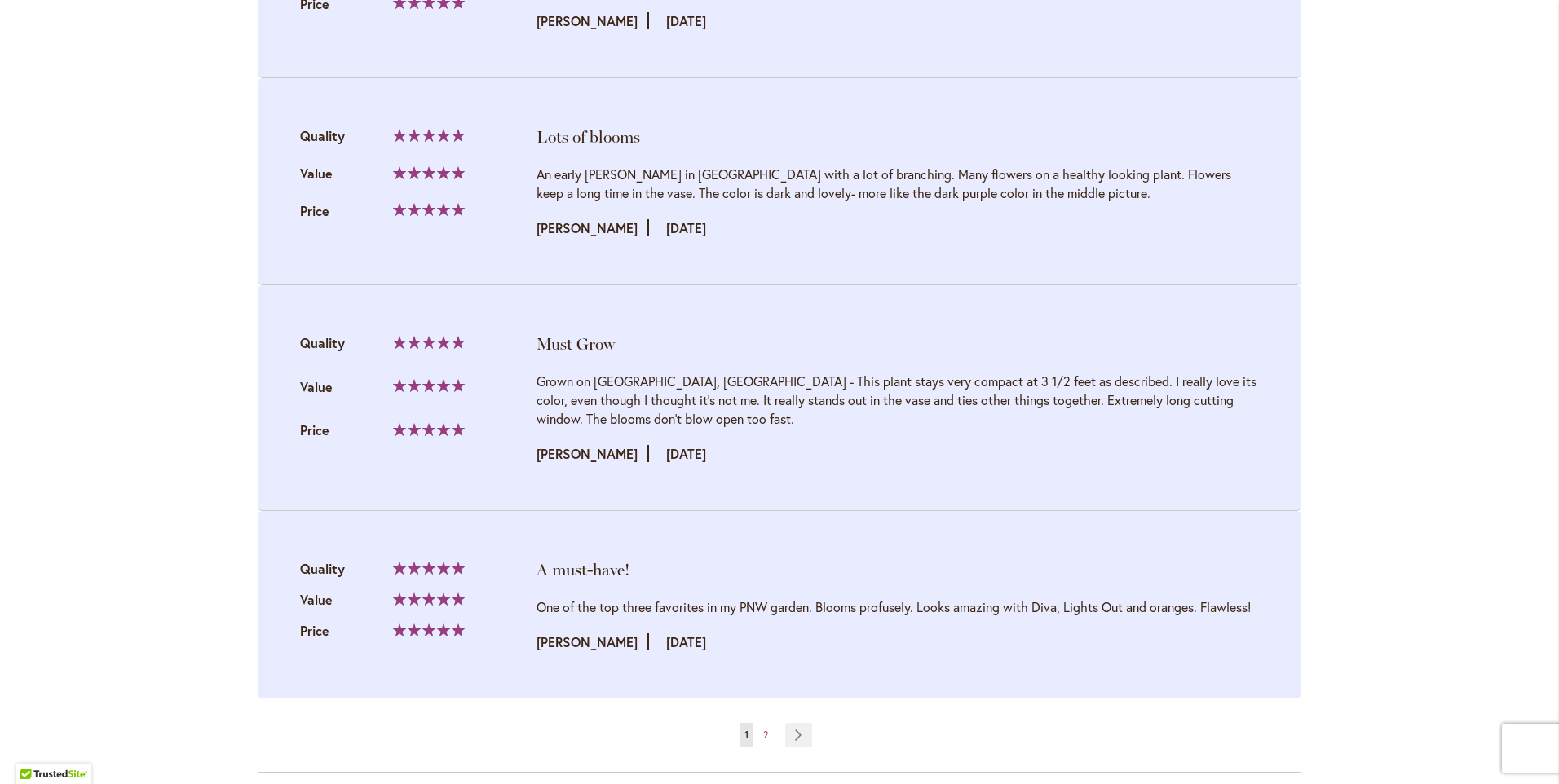
scroll to position [3182, 0]
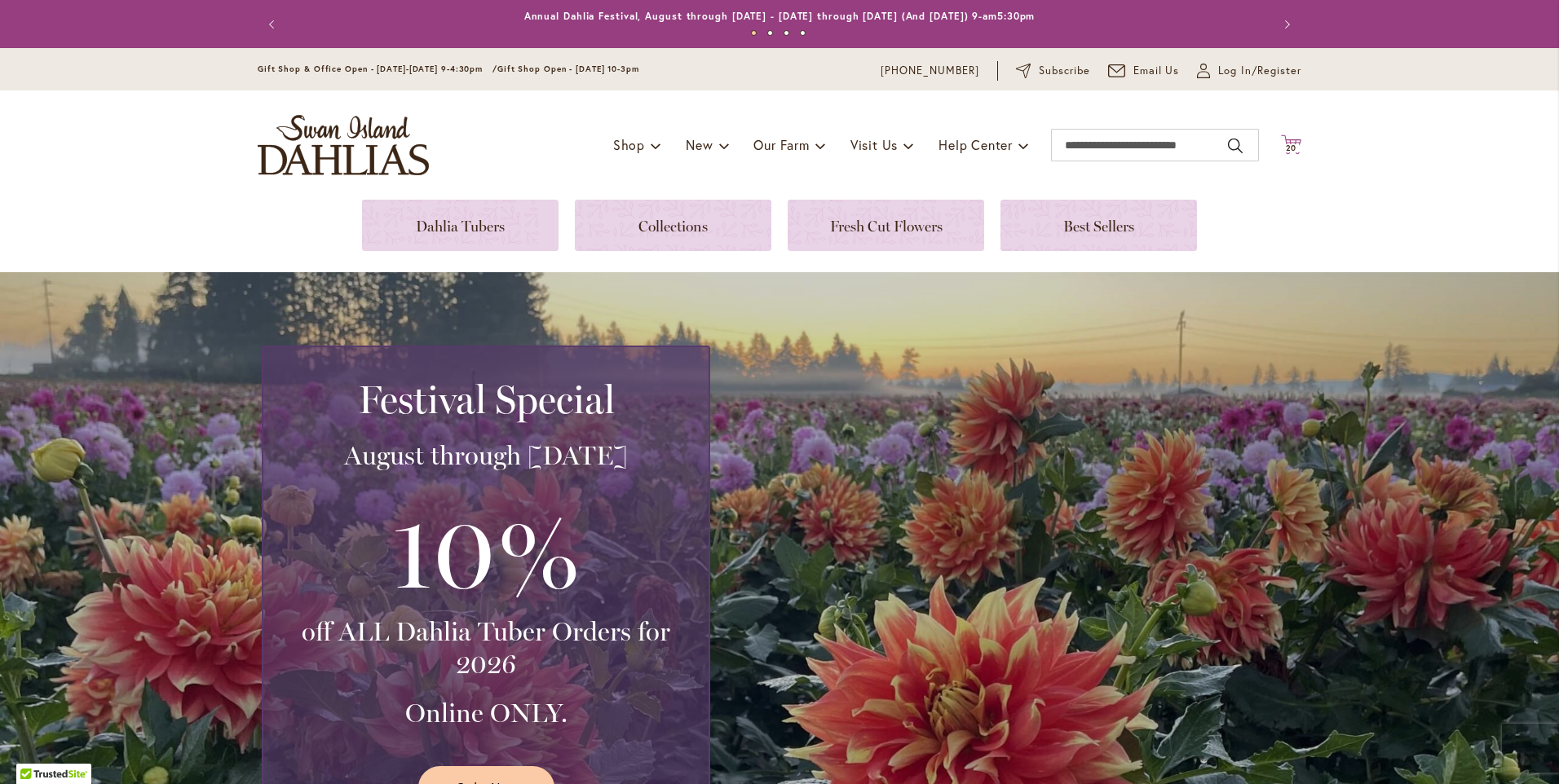
click at [1289, 148] on span "20" at bounding box center [1292, 147] width 11 height 10
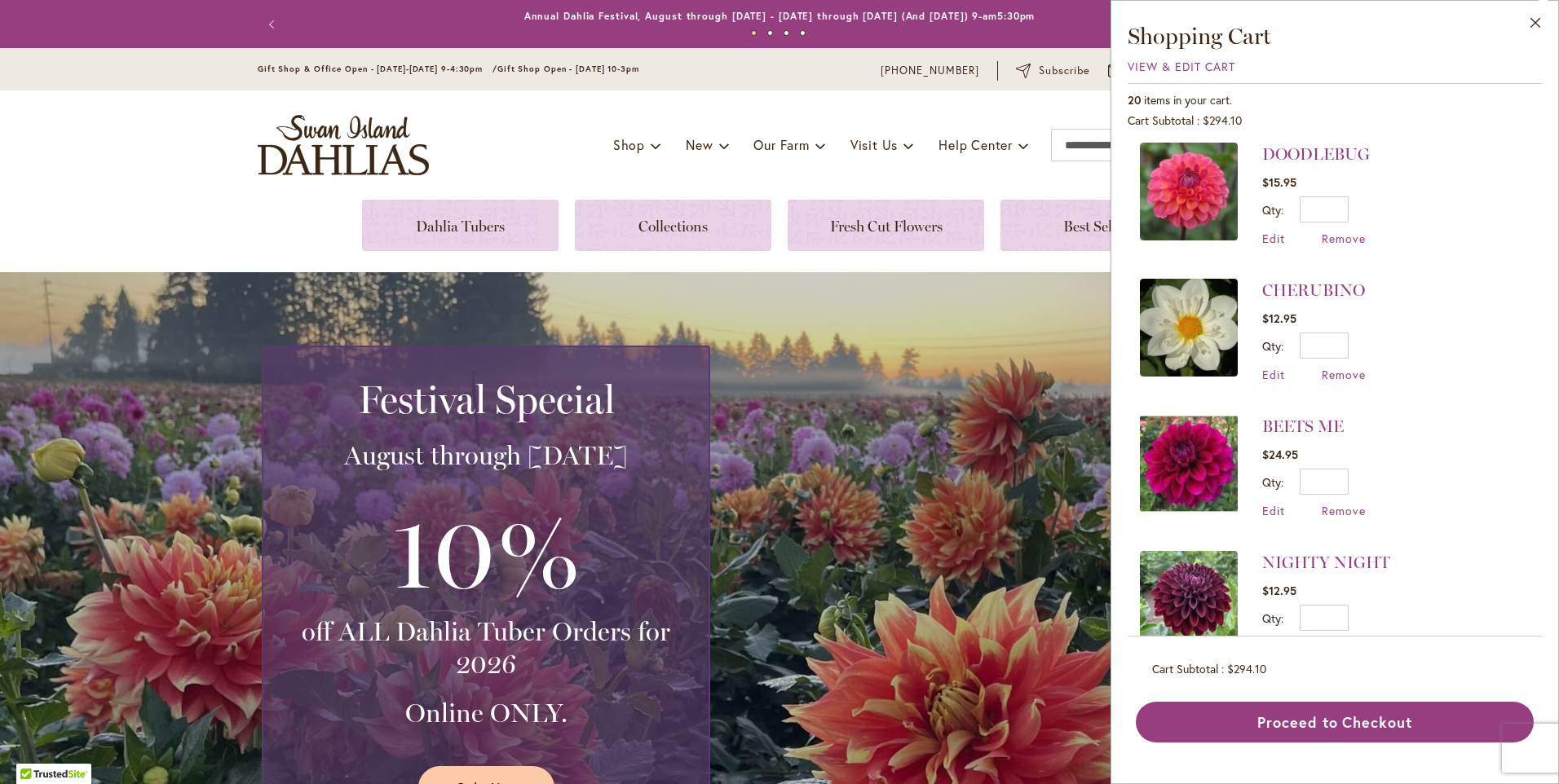
scroll to position [2120, 0]
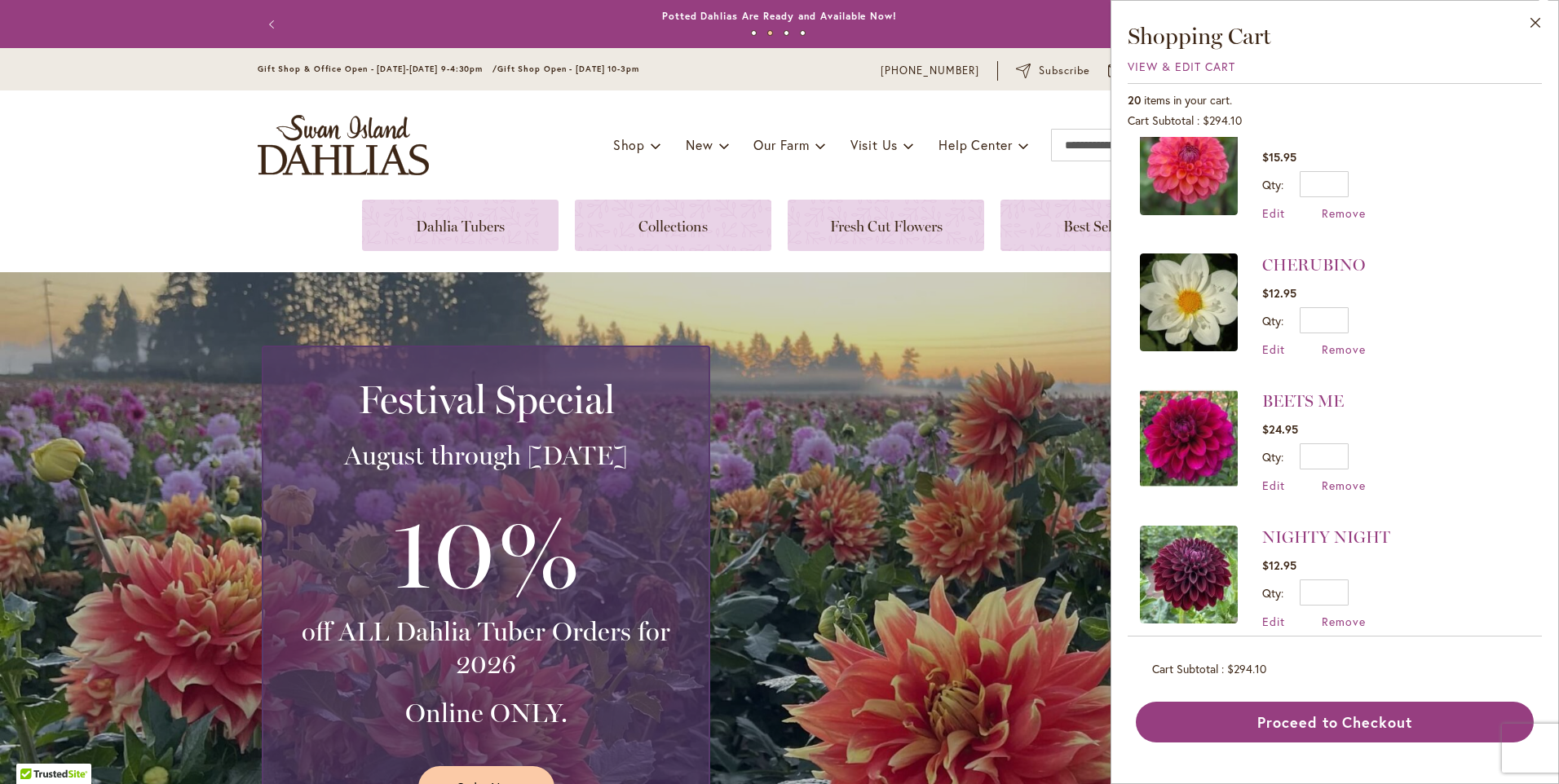
click at [771, 379] on div "Festival Special August through September 28th 10% off ALL Dahlia Tuber Orders …" at bounding box center [783, 588] width 1044 height 484
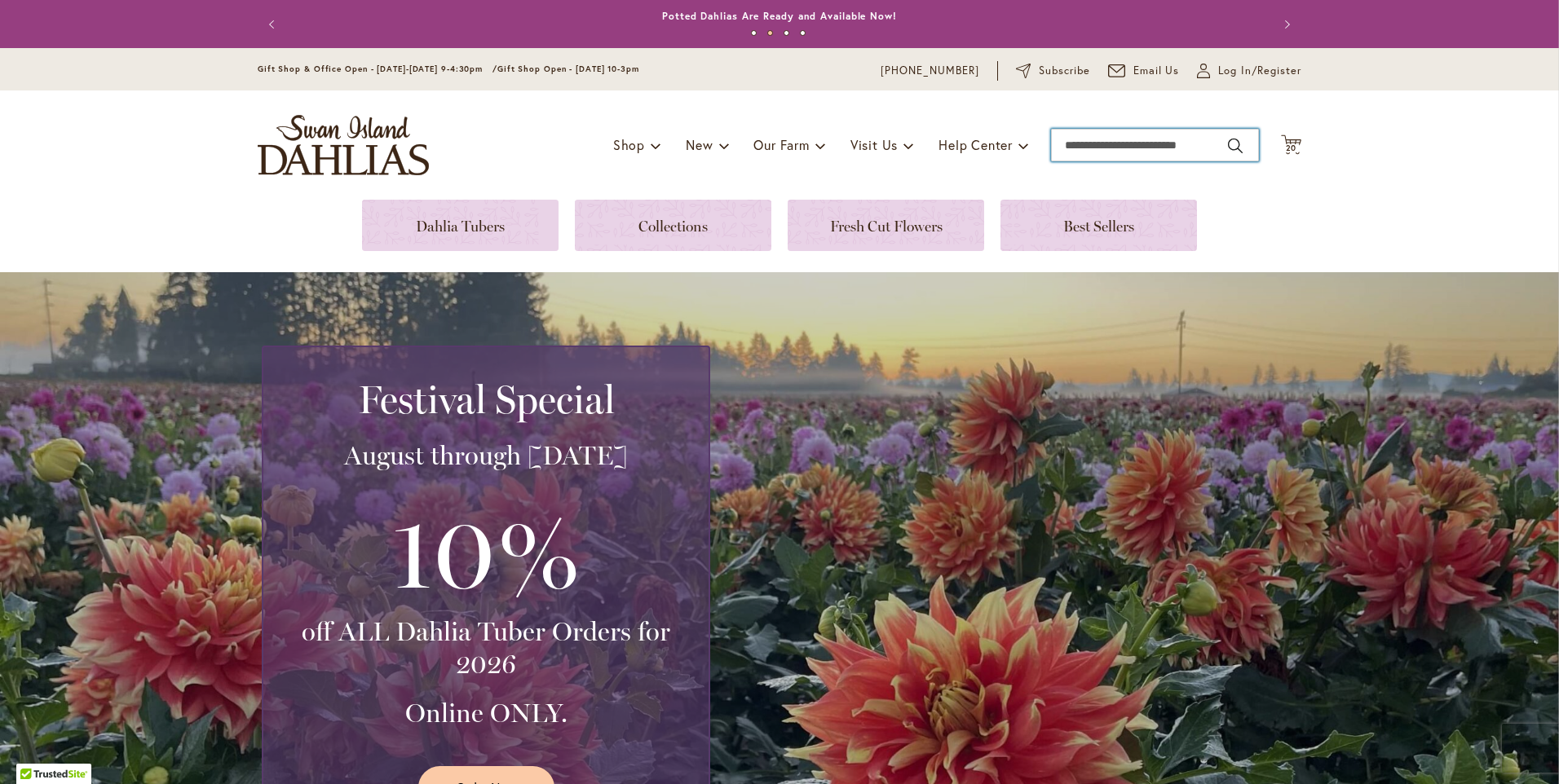
click at [1068, 147] on input "Search" at bounding box center [1155, 144] width 208 height 33
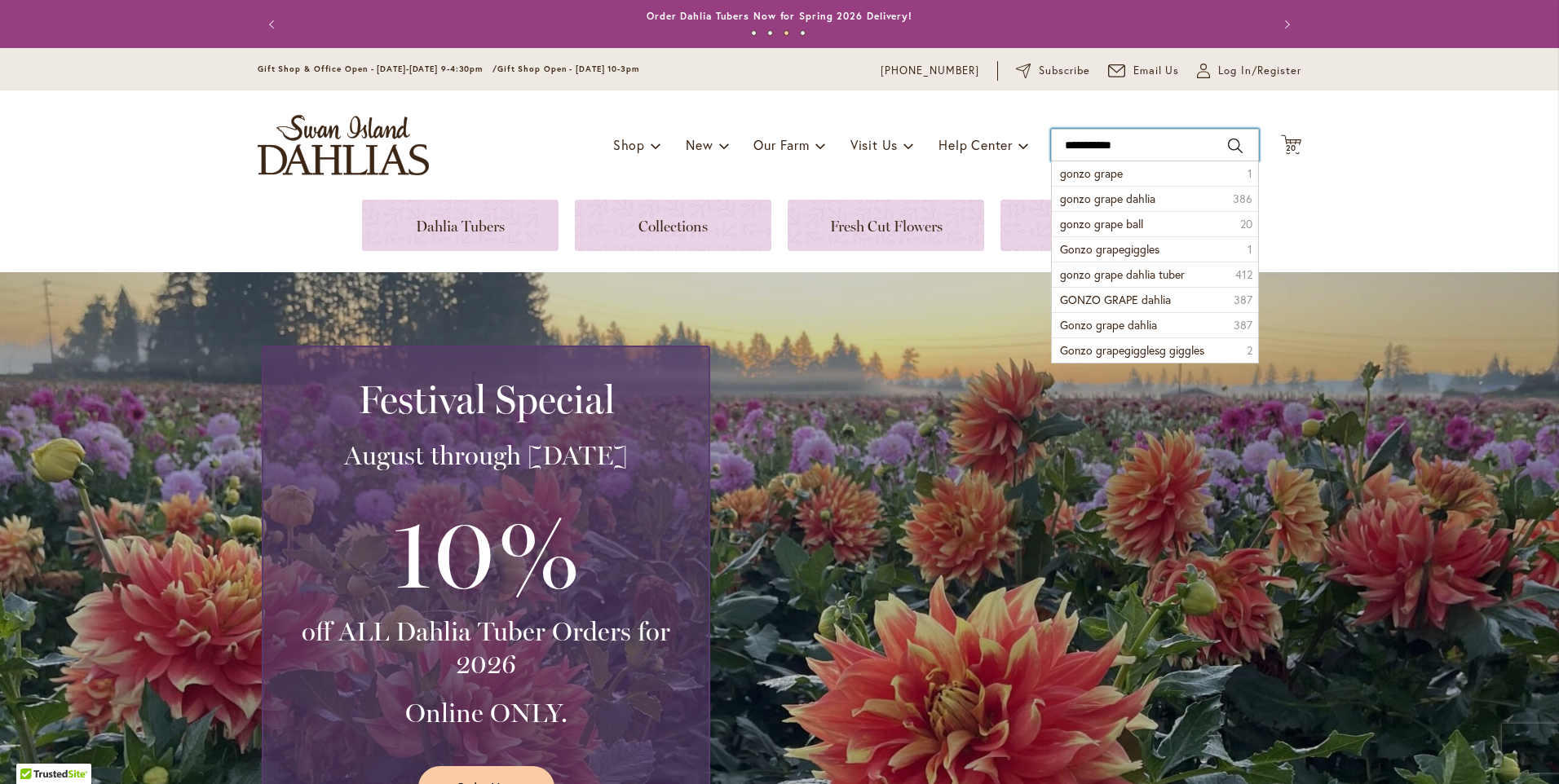
type input "**********"
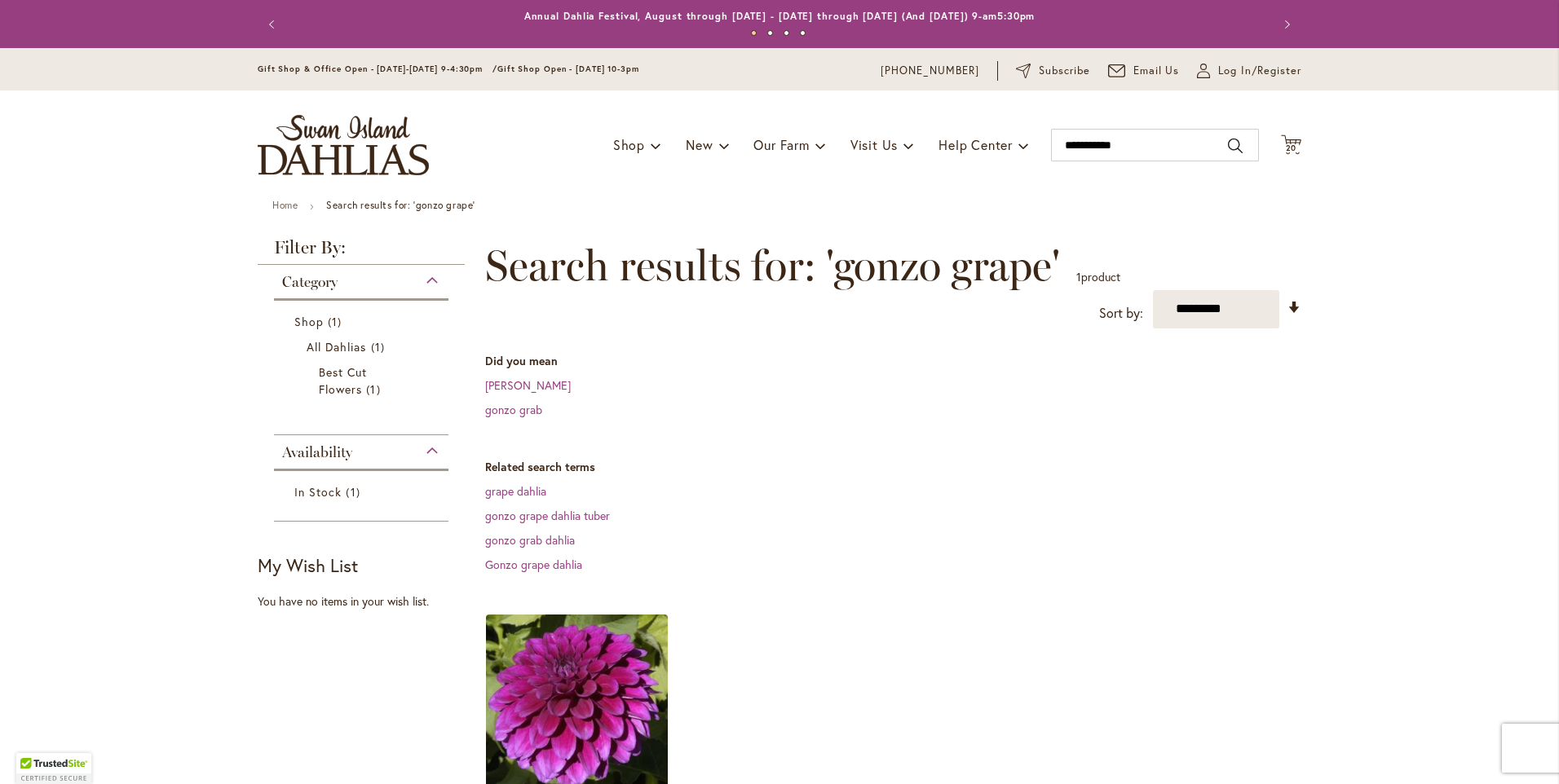
click at [574, 674] on img at bounding box center [577, 705] width 191 height 191
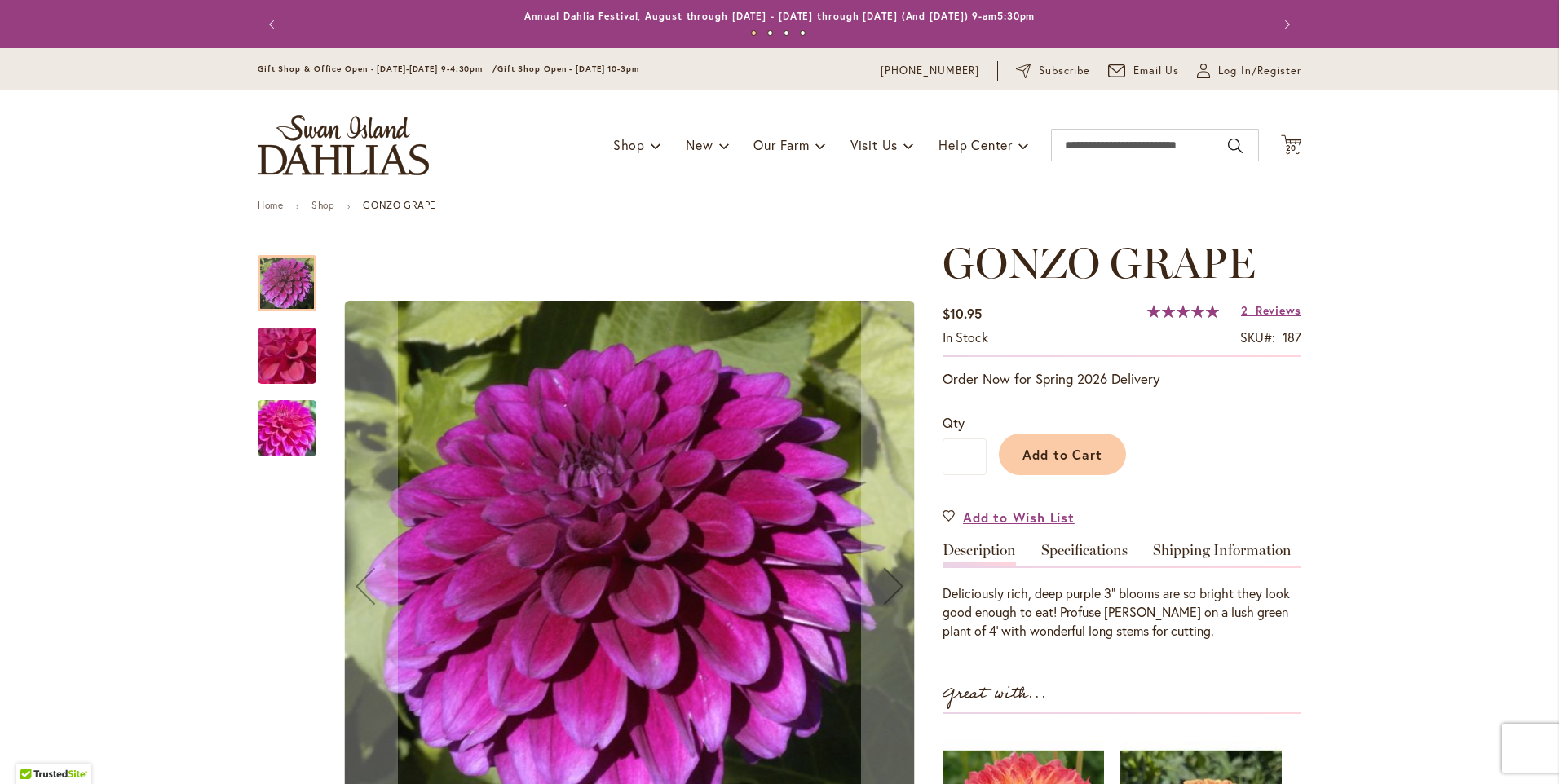
click at [269, 427] on img "GONZO GRAPE" at bounding box center [287, 428] width 117 height 88
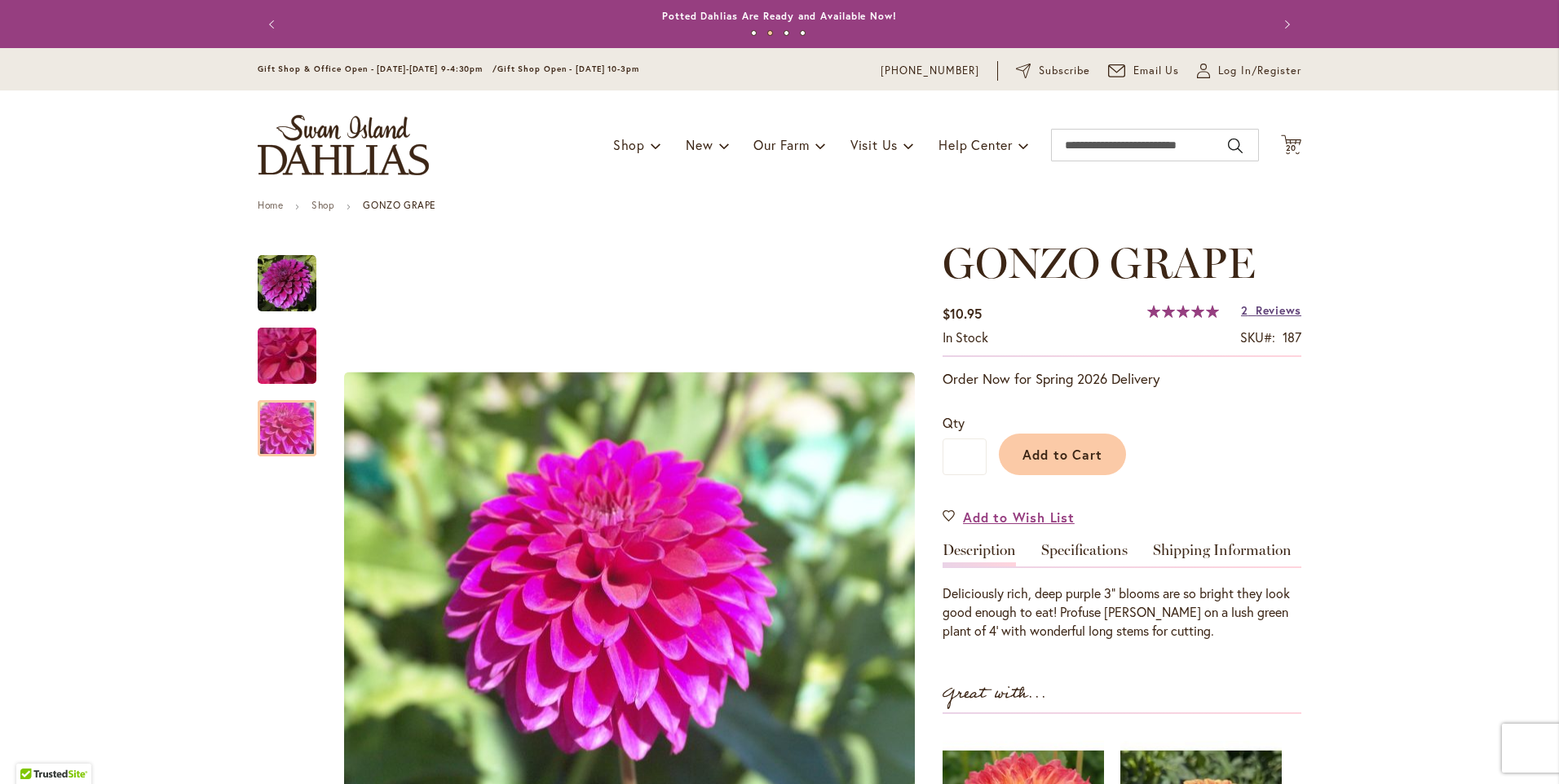
click at [1286, 314] on span "Reviews" at bounding box center [1279, 310] width 46 height 16
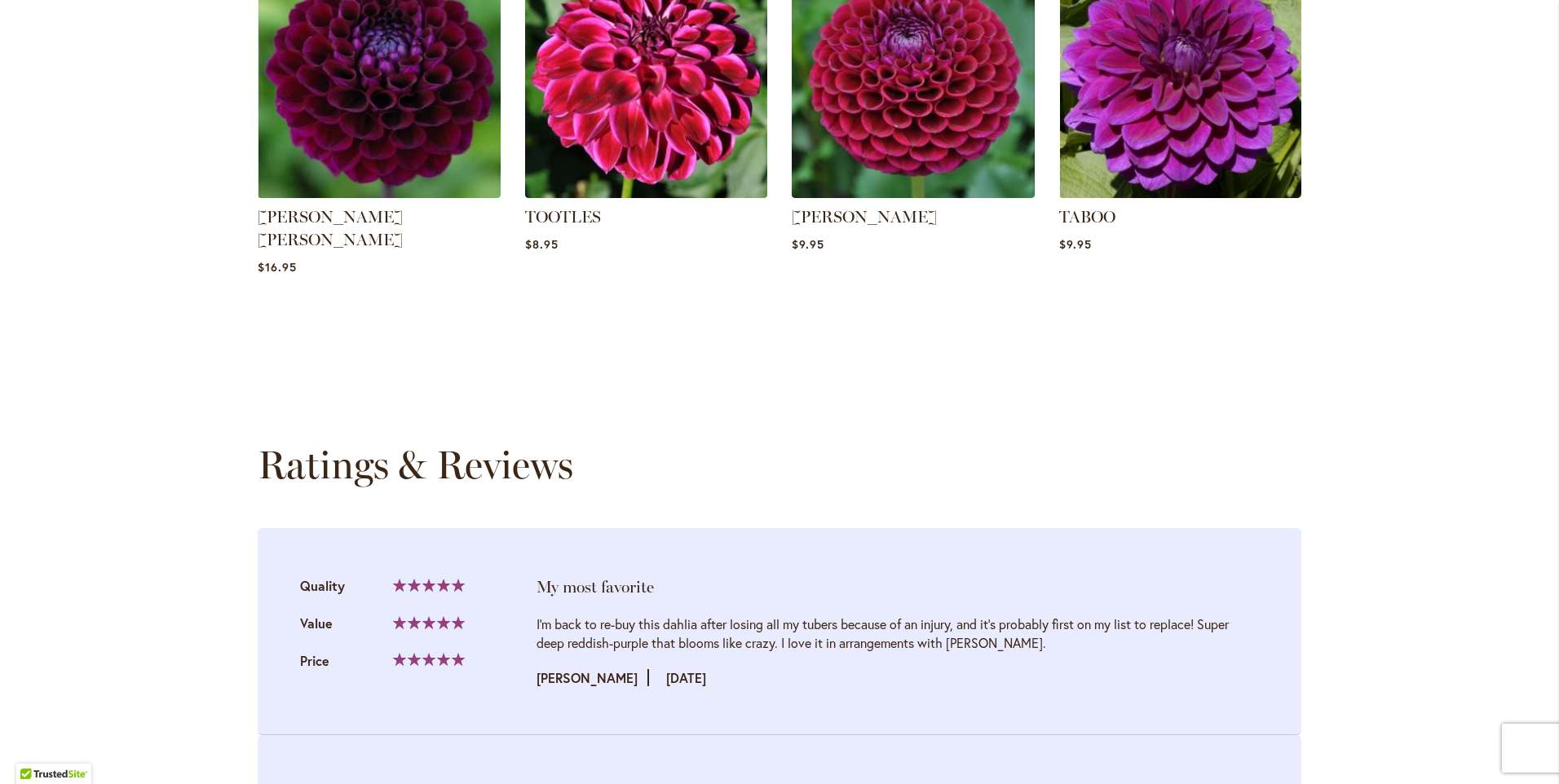
scroll to position [1632, 0]
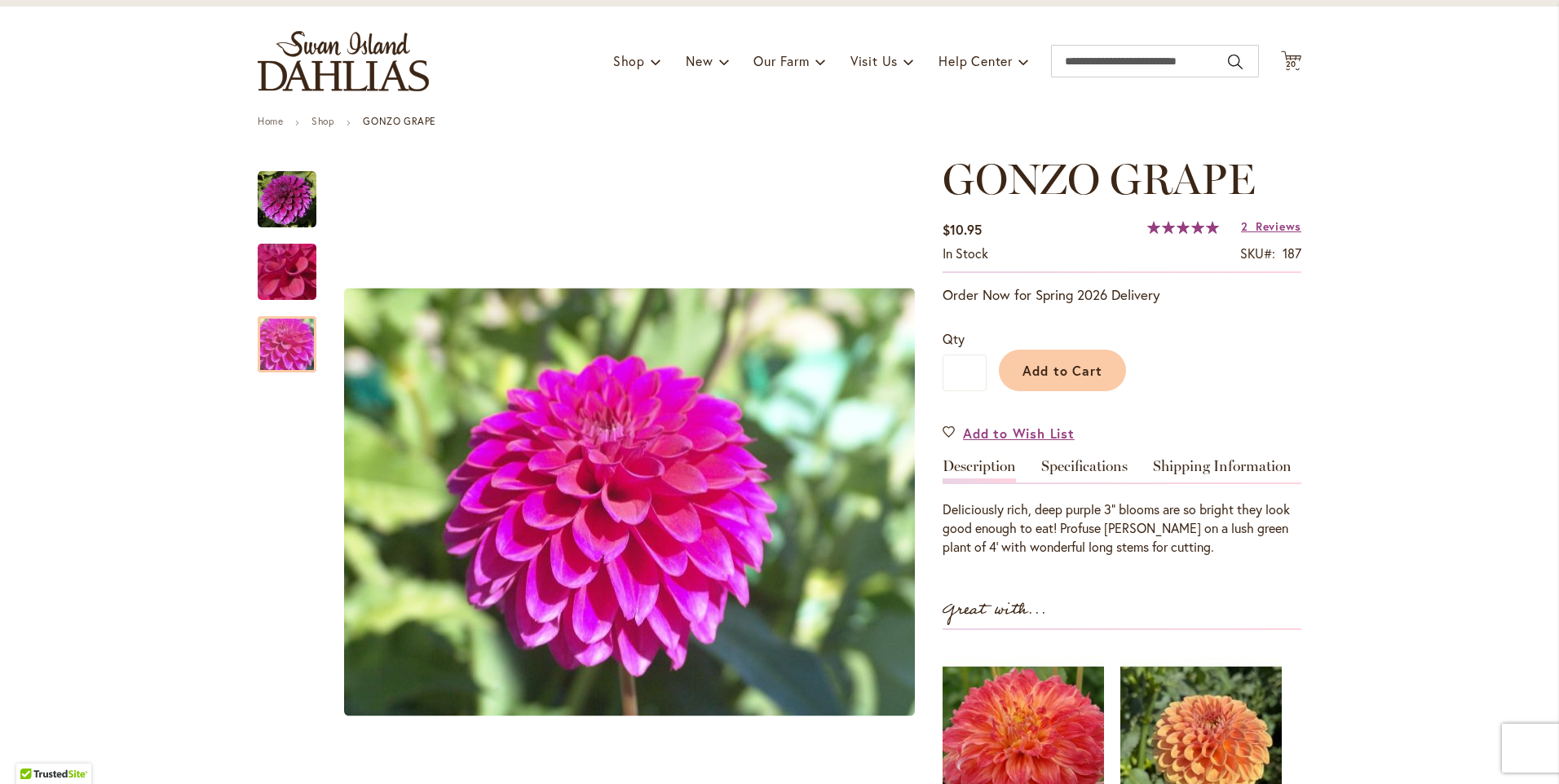
scroll to position [83, 0]
click at [1286, 64] on span "20" at bounding box center [1292, 64] width 11 height 10
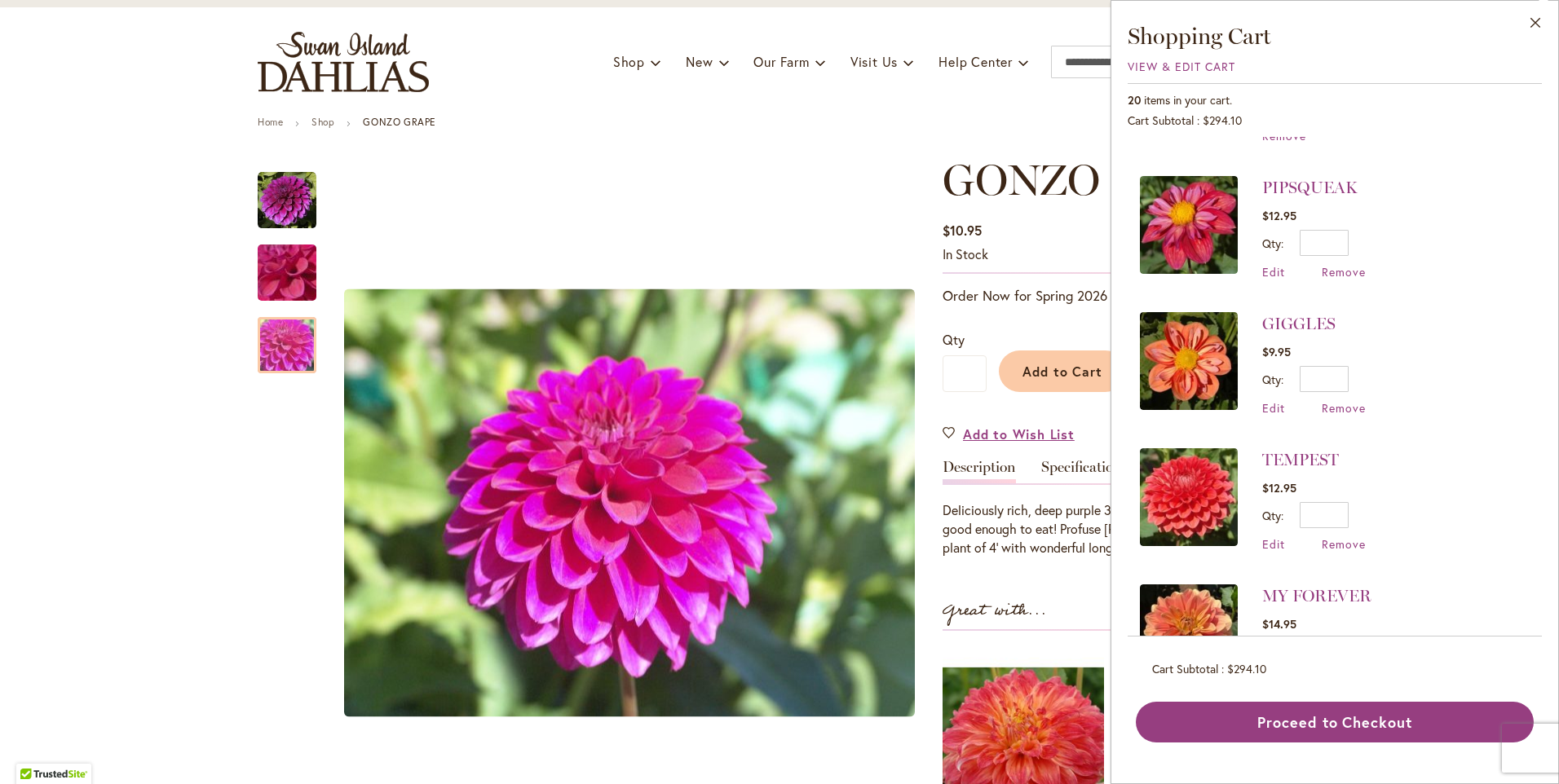
scroll to position [408, 0]
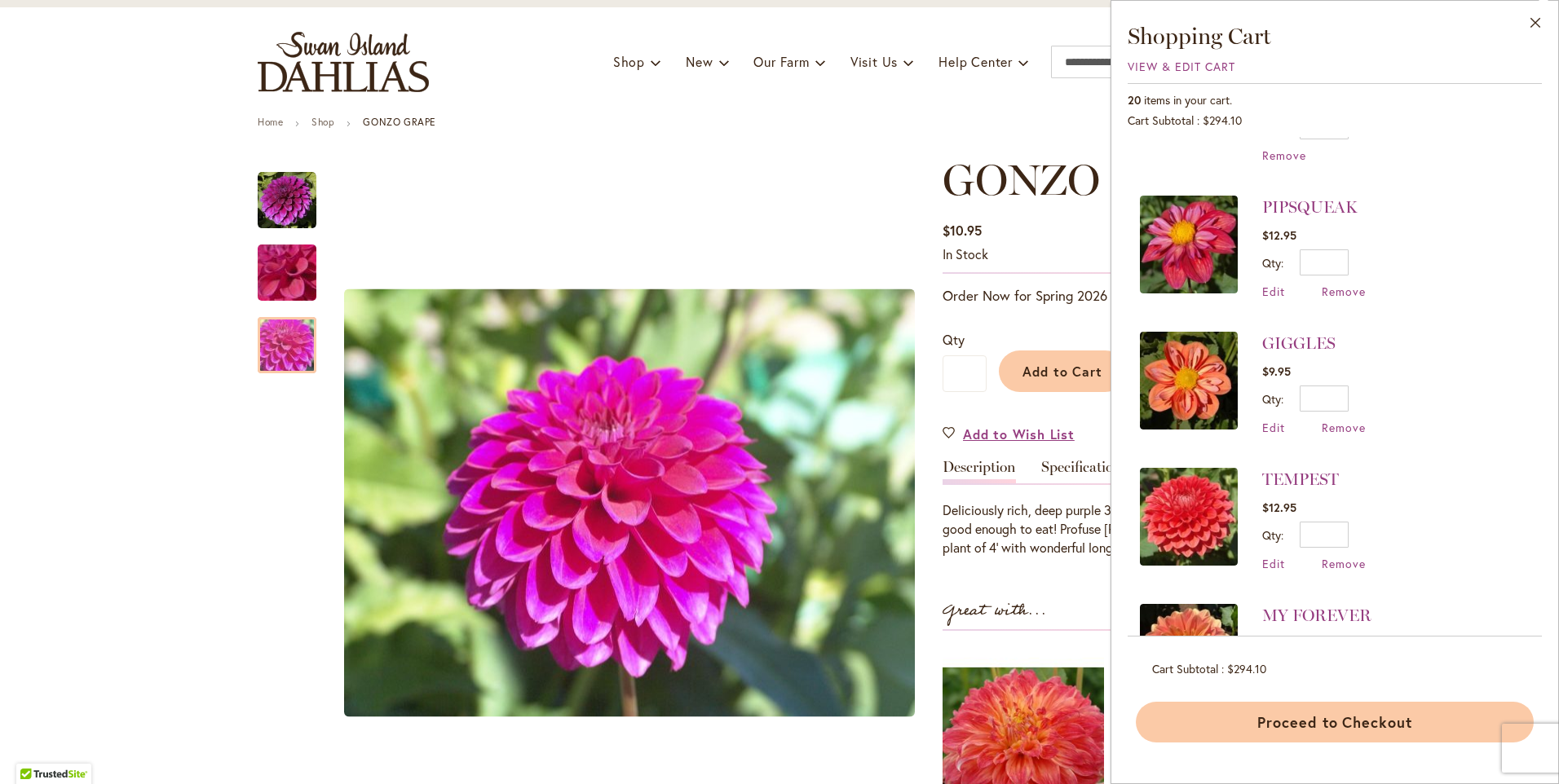
click at [1281, 718] on button "Proceed to Checkout" at bounding box center [1335, 723] width 398 height 41
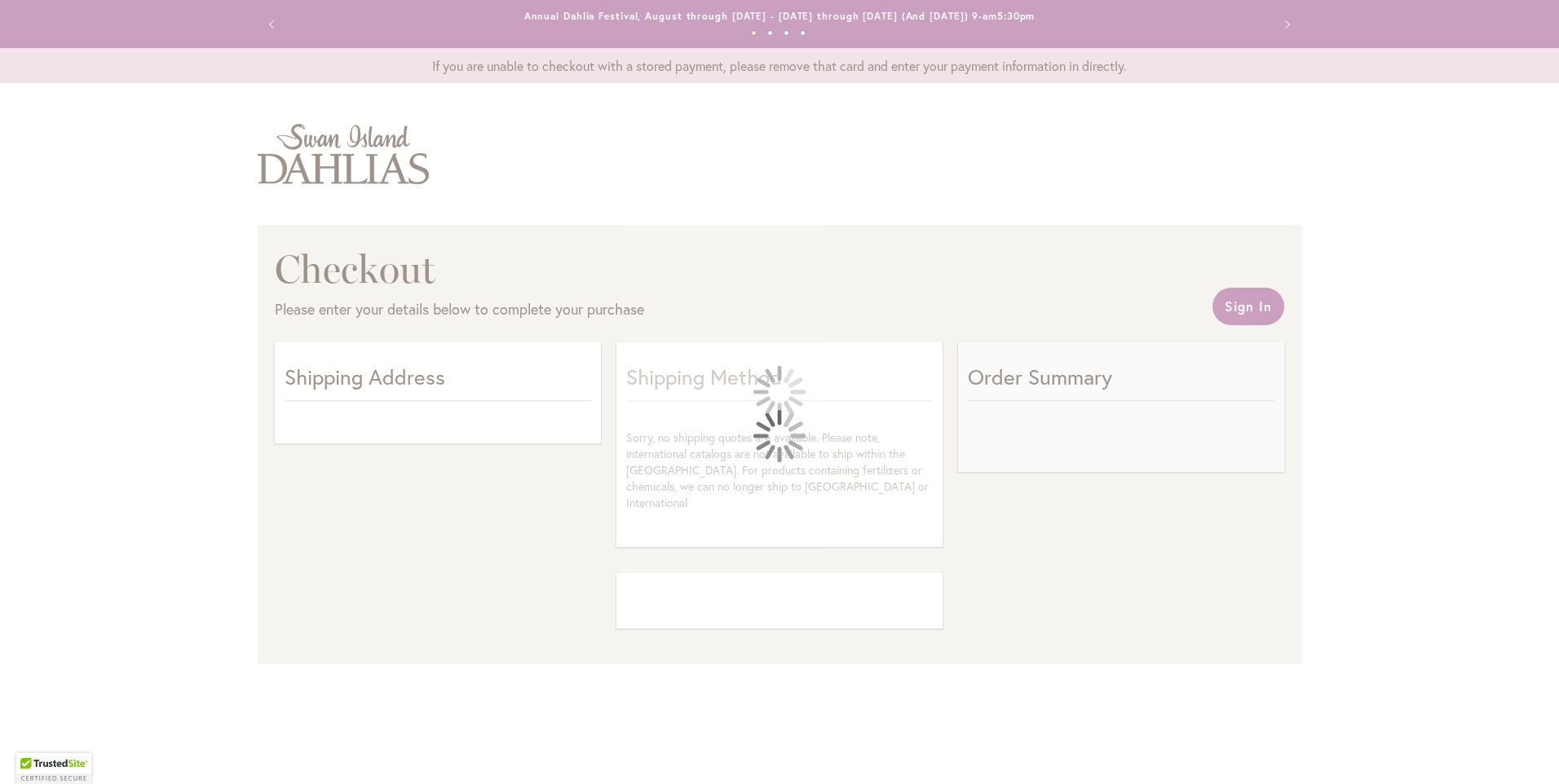
select select "**"
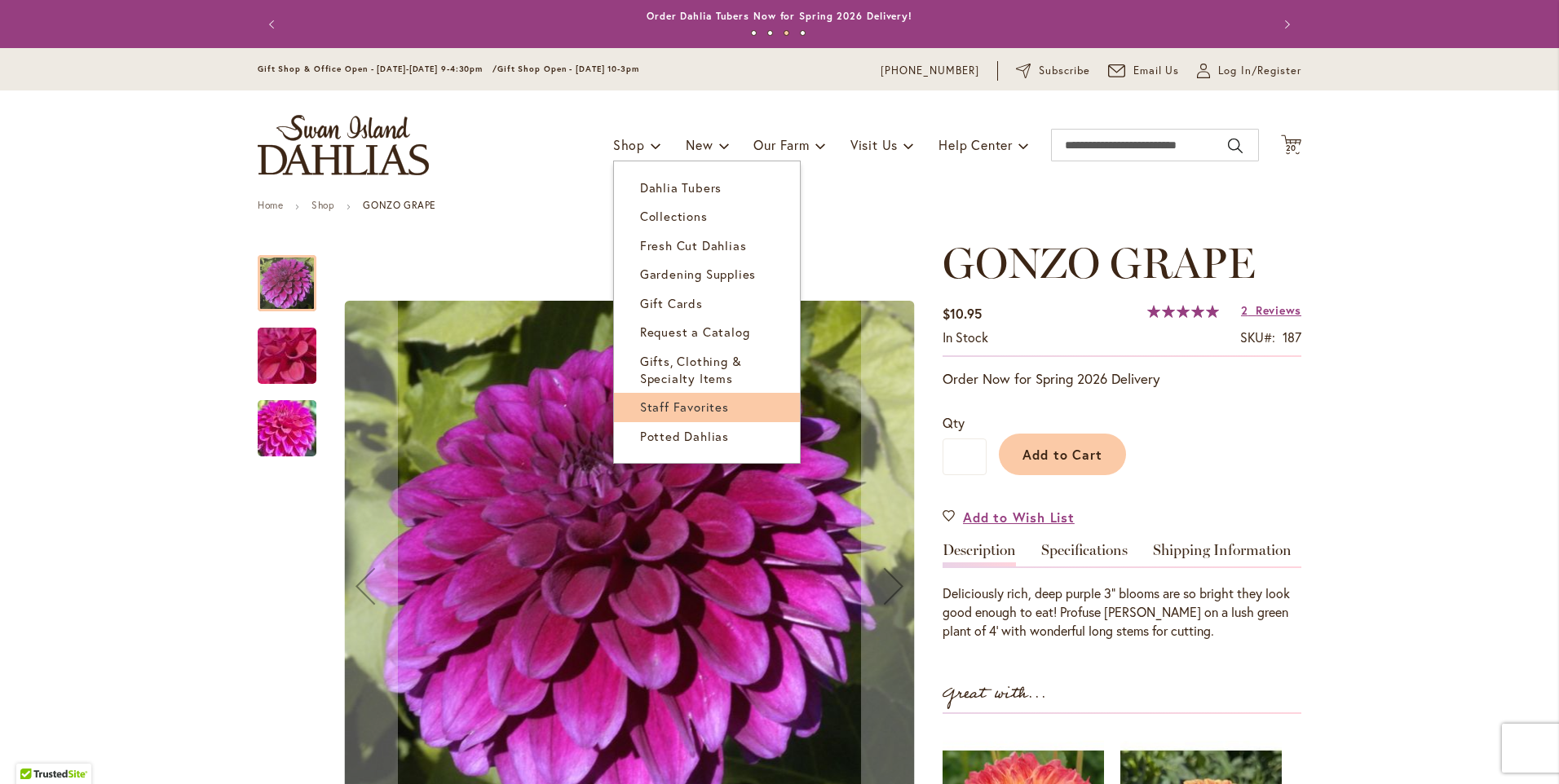
click at [693, 412] on span "Staff Favorites" at bounding box center [684, 407] width 88 height 17
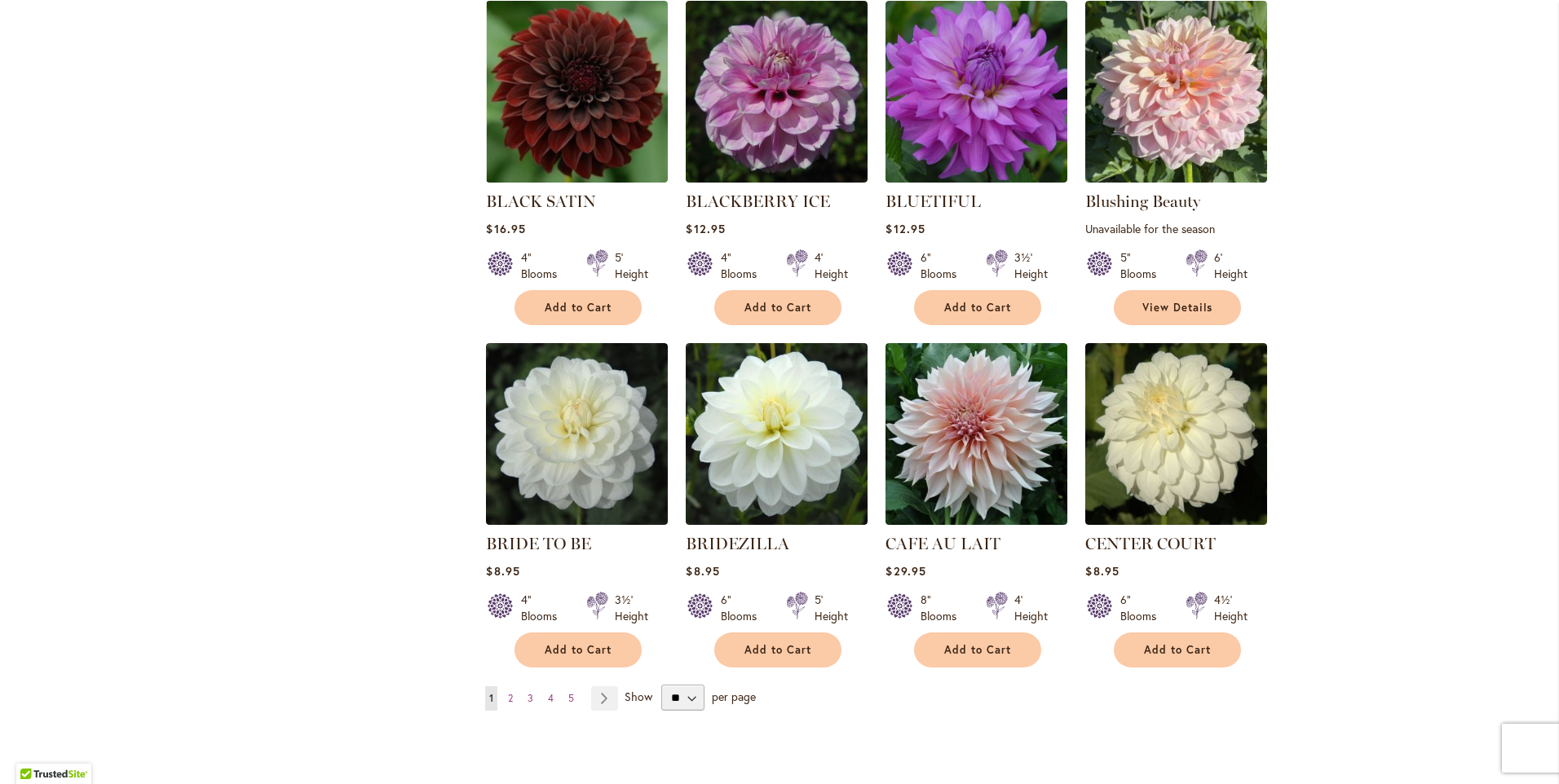
scroll to position [1060, 0]
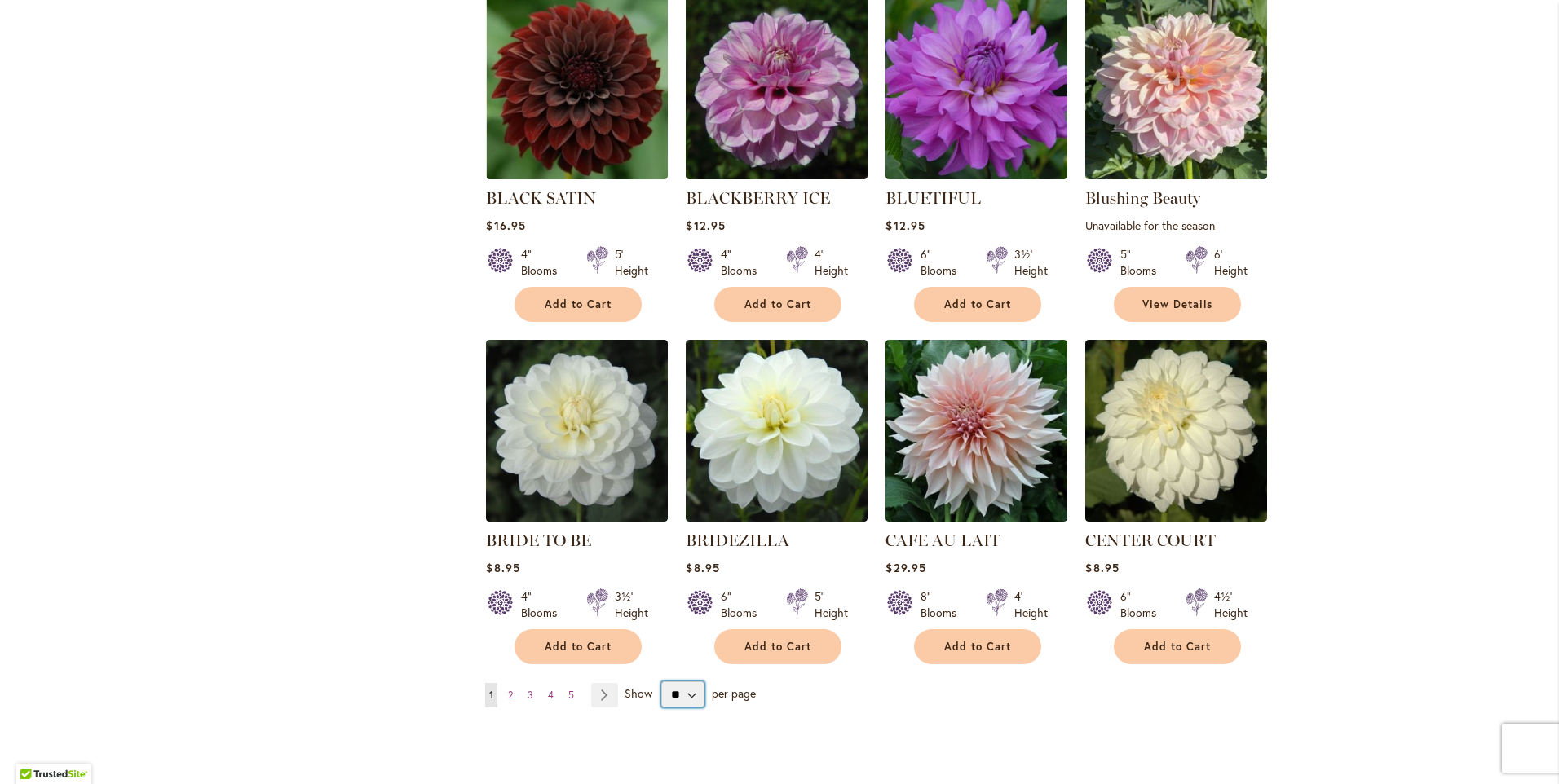
click at [685, 694] on select "** ** ** **" at bounding box center [683, 695] width 43 height 26
select select "**"
click at [661, 682] on select "** ** ** **" at bounding box center [683, 695] width 43 height 26
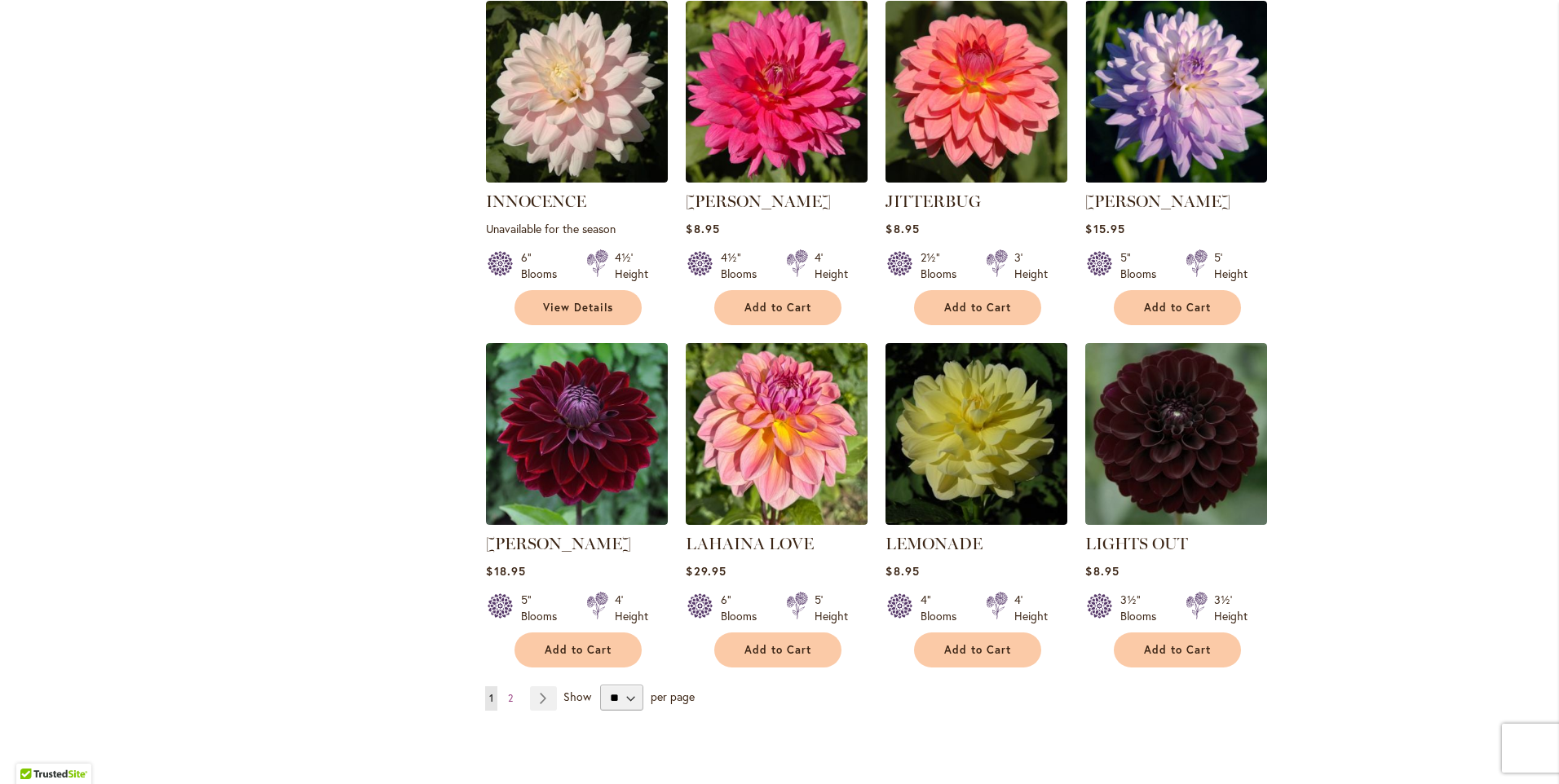
scroll to position [5300, 0]
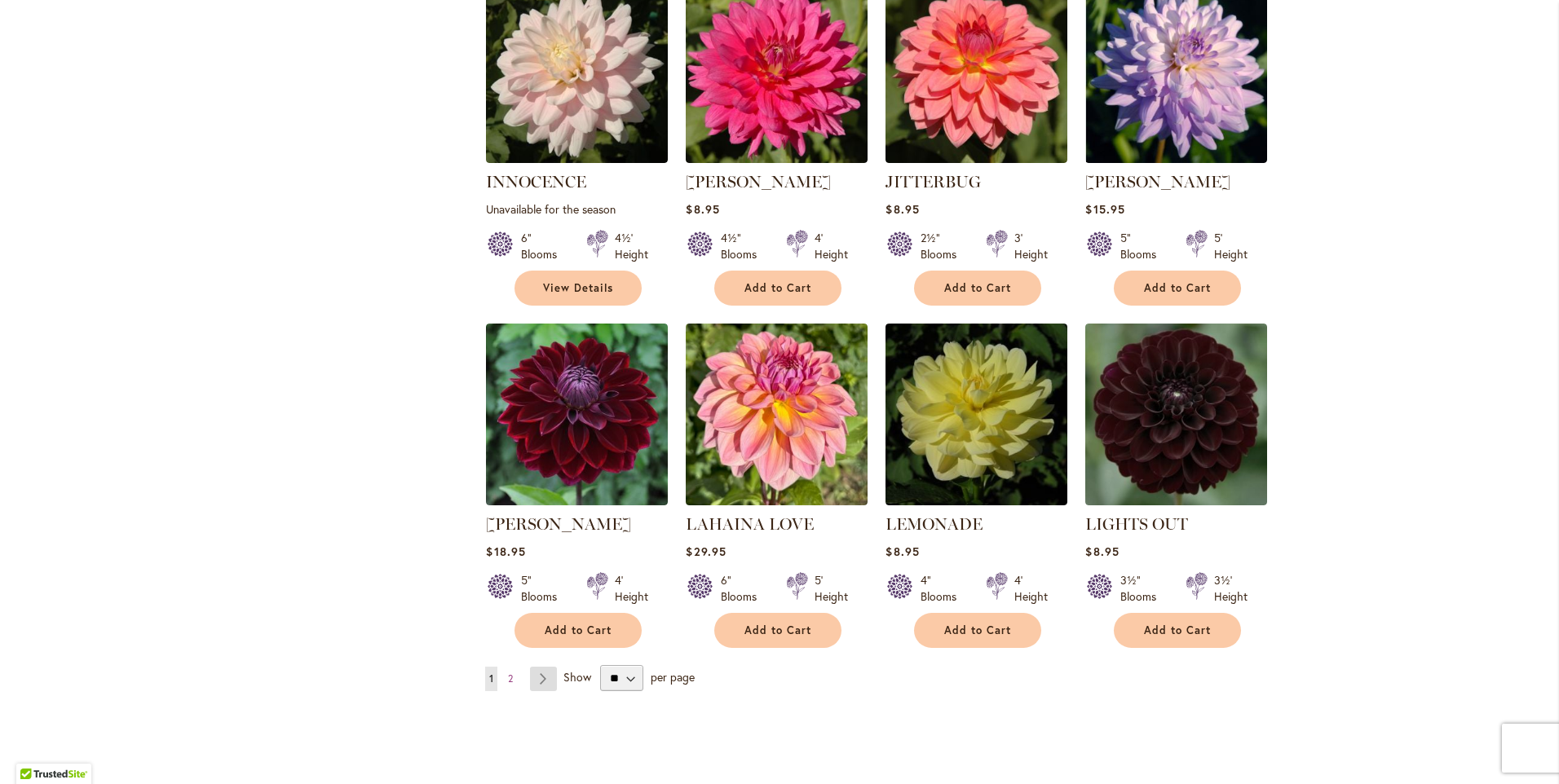
click at [540, 667] on link "Page Next" at bounding box center [543, 679] width 27 height 24
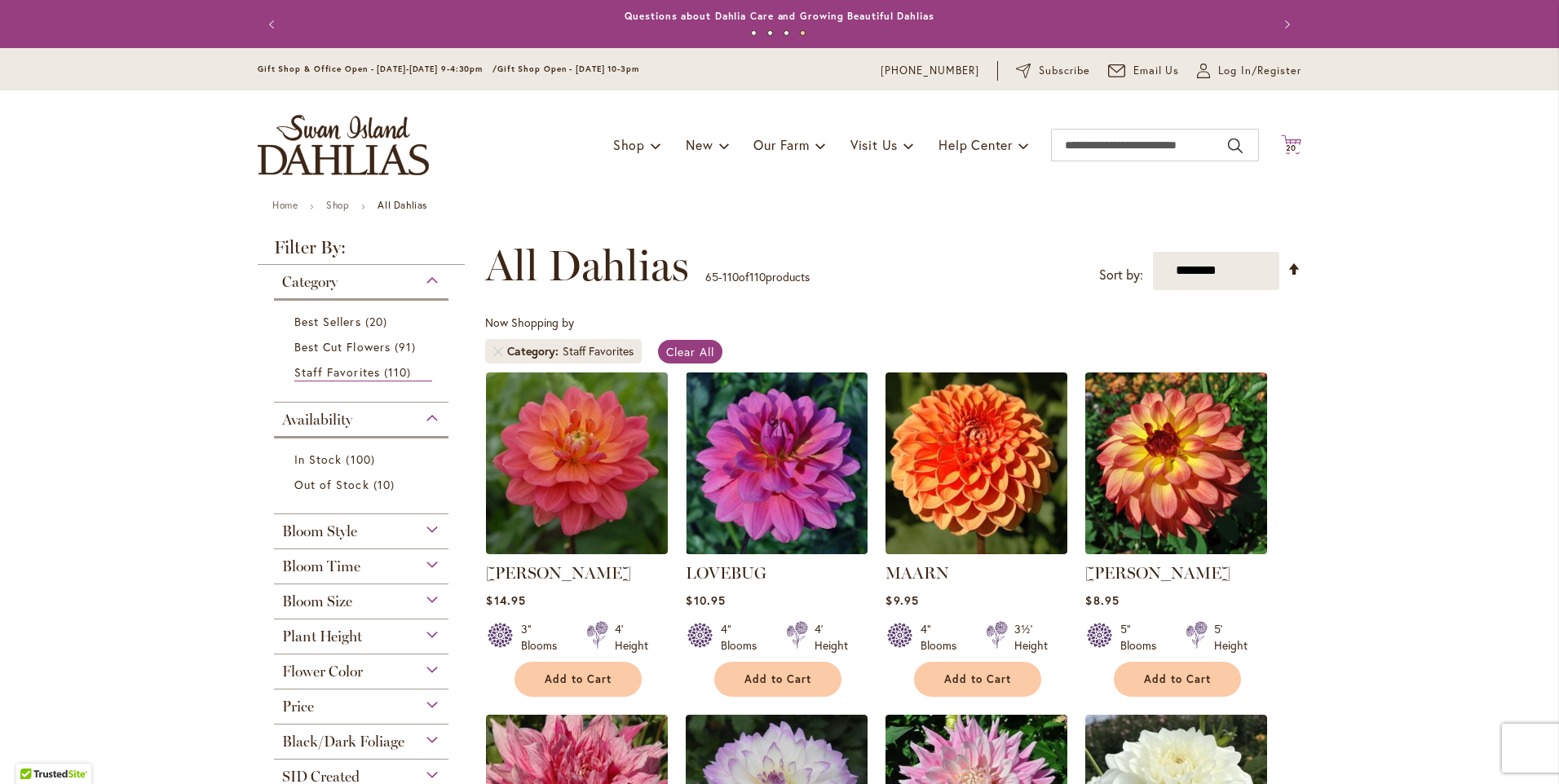
click at [1291, 144] on span "20 20 items" at bounding box center [1292, 148] width 17 height 8
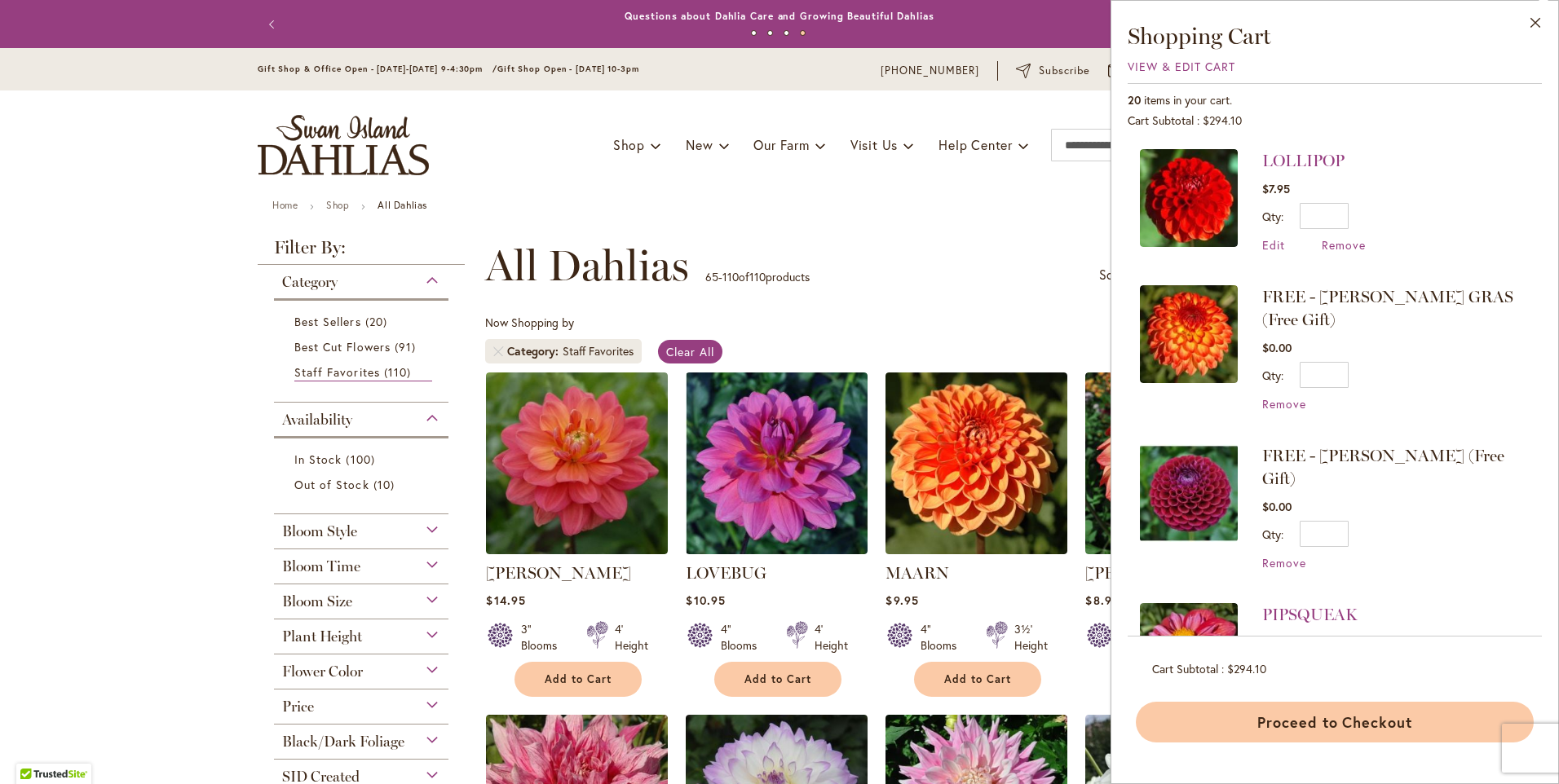
click at [1213, 725] on button "Proceed to Checkout" at bounding box center [1335, 723] width 398 height 41
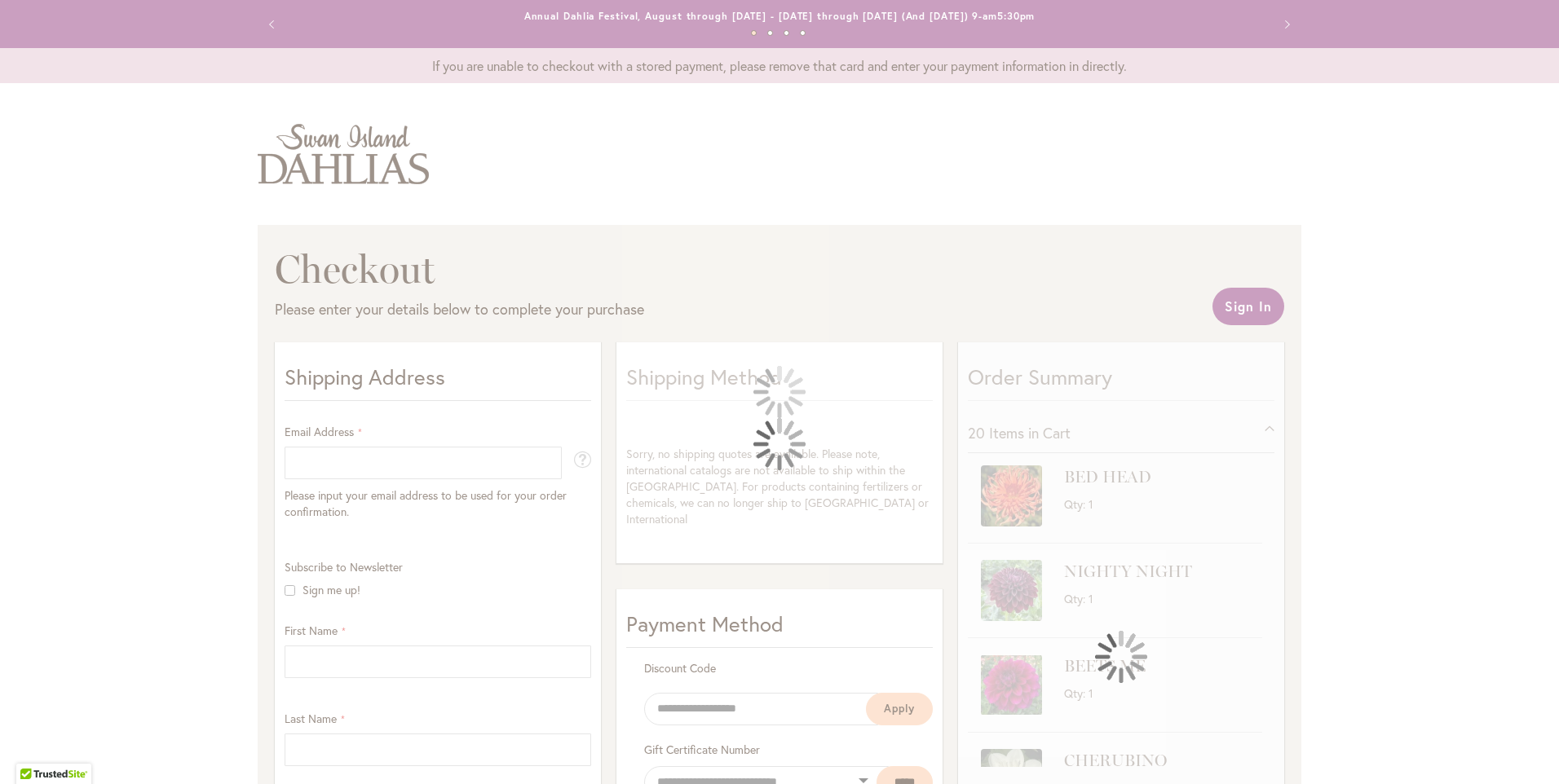
select select "**"
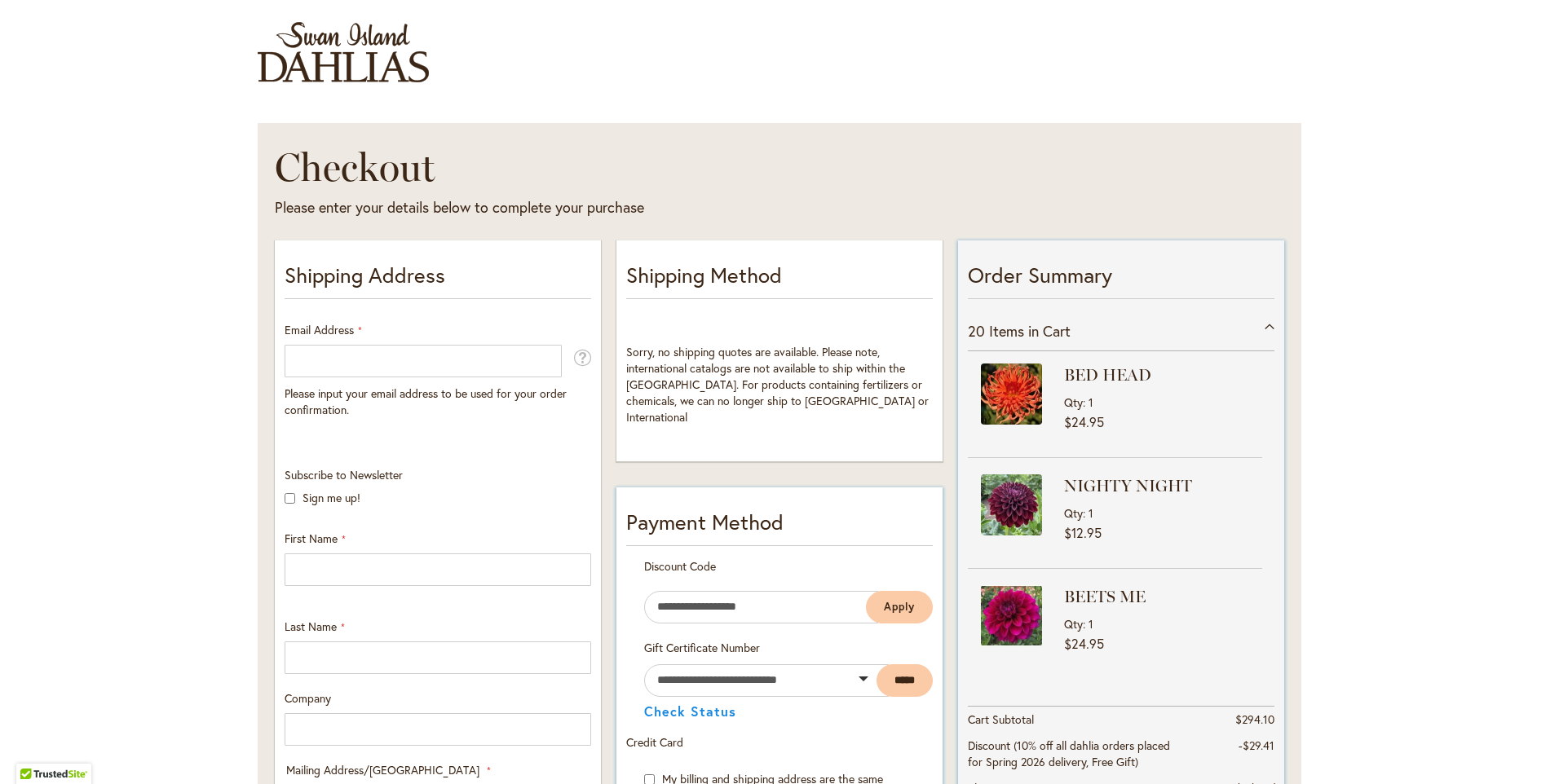
scroll to position [4, 0]
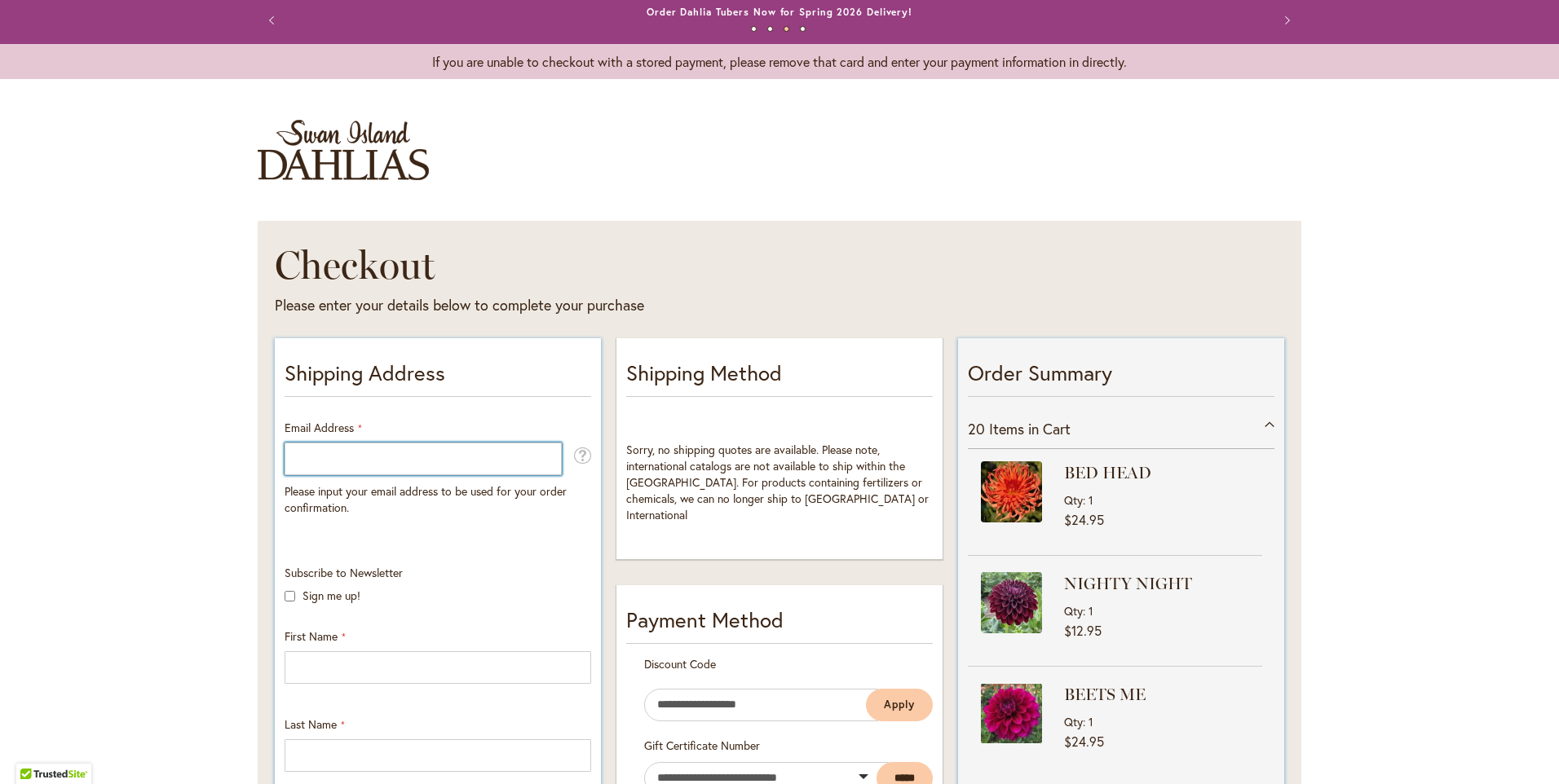
click at [291, 471] on input "Email Address" at bounding box center [424, 459] width 278 height 33
type input "**********"
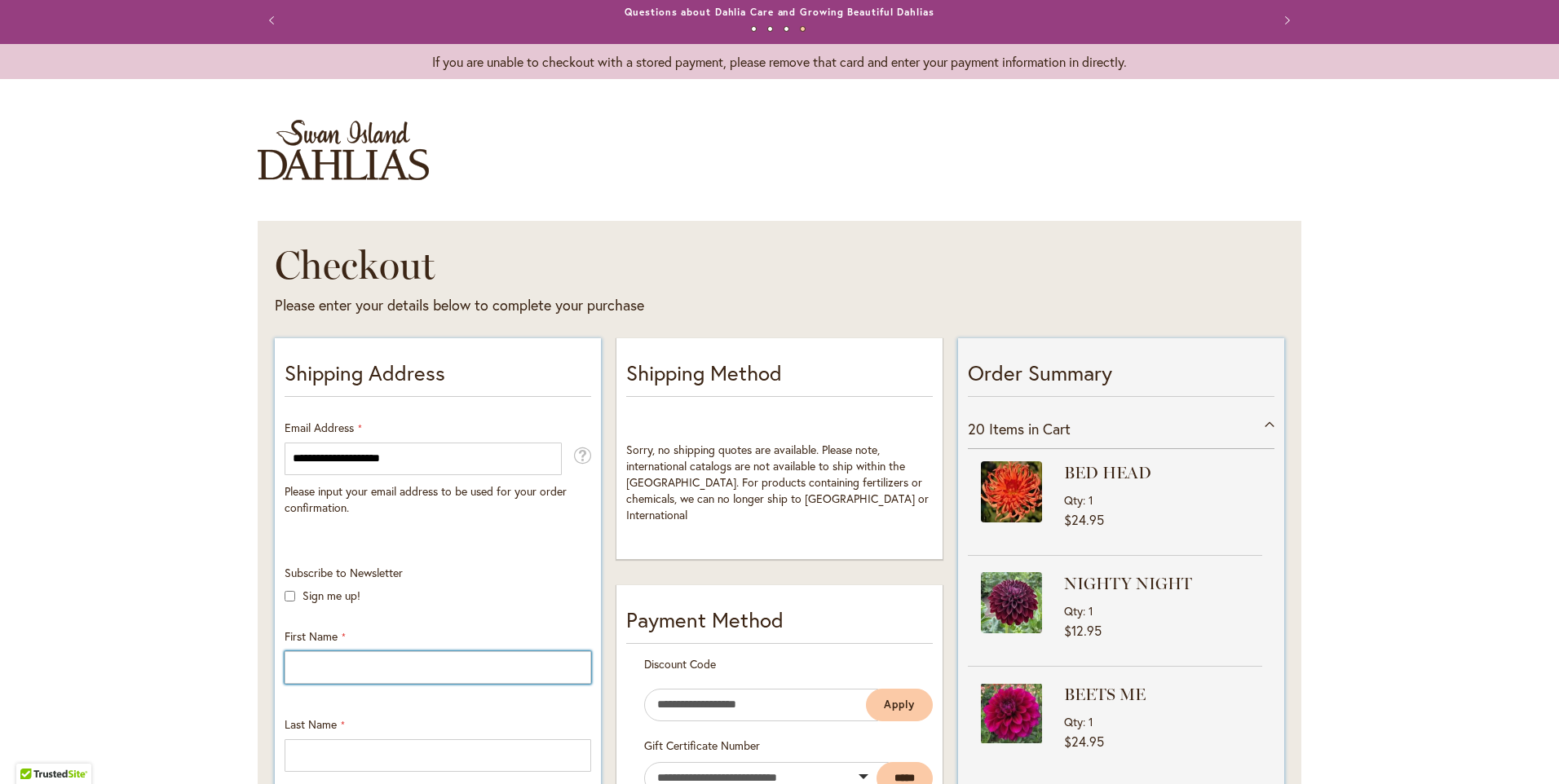
click at [316, 664] on input "First Name" at bounding box center [438, 668] width 306 height 33
type input "*******"
type input "**********"
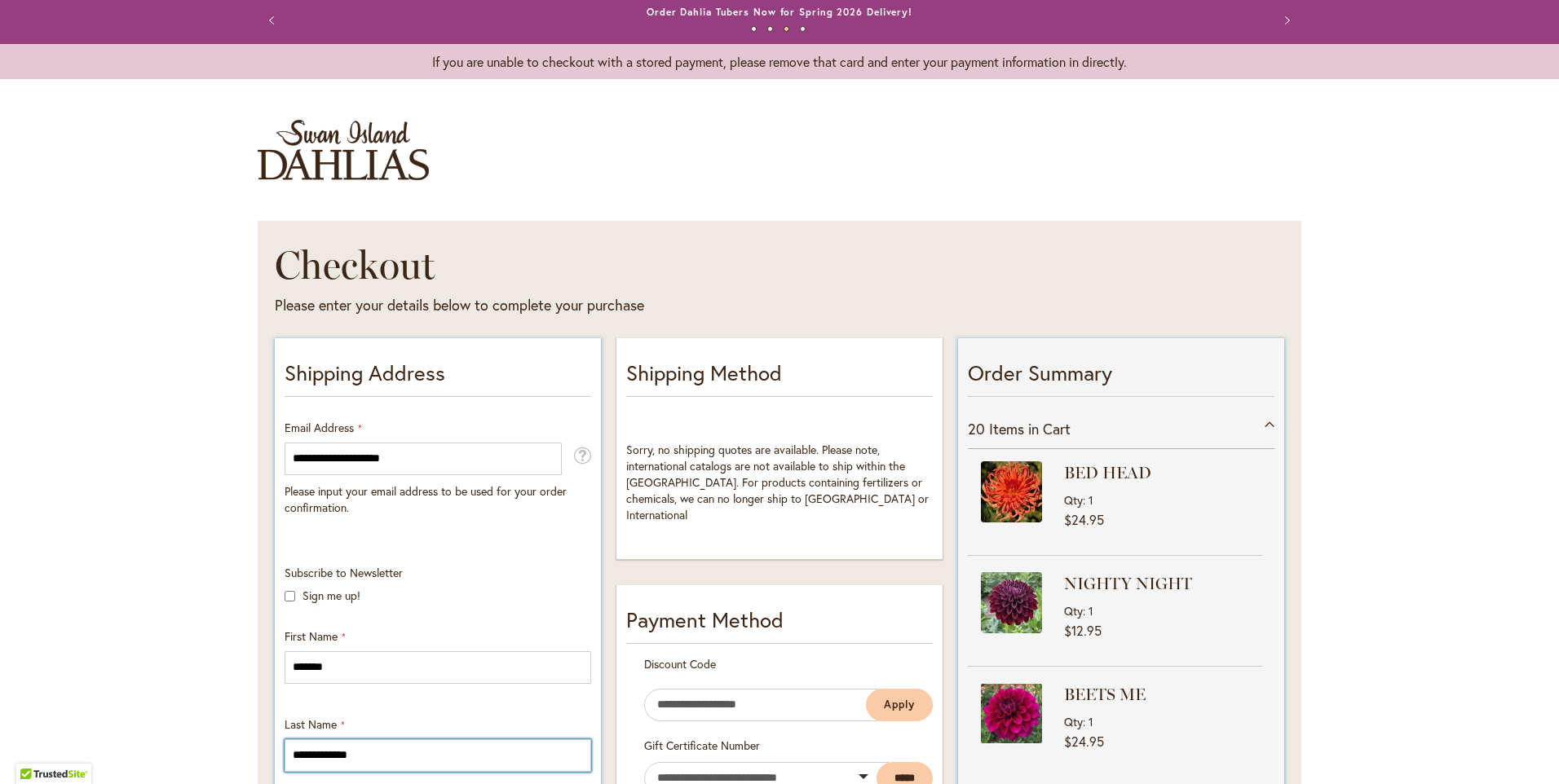
type input "**********"
select select "**"
type input "*******"
type input "*****"
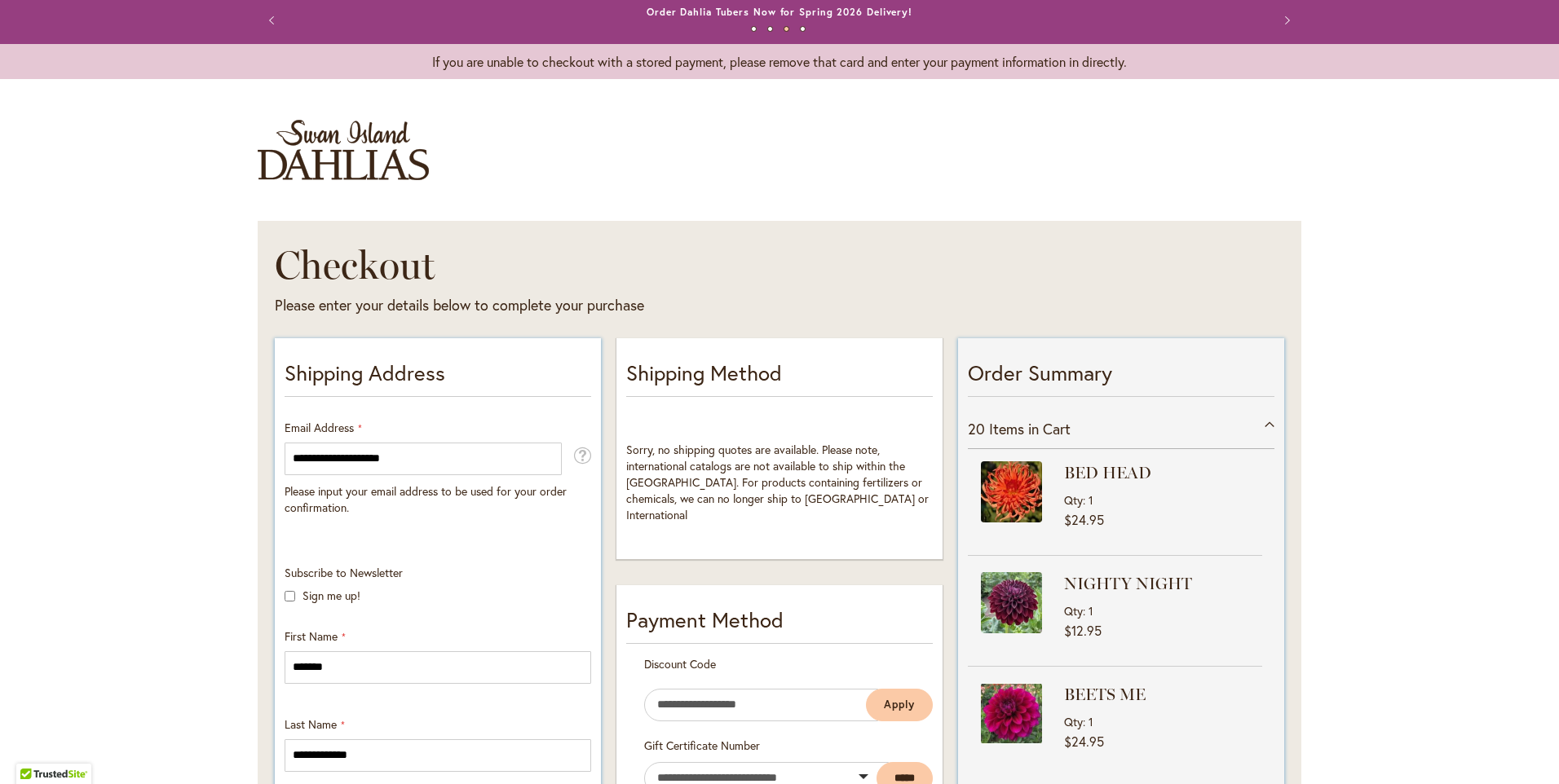
type input "**********"
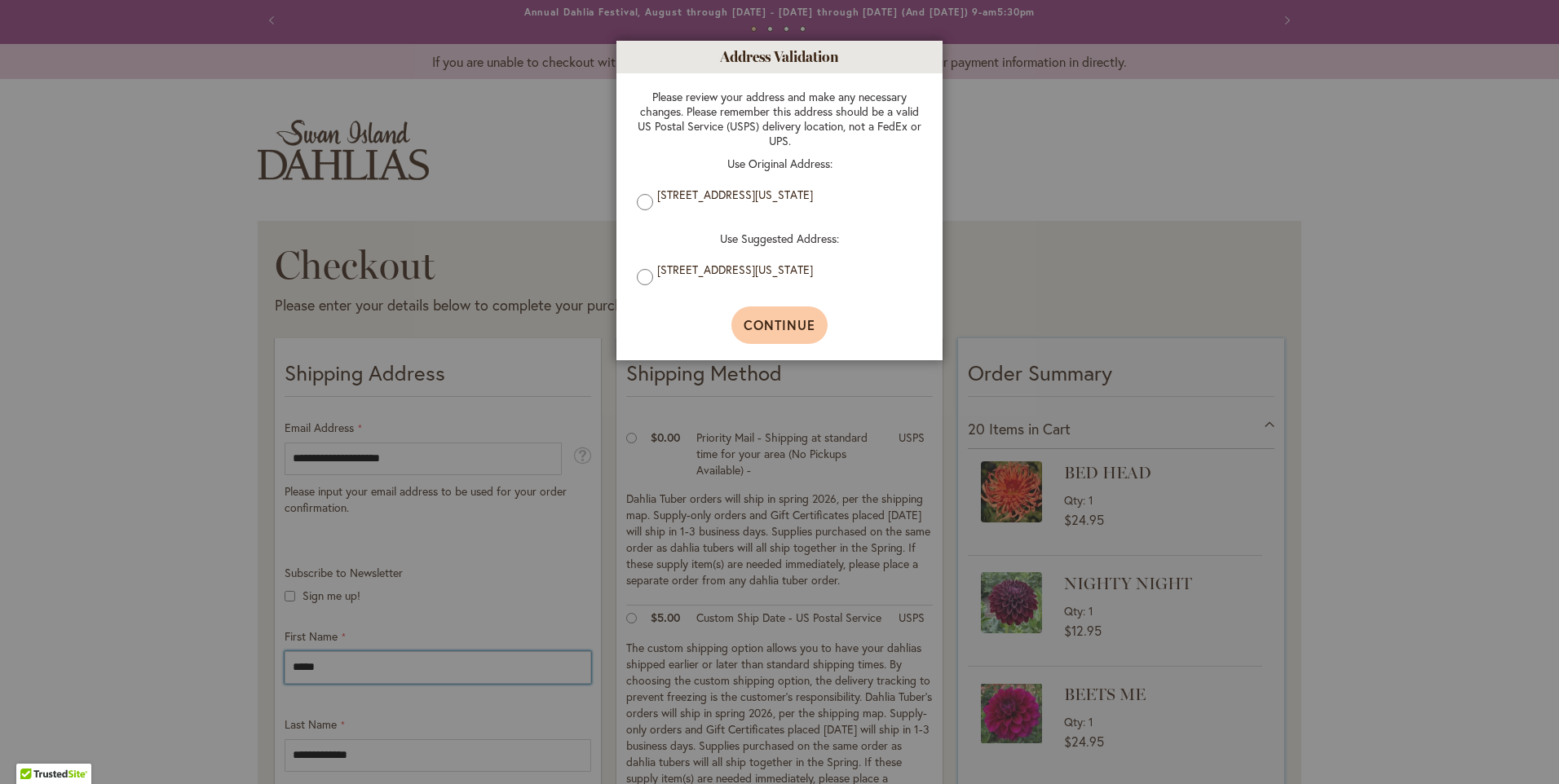
type input "****"
click at [787, 338] on button "Continue" at bounding box center [780, 325] width 97 height 37
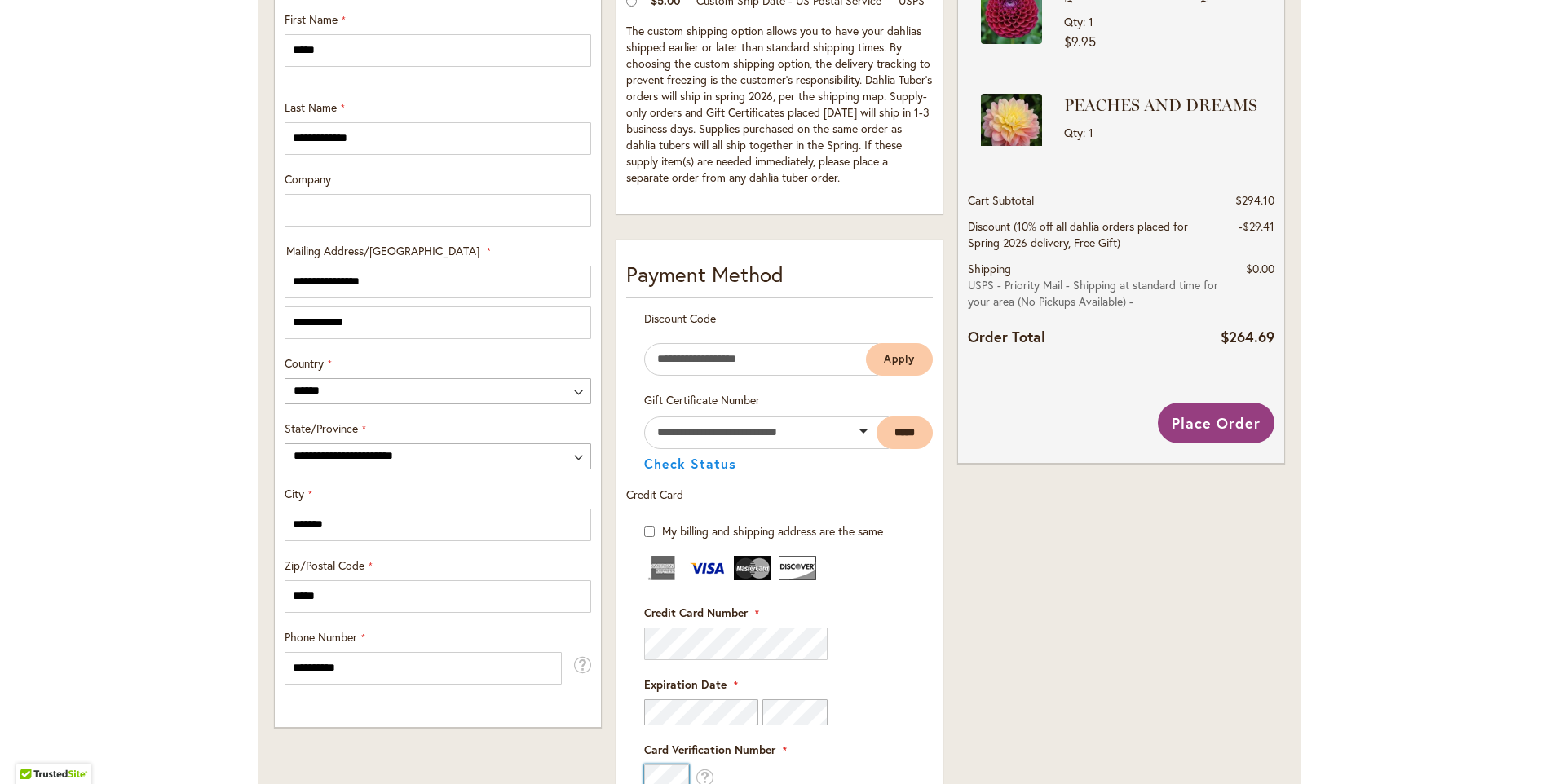
scroll to position [738, 0]
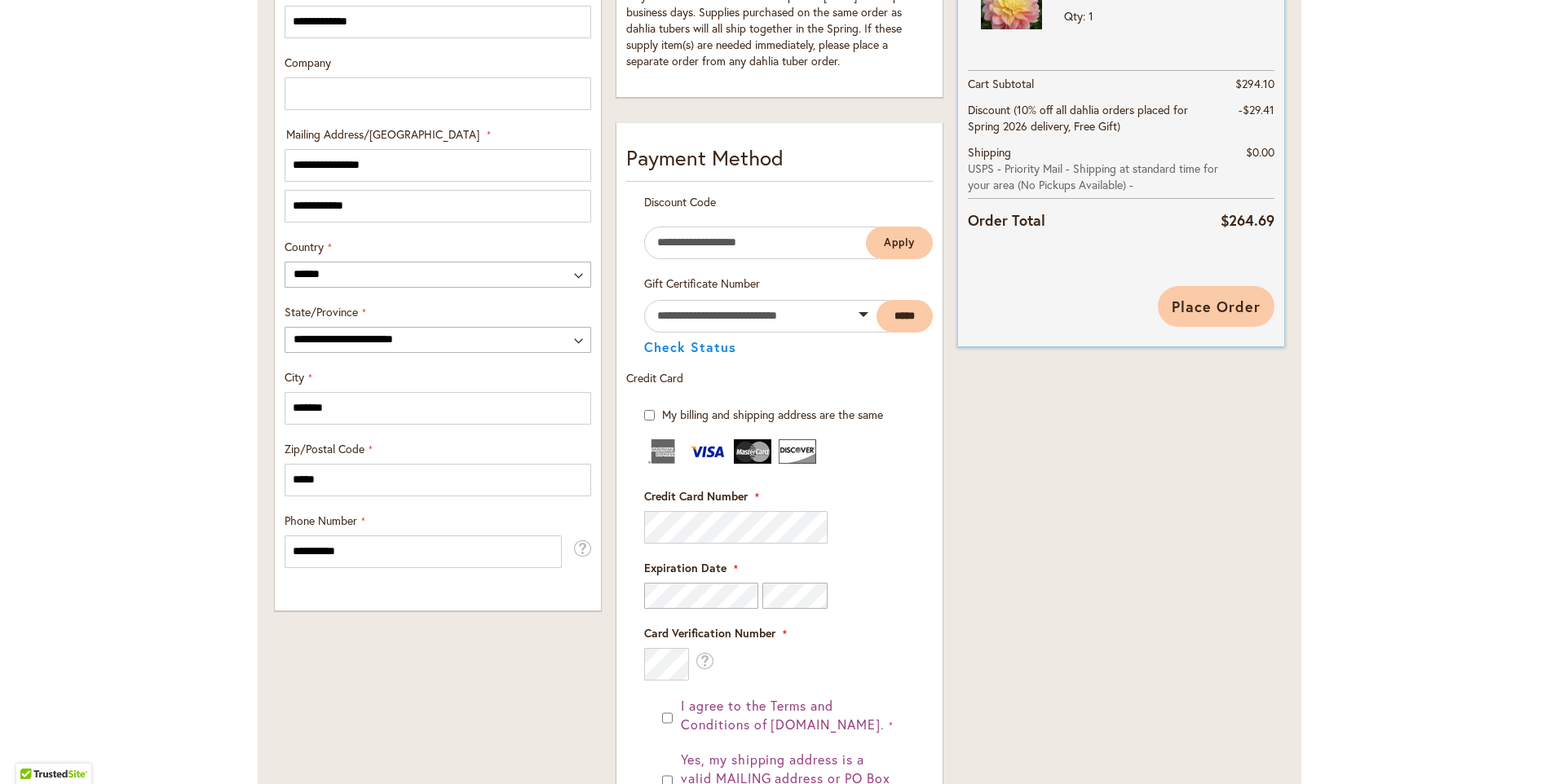
click at [1238, 305] on span "Place Order" at bounding box center [1215, 306] width 88 height 20
click at [1213, 324] on button "Place Order" at bounding box center [1215, 306] width 116 height 41
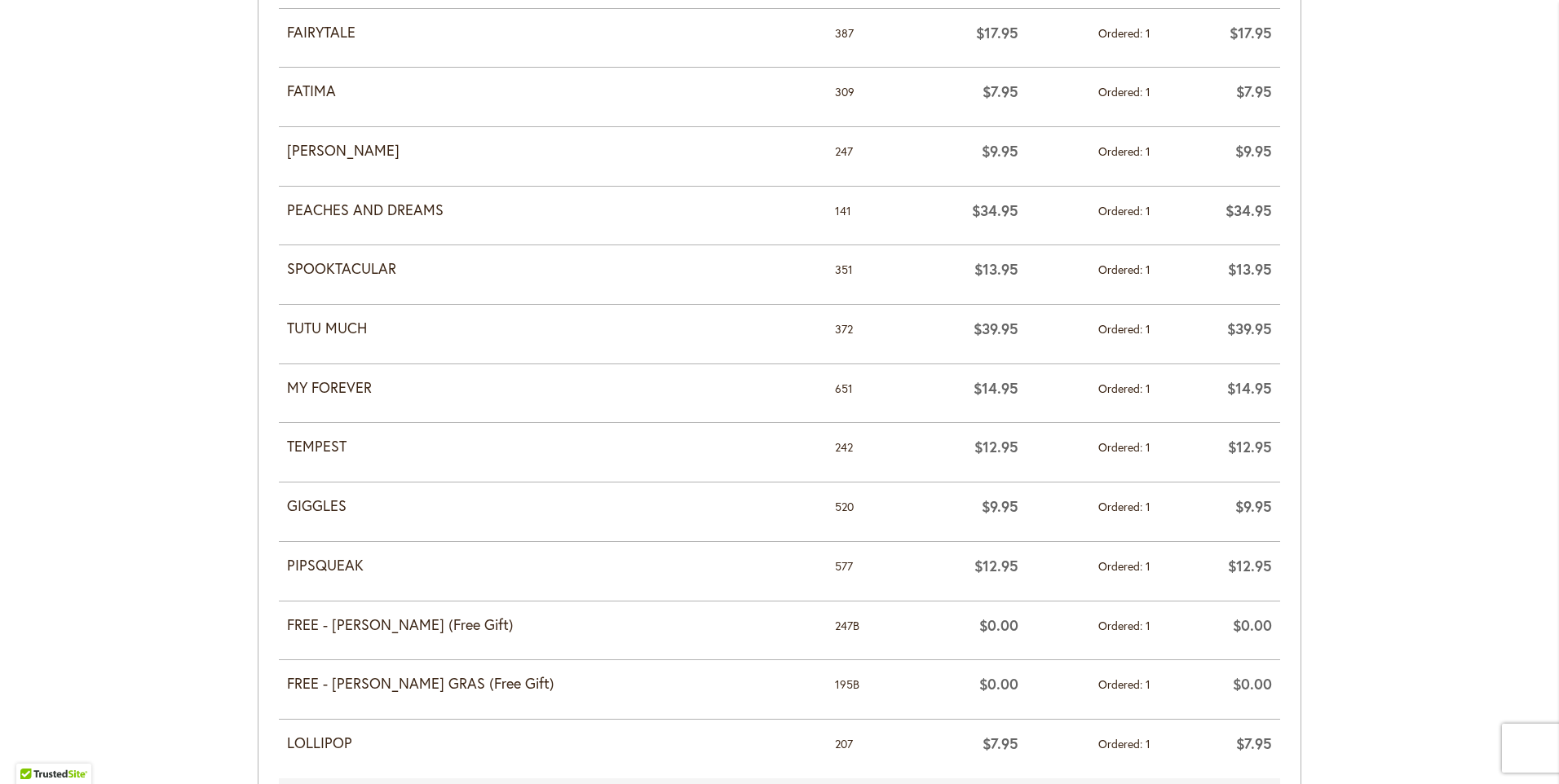
scroll to position [1223, 0]
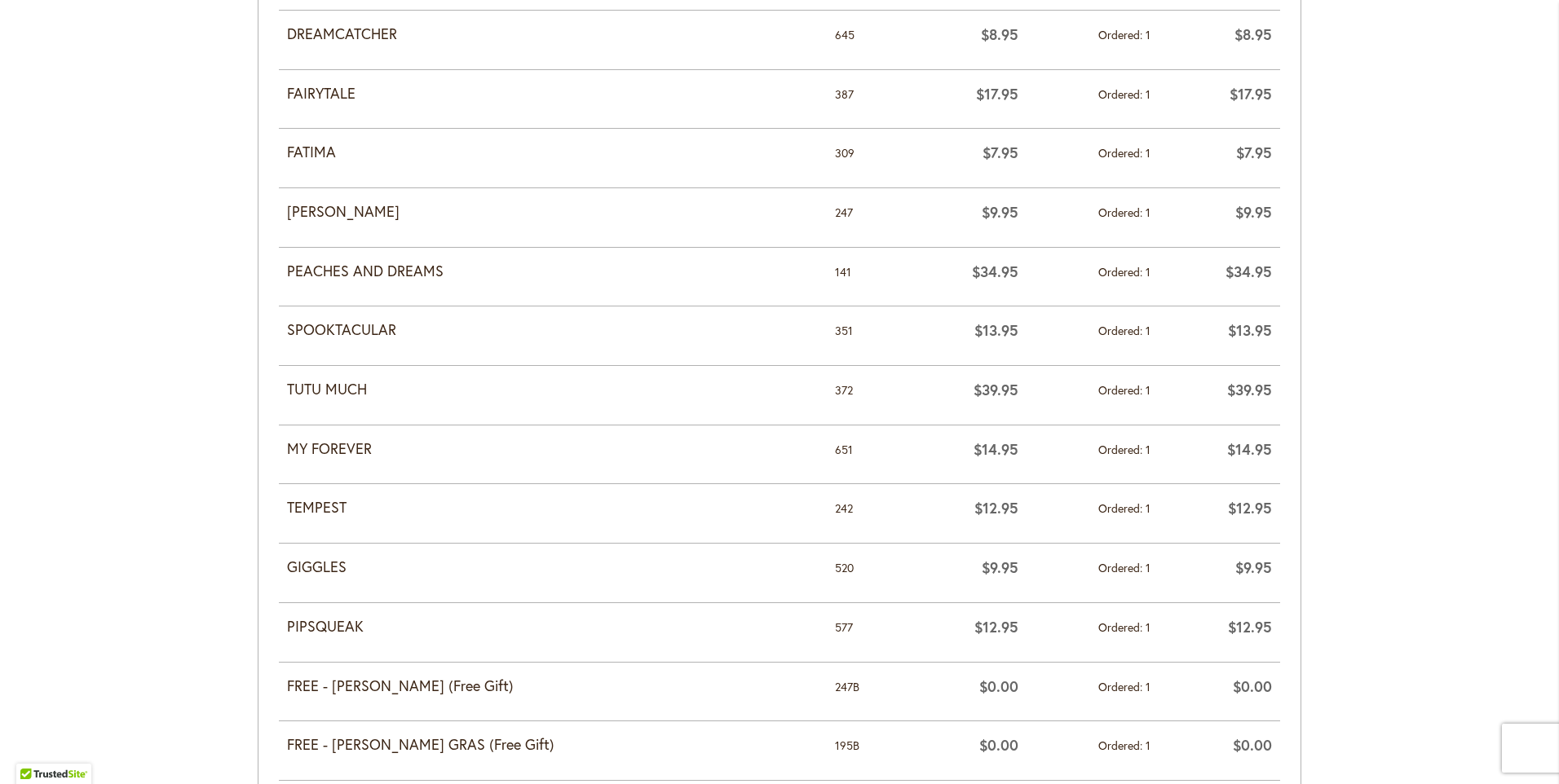
click at [123, 161] on div "Skip to Content Gift Shop & Office Open - [DATE]-[DATE] 9-4:30pm / Gift Shop Op…" at bounding box center [780, 243] width 1559 height 2836
